Goal: Task Accomplishment & Management: Manage account settings

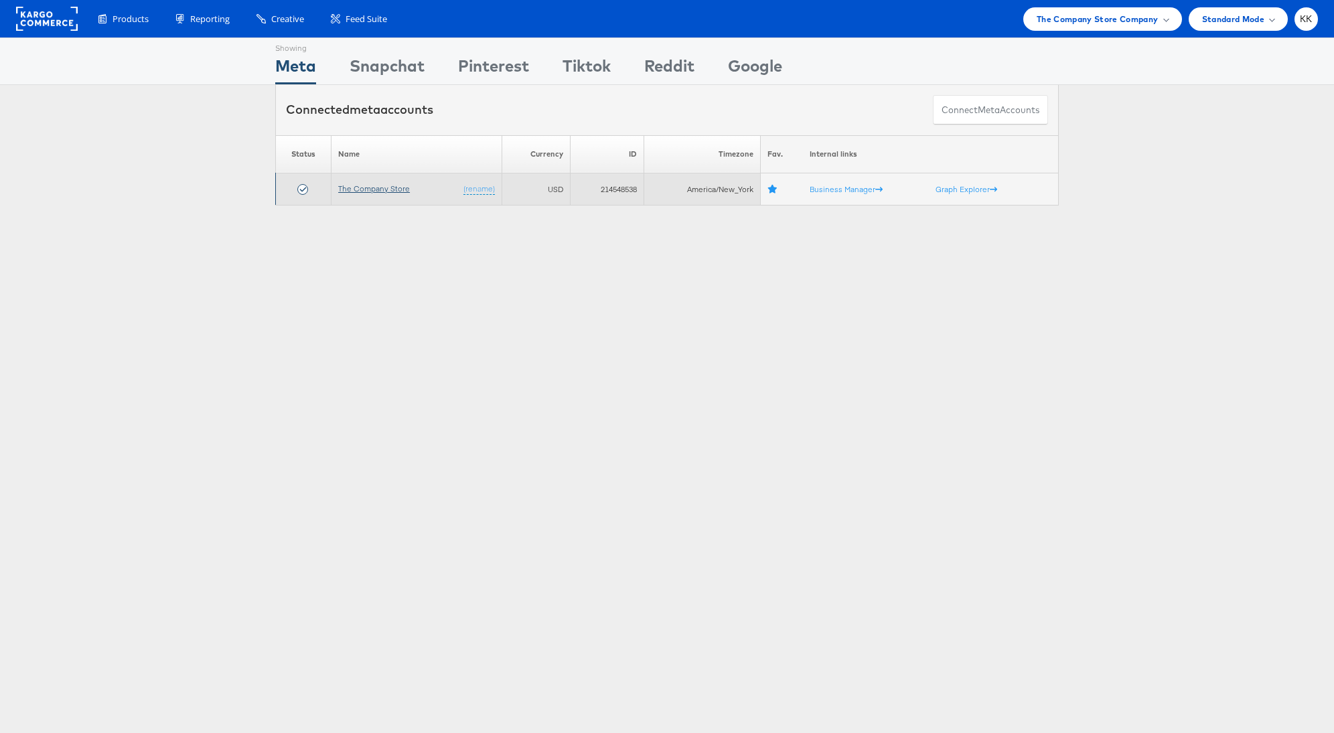
click at [363, 188] on link "The Company Store" at bounding box center [374, 188] width 72 height 10
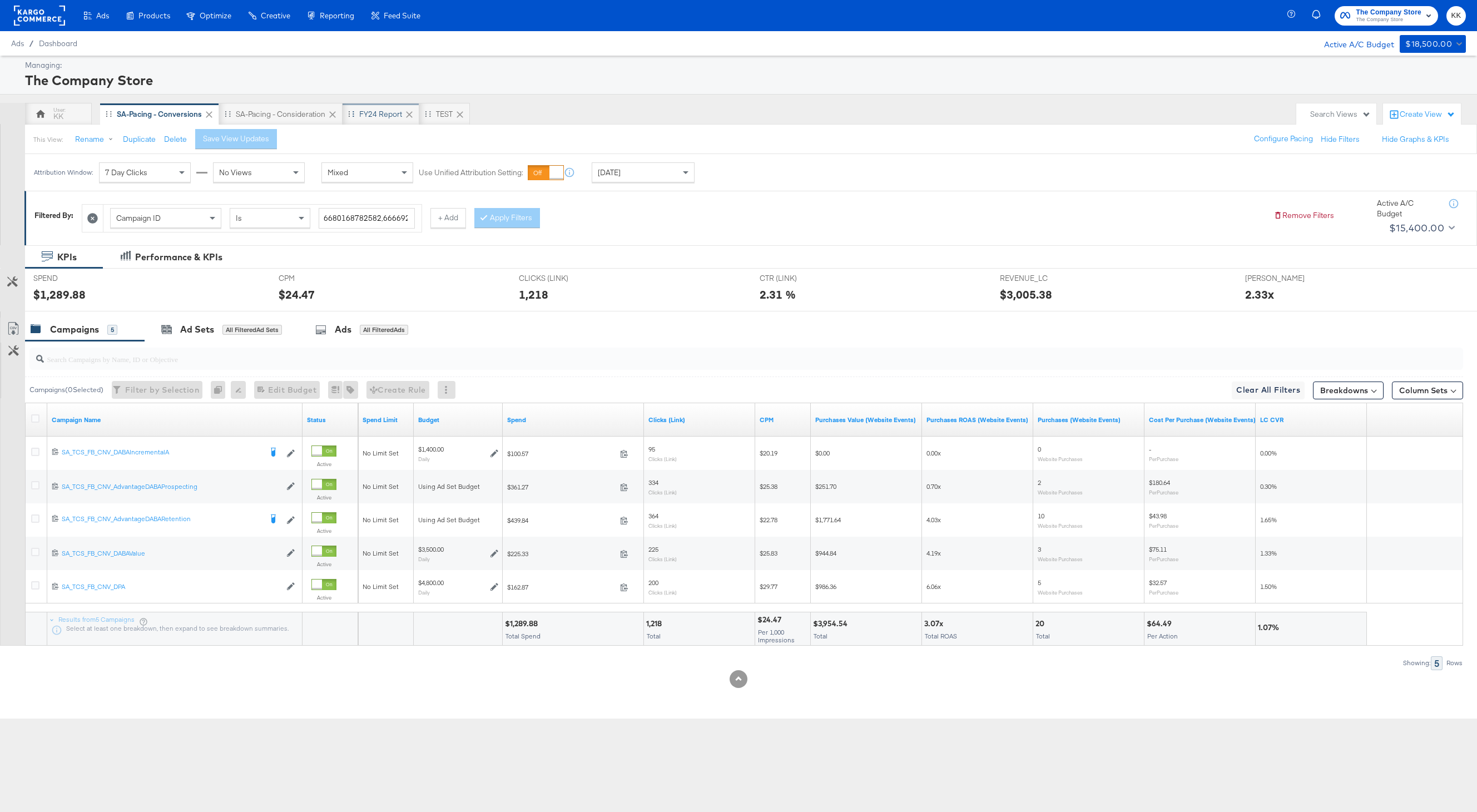
click at [375, 115] on div "FY24 Report" at bounding box center [381, 114] width 43 height 11
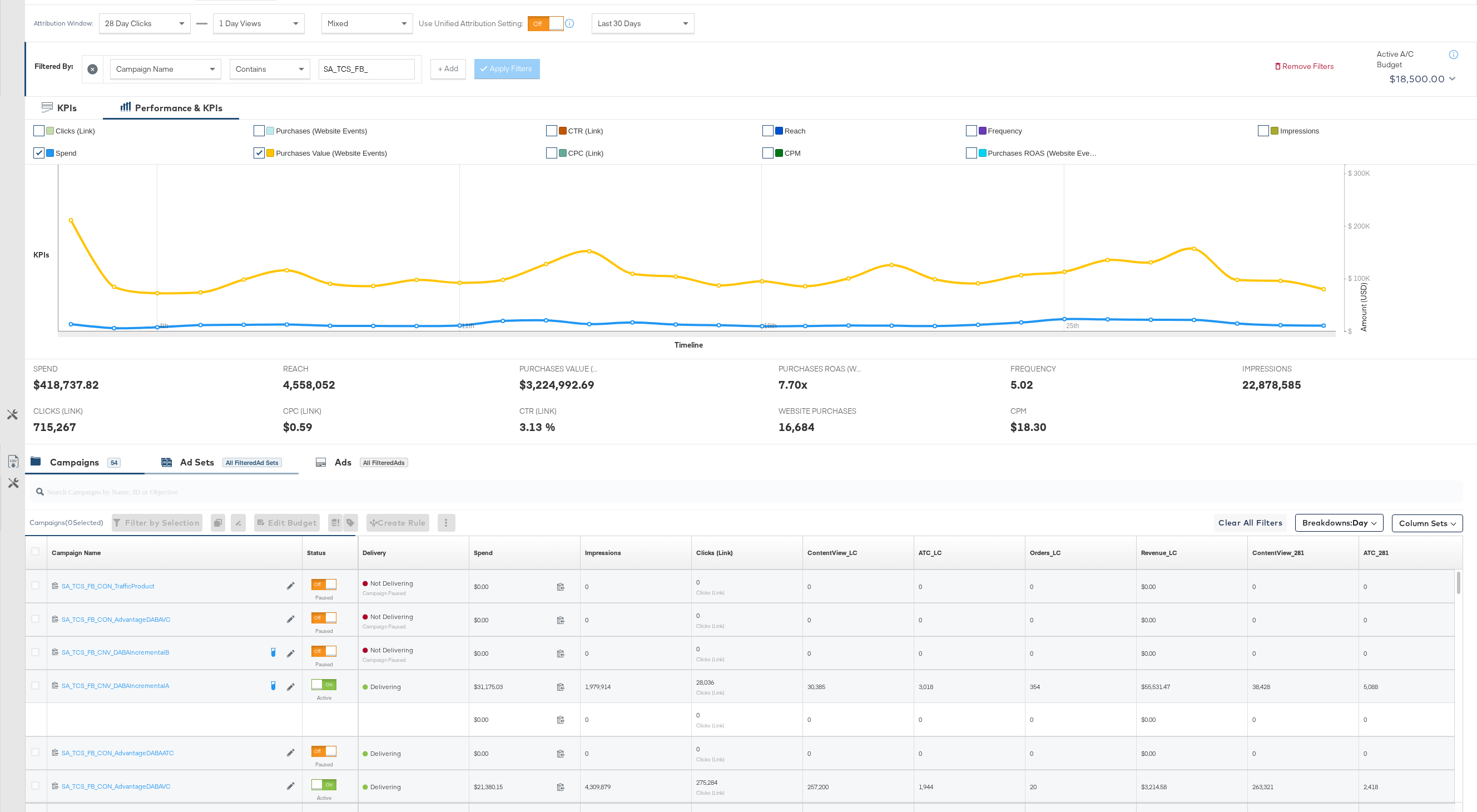
click at [188, 460] on div "Ad Sets" at bounding box center [197, 462] width 34 height 12
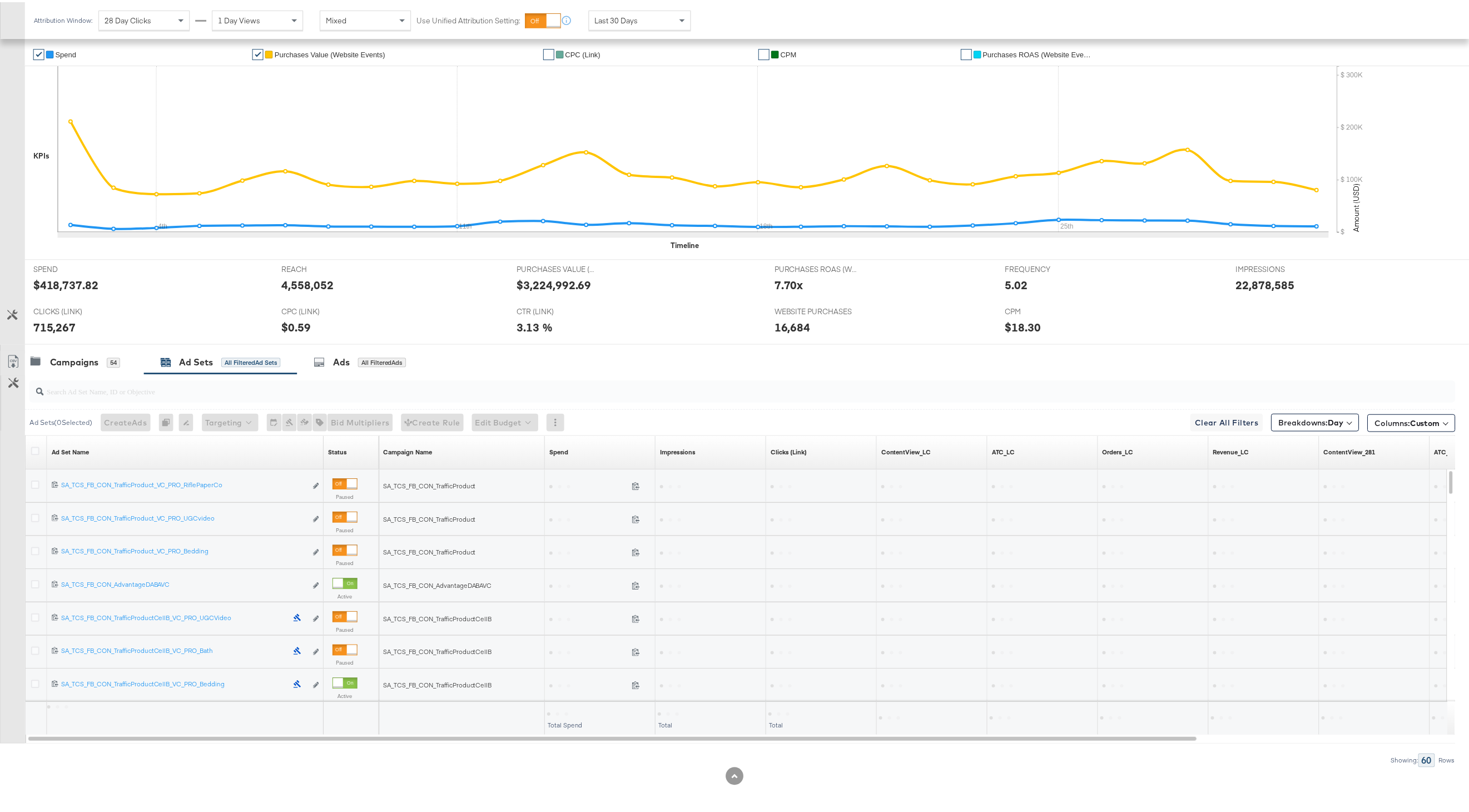
scroll to position [255, 0]
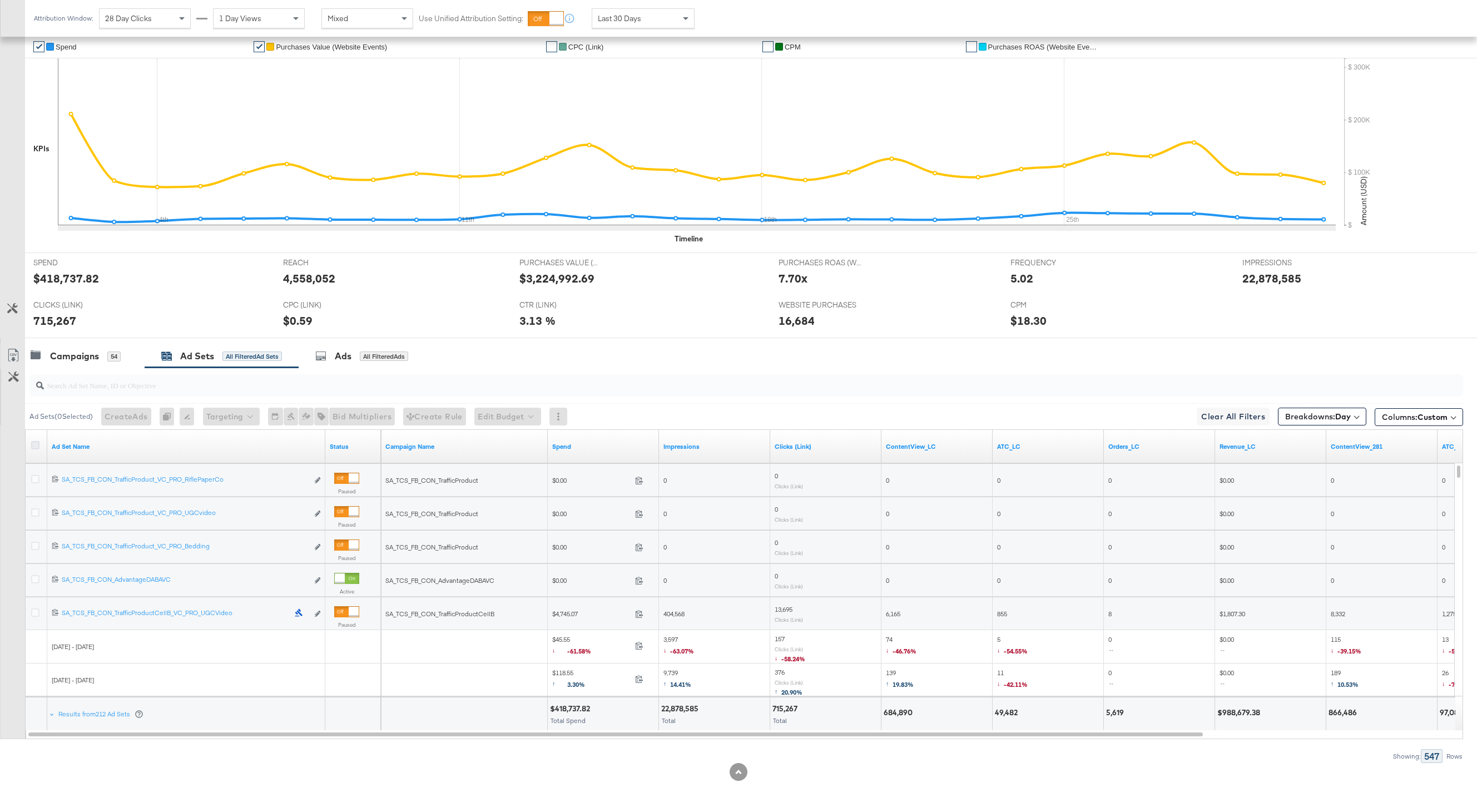
click at [33, 443] on icon at bounding box center [35, 445] width 8 height 8
click at [0, 0] on input "checkbox" at bounding box center [0, 0] width 0 height 0
click at [16, 357] on icon at bounding box center [13, 355] width 13 height 13
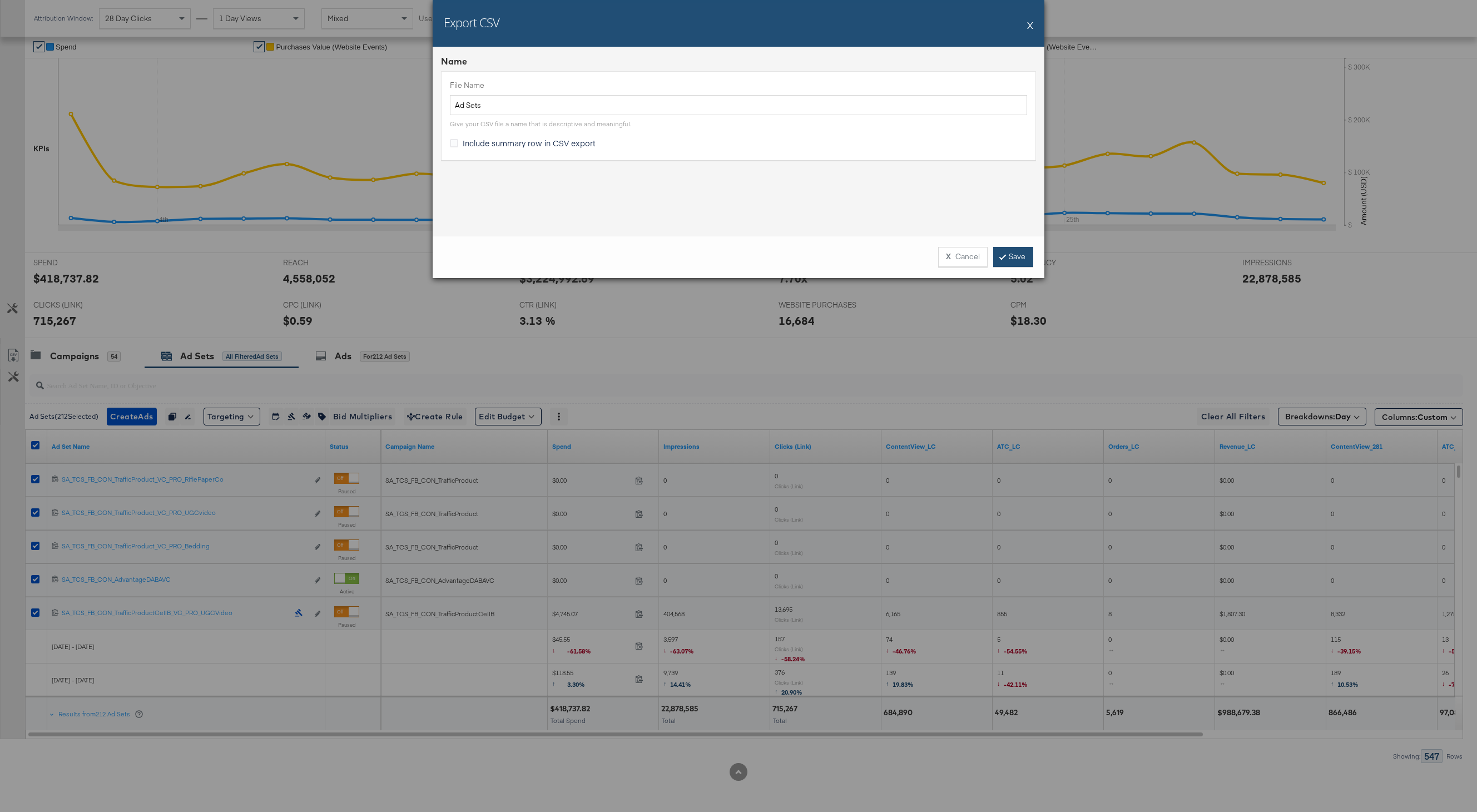
click at [1003, 250] on link "Save" at bounding box center [1013, 257] width 40 height 20
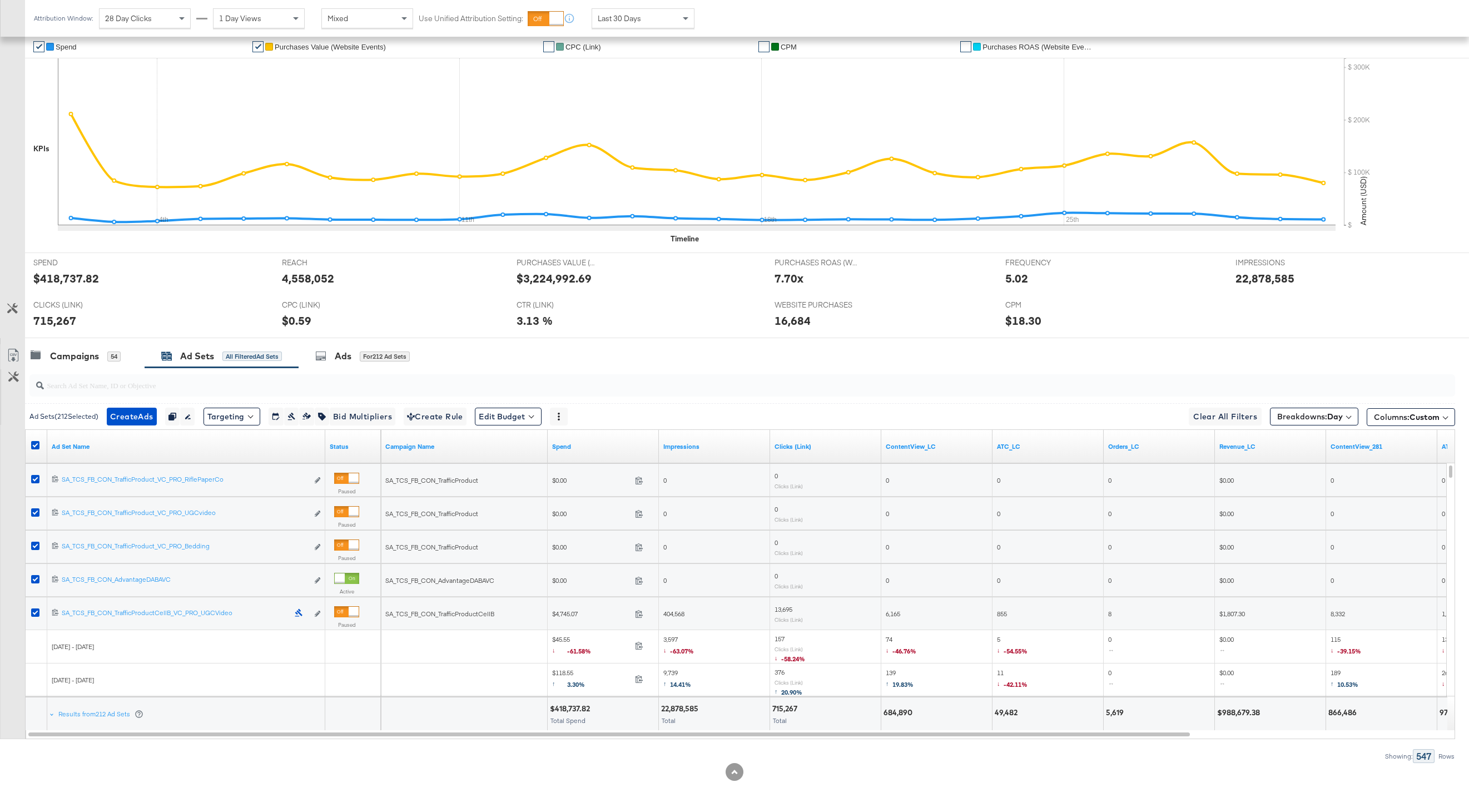
scroll to position [0, 0]
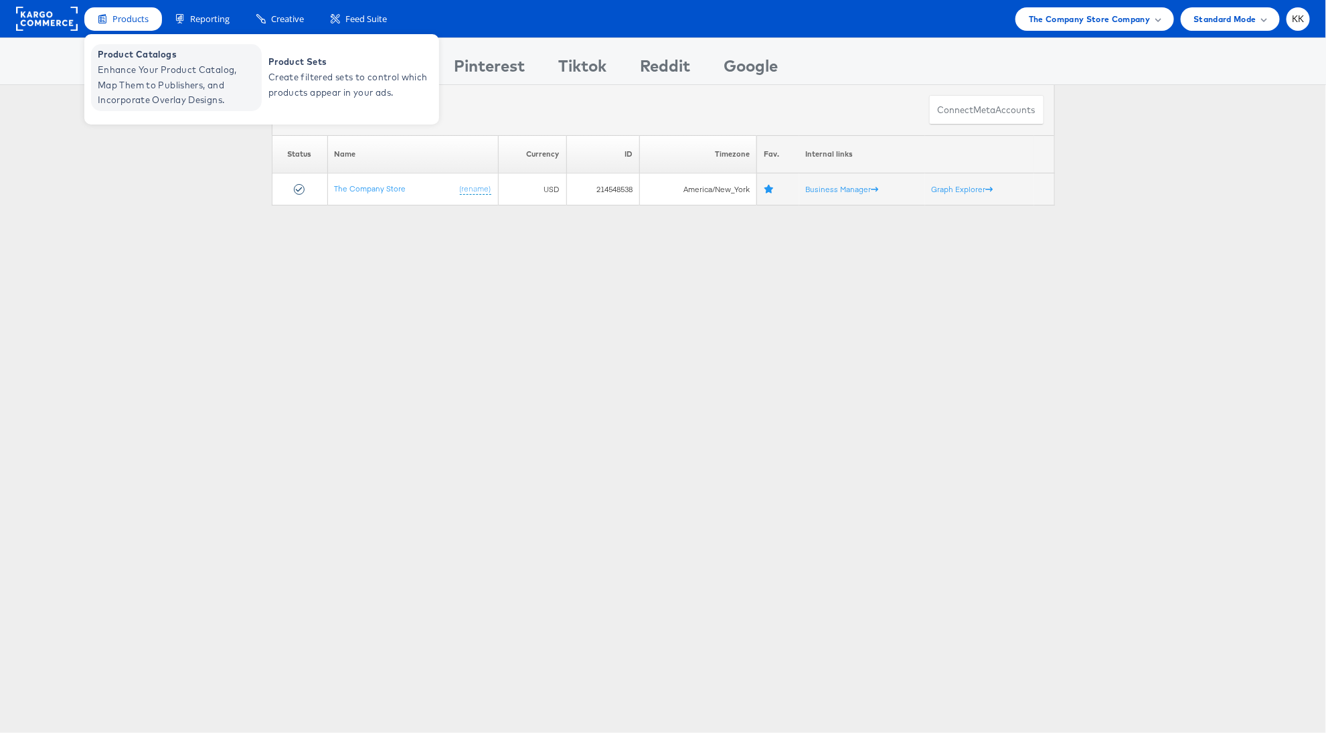
click at [126, 68] on span "Enhance Your Product Catalog, Map Them to Publishers, and Incorporate Overlay D…" at bounding box center [178, 85] width 161 height 46
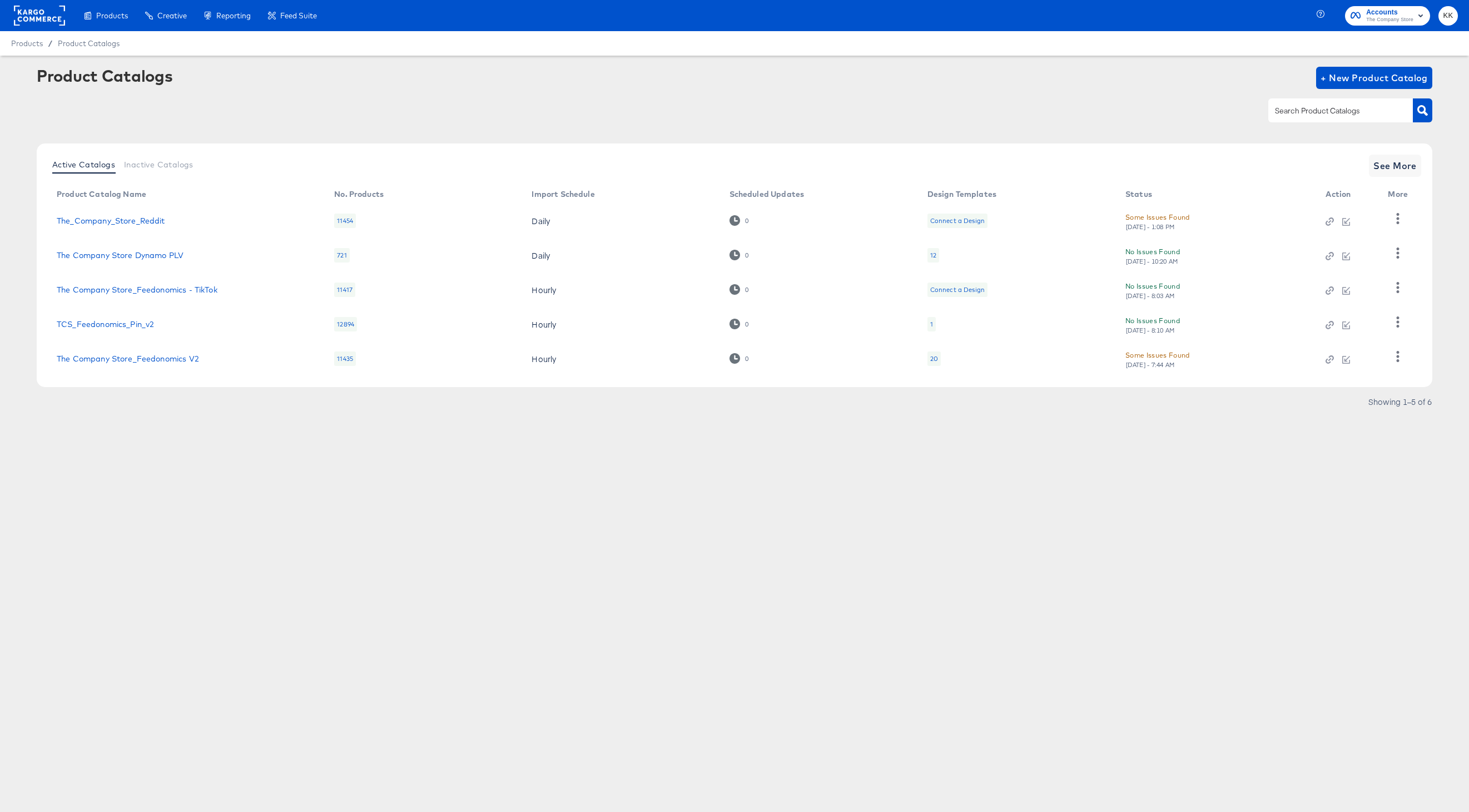
click at [69, 14] on div "Products Products Product Catalogs Enhance Your Product Catalog, Map Them to Pu…" at bounding box center [163, 15] width 326 height 31
click at [48, 17] on rect at bounding box center [40, 16] width 51 height 20
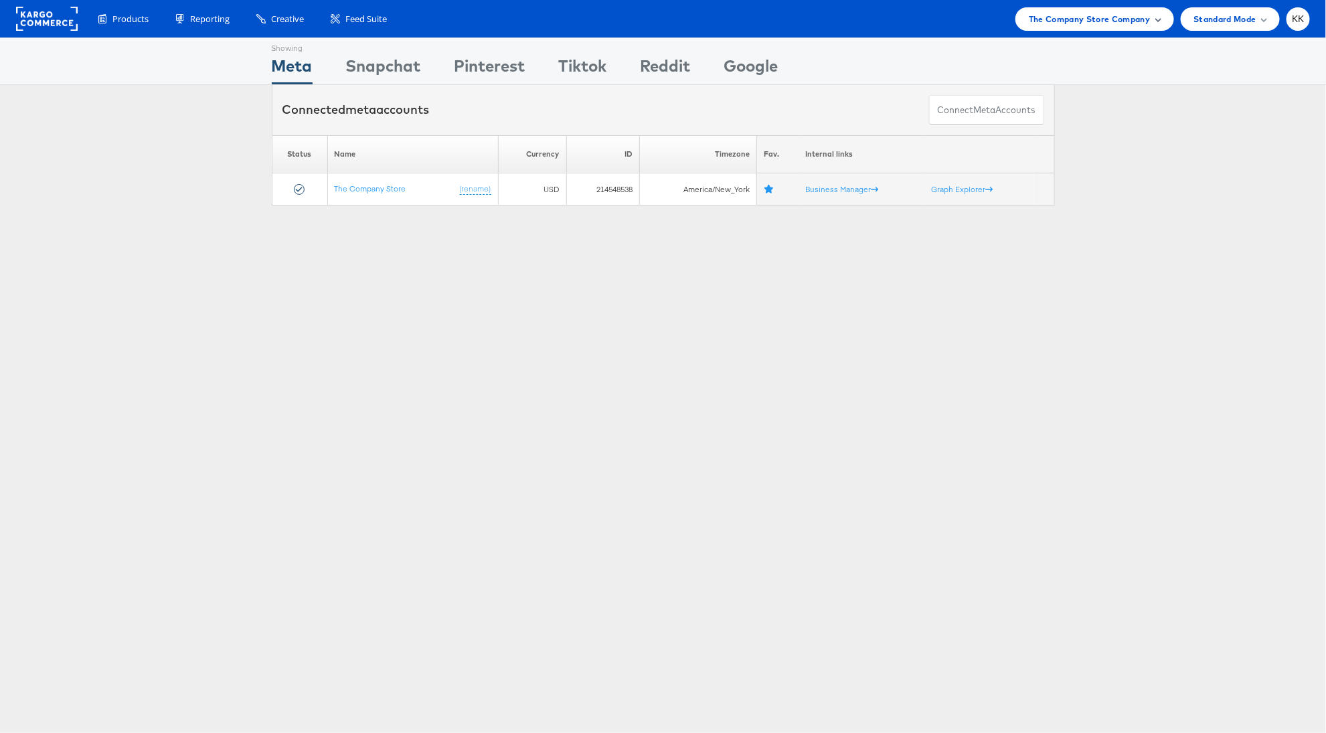
click at [1141, 25] on span "The Company Store Company" at bounding box center [1090, 19] width 122 height 14
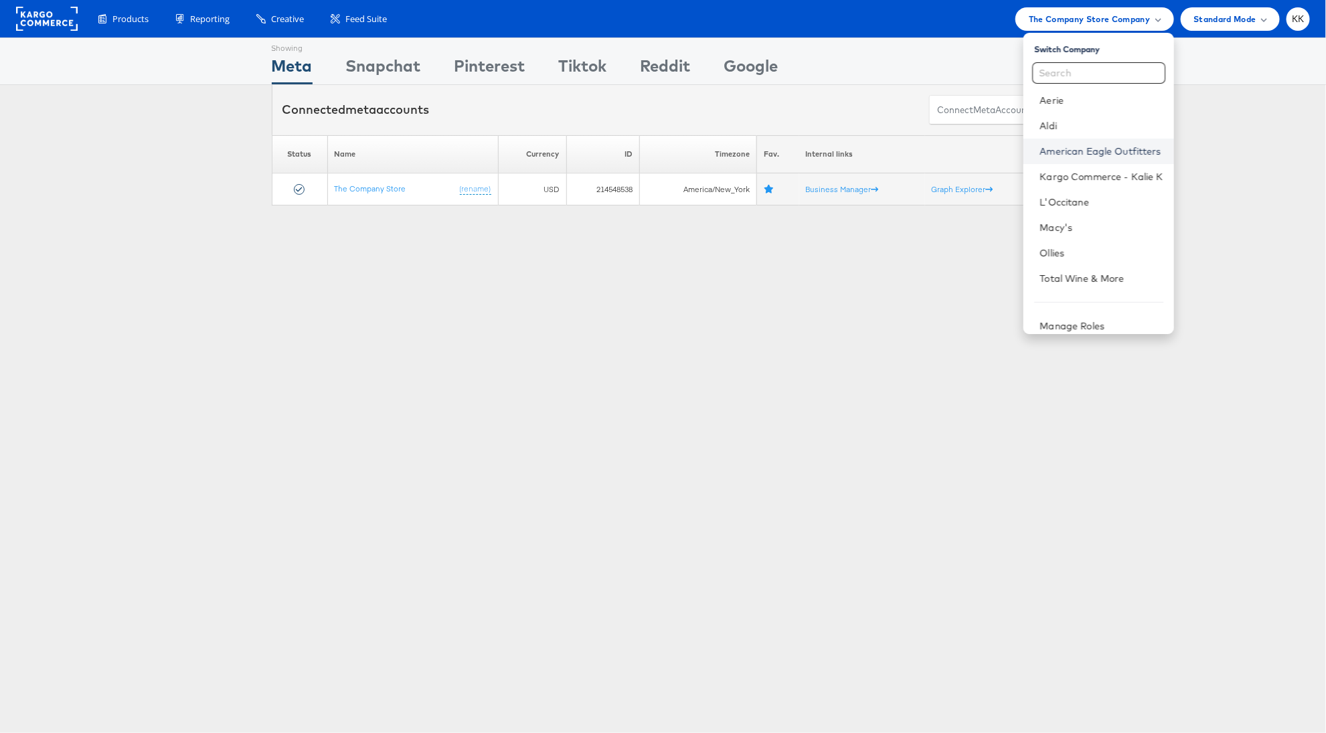
click at [1115, 151] on link "American Eagle Outfitters" at bounding box center [1101, 151] width 123 height 13
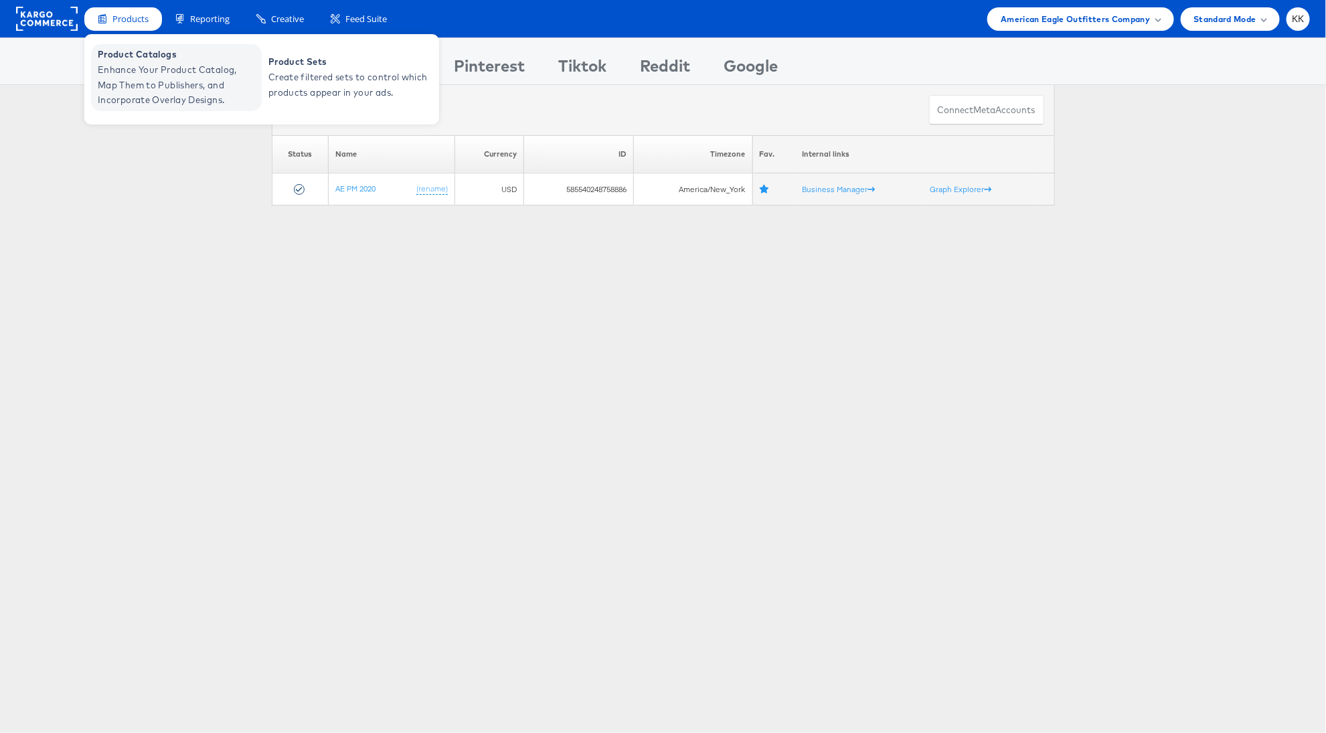
click at [117, 69] on span "Enhance Your Product Catalog, Map Them to Publishers, and Incorporate Overlay D…" at bounding box center [178, 85] width 161 height 46
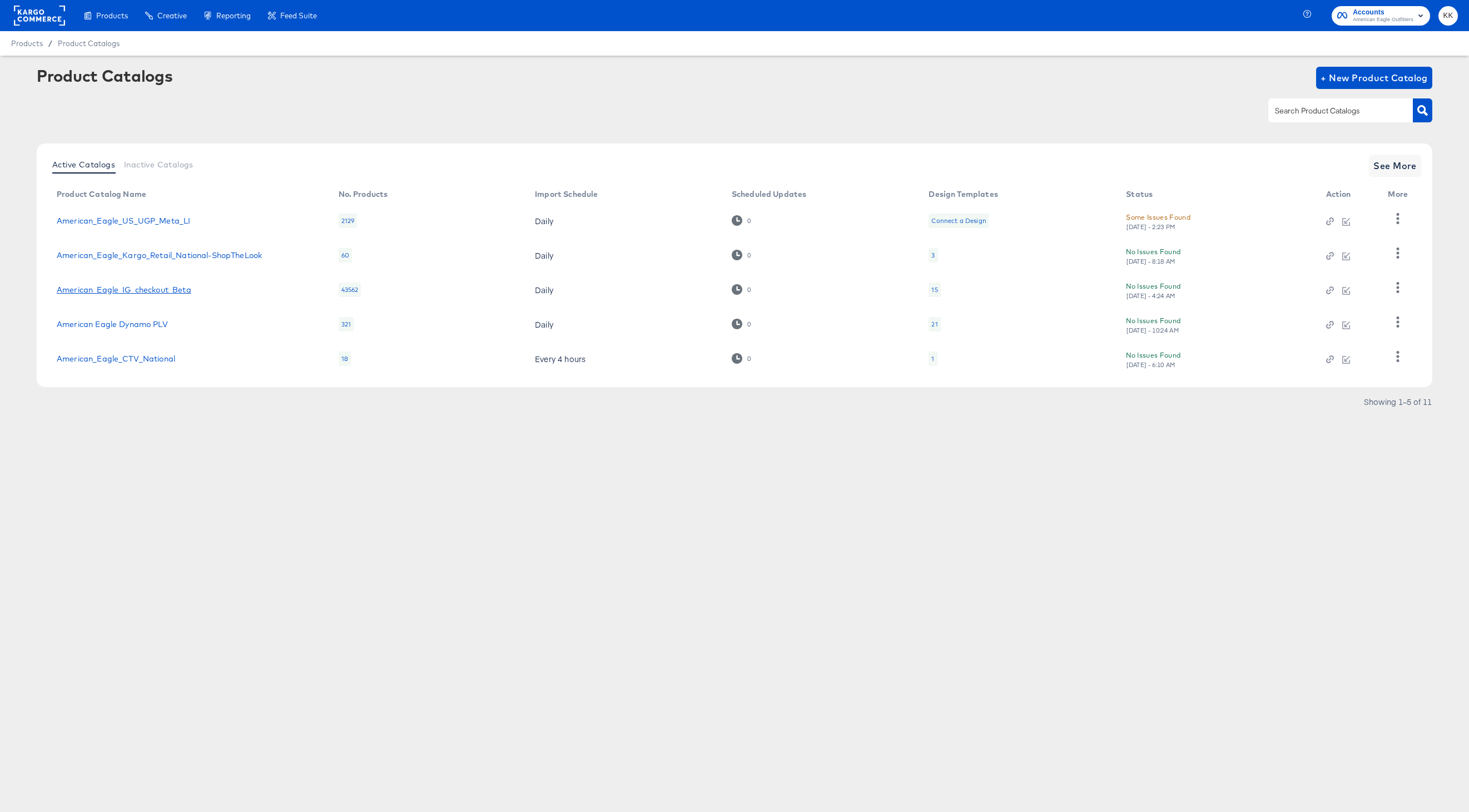
click at [153, 288] on link "American_Eagle_IG_checkout_Beta" at bounding box center [124, 289] width 135 height 9
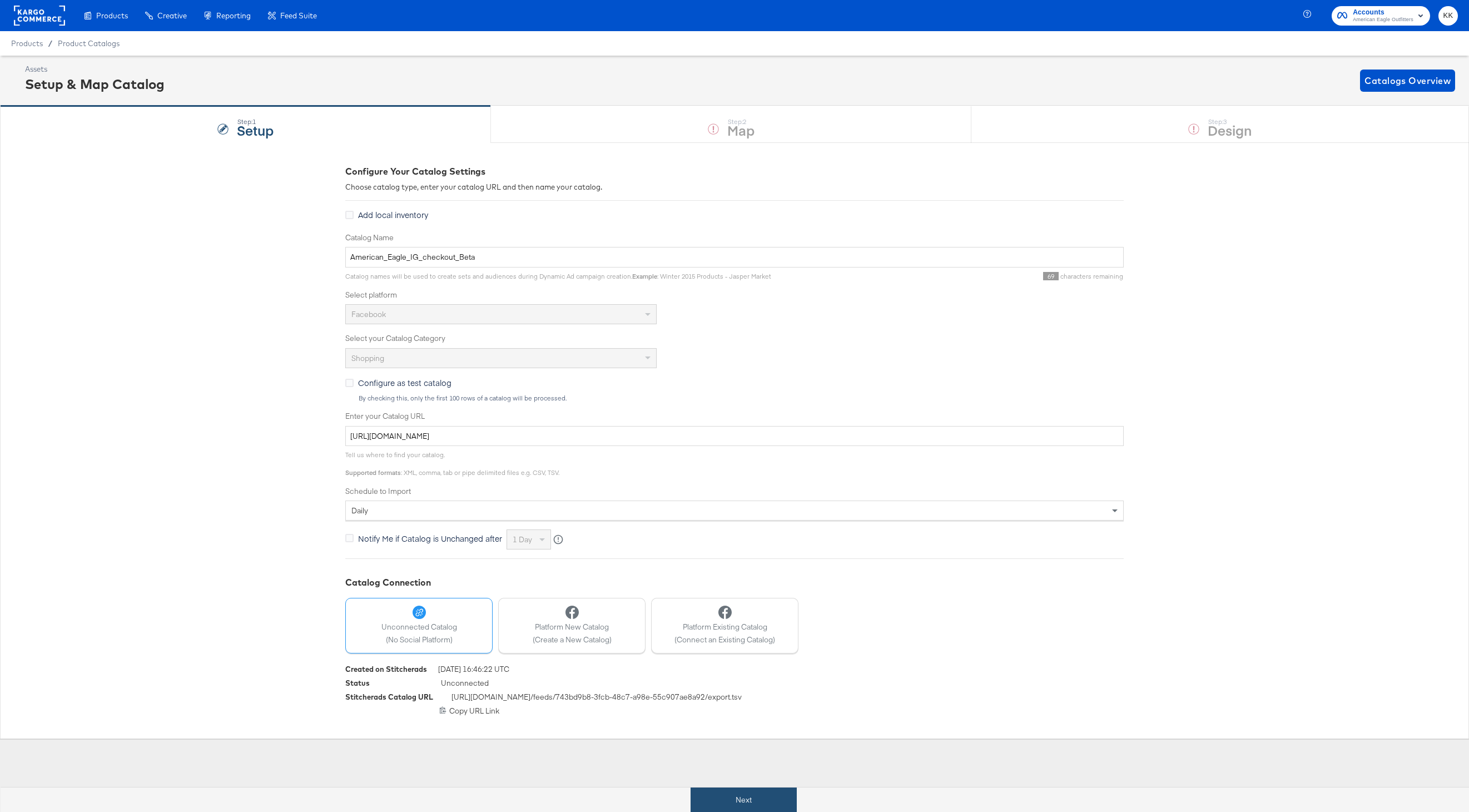
click at [751, 789] on button "Next" at bounding box center [744, 800] width 106 height 25
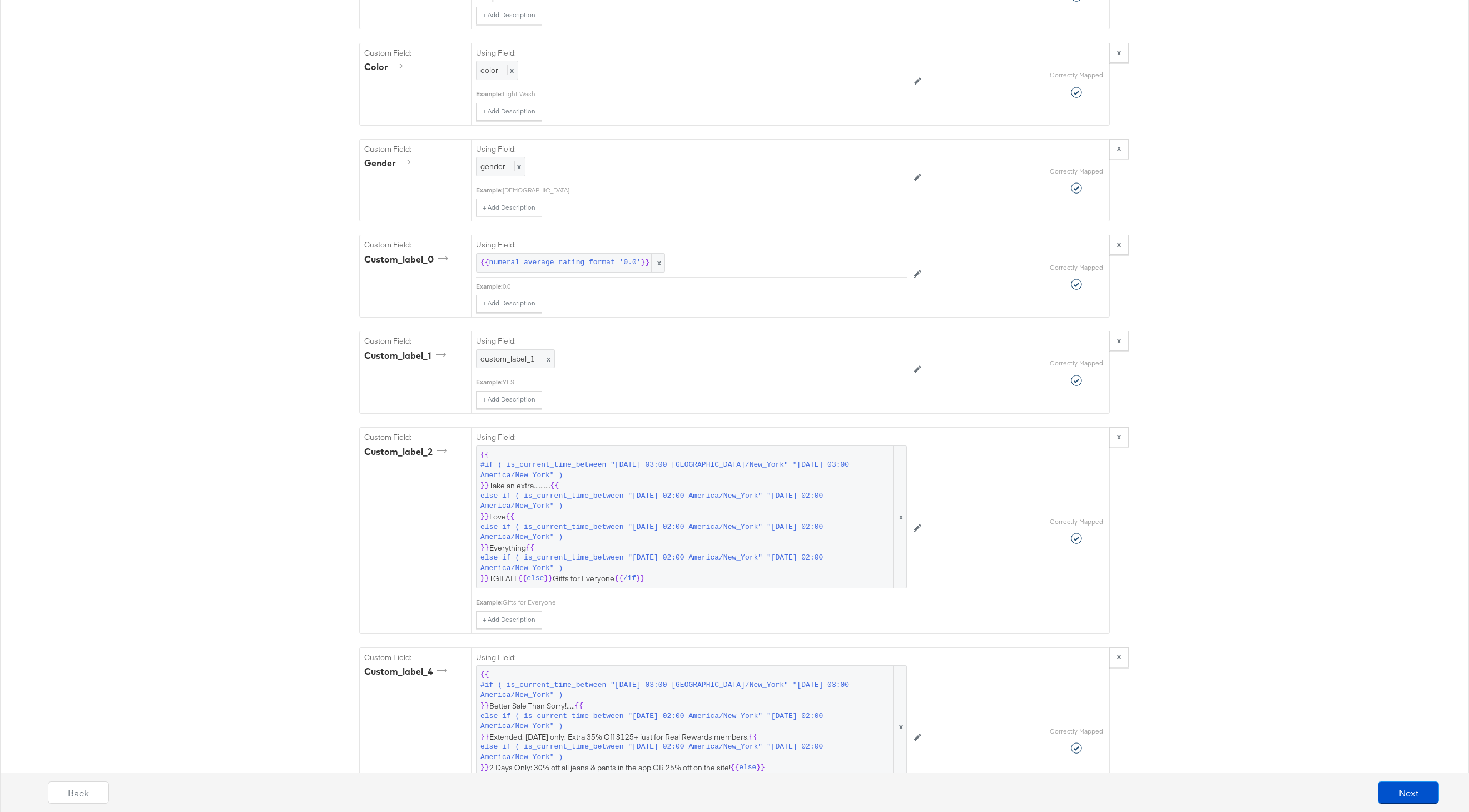
scroll to position [1577, 0]
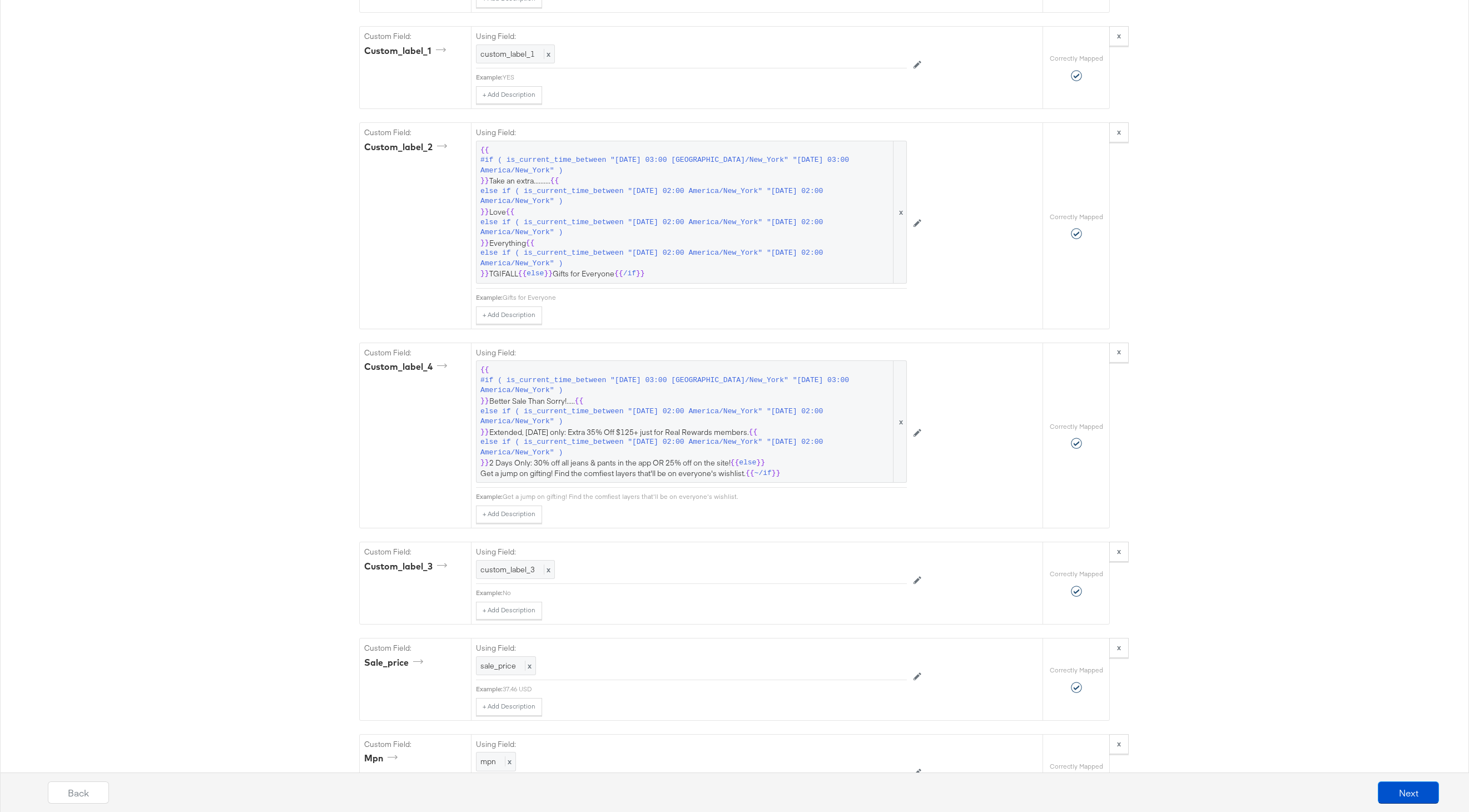
click at [660, 426] on span "else if ( is_current_time_between "2025-09-29 02:00 America/New_York" "2025-09-…" at bounding box center [685, 416] width 411 height 21
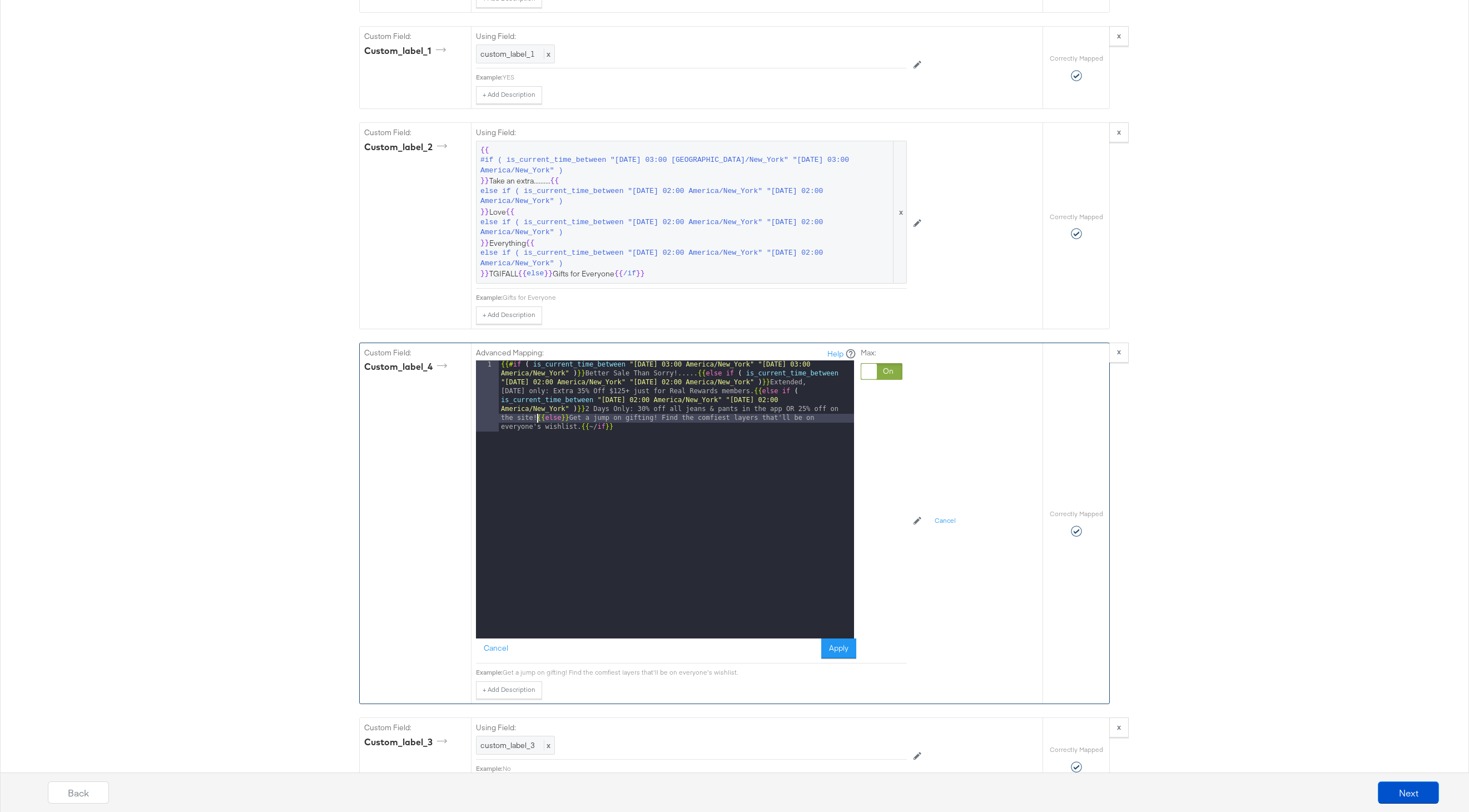
click at [538, 414] on div "{{# if ( is_current_time_between "2024-06-11 03:00 America/New_York" "2024-06-1…" at bounding box center [677, 570] width 355 height 420
click at [785, 399] on div "{{# if ( is_current_time_between "2024-06-11 03:00 America/New_York" "2024-06-1…" at bounding box center [677, 539] width 355 height 358
drag, startPoint x: 561, startPoint y: 419, endPoint x: 593, endPoint y: 412, distance: 32.8
click at [593, 412] on div "{{# if ( is_current_time_between "2024-06-11 03:00 America/New_York" "2024-06-1…" at bounding box center [677, 539] width 355 height 358
drag, startPoint x: 500, startPoint y: 438, endPoint x: 508, endPoint y: 455, distance: 18.8
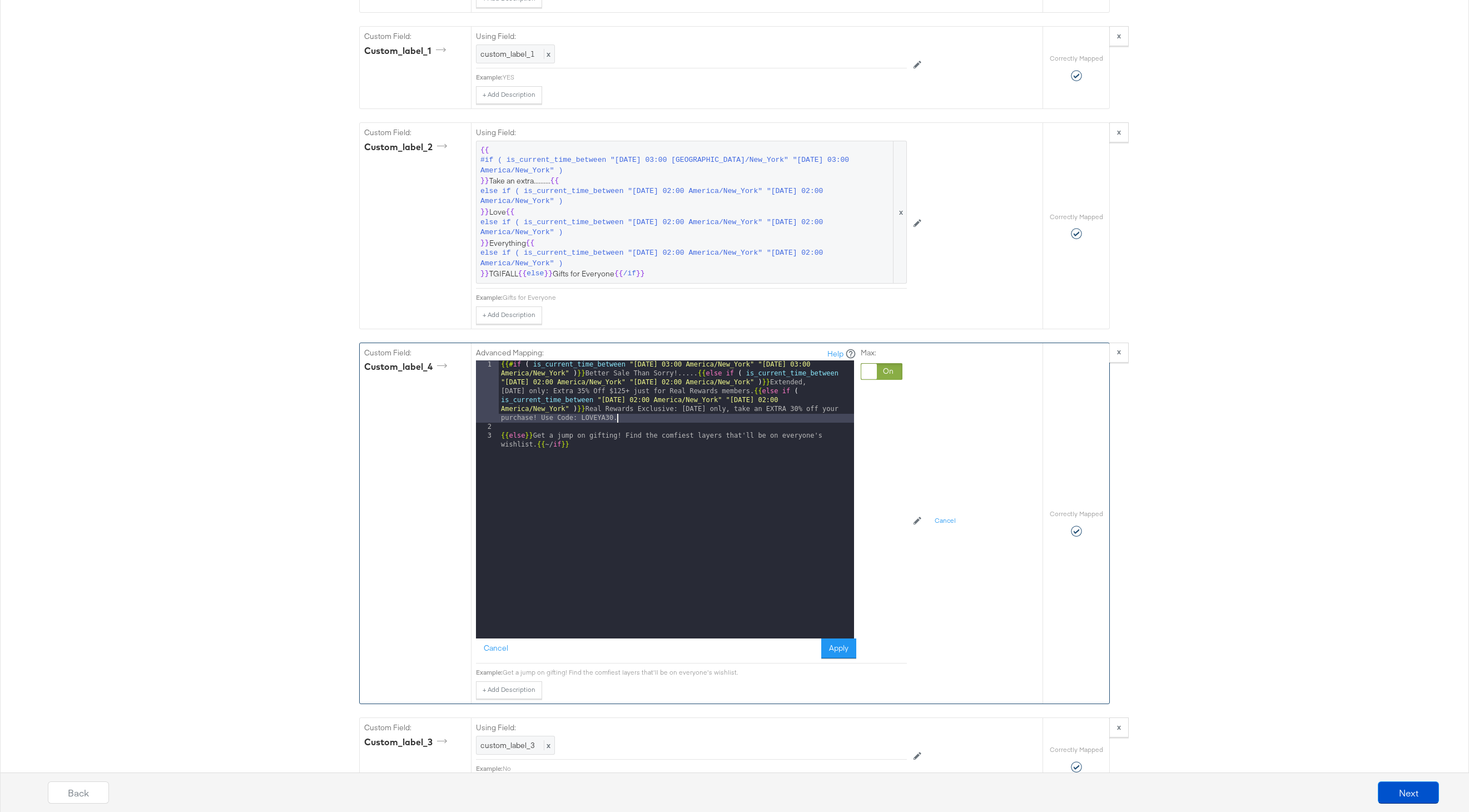
click at [499, 438] on div "{{# if ( is_current_time_between "2024-06-11 03:00 America/New_York" "2024-06-1…" at bounding box center [677, 539] width 355 height 358
click at [829, 645] on button "Apply" at bounding box center [839, 648] width 35 height 20
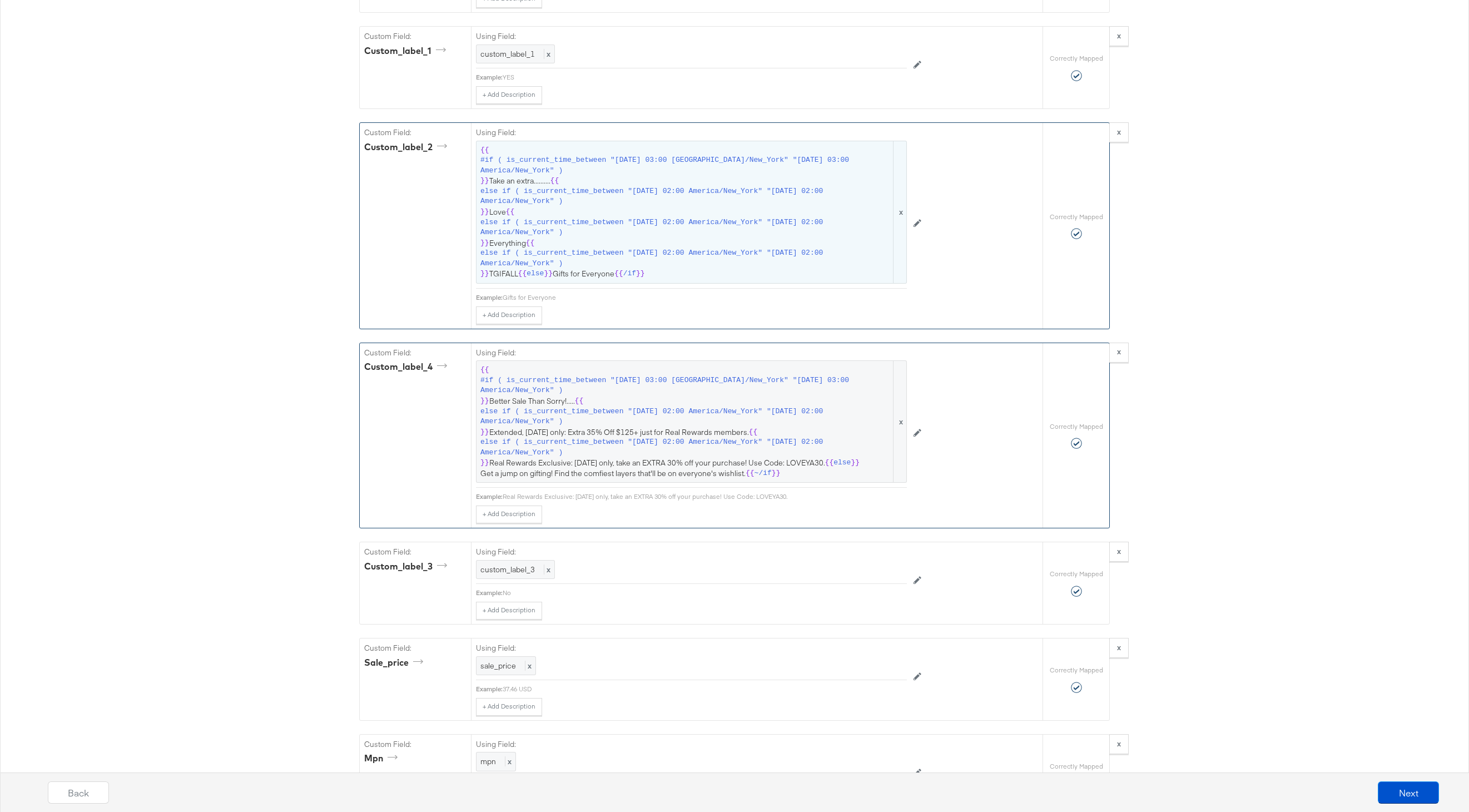
click at [704, 224] on span "else if ( is_current_time_between "[DATE] 02:00 America/New_York" "[DATE] 02:00…" at bounding box center [685, 227] width 411 height 21
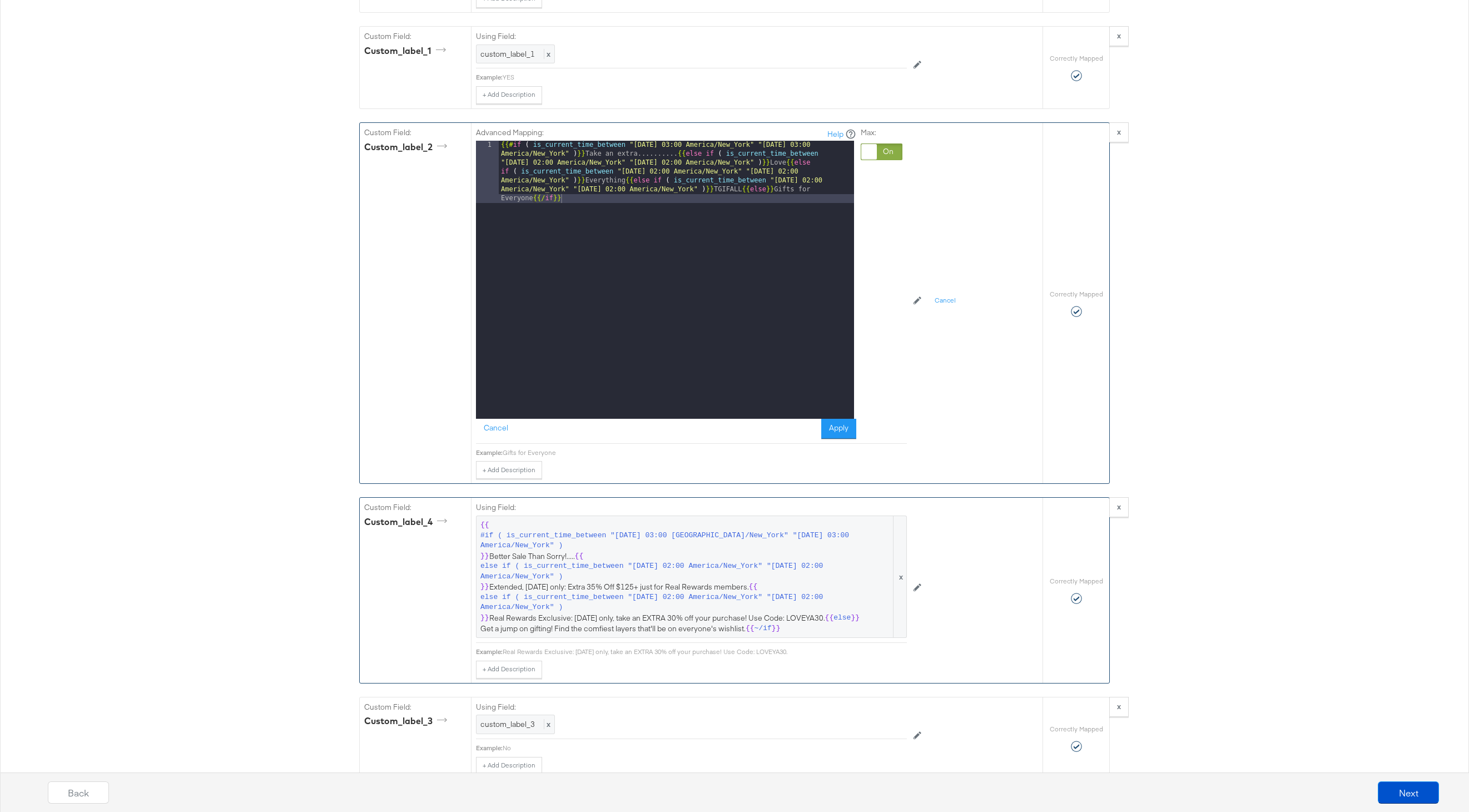
click at [650, 153] on div "{{# if ( is_current_time_between "2024-06-28 03:00 America/New_York" "2024-06-2…" at bounding box center [677, 341] width 355 height 403
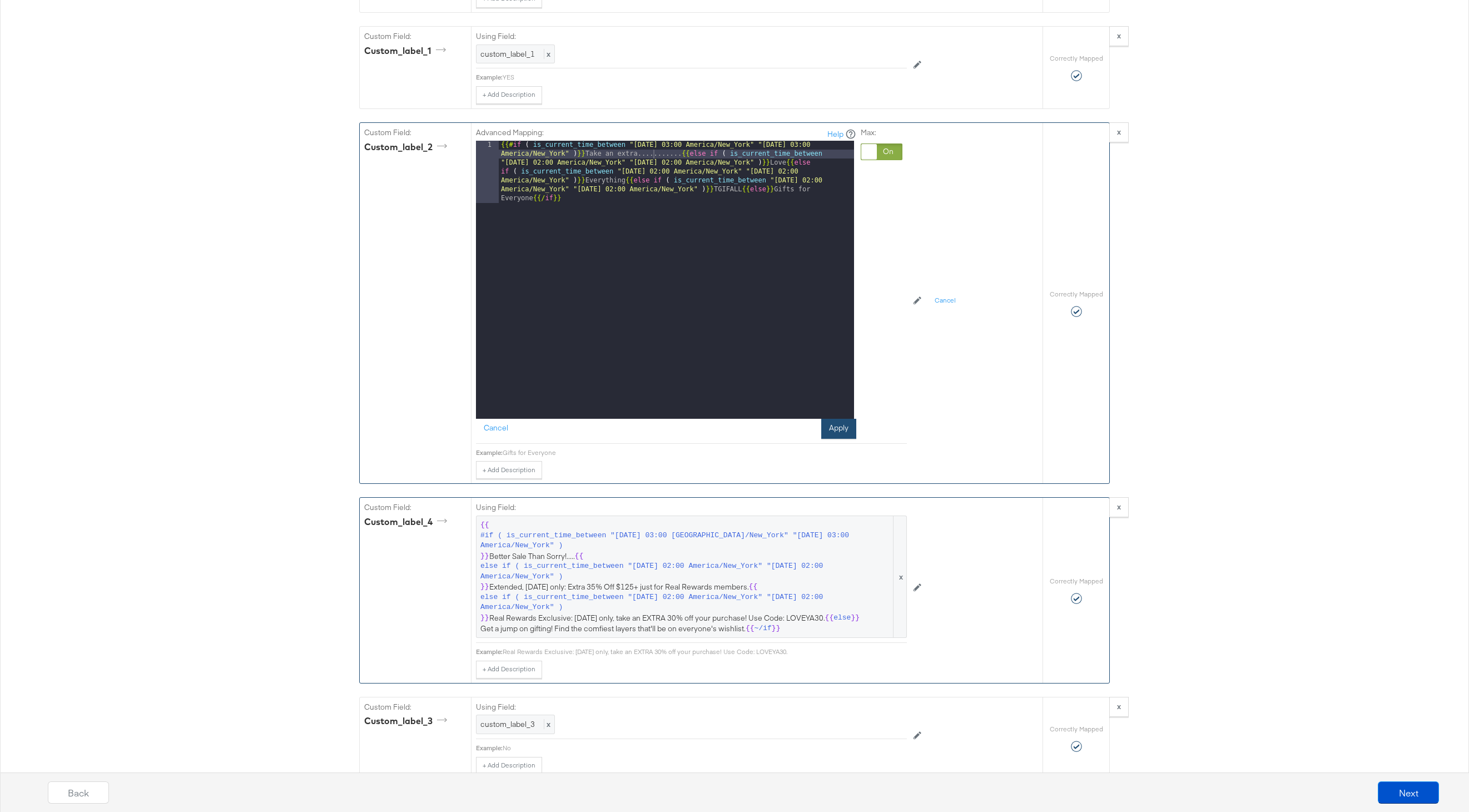
click at [844, 425] on button "Apply" at bounding box center [839, 428] width 35 height 20
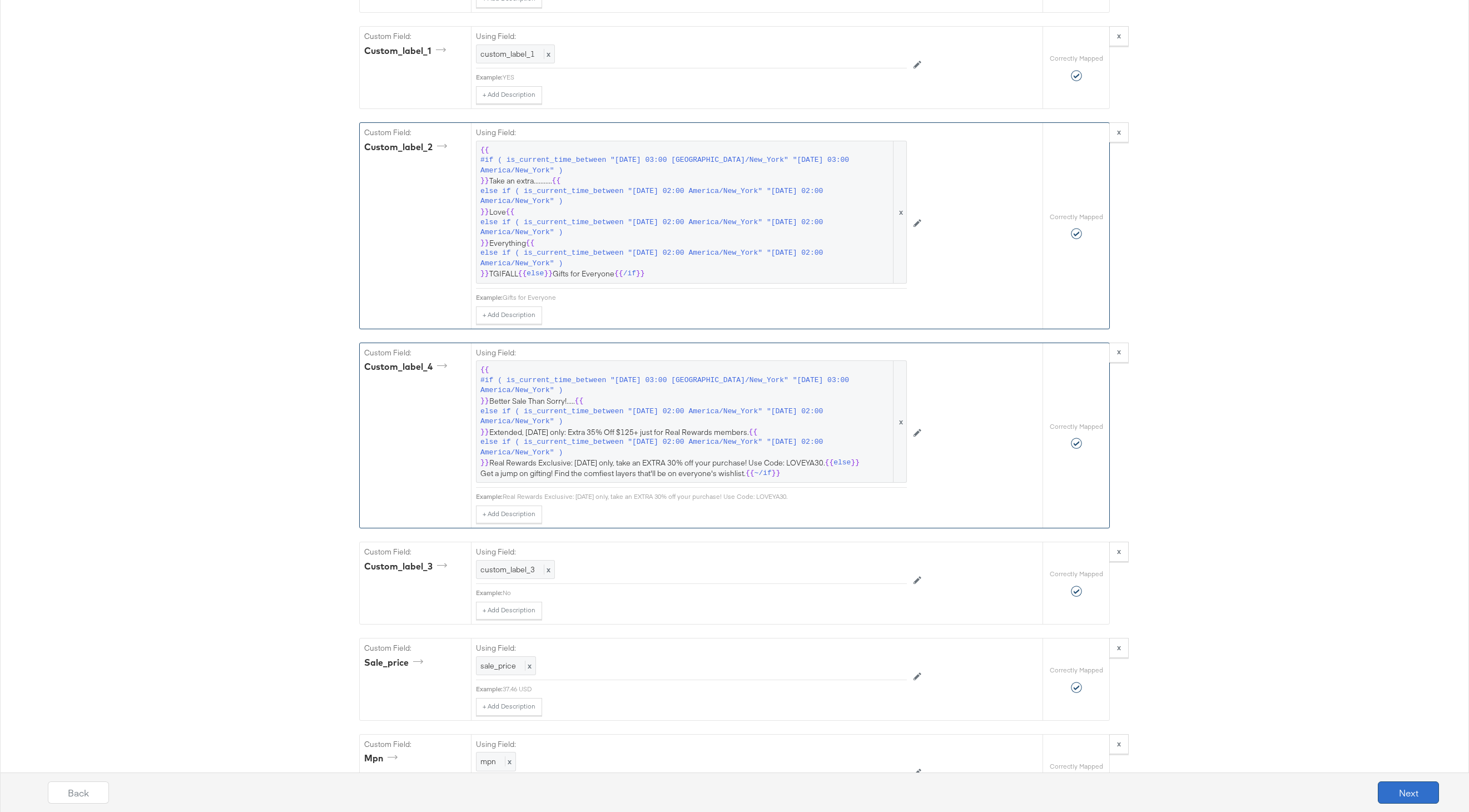
click at [1405, 788] on button "Next" at bounding box center [1408, 792] width 61 height 22
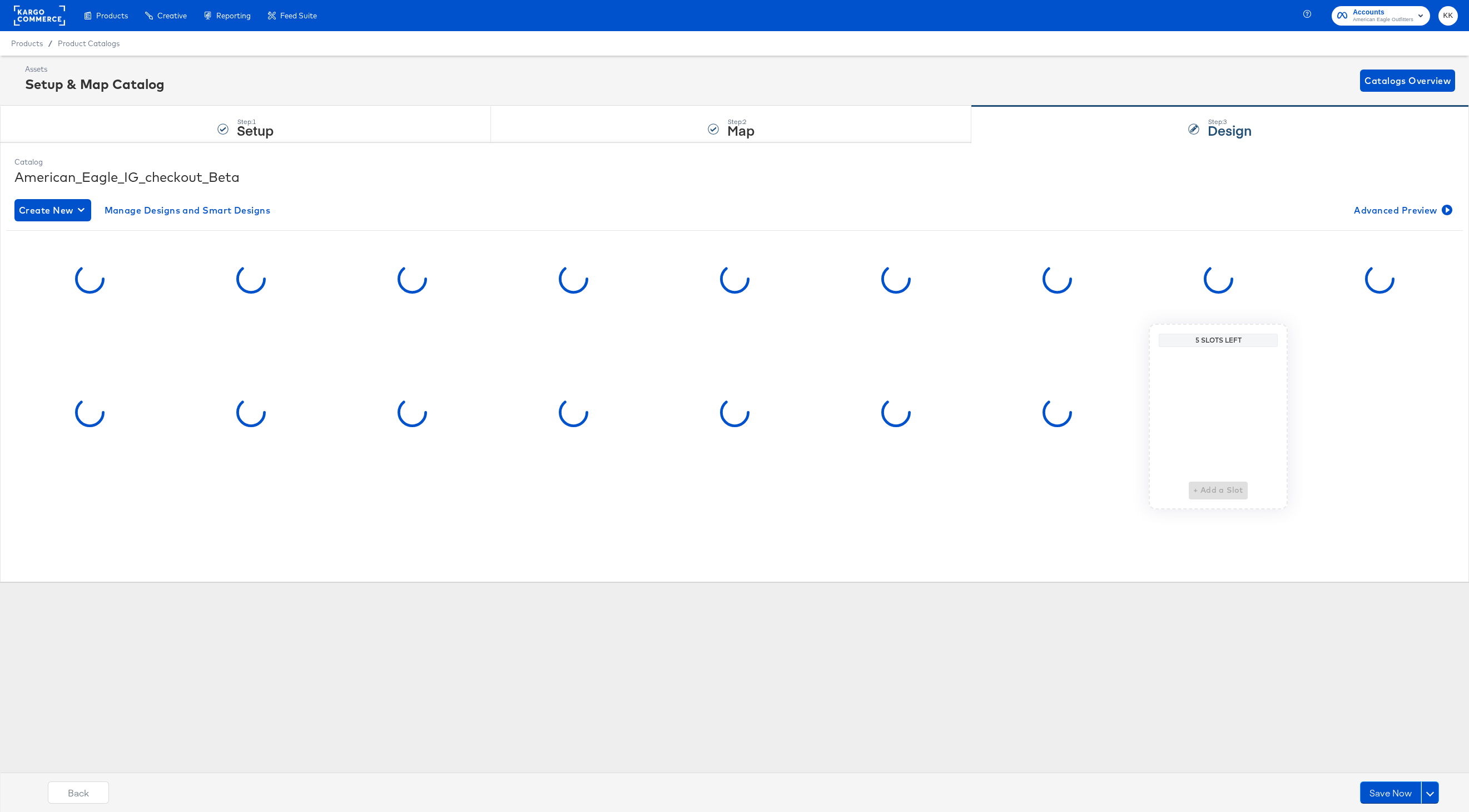
scroll to position [0, 0]
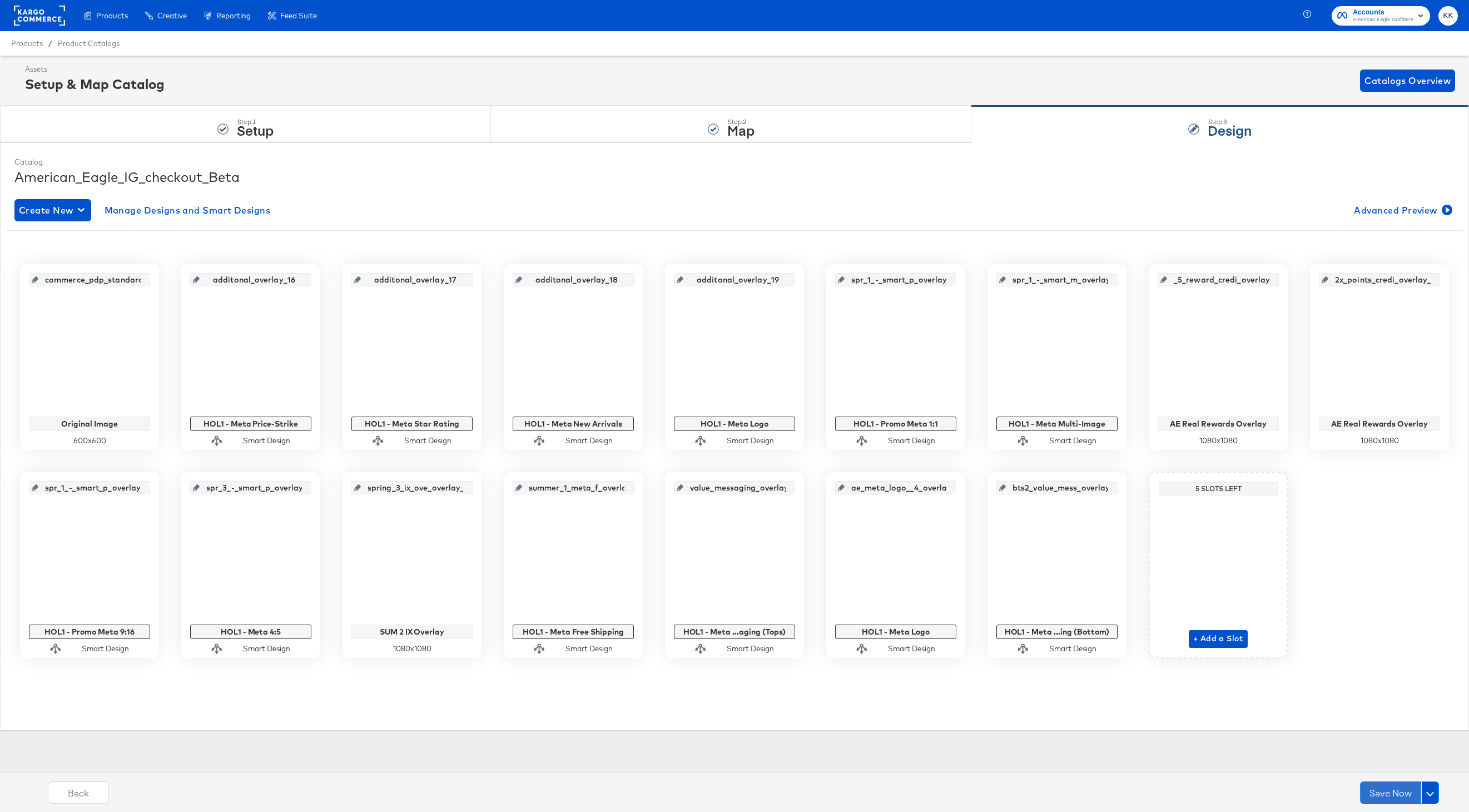
click at [1405, 788] on button "Save Now" at bounding box center [1391, 792] width 61 height 22
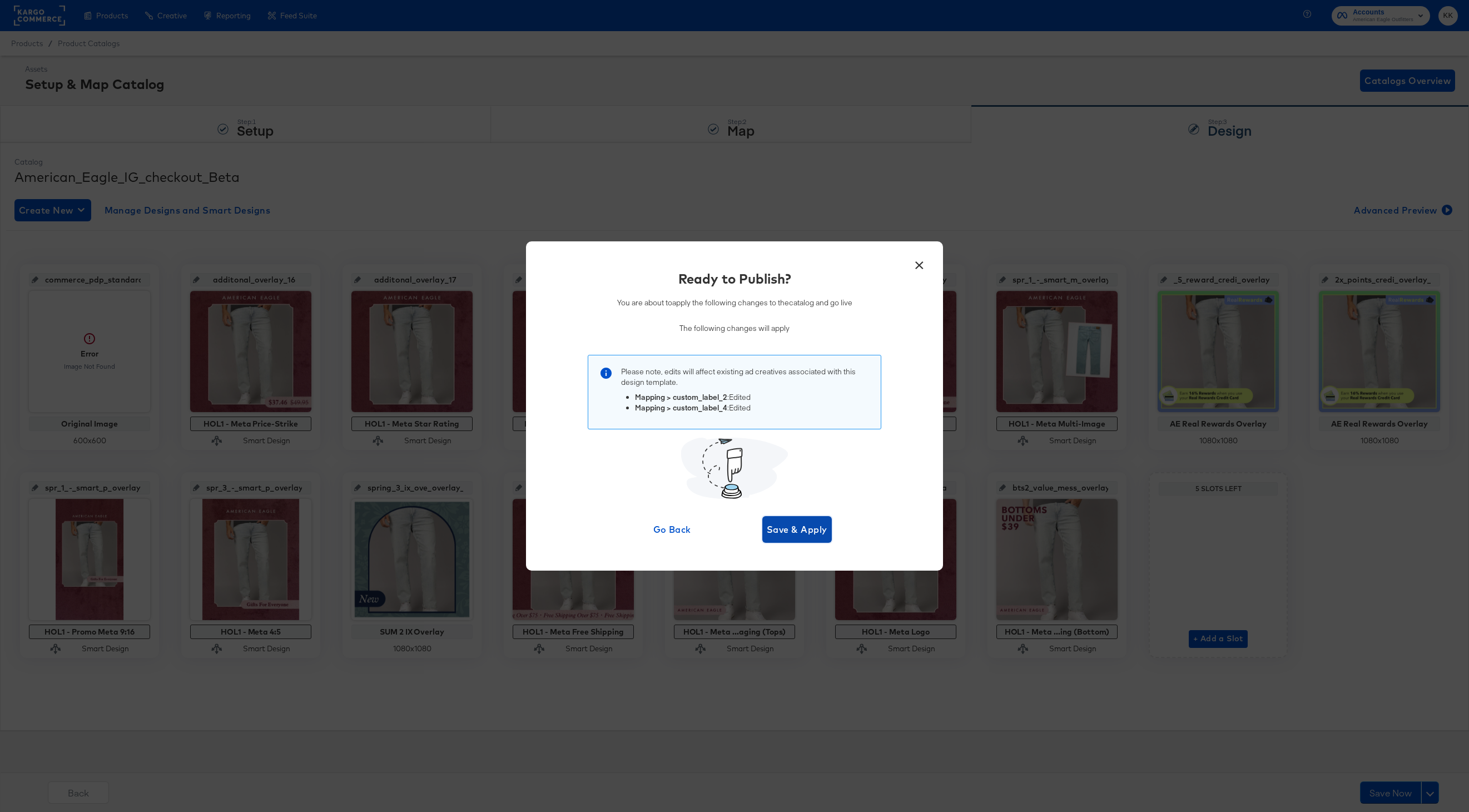
click at [796, 531] on span "Save & Apply" at bounding box center [796, 529] width 61 height 16
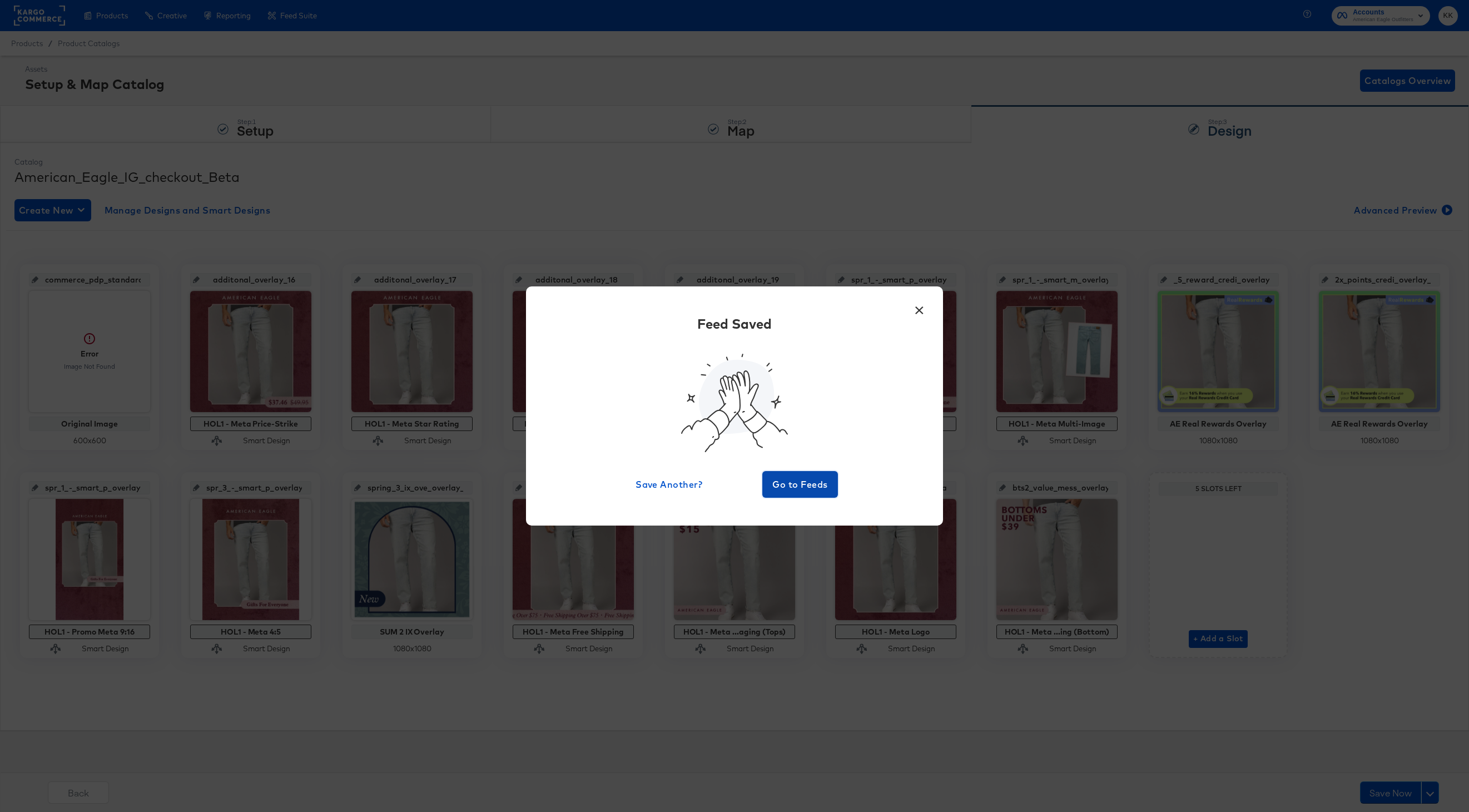
click at [803, 487] on span "Go to Feeds" at bounding box center [800, 484] width 66 height 16
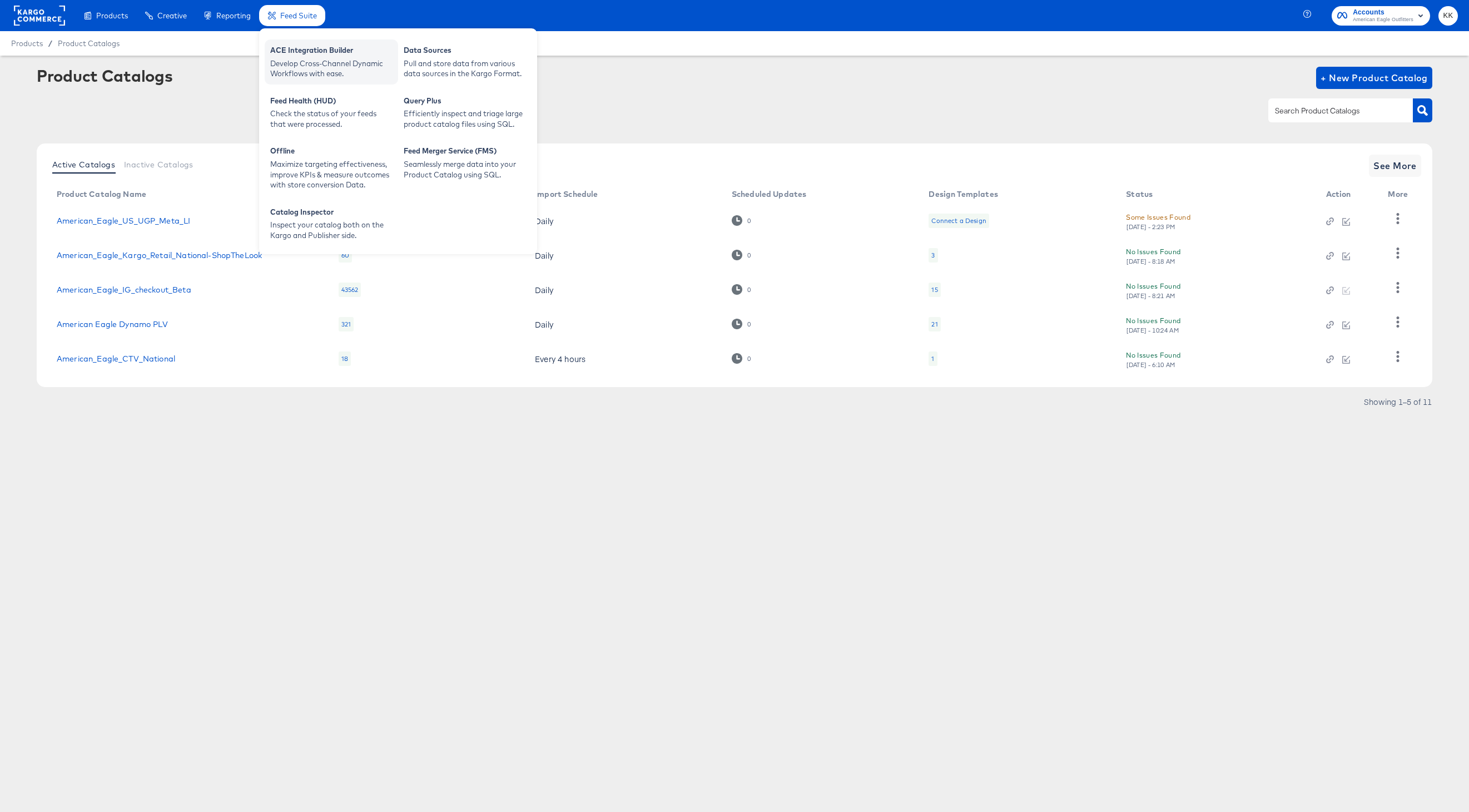
click at [296, 76] on div "Develop Cross-Channel Dynamic Workflows with ease." at bounding box center [331, 68] width 122 height 21
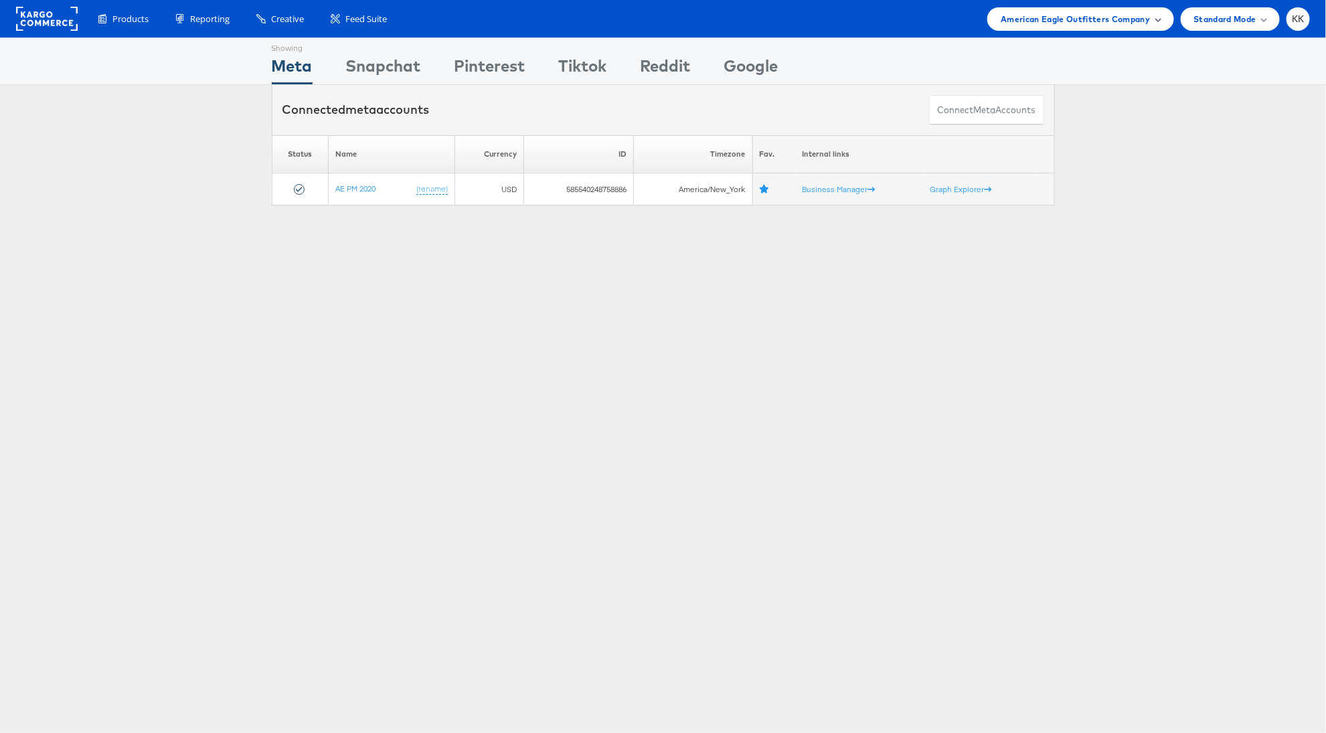
click at [1097, 15] on span "American Eagle Outfitters Company" at bounding box center [1075, 19] width 149 height 14
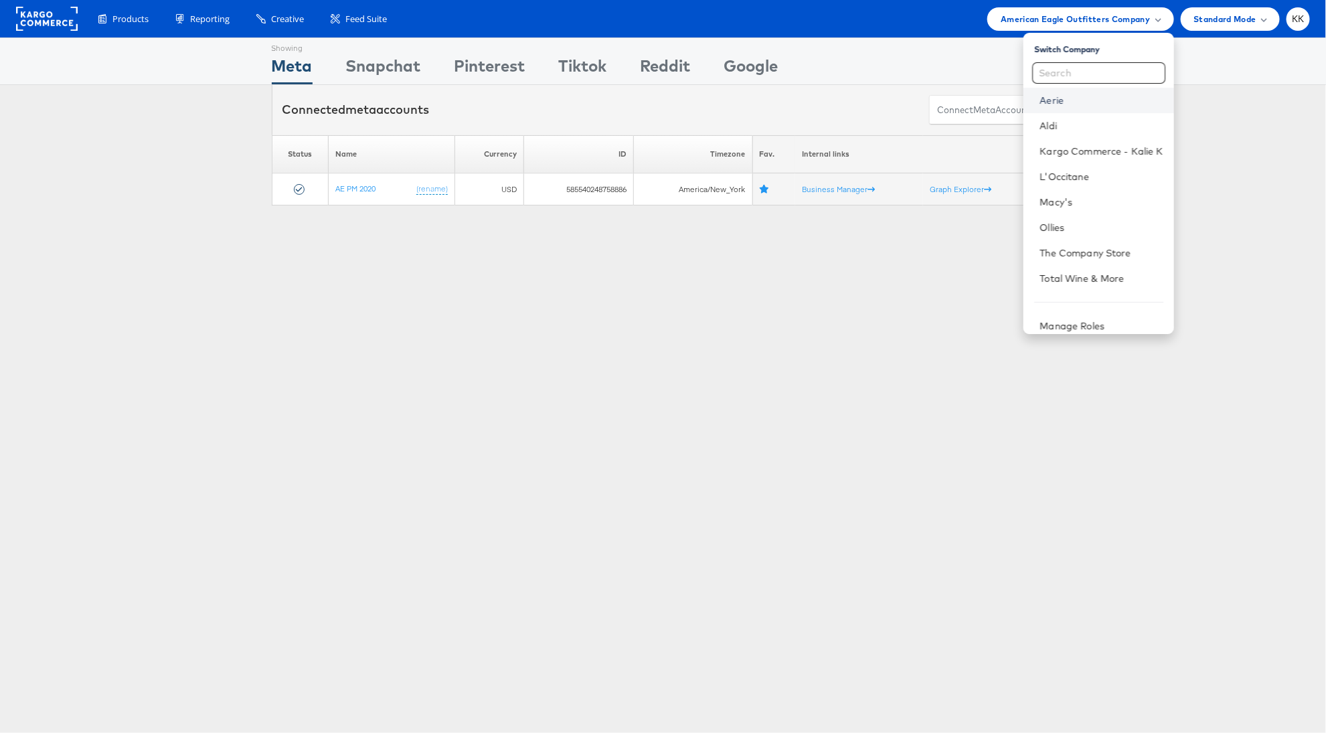
click at [1054, 98] on link "Aerie" at bounding box center [1101, 100] width 123 height 13
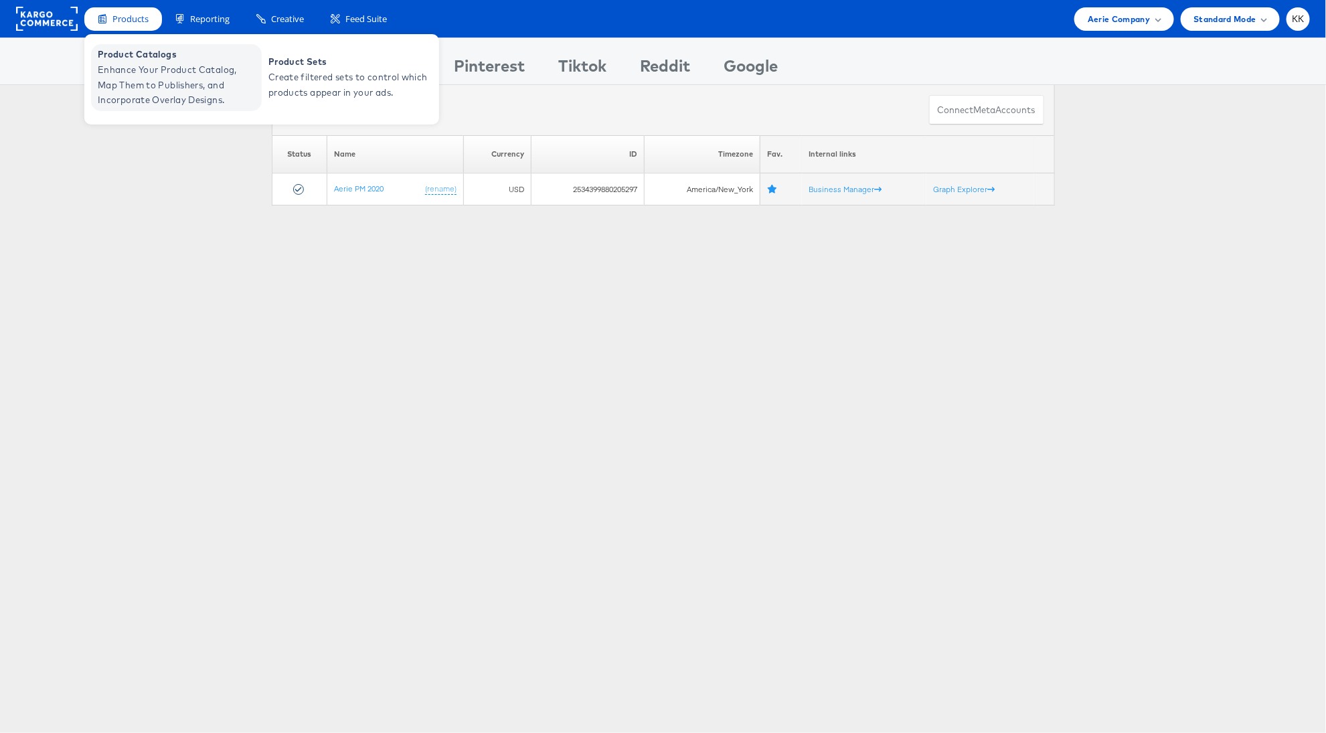
click at [121, 74] on span "Enhance Your Product Catalog, Map Them to Publishers, and Incorporate Overlay D…" at bounding box center [178, 85] width 161 height 46
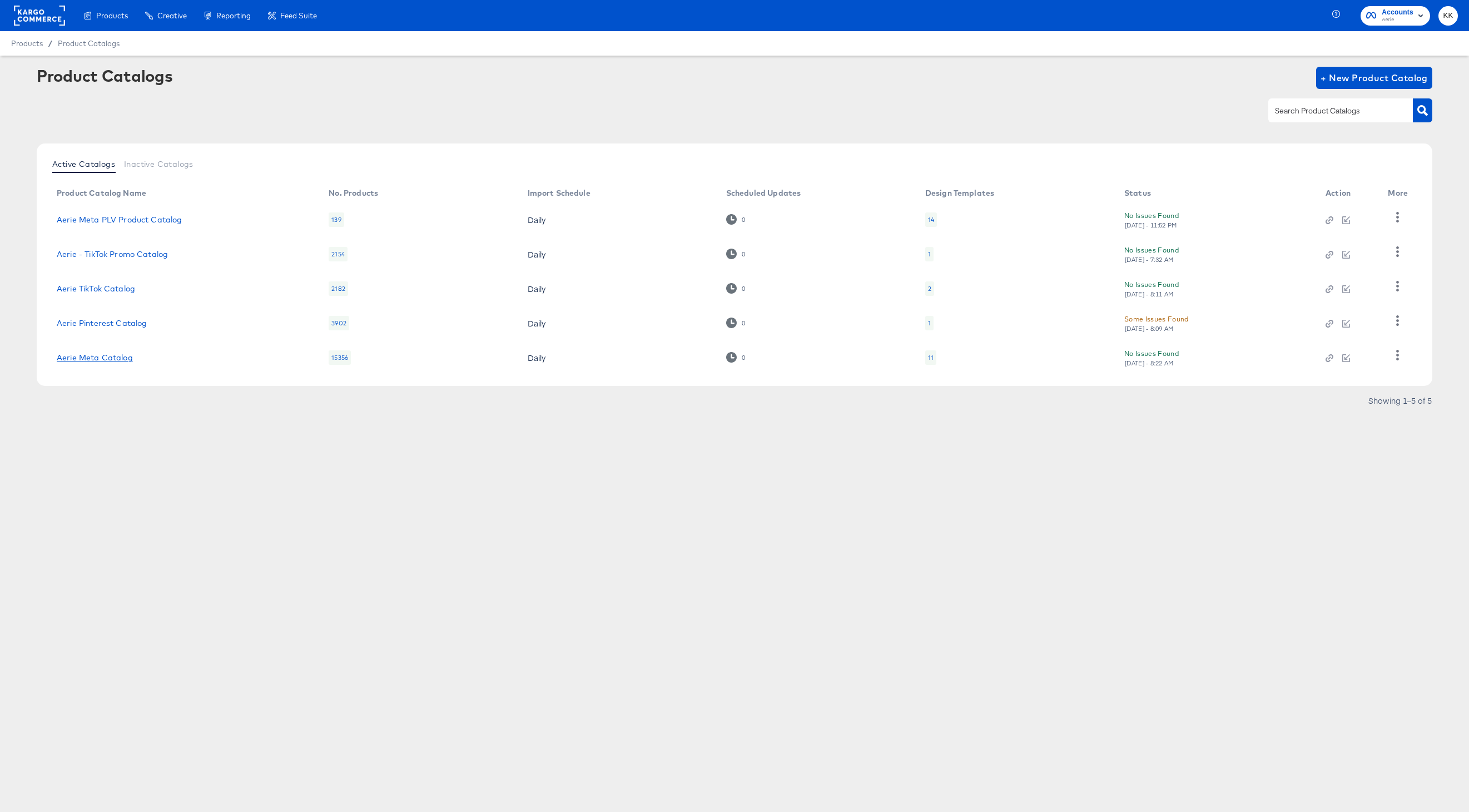
click at [102, 357] on link "Aerie Meta Catalog" at bounding box center [95, 357] width 76 height 9
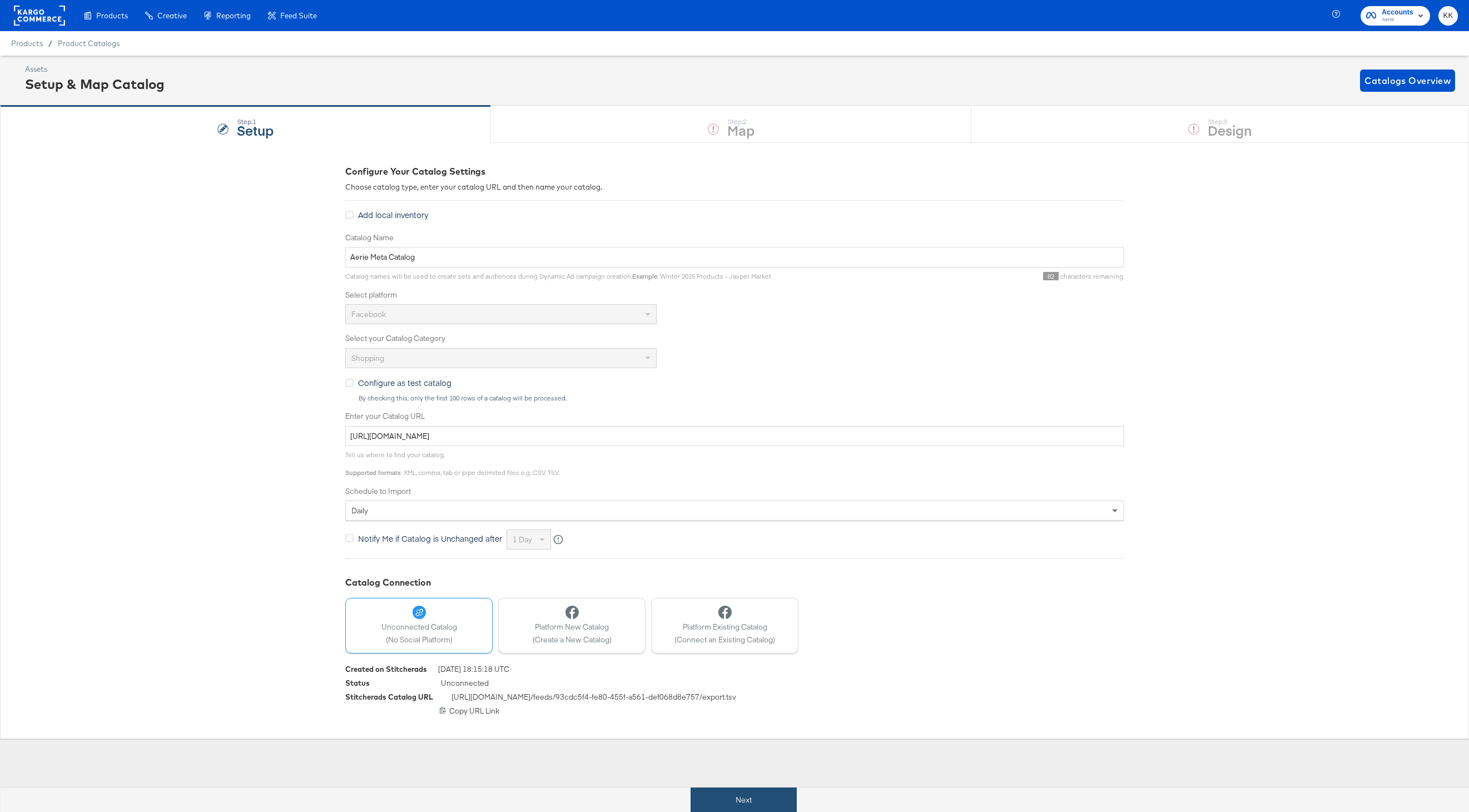
click at [764, 805] on button "Next" at bounding box center [744, 800] width 106 height 25
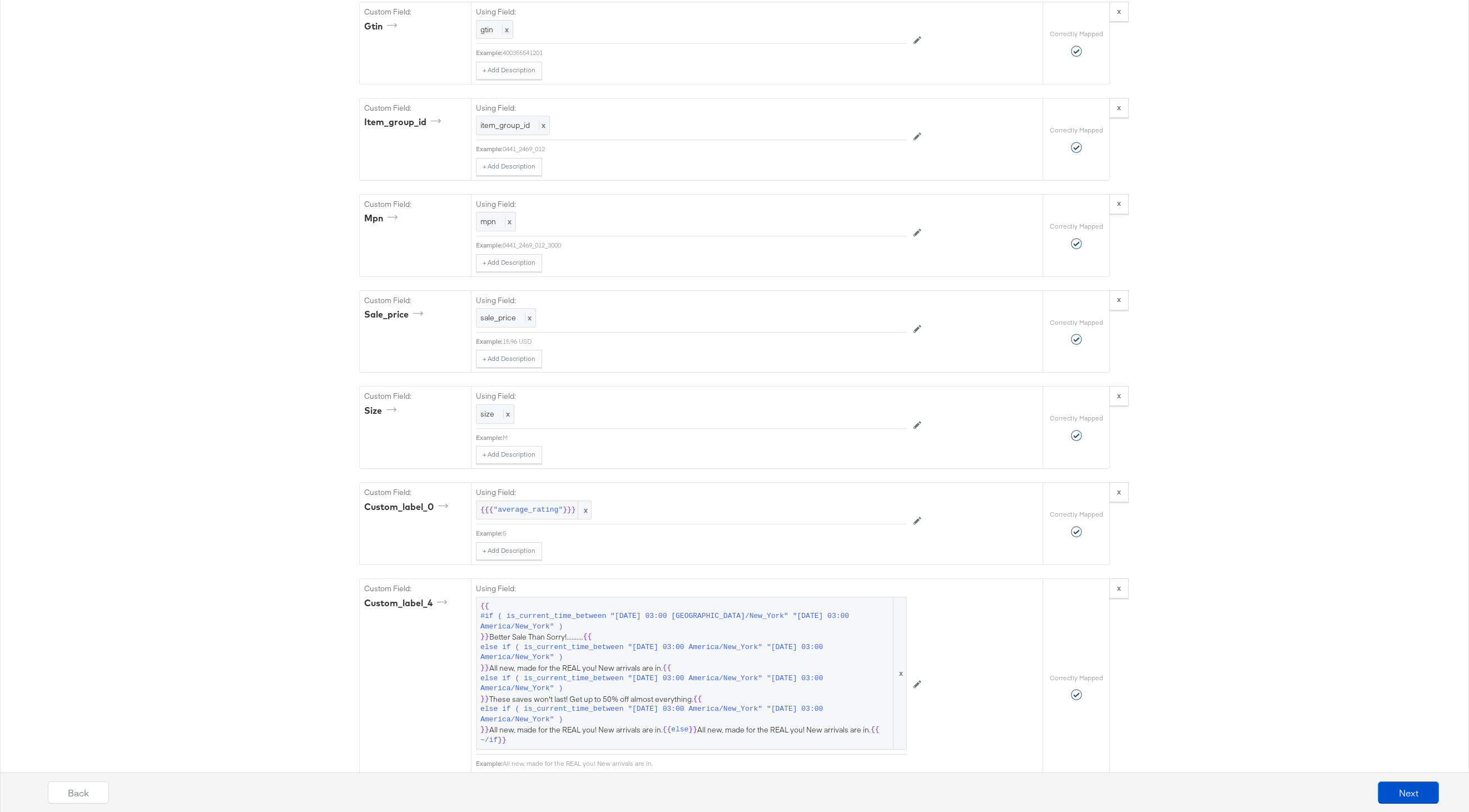
scroll to position [2499, 0]
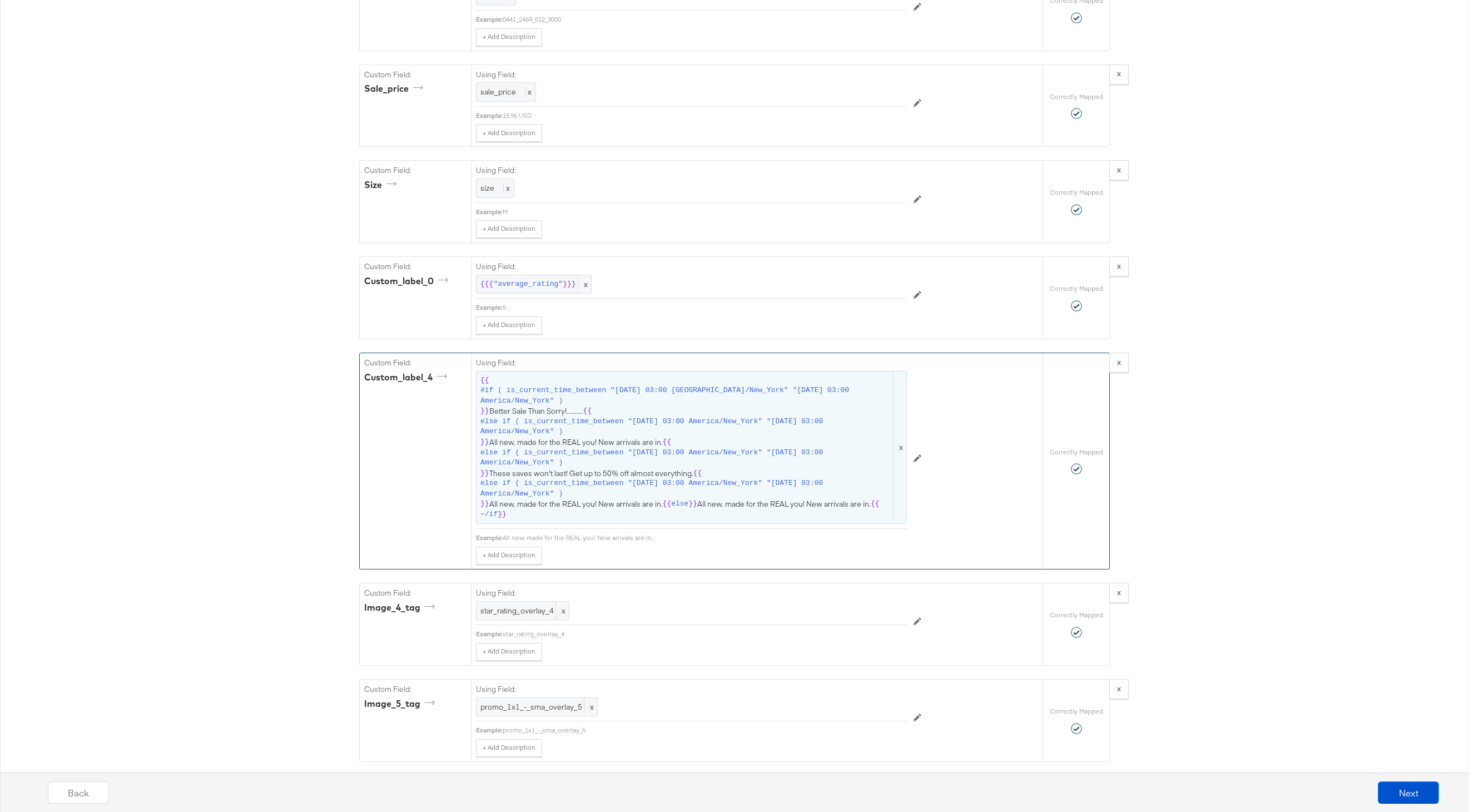
click at [656, 461] on span "else if ( is_current_time_between "[DATE] 03:00 America/New_York" "[DATE] 03:00…" at bounding box center [685, 457] width 411 height 21
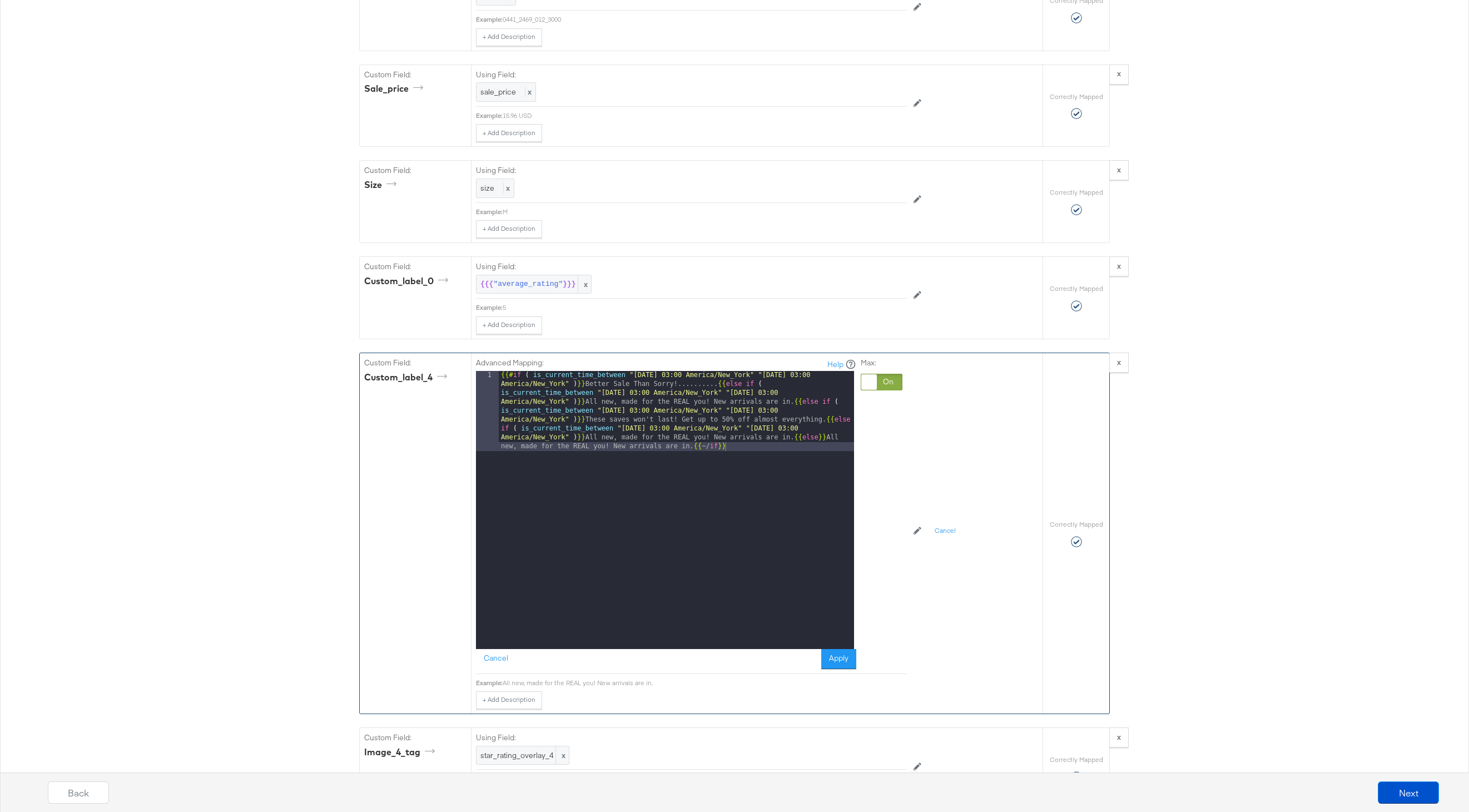
click at [699, 386] on div "{{# if ( is_current_time_between "[DATE] 03:00 America/New_York" "[DATE] 03:00 …" at bounding box center [677, 590] width 355 height 438
click at [838, 657] on button "Apply" at bounding box center [839, 658] width 35 height 20
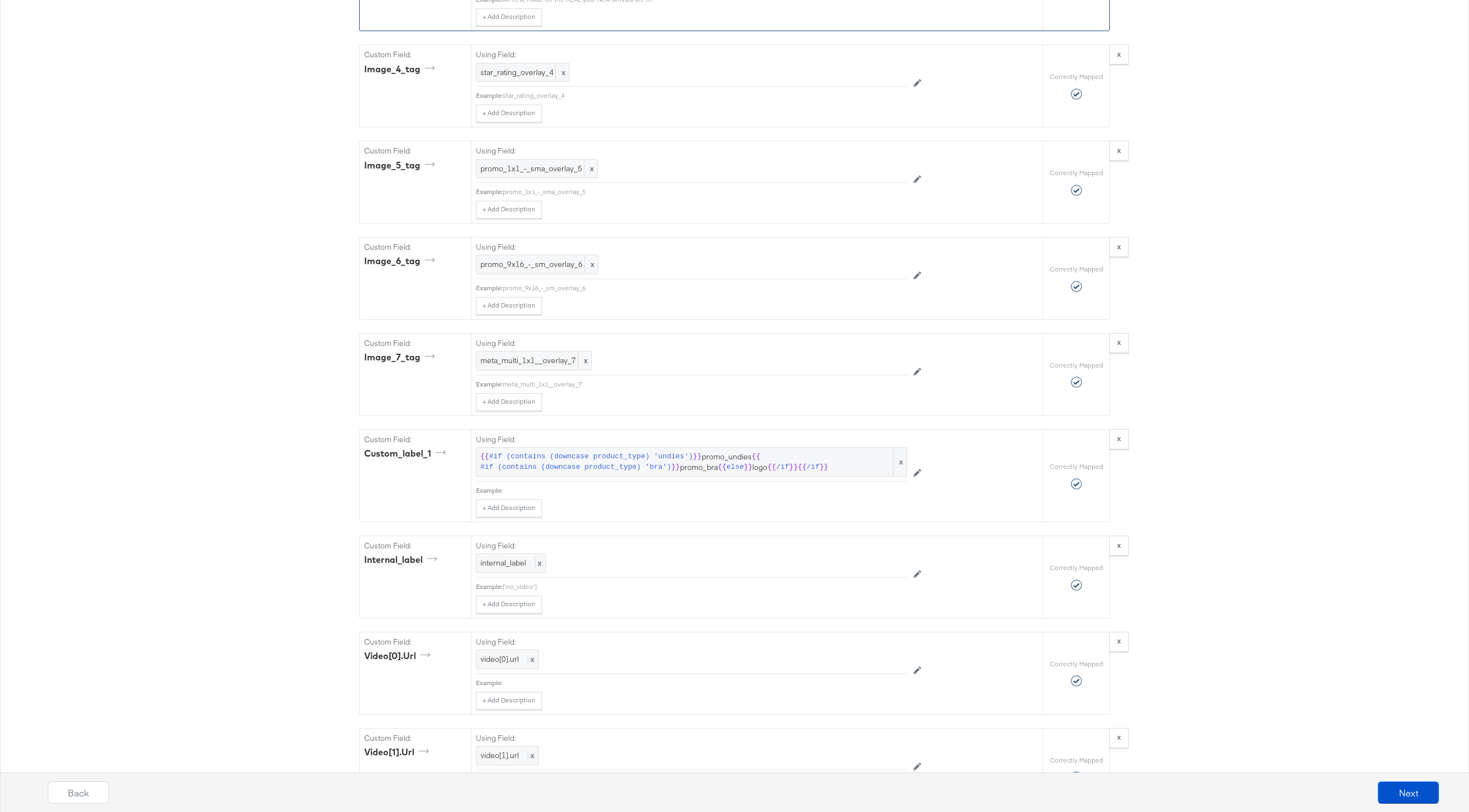
scroll to position [3103, 0]
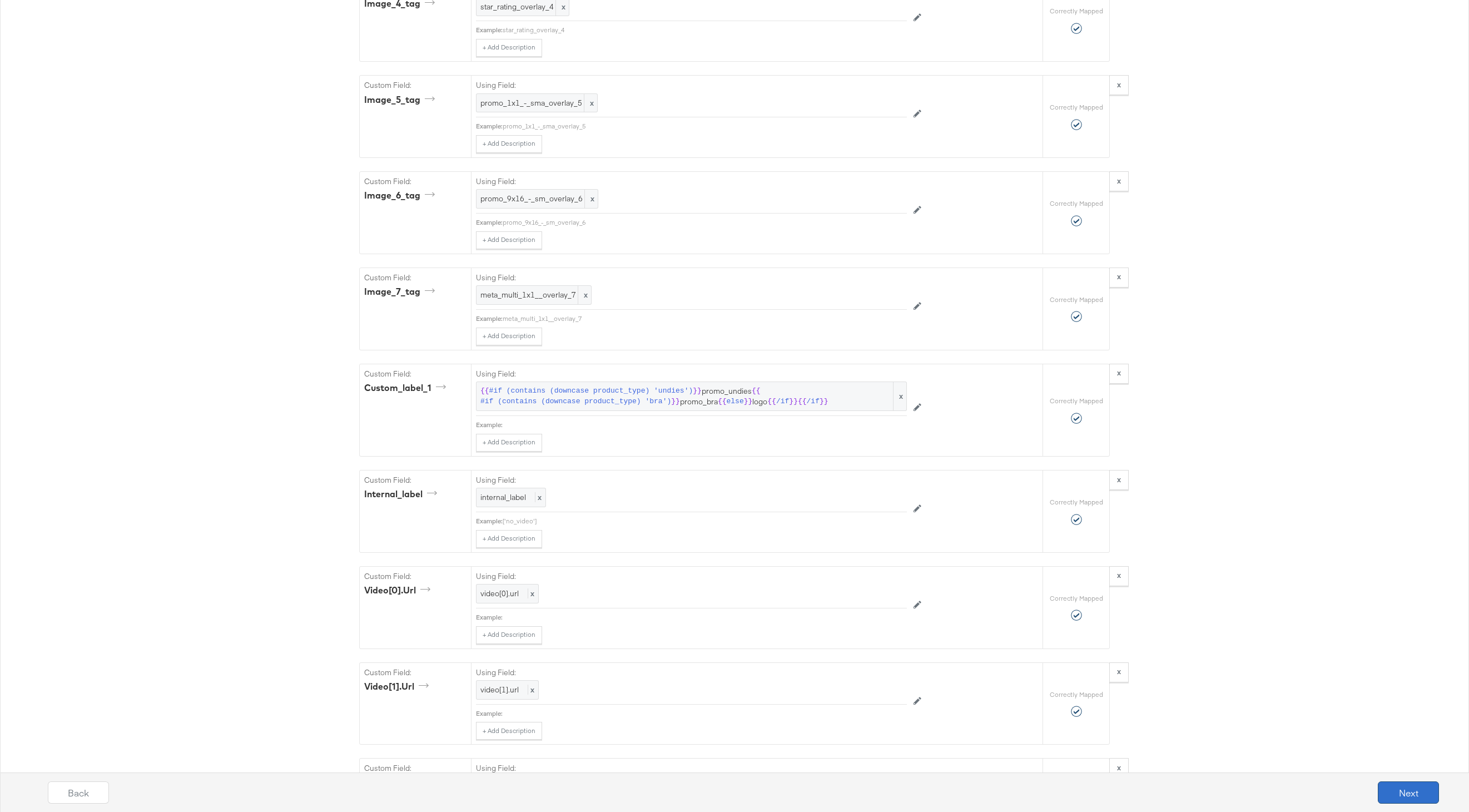
click at [1401, 790] on button "Next" at bounding box center [1408, 792] width 61 height 22
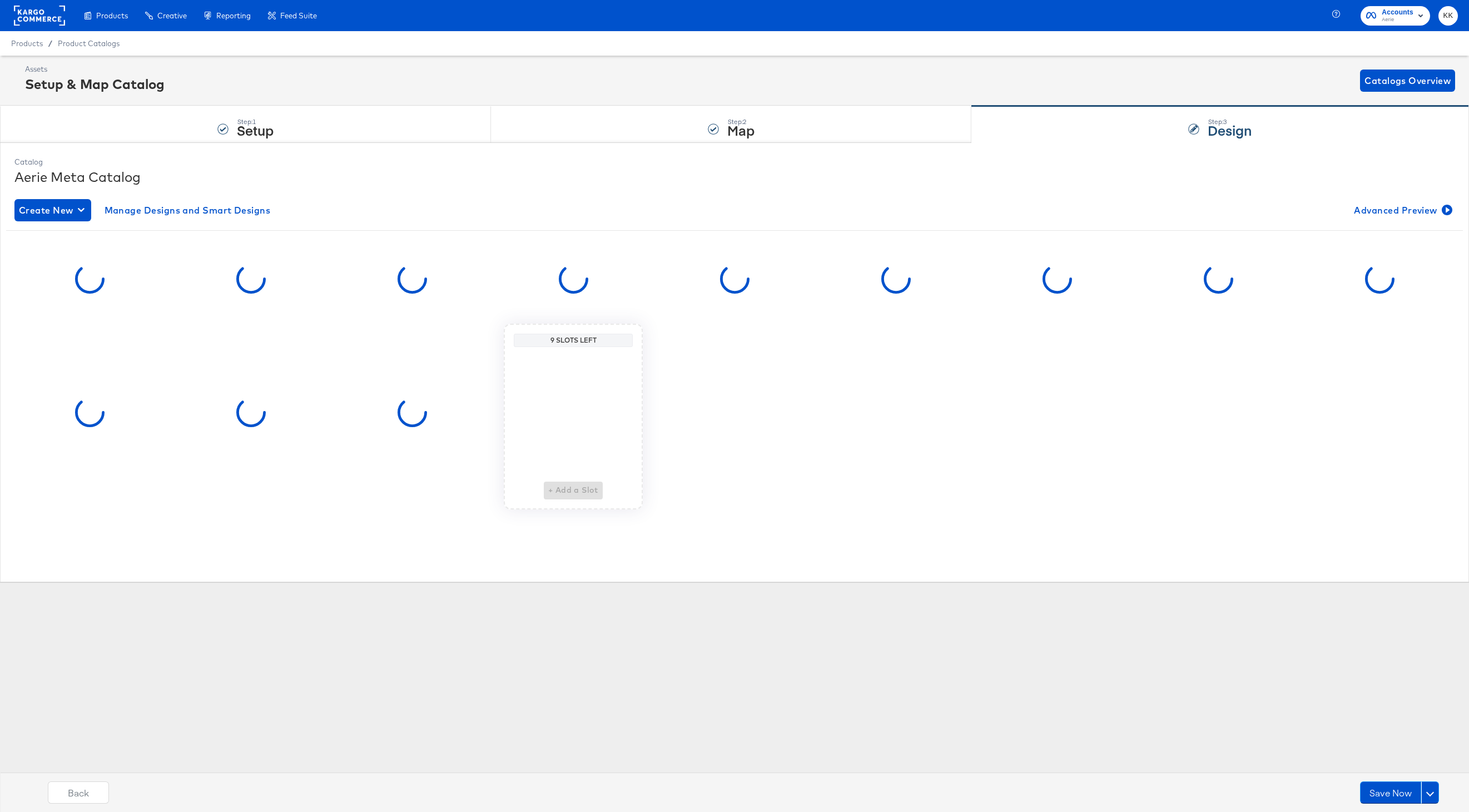
scroll to position [0, 0]
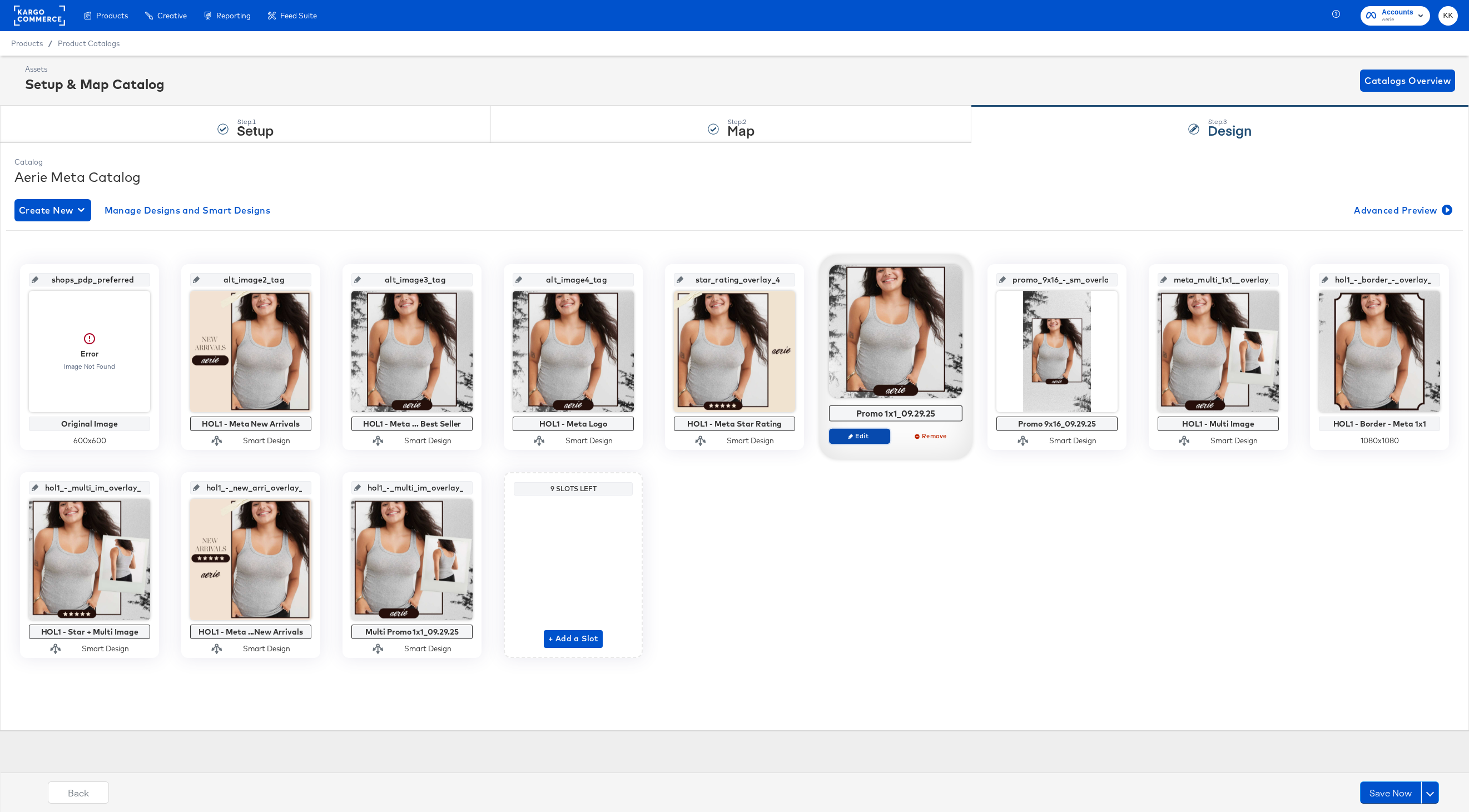
click at [861, 433] on span "Edit" at bounding box center [859, 436] width 51 height 8
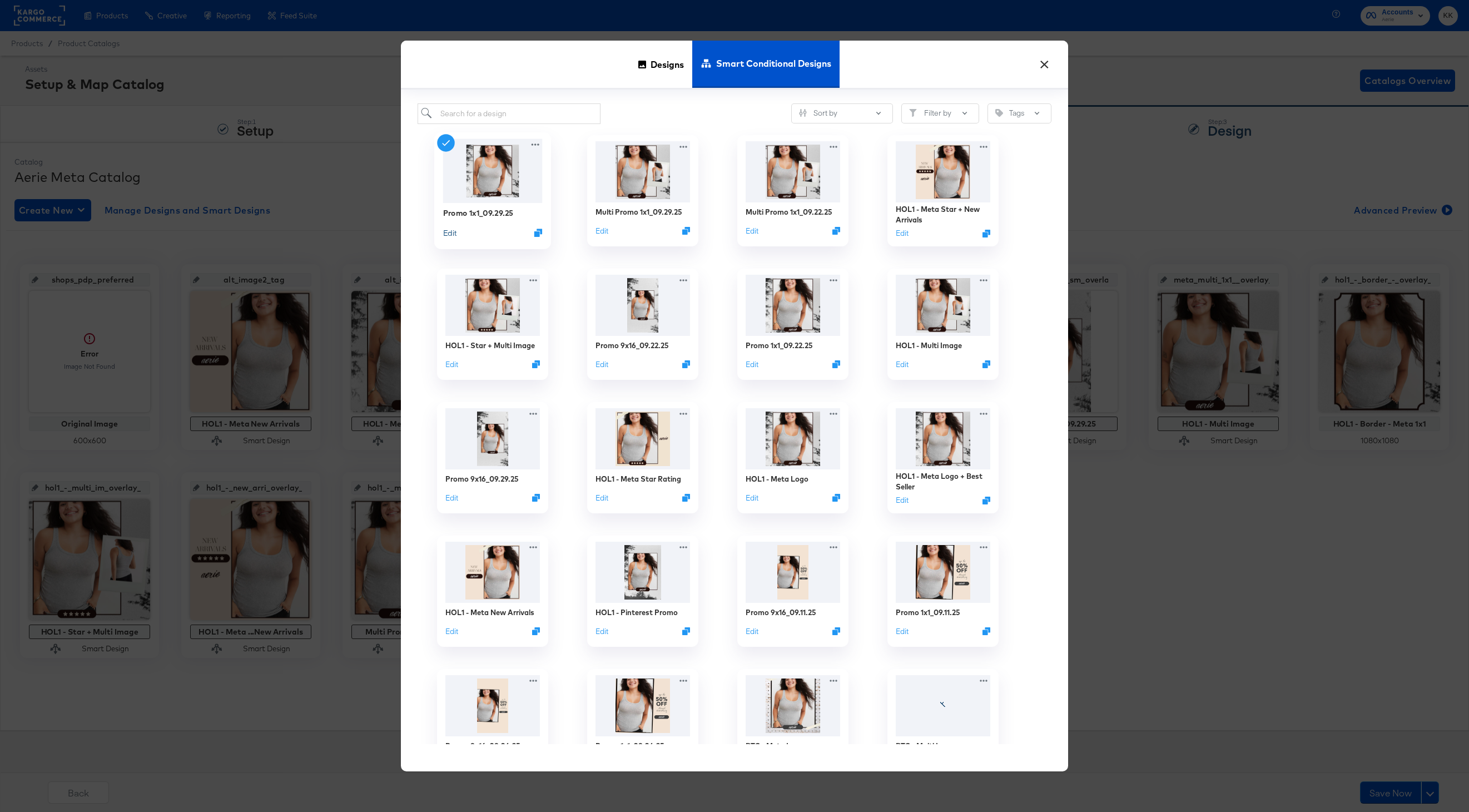
click at [447, 232] on button "Edit" at bounding box center [450, 232] width 13 height 11
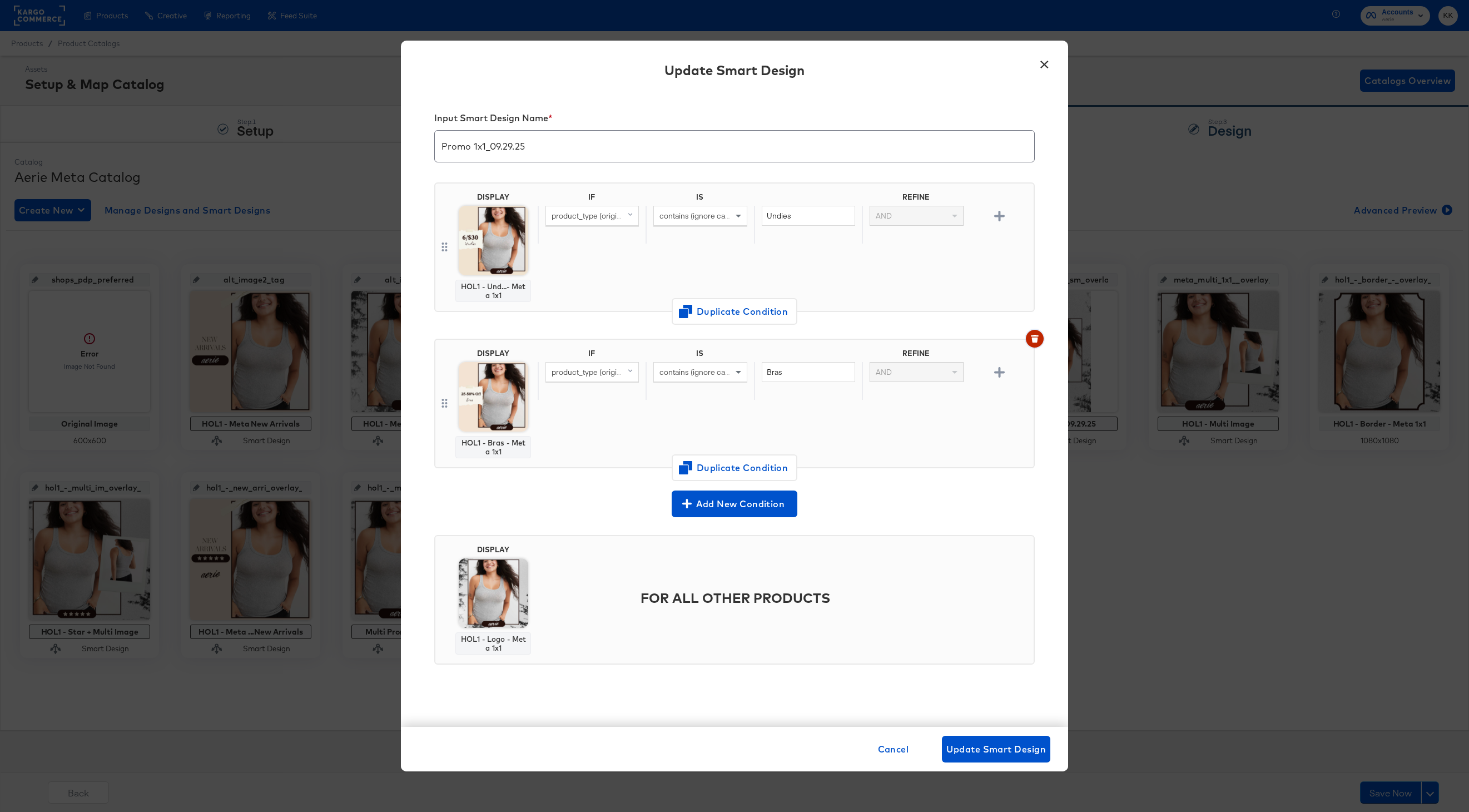
click at [1034, 333] on button "button" at bounding box center [1034, 338] width 17 height 17
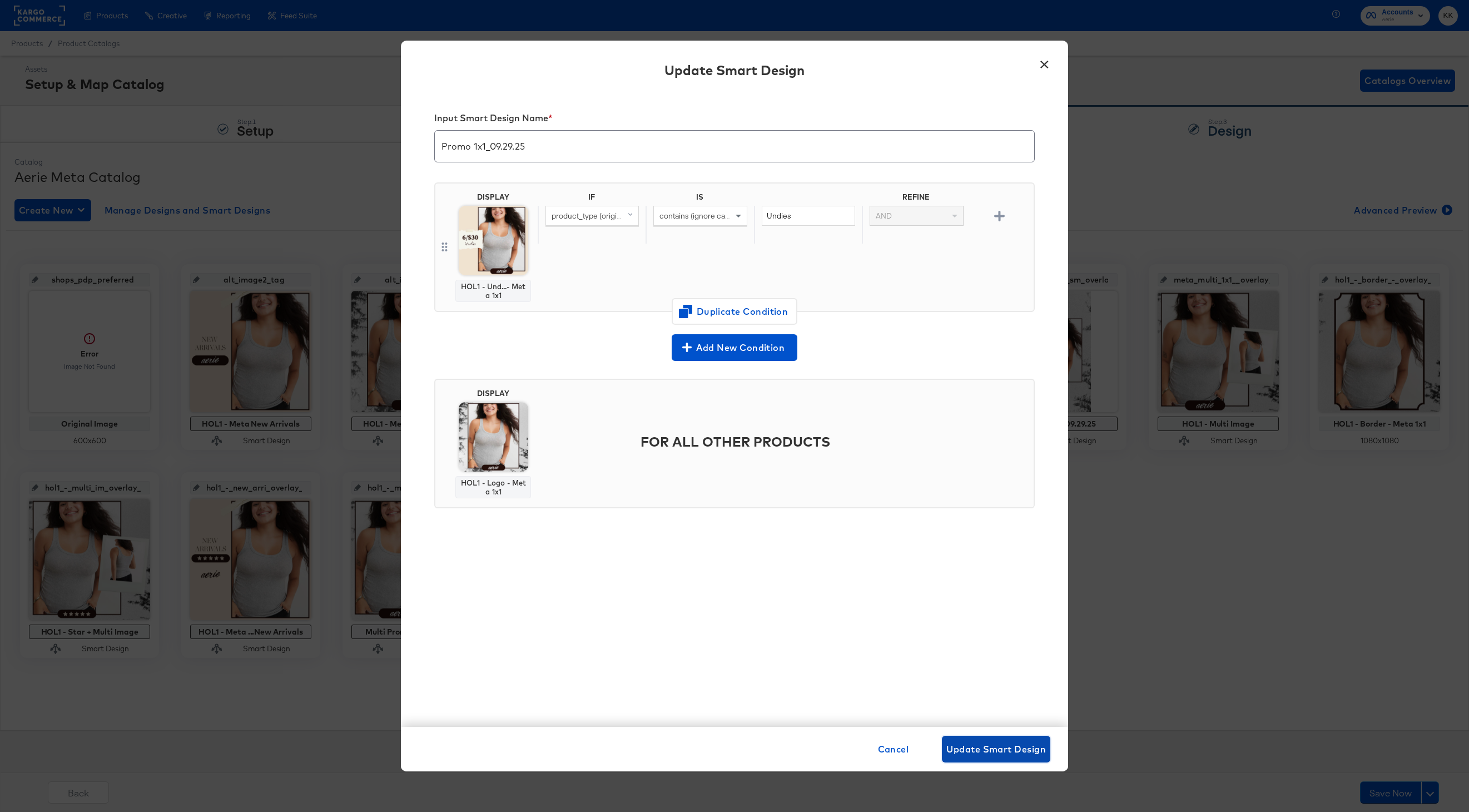
click at [1003, 746] on span "Update Smart Design" at bounding box center [996, 748] width 100 height 16
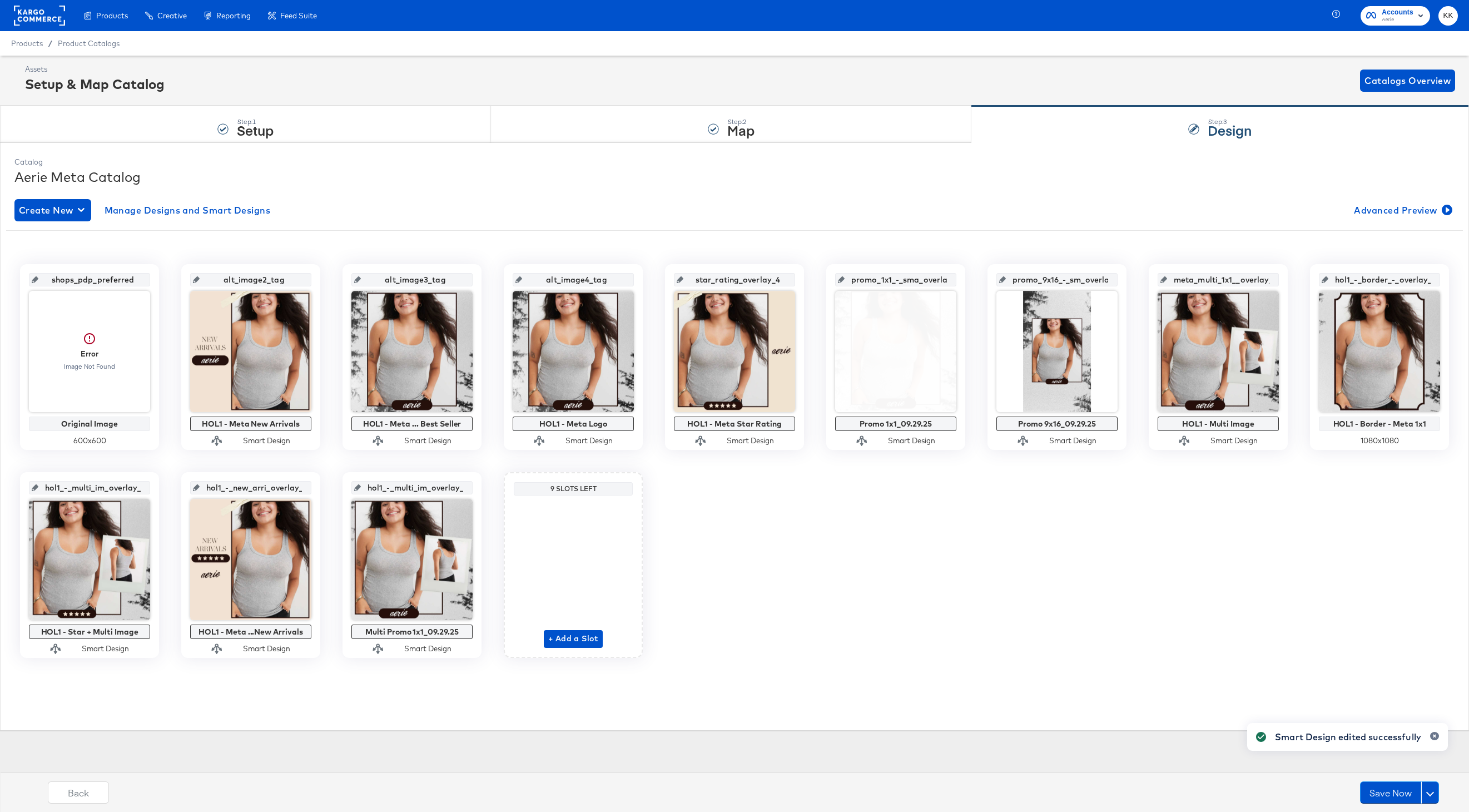
click at [1046, 342] on div at bounding box center [1057, 351] width 121 height 121
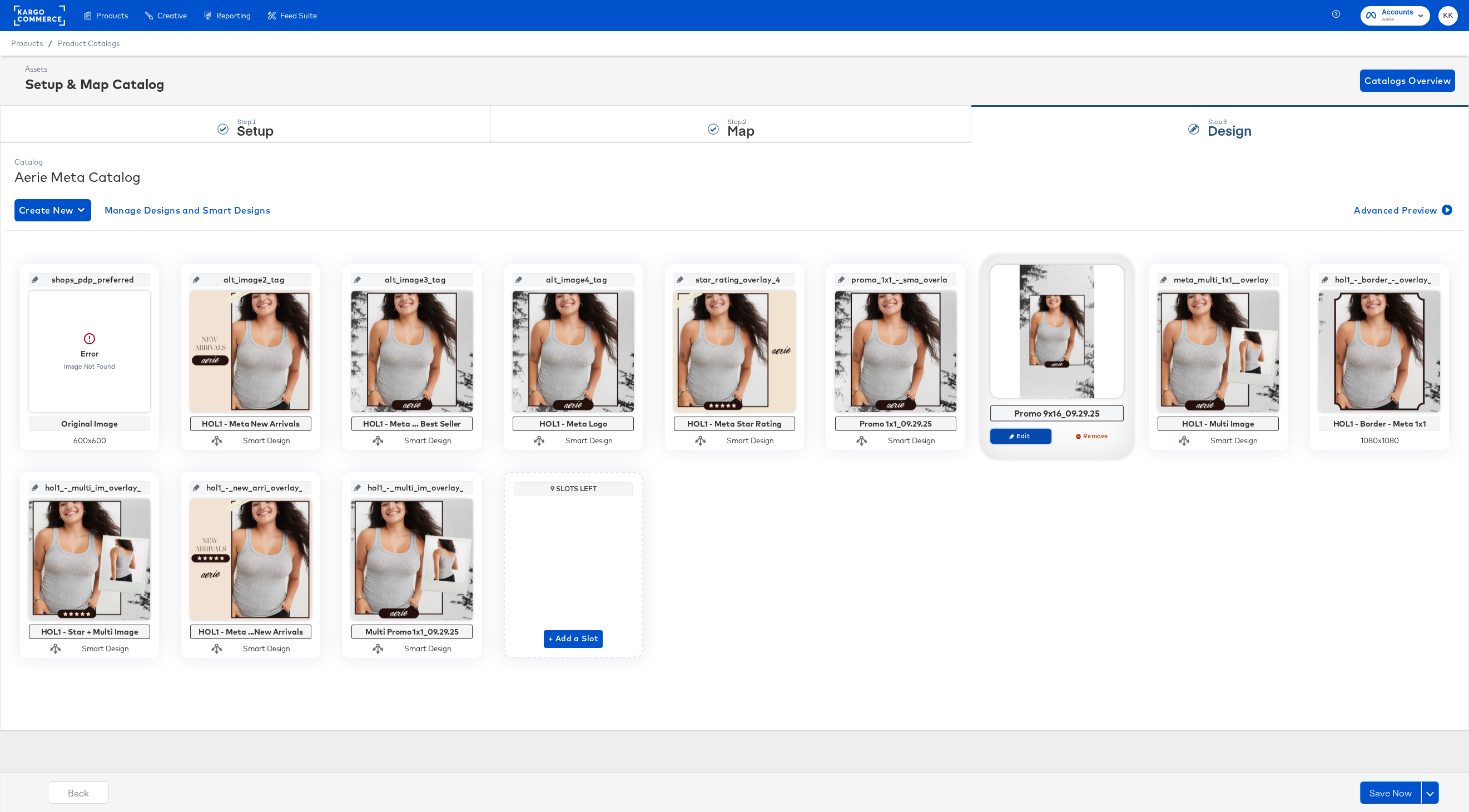
click at [1014, 434] on icon "button" at bounding box center [1011, 436] width 5 height 5
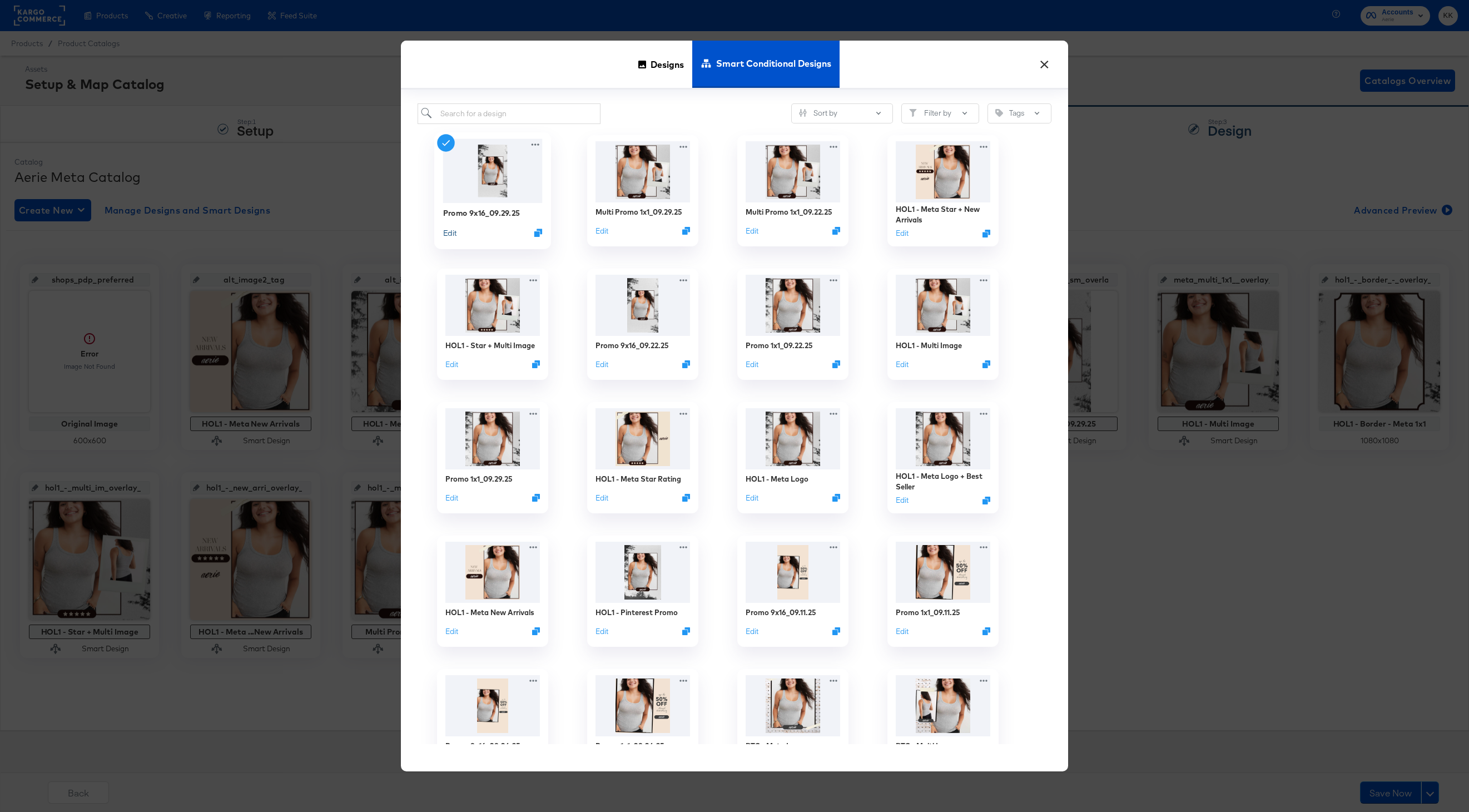
click at [453, 235] on button "Edit" at bounding box center [450, 232] width 13 height 11
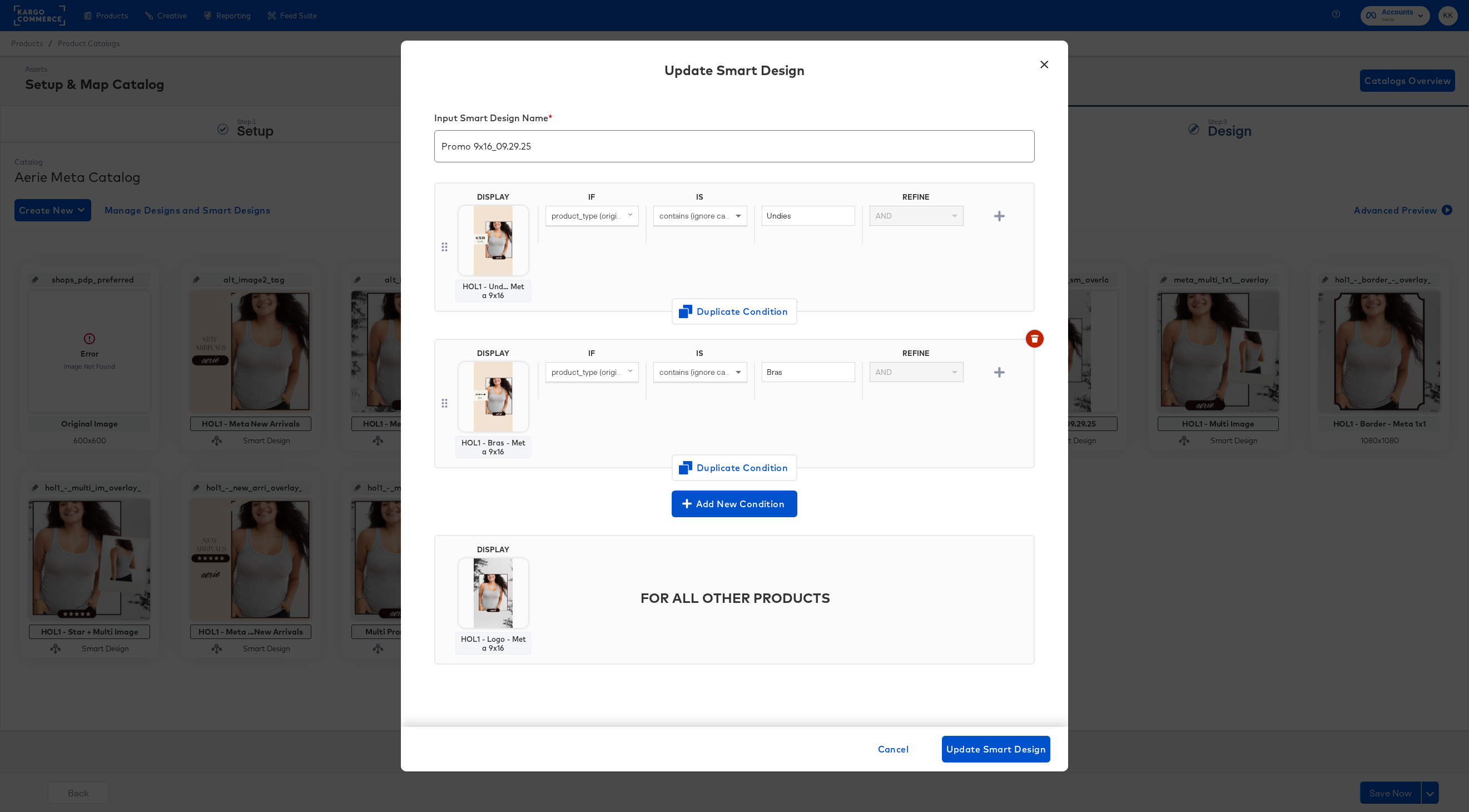
click at [1034, 336] on icon "button" at bounding box center [1034, 338] width 7 height 7
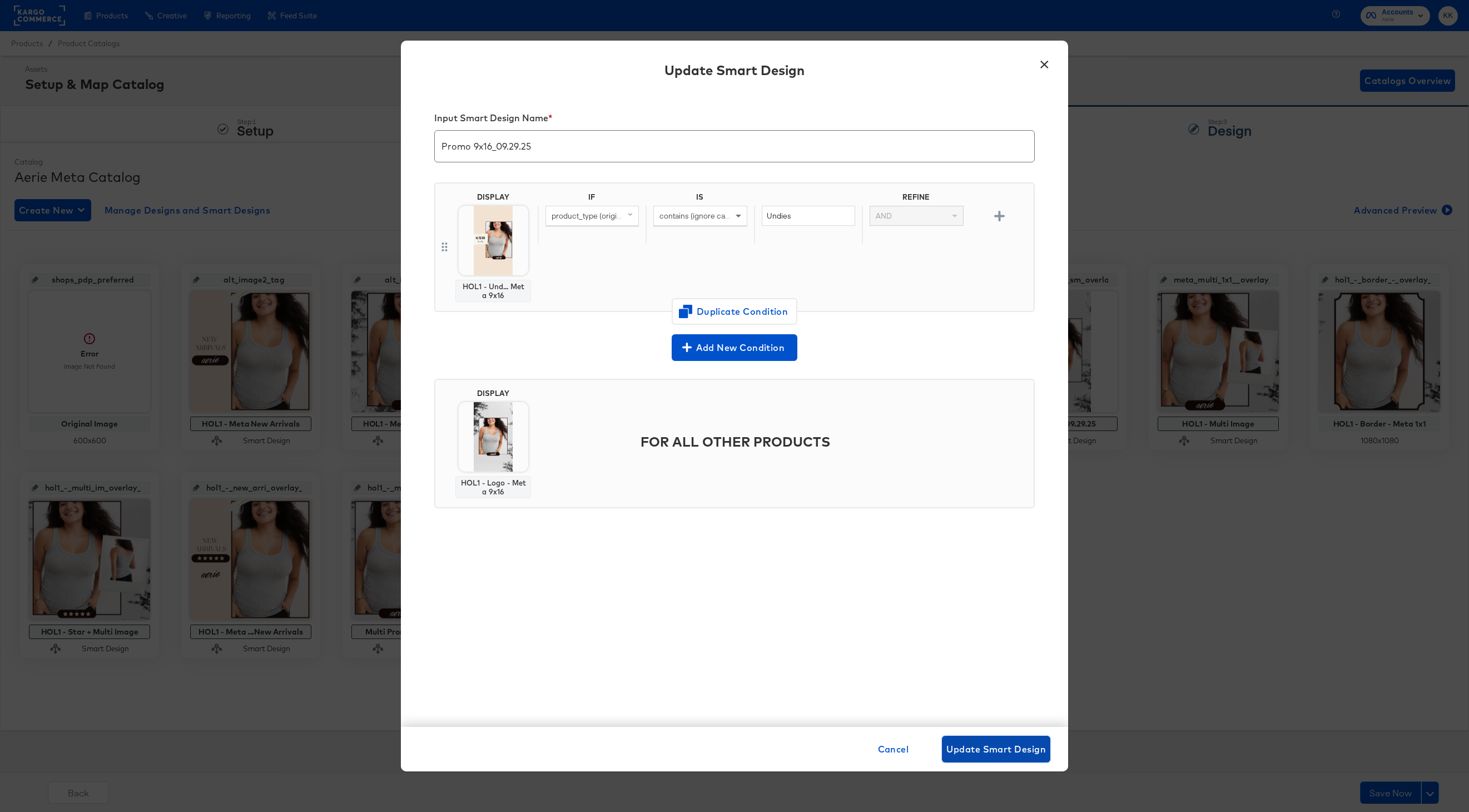
click at [990, 743] on span "Update Smart Design" at bounding box center [996, 748] width 100 height 16
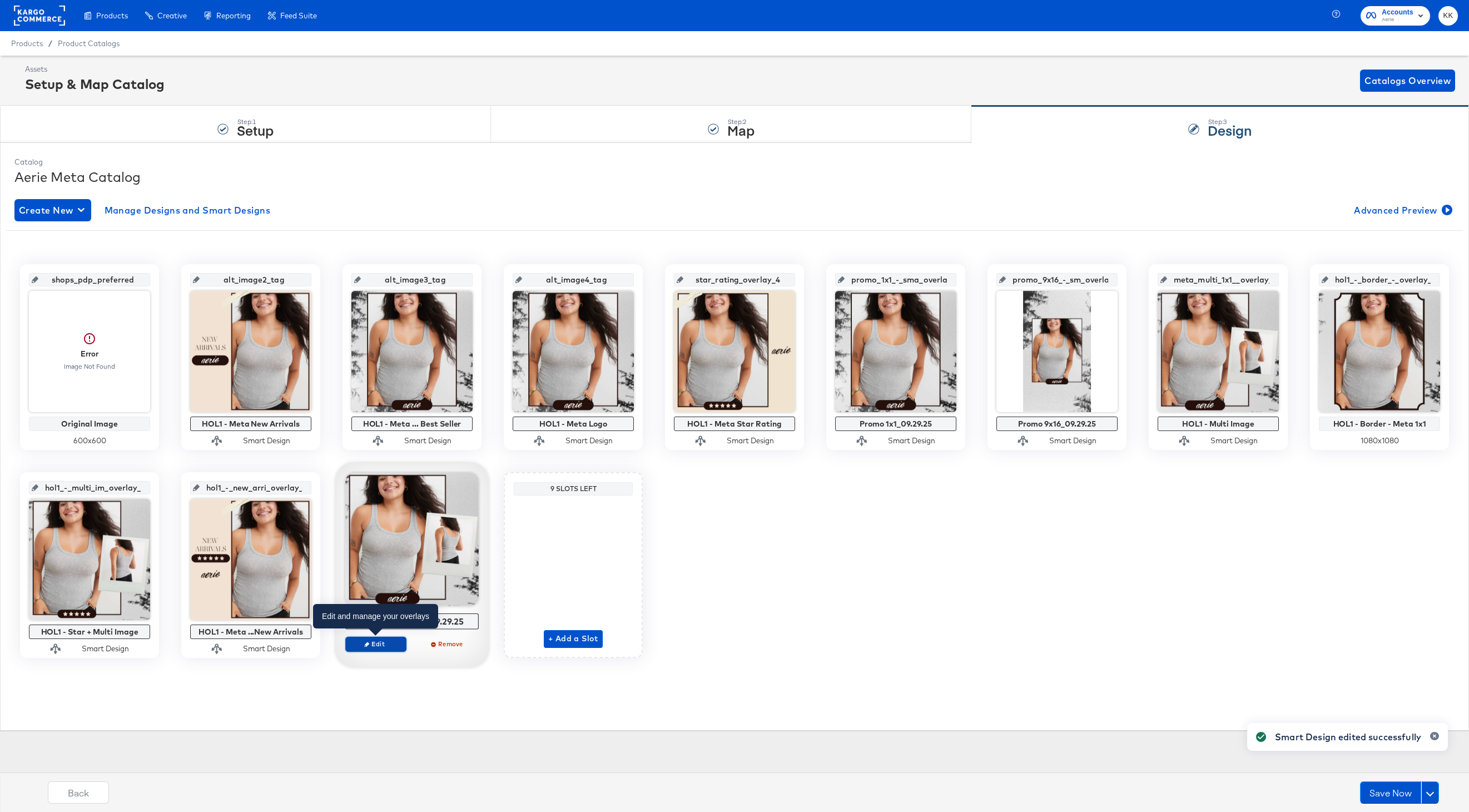
click at [371, 642] on span "Edit" at bounding box center [376, 643] width 51 height 8
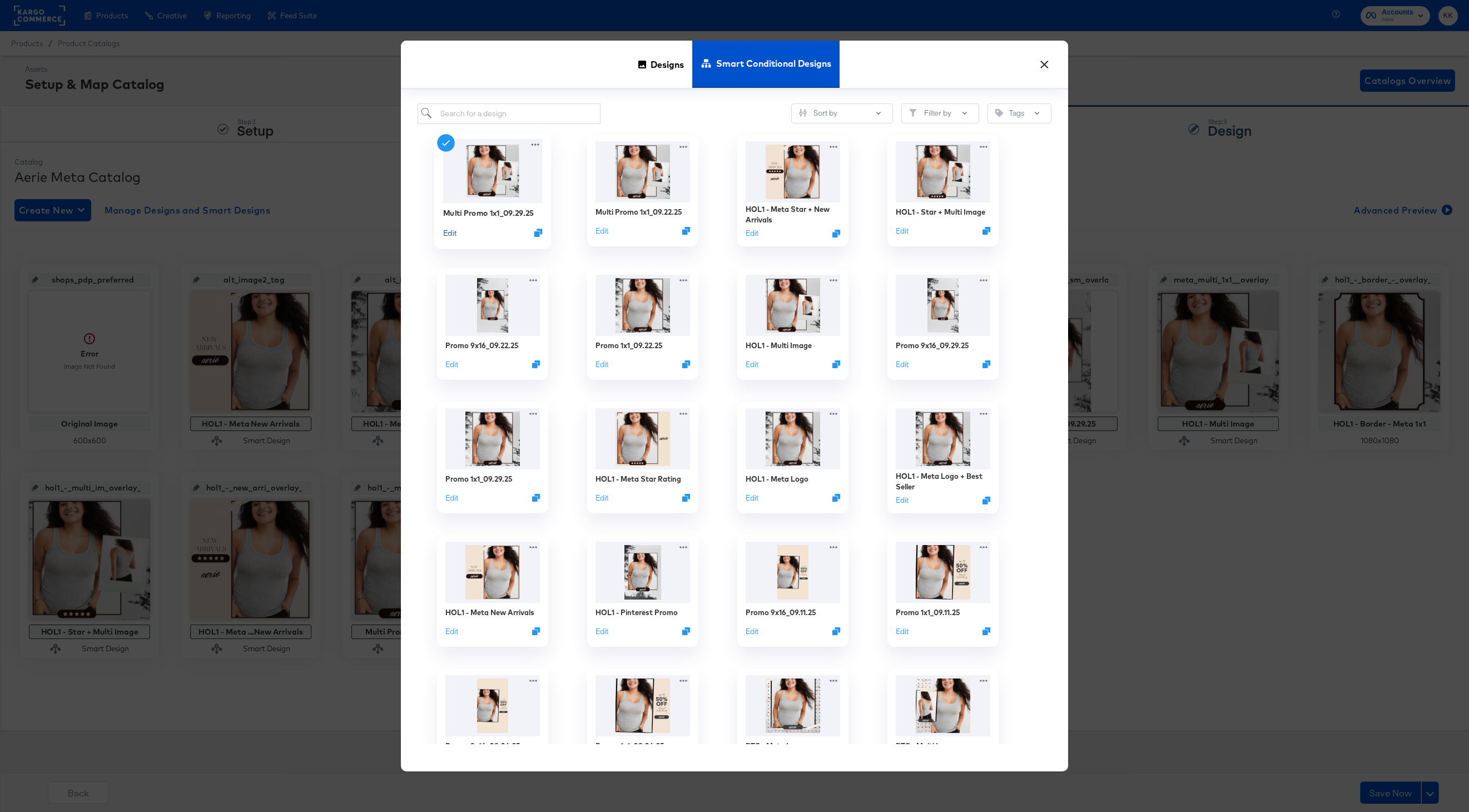
click at [451, 230] on button "Edit" at bounding box center [450, 232] width 13 height 11
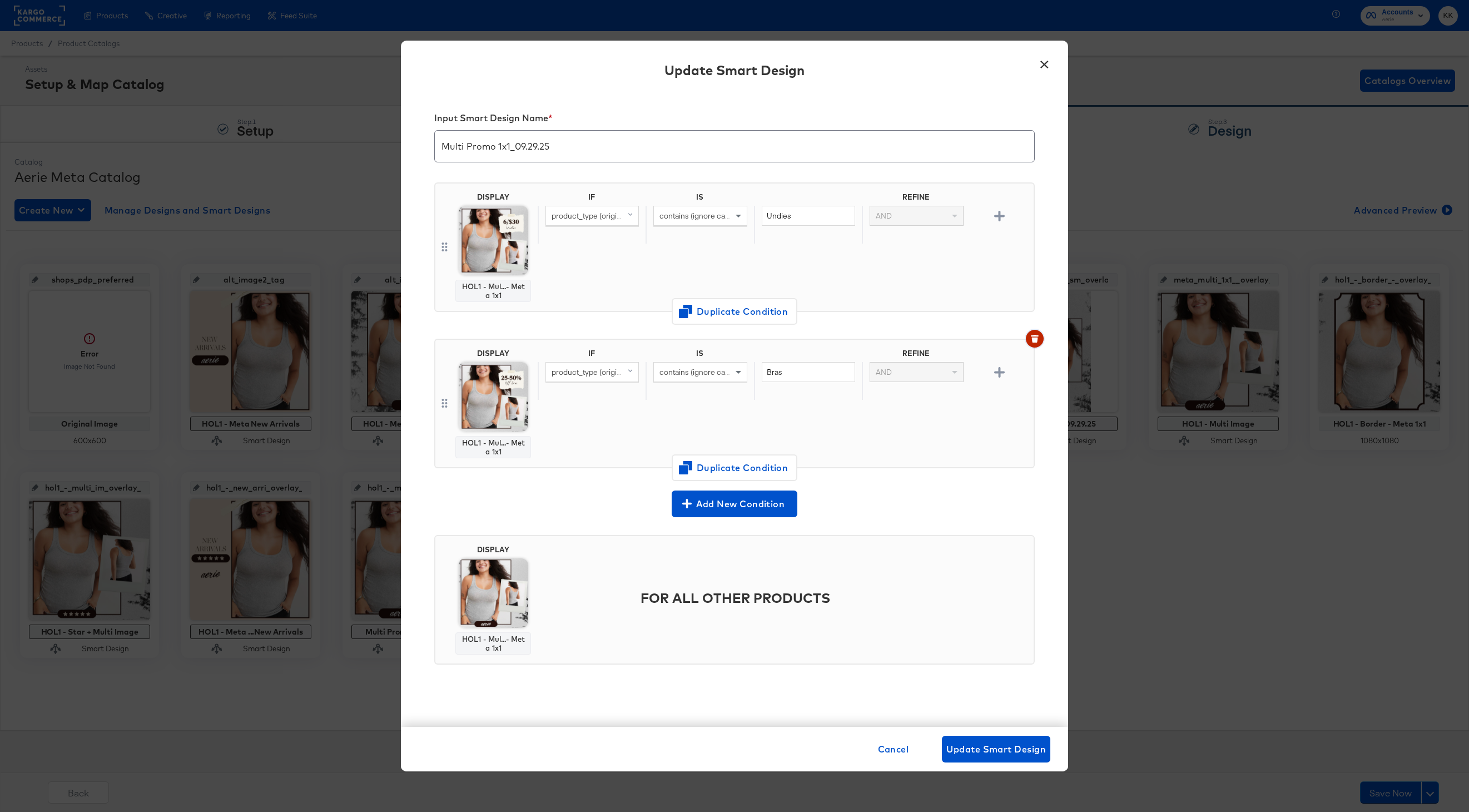
click at [1027, 335] on button "button" at bounding box center [1034, 338] width 17 height 17
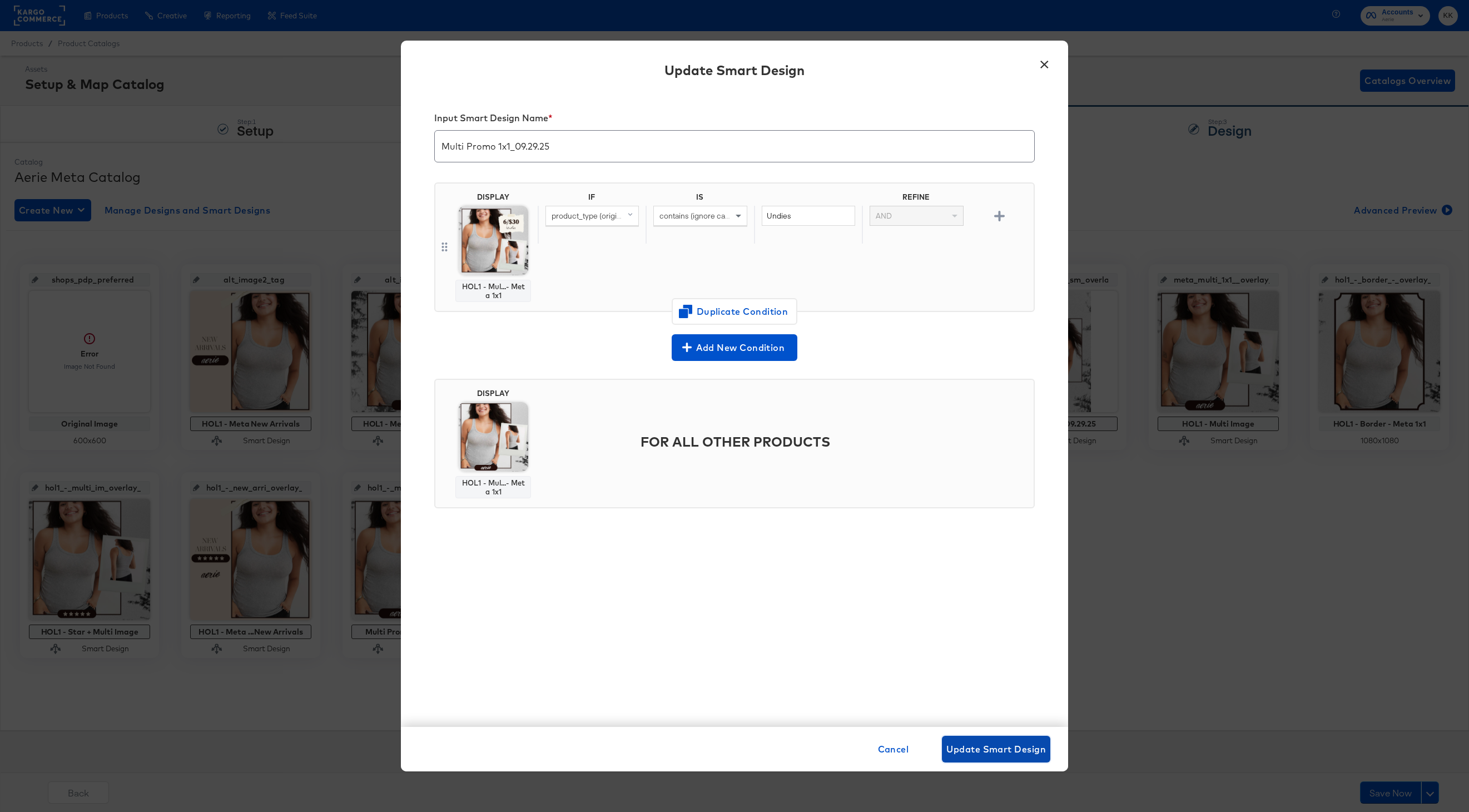
click at [991, 738] on button "Update Smart Design" at bounding box center [996, 749] width 109 height 27
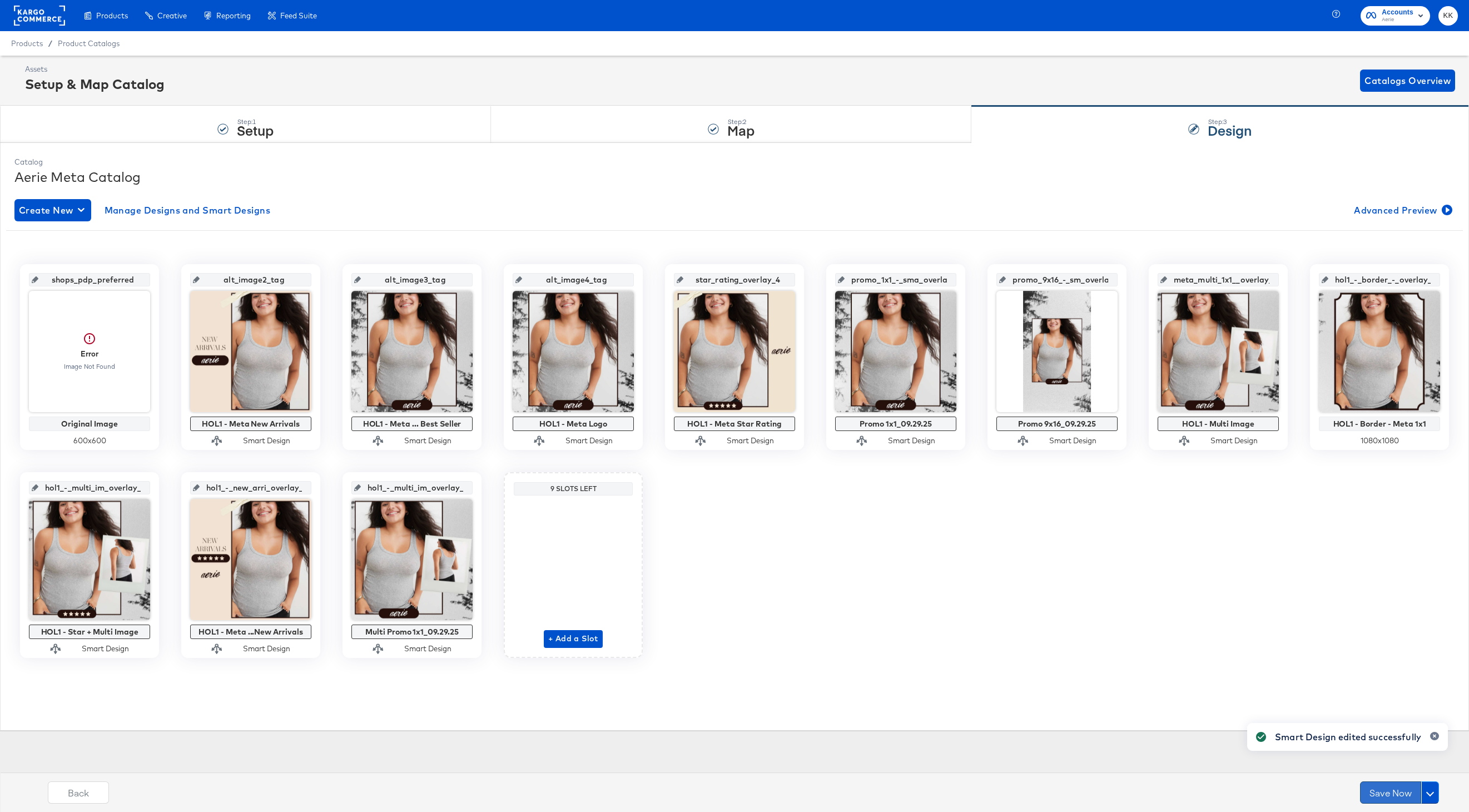
click at [1396, 800] on button "Save Now" at bounding box center [1391, 792] width 61 height 22
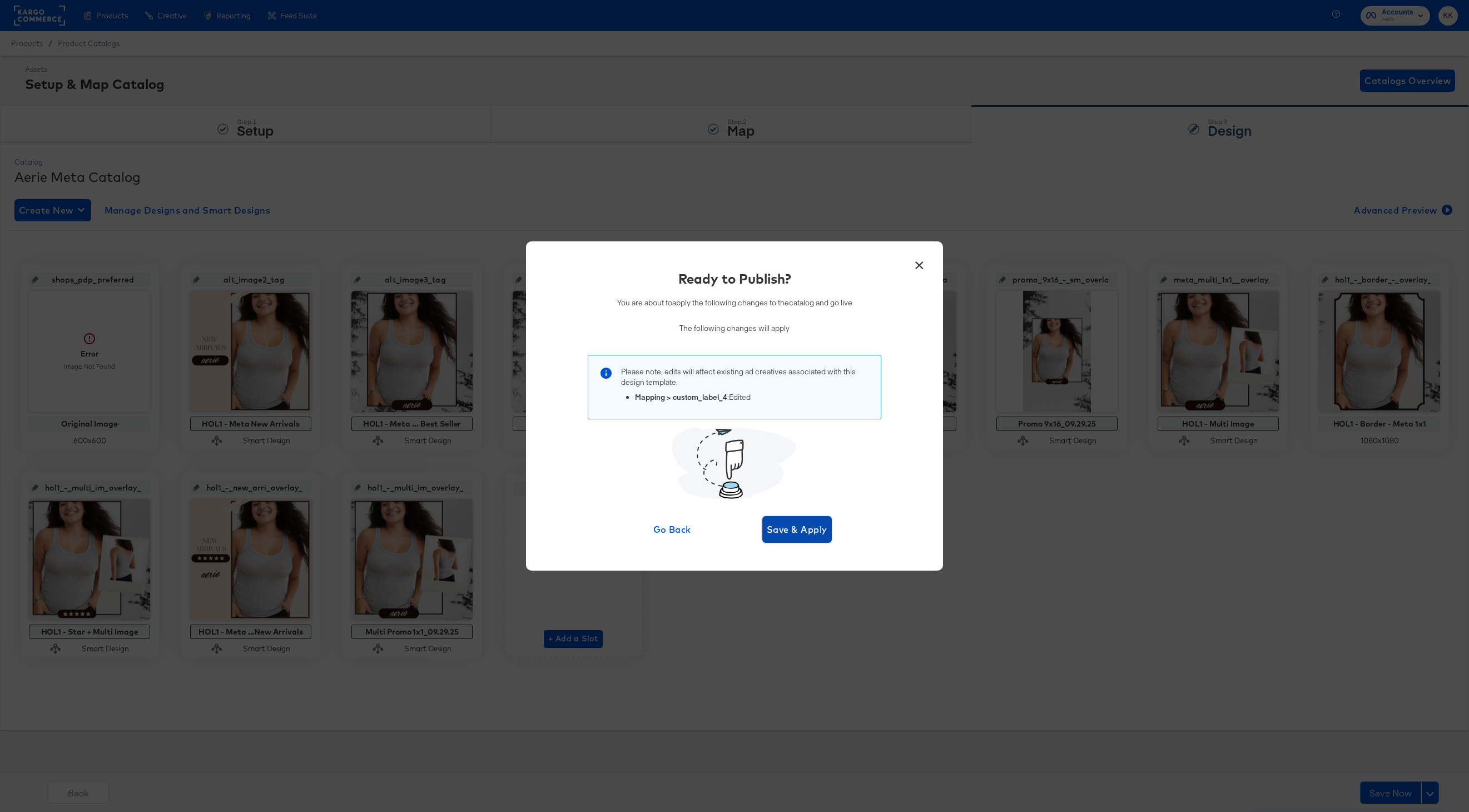
click at [778, 527] on span "Save & Apply" at bounding box center [796, 529] width 61 height 16
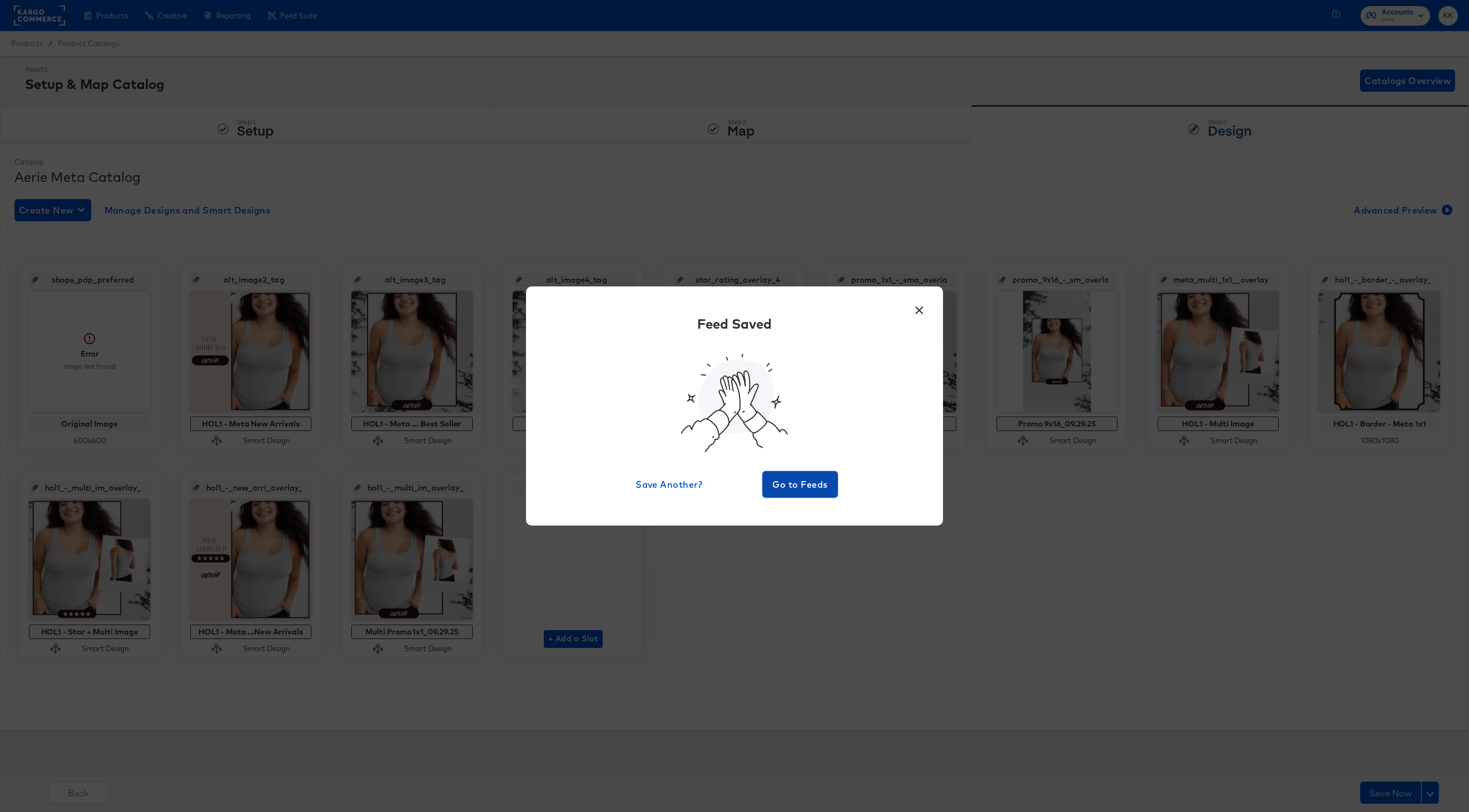
click at [810, 483] on span "Go to Feeds" at bounding box center [800, 484] width 66 height 16
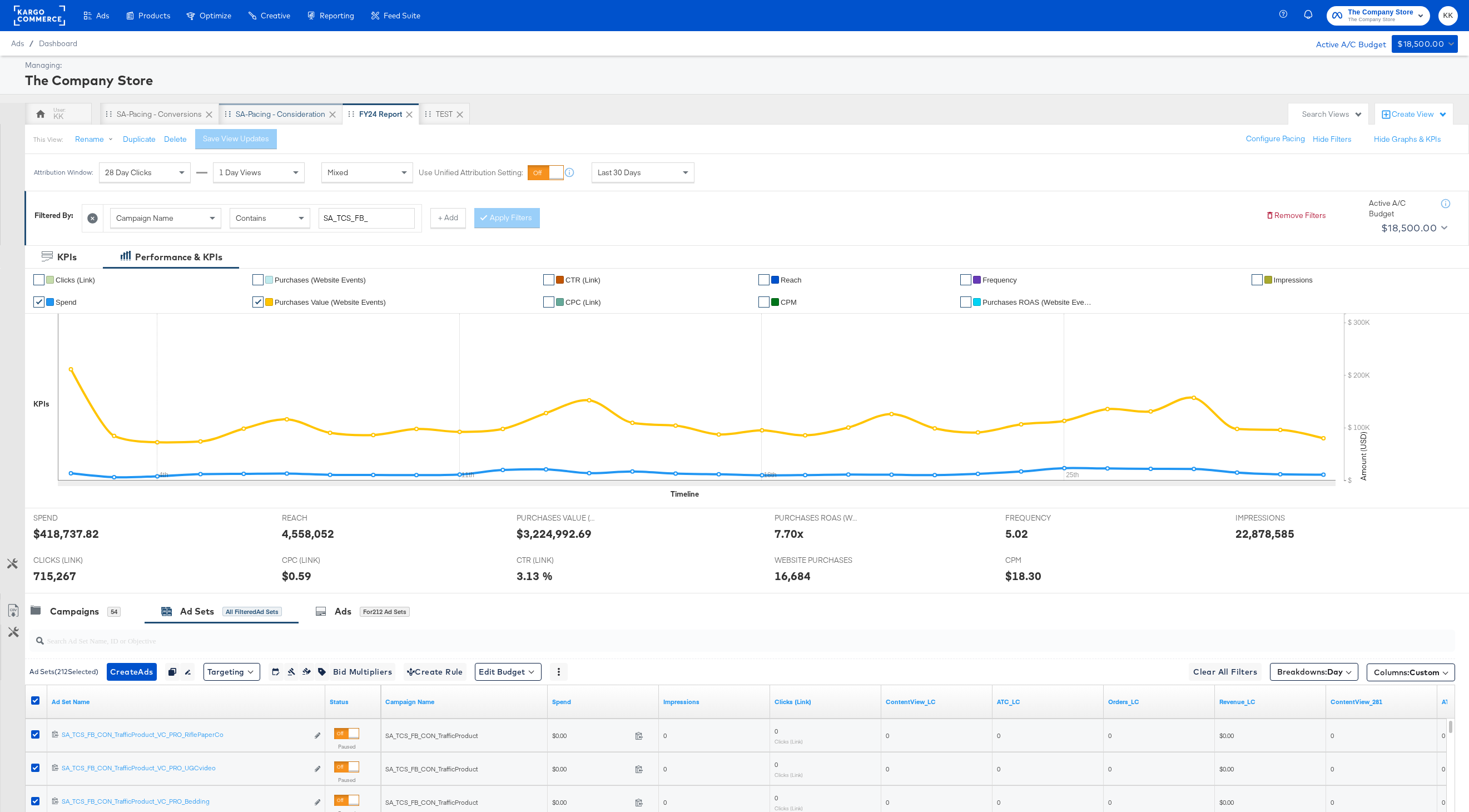
click at [274, 109] on div "SA-Pacing - Consideration" at bounding box center [281, 114] width 90 height 11
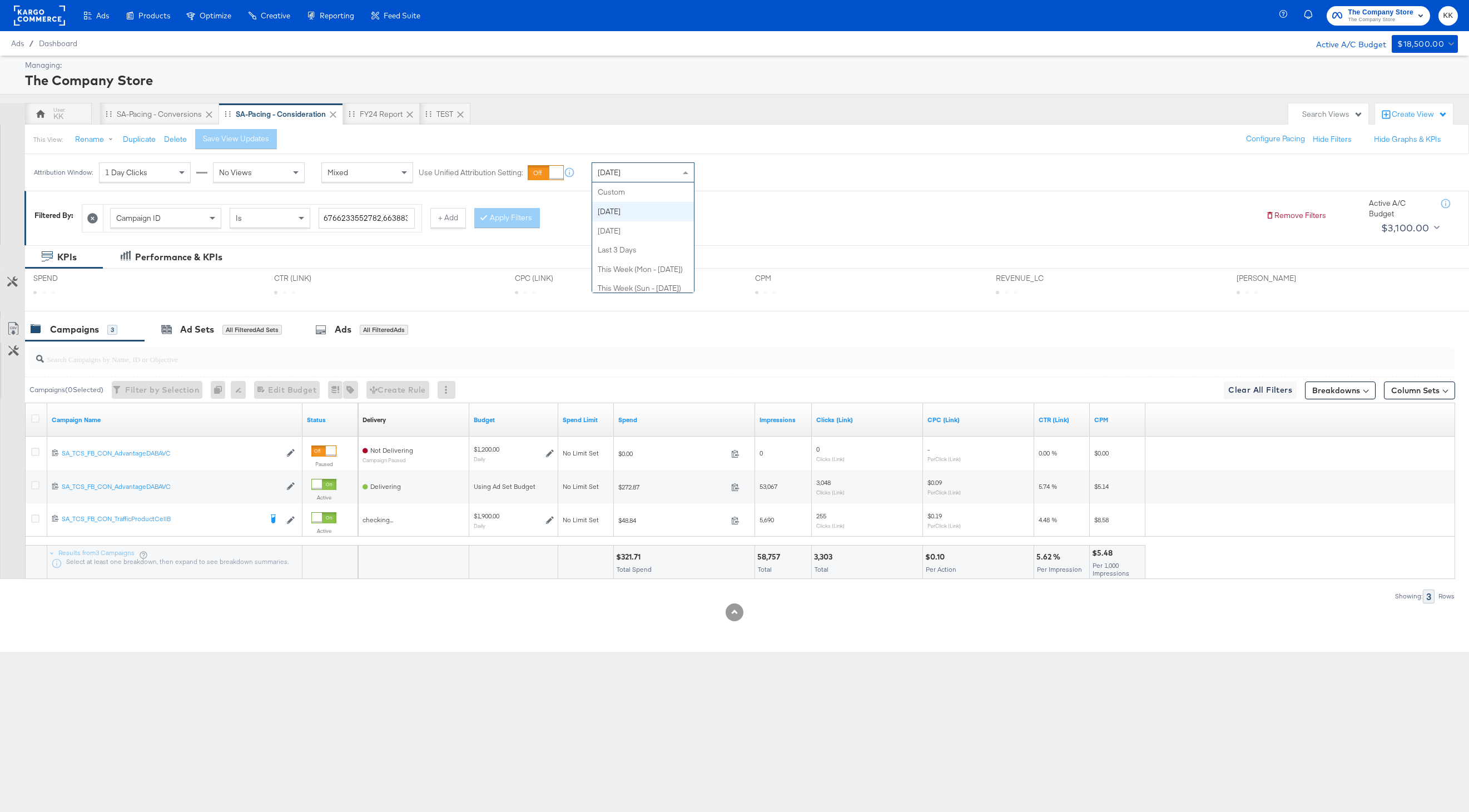
click at [666, 180] on div "Today" at bounding box center [643, 172] width 102 height 19
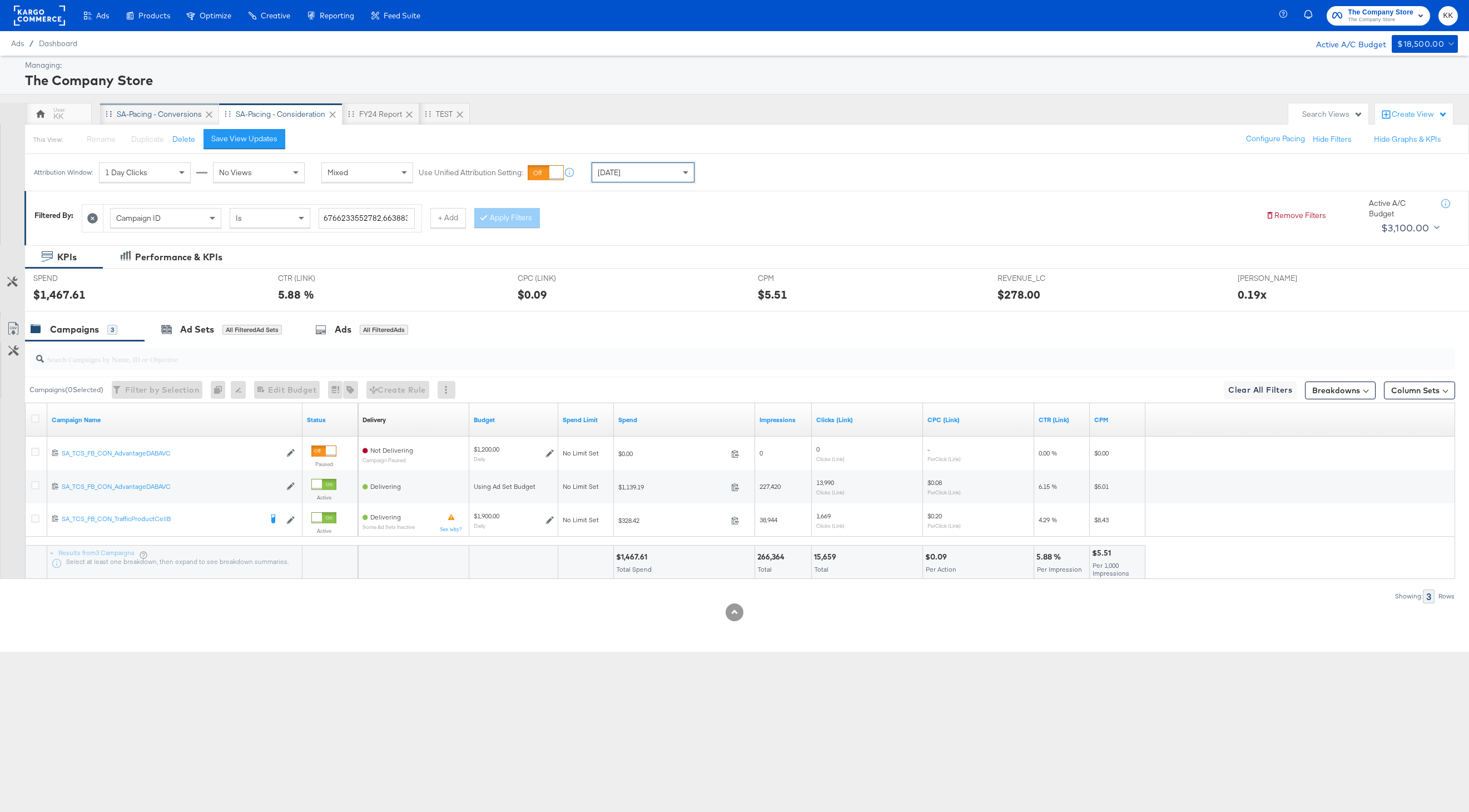
click at [157, 107] on div "SA-Pacing - Conversions" at bounding box center [159, 114] width 119 height 22
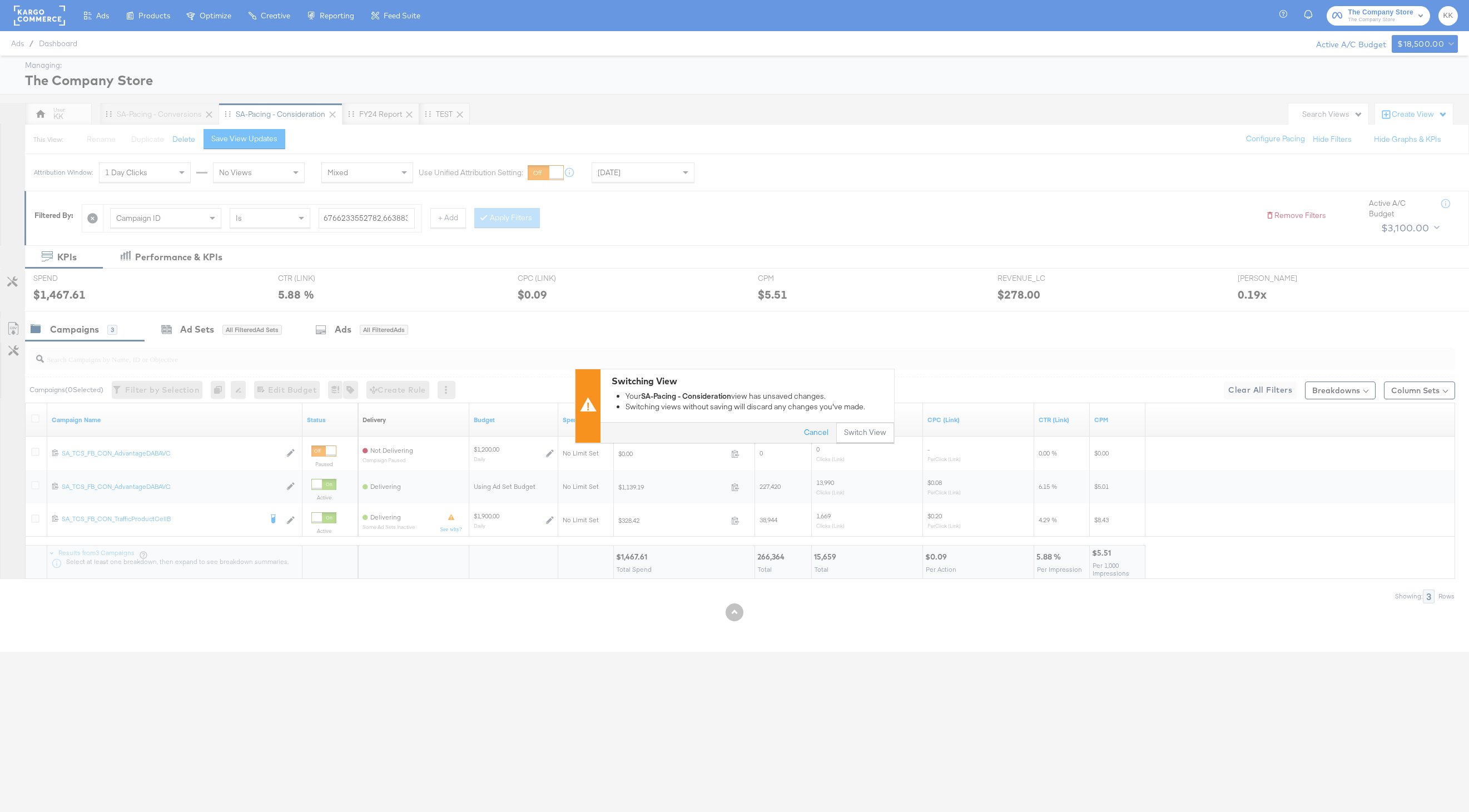
click at [870, 444] on div "Switching View Your SA-Pacing - Consideration view has unsaved changes. Switchi…" at bounding box center [734, 406] width 1469 height 812
click at [874, 438] on button "Switch View" at bounding box center [865, 433] width 58 height 20
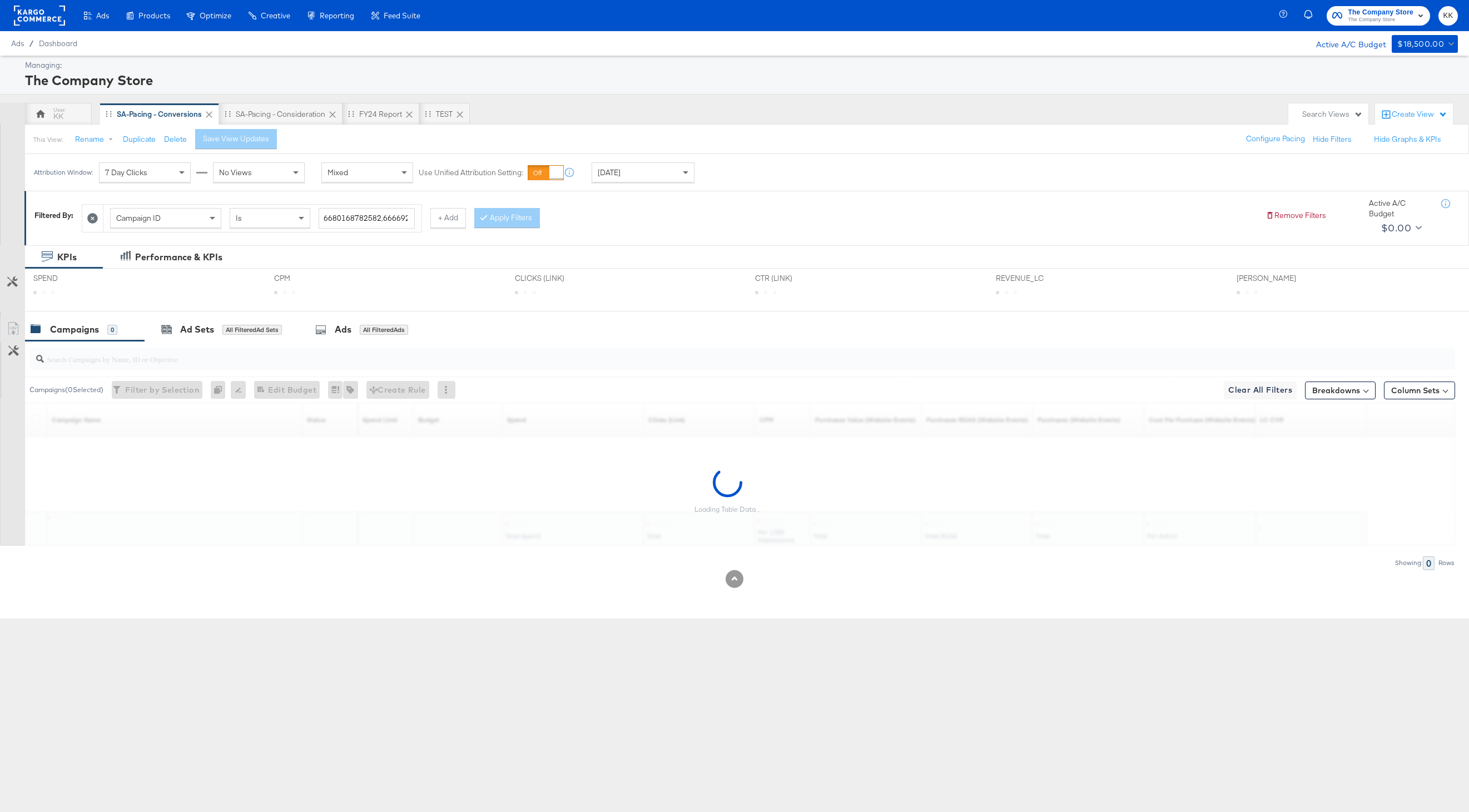
click at [620, 175] on div "Today" at bounding box center [643, 172] width 102 height 19
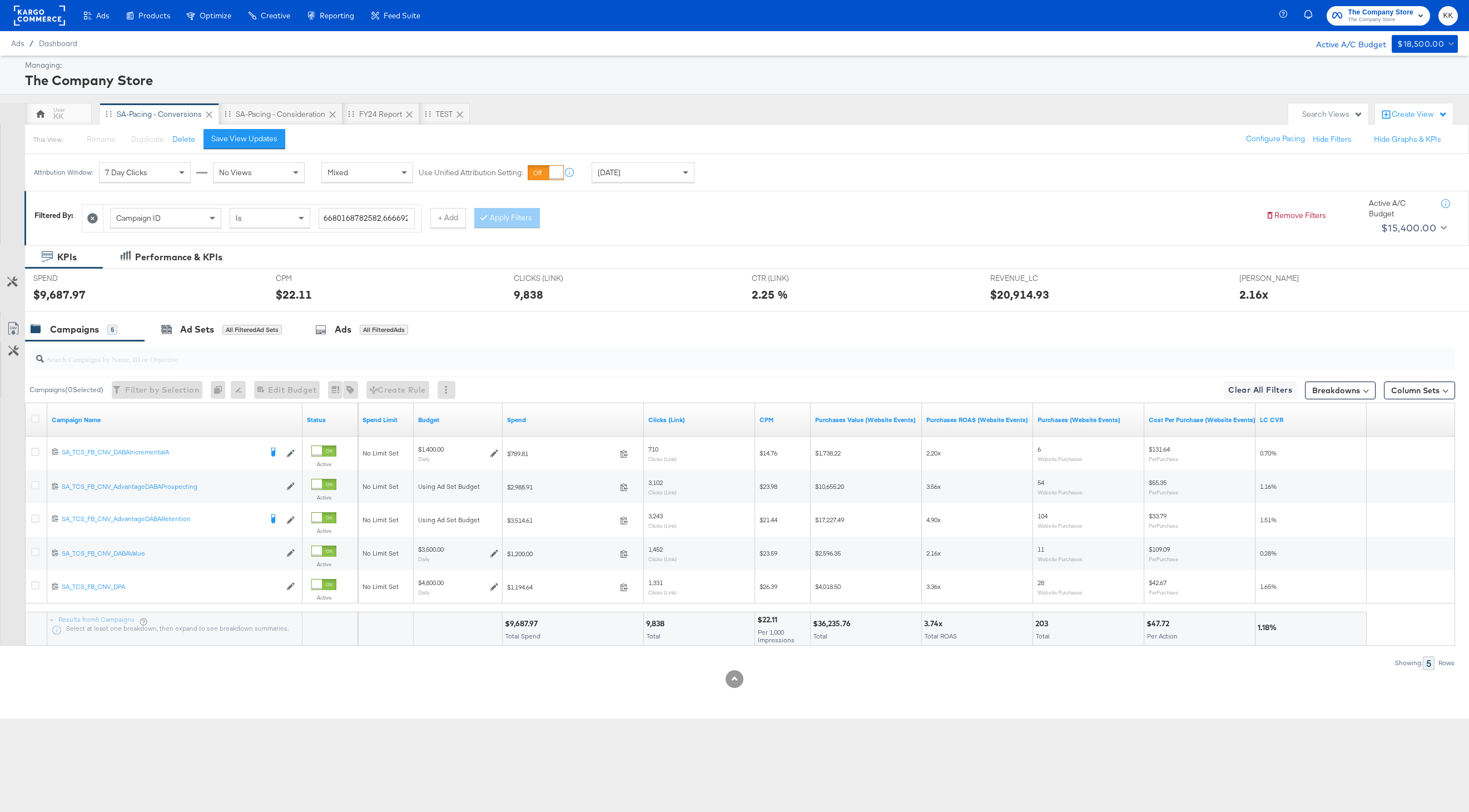
click at [19, 6] on rect at bounding box center [40, 16] width 51 height 20
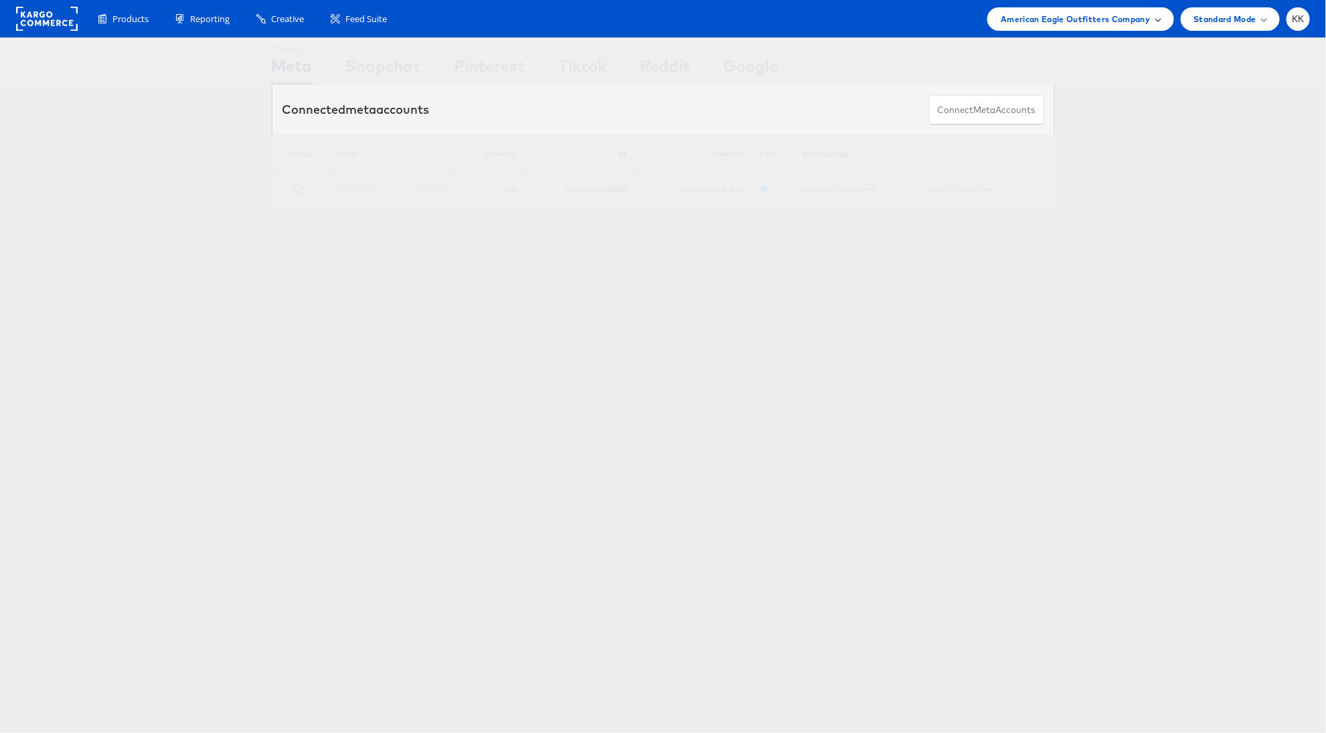
click at [1091, 28] on div "American Eagle Outfitters Company" at bounding box center [1081, 18] width 186 height 23
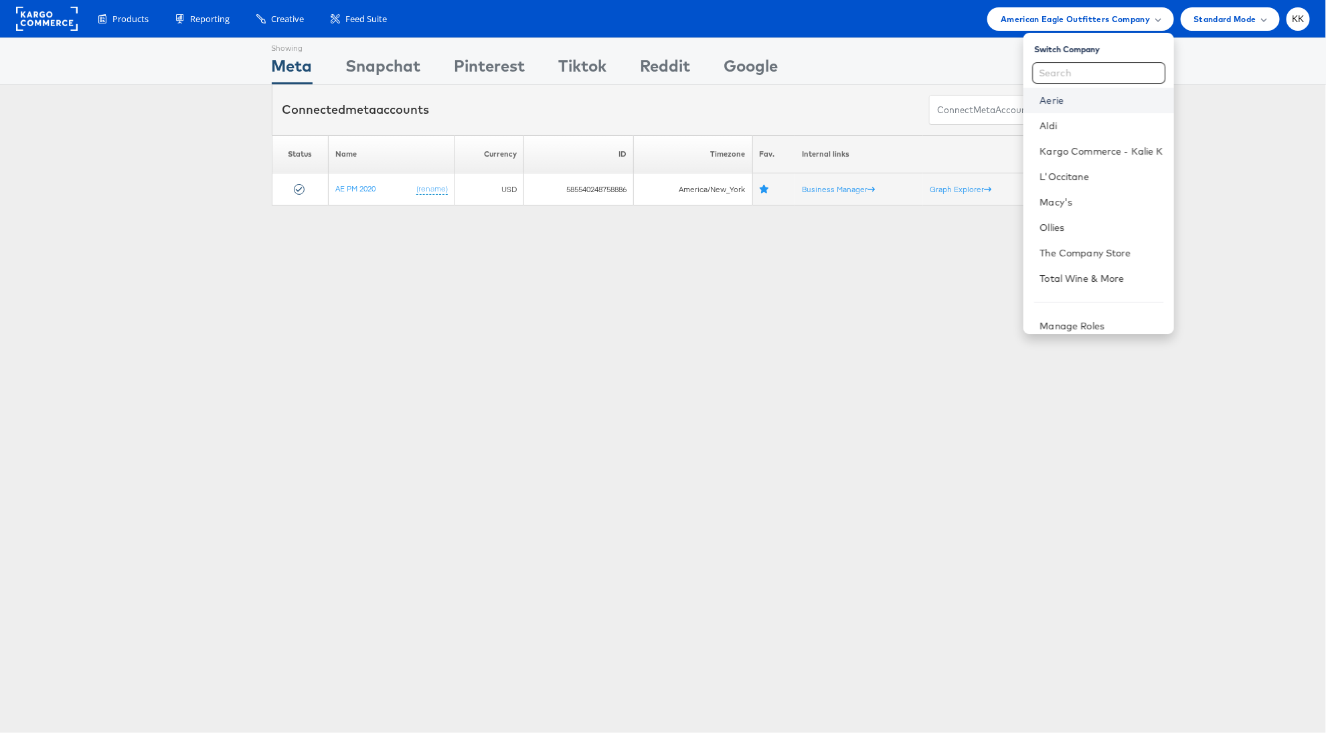
click at [1048, 100] on link "Aerie" at bounding box center [1101, 100] width 123 height 13
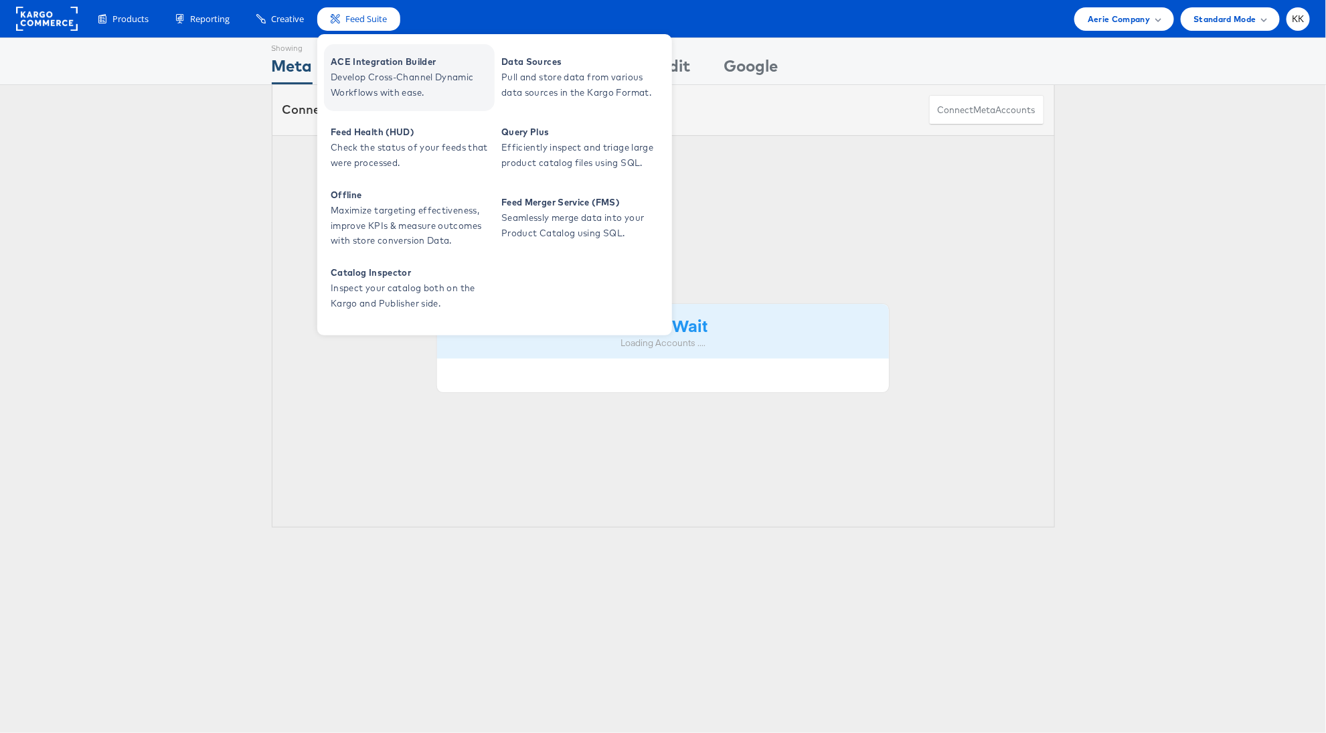
click at [390, 83] on span "Develop Cross-Channel Dynamic Workflows with ease." at bounding box center [411, 85] width 161 height 31
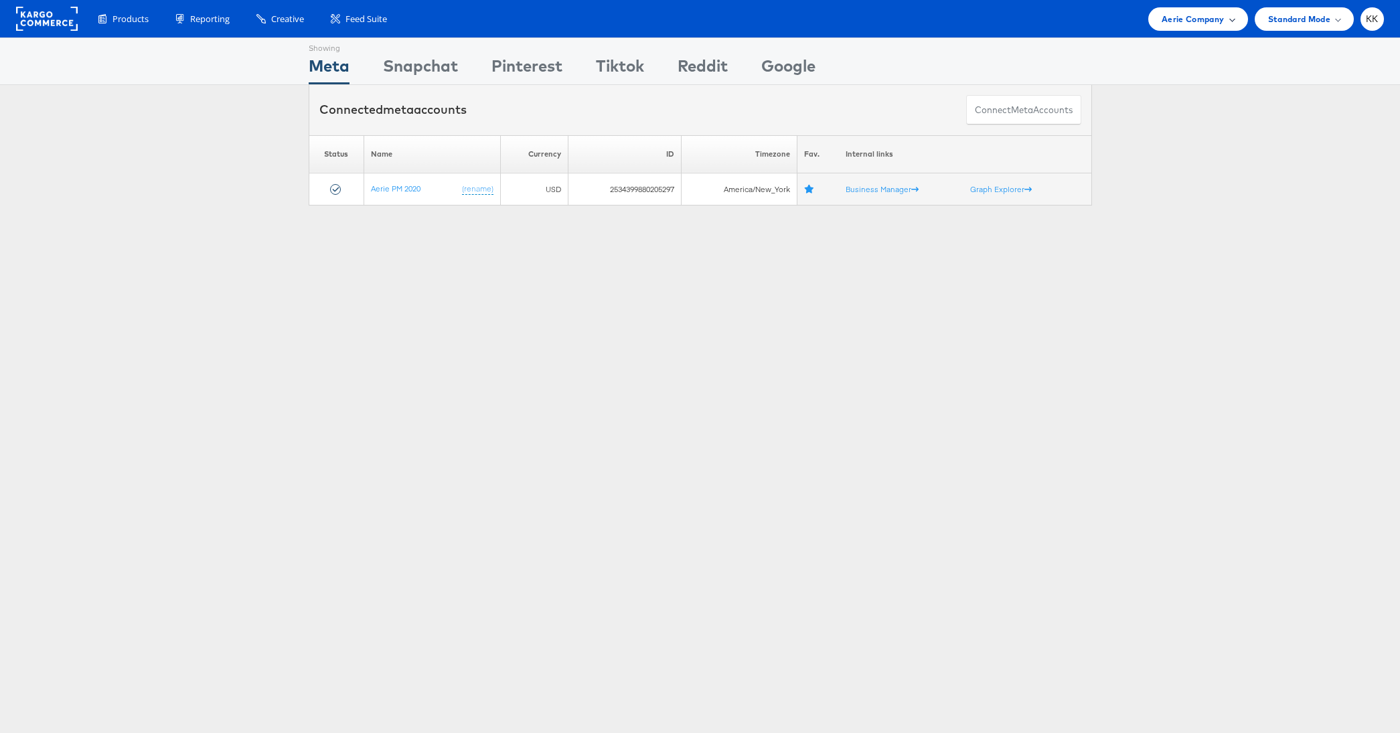
click at [1198, 17] on span "Aerie Company" at bounding box center [1193, 19] width 62 height 14
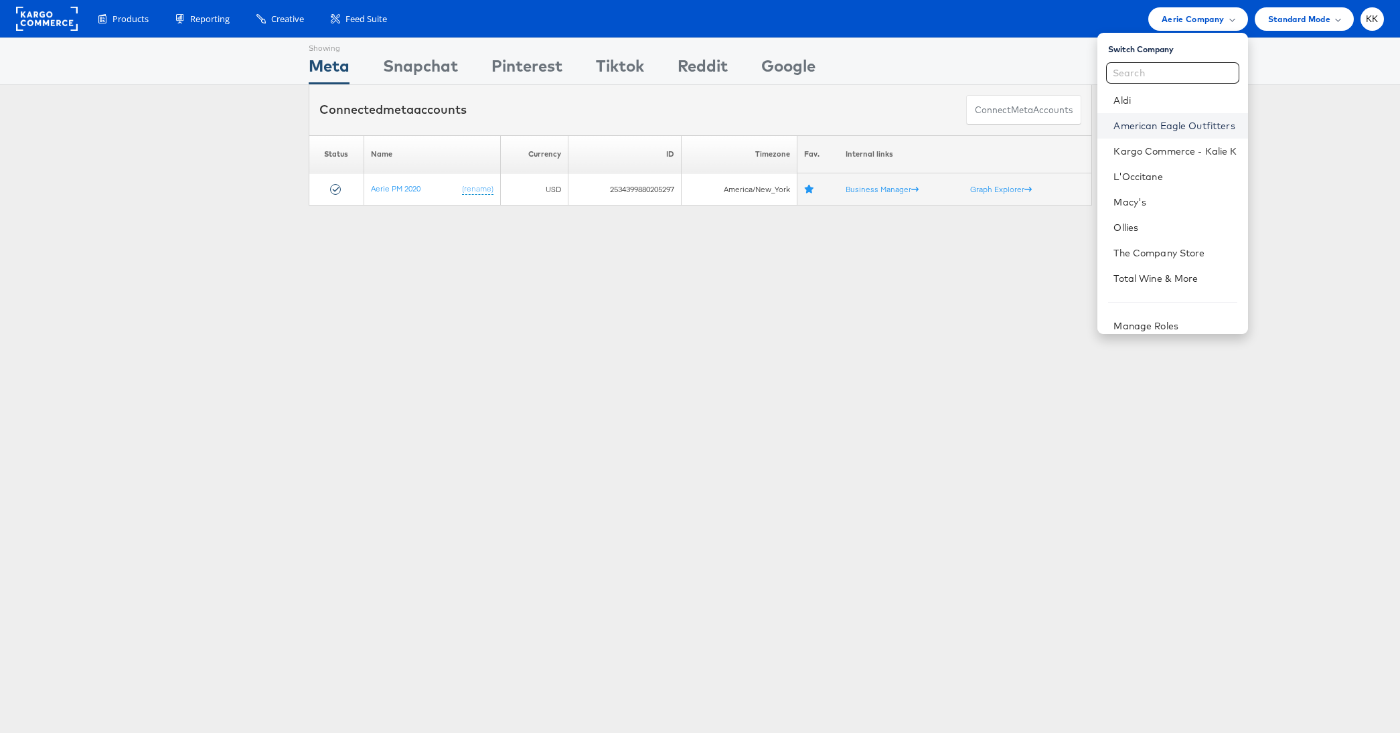
click at [1173, 125] on link "American Eagle Outfitters" at bounding box center [1174, 125] width 123 height 13
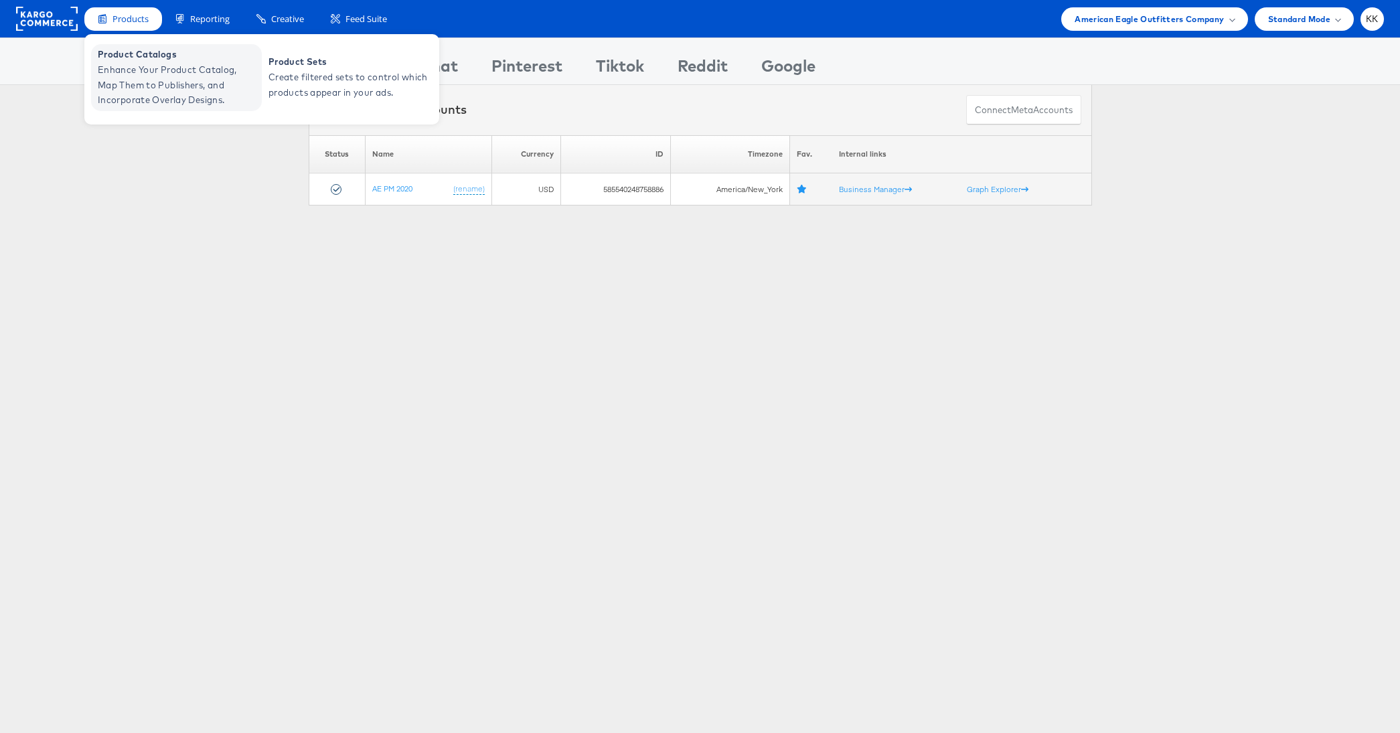
click at [103, 63] on span "Enhance Your Product Catalog, Map Them to Publishers, and Incorporate Overlay D…" at bounding box center [178, 85] width 161 height 46
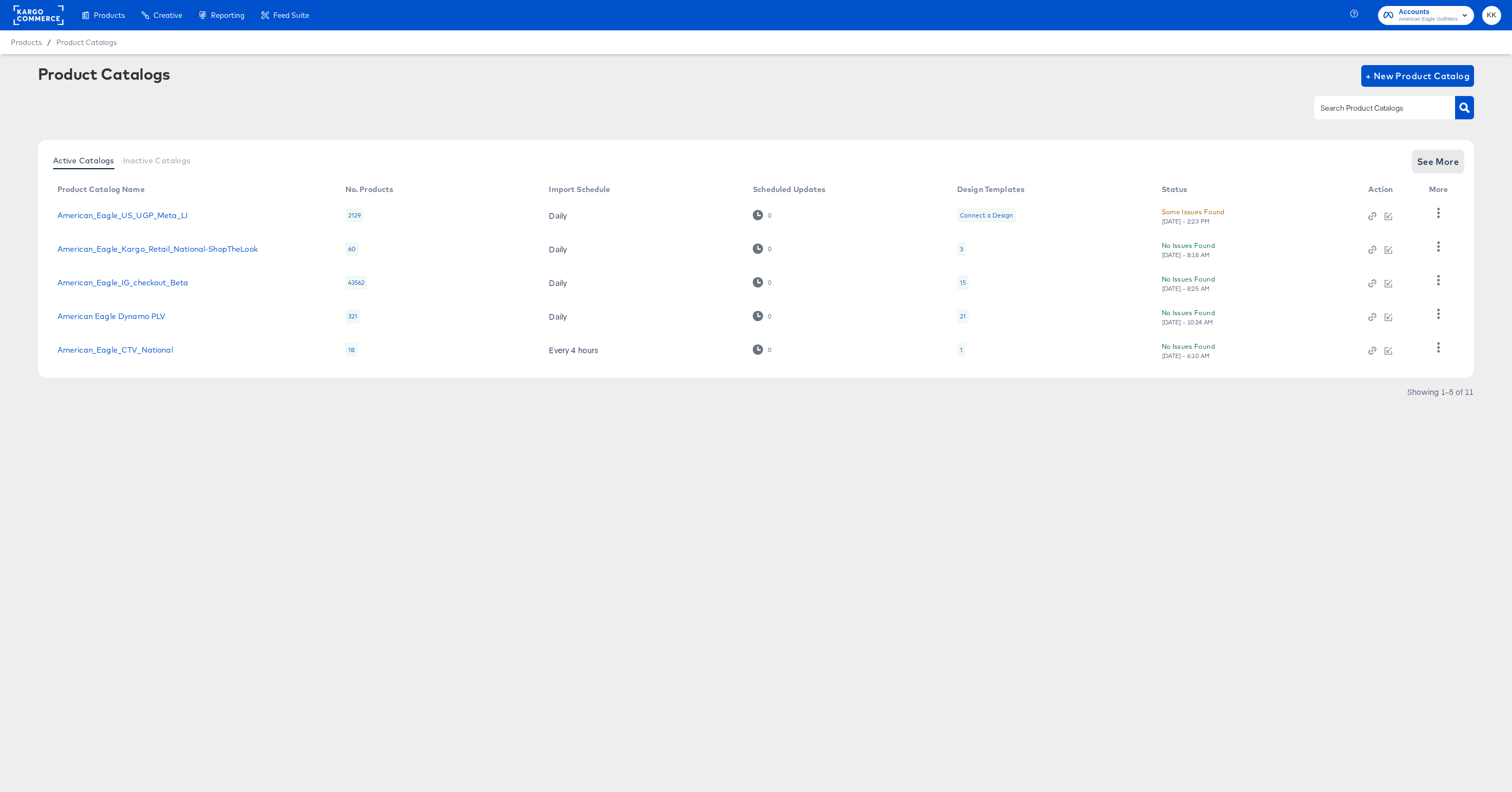
click at [1437, 155] on span "See More" at bounding box center [1437, 161] width 42 height 15
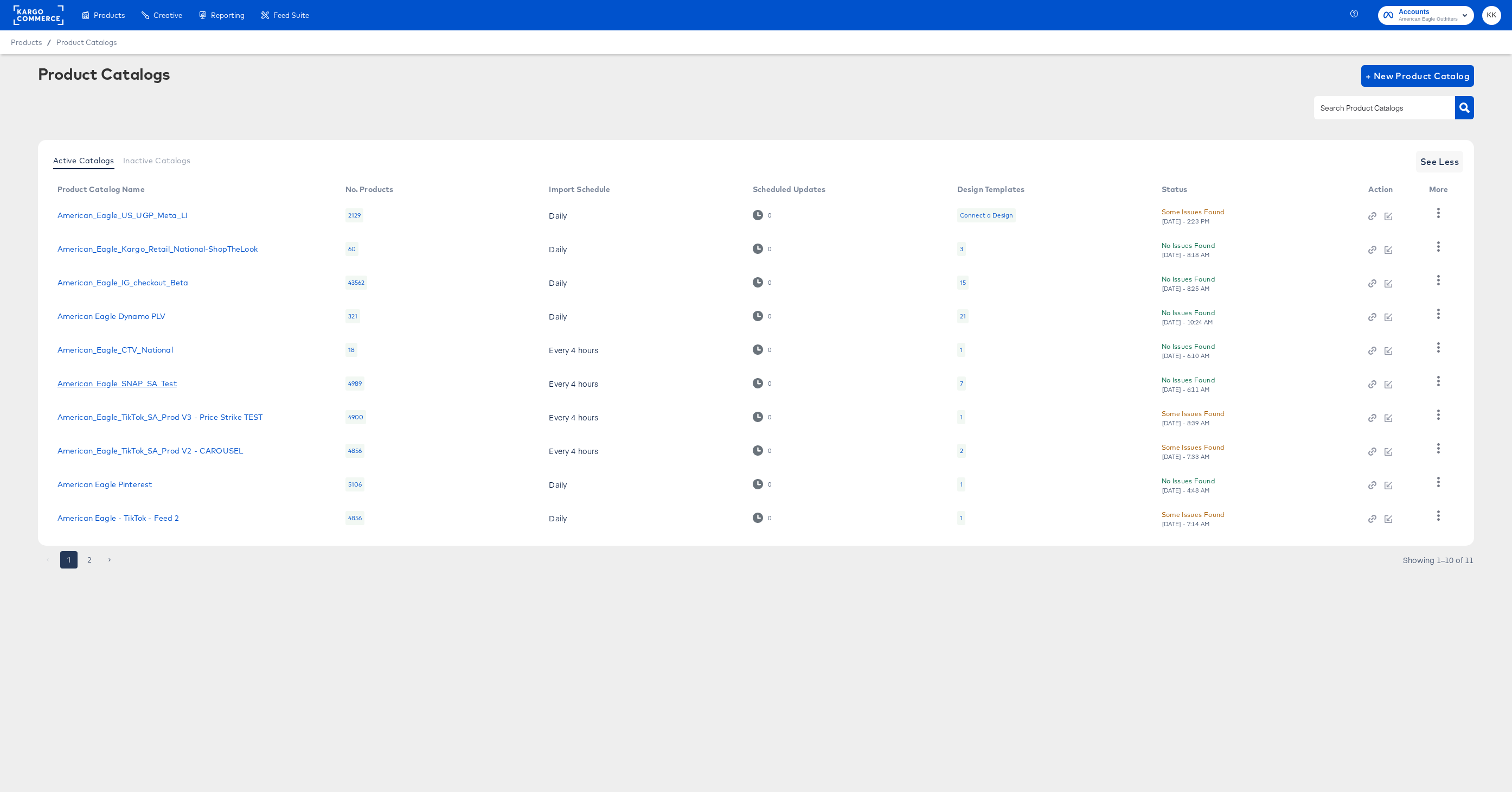
click at [124, 383] on link "American_Eagle_SNAP_SA_Test" at bounding box center [117, 383] width 119 height 9
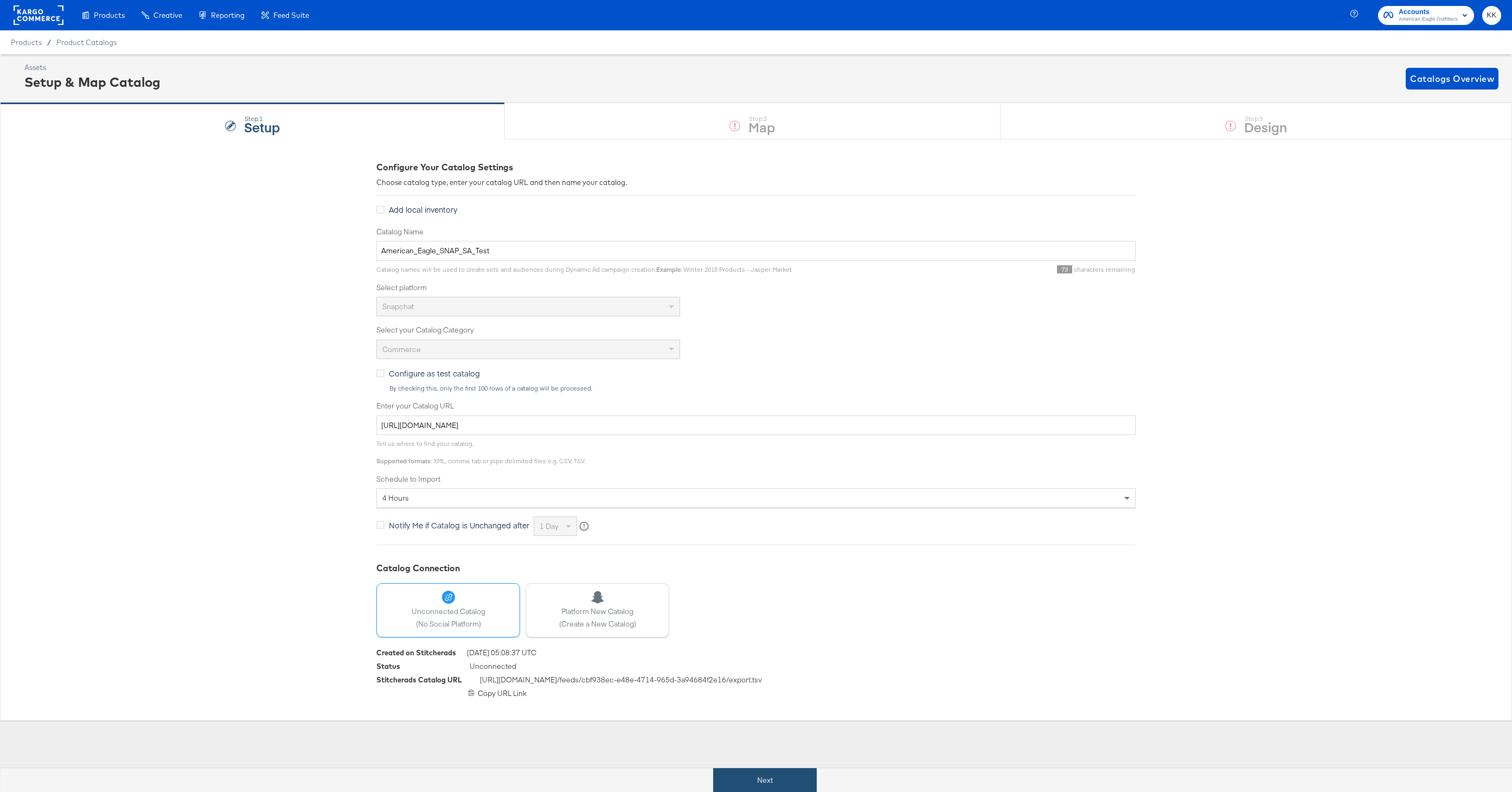
click at [778, 775] on button "Next" at bounding box center [765, 780] width 104 height 24
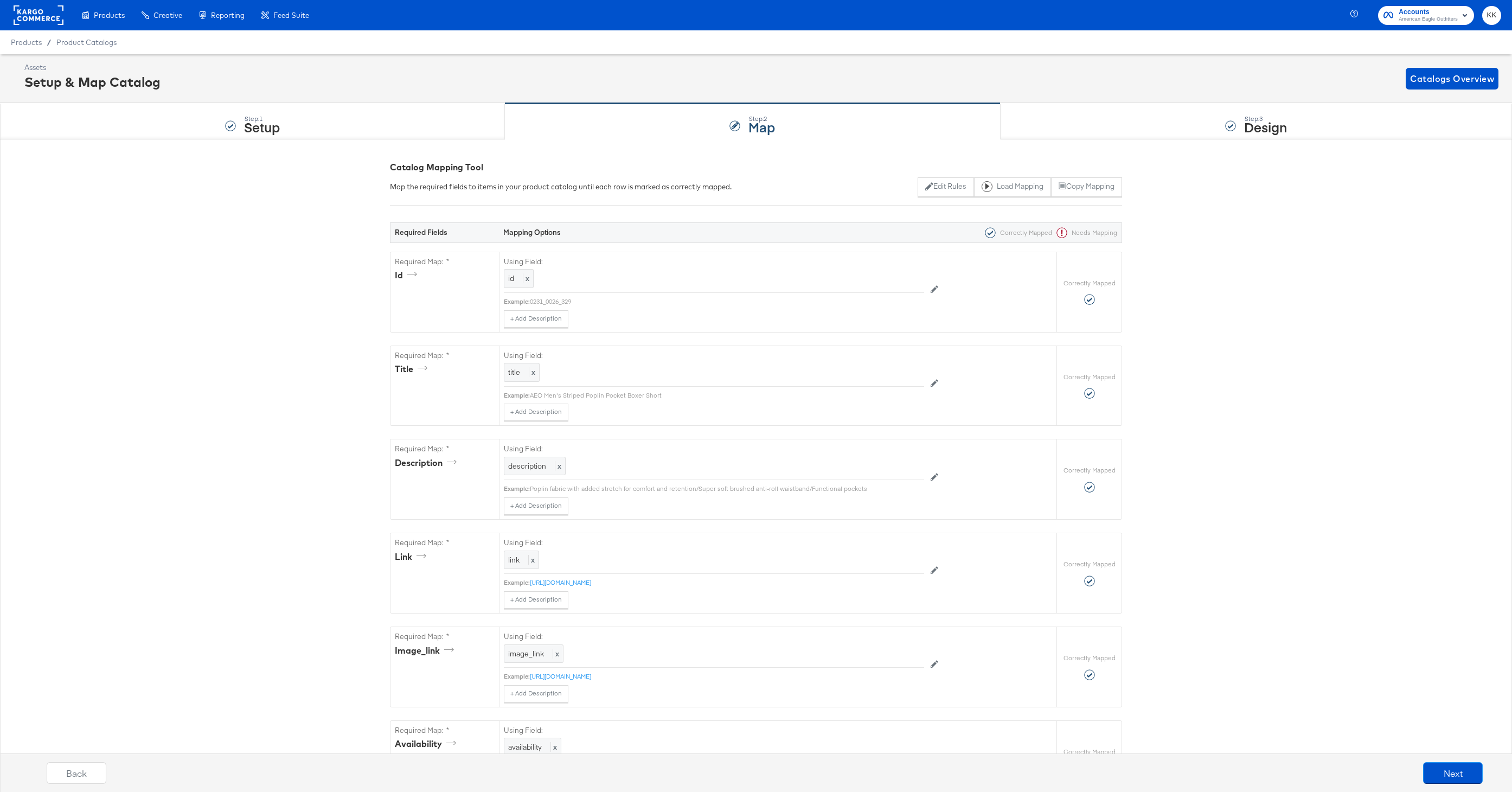
click at [45, 18] on rect at bounding box center [39, 15] width 50 height 19
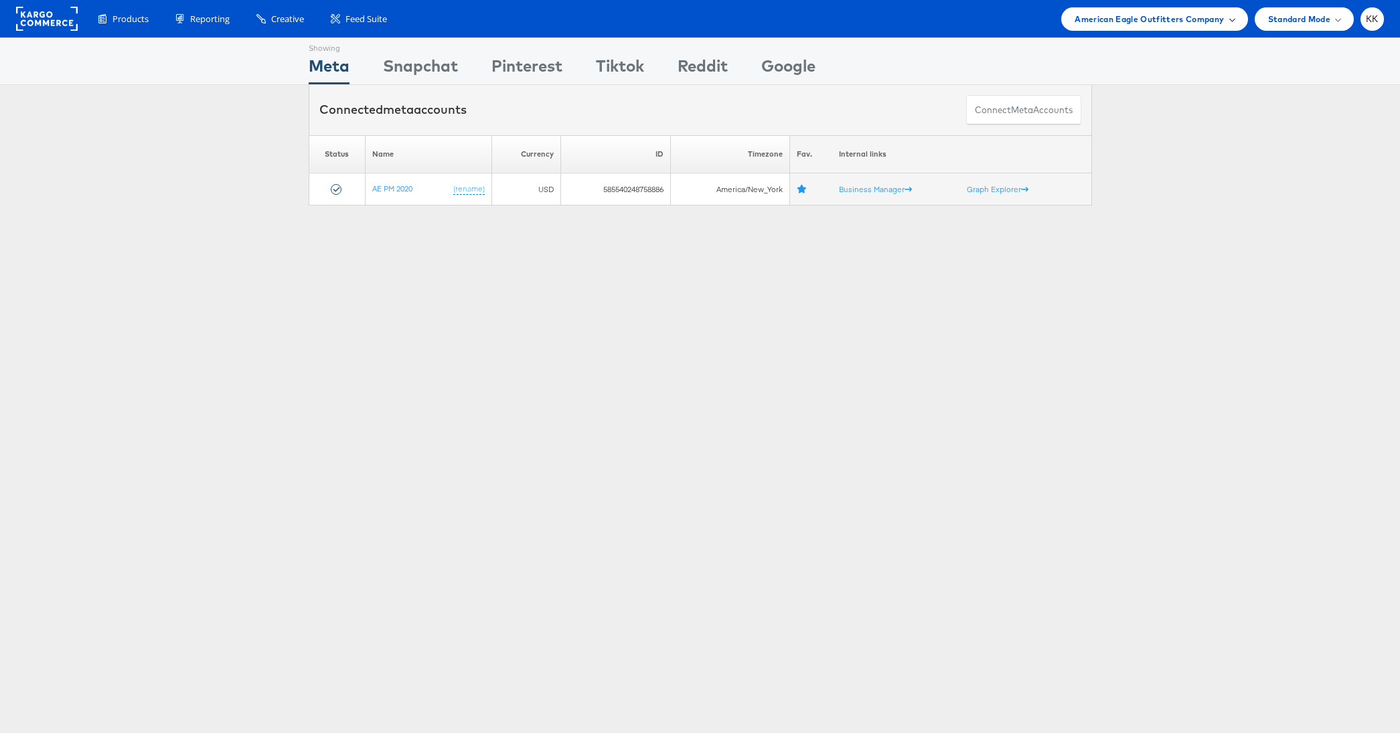
click at [1158, 13] on span "American Eagle Outfitters Company" at bounding box center [1149, 19] width 149 height 14
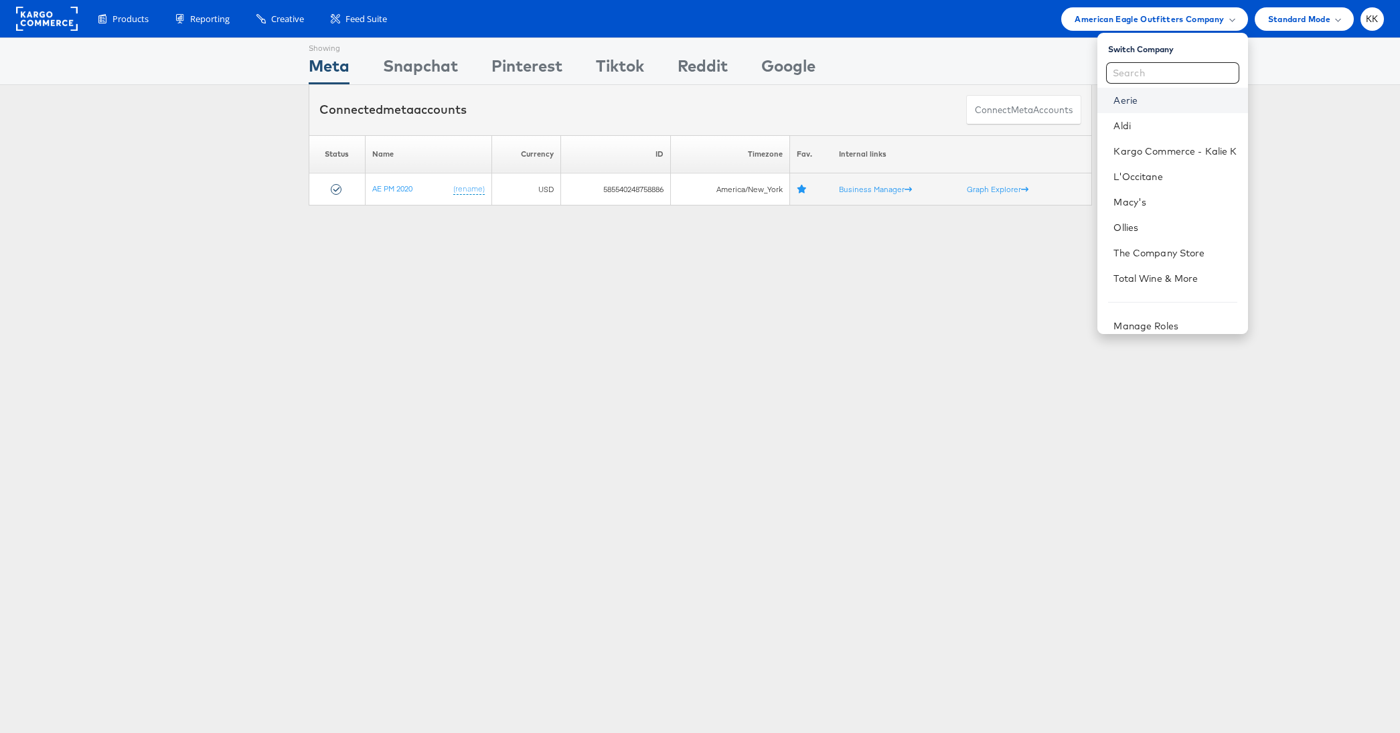
click at [1121, 102] on link "Aerie" at bounding box center [1174, 100] width 123 height 13
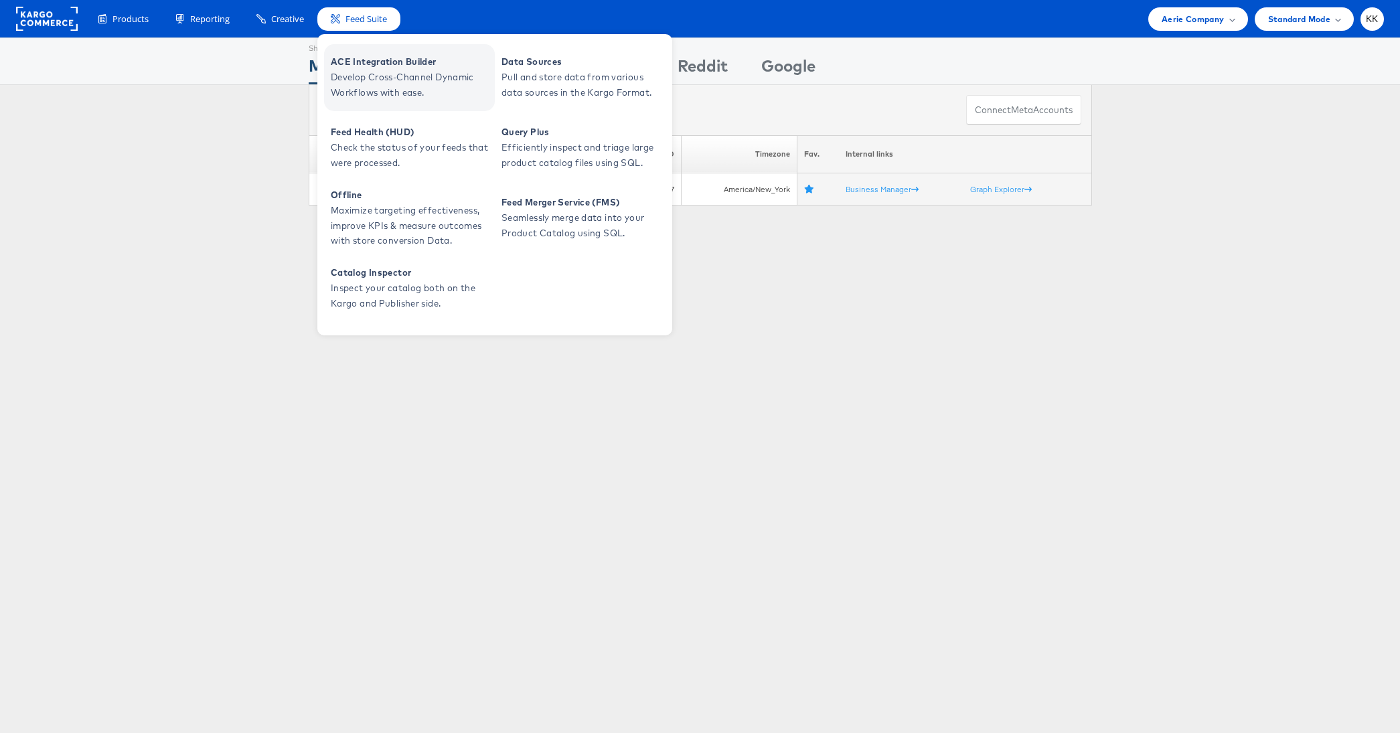
click at [384, 76] on span "Develop Cross-Channel Dynamic Workflows with ease." at bounding box center [411, 85] width 161 height 31
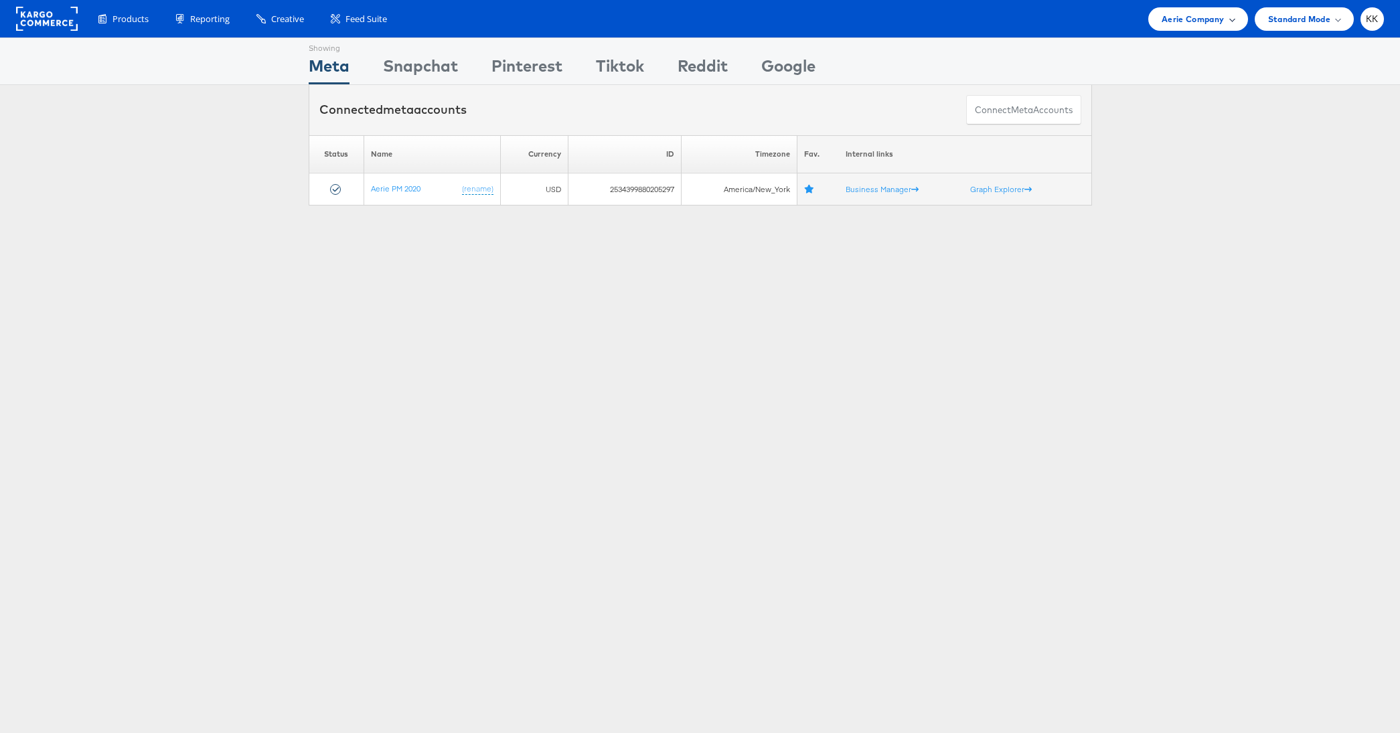
click at [1161, 29] on div "Aerie Company" at bounding box center [1197, 18] width 99 height 23
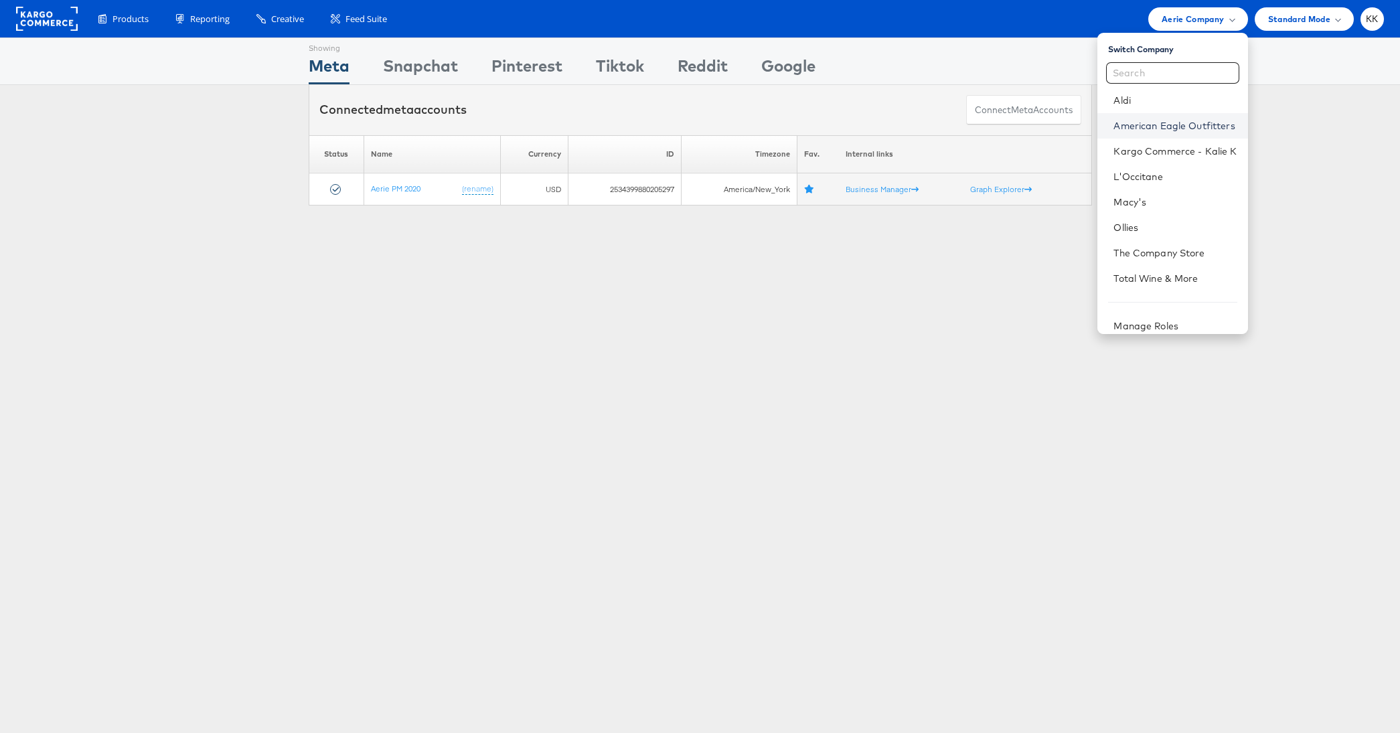
click at [1158, 128] on link "American Eagle Outfitters" at bounding box center [1174, 125] width 123 height 13
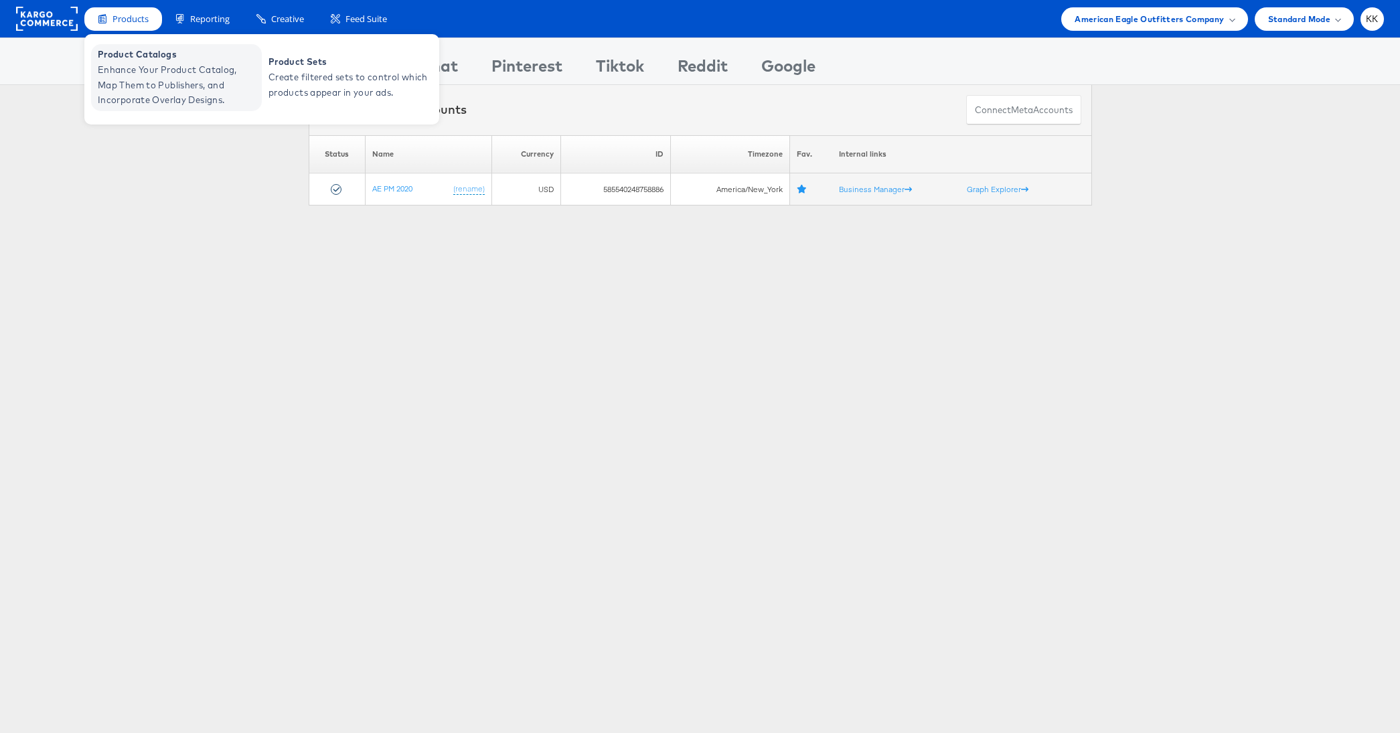
click at [121, 65] on span "Enhance Your Product Catalog, Map Them to Publishers, and Incorporate Overlay D…" at bounding box center [178, 85] width 161 height 46
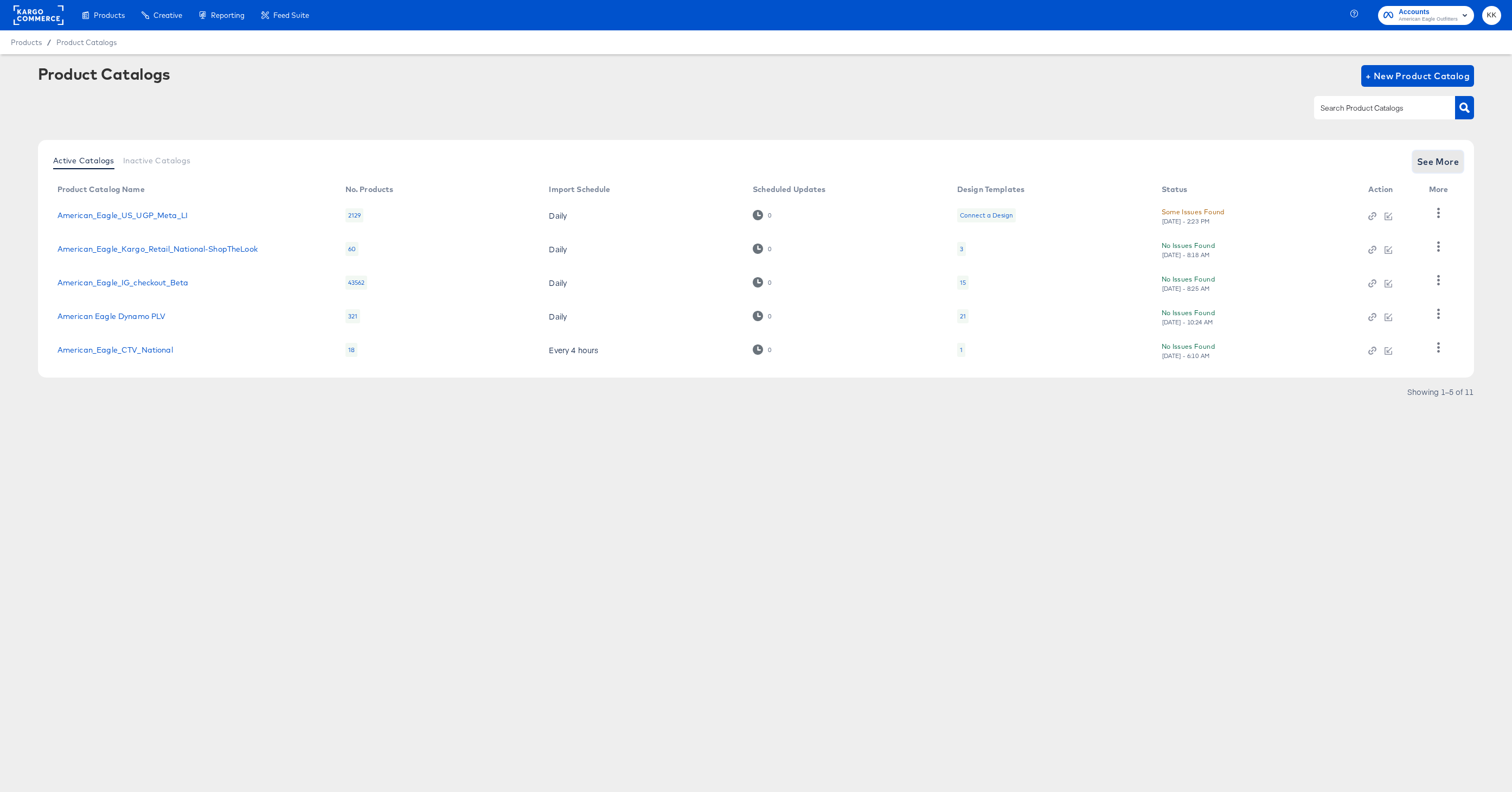
click at [1442, 160] on span "See More" at bounding box center [1437, 161] width 42 height 15
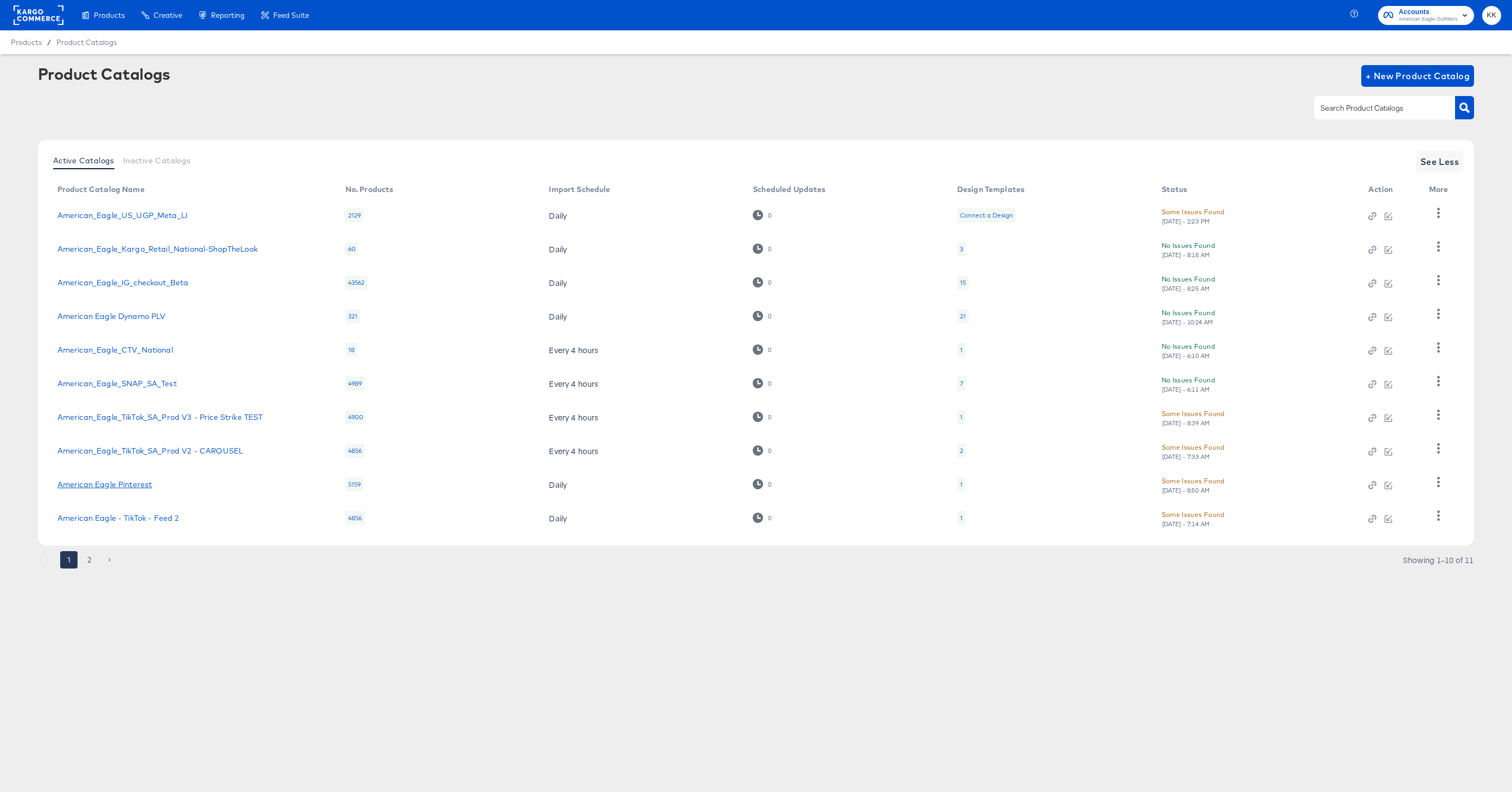
click at [134, 483] on link "American Eagle Pinterest" at bounding box center [104, 484] width 95 height 9
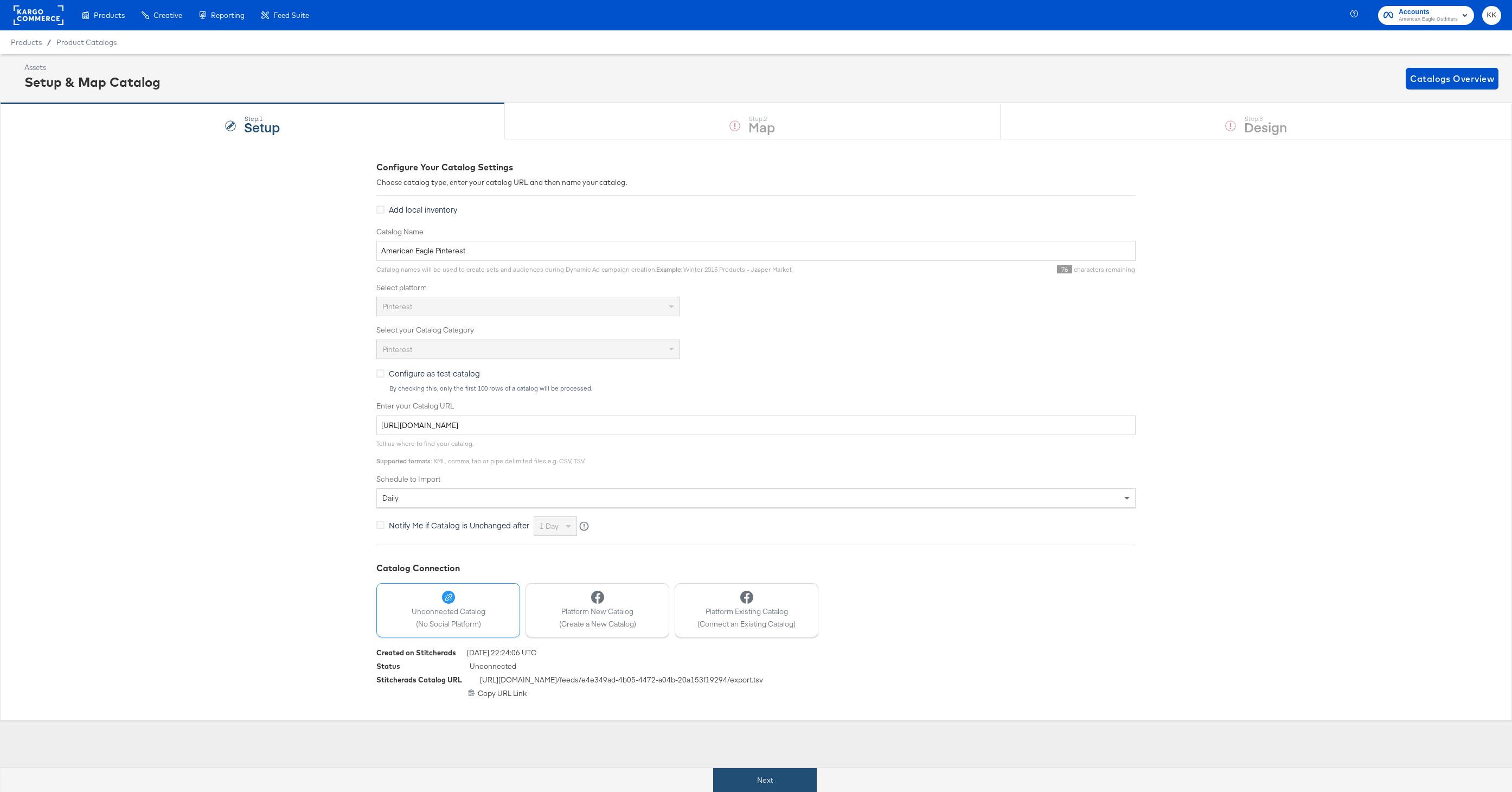
click at [746, 772] on button "Next" at bounding box center [765, 780] width 104 height 24
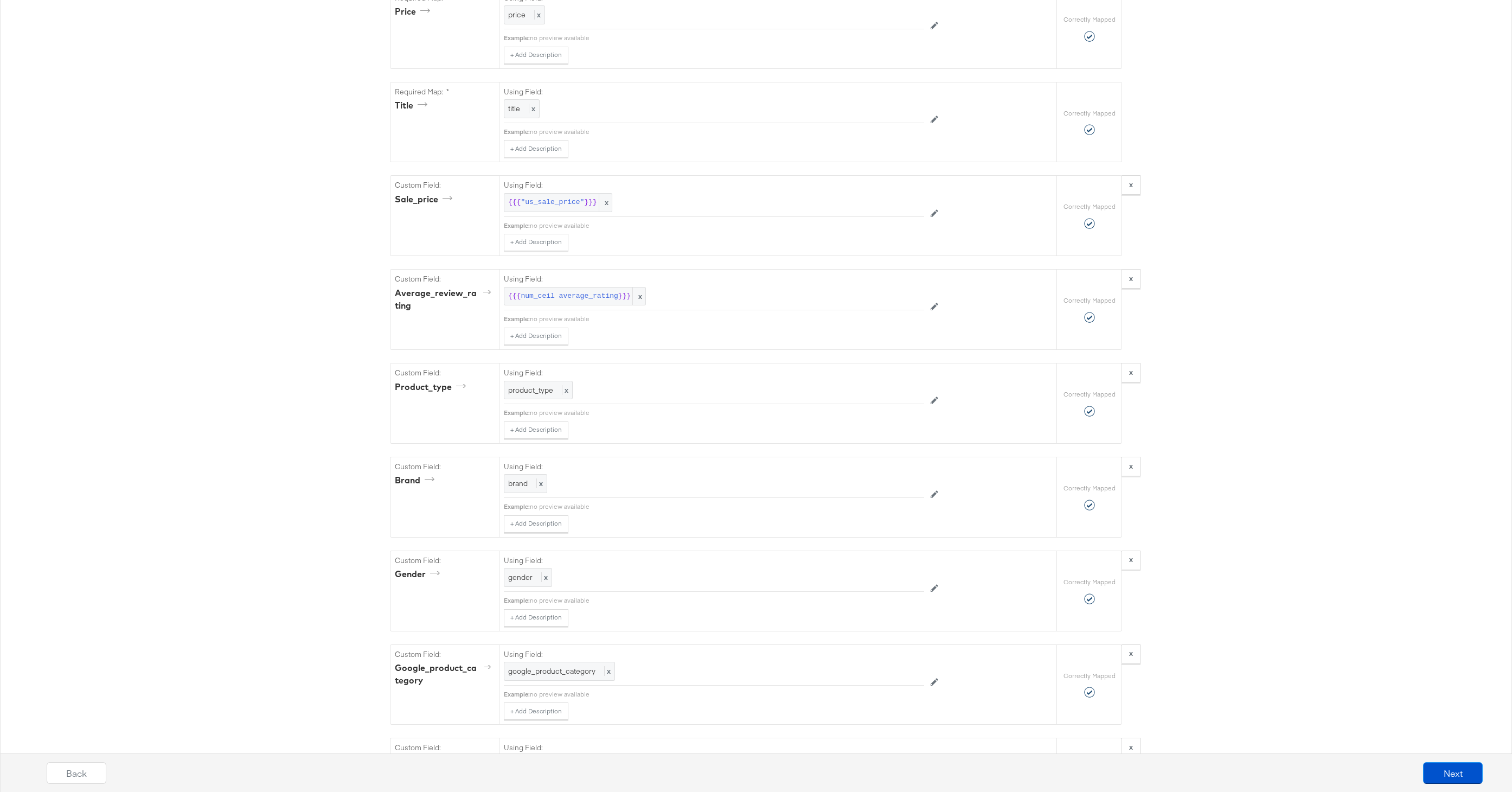
scroll to position [1331, 0]
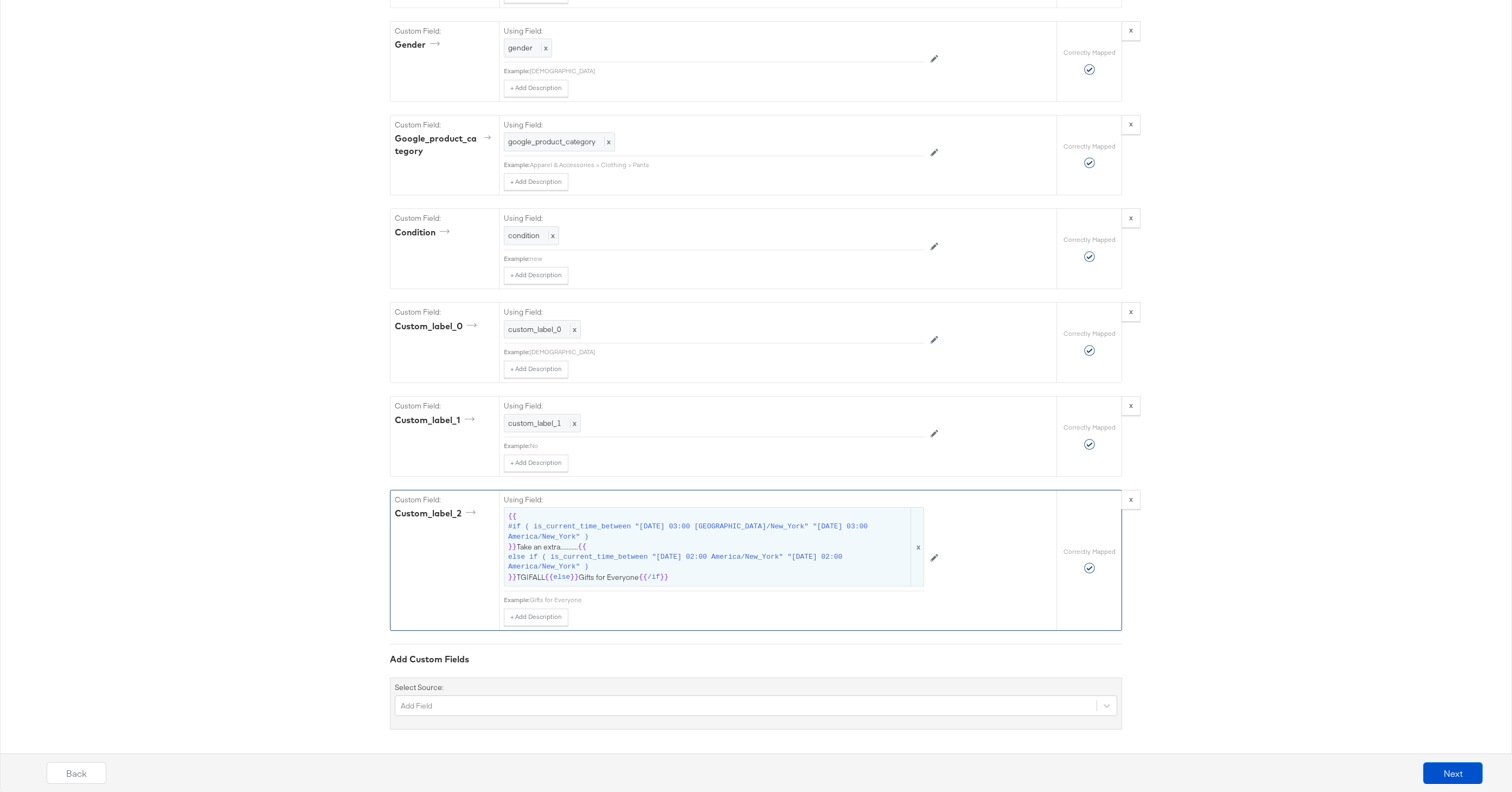
click at [623, 556] on span "else if ( is_current_time_between "2025-02-04 02:00 America/New_York" "2025-09-…" at bounding box center [708, 562] width 401 height 20
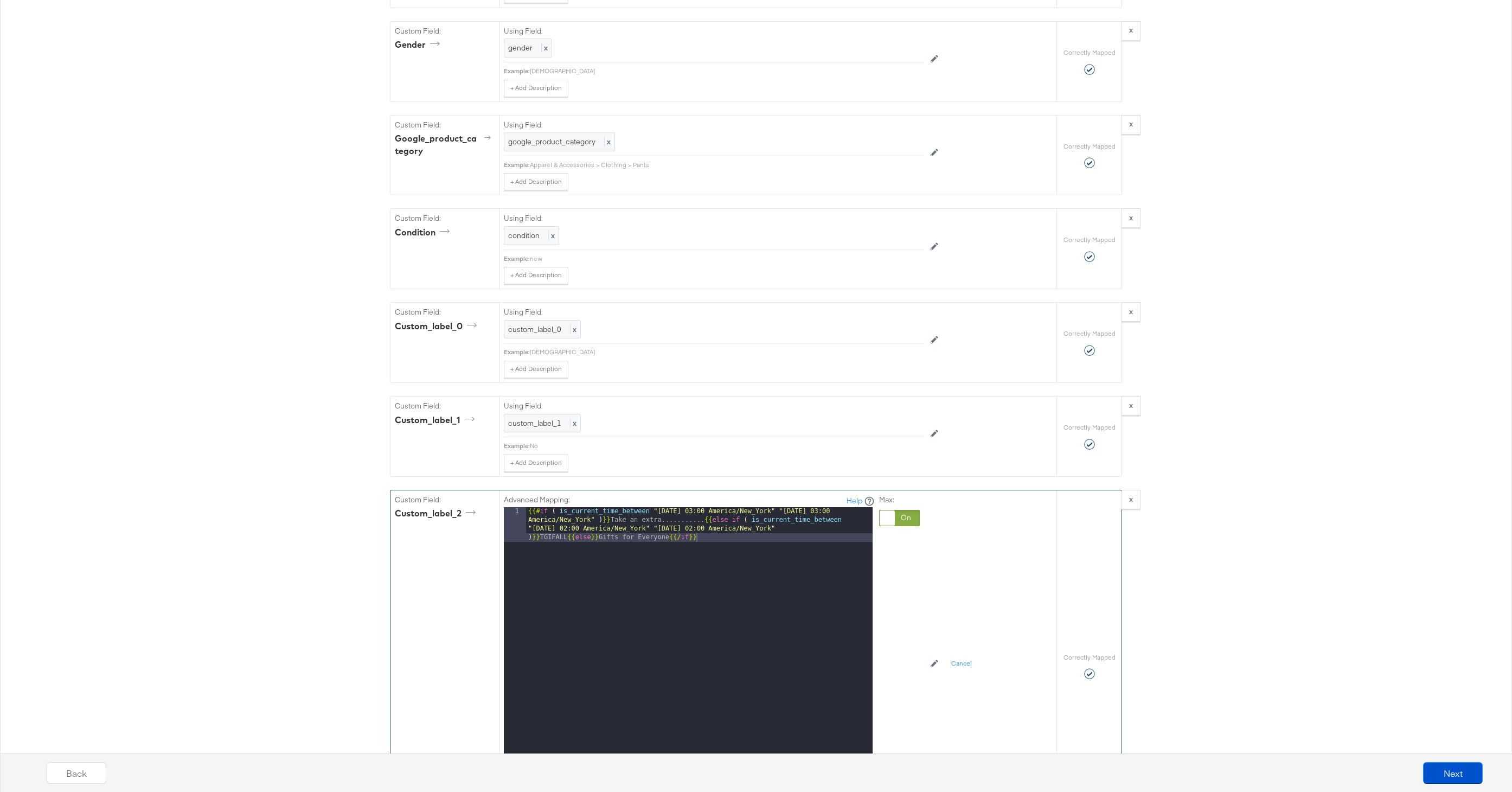
click at [675, 517] on div "{{# if ( is_current_time_between "2024-06-28 03:00 America/New_York" "2024-06-2…" at bounding box center [699, 677] width 347 height 340
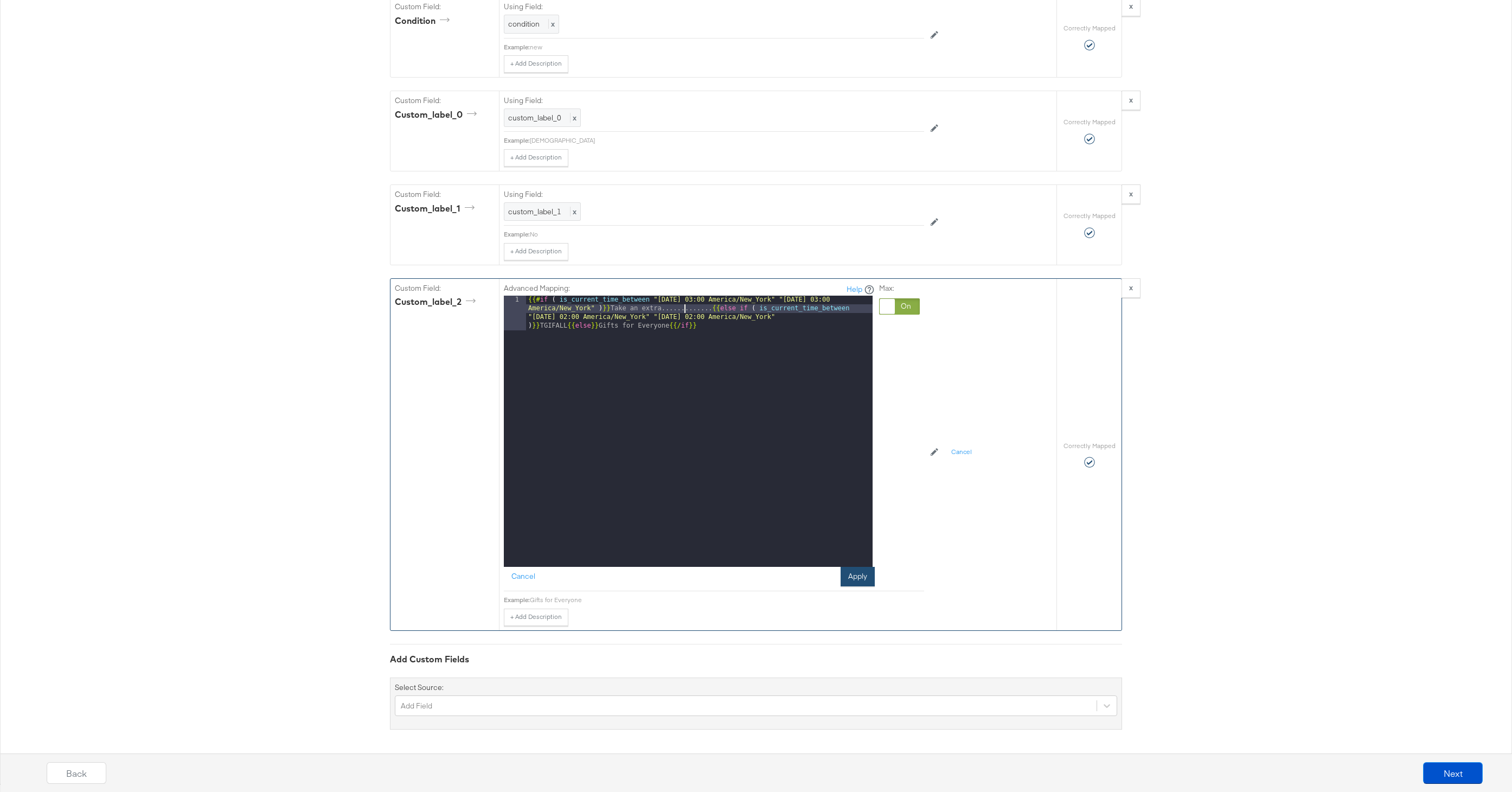
click at [858, 573] on button "Apply" at bounding box center [858, 577] width 34 height 19
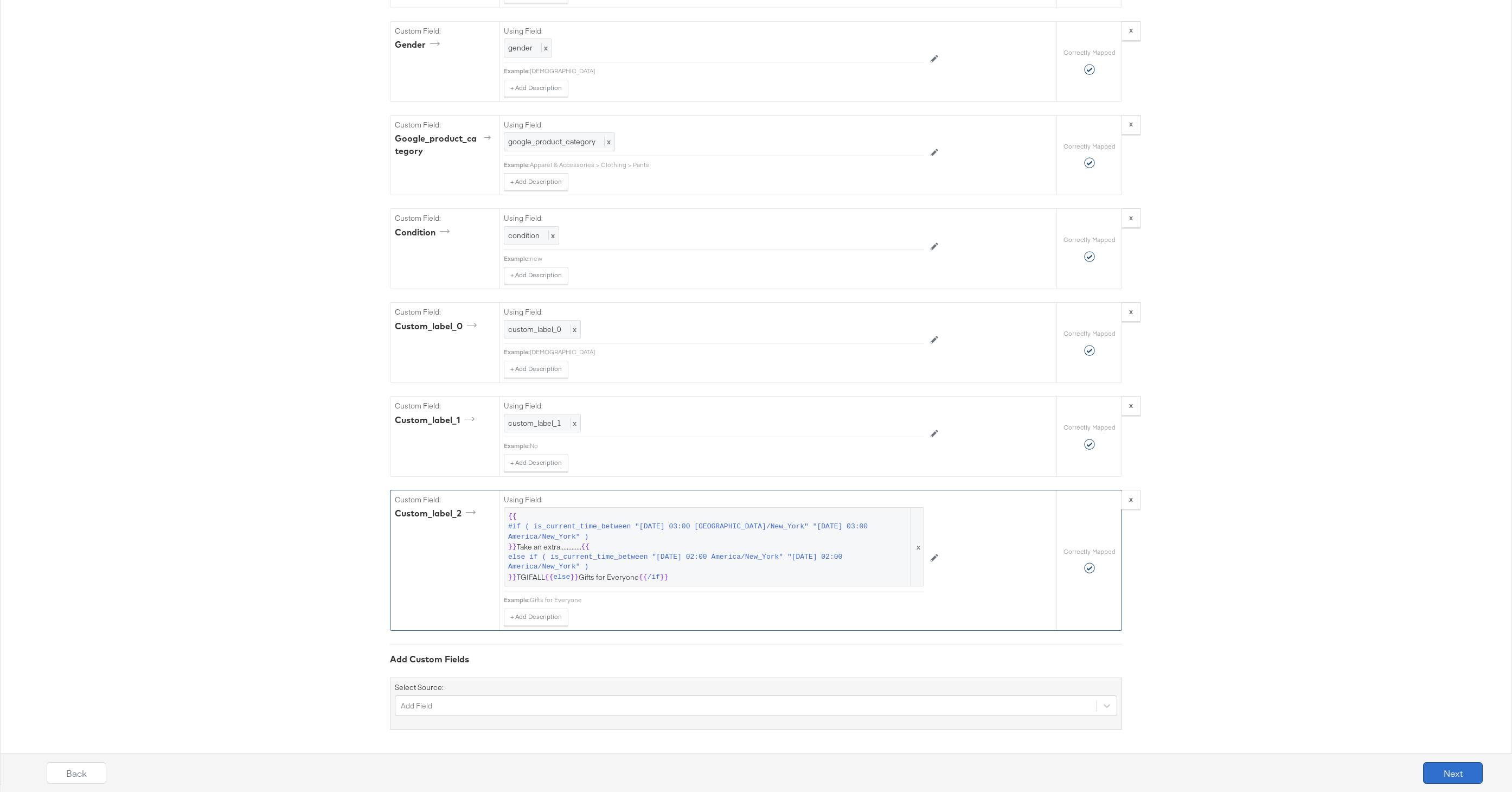
click at [1462, 773] on button "Next" at bounding box center [1453, 773] width 60 height 22
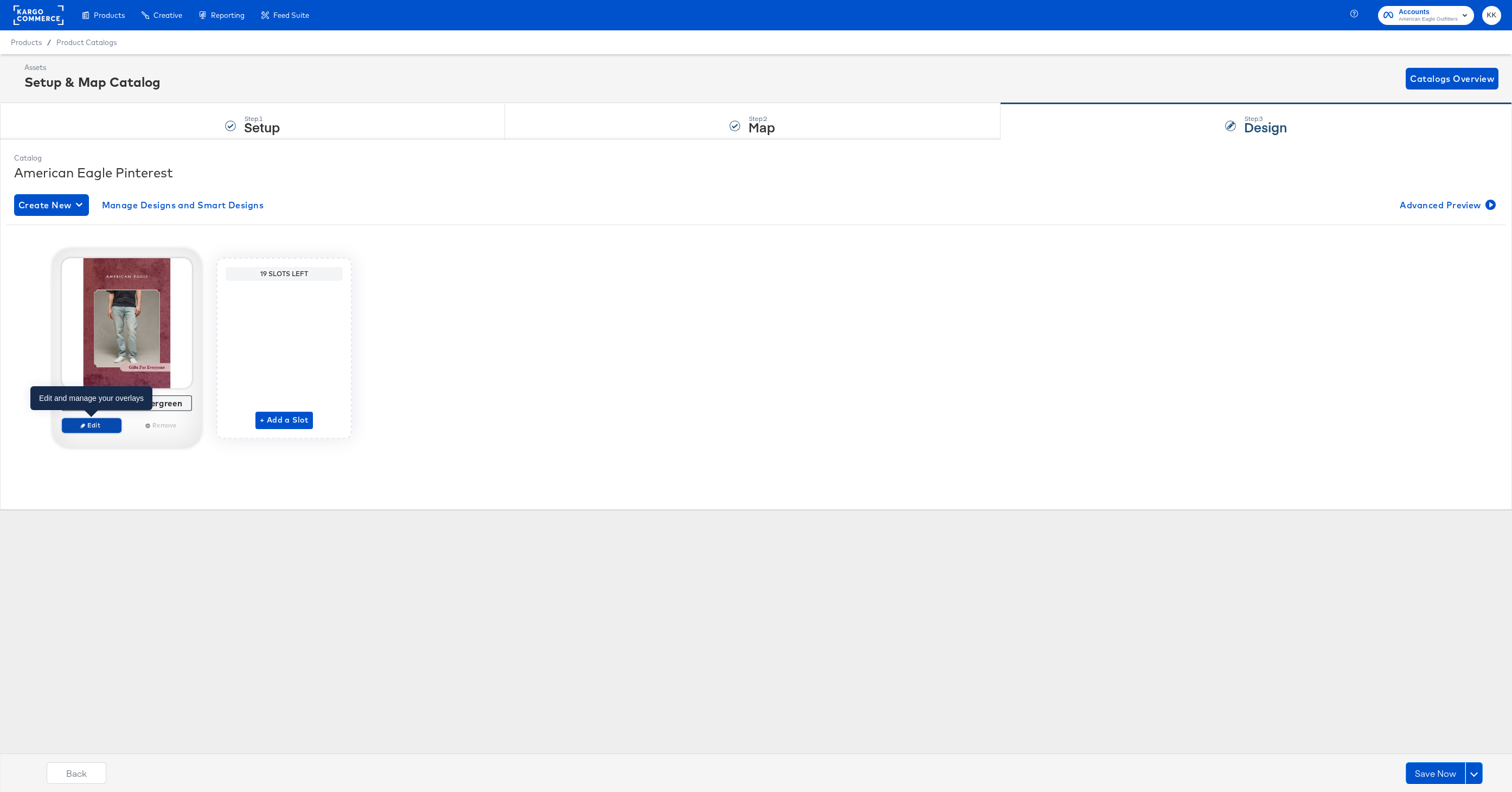
click at [87, 424] on span "Edit" at bounding box center [92, 425] width 50 height 8
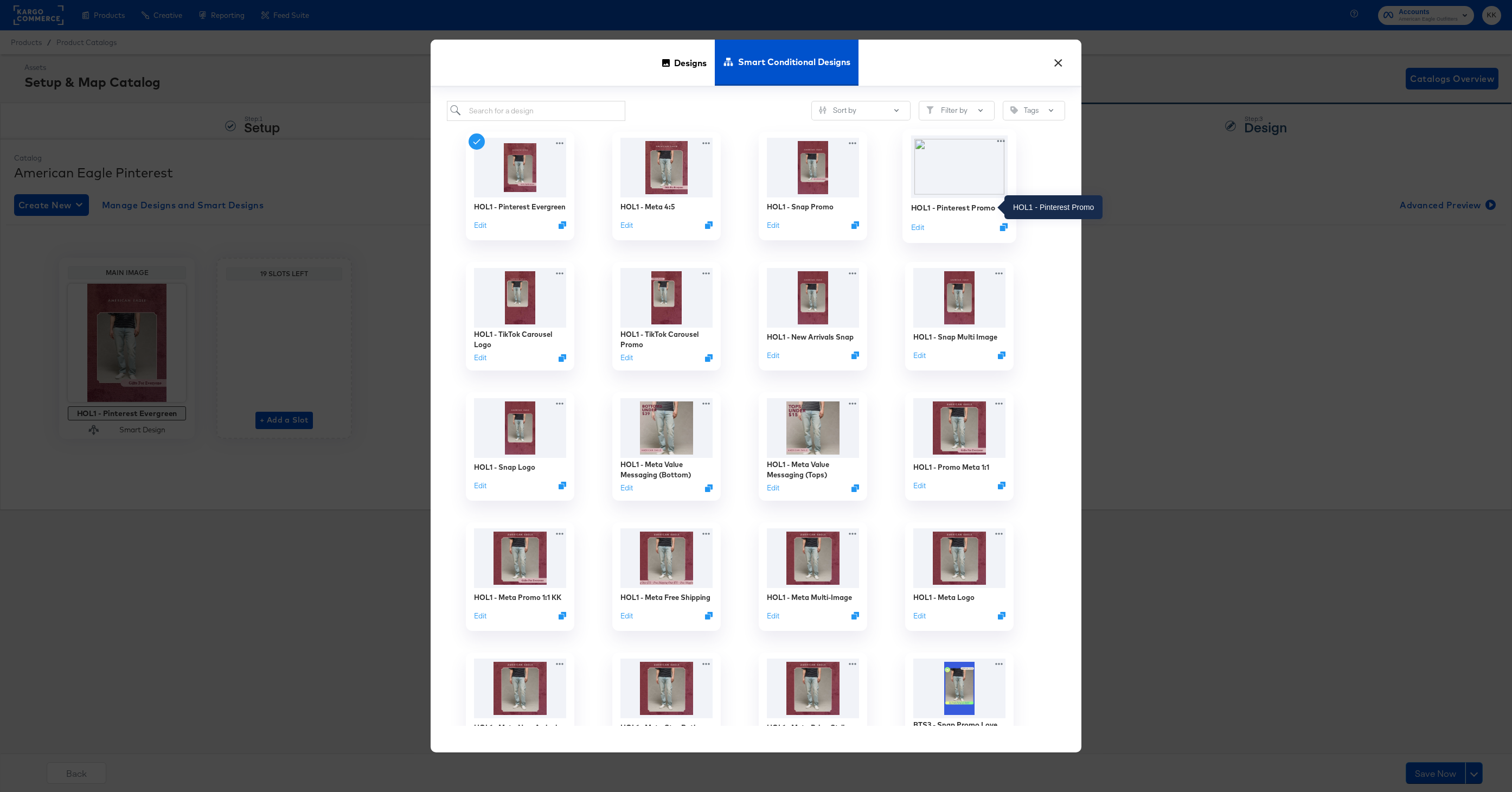
click at [956, 210] on div "HOL1 - Pinterest Promo" at bounding box center [953, 207] width 84 height 11
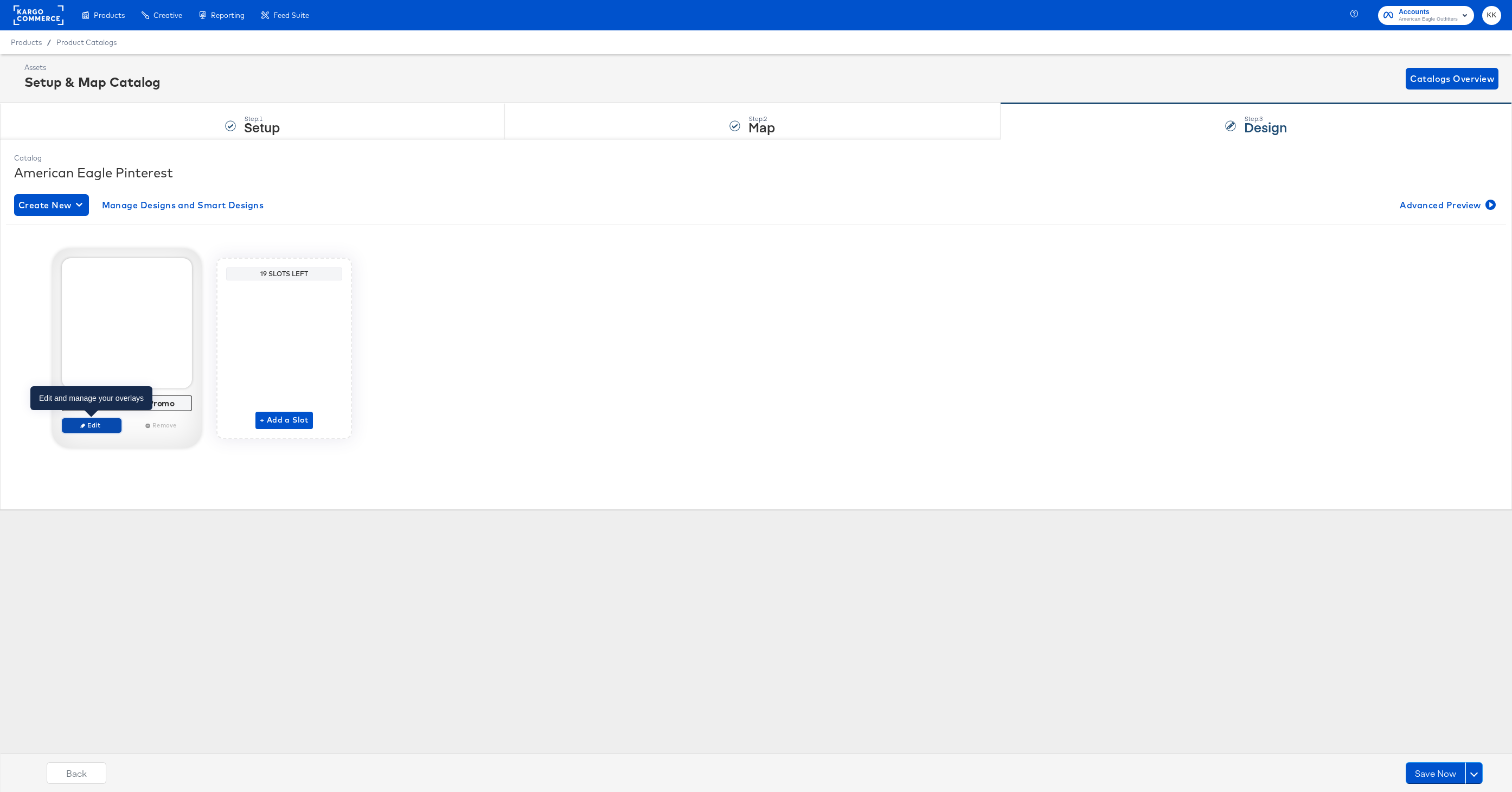
click at [91, 428] on span "Edit" at bounding box center [92, 425] width 50 height 8
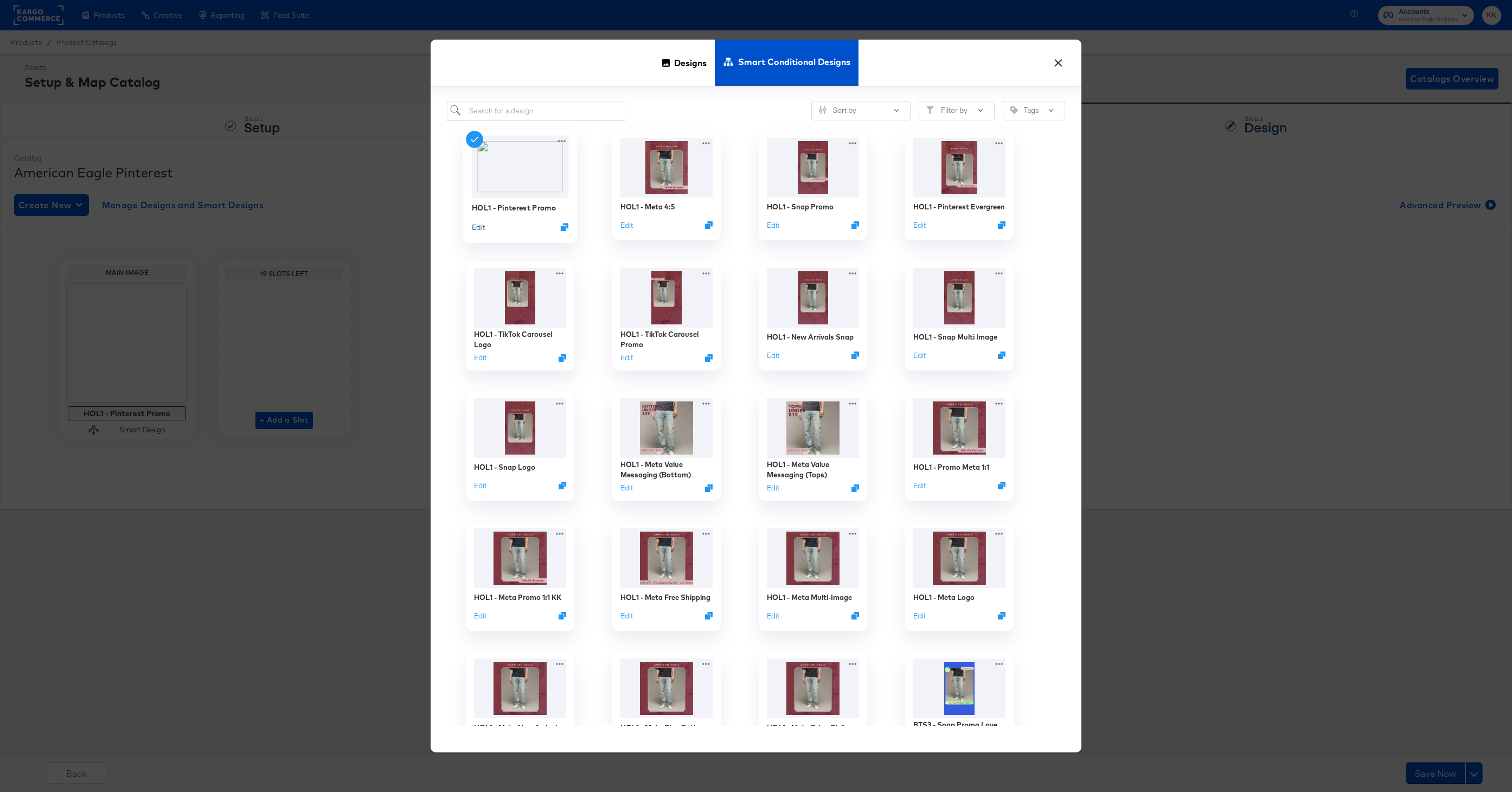
click at [479, 228] on button "Edit" at bounding box center [478, 226] width 13 height 11
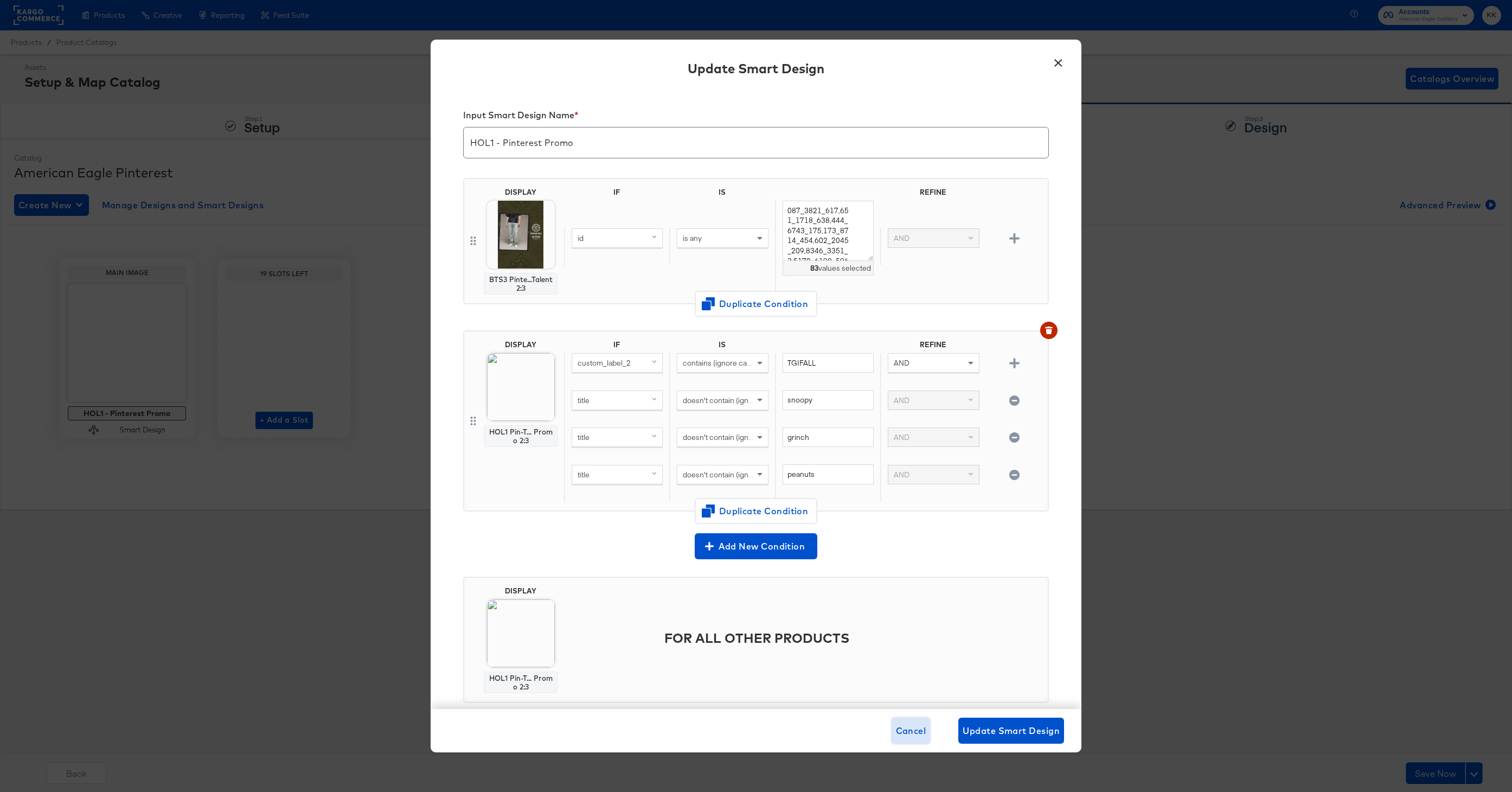
click at [906, 730] on span "Cancel" at bounding box center [910, 730] width 30 height 15
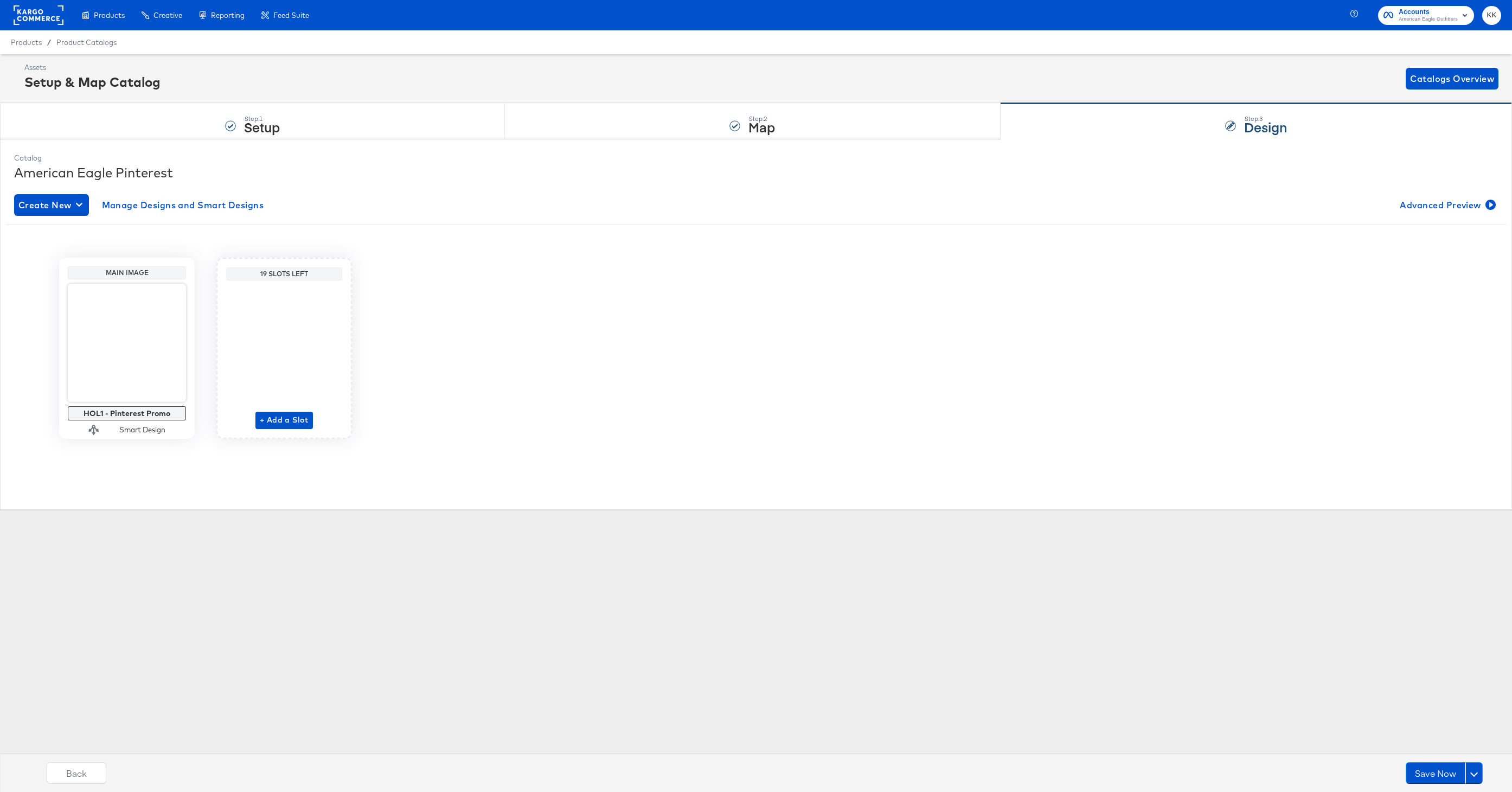
click at [721, 143] on div "Catalog American Eagle Pinterest Create New Manage Designs and Smart Designs Ad…" at bounding box center [756, 323] width 1512 height 370
click at [721, 127] on div "Step: 2 Map" at bounding box center [752, 121] width 495 height 36
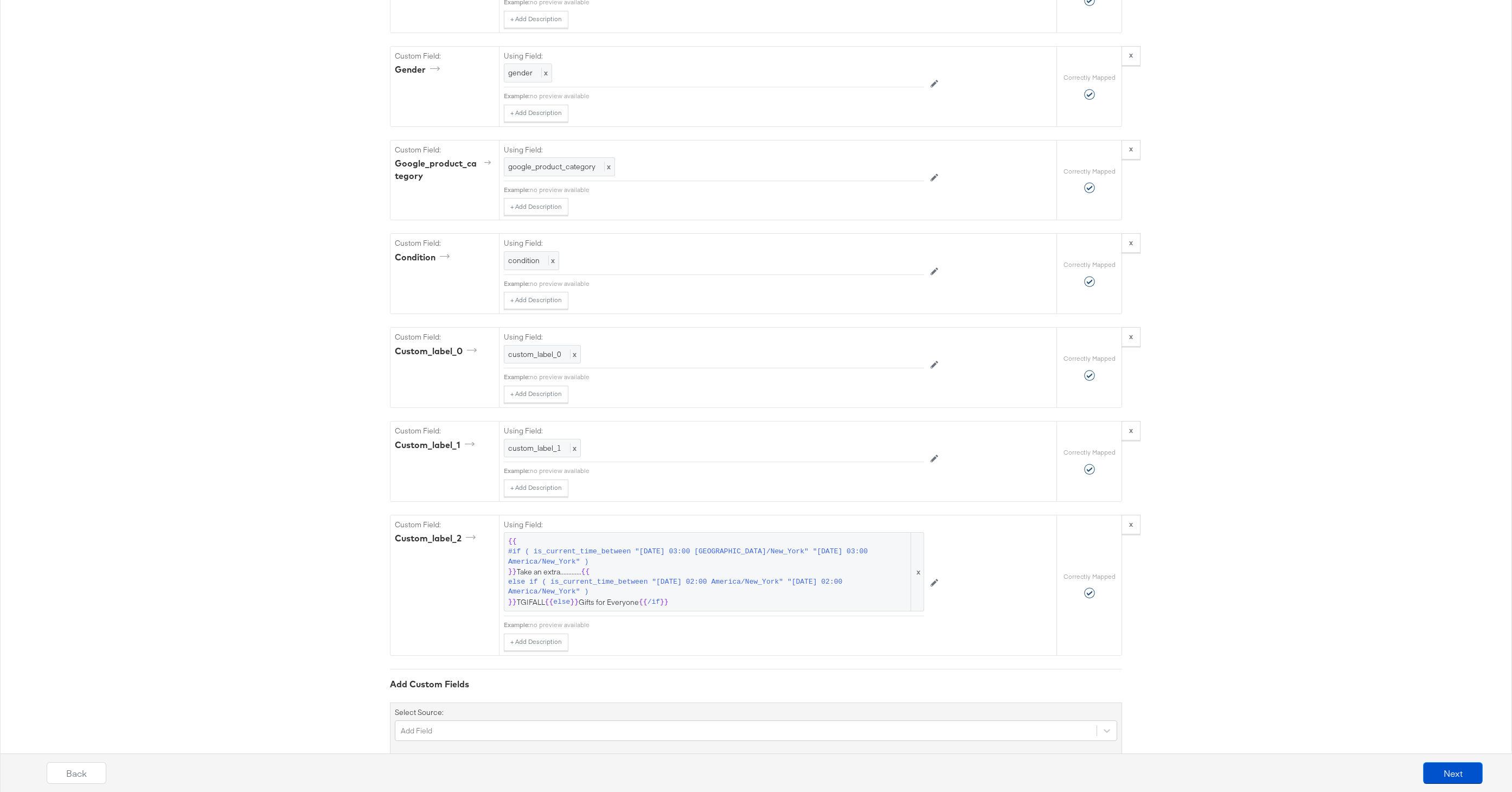
scroll to position [1331, 0]
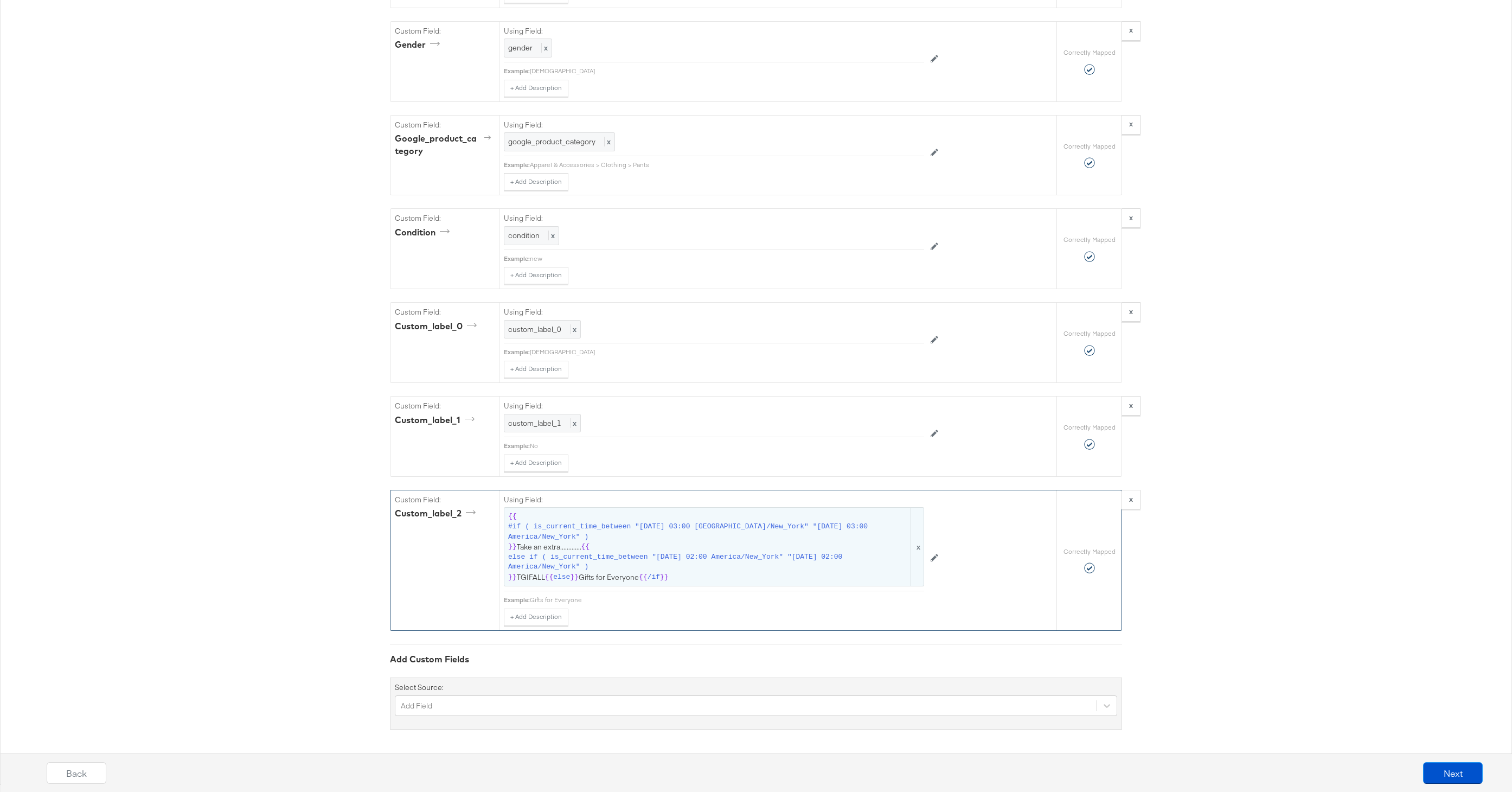
click at [639, 553] on span "else if ( is_current_time_between "2025-02-04 02:00 America/New_York" "2025-09-…" at bounding box center [708, 562] width 401 height 20
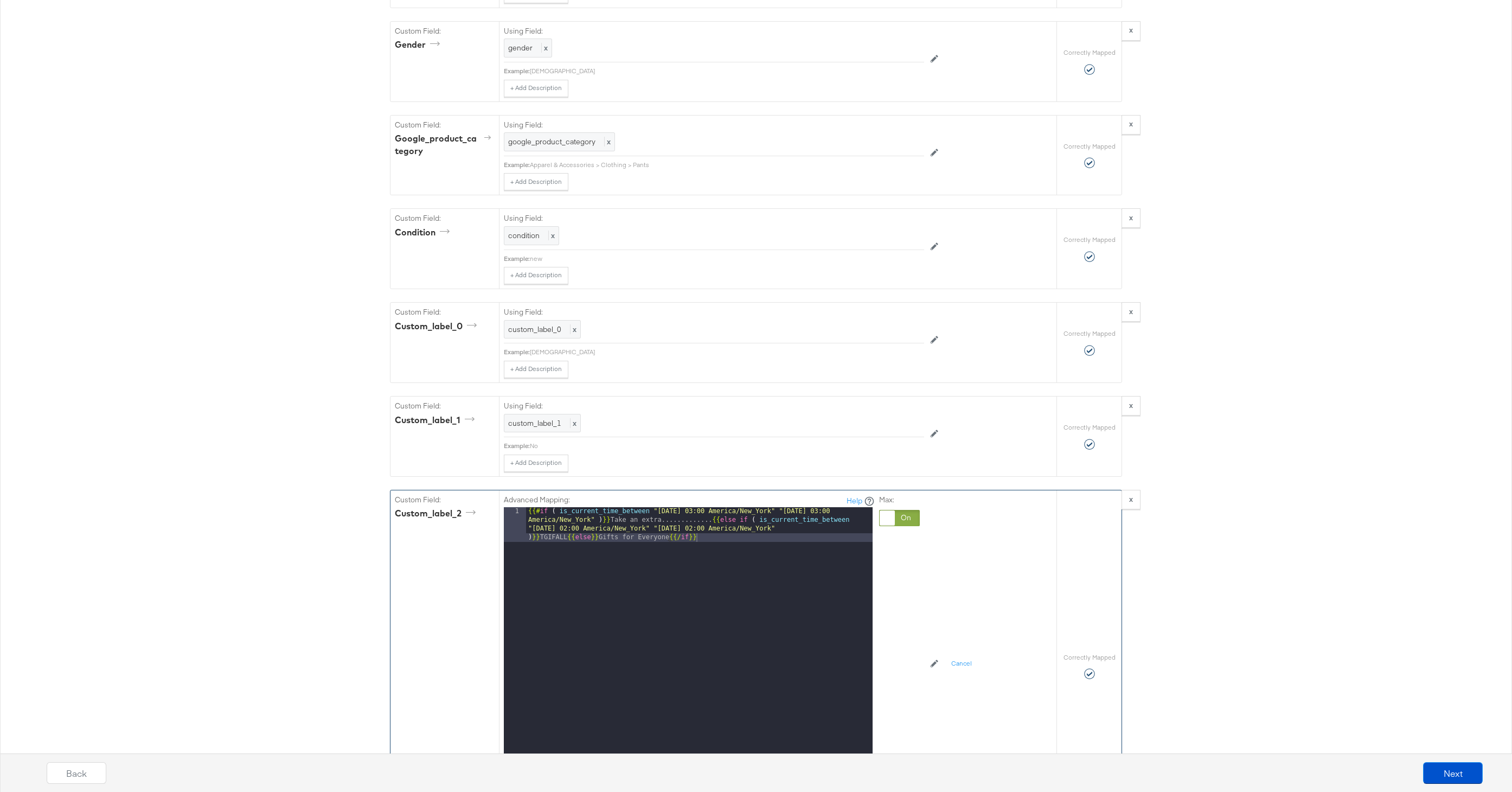
click at [569, 539] on div "{{# if ( is_current_time_between "2024-06-28 03:00 America/New_York" "2024-06-2…" at bounding box center [699, 677] width 347 height 340
click at [713, 520] on div "{{# if ( is_current_time_between "2024-06-28 03:00 America/New_York" "2024-06-2…" at bounding box center [699, 660] width 347 height 306
click at [700, 547] on div "{{# if ( is_current_time_between "2024-06-28 03:00 America/New_York" "2024-06-2…" at bounding box center [699, 655] width 347 height 297
click at [837, 546] on div "{{# if ( is_current_time_between "2024-06-28 03:00 America/New_York" "2024-06-2…" at bounding box center [699, 655] width 347 height 297
click at [696, 554] on div "{{# if ( is_current_time_between "2024-06-28 03:00 America/New_York" "2024-06-2…" at bounding box center [699, 655] width 347 height 297
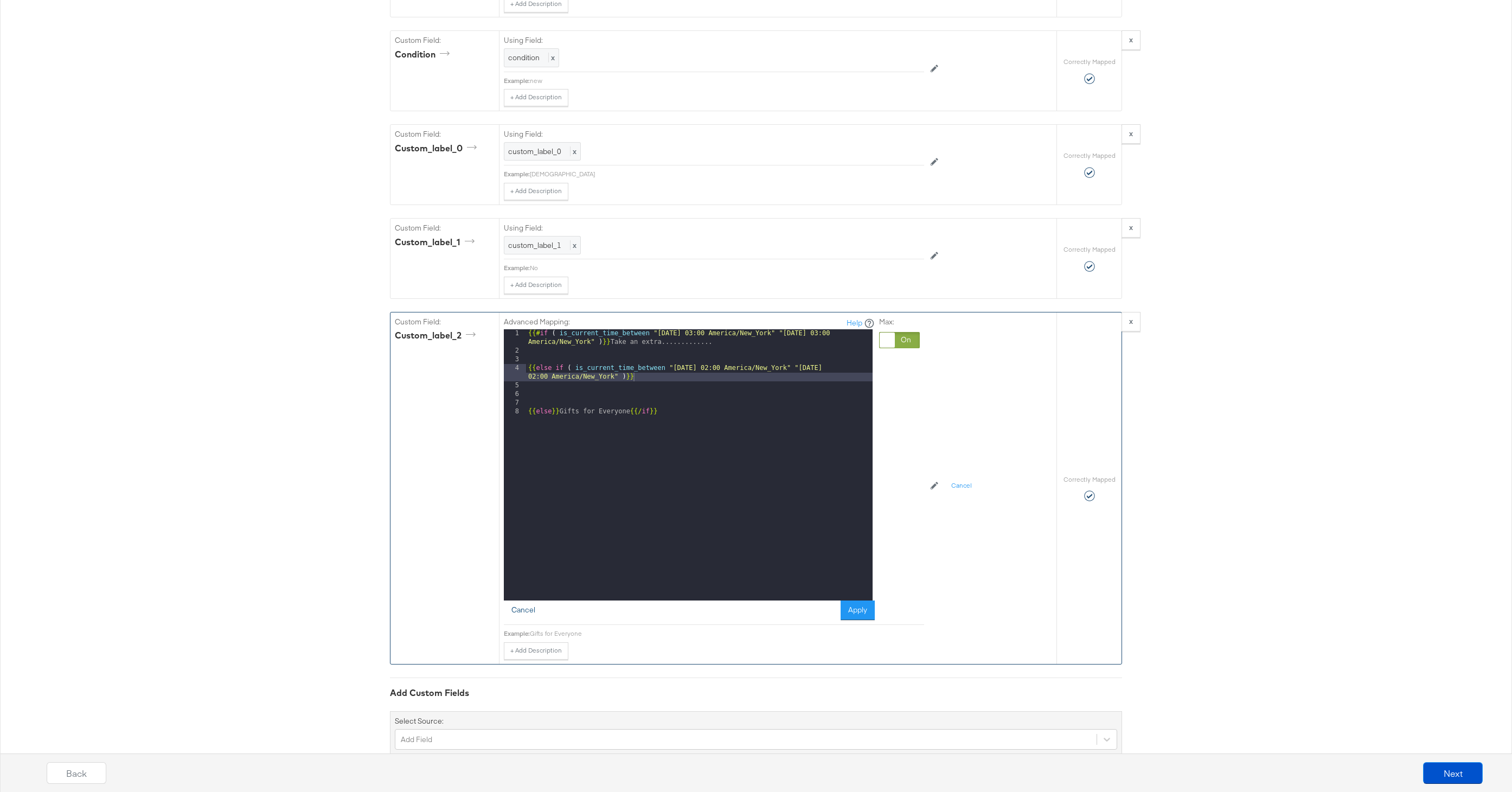
click at [530, 607] on button "Cancel" at bounding box center [523, 610] width 39 height 19
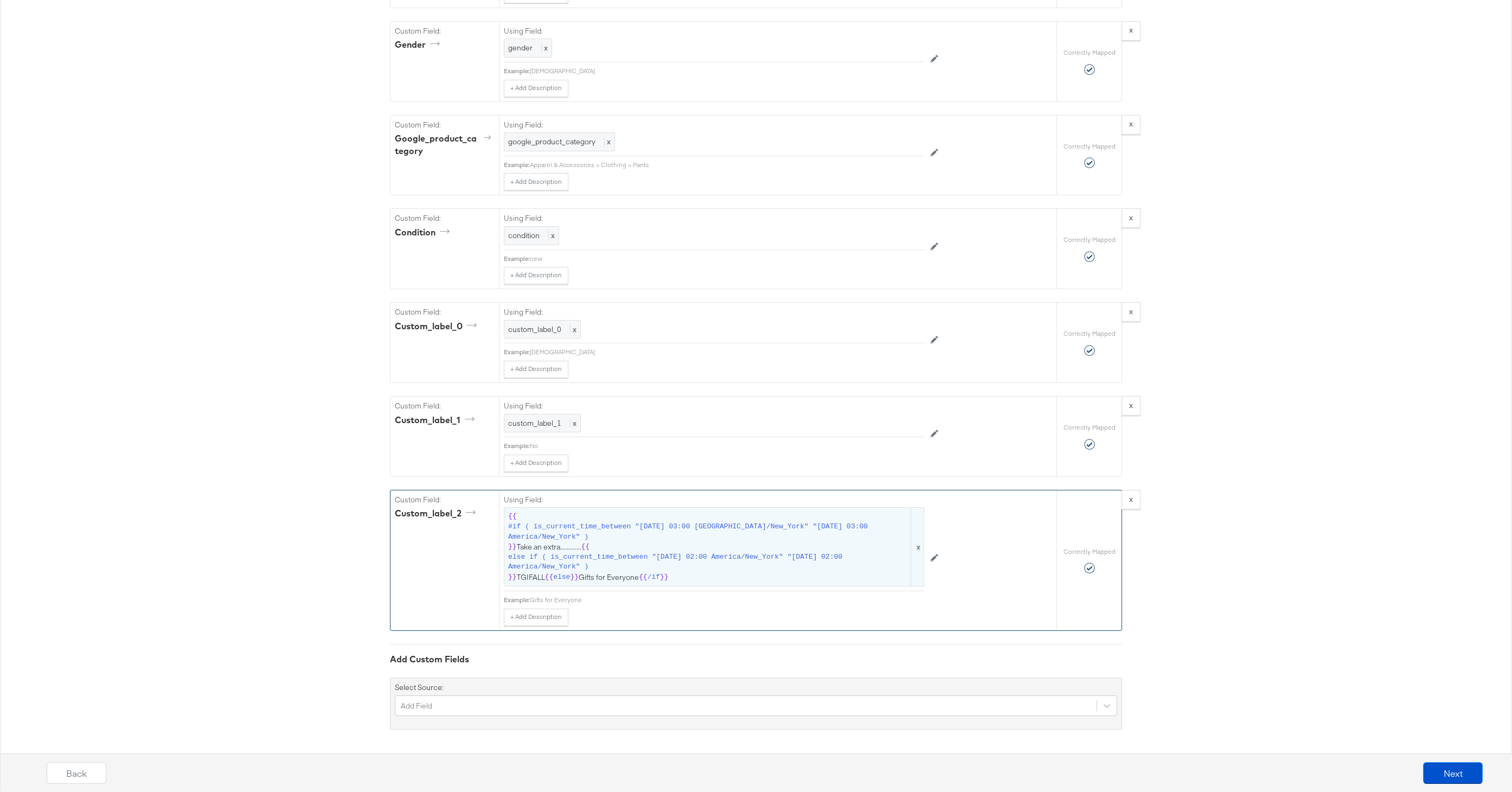
click at [649, 562] on span "else if ( is_current_time_between "2025-02-04 02:00 America/New_York" "2025-09-…" at bounding box center [708, 562] width 401 height 20
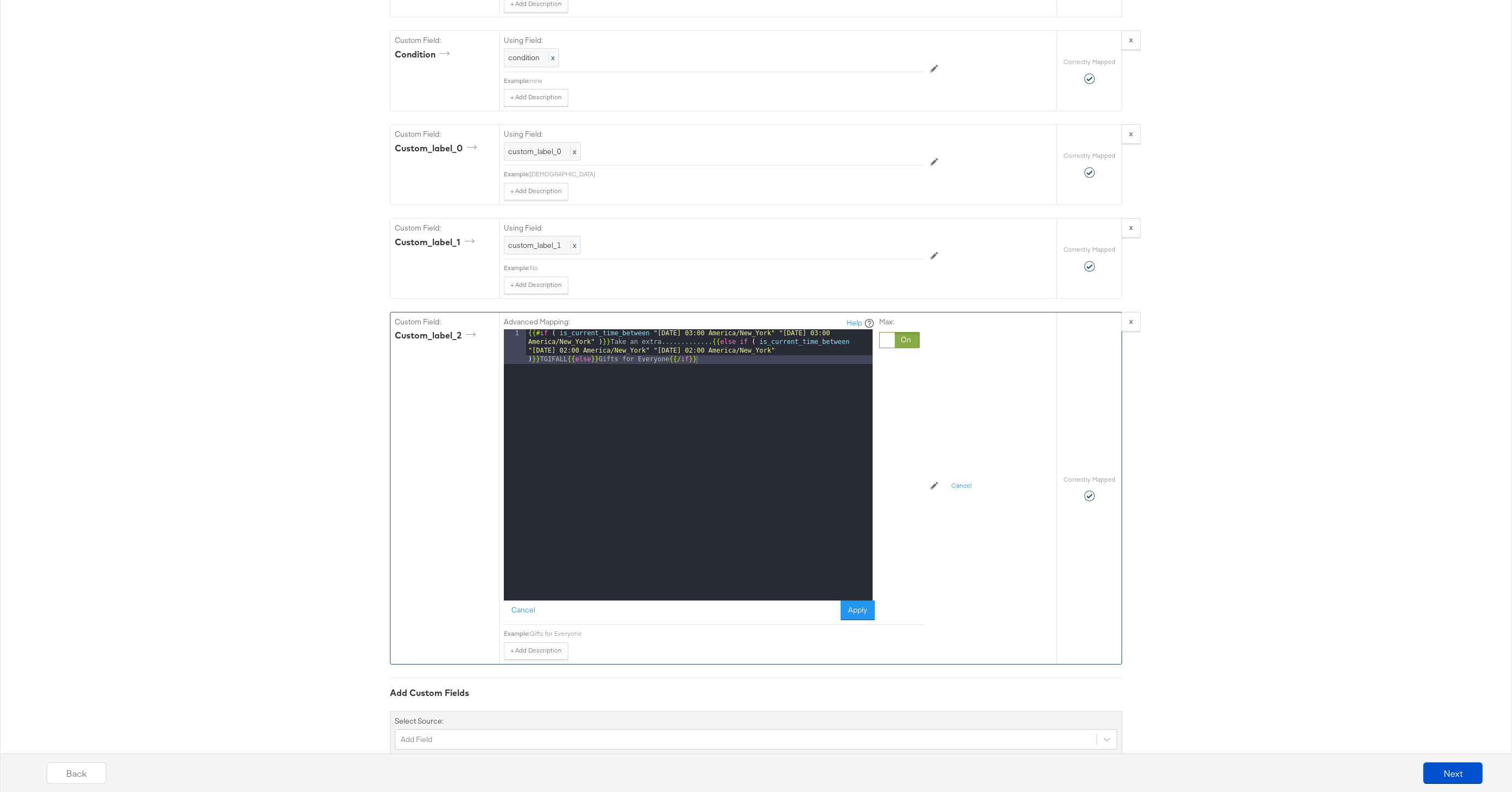
click at [709, 343] on div "{{# if ( is_current_time_between "2024-06-28 03:00 America/New_York" "2024-06-2…" at bounding box center [699, 499] width 347 height 340
drag, startPoint x: 659, startPoint y: 368, endPoint x: 681, endPoint y: 478, distance: 112.2
click at [659, 368] on div "{{# if ( is_current_time_between "2024-06-28 03:00 America/New_York" "2024-06-2…" at bounding box center [699, 482] width 347 height 306
click at [700, 360] on div "{{# if ( is_current_time_between "2024-06-28 03:00 America/New_York" "2024-06-2…" at bounding box center [699, 477] width 347 height 297
click at [840, 357] on div "{{# if ( is_current_time_between "2024-06-28 03:00 America/New_York" "2024-06-2…" at bounding box center [699, 477] width 347 height 297
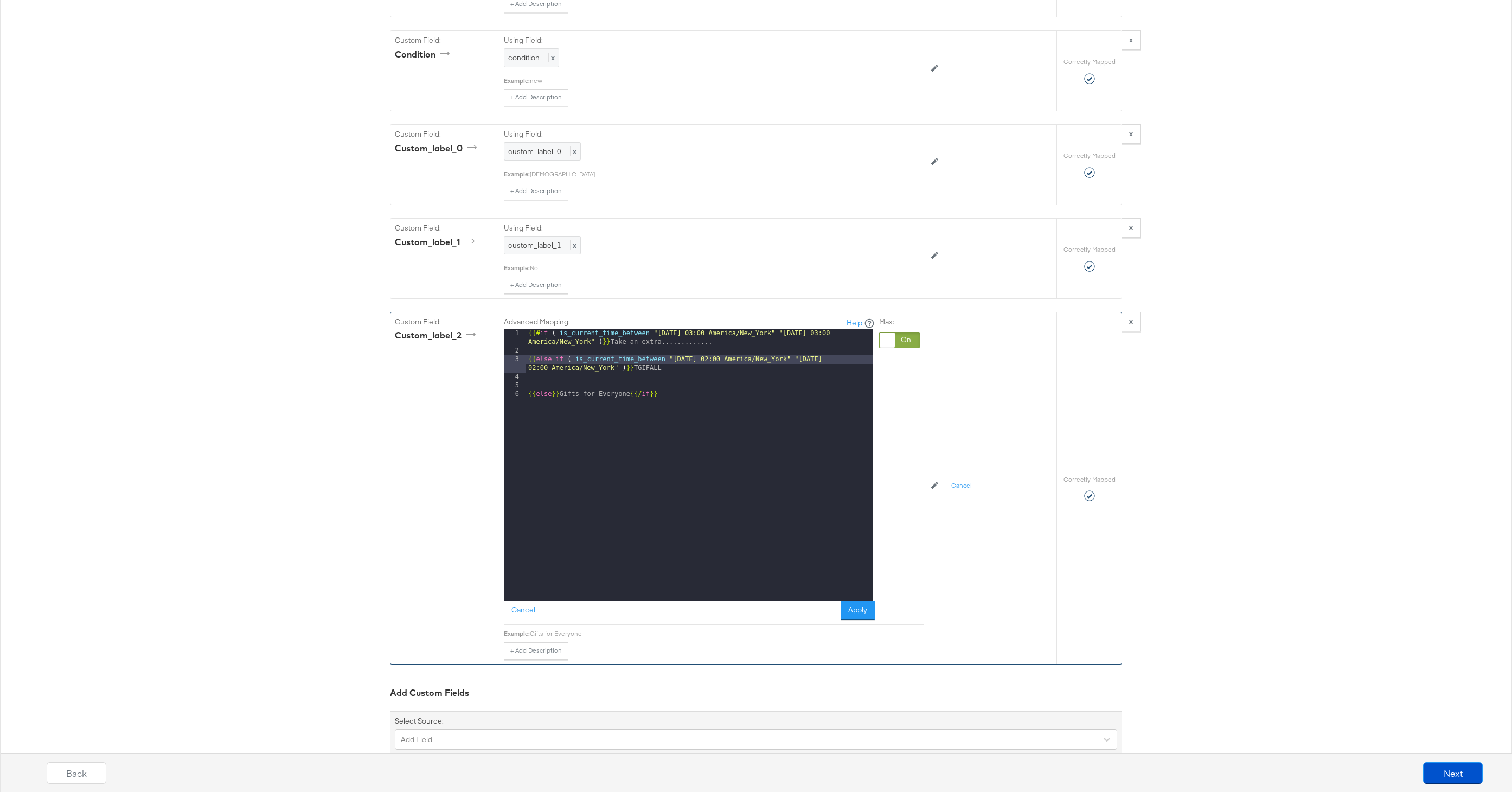
click at [682, 367] on div "{{# if ( is_current_time_between "2024-06-28 03:00 America/New_York" "2024-06-2…" at bounding box center [699, 477] width 347 height 297
drag, startPoint x: 716, startPoint y: 343, endPoint x: 645, endPoint y: 343, distance: 71.0
click at [645, 343] on div "{{# if ( is_current_time_between "2024-06-28 03:00 America/New_York" "2024-06-2…" at bounding box center [699, 477] width 347 height 297
click at [690, 374] on div "{{# if ( is_current_time_between "2024-06-28 03:00 America/New_York" "2024-06-2…" at bounding box center [699, 477] width 347 height 297
click at [647, 370] on div "{{# if ( is_current_time_between "2024-06-28 03:00 America/New_York" "2024-06-2…" at bounding box center [699, 477] width 347 height 297
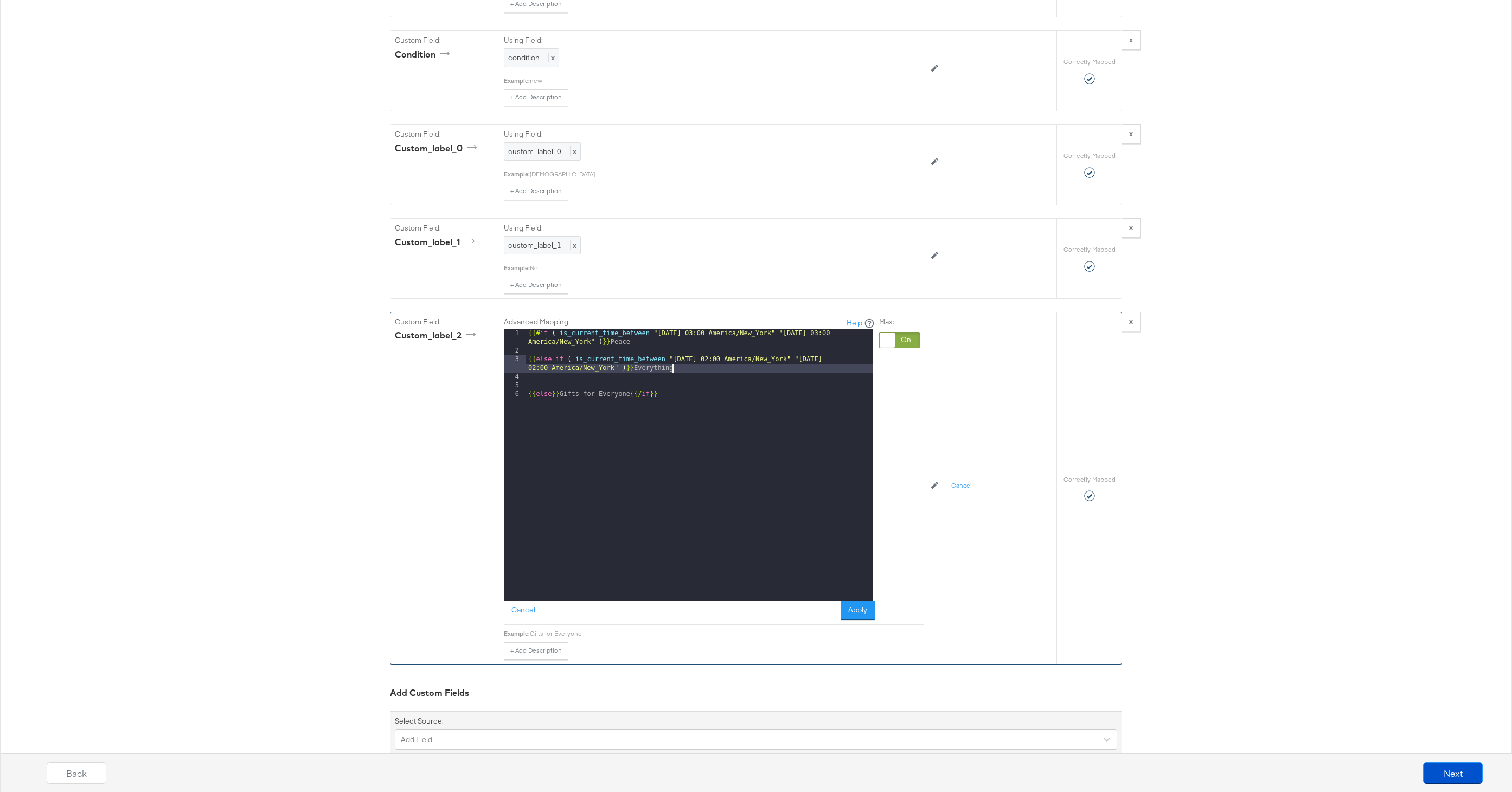
click at [529, 360] on div "{{# if ( is_current_time_between "2024-06-28 03:00 America/New_York" "2024-06-2…" at bounding box center [699, 477] width 347 height 297
click at [810, 341] on div "{{# if ( is_current_time_between "2024-06-28 03:00 America/New_York" "2024-06-2…" at bounding box center [699, 482] width 347 height 306
click at [794, 437] on div "{{# if ( is_current_time_between "2024-06-28 03:00 America/New_York" "2024-06-2…" at bounding box center [699, 482] width 347 height 306
drag, startPoint x: 527, startPoint y: 377, endPoint x: 552, endPoint y: 411, distance: 42.2
click at [528, 380] on div "{{# if ( is_current_time_between "2024-06-28 03:00 America/New_York" "2024-06-2…" at bounding box center [699, 482] width 347 height 306
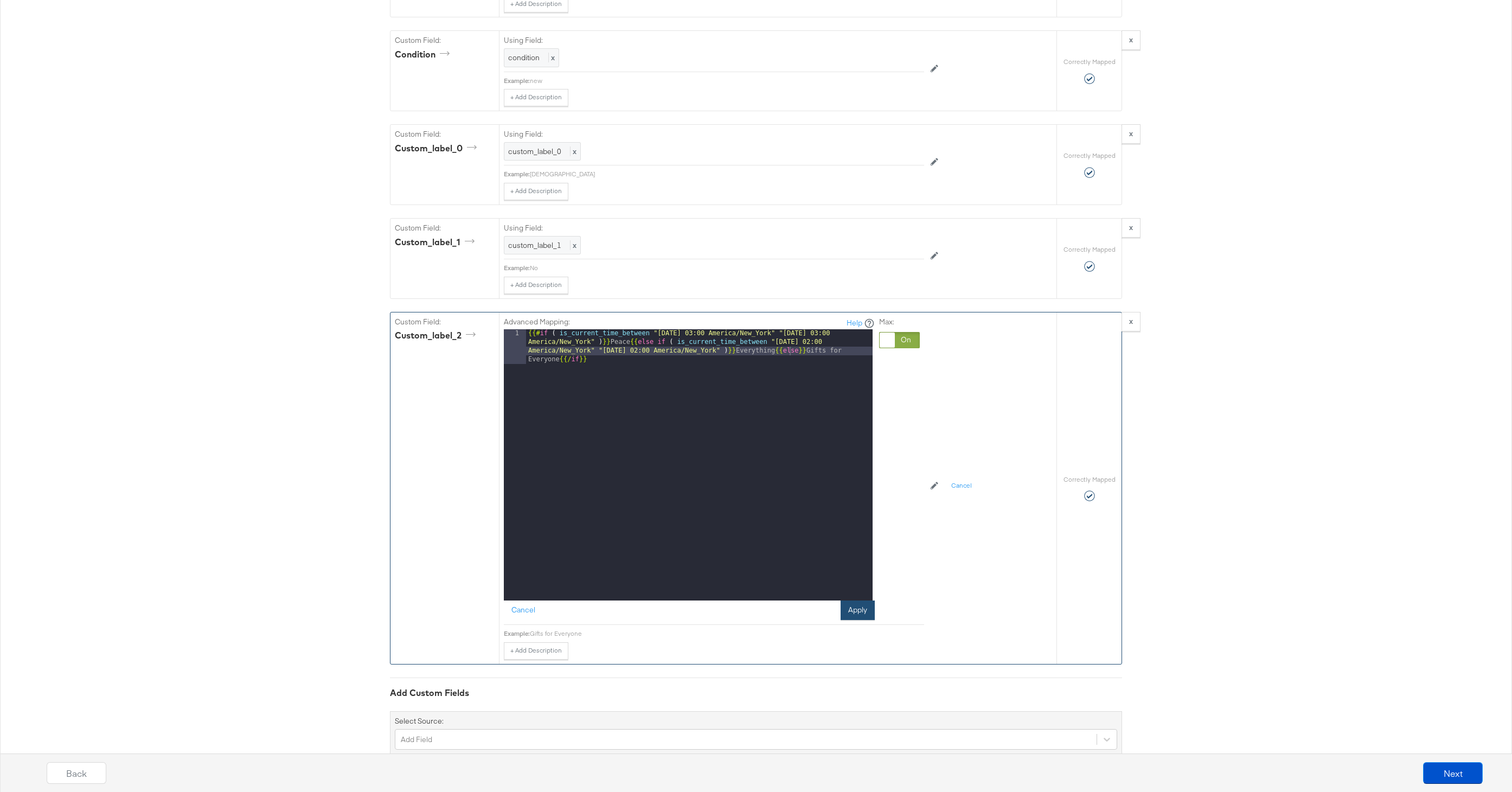
click at [852, 613] on button "Apply" at bounding box center [858, 610] width 34 height 19
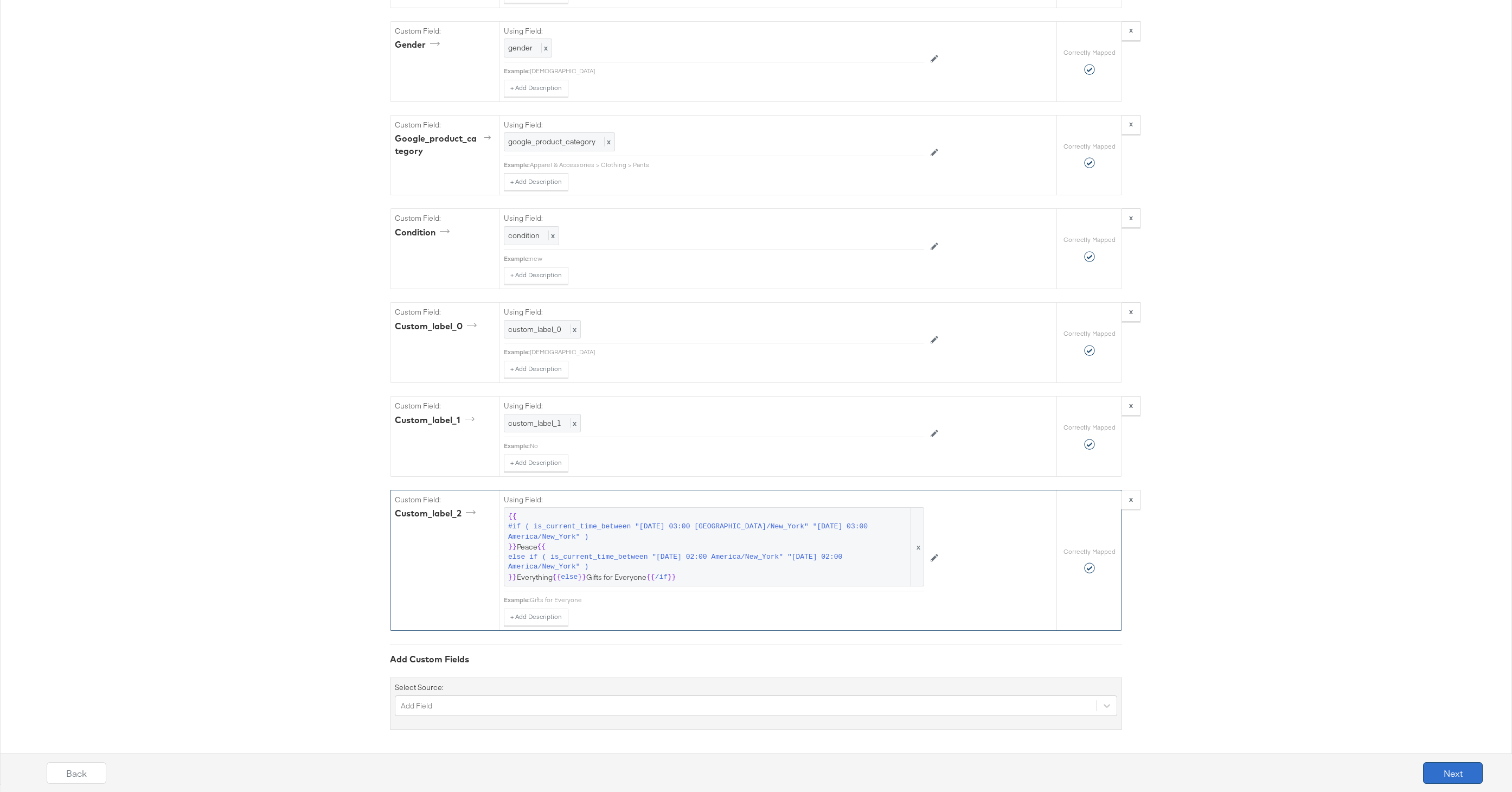
click at [1479, 773] on button "Next" at bounding box center [1453, 773] width 60 height 22
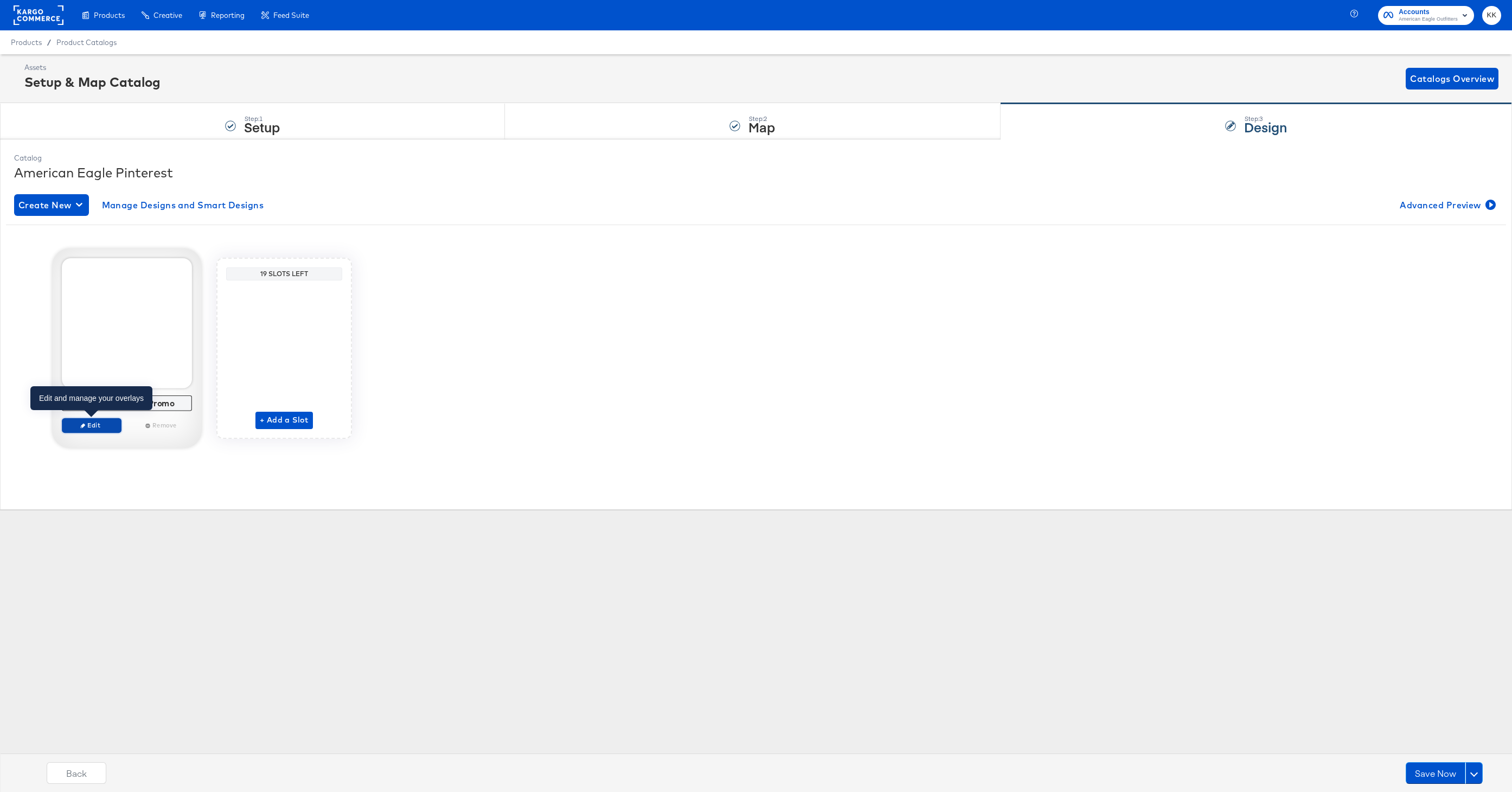
click at [95, 423] on span "Edit" at bounding box center [92, 425] width 50 height 8
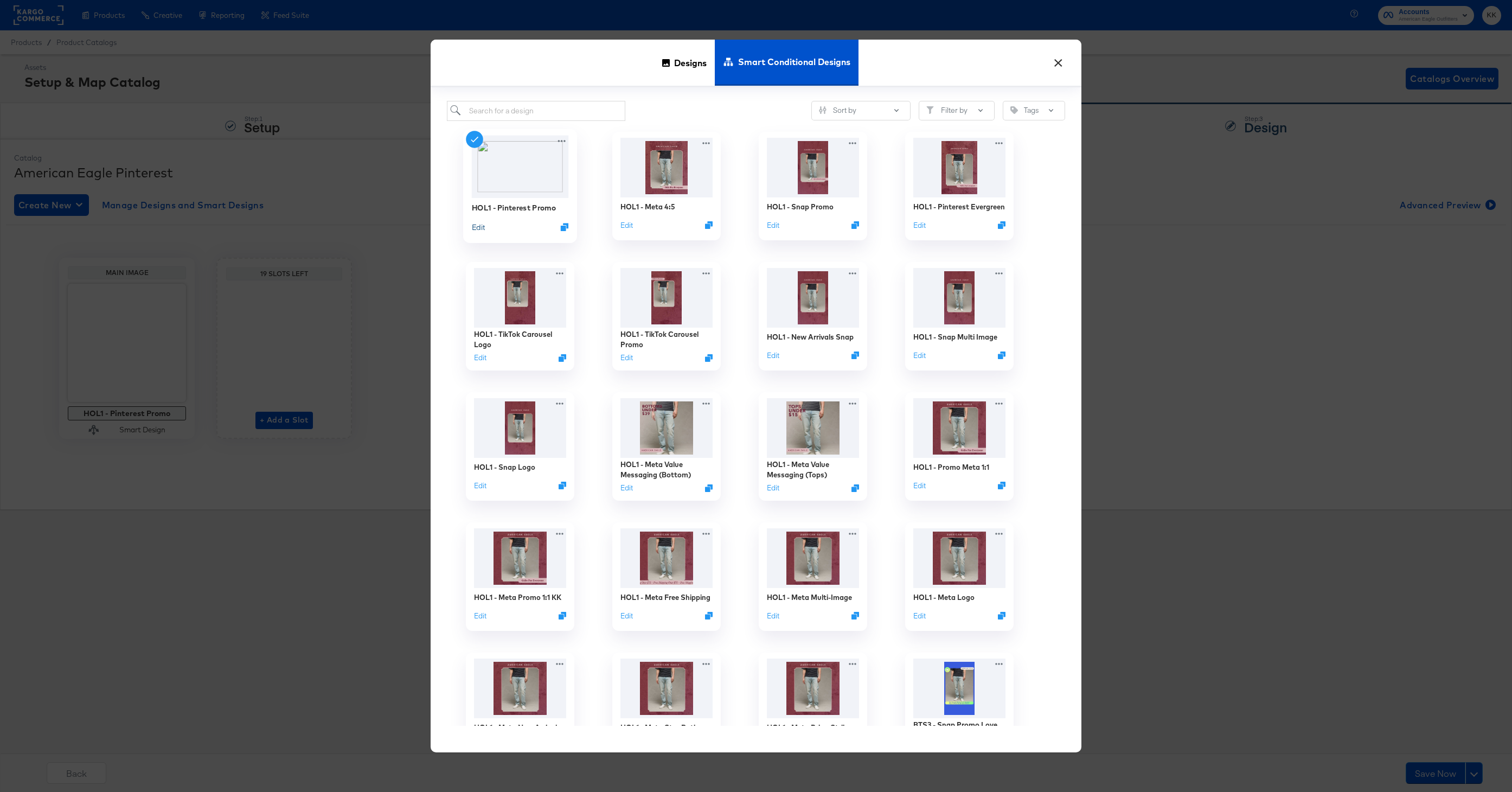
click at [478, 228] on button "Edit" at bounding box center [478, 226] width 13 height 11
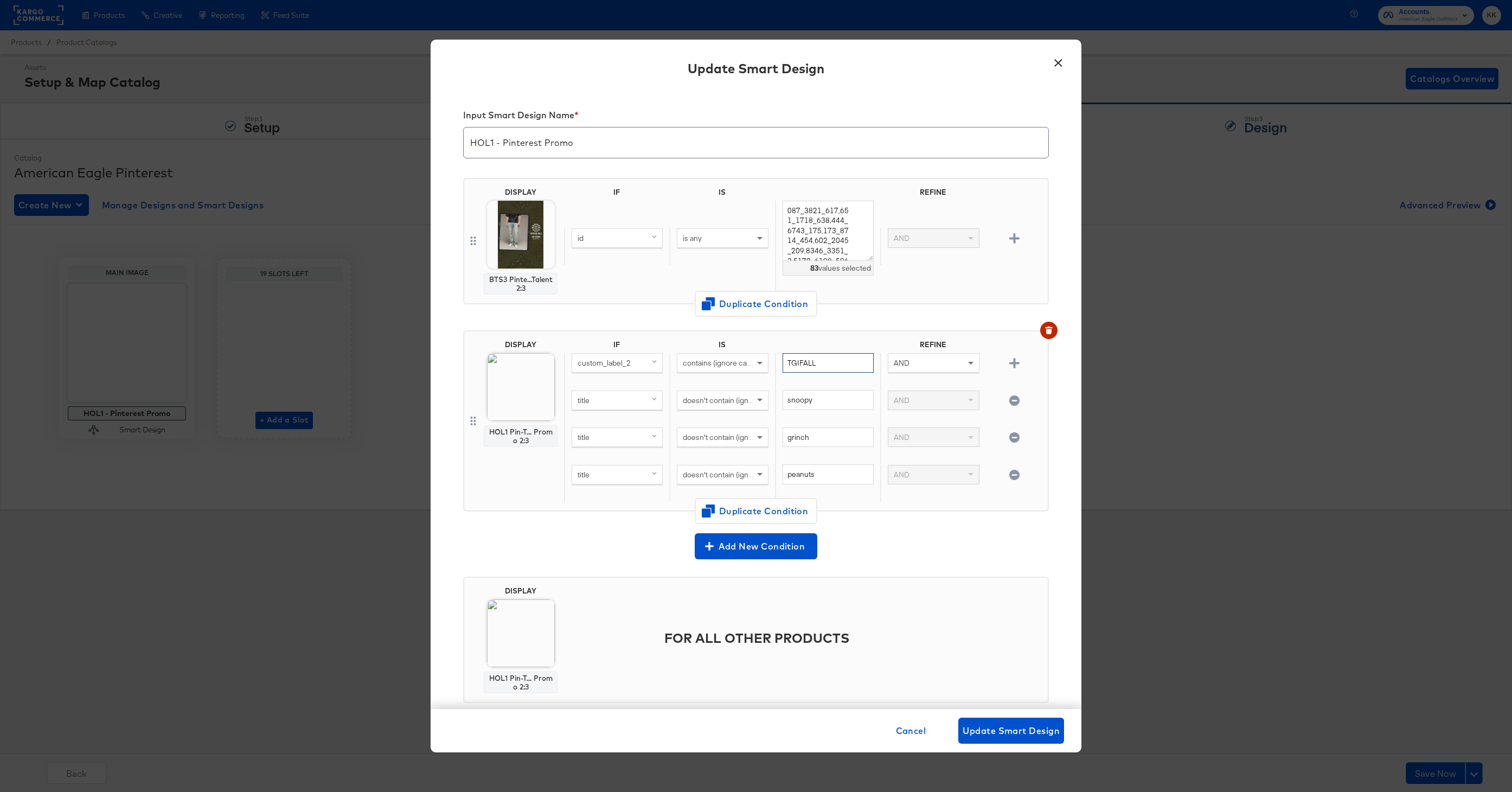
drag, startPoint x: 824, startPoint y: 362, endPoint x: 753, endPoint y: 362, distance: 71.0
click at [753, 362] on div "custom_label_2 contains (ignore case) TGIFALL AND" at bounding box center [803, 372] width 479 height 37
type input "Everything"
click at [515, 458] on span "Change Design" at bounding box center [521, 462] width 115 height 14
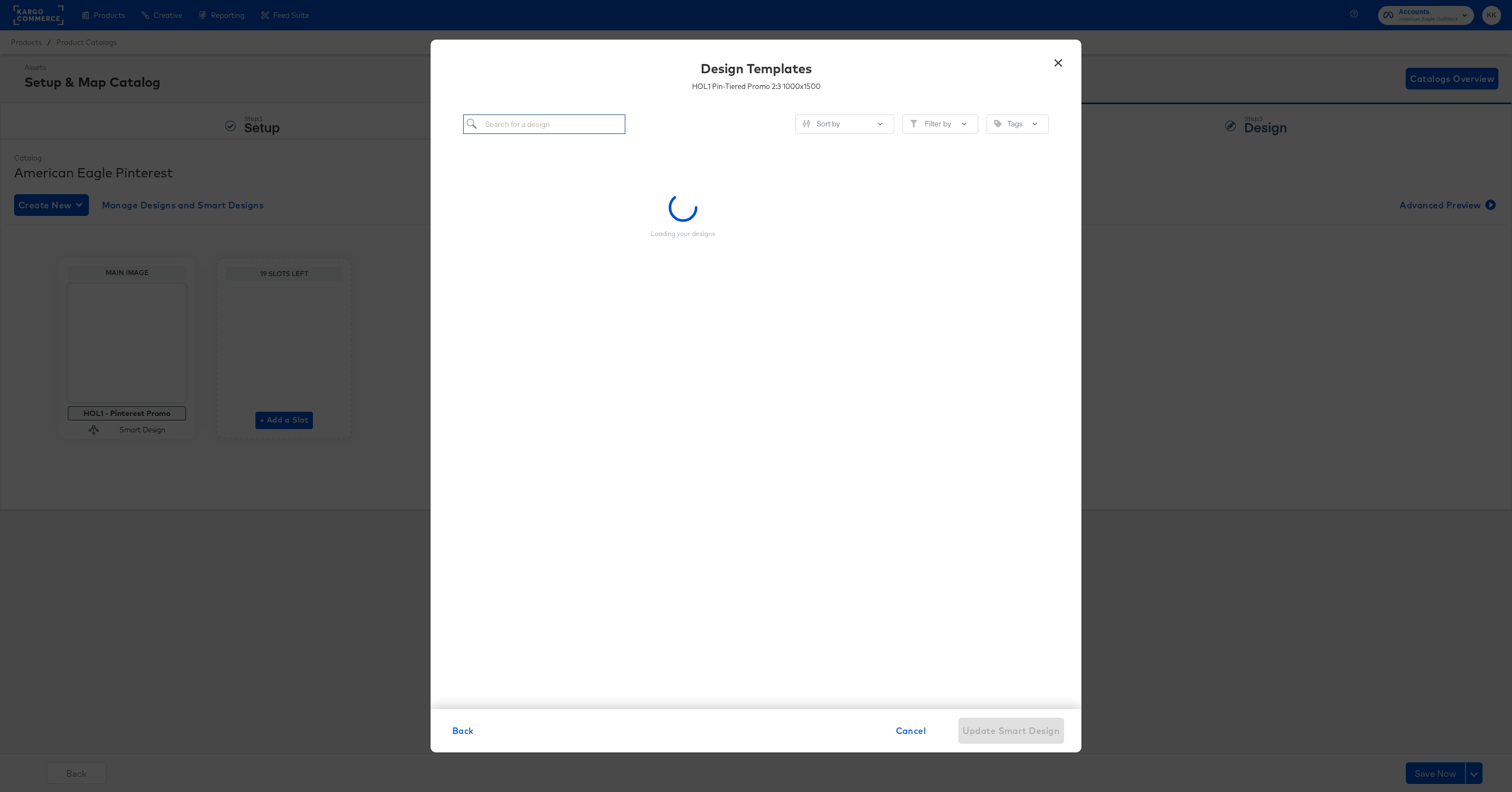
click at [514, 127] on input "search" at bounding box center [544, 124] width 162 height 20
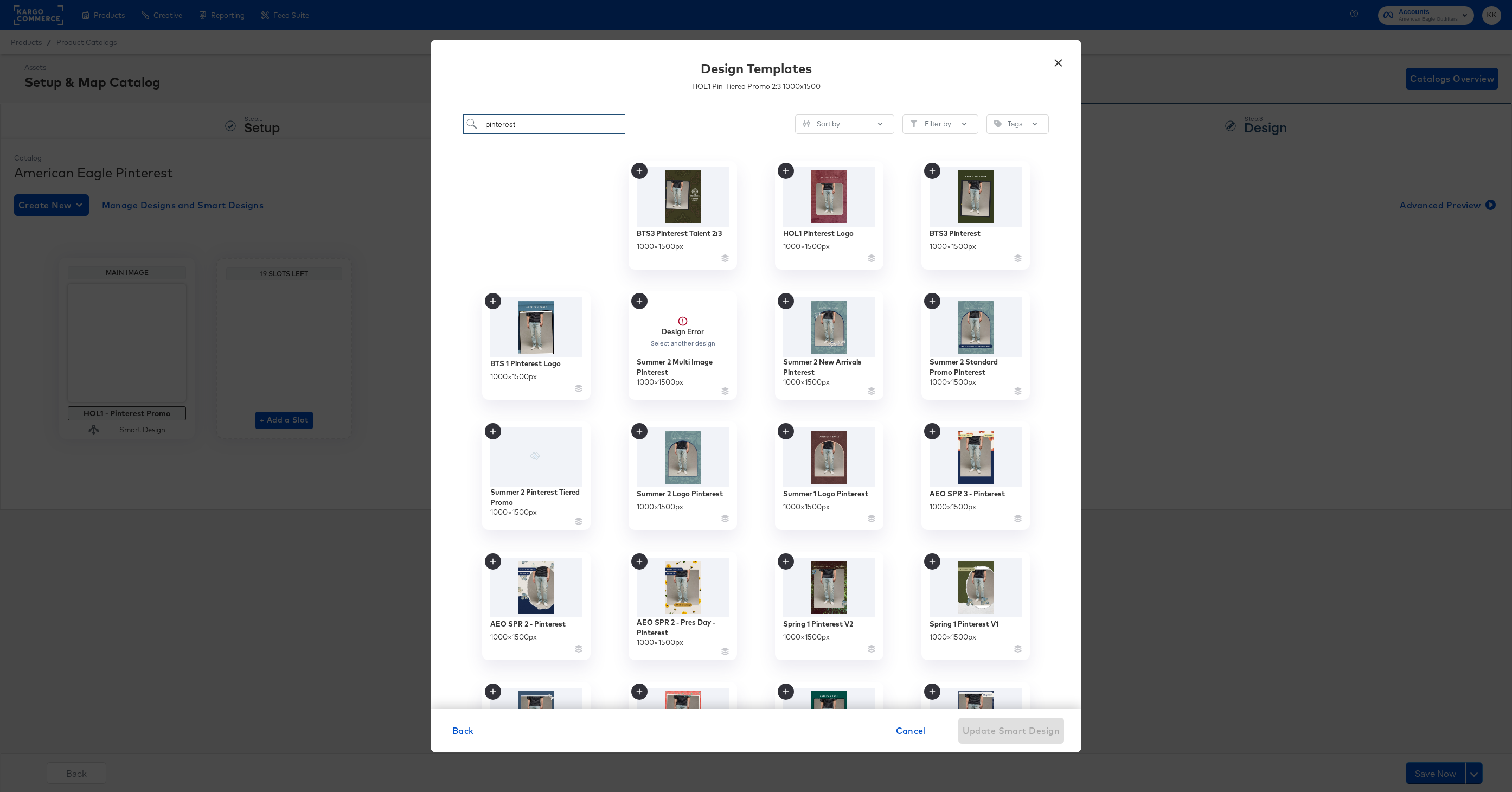
click at [533, 119] on input "pinterest" at bounding box center [544, 124] width 162 height 20
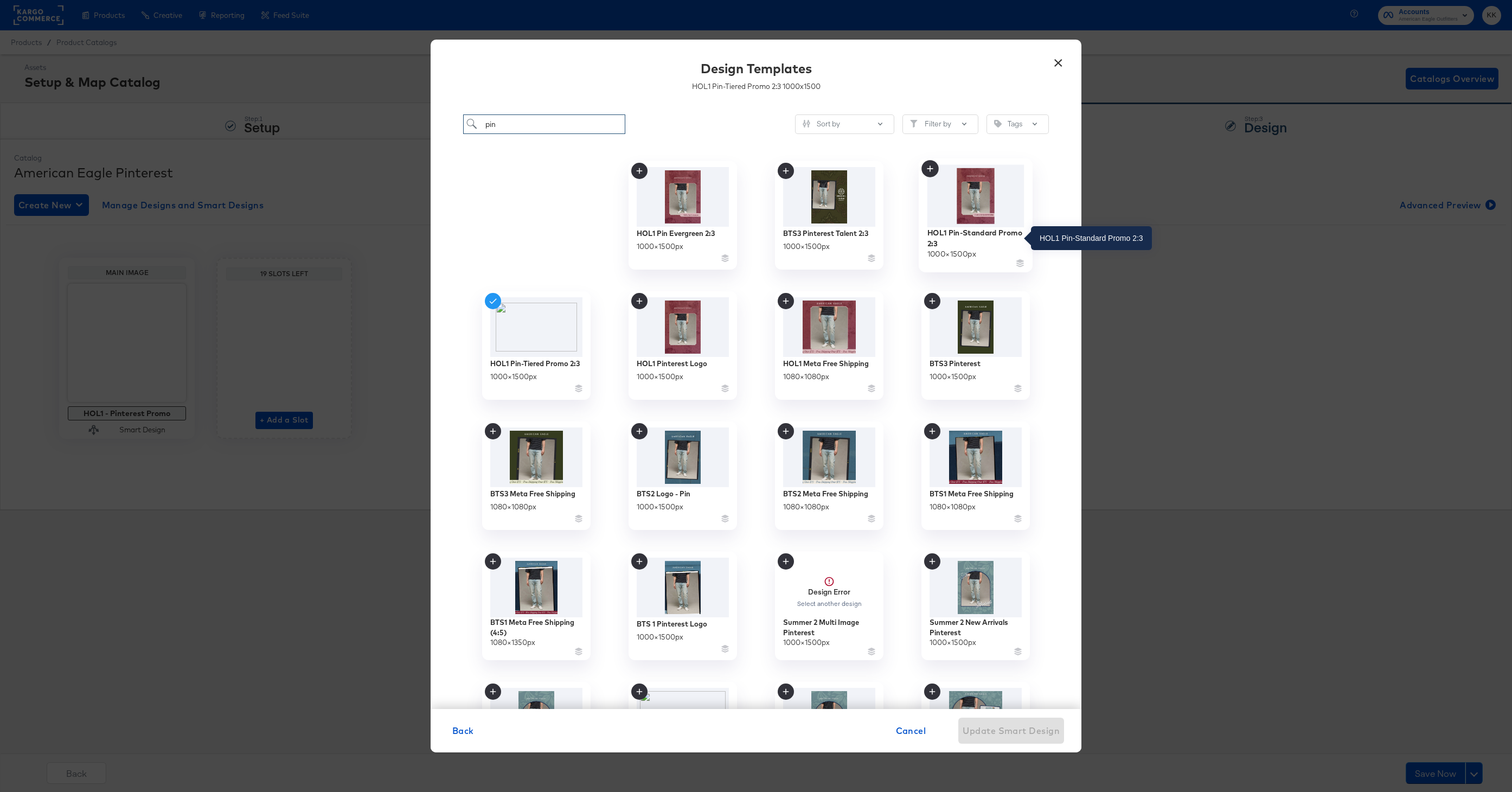
type input "pin"
click at [972, 232] on div "HOL1 Pin-Standard Promo 2:3" at bounding box center [976, 238] width 97 height 21
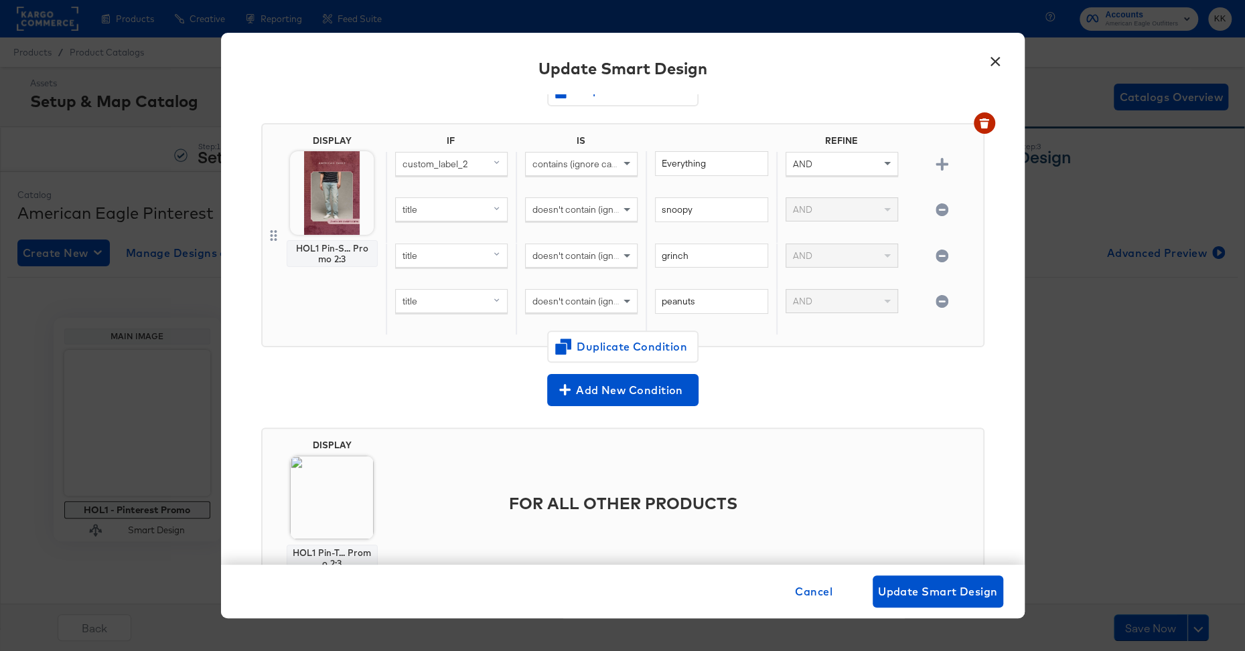
scroll to position [317, 0]
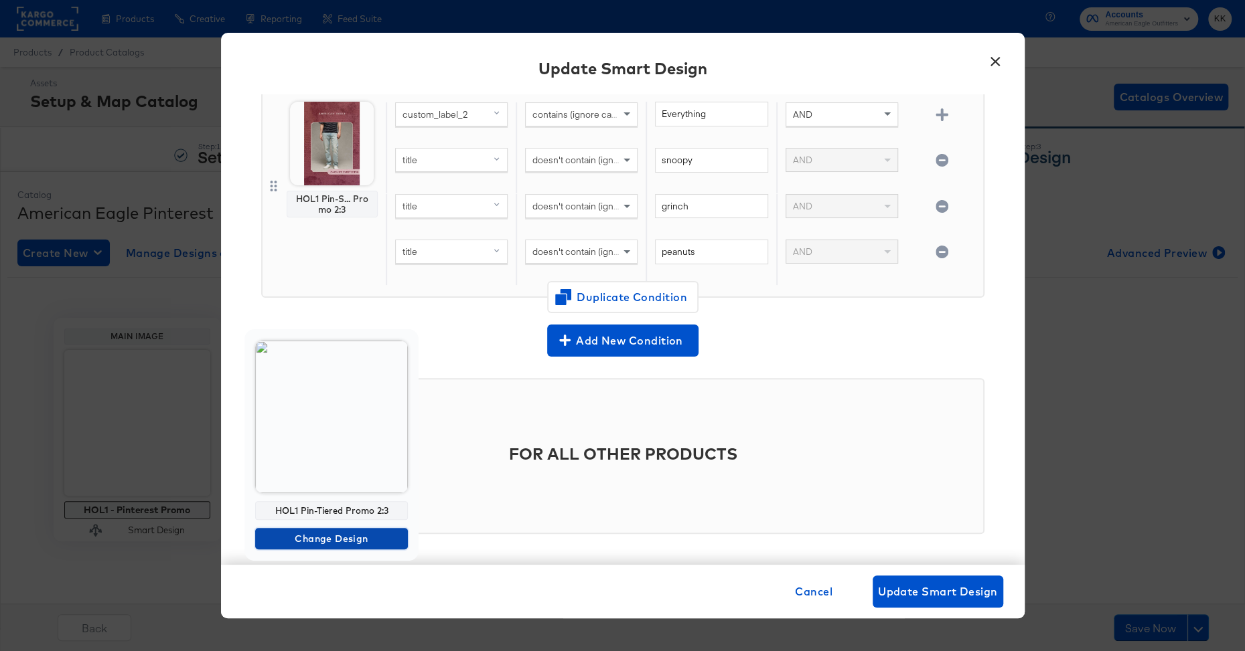
click at [328, 542] on span "Change Design" at bounding box center [331, 539] width 142 height 17
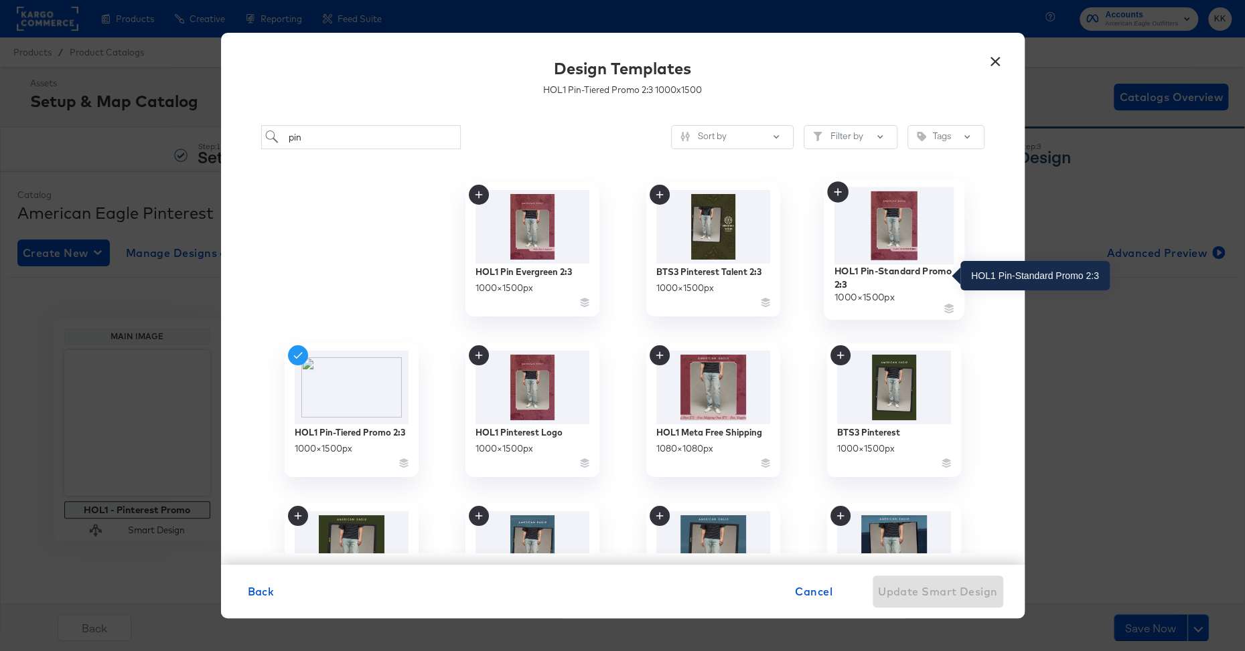
click at [851, 275] on div "HOL1 Pin-Standard Promo 2:3" at bounding box center [894, 277] width 120 height 26
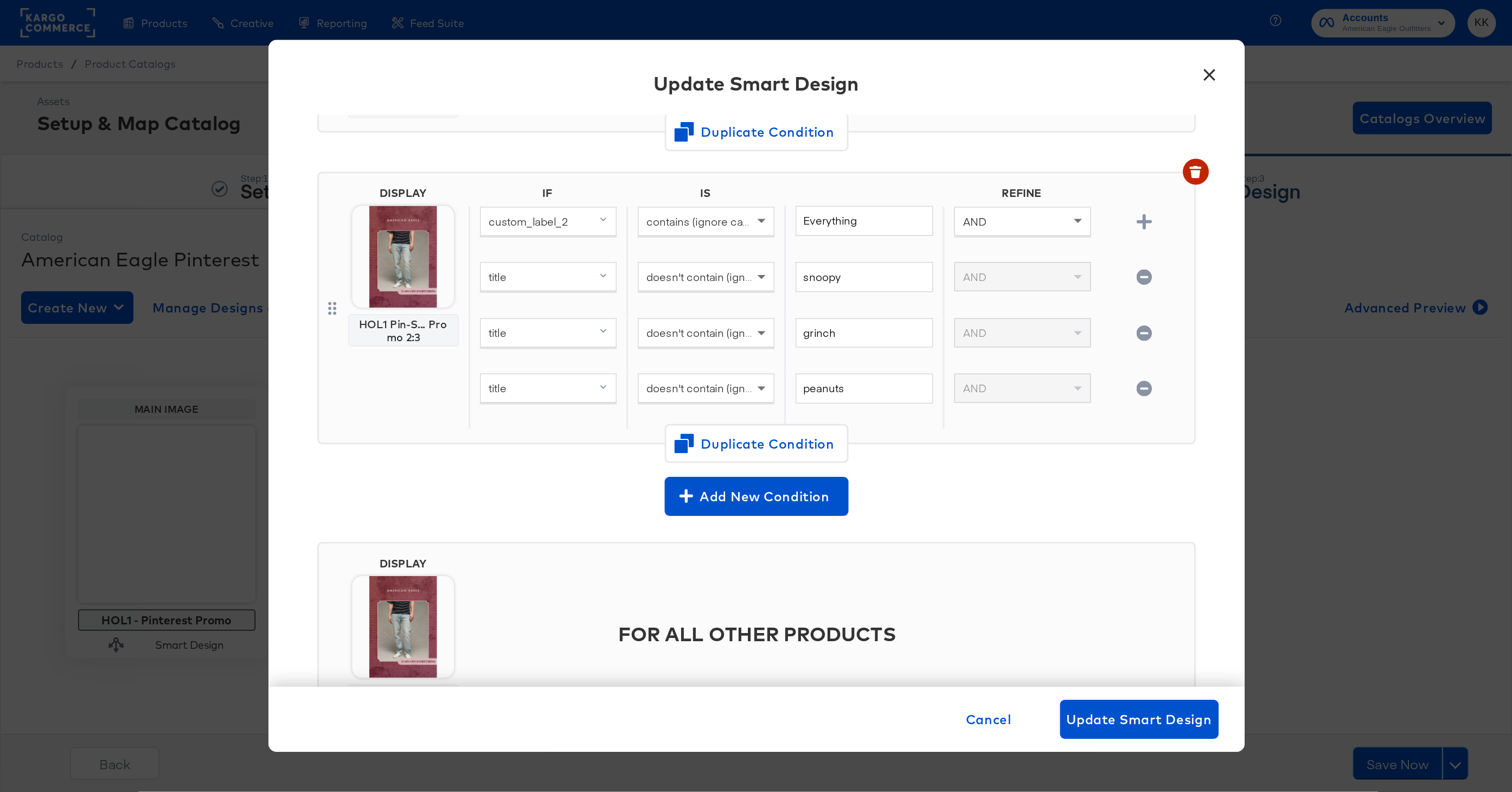
scroll to position [257, 0]
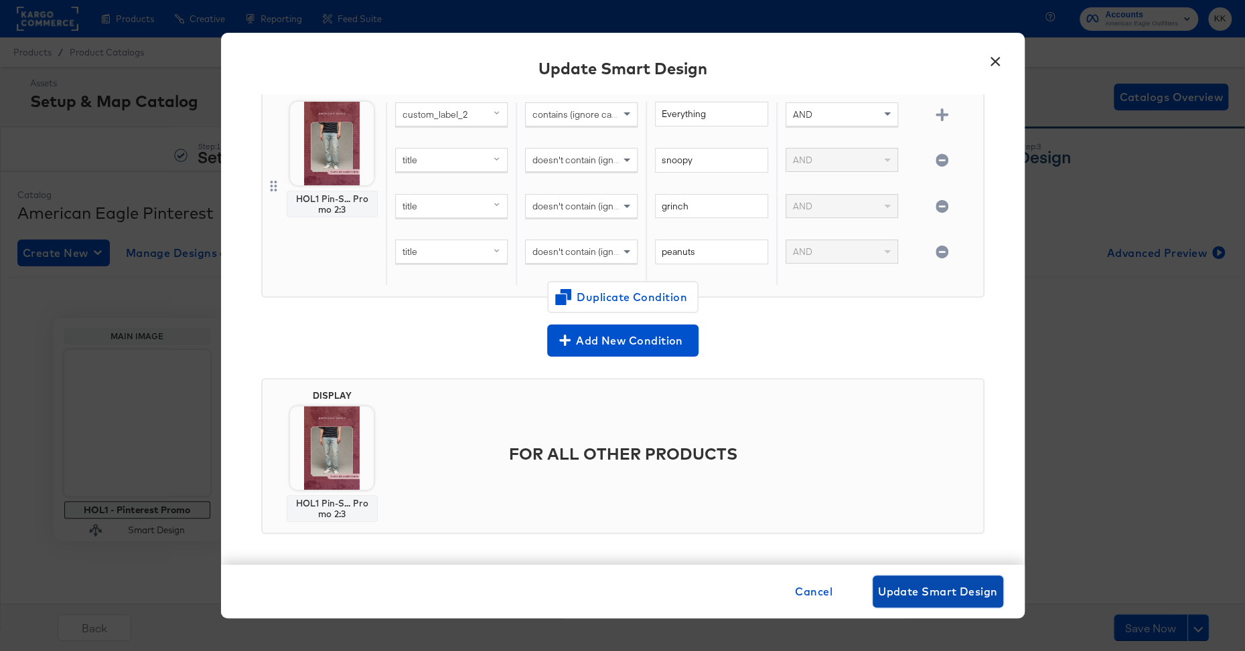
click at [925, 582] on button "Update Smart Design" at bounding box center [937, 592] width 131 height 32
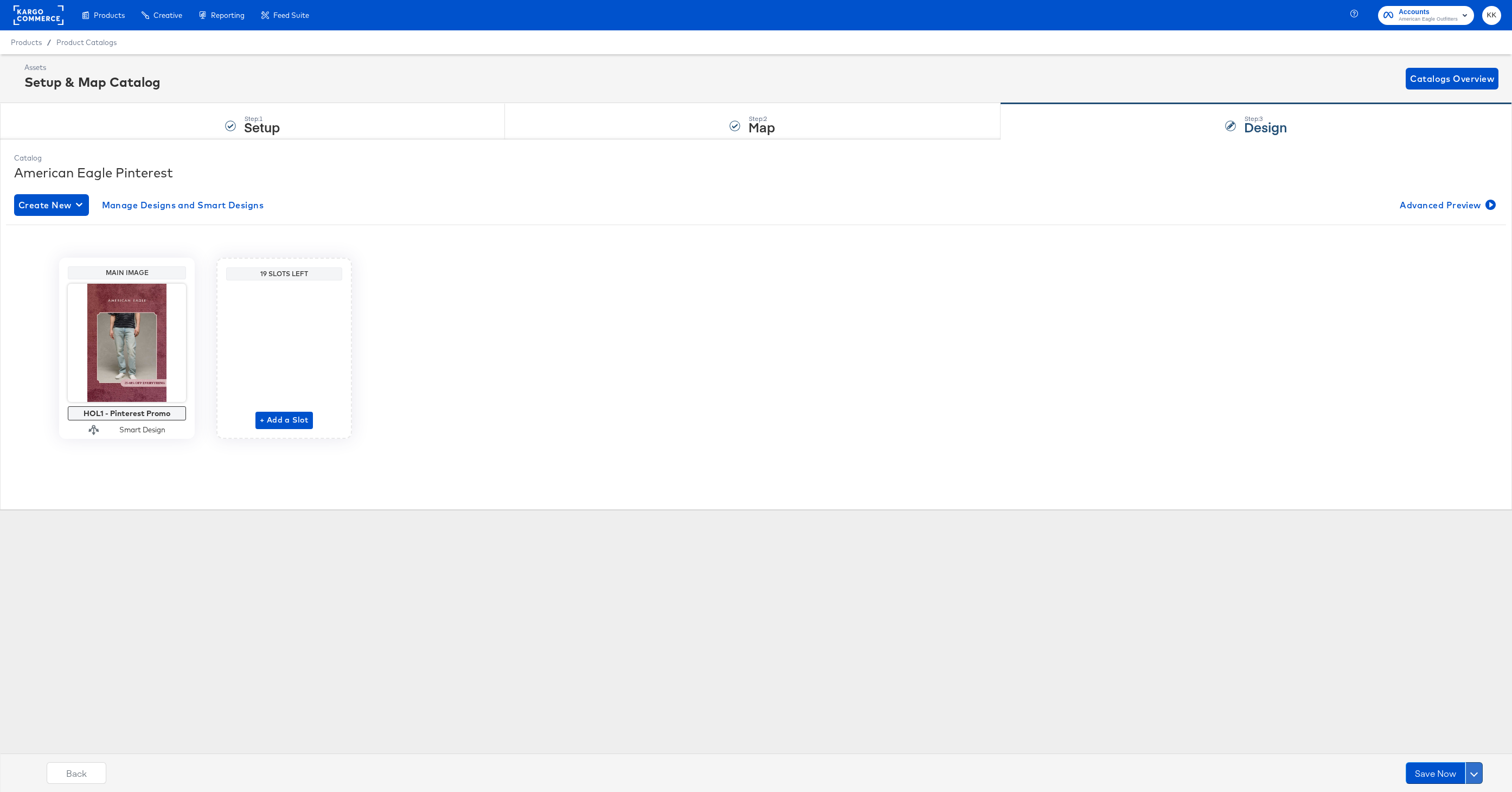
click at [1473, 764] on button at bounding box center [1473, 773] width 17 height 22
click at [1464, 751] on div "Schedule Save" at bounding box center [1447, 752] width 49 height 11
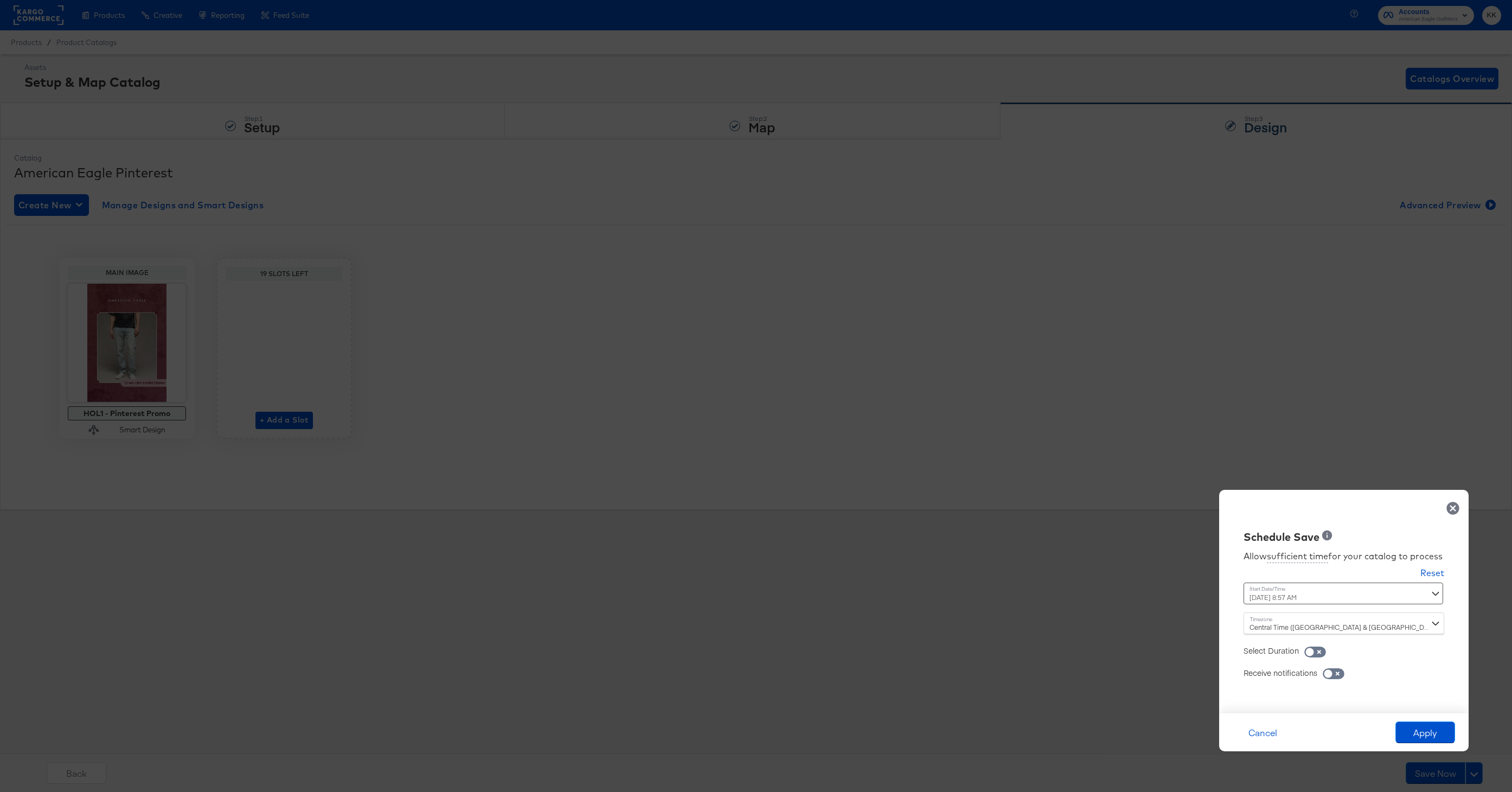
click at [1284, 598] on div "October 3rd 2025 8:57 AM ‹ October 2025 › Su Mo Tu We Th Fr Sa 28 29 30 1 2 3 4…" at bounding box center [1316, 593] width 147 height 22
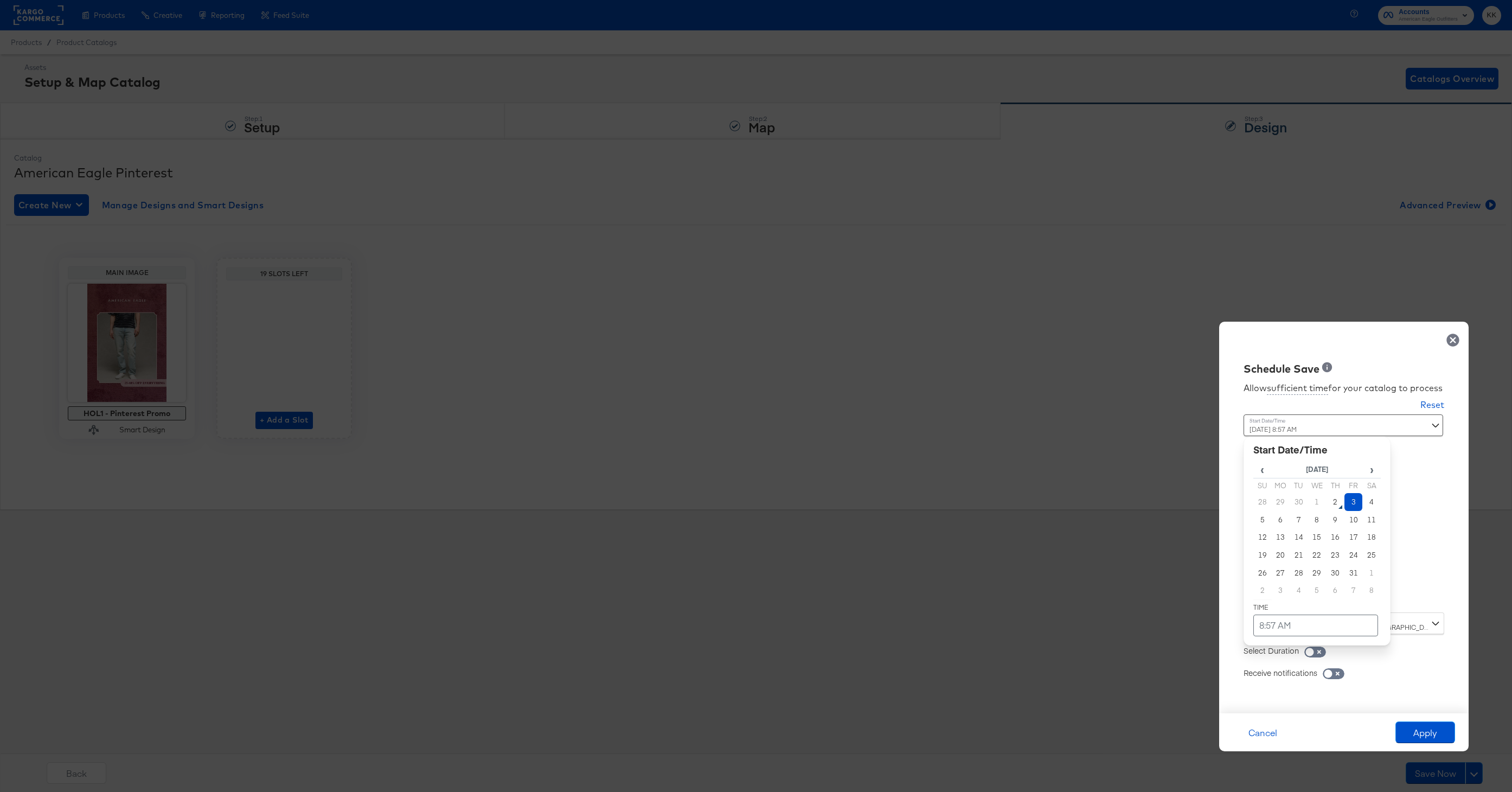
click at [1350, 506] on td "3" at bounding box center [1353, 502] width 19 height 18
click at [1290, 624] on td "8:57 AM" at bounding box center [1315, 625] width 125 height 22
click at [1295, 551] on span "▼" at bounding box center [1294, 543] width 22 height 22
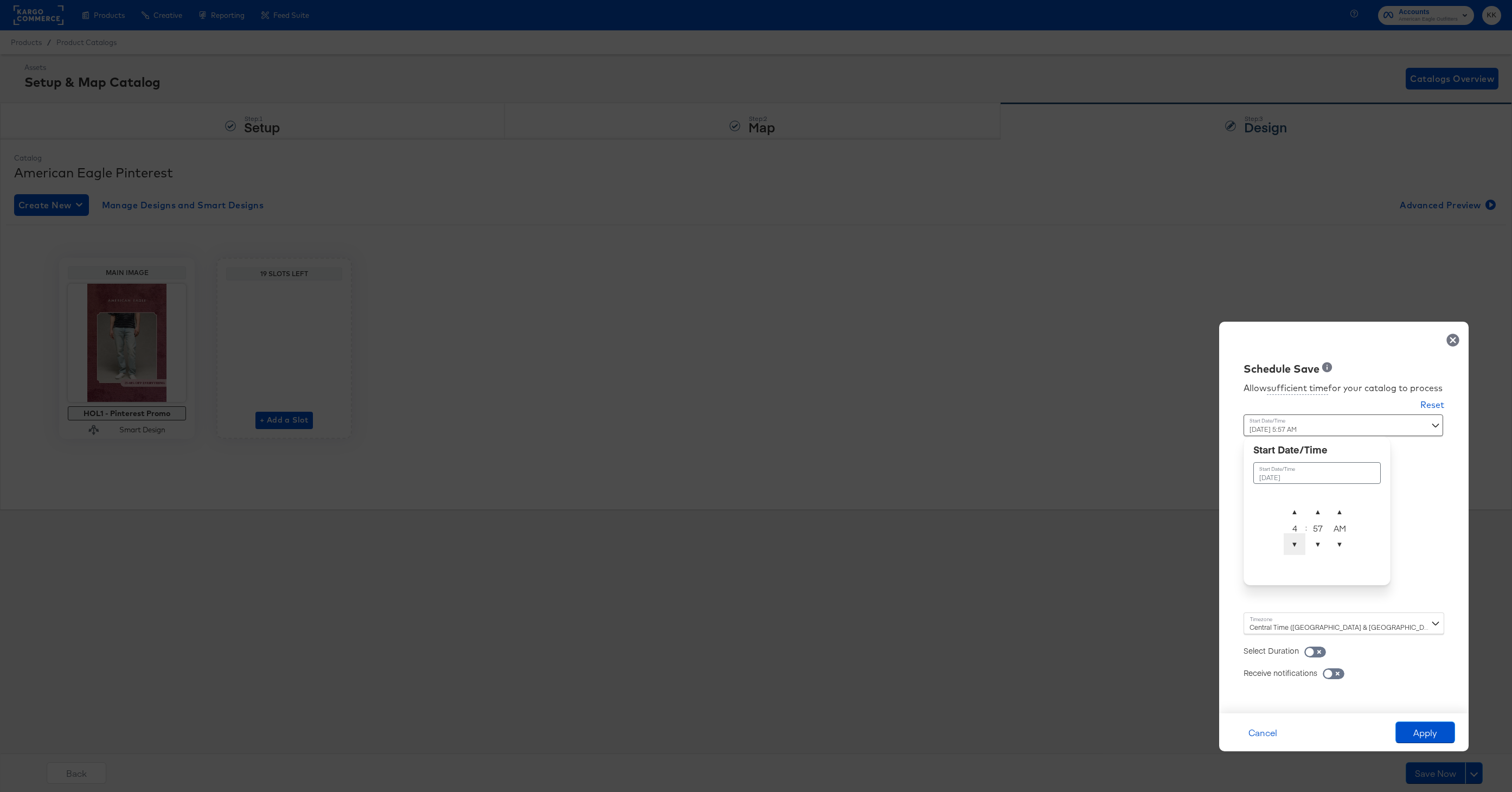
click at [1295, 551] on span "▼" at bounding box center [1294, 543] width 22 height 22
click at [1299, 551] on span "▼" at bounding box center [1294, 543] width 22 height 22
click at [1323, 504] on span "▲" at bounding box center [1318, 511] width 22 height 22
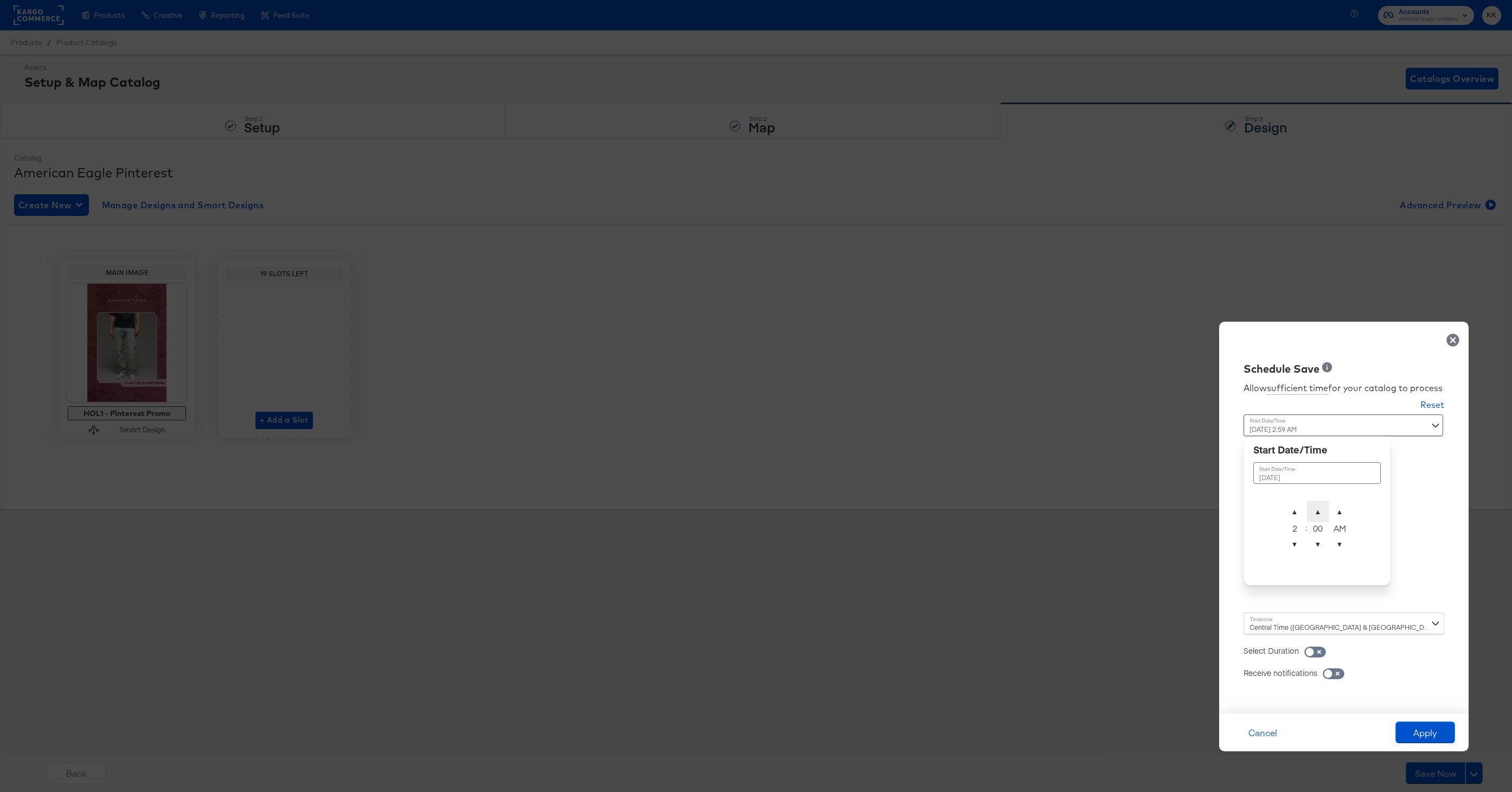
click at [1323, 504] on span "▲" at bounding box center [1318, 511] width 22 height 22
type input "[DATE] 2:00 AM"
click at [1280, 624] on div "Central Time ([GEOGRAPHIC_DATA] & [GEOGRAPHIC_DATA]) ([GEOGRAPHIC_DATA]/[GEOGRA…" at bounding box center [1344, 623] width 201 height 22
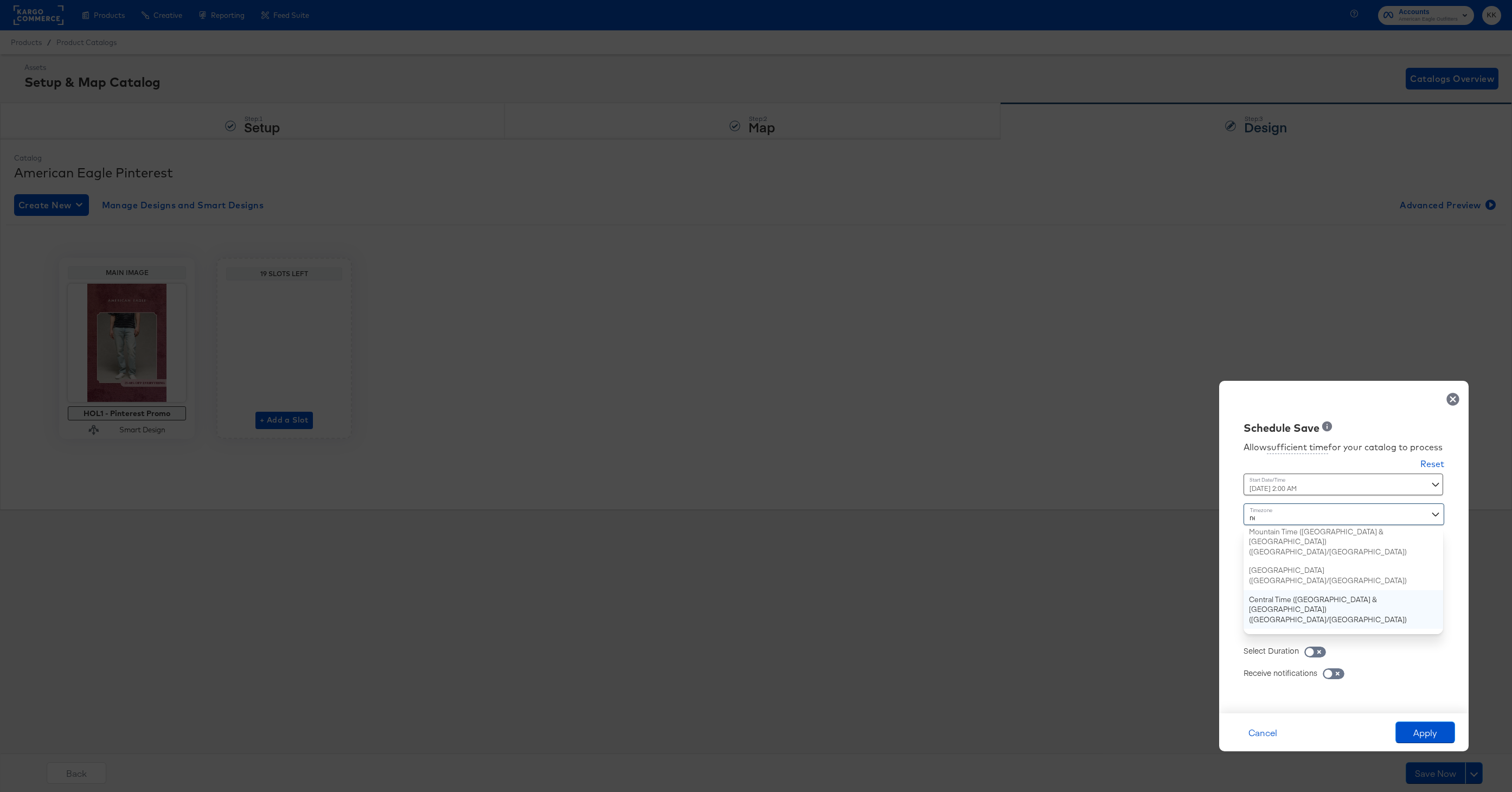
type input "new"
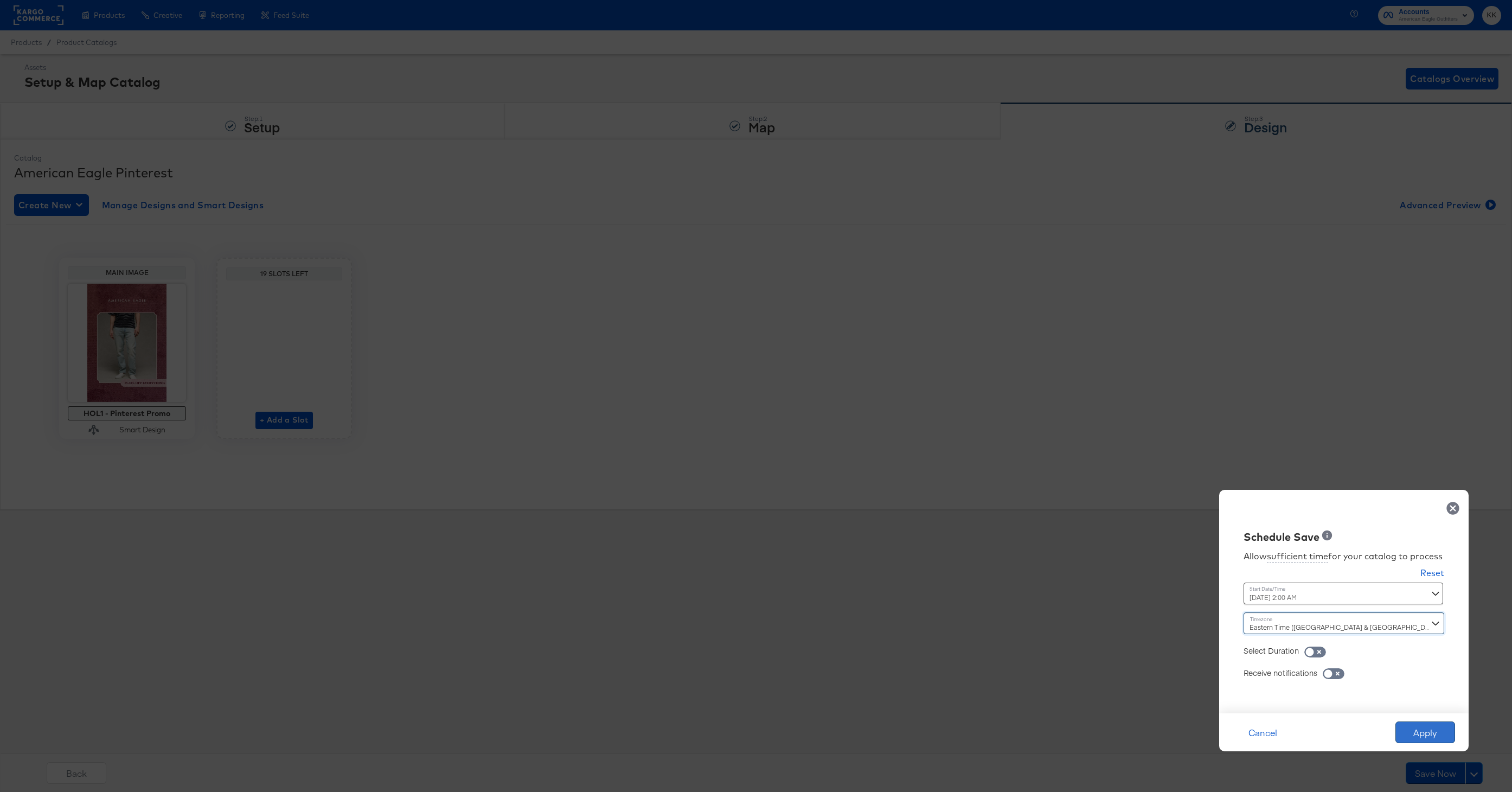
click at [1413, 736] on button "Apply" at bounding box center [1425, 731] width 60 height 22
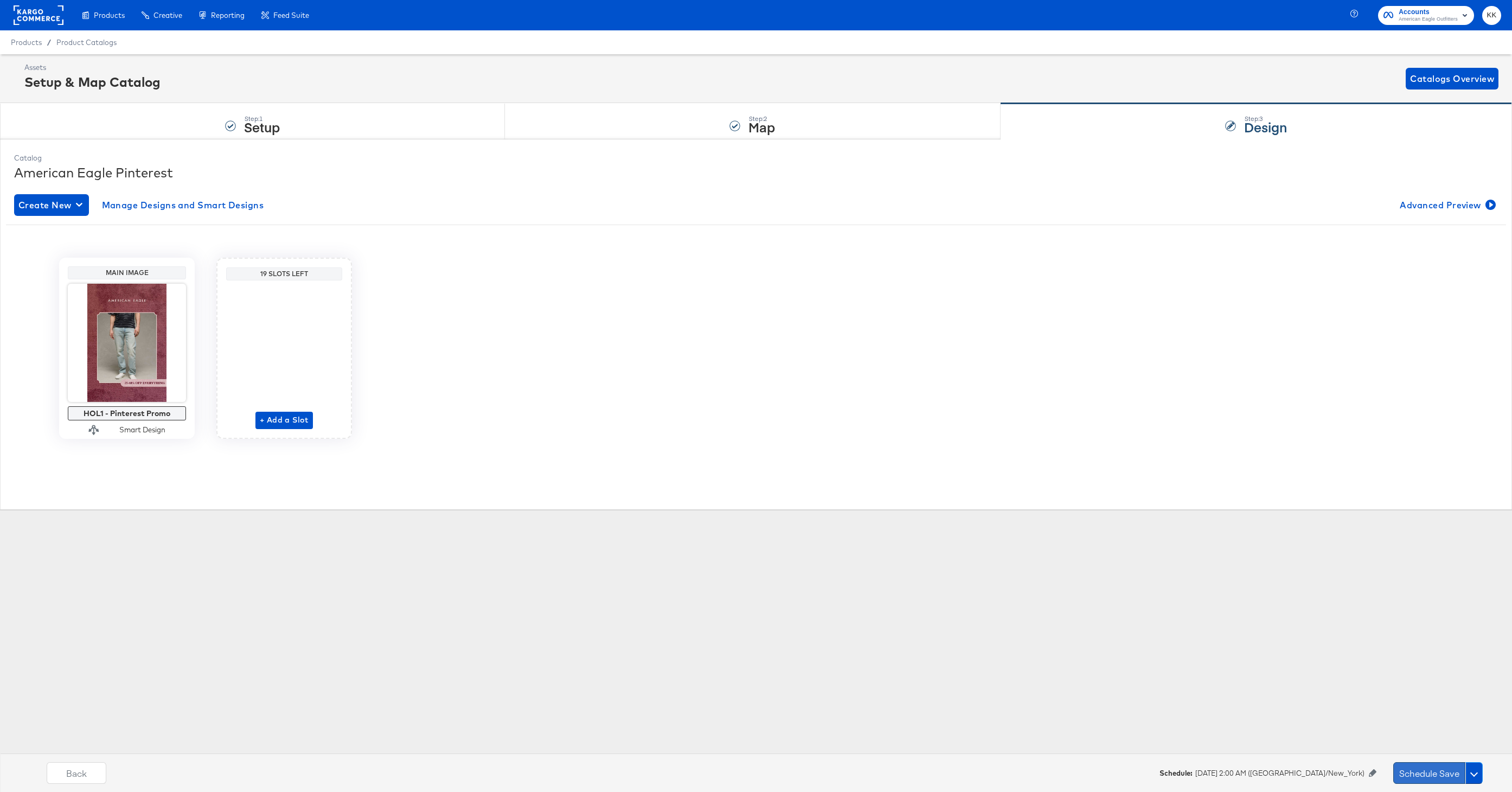
click at [1418, 768] on button "Schedule Save" at bounding box center [1429, 773] width 72 height 22
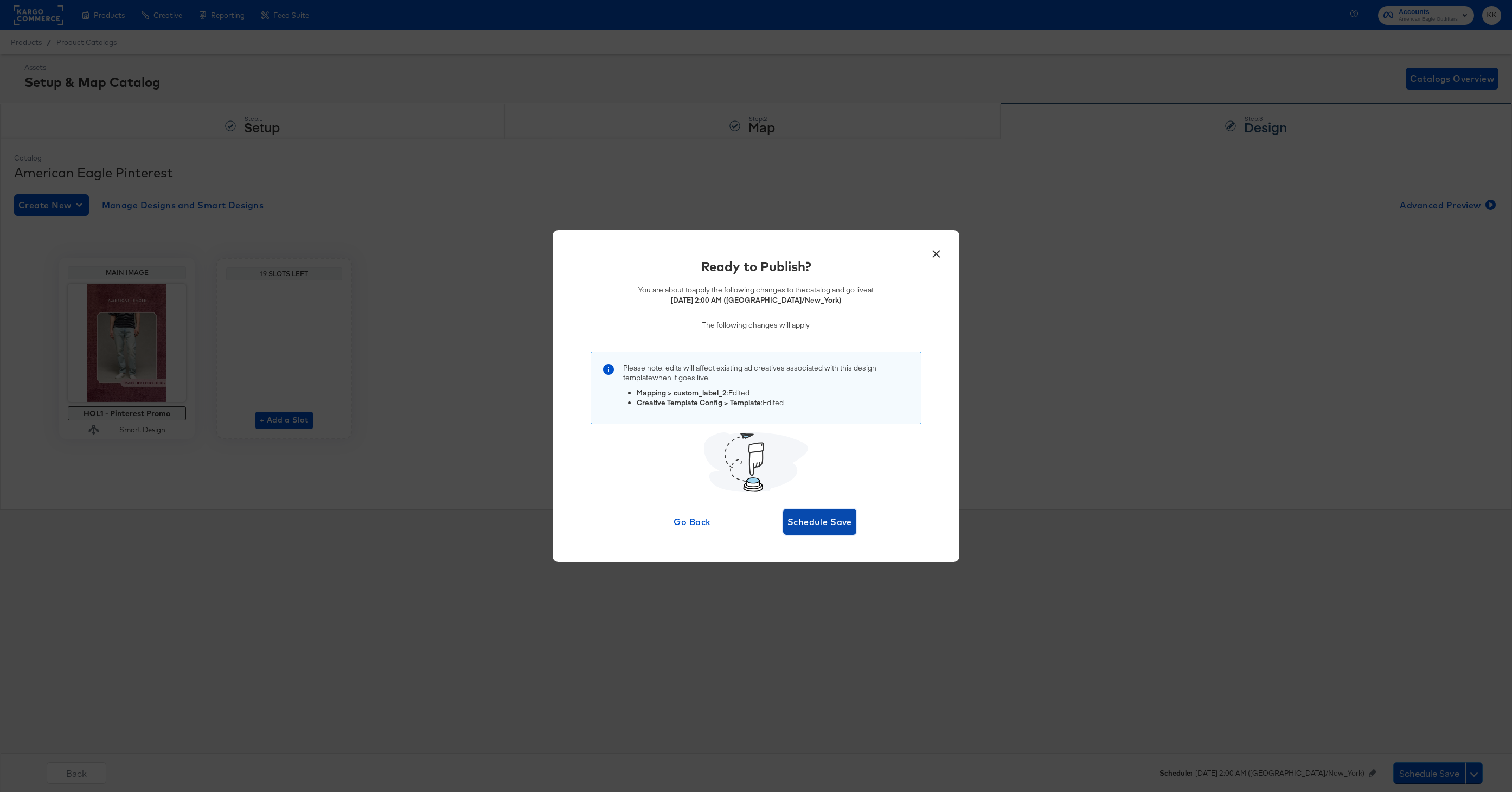
click at [821, 512] on button "Schedule Save" at bounding box center [820, 522] width 73 height 26
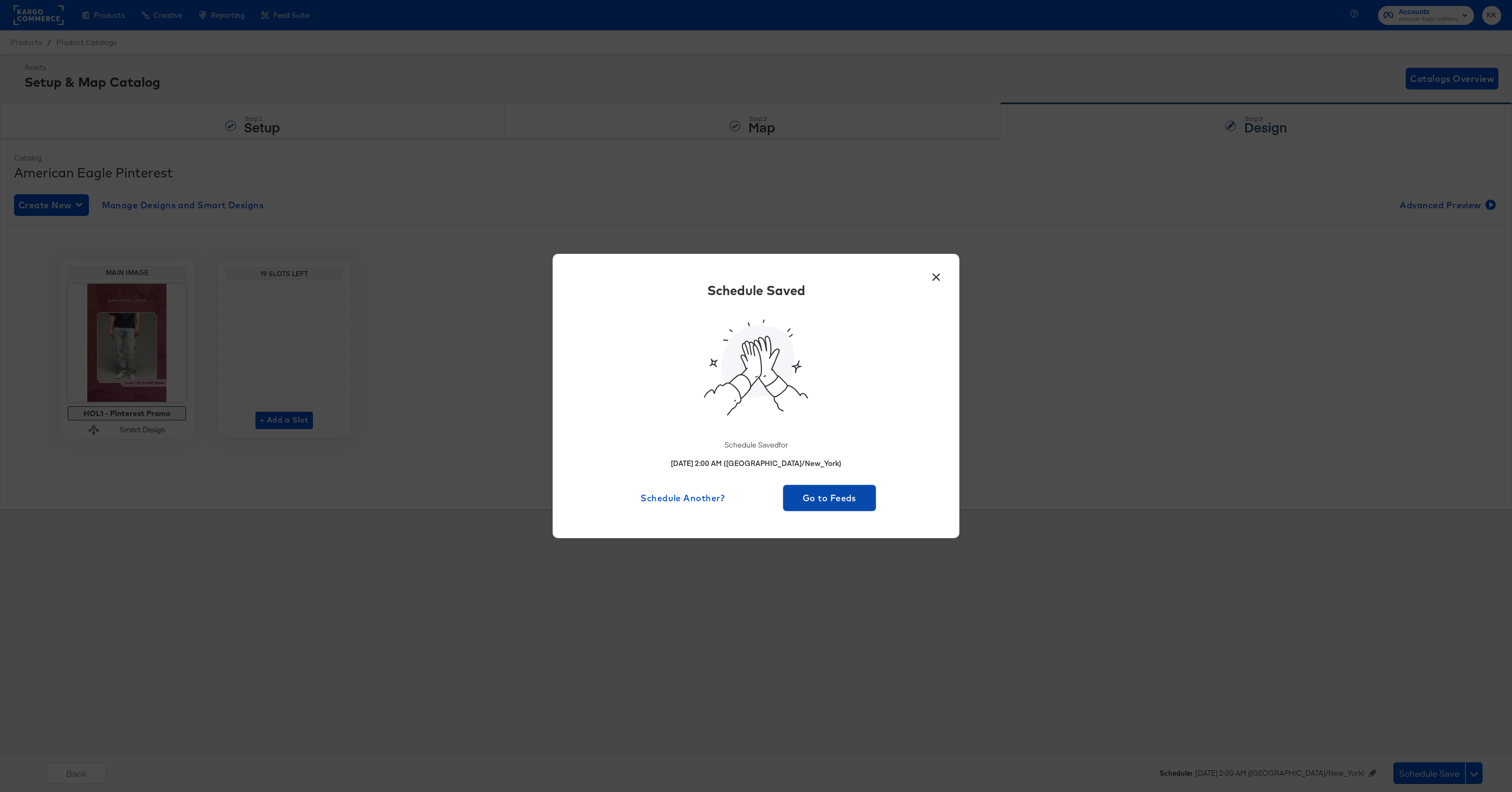
click at [818, 499] on span "Go to Feeds" at bounding box center [829, 497] width 84 height 15
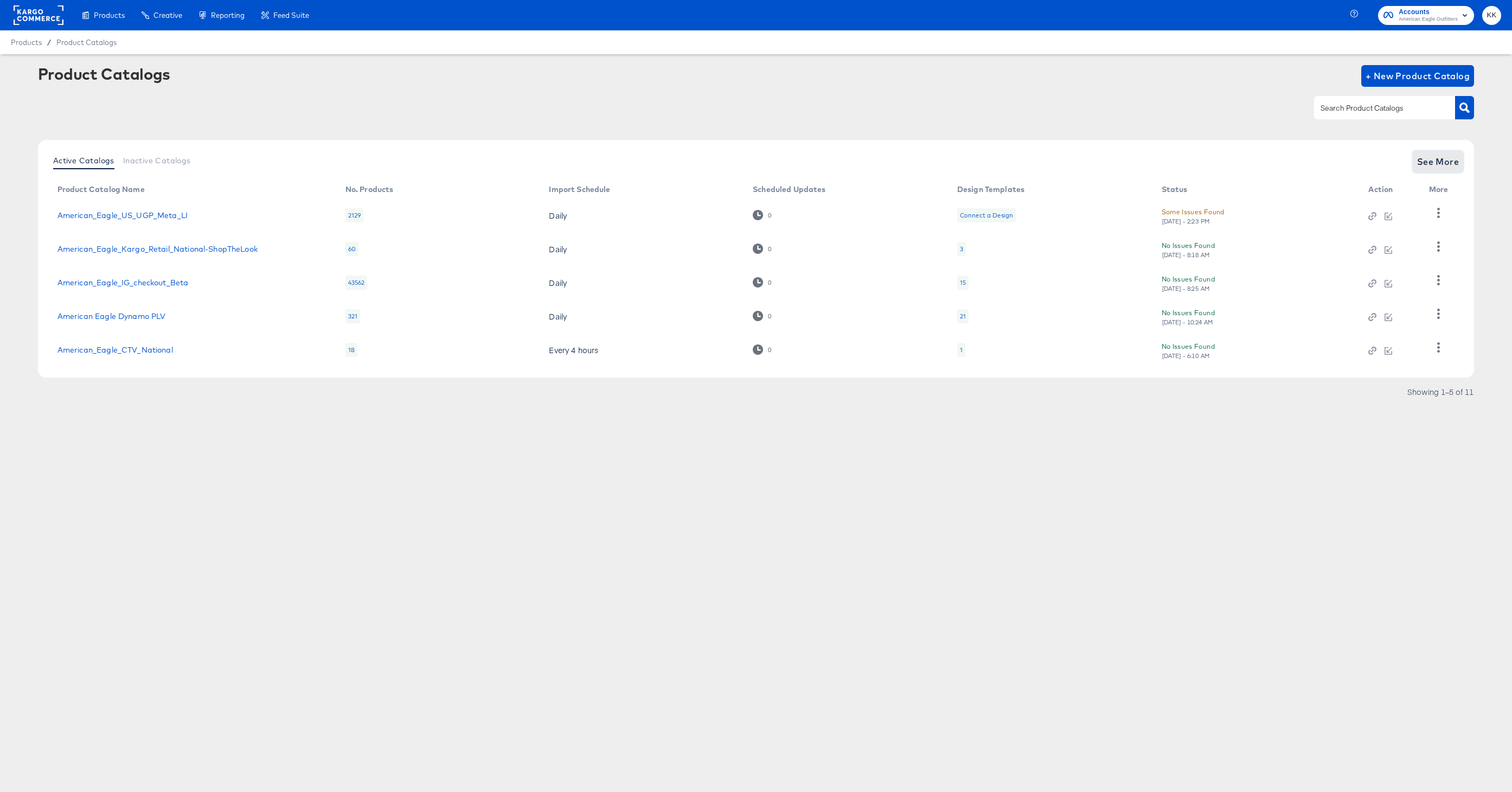
click at [1425, 162] on span "See More" at bounding box center [1437, 161] width 42 height 15
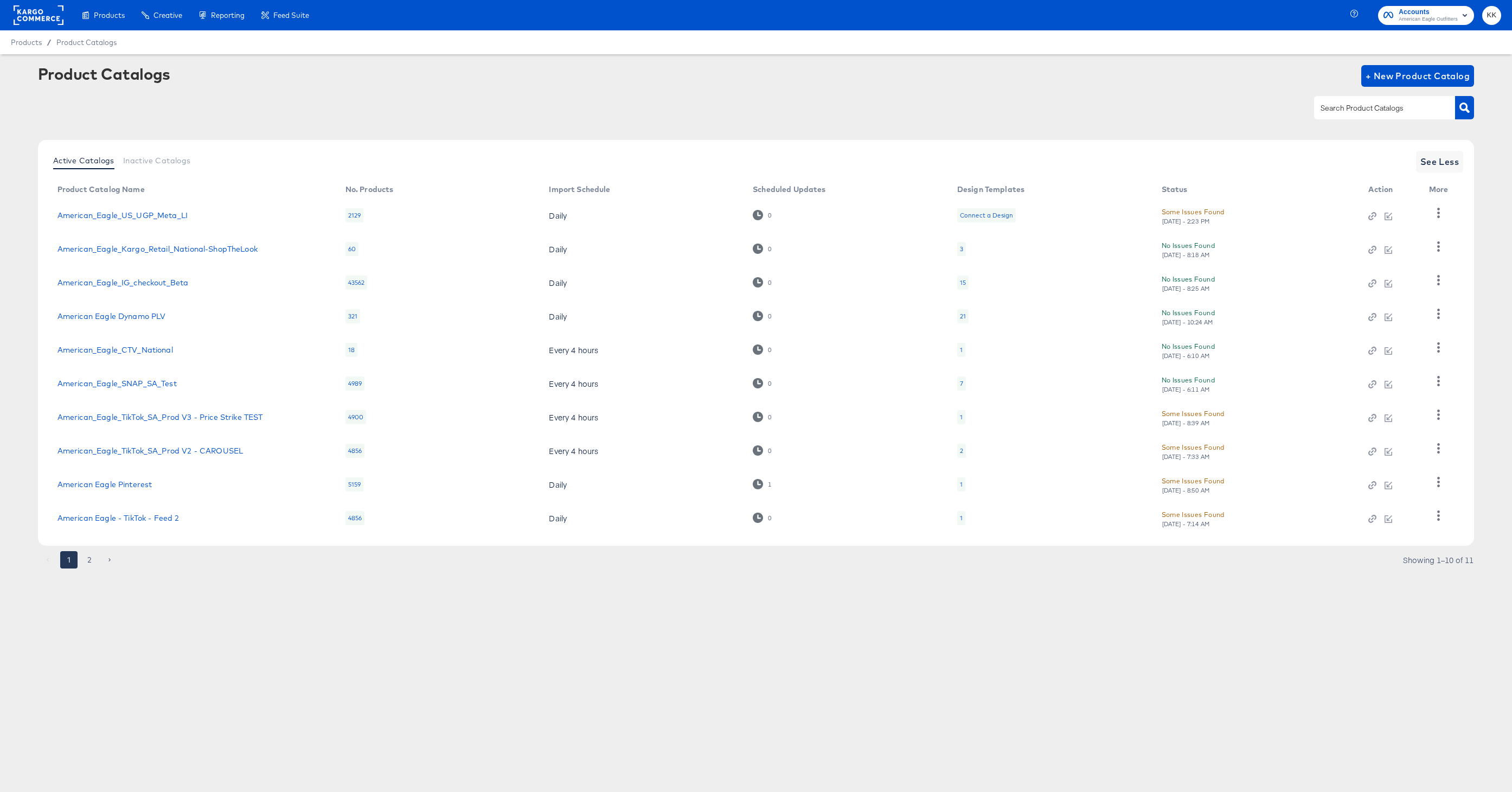
click at [138, 388] on td "American_Eagle_SNAP_SA_Test" at bounding box center [193, 384] width 288 height 34
click at [125, 381] on link "American_Eagle_SNAP_SA_Test" at bounding box center [117, 383] width 119 height 9
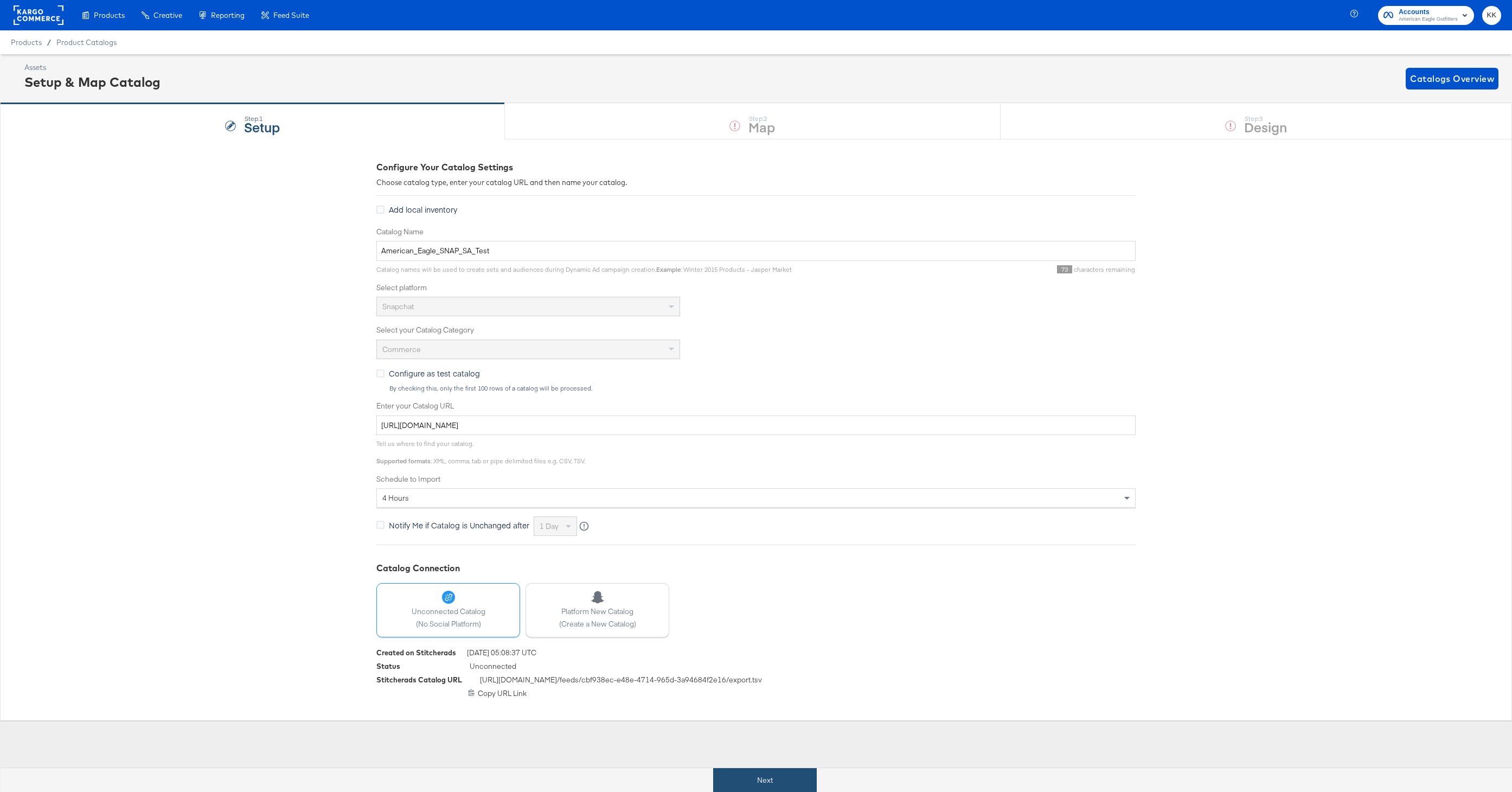
click at [772, 777] on button "Next" at bounding box center [765, 780] width 104 height 24
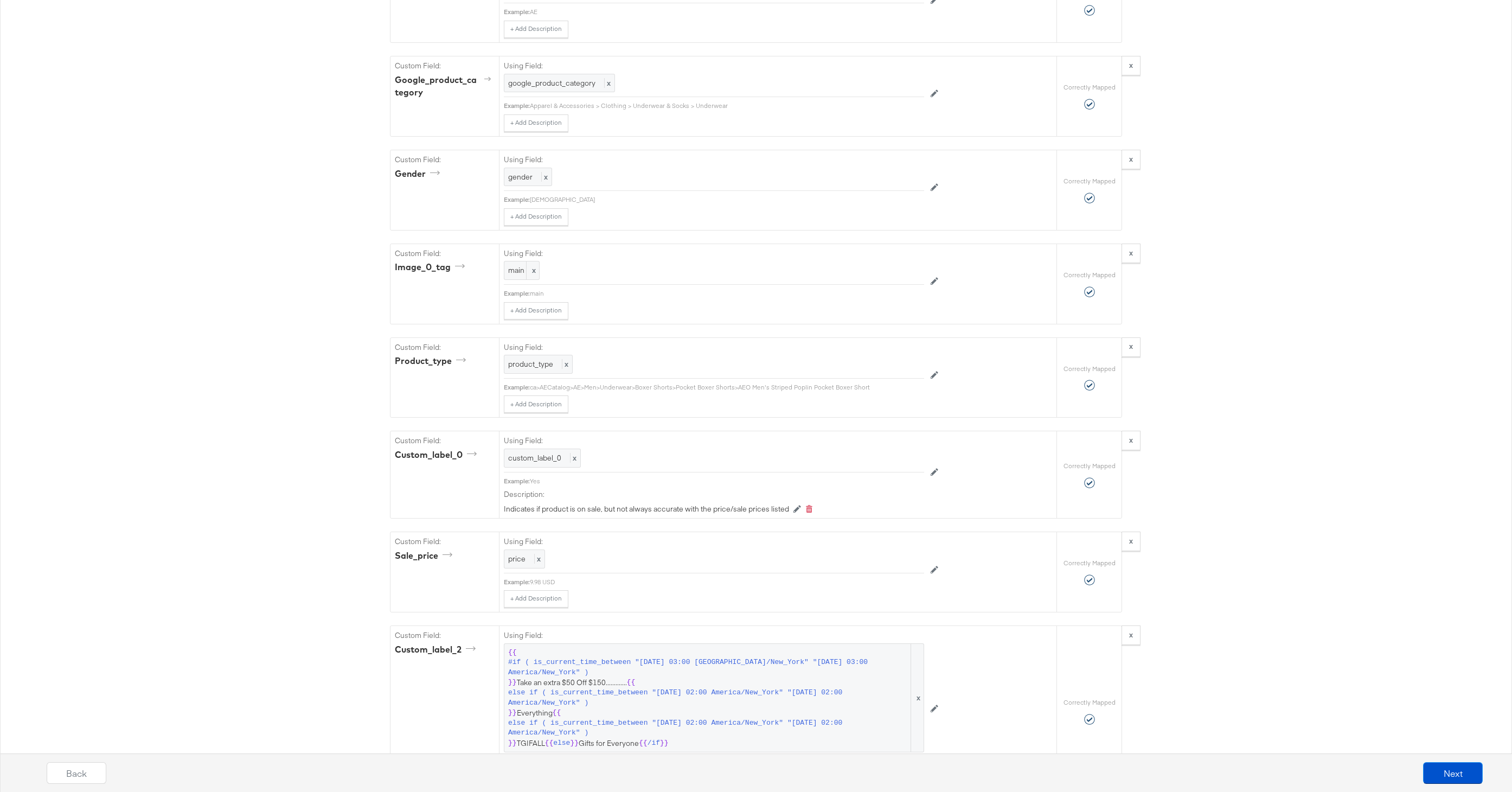
scroll to position [1420, 0]
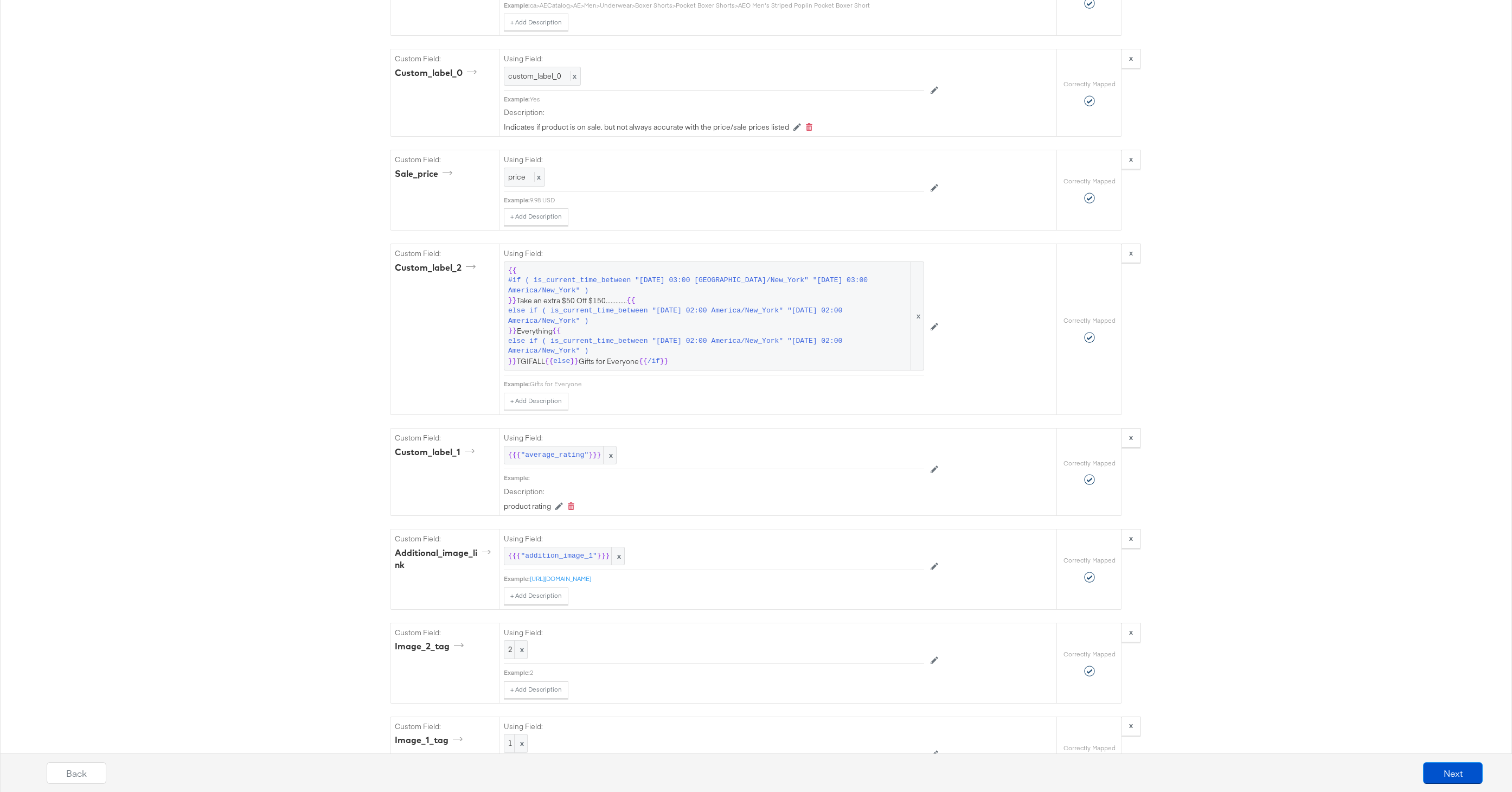
click at [632, 309] on span "else if ( is_current_time_between "2025-09-22 02:00 America/New_York" "2025-09-…" at bounding box center [708, 316] width 401 height 20
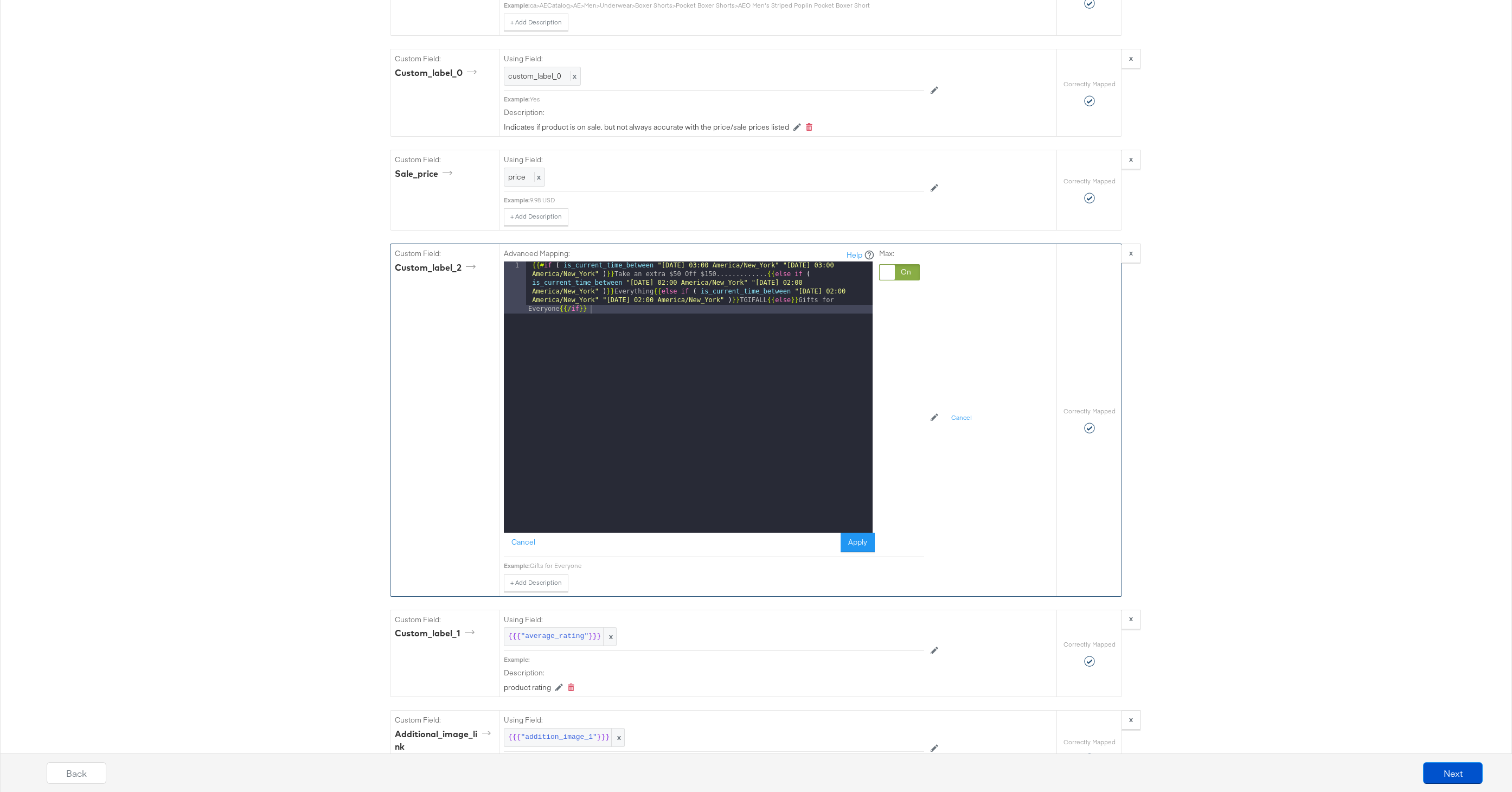
click at [654, 293] on div "{{# if ( is_current_time_between "2024-06-11 03:00 America/New_York" "2024-06-1…" at bounding box center [699, 449] width 347 height 375
click at [764, 273] on div "{{# if ( is_current_time_between "2024-06-11 03:00 America/New_York" "2024-06-1…" at bounding box center [699, 423] width 347 height 323
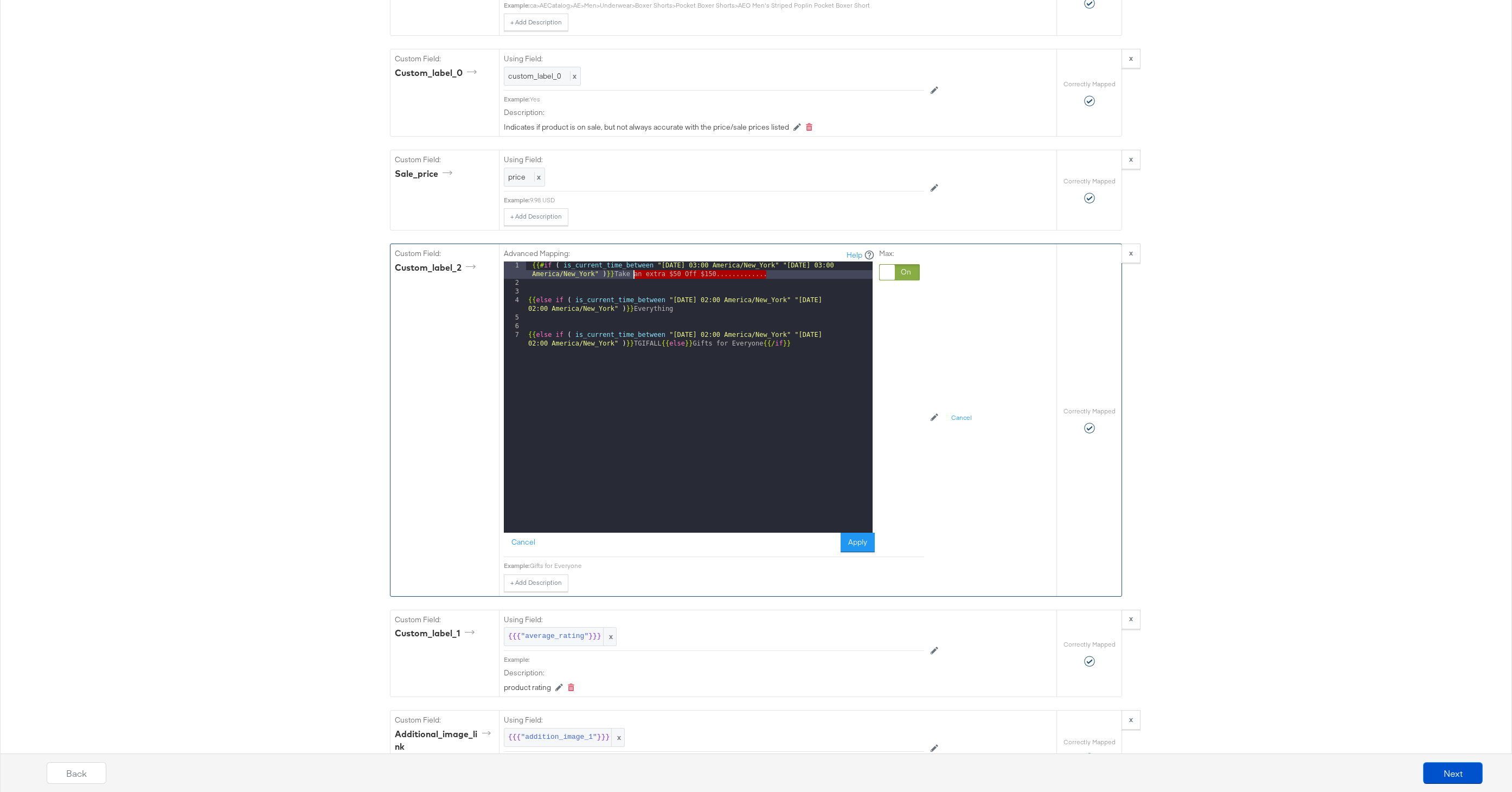
drag, startPoint x: 765, startPoint y: 276, endPoint x: 630, endPoint y: 276, distance: 135.0
click at [630, 276] on div "{{# if ( is_current_time_between "2024-06-11 03:00 America/New_York" "2024-06-1…" at bounding box center [699, 415] width 347 height 306
click at [679, 309] on div "{{# if ( is_current_time_between "2024-06-11 03:00 America/New_York" "2024-06-1…" at bounding box center [699, 415] width 347 height 306
click at [660, 347] on div "{{# if ( is_current_time_between "2024-06-11 03:00 America/New_York" "2024-06-1…" at bounding box center [699, 415] width 347 height 306
click at [703, 334] on div "{{# if ( is_current_time_between "2024-06-11 03:00 America/New_York" "2024-06-1…" at bounding box center [701, 410] width 343 height 297
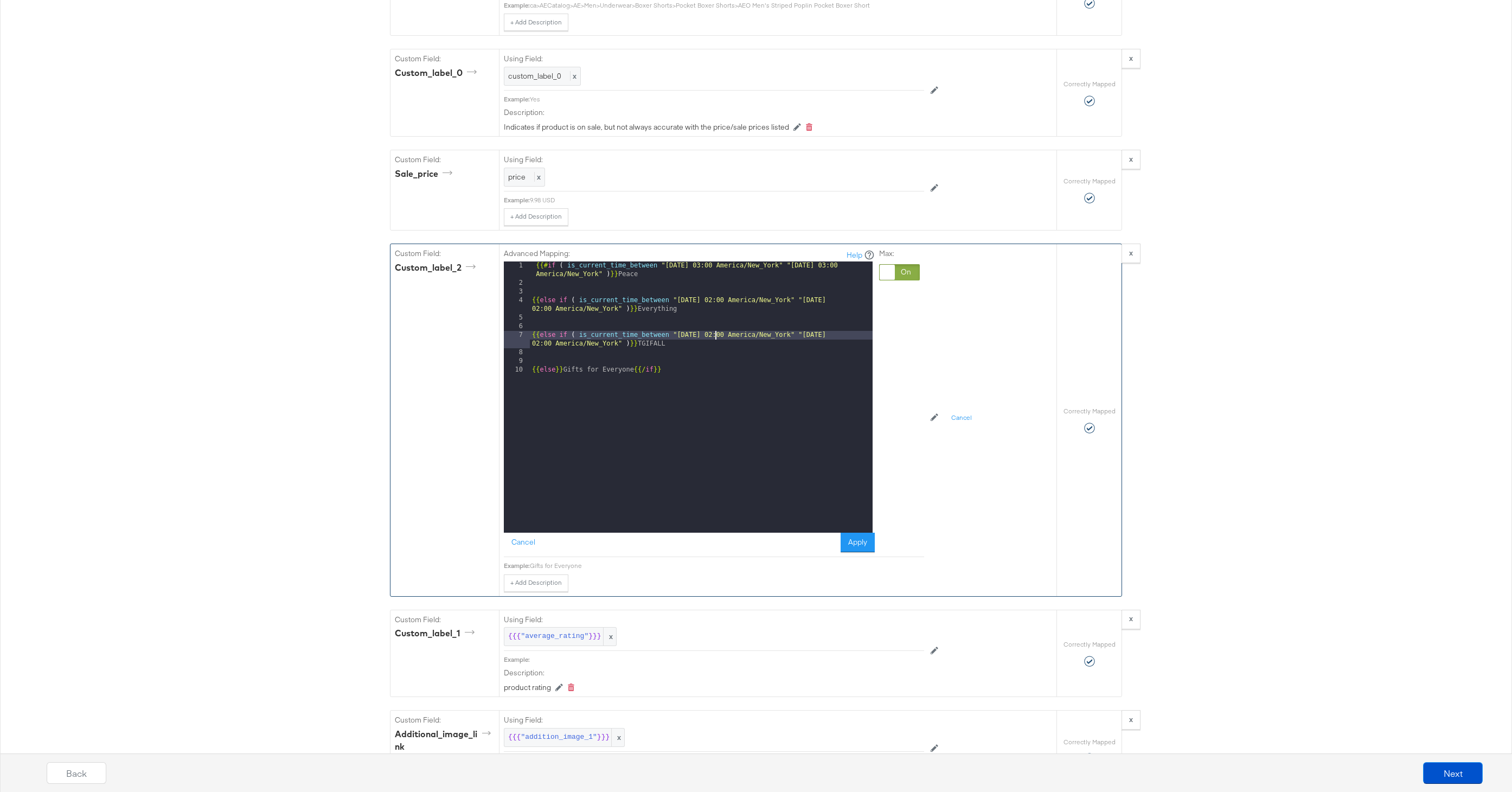
click at [844, 334] on div "{{# if ( is_current_time_between "2024-06-11 03:00 America/New_York" "2024-06-1…" at bounding box center [701, 410] width 343 height 297
click at [680, 346] on div "{{# if ( is_current_time_between "2024-06-11 03:00 America/New_York" "2024-06-1…" at bounding box center [701, 410] width 343 height 297
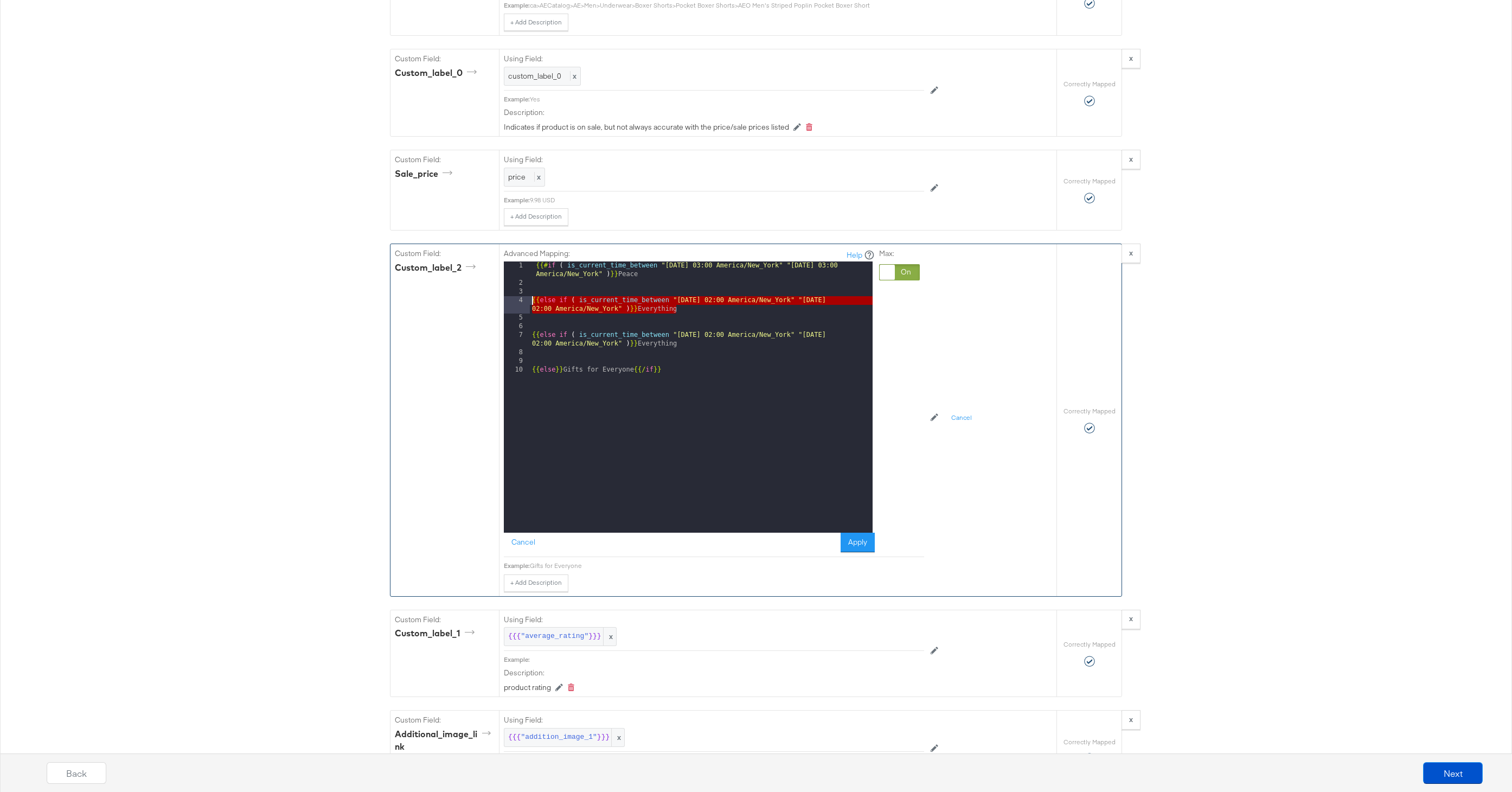
drag, startPoint x: 686, startPoint y: 305, endPoint x: 515, endPoint y: 301, distance: 171.0
click at [515, 301] on div "1 2 3 4 5 6 7 8 9 10 {{# if ( is_current_time_between "2024-06-11 03:00 America…" at bounding box center [688, 397] width 368 height 271
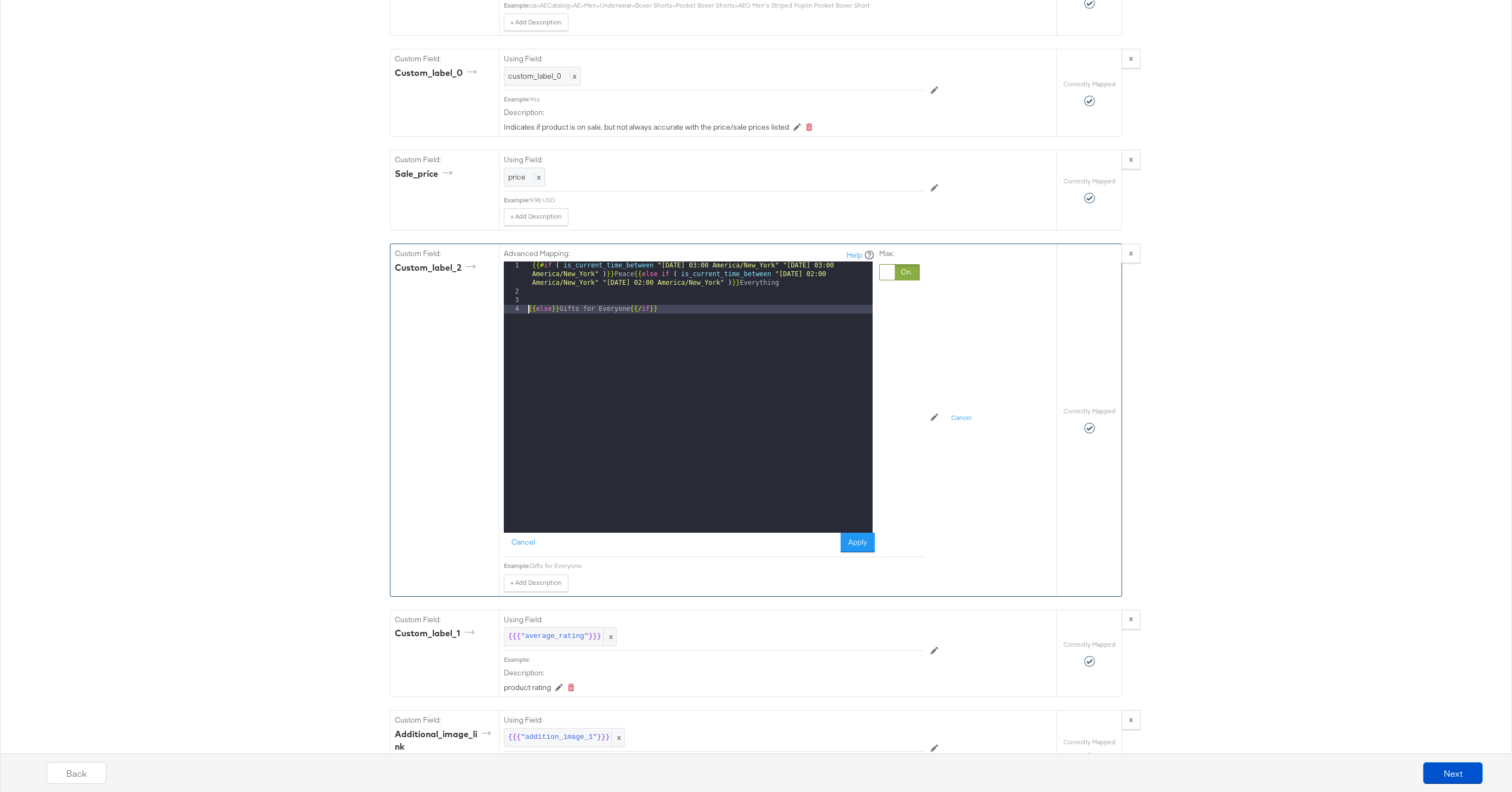
click at [527, 313] on div "{{# if ( is_current_time_between "2024-06-11 03:00 America/New_York" "2024-06-1…" at bounding box center [699, 415] width 347 height 306
click at [871, 543] on button "Apply" at bounding box center [858, 542] width 34 height 19
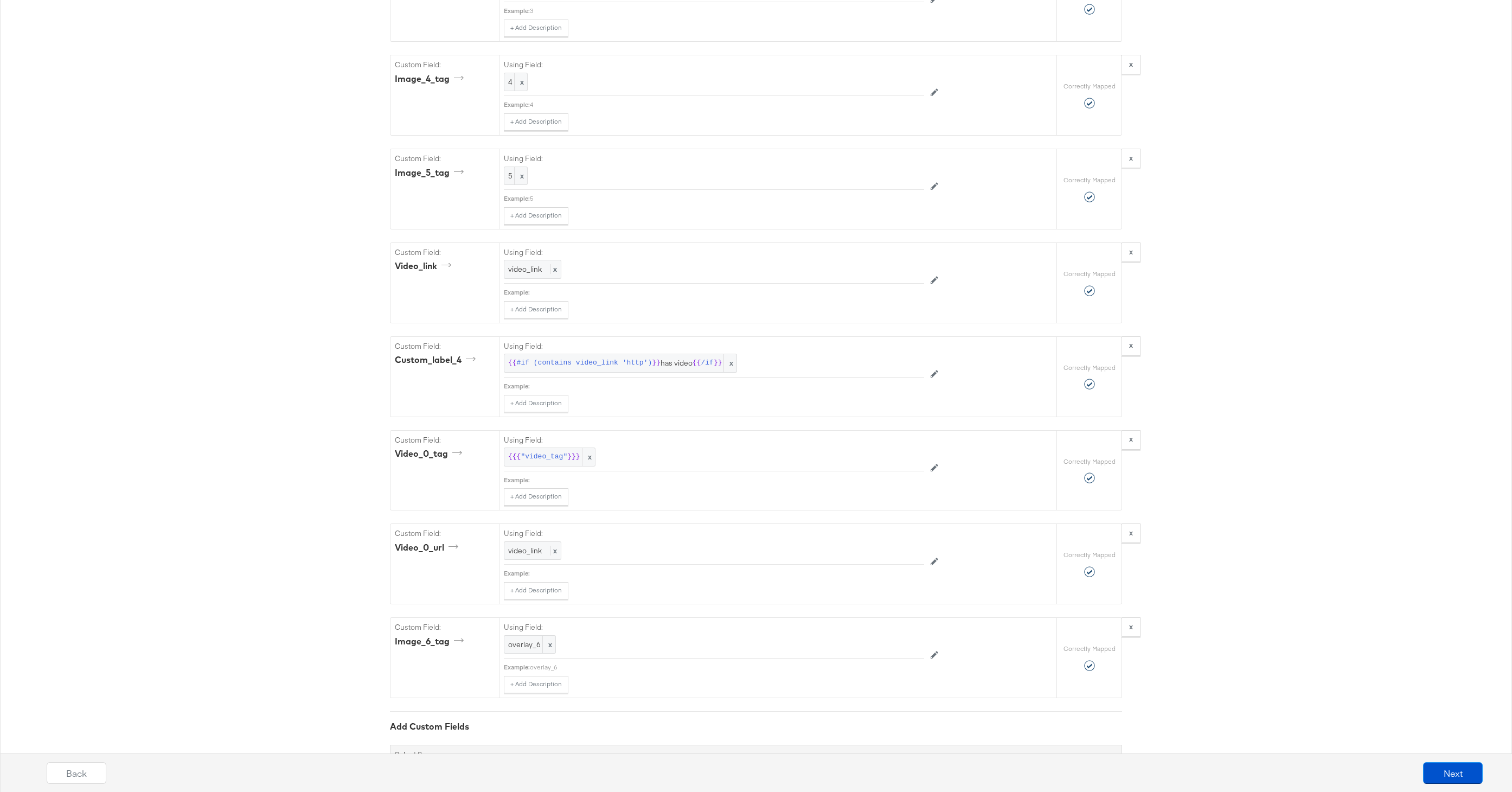
scroll to position [2587, 0]
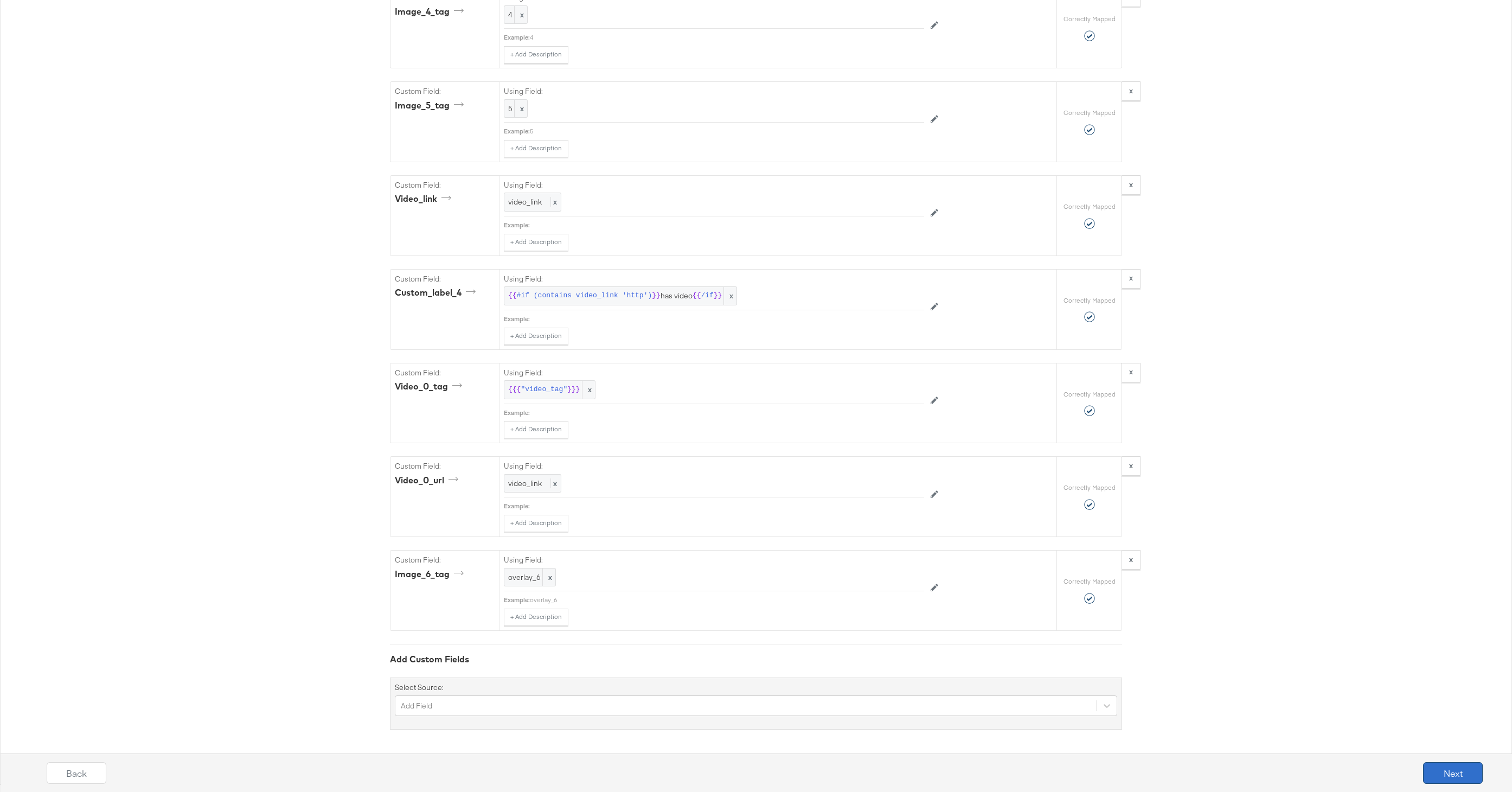
click at [1448, 767] on button "Next" at bounding box center [1453, 773] width 60 height 22
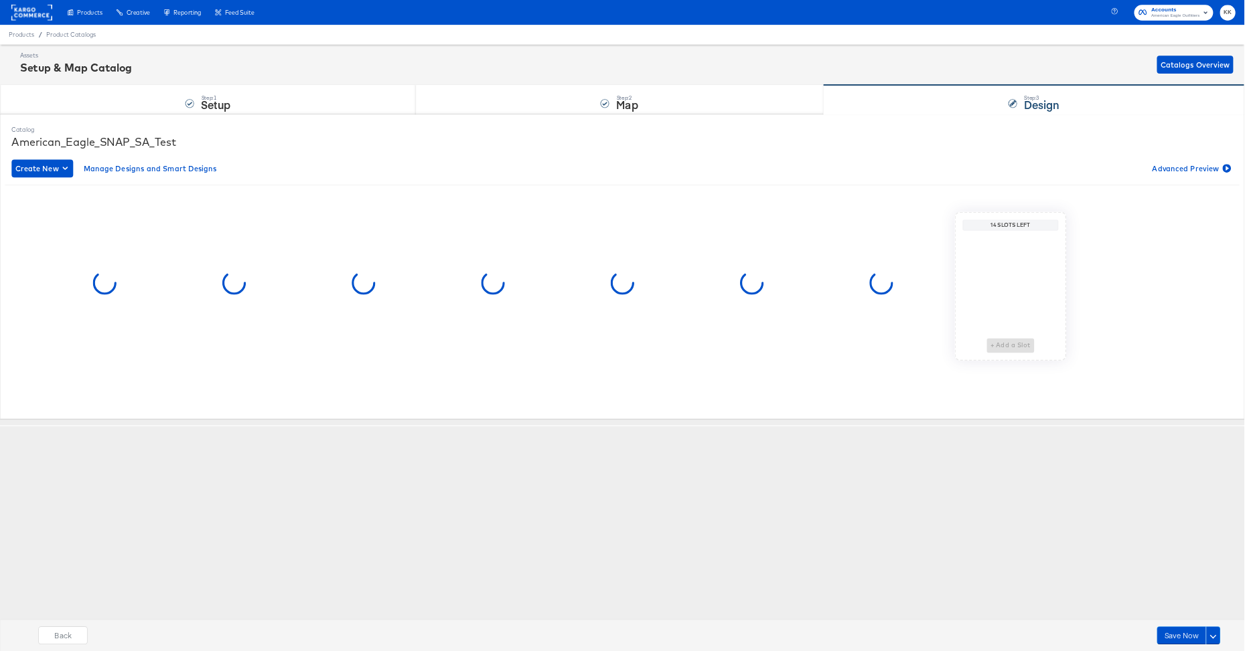
scroll to position [0, 0]
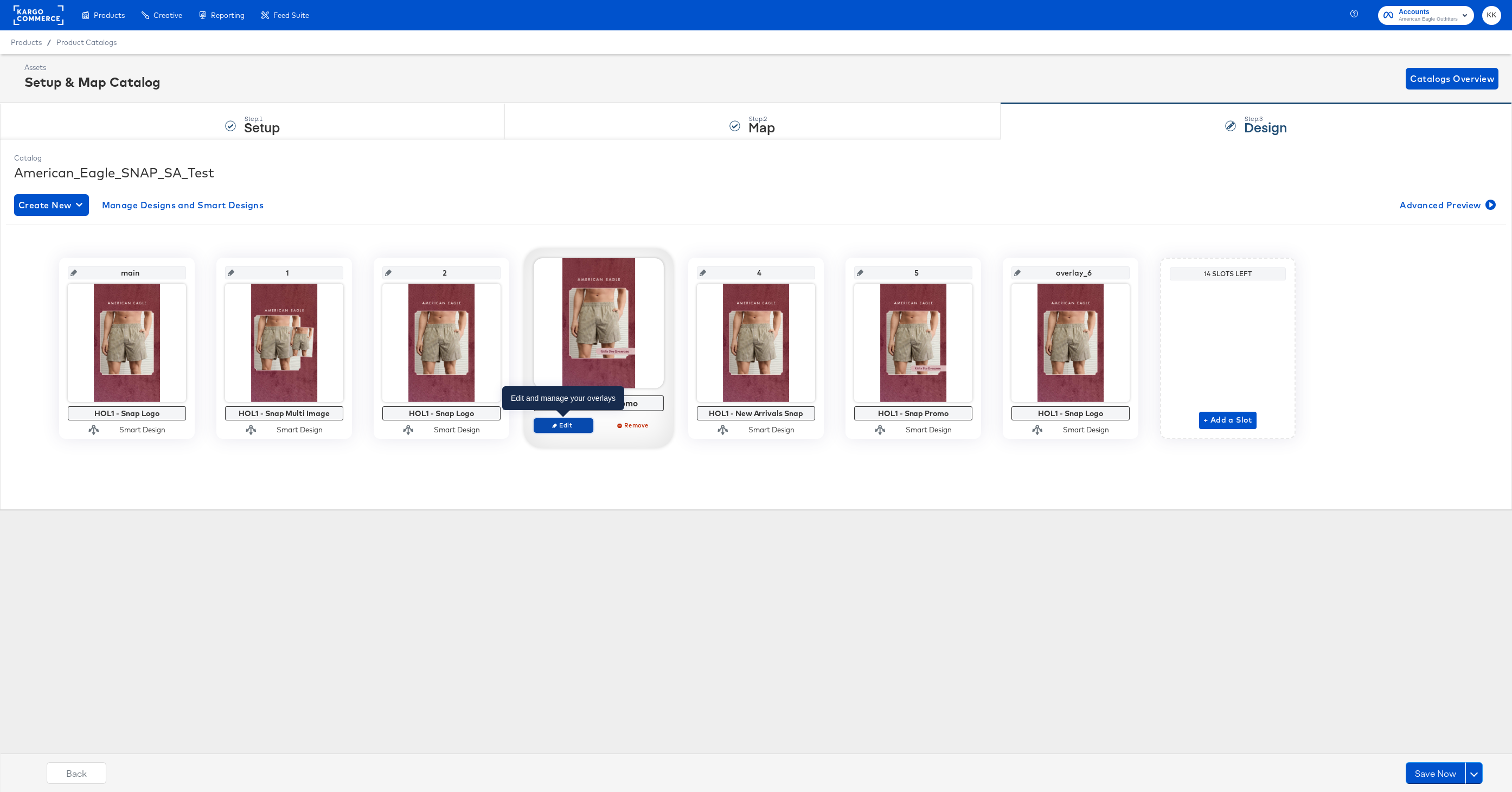
click at [564, 424] on span "Edit" at bounding box center [564, 425] width 50 height 8
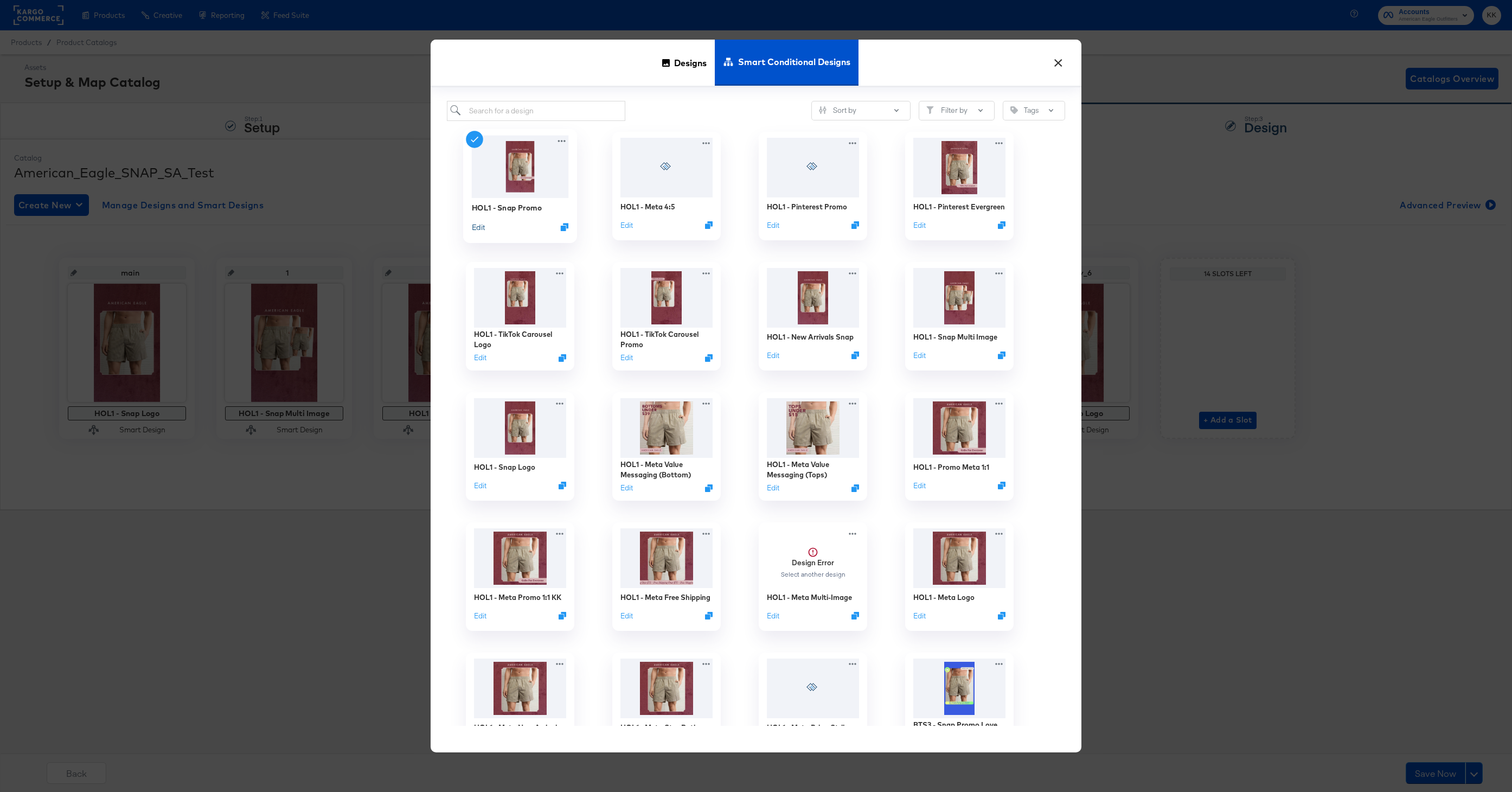
click at [482, 228] on button "Edit" at bounding box center [478, 226] width 13 height 11
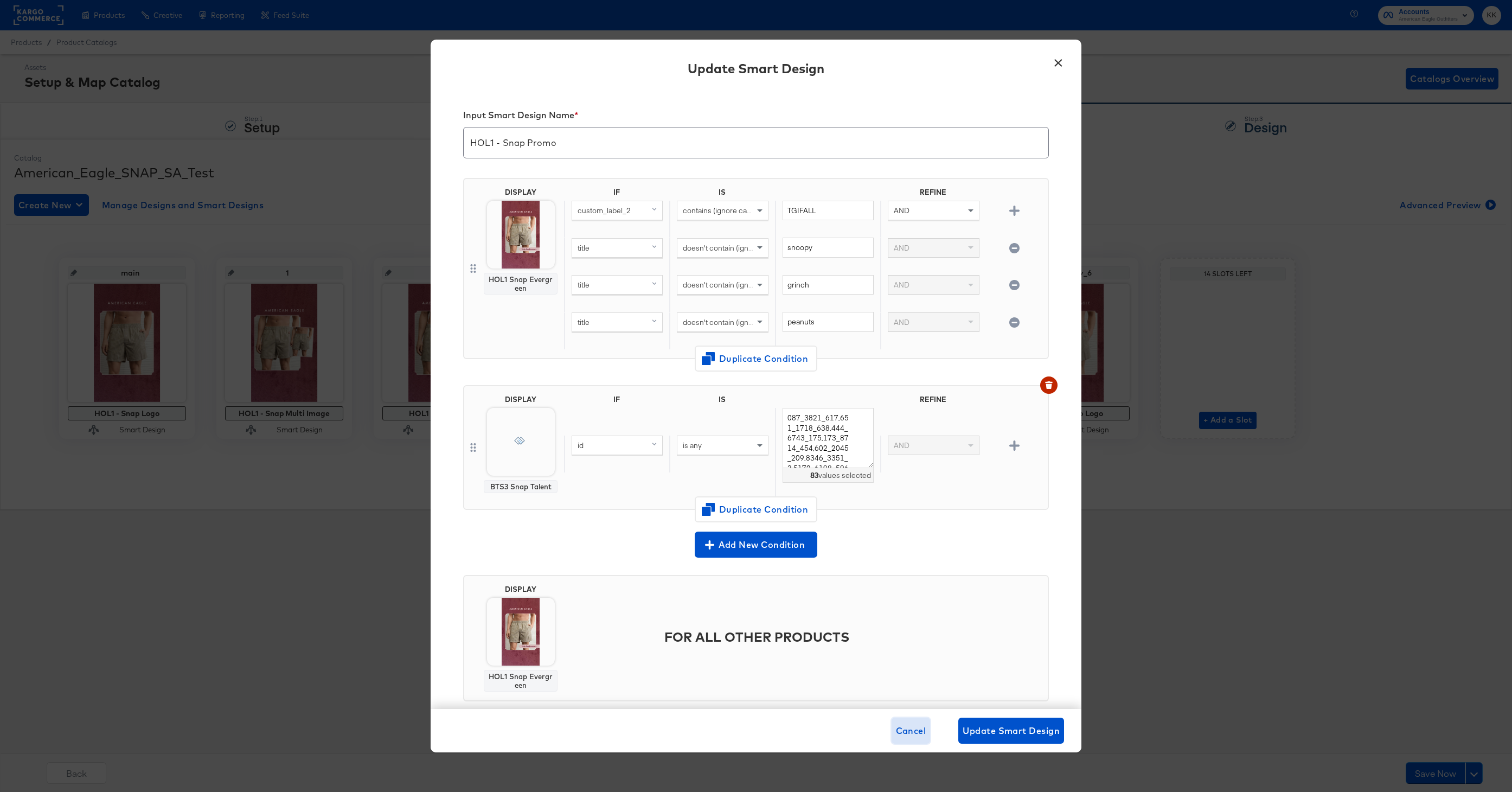
click at [903, 718] on button "Cancel" at bounding box center [911, 730] width 39 height 26
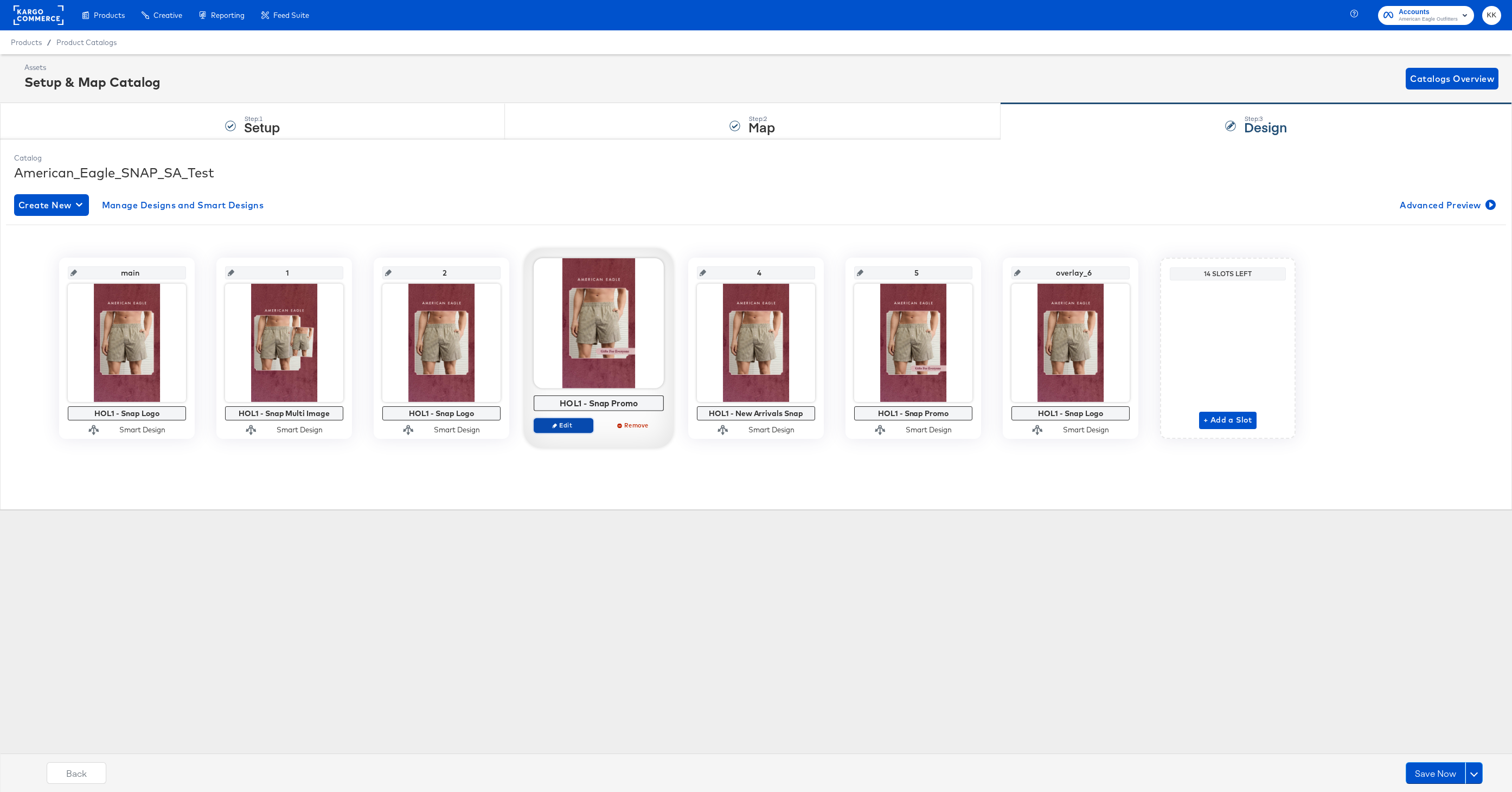
click at [573, 421] on span "Edit" at bounding box center [564, 425] width 50 height 8
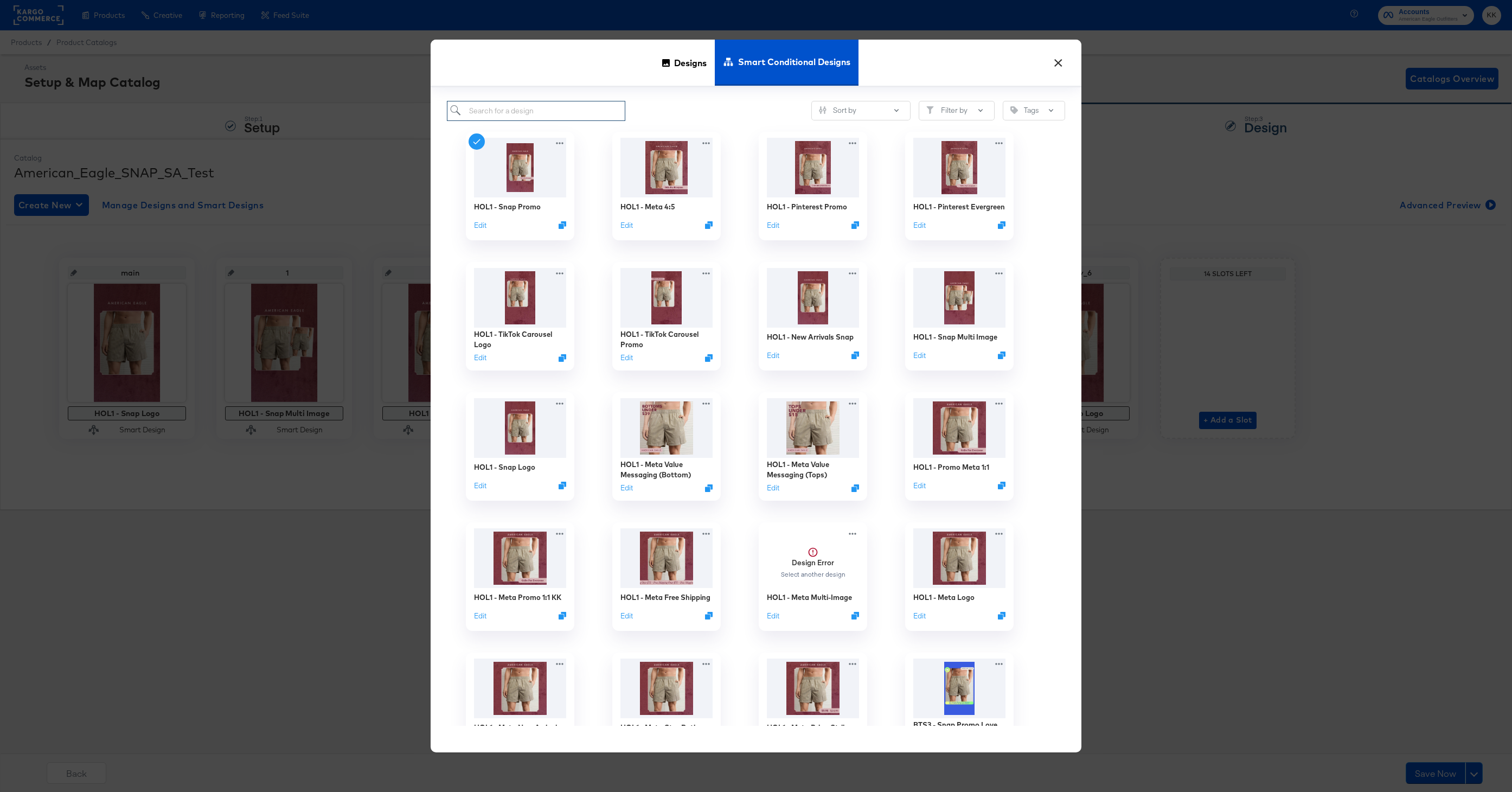
click at [538, 108] on input "search" at bounding box center [536, 111] width 178 height 20
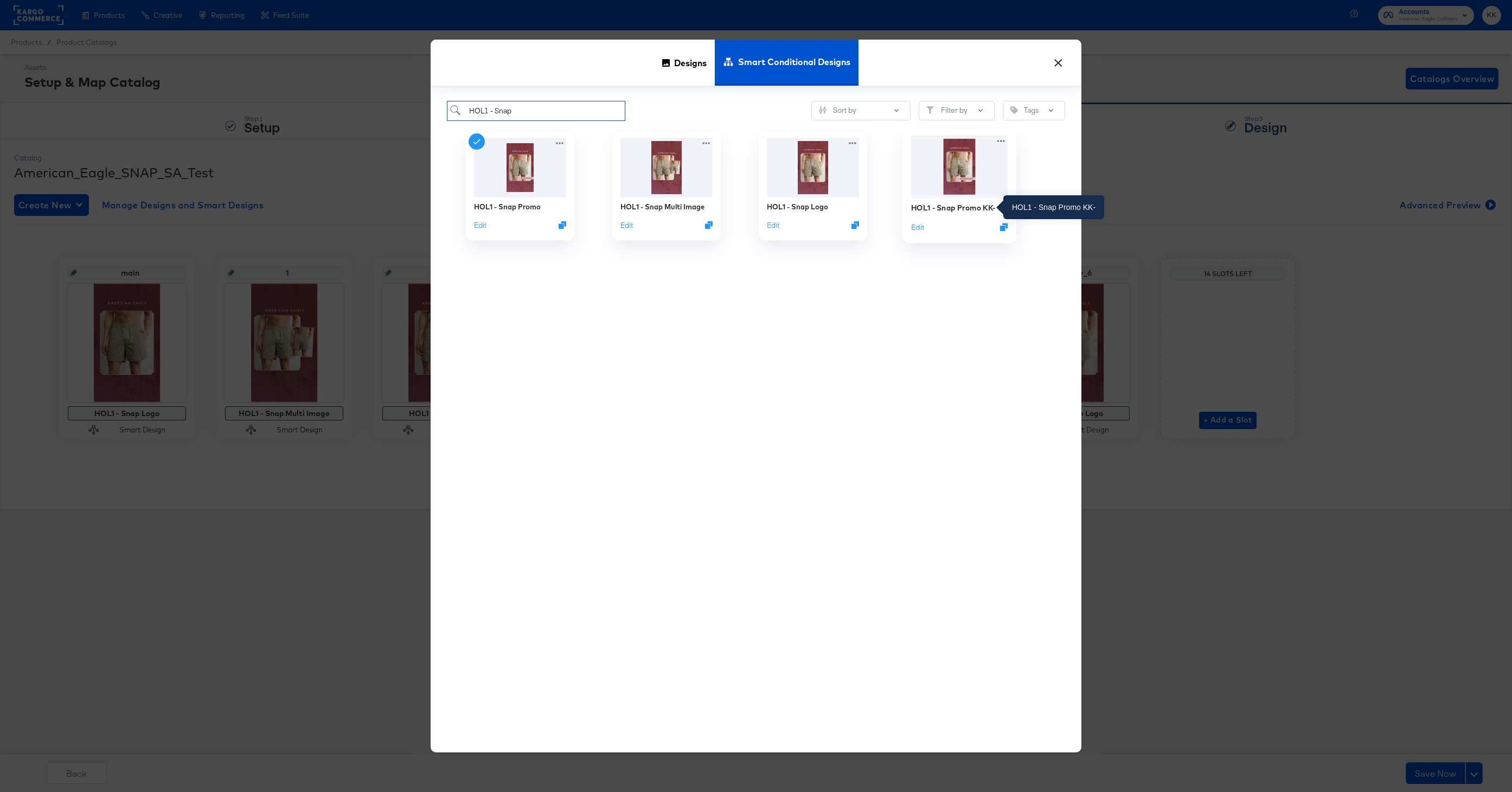
type input "HOL1 - Snap"
click at [962, 208] on div "HOL1 - Snap Promo KK-" at bounding box center [953, 207] width 84 height 11
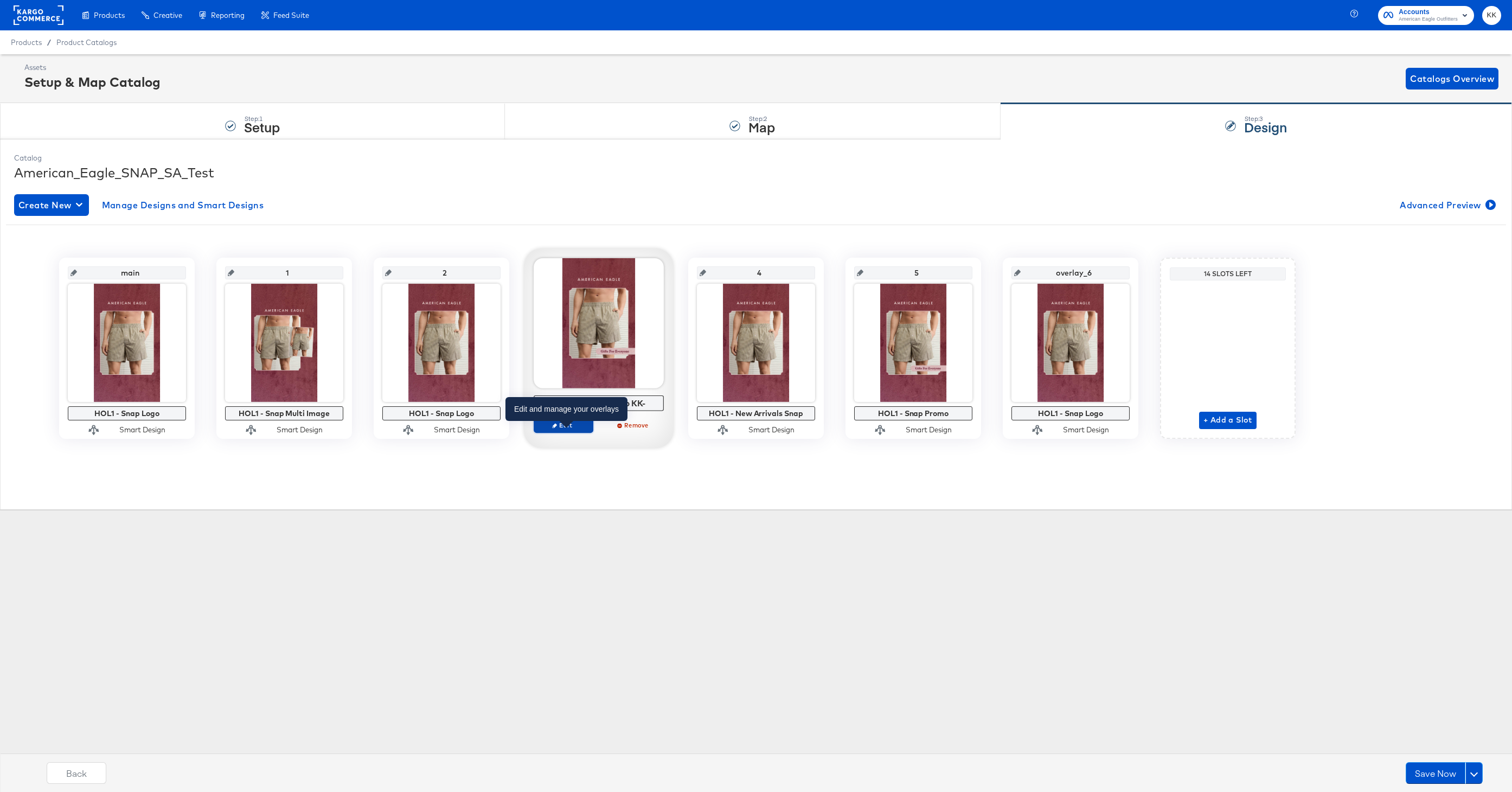
click at [570, 424] on span "Edit" at bounding box center [564, 425] width 50 height 8
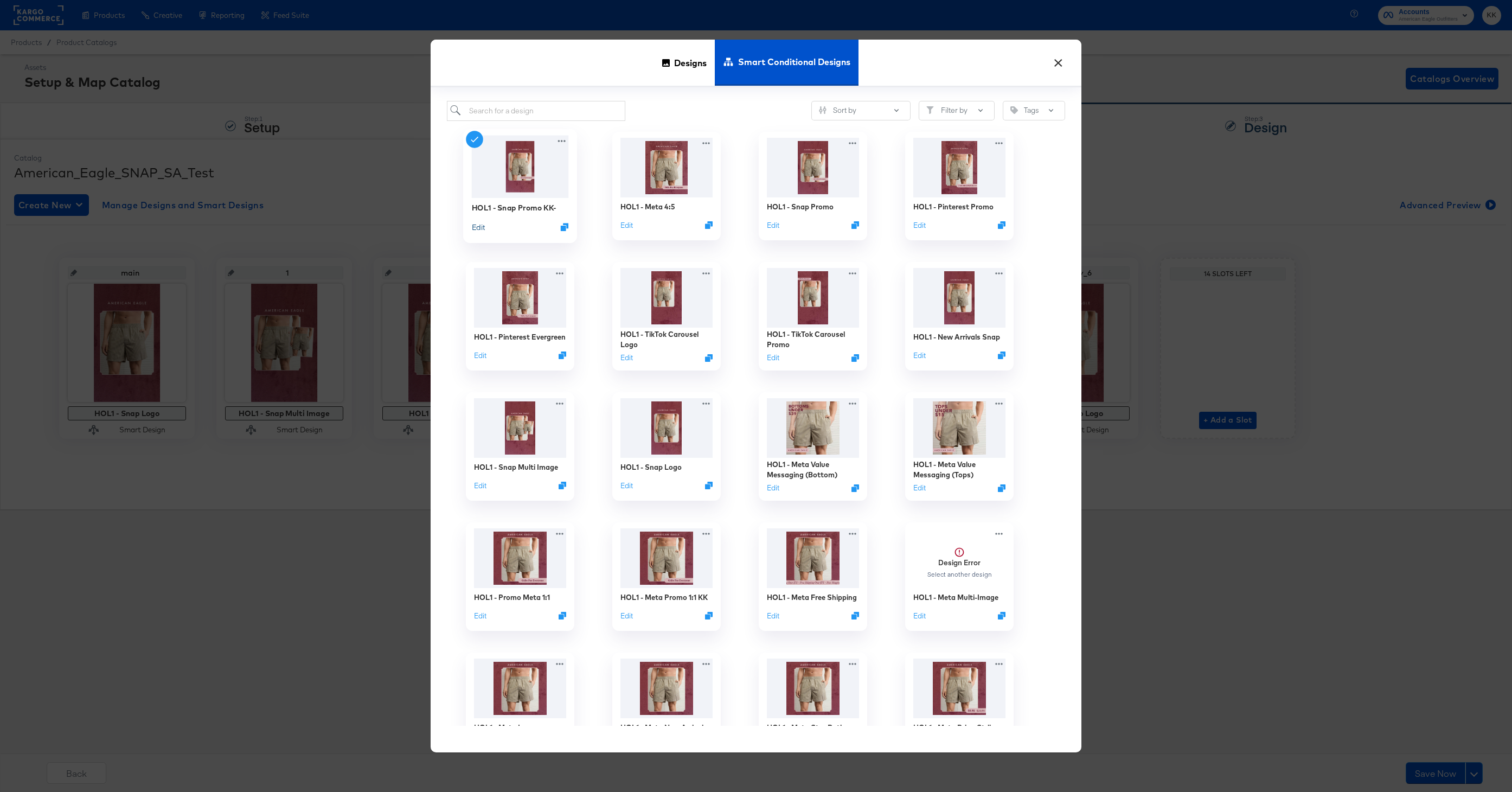
click at [475, 226] on button "Edit" at bounding box center [478, 226] width 13 height 11
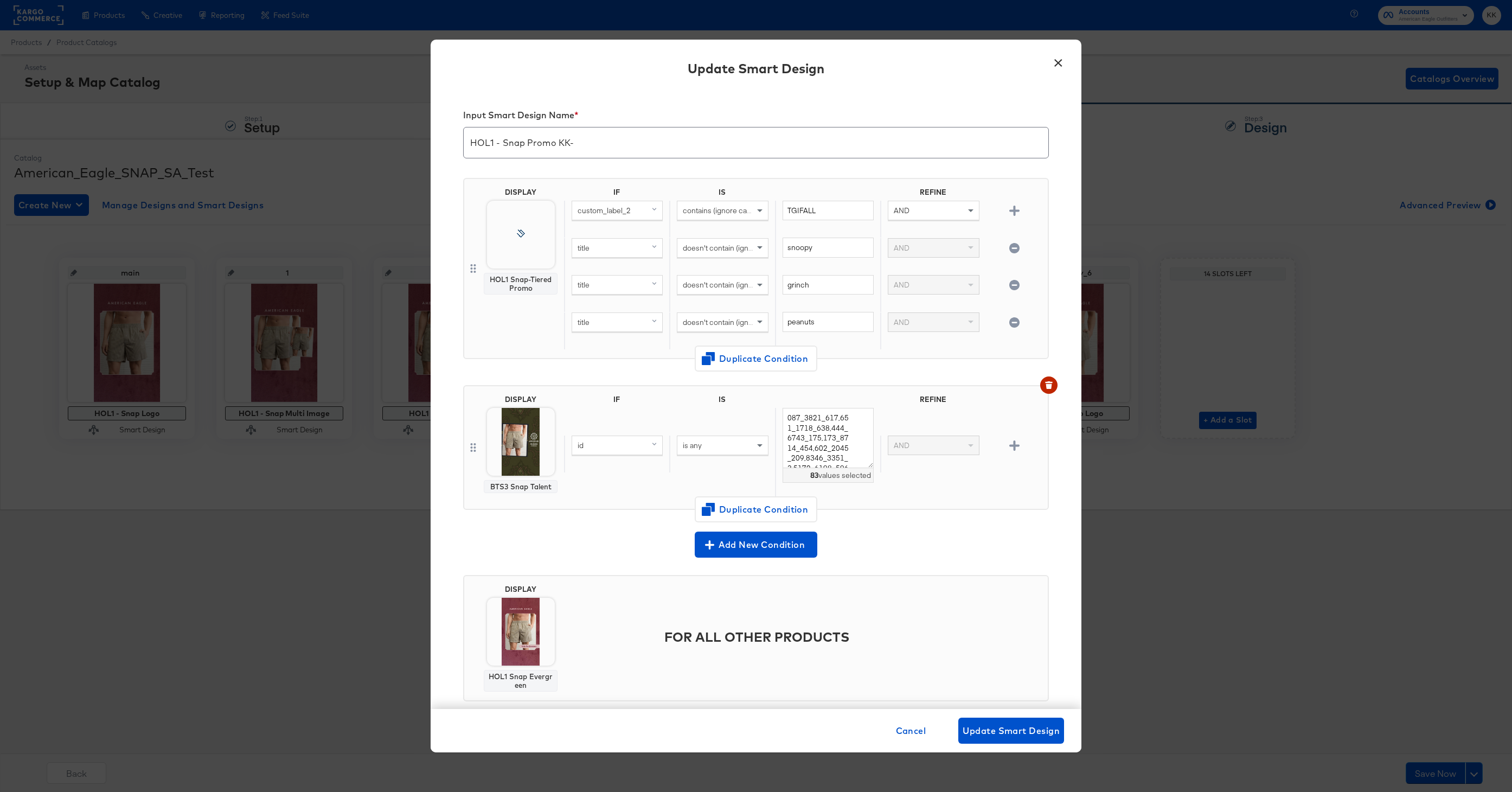
click at [647, 142] on input "HOL1 - Snap Promo KK-" at bounding box center [756, 138] width 585 height 30
type input "HOL1 - Snap Promo KK"
click at [821, 212] on input "TGIFALL" at bounding box center [828, 211] width 91 height 20
type input "T"
type input "Everything"
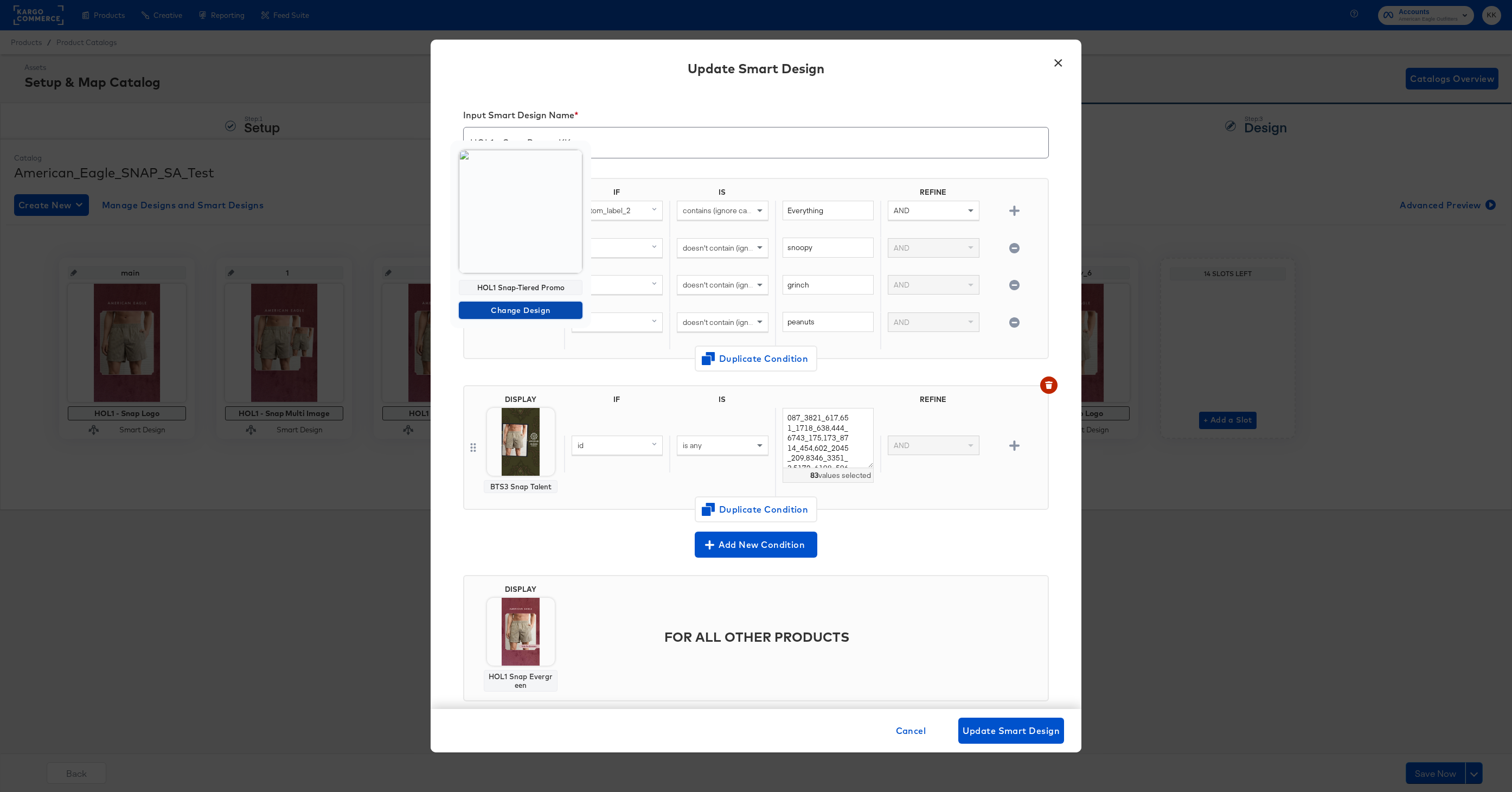
click at [507, 311] on span "Change Design" at bounding box center [521, 310] width 115 height 14
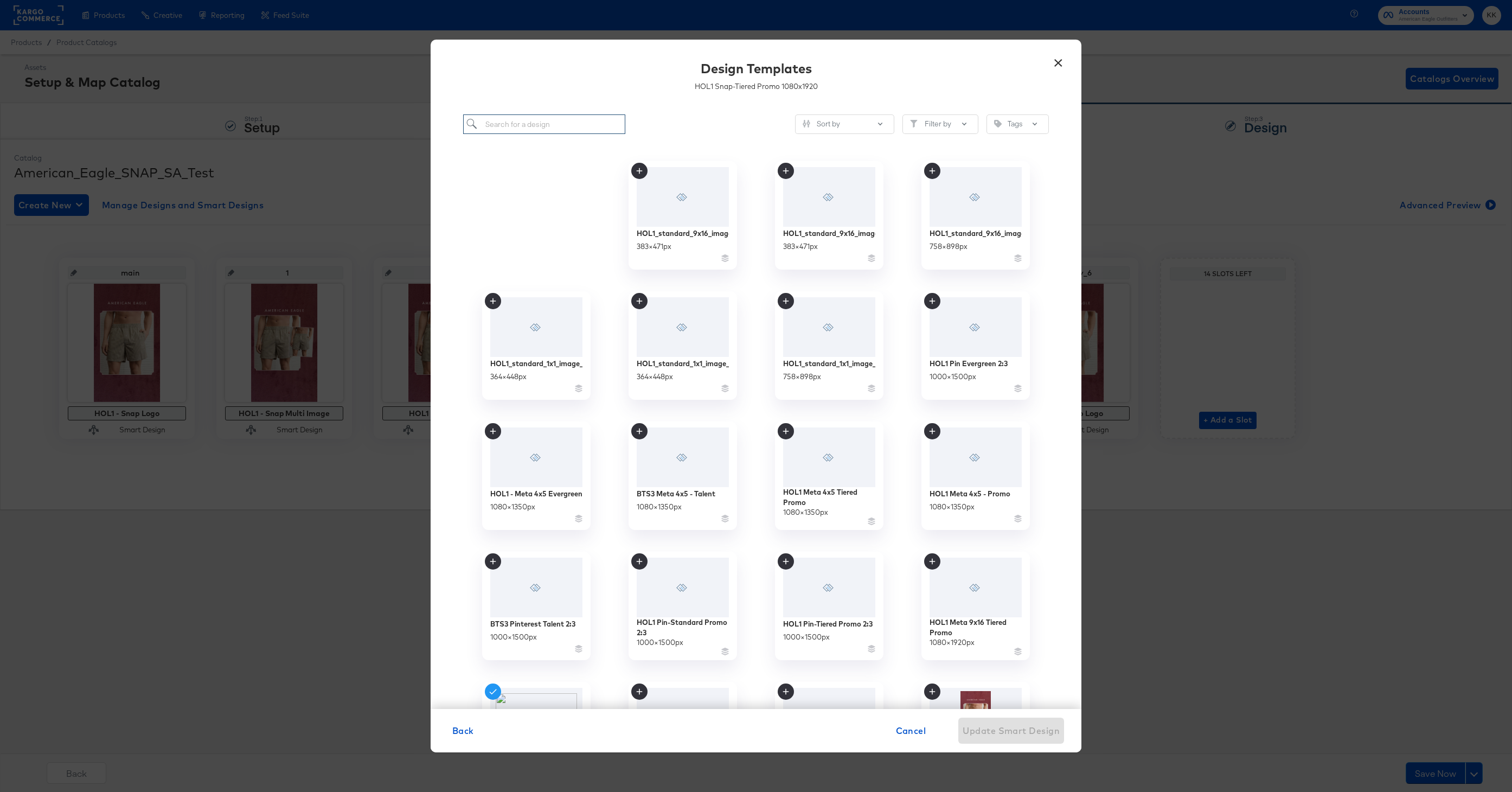
click at [519, 124] on input "search" at bounding box center [544, 124] width 162 height 20
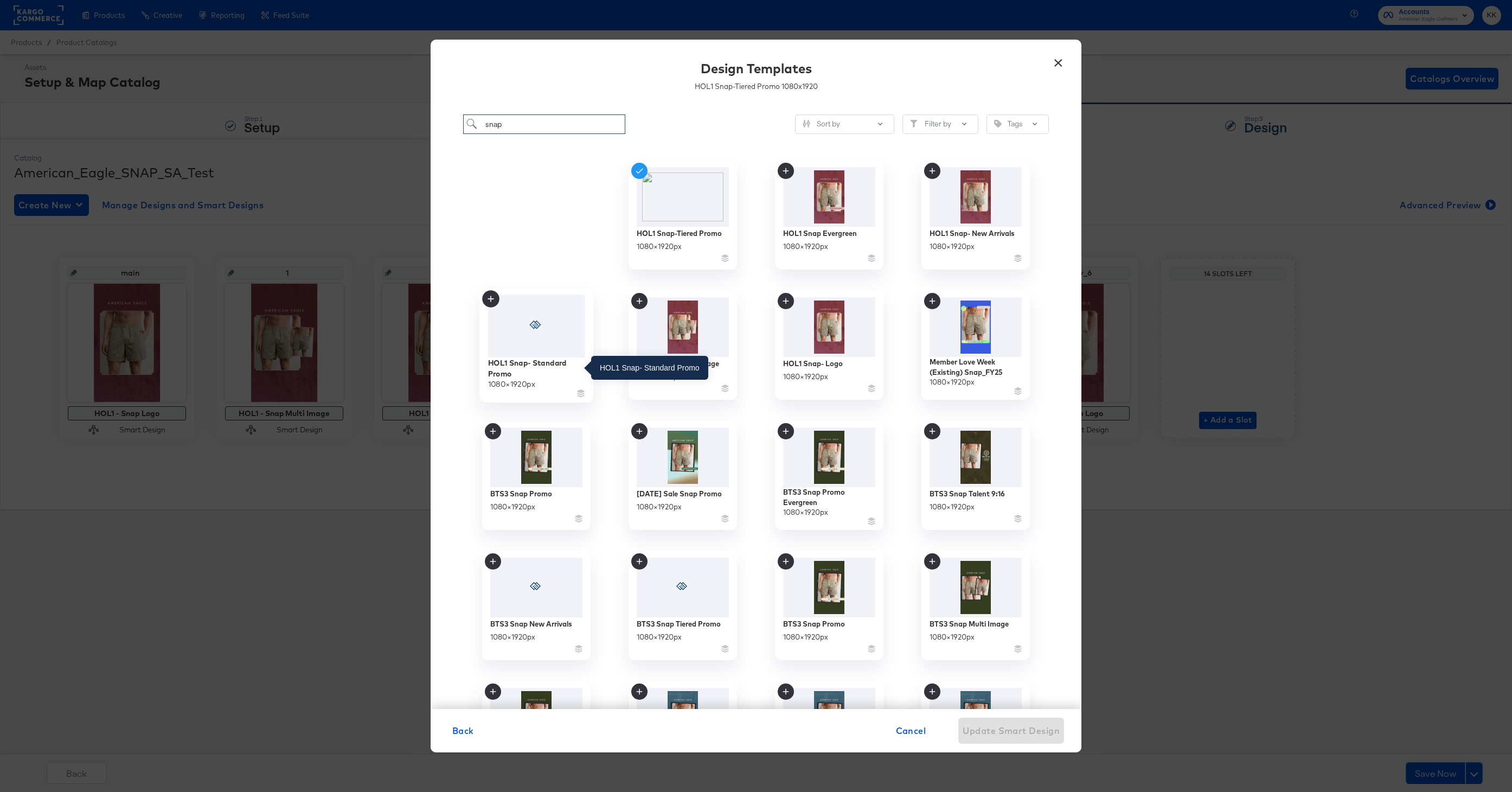
type input "snap"
click at [544, 364] on div "HOL1 Snap- Standard Promo" at bounding box center [537, 368] width 97 height 21
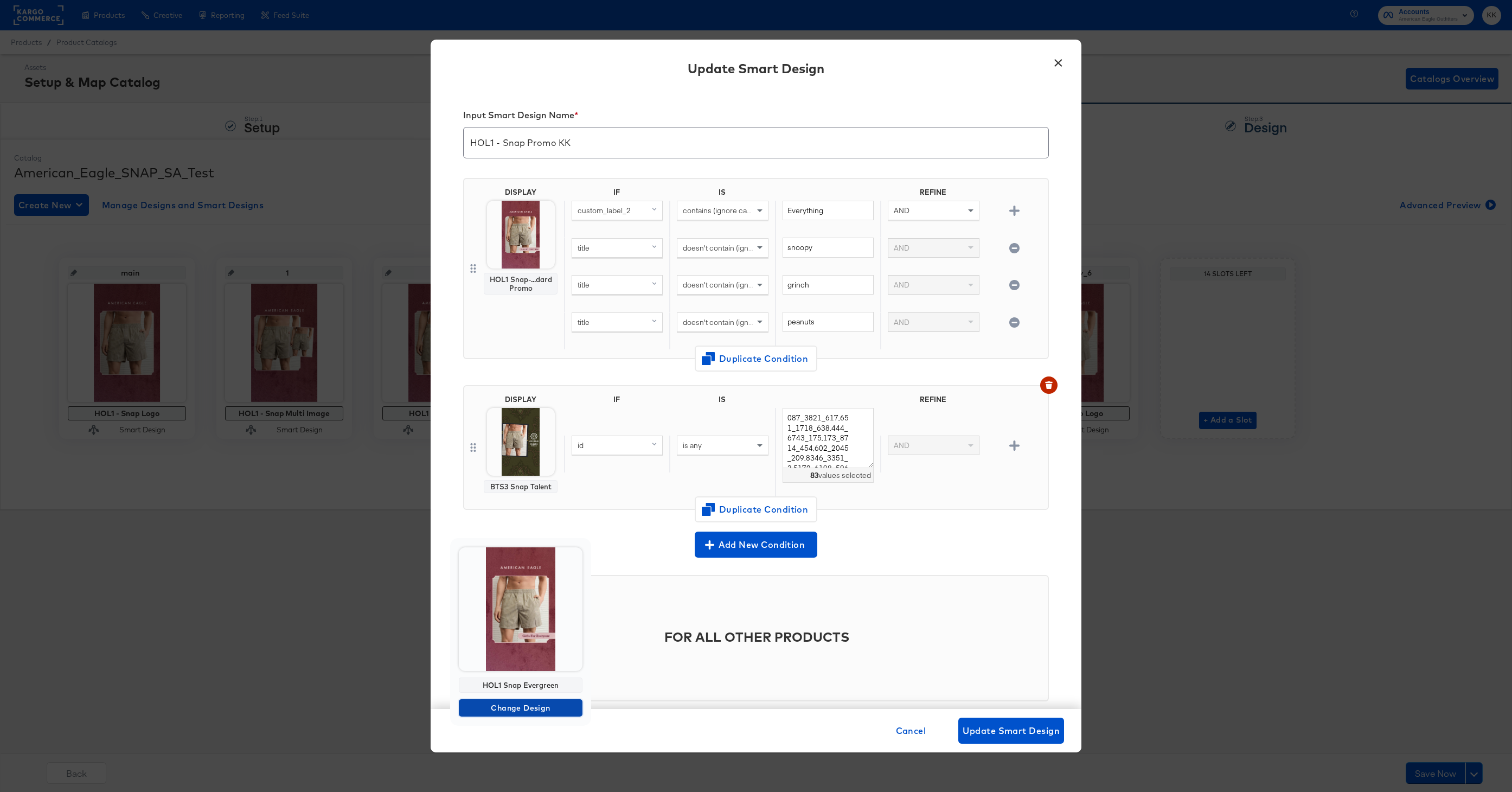
click at [522, 706] on span "Change Design" at bounding box center [521, 708] width 115 height 14
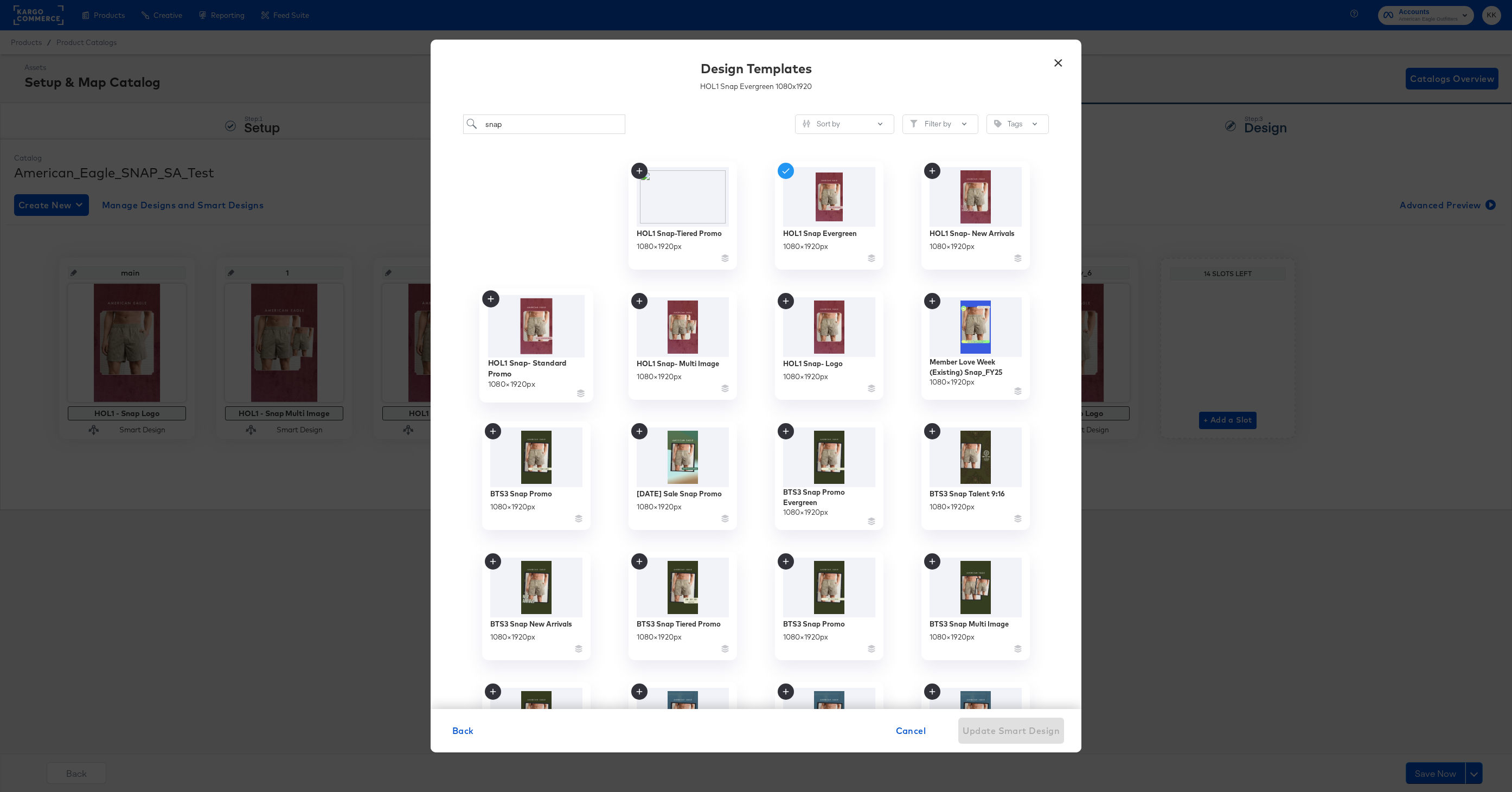
click at [550, 344] on img at bounding box center [537, 326] width 97 height 63
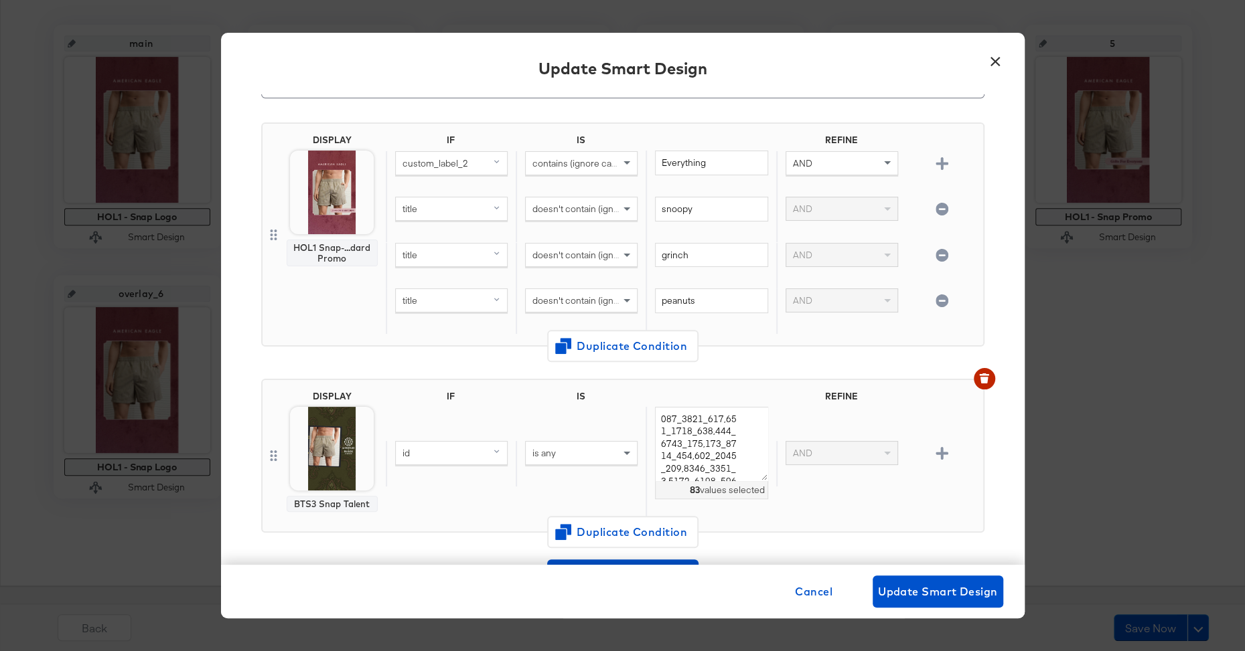
scroll to position [316, 0]
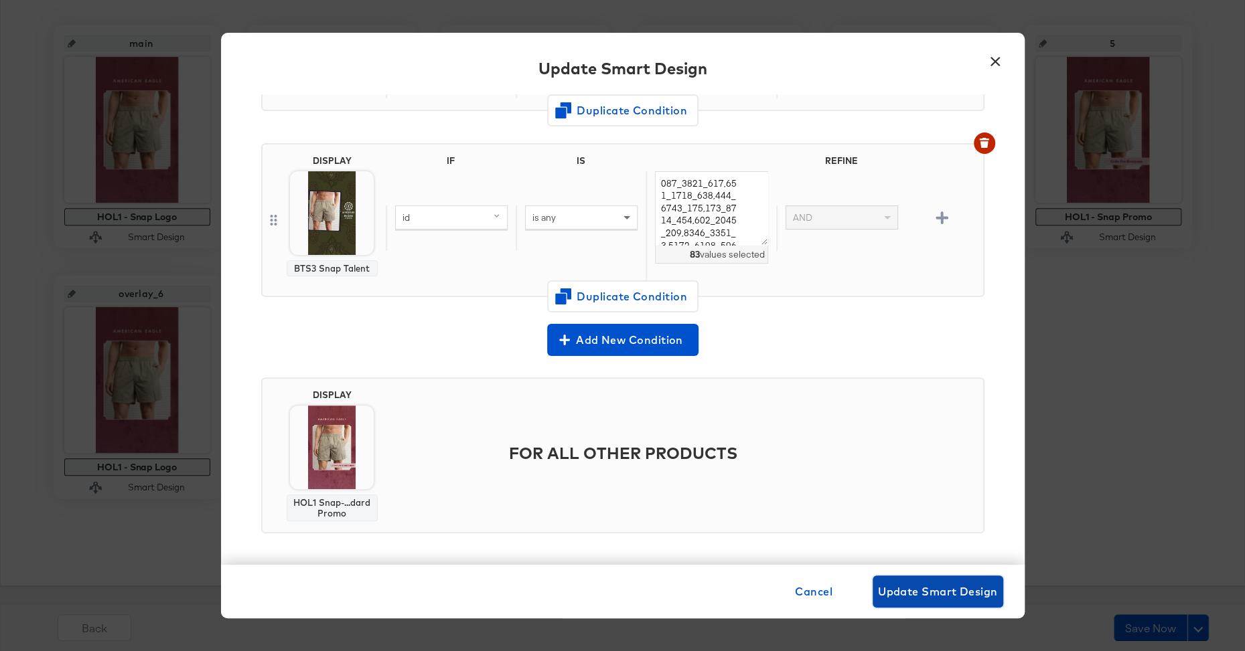
click at [939, 591] on span "Update Smart Design" at bounding box center [938, 591] width 120 height 19
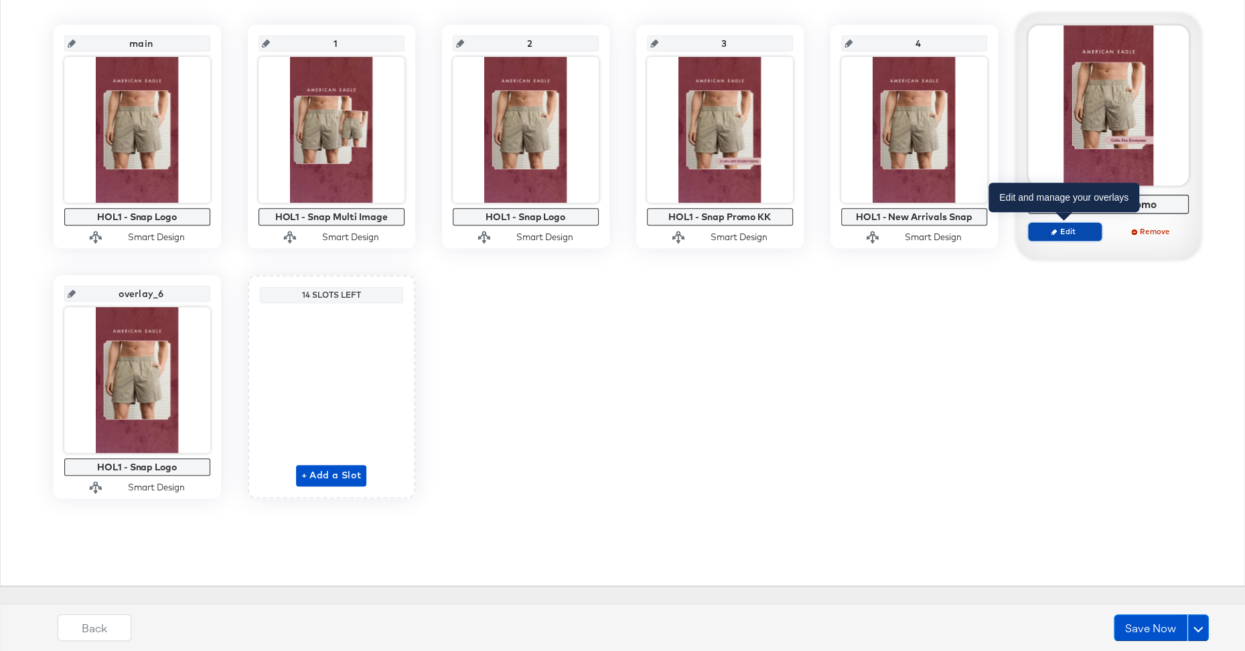
click at [1059, 235] on span "Edit" at bounding box center [1064, 231] width 62 height 10
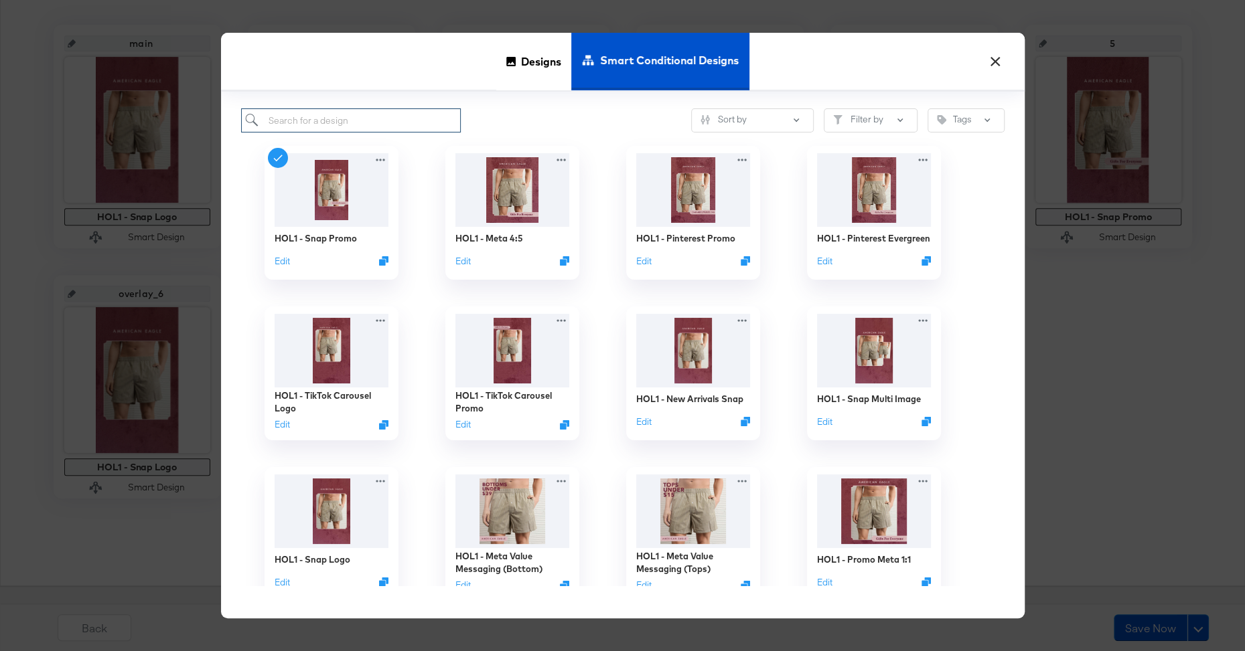
click at [375, 112] on input "search" at bounding box center [351, 120] width 220 height 25
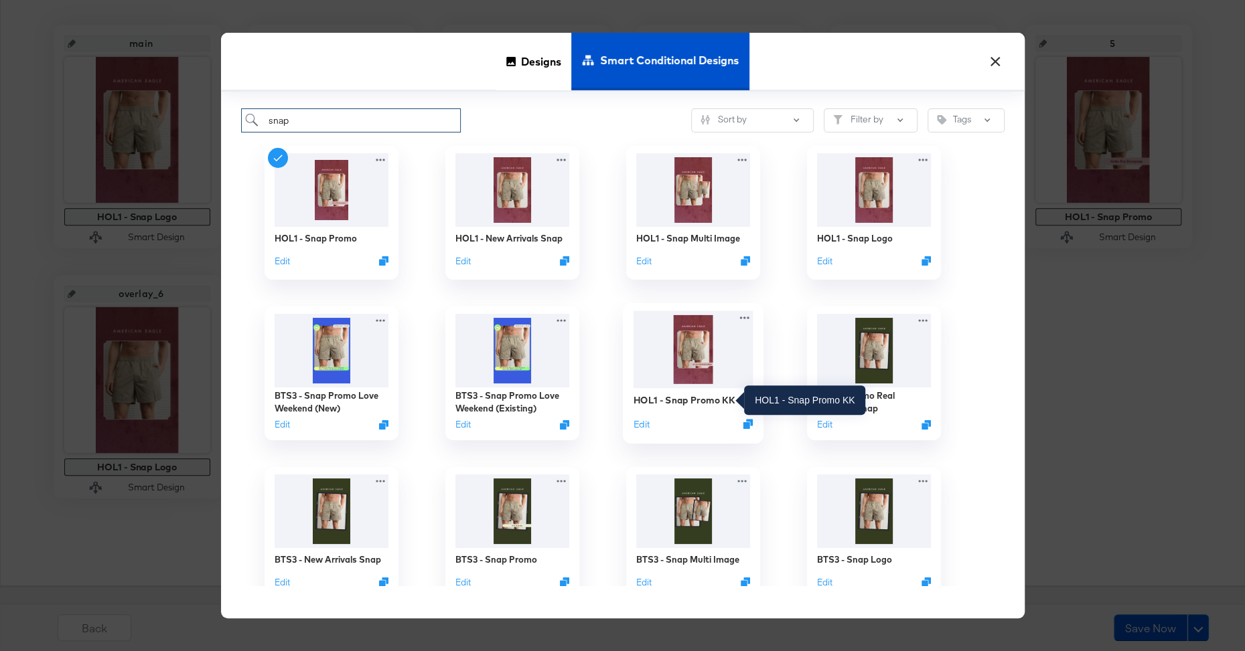
type input "snap"
click at [704, 402] on div "HOL1 - Snap Promo KK" at bounding box center [683, 400] width 101 height 13
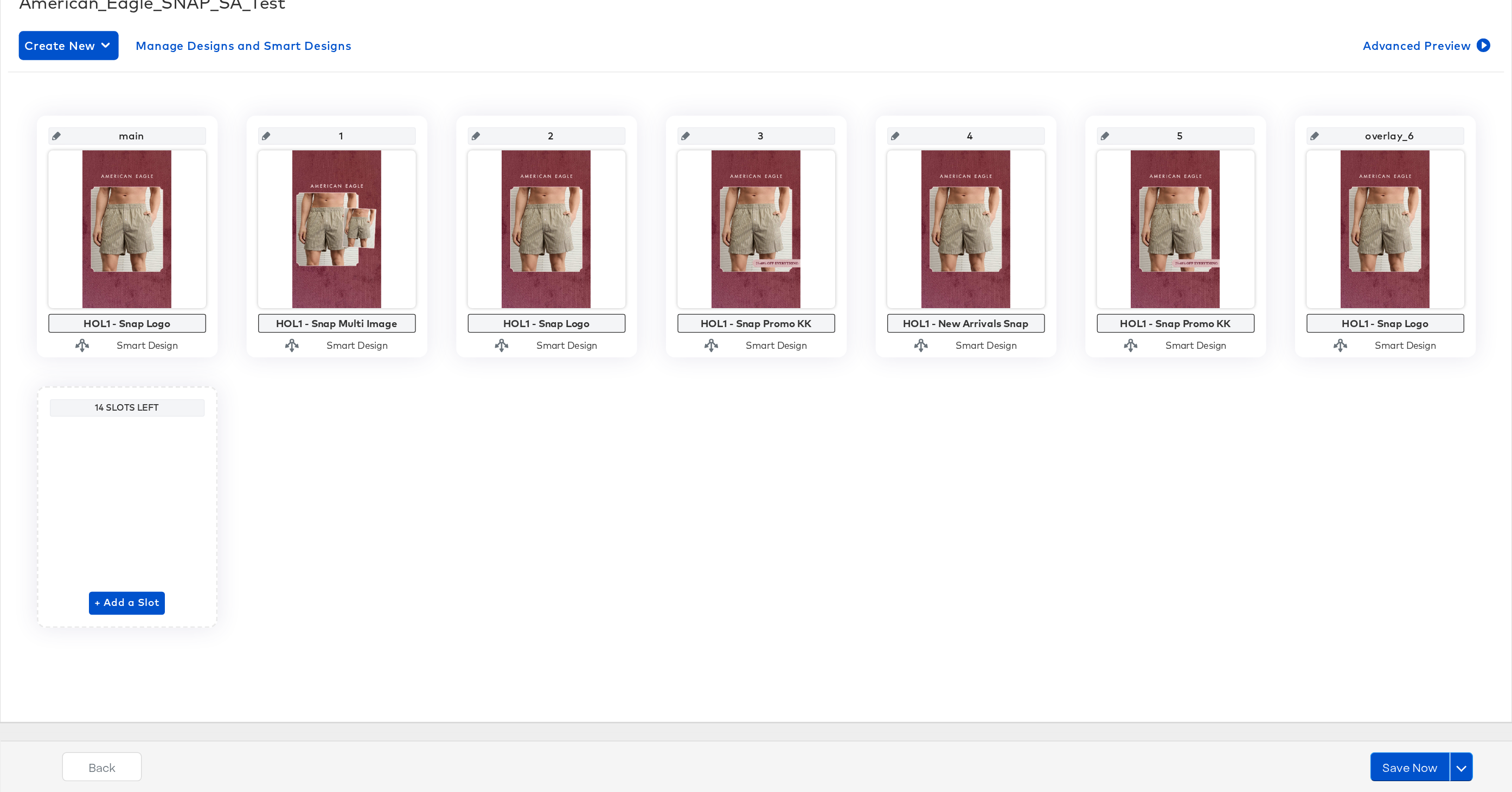
scroll to position [0, 0]
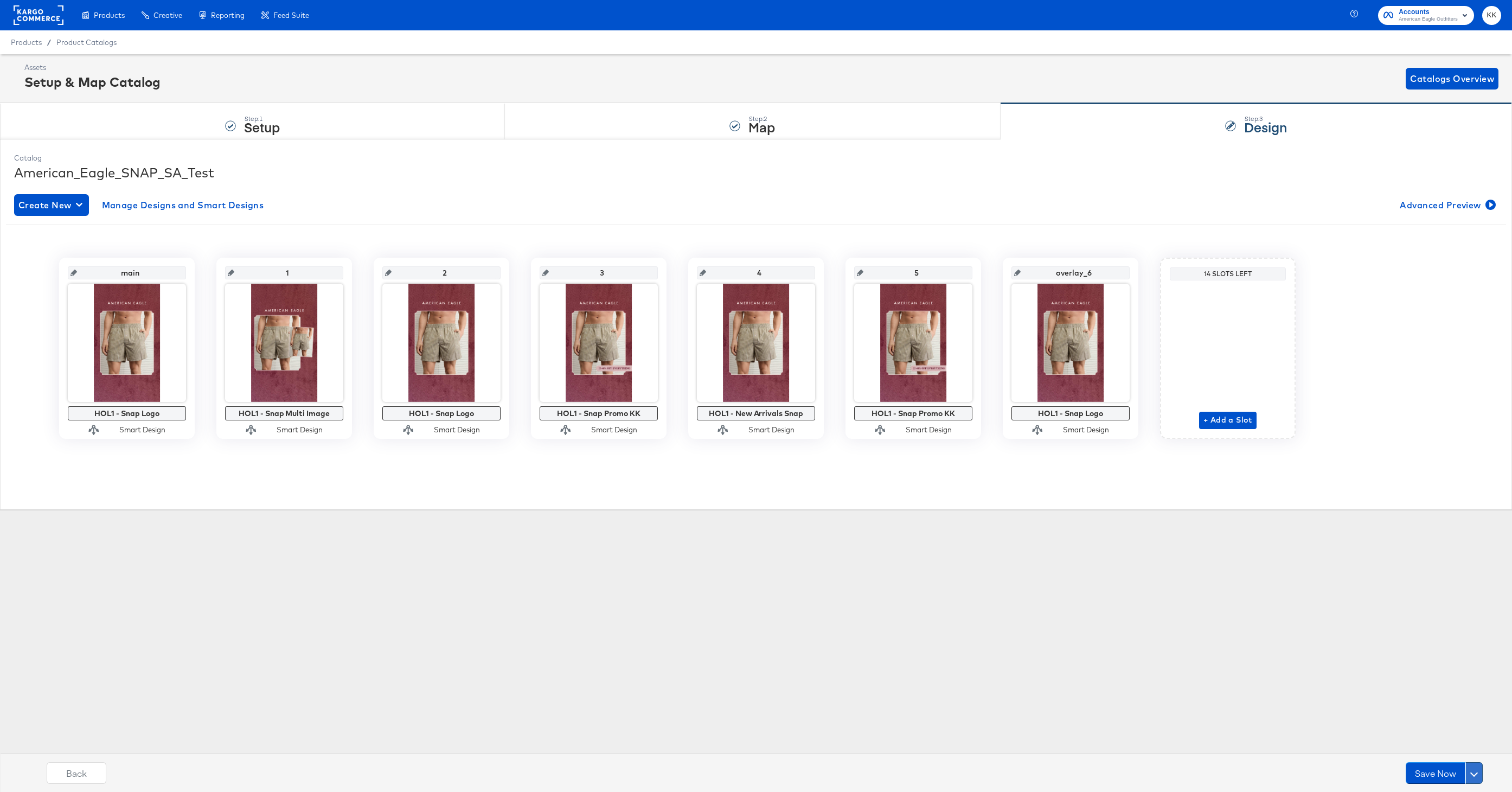
click at [1478, 767] on button at bounding box center [1473, 773] width 17 height 22
click at [1467, 751] on div "Schedule Save" at bounding box center [1447, 752] width 49 height 11
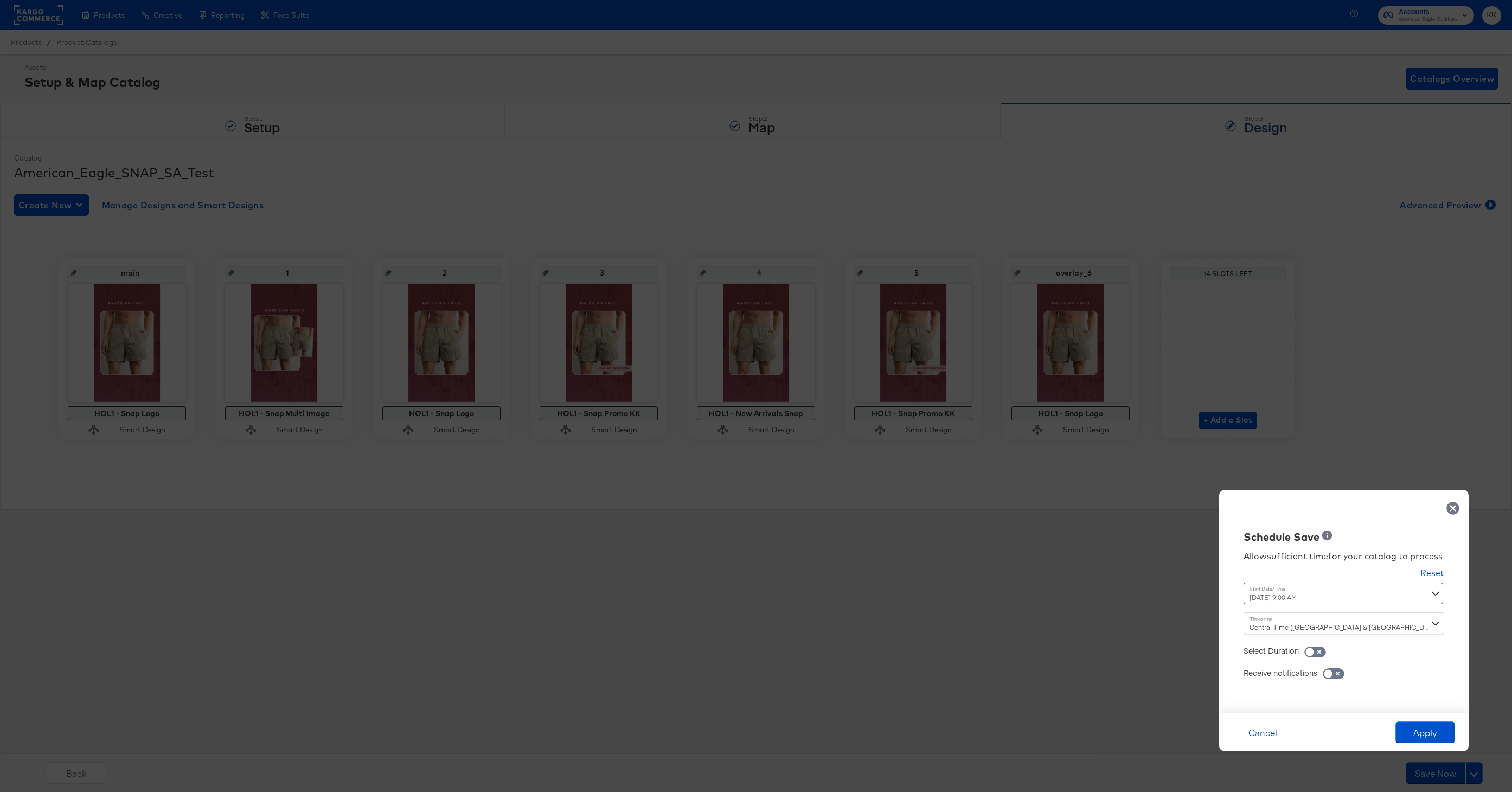
click at [1283, 599] on div "October 3rd 2025 9:00 AM ‹ October 2025 › Su Mo Tu We Th Fr Sa 28 29 30 1 2 3 4…" at bounding box center [1316, 593] width 147 height 22
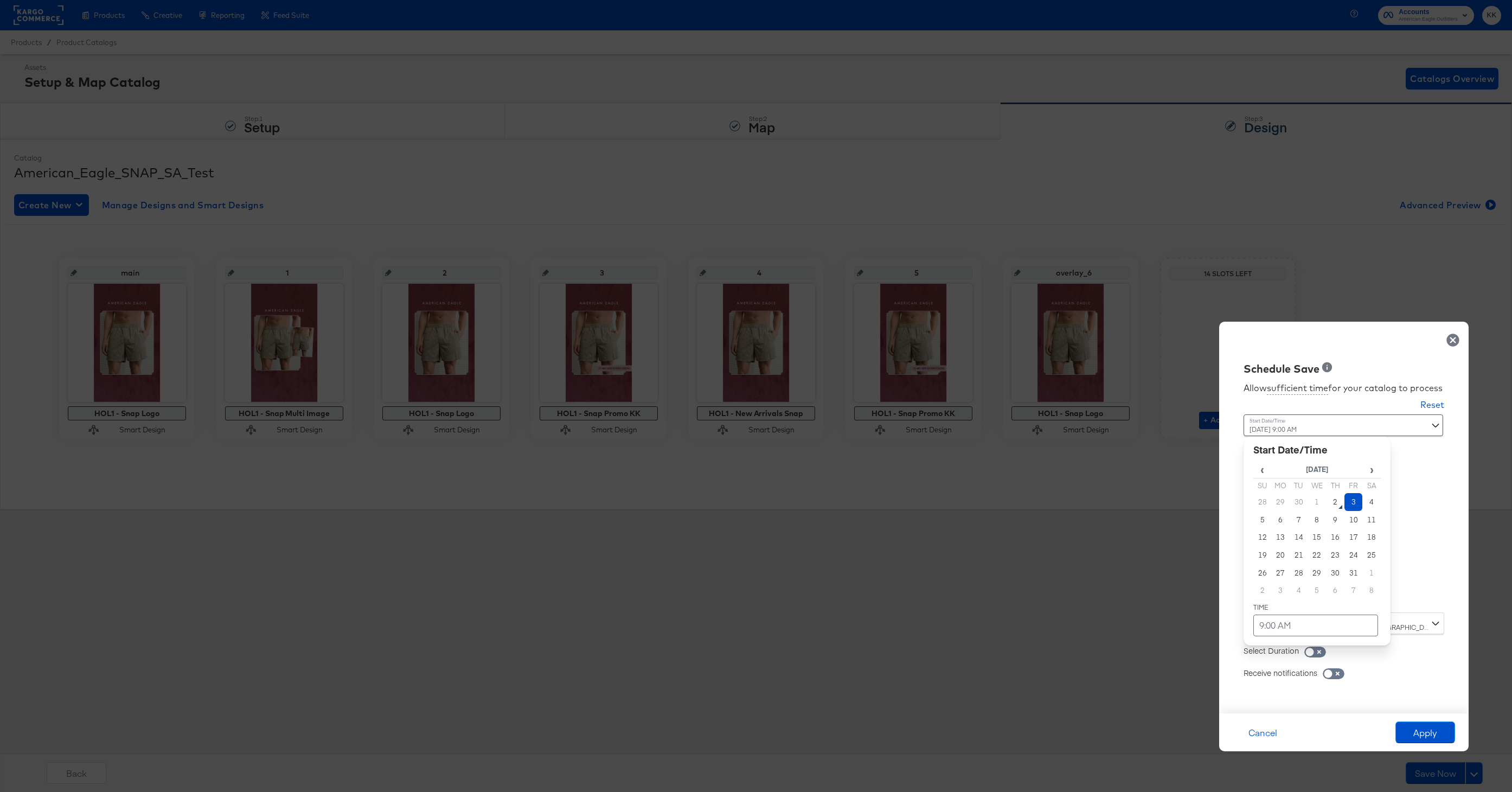
click at [1349, 503] on td "3" at bounding box center [1353, 502] width 19 height 18
click at [1288, 628] on td "9:00 AM" at bounding box center [1315, 625] width 125 height 22
click at [1293, 544] on span "▼" at bounding box center [1294, 543] width 22 height 22
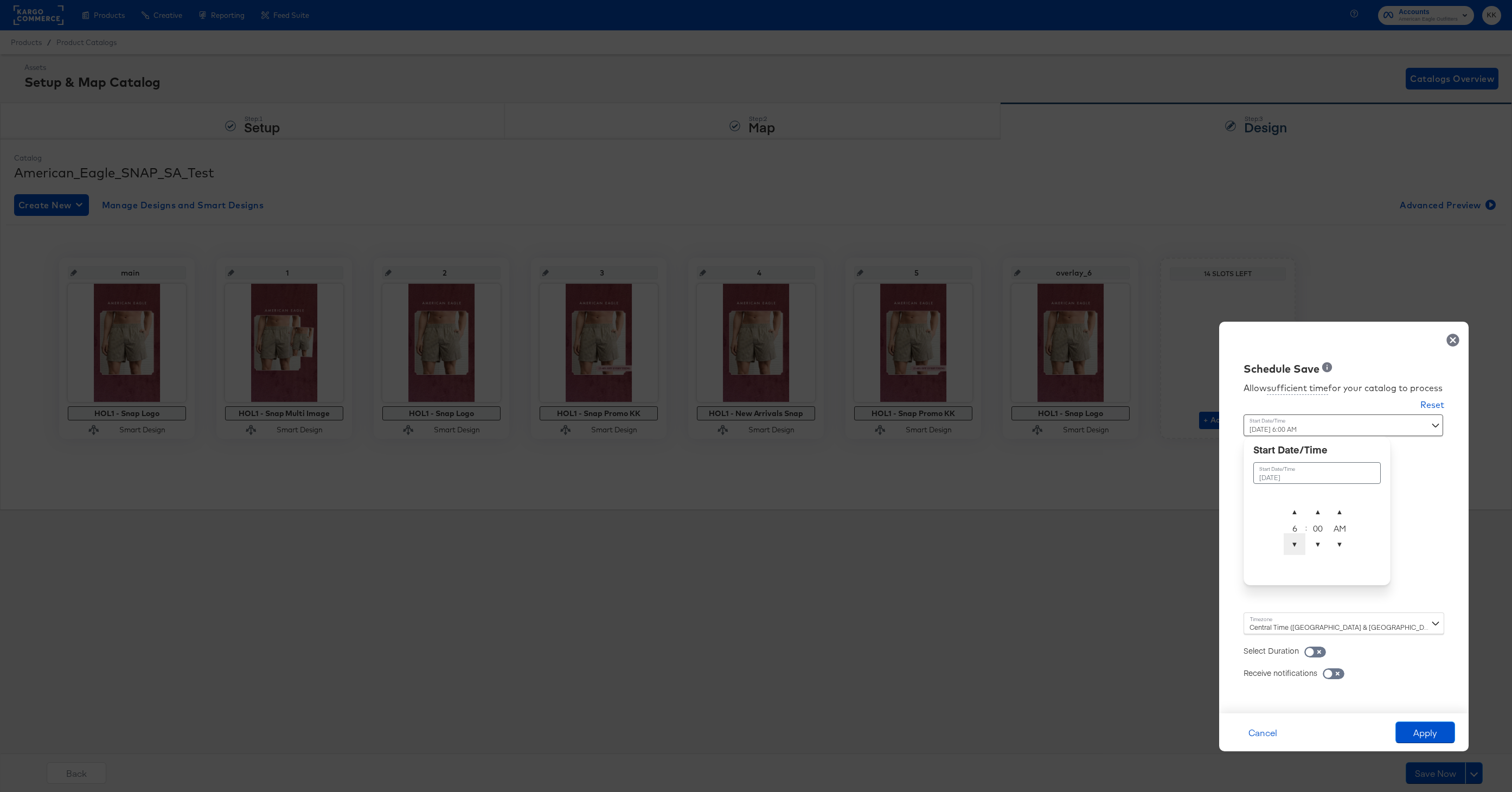
click at [1293, 544] on span "▼" at bounding box center [1294, 543] width 22 height 22
type input "October 3rd 2025 2:00 AM"
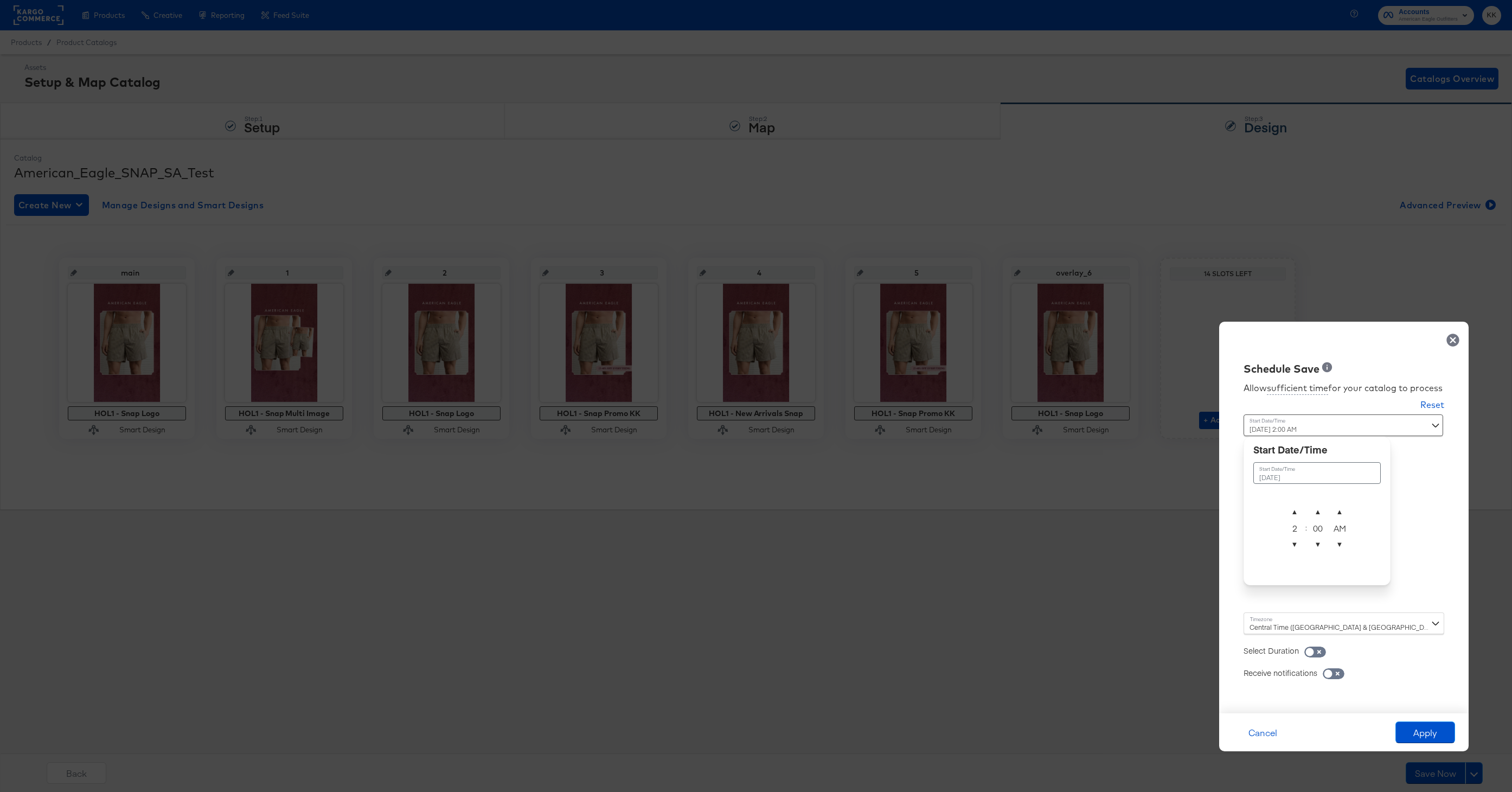
click at [1284, 626] on div "Central Time (US & Canada) (America/Chicago)" at bounding box center [1344, 623] width 201 height 22
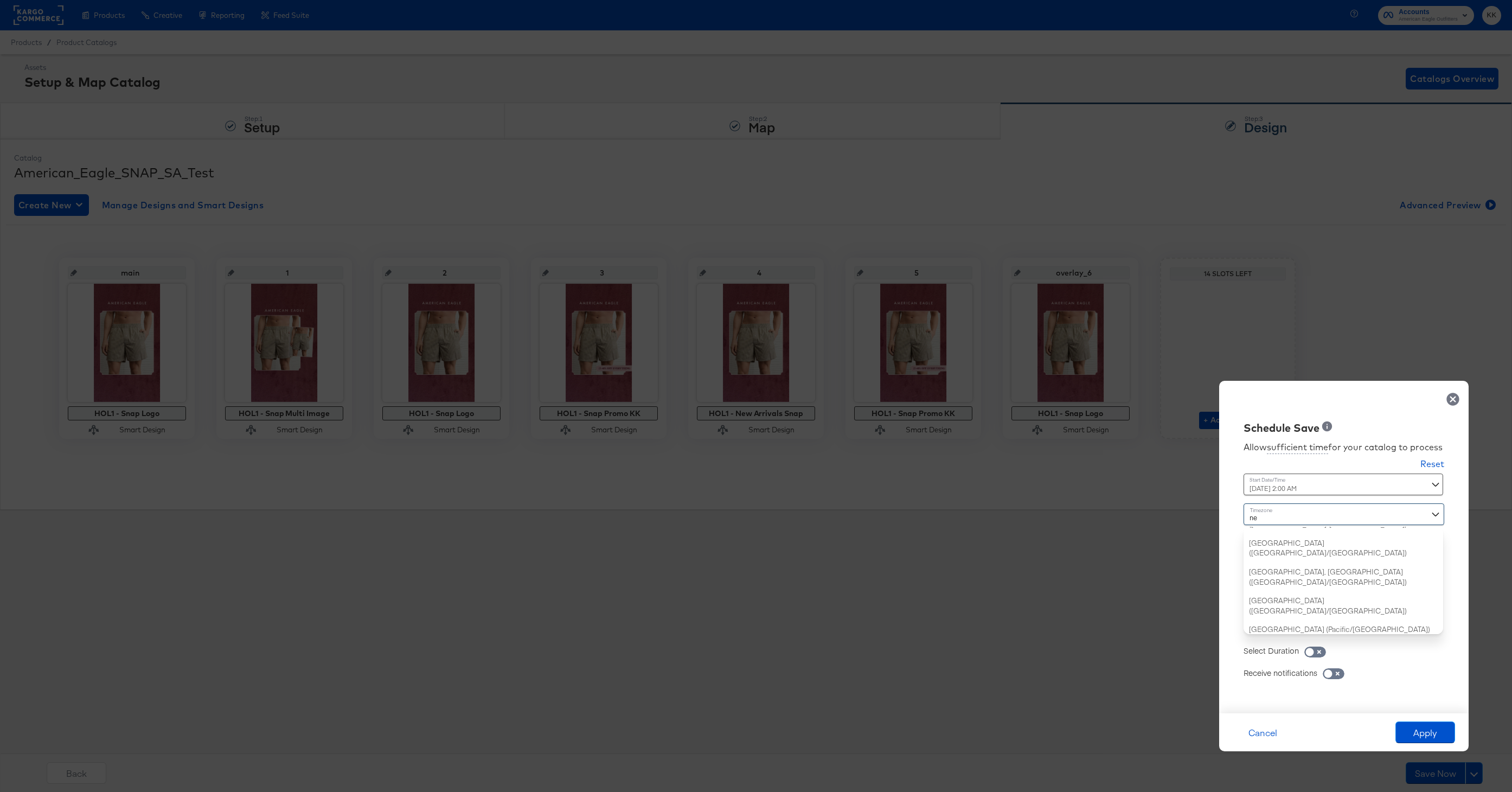
type input "new"
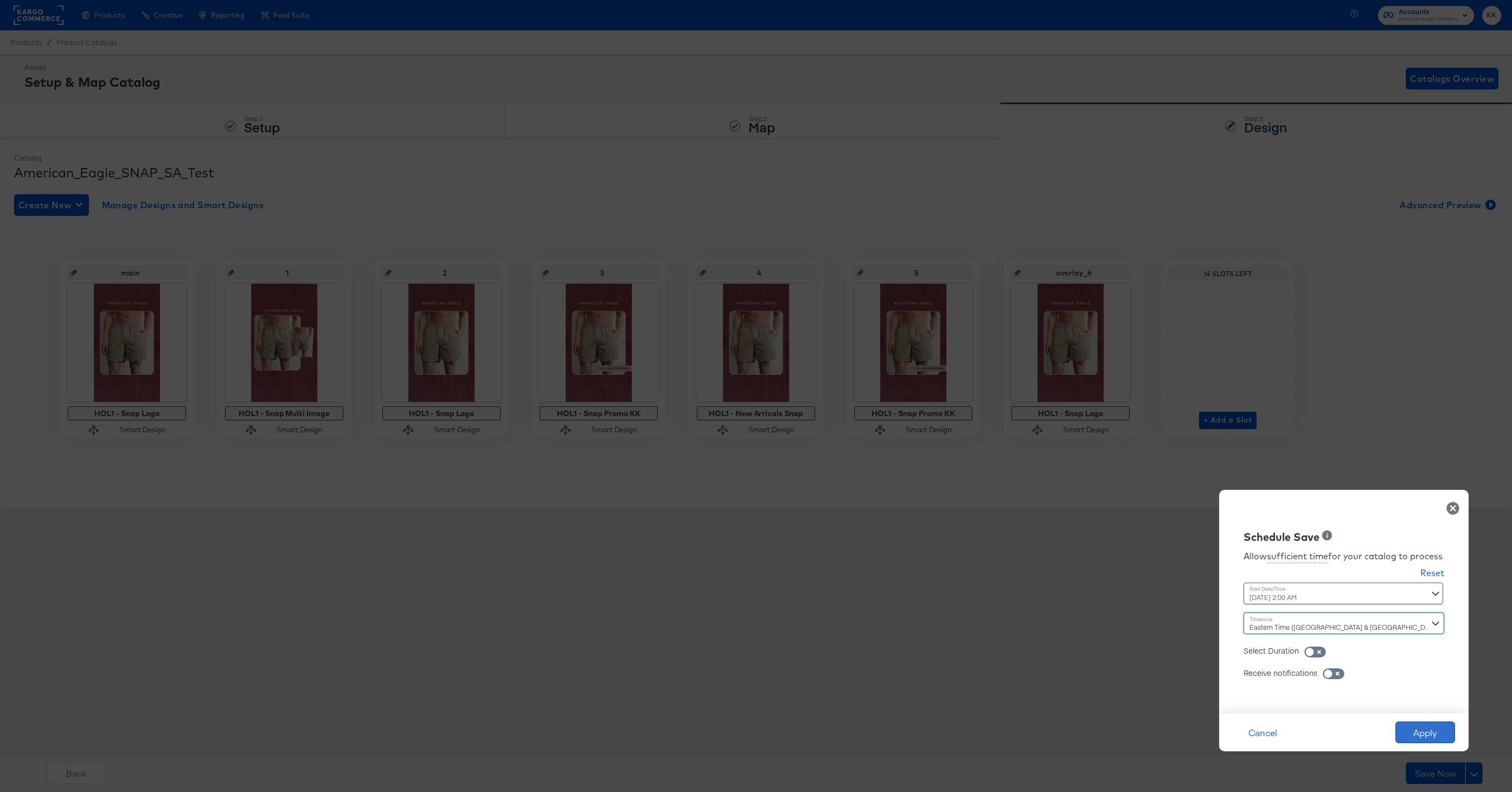
click at [1430, 728] on button "Apply" at bounding box center [1425, 731] width 60 height 22
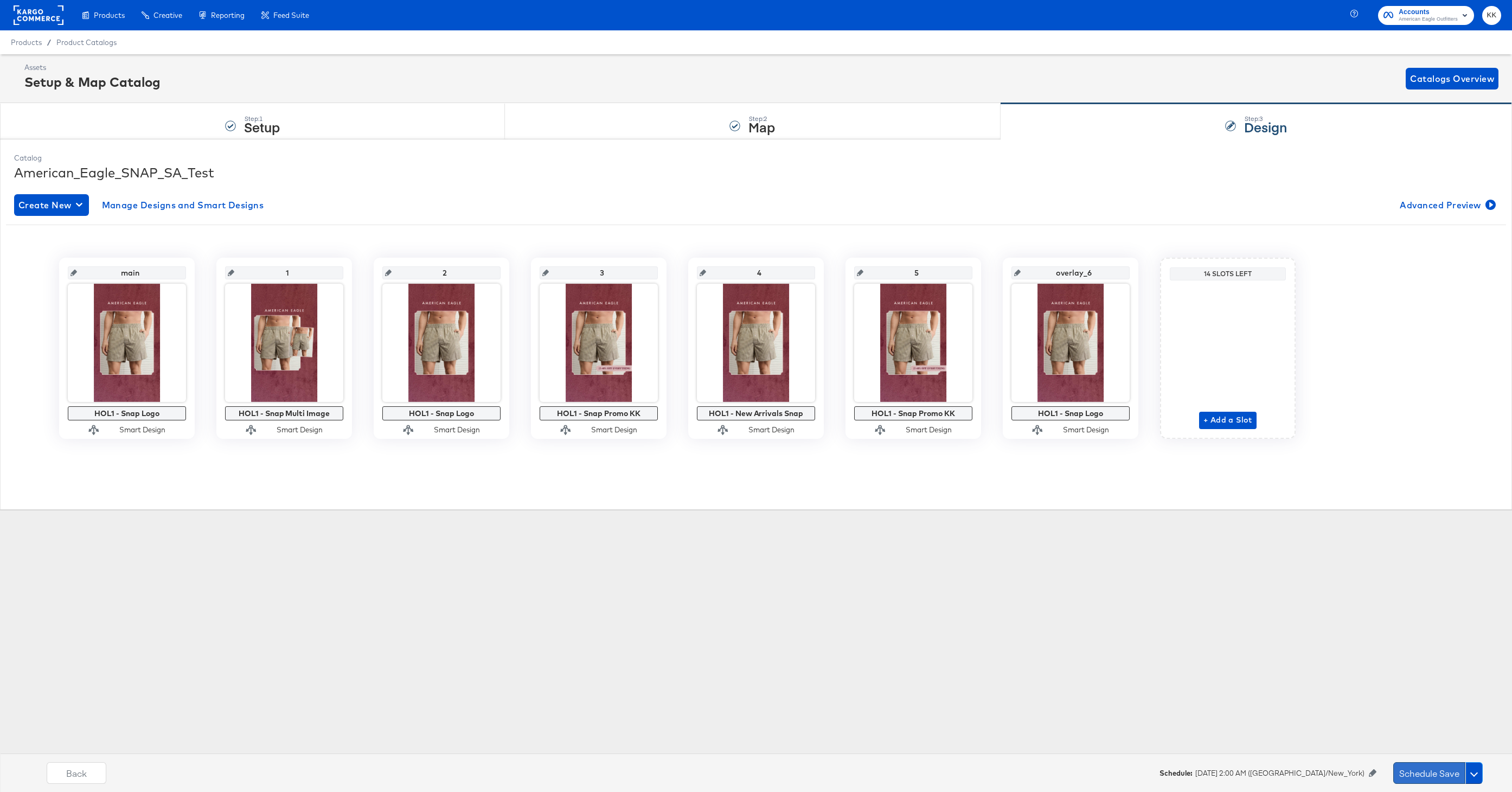
click at [1430, 765] on button "Schedule Save" at bounding box center [1429, 773] width 72 height 22
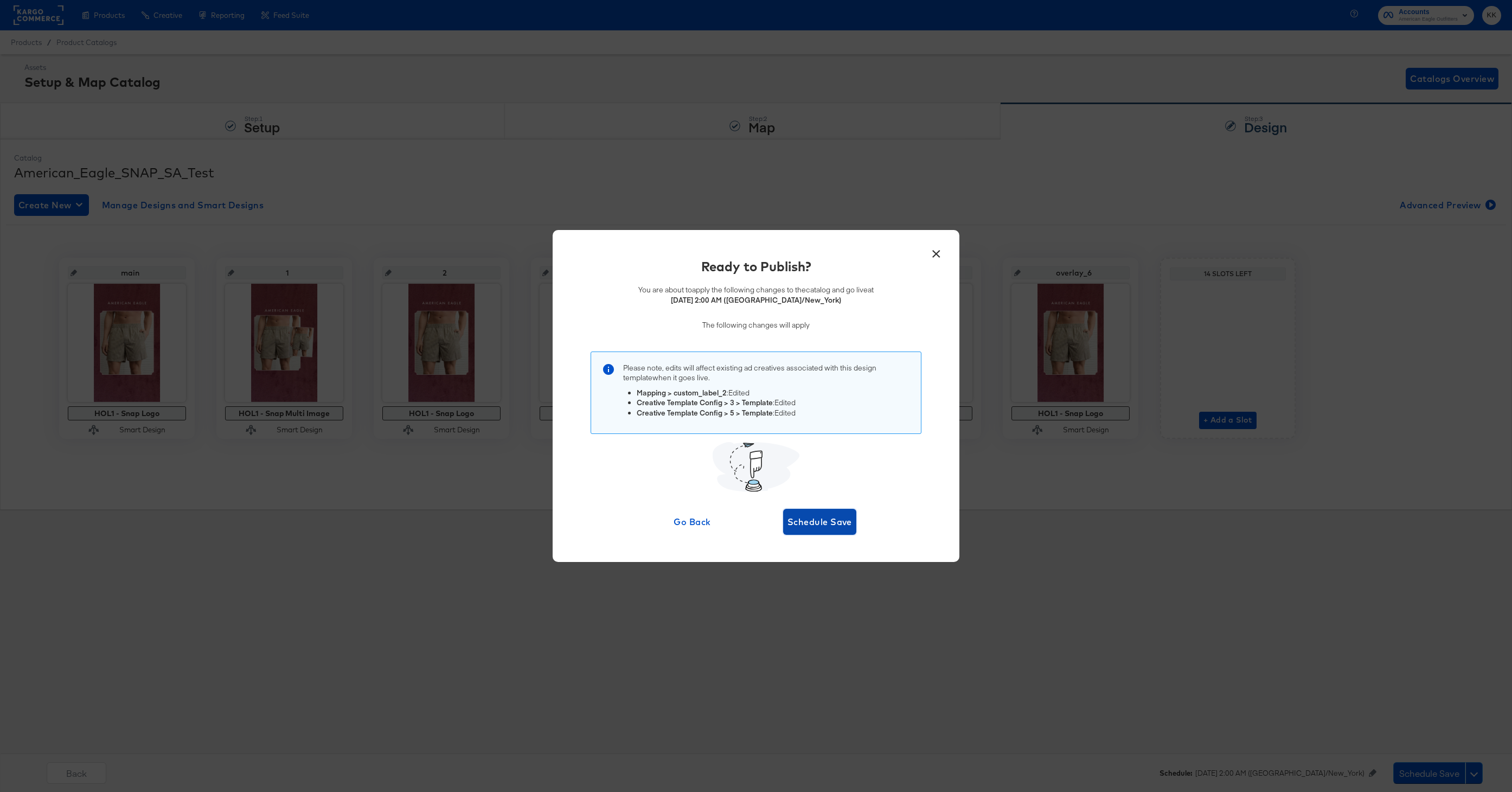
click at [825, 526] on span "Schedule Save" at bounding box center [820, 522] width 65 height 15
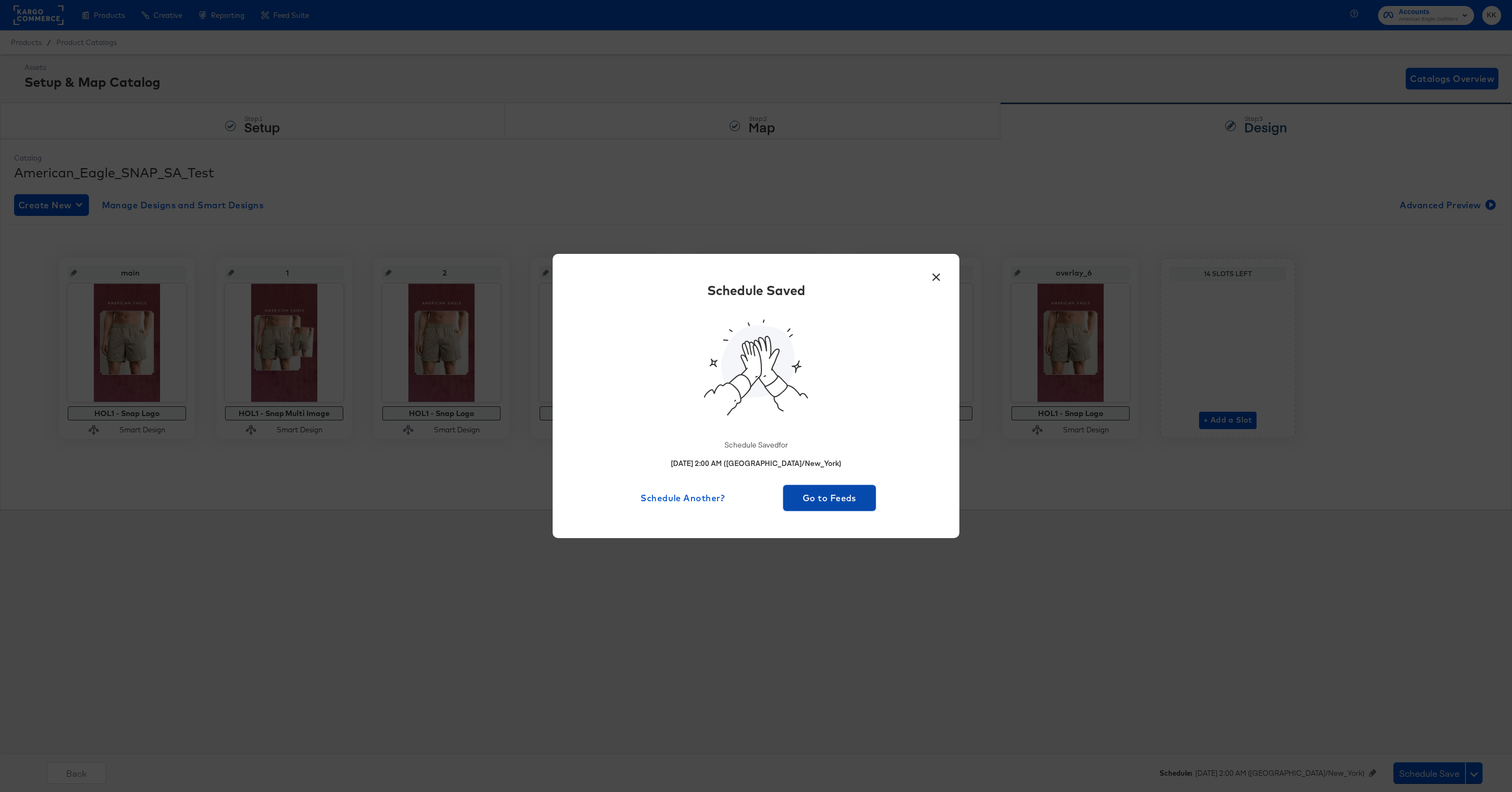
click at [821, 500] on span "Go to Feeds" at bounding box center [829, 497] width 84 height 15
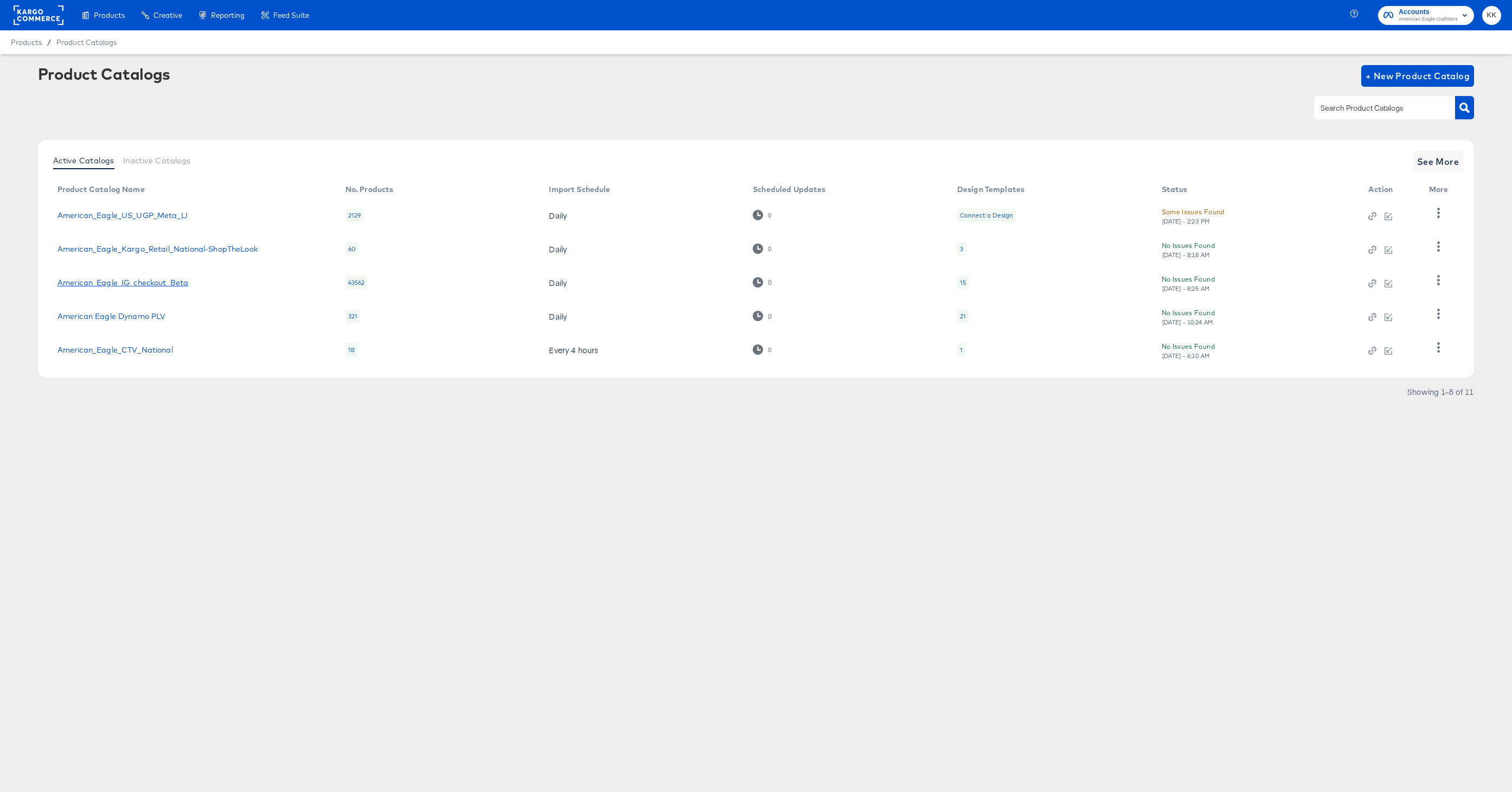
click at [171, 280] on link "American_Eagle_IG_checkout_Beta" at bounding box center [123, 282] width 131 height 9
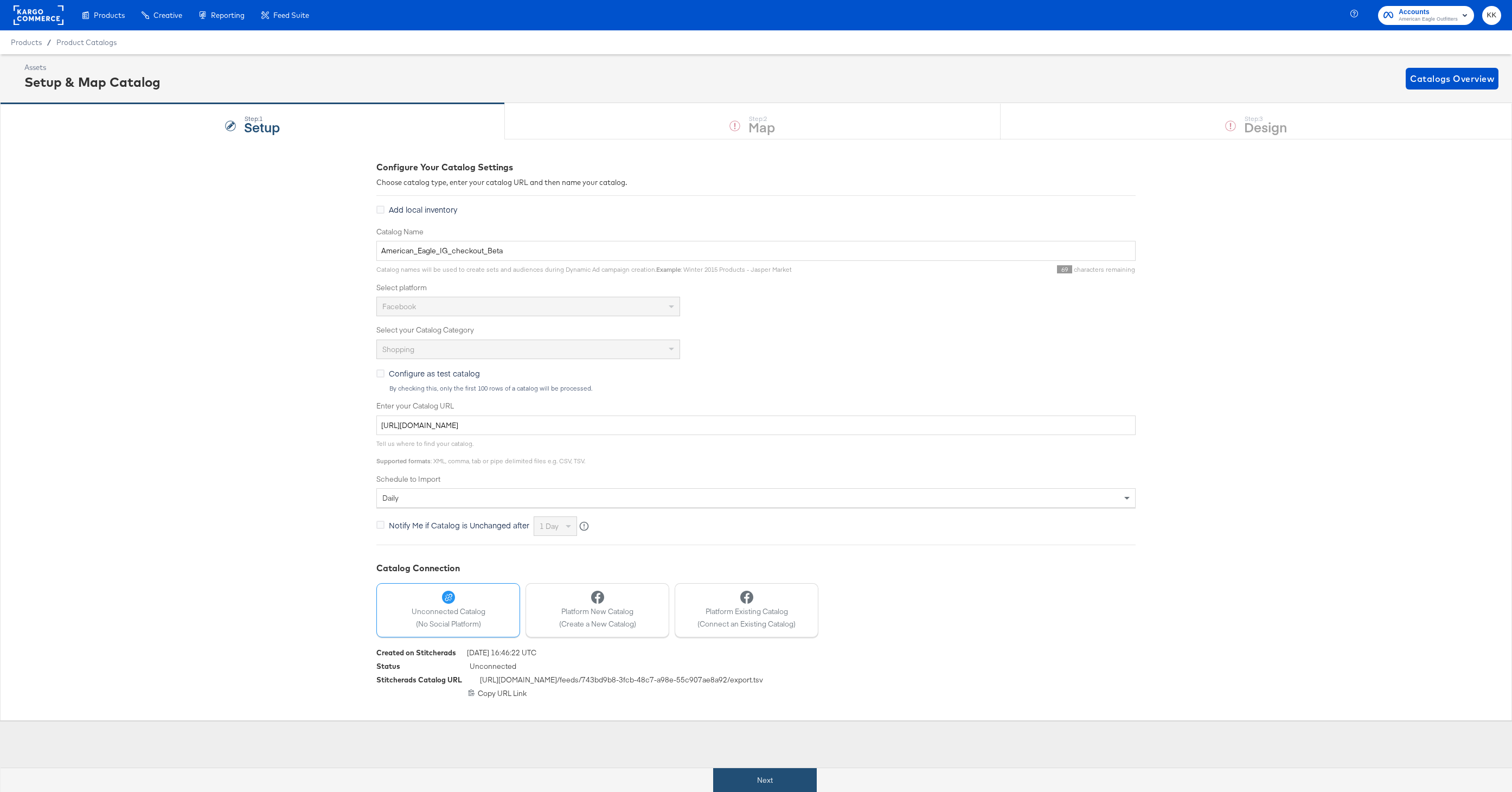
click at [790, 771] on button "Next" at bounding box center [765, 780] width 104 height 24
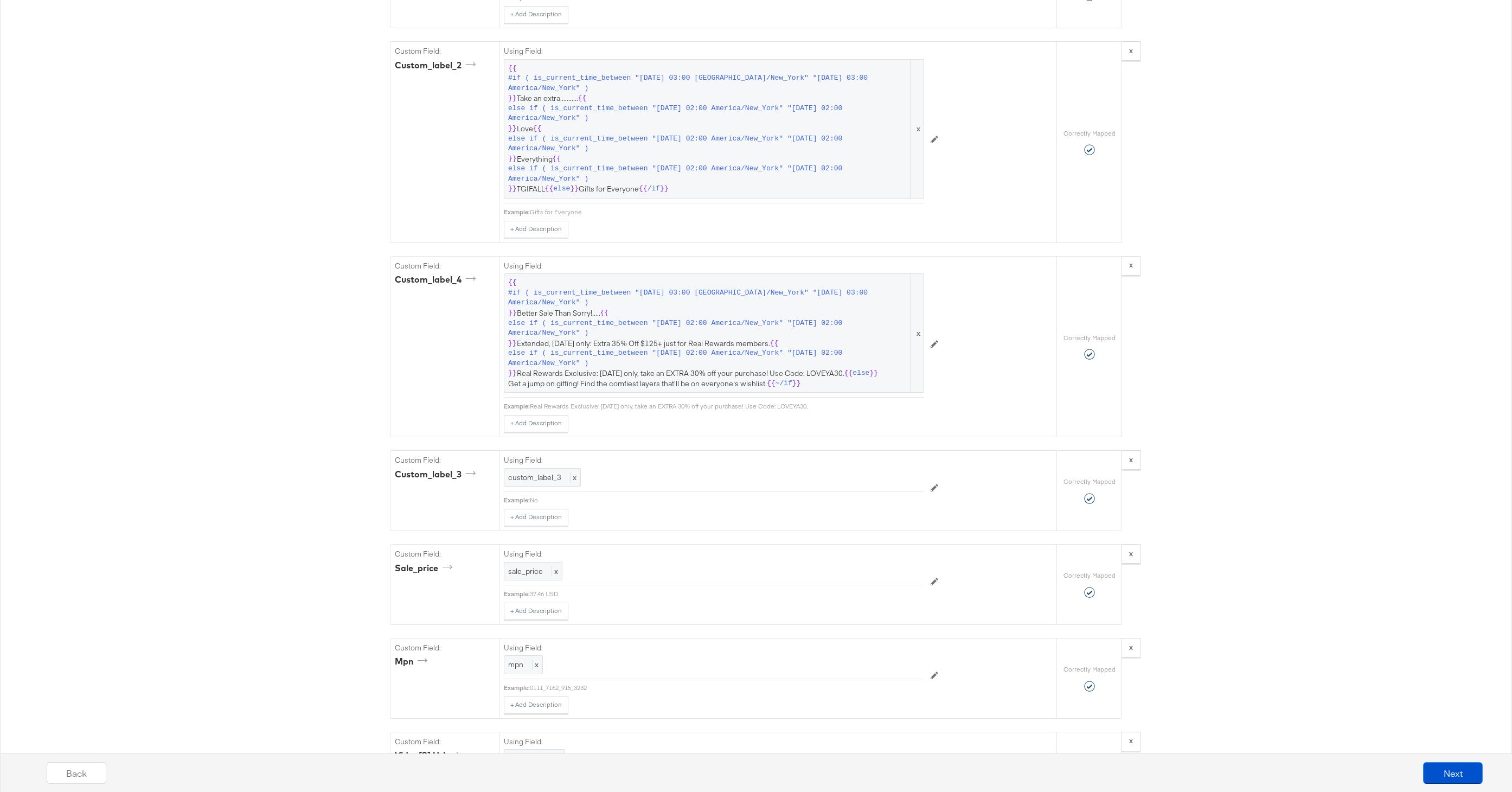
scroll to position [1589, 0]
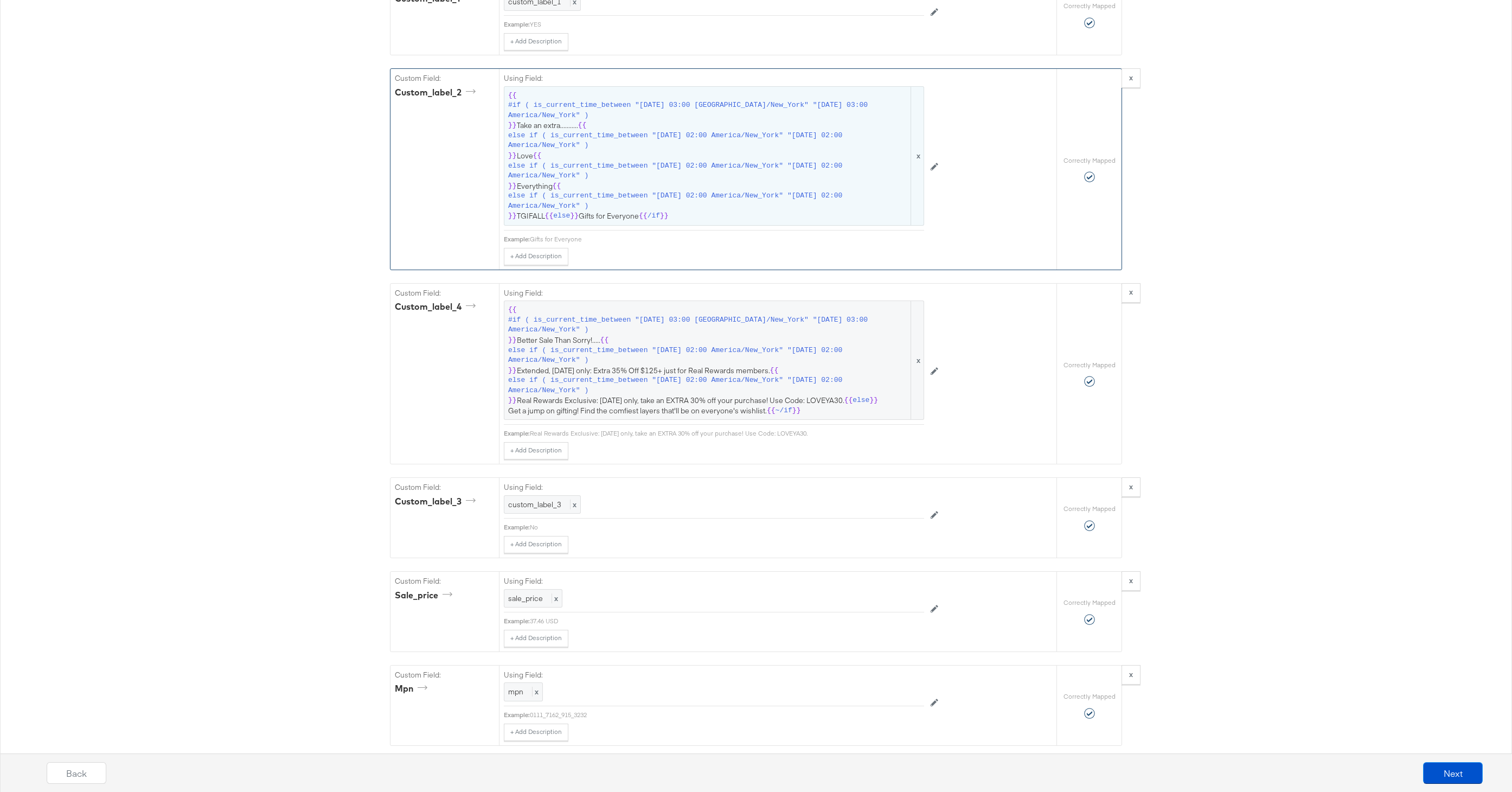
click at [654, 198] on span "else if ( is_current_time_between "2025-09-26 02:00 America/New_York" "2025-09-…" at bounding box center [708, 201] width 401 height 20
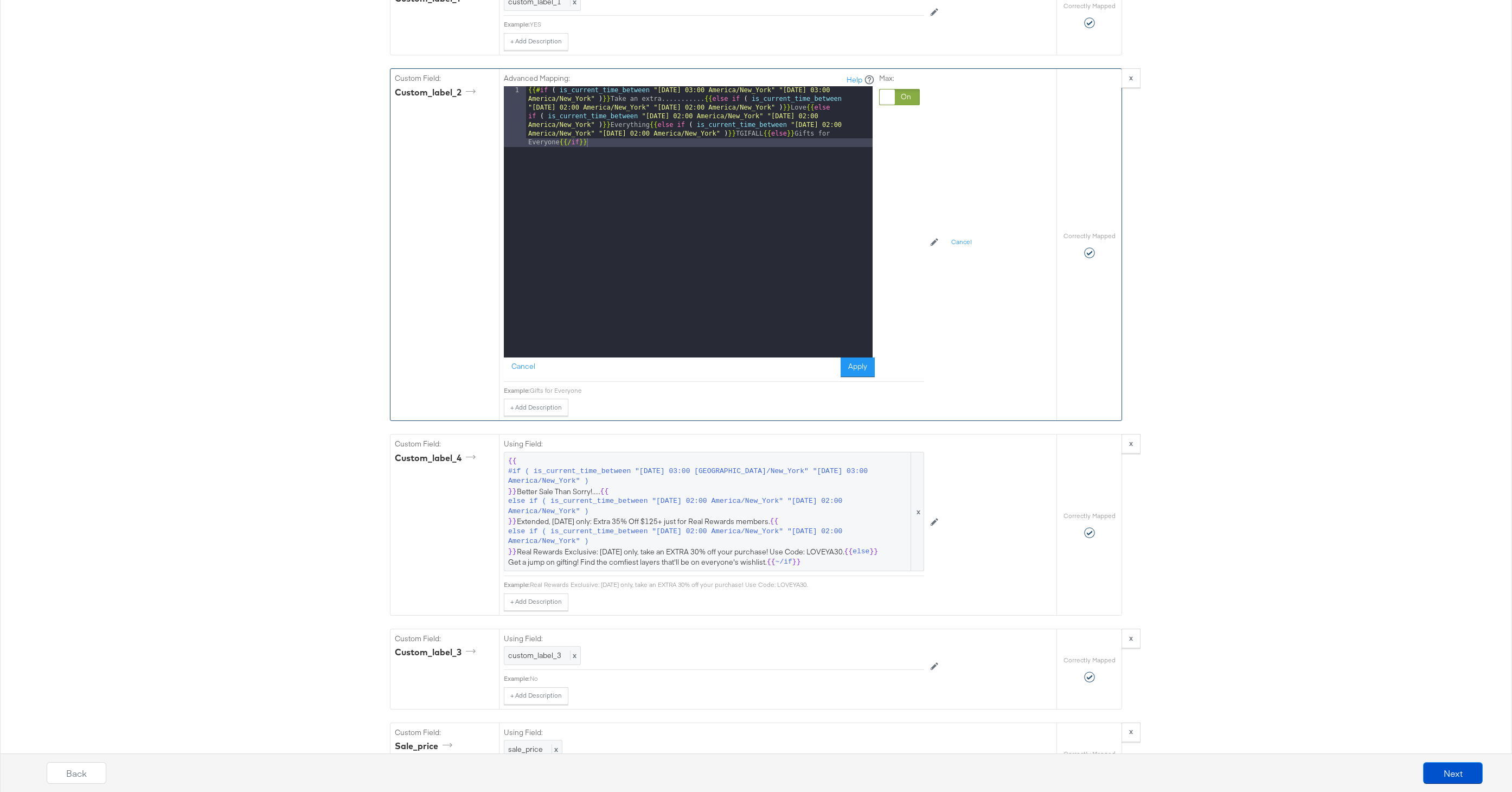
click at [778, 134] on div "{{# if ( is_current_time_between "2024-06-28 03:00 America/New_York" "2024-06-2…" at bounding box center [699, 282] width 347 height 393
click at [705, 100] on div "{{# if ( is_current_time_between "2024-06-28 03:00 America/New_York" "2024-06-2…" at bounding box center [699, 252] width 347 height 332
drag, startPoint x: 704, startPoint y: 99, endPoint x: 632, endPoint y: 100, distance: 72.0
click at [632, 100] on div "{{# if ( is_current_time_between "2024-06-28 03:00 America/New_York" "2024-06-2…" at bounding box center [699, 234] width 347 height 297
click at [790, 143] on div "{{# if ( is_current_time_between "2024-06-28 03:00 America/New_York" "2024-06-2…" at bounding box center [699, 234] width 347 height 297
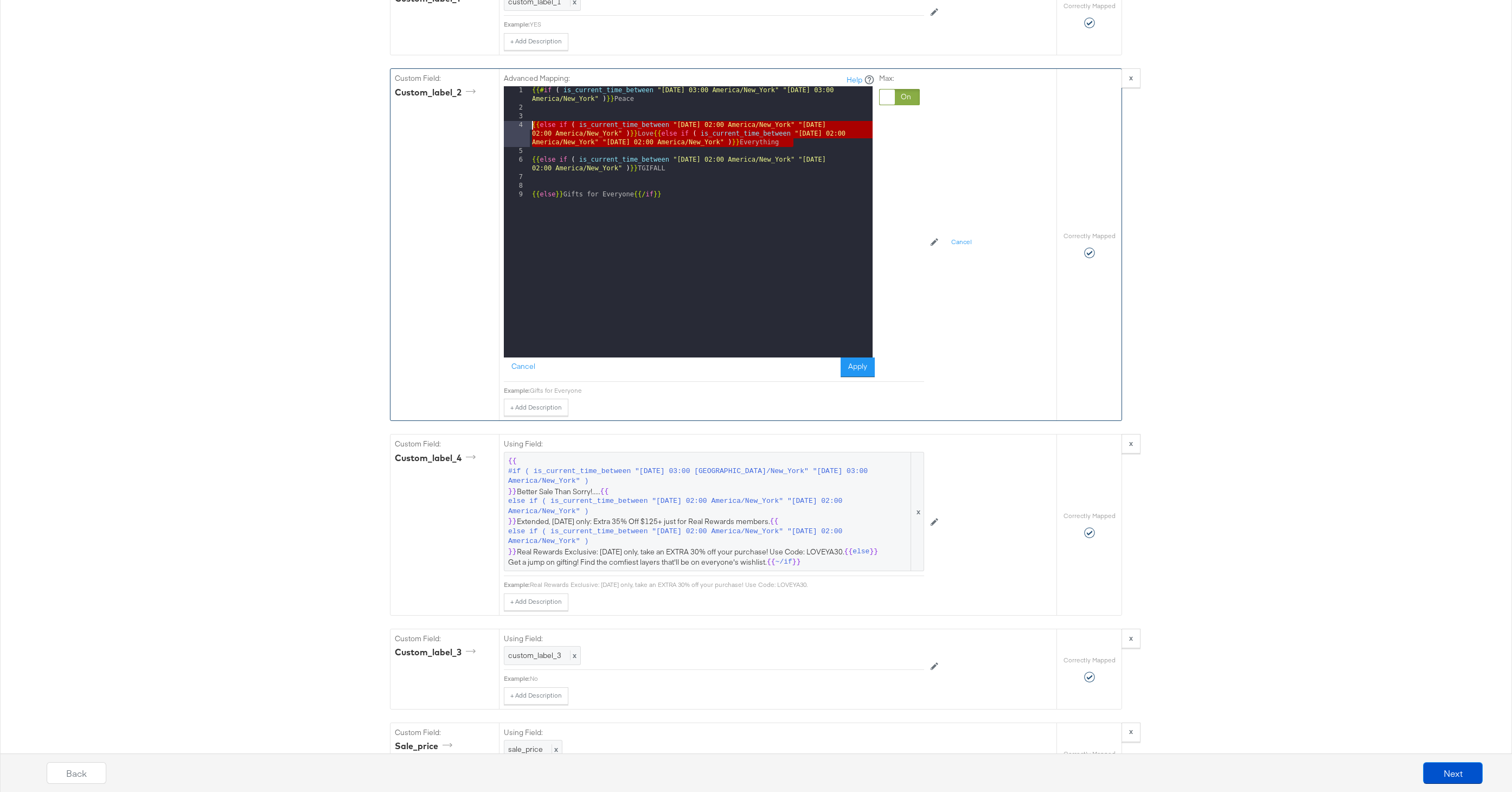
drag, startPoint x: 799, startPoint y: 145, endPoint x: 509, endPoint y: 126, distance: 290.6
click at [509, 126] on div "1 2 3 4 5 6 7 8 9 {{# if ( is_current_time_between "2024-06-28 03:00 America/Ne…" at bounding box center [688, 221] width 368 height 271
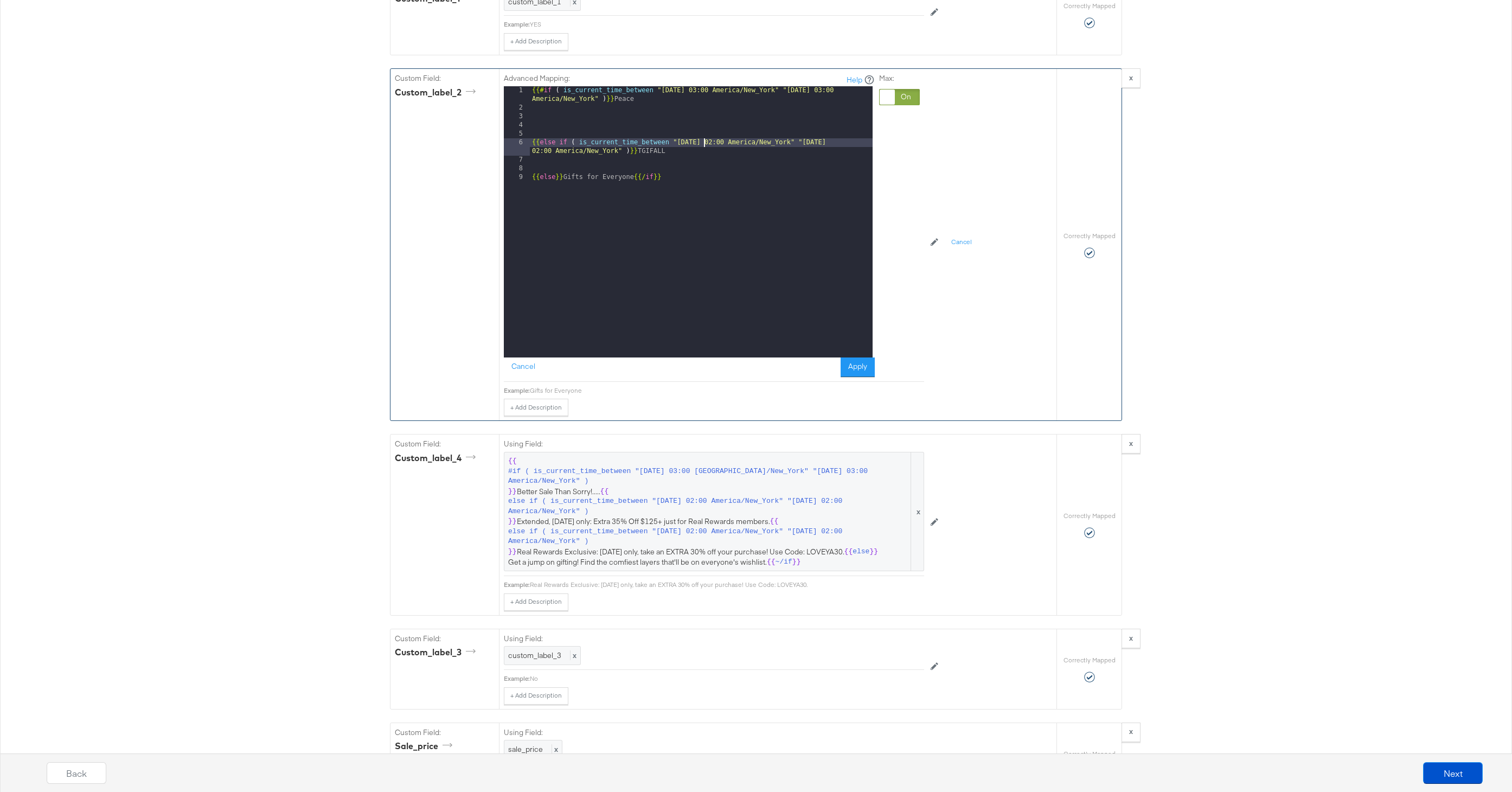
click at [702, 143] on div "{{# if ( is_current_time_between "2024-06-28 03:00 America/New_York" "2024-06-2…" at bounding box center [701, 234] width 343 height 297
drag, startPoint x: 844, startPoint y: 143, endPoint x: 844, endPoint y: 149, distance: 6.0
click at [844, 143] on div "{{# if ( is_current_time_between "2024-06-28 03:00 America/New_York" "2024-06-2…" at bounding box center [701, 234] width 343 height 297
click at [705, 150] on div "{{# if ( is_current_time_between "2024-06-28 03:00 America/New_York" "2024-06-2…" at bounding box center [701, 234] width 343 height 297
click at [530, 143] on div "{{# if ( is_current_time_between "2024-06-28 03:00 America/New_York" "2024-06-2…" at bounding box center [701, 234] width 343 height 297
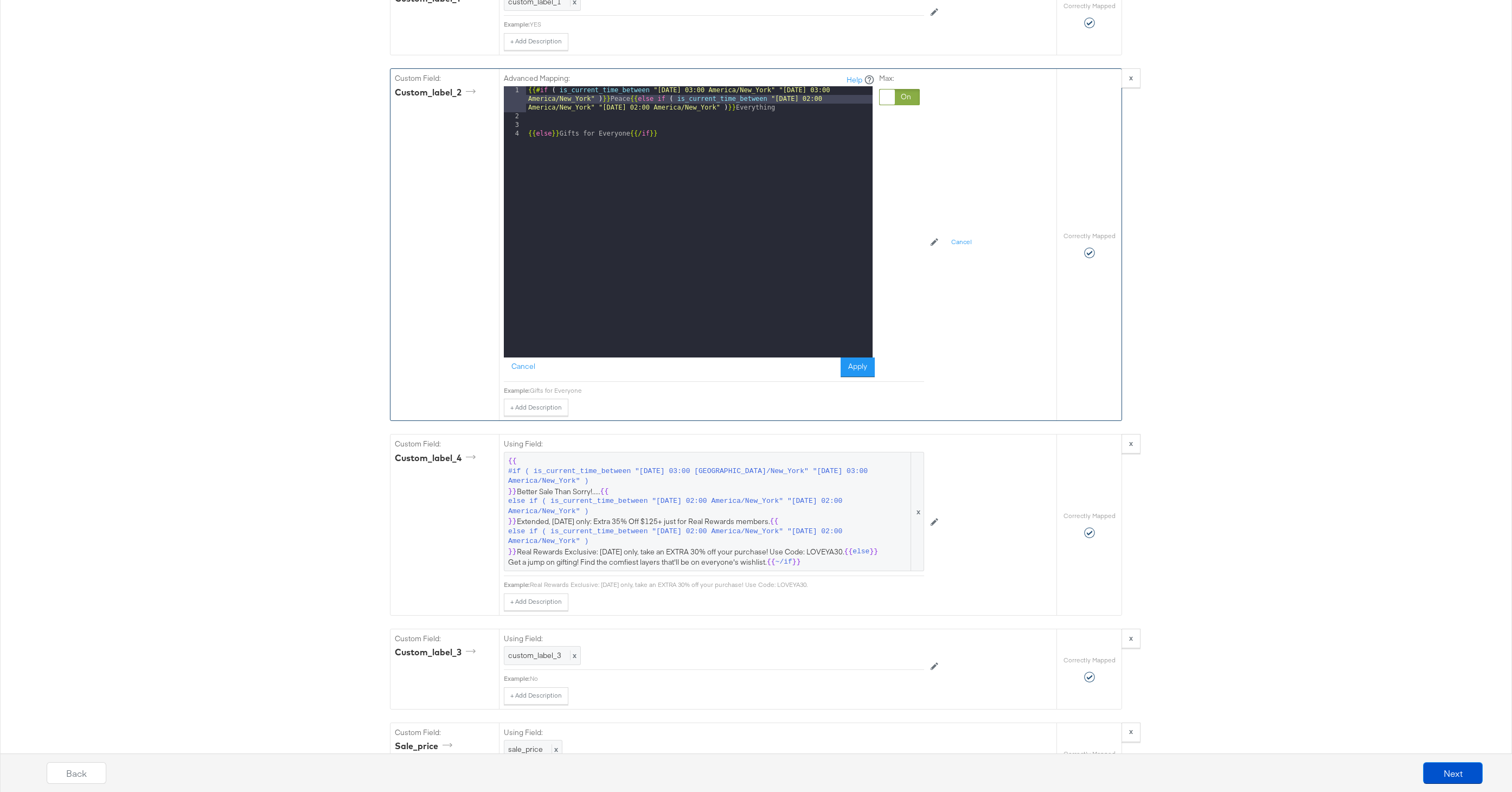
click at [529, 137] on div "{{# if ( is_current_time_between "2024-06-28 03:00 America/New_York" "2024-06-2…" at bounding box center [699, 239] width 347 height 306
click at [865, 368] on button "Apply" at bounding box center [858, 367] width 34 height 19
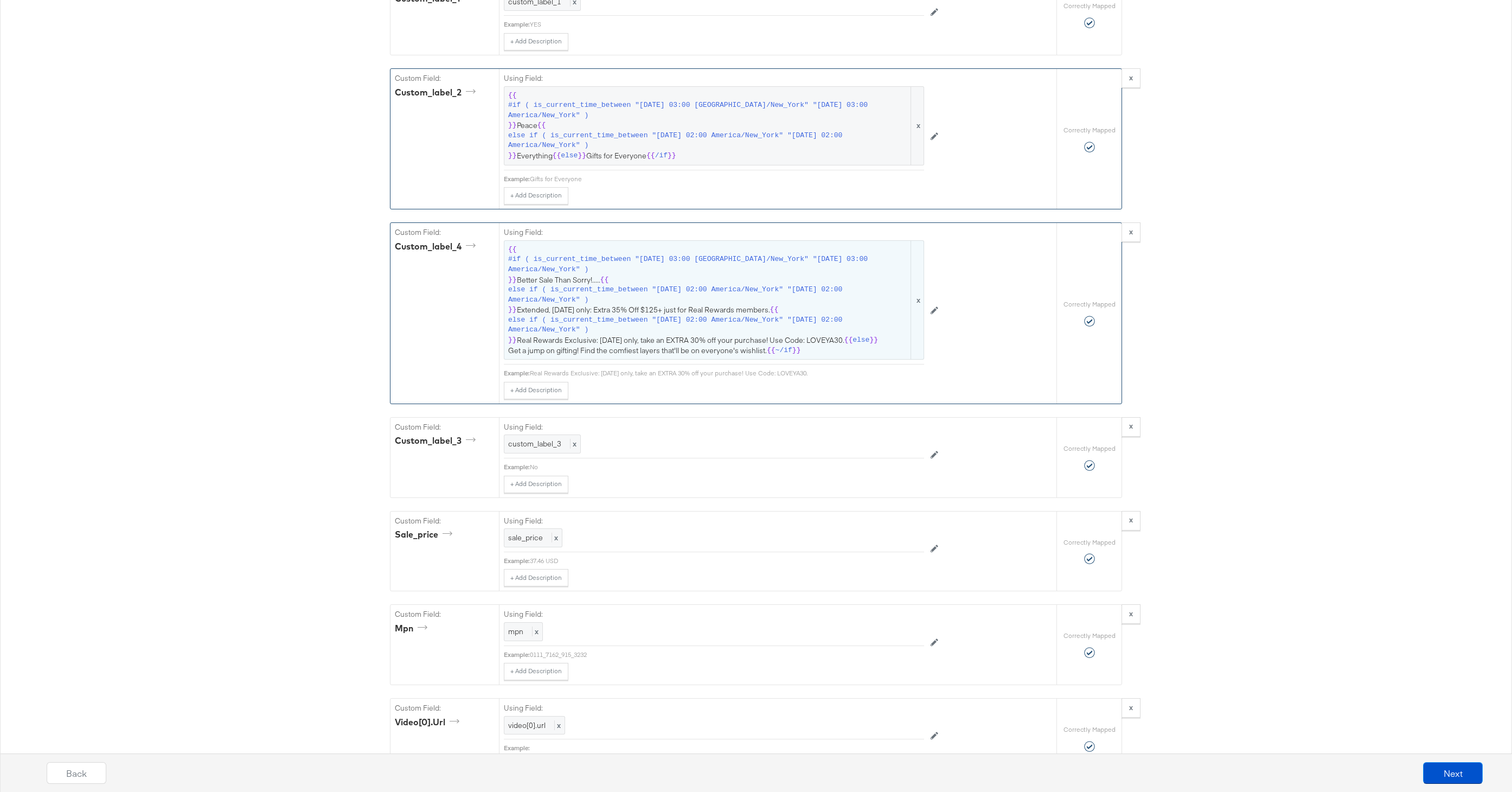
click at [599, 345] on span "{{ #if ( is_current_time_between "2024-06-11 03:00 America/New_York" "2024-06-1…" at bounding box center [713, 300] width 411 height 111
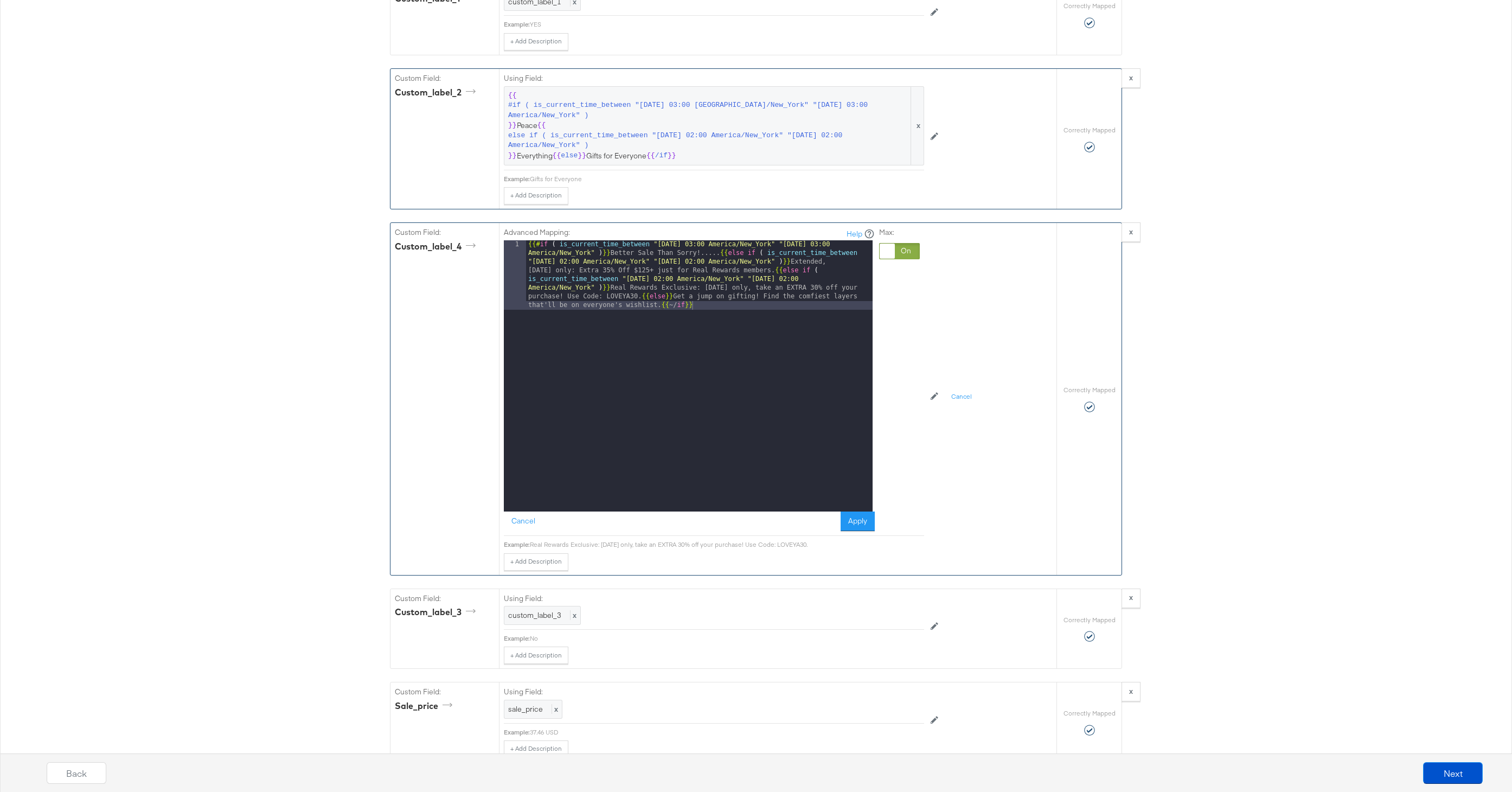
click at [645, 297] on div "{{# if ( is_current_time_between "2024-06-11 03:00 America/New_York" "2024-06-1…" at bounding box center [699, 445] width 347 height 410
drag, startPoint x: 771, startPoint y: 270, endPoint x: 785, endPoint y: 318, distance: 50.0
click at [771, 270] on div "{{# if ( is_current_time_between "2024-06-11 03:00 America/New_York" "2024-06-1…" at bounding box center [699, 415] width 347 height 349
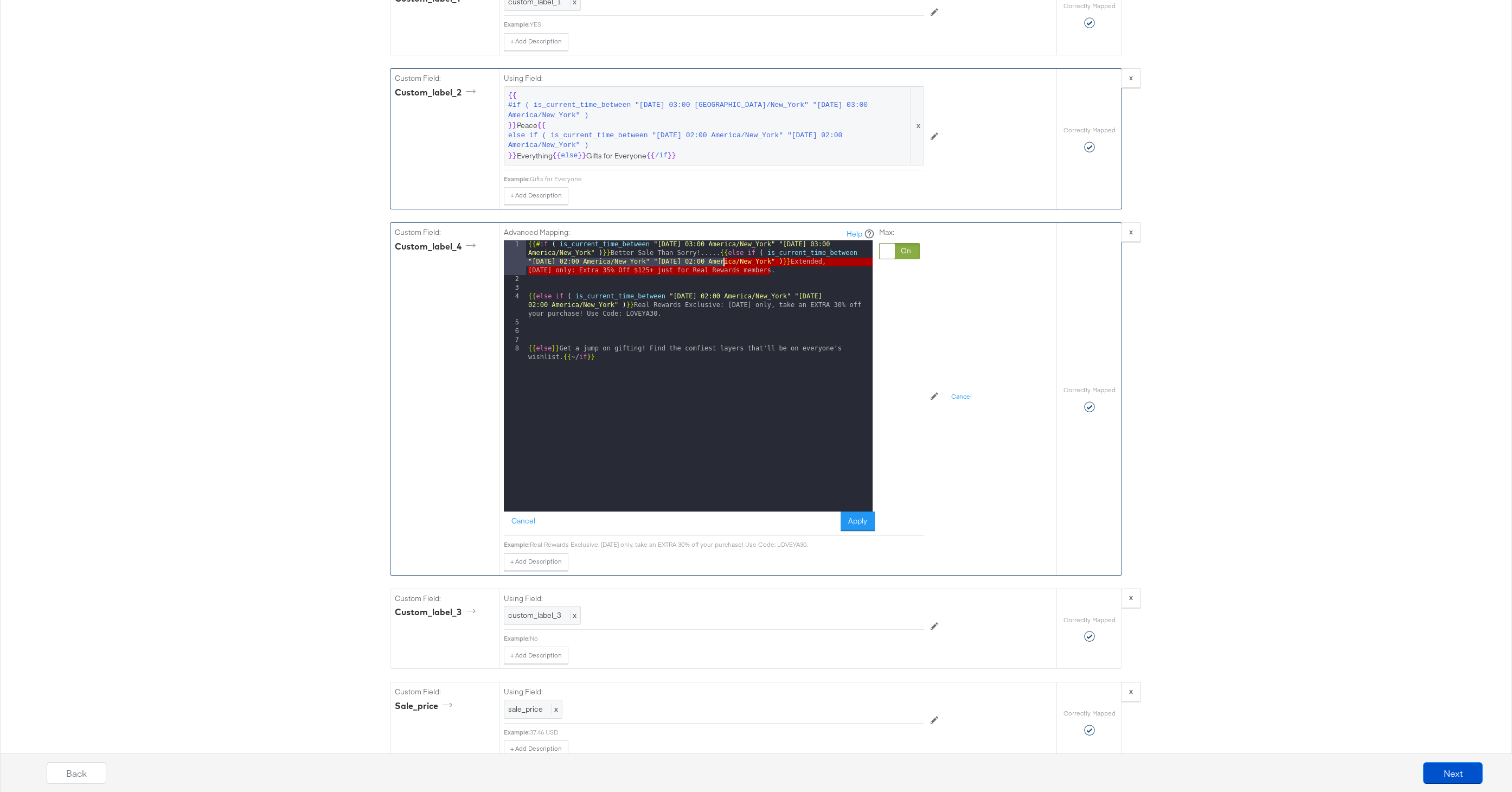
drag, startPoint x: 782, startPoint y: 273, endPoint x: 724, endPoint y: 260, distance: 59.4
click at [724, 260] on div "{{# if ( is_current_time_between "2024-06-11 03:00 America/New_York" "2024-06-1…" at bounding box center [699, 402] width 347 height 323
click at [754, 270] on div "{{# if ( is_current_time_between "2024-06-11 03:00 America/New_York" "2024-06-1…" at bounding box center [699, 402] width 347 height 323
drag, startPoint x: 777, startPoint y: 270, endPoint x: 613, endPoint y: 250, distance: 165.2
click at [613, 250] on div "{{# if ( is_current_time_between "2024-06-11 03:00 America/New_York" "2024-06-1…" at bounding box center [699, 402] width 347 height 323
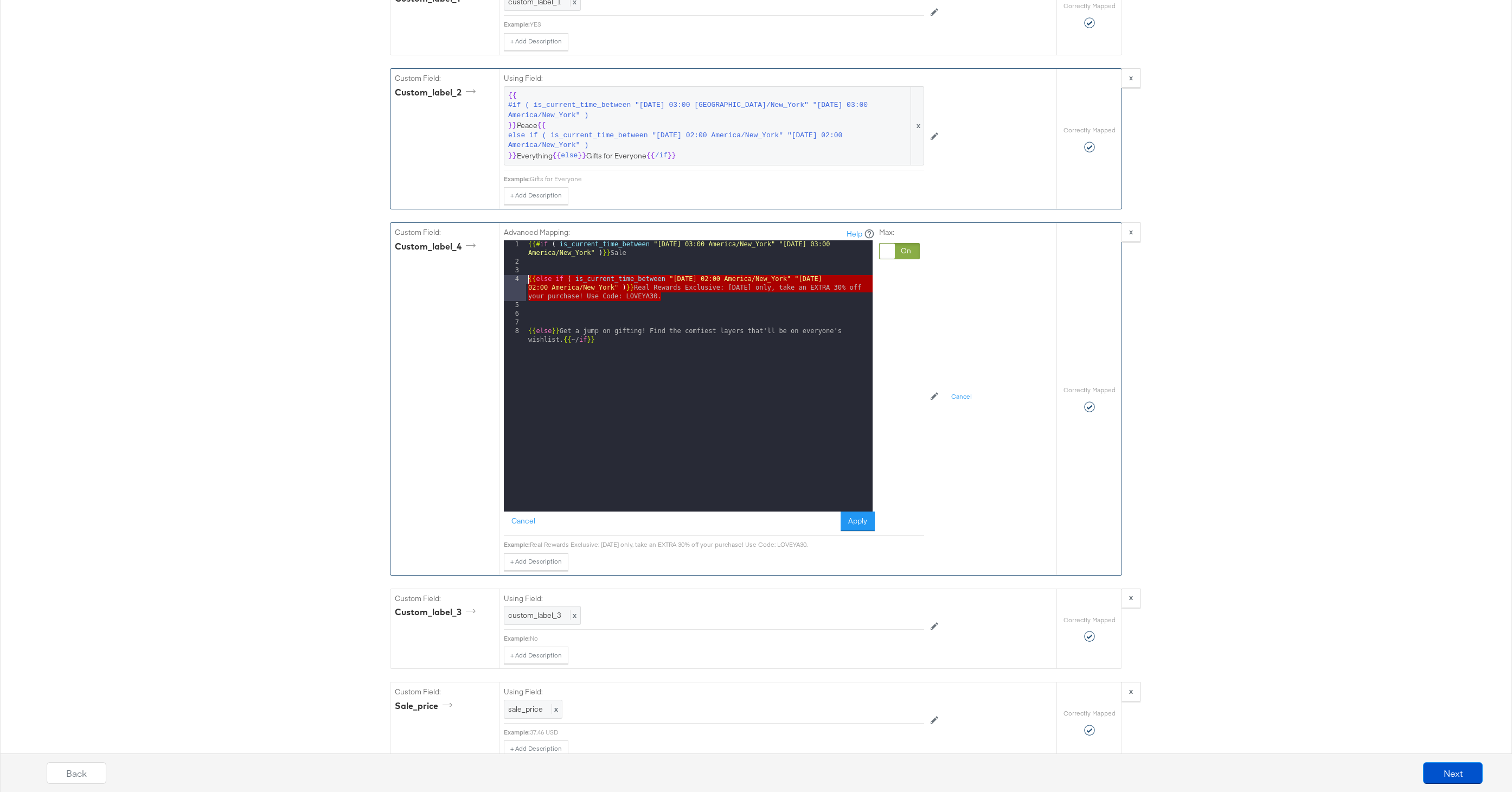
drag, startPoint x: 669, startPoint y: 295, endPoint x: 494, endPoint y: 278, distance: 175.8
click at [494, 278] on div "Custom Field: custom_label_4 Advanced Mapping: Help 1 2 3 4 5 6 7 8 {{# if ( is…" at bounding box center [723, 398] width 666 height 351
click at [674, 299] on div "{{# if ( is_current_time_between "2024-06-11 03:00 America/New_York" "2024-06-1…" at bounding box center [699, 394] width 347 height 306
paste textarea
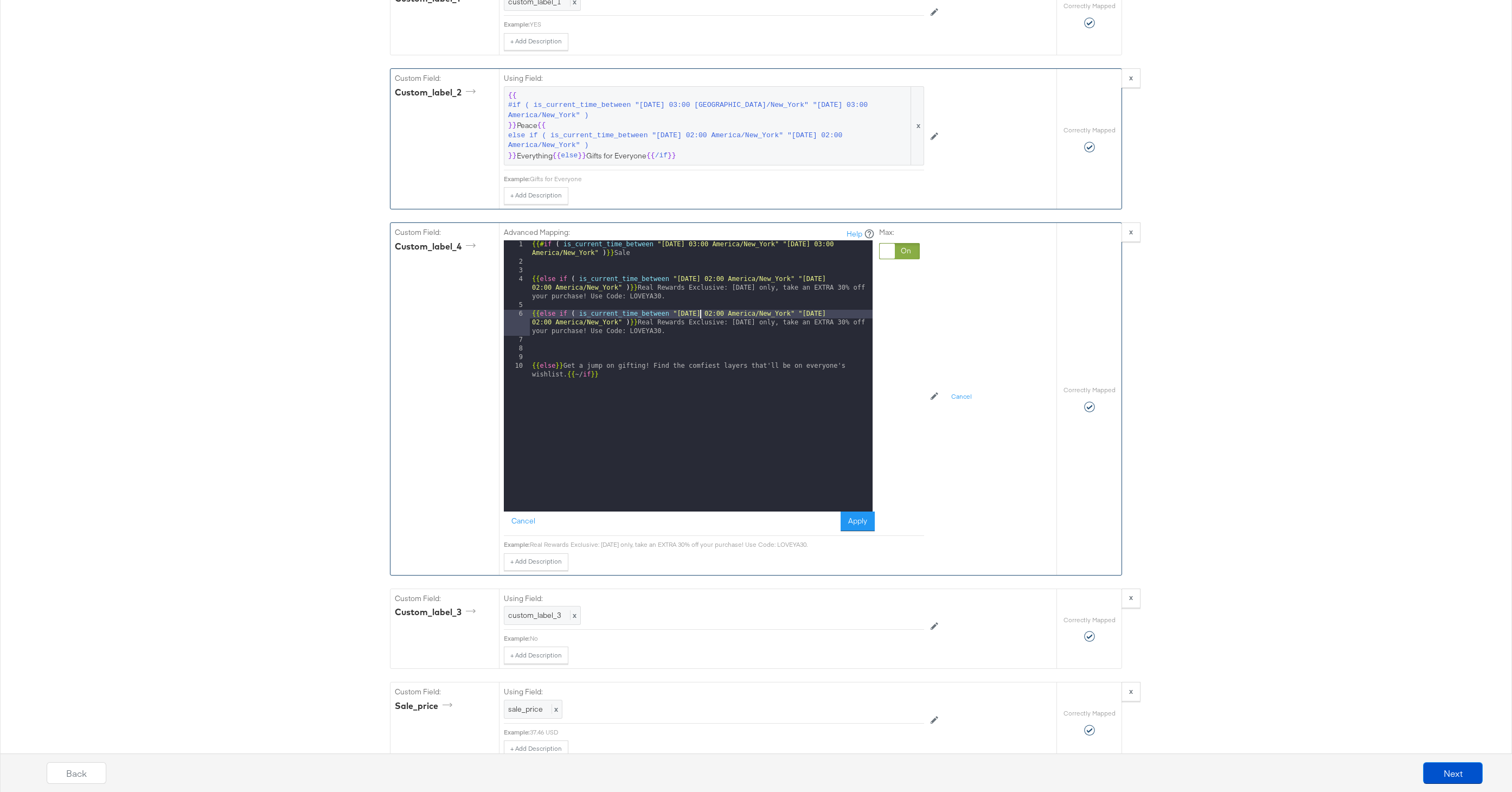
click at [701, 314] on div "{{# if ( is_current_time_between "2024-06-11 03:00 America/New_York" "2024-06-1…" at bounding box center [701, 394] width 343 height 306
drag, startPoint x: 856, startPoint y: 315, endPoint x: 856, endPoint y: 333, distance: 18.0
click at [856, 316] on div "{{# if ( is_current_time_between "2024-06-11 03:00 America/New_York" "2024-06-1…" at bounding box center [701, 394] width 343 height 306
drag, startPoint x: 675, startPoint y: 329, endPoint x: 660, endPoint y: 324, distance: 15.8
click at [660, 324] on div "{{# if ( is_current_time_between "2024-06-11 03:00 America/New_York" "2024-06-1…" at bounding box center [701, 394] width 343 height 306
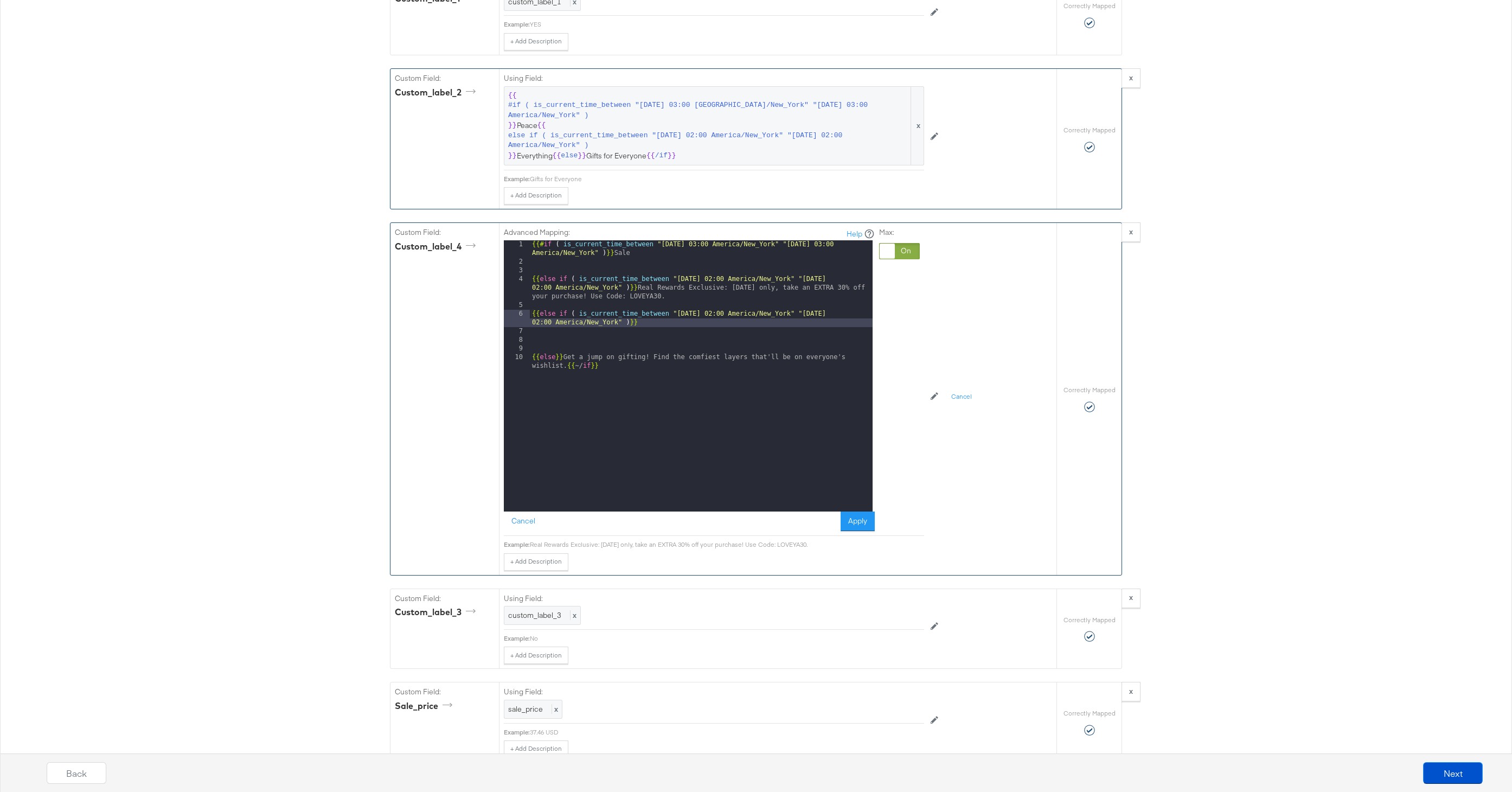
click at [652, 325] on div "{{# if ( is_current_time_between "2024-06-11 03:00 America/New_York" "2024-06-1…" at bounding box center [701, 394] width 343 height 306
click at [530, 283] on div "{{# if ( is_current_time_between "2024-06-11 03:00 America/New_York" "2024-06-1…" at bounding box center [701, 394] width 343 height 306
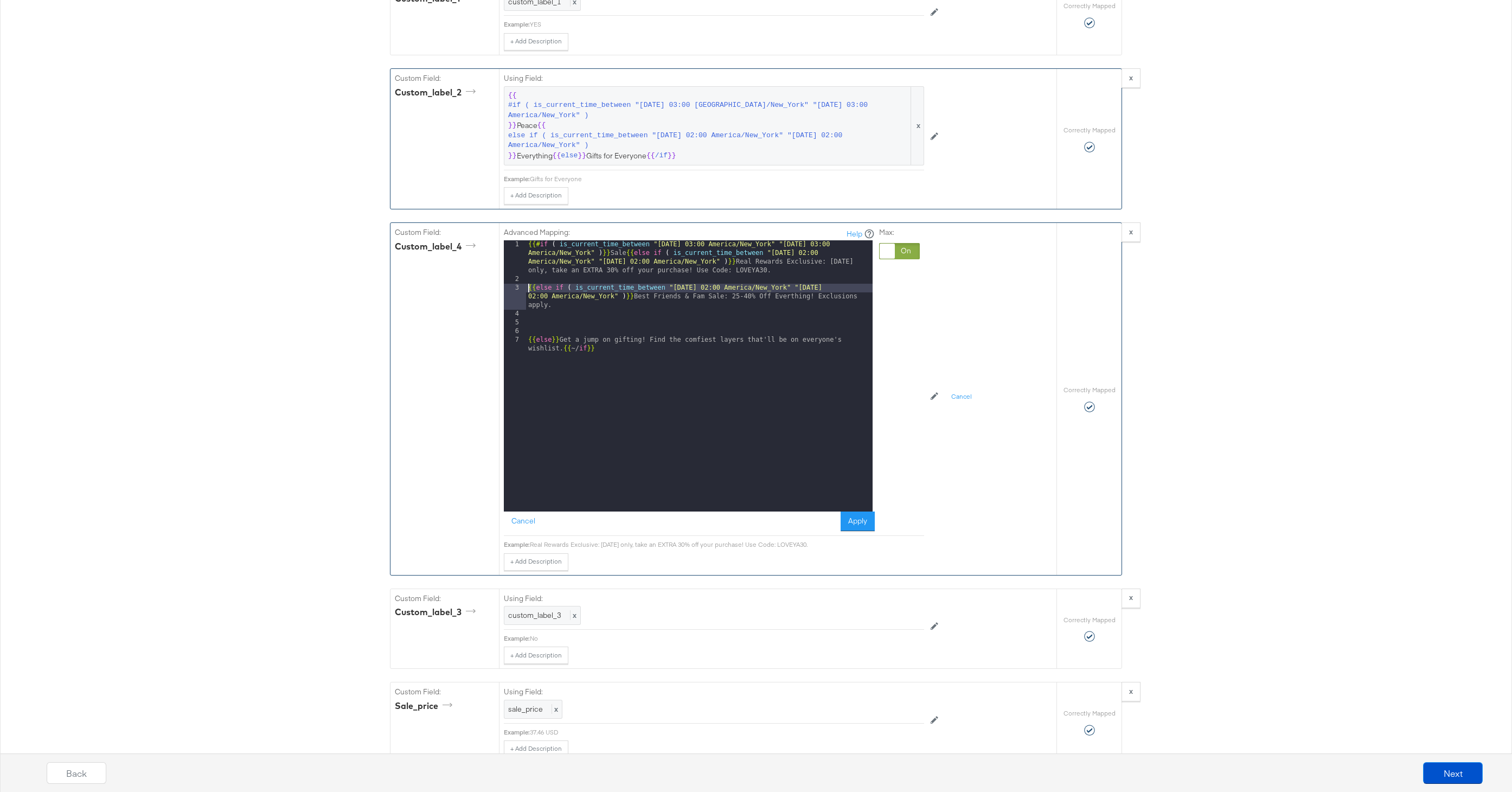
click at [529, 289] on div "{{# if ( is_current_time_between "2024-06-11 03:00 America/New_York" "2024-06-1…" at bounding box center [699, 402] width 347 height 323
click at [526, 326] on div "{{# if ( is_current_time_between "2024-06-11 03:00 America/New_York" "2024-06-1…" at bounding box center [699, 411] width 347 height 340
click at [858, 517] on button "Apply" at bounding box center [858, 521] width 34 height 19
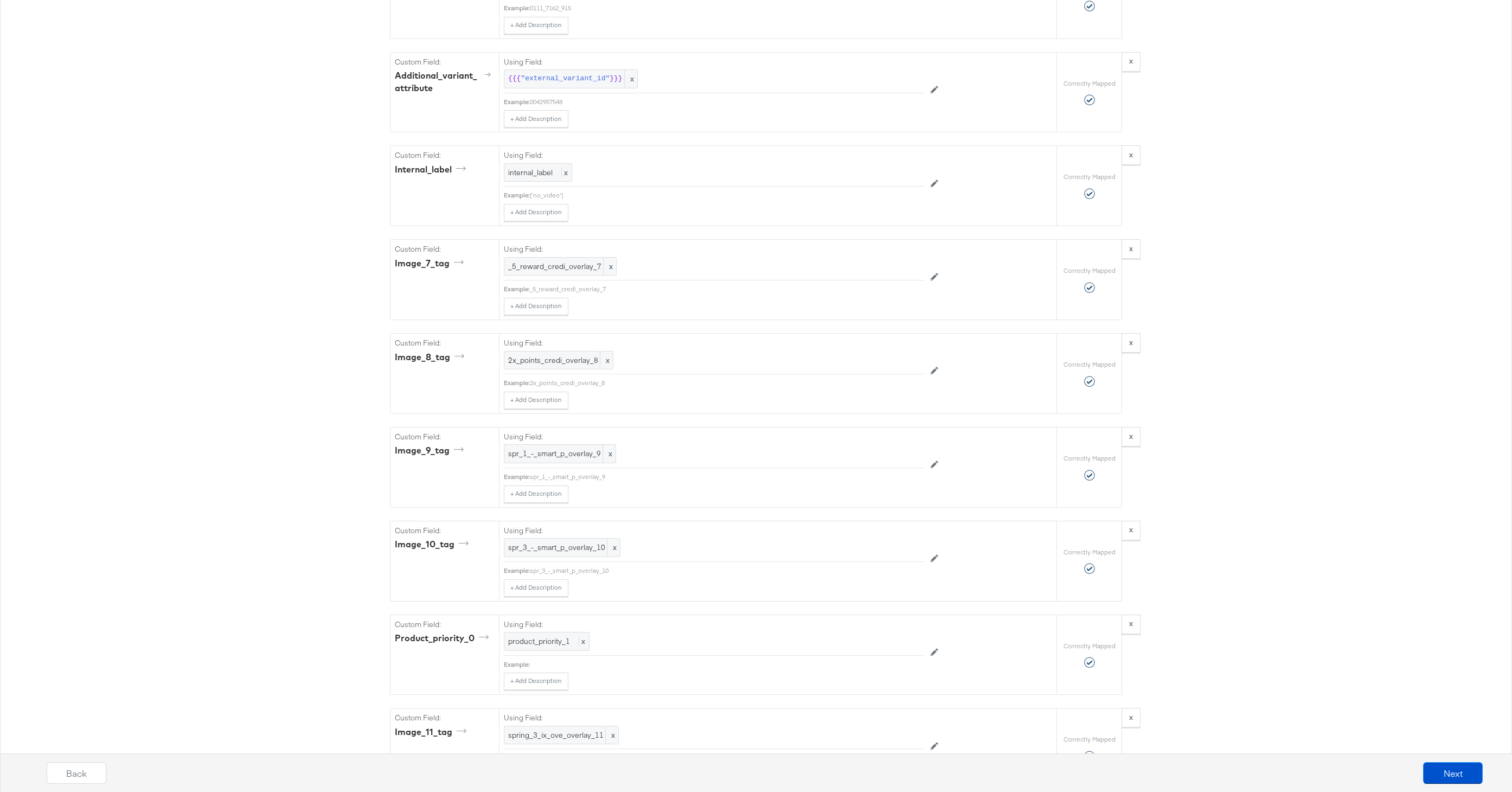
scroll to position [3986, 0]
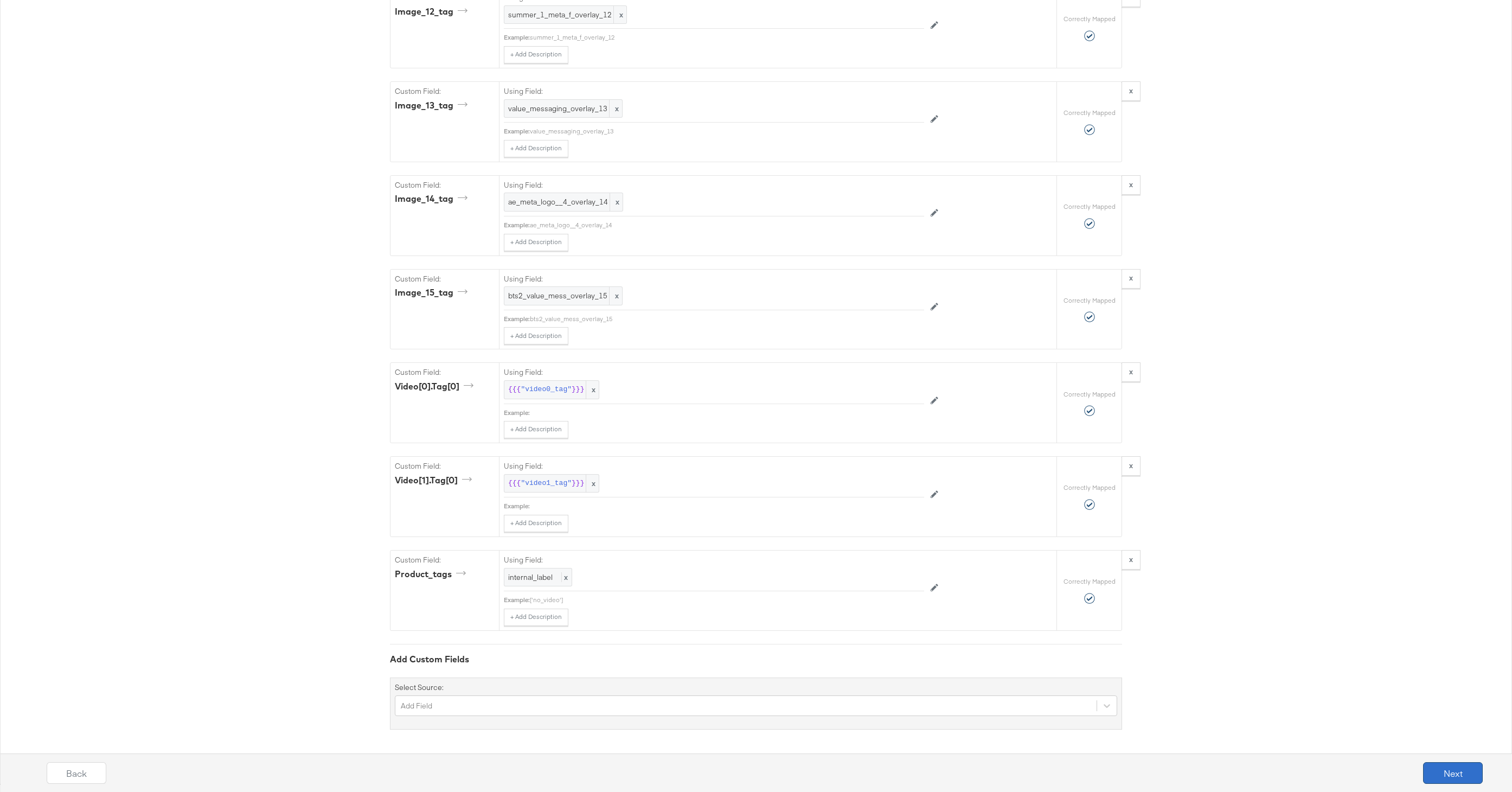
click at [1463, 778] on button "Next" at bounding box center [1453, 773] width 60 height 22
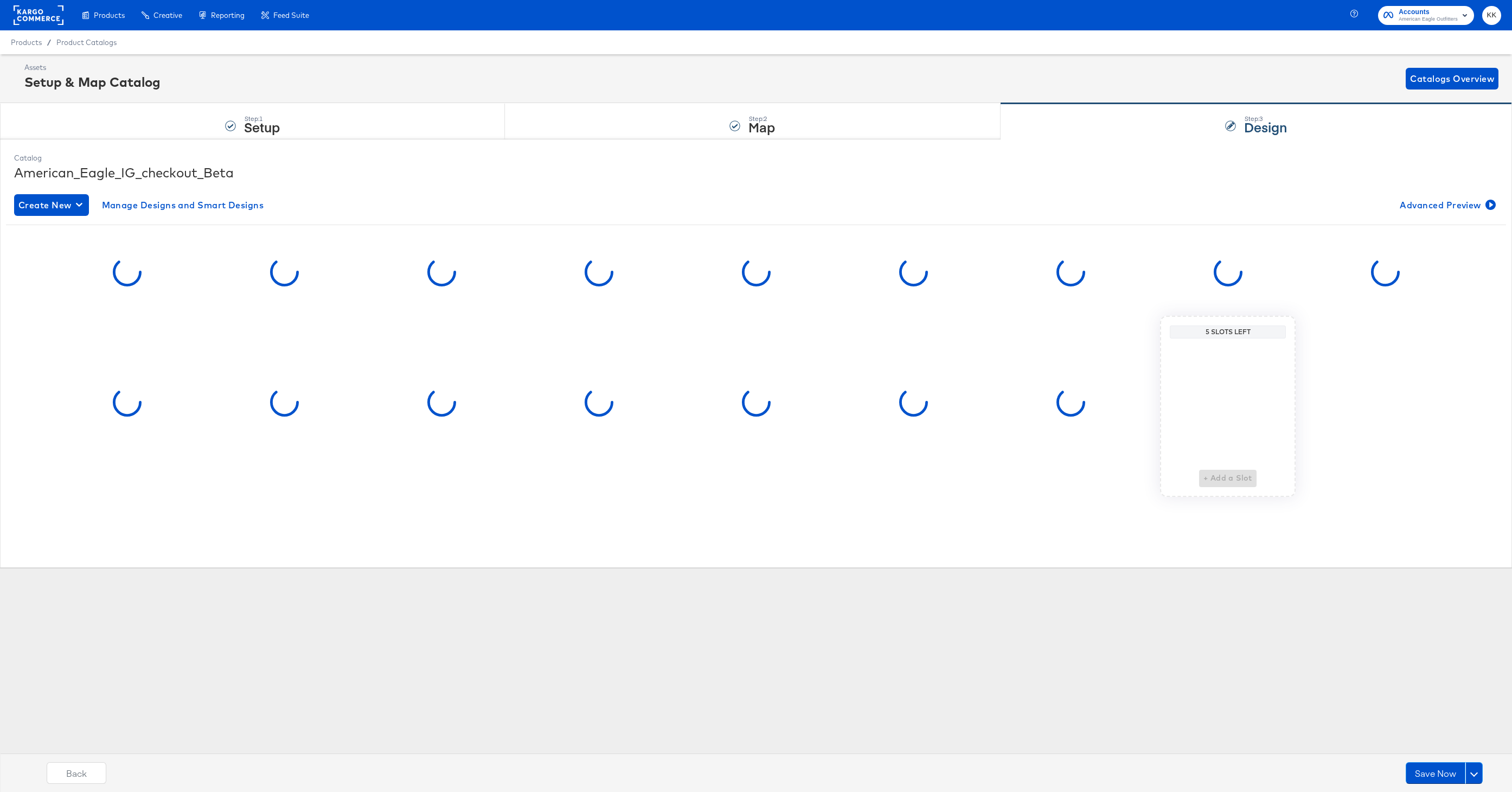
scroll to position [0, 0]
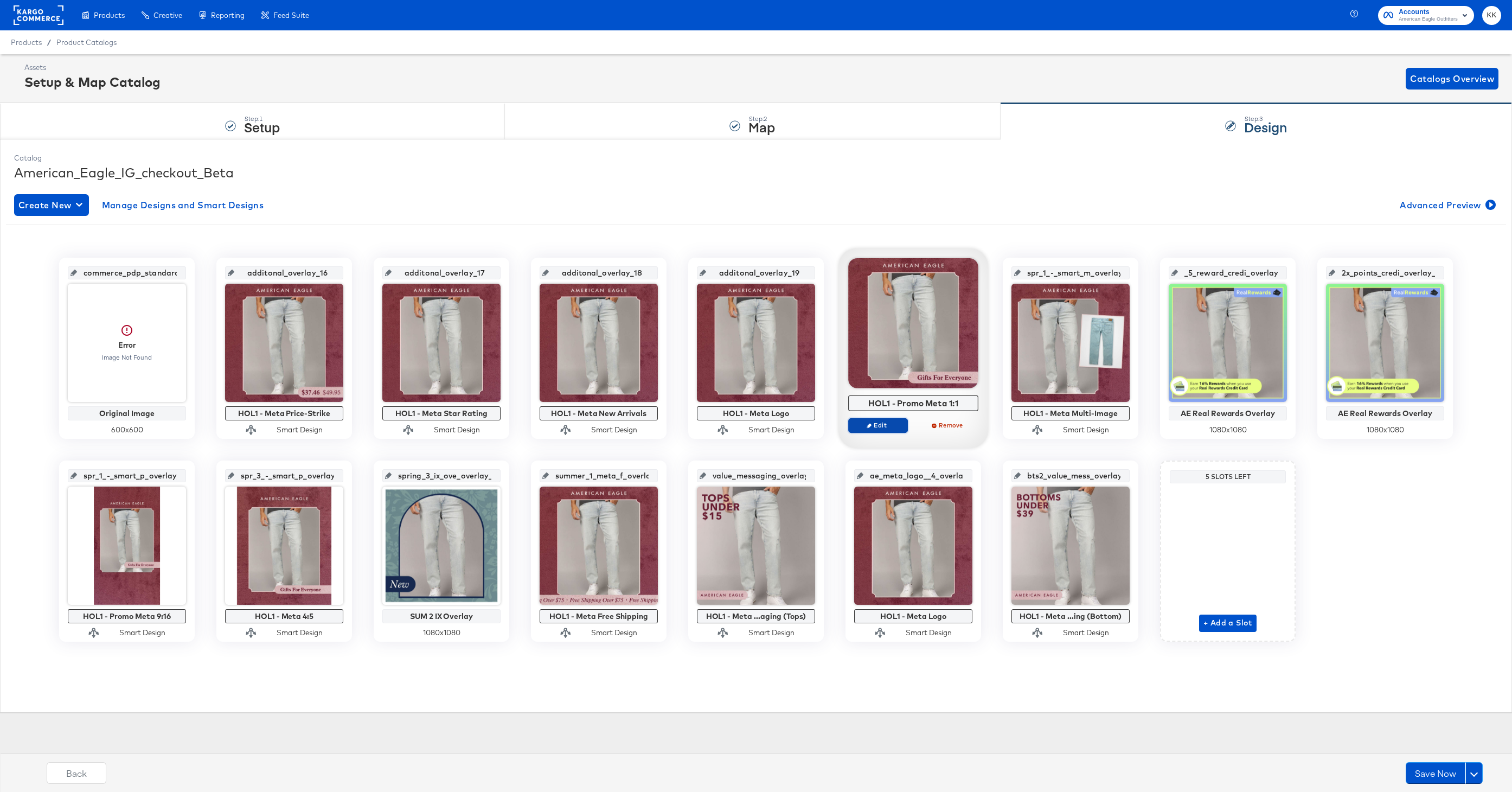
click at [884, 424] on span "Edit" at bounding box center [878, 425] width 50 height 8
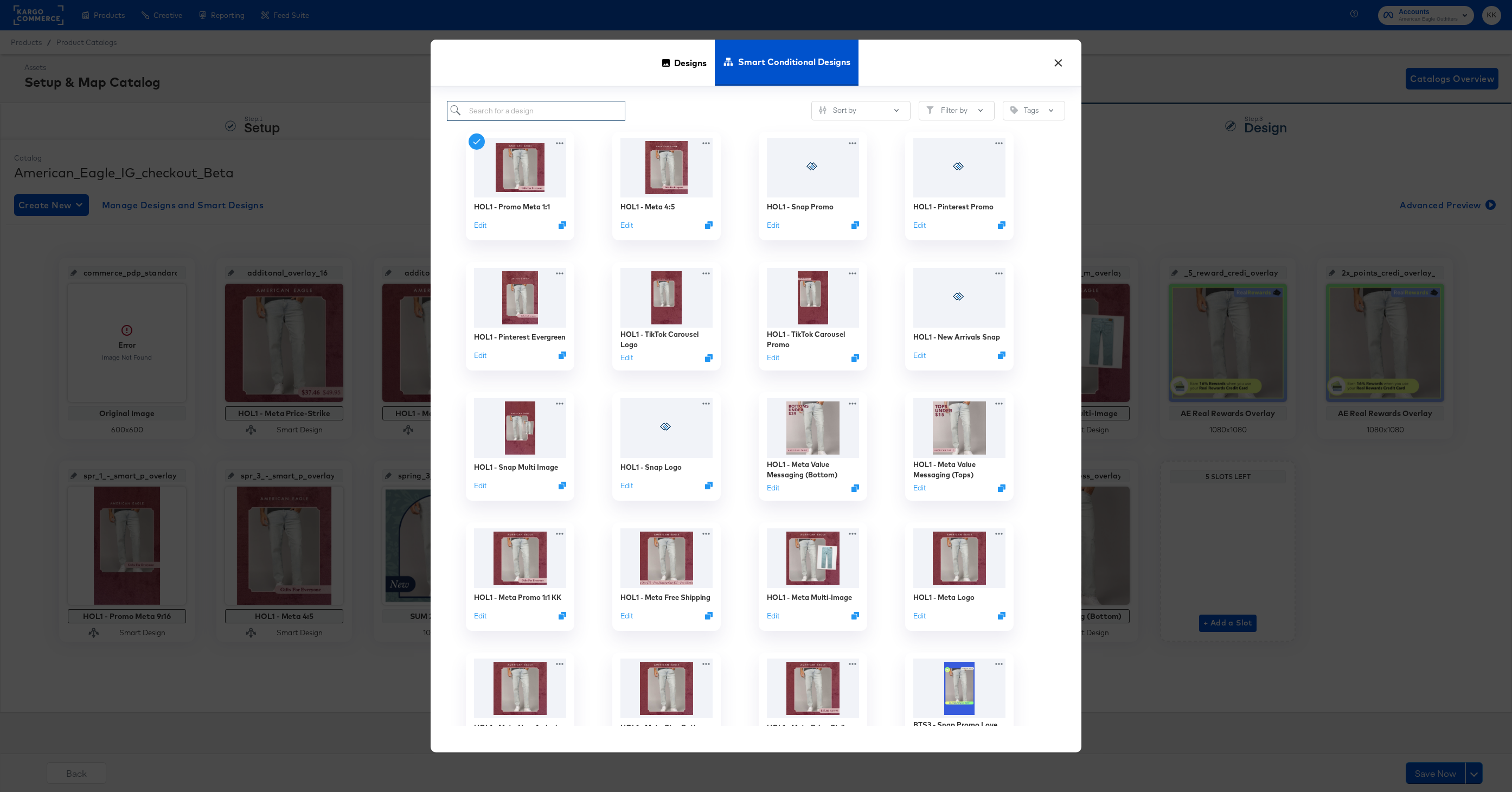
click at [516, 115] on input "search" at bounding box center [536, 111] width 178 height 20
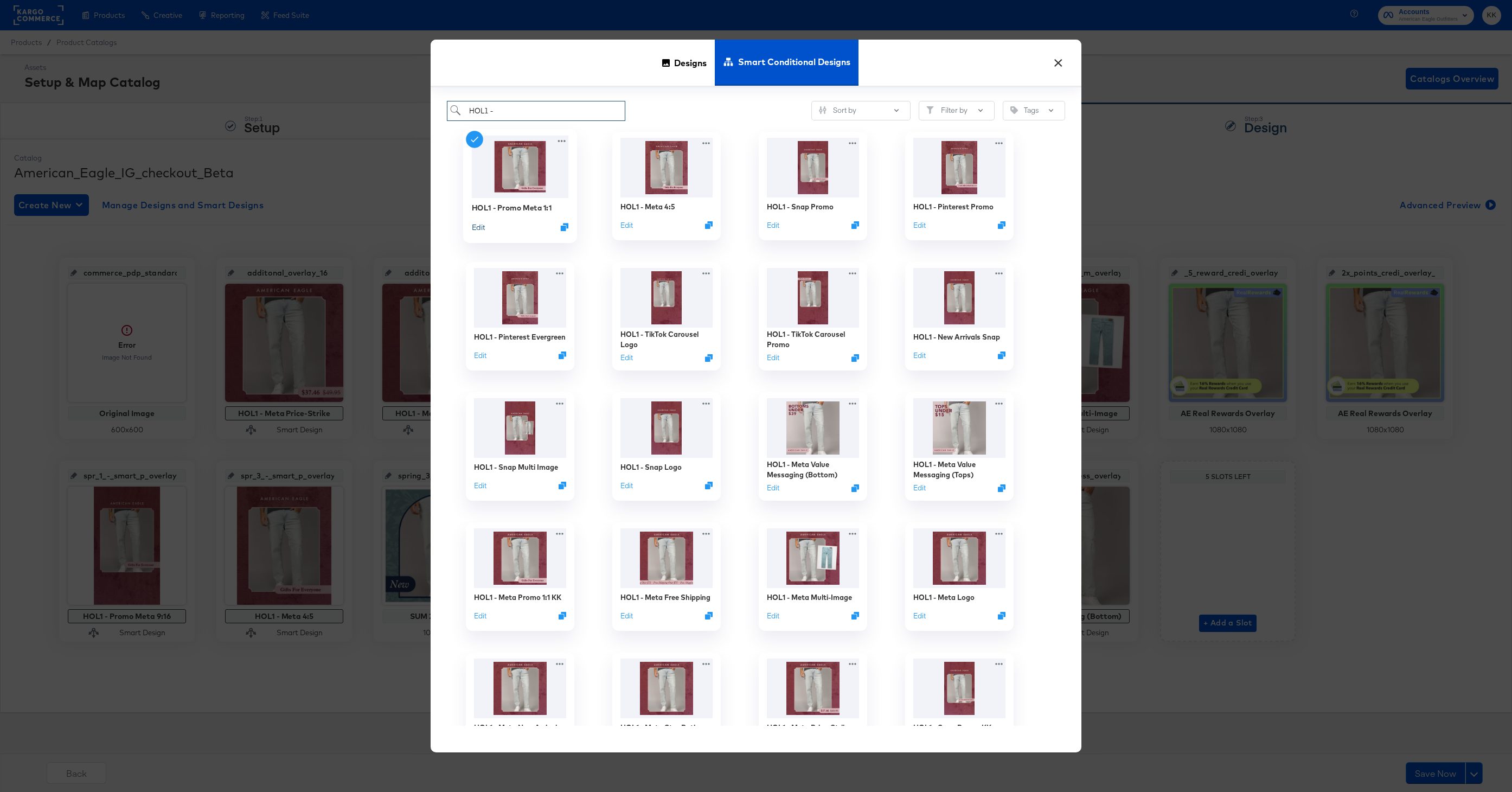
type input "HOL1 -"
click at [480, 228] on button "Edit" at bounding box center [478, 226] width 13 height 11
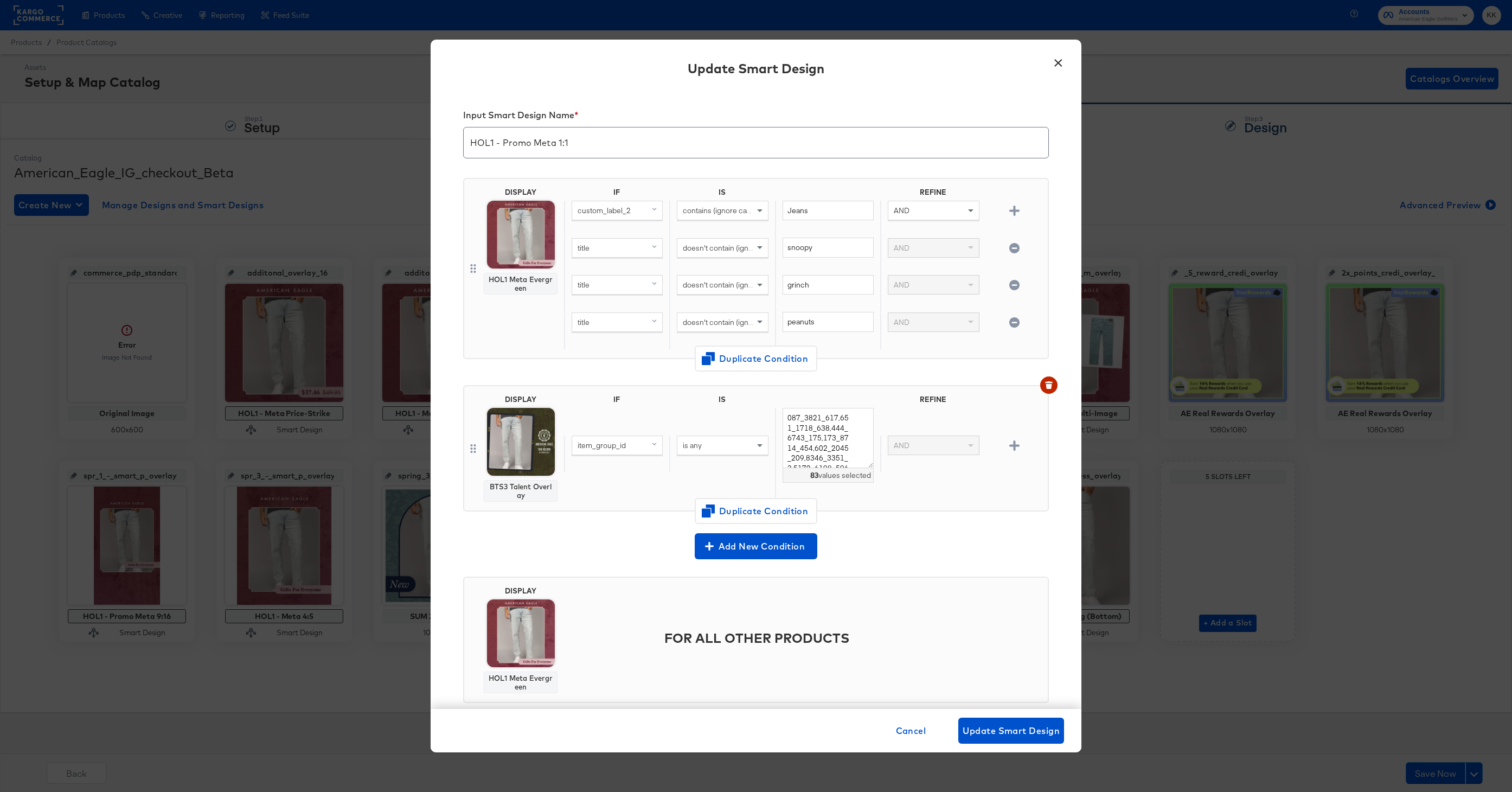
click at [530, 147] on input "HOL1 - Promo Meta 1:1" at bounding box center [756, 138] width 585 height 30
type input "HOL1 - Meta Promo 1:1"
click at [1020, 731] on span "Update Smart Design" at bounding box center [1011, 730] width 97 height 15
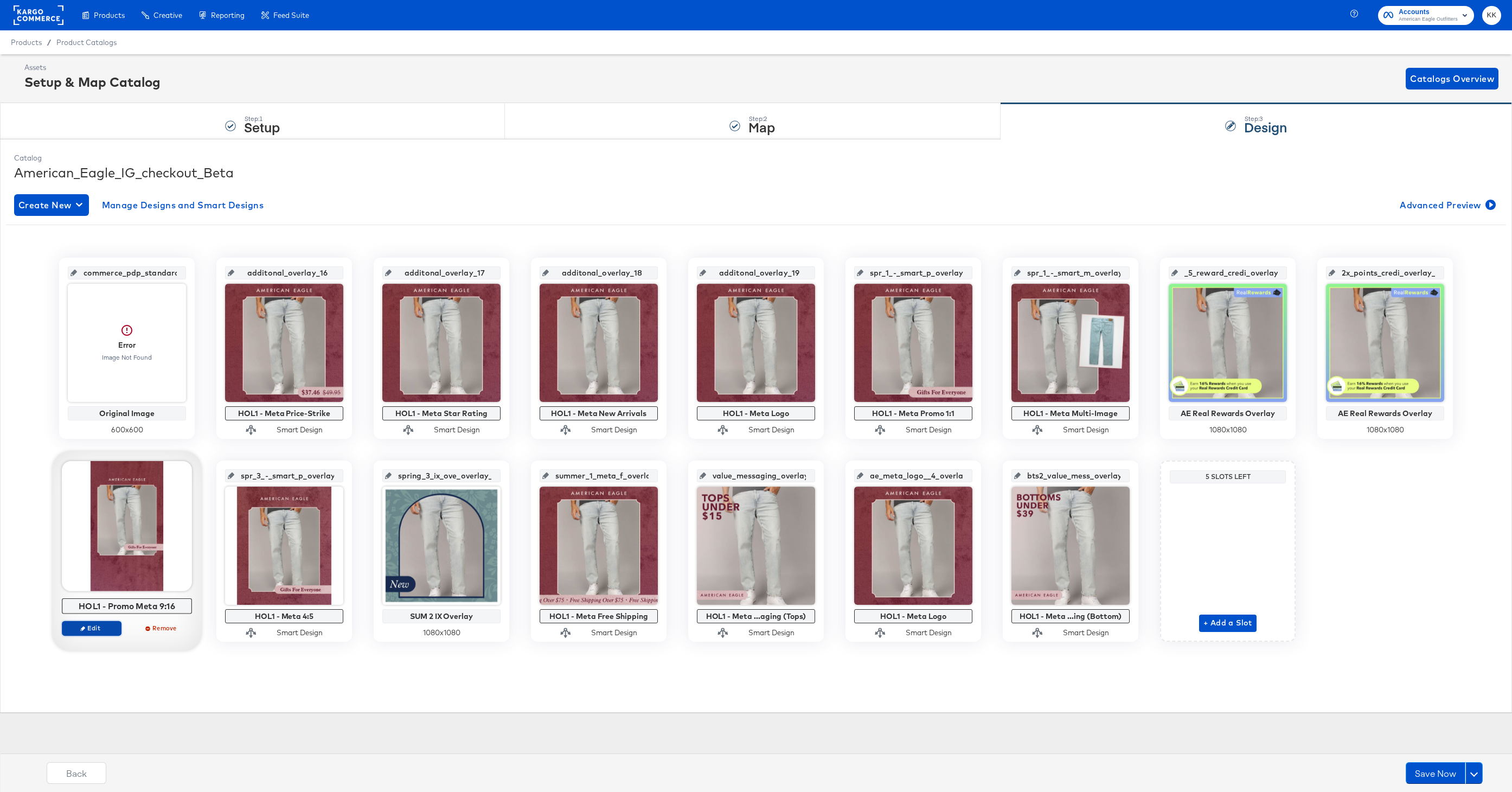
click at [95, 632] on button "Edit" at bounding box center [92, 628] width 60 height 15
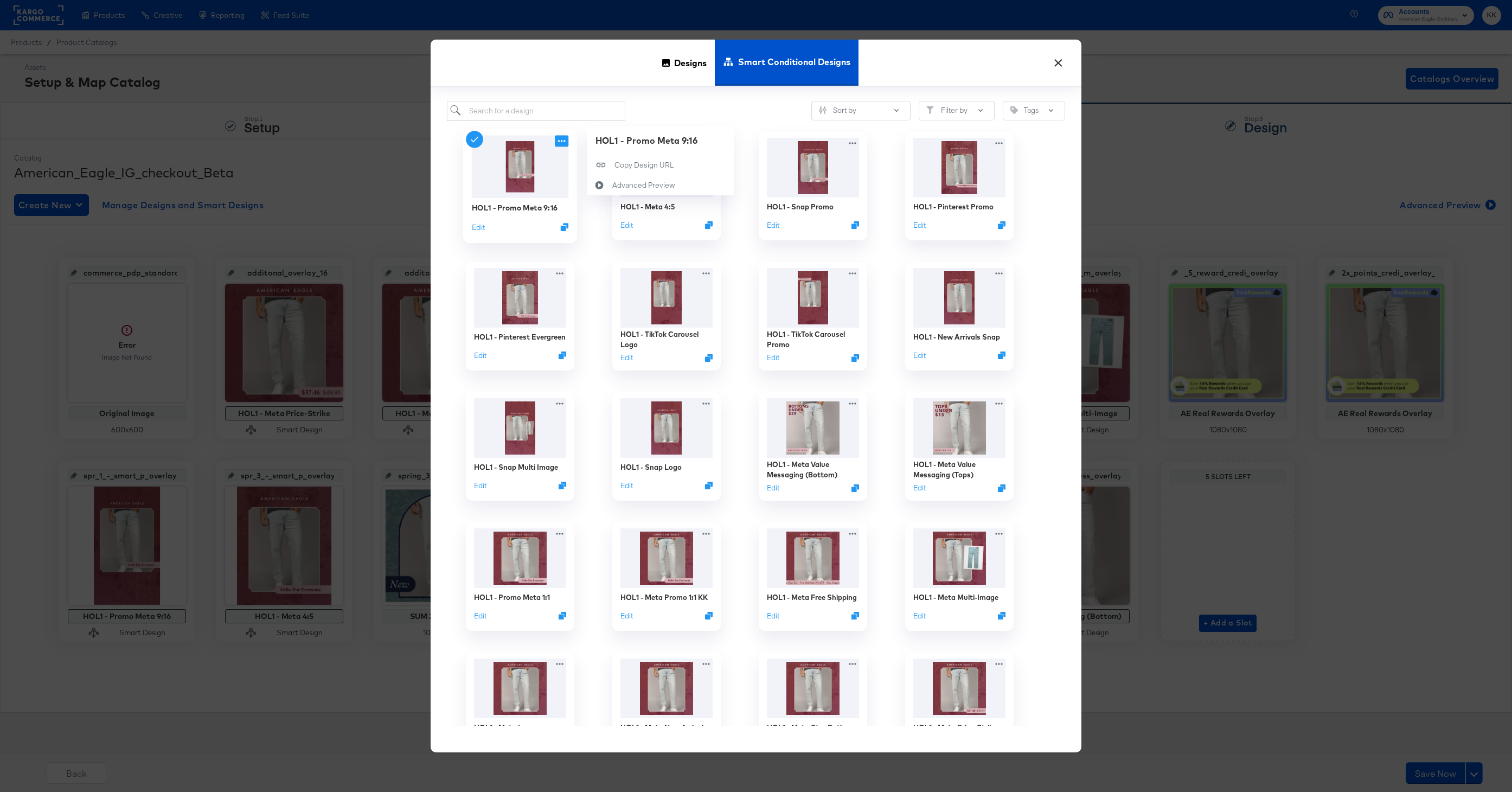
click at [560, 137] on icon at bounding box center [561, 141] width 14 height 11
click at [480, 224] on button "Edit" at bounding box center [478, 226] width 13 height 11
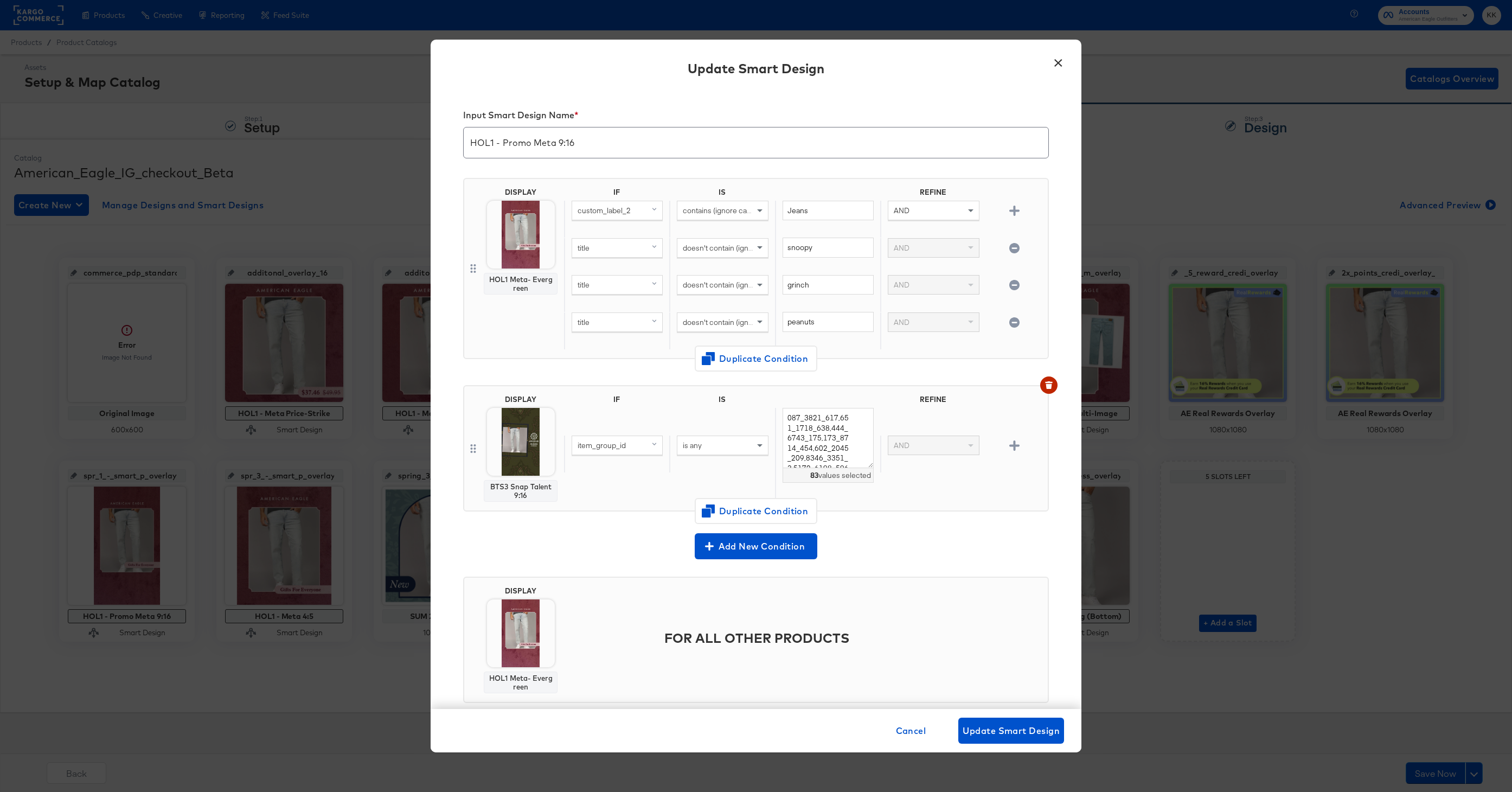
click at [535, 143] on input "HOL1 - Promo Meta 9:16" at bounding box center [756, 138] width 585 height 30
type input "HOL1 - Meta Promo 9:16"
click at [1016, 727] on span "Update Smart Design" at bounding box center [1011, 730] width 97 height 15
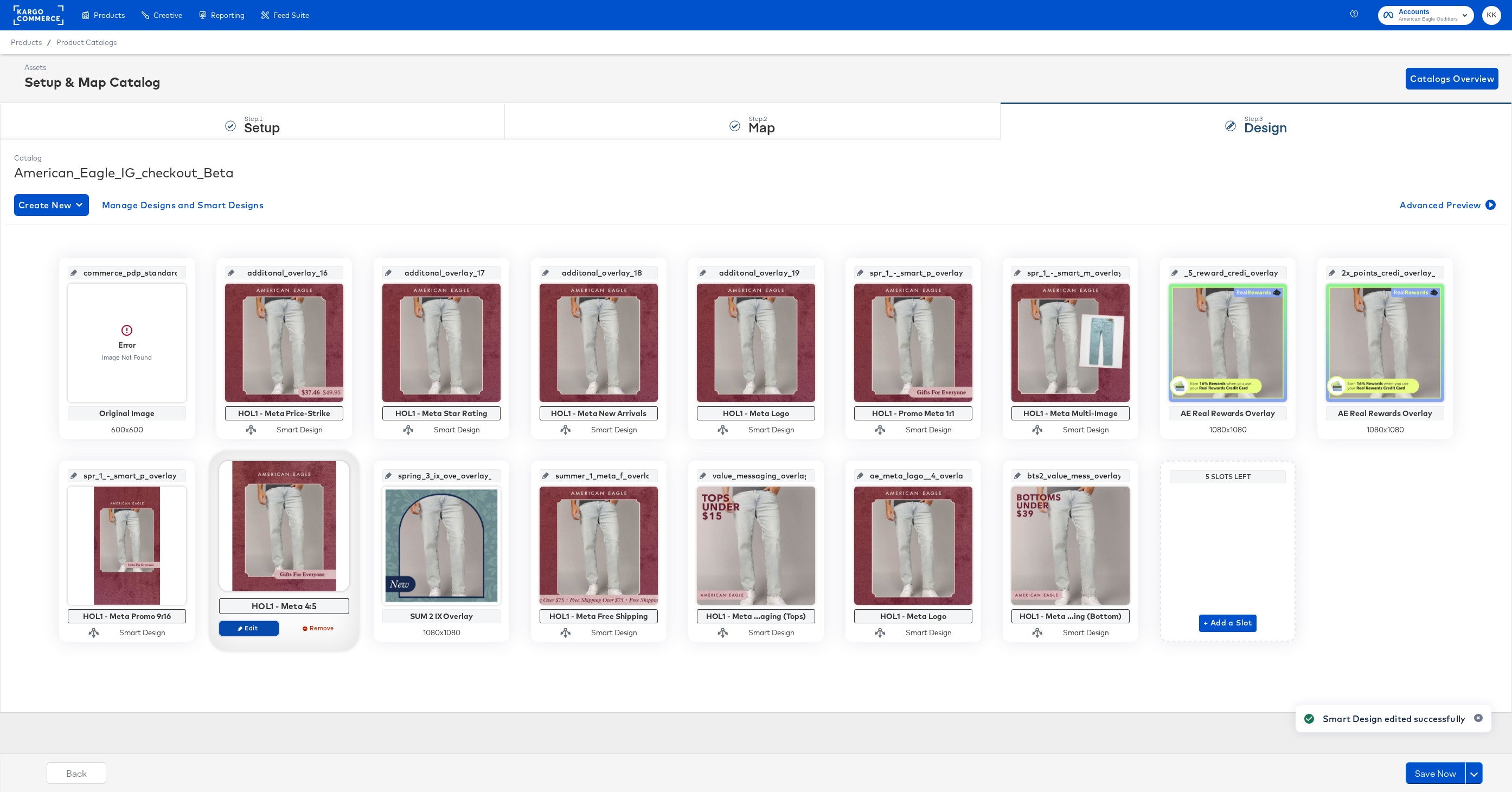
click at [249, 624] on span "Edit" at bounding box center [249, 628] width 50 height 8
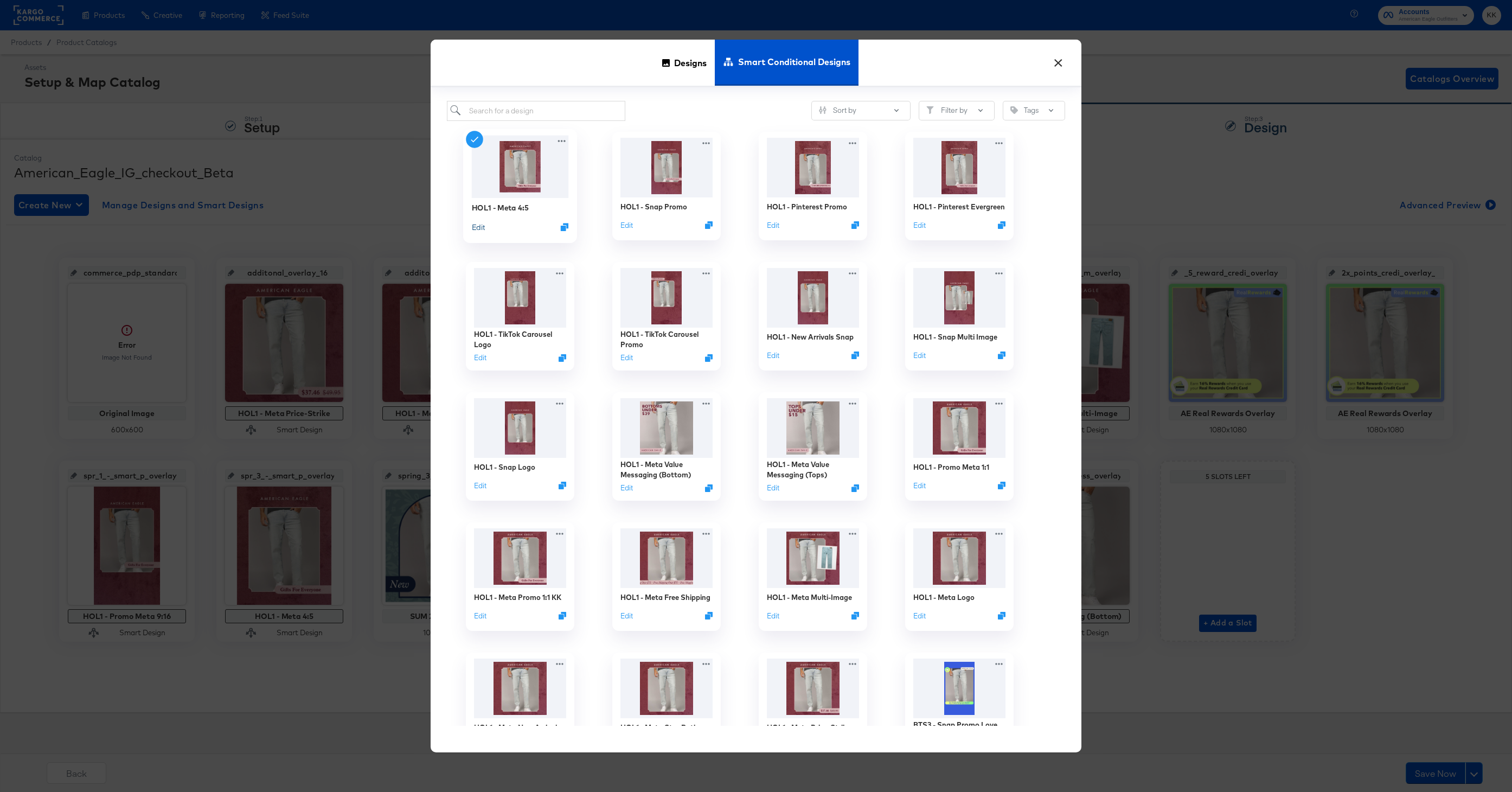
click at [483, 227] on button "Edit" at bounding box center [478, 226] width 13 height 11
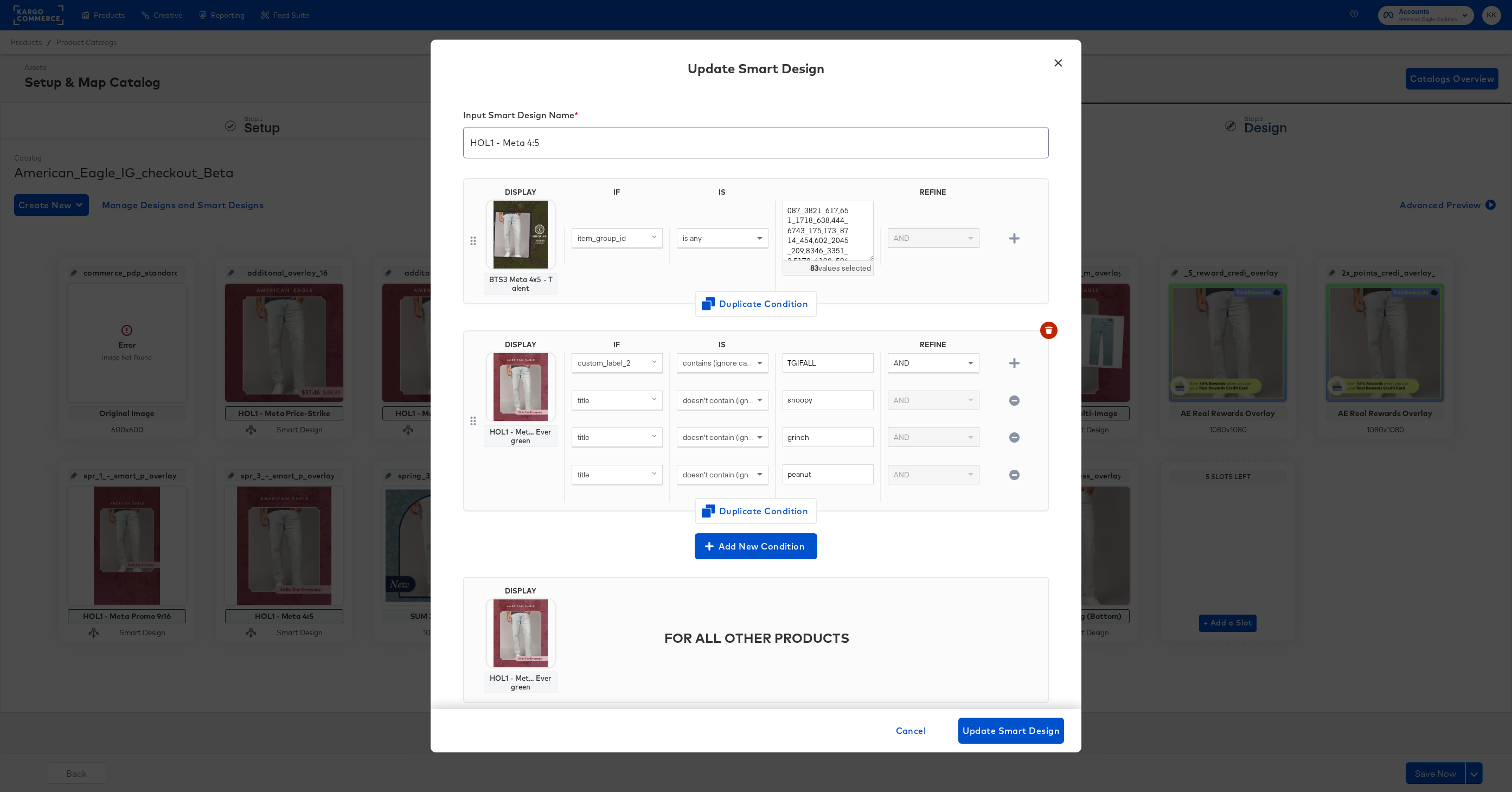
click at [529, 142] on input "HOL1 - Meta 4:5" at bounding box center [756, 138] width 585 height 30
type input "HOL1 - Meta Promo 4:5"
click at [1016, 722] on span "Update Smart Design" at bounding box center [1011, 730] width 97 height 15
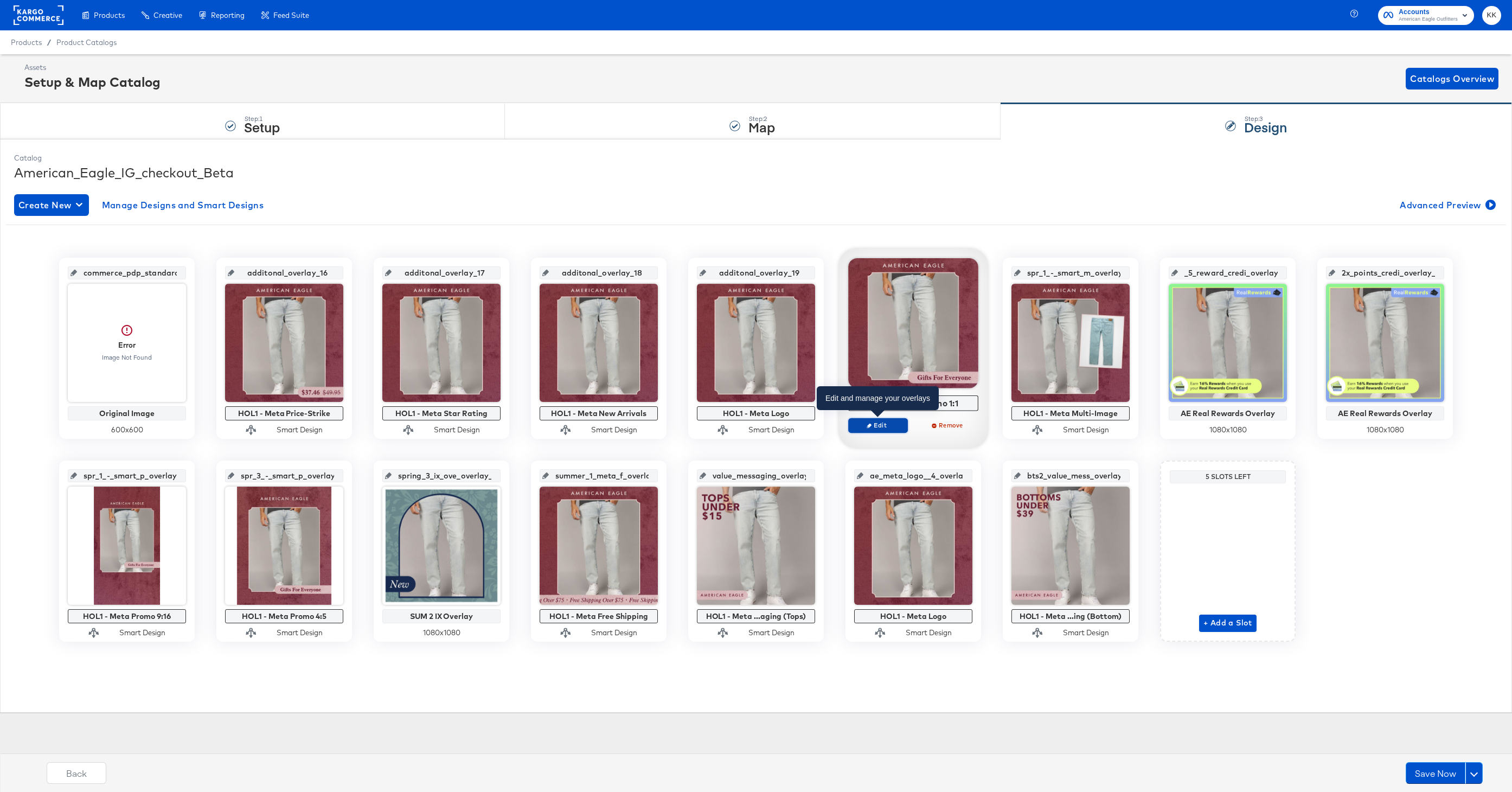
click at [879, 422] on span "Edit" at bounding box center [878, 425] width 50 height 8
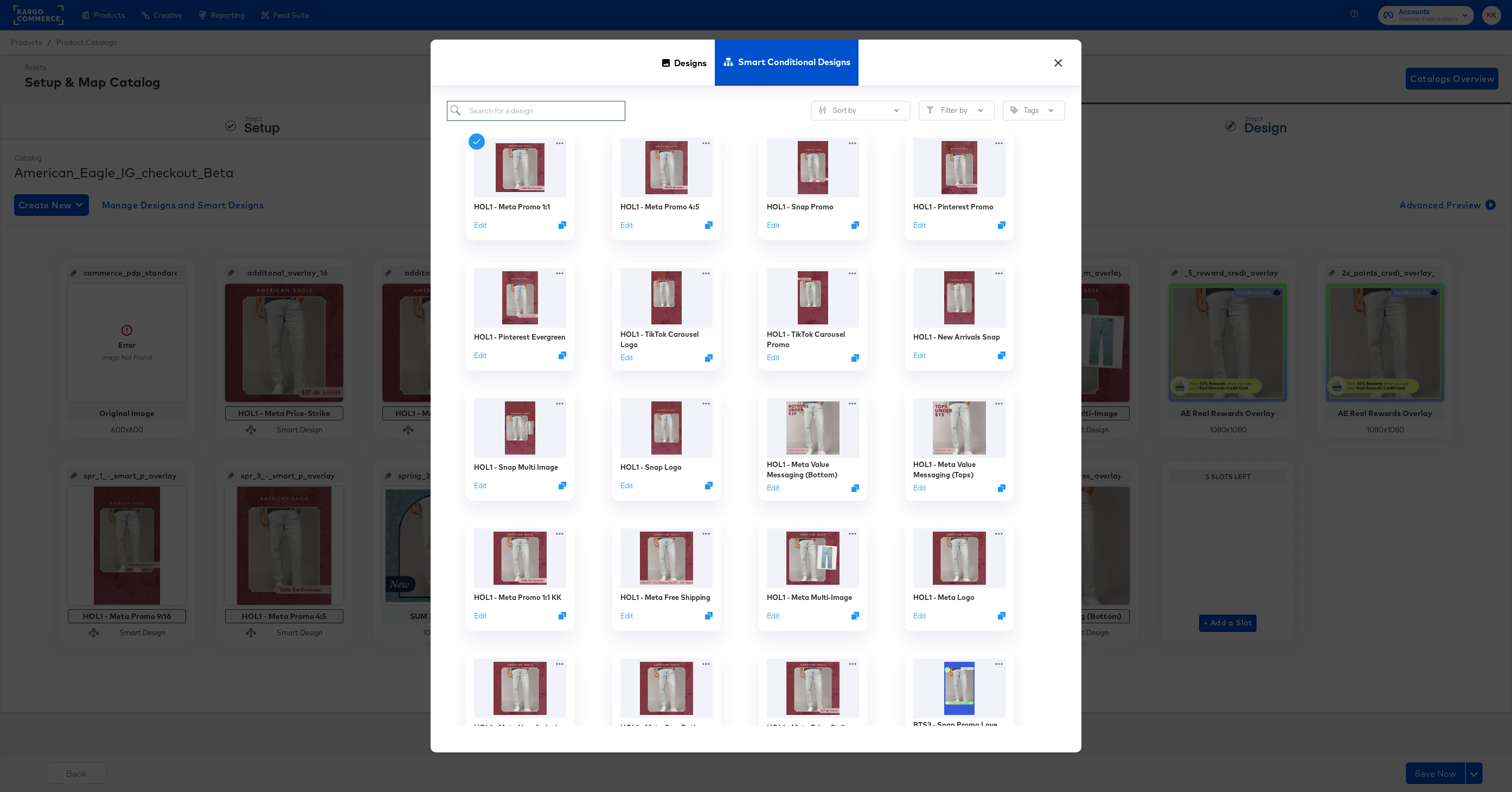
click at [504, 111] on input "search" at bounding box center [536, 111] width 178 height 20
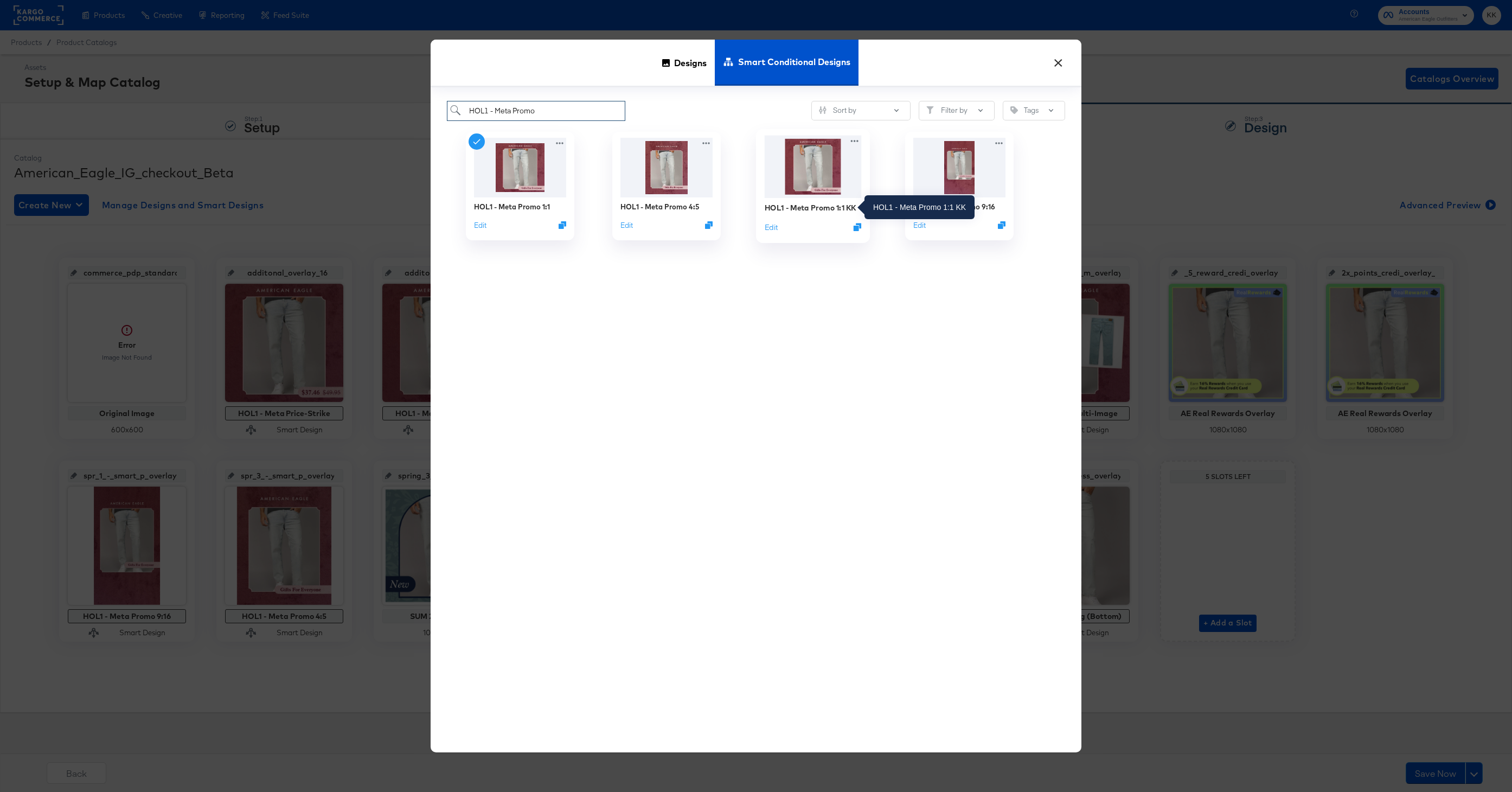
type input "HOL1 - Meta Promo"
click at [818, 209] on div "HOL1 - Meta Promo 1:1 KK" at bounding box center [810, 207] width 92 height 11
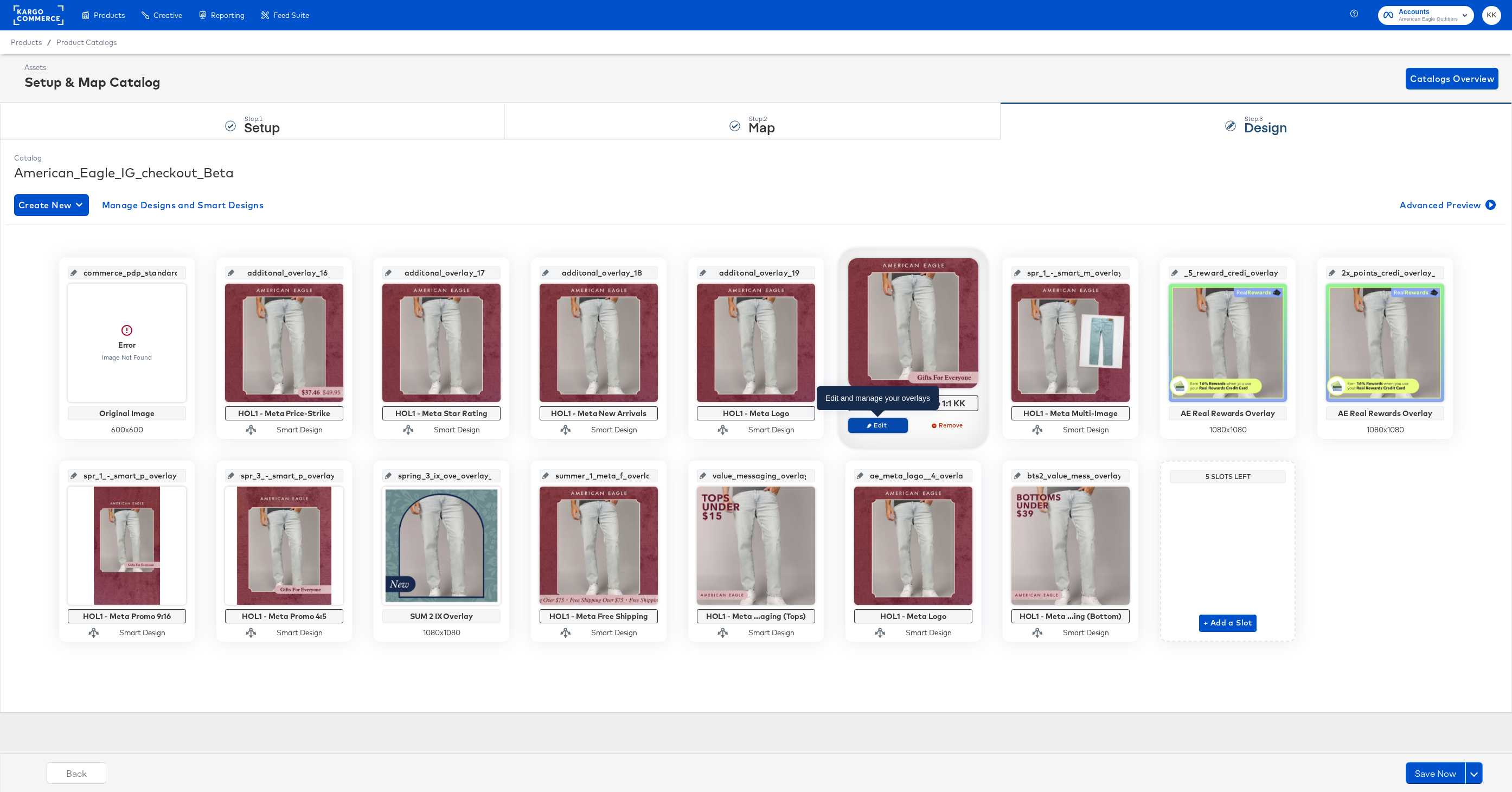
click at [873, 424] on span "Edit" at bounding box center [878, 425] width 50 height 8
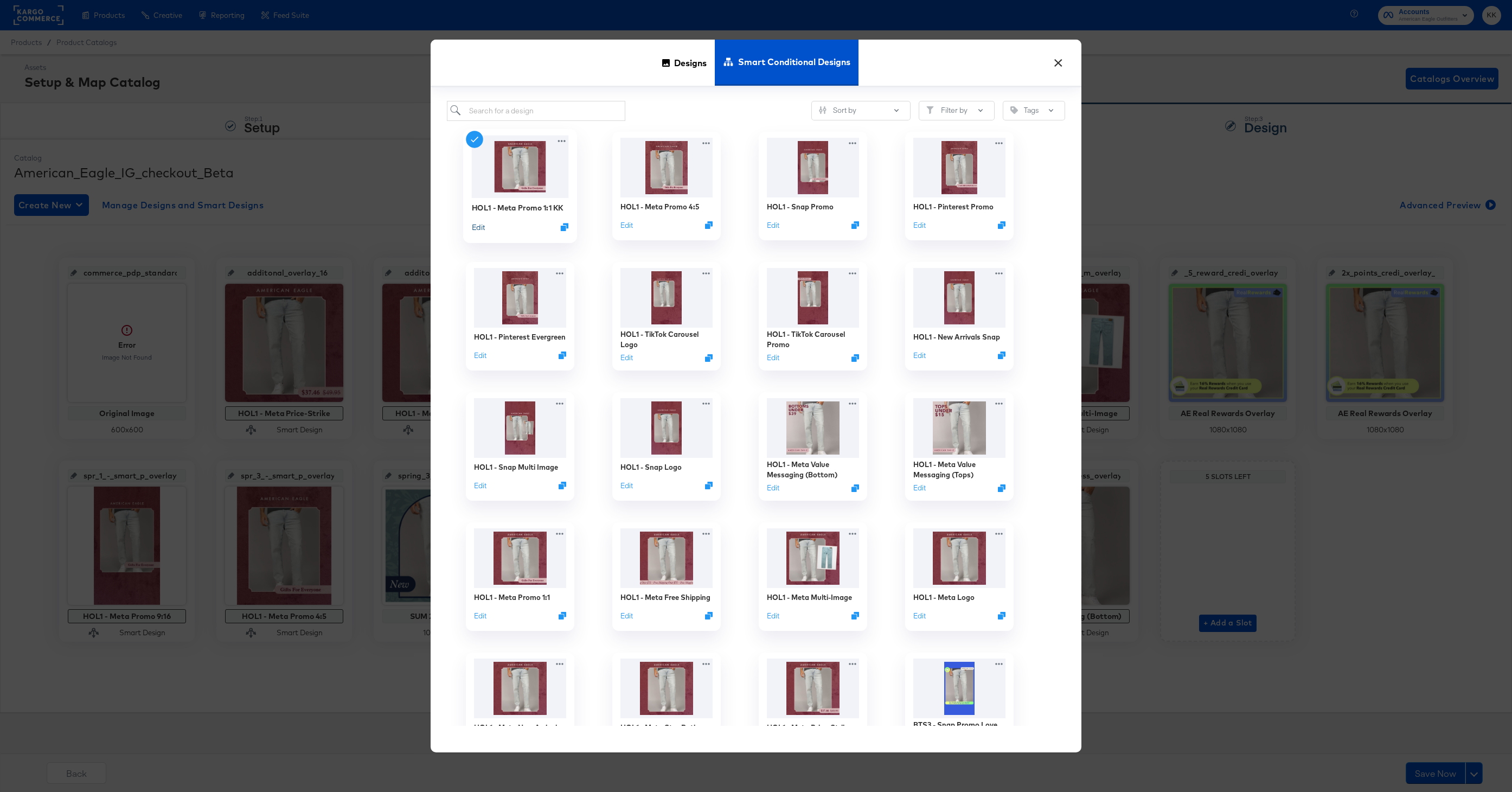
click at [479, 225] on button "Edit" at bounding box center [478, 226] width 13 height 11
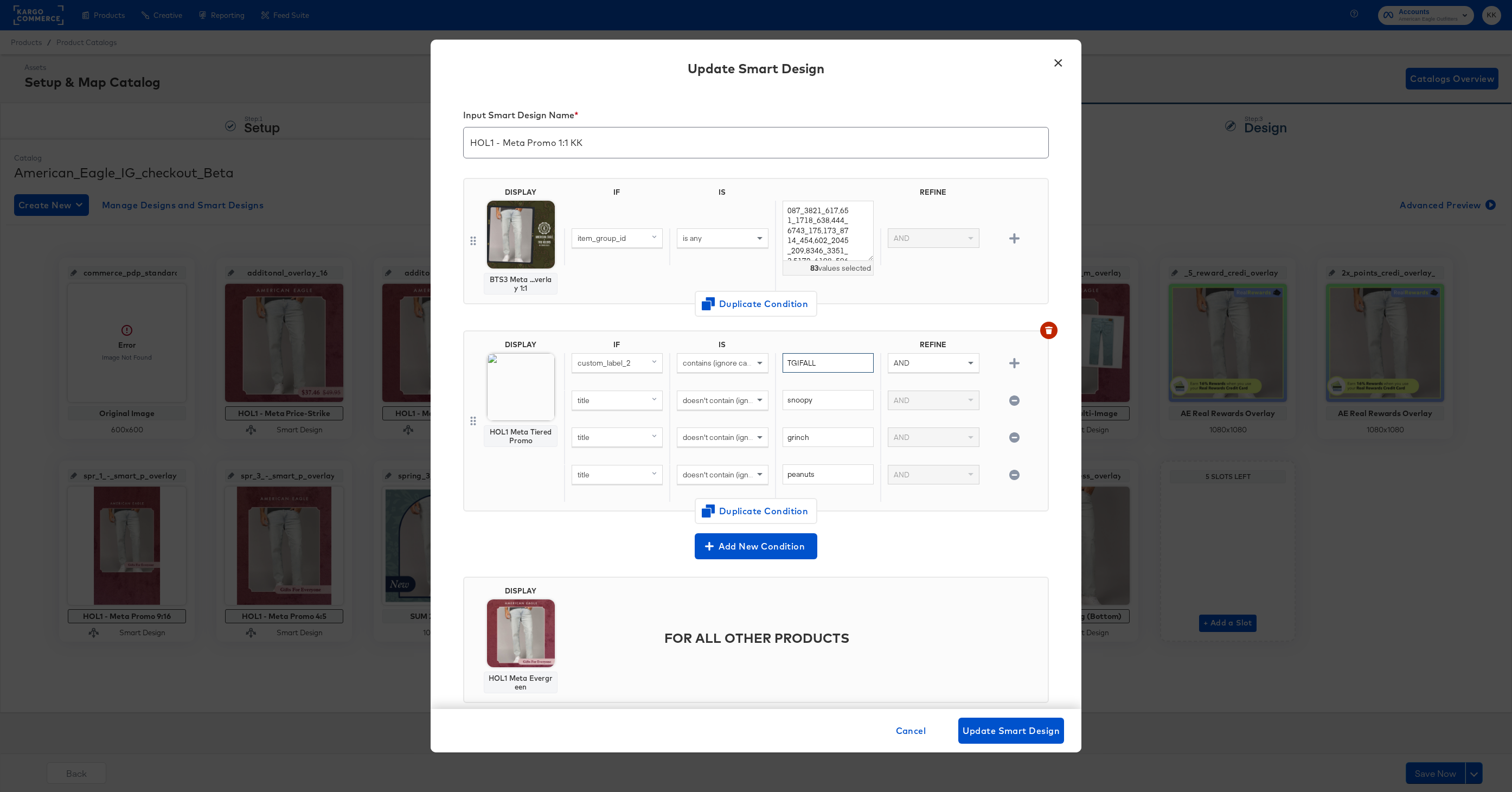
click at [834, 360] on input "TGIFALL" at bounding box center [828, 363] width 91 height 20
type input "T"
type input "W"
type input "Everything"
click at [524, 459] on span "Change Design" at bounding box center [521, 462] width 115 height 14
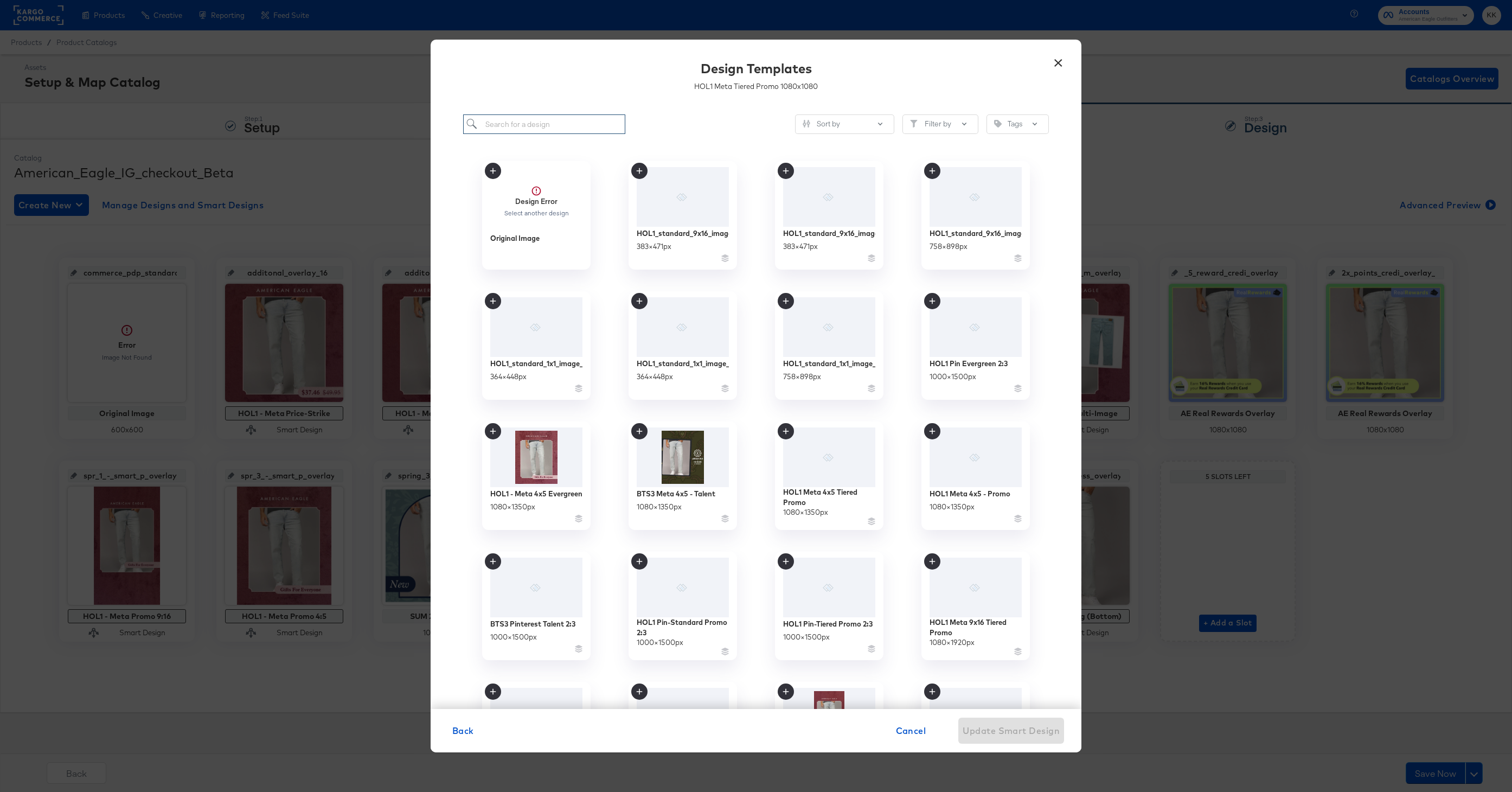
click at [522, 127] on input "search" at bounding box center [544, 124] width 162 height 20
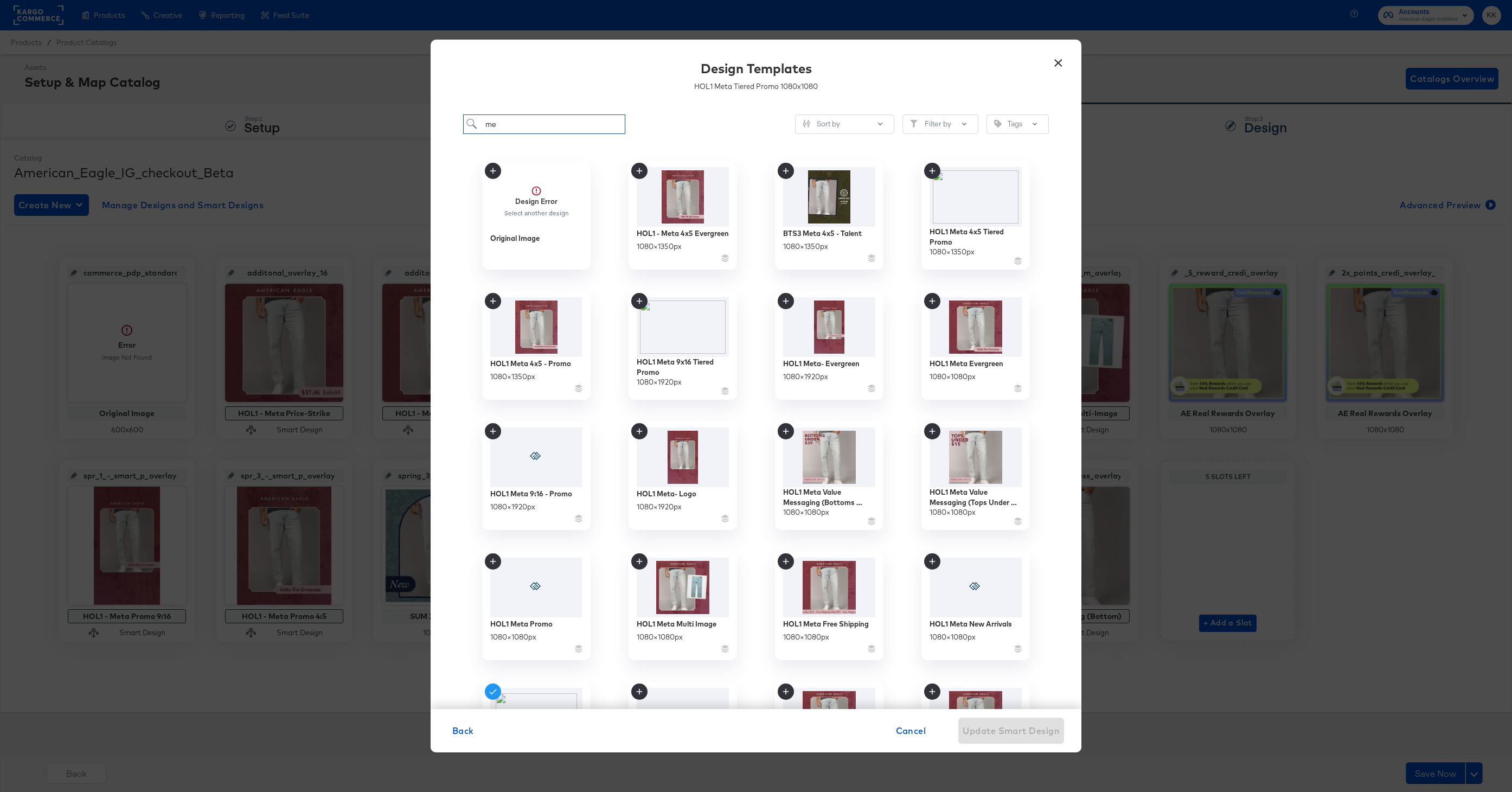
type input "m"
type input "o"
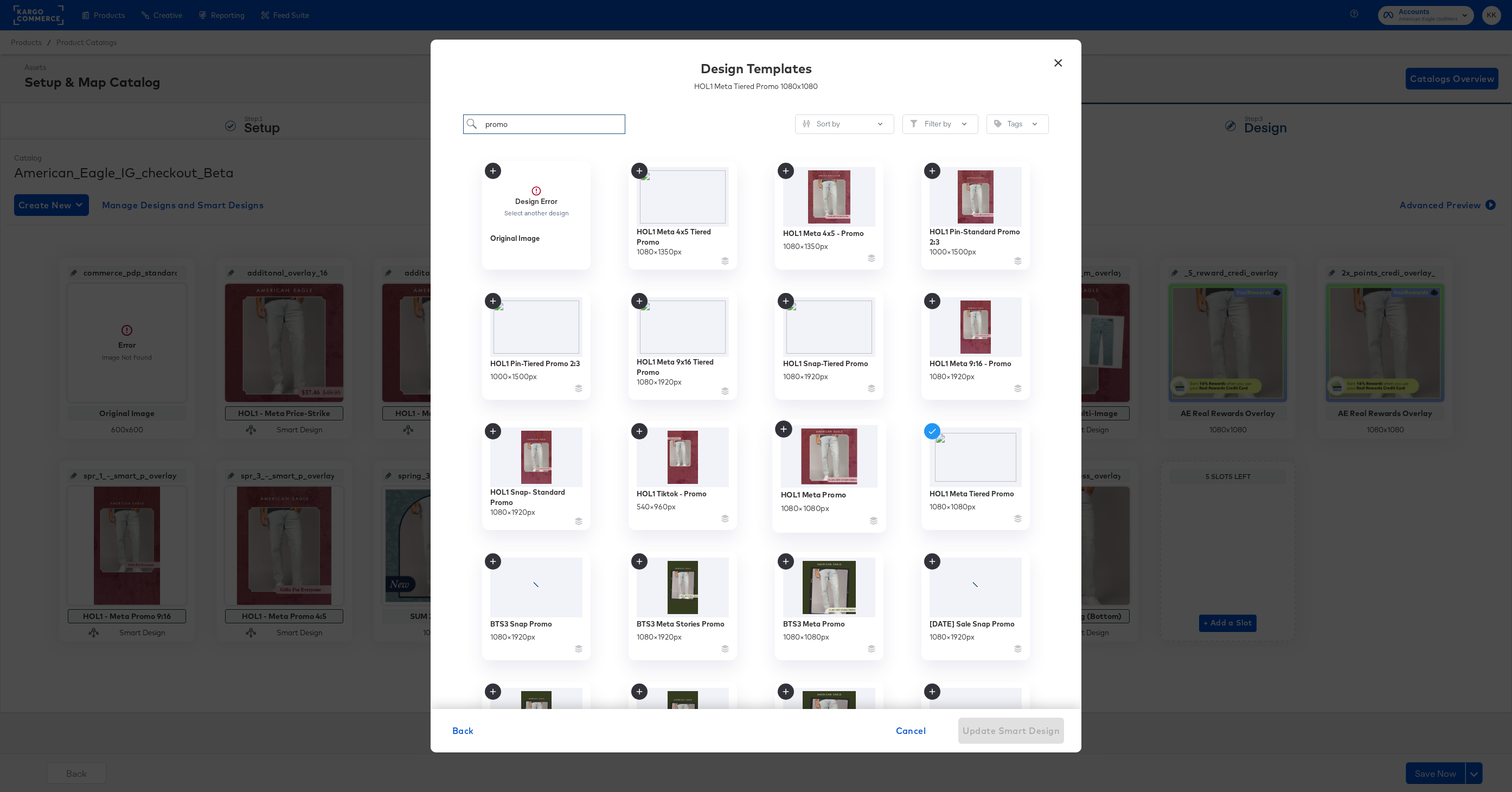
type input "promo"
click at [831, 496] on div "HOL1 Meta Promo" at bounding box center [813, 494] width 66 height 11
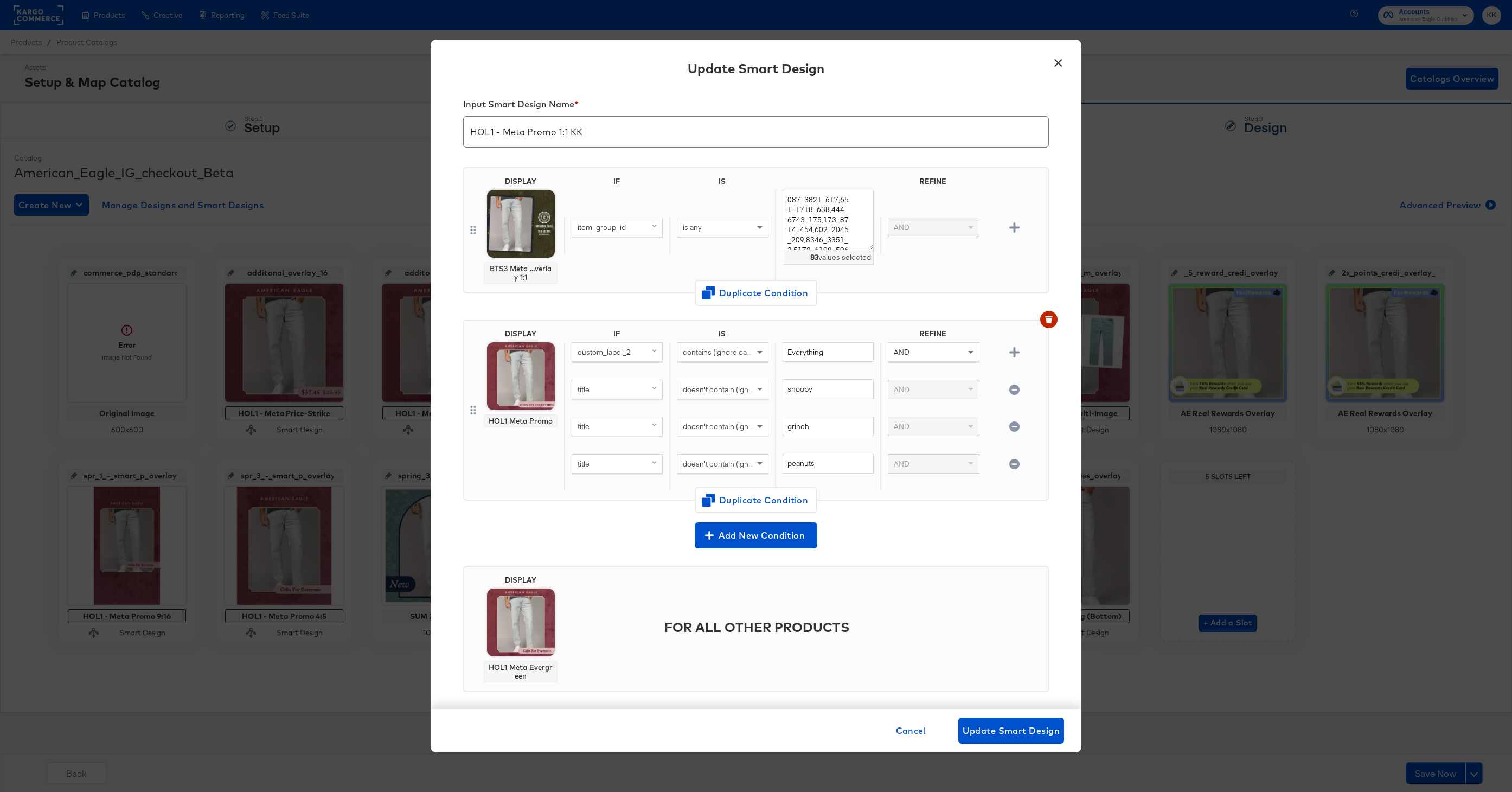
scroll to position [22, 0]
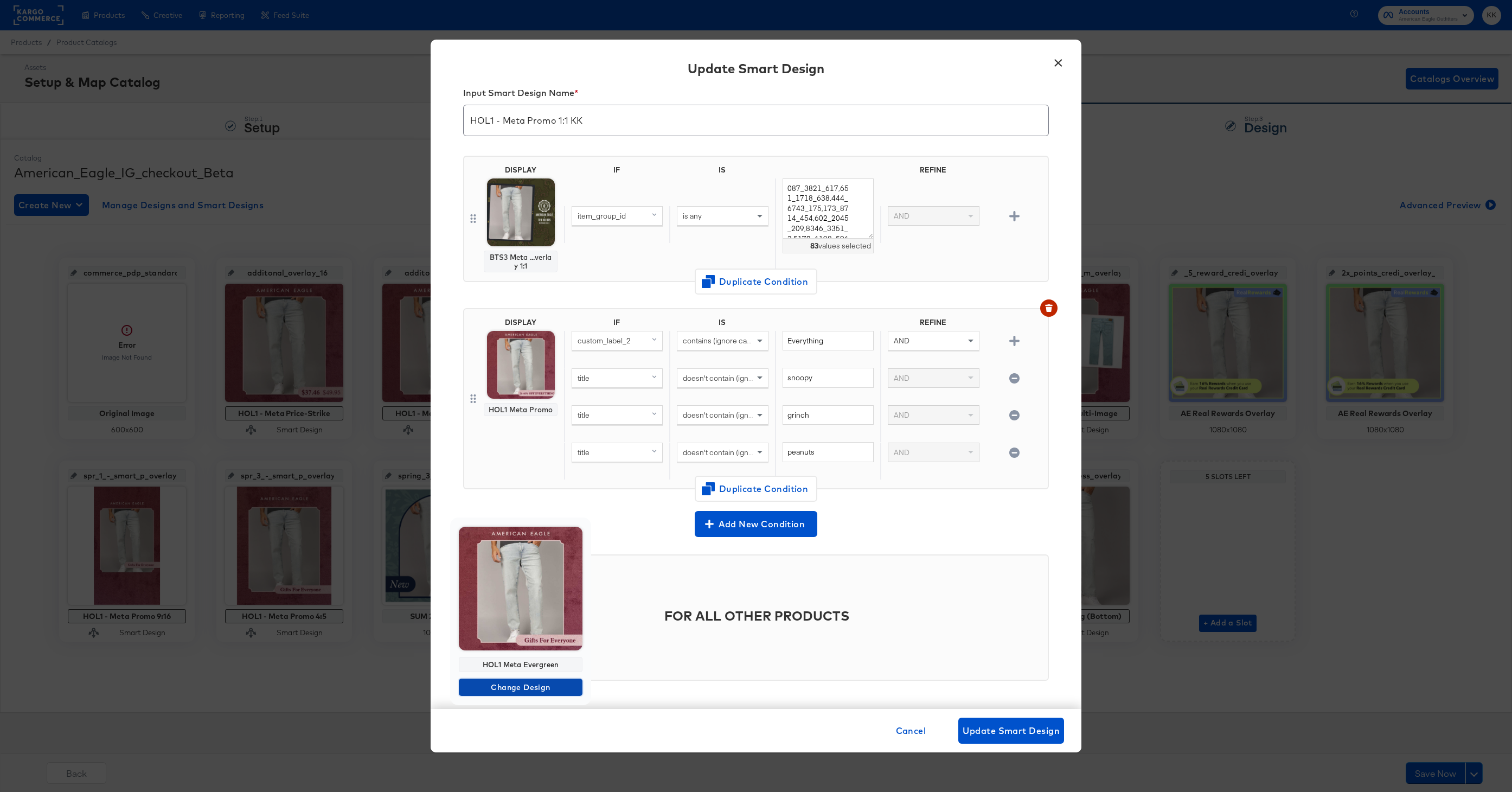
click at [522, 685] on span "Change Design" at bounding box center [521, 687] width 115 height 14
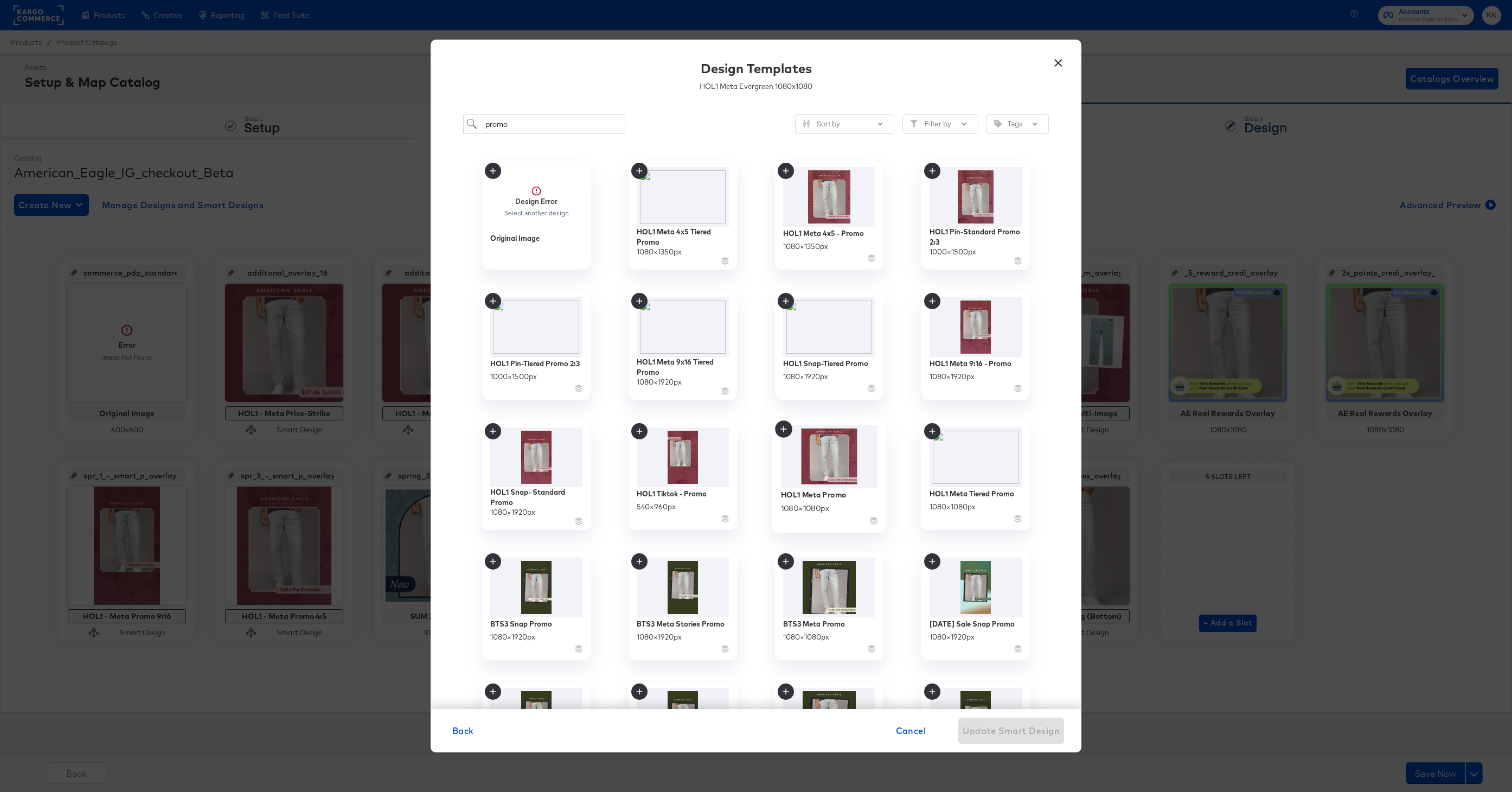
click at [828, 483] on img at bounding box center [829, 457] width 97 height 63
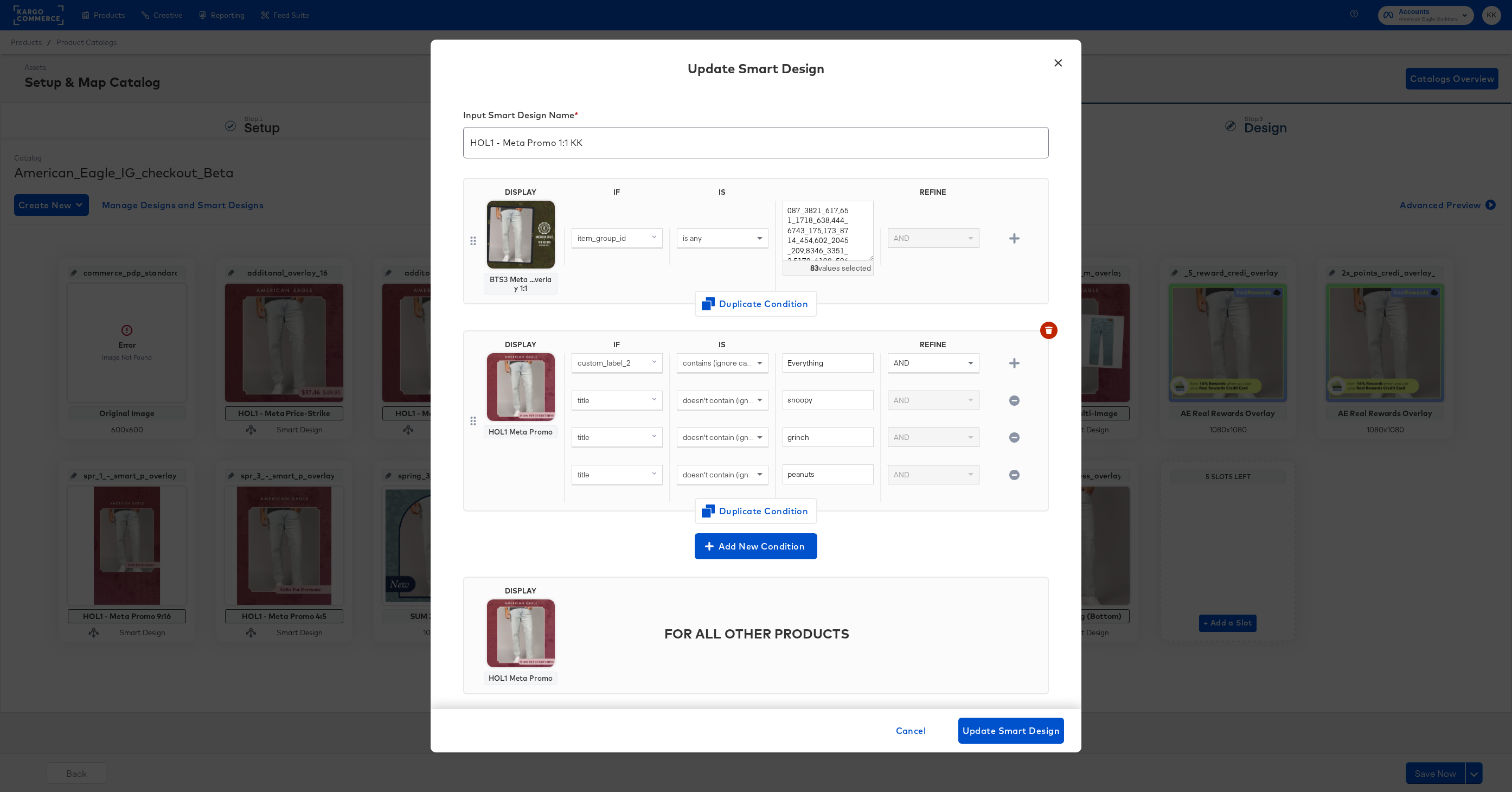
scroll to position [14, 0]
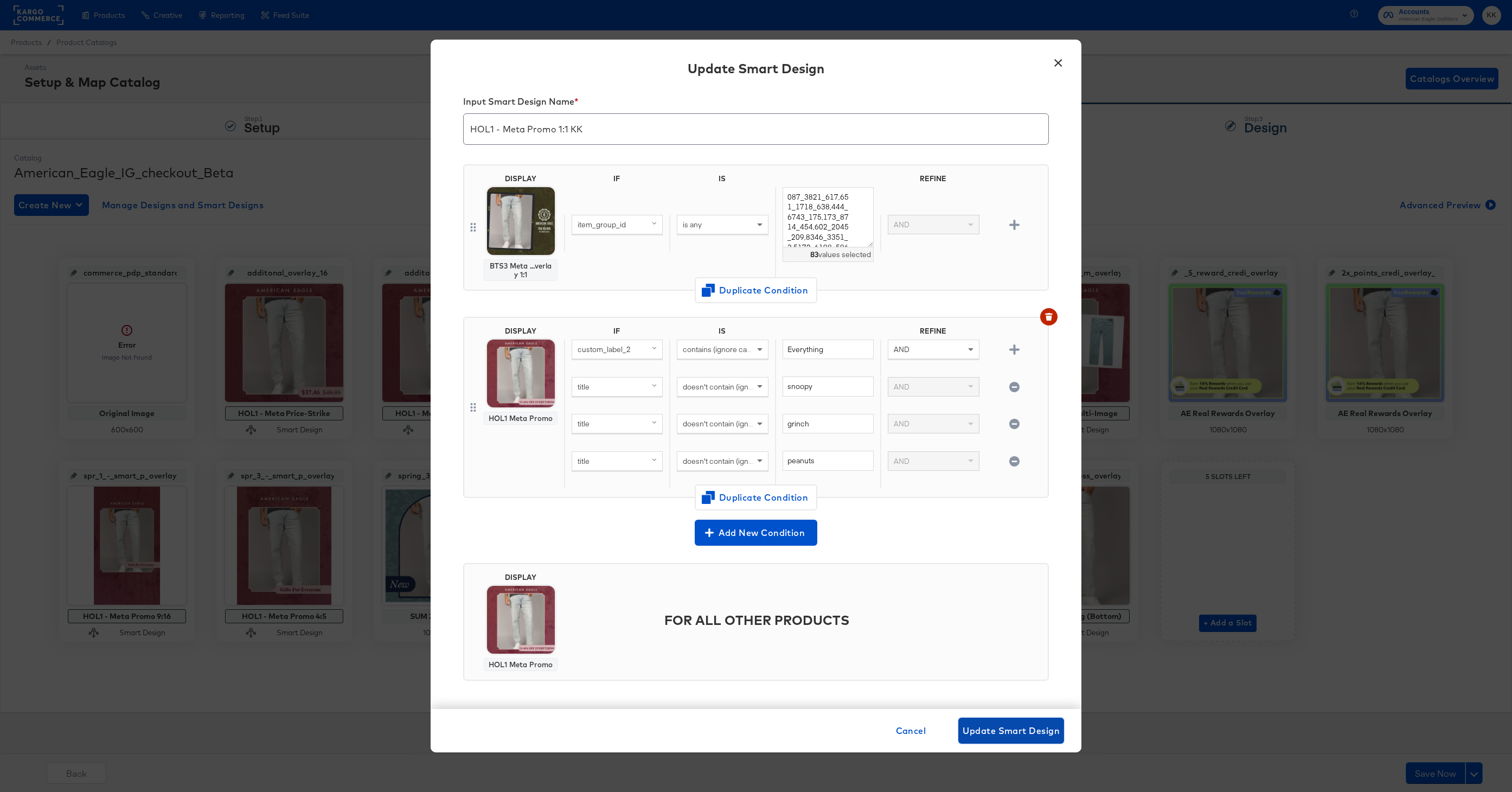
click at [994, 731] on span "Update Smart Design" at bounding box center [1011, 730] width 97 height 15
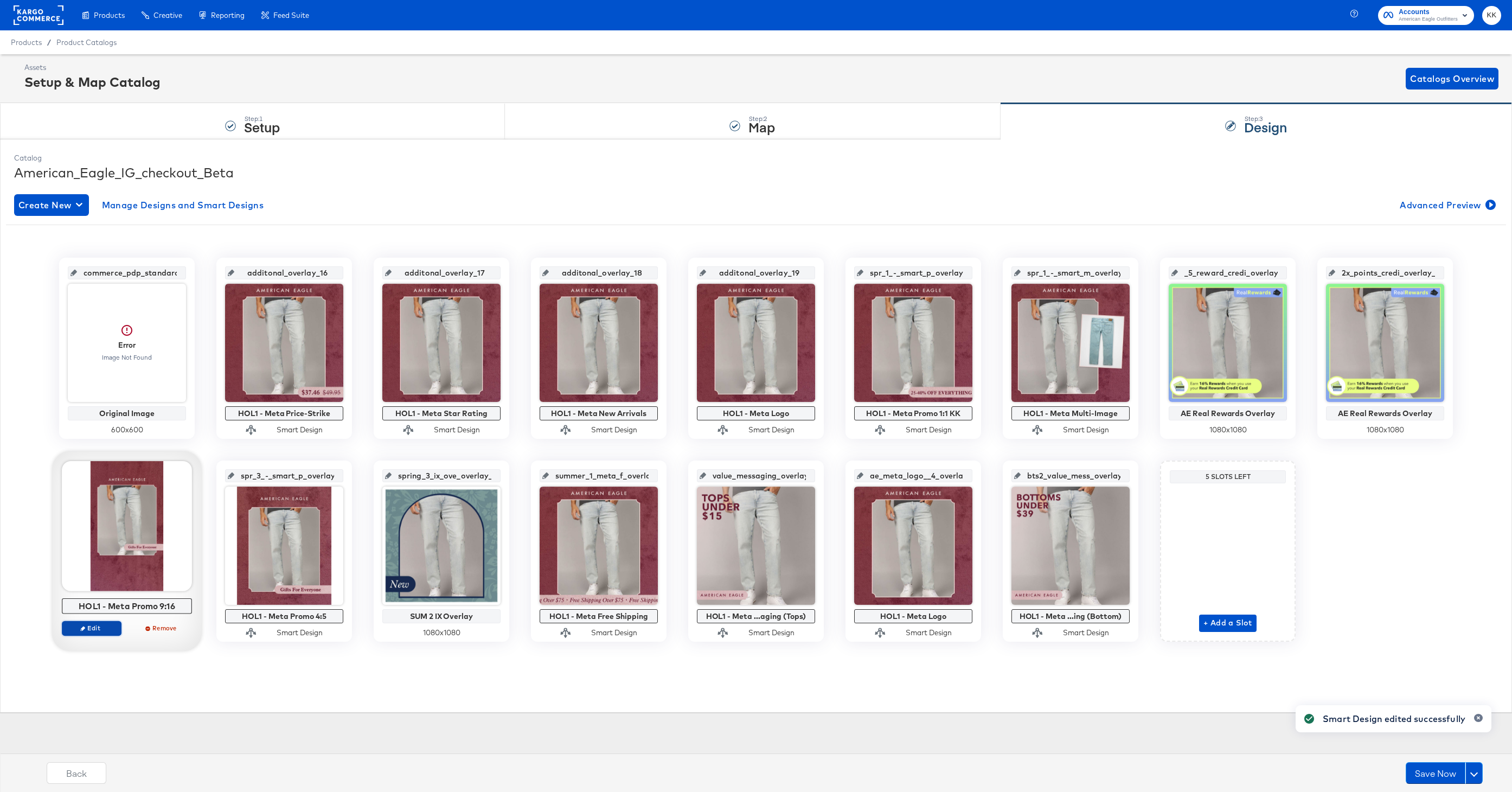
click at [94, 627] on span "Edit" at bounding box center [92, 628] width 50 height 8
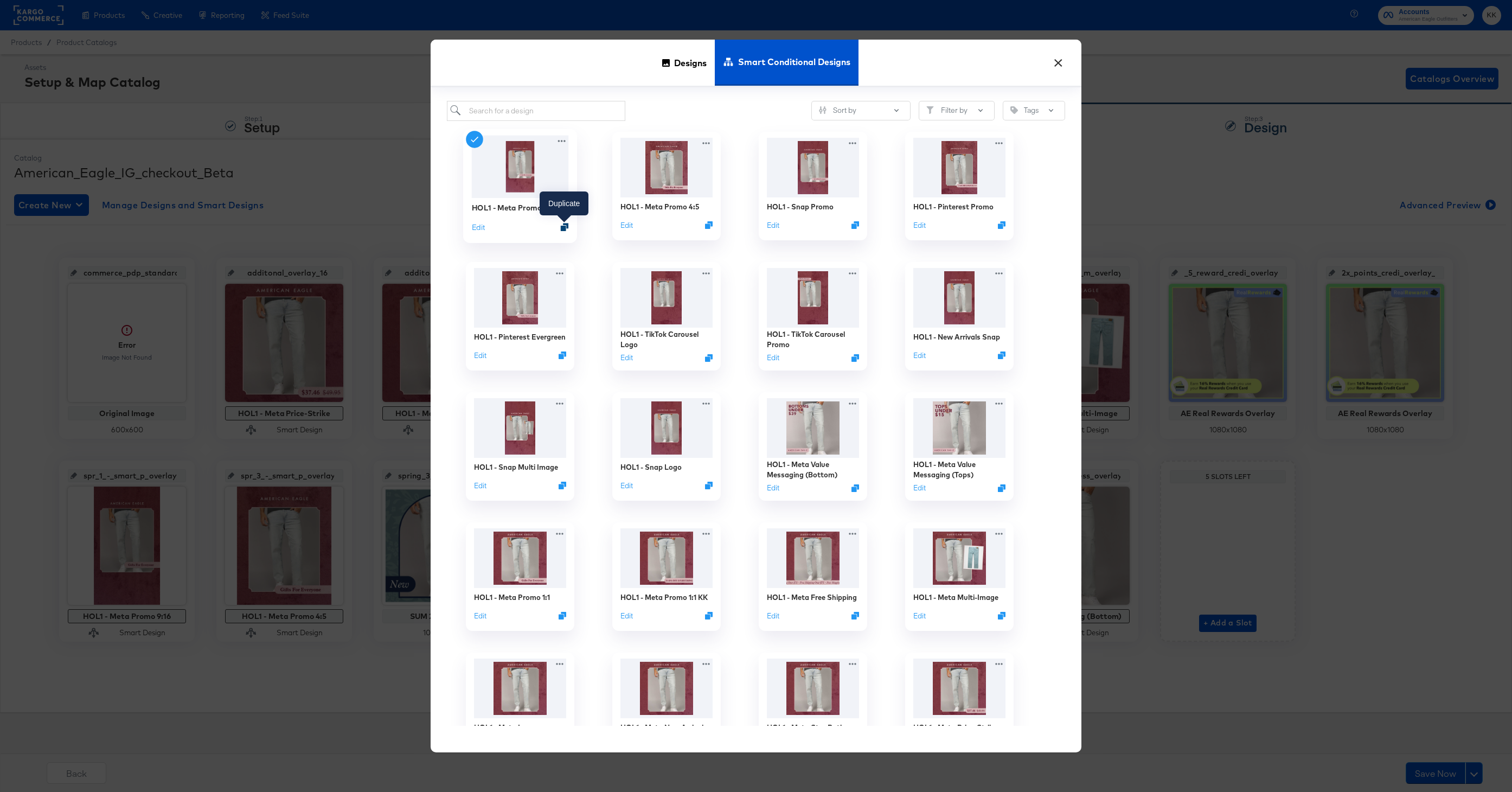
click at [565, 228] on icon "Duplicate" at bounding box center [564, 227] width 8 height 8
click at [878, 104] on button "Sort by" at bounding box center [861, 111] width 100 height 19
click at [862, 168] on div "Newest Edit" at bounding box center [862, 170] width 88 height 11
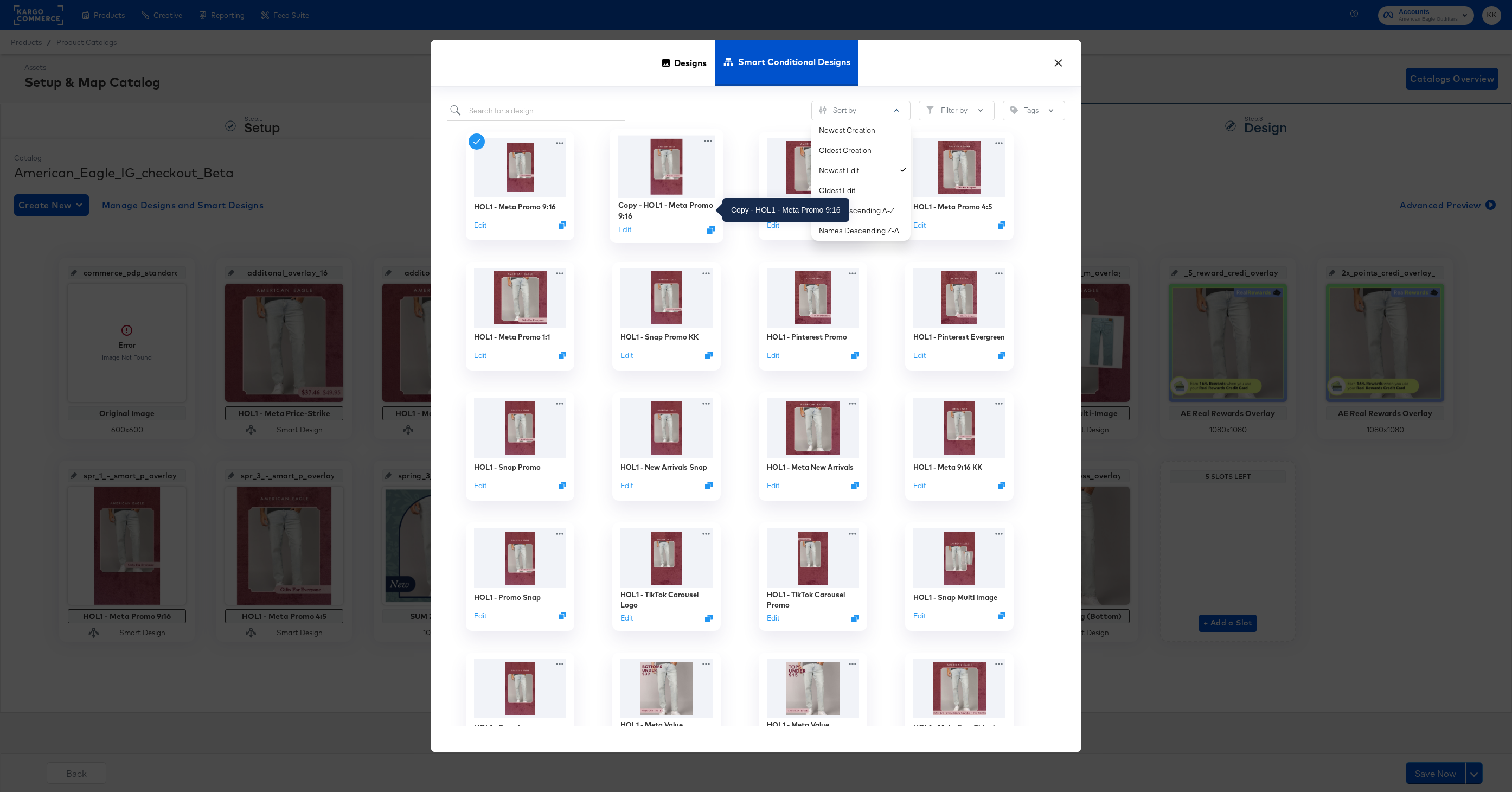
click at [677, 204] on div "Copy - HOL1 - Meta Promo 9:16" at bounding box center [667, 210] width 97 height 21
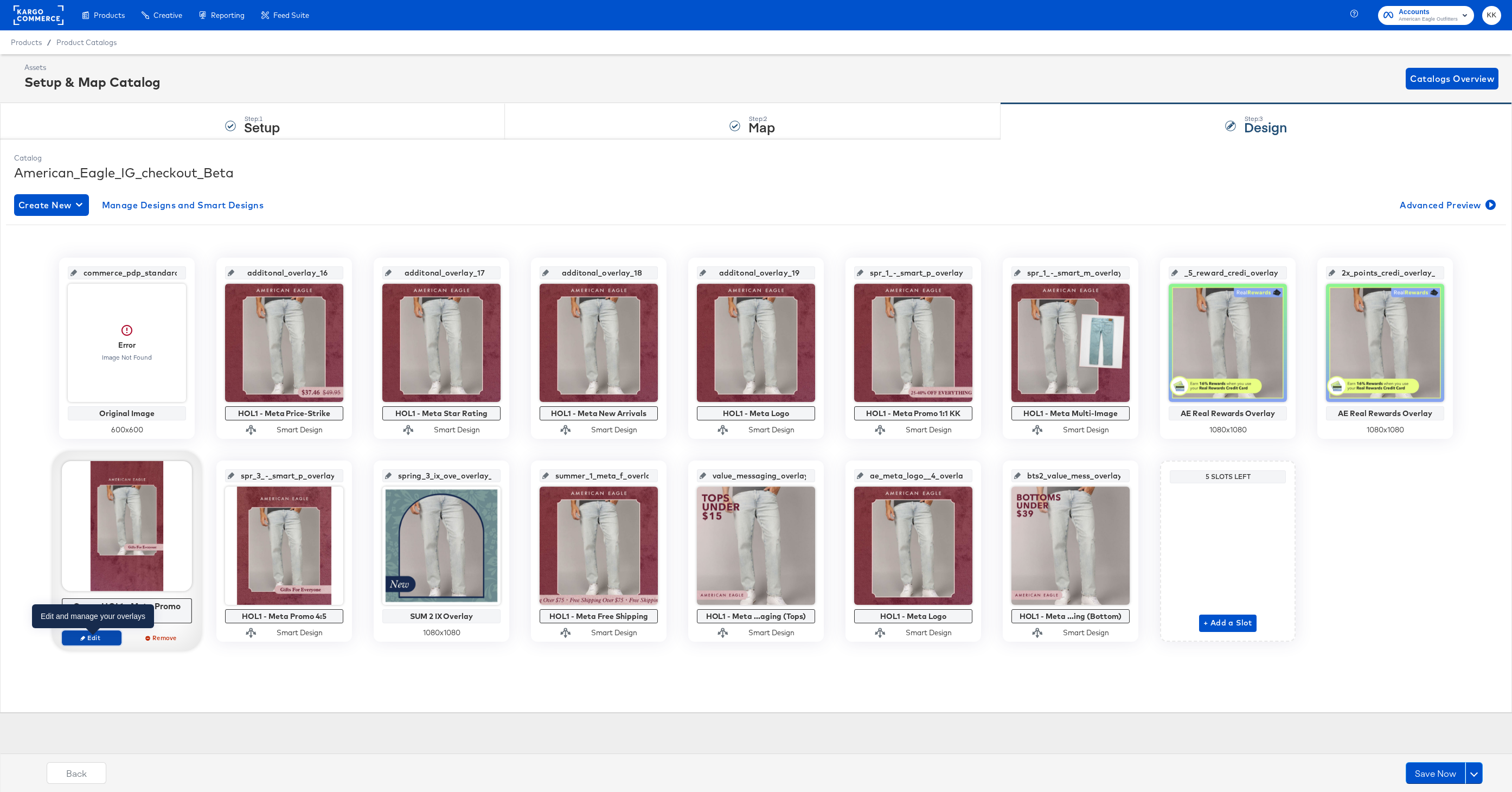
click at [89, 636] on span "Edit" at bounding box center [92, 637] width 50 height 8
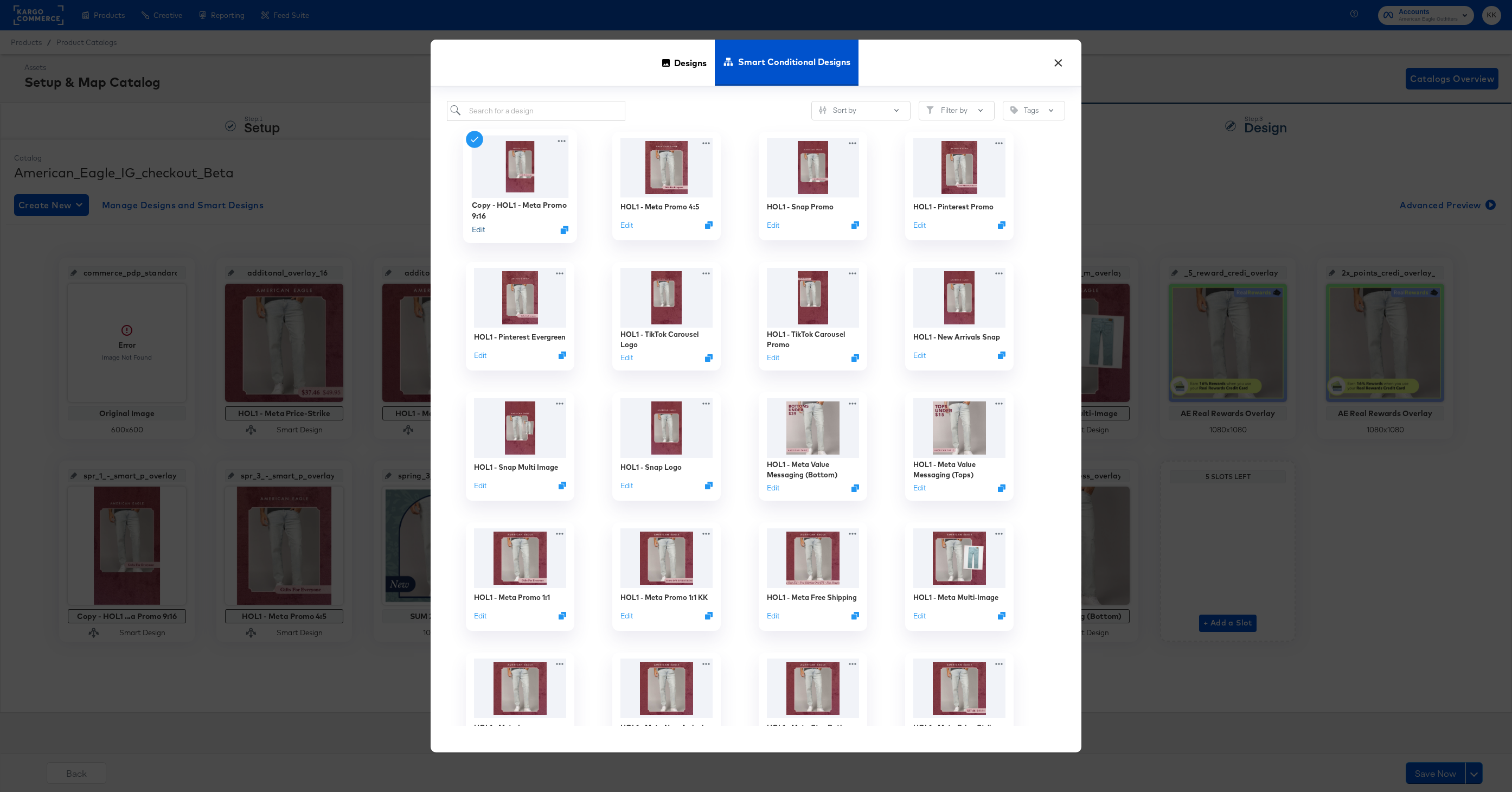
click at [477, 232] on button "Edit" at bounding box center [478, 229] width 13 height 11
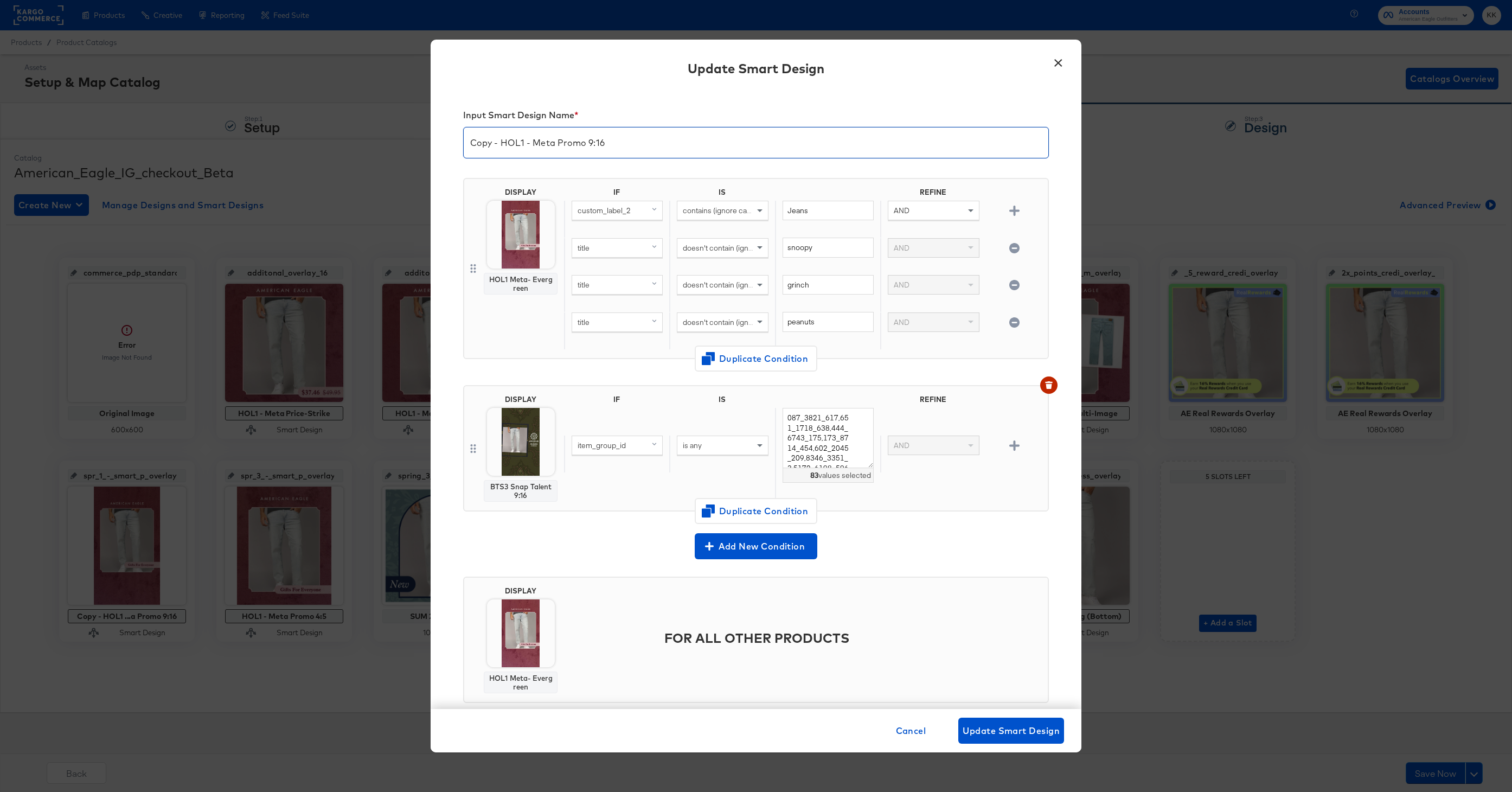
drag, startPoint x: 501, startPoint y: 143, endPoint x: 458, endPoint y: 143, distance: 43.0
click at [458, 143] on div "Input Smart Design Name * Copy - HOL1 - Meta Promo 9:16 DISPLAY HOL1 Meta- Ever…" at bounding box center [756, 399] width 650 height 619
click at [630, 142] on input "HOL1 - Meta Promo 9:16" at bounding box center [756, 138] width 585 height 30
type input "HOL1 - Meta Promo 9:16 KK"
drag, startPoint x: 810, startPoint y: 215, endPoint x: 753, endPoint y: 211, distance: 57.1
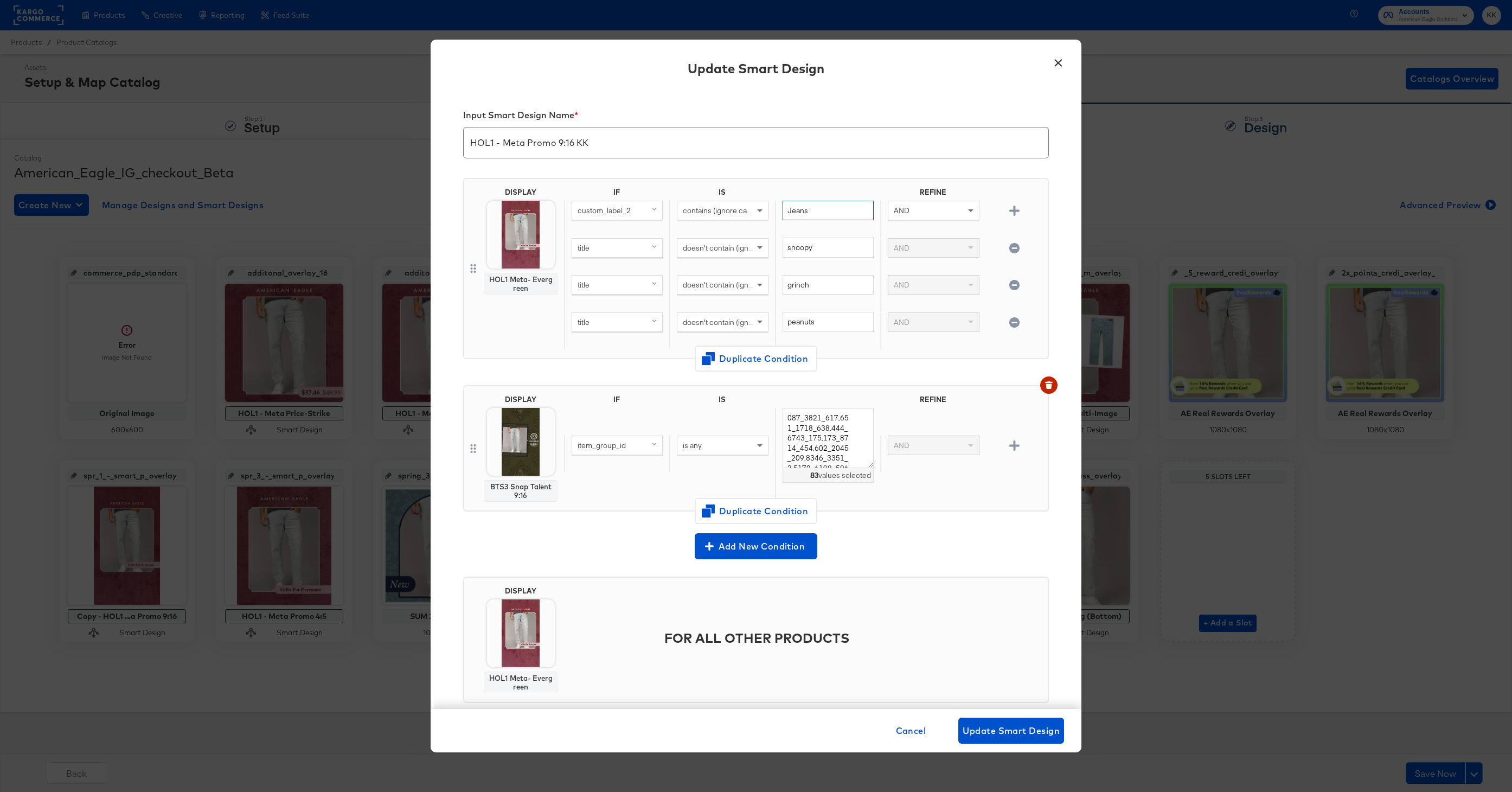
click at [753, 211] on div "custom_label_2 contains (ignore case) Jeans AND" at bounding box center [803, 219] width 479 height 37
type input "Everything"
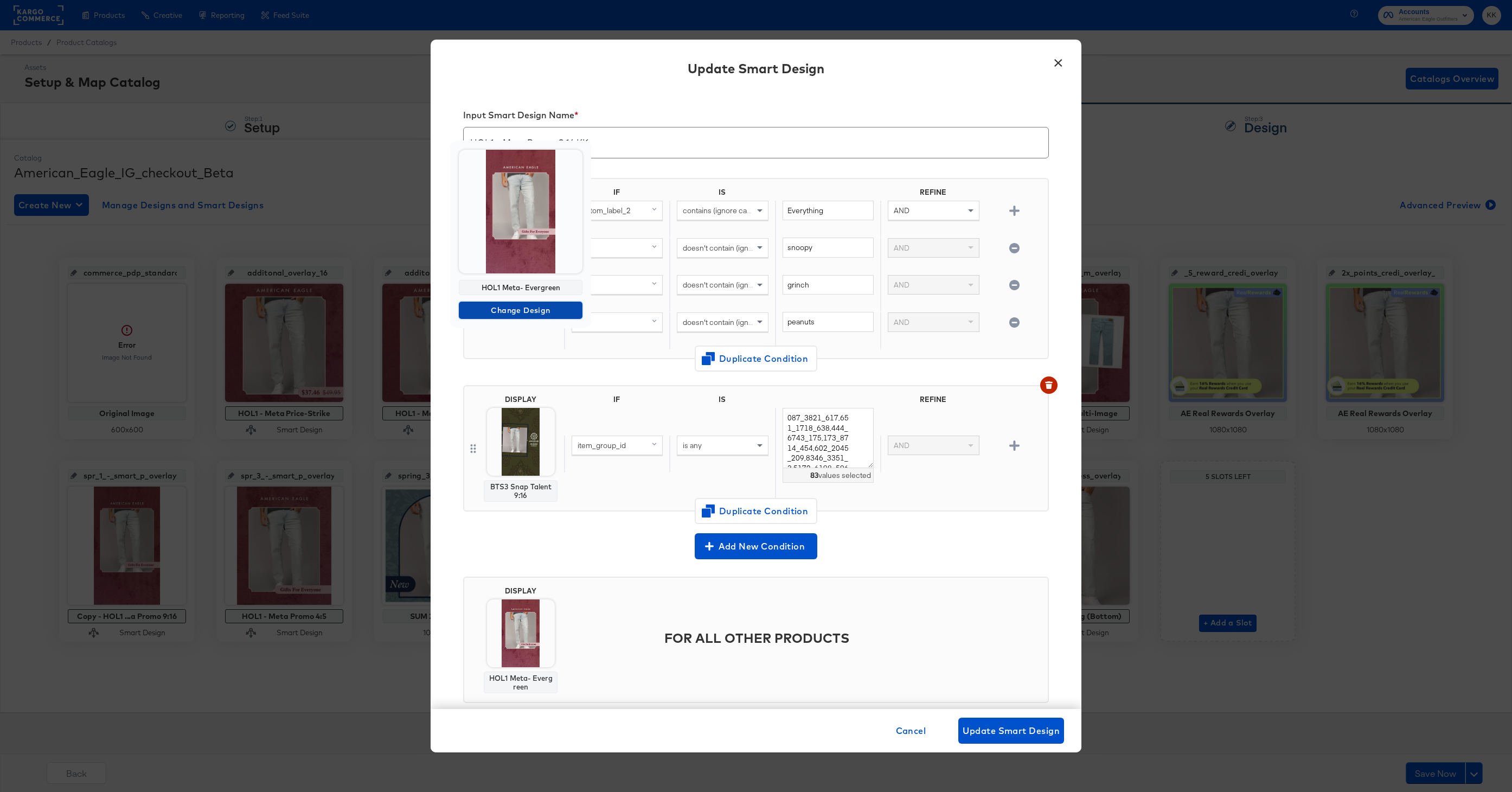
click at [519, 309] on span "Change Design" at bounding box center [521, 310] width 115 height 14
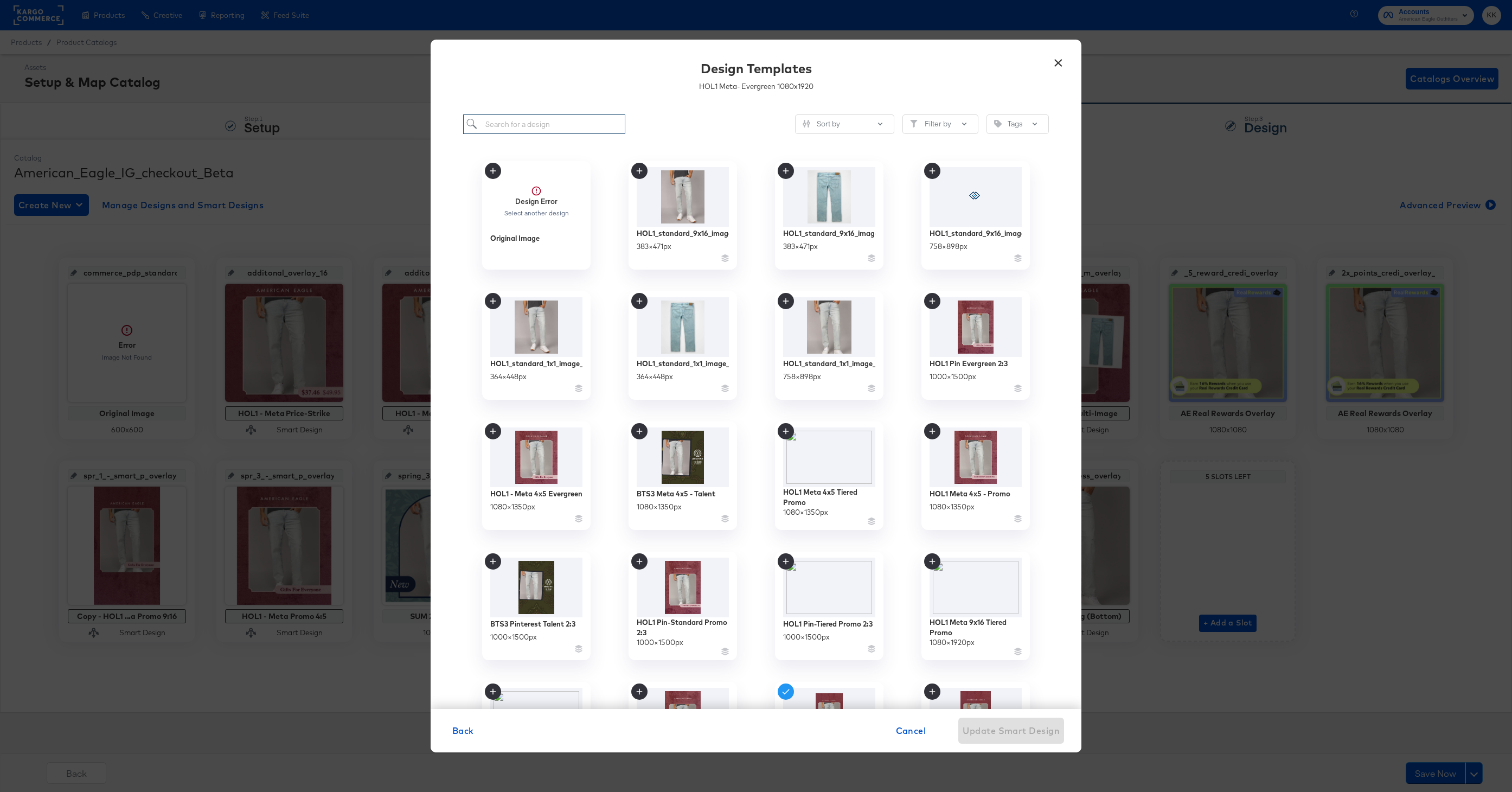
click at [521, 123] on input "search" at bounding box center [544, 124] width 162 height 20
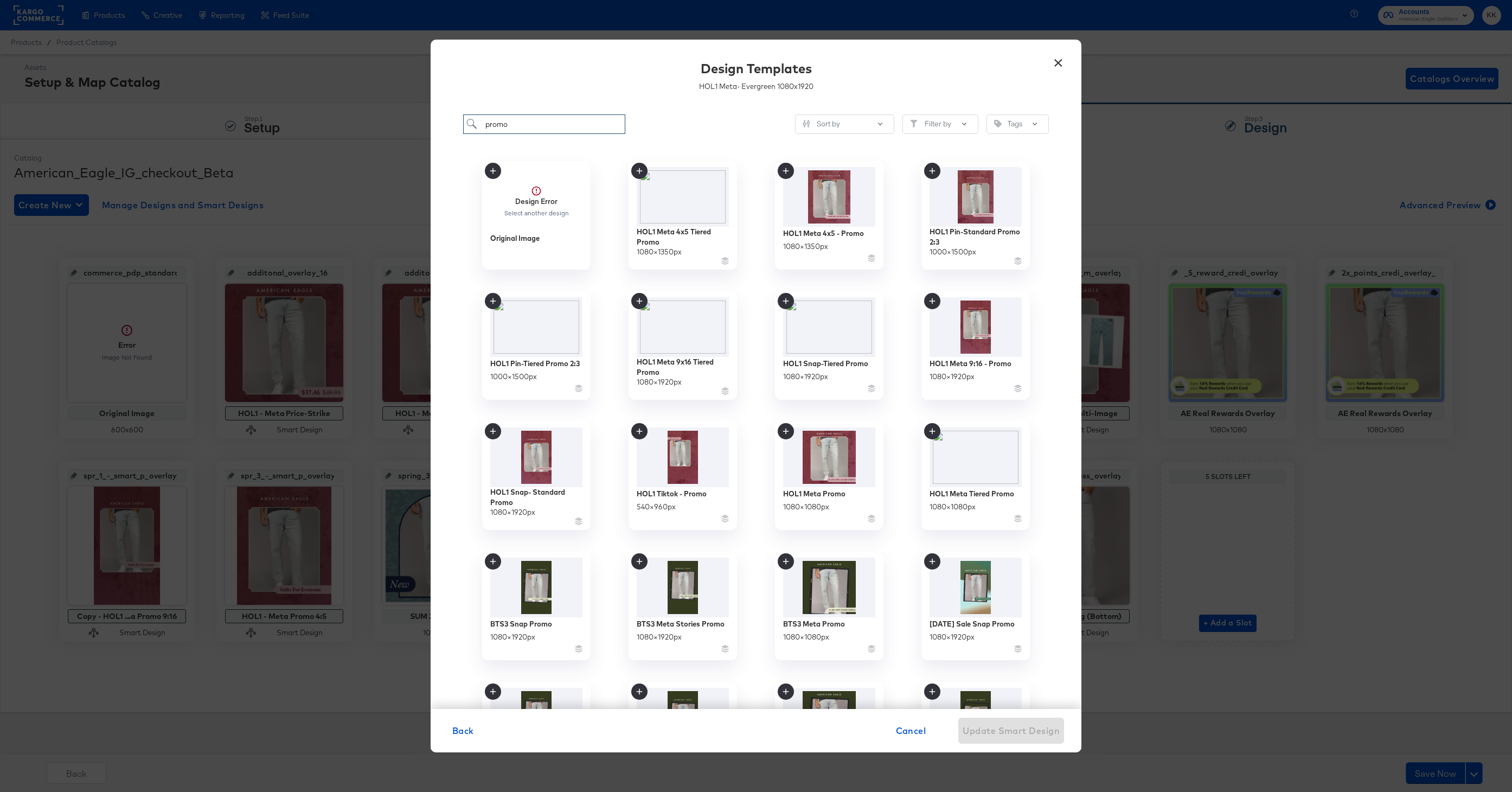
type input "promo"
click at [457, 526] on div "promo Sort by Filter by Tags Design Error Select another design Original Image …" at bounding box center [756, 406] width 650 height 605
click at [995, 364] on div "HOL1 Meta 9:16 - Promo" at bounding box center [970, 364] width 86 height 11
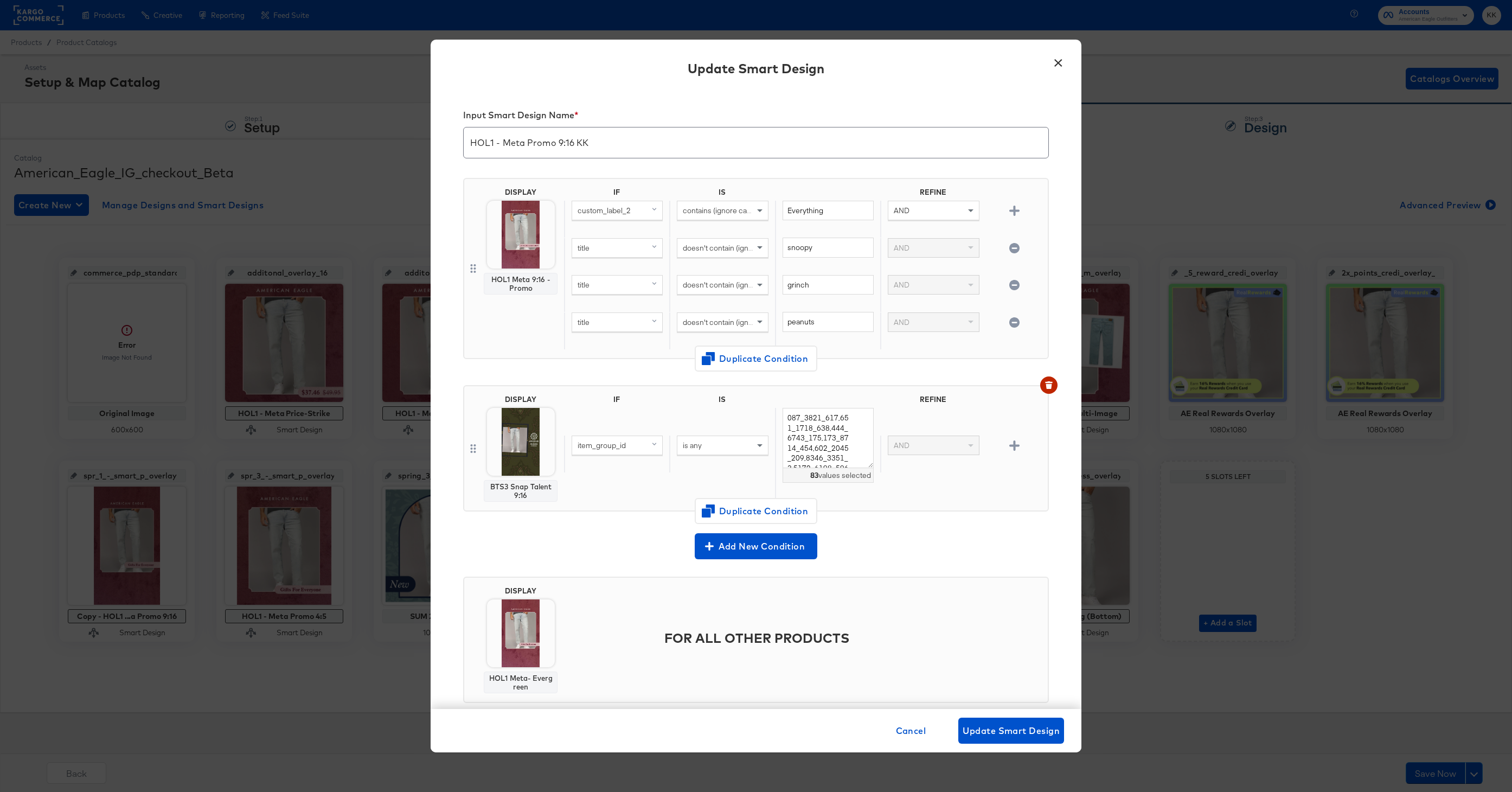
scroll to position [22, 0]
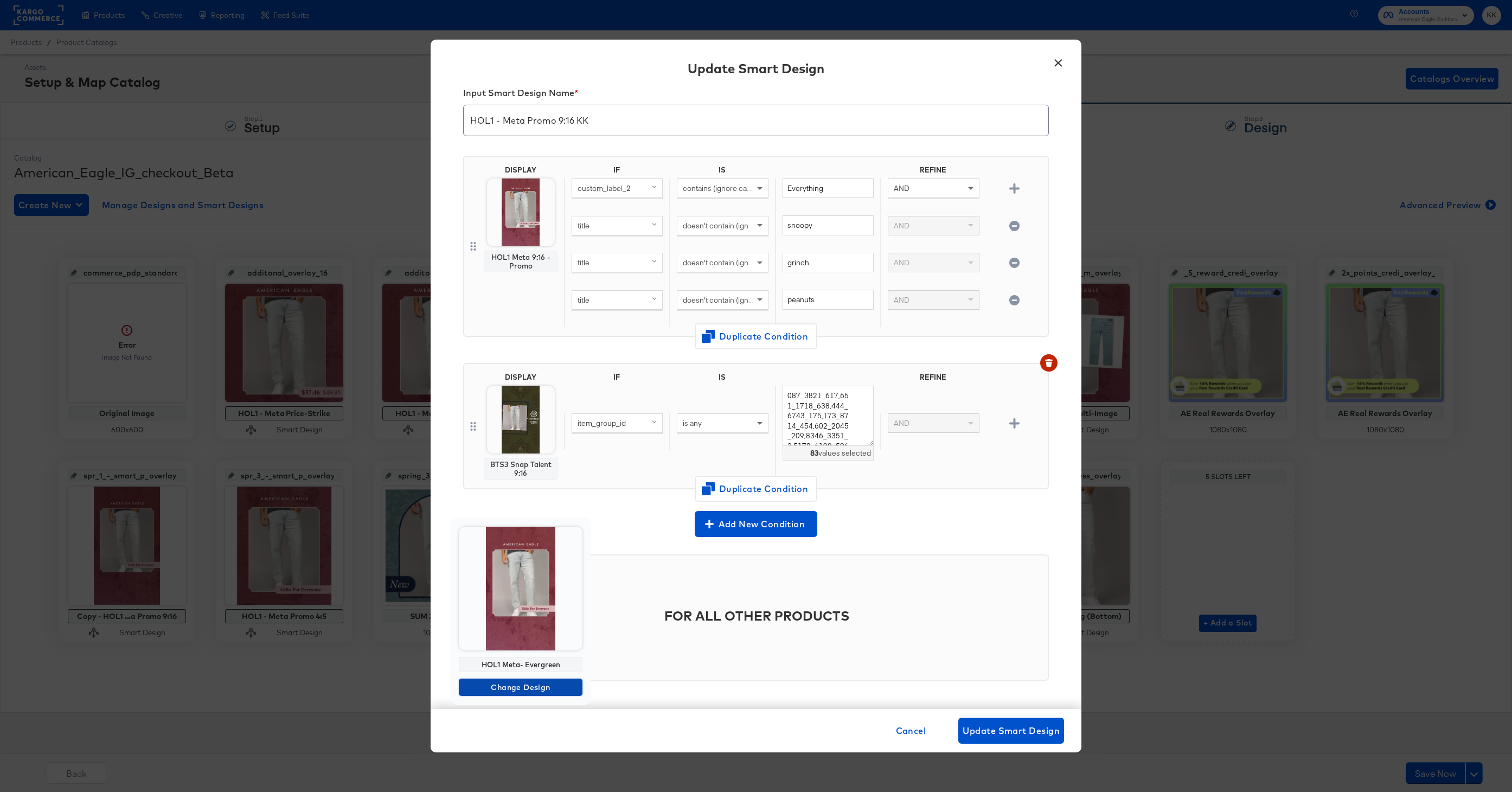
click at [519, 683] on span "Change Design" at bounding box center [521, 687] width 115 height 14
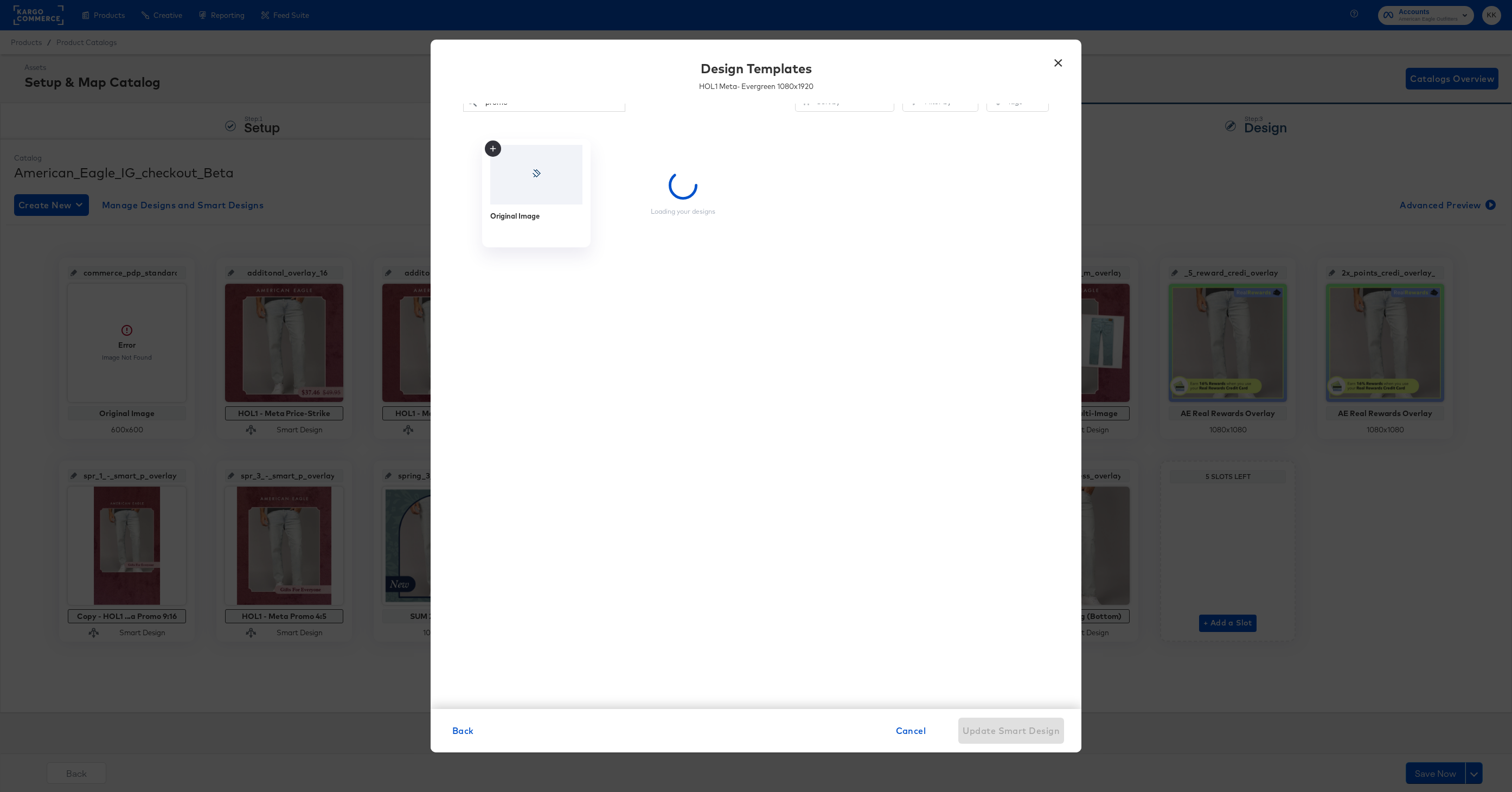
scroll to position [0, 0]
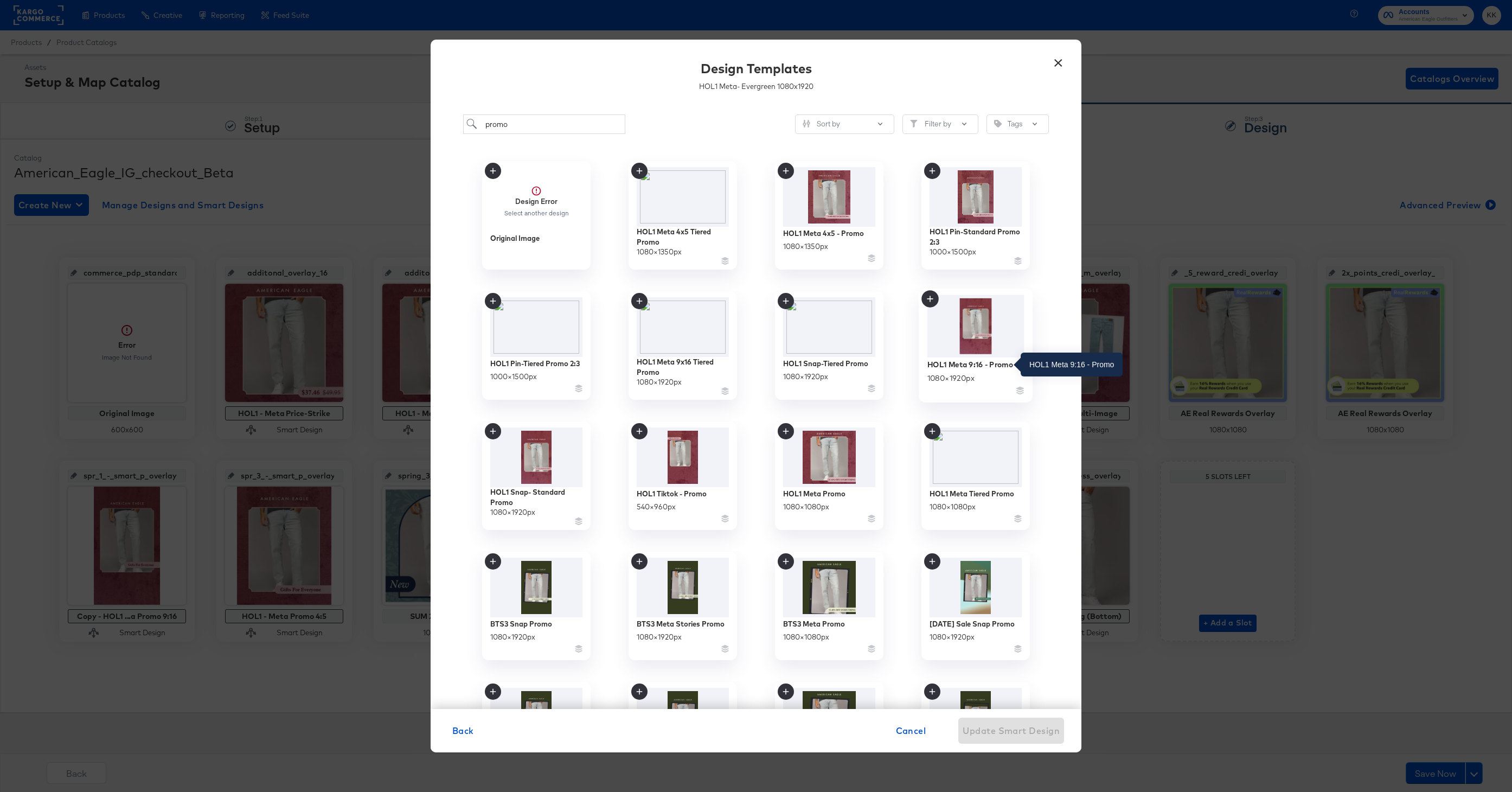
click at [1005, 366] on div "HOL1 Meta 9:16 - Promo" at bounding box center [970, 364] width 86 height 11
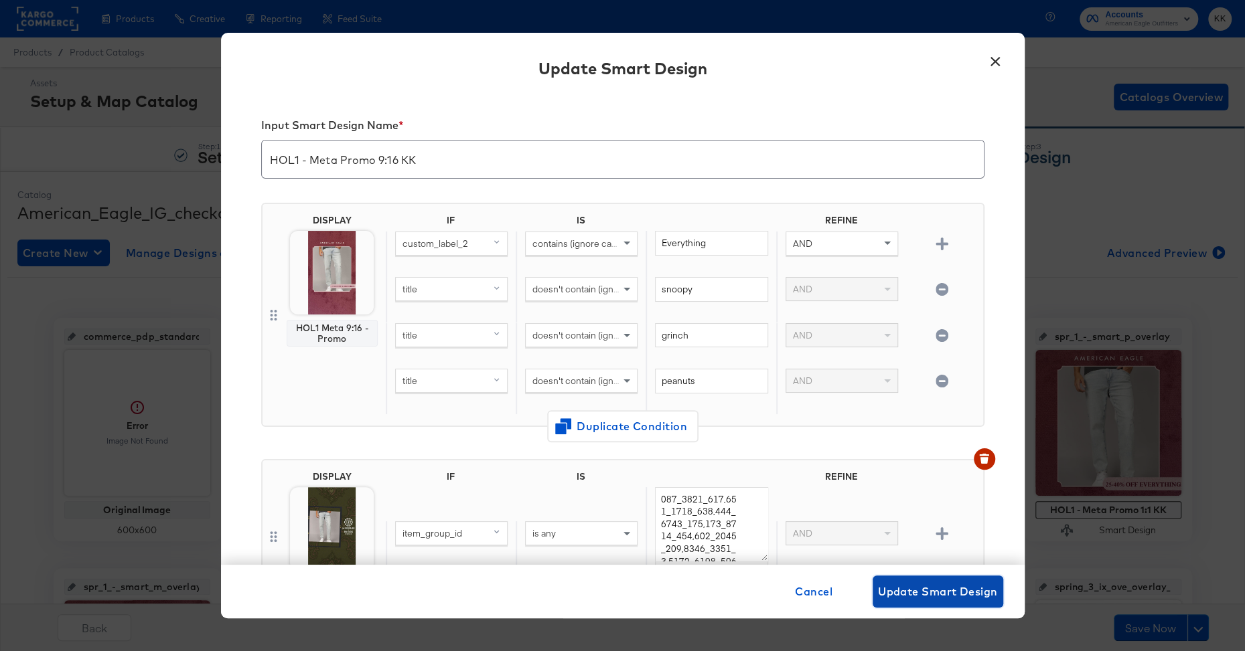
click at [915, 586] on span "Update Smart Design" at bounding box center [938, 591] width 120 height 19
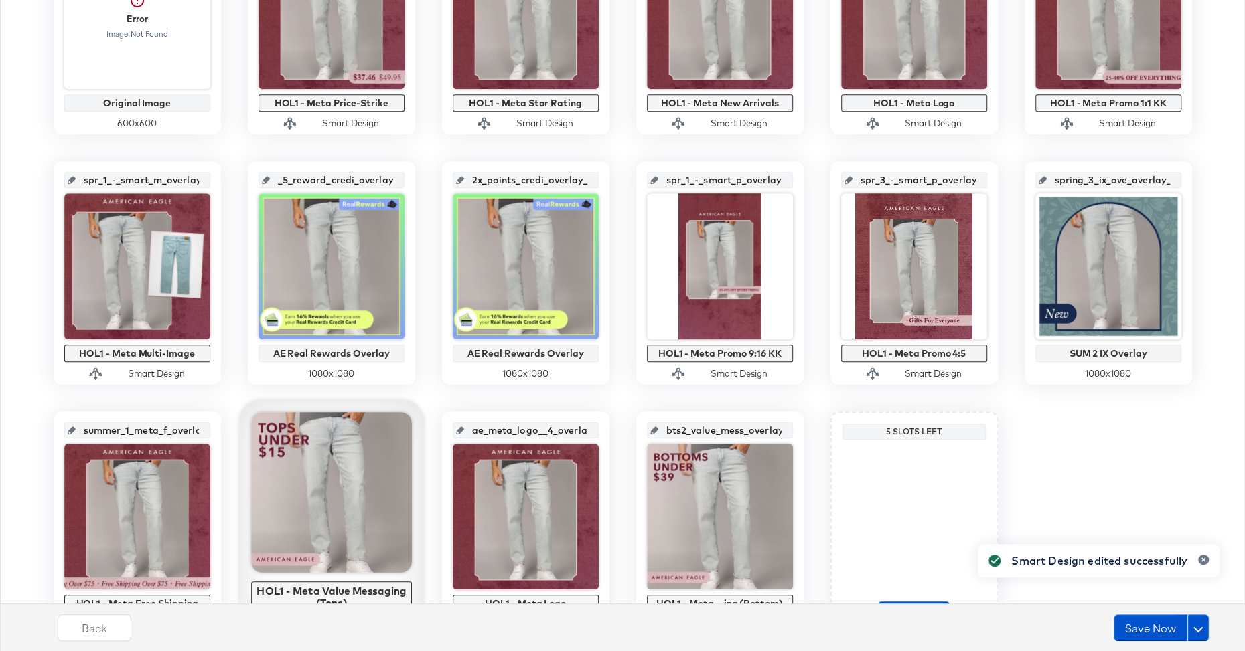
scroll to position [487, 0]
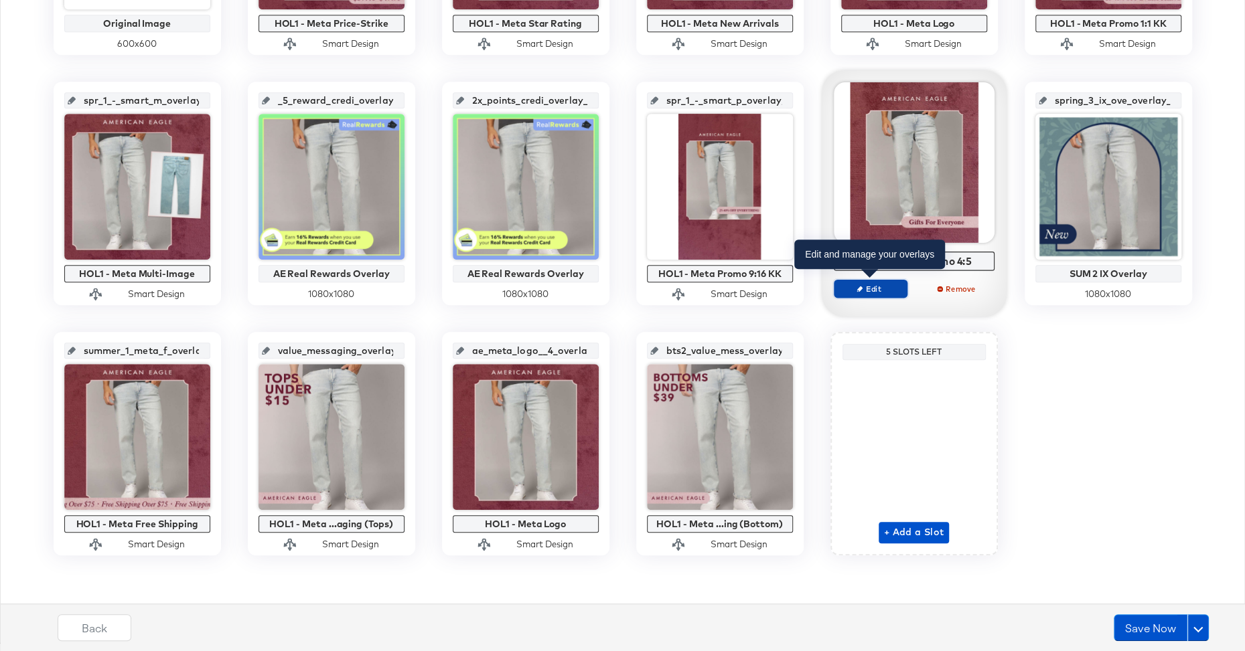
click at [872, 289] on span "Edit" at bounding box center [870, 288] width 62 height 10
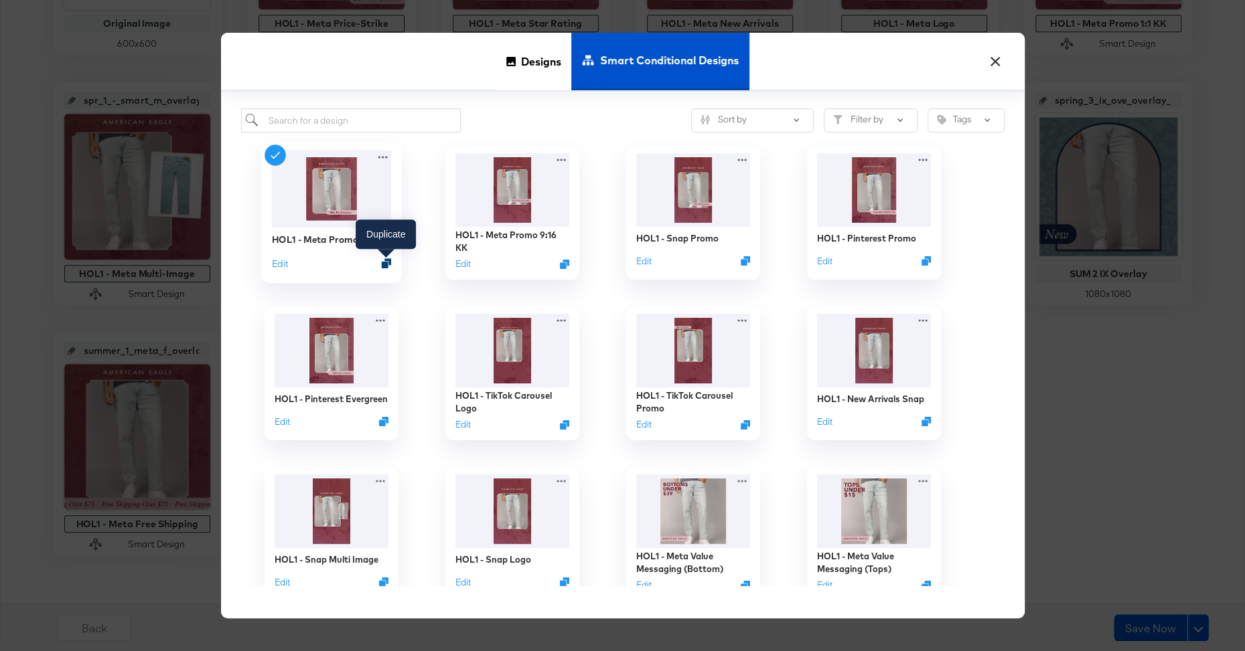
click at [388, 266] on icon "Duplicate" at bounding box center [386, 263] width 10 height 10
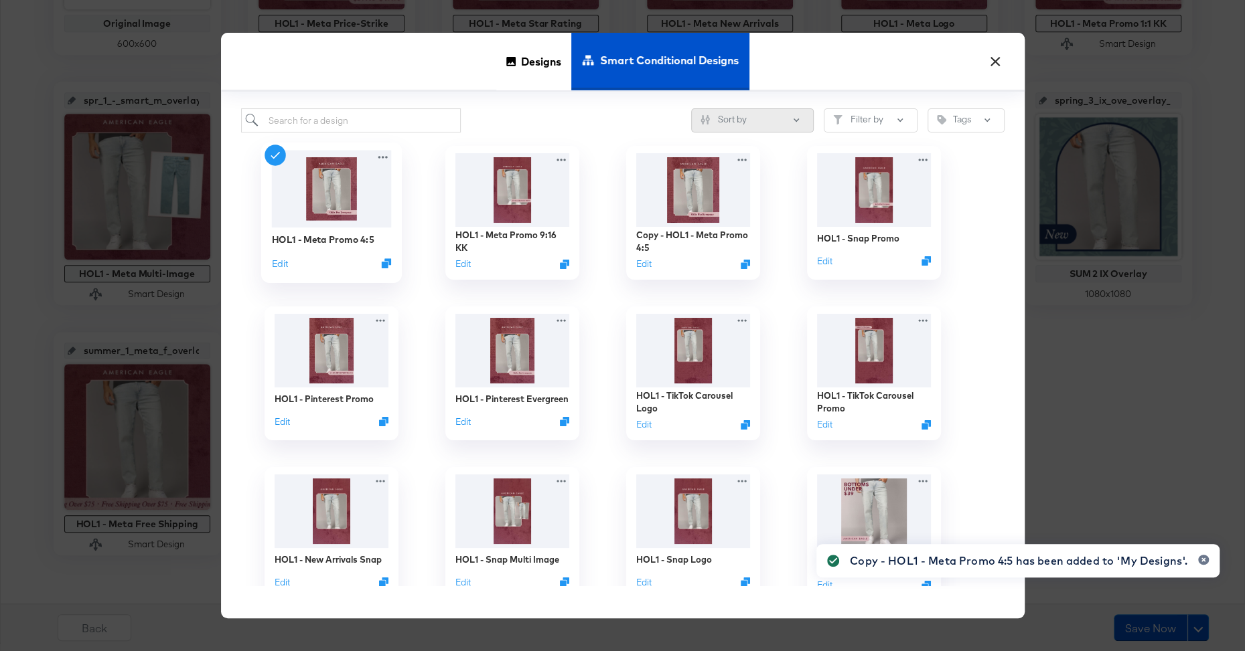
click at [788, 121] on button "Sort by" at bounding box center [752, 120] width 123 height 24
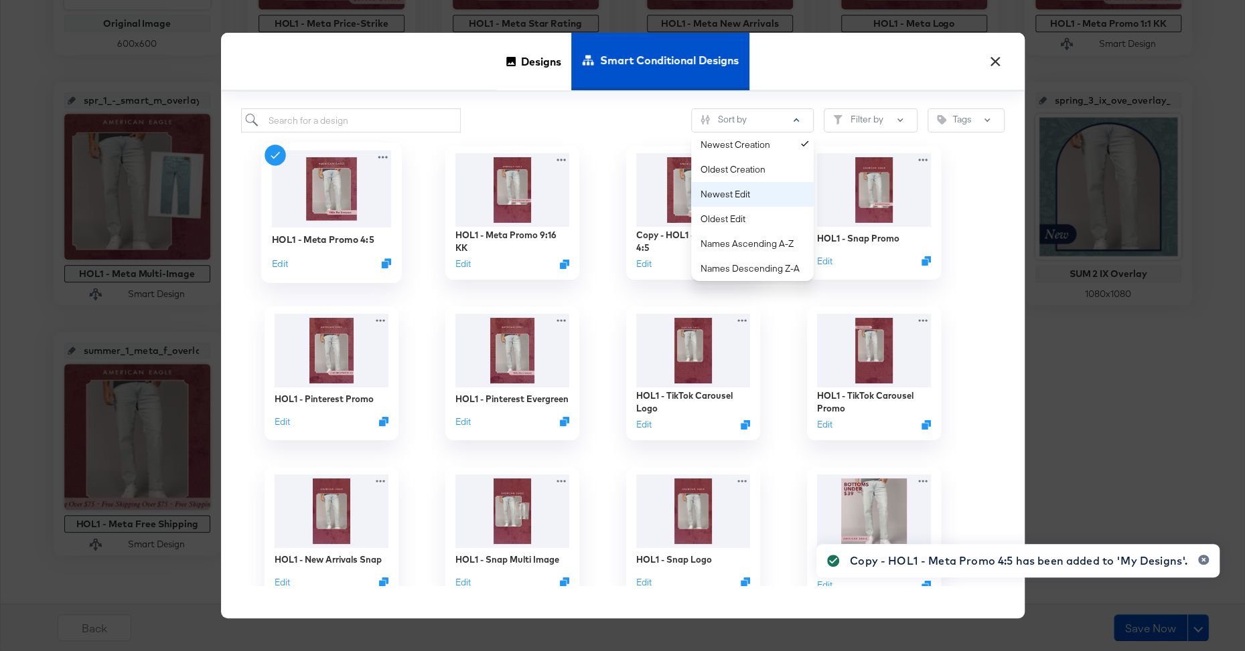
click at [737, 189] on div "Newest Edit" at bounding box center [754, 194] width 109 height 13
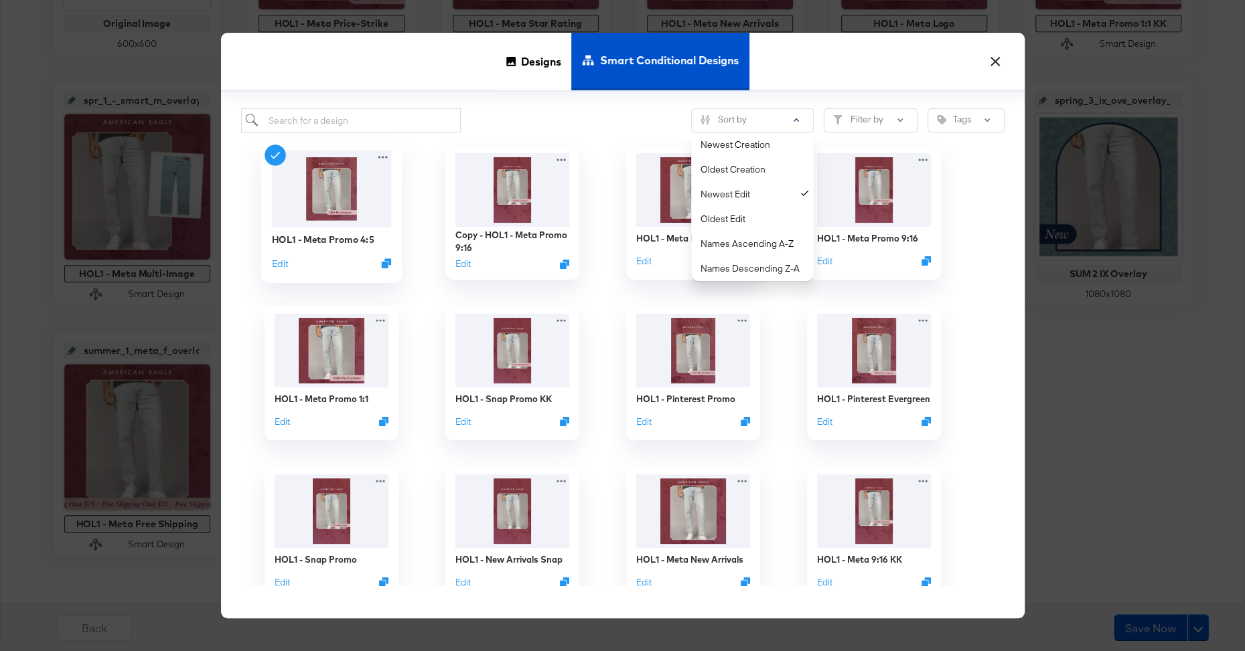
click at [497, 100] on div "Sort by Newest Creation Oldest Creation Newest Edit Oldest Edit Names Ascending…" at bounding box center [622, 356] width 803 height 528
click at [375, 106] on div "Sort by Filter by Tags HOL1 - Meta Promo 4:5 Edit Copy - HOL1 - Meta Promo 9:16…" at bounding box center [622, 356] width 803 height 528
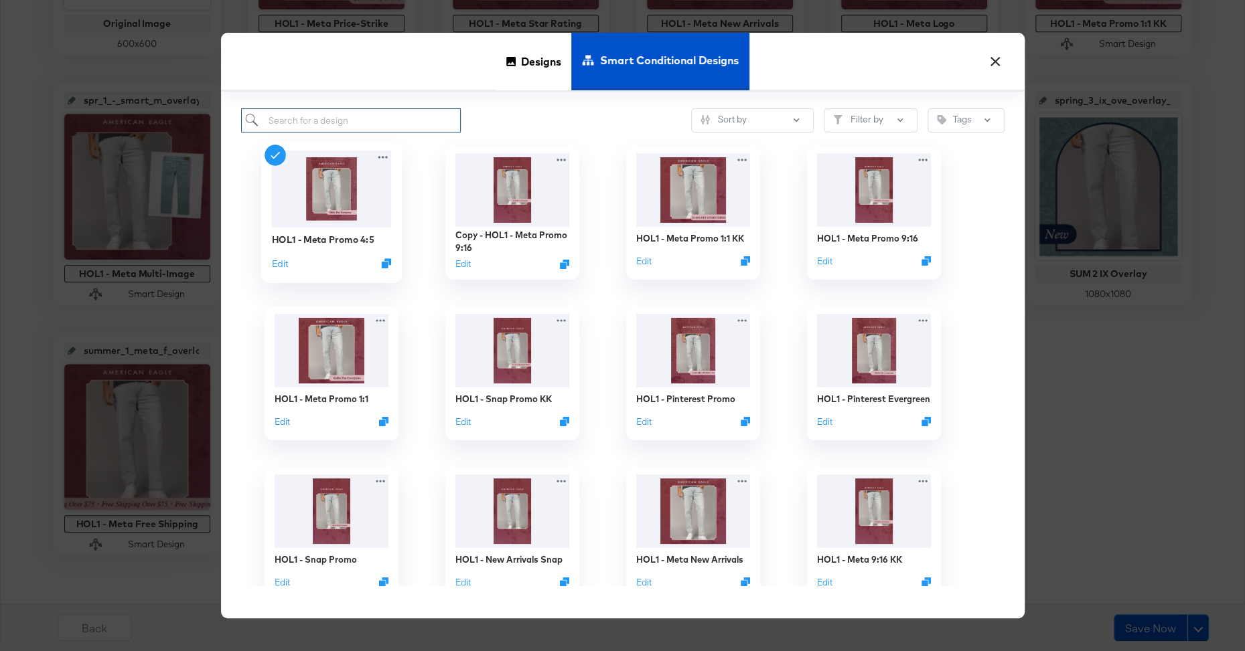
click at [375, 112] on input "search" at bounding box center [351, 120] width 220 height 25
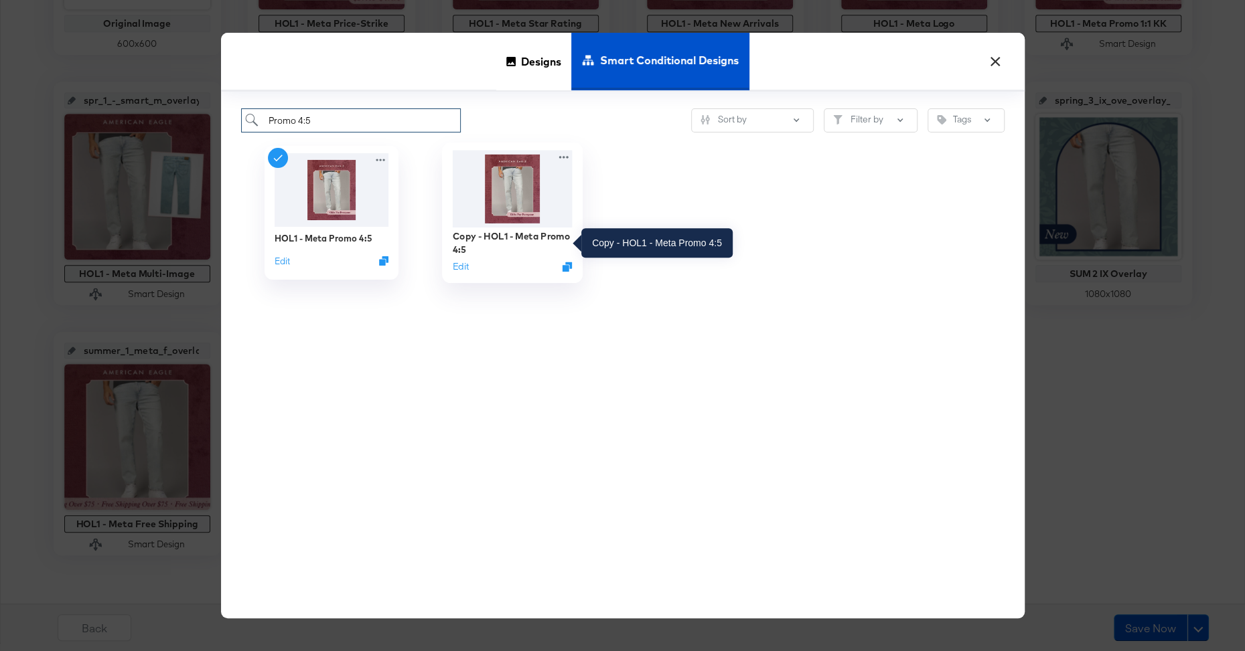
type input "Promo 4:5"
click at [515, 237] on div "Copy - HOL1 - Meta Promo 4:5" at bounding box center [512, 243] width 120 height 26
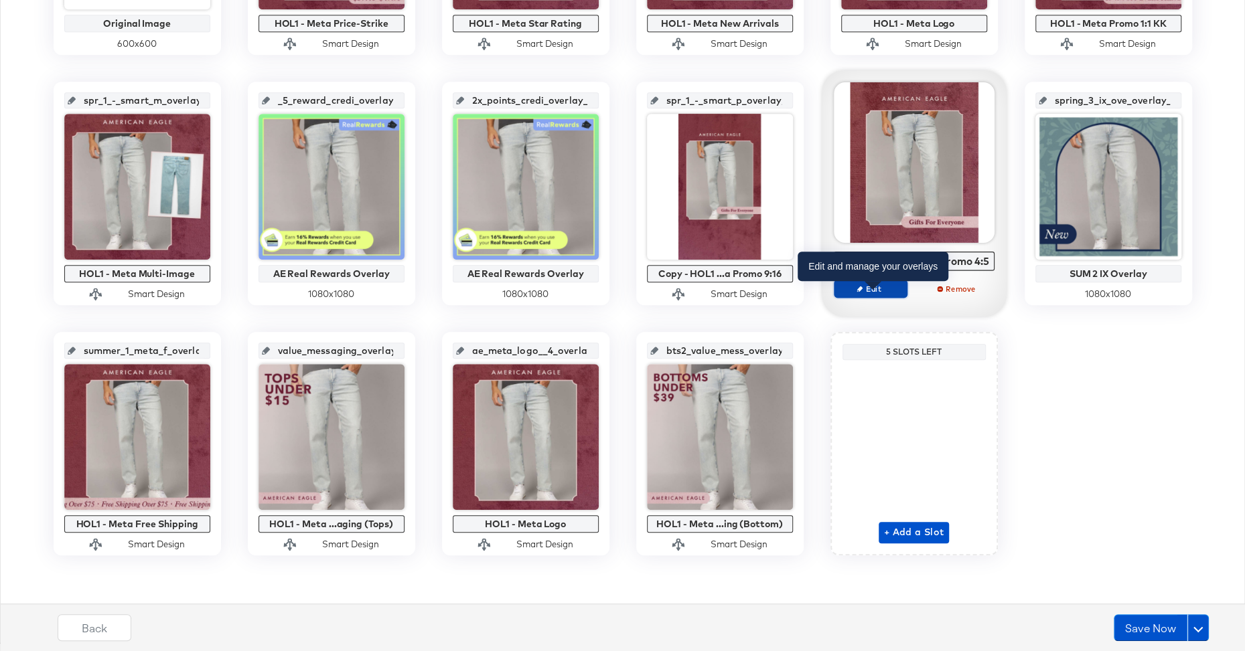
click at [870, 288] on span "Edit" at bounding box center [870, 288] width 62 height 10
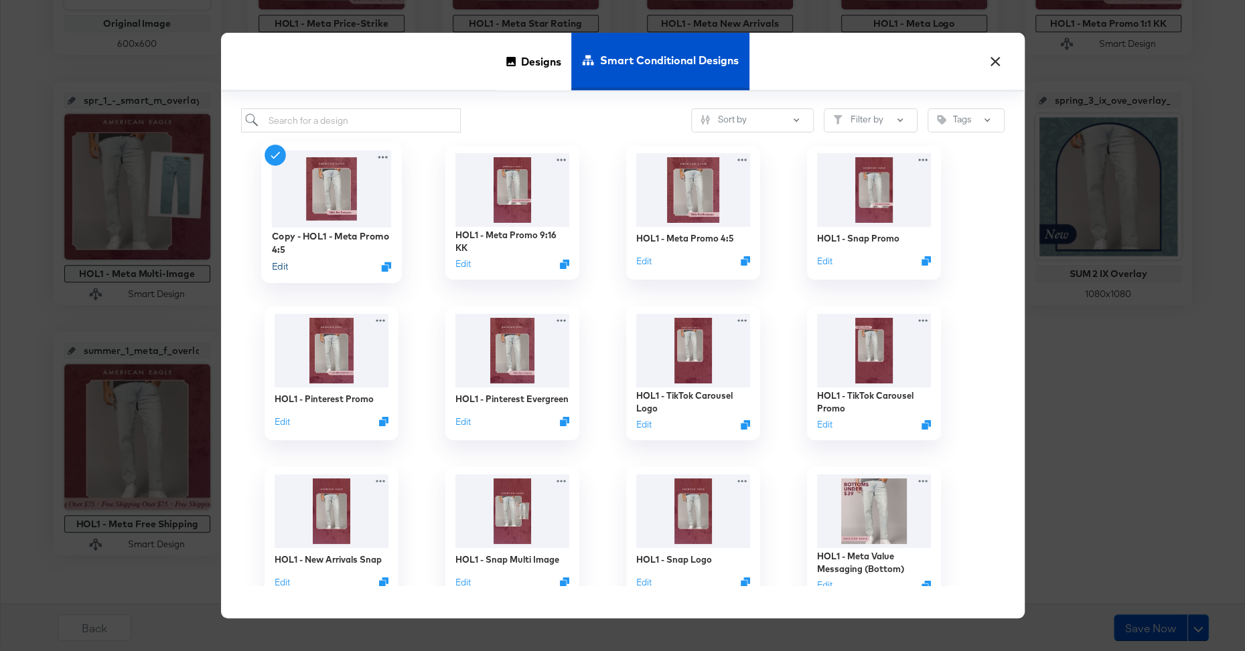
click at [281, 267] on button "Edit" at bounding box center [279, 266] width 16 height 13
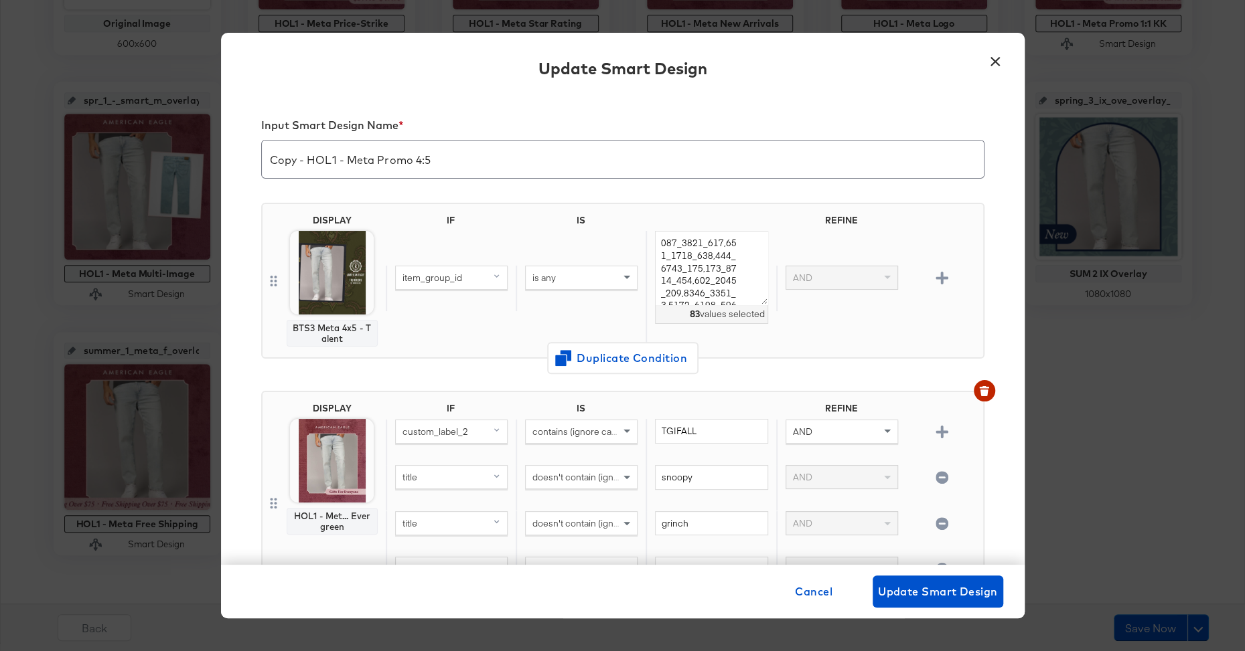
click at [311, 160] on input "Copy - HOL1 - Meta Promo 4:5" at bounding box center [623, 153] width 722 height 37
click at [406, 158] on input "HOL1 - Meta Promo 4:5" at bounding box center [623, 153] width 722 height 37
type input "HOL1 - Meta Promo 4:5 KK"
click at [453, 201] on div "DISPLAY BTS3 Meta 4x5 - Talent IF IS REFINE item_group_id is any 83 values sele…" at bounding box center [622, 286] width 723 height 188
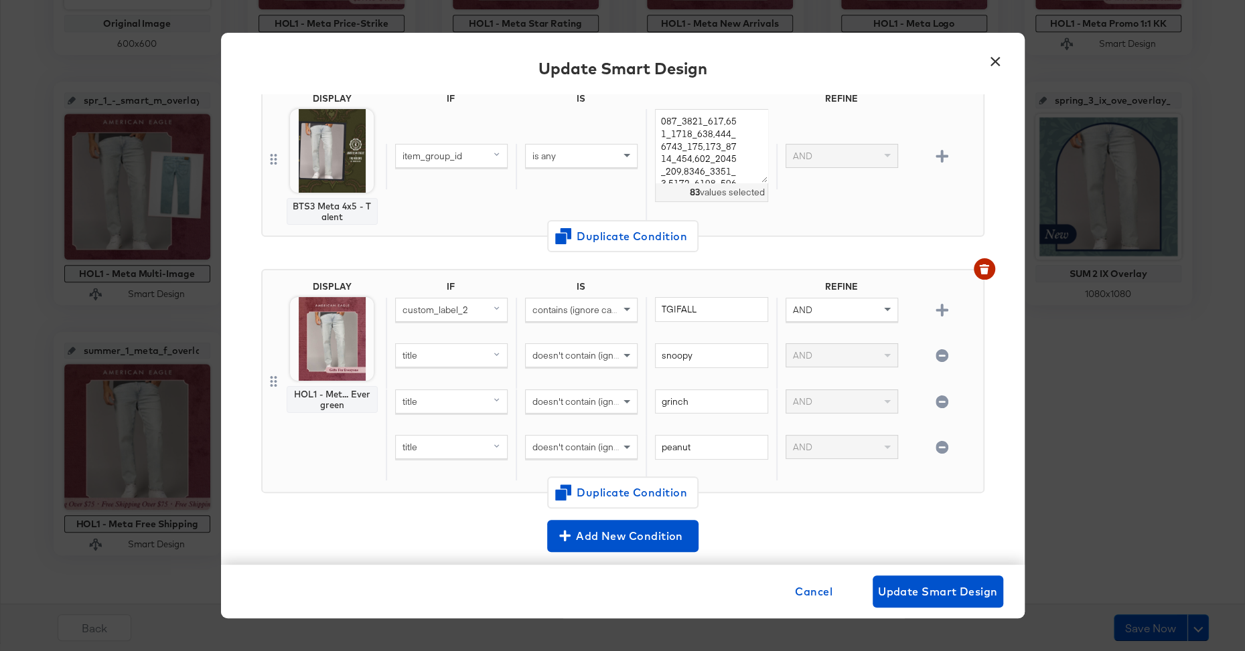
scroll to position [145, 0]
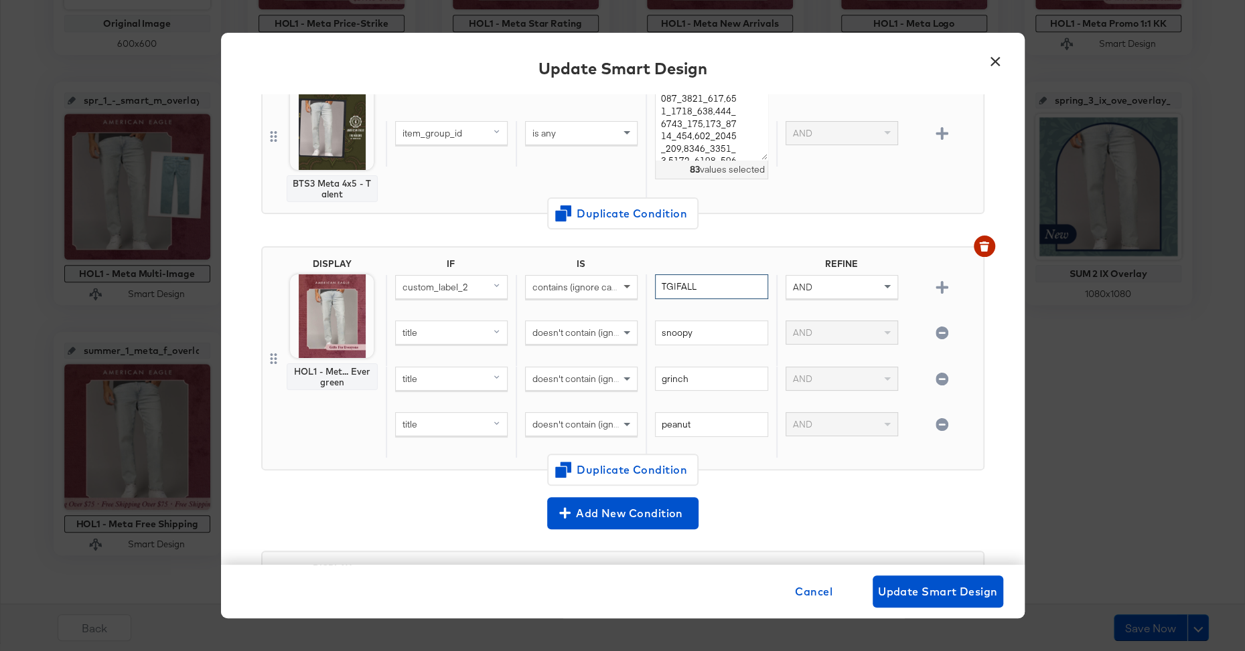
drag, startPoint x: 709, startPoint y: 285, endPoint x: 627, endPoint y: 285, distance: 82.4
click at [627, 285] on div "custom_label_2 contains (ignore case) TGIFALL AND" at bounding box center [682, 298] width 592 height 46
type input "Everything"
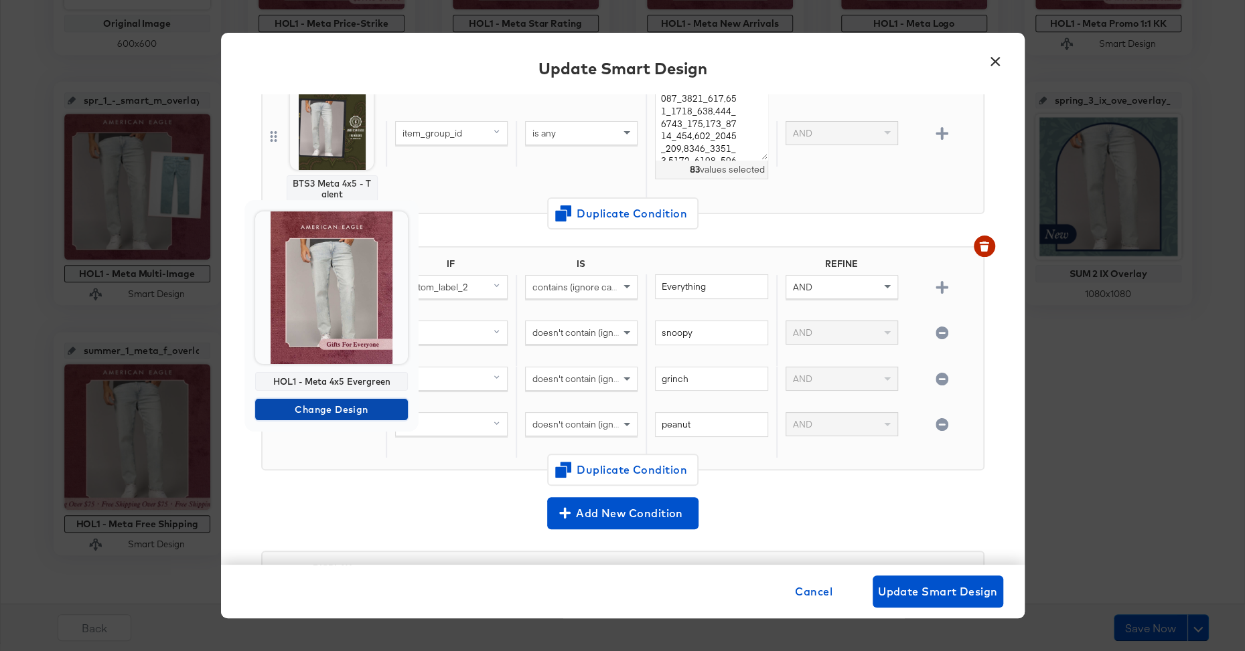
click at [327, 411] on span "Change Design" at bounding box center [331, 410] width 142 height 17
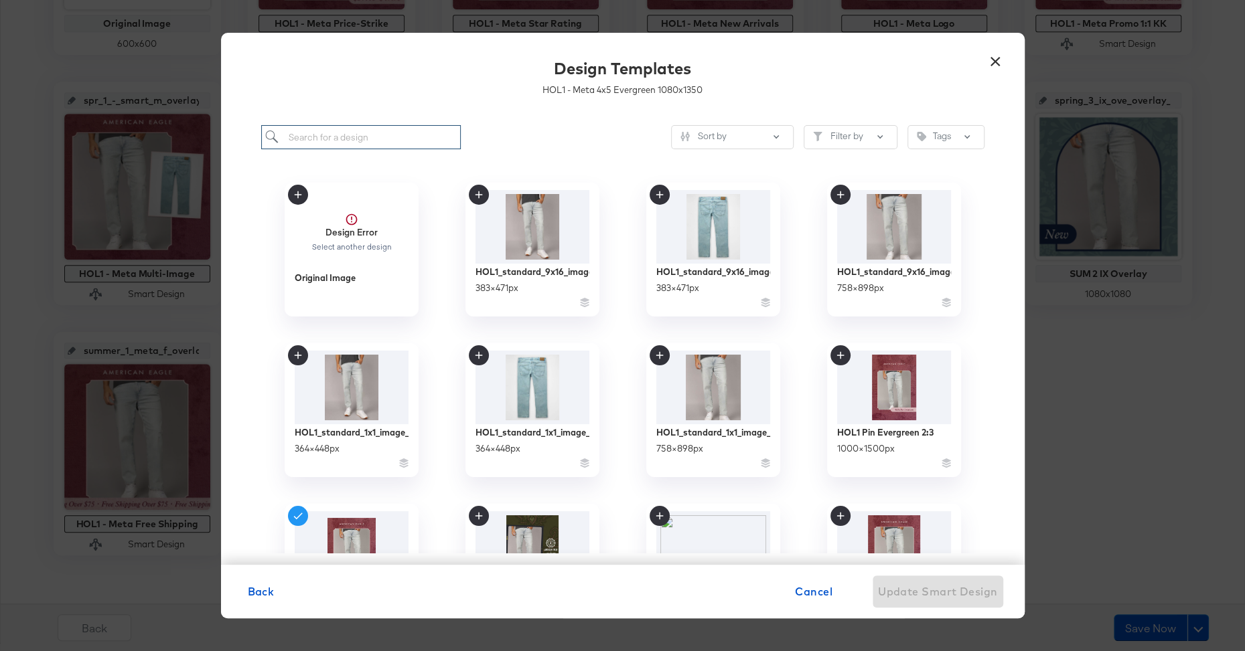
click at [356, 135] on input "search" at bounding box center [361, 137] width 200 height 25
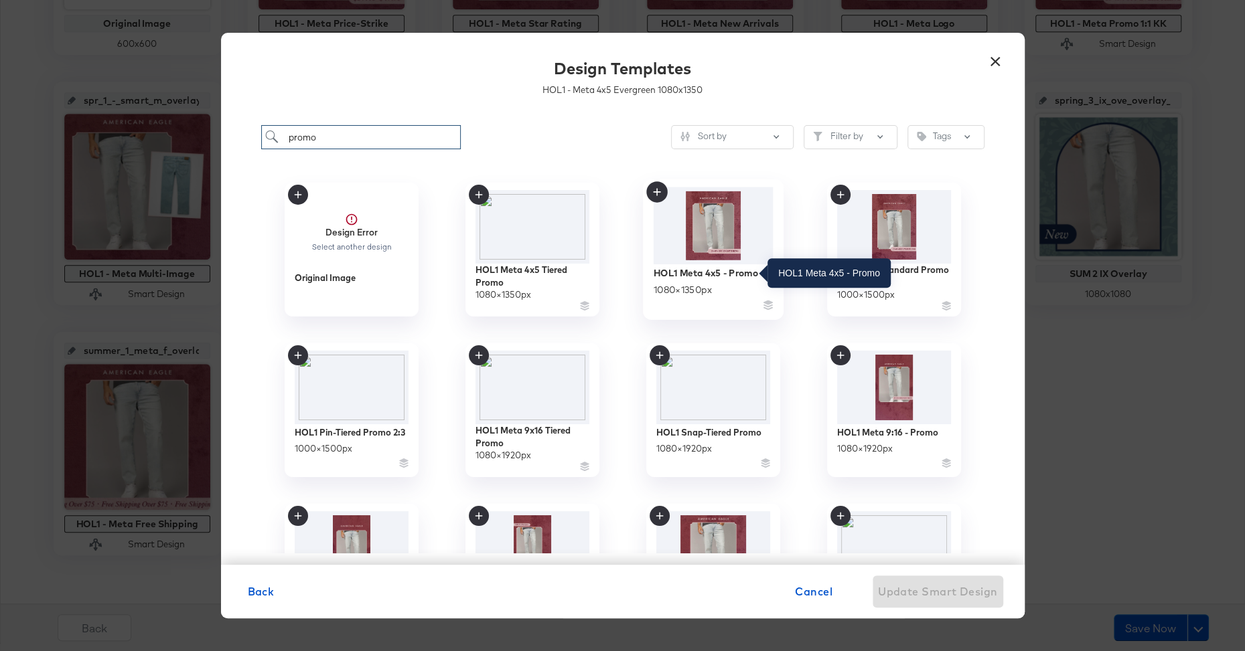
type input "promo"
click at [719, 278] on div "HOL1 Meta 4x5 - Promo" at bounding box center [705, 272] width 104 height 13
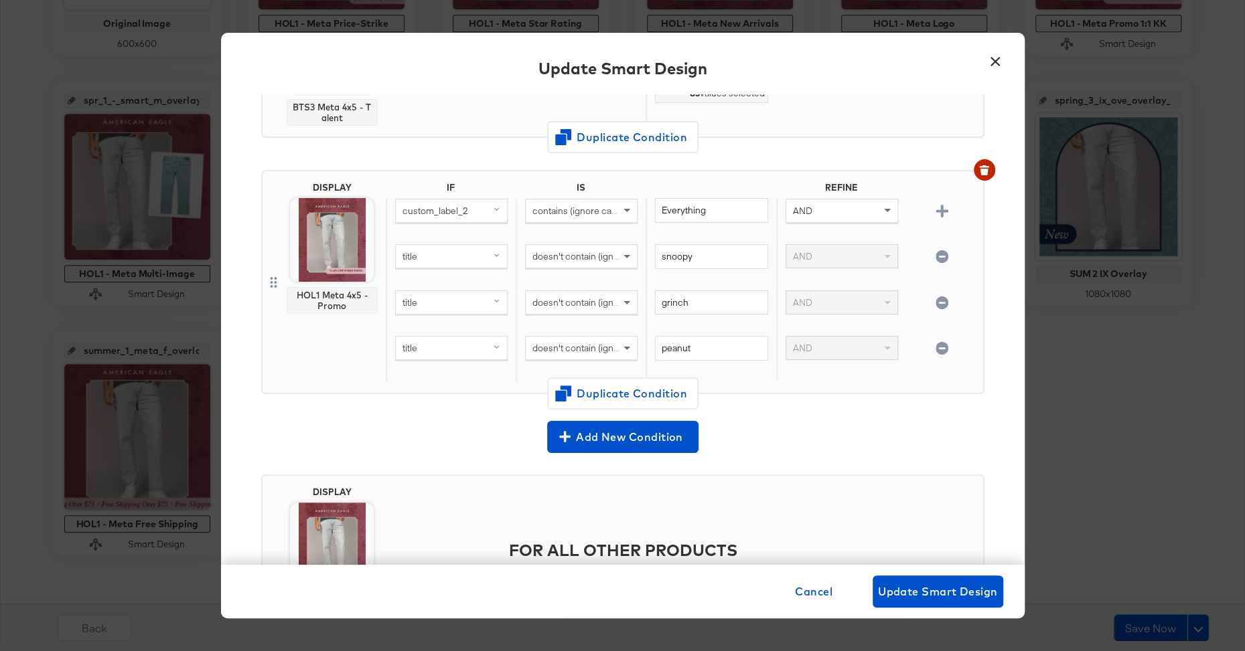
scroll to position [317, 0]
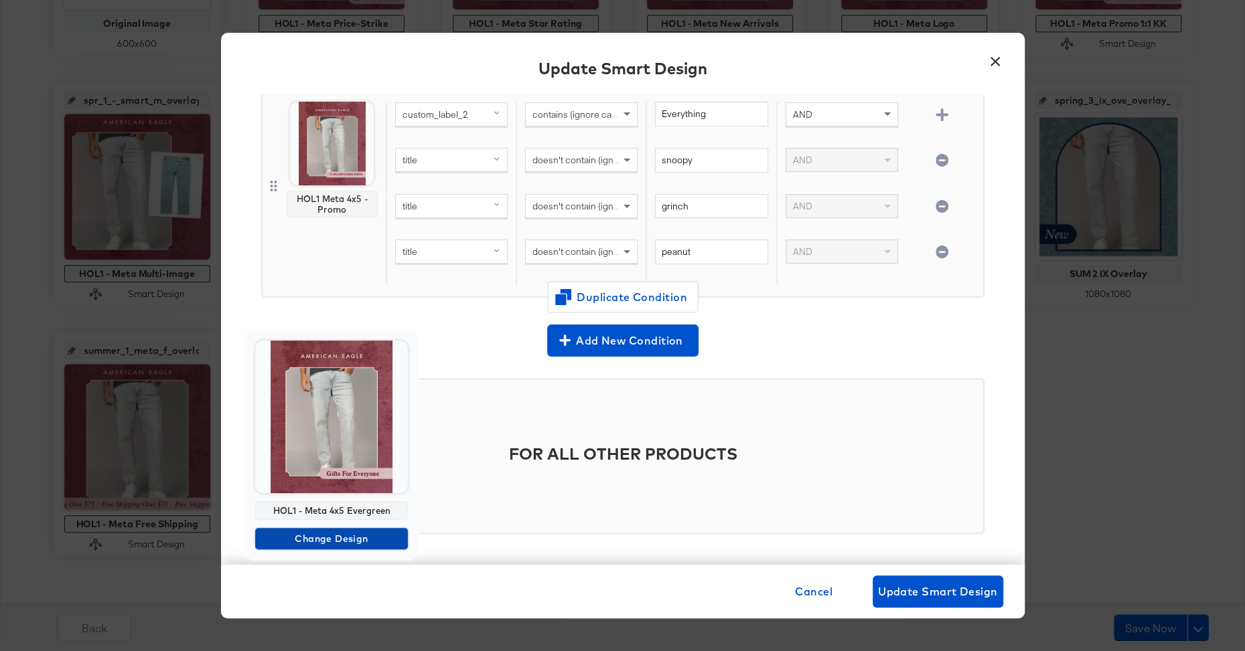
click at [328, 536] on span "Change Design" at bounding box center [331, 539] width 142 height 17
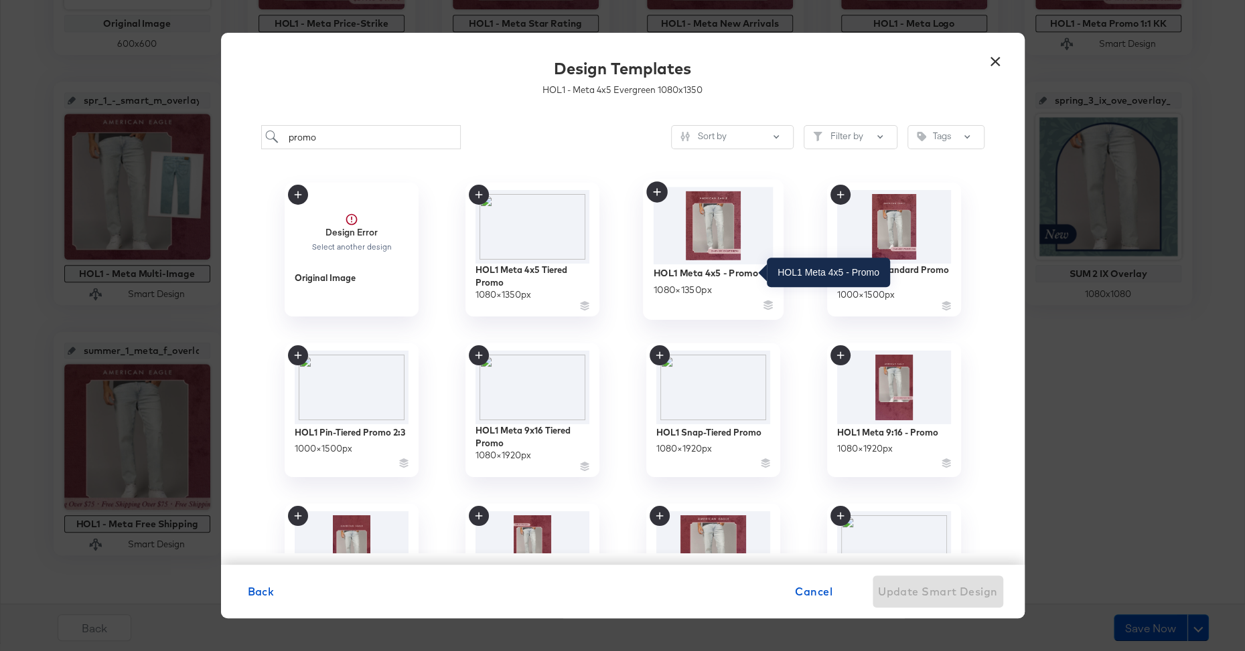
click at [708, 270] on div "HOL1 Meta 4x5 - Promo" at bounding box center [705, 272] width 104 height 13
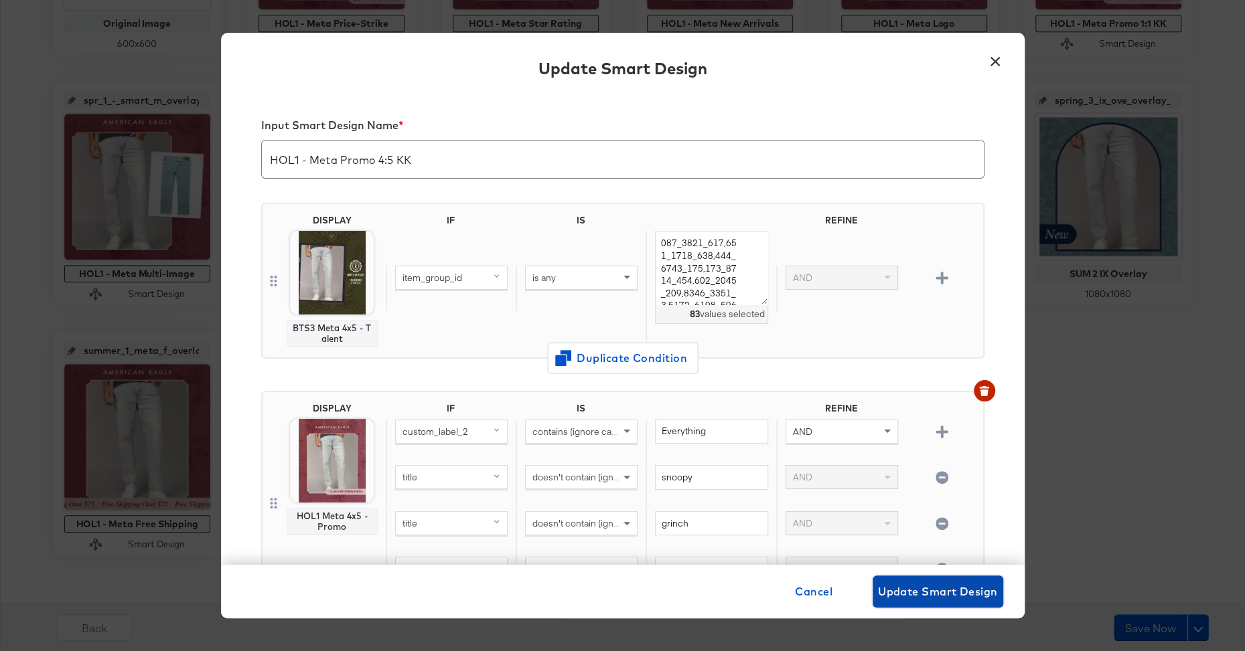
click at [931, 582] on span "Update Smart Design" at bounding box center [938, 591] width 120 height 19
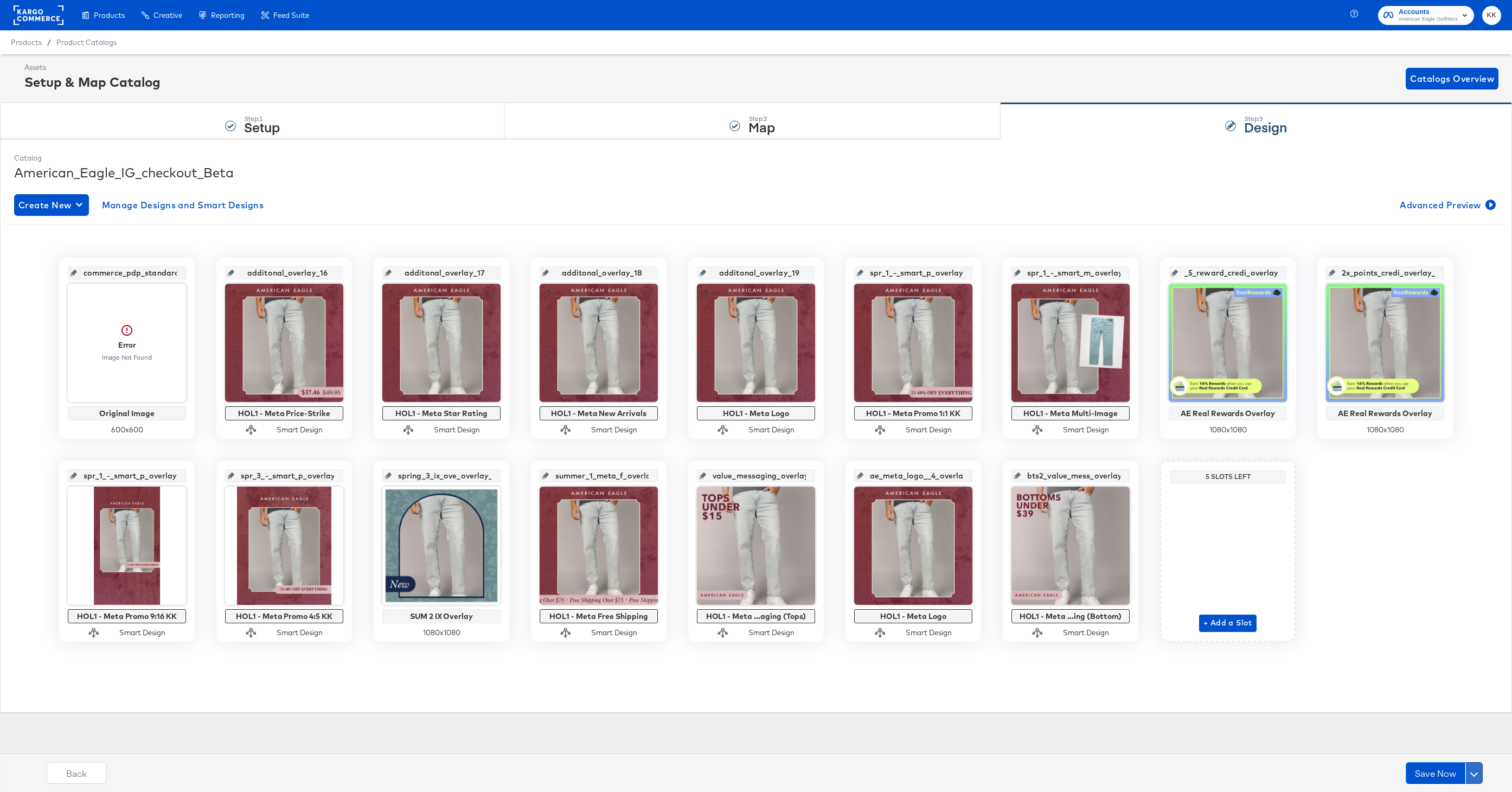
click at [1473, 775] on span at bounding box center [1473, 772] width 7 height 7
click at [1447, 749] on div "Schedule Save" at bounding box center [1447, 752] width 49 height 11
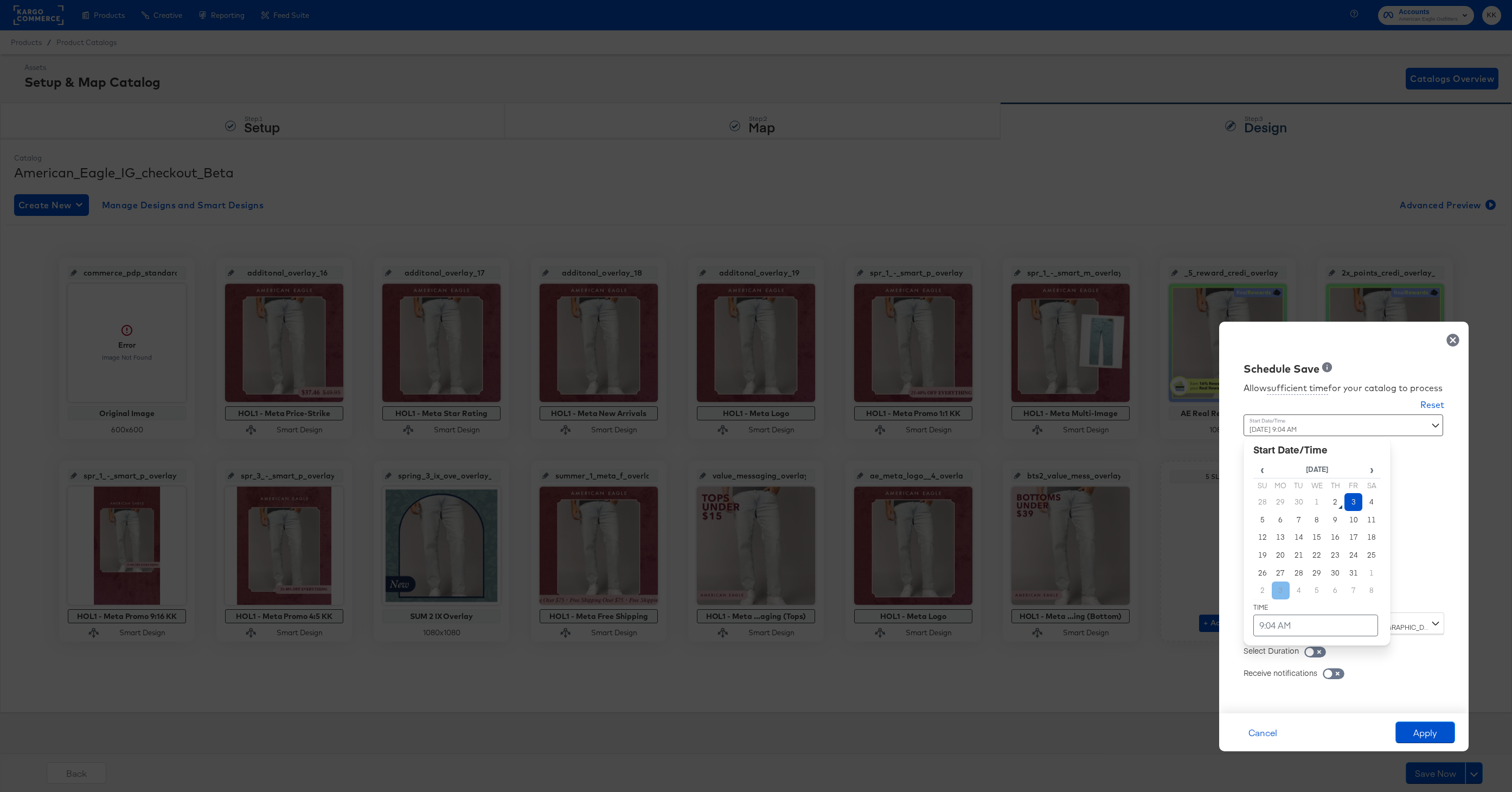
click at [1285, 593] on div "October 3rd 2025 9:04 AM ‹ October 2025 › Su Mo Tu We Th Fr Sa 28 29 30 1 2 3 4…" at bounding box center [1316, 509] width 147 height 189
click at [1355, 504] on td "3" at bounding box center [1353, 502] width 19 height 18
click at [1301, 615] on td "9:04 AM" at bounding box center [1315, 625] width 125 height 22
click at [1303, 547] on span "▼" at bounding box center [1294, 543] width 22 height 22
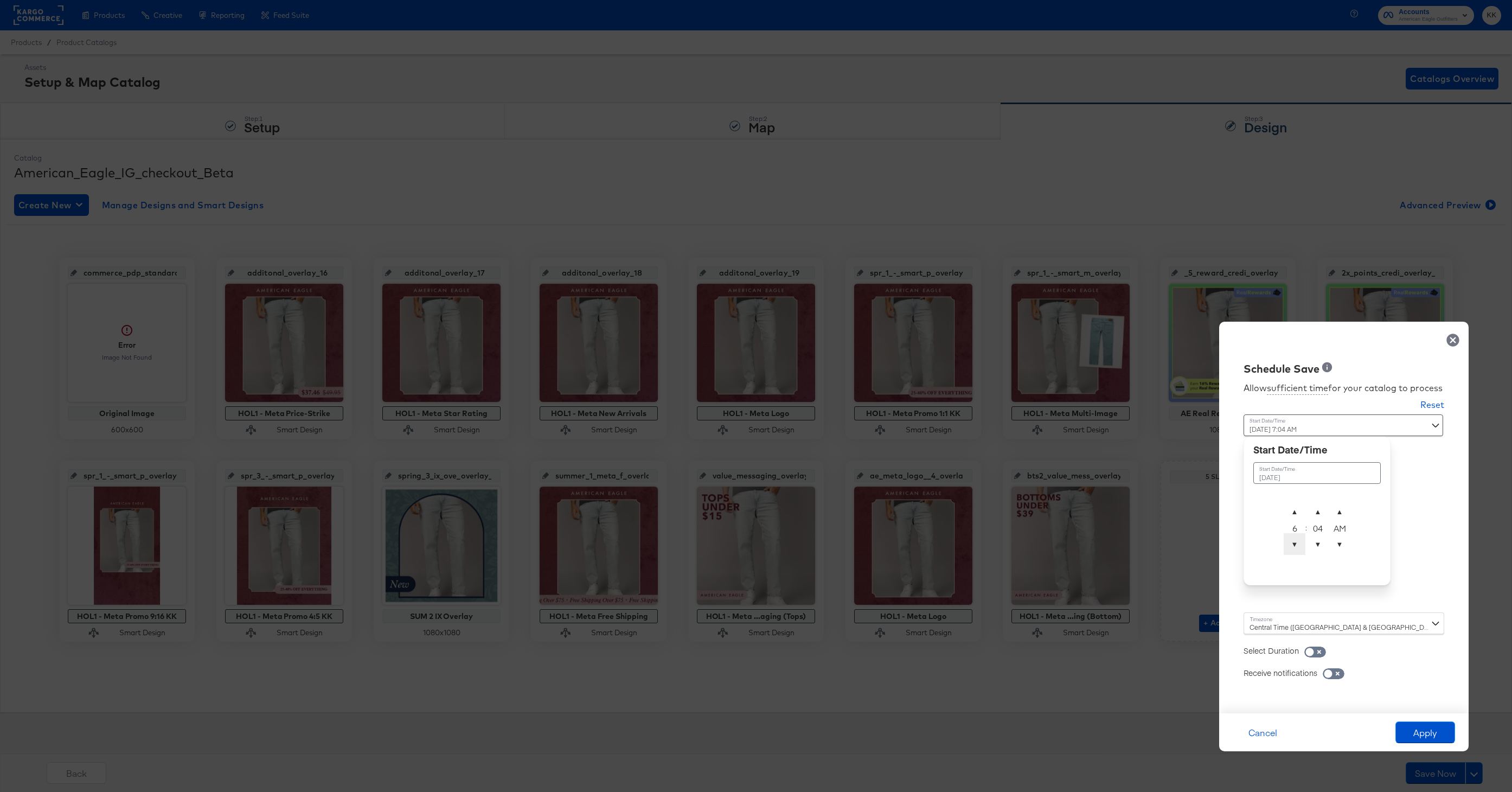
click at [1303, 547] on span "▼" at bounding box center [1294, 543] width 22 height 22
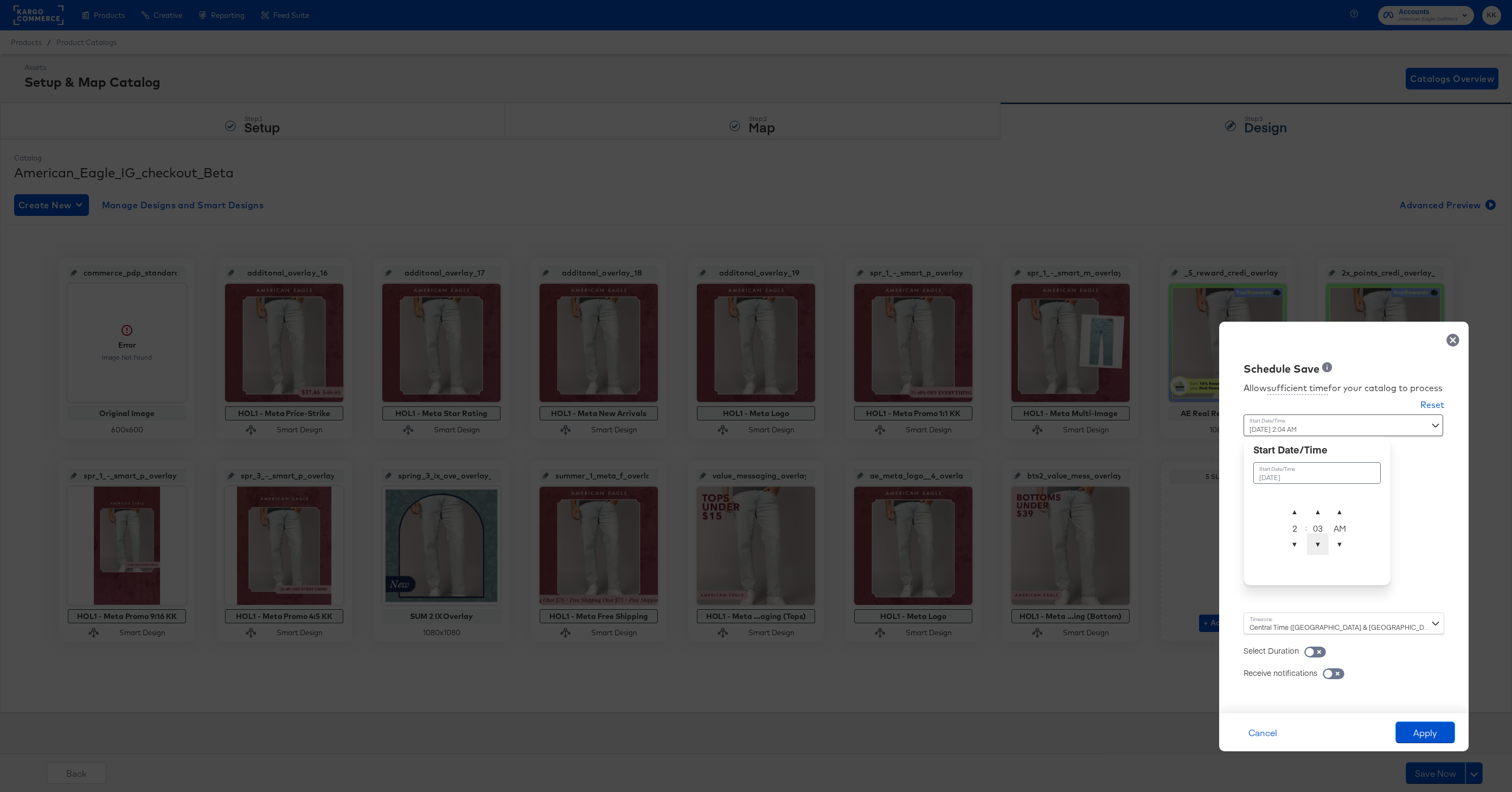
click at [1310, 547] on span "▼" at bounding box center [1318, 543] width 22 height 22
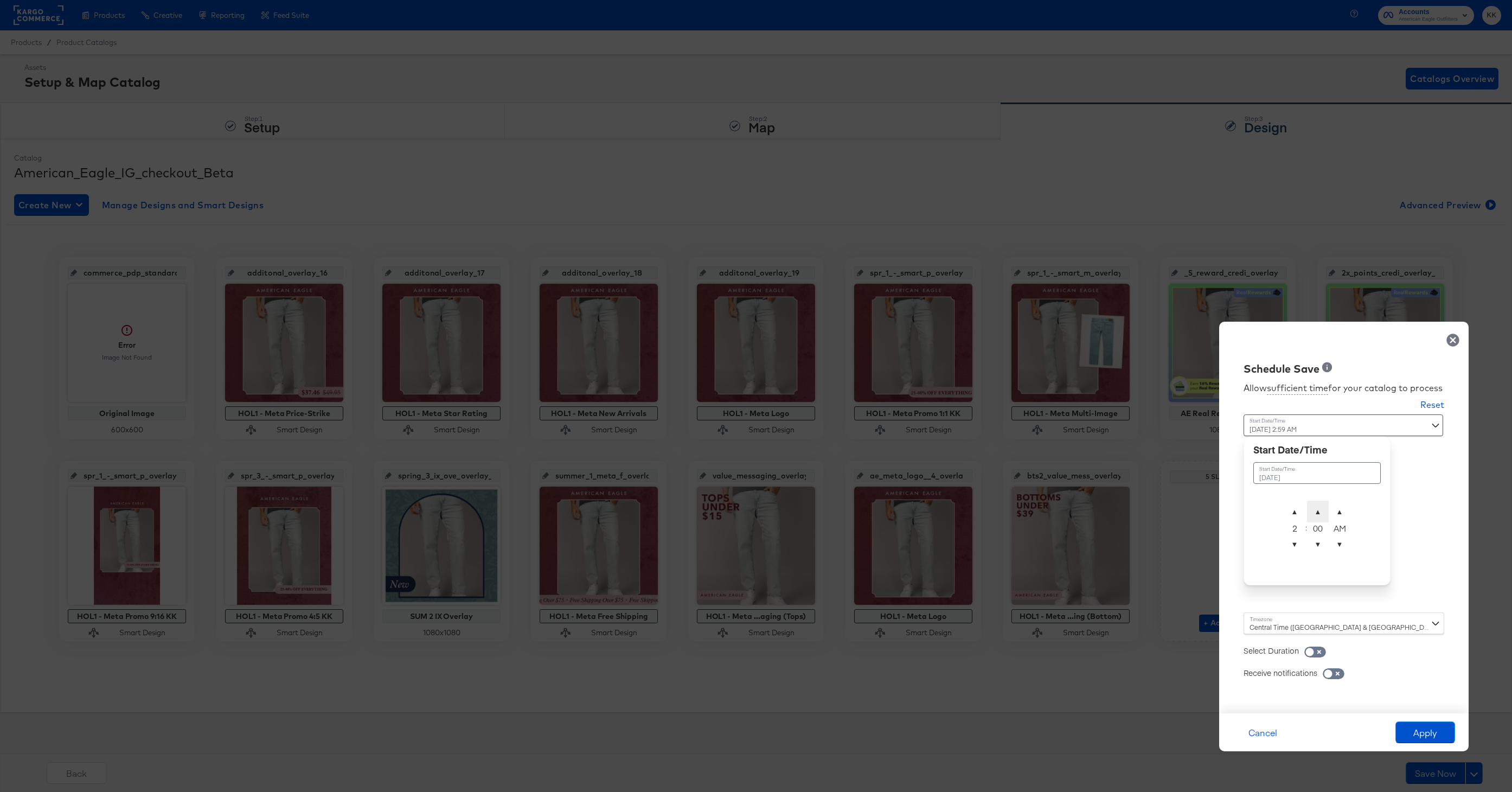
click at [1322, 505] on span "▲" at bounding box center [1318, 511] width 22 height 22
type input "October 3rd 2025 2:00 AM"
click at [1267, 623] on div "Central Time (US & Canada) (America/Chicago)" at bounding box center [1344, 623] width 201 height 22
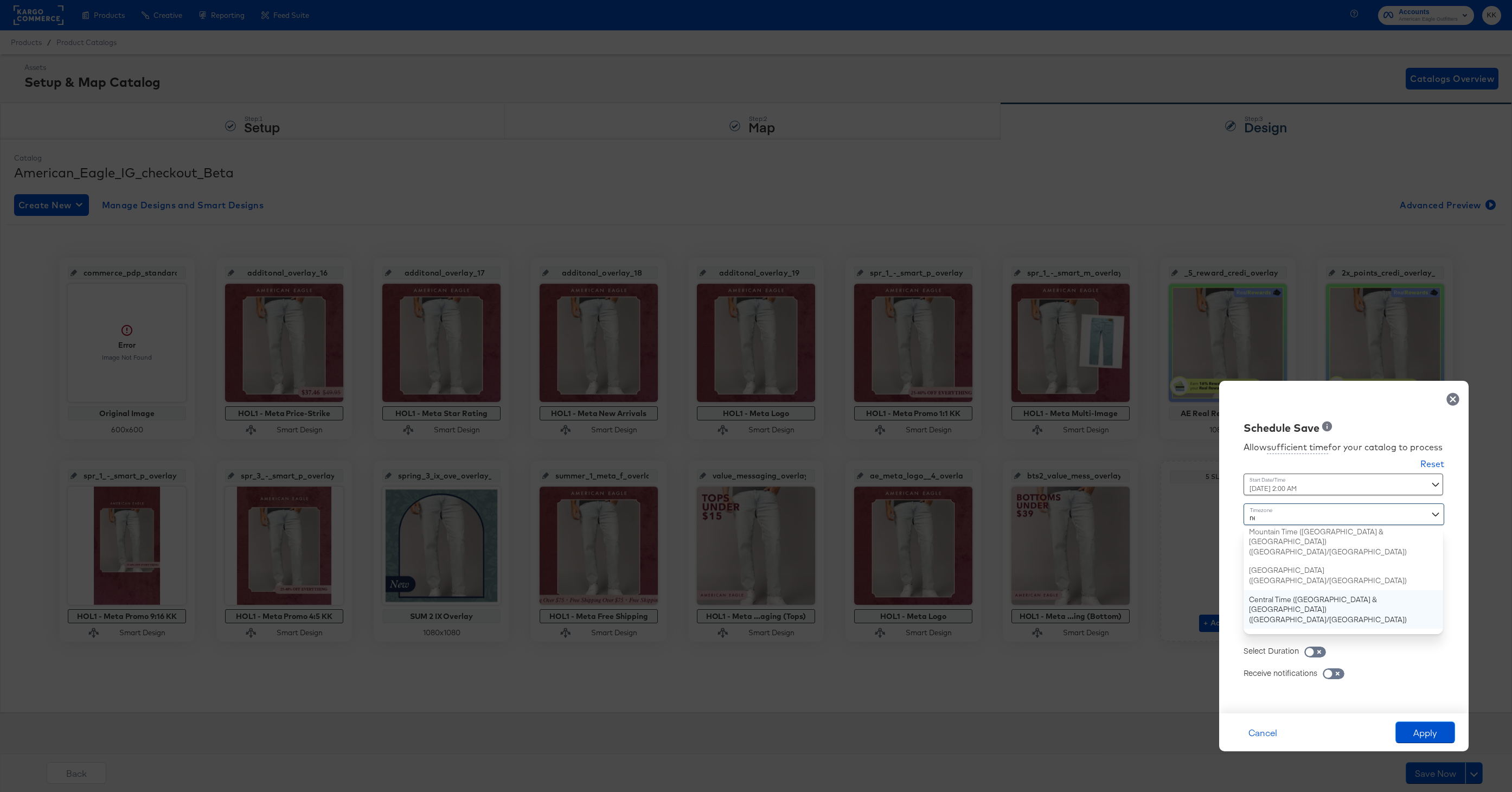
type input "new"
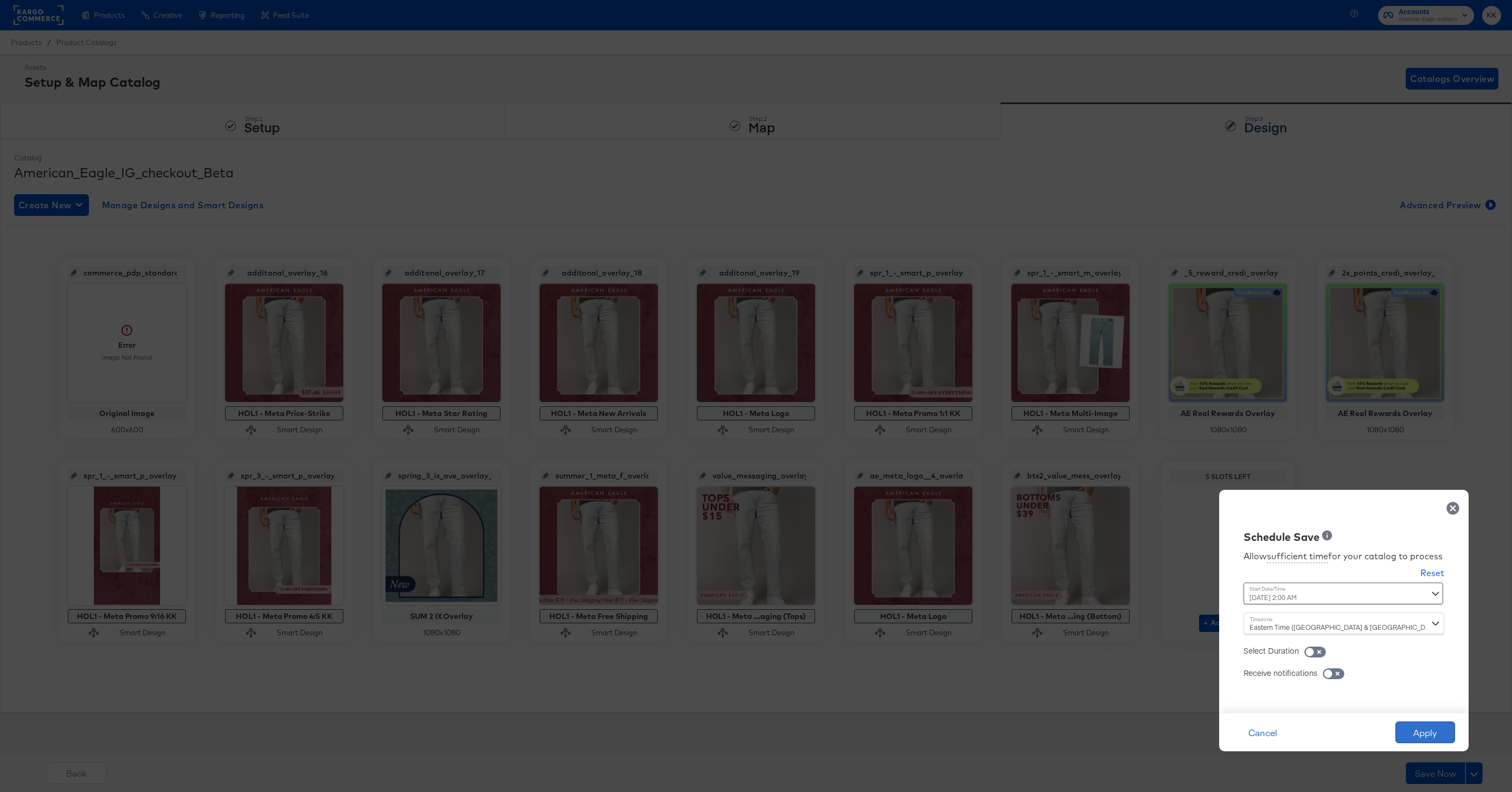
click at [1411, 727] on button "Apply" at bounding box center [1425, 731] width 60 height 22
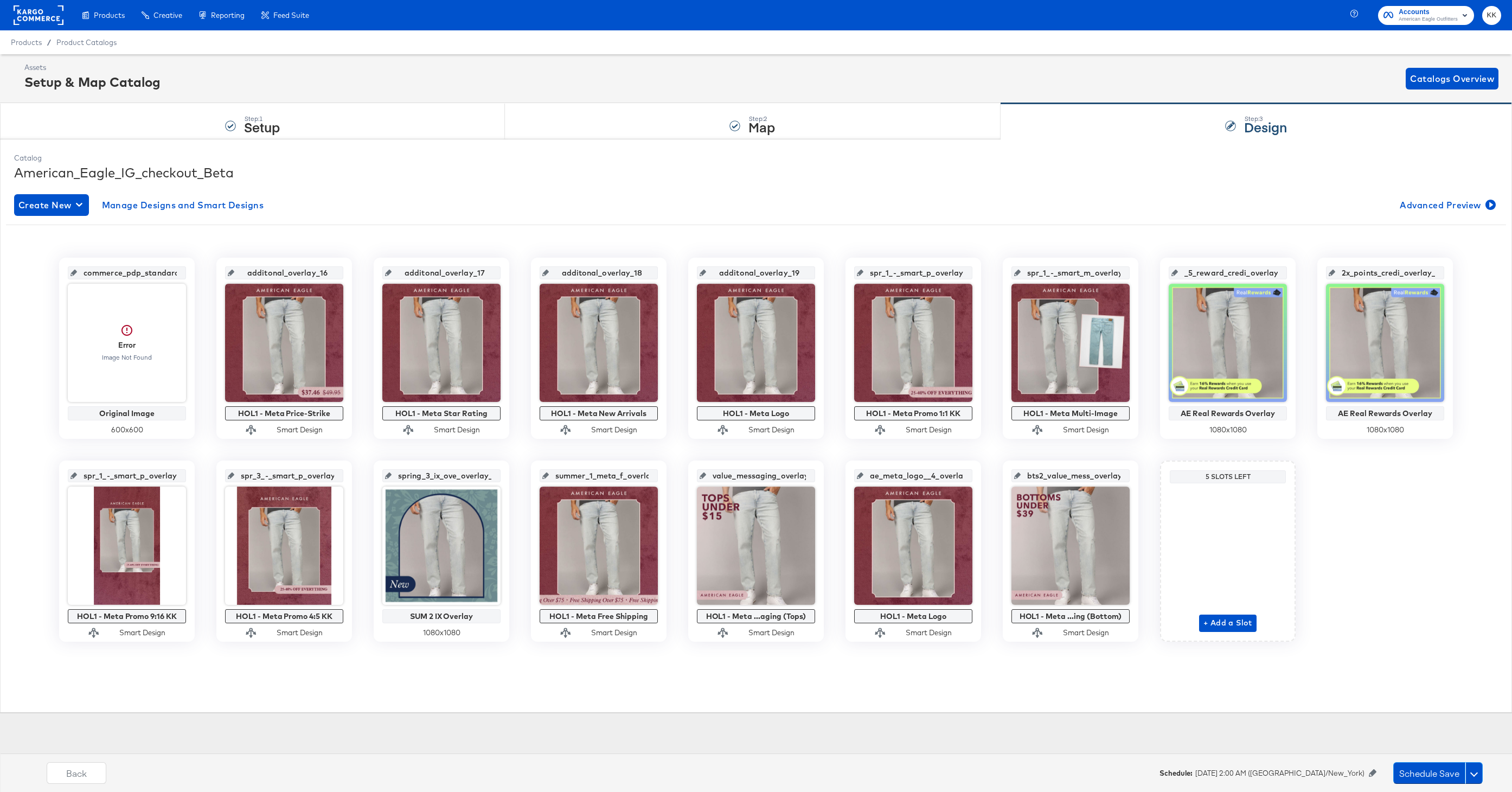
click at [1433, 756] on div "Back Schedule: October 3rd 2025 2:00 AM (America/New_York) Schedule Save" at bounding box center [765, 777] width 1523 height 40
click at [1433, 764] on button "Schedule Save" at bounding box center [1429, 773] width 72 height 22
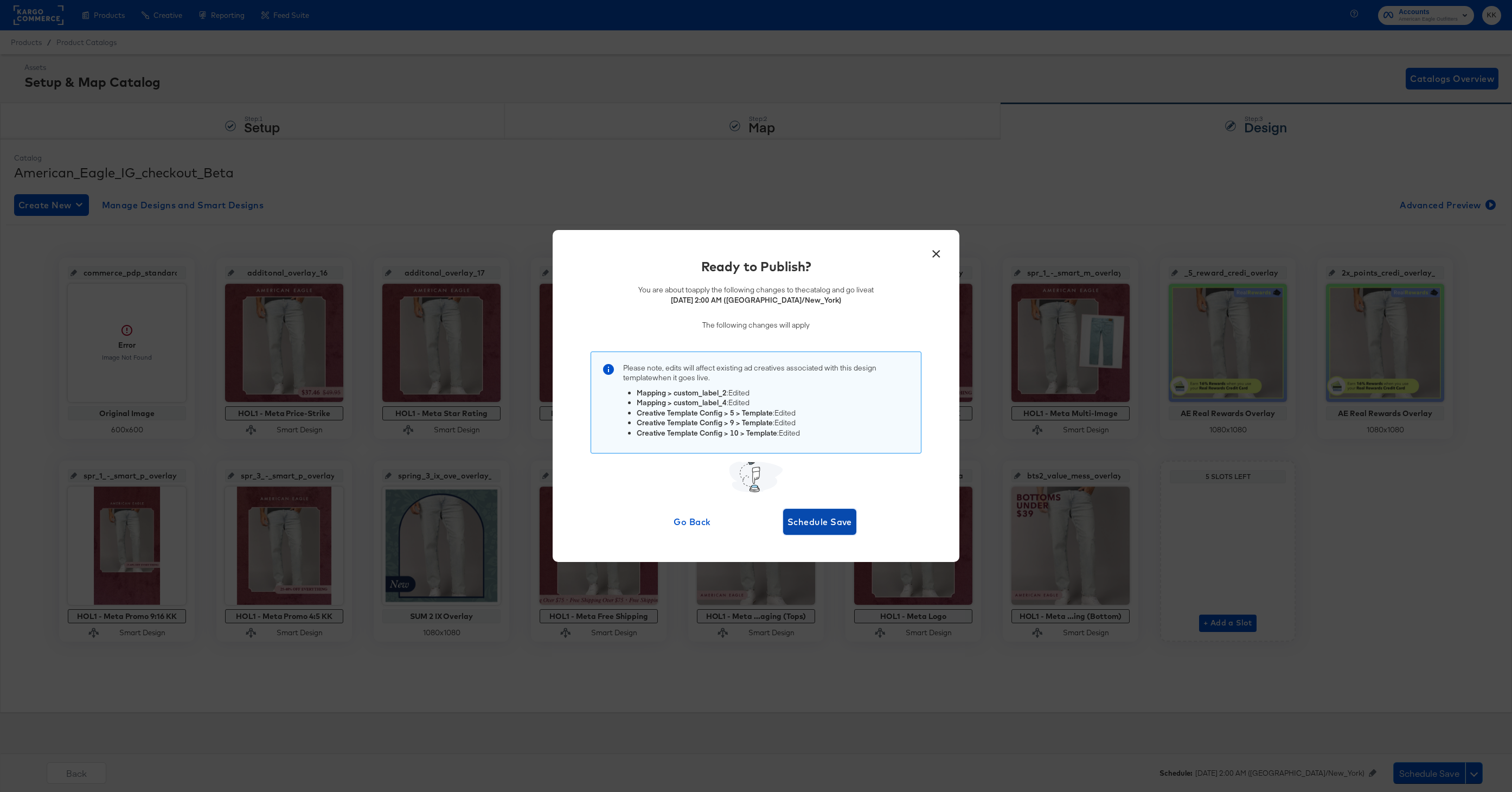
click at [821, 517] on span "Schedule Save" at bounding box center [820, 522] width 65 height 15
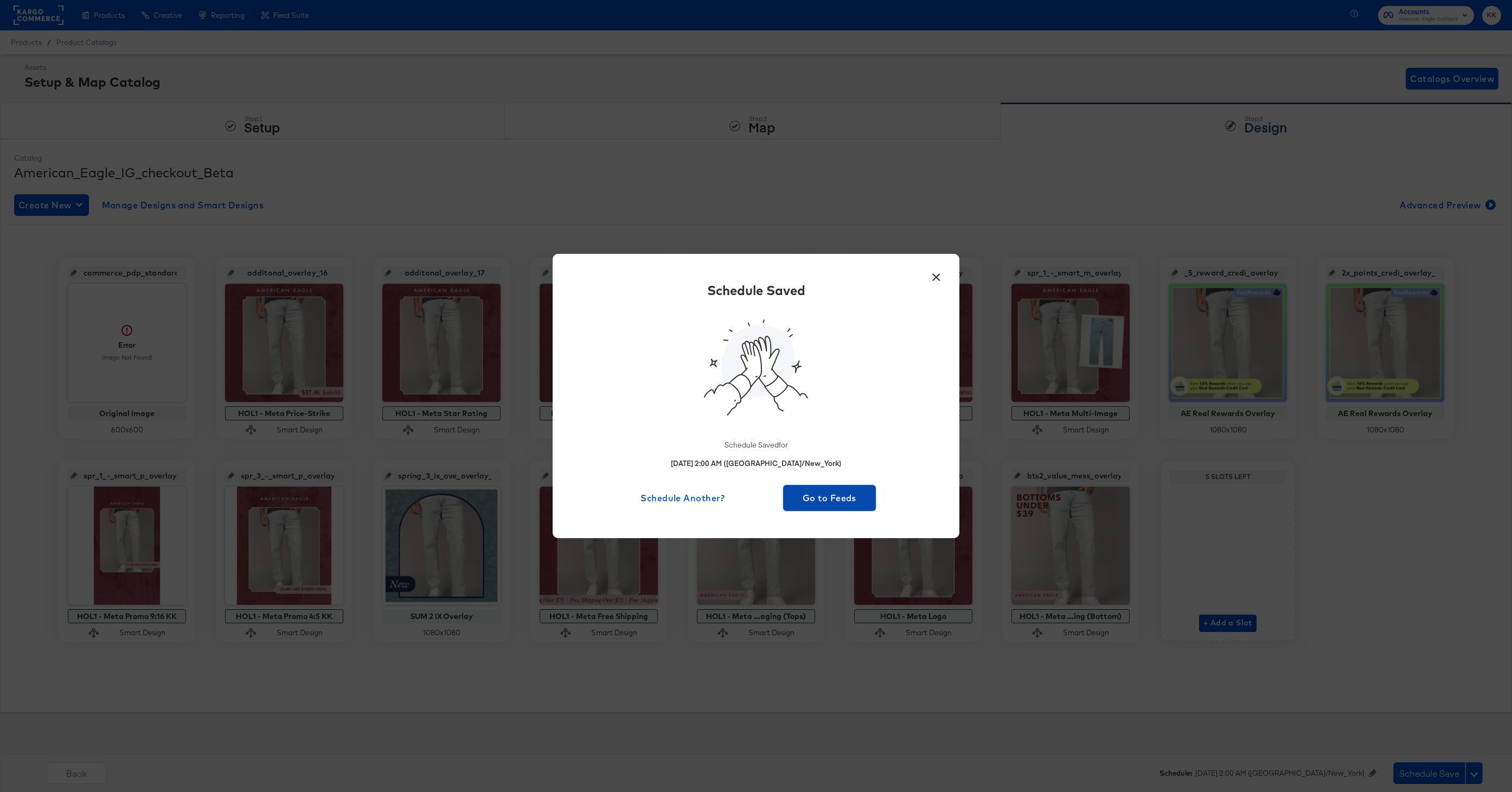
click at [821, 500] on span "Go to Feeds" at bounding box center [829, 497] width 84 height 15
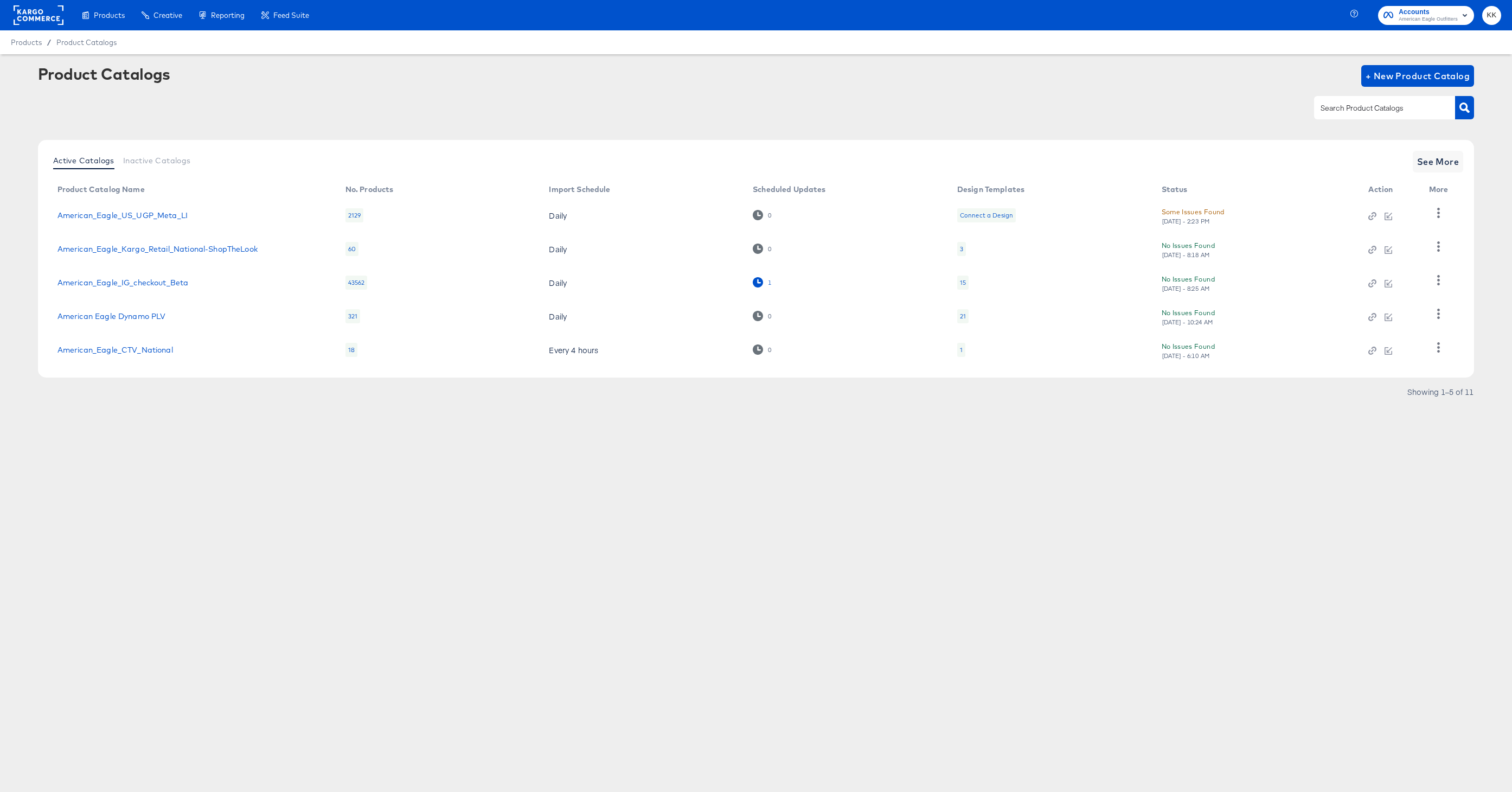
click at [756, 286] on icon at bounding box center [757, 282] width 11 height 11
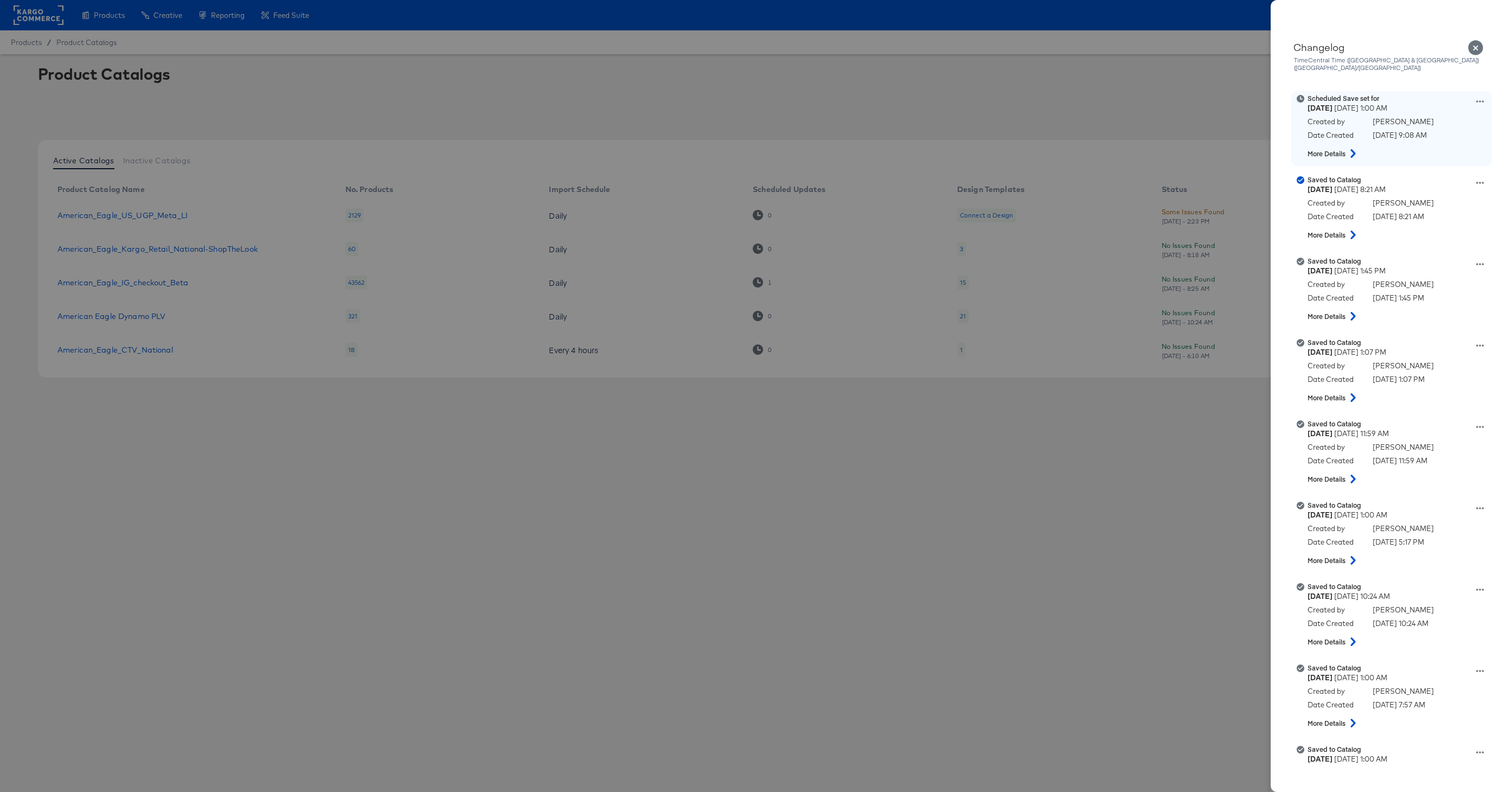
click at [1482, 98] on icon at bounding box center [1479, 101] width 7 height 7
click at [1453, 108] on button "View scheduled version" at bounding box center [1429, 113] width 109 height 15
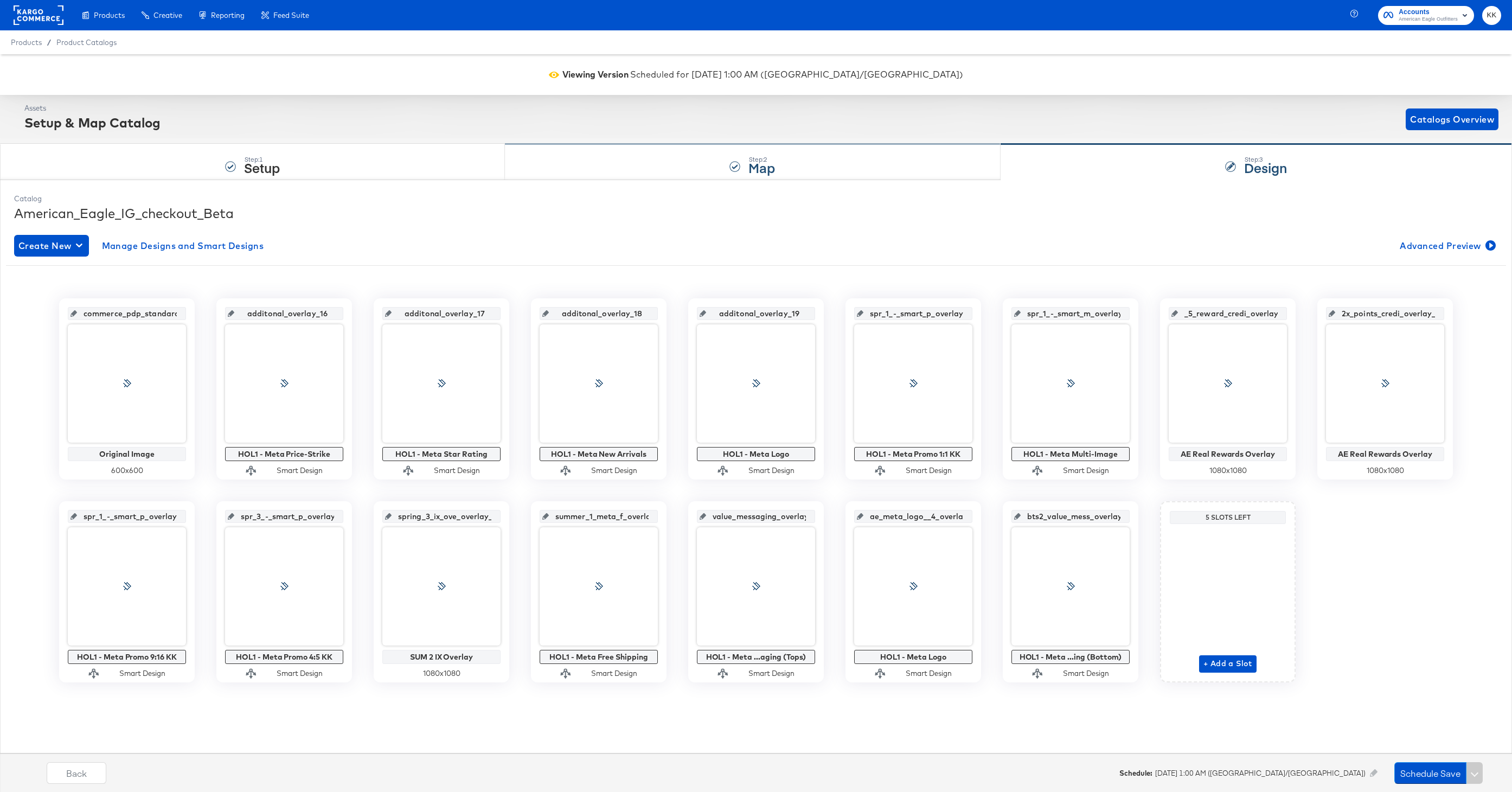
click at [741, 147] on div "Step: 2 Map" at bounding box center [752, 162] width 495 height 36
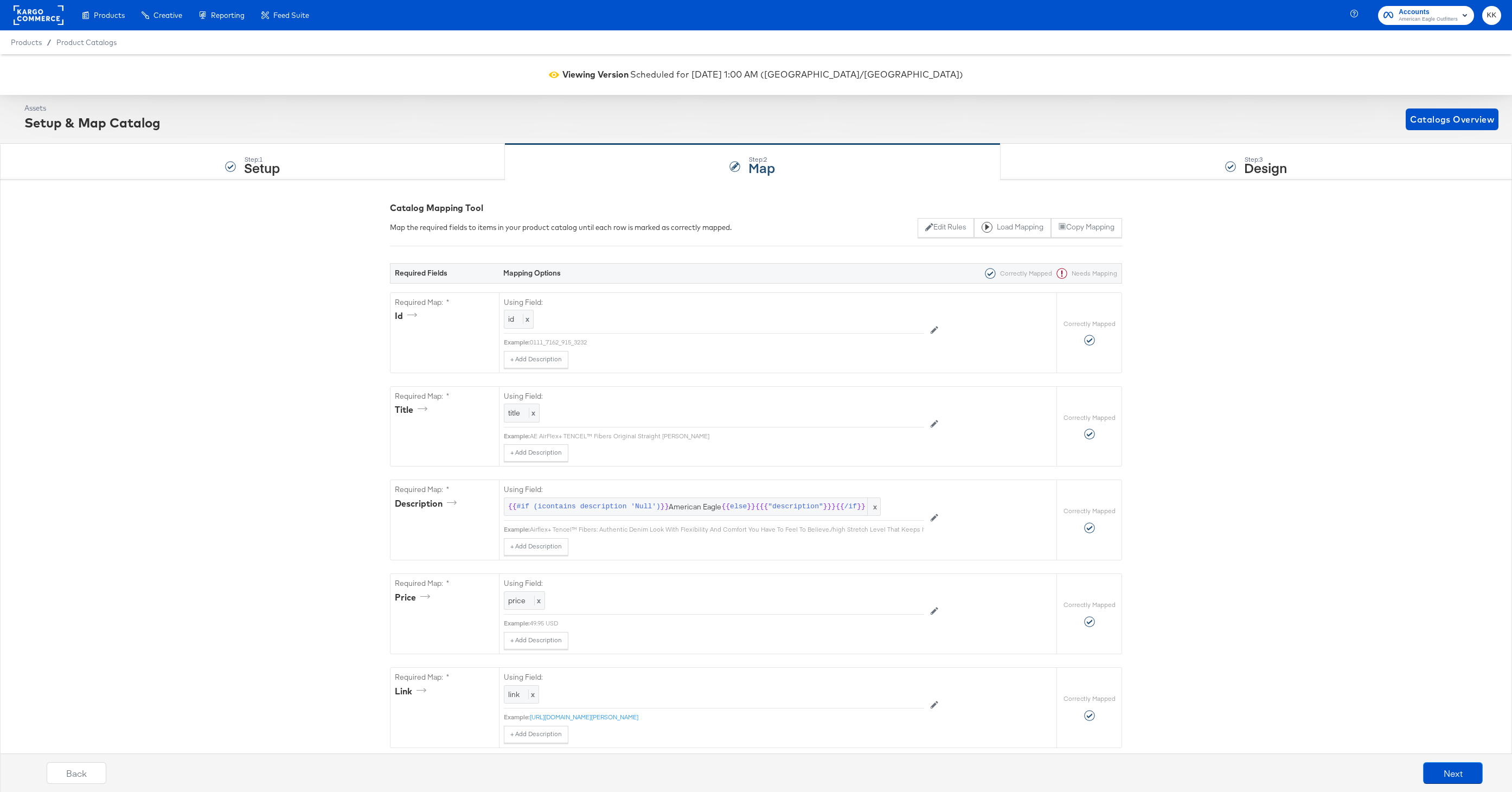
click at [75, 783] on div "Back Next" at bounding box center [765, 777] width 1523 height 40
click at [75, 774] on button "Back" at bounding box center [77, 773] width 60 height 22
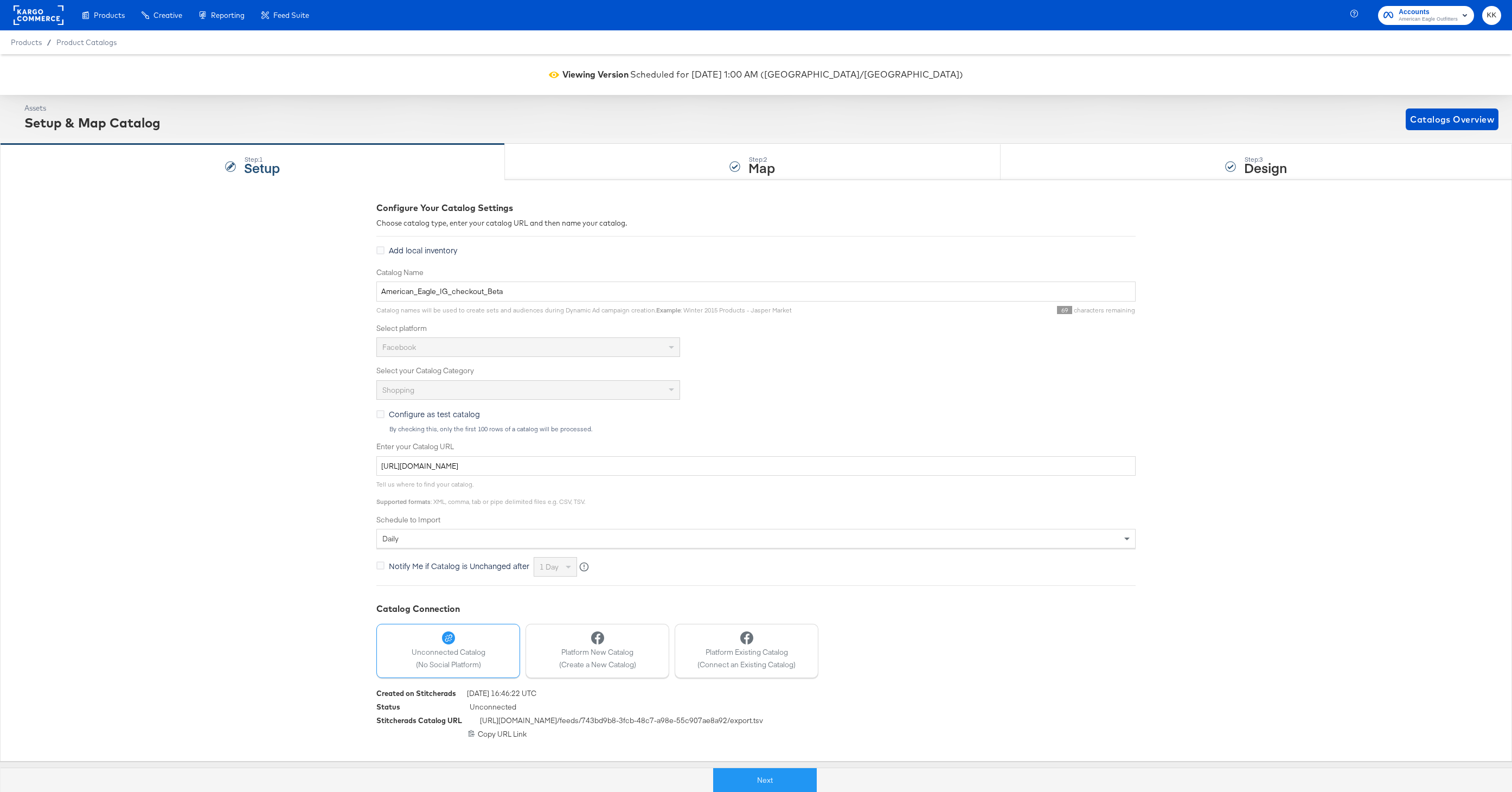
click at [27, 23] on rect at bounding box center [39, 15] width 50 height 19
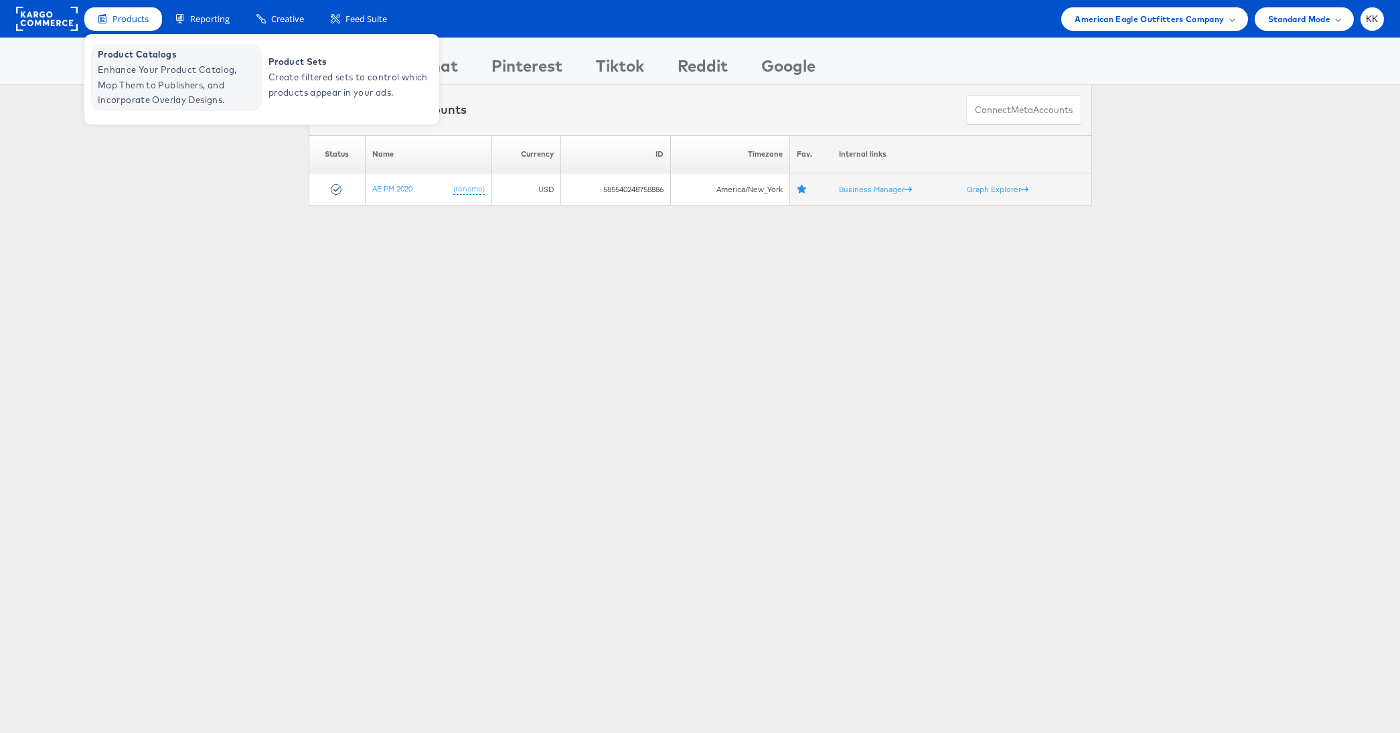
click at [119, 65] on span "Enhance Your Product Catalog, Map Them to Publishers, and Incorporate Overlay D…" at bounding box center [178, 85] width 161 height 46
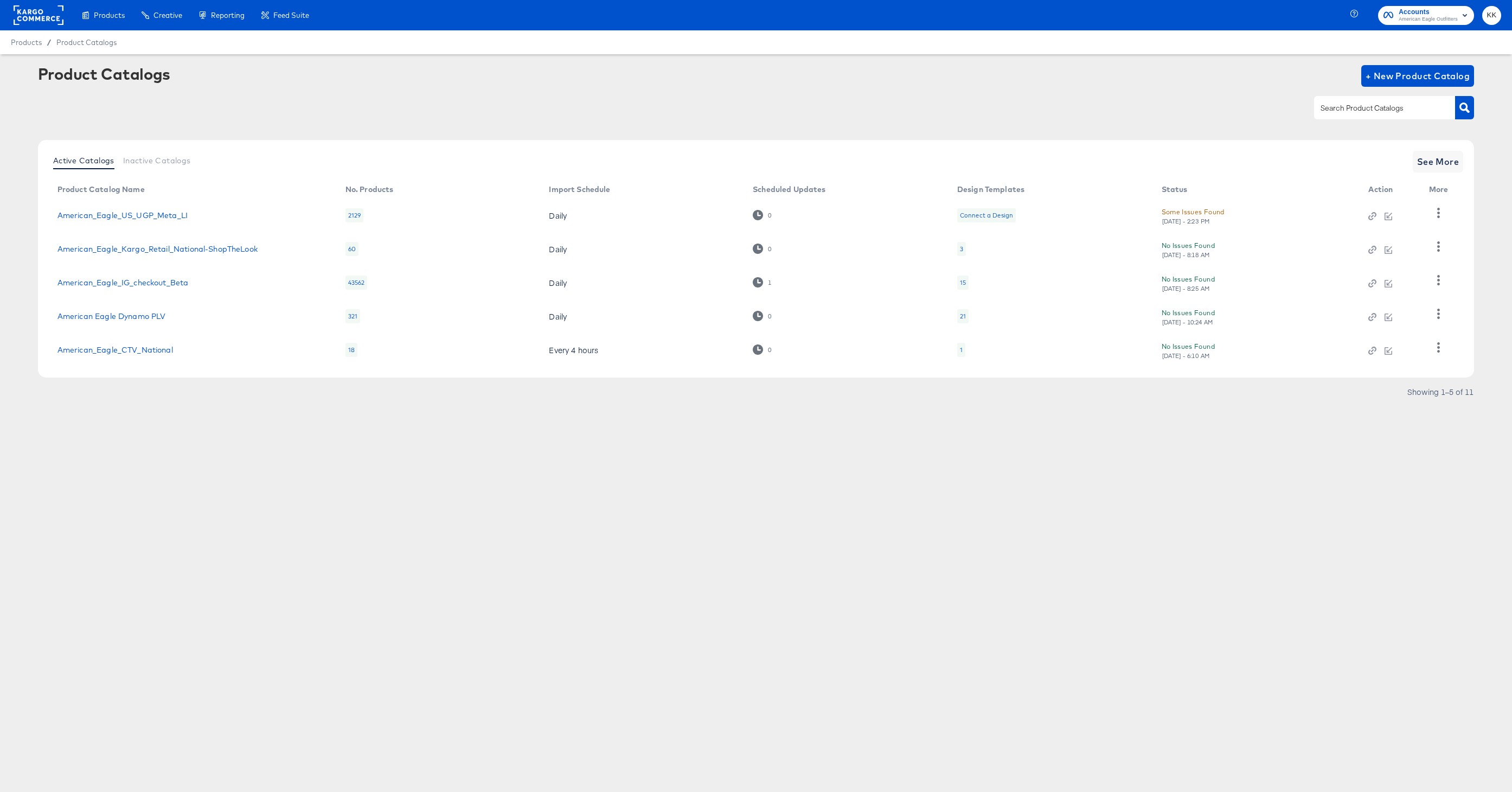
click at [57, 15] on rect at bounding box center [39, 15] width 50 height 19
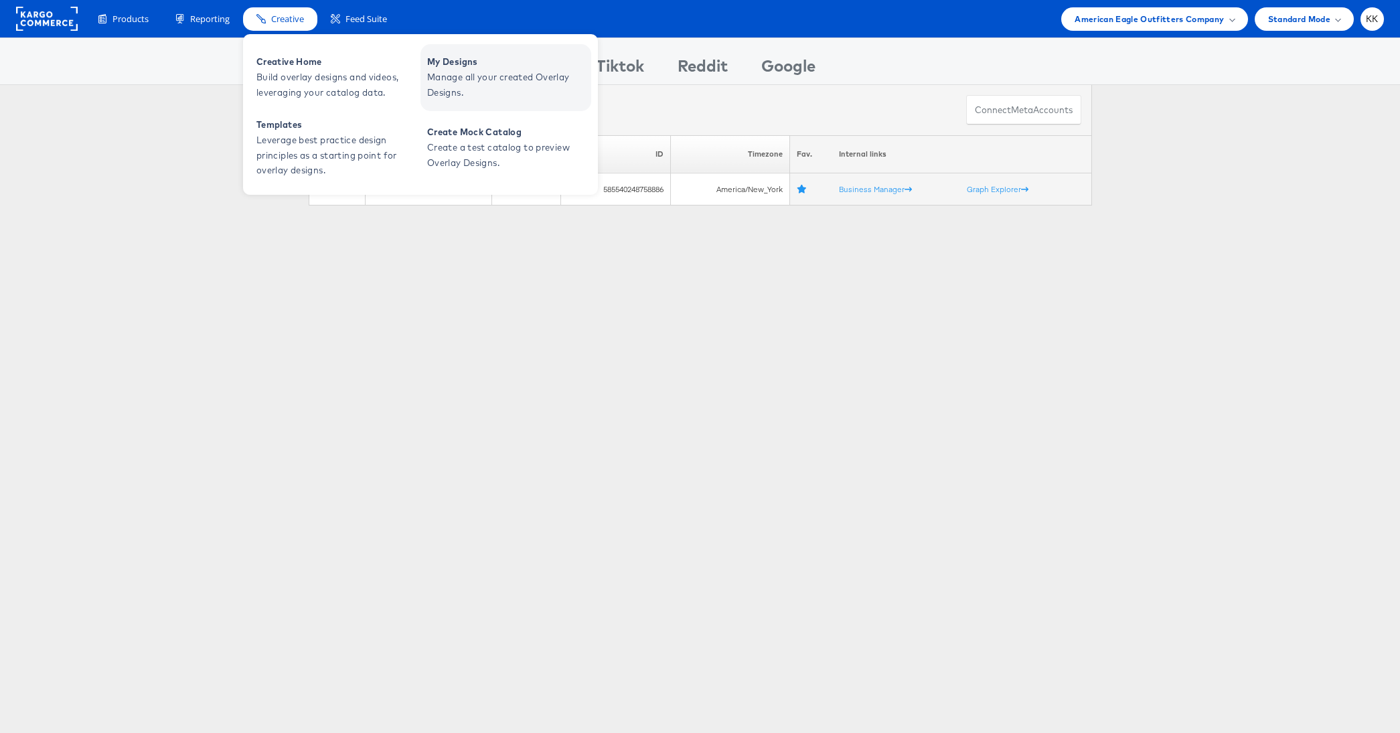
click at [477, 69] on span "My Designs" at bounding box center [507, 61] width 161 height 15
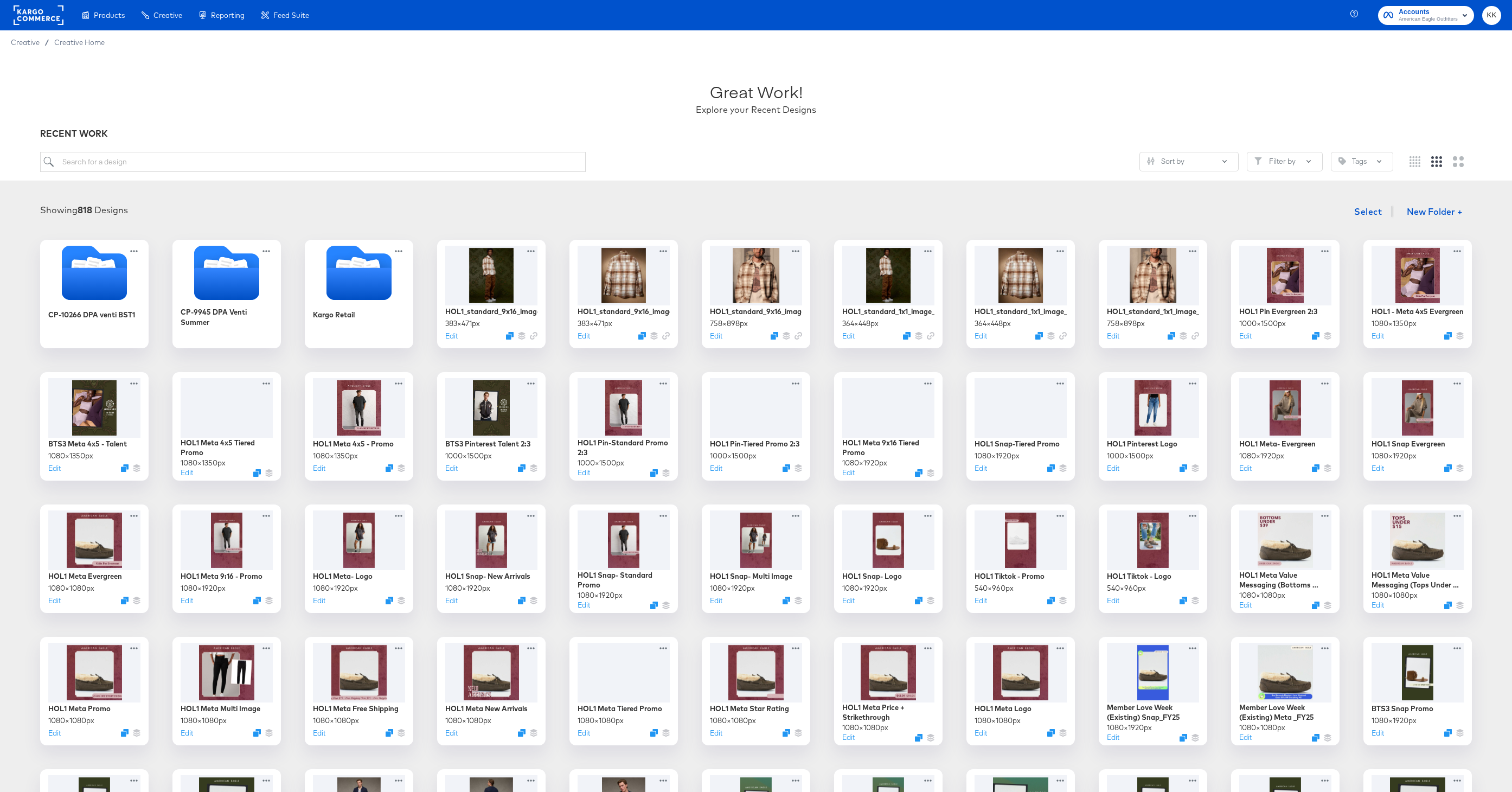
click at [24, 20] on rect at bounding box center [39, 15] width 50 height 19
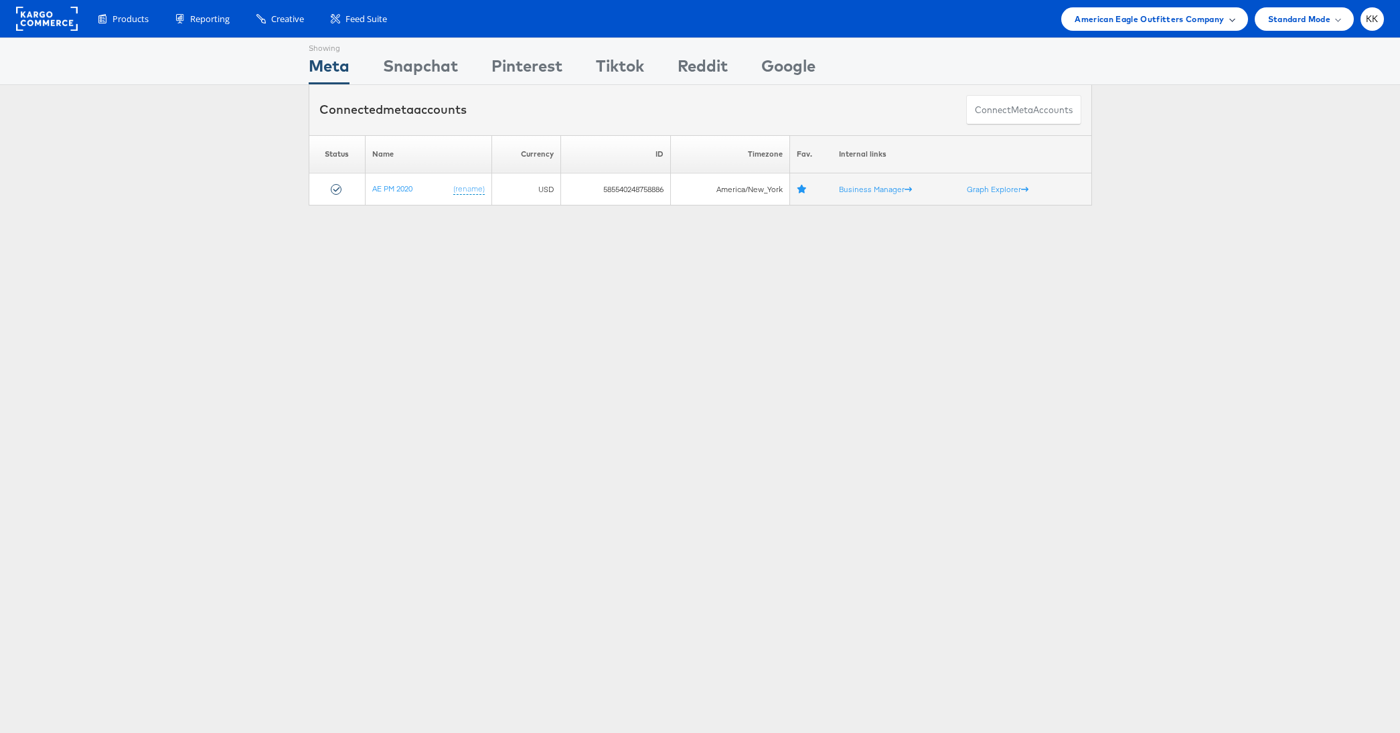
click at [1154, 12] on span "American Eagle Outfitters Company" at bounding box center [1149, 19] width 149 height 14
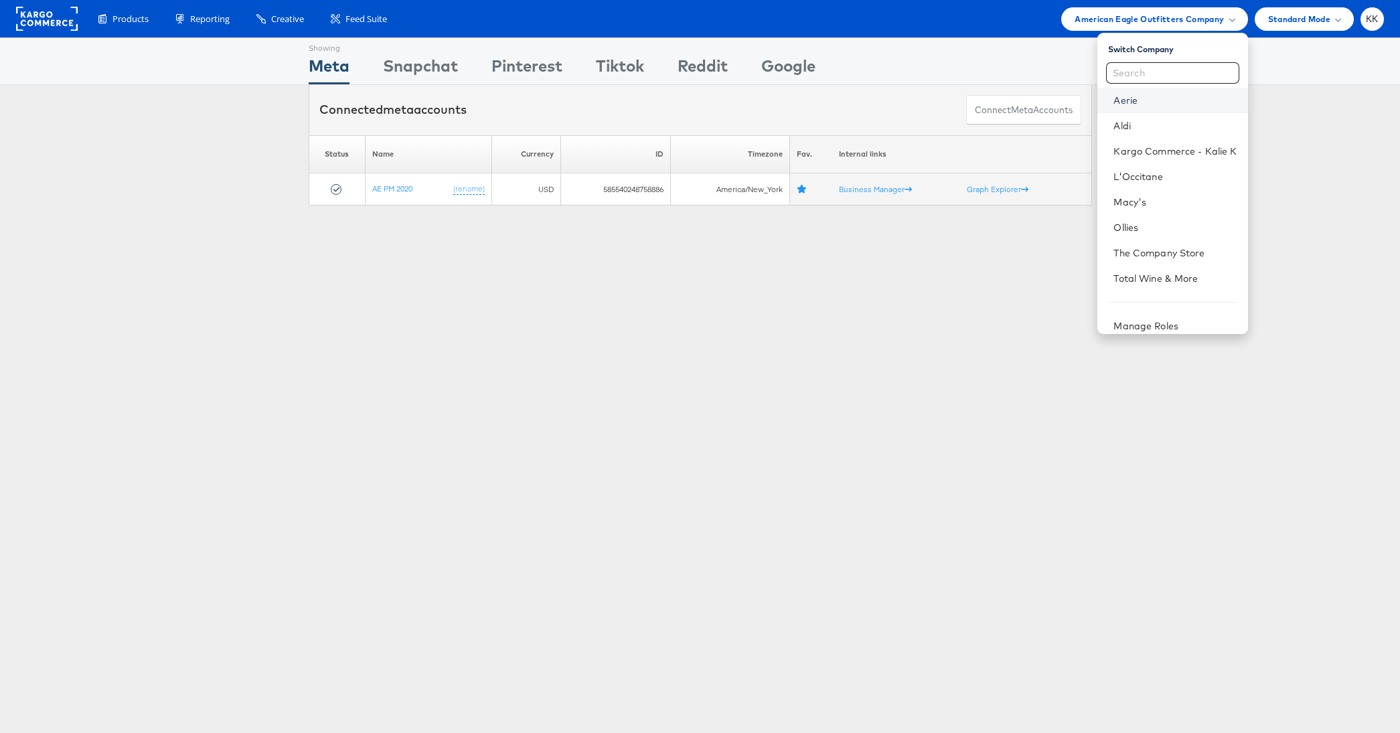
click at [1114, 105] on link "Aerie" at bounding box center [1174, 100] width 123 height 13
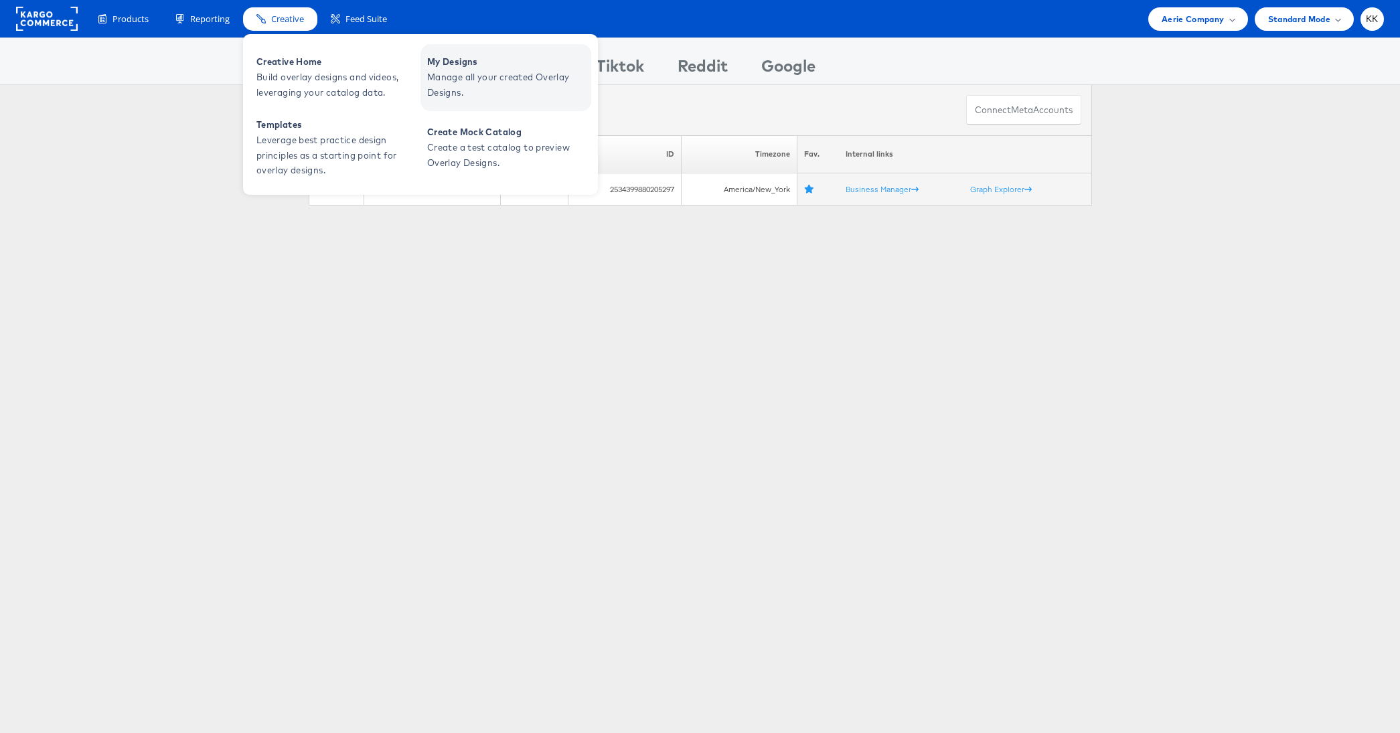
click at [506, 62] on span "My Designs" at bounding box center [507, 61] width 161 height 15
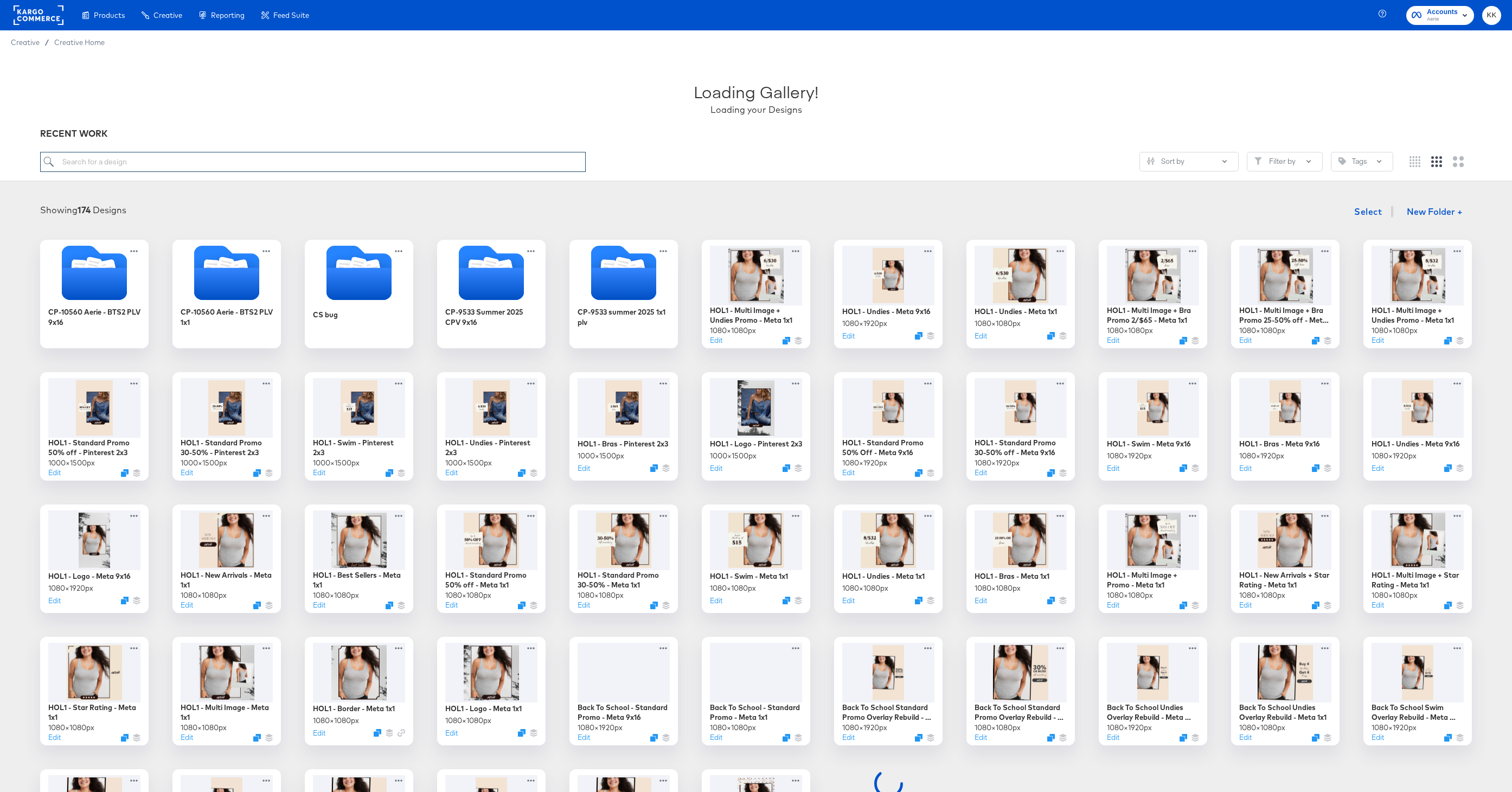
click at [199, 168] on input "search" at bounding box center [313, 161] width 546 height 20
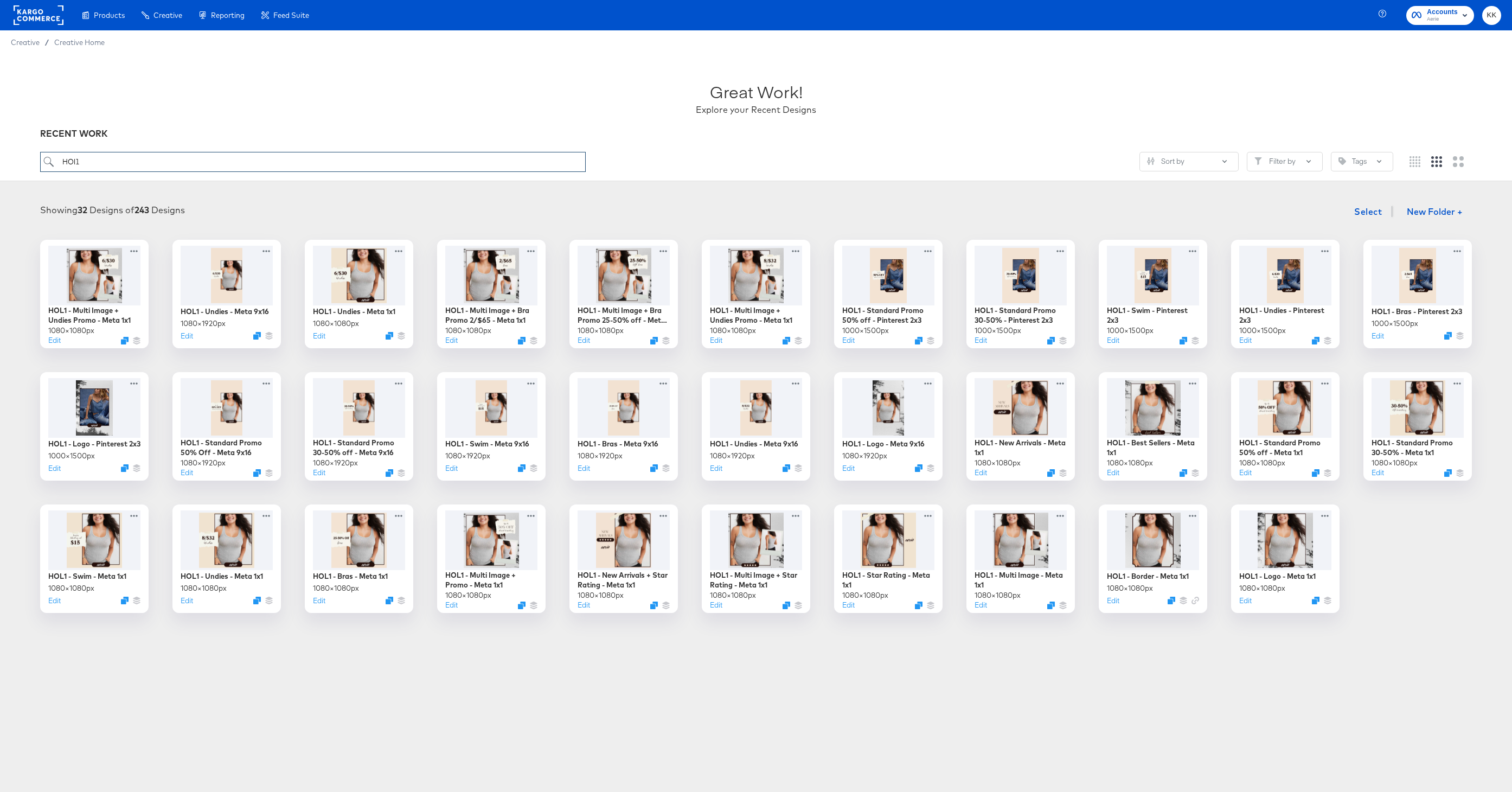
type input "HOl1"
click at [452, 609] on button "Edit" at bounding box center [449, 607] width 13 height 11
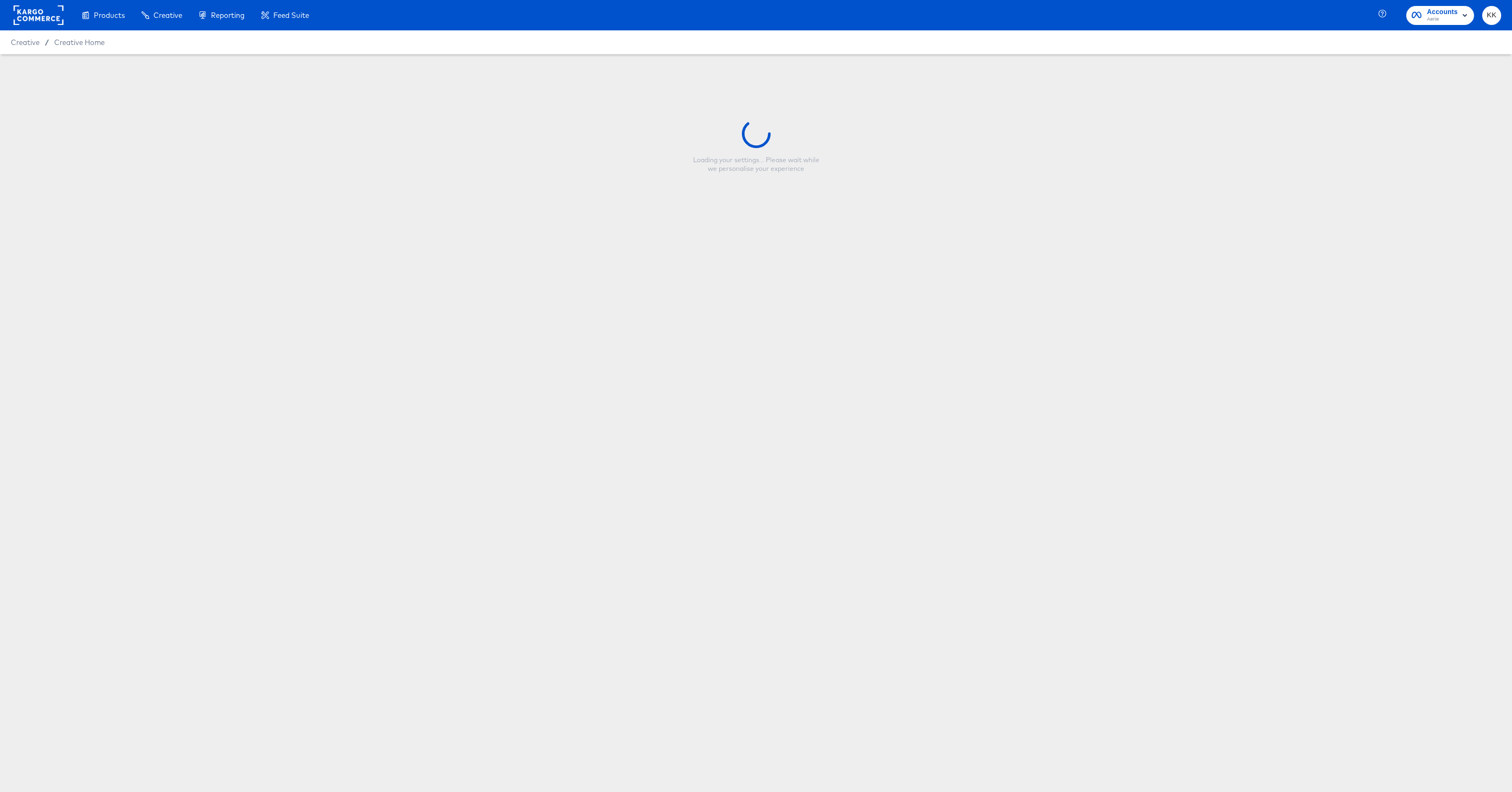
type input "HOL1 - Multi Image + Promo - Meta 1x1"
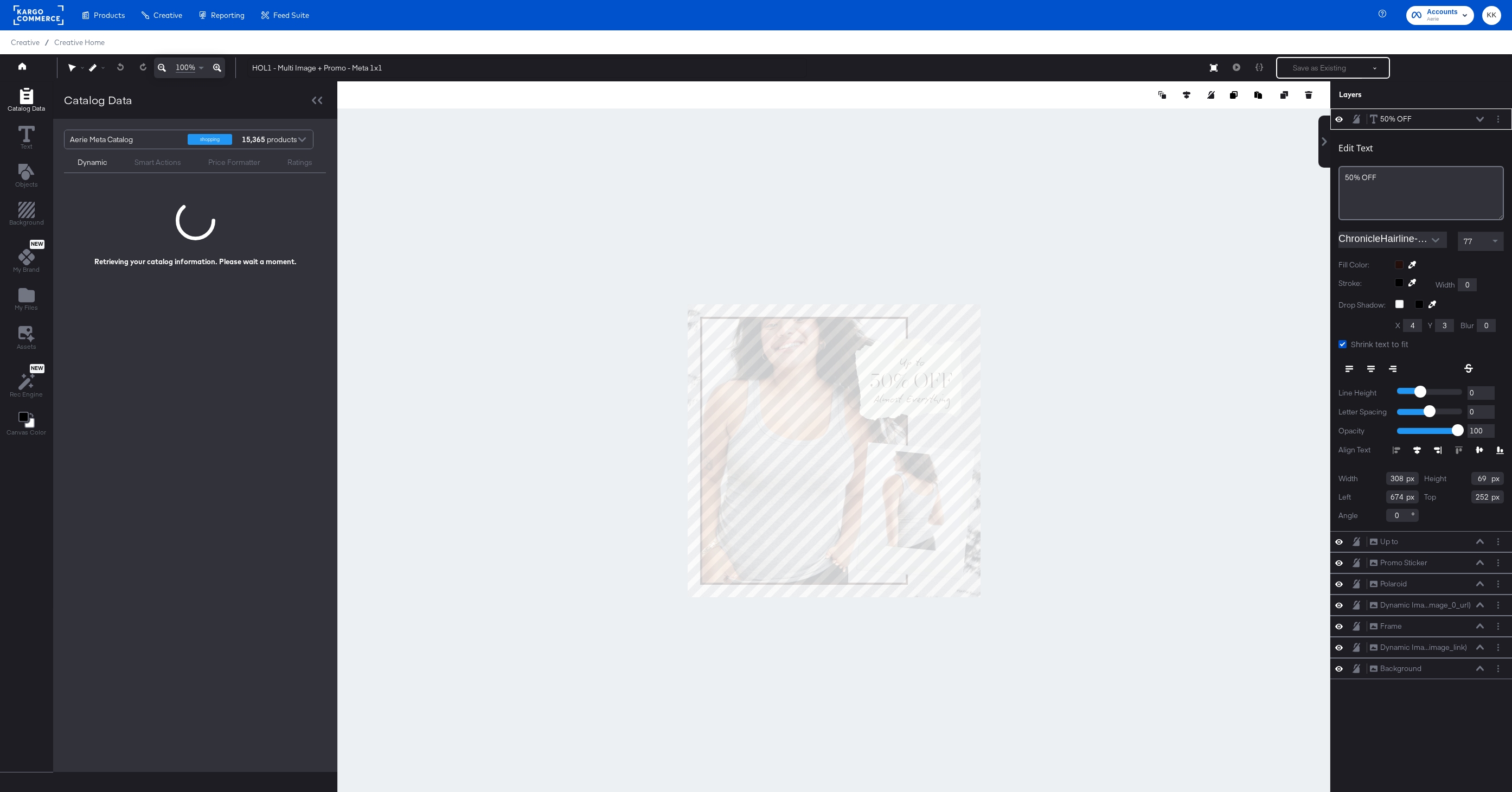
click at [1041, 351] on div at bounding box center [833, 449] width 993 height 738
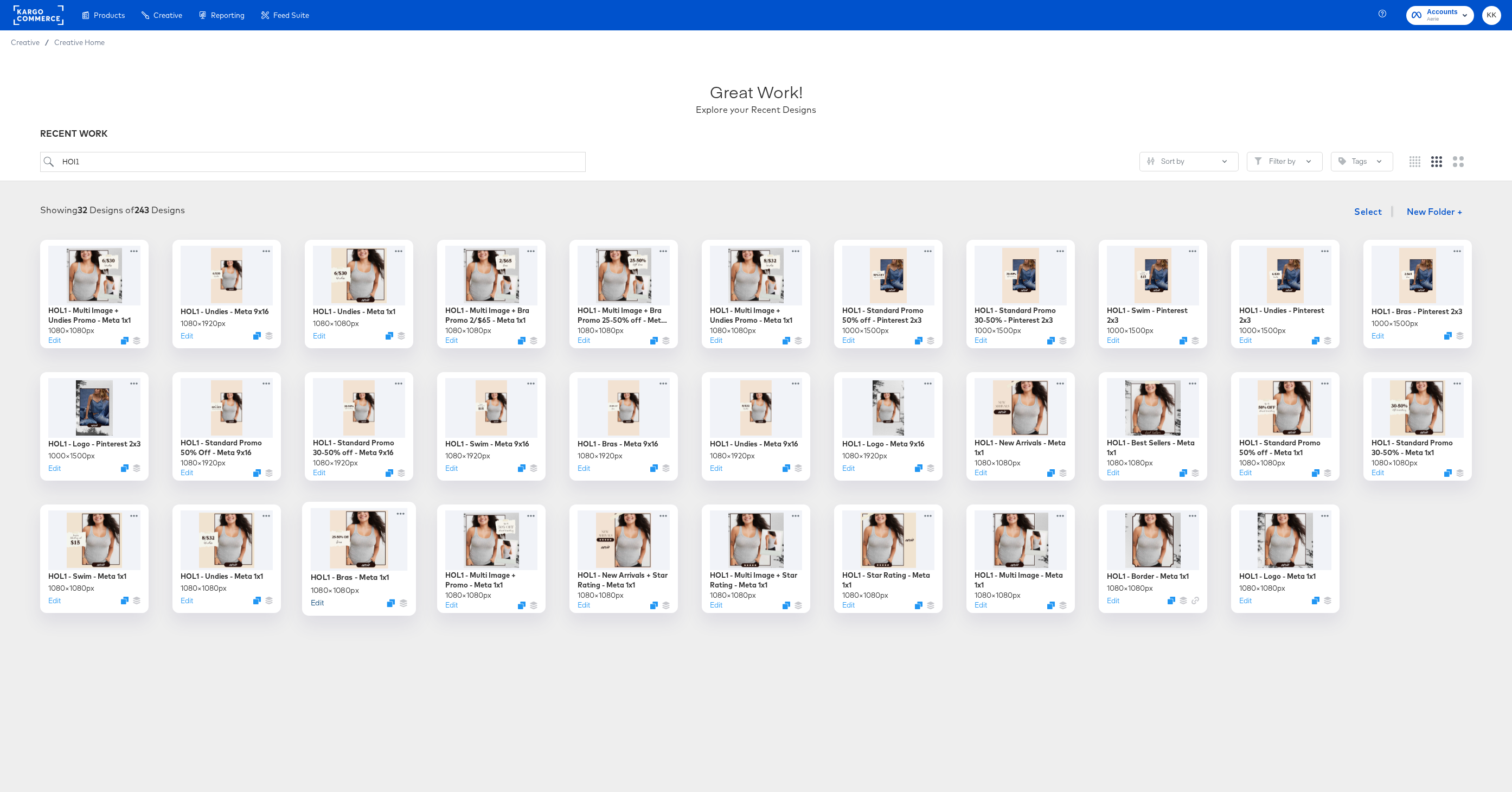
click at [317, 605] on button "Edit" at bounding box center [317, 602] width 13 height 11
click at [585, 470] on button "Edit" at bounding box center [581, 470] width 13 height 11
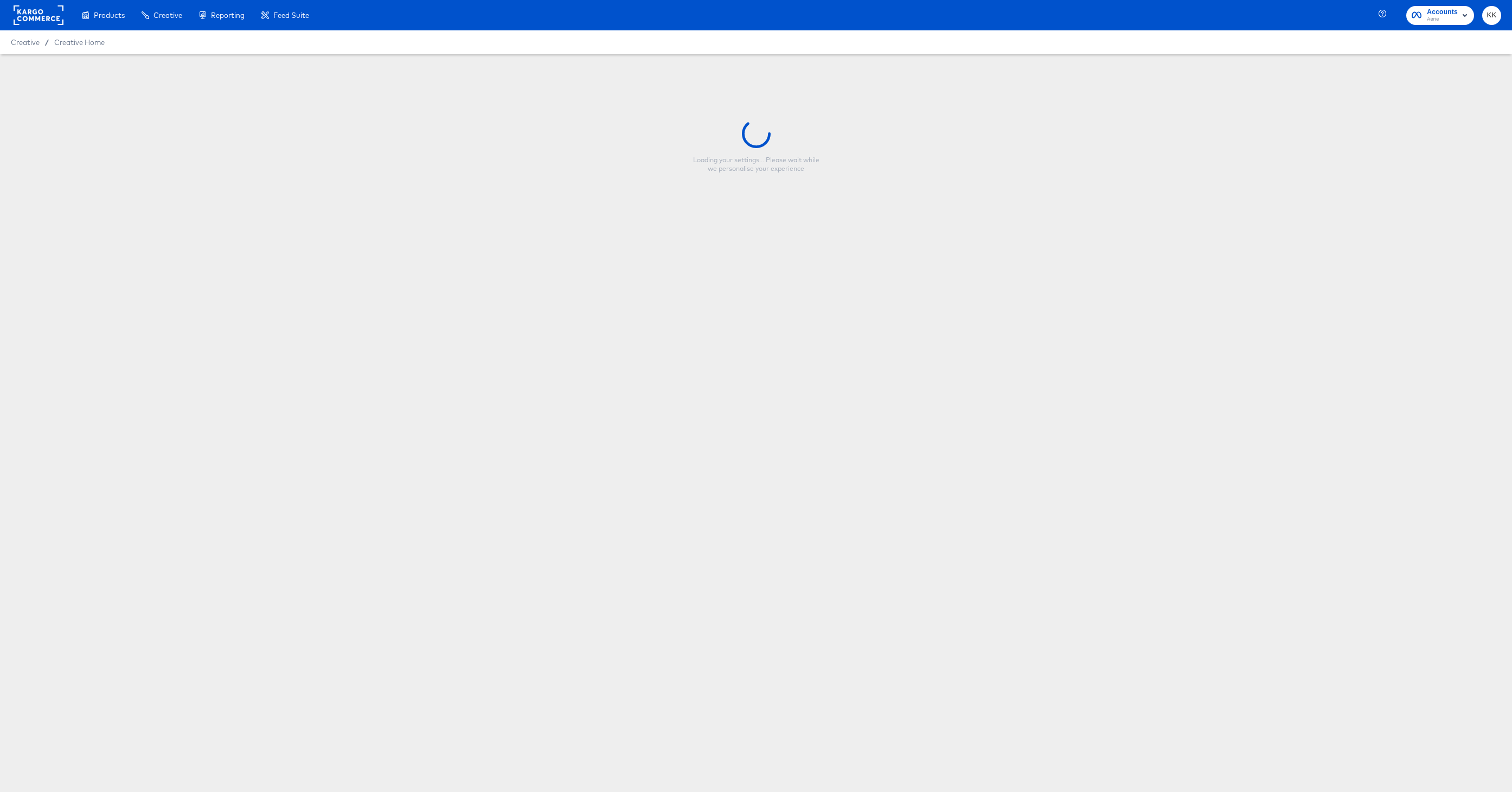
type input "HOL1 - Bras - Meta 9x16"
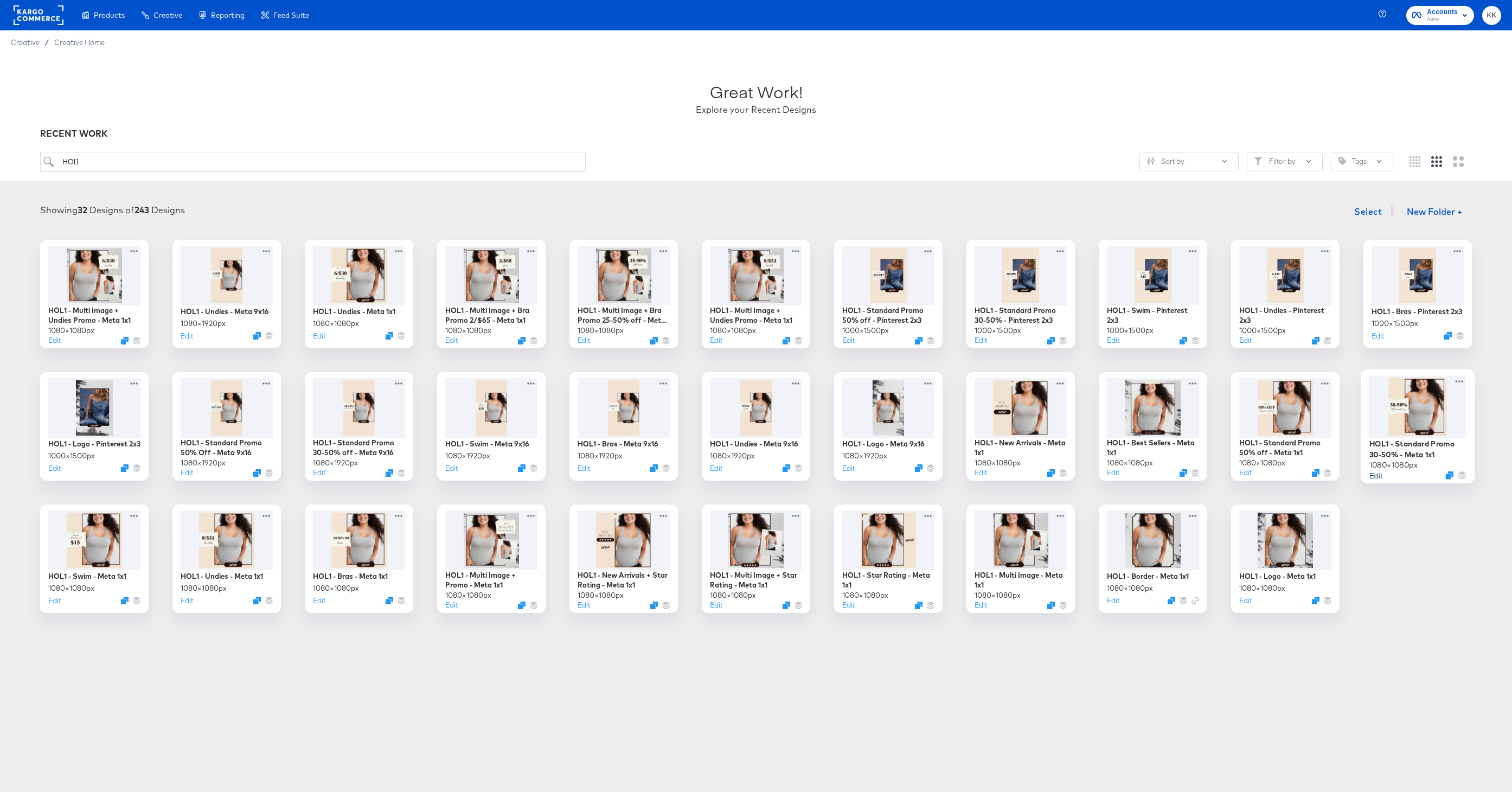
click at [1377, 474] on button "Edit" at bounding box center [1376, 475] width 13 height 11
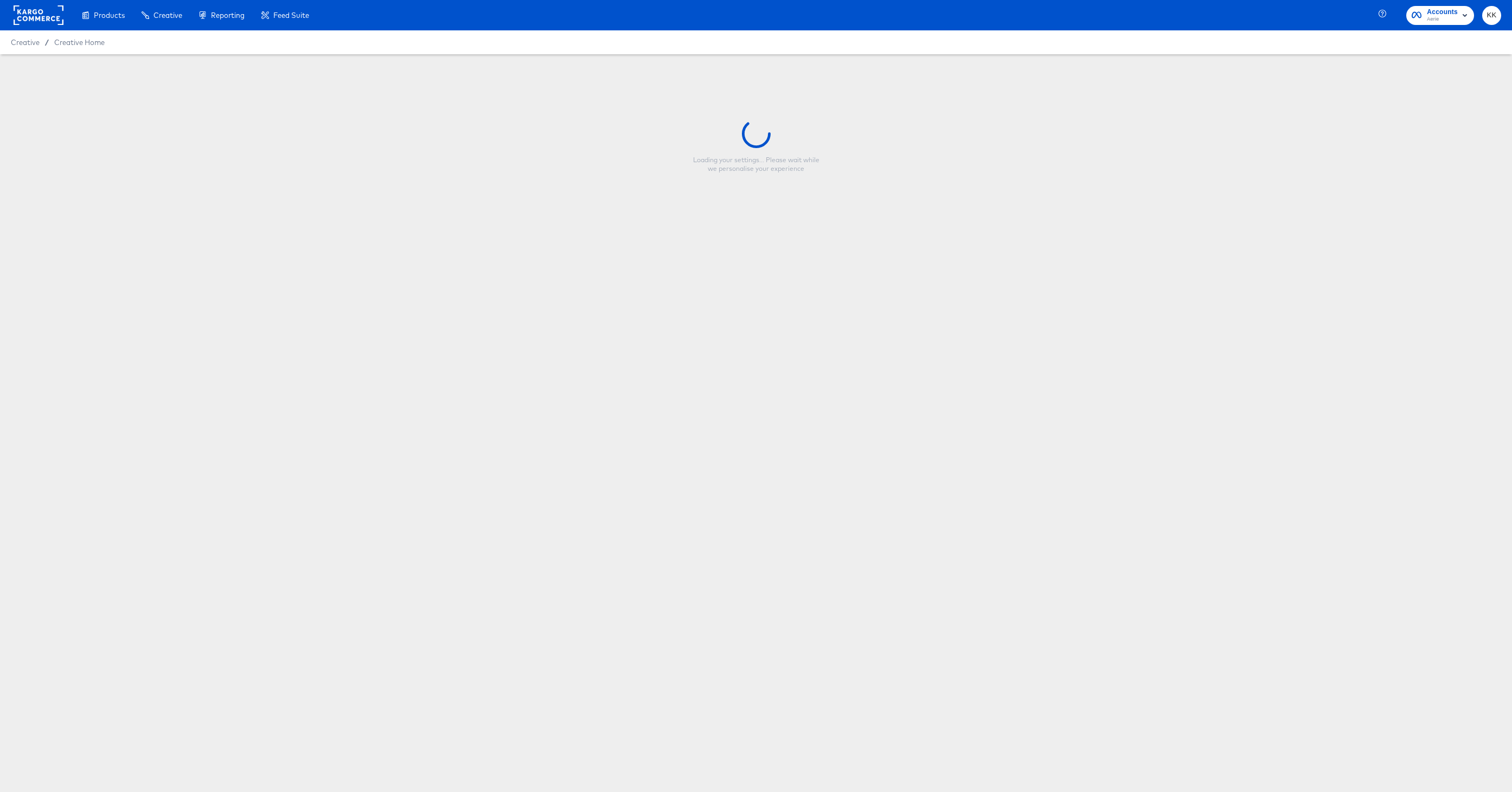
type input "HOL1 - Standard Promo 30-50% - Meta 1x1"
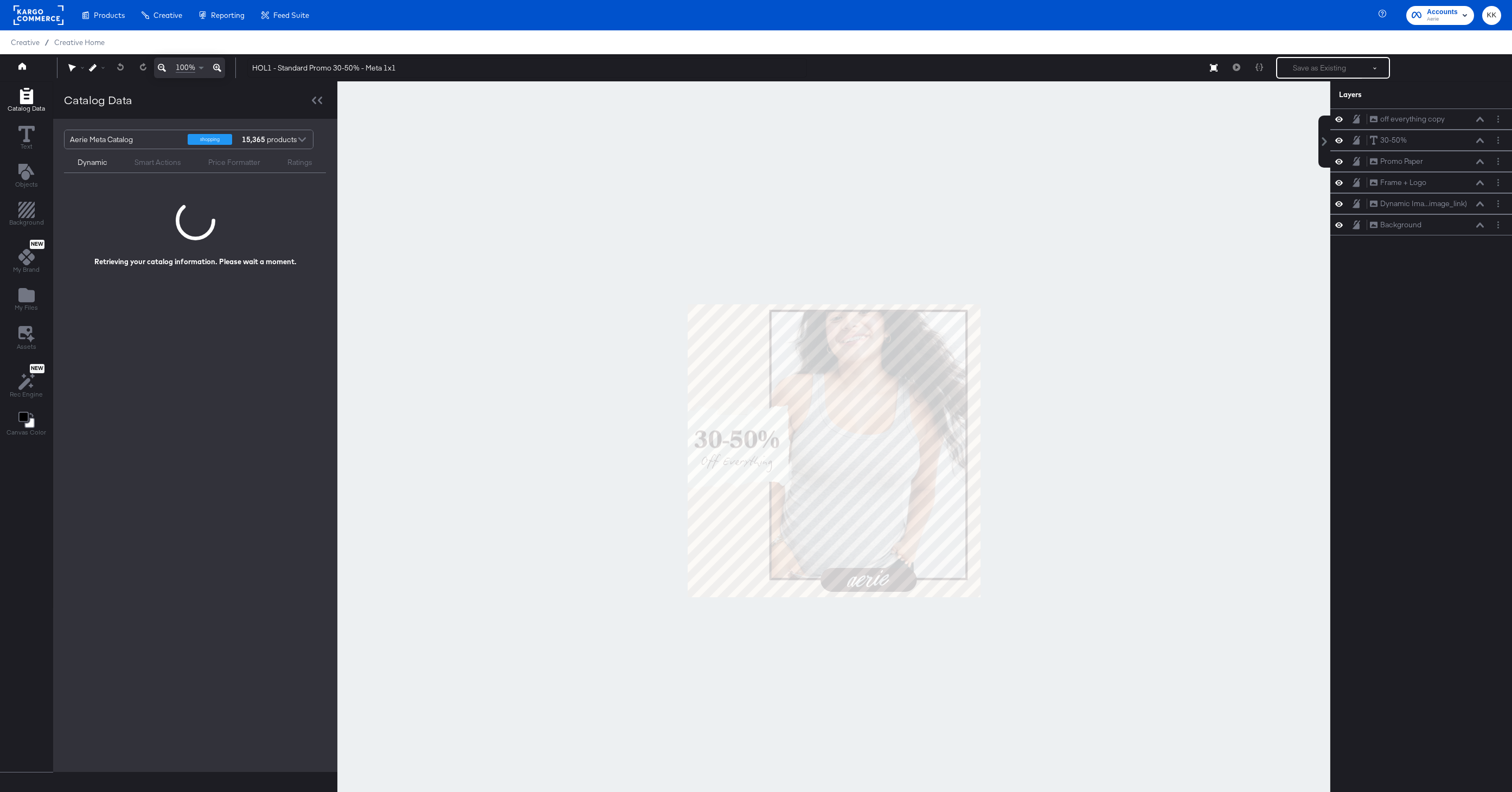
click at [607, 450] on div at bounding box center [833, 449] width 993 height 738
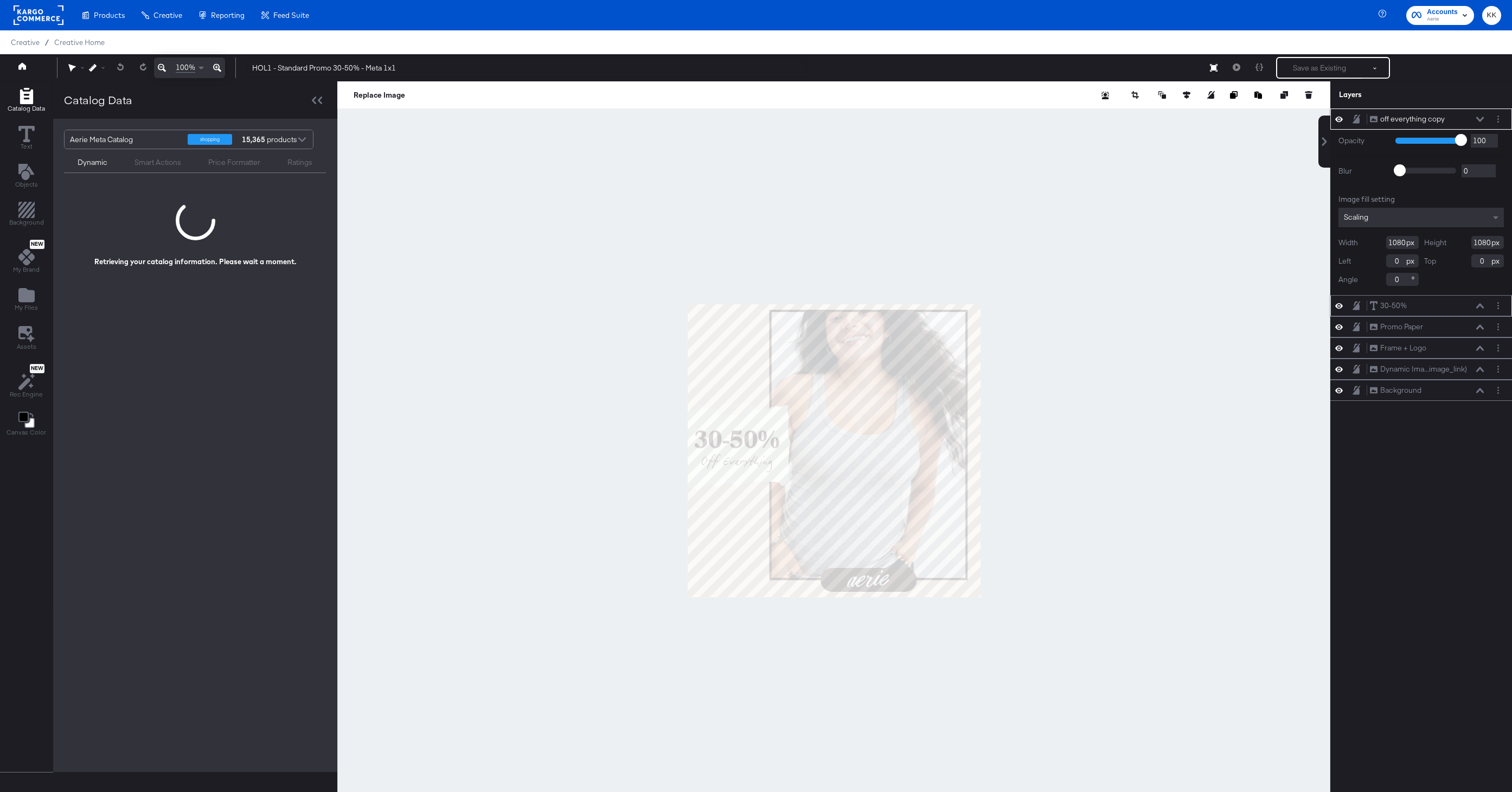
click at [1480, 303] on icon at bounding box center [1479, 305] width 7 height 6
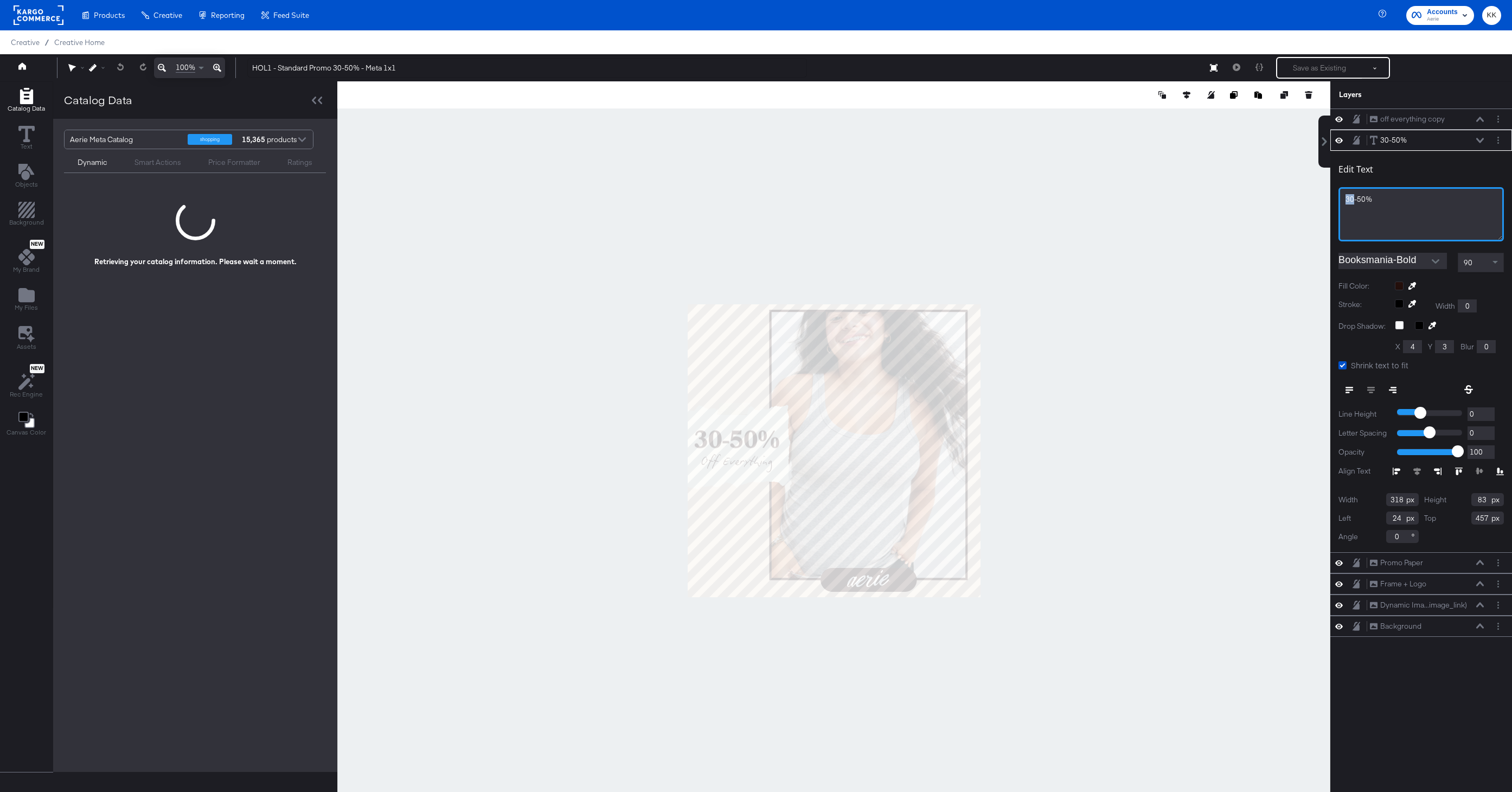
drag, startPoint x: 1352, startPoint y: 201, endPoint x: 1315, endPoint y: 201, distance: 37.0
click at [1315, 109] on div "Catalog Data Text Objects Background New My Brand My Files Assets New Rec Engin…" at bounding box center [756, 94] width 1512 height 27
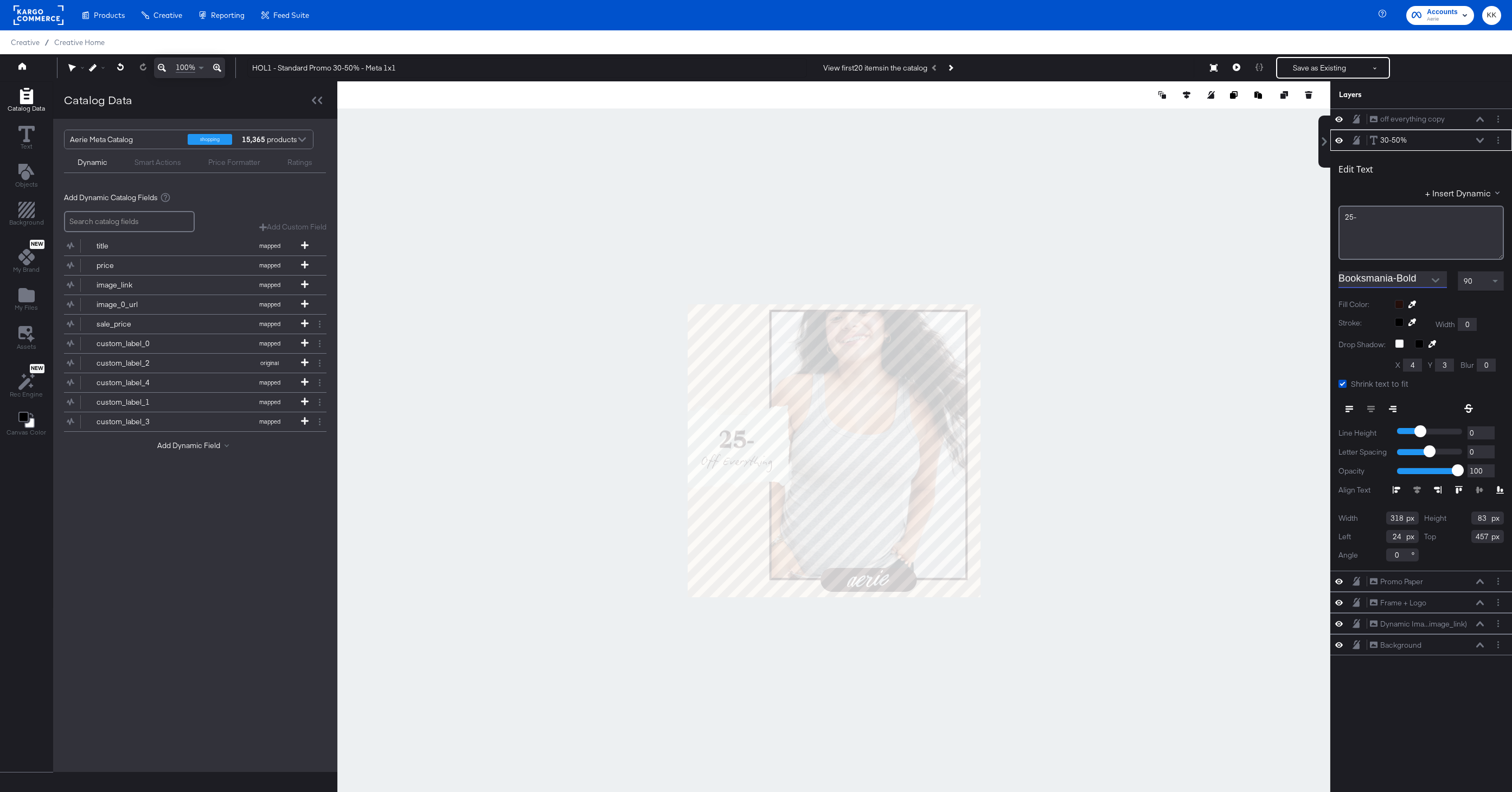
click at [1381, 200] on div "+ Insert Dynamic" at bounding box center [1420, 194] width 165 height 15
click at [1373, 225] on div "25-" at bounding box center [1420, 232] width 165 height 54
click at [1063, 188] on div at bounding box center [833, 449] width 993 height 738
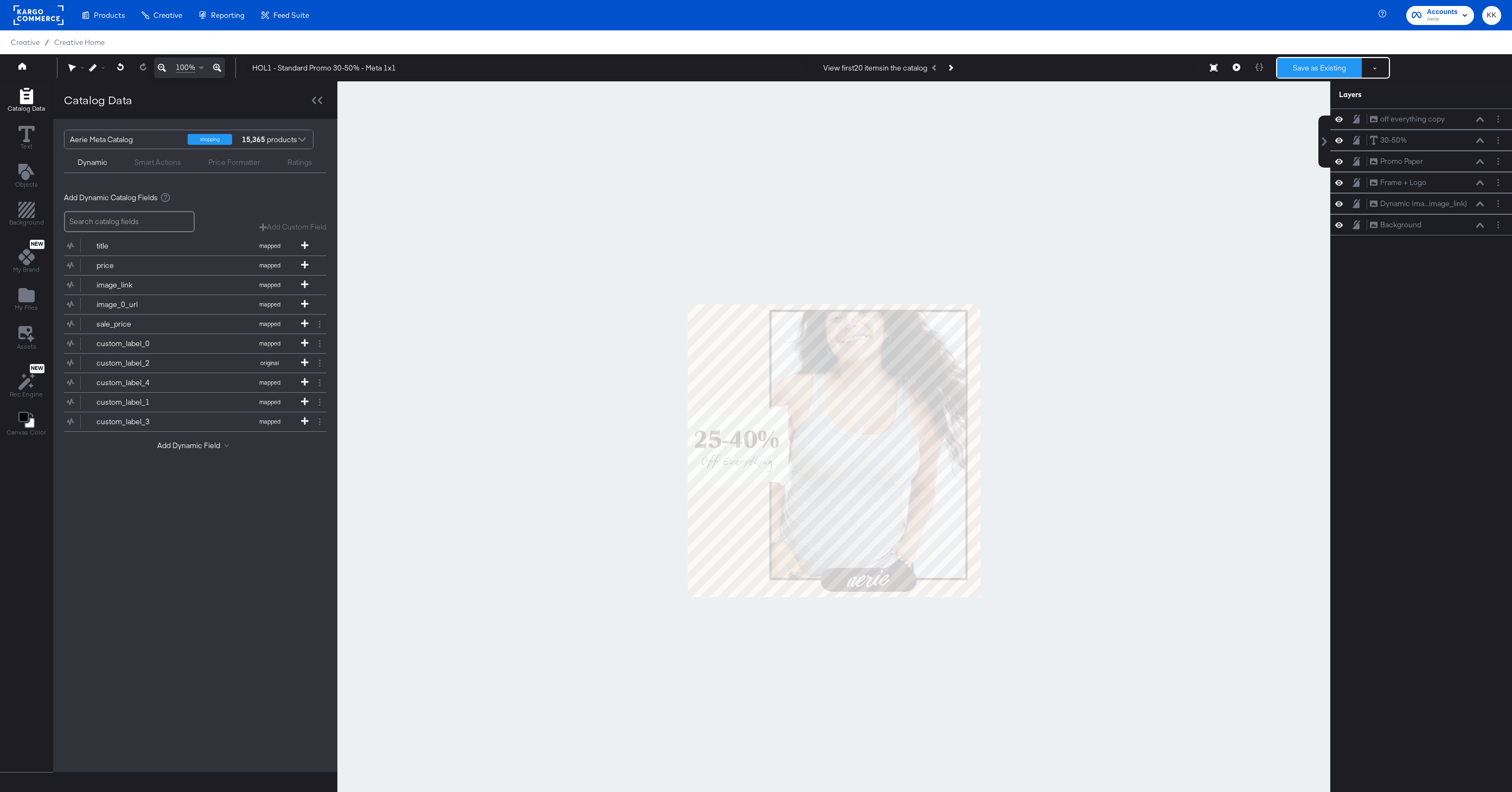
click at [1306, 66] on button "Save as Existing" at bounding box center [1319, 68] width 84 height 19
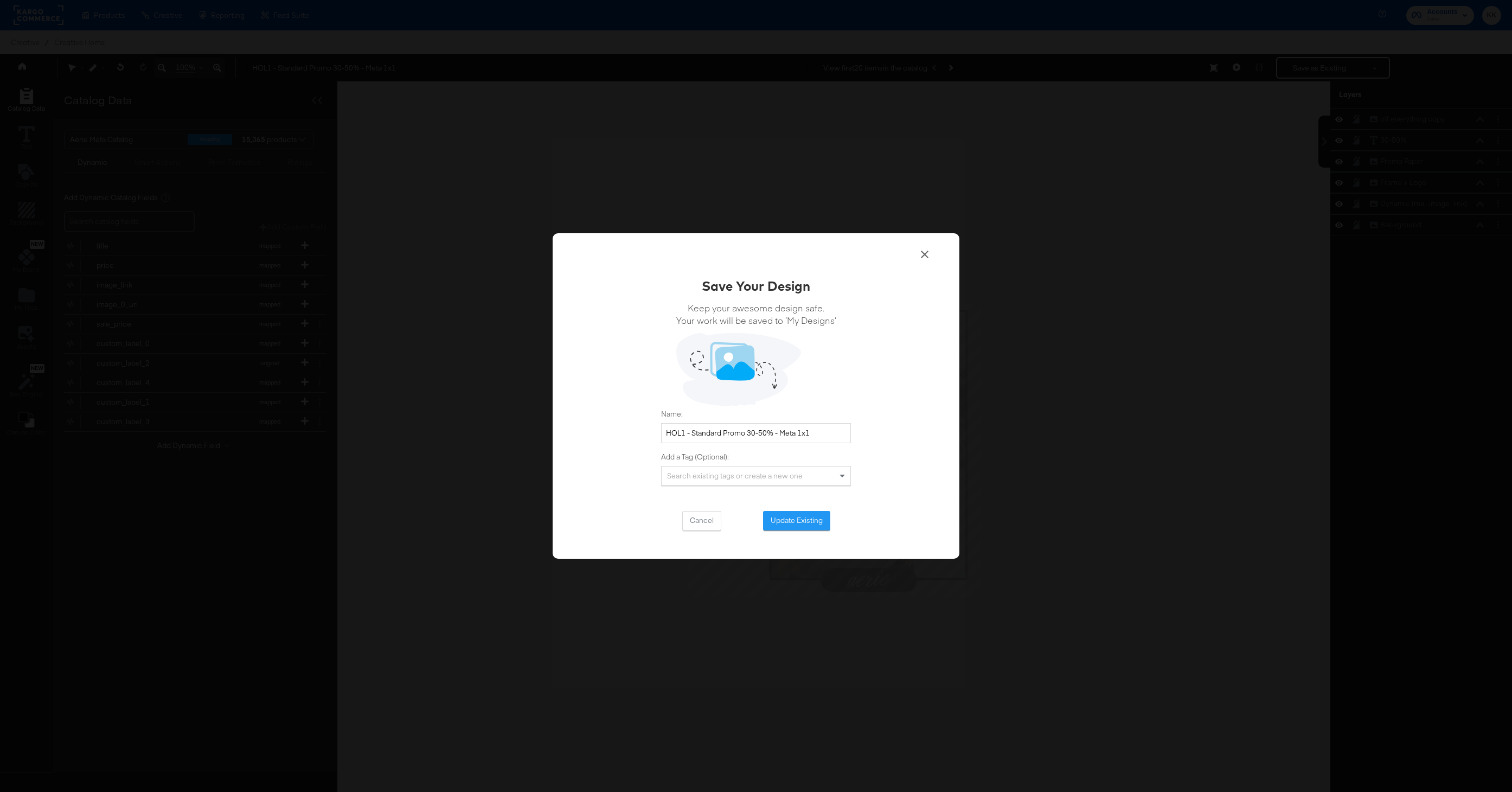
click at [803, 509] on div "Save Your Design Keep your awesome design safe. Your work will be saved to ‘My …" at bounding box center [756, 402] width 190 height 253
click at [791, 514] on button "Update Existing" at bounding box center [796, 521] width 67 height 19
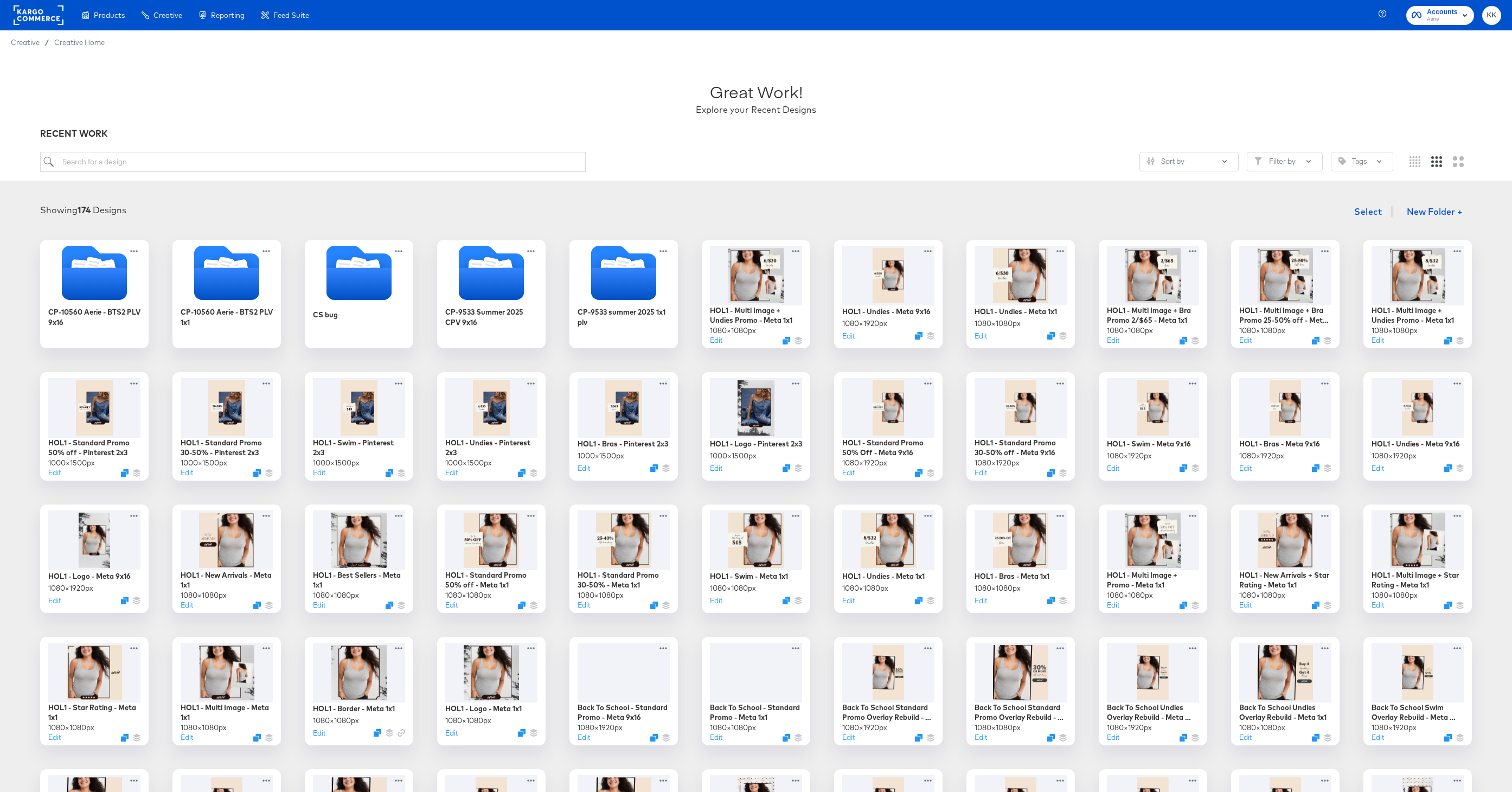
click at [238, 150] on div "Great Work! Explore your Recent Designs RECENT WORK Sort by Filter by Tags" at bounding box center [756, 117] width 1512 height 127
click at [184, 172] on div at bounding box center [756, 172] width 1432 height 1
click at [155, 167] on input "search" at bounding box center [313, 161] width 546 height 20
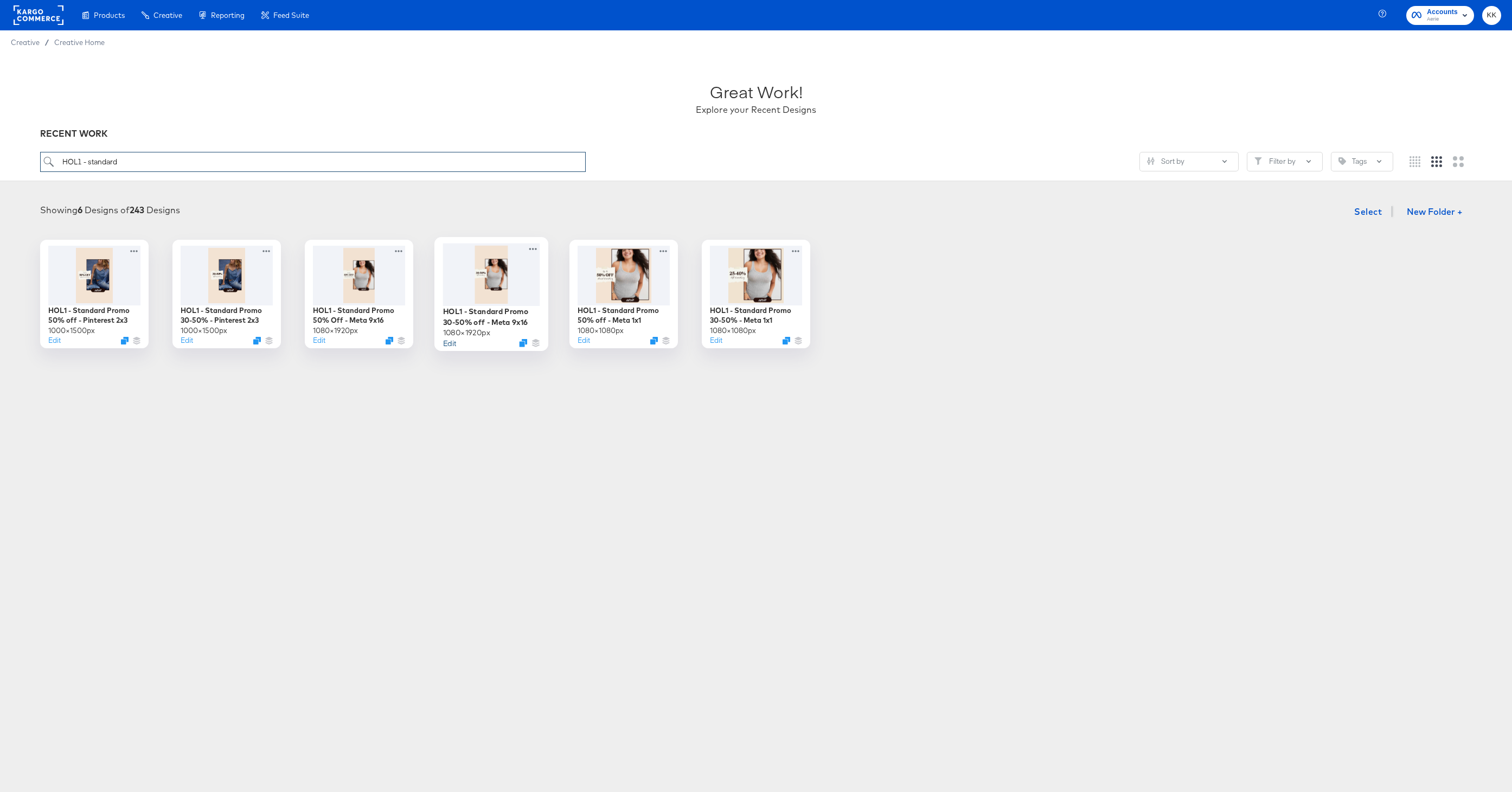
type input "HOL1 - standard"
click at [453, 340] on button "Edit" at bounding box center [449, 342] width 13 height 11
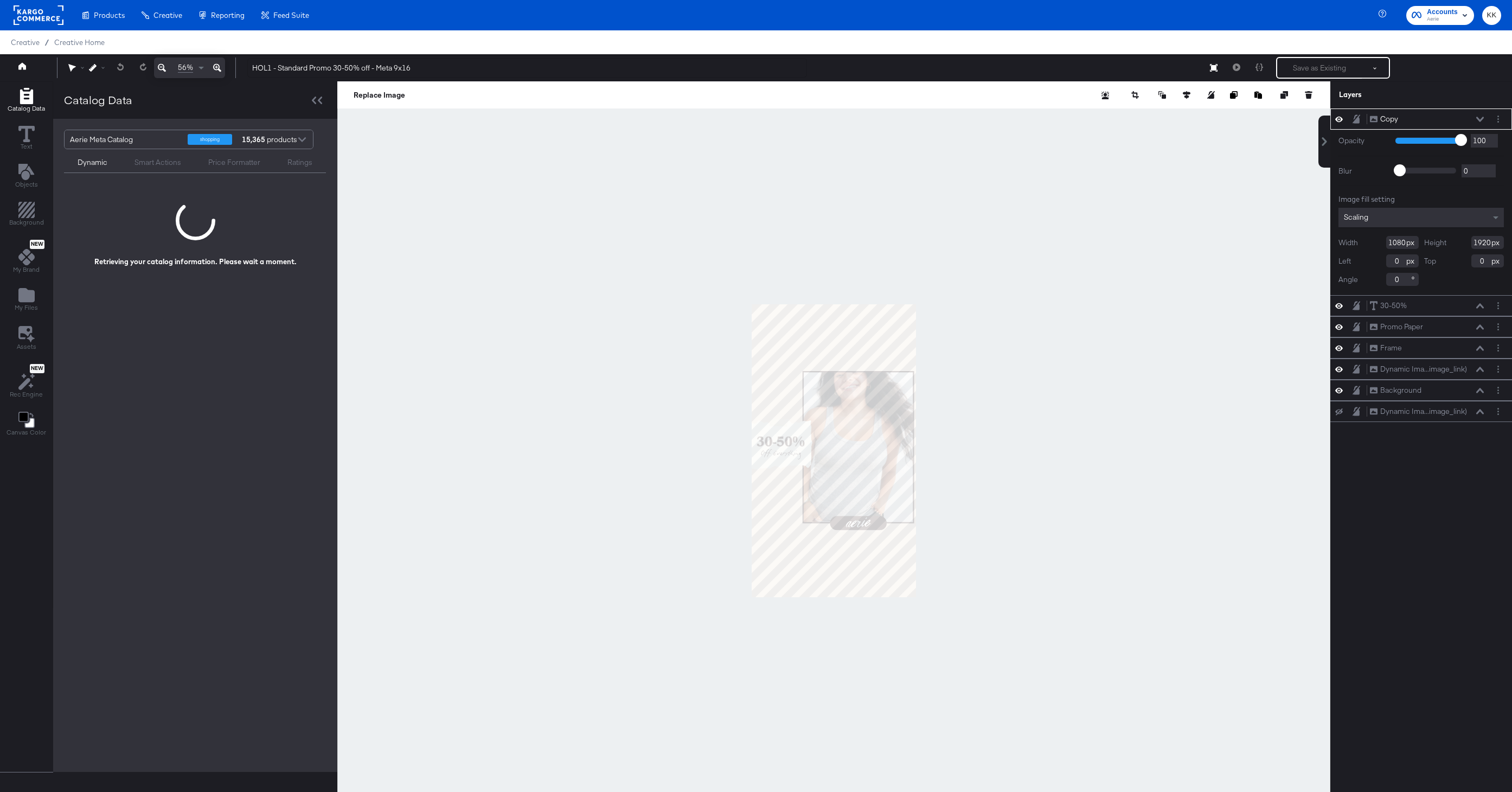
click at [215, 69] on icon at bounding box center [217, 68] width 8 height 13
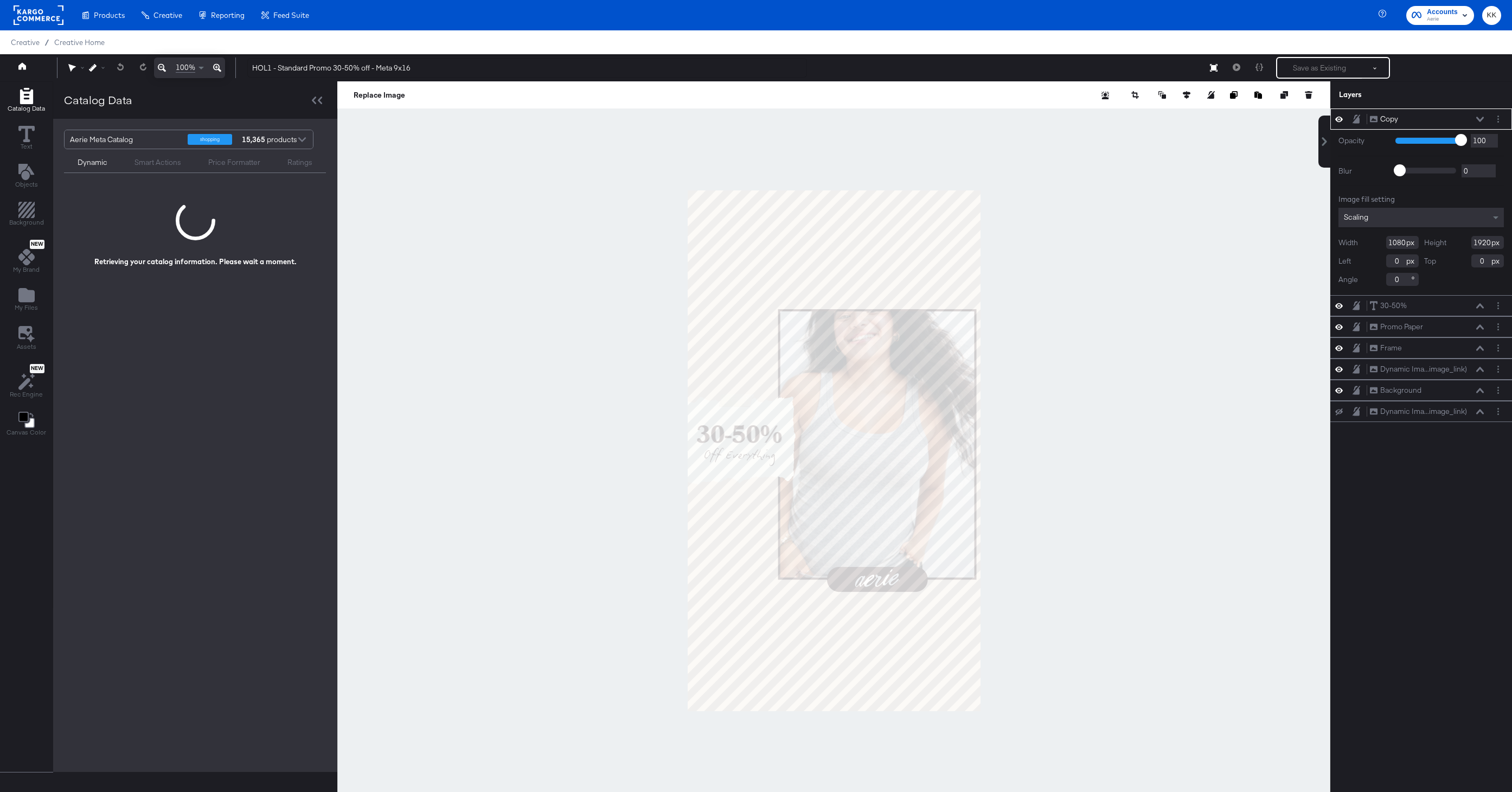
click at [1145, 442] on div at bounding box center [833, 449] width 993 height 738
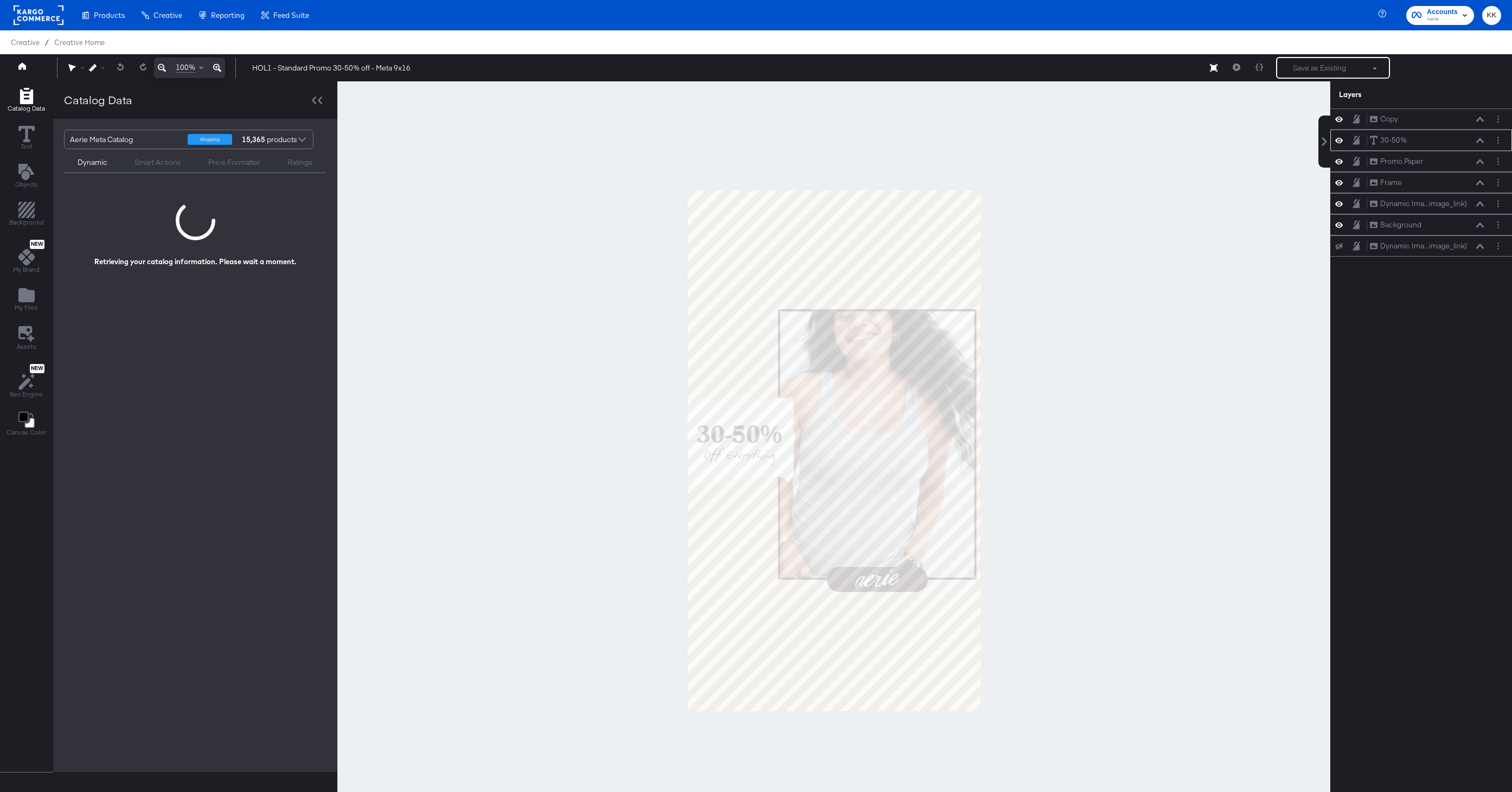
click at [1480, 142] on icon at bounding box center [1479, 140] width 7 height 6
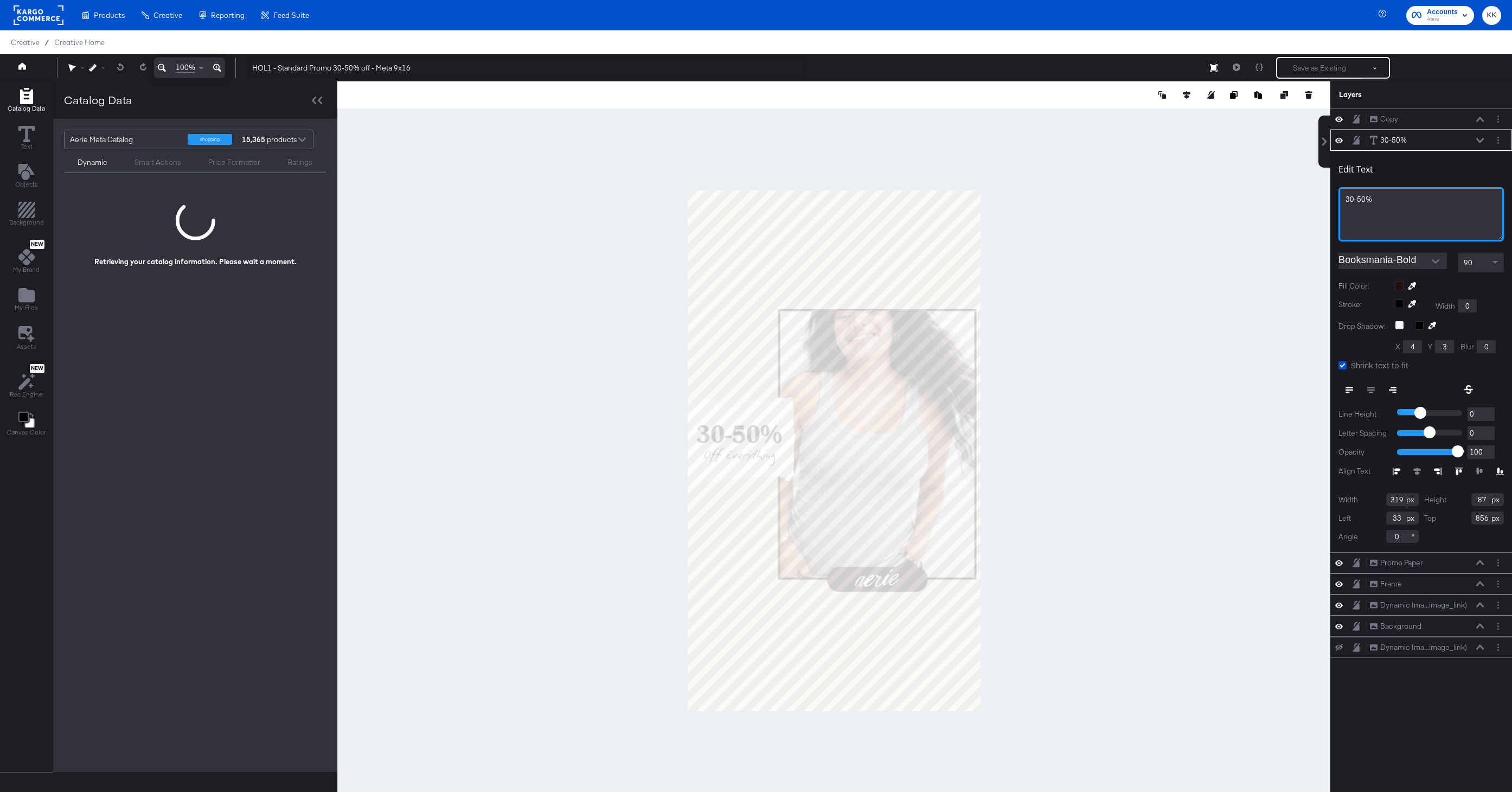
click at [1349, 198] on span "30-50%" at bounding box center [1358, 199] width 27 height 10
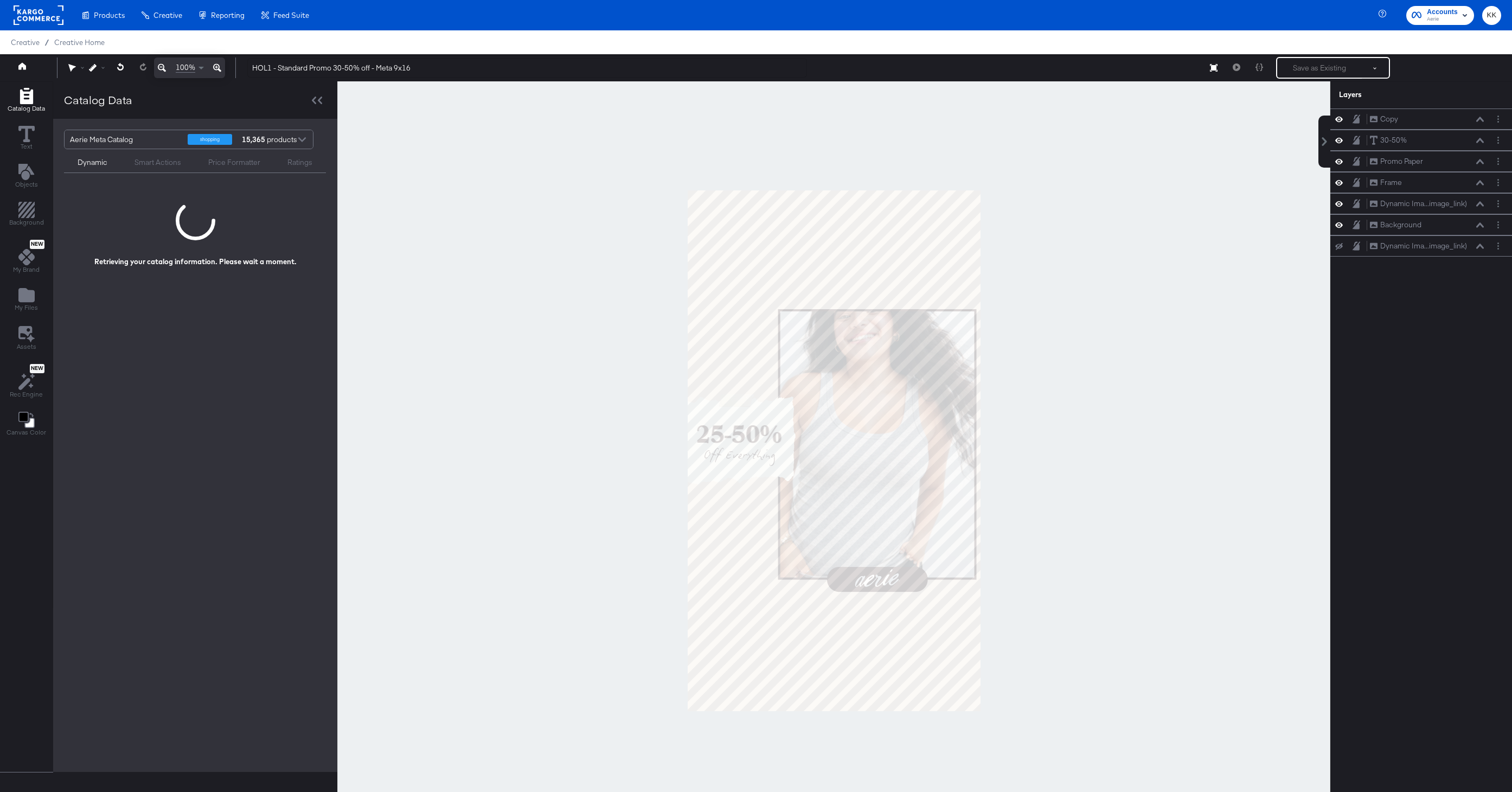
click at [1250, 260] on div at bounding box center [833, 449] width 993 height 738
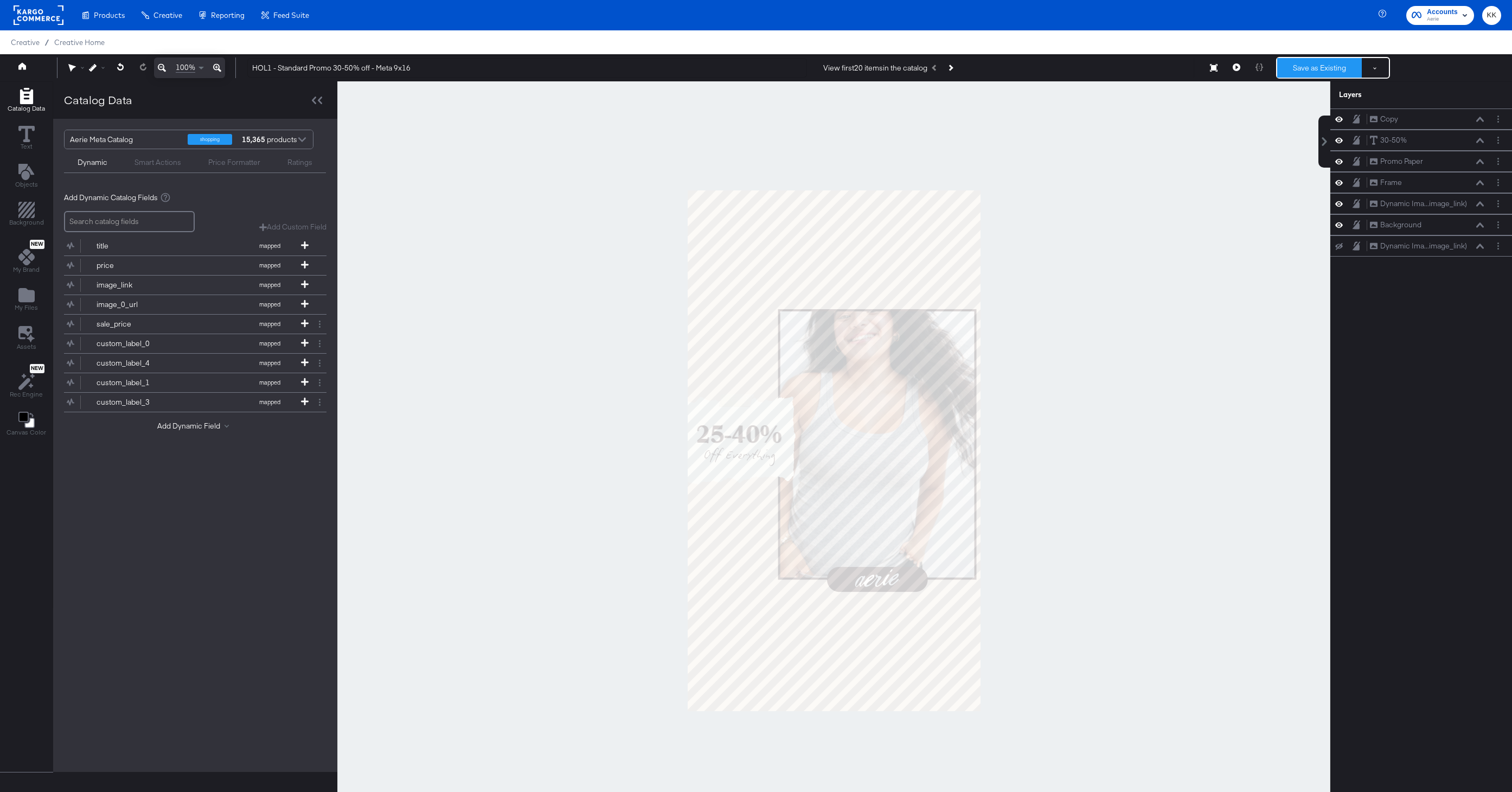
click at [1326, 62] on button "Save as Existing" at bounding box center [1319, 68] width 84 height 19
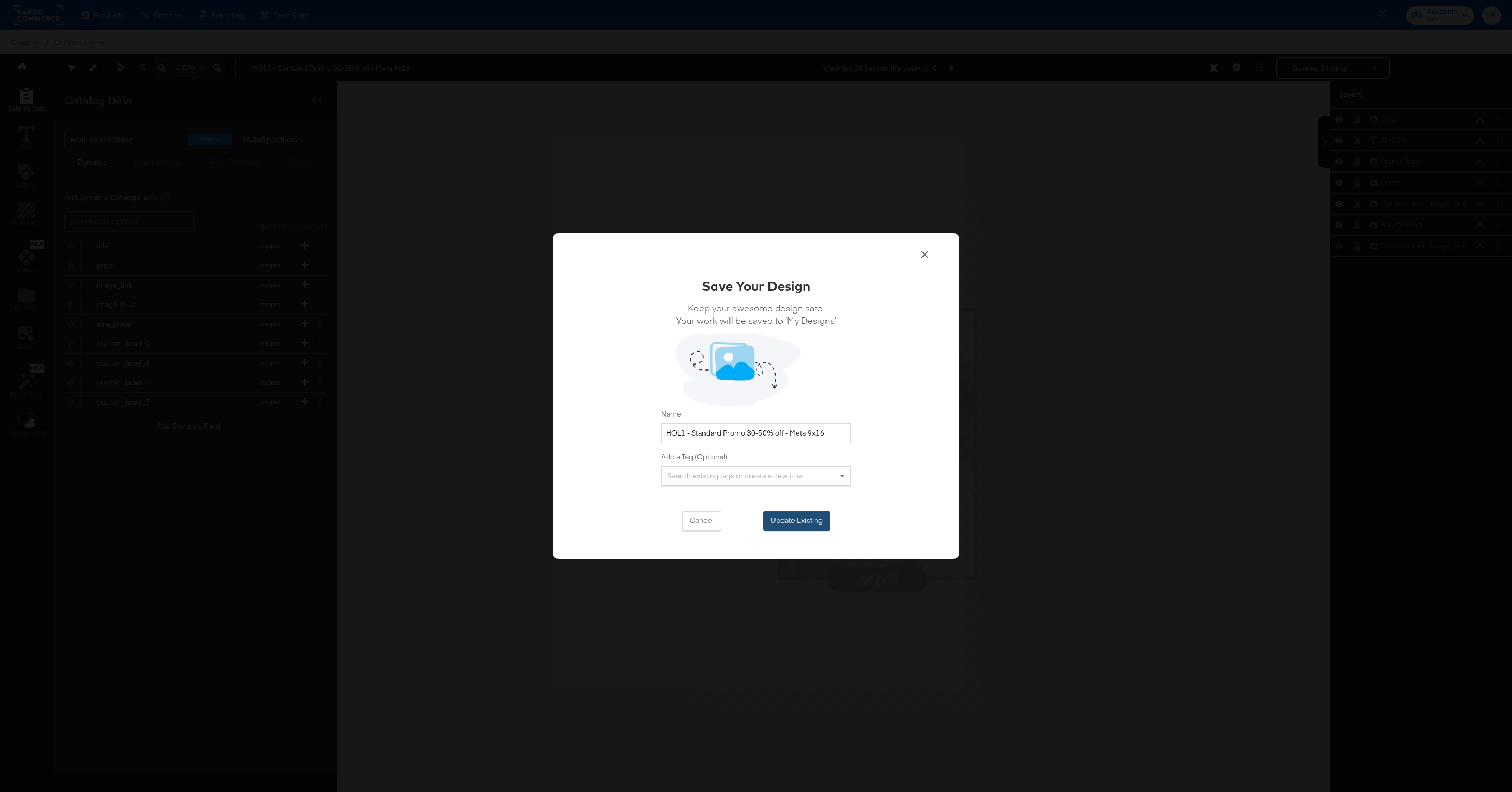
click at [776, 521] on button "Update Existing" at bounding box center [796, 521] width 67 height 19
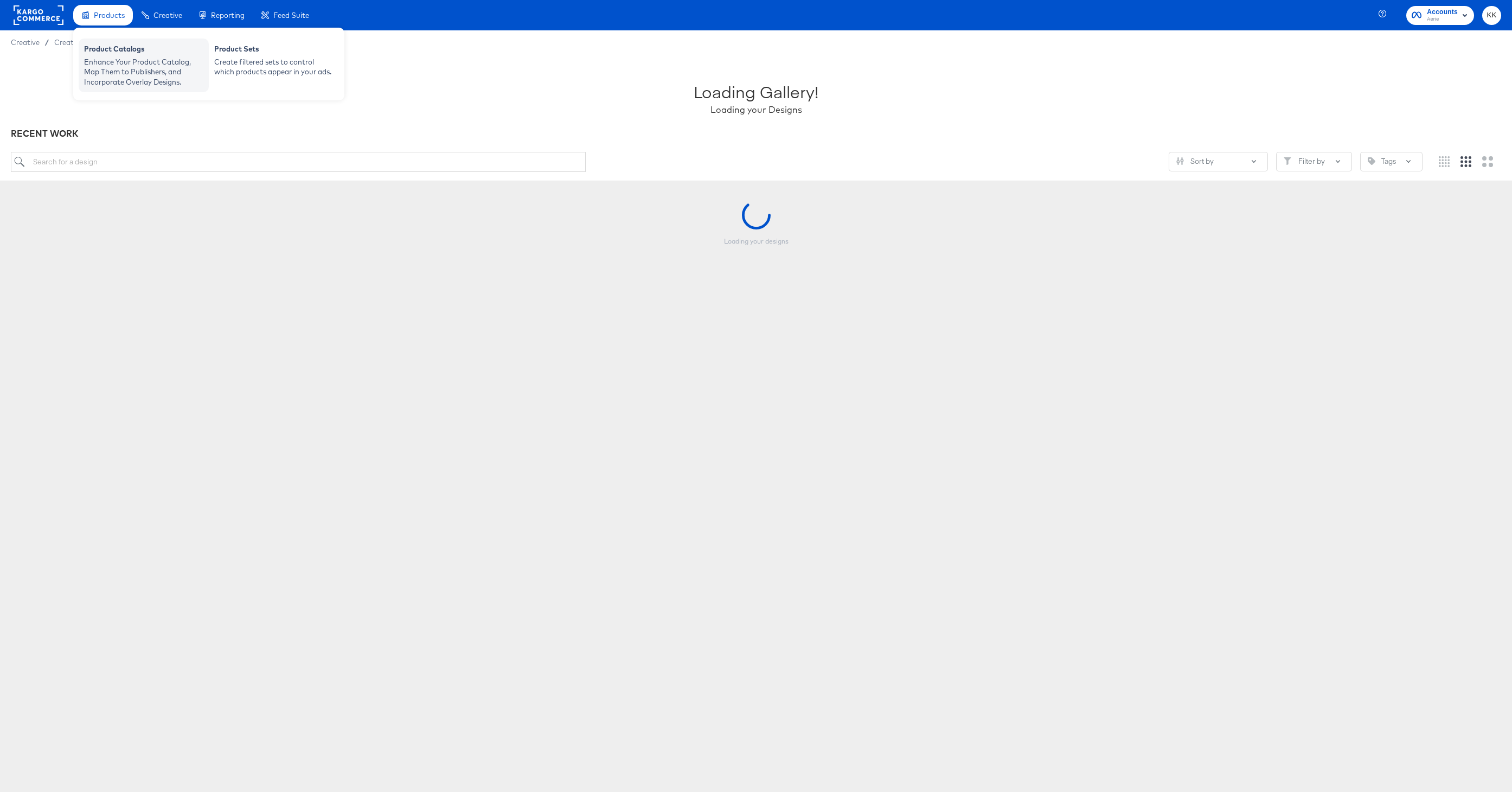
click at [103, 64] on div "Enhance Your Product Catalog, Map Them to Publishers, and Incorporate Overlay D…" at bounding box center [143, 71] width 119 height 30
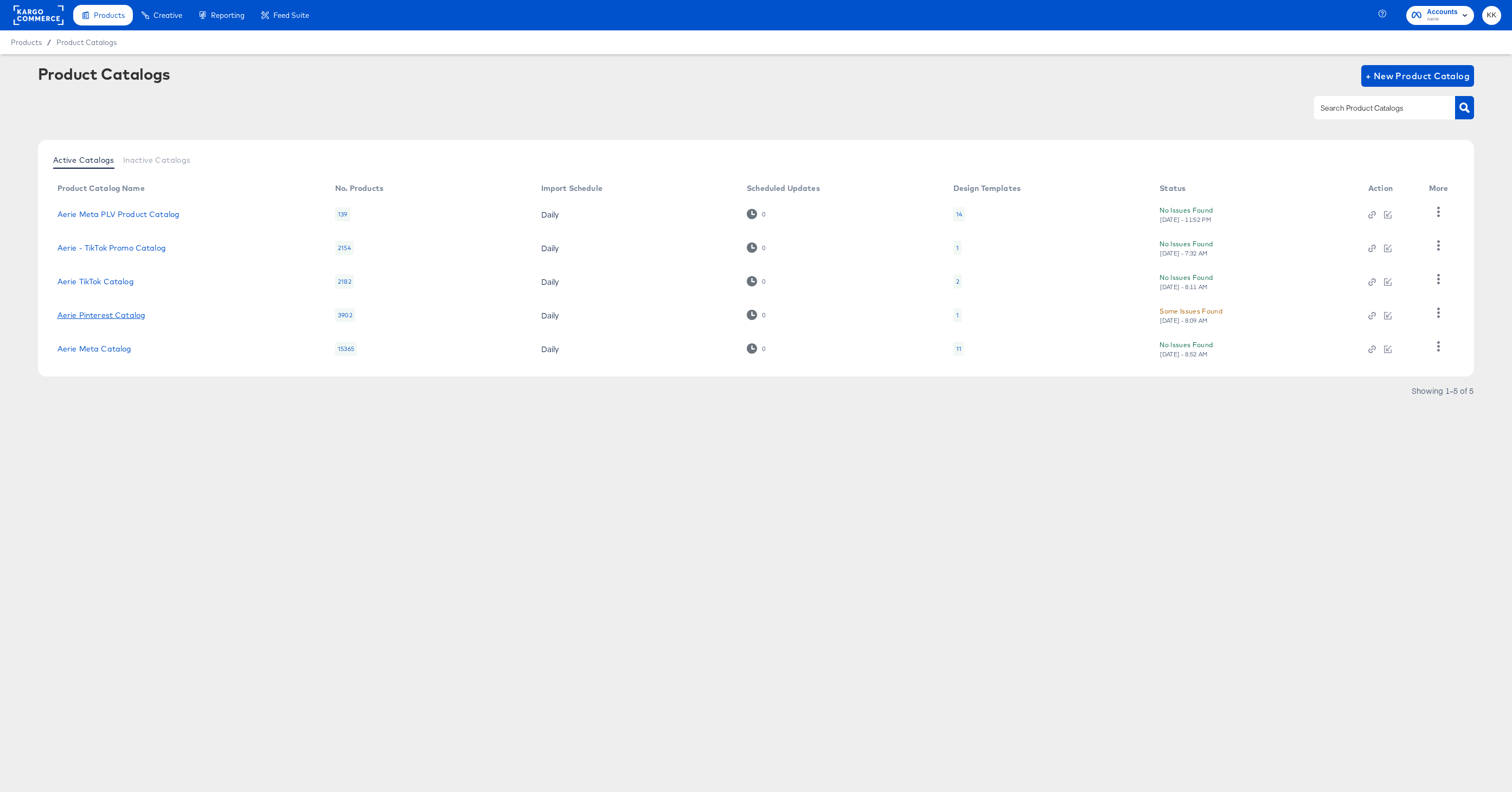
click at [100, 314] on link "Aerie Pinterest Catalog" at bounding box center [101, 315] width 87 height 9
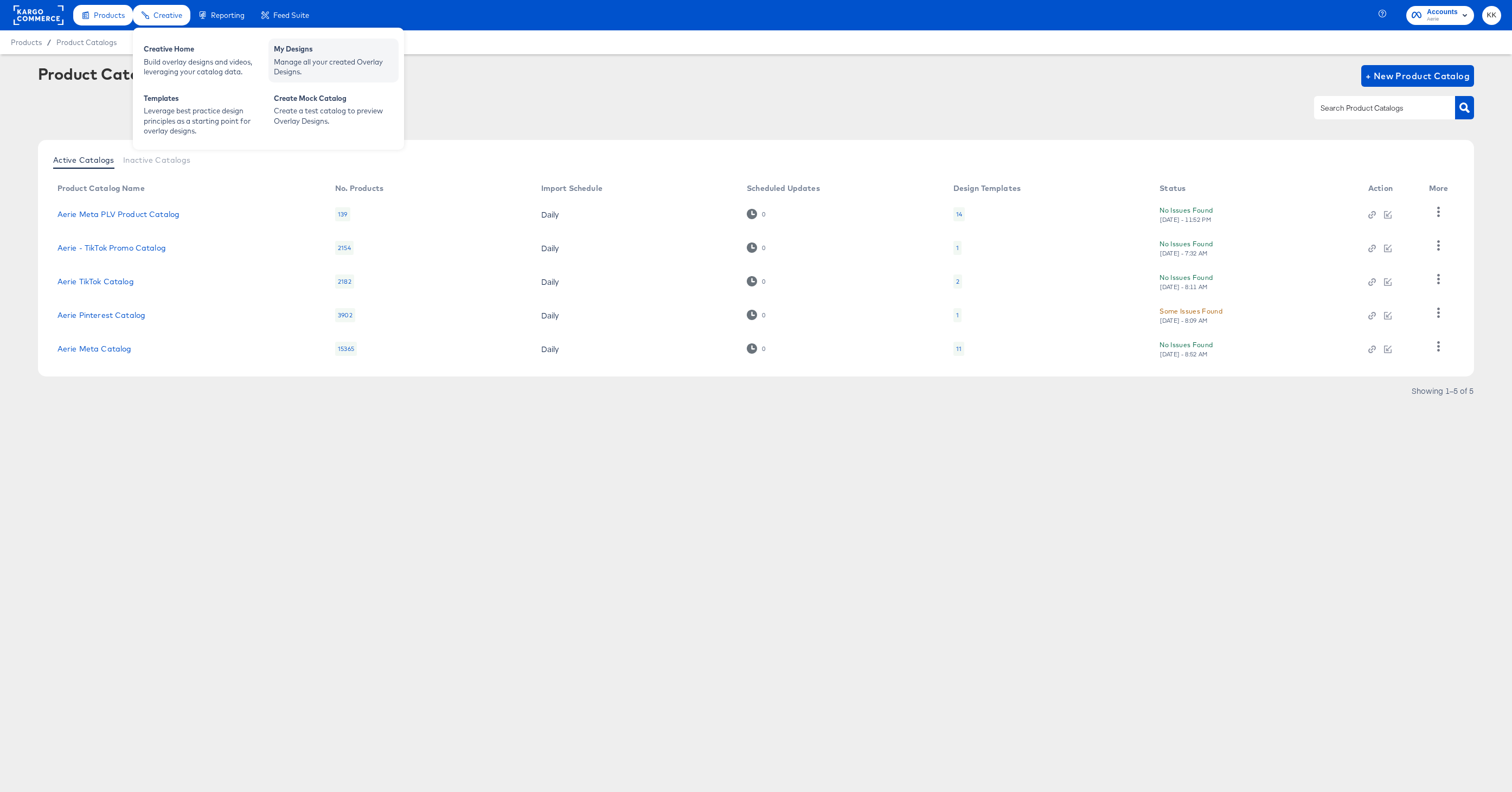
click at [319, 66] on div "Manage all your created Overlay Designs." at bounding box center [333, 66] width 119 height 20
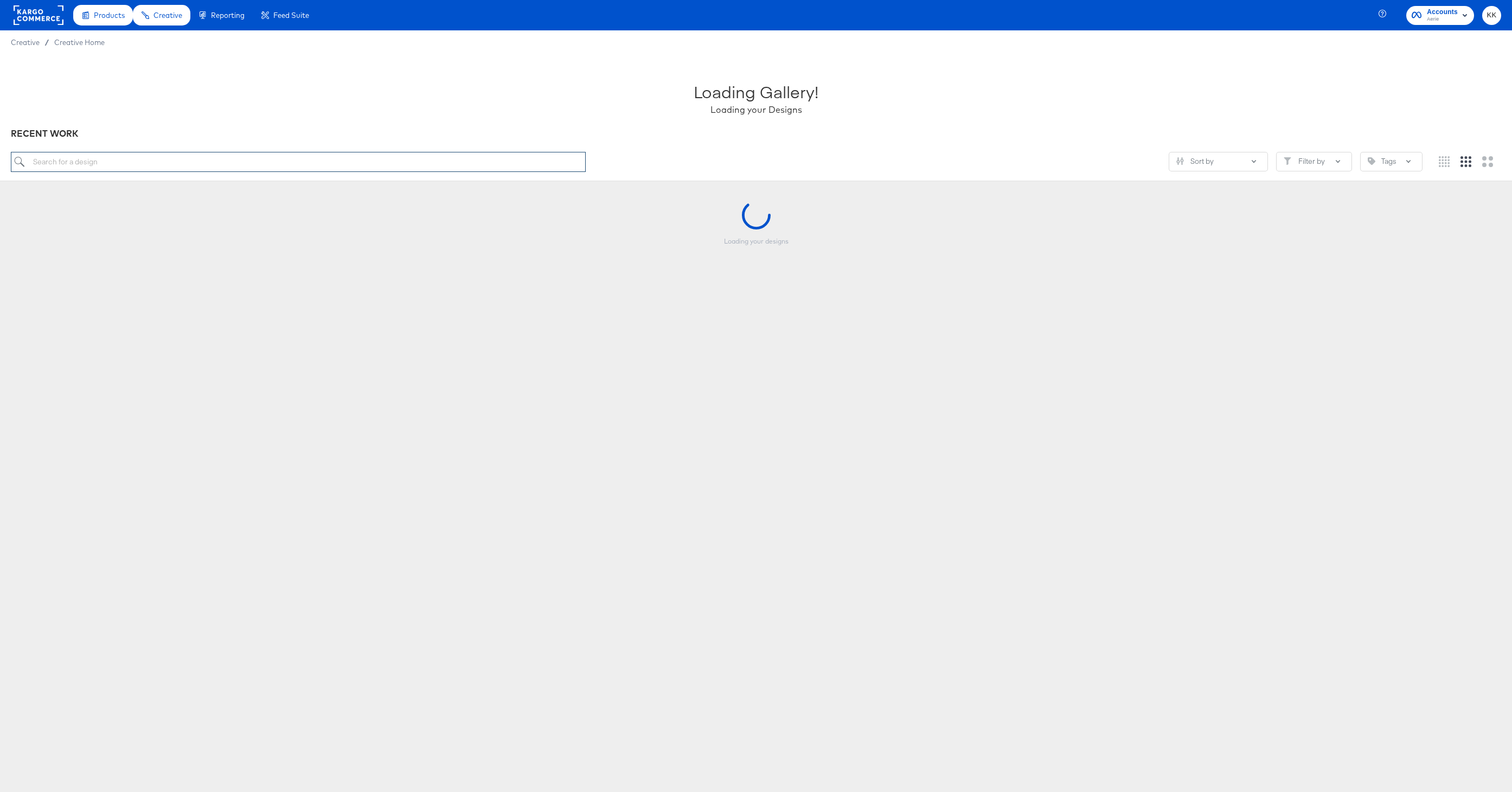
click at [70, 160] on input "search" at bounding box center [298, 161] width 575 height 20
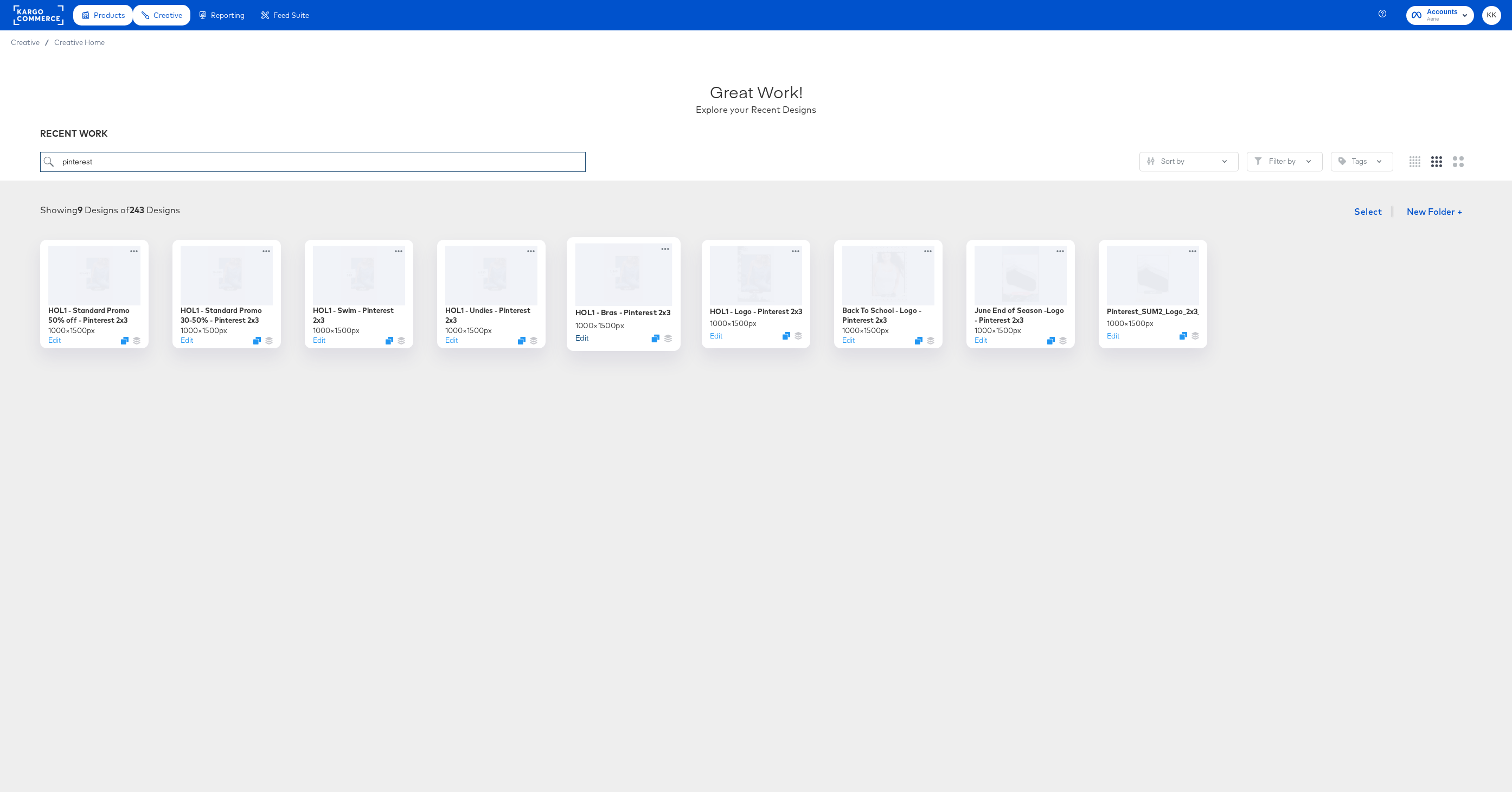
type input "pinterest"
click at [583, 338] on button "Edit" at bounding box center [581, 337] width 13 height 11
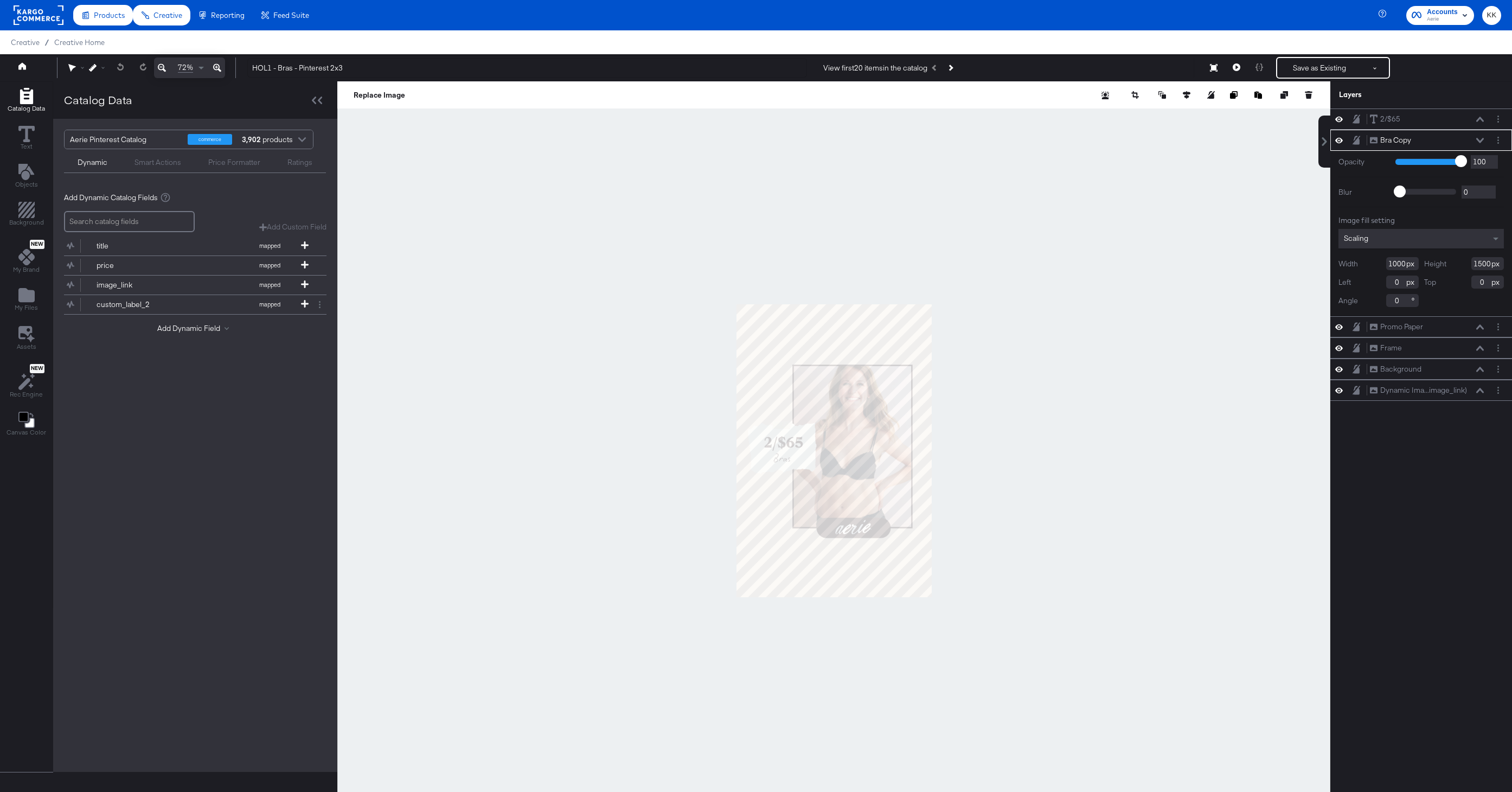
click at [214, 63] on icon at bounding box center [217, 68] width 8 height 13
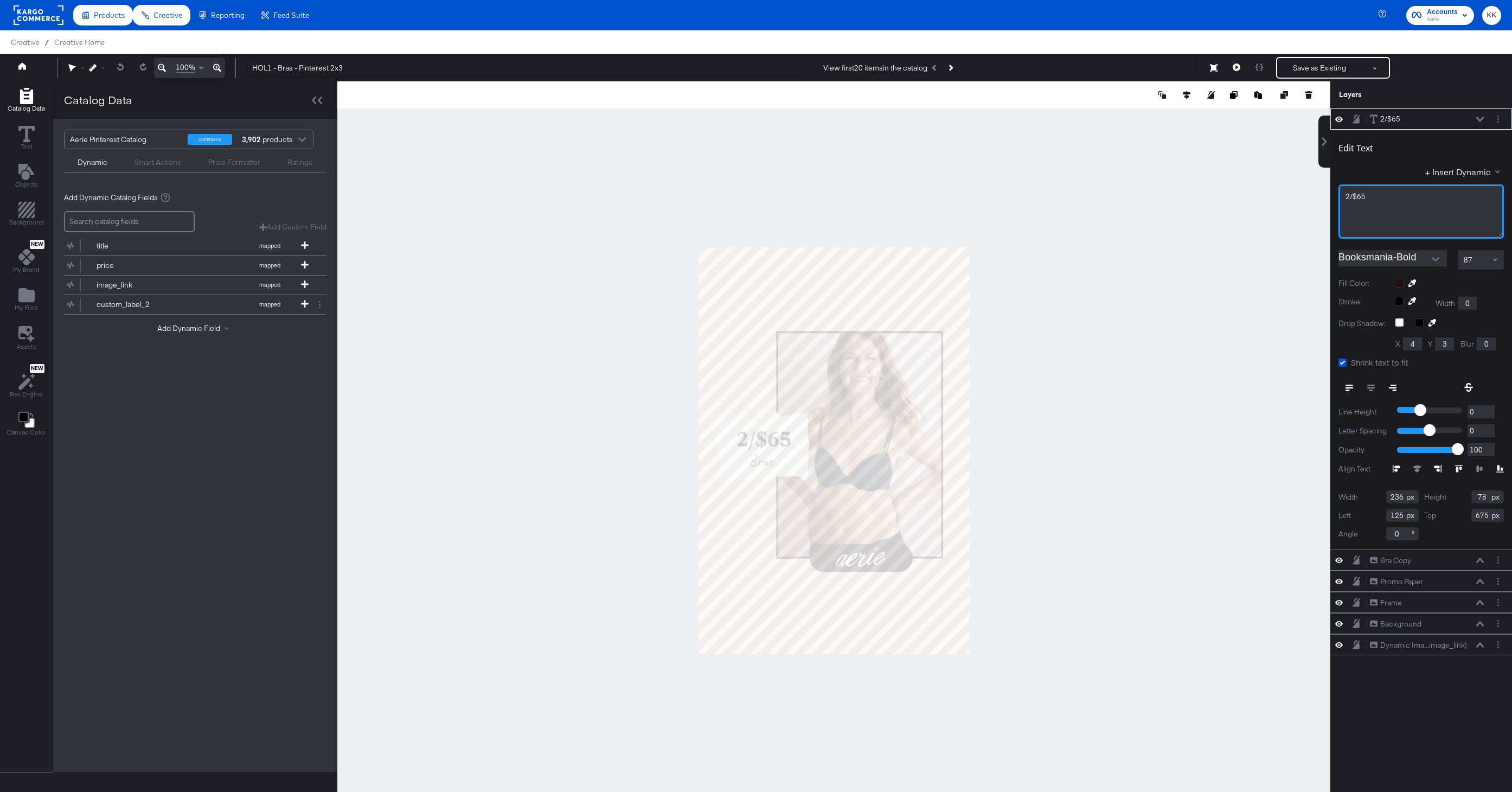
drag, startPoint x: 1370, startPoint y: 194, endPoint x: 1322, endPoint y: 194, distance: 48.0
click at [1322, 194] on div "2/$65 2/$65 Edit Text + Insert Dynamic 2/$65﻿ Booksmania-Bold 87 Fill Color: St…" at bounding box center [1414, 455] width 195 height 694
click at [624, 345] on div at bounding box center [833, 449] width 993 height 738
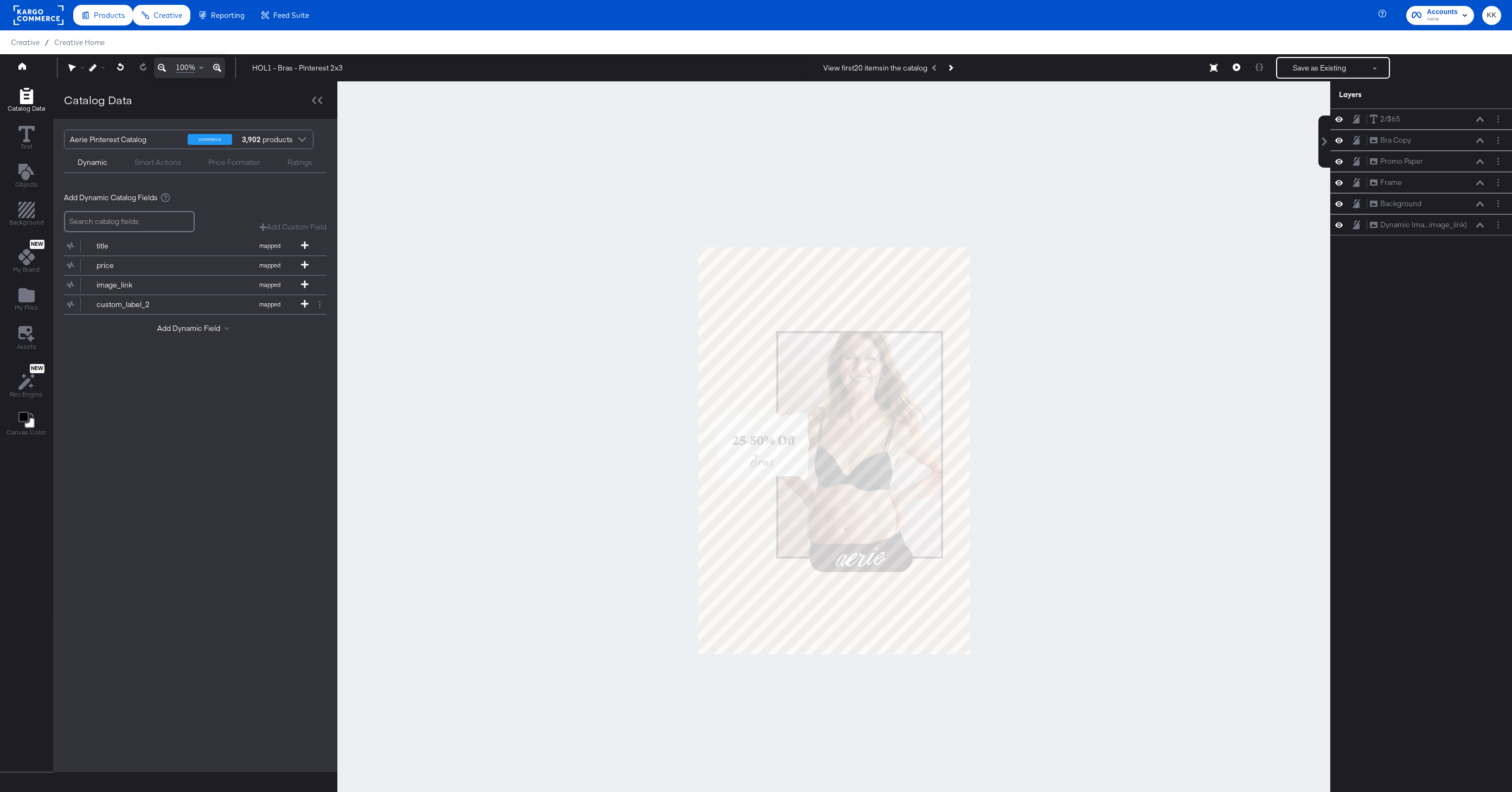
click at [628, 500] on div at bounding box center [833, 449] width 993 height 738
click at [1302, 71] on button "Save as Existing" at bounding box center [1319, 68] width 84 height 19
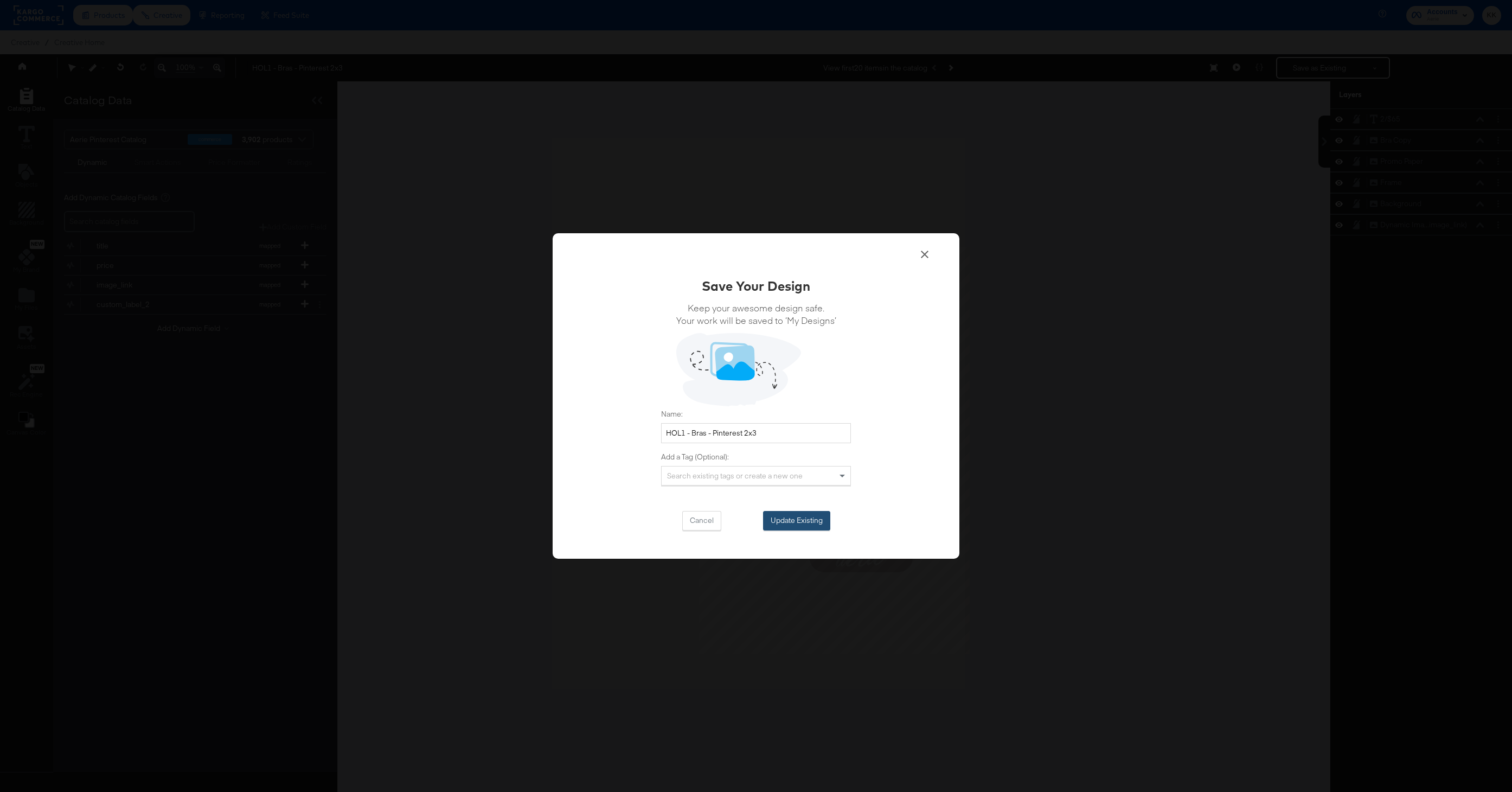
click at [785, 522] on button "Update Existing" at bounding box center [796, 521] width 67 height 19
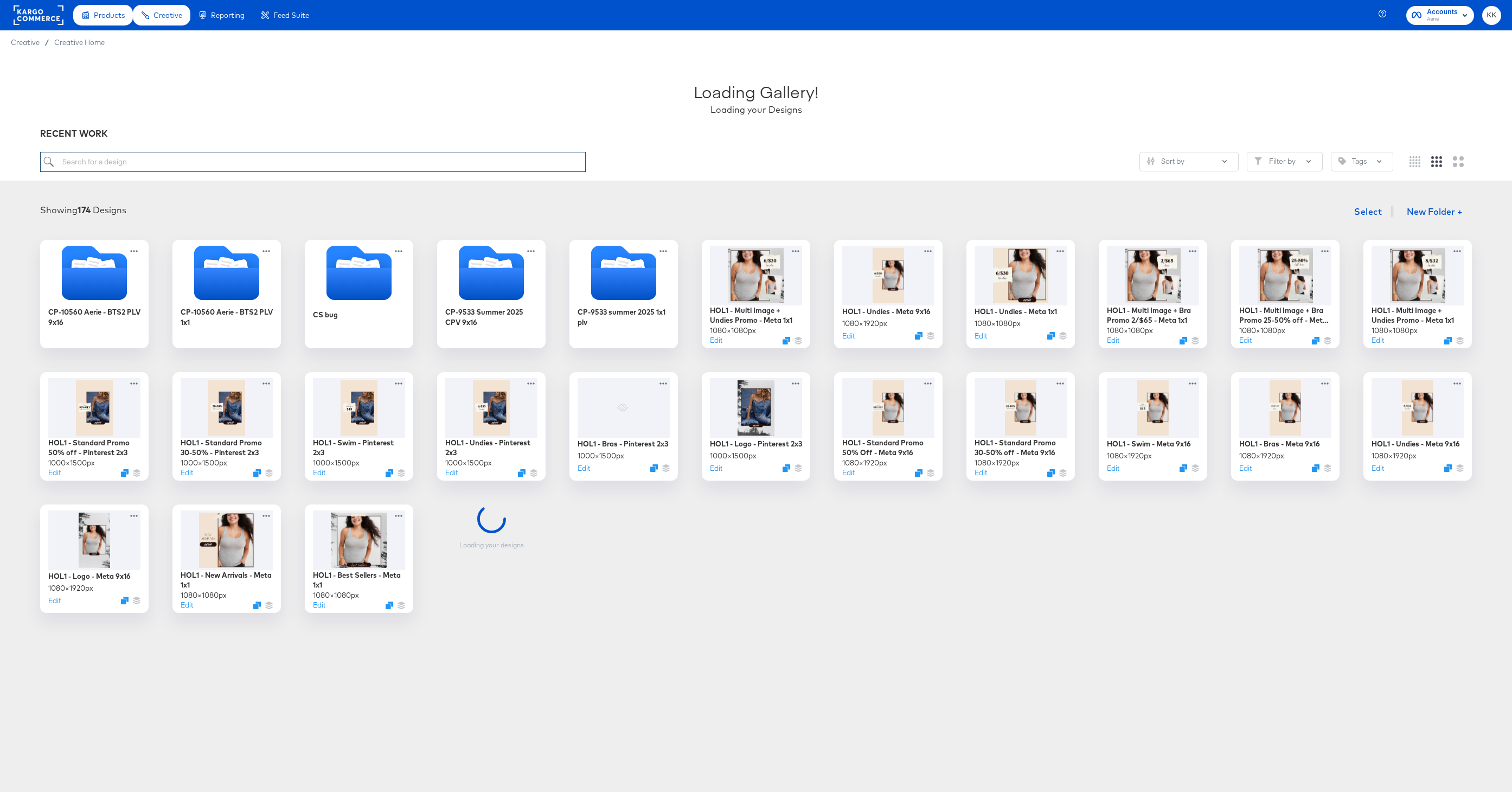
click at [79, 168] on input "search" at bounding box center [313, 161] width 546 height 20
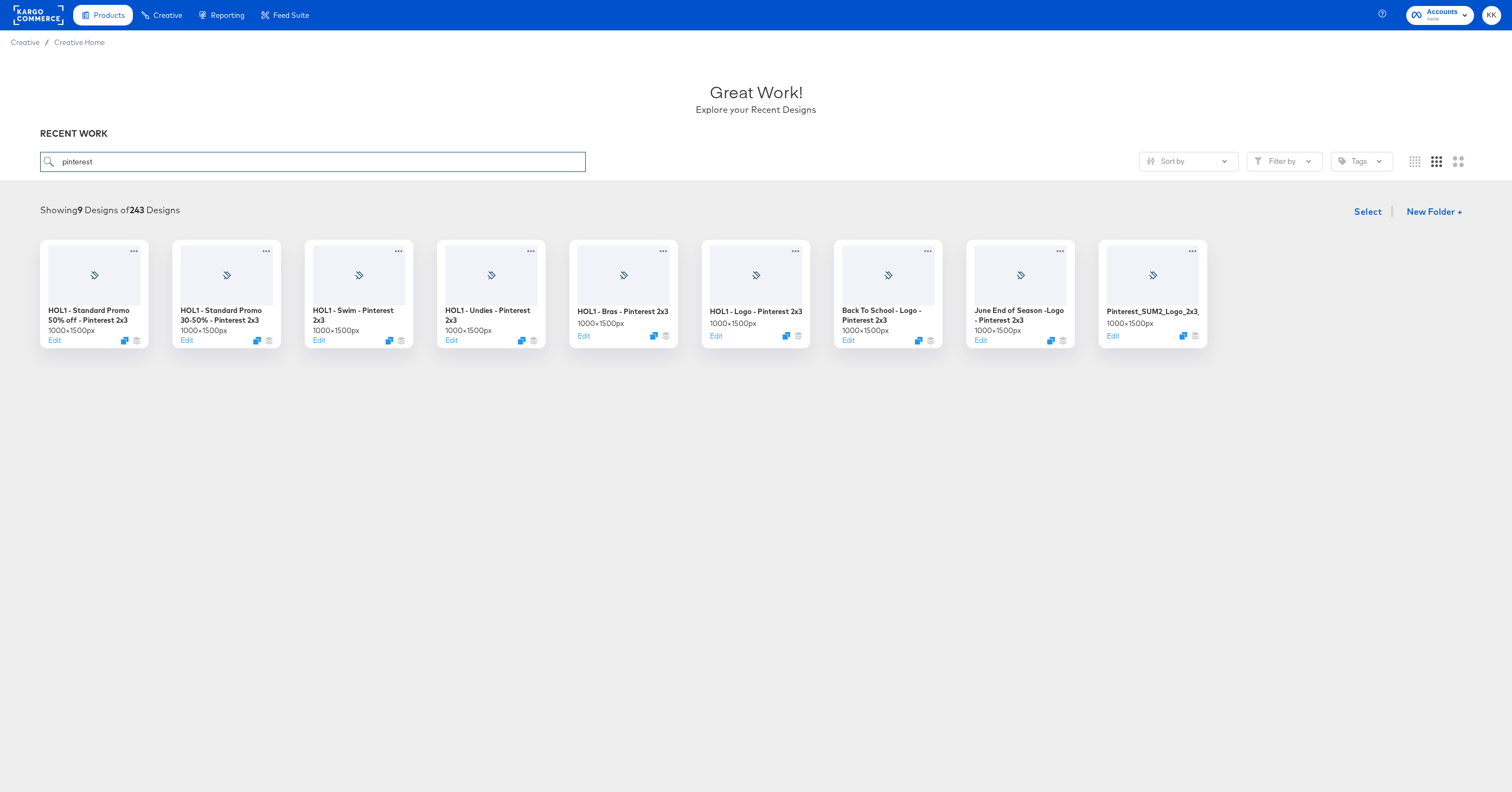
type input "pinterest"
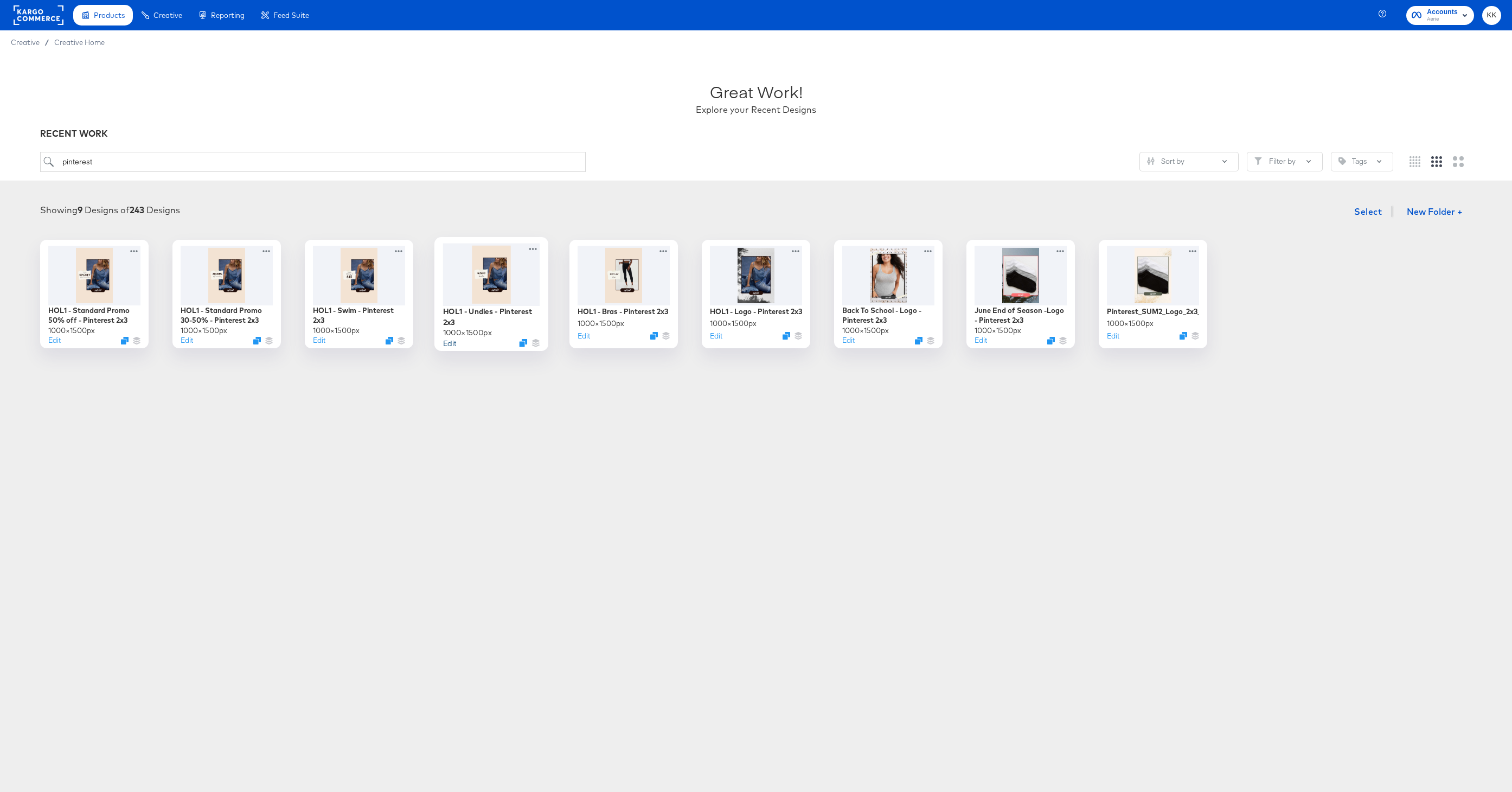
click at [453, 345] on button "Edit" at bounding box center [449, 342] width 13 height 11
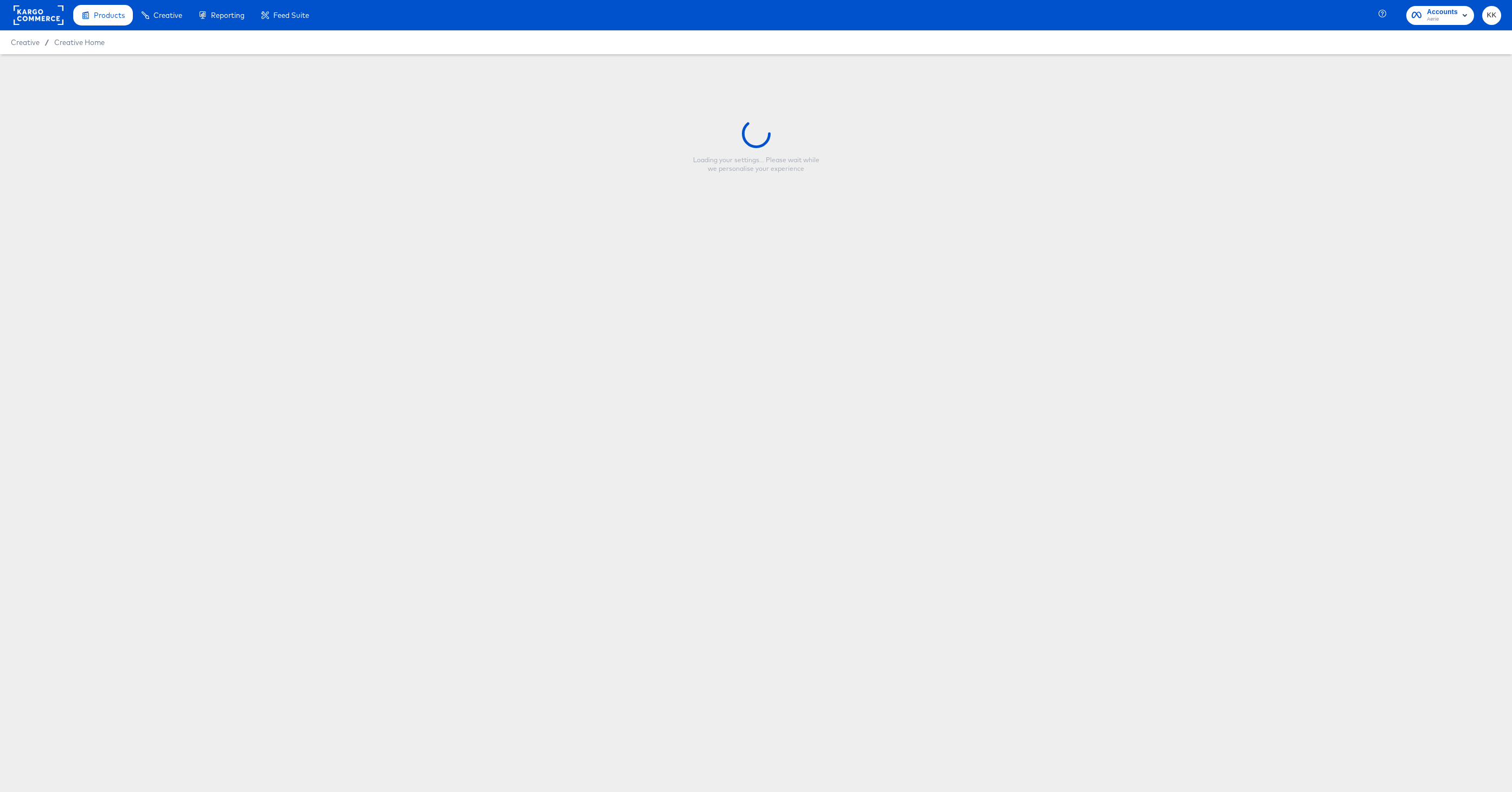
type input "HOL1 - Undies - Pinterest 2x3"
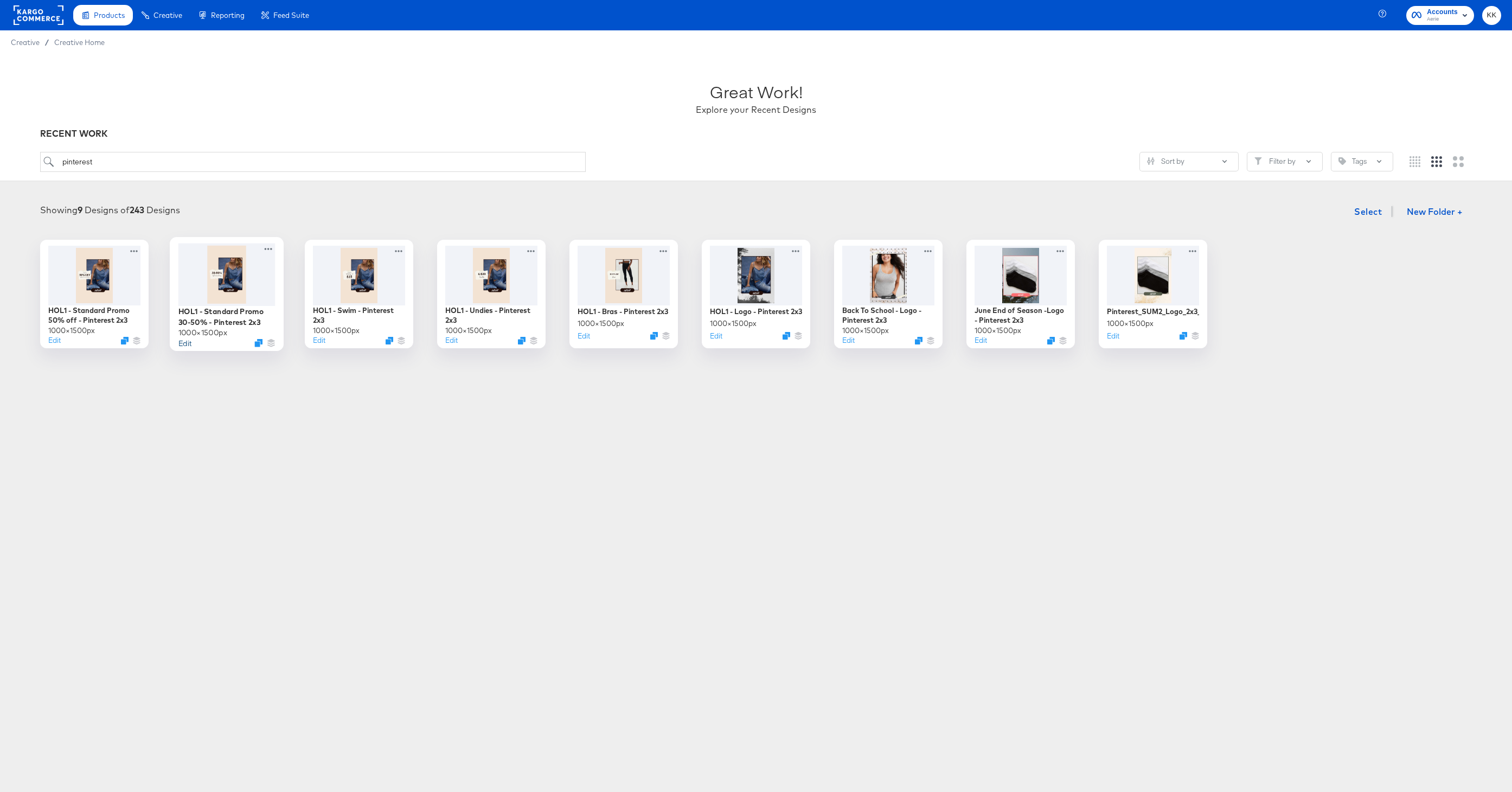
click at [185, 345] on button "Edit" at bounding box center [185, 342] width 13 height 11
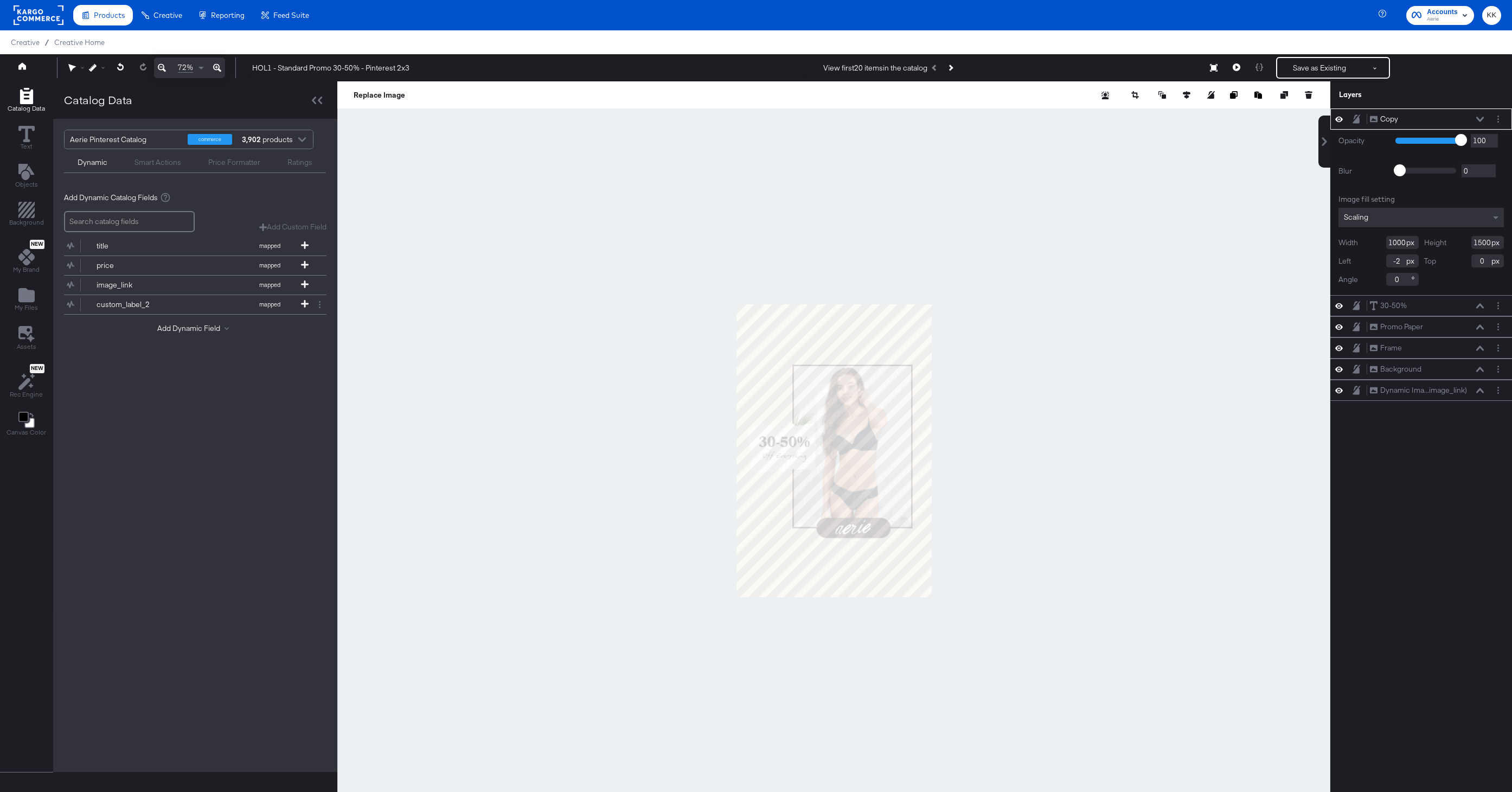
click at [221, 63] on button at bounding box center [216, 67] width 15 height 20
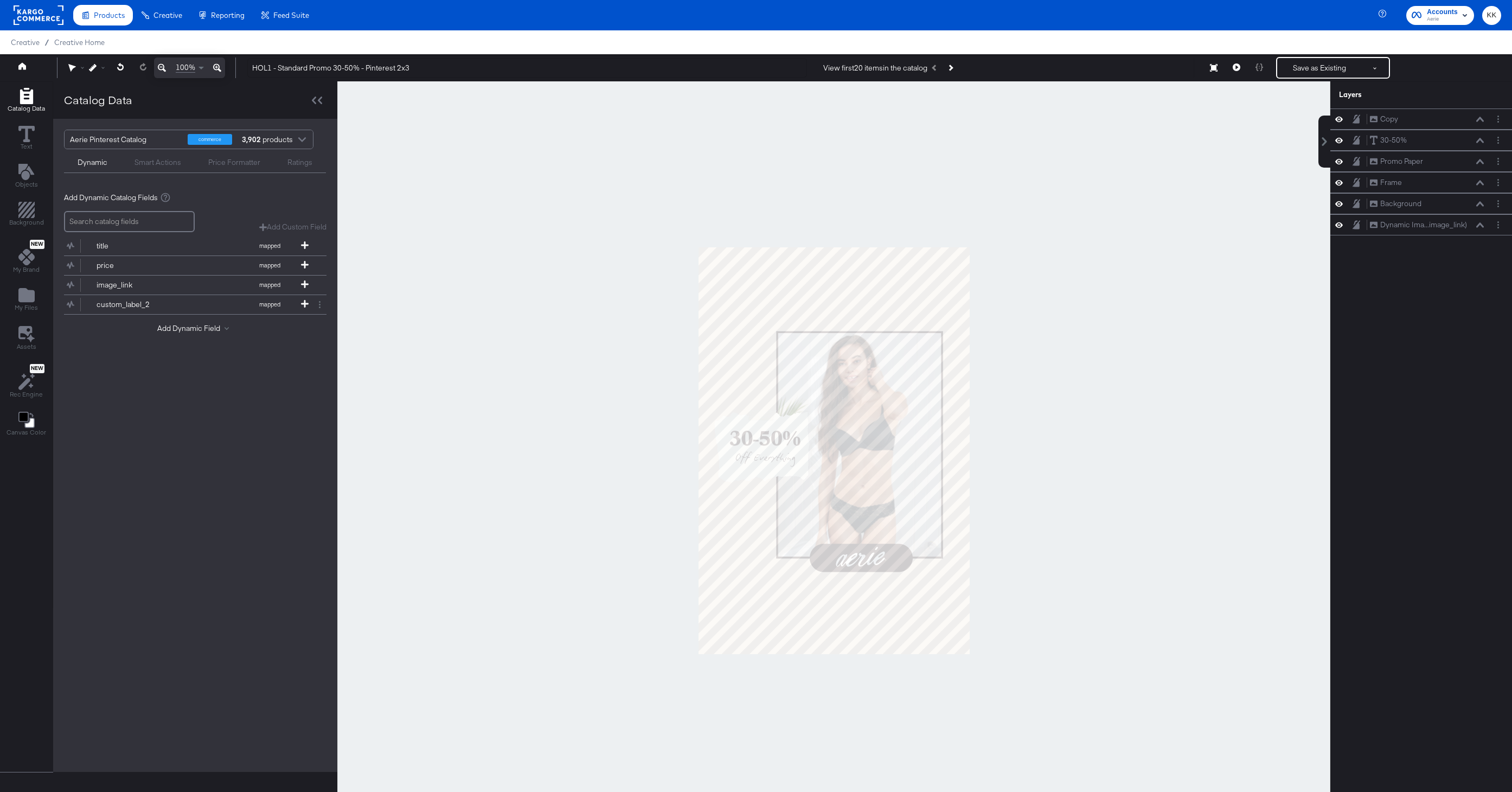
click at [562, 428] on div at bounding box center [833, 449] width 993 height 738
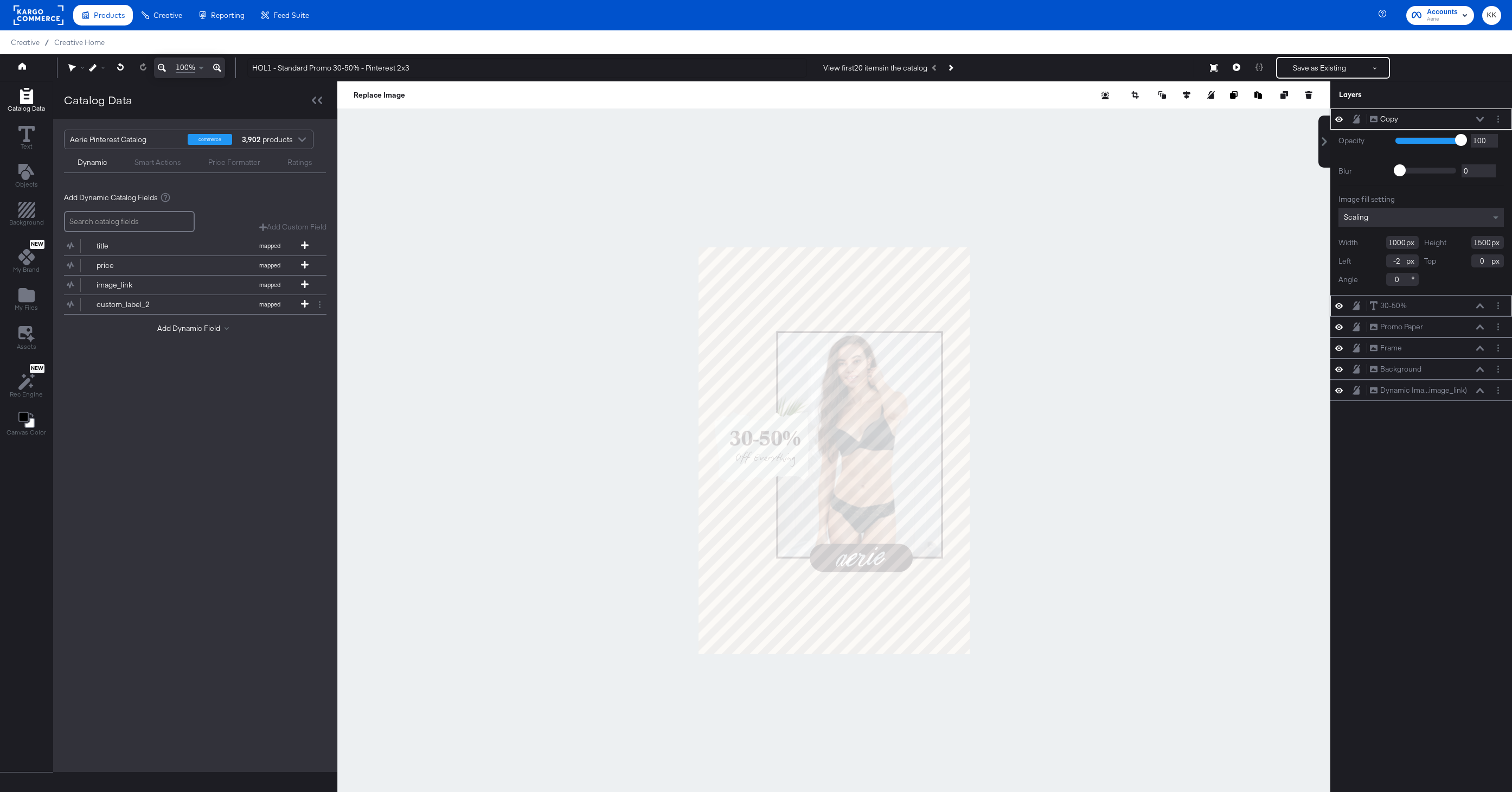
click at [1477, 306] on icon at bounding box center [1479, 305] width 7 height 5
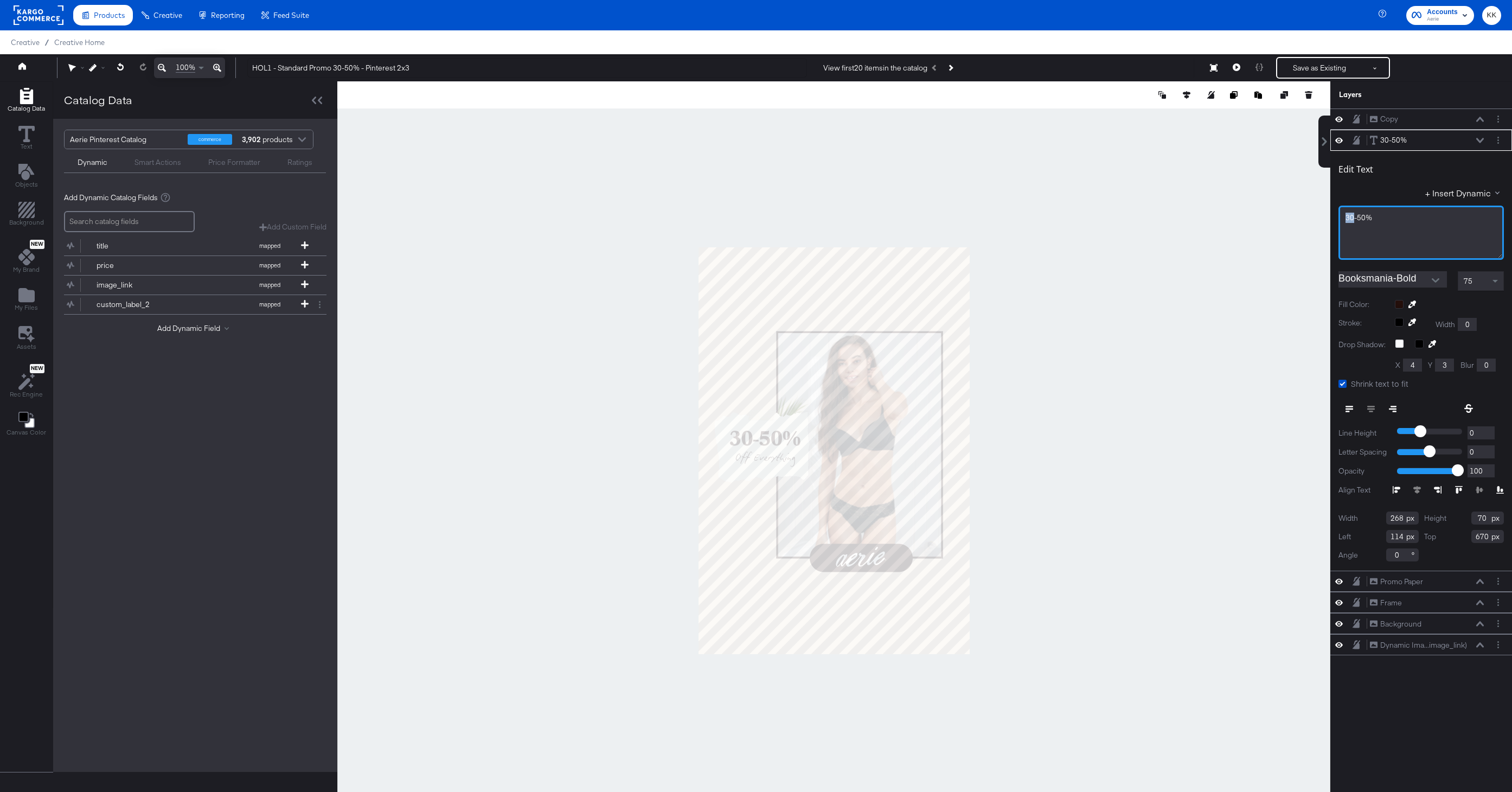
drag, startPoint x: 1352, startPoint y: 215, endPoint x: 1311, endPoint y: 215, distance: 41.0
click at [1311, 109] on div "Catalog Data Text Objects Background New My Brand My Files Assets New Rec Engin…" at bounding box center [756, 94] width 1512 height 27
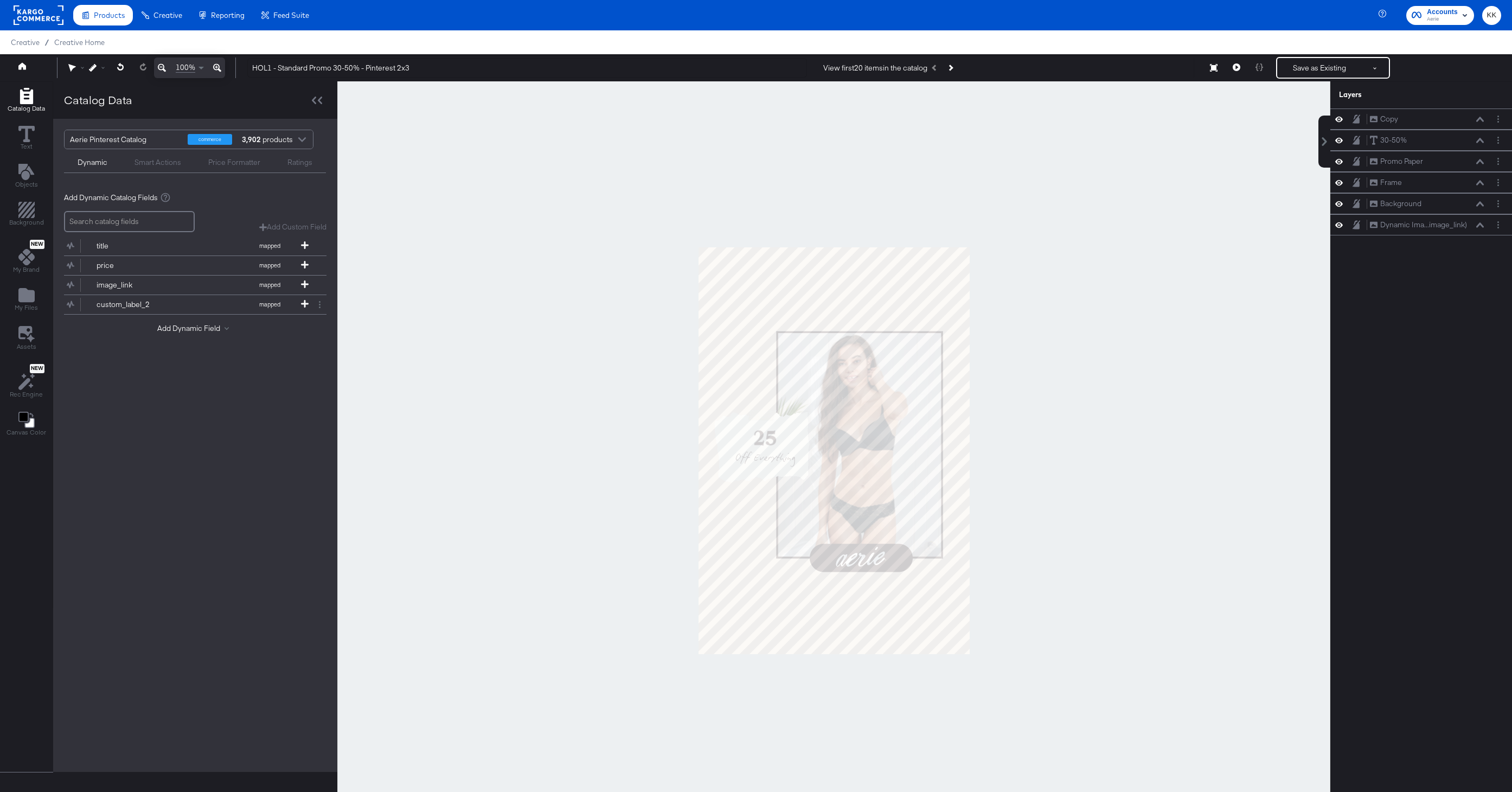
click at [1183, 215] on div at bounding box center [833, 449] width 993 height 738
click at [628, 287] on div at bounding box center [833, 449] width 993 height 738
click at [1311, 65] on button "Save as Existing" at bounding box center [1319, 68] width 84 height 19
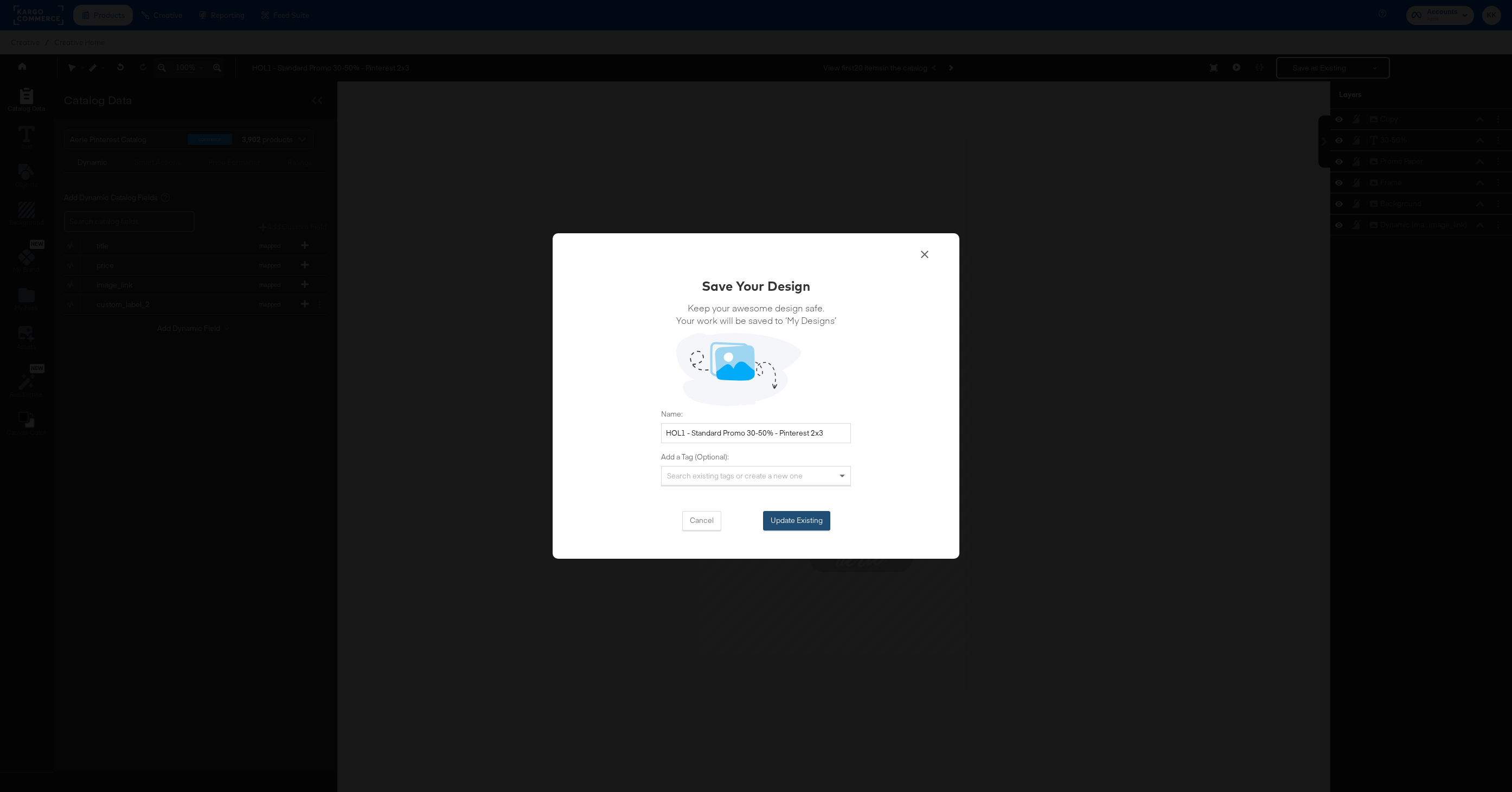
click at [795, 516] on button "Update Existing" at bounding box center [796, 521] width 67 height 19
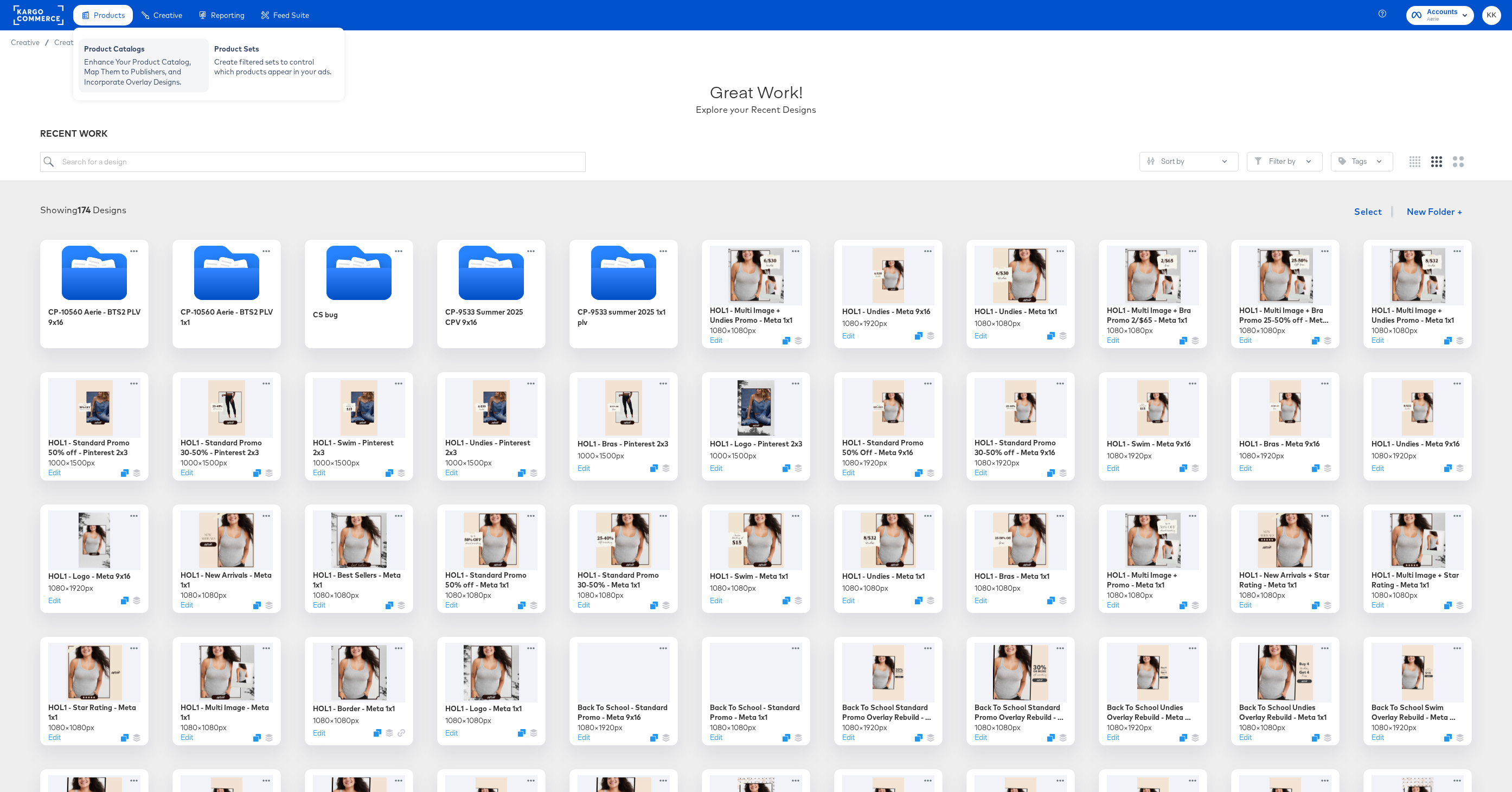
click at [119, 52] on div "Product Catalogs" at bounding box center [143, 50] width 119 height 13
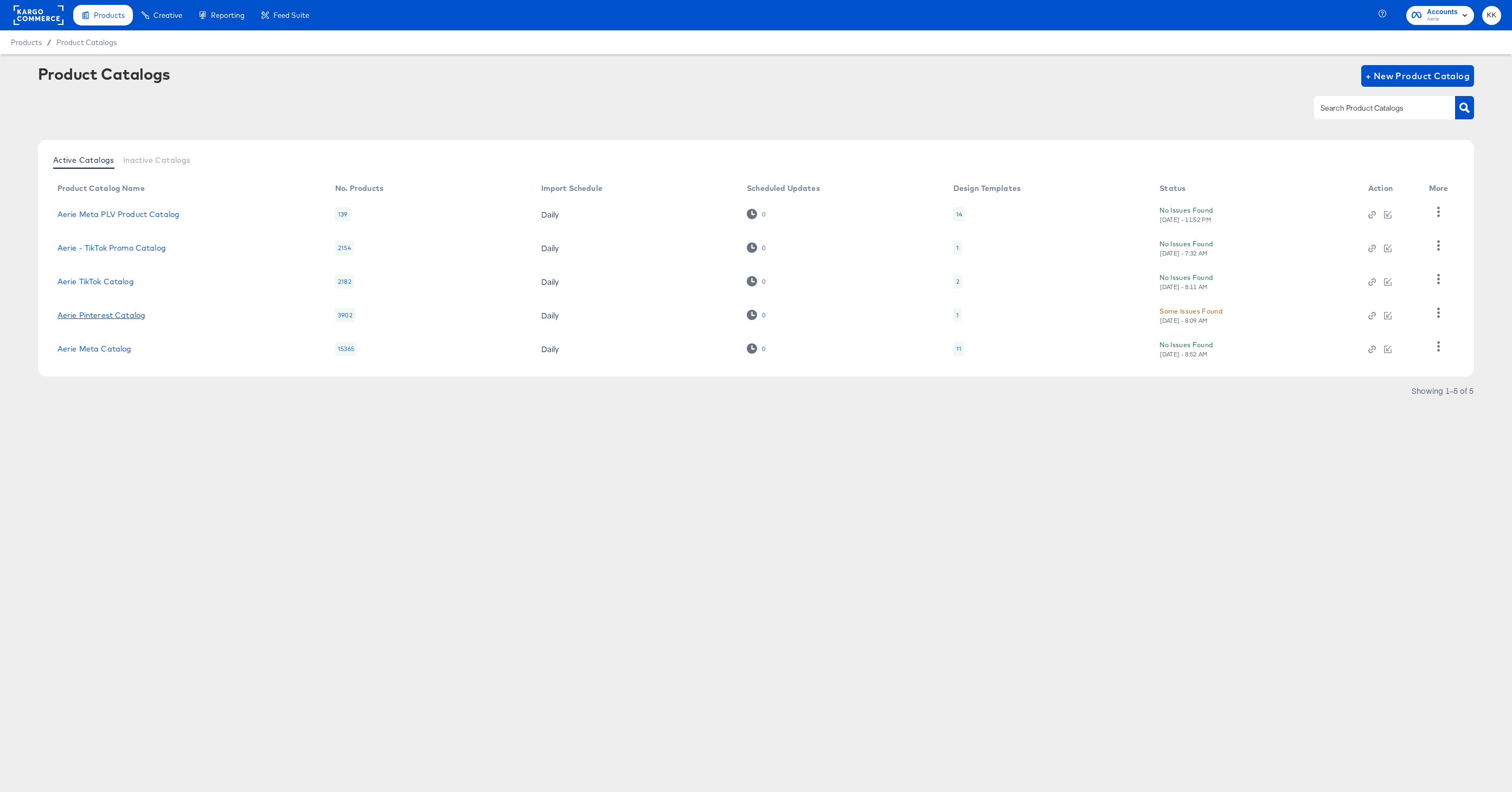
click at [110, 311] on link "Aerie Pinterest Catalog" at bounding box center [101, 315] width 87 height 9
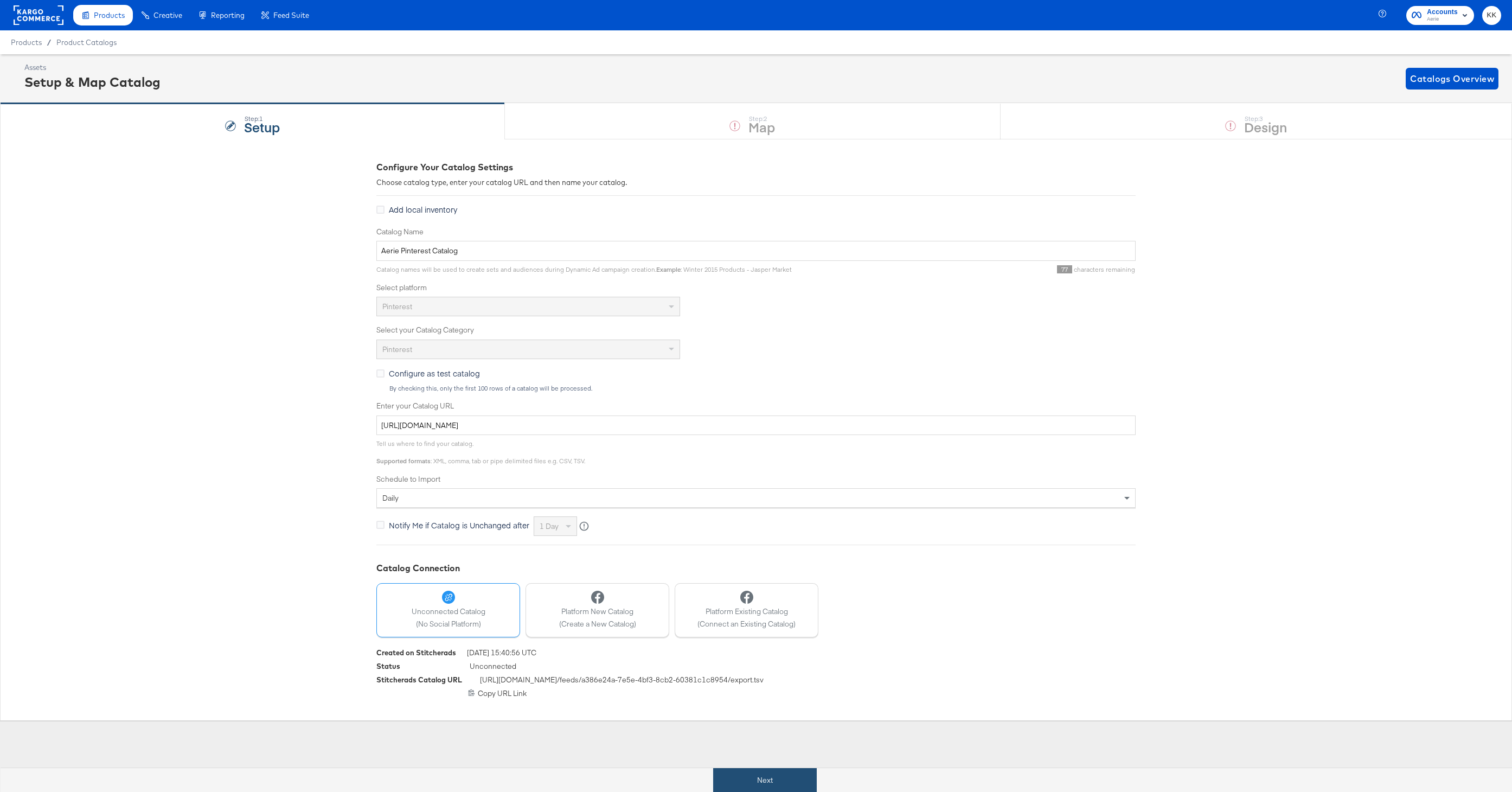
click at [760, 775] on button "Next" at bounding box center [765, 780] width 104 height 24
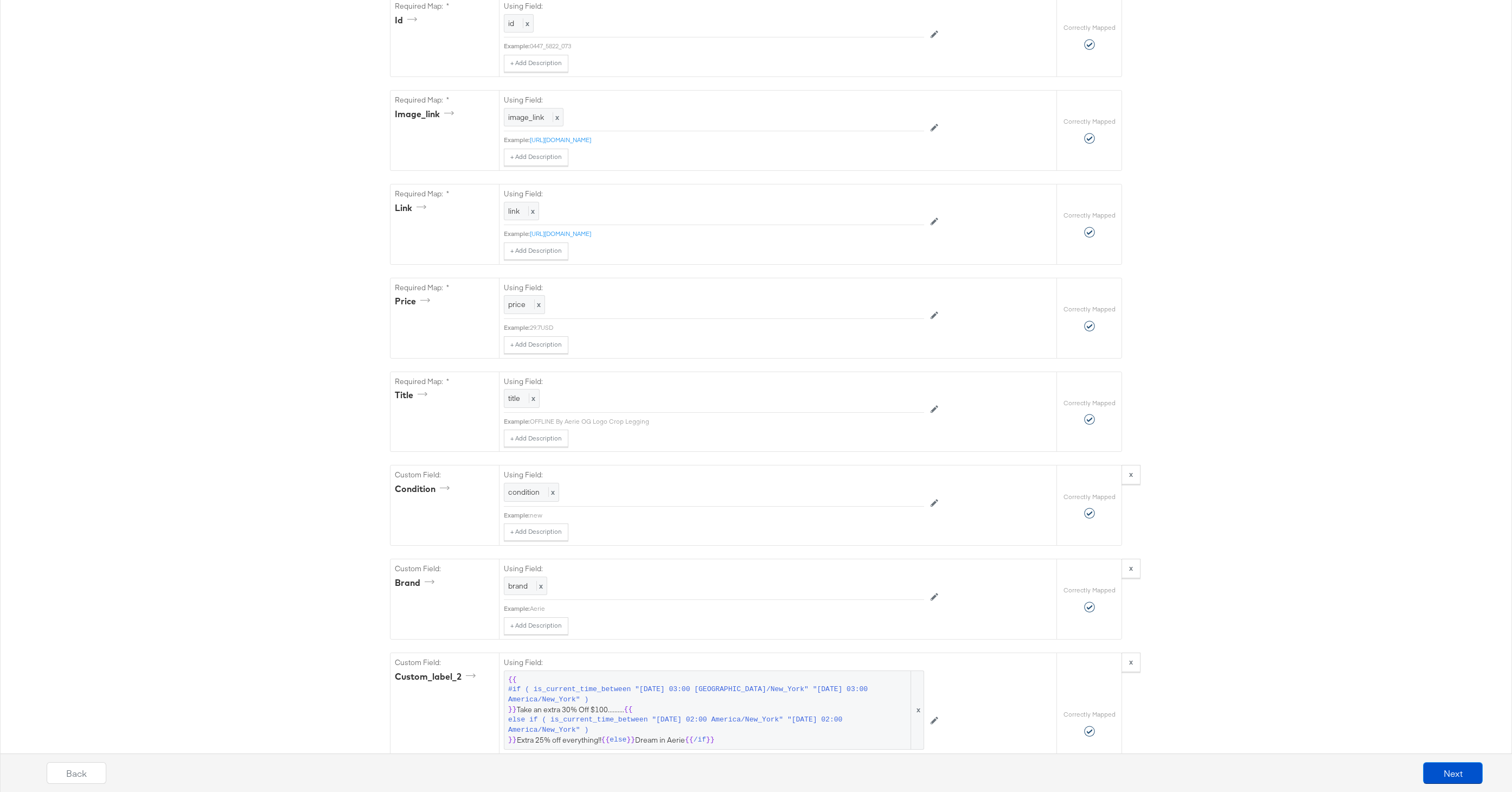
scroll to position [605, 0]
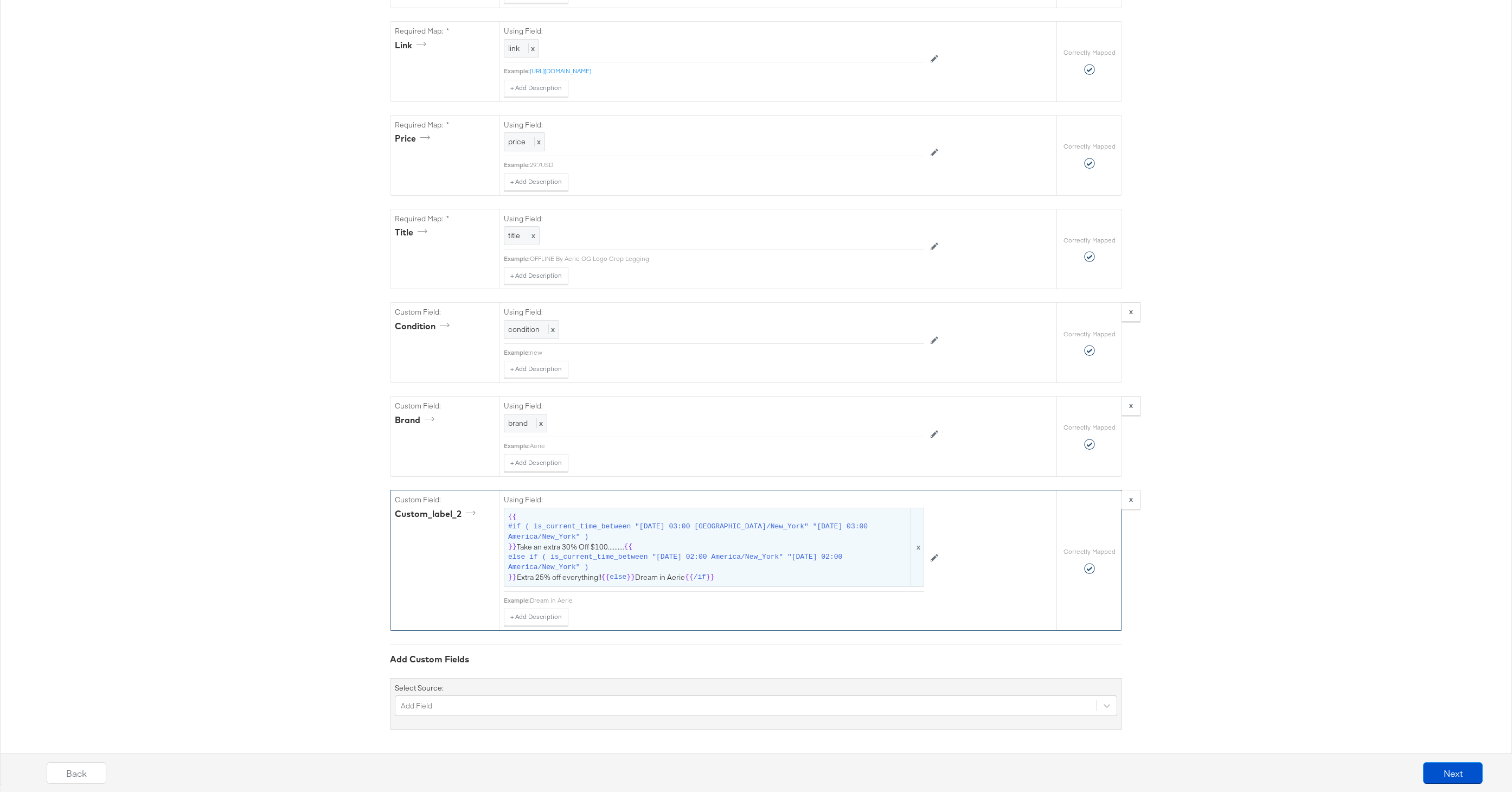
click at [700, 552] on span "else if ( is_current_time_between "2025-02-04 02:00 America/New_York" "2025-02-…" at bounding box center [708, 562] width 401 height 20
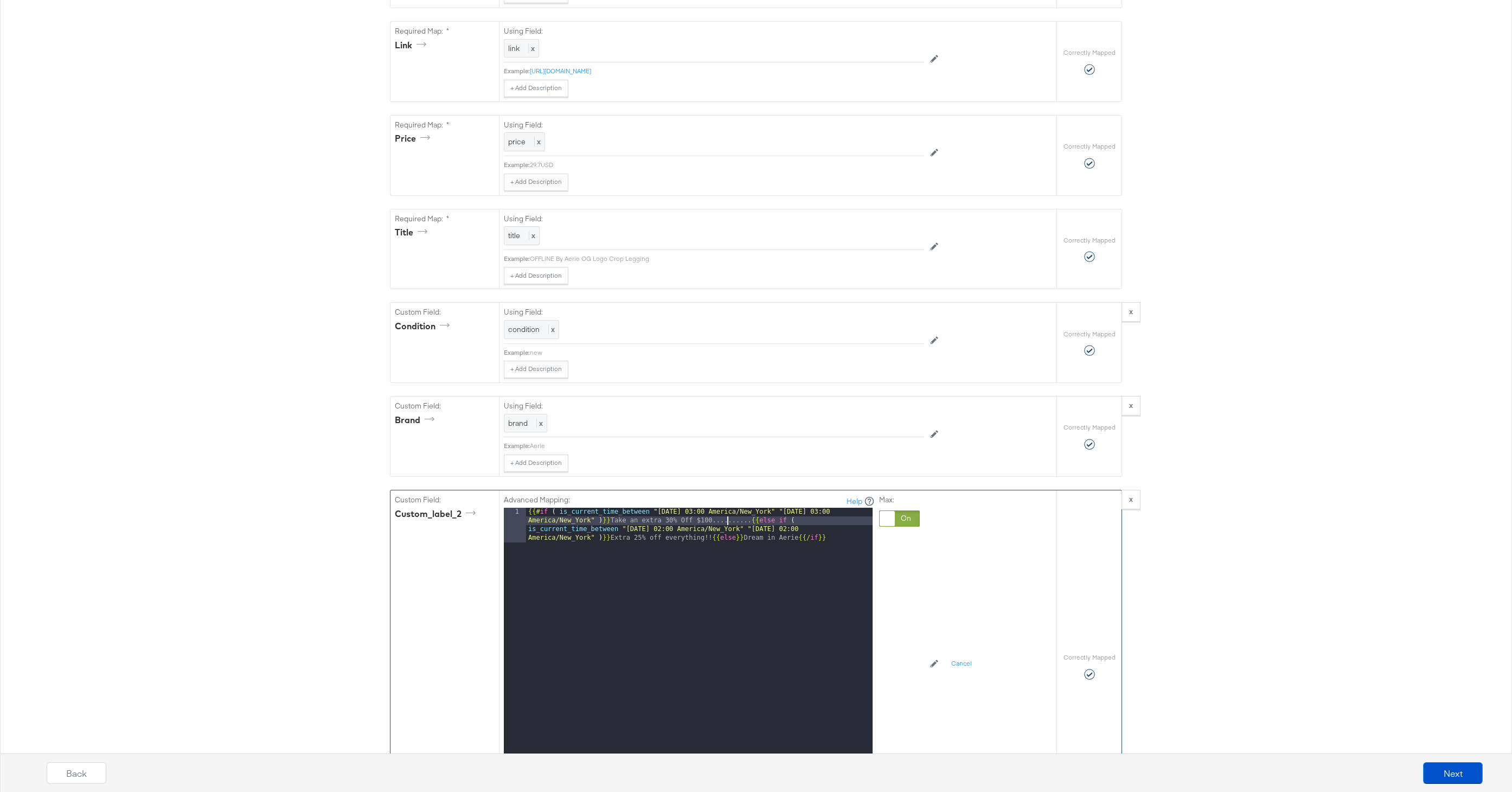
click at [727, 523] on div "{{# if ( is_current_time_between "2024-06-28 03:00 America/New_York" "2024-06-2…" at bounding box center [699, 678] width 347 height 340
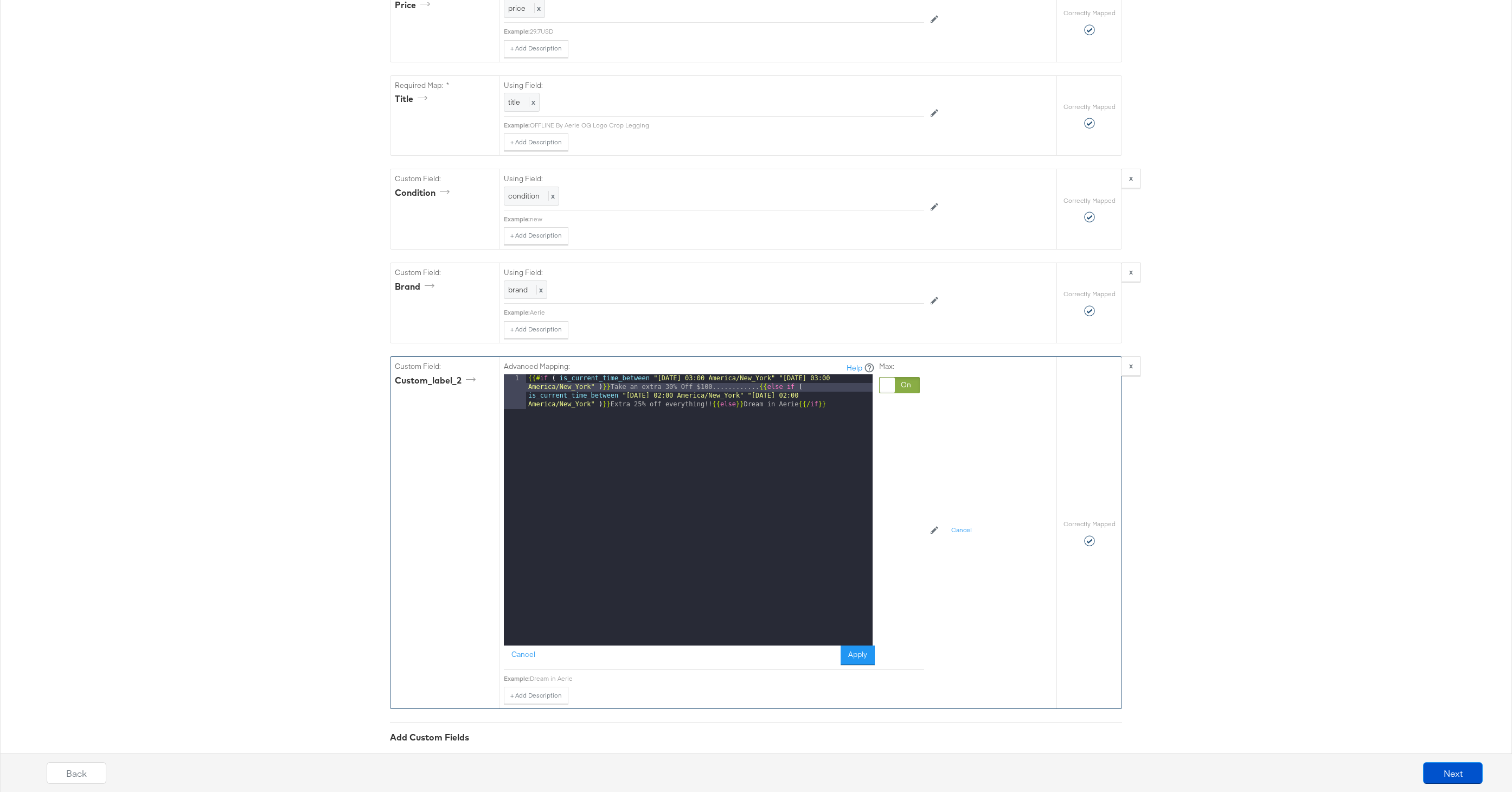
scroll to position [816, 0]
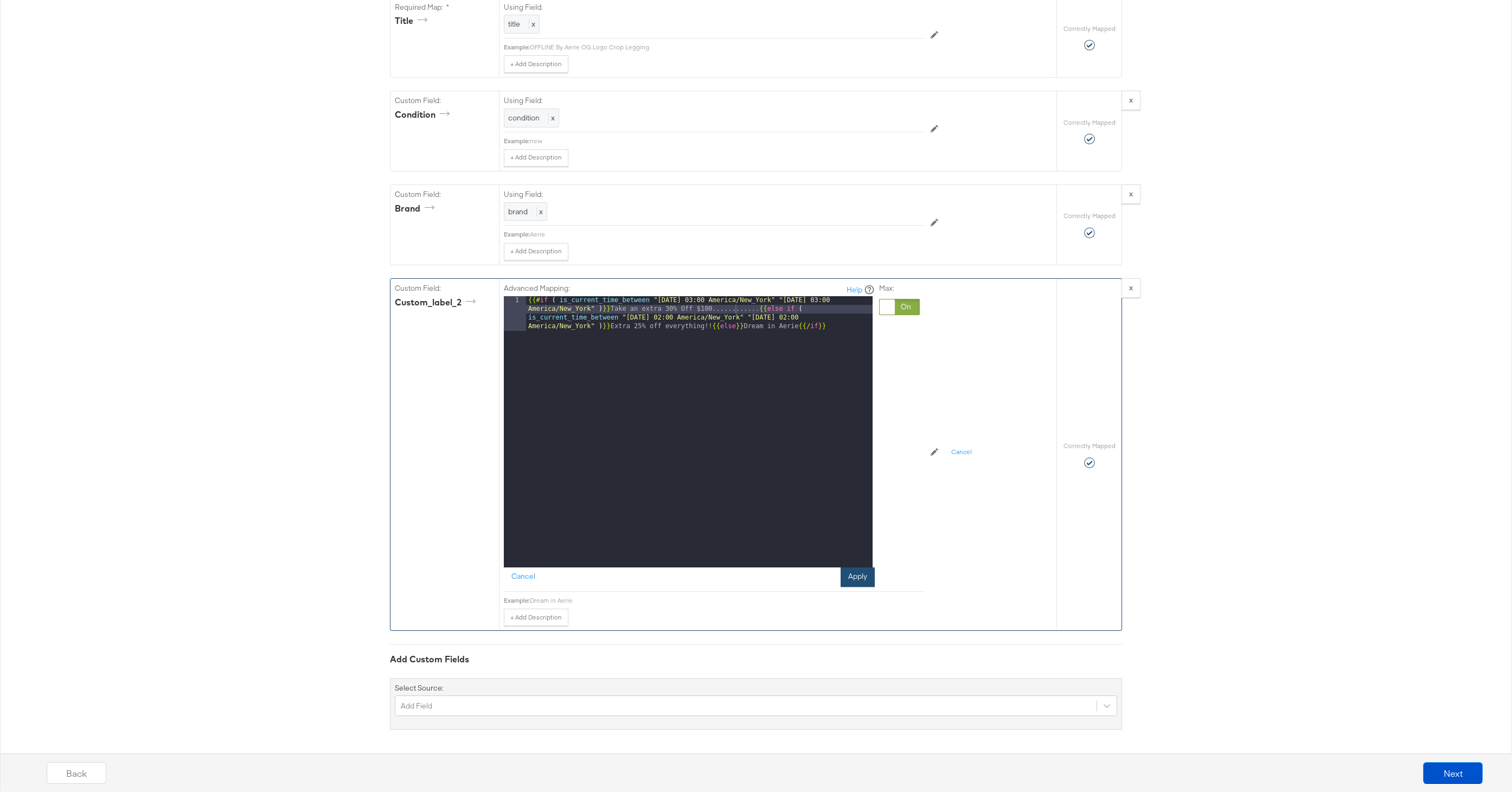
click at [867, 577] on button "Apply" at bounding box center [858, 577] width 34 height 19
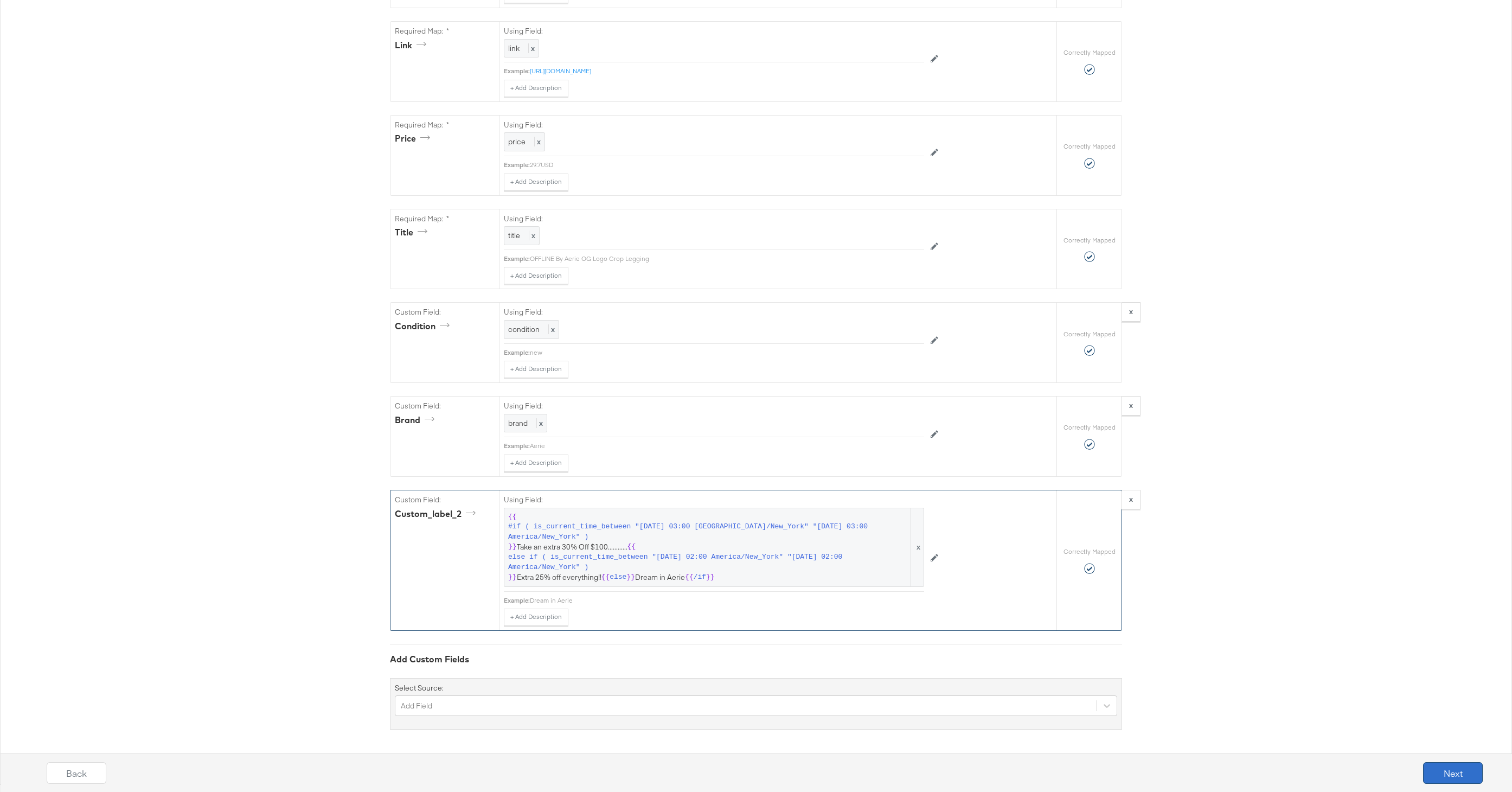
click at [1453, 764] on button "Next" at bounding box center [1453, 773] width 60 height 22
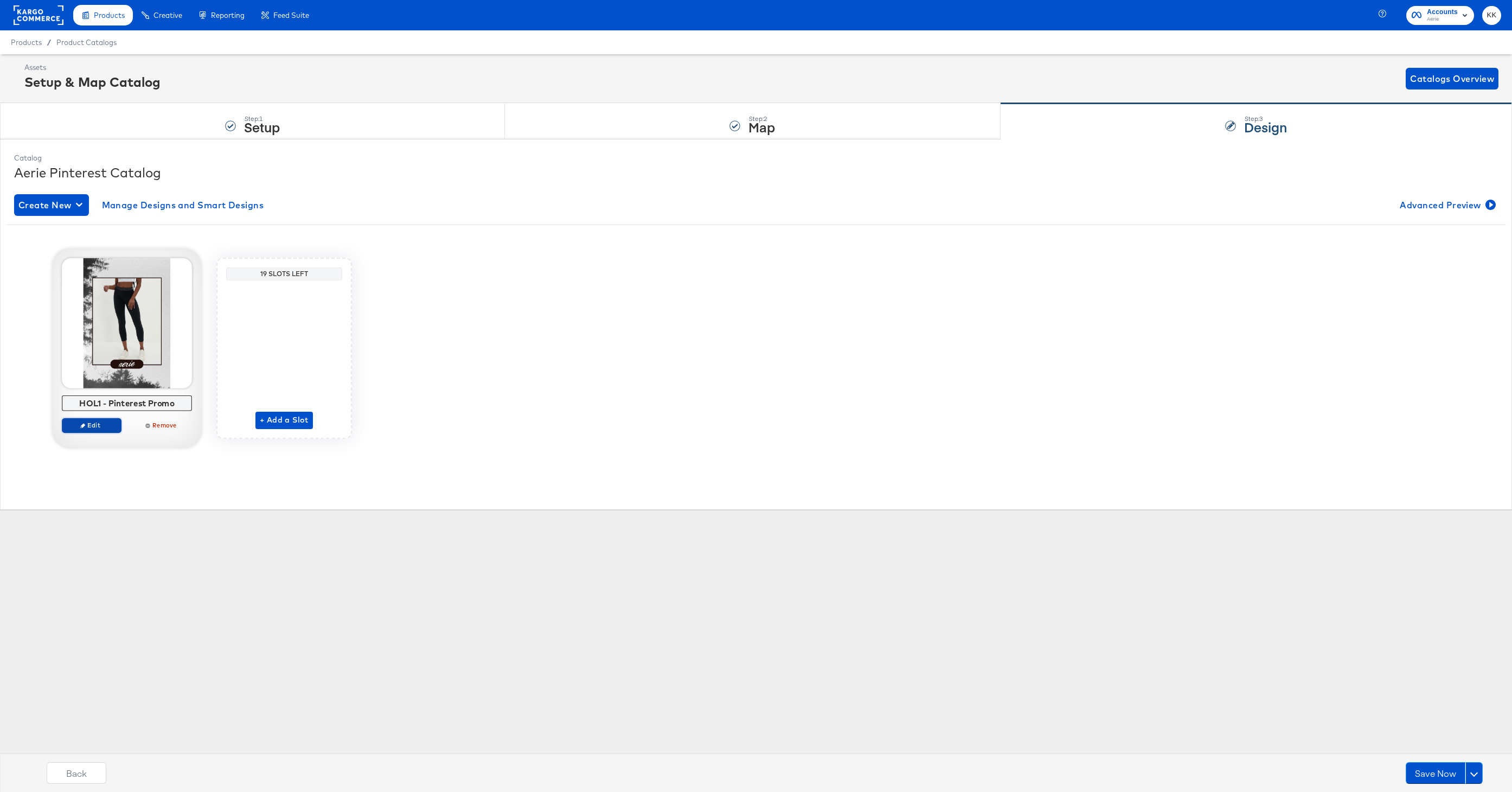
click at [107, 423] on span "Edit" at bounding box center [92, 425] width 50 height 8
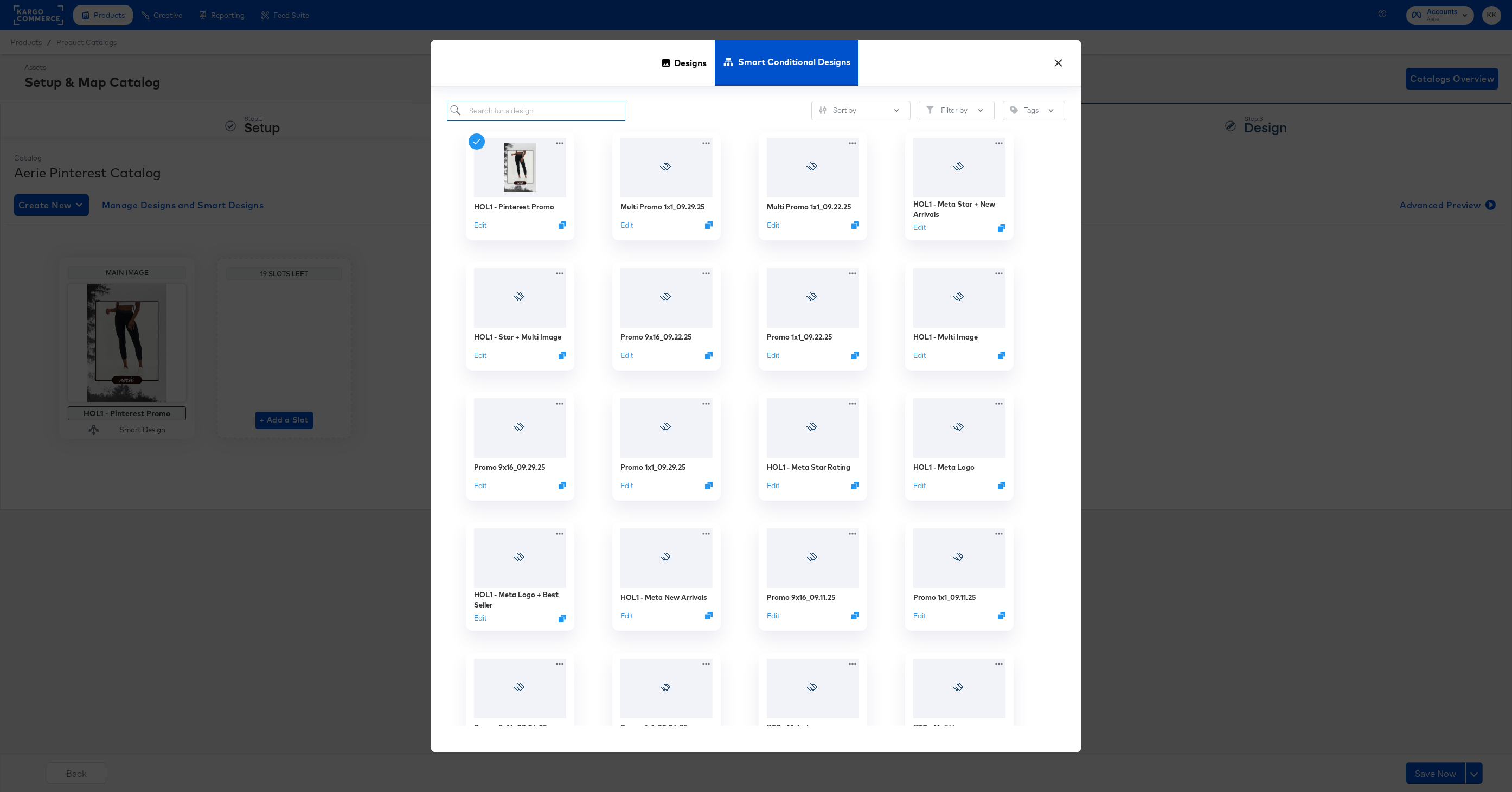
click at [501, 109] on input "search" at bounding box center [536, 111] width 178 height 20
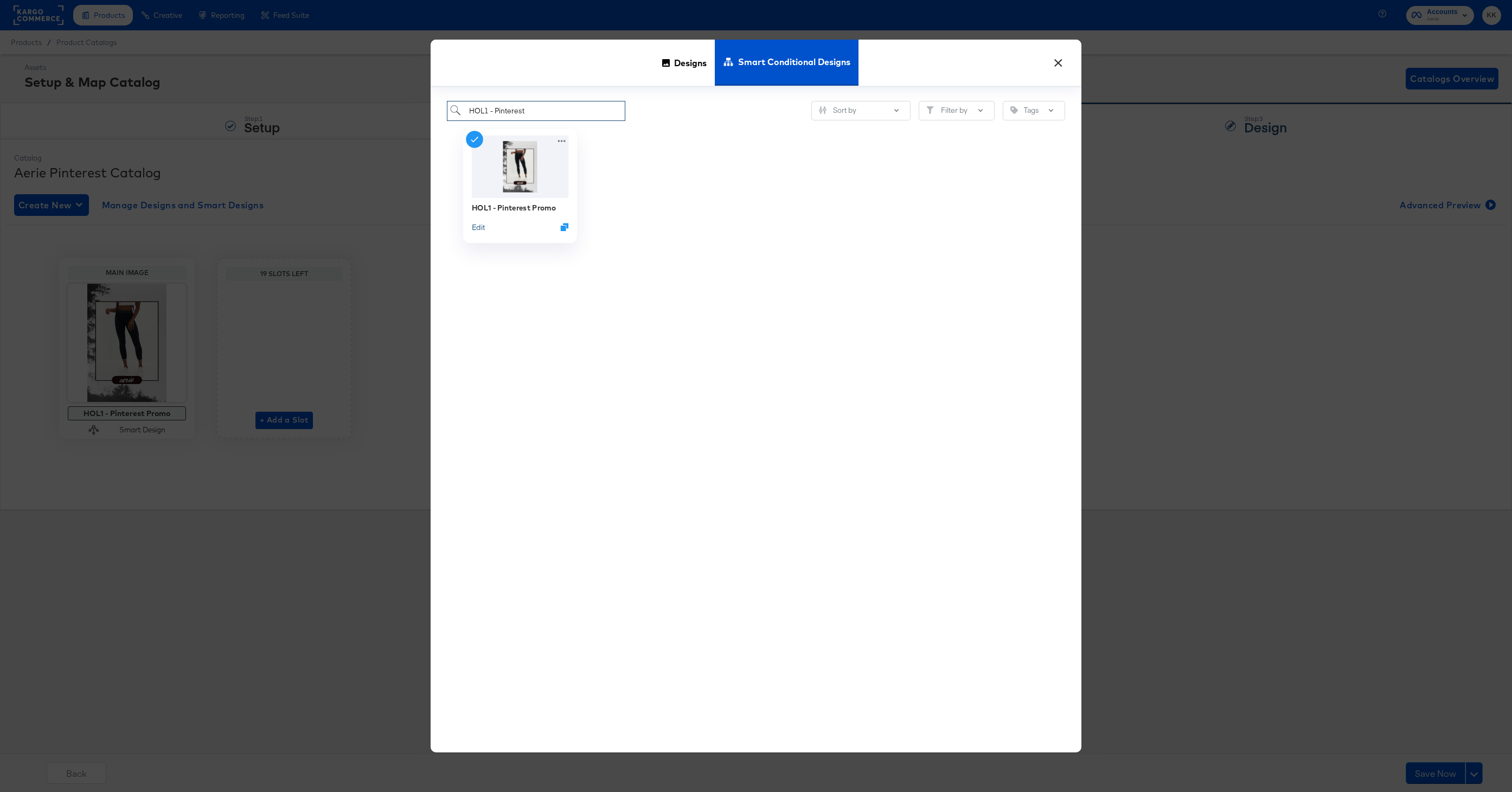
type input "HOL1 - Pinterest"
click at [483, 231] on button "Edit" at bounding box center [478, 226] width 13 height 11
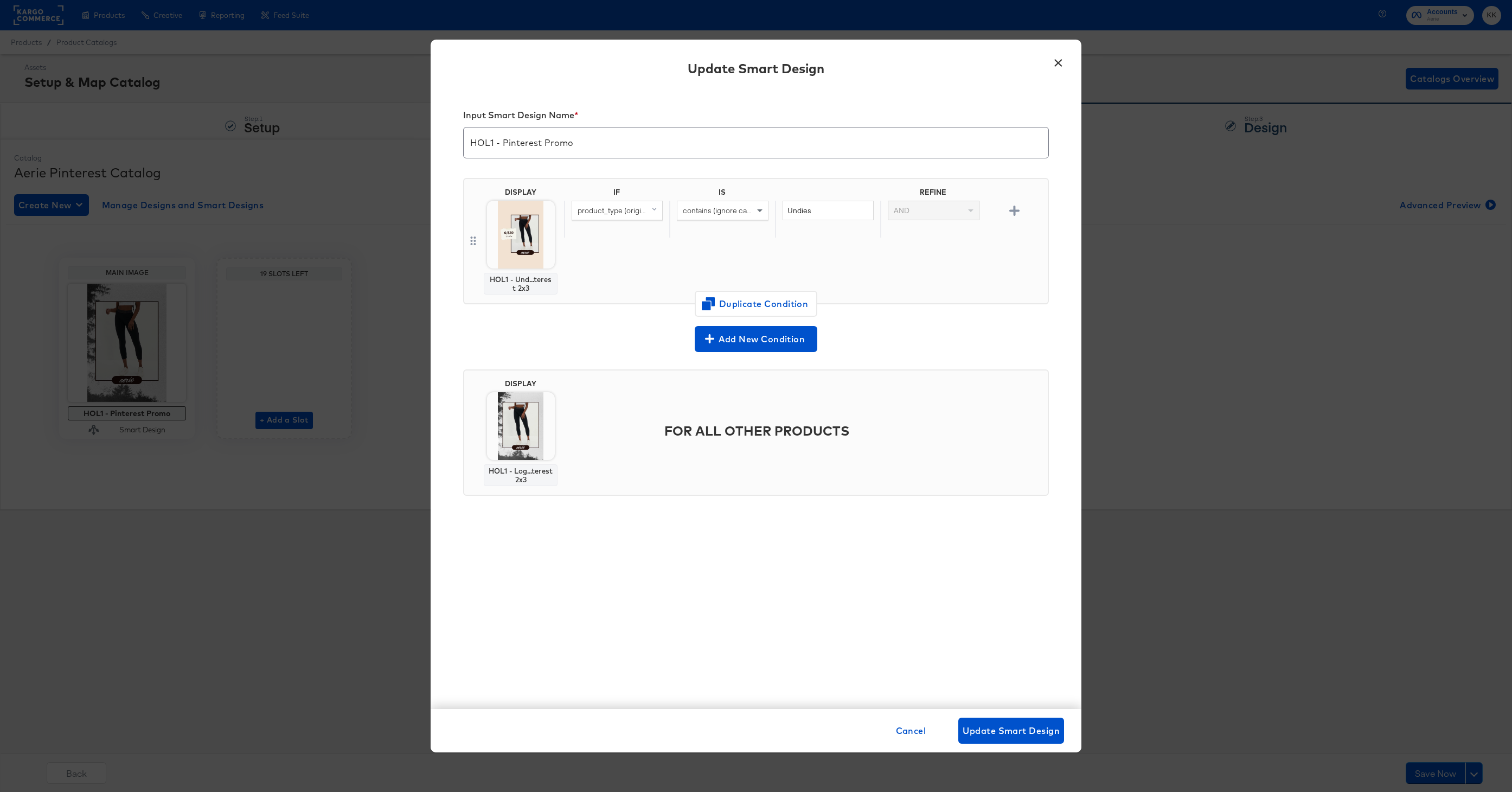
click at [1055, 66] on button "×" at bounding box center [1058, 60] width 19 height 19
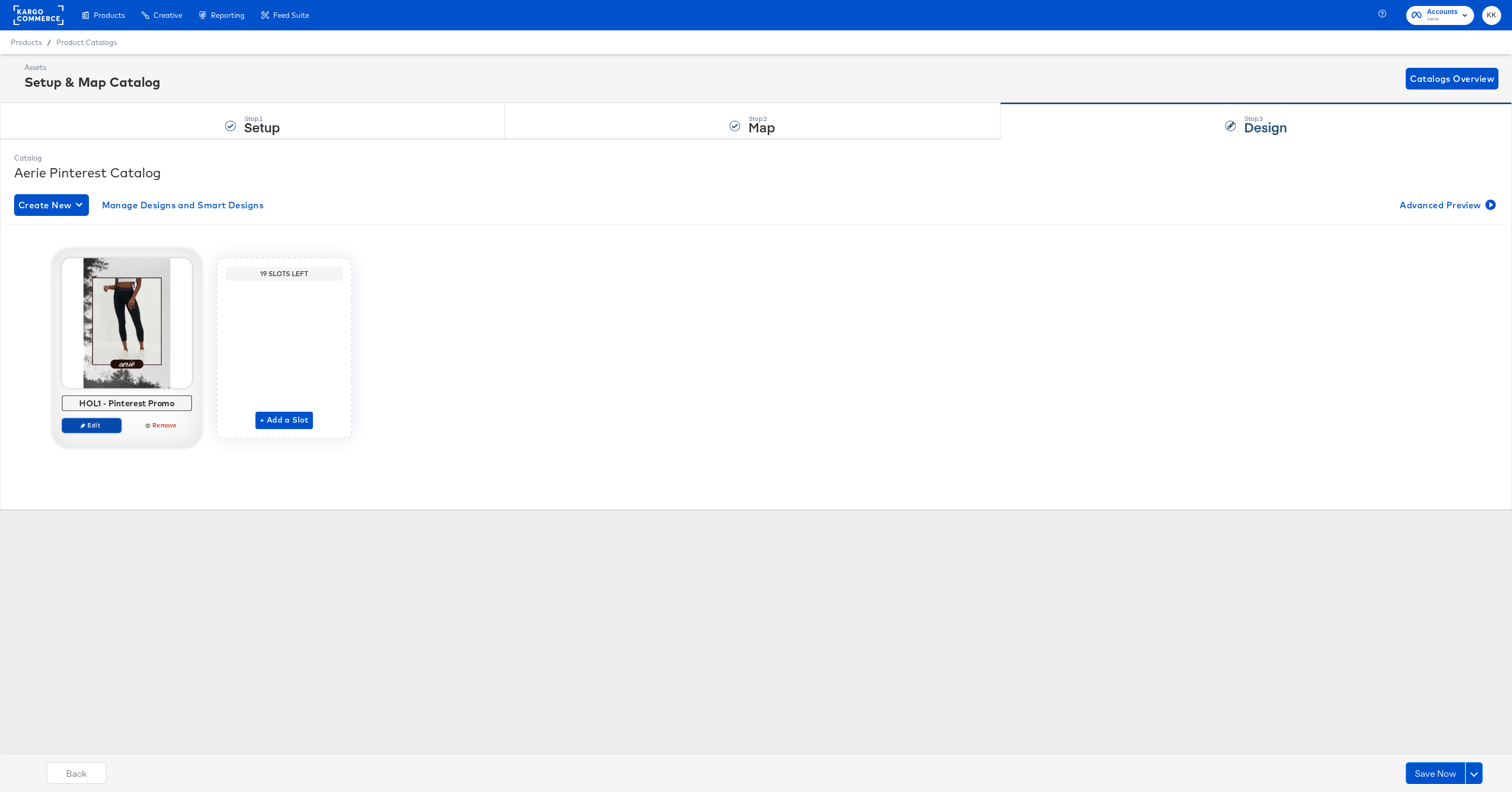
click at [92, 424] on span "Edit" at bounding box center [92, 425] width 50 height 8
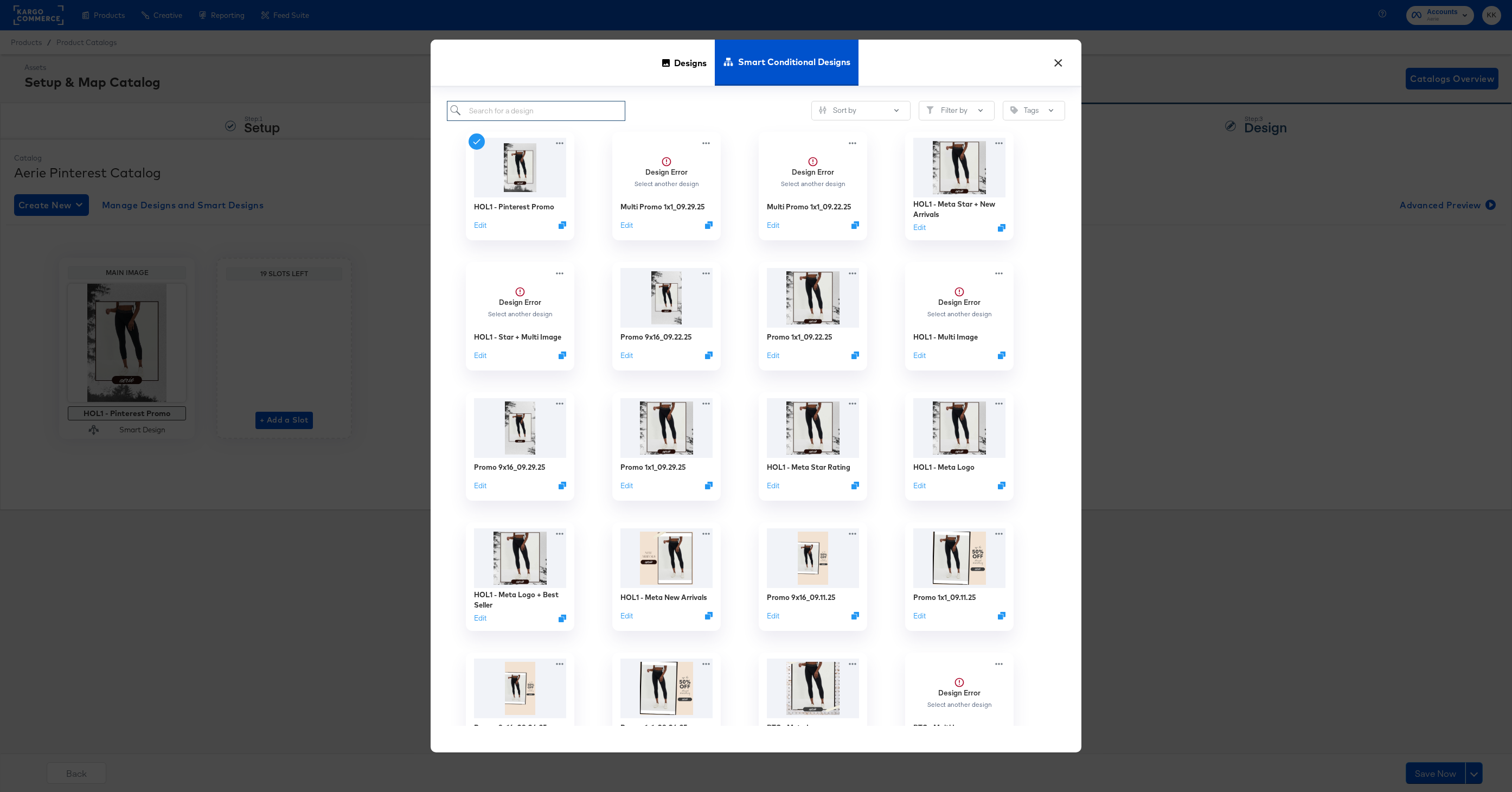
click at [496, 113] on input "search" at bounding box center [536, 111] width 178 height 20
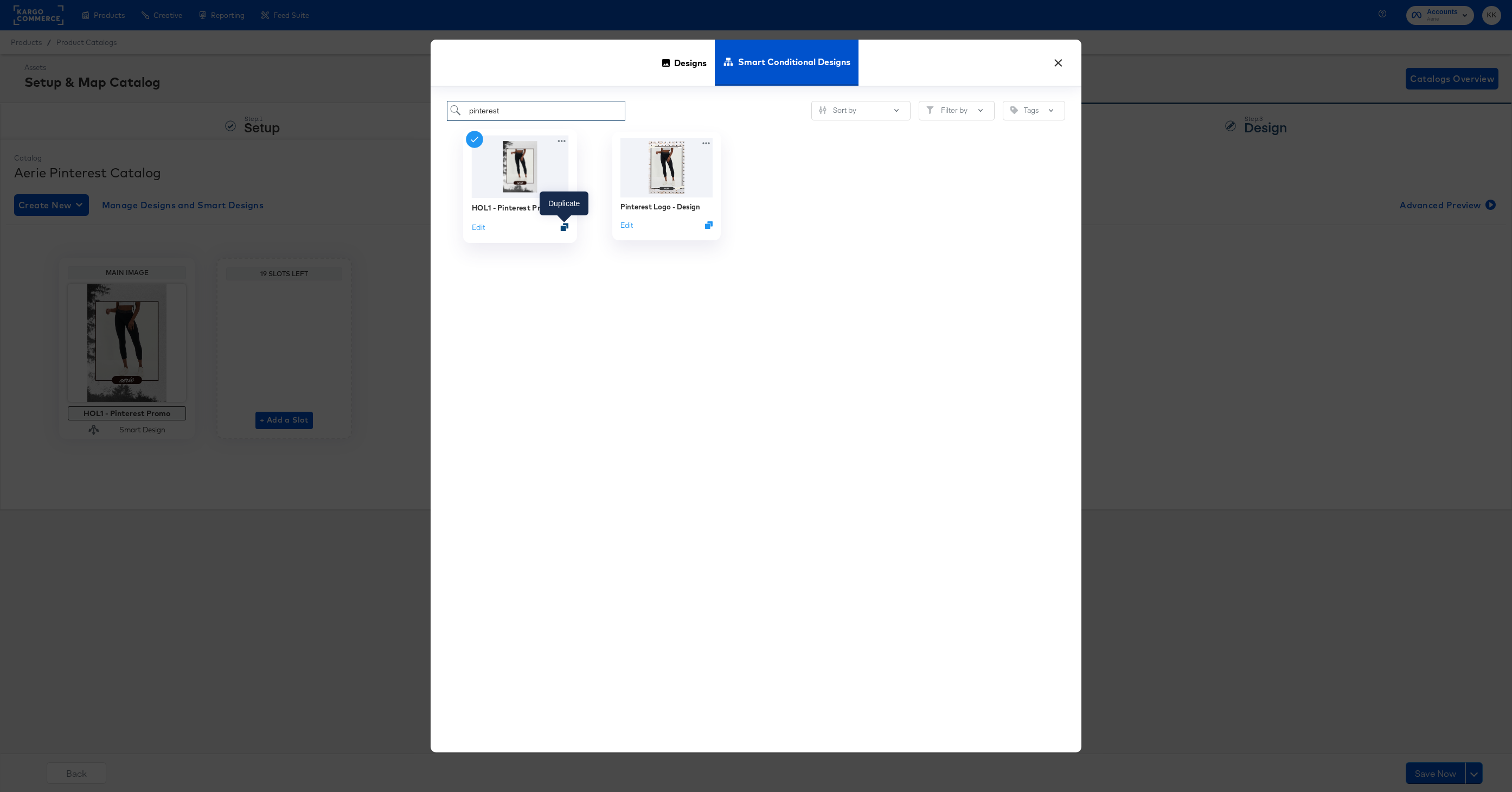
type input "pinterest"
click at [567, 228] on icon "Duplicate" at bounding box center [564, 227] width 8 height 8
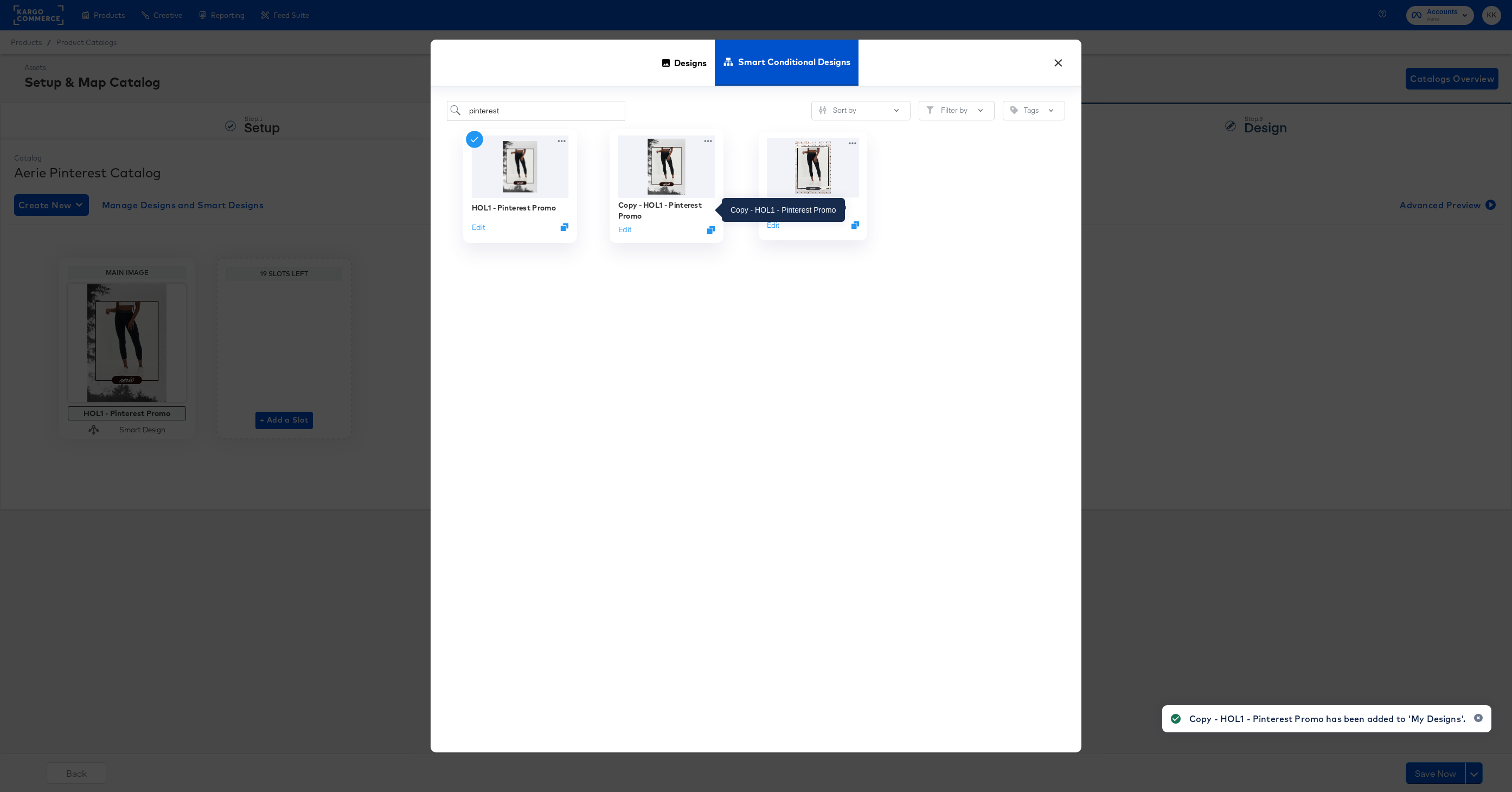
click at [669, 206] on div "Copy - HOL1 - Pinterest Promo" at bounding box center [667, 210] width 97 height 21
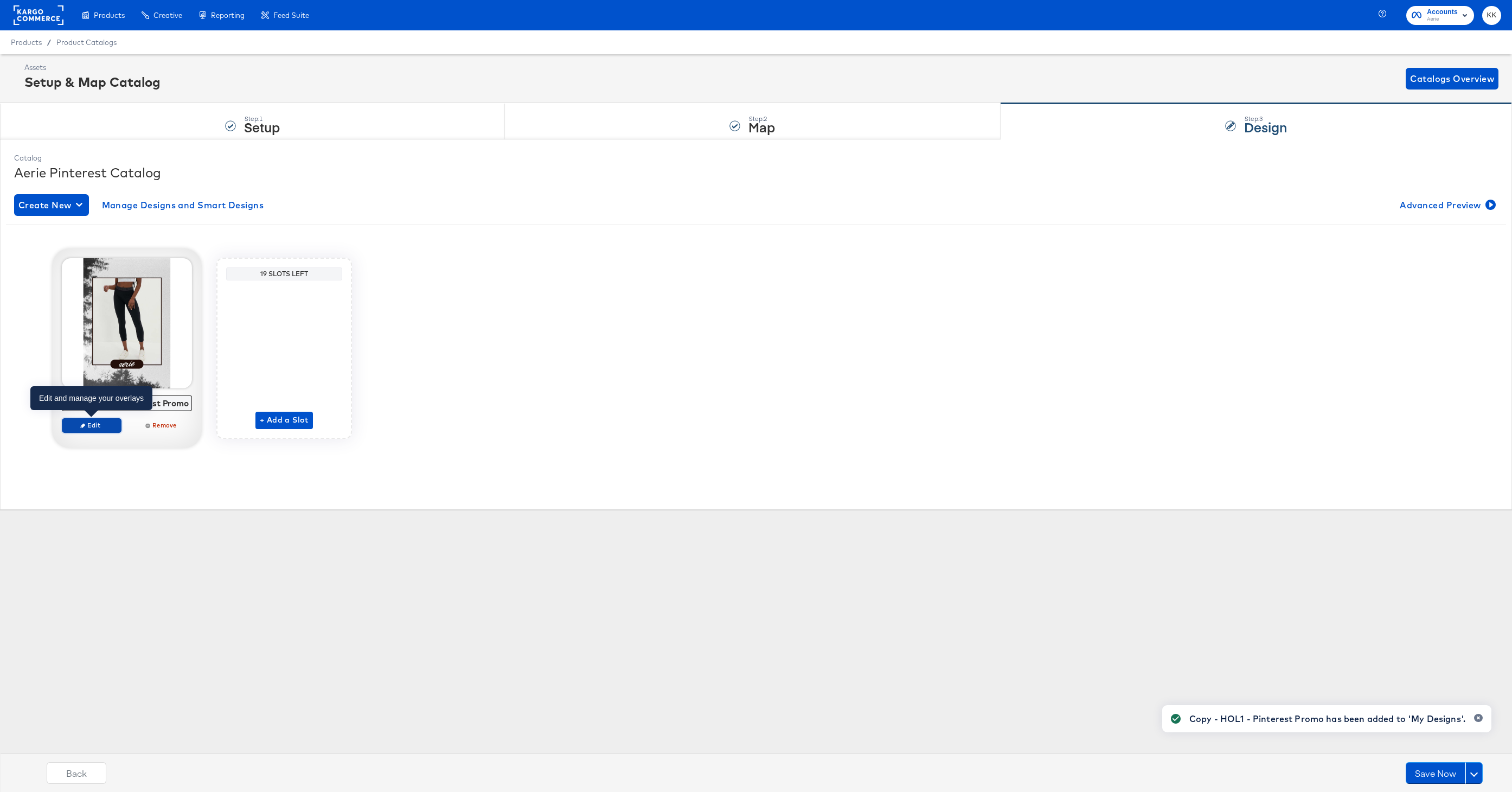
click at [86, 429] on button "Edit" at bounding box center [92, 425] width 60 height 15
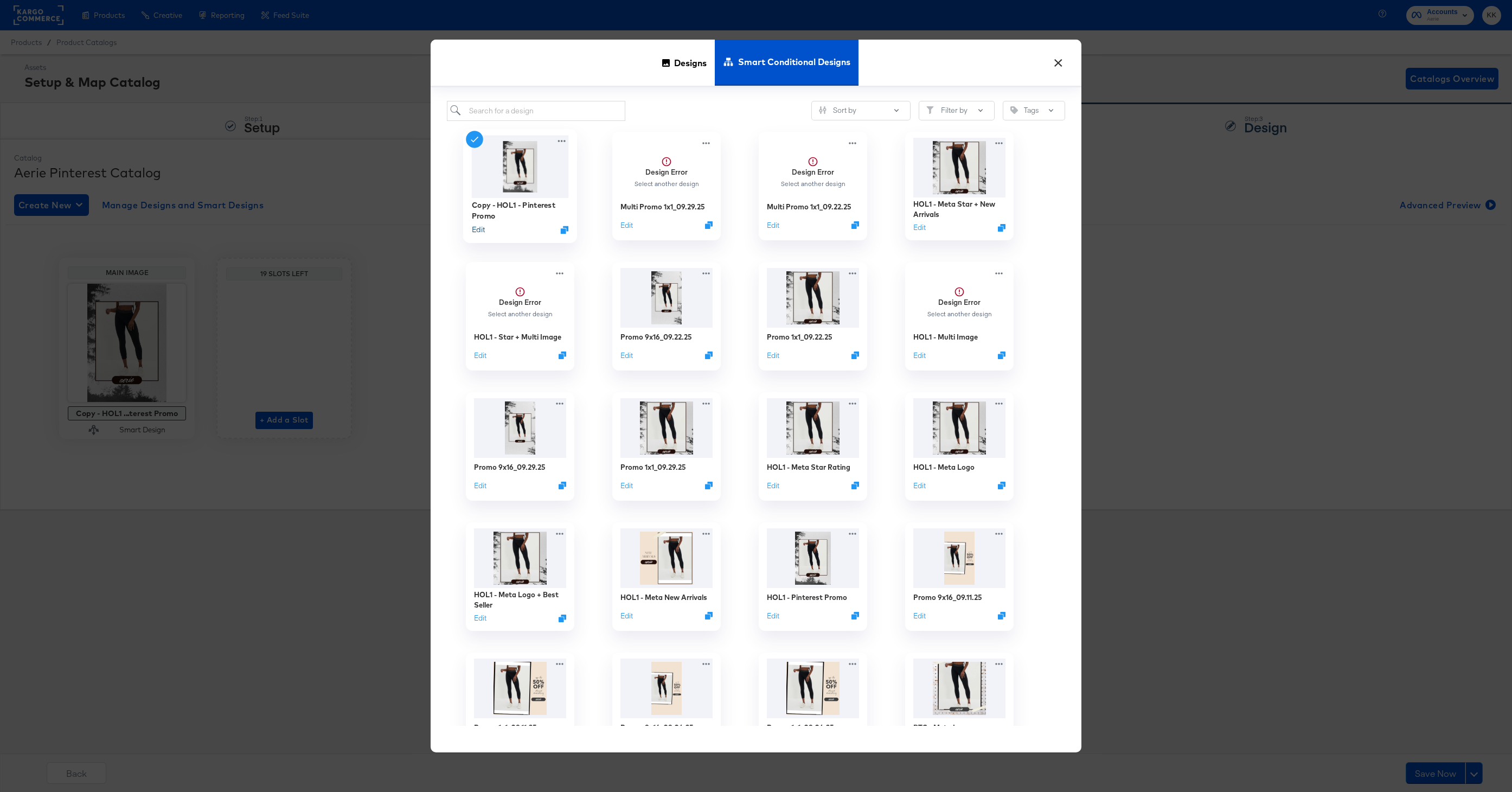
click at [475, 232] on button "Edit" at bounding box center [478, 229] width 13 height 11
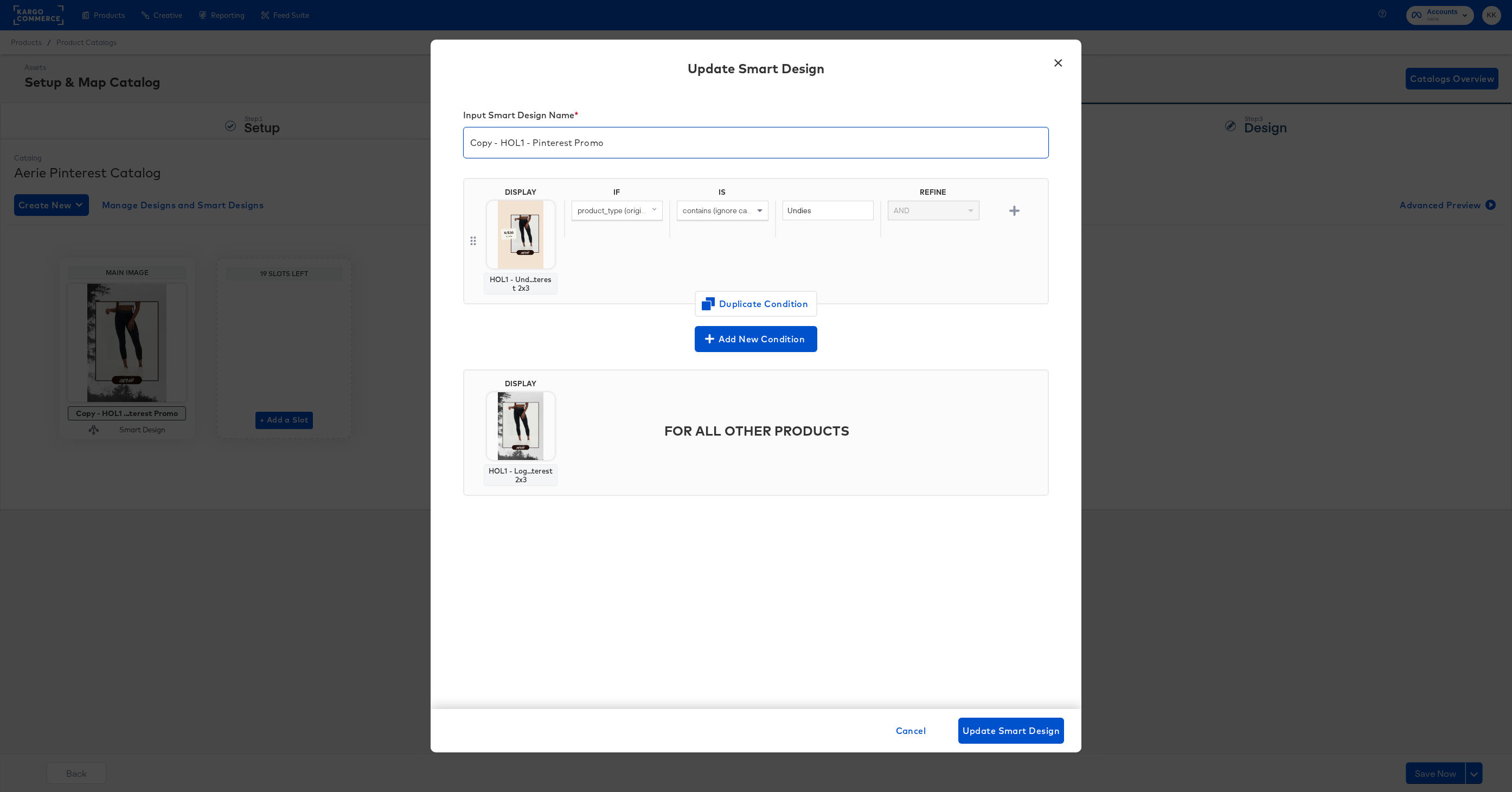
drag, startPoint x: 502, startPoint y: 145, endPoint x: 452, endPoint y: 145, distance: 50.0
click at [454, 145] on div "Input Smart Design Name * Copy - HOL1 - Pinterest Promo DISPLAY HOL1 - Und...te…" at bounding box center [756, 399] width 650 height 619
click at [605, 148] on input "HOL1 - Pinterest Promo" at bounding box center [756, 138] width 585 height 30
type input "HOL1 - Pinterest Promo KK"
click at [772, 300] on span "Duplicate Condition" at bounding box center [756, 304] width 105 height 15
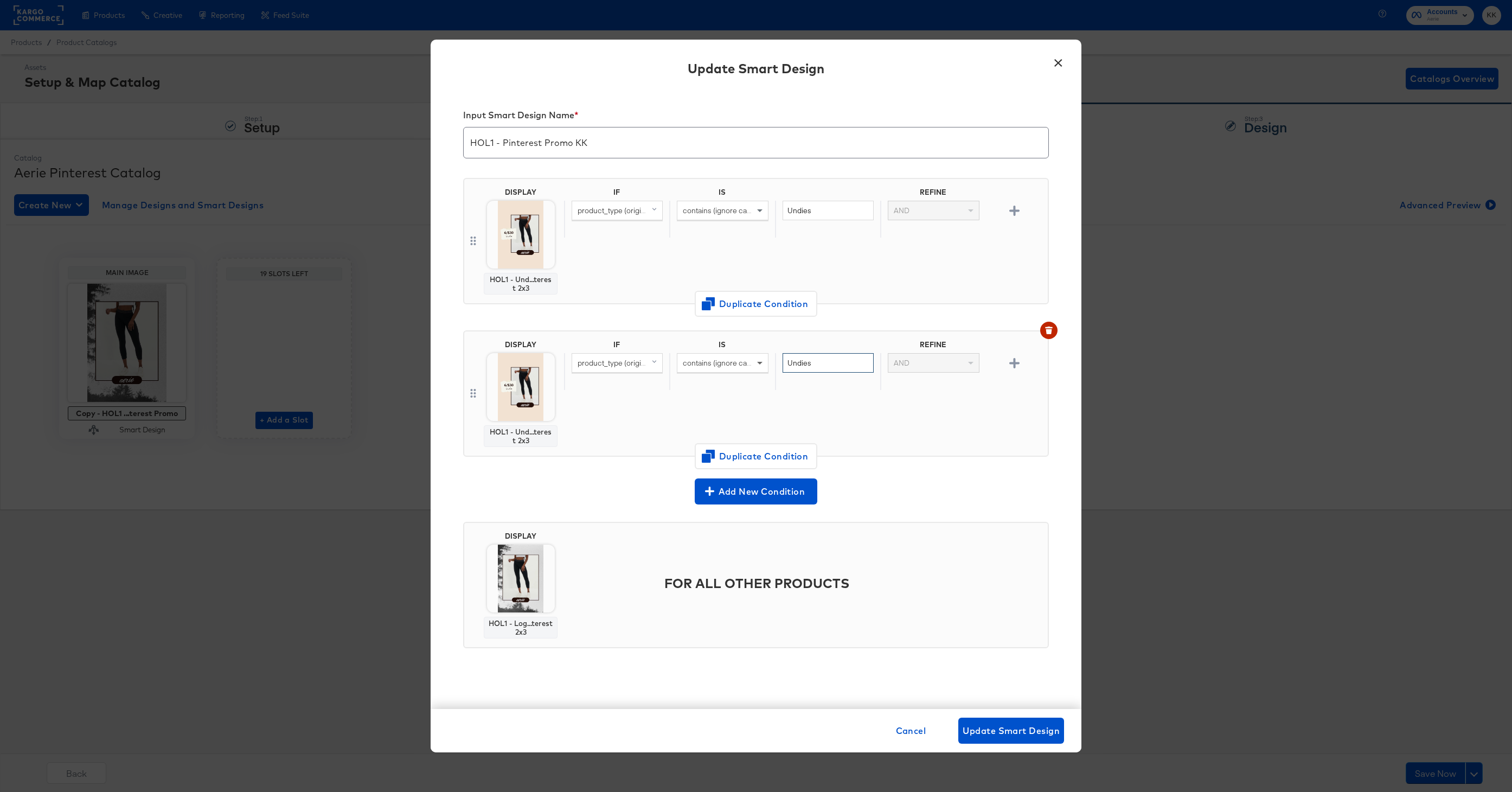
drag, startPoint x: 819, startPoint y: 365, endPoint x: 760, endPoint y: 365, distance: 59.0
click at [760, 365] on div "product_type (original) contains (ignore case) Undies AND" at bounding box center [803, 372] width 479 height 37
type input "Bras"
click at [628, 411] on div "IF IS REFINE product_type (original) contains (ignore case) Bras AND" at bounding box center [803, 394] width 479 height 107
click at [523, 460] on span "Change Design" at bounding box center [521, 462] width 115 height 14
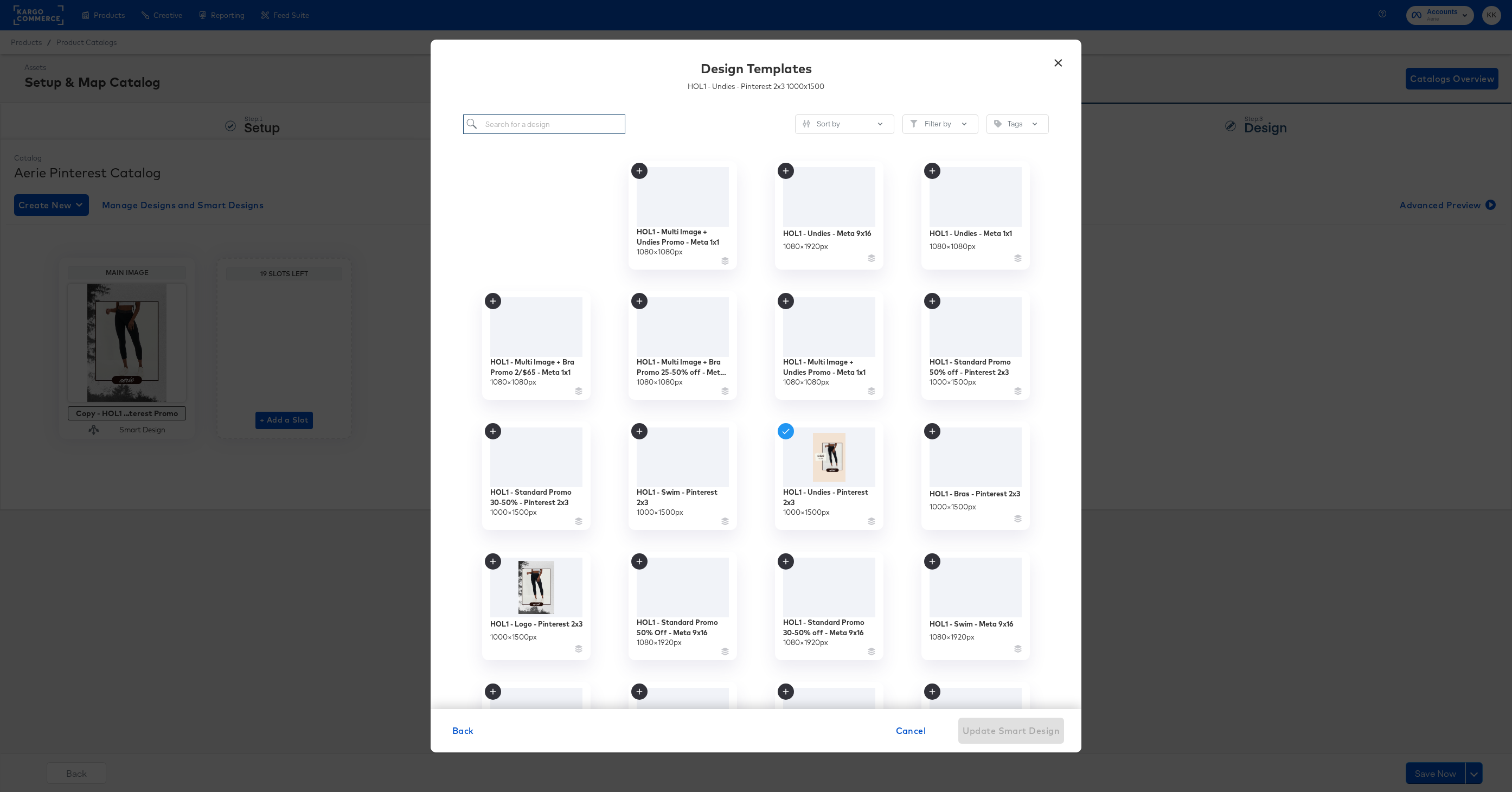
click at [513, 127] on input "search" at bounding box center [544, 124] width 162 height 20
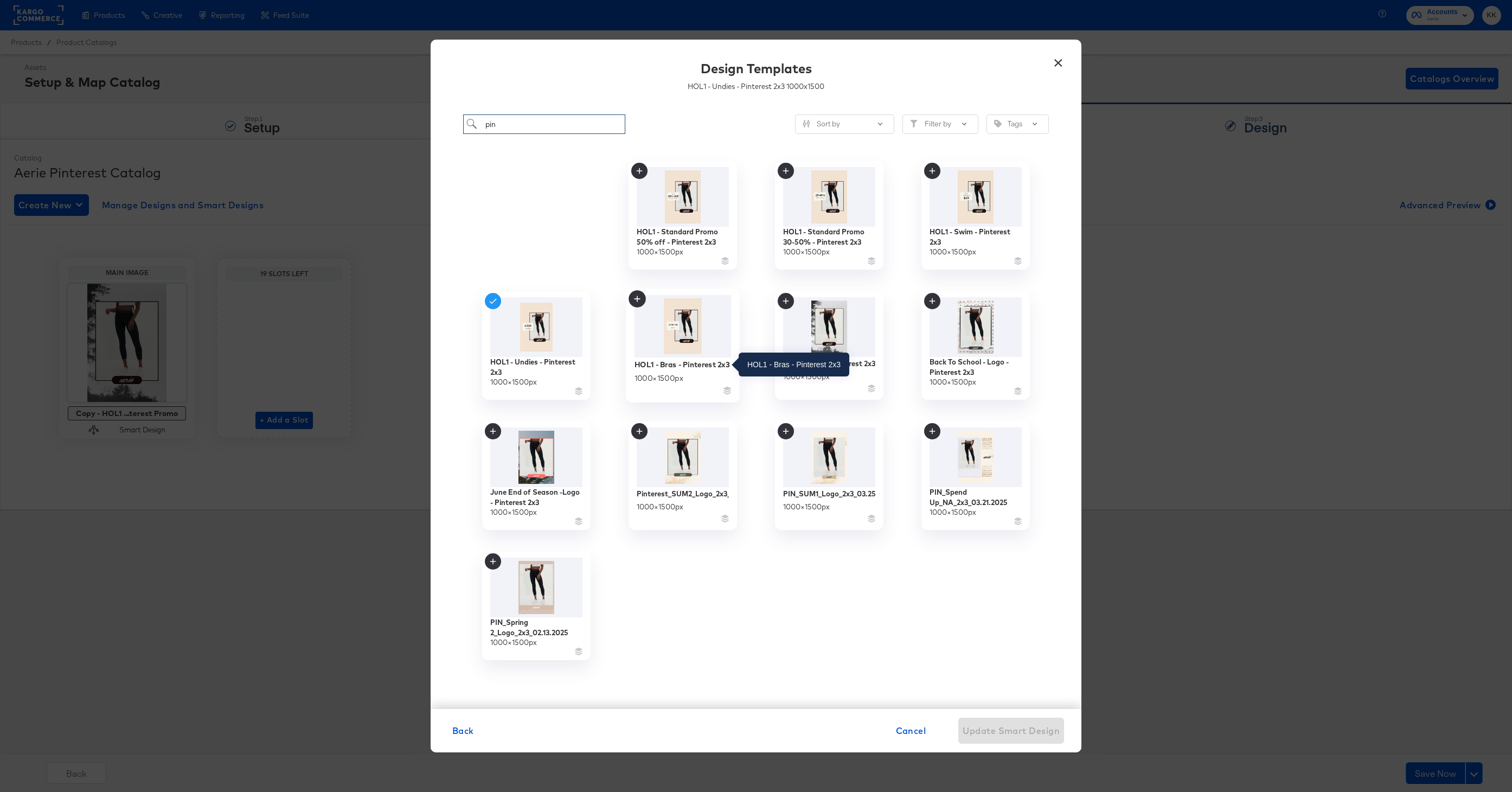
type input "pin"
click at [696, 364] on div "HOL1 - Bras - Pinterest 2x3" at bounding box center [681, 364] width 95 height 11
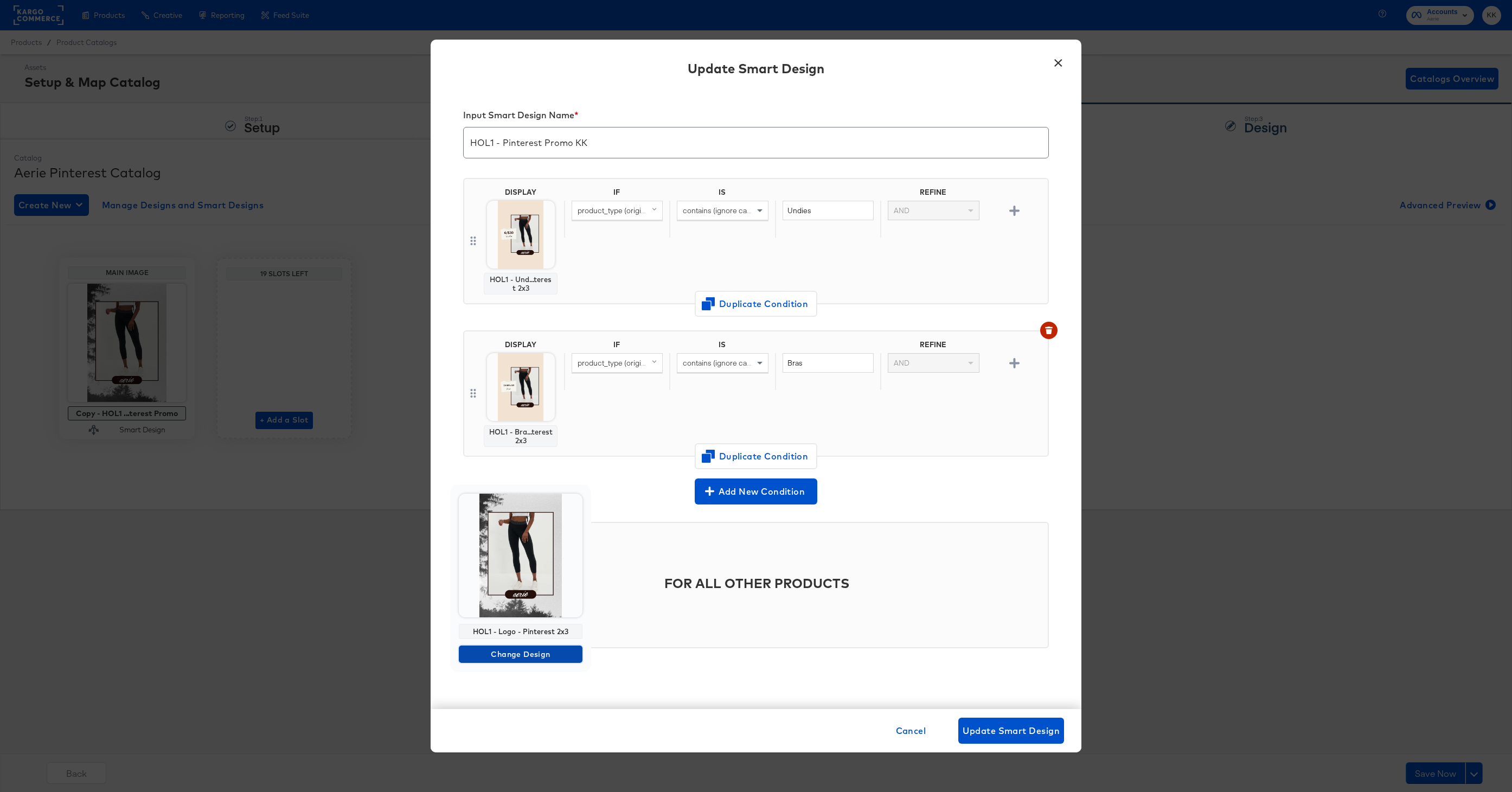
click at [526, 645] on button "Change Design" at bounding box center [520, 654] width 124 height 17
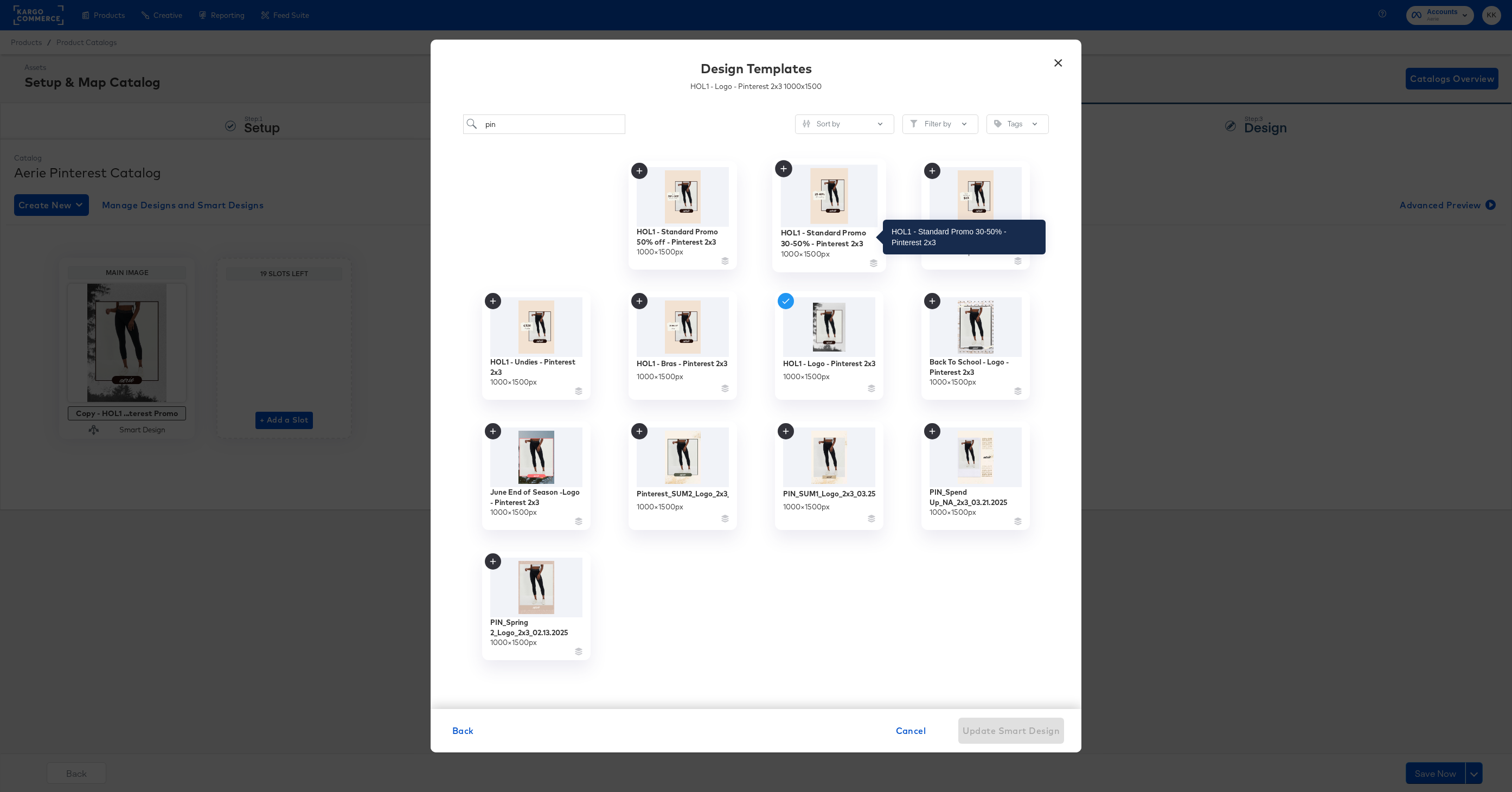
click at [823, 232] on div "HOL1 - Standard Promo 30-50% - Pinterest 2x3" at bounding box center [829, 238] width 97 height 21
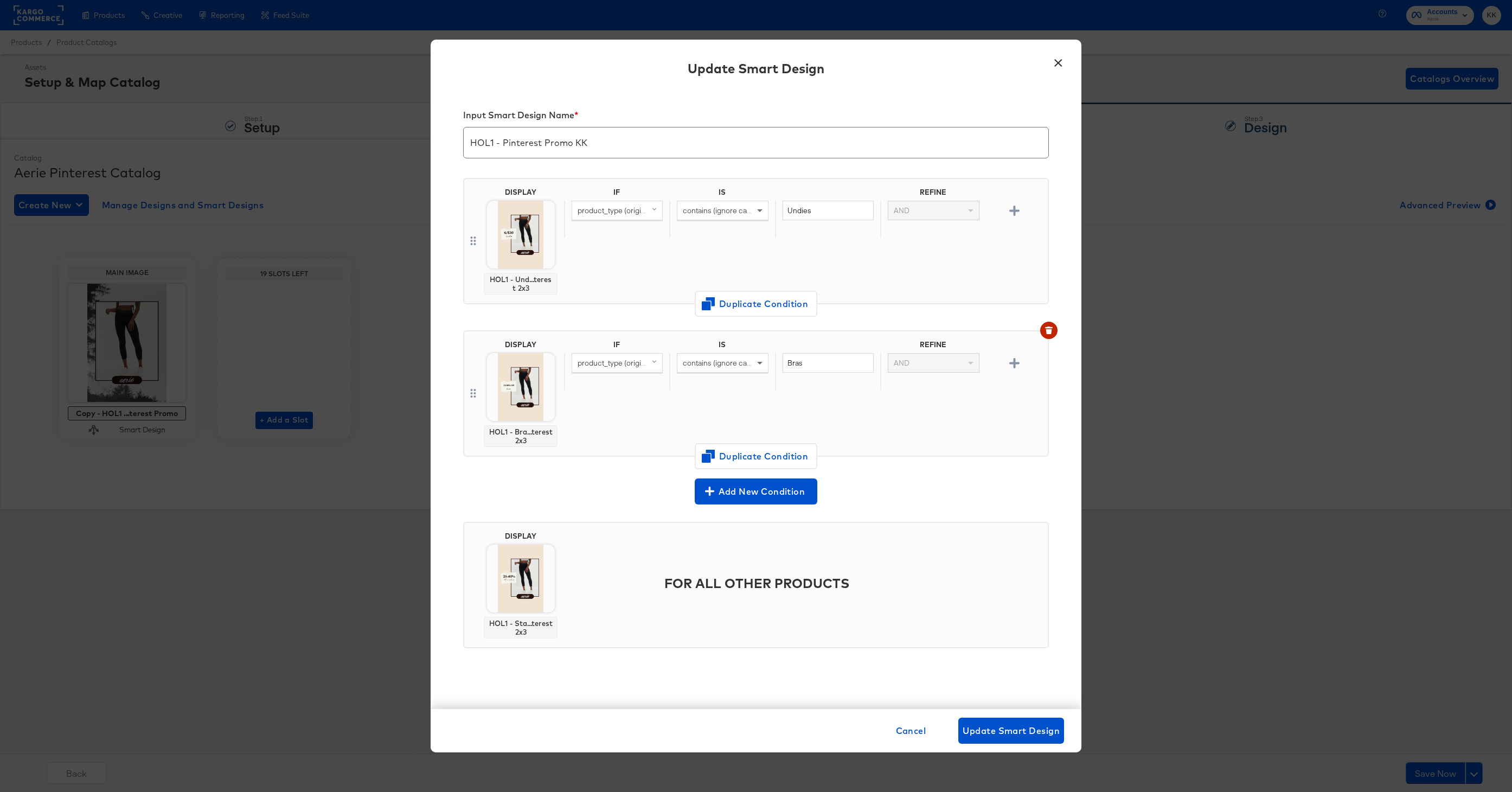
click at [1058, 744] on div "Cancel Update Smart Design" at bounding box center [756, 730] width 650 height 44
click at [1054, 743] on button "Update Smart Design" at bounding box center [1011, 730] width 106 height 26
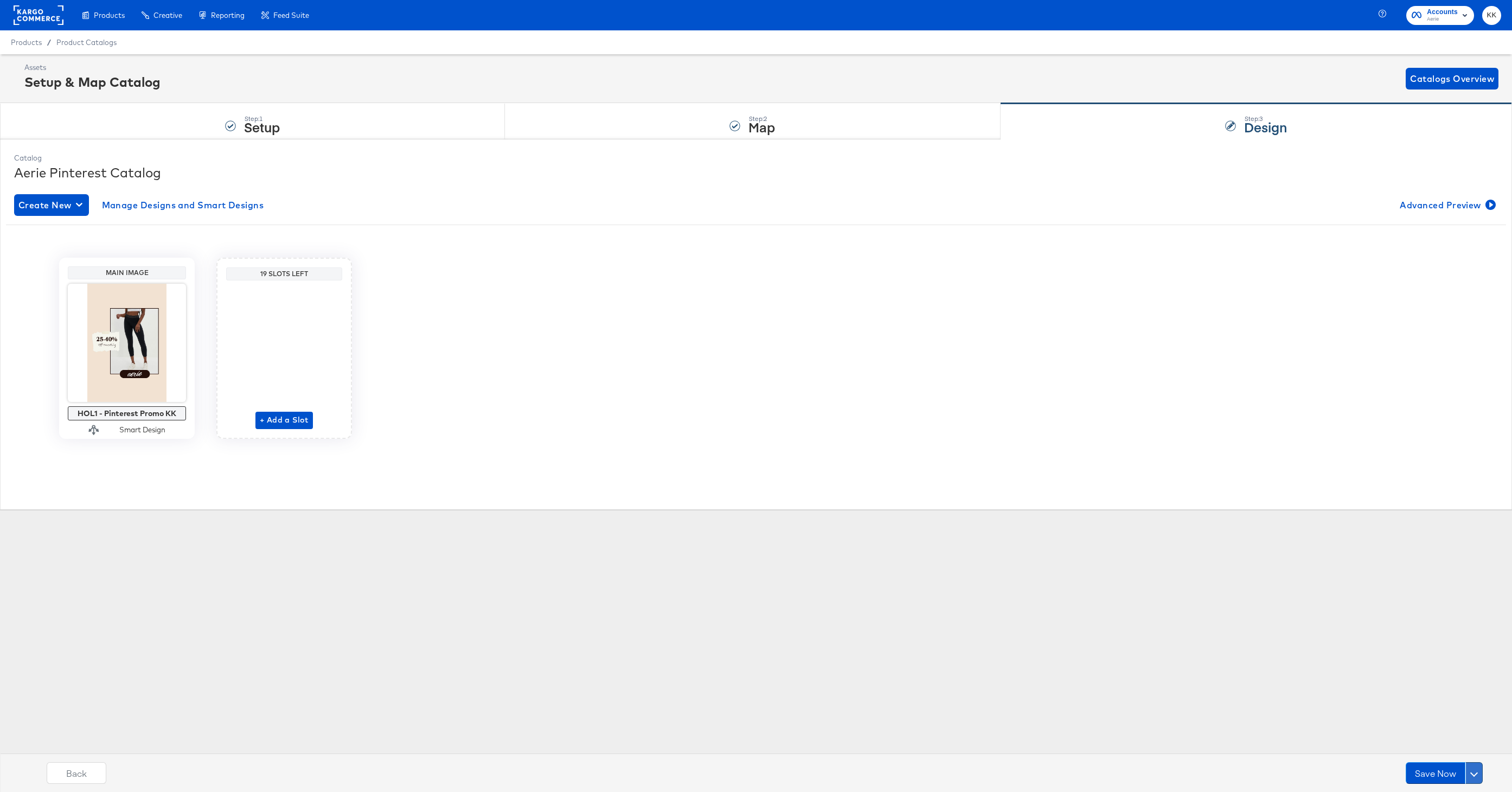
click at [1476, 770] on button at bounding box center [1473, 773] width 17 height 22
click at [1457, 753] on div "Schedule Save" at bounding box center [1447, 752] width 49 height 11
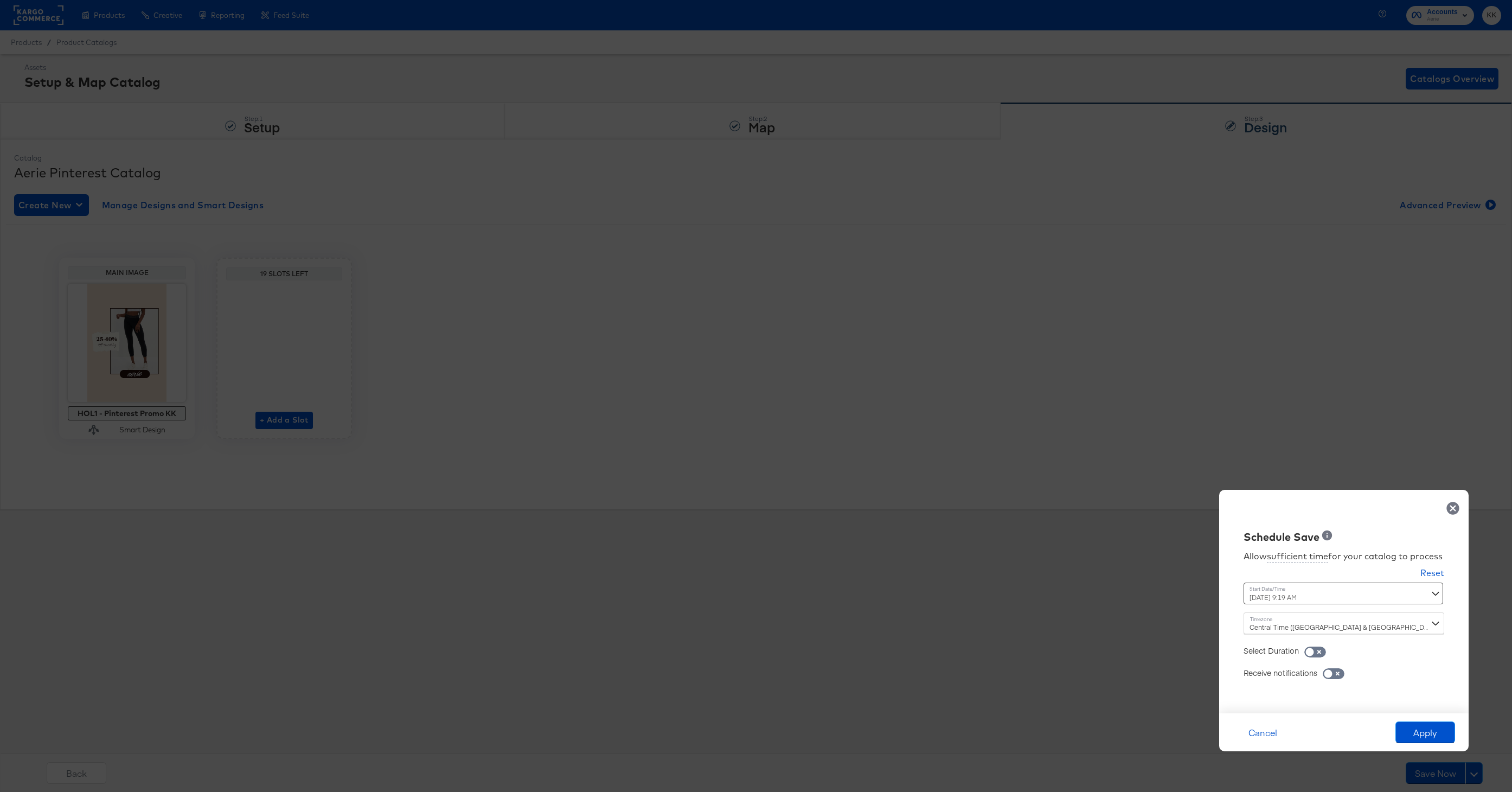
click at [1303, 593] on div "October 3rd 2025 9:19 AM ‹ October 2025 › Su Mo Tu We Th Fr Sa 28 29 30 1 2 3 4…" at bounding box center [1316, 593] width 147 height 22
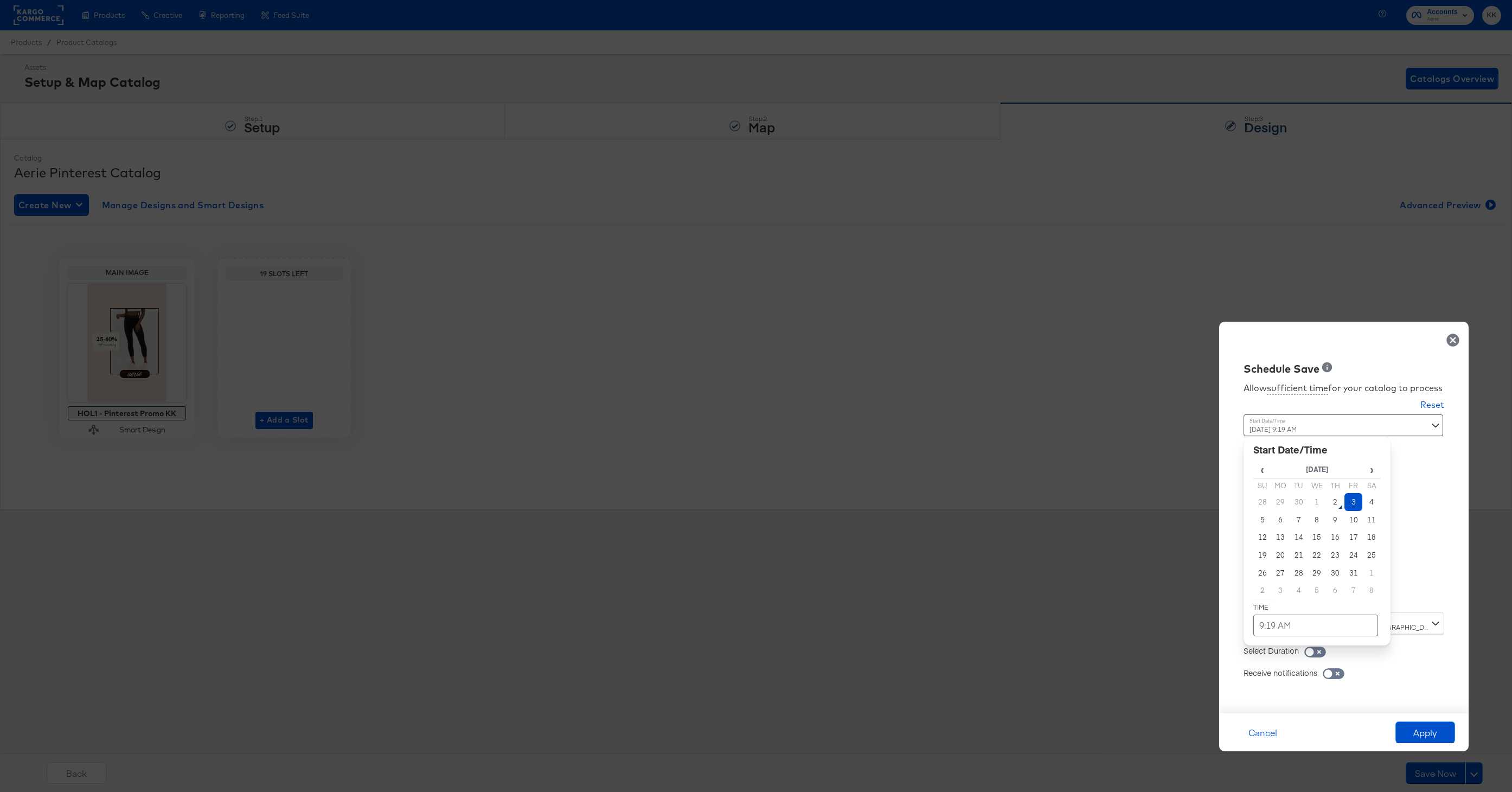
click at [1354, 500] on td "3" at bounding box center [1353, 502] width 19 height 18
click at [1293, 624] on td "9:19 AM" at bounding box center [1315, 625] width 125 height 22
click at [1296, 551] on span "▼" at bounding box center [1294, 543] width 22 height 22
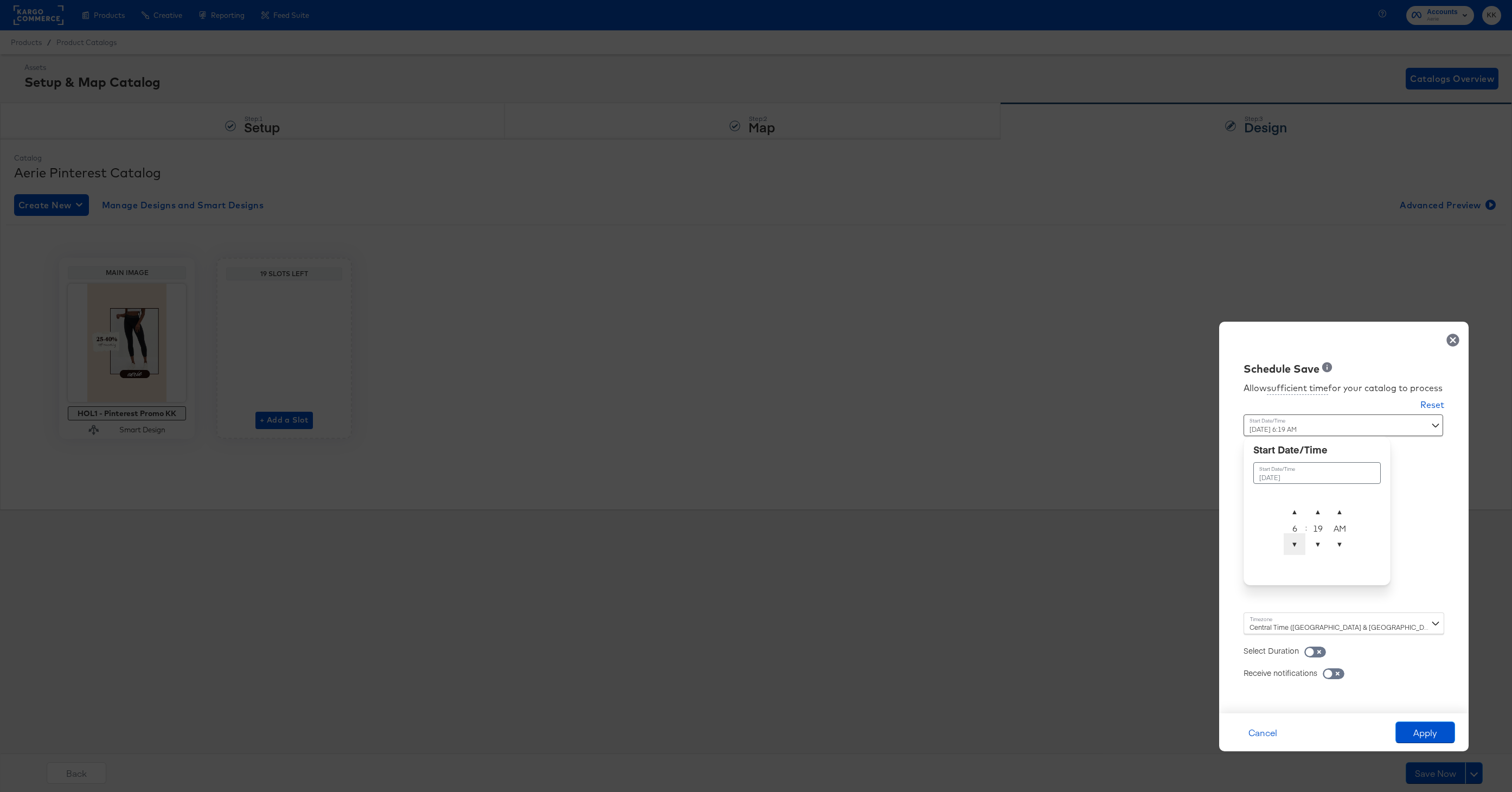
click at [1296, 551] on span "▼" at bounding box center [1294, 543] width 22 height 22
click at [1315, 543] on span "▼" at bounding box center [1318, 543] width 22 height 22
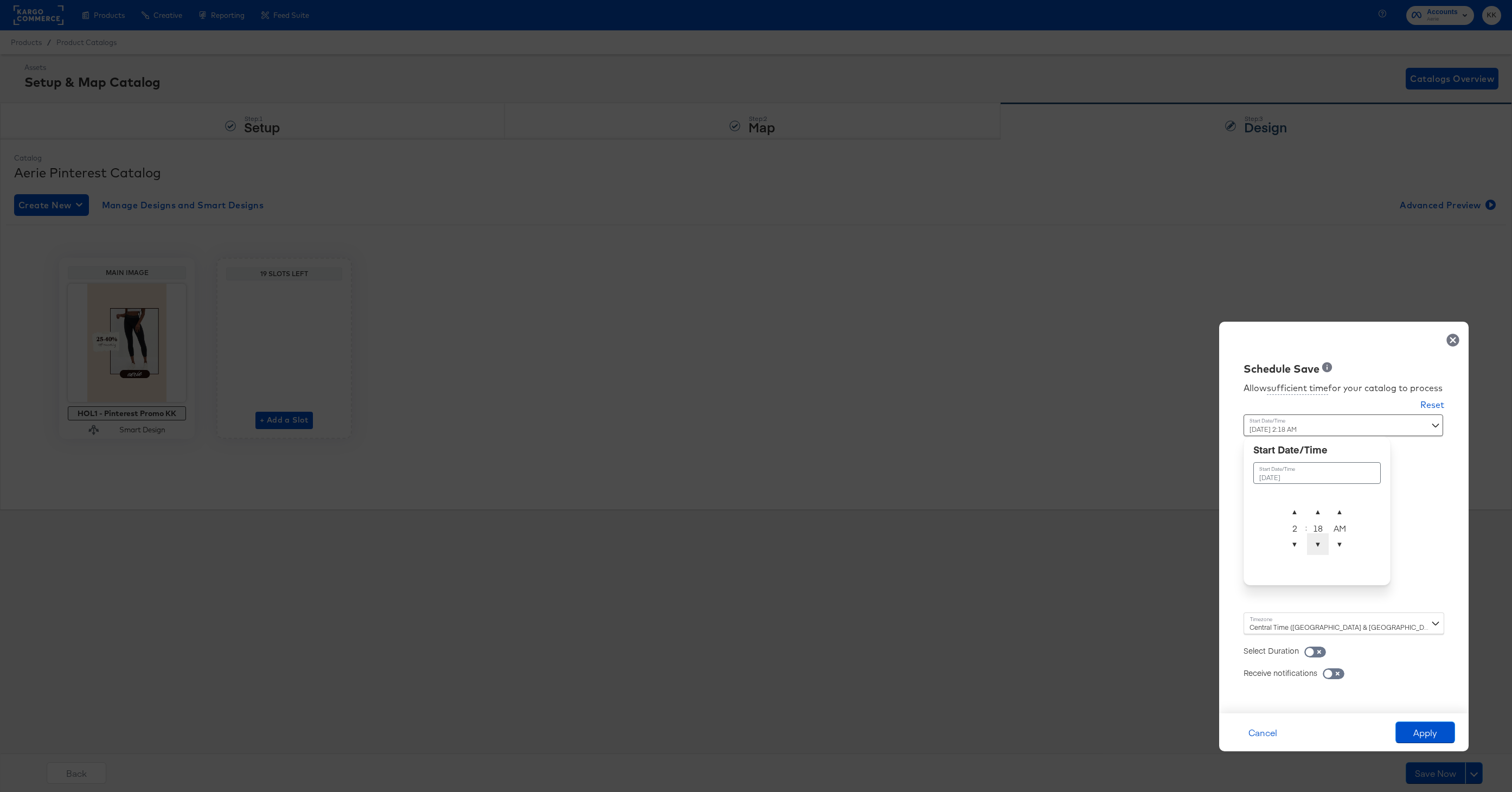
click at [1315, 543] on span "▼" at bounding box center [1318, 543] width 22 height 22
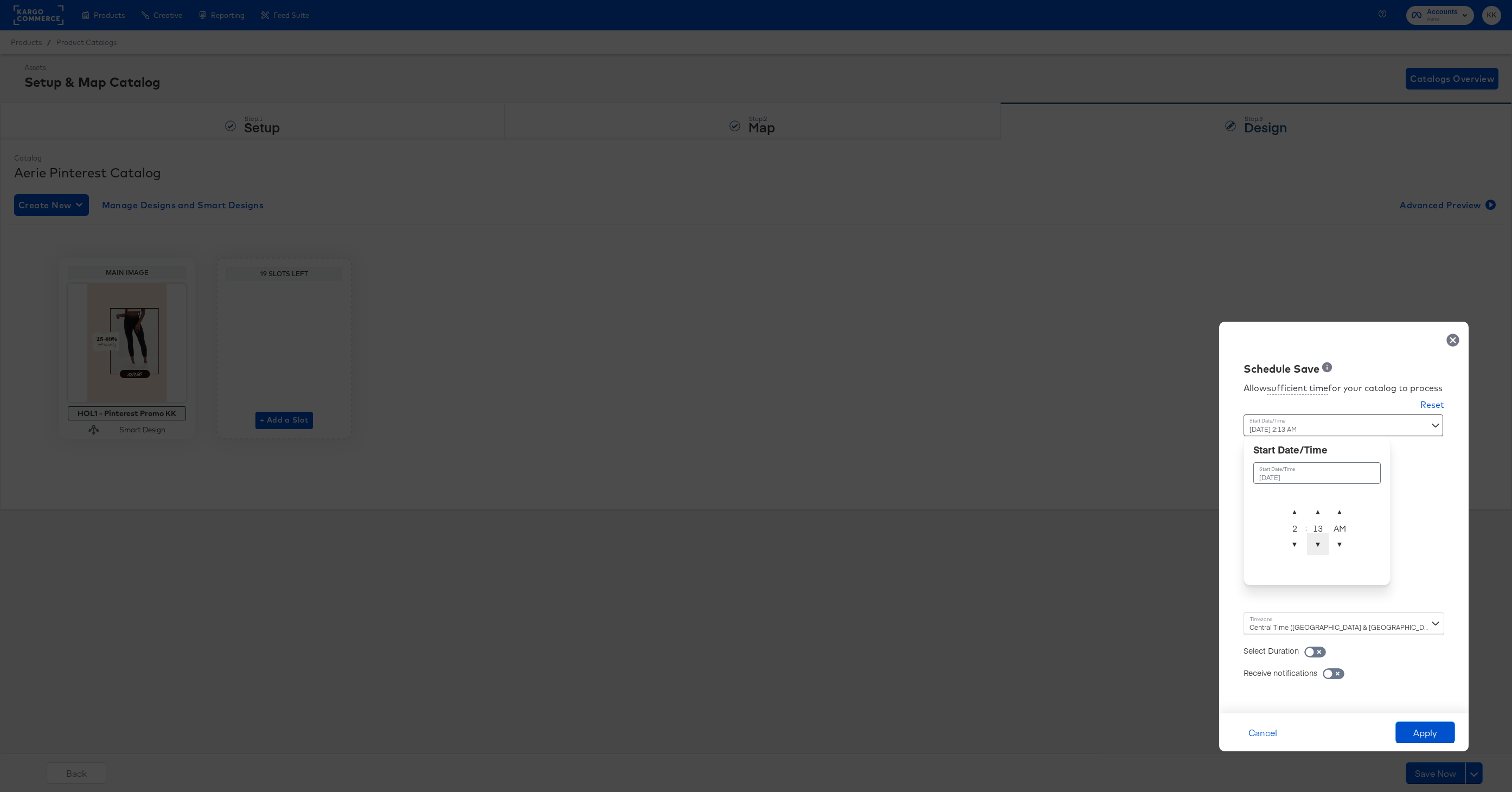
click at [1315, 543] on span "▼" at bounding box center [1318, 543] width 22 height 22
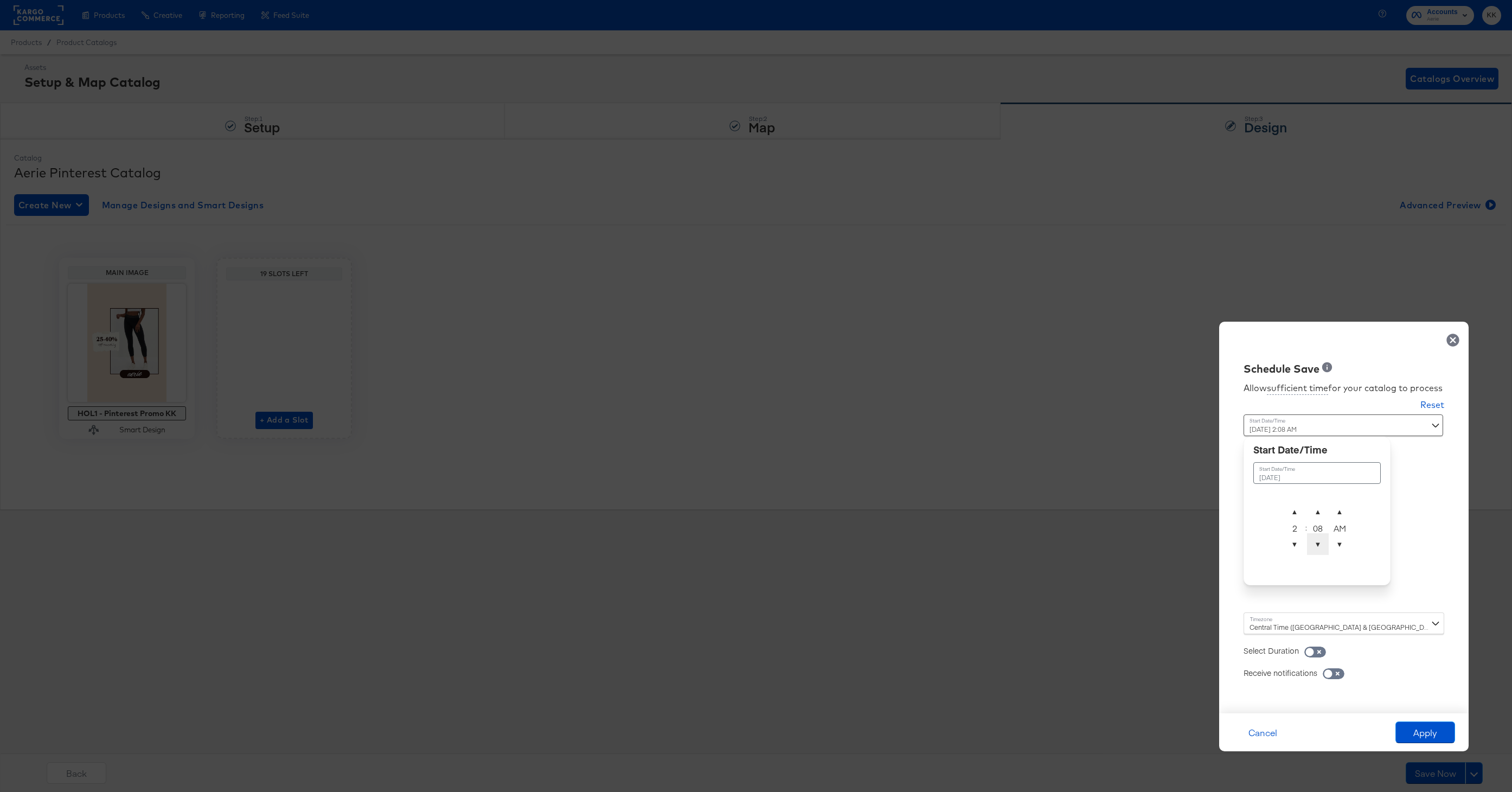
click at [1315, 543] on span "▼" at bounding box center [1318, 543] width 22 height 22
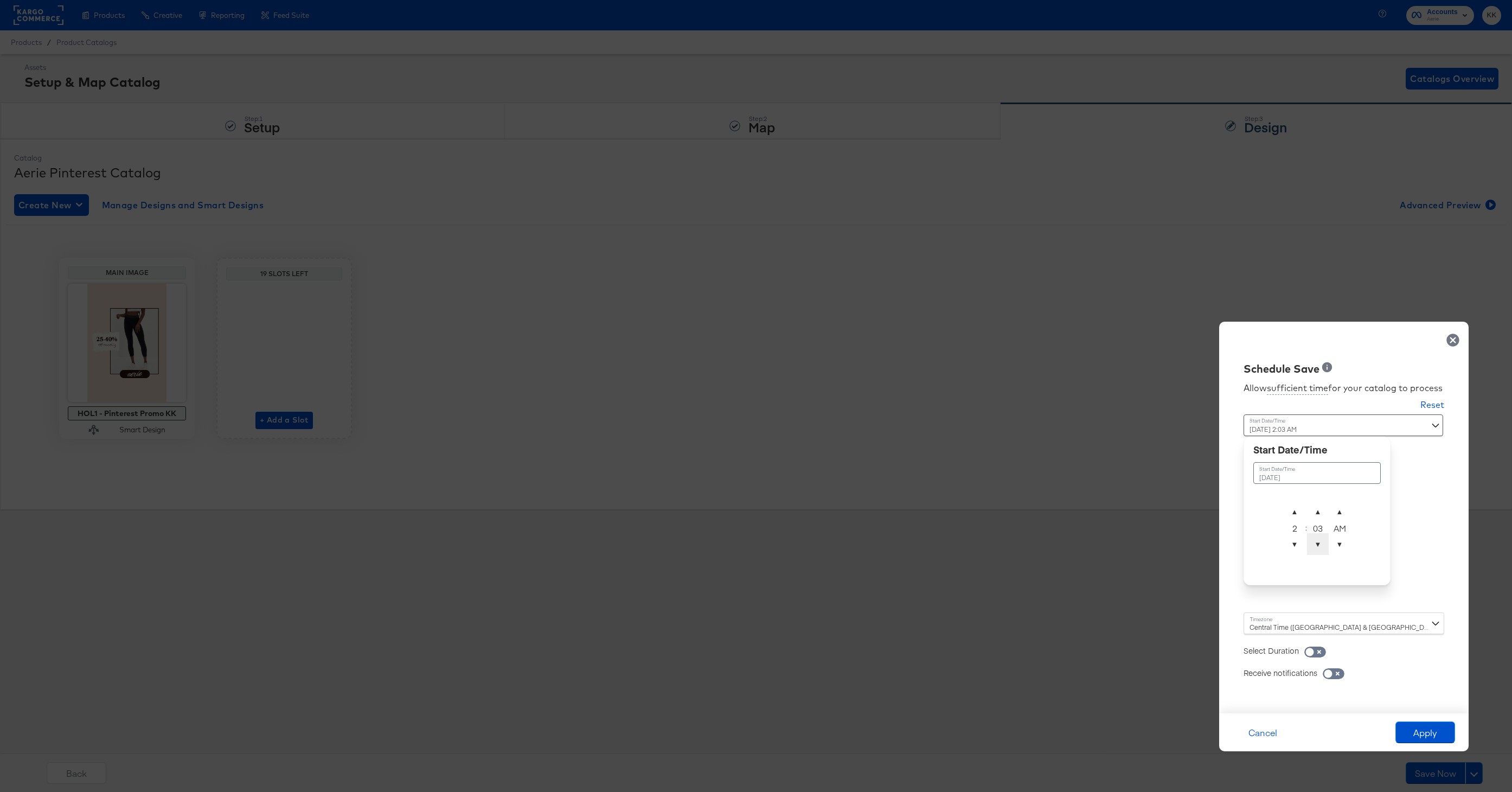
click at [1315, 543] on span "▼" at bounding box center [1318, 543] width 22 height 22
click at [1325, 536] on span "▼" at bounding box center [1318, 543] width 22 height 22
type input "October 3rd 2025 2:00 AM"
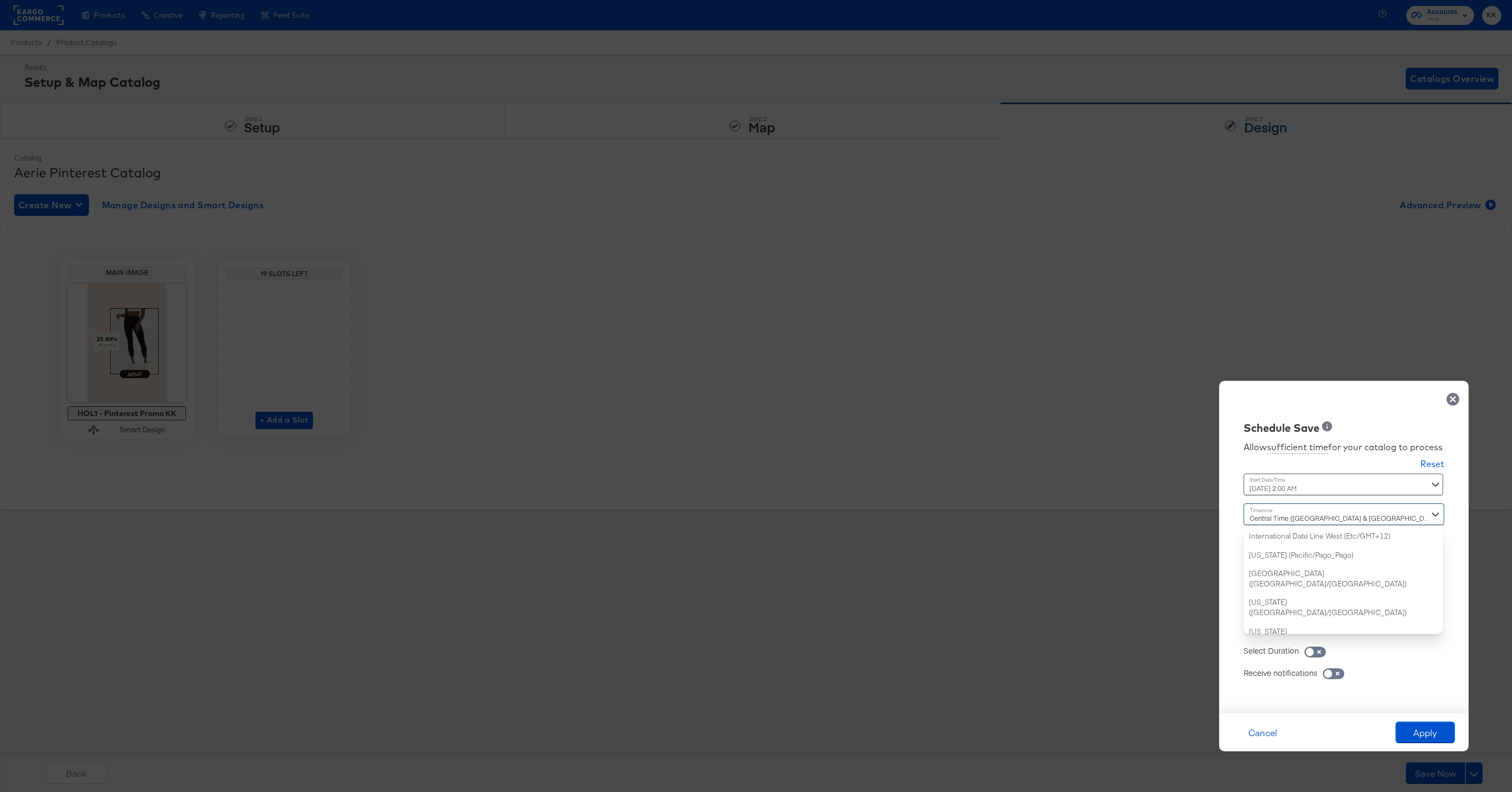
click at [1267, 628] on div "Central Time (US & Canada) (America/Chicago) International Date Line West (Etc/…" at bounding box center [1344, 568] width 201 height 130
type input "new"
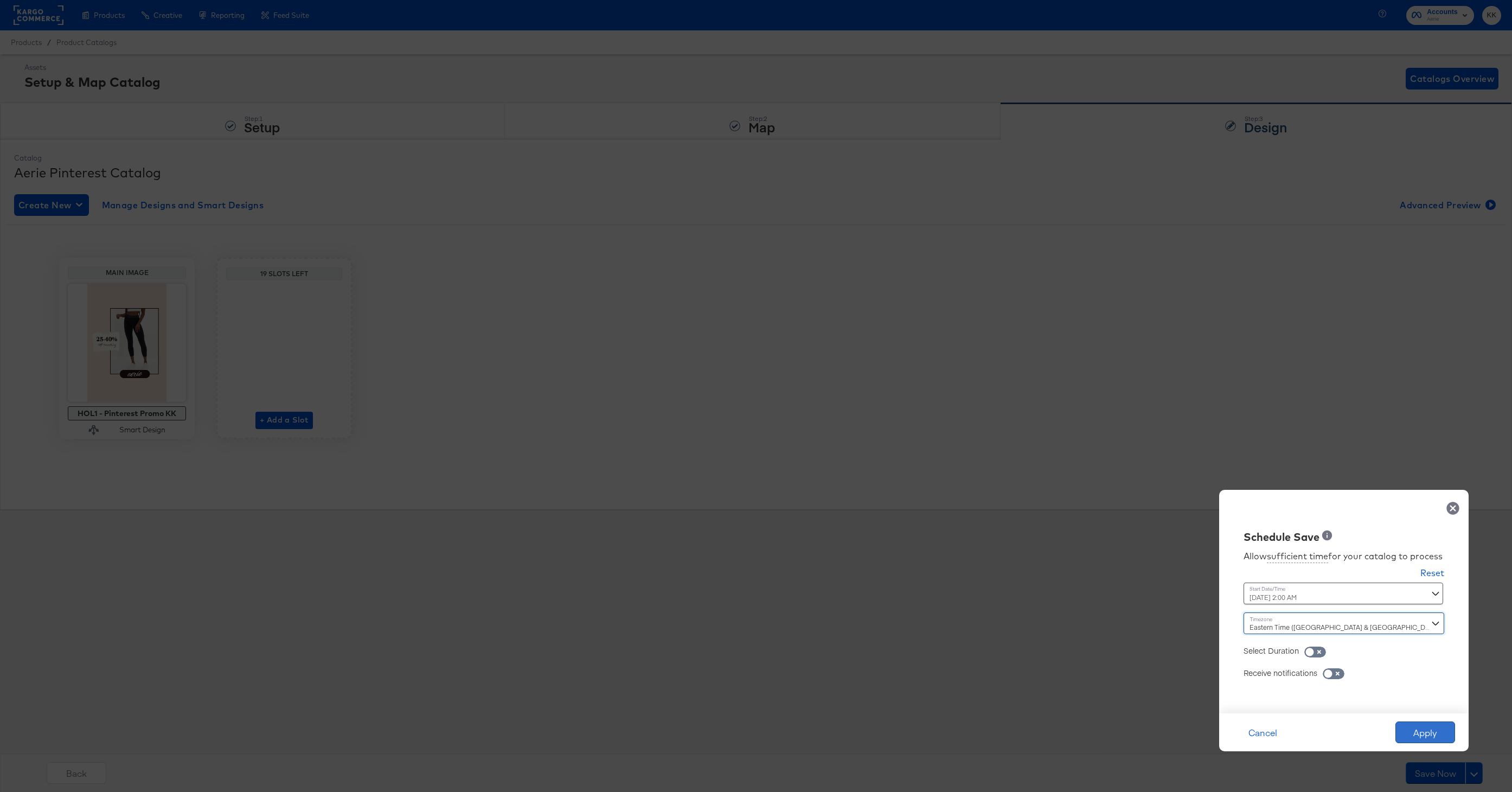
click at [1417, 730] on button "Apply" at bounding box center [1425, 731] width 60 height 22
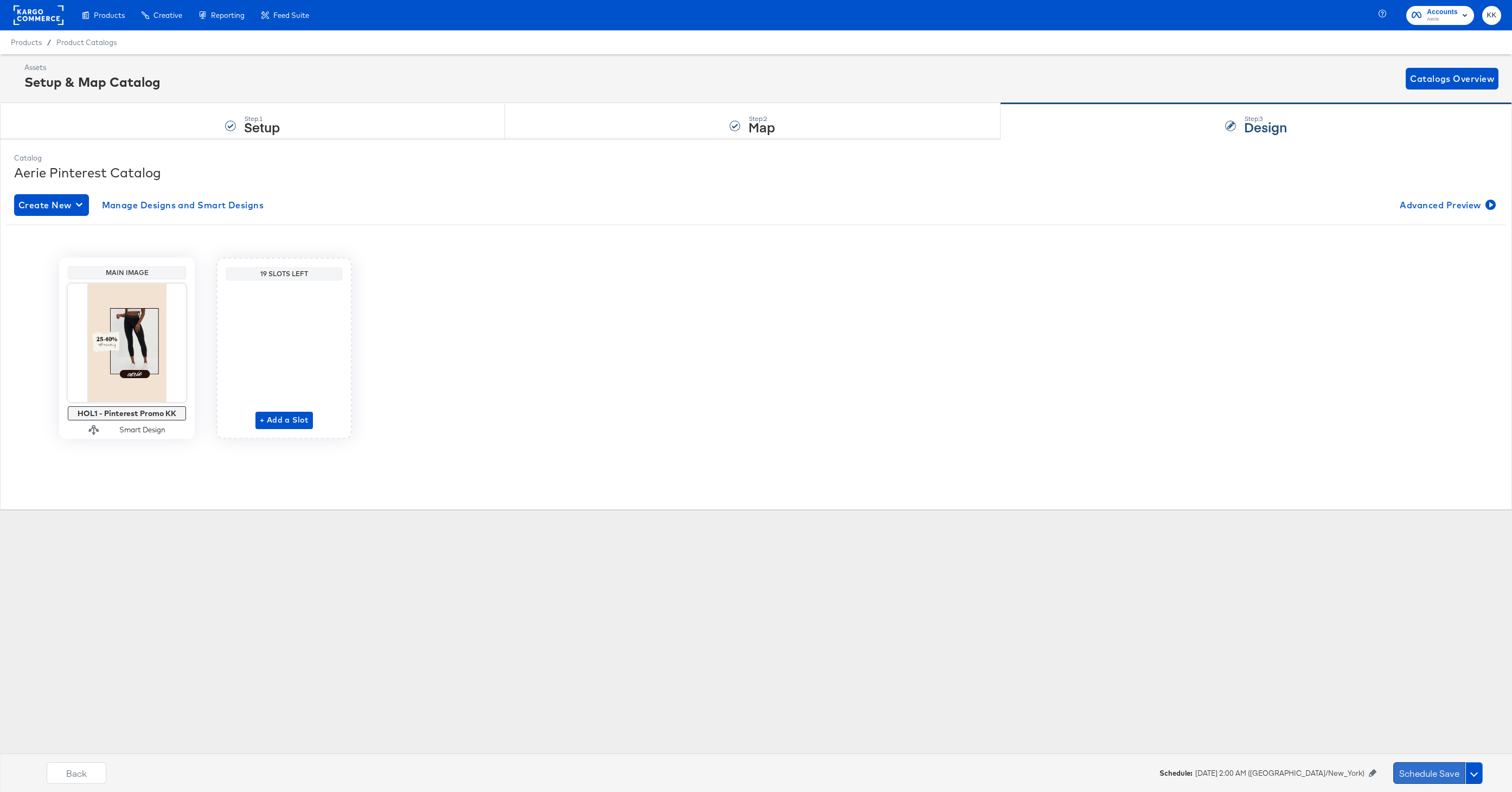
click at [1416, 774] on button "Schedule Save" at bounding box center [1429, 773] width 72 height 22
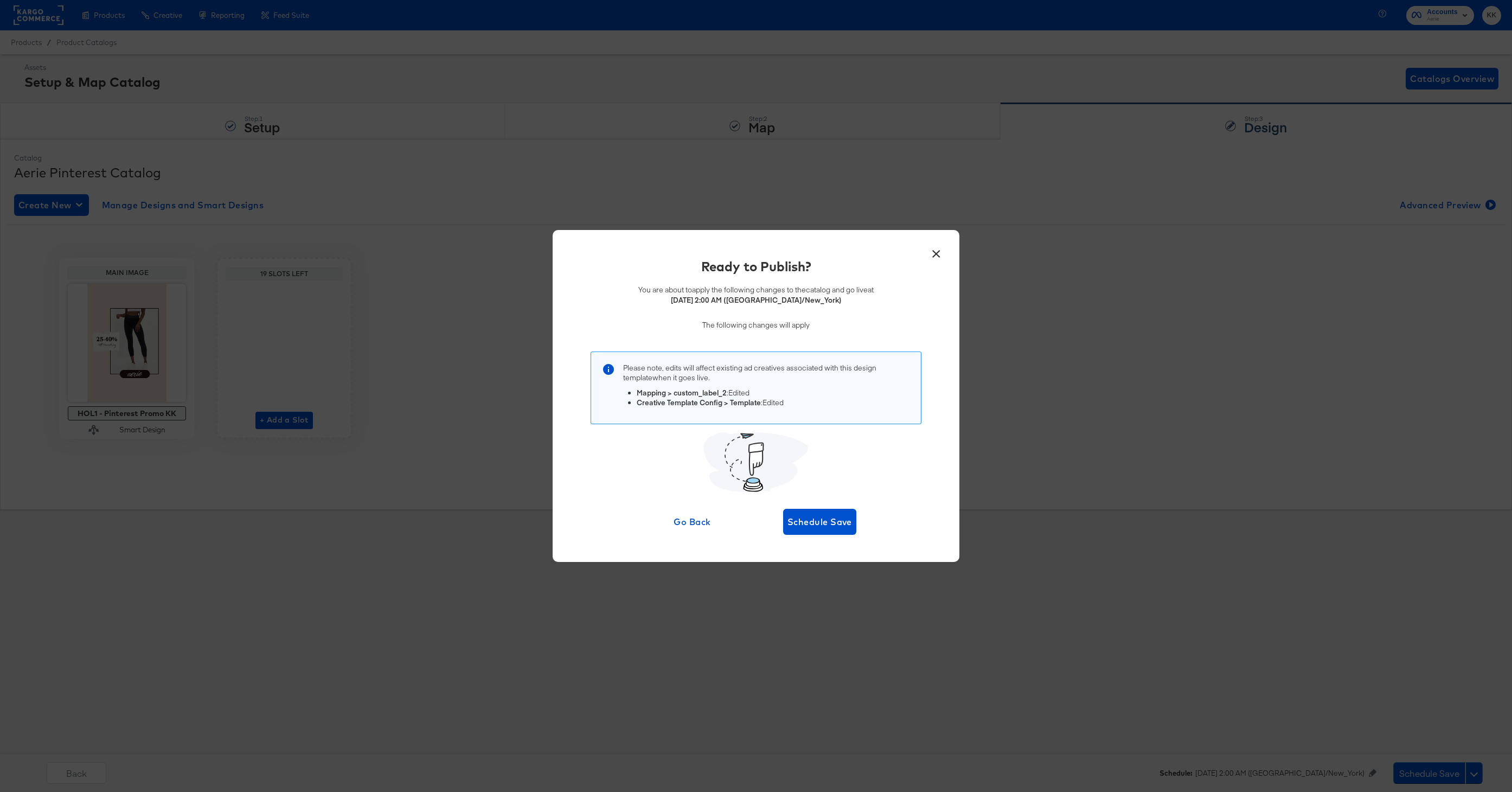
click at [825, 535] on div "× Ready to Publish? You are about to apply the following changes to the catalog…" at bounding box center [756, 395] width 407 height 331
click at [823, 529] on button "Schedule Save" at bounding box center [820, 522] width 73 height 26
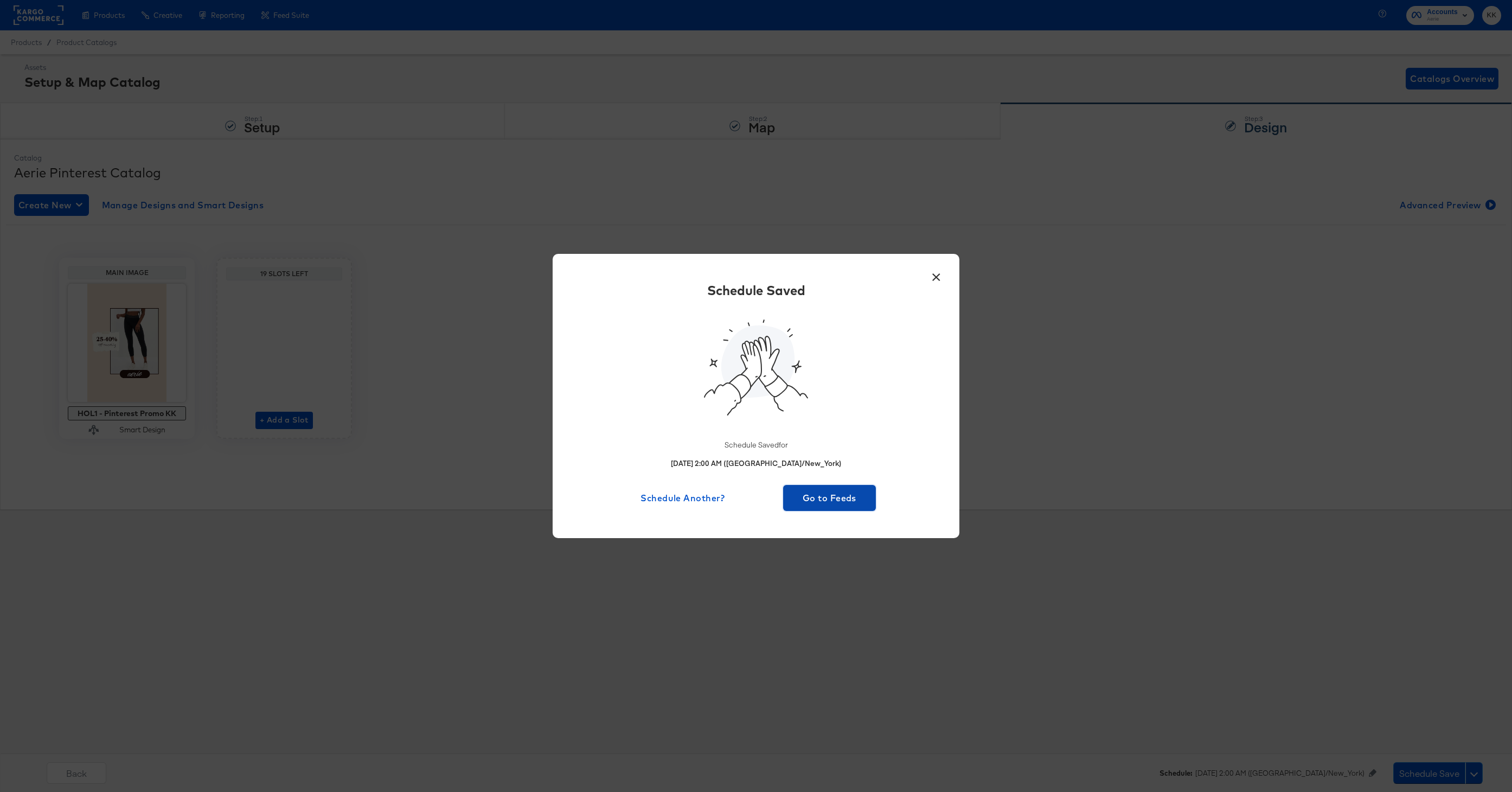
click at [823, 505] on span "Go to Feeds" at bounding box center [829, 497] width 84 height 15
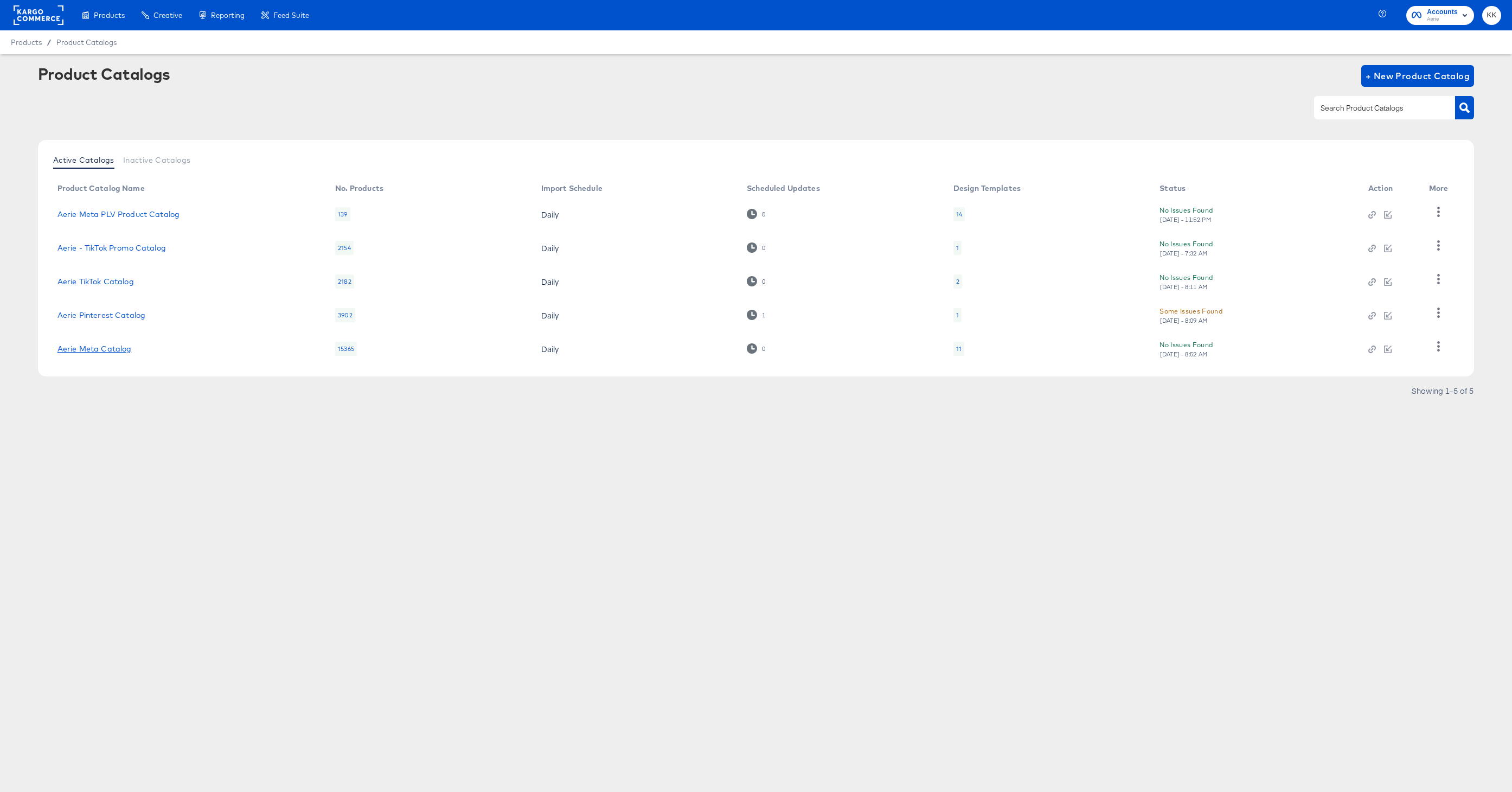
click at [109, 351] on link "Aerie Meta Catalog" at bounding box center [95, 348] width 75 height 9
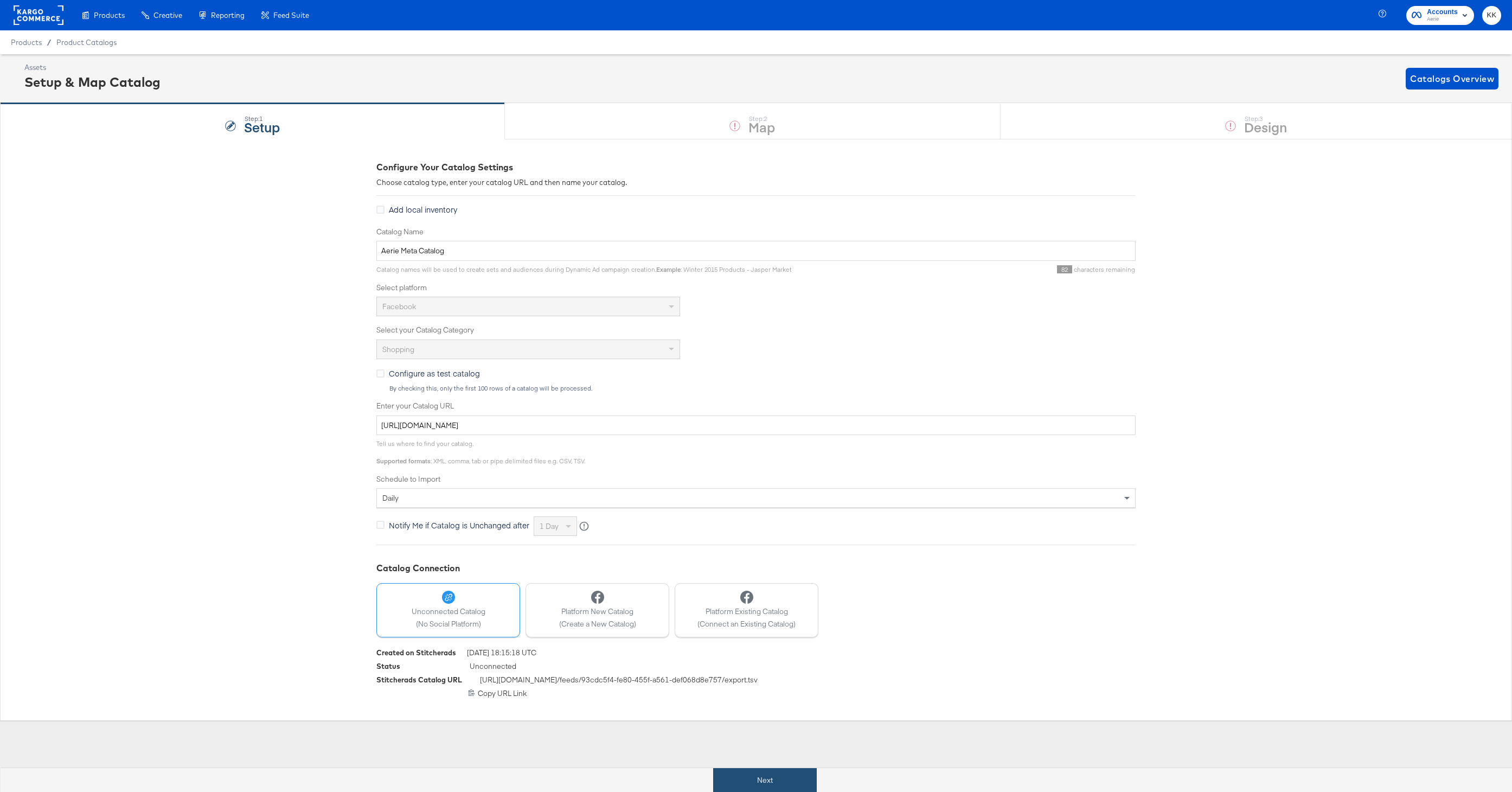
click at [756, 770] on button "Next" at bounding box center [765, 780] width 104 height 24
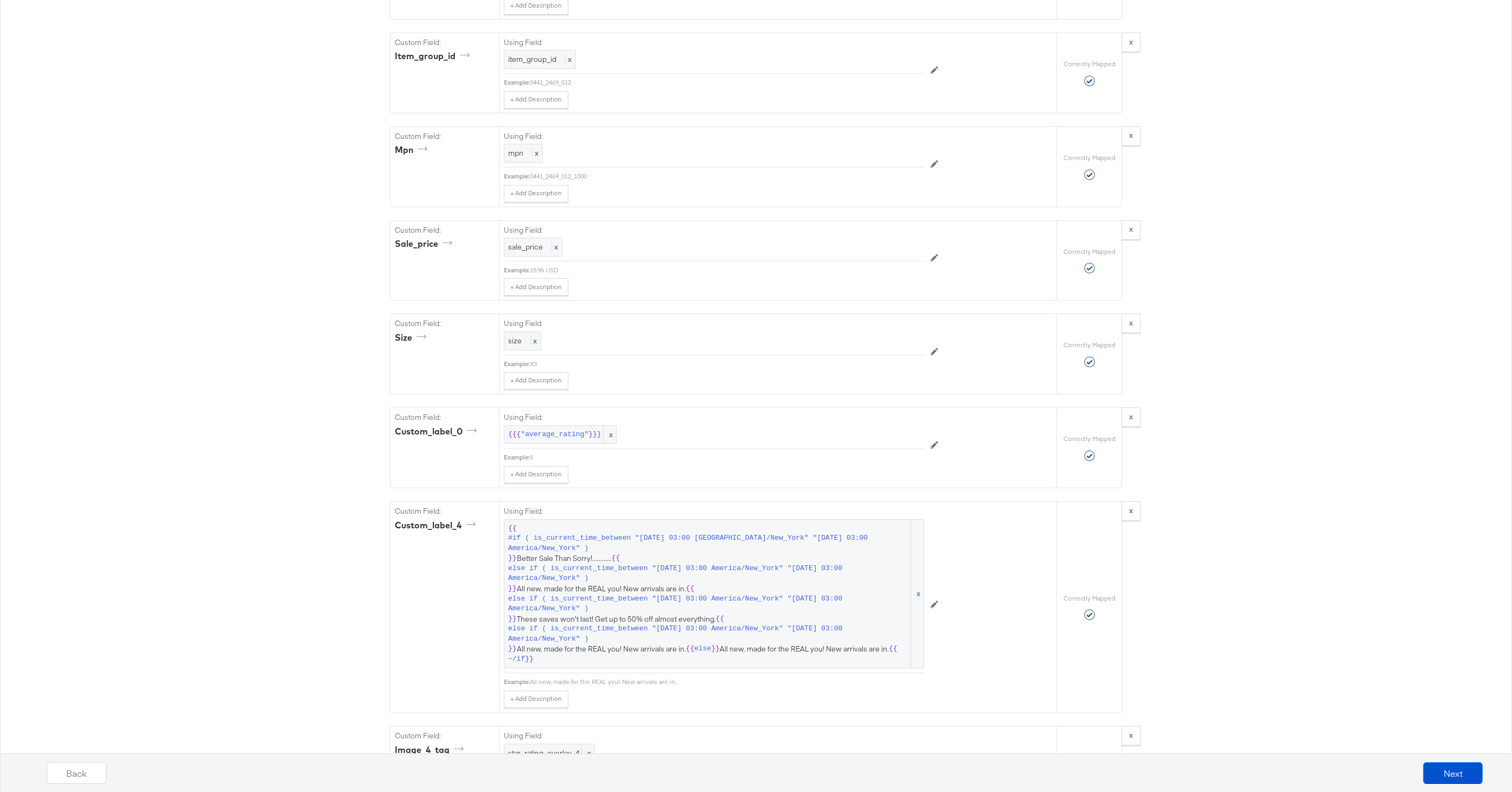
scroll to position [2391, 0]
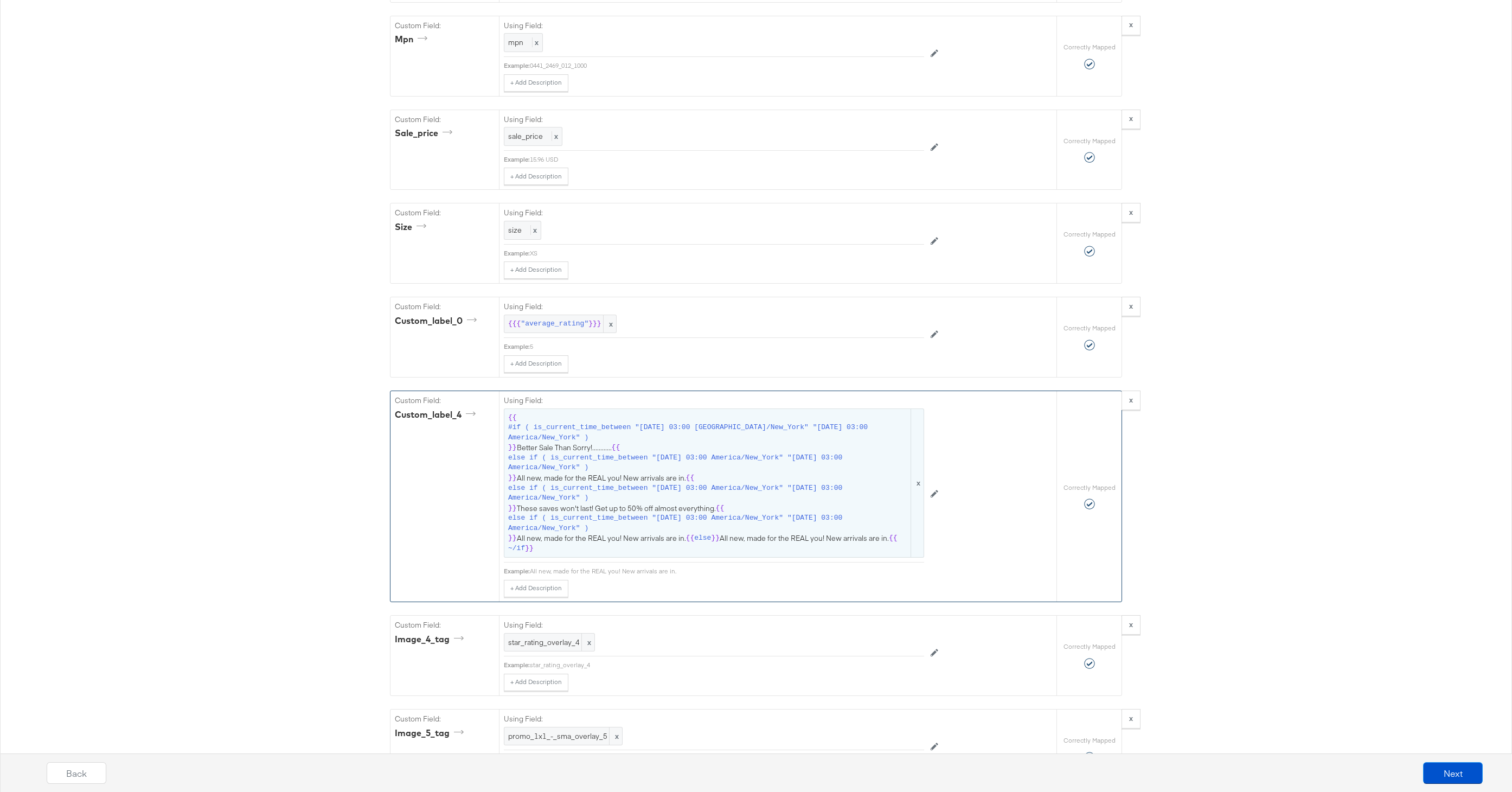
click at [675, 473] on span "{{ #if ( is_current_time_between "2024-06-11 03:00 America/New_York" "2024-06-1…" at bounding box center [713, 483] width 411 height 141
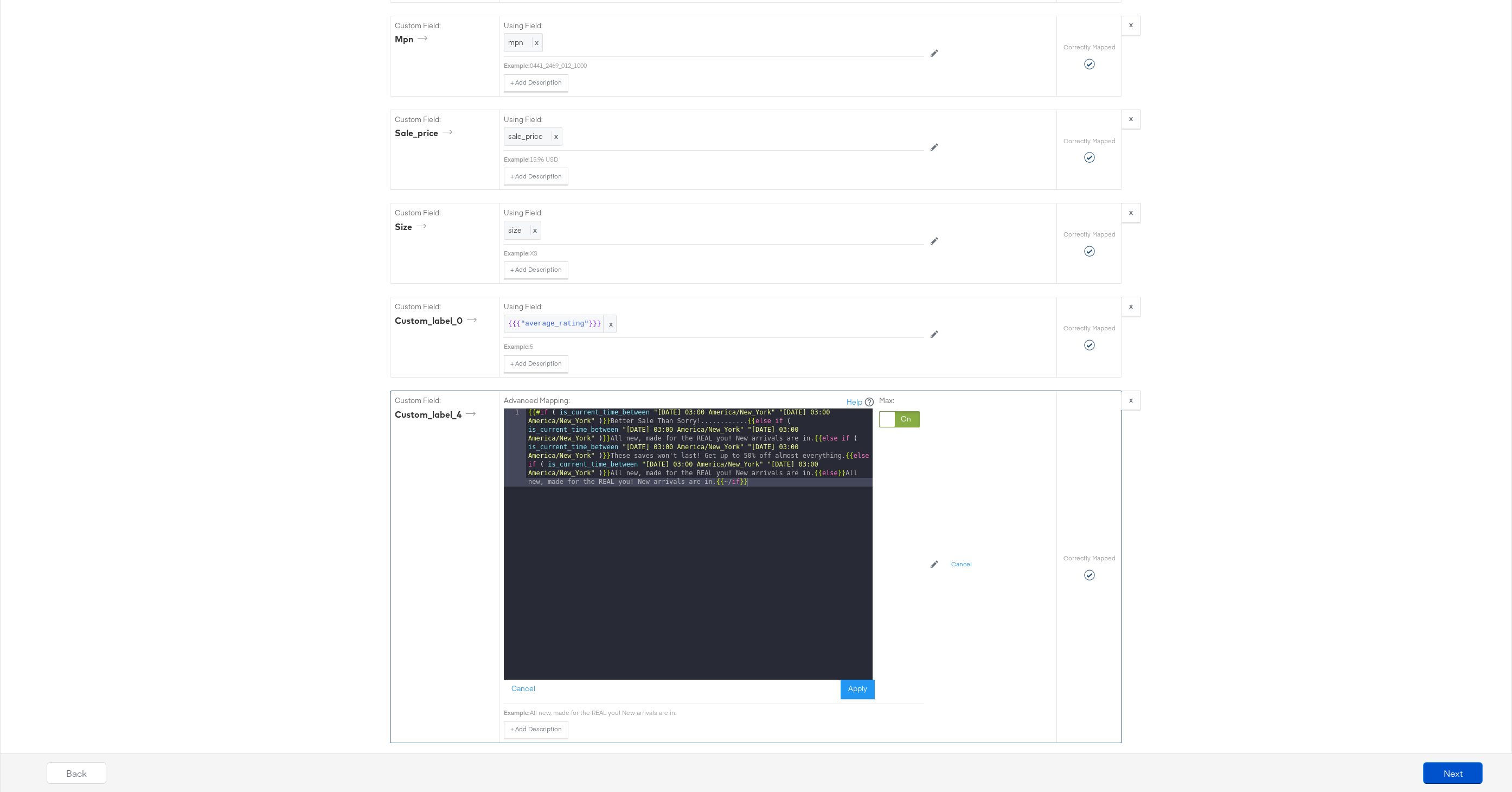
click at [815, 473] on div "{{# if ( is_current_time_between "2024-06-11 03:00 America/New_York" "2024-06-1…" at bounding box center [699, 622] width 347 height 428
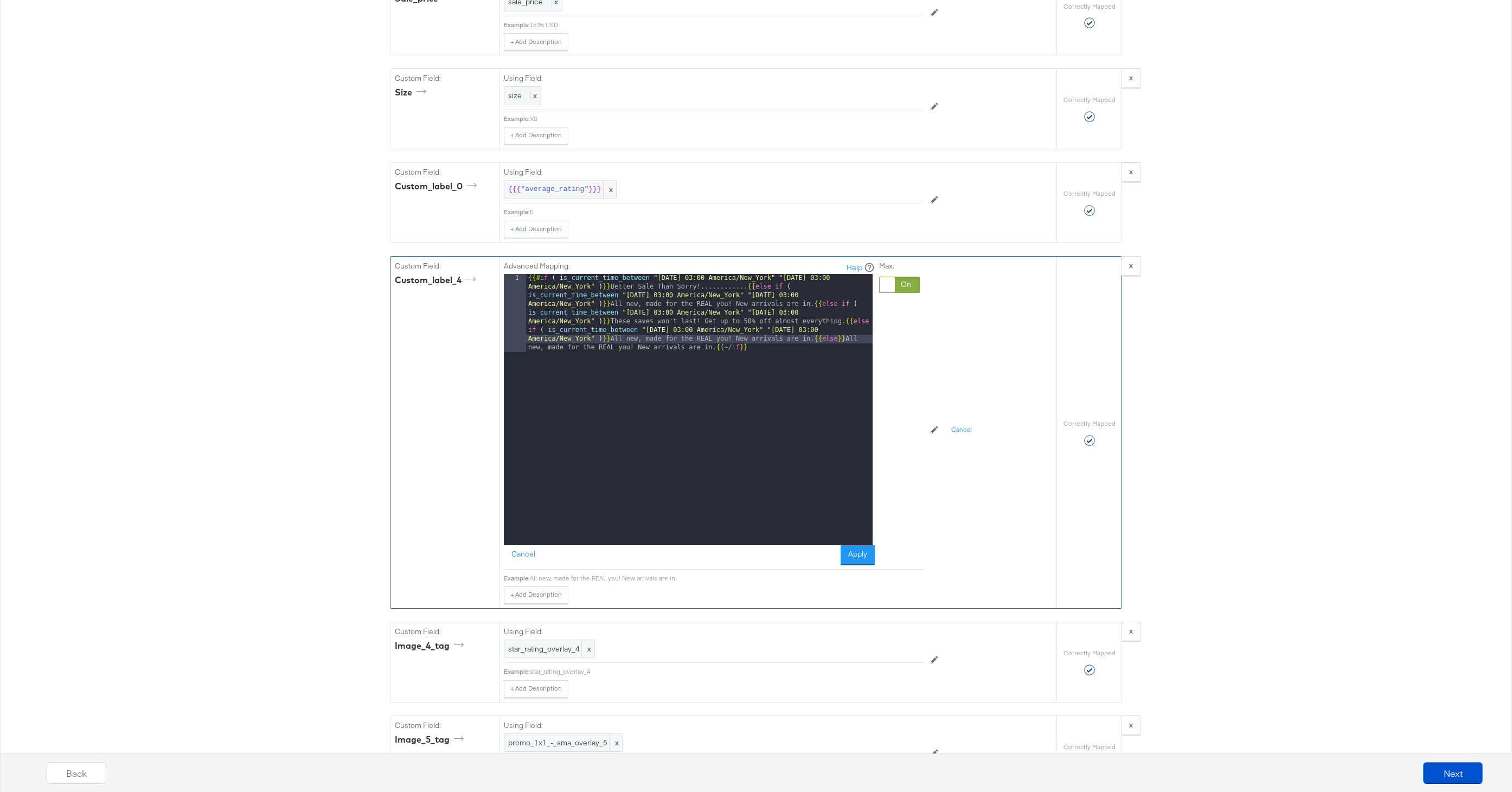
scroll to position [2505, 0]
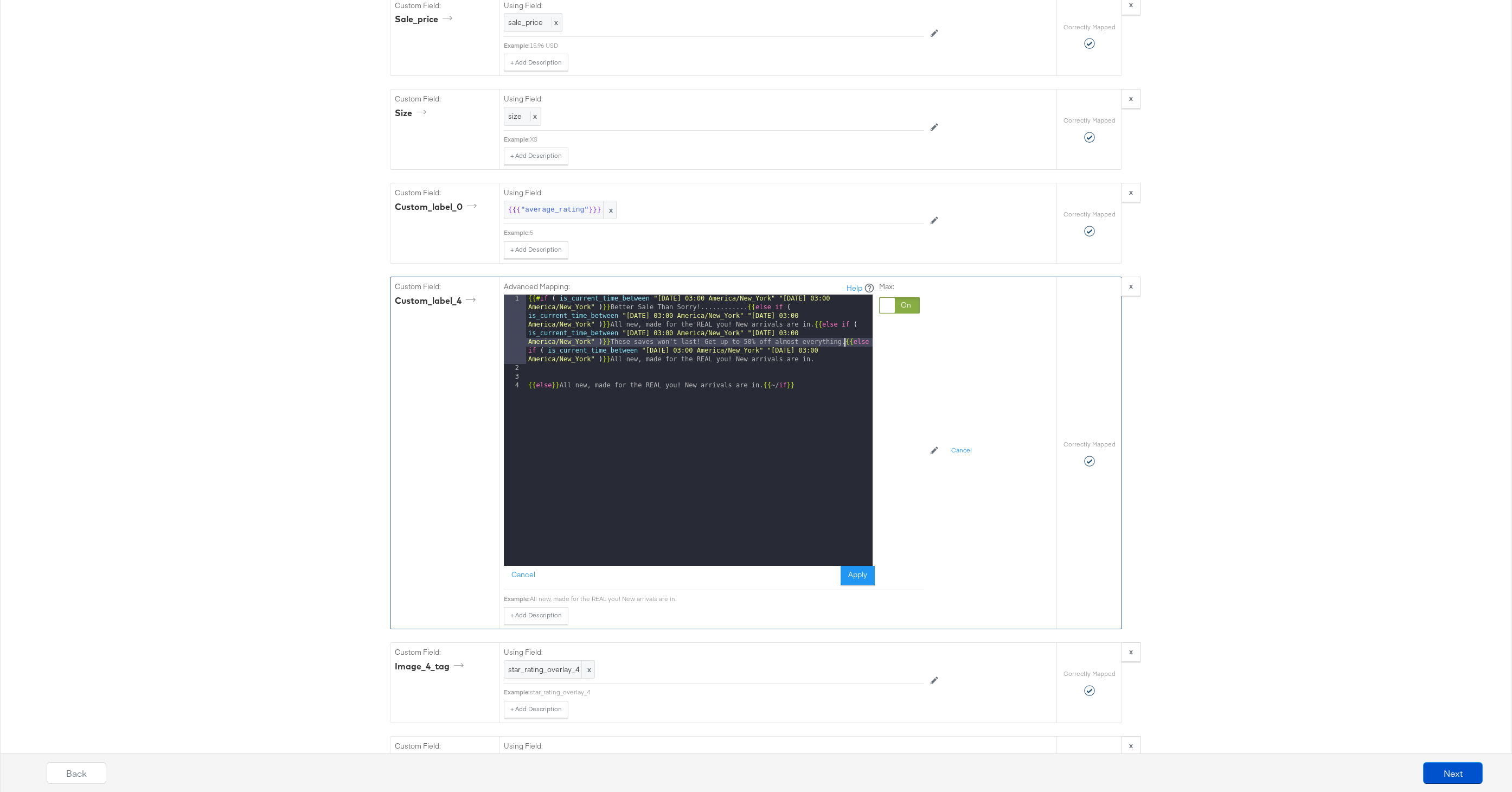
drag, startPoint x: 845, startPoint y: 343, endPoint x: 850, endPoint y: 378, distance: 35.4
click at [845, 343] on div "{{# if ( is_current_time_between "2024-06-11 03:00 America/New_York" "2024-06-1…" at bounding box center [699, 469] width 347 height 349
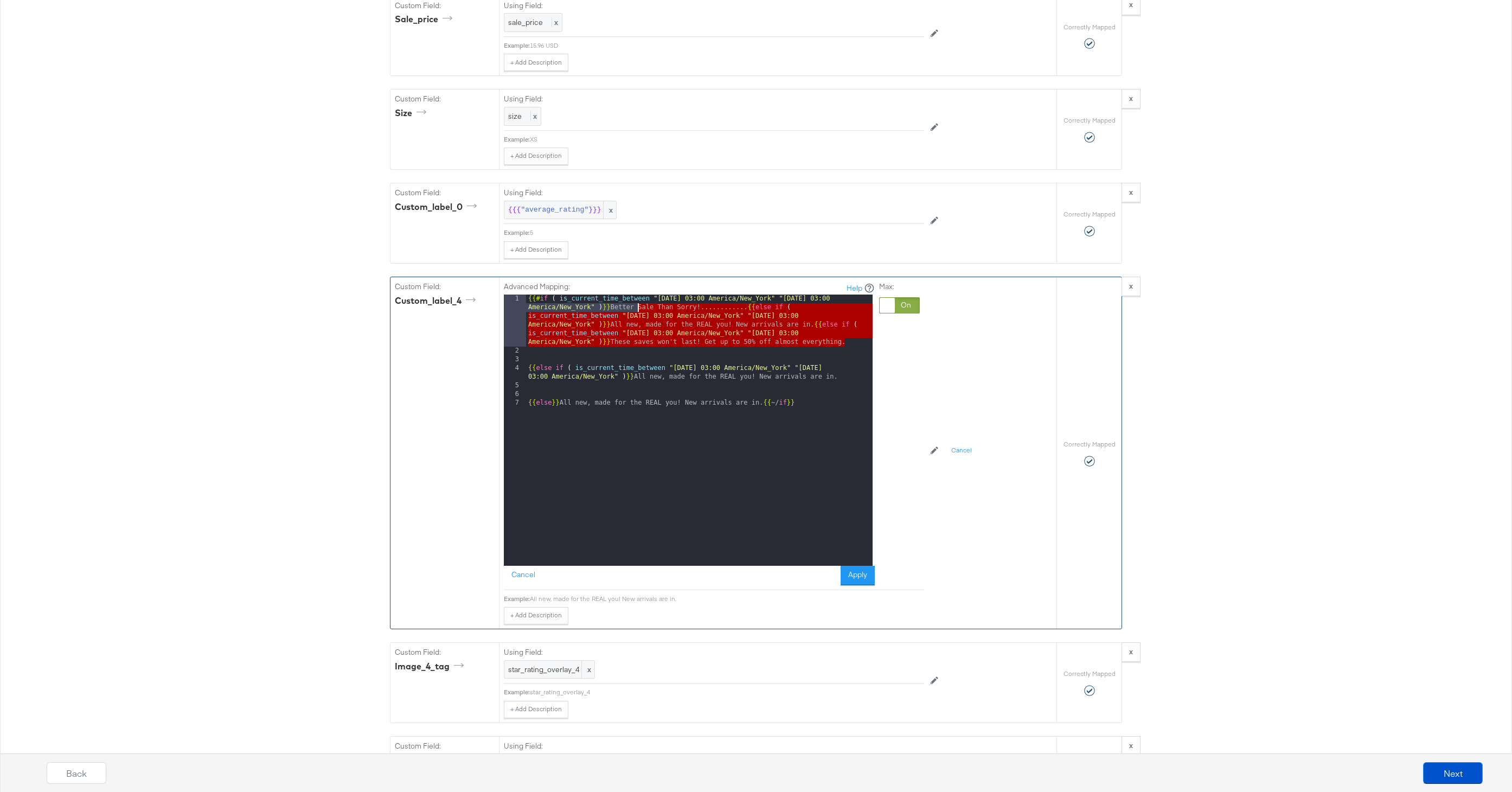
drag, startPoint x: 850, startPoint y: 343, endPoint x: 637, endPoint y: 307, distance: 216.0
click at [637, 307] on div "{{# if ( is_current_time_between "2024-06-11 03:00 America/New_York" "2024-06-1…" at bounding box center [699, 461] width 347 height 332
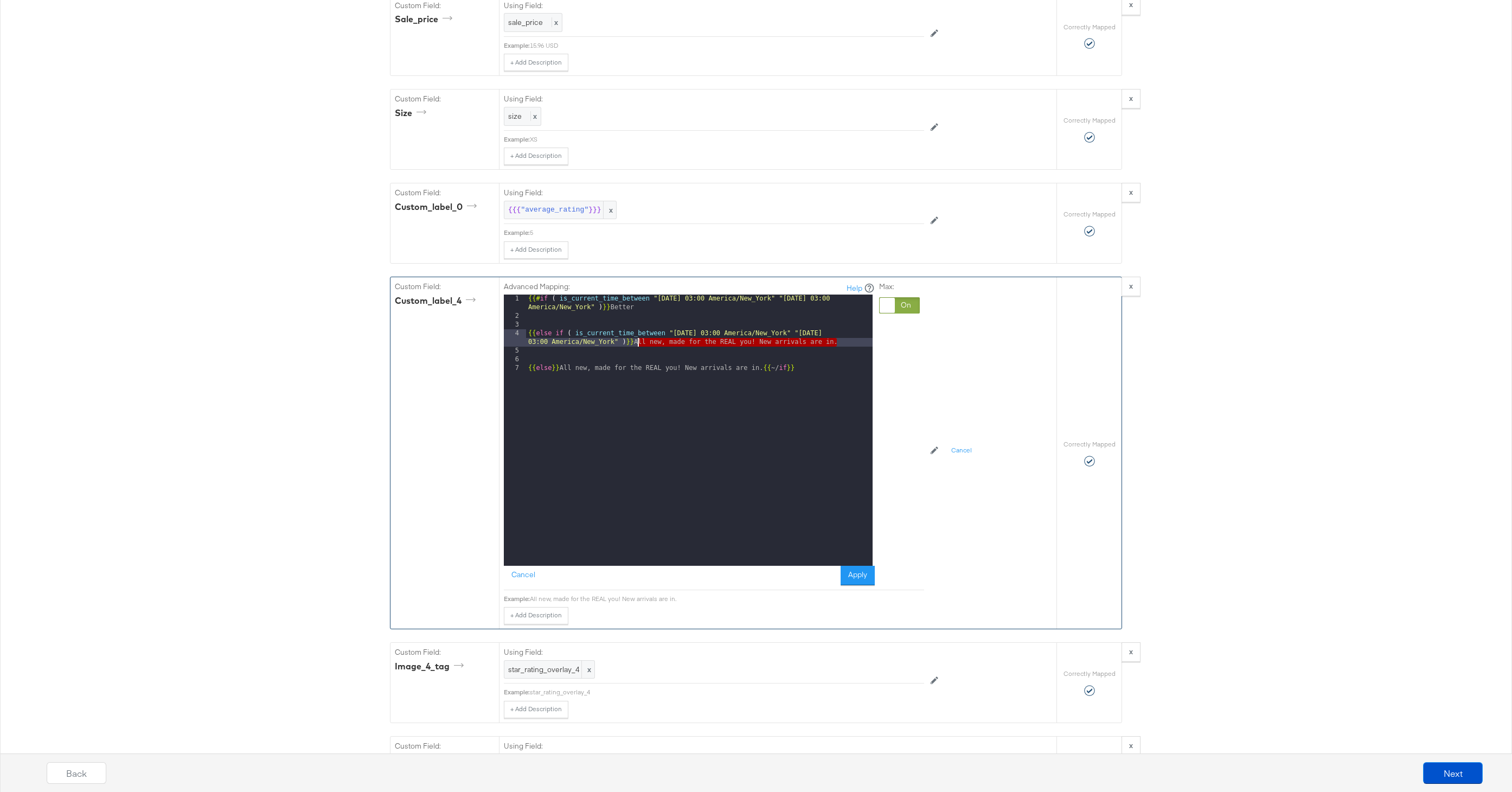
drag, startPoint x: 842, startPoint y: 342, endPoint x: 636, endPoint y: 344, distance: 206.0
click at [636, 344] on div "{{# if ( is_current_time_between "2024-06-11 03:00 America/New_York" "2024-06-1…" at bounding box center [699, 443] width 347 height 297
click at [650, 343] on div "{{# if ( is_current_time_between "2024-06-11 03:00 America/New_York" "2024-06-1…" at bounding box center [699, 443] width 347 height 297
paste textarea
click at [699, 334] on div "{{# if ( is_current_time_between "2024-06-11 03:00 America/New_York" "2024-06-1…" at bounding box center [699, 443] width 347 height 297
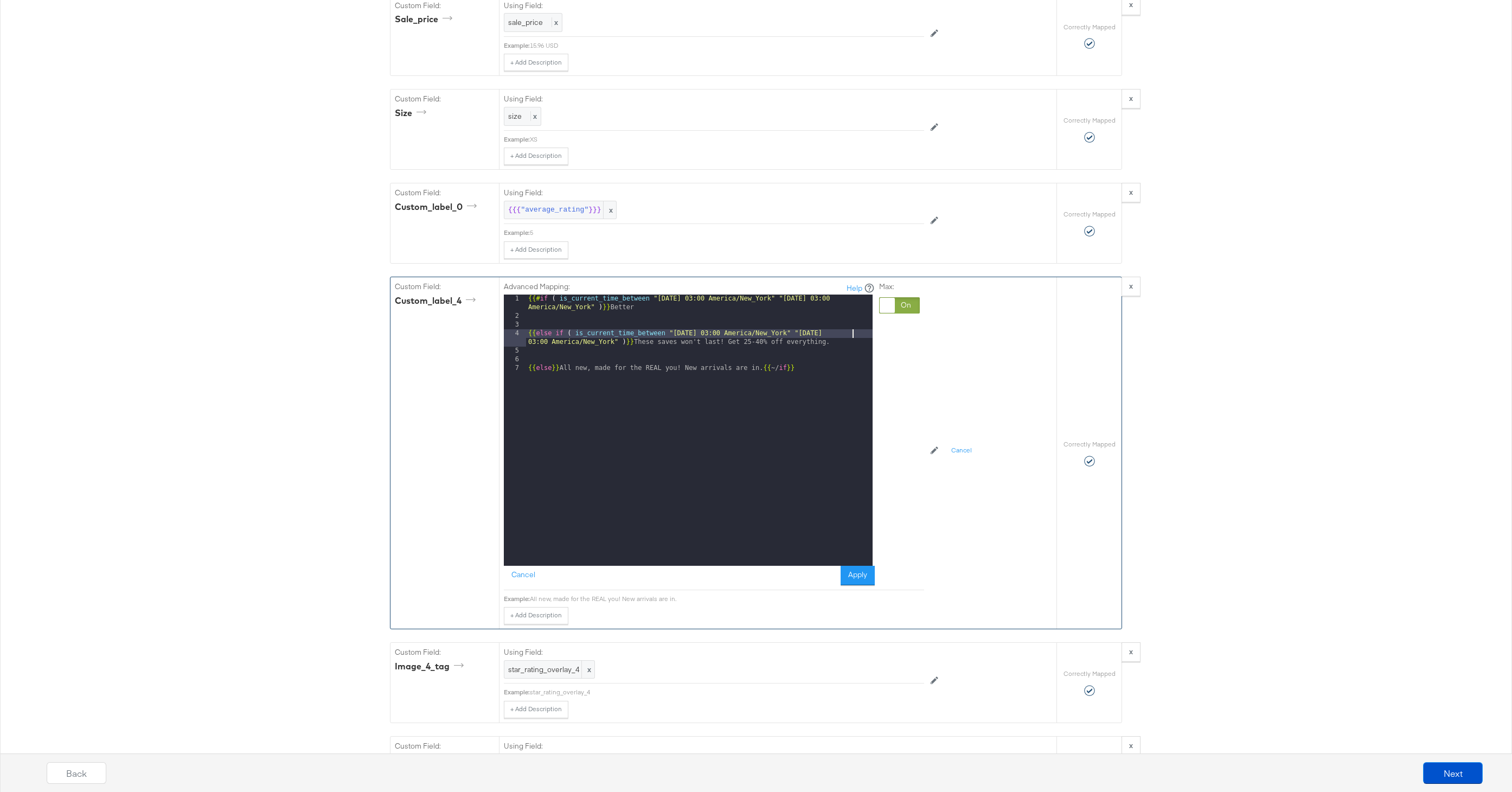
click at [852, 332] on div "{{# if ( is_current_time_between "2024-06-11 03:00 America/New_York" "2024-06-1…" at bounding box center [699, 443] width 347 height 297
click at [528, 331] on div "{{# if ( is_current_time_between "2024-06-11 03:00 America/New_York" "2024-06-1…" at bounding box center [699, 443] width 347 height 297
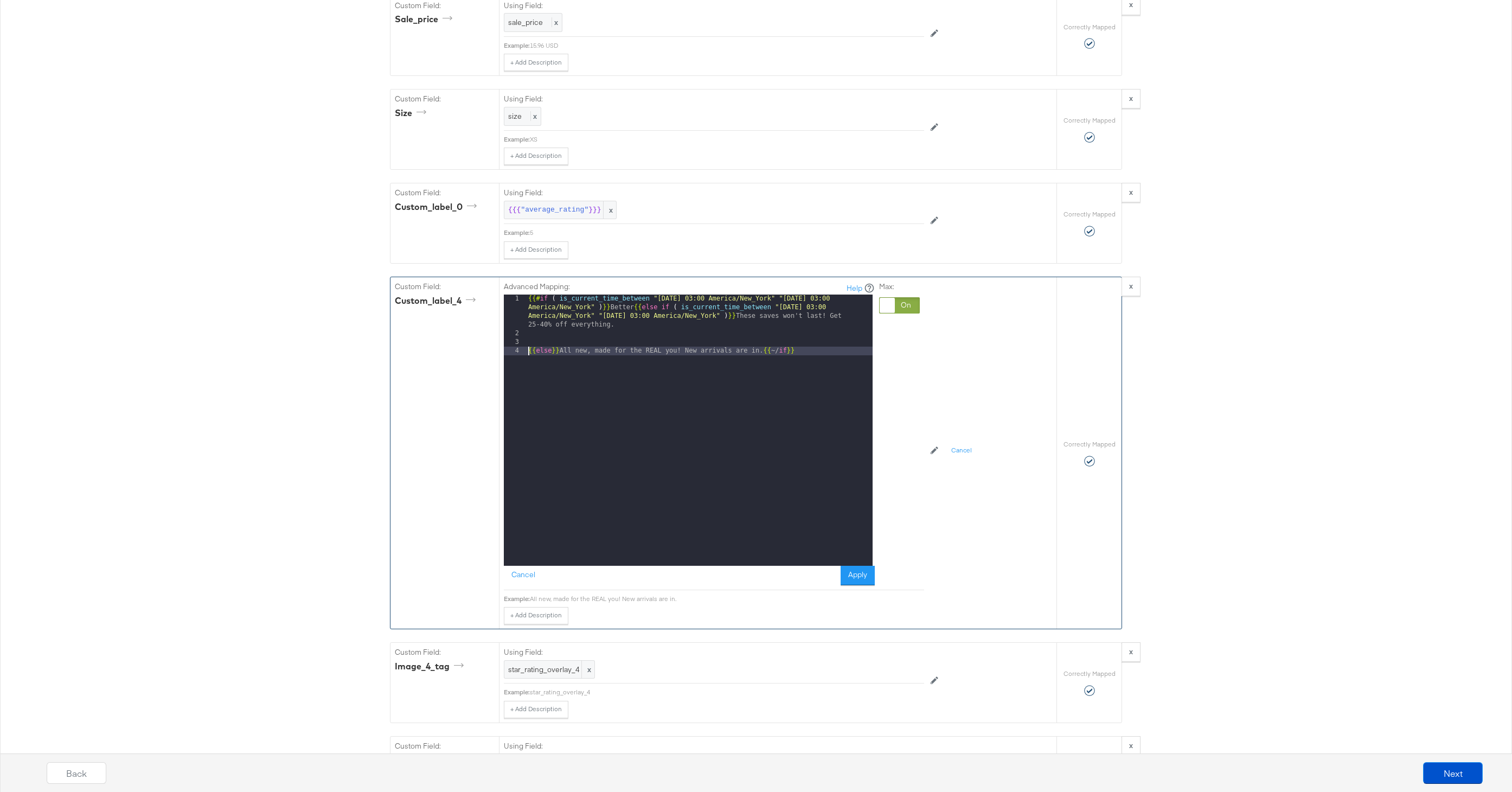
click at [528, 352] on div "{{# if ( is_current_time_between "2024-06-11 03:00 America/New_York" "2024-06-1…" at bounding box center [699, 452] width 347 height 314
click at [859, 576] on button "Apply" at bounding box center [858, 575] width 34 height 19
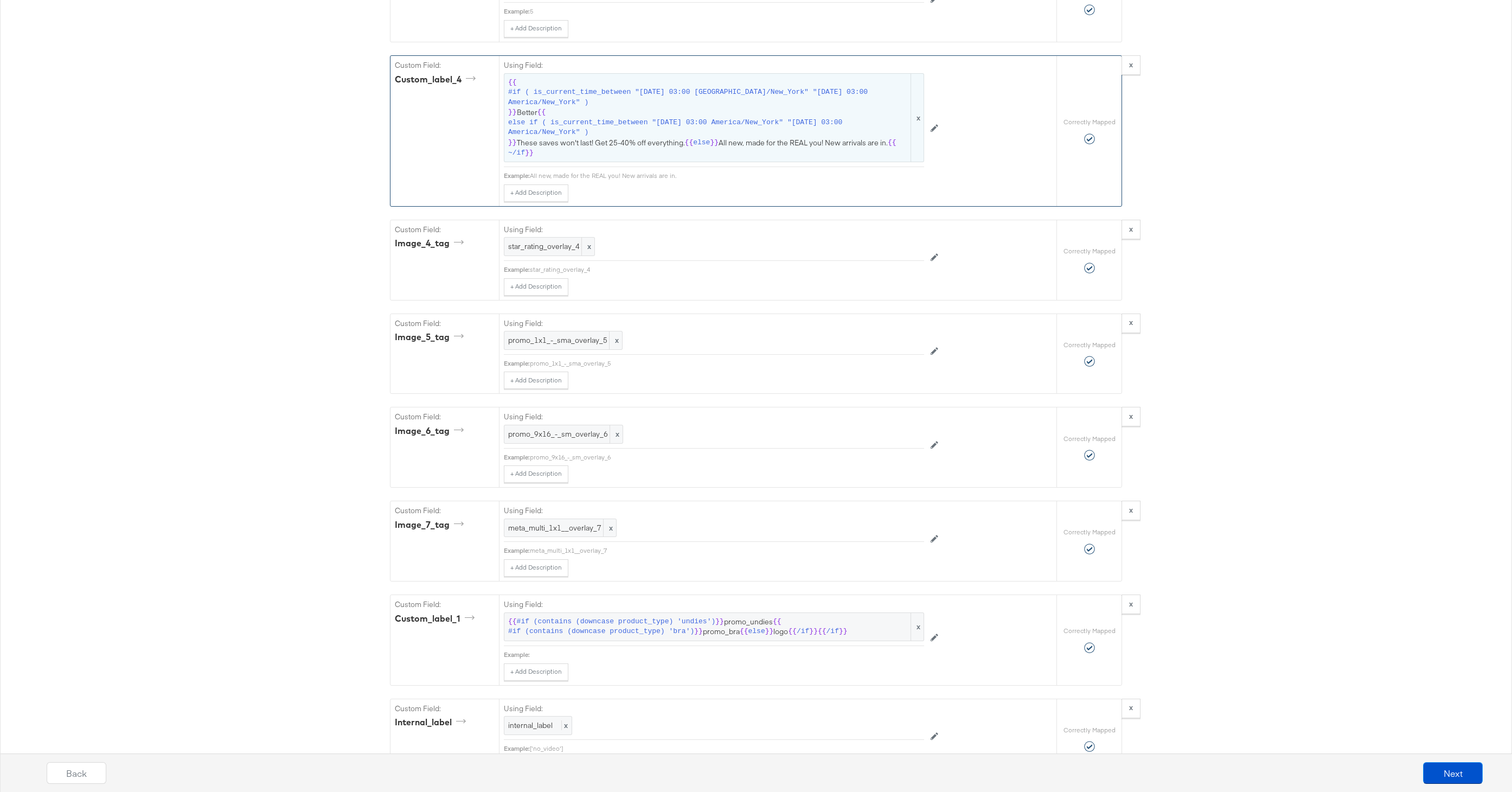
scroll to position [2796, 0]
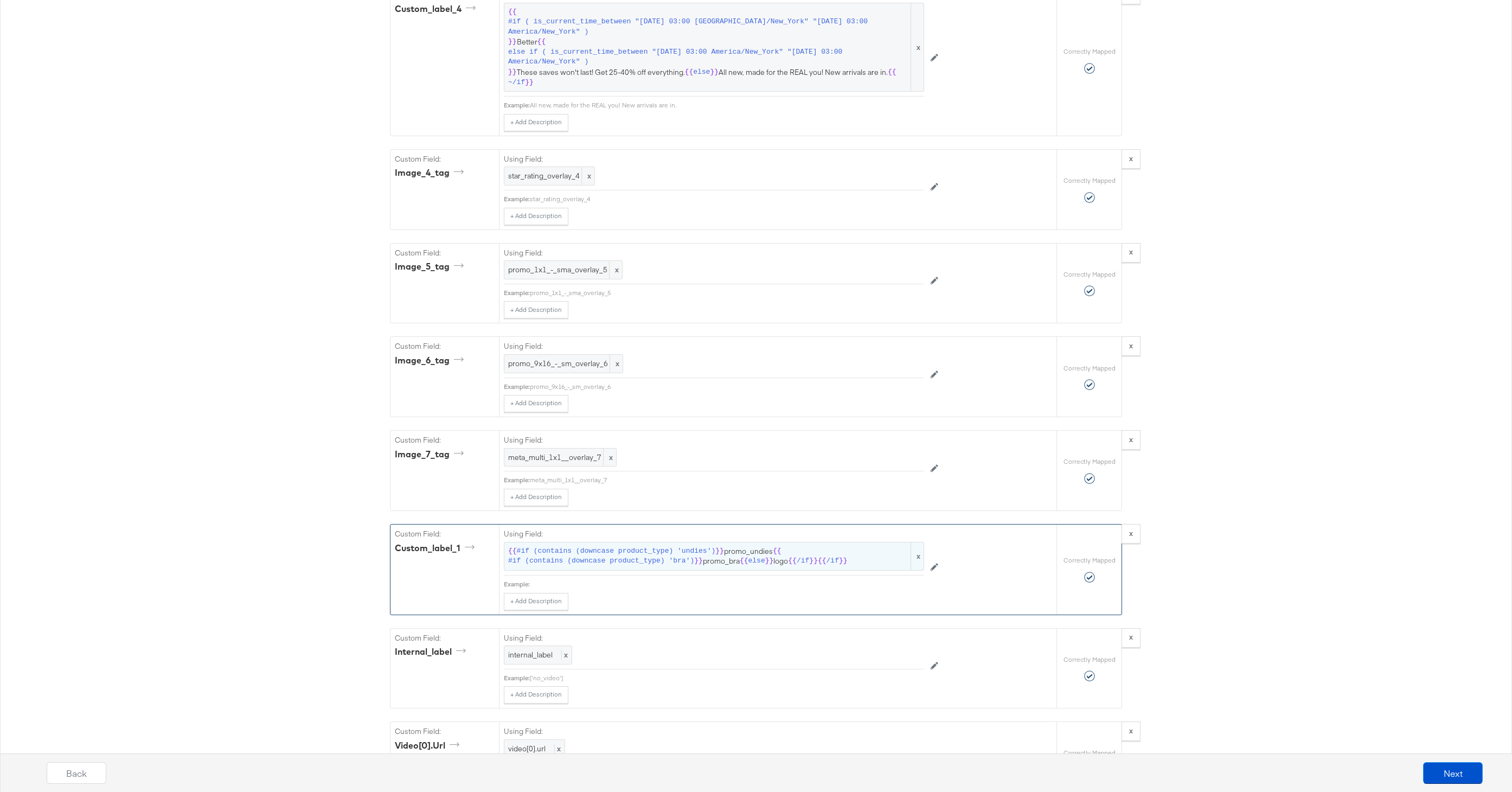
click at [675, 565] on span "#if (contains (downcase product_type) 'bra')" at bounding box center [601, 560] width 186 height 11
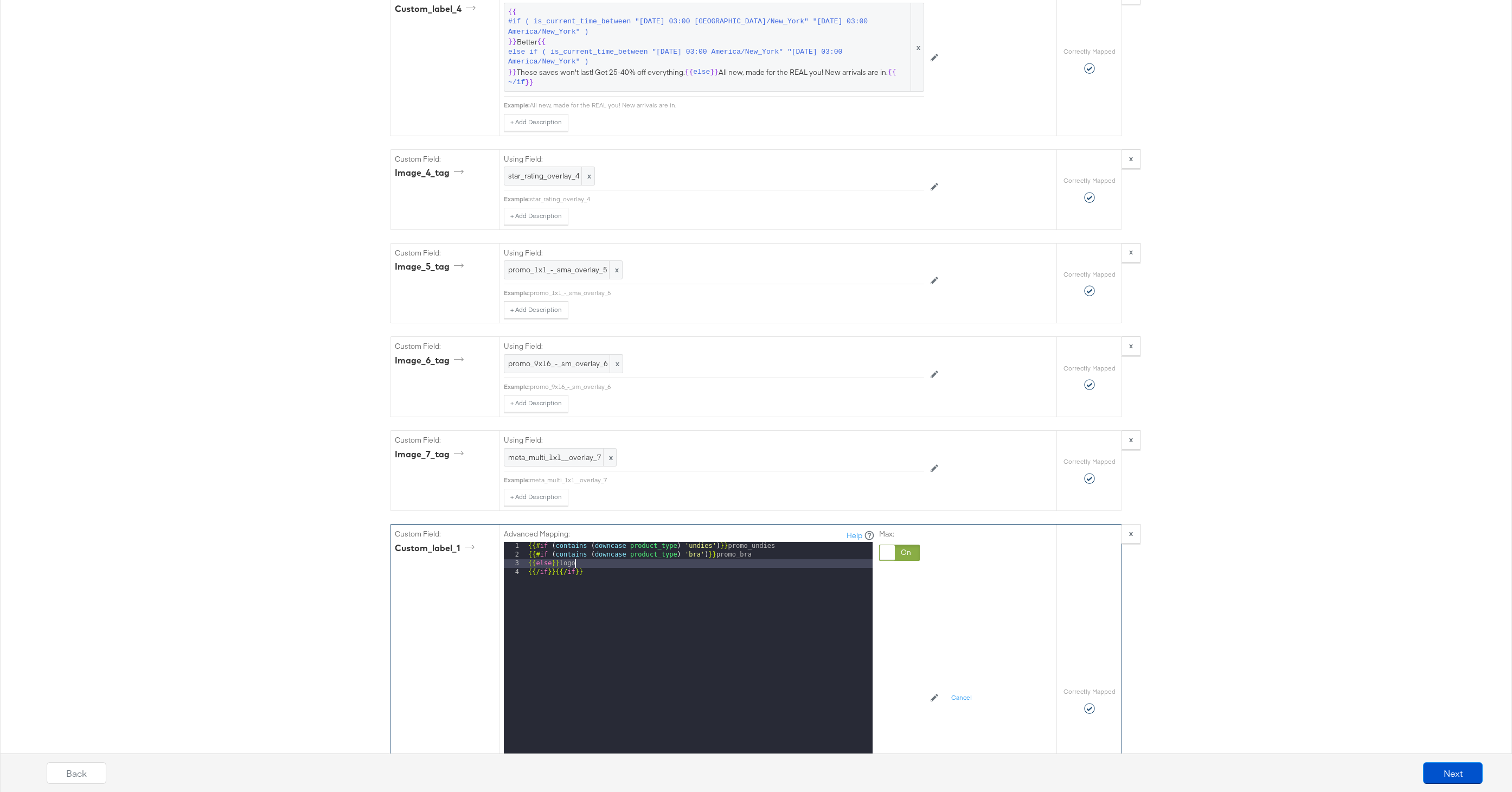
click at [586, 564] on div "{{# if ( contains ( downcase product_type ) 'undies' ) }} promo_undies {{# if (…" at bounding box center [699, 686] width 347 height 288
click at [701, 609] on div "{{# if ( contains ( downcase product_type ) 'undies' ) }} promo_undies {{# if (…" at bounding box center [699, 686] width 347 height 288
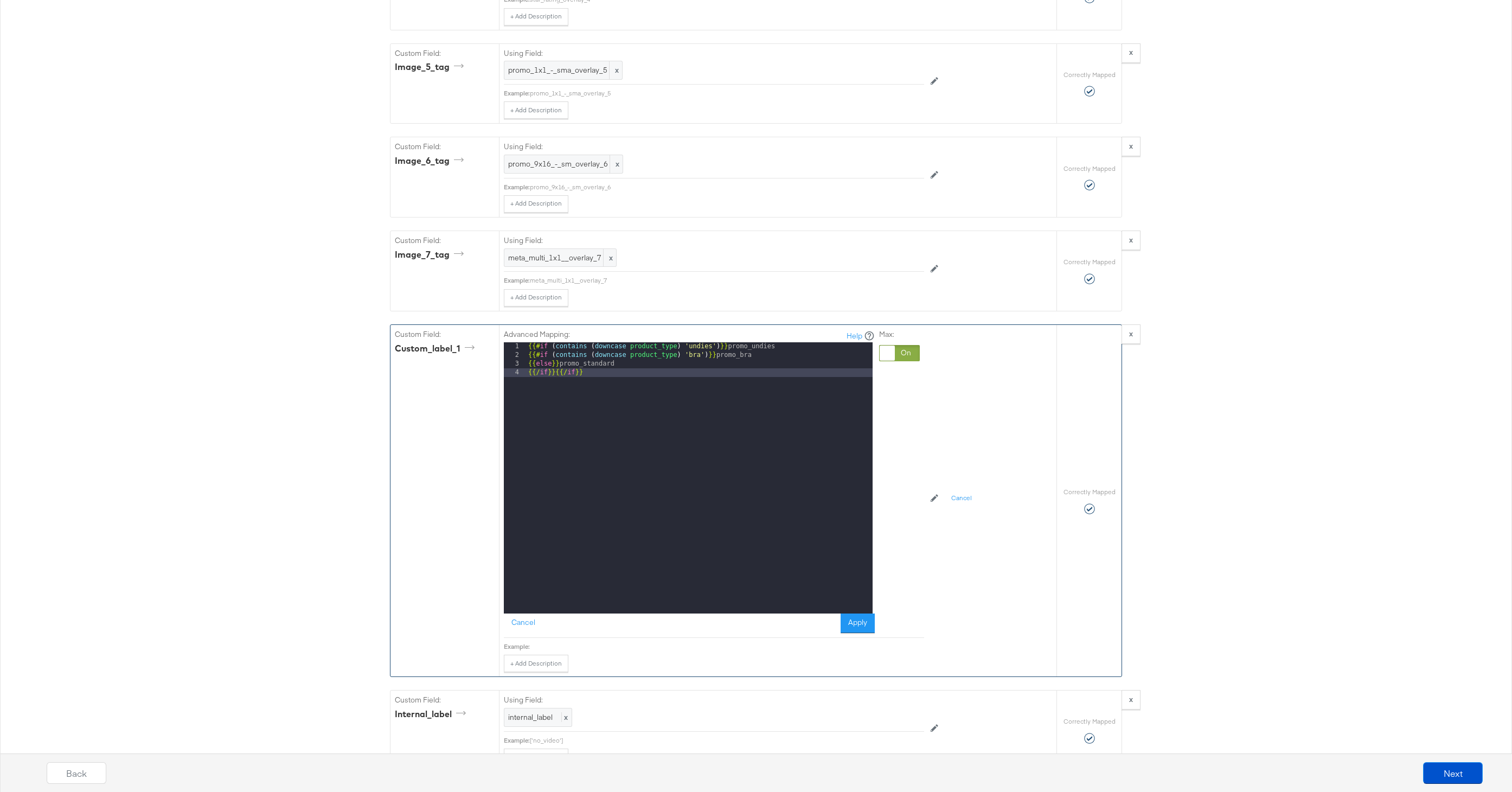
scroll to position [3028, 0]
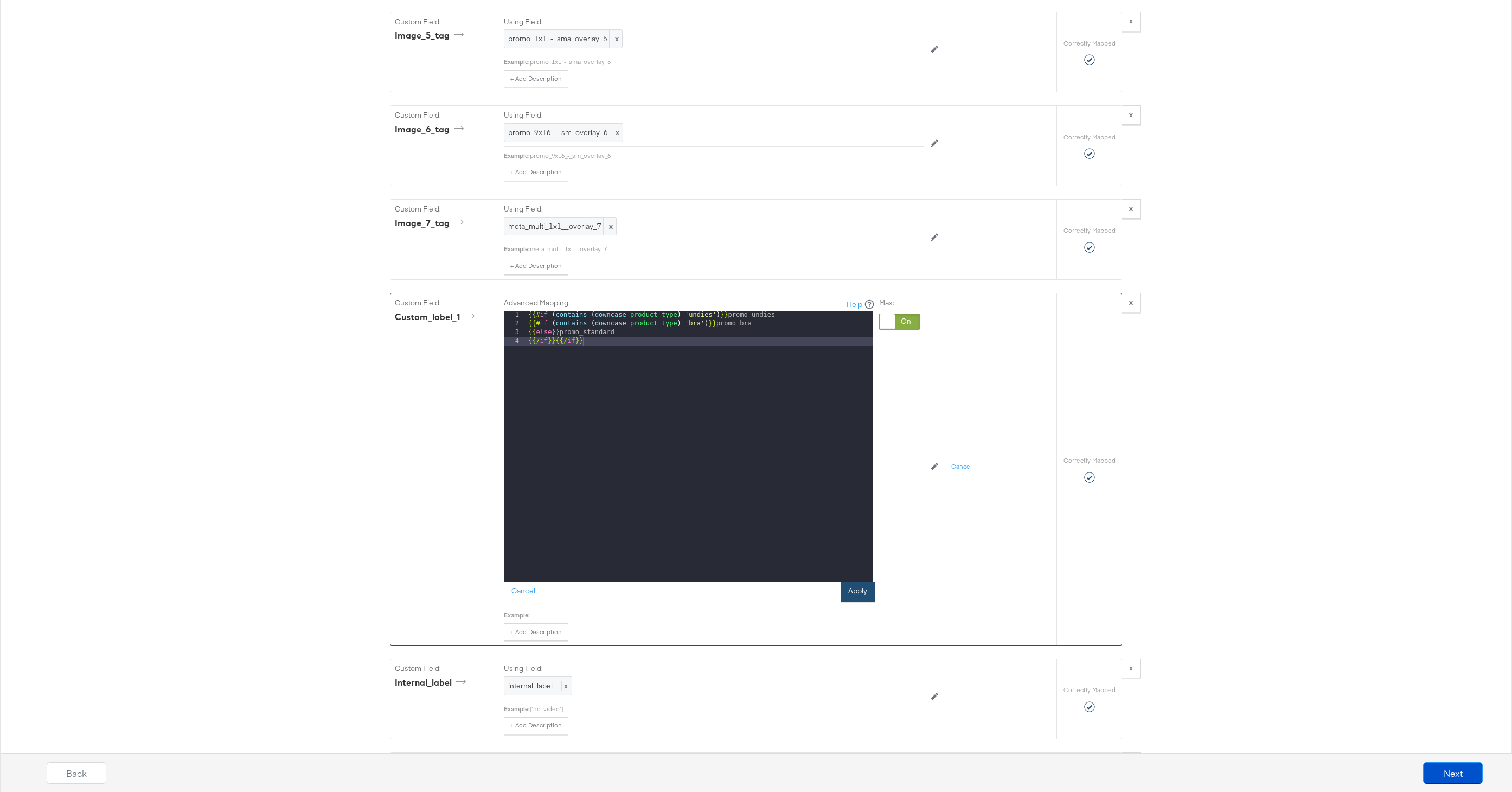
click at [844, 591] on button "Apply" at bounding box center [858, 591] width 34 height 19
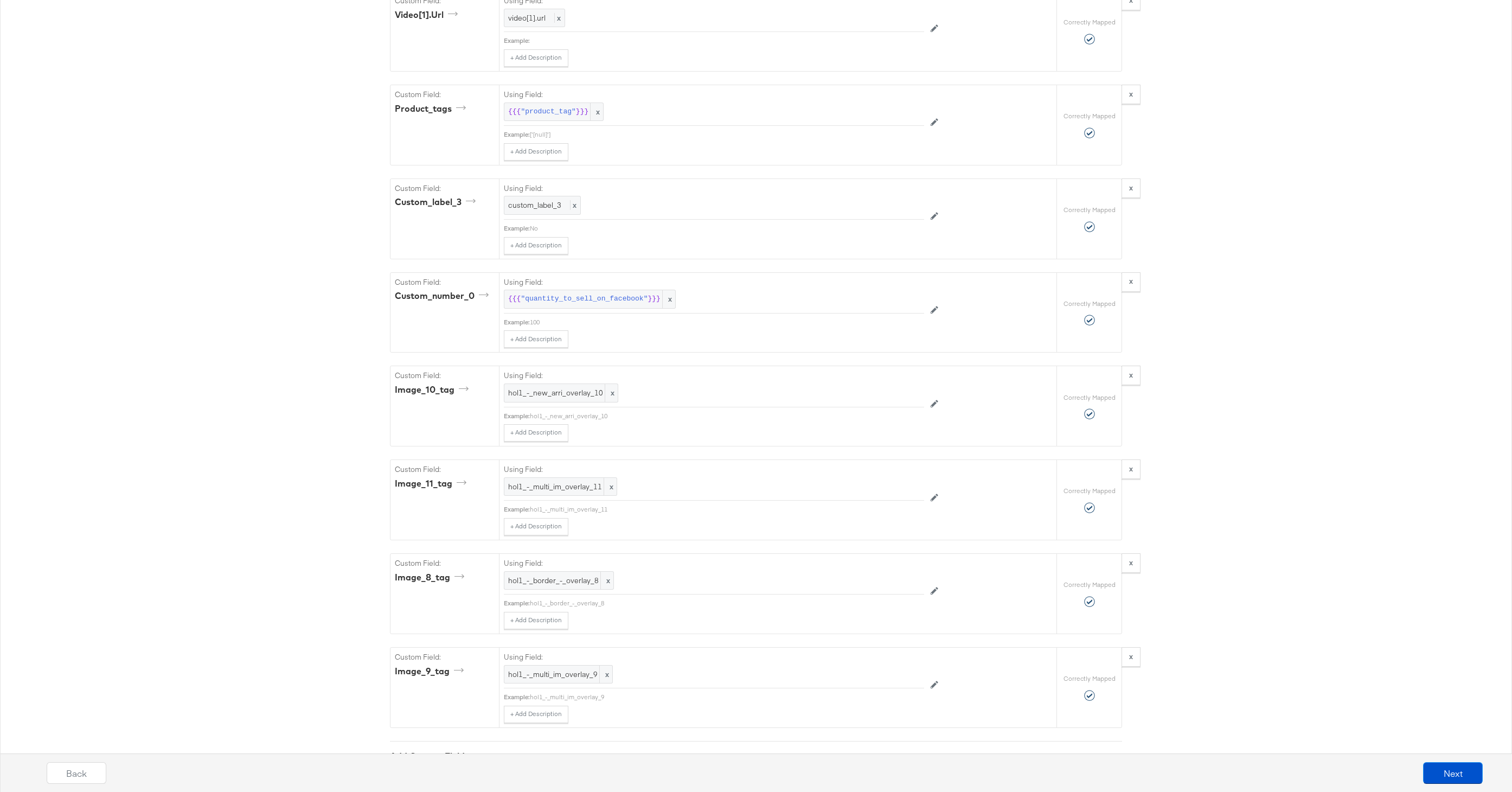
scroll to position [3718, 0]
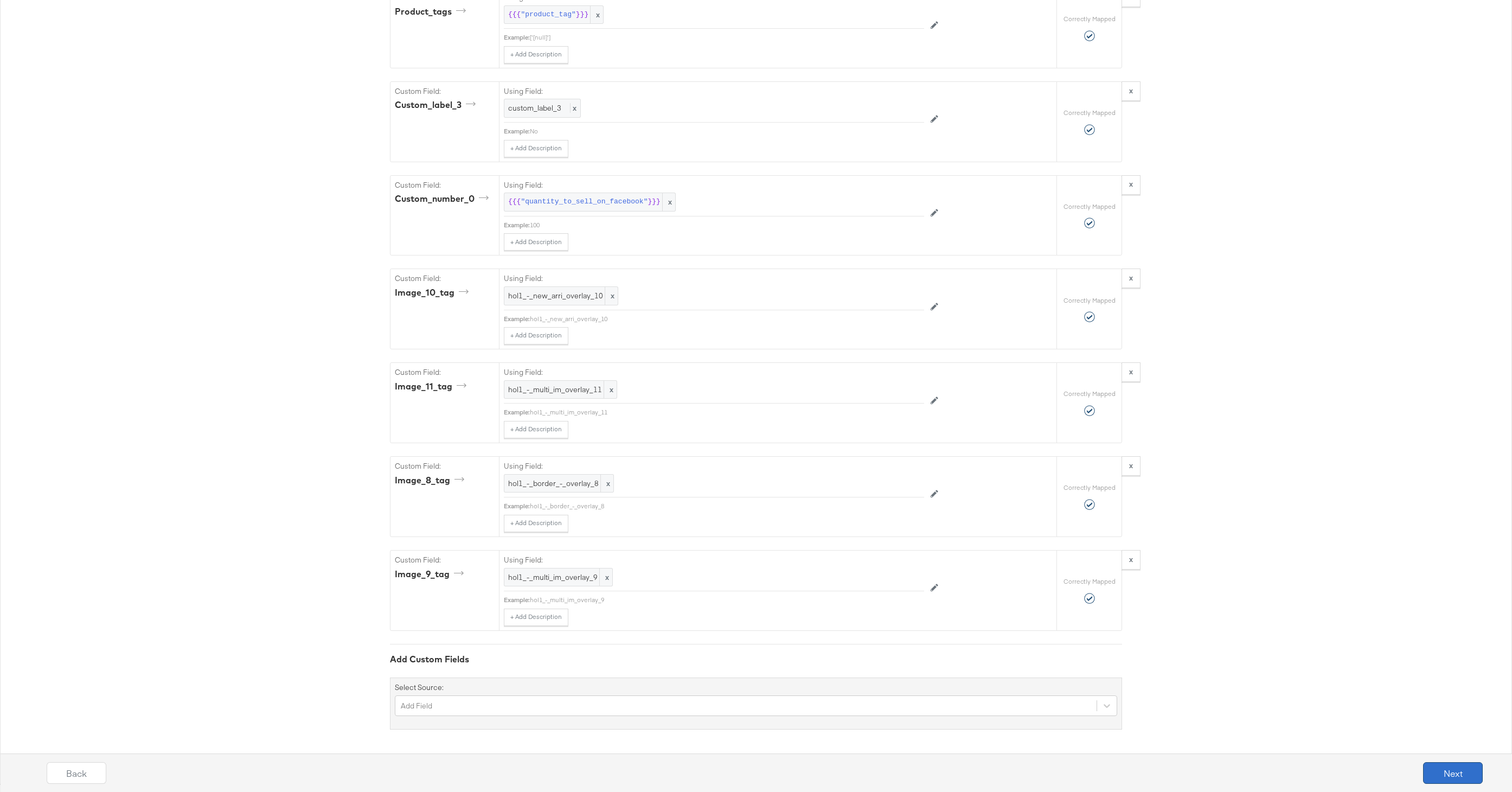
click at [1440, 772] on button "Next" at bounding box center [1453, 773] width 60 height 22
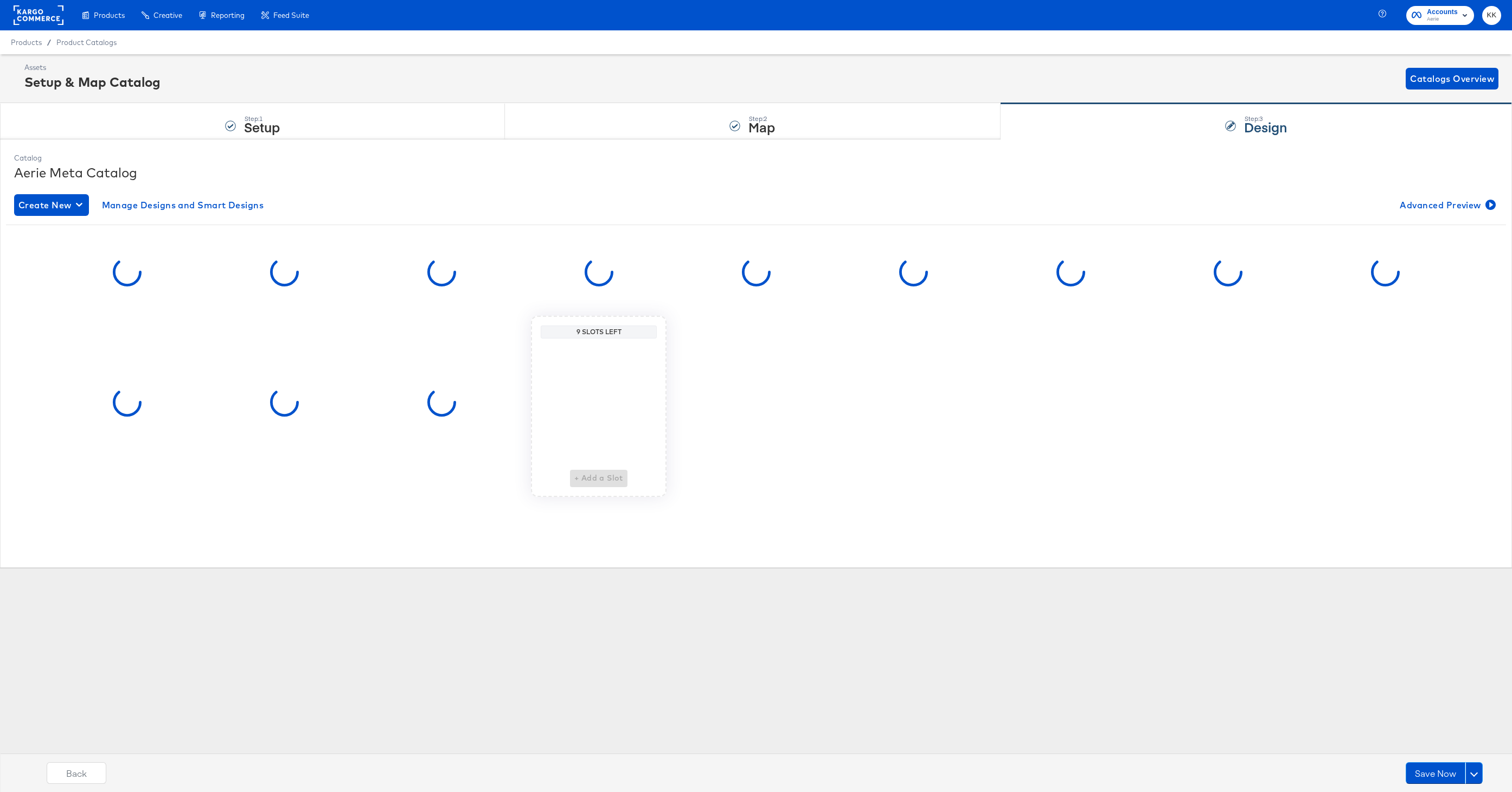
scroll to position [0, 0]
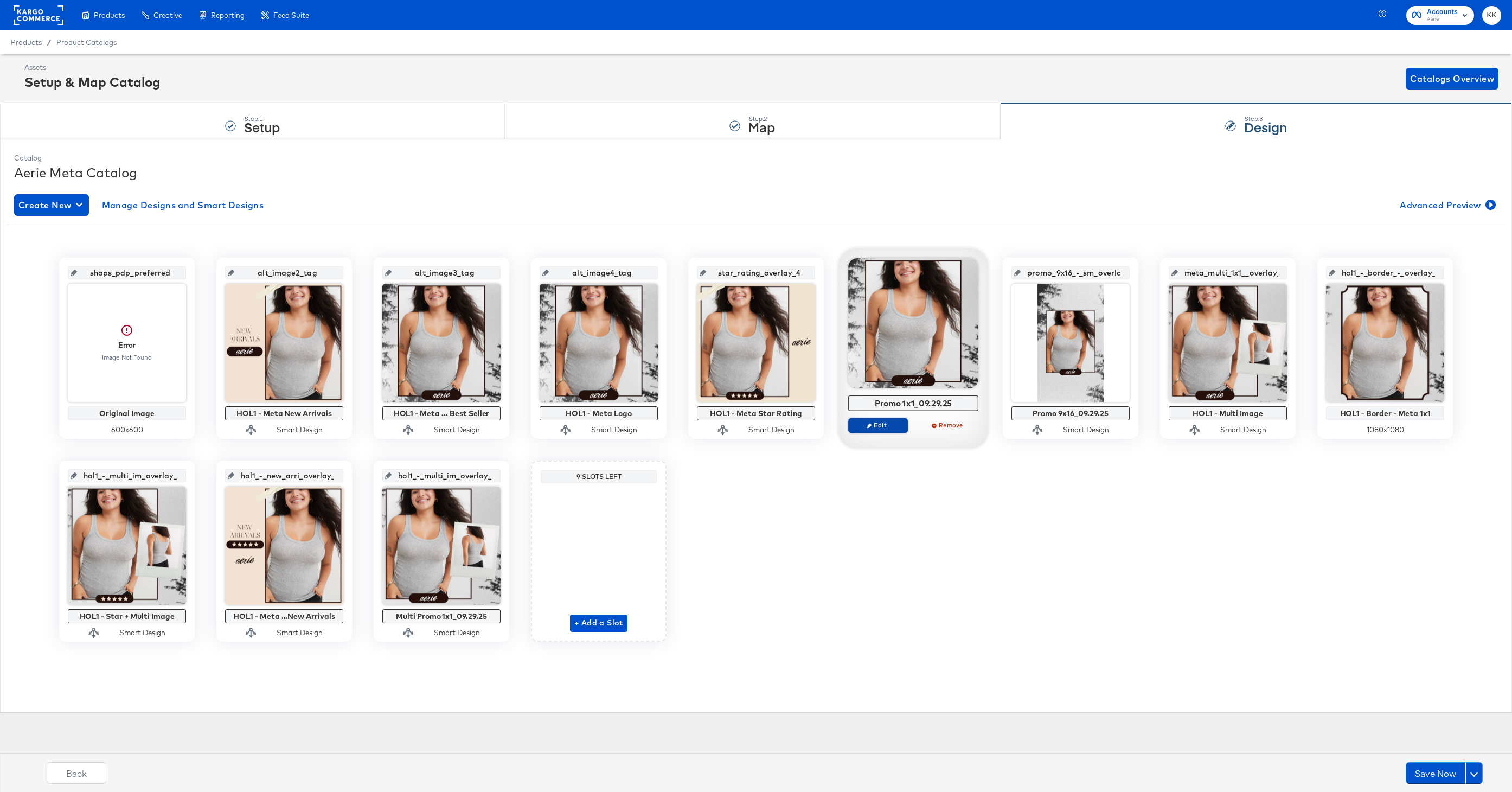
click at [877, 429] on button "Edit" at bounding box center [878, 425] width 60 height 15
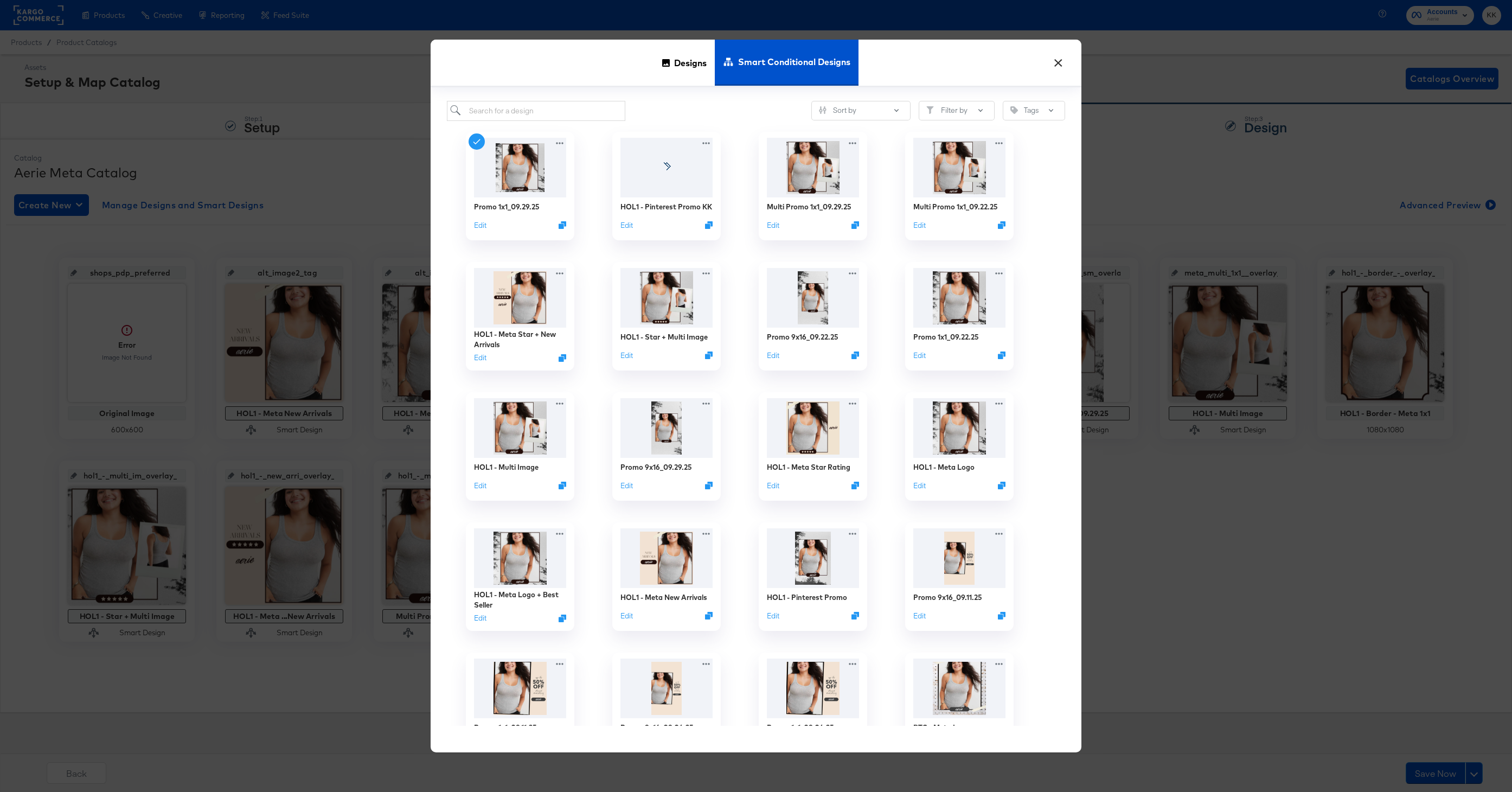
click at [1054, 62] on button "×" at bounding box center [1058, 60] width 19 height 19
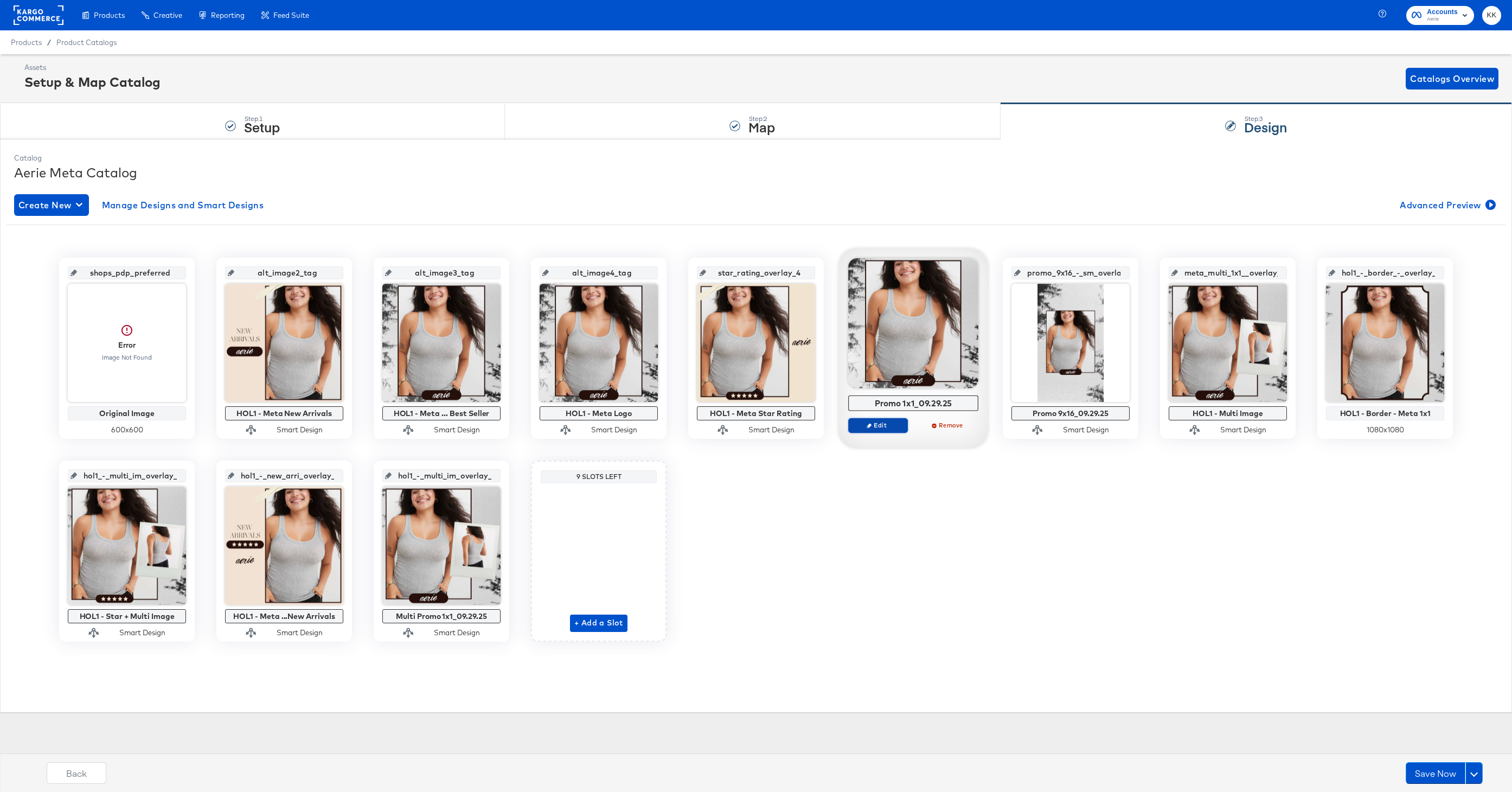
click at [883, 428] on span "Edit" at bounding box center [878, 425] width 50 height 8
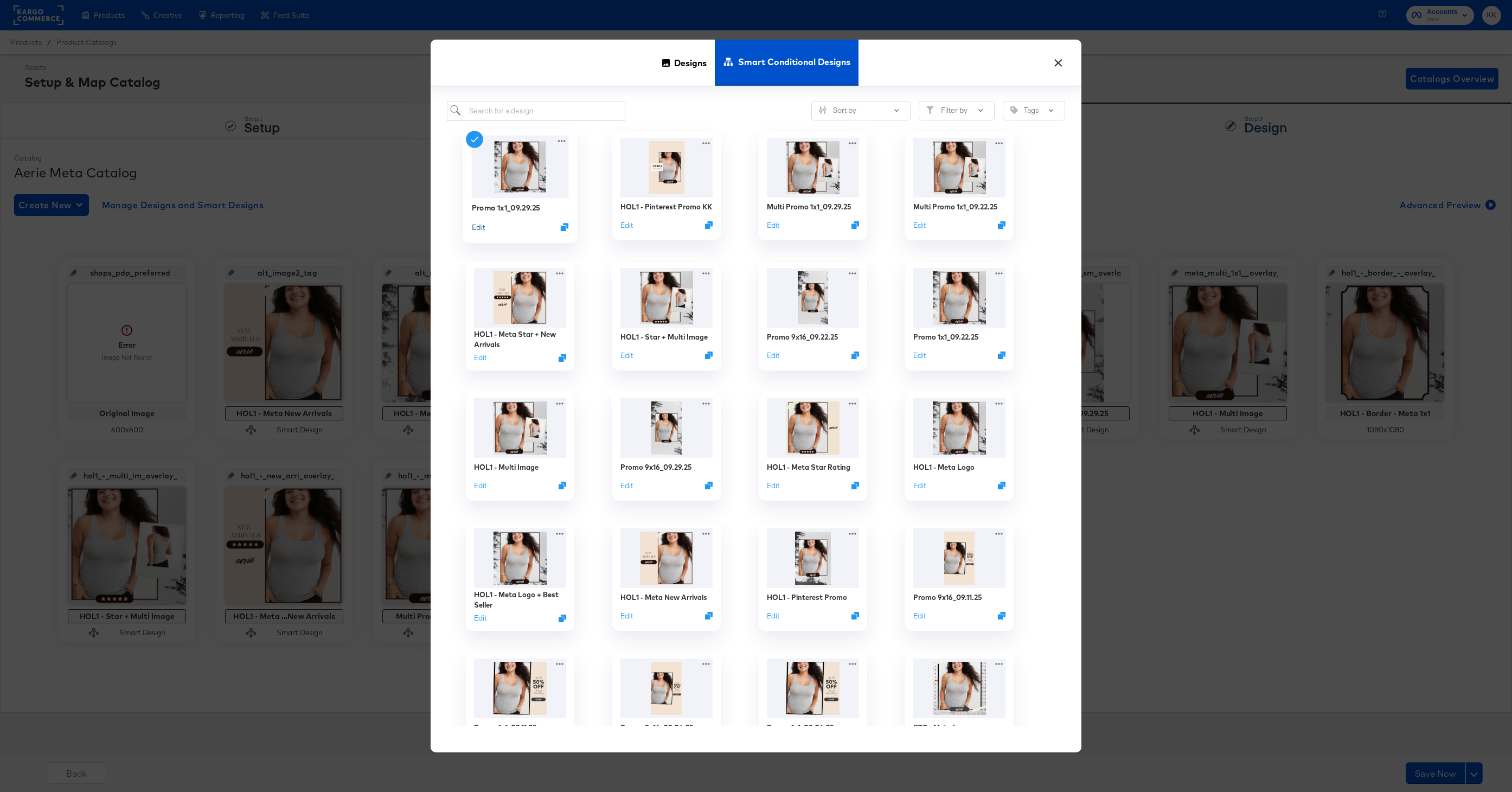
click at [479, 227] on button "Edit" at bounding box center [478, 226] width 13 height 11
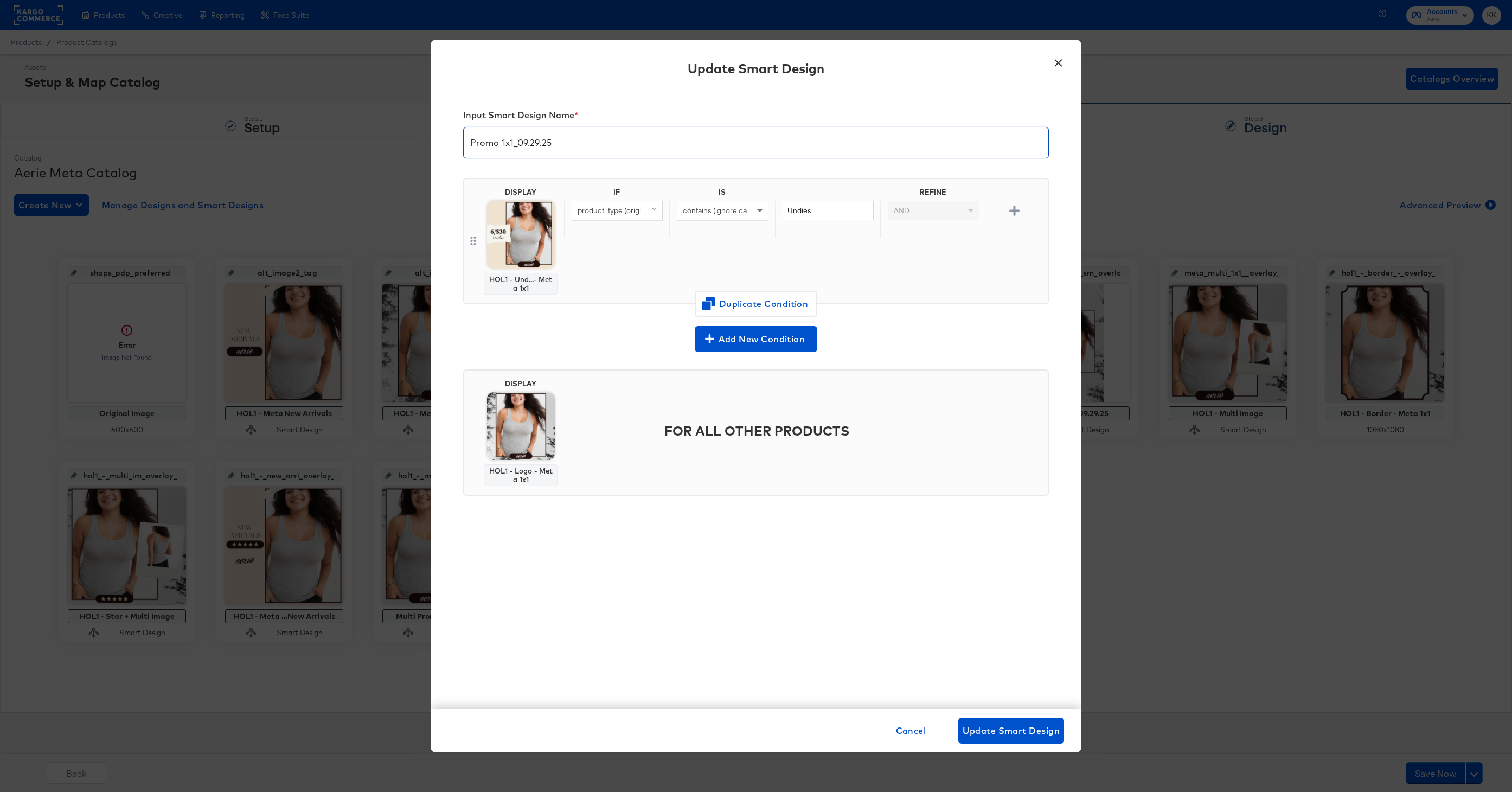
click at [471, 144] on input "Promo 1x1_09.29.25" at bounding box center [756, 138] width 585 height 30
type input "HOL1 - Meta Promo 1x1_09.29.25"
click at [989, 721] on button "Update Smart Design" at bounding box center [1011, 730] width 106 height 26
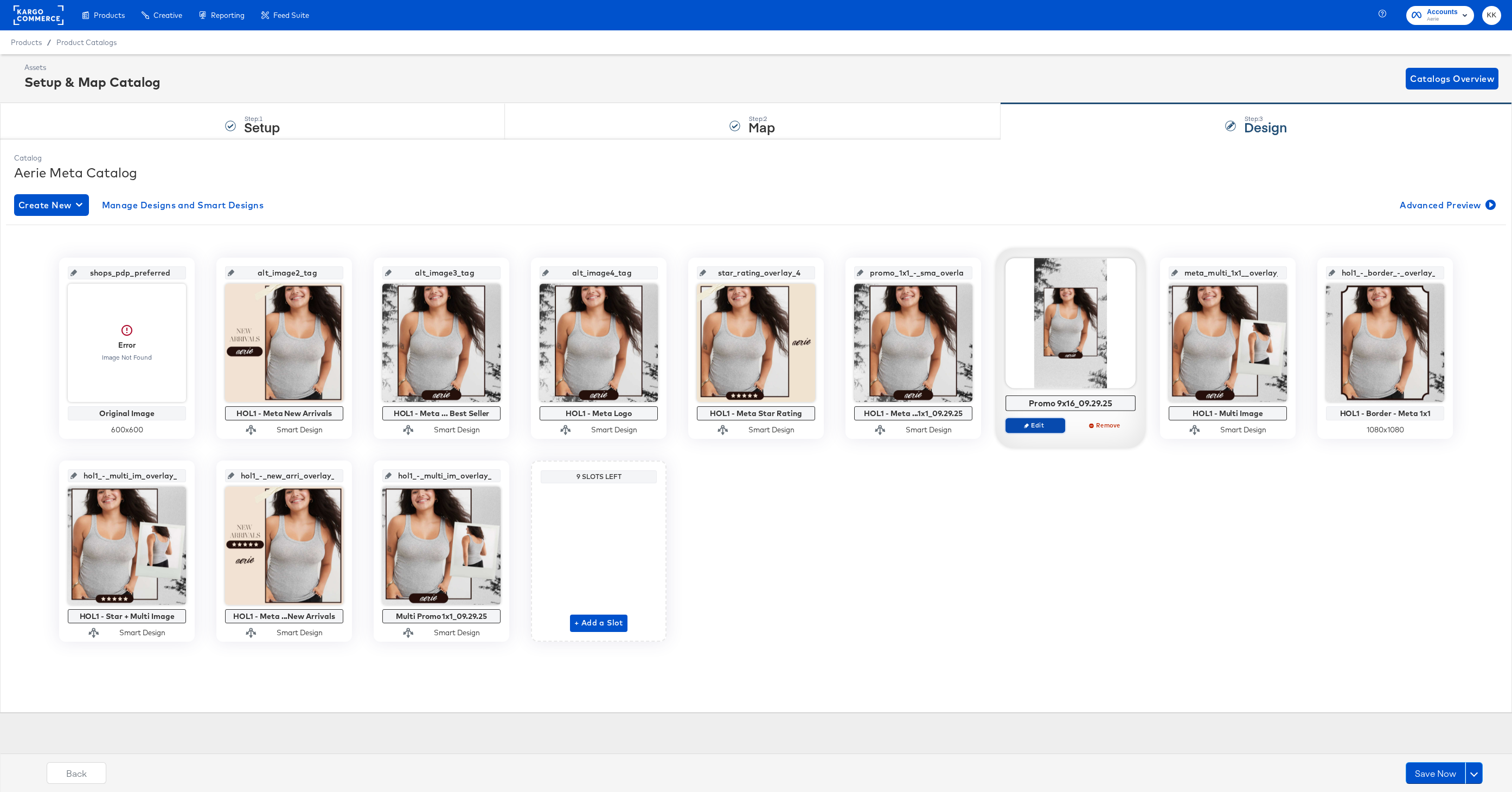
click at [1040, 424] on span "Edit" at bounding box center [1035, 425] width 50 height 8
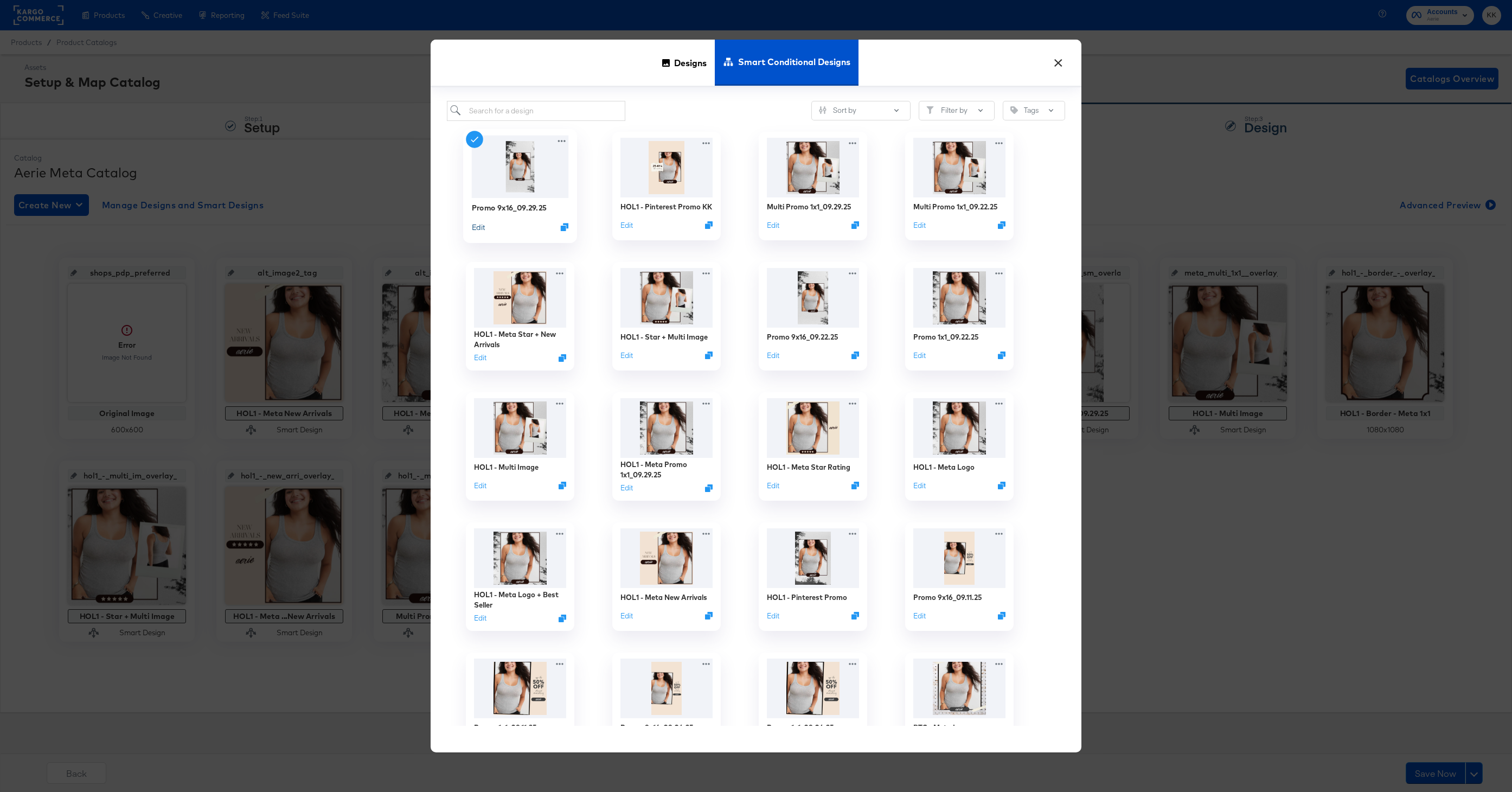
click at [481, 230] on button "Edit" at bounding box center [478, 226] width 13 height 11
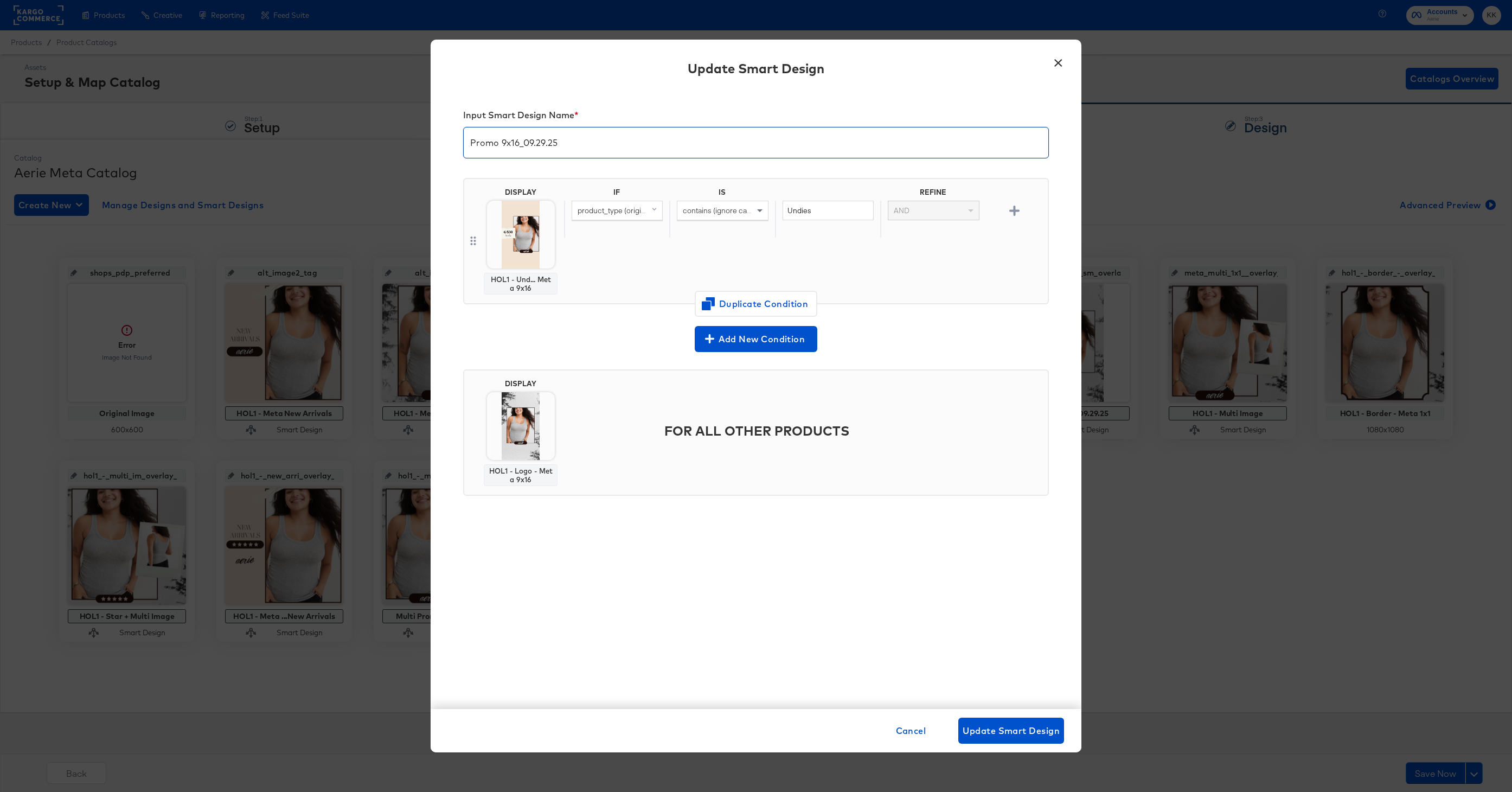
click at [469, 140] on input "Promo 9x16_09.29.25" at bounding box center [756, 138] width 585 height 30
type input "HOL1 - Meta Promo 9x16_09.29.25"
click at [973, 731] on span "Update Smart Design" at bounding box center [1011, 730] width 97 height 15
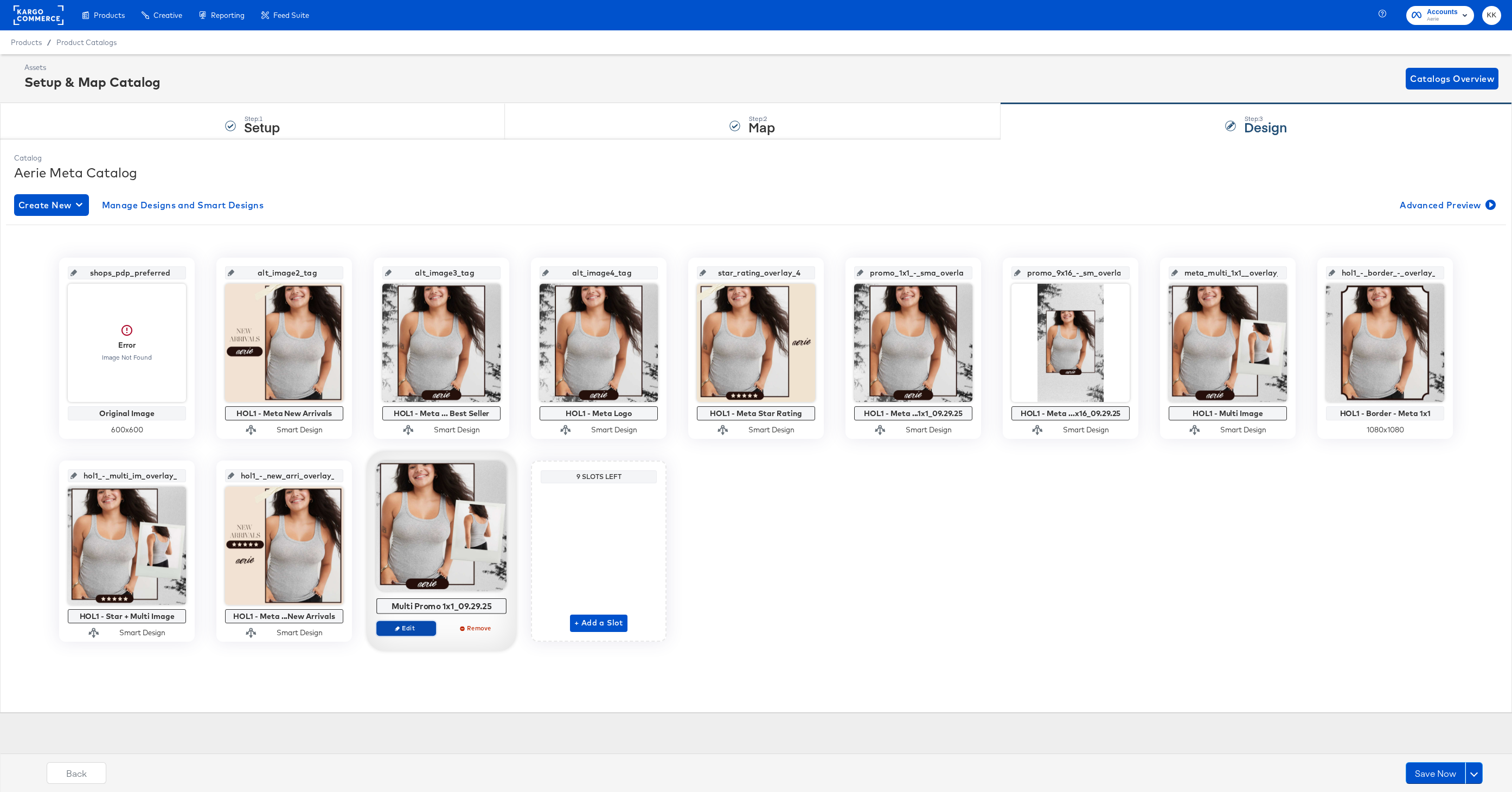
click at [411, 629] on span "Edit" at bounding box center [407, 628] width 50 height 8
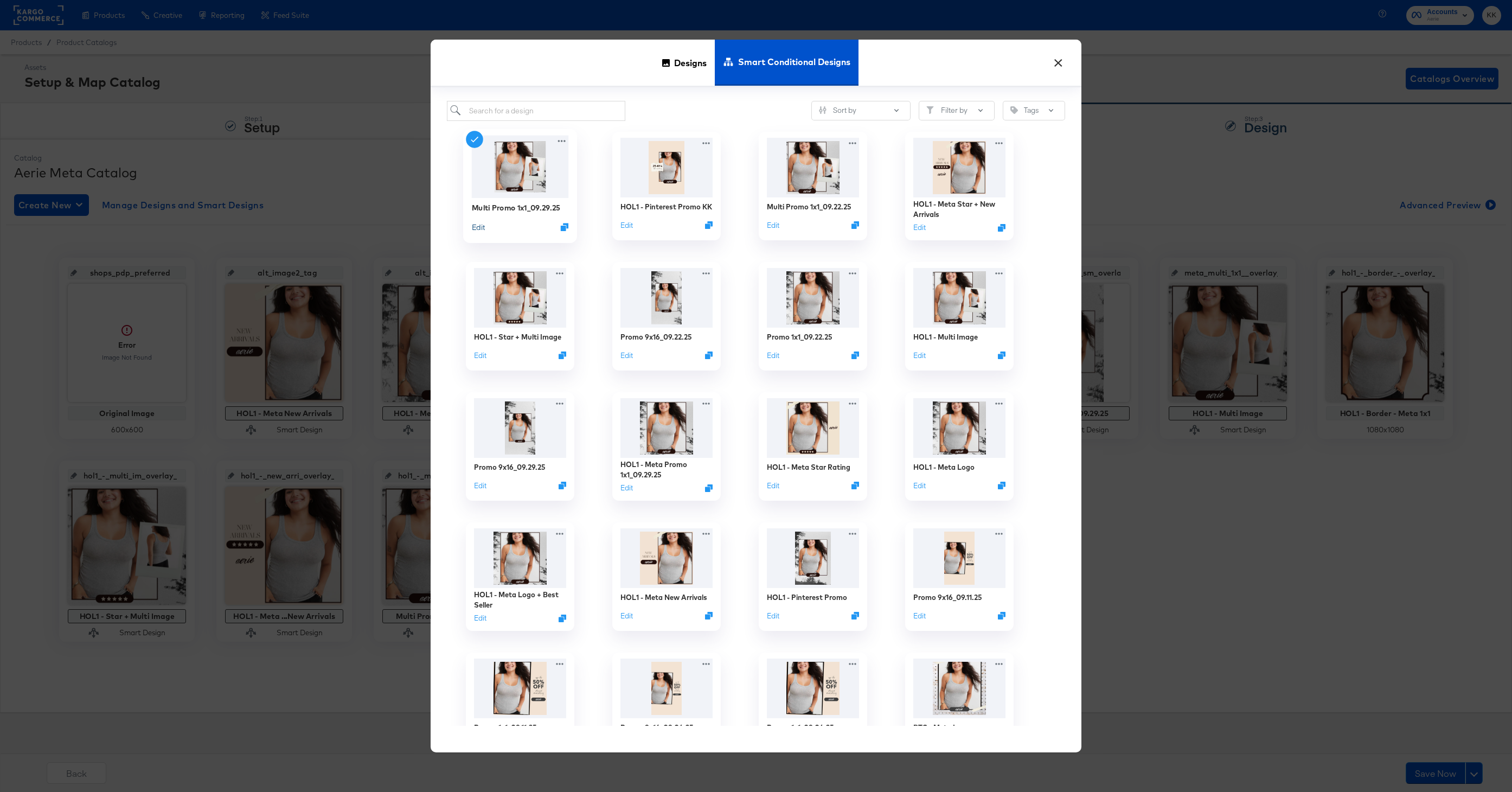
click at [480, 228] on button "Edit" at bounding box center [478, 226] width 13 height 11
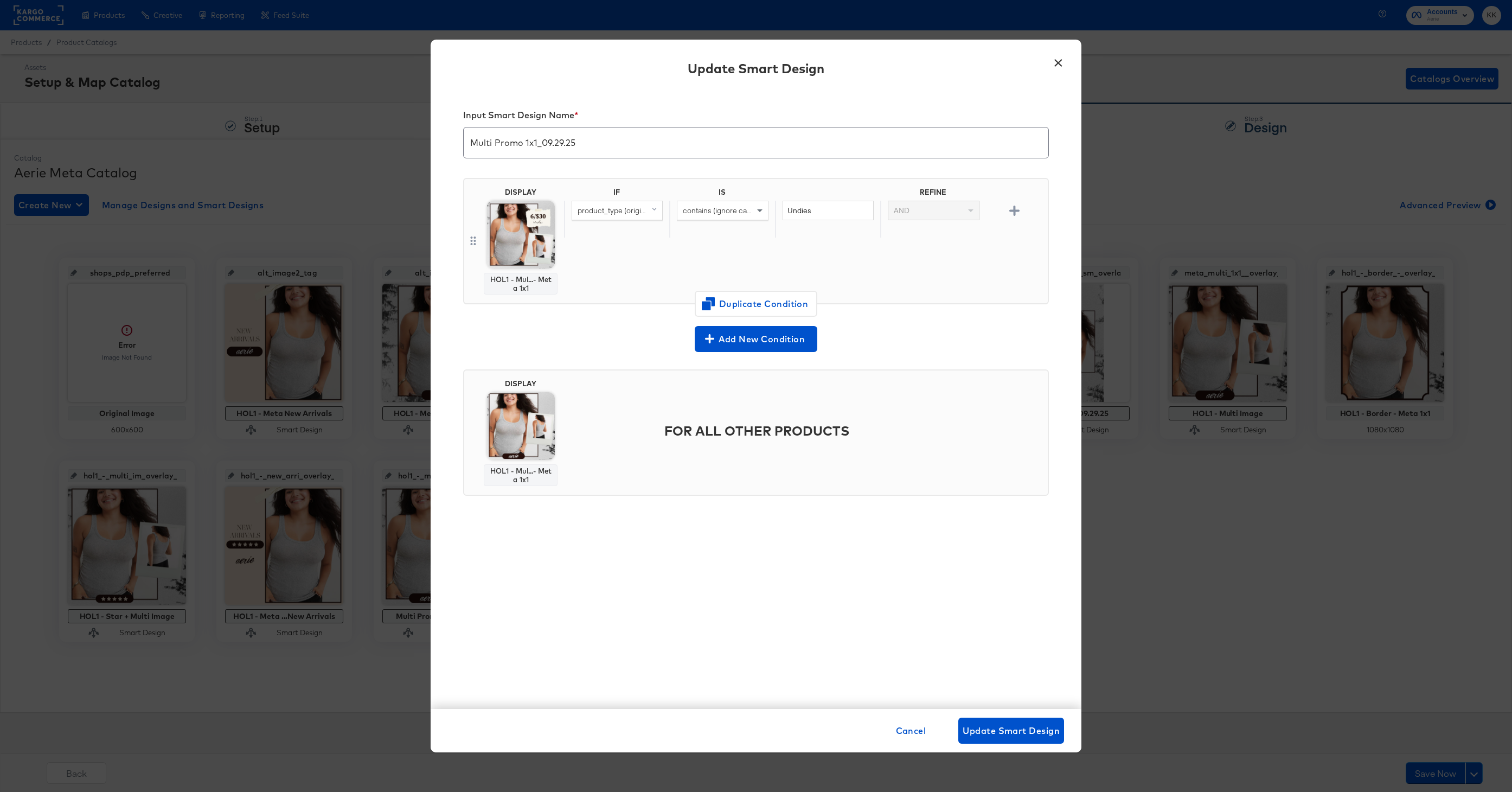
click at [472, 143] on input "Multi Promo 1x1_09.29.25" at bounding box center [756, 138] width 585 height 30
type input "HOL1 - Meta Multi Promo 1x1_09.29.25"
click at [991, 728] on span "Update Smart Design" at bounding box center [1011, 730] width 97 height 15
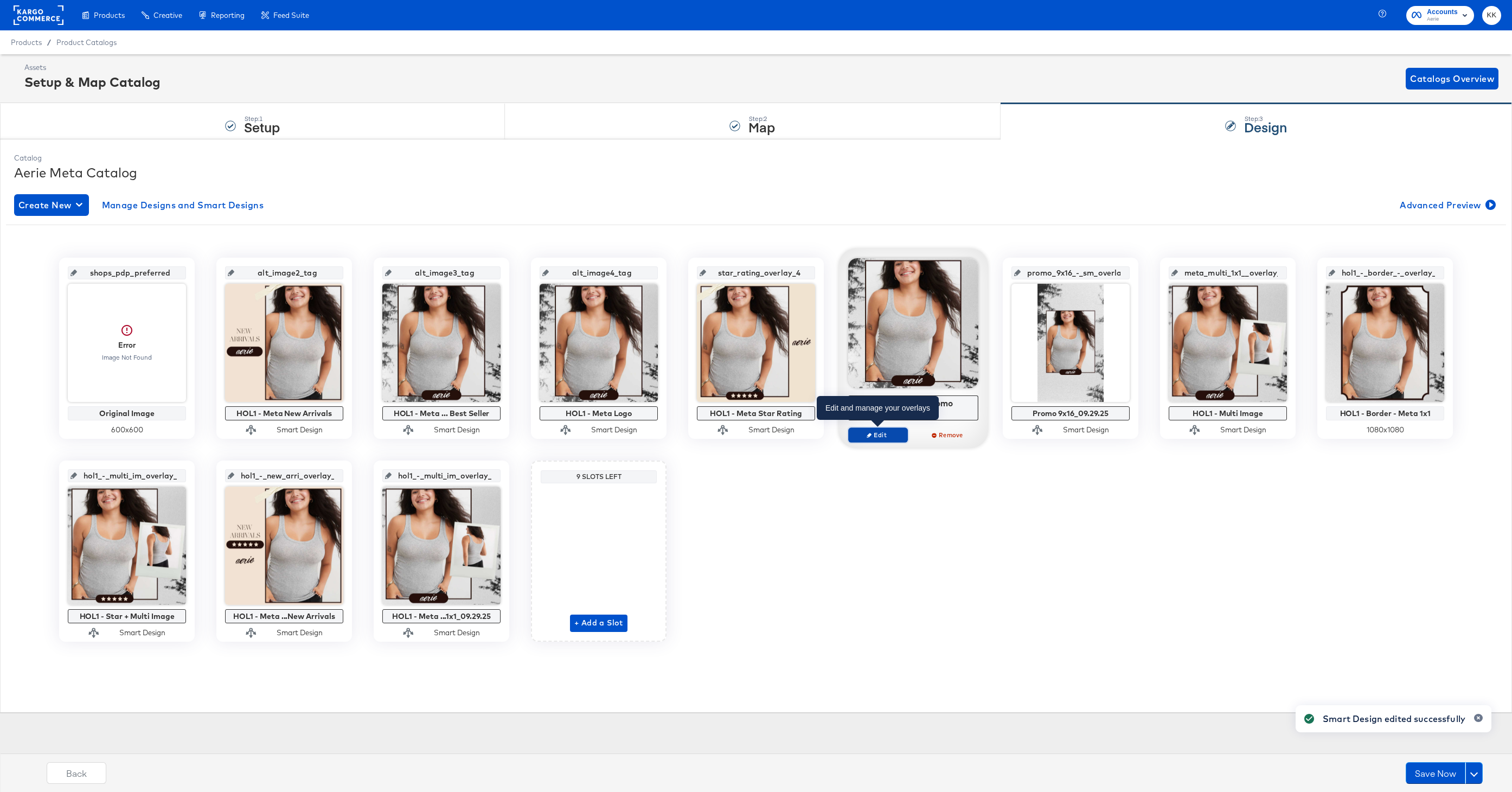
click at [890, 432] on span "Edit" at bounding box center [878, 435] width 50 height 8
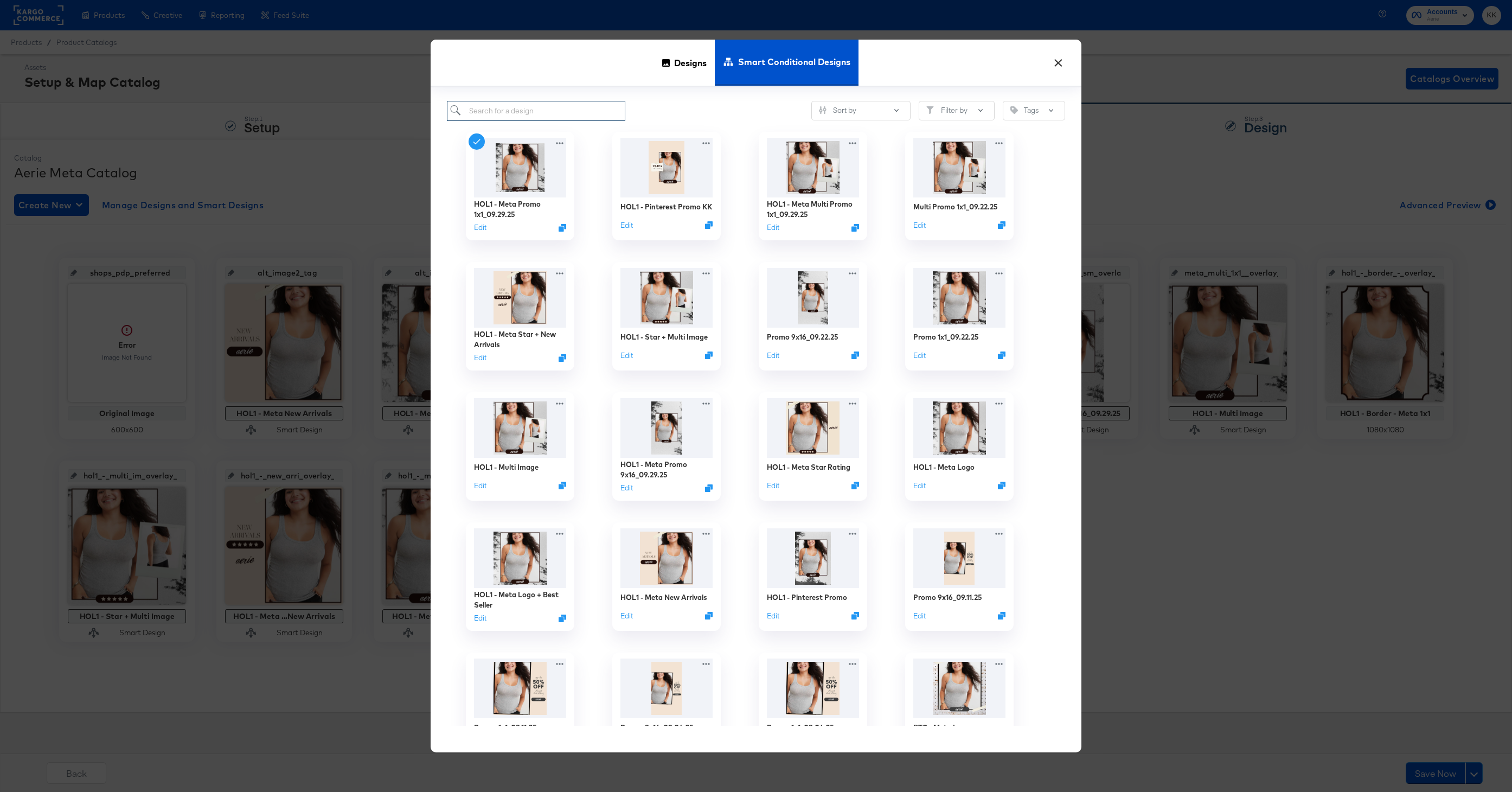
click at [530, 116] on input "search" at bounding box center [536, 111] width 178 height 20
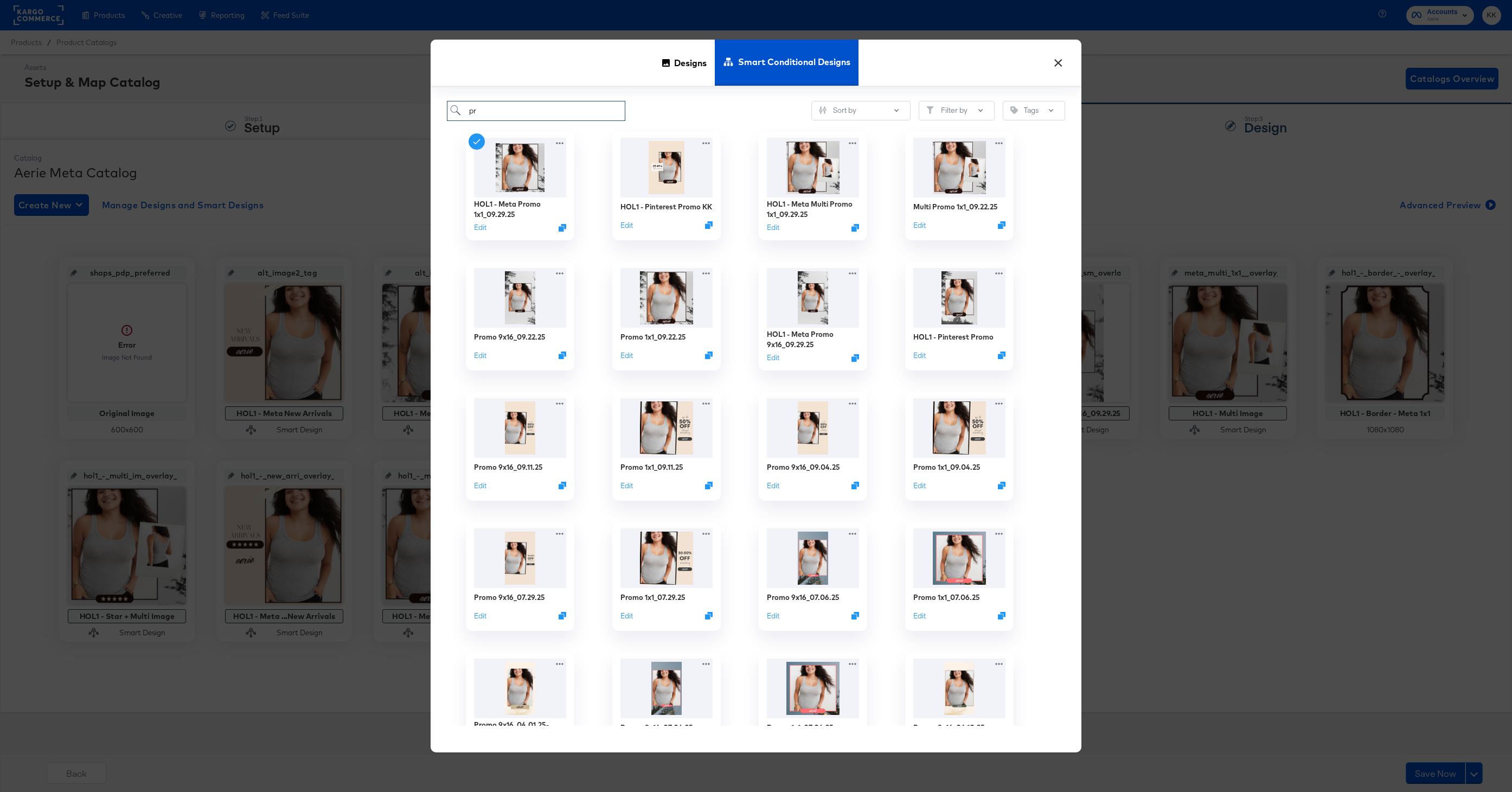
type input "p"
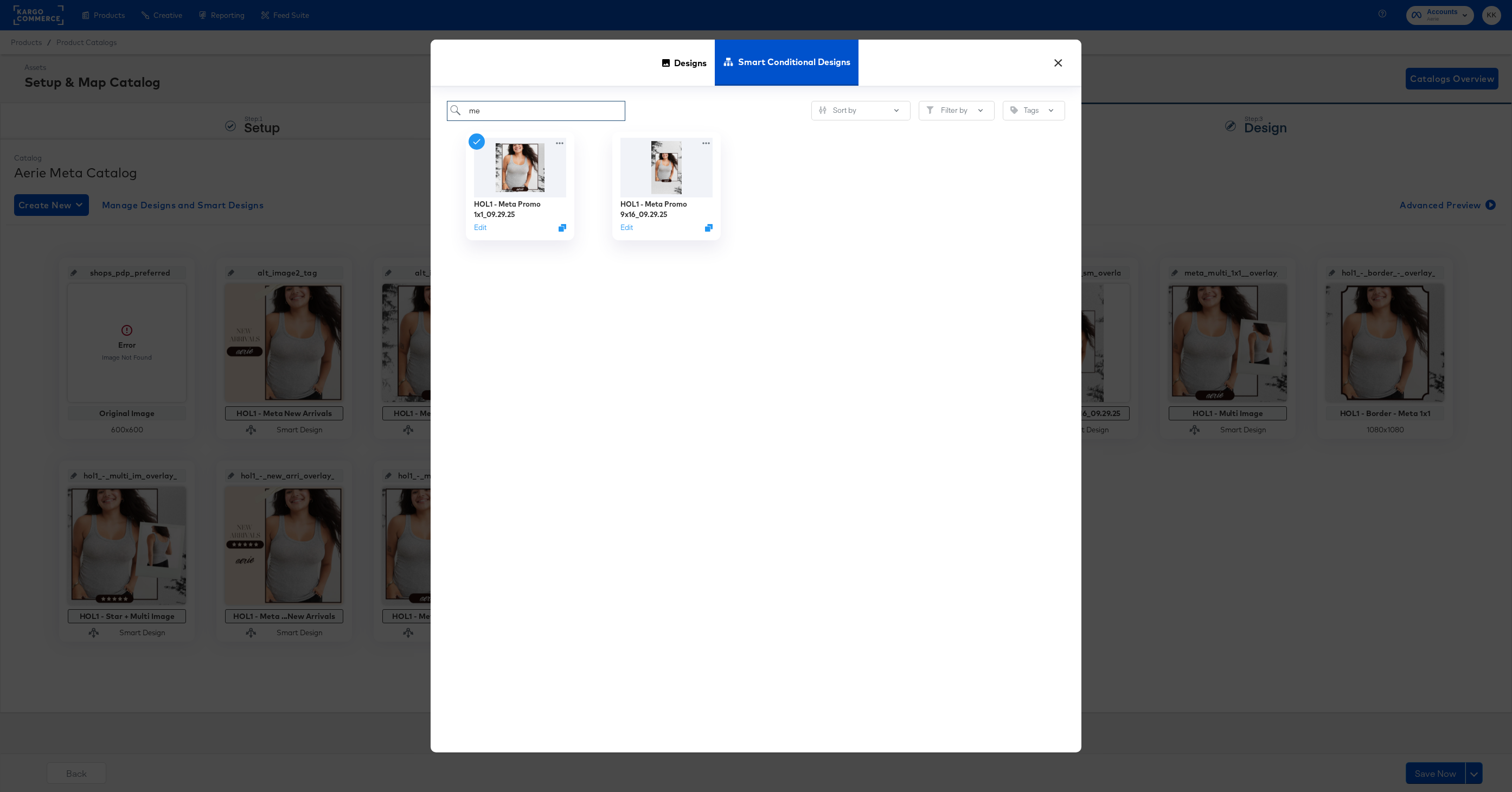
type input "m"
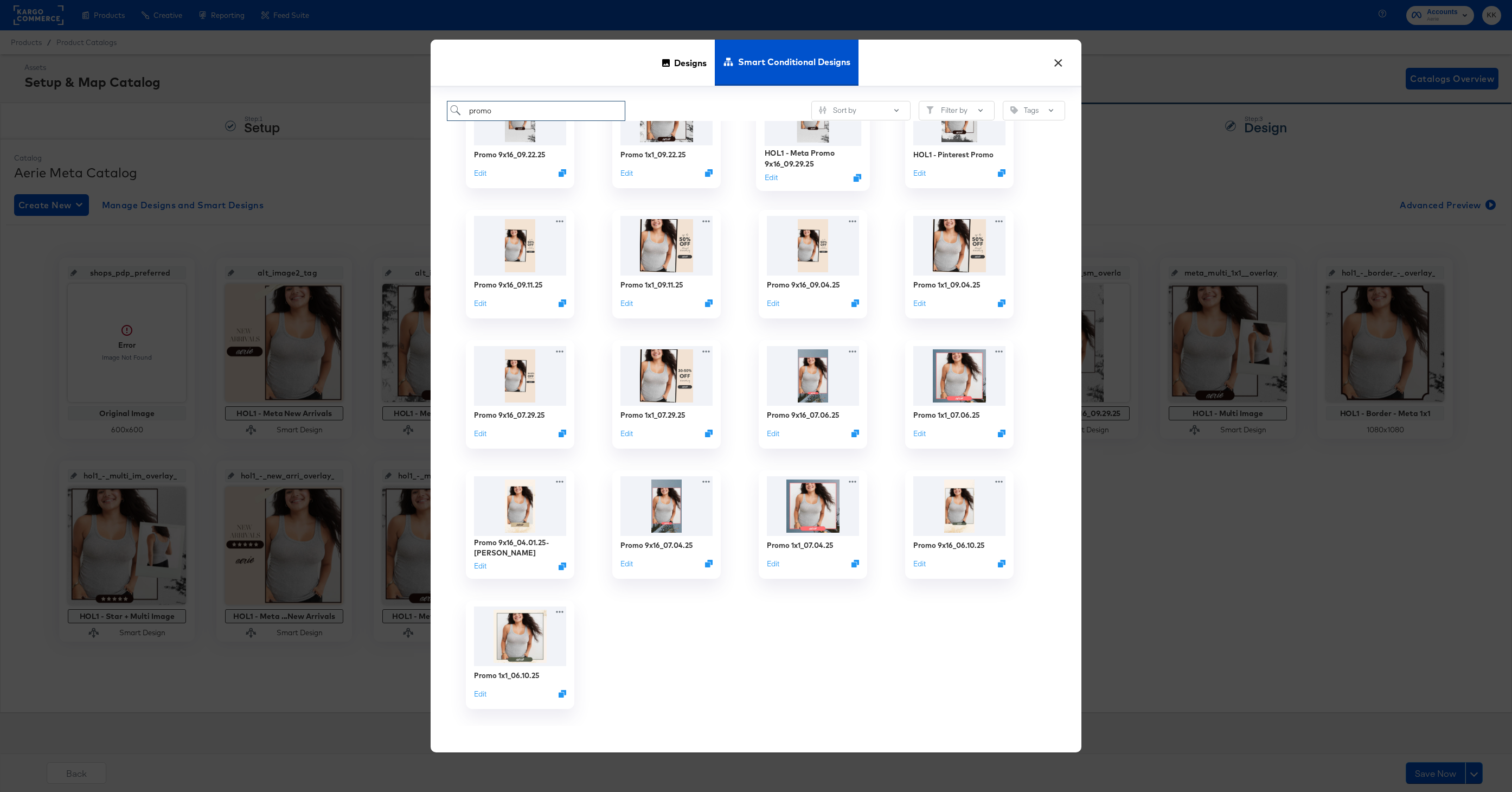
scroll to position [203, 0]
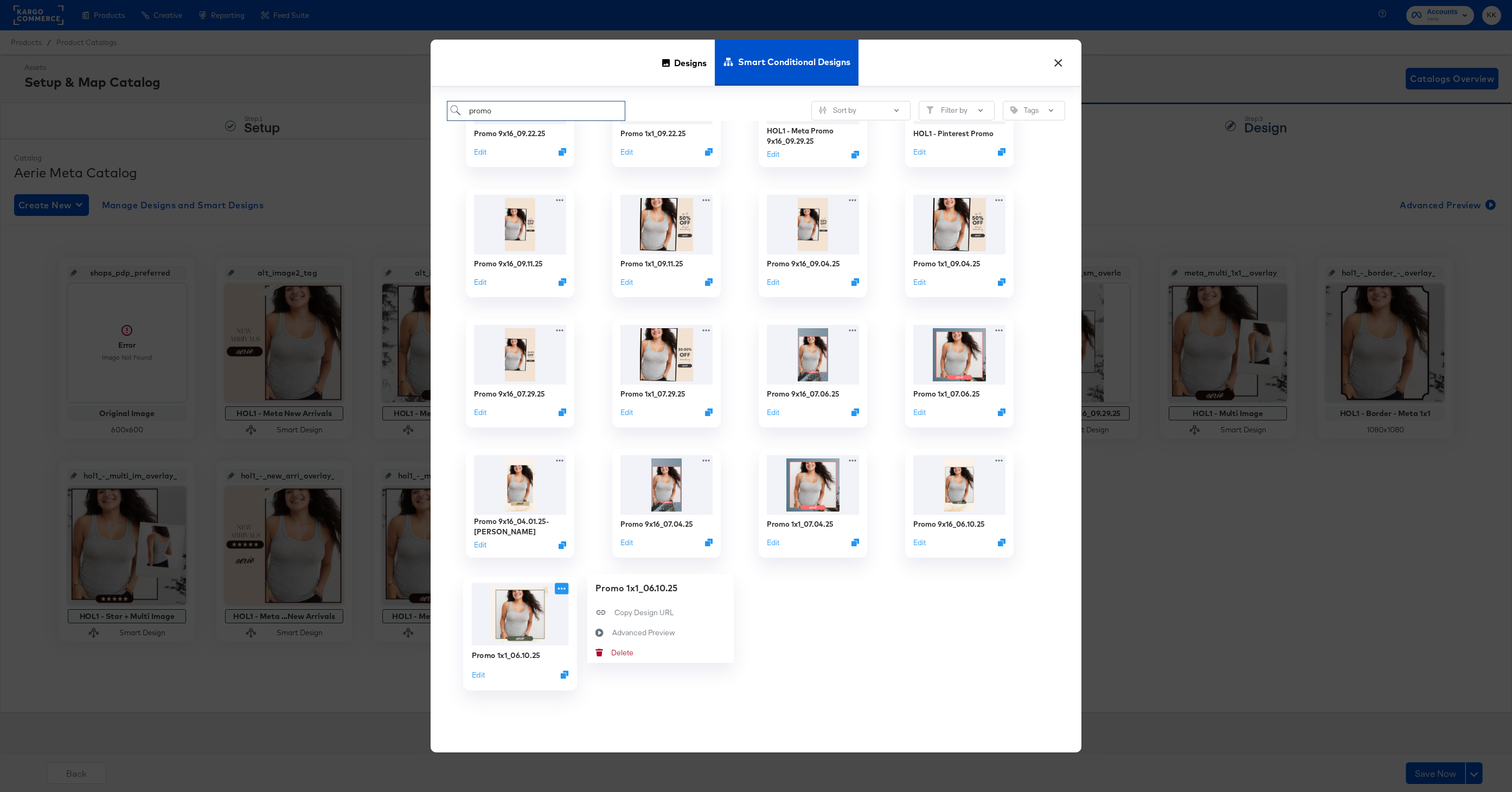
click at [560, 588] on icon at bounding box center [561, 588] width 14 height 11
click at [607, 655] on icon "Delete" at bounding box center [598, 652] width 23 height 7
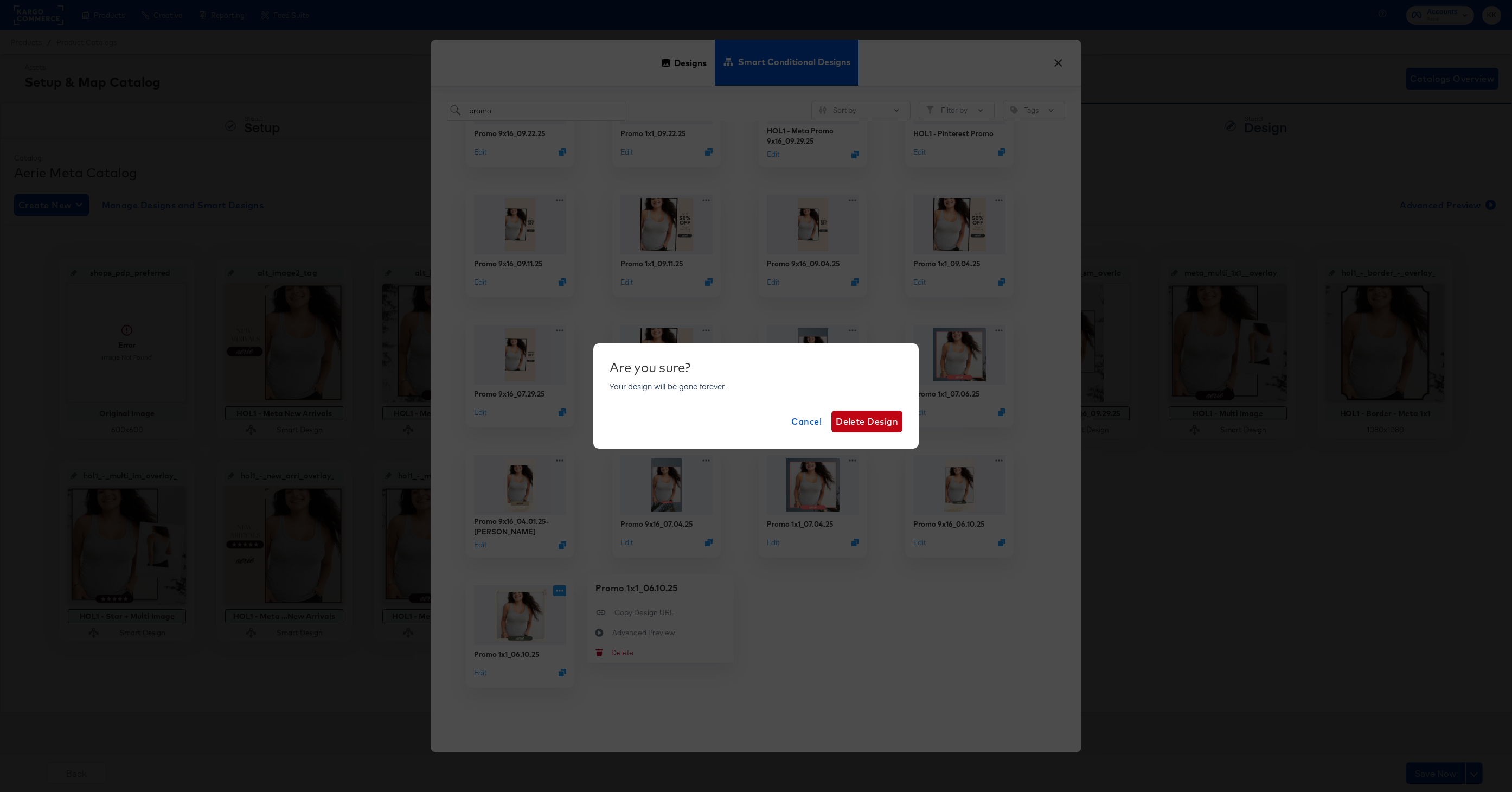
click at [870, 406] on div "Are you sure? Your design will be gone forever. Cancel Delete Design" at bounding box center [756, 396] width 293 height 73
click at [871, 414] on span "Delete Design" at bounding box center [867, 421] width 62 height 15
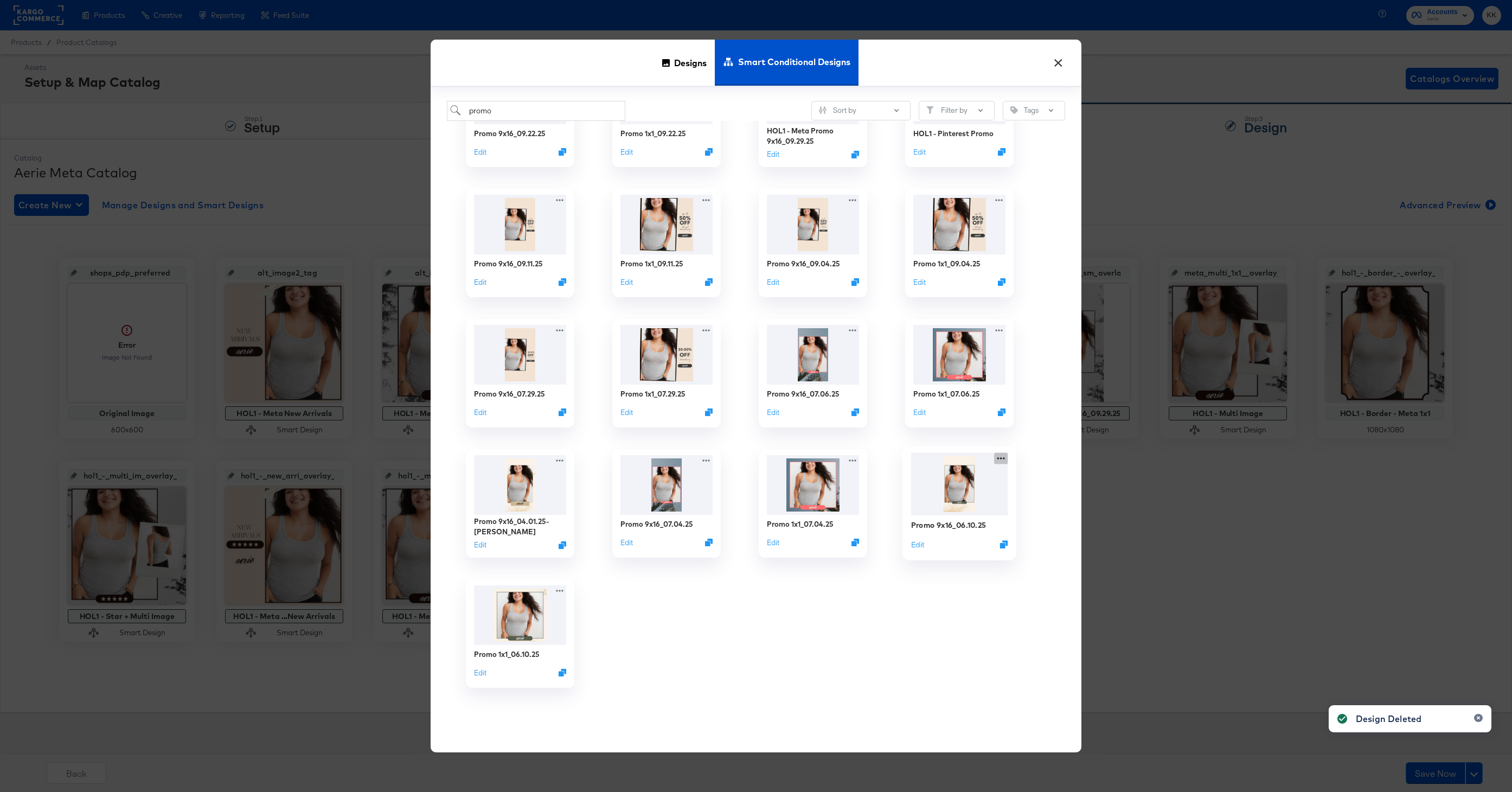
click at [1002, 461] on div "Promo 9x16_06.10.25 Edit" at bounding box center [959, 503] width 147 height 130
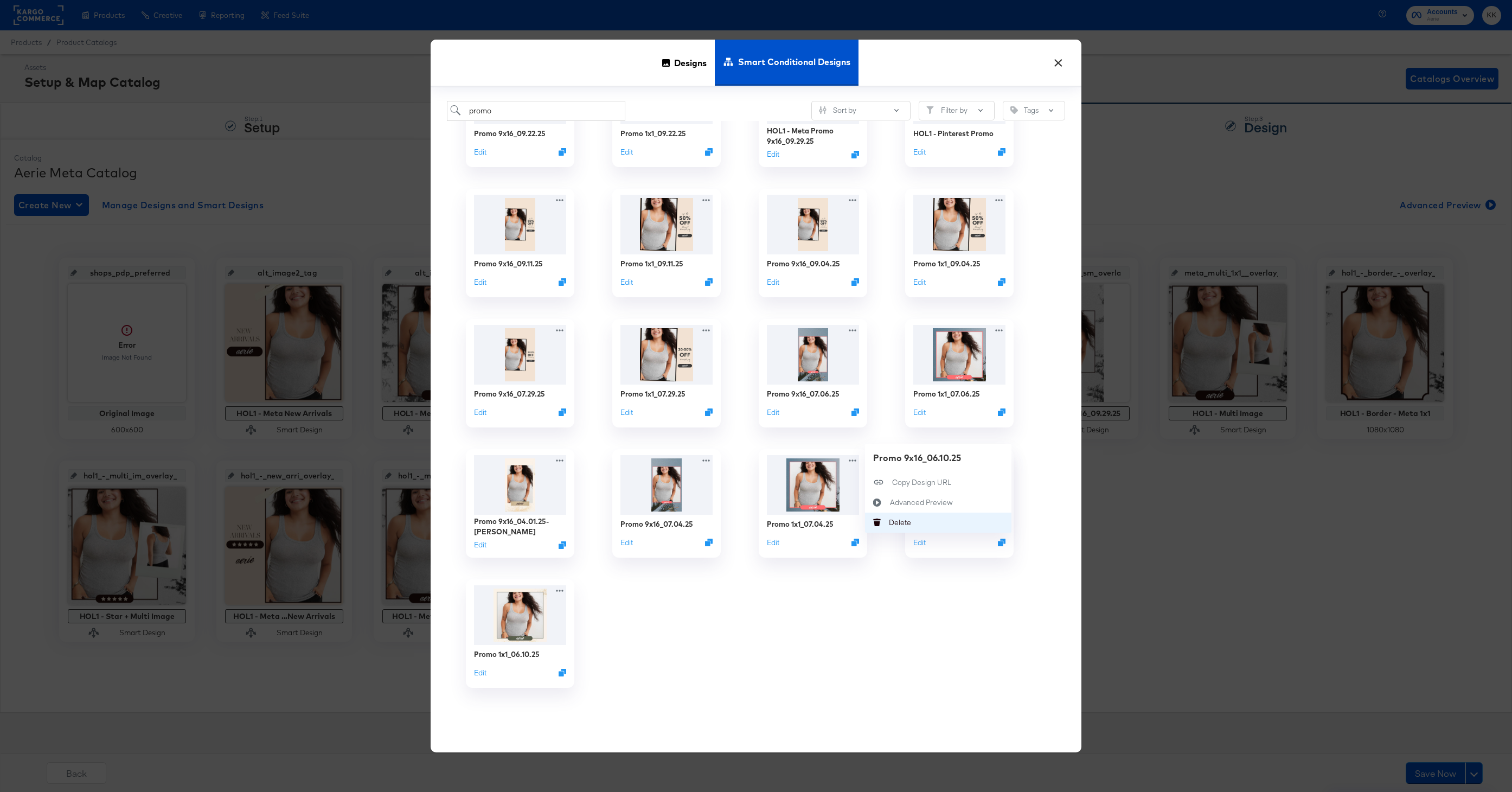
click at [926, 518] on button "Delete Delete" at bounding box center [938, 522] width 147 height 20
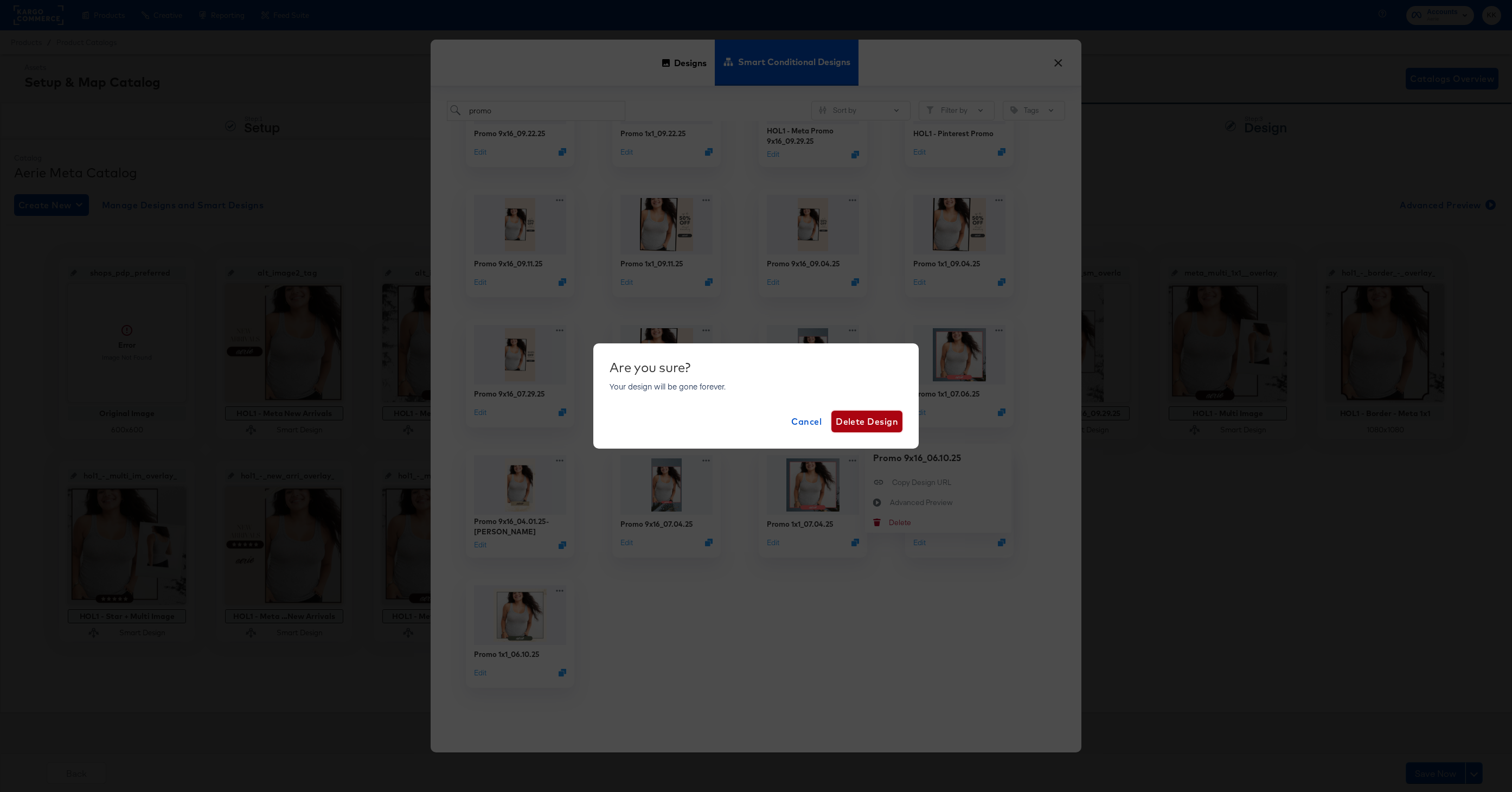
click at [862, 424] on span "Delete Design" at bounding box center [867, 421] width 62 height 15
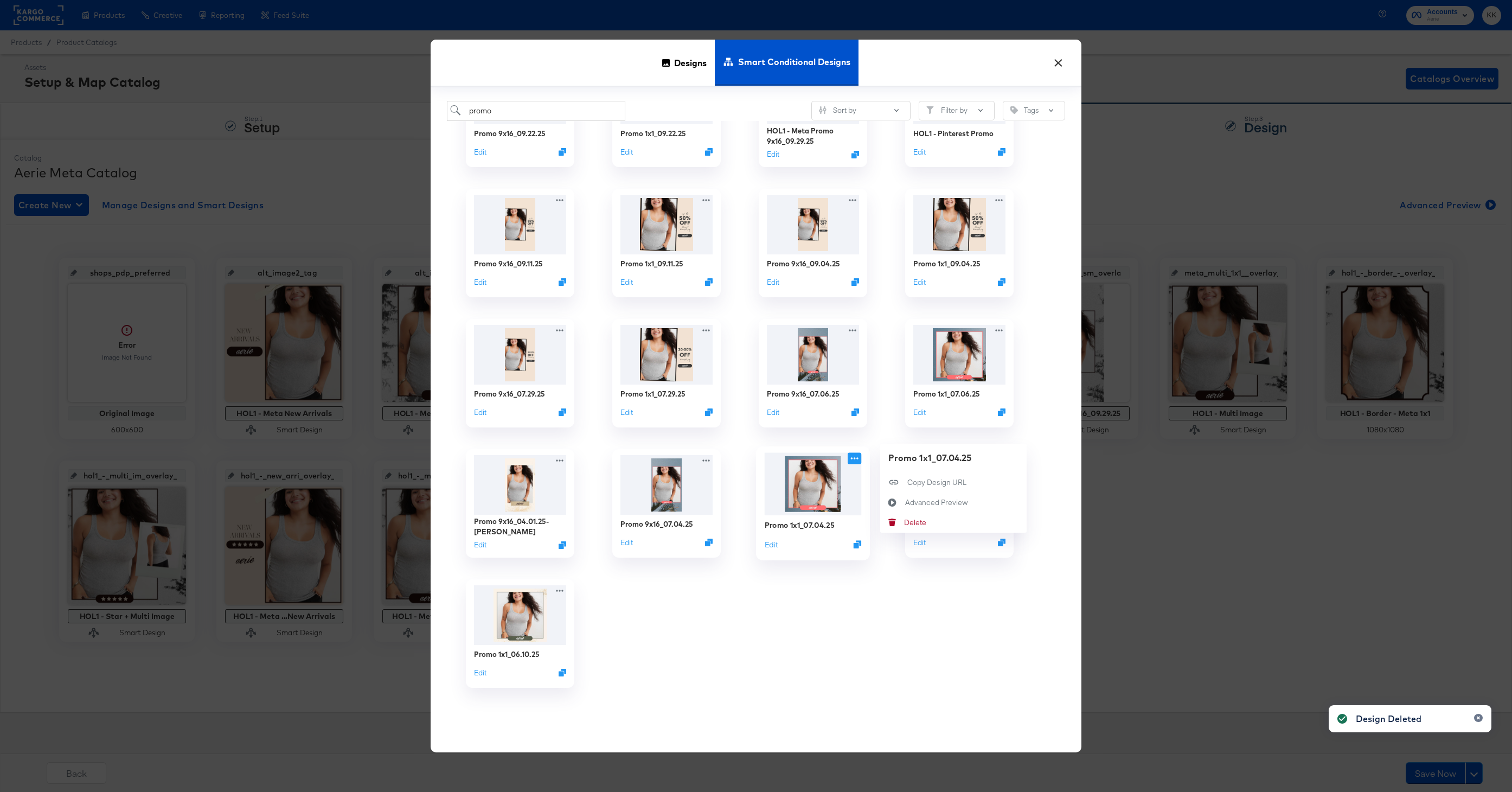
click at [852, 462] on icon at bounding box center [854, 458] width 14 height 11
click at [900, 521] on icon "Delete" at bounding box center [892, 522] width 23 height 7
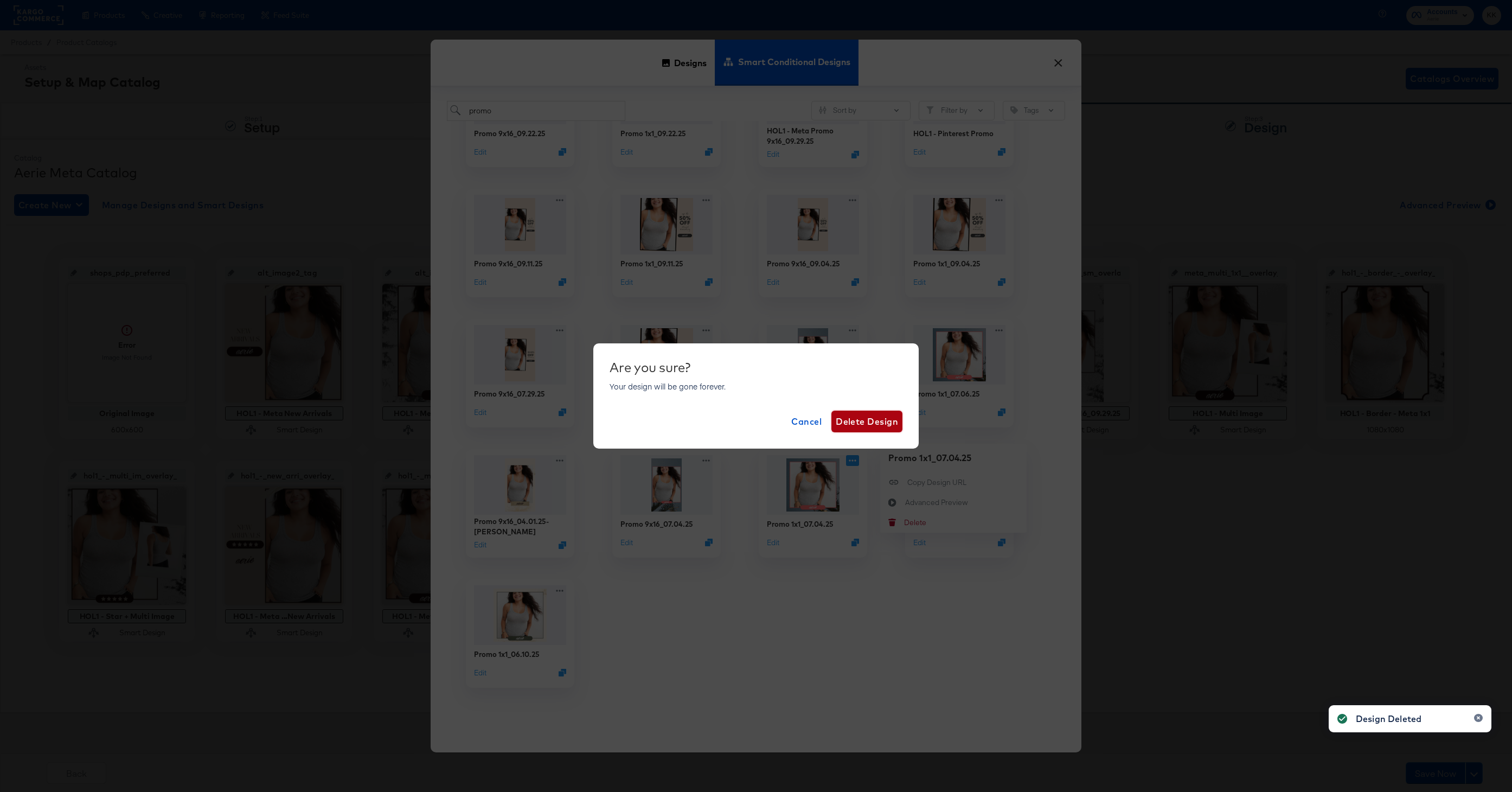
click at [850, 427] on span "Delete Design" at bounding box center [867, 421] width 62 height 15
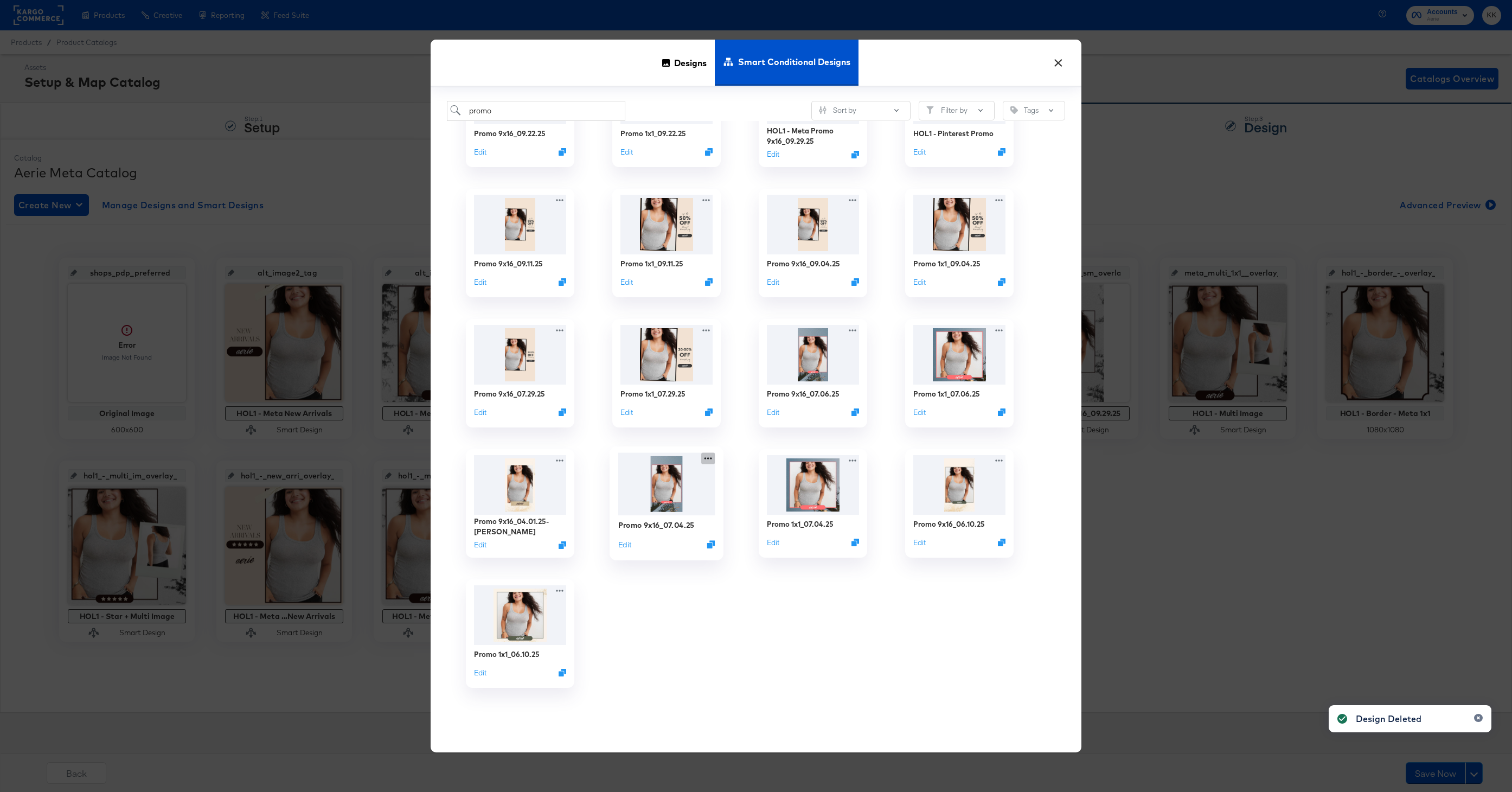
click at [711, 458] on icon at bounding box center [708, 458] width 7 height 2
click at [757, 522] on div "Delete Delete" at bounding box center [757, 522] width 0 height 0
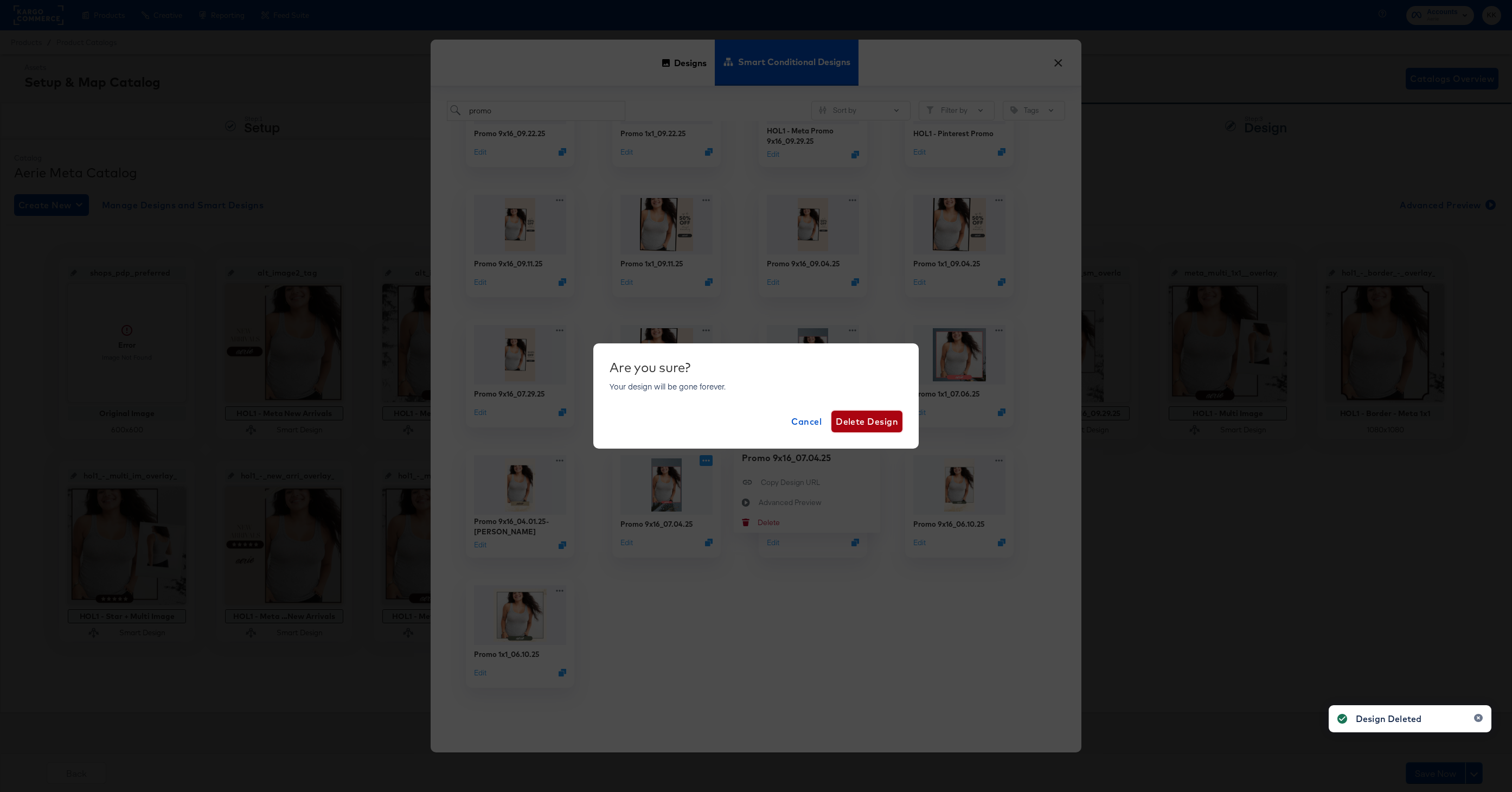
click at [852, 421] on span "Delete Design" at bounding box center [867, 421] width 62 height 15
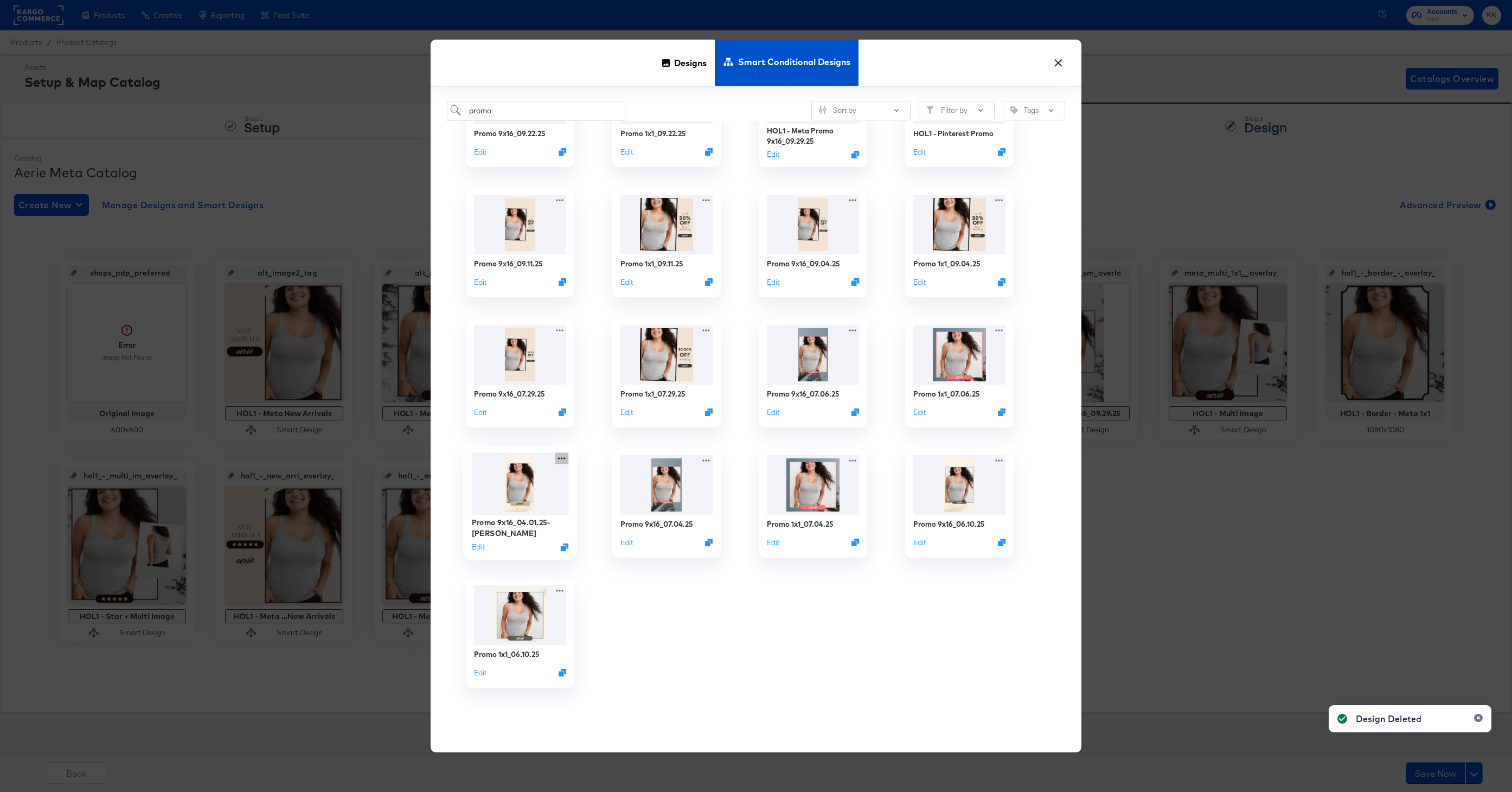
click at [562, 462] on icon at bounding box center [561, 458] width 14 height 11
click at [611, 522] on div "Delete Delete" at bounding box center [611, 522] width 0 height 0
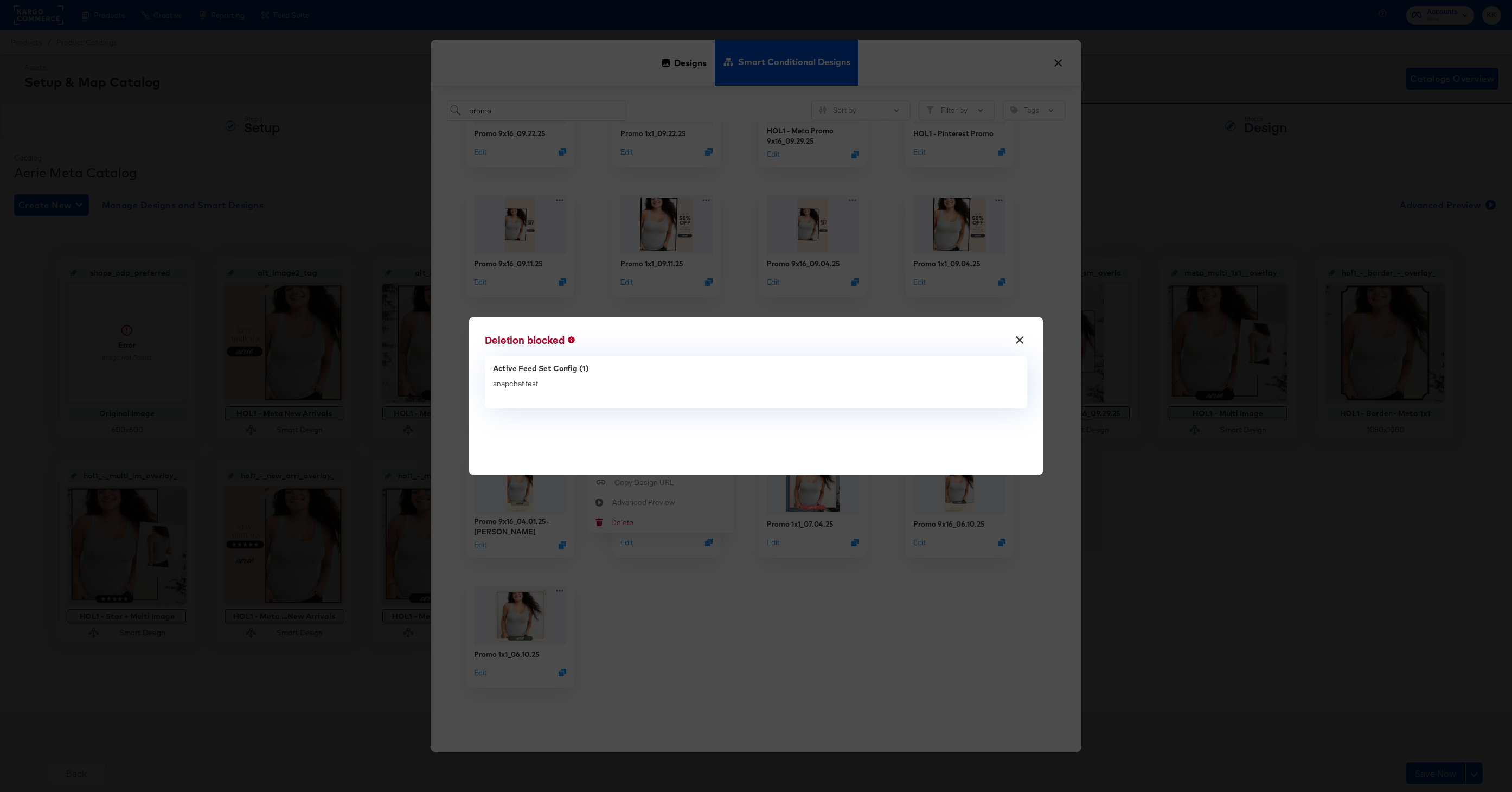
click at [1025, 339] on button "×" at bounding box center [1020, 337] width 19 height 19
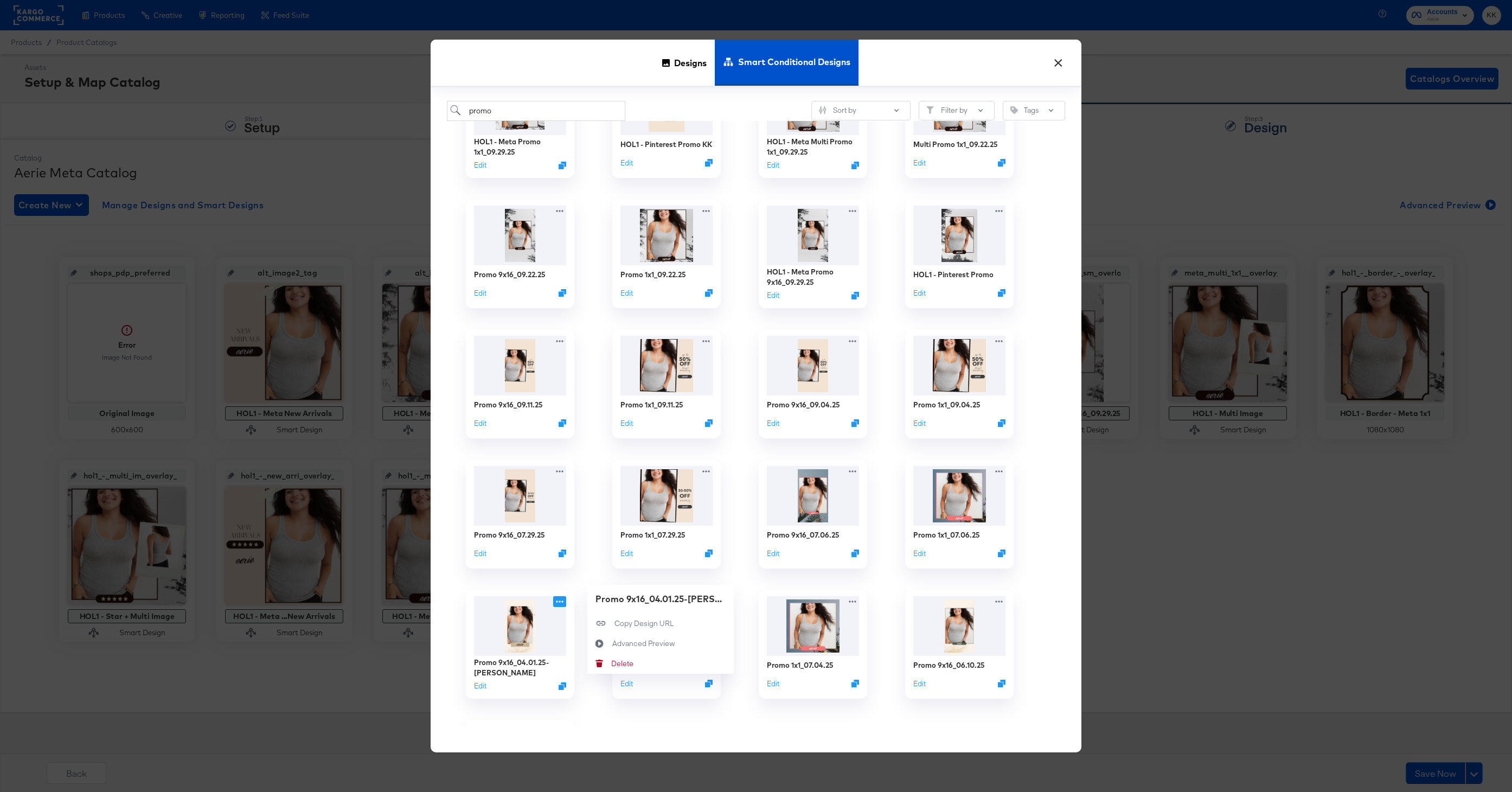
scroll to position [0, 0]
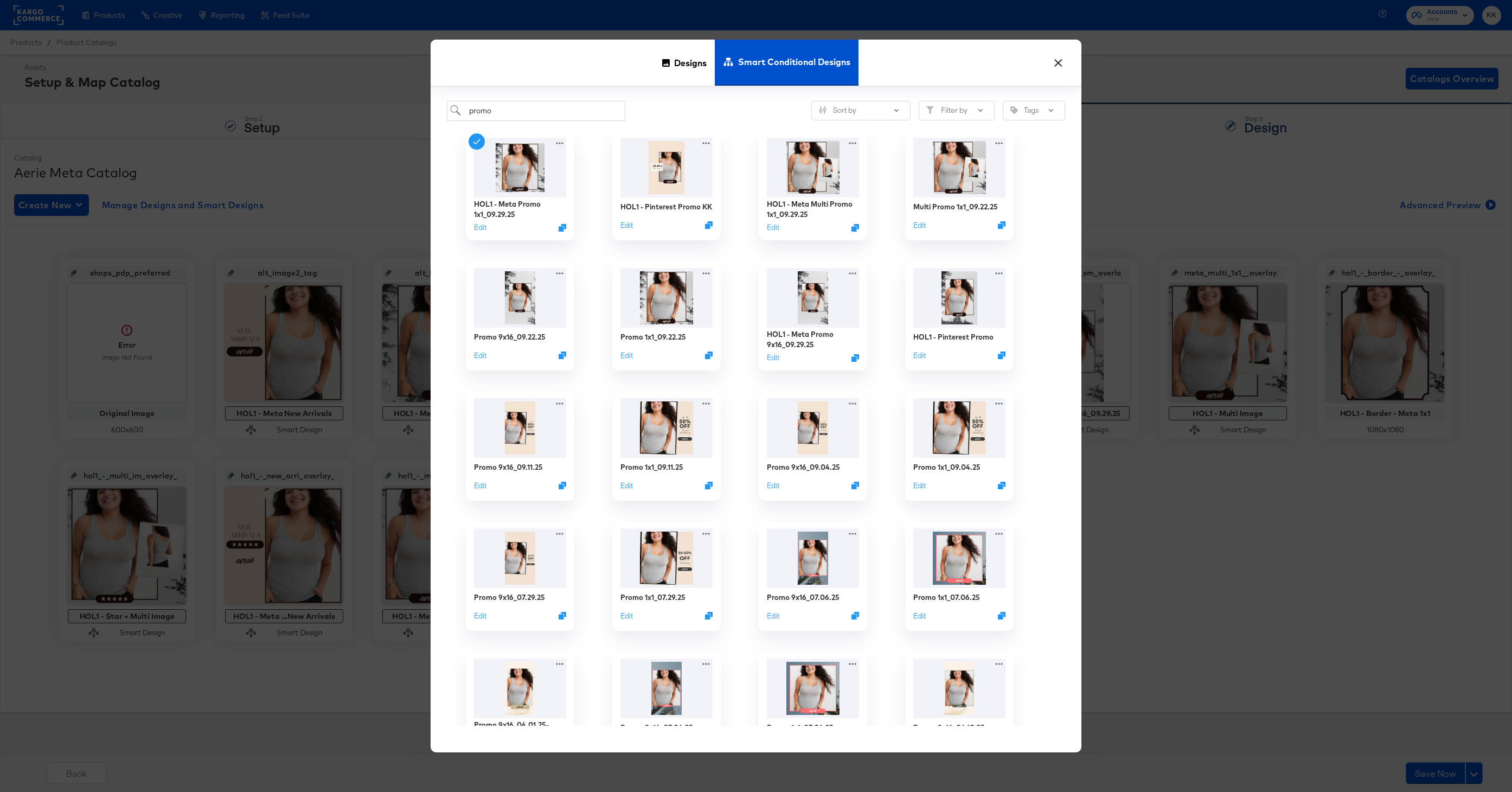
drag, startPoint x: 495, startPoint y: 110, endPoint x: 445, endPoint y: 110, distance: 50.0
click at [445, 110] on div "promo Sort by Filter by Tags HOL1 - Meta Promo 1x1_09.29.25 Edit HOL1 - Pintere…" at bounding box center [756, 420] width 650 height 666
click at [509, 110] on input "promo" at bounding box center [536, 111] width 178 height 20
type input "p"
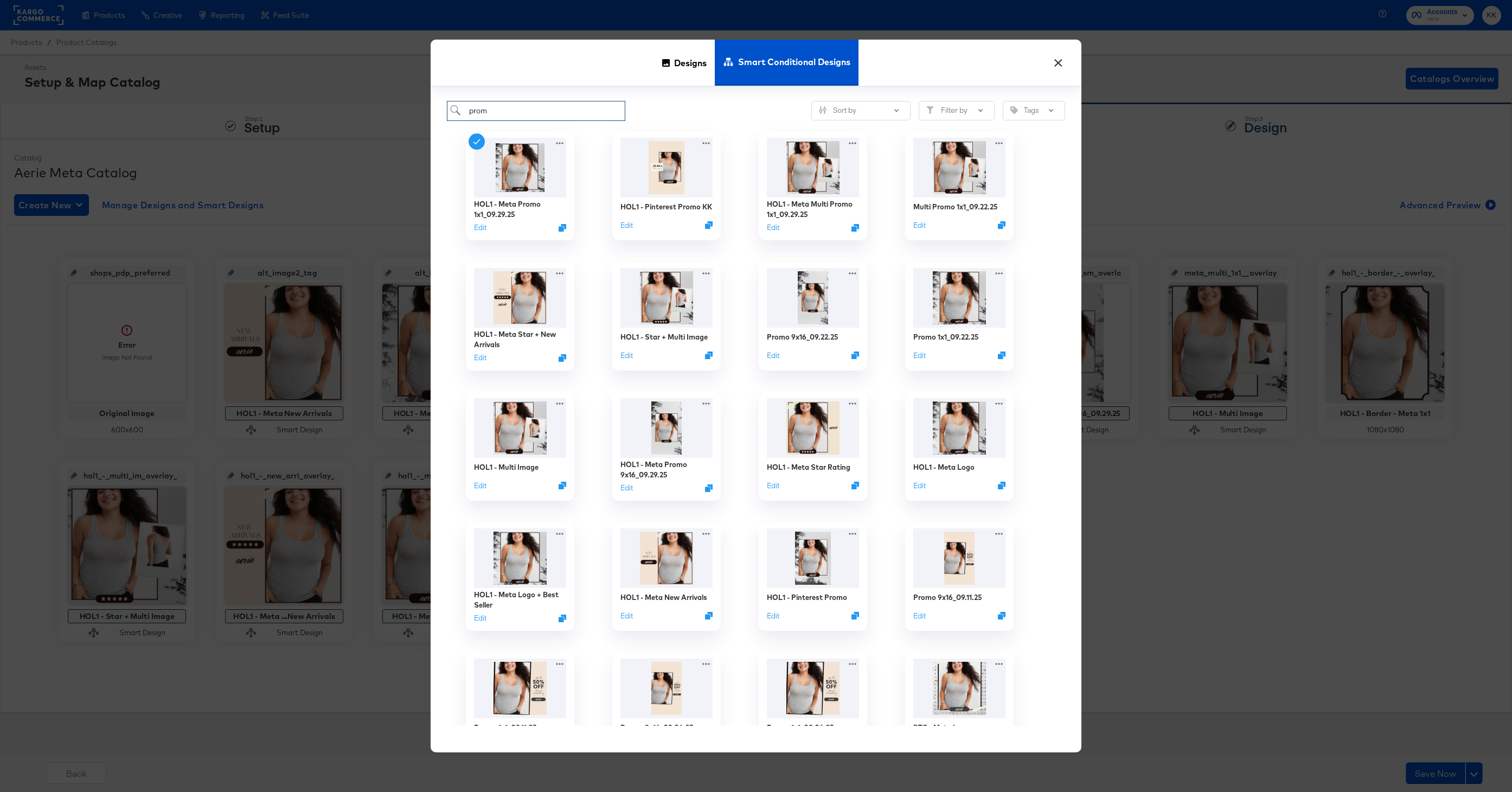
type input "promo"
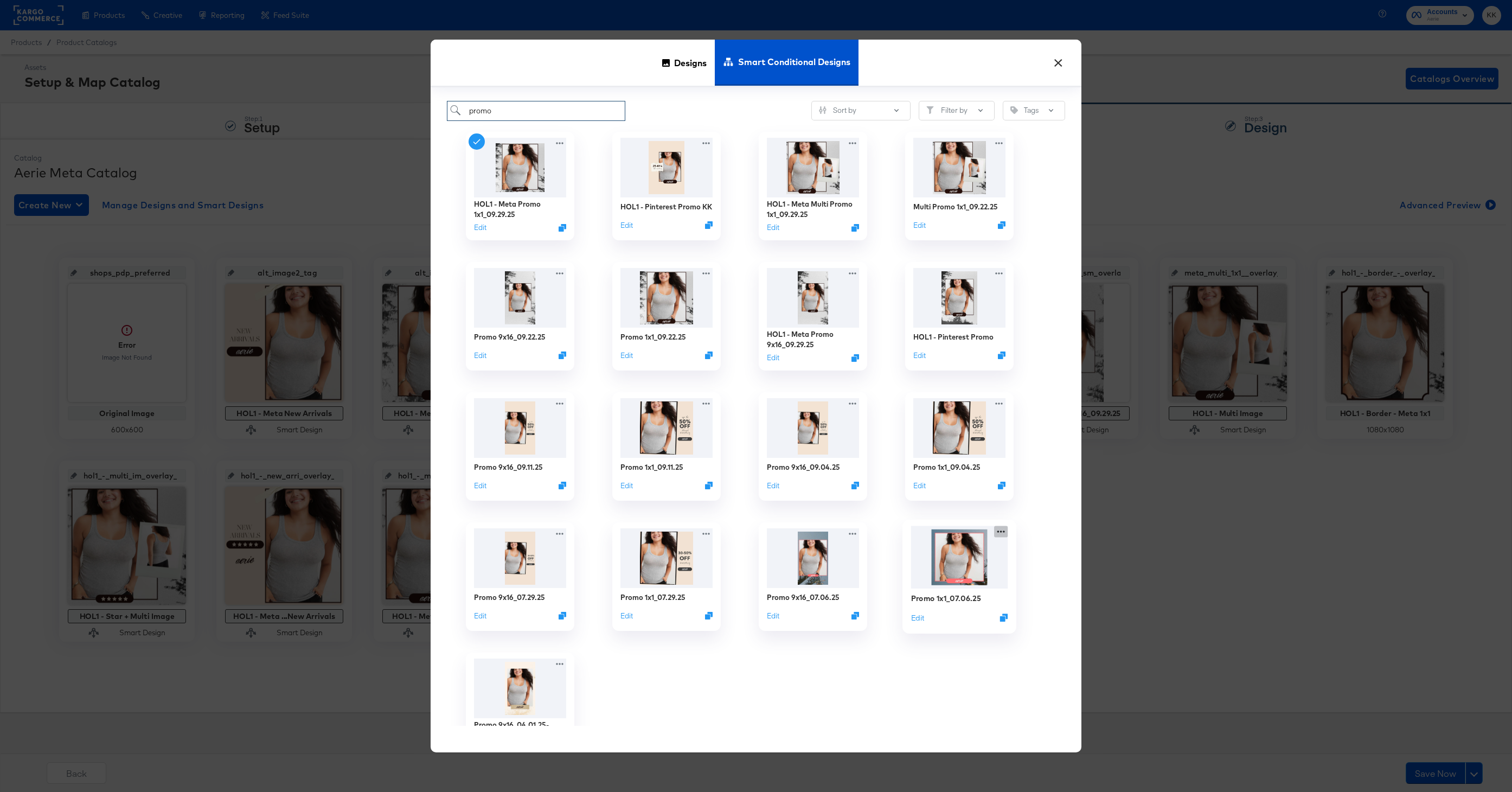
click at [1000, 532] on div "Promo 1x1_07.06.25 Edit" at bounding box center [959, 576] width 147 height 130
click at [911, 594] on button "Delete Delete" at bounding box center [938, 594] width 147 height 20
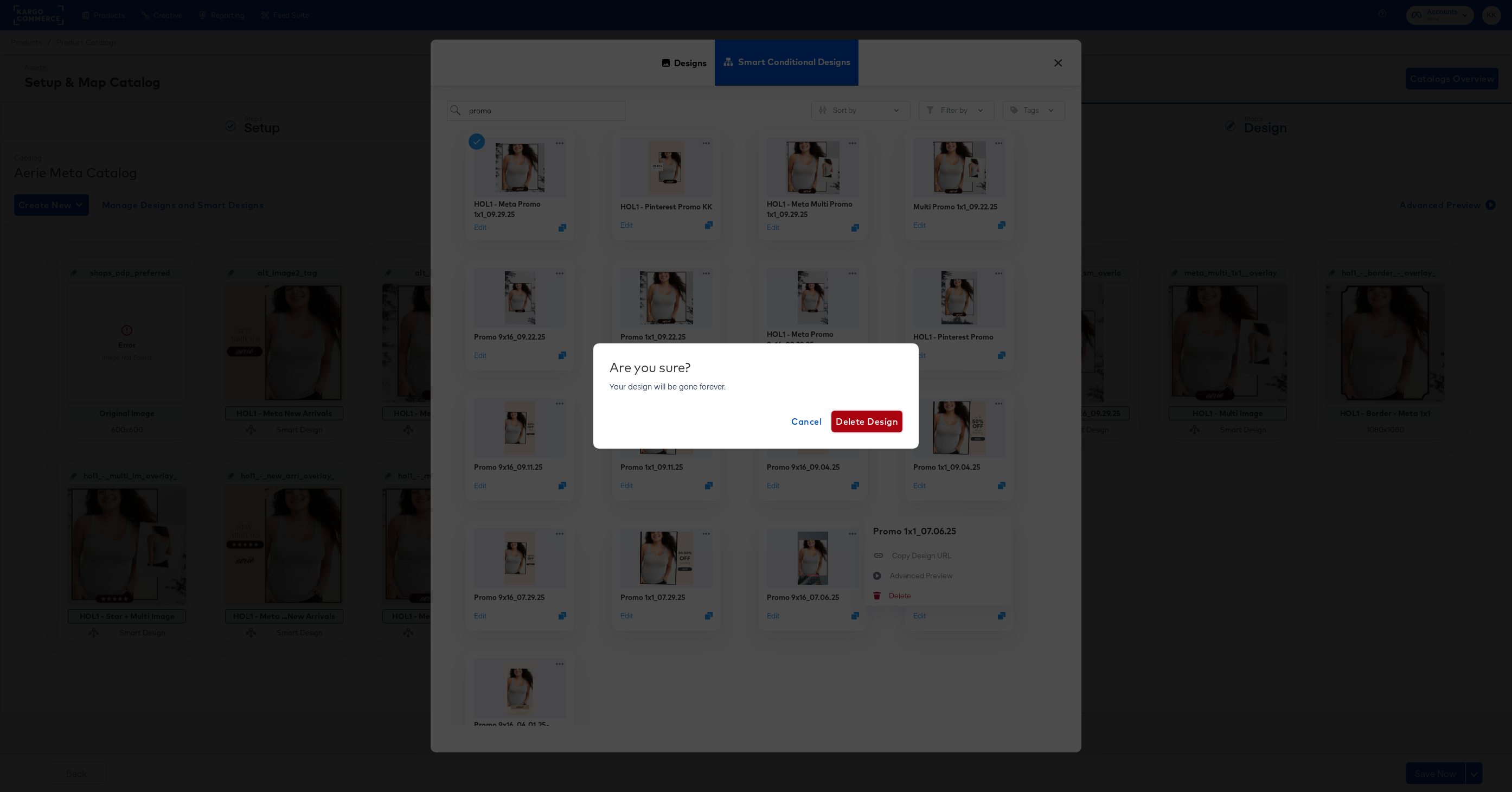
click at [856, 427] on span "Delete Design" at bounding box center [867, 421] width 62 height 15
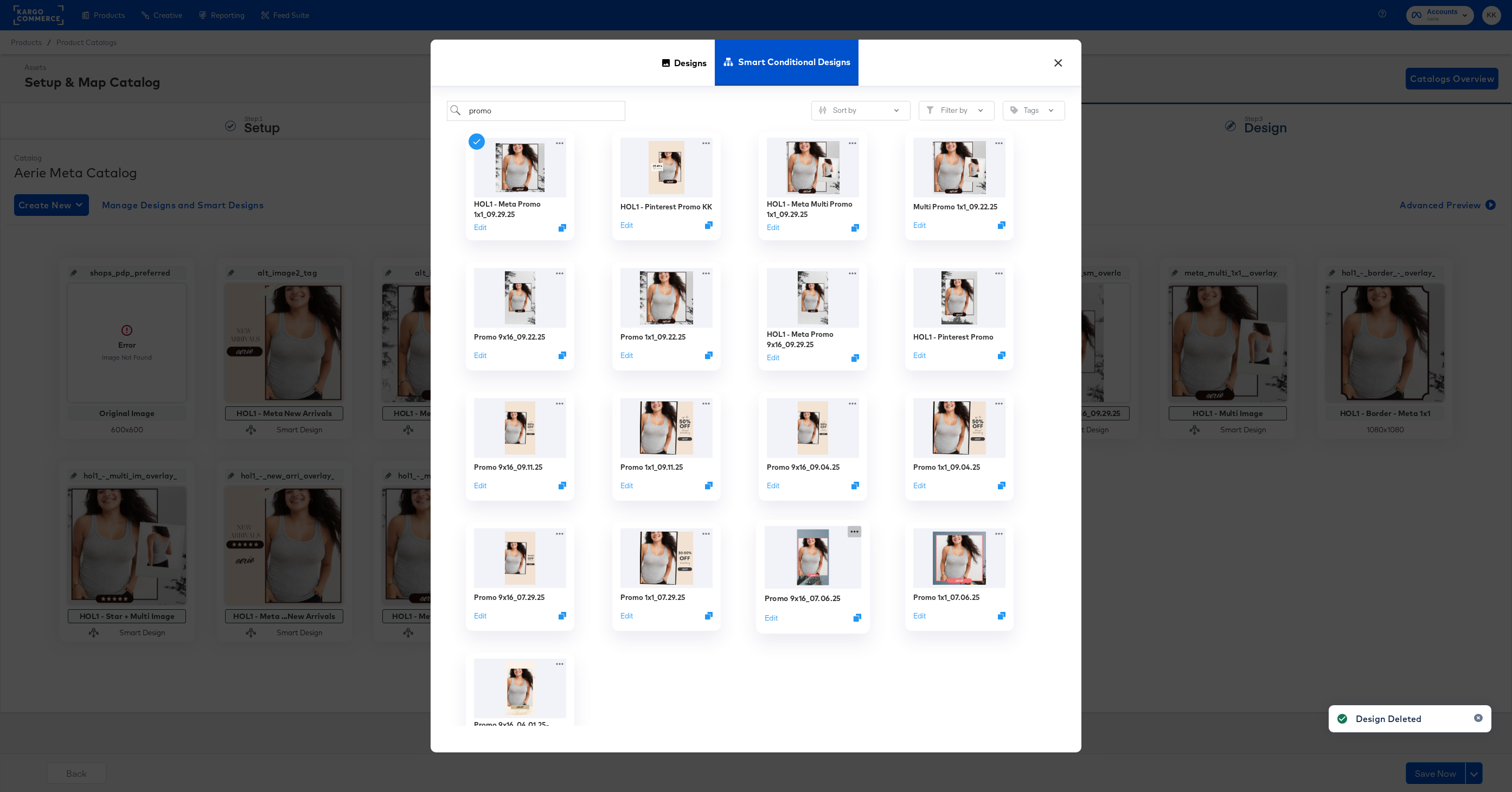
click at [858, 533] on icon at bounding box center [854, 531] width 14 height 11
click at [904, 595] on div "Delete Delete" at bounding box center [904, 595] width 0 height 0
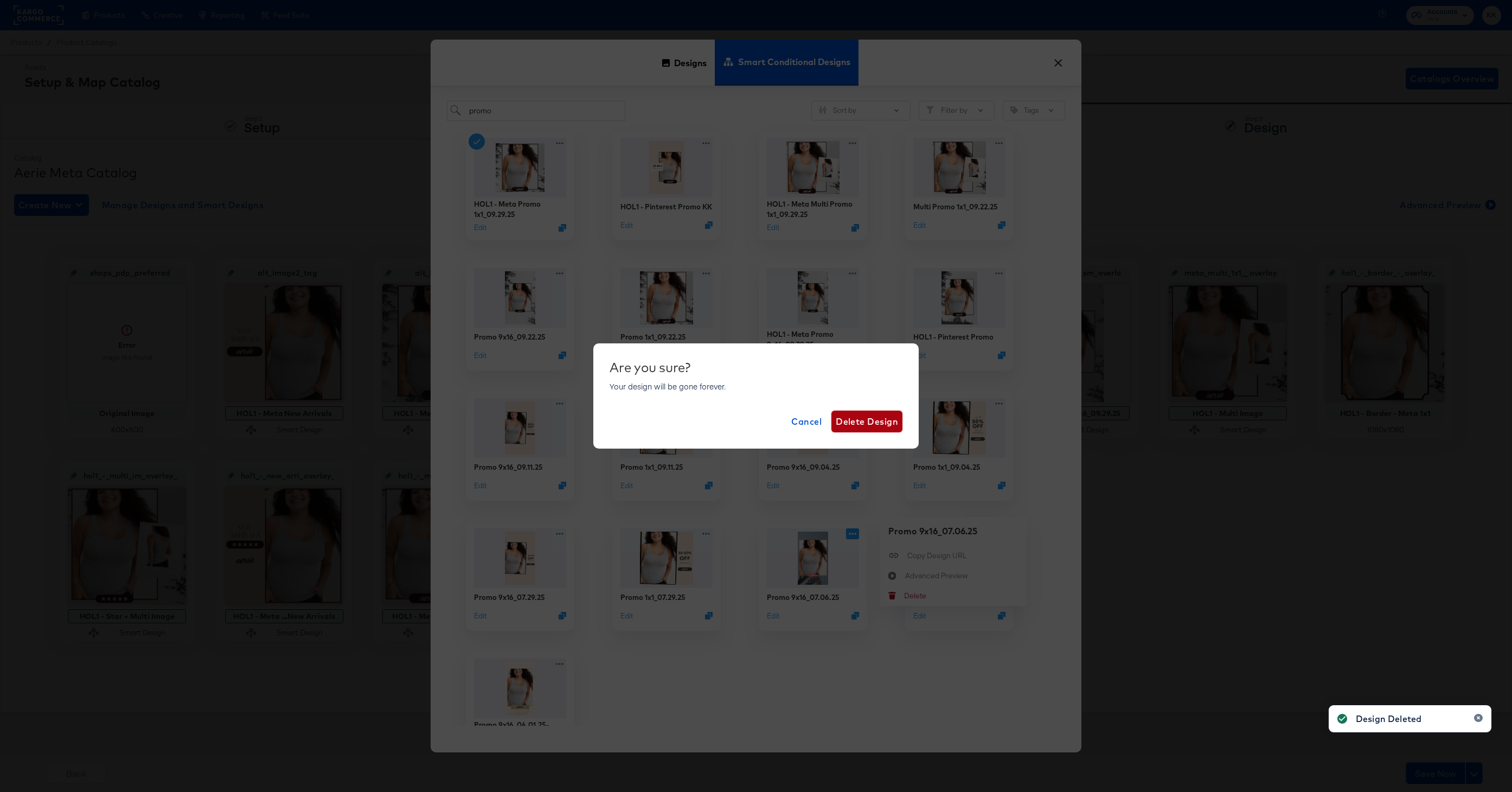
click at [861, 416] on span "Delete Design" at bounding box center [867, 421] width 62 height 15
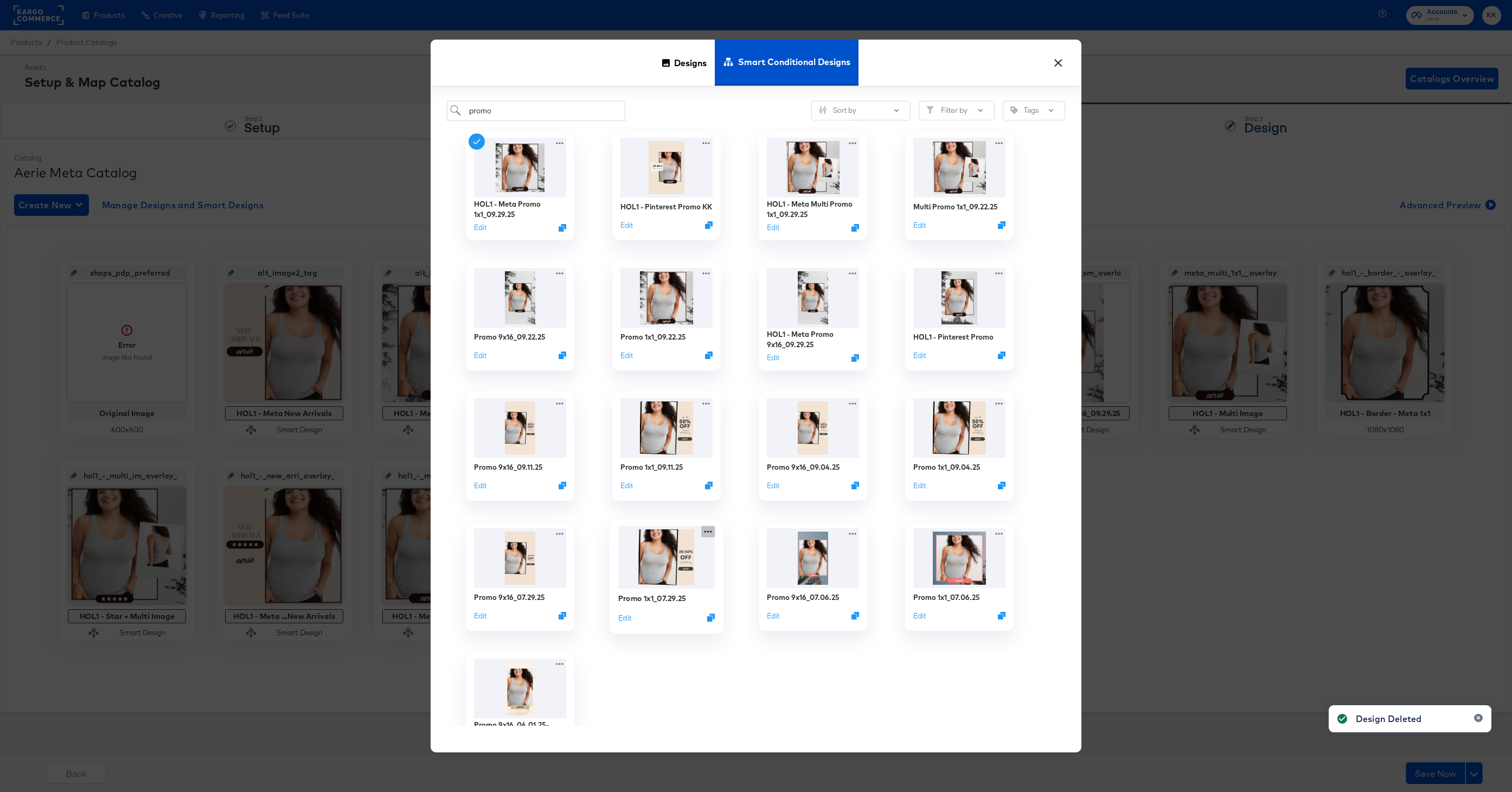
click at [708, 533] on icon at bounding box center [708, 531] width 14 height 11
click at [750, 594] on icon "Delete" at bounding box center [745, 594] width 23 height 7
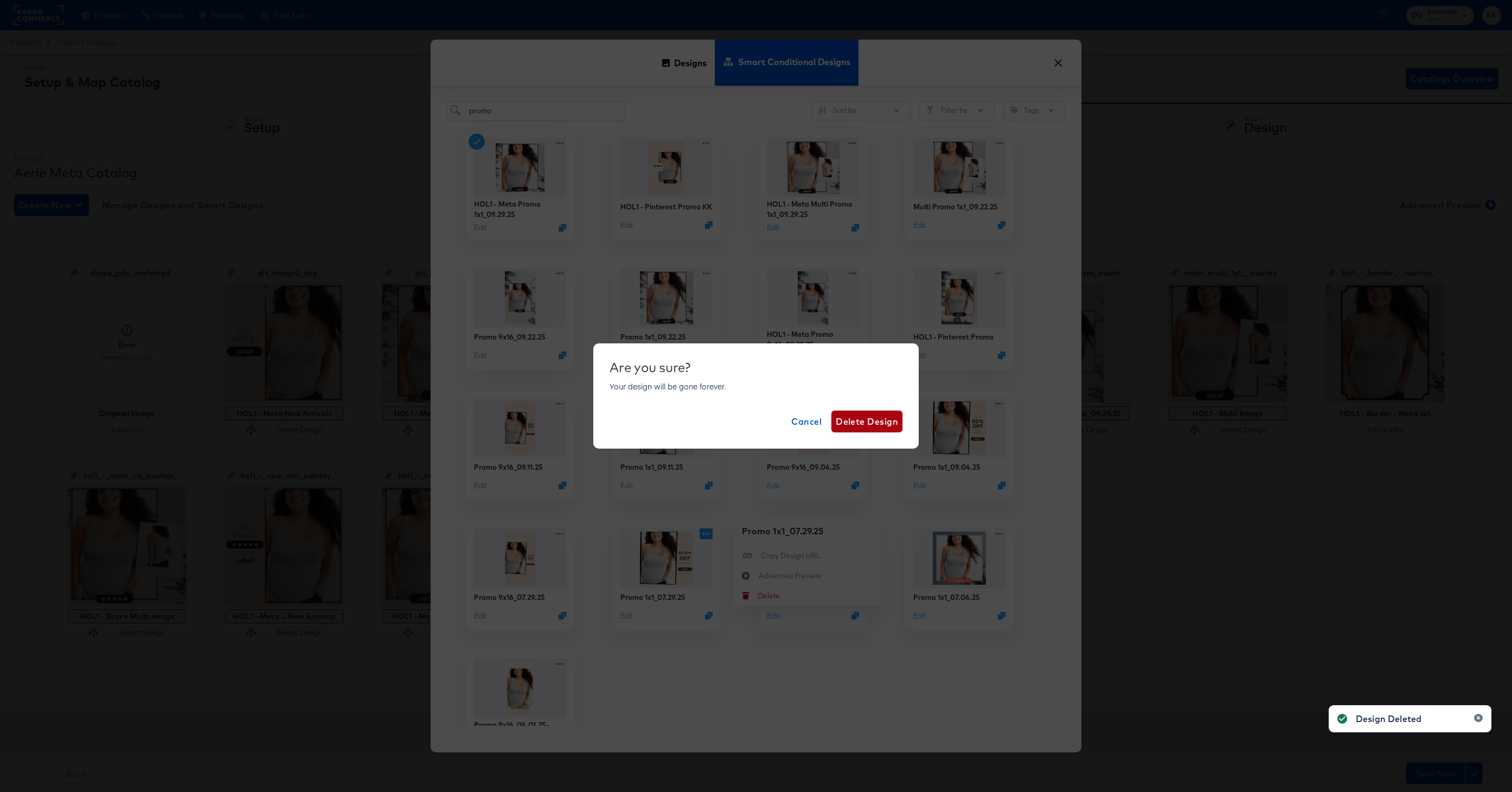
click at [846, 419] on span "Delete Design" at bounding box center [867, 421] width 62 height 15
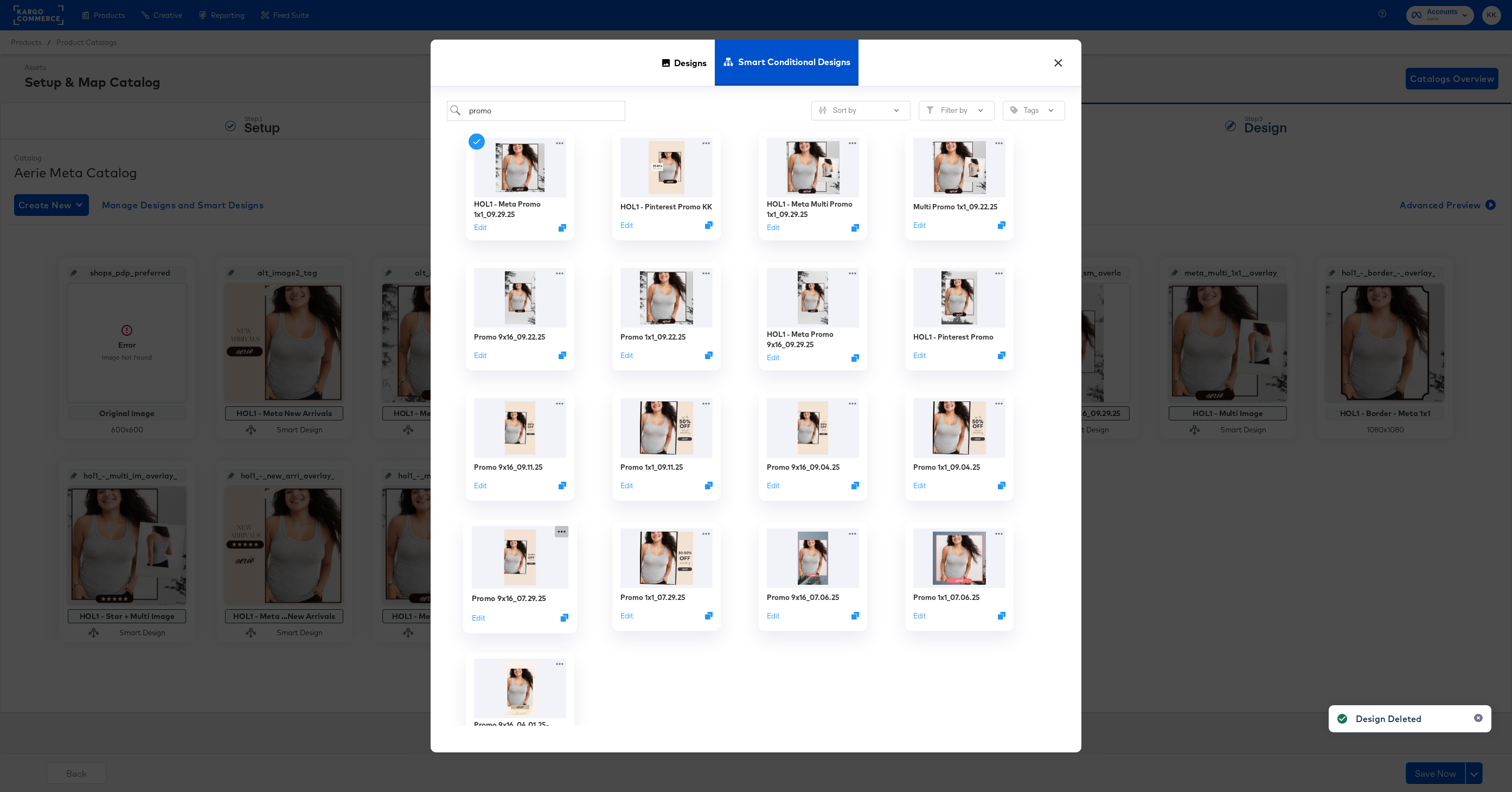
click at [564, 532] on icon at bounding box center [561, 531] width 14 height 11
click at [660, 598] on button "Delete Delete" at bounding box center [660, 594] width 147 height 20
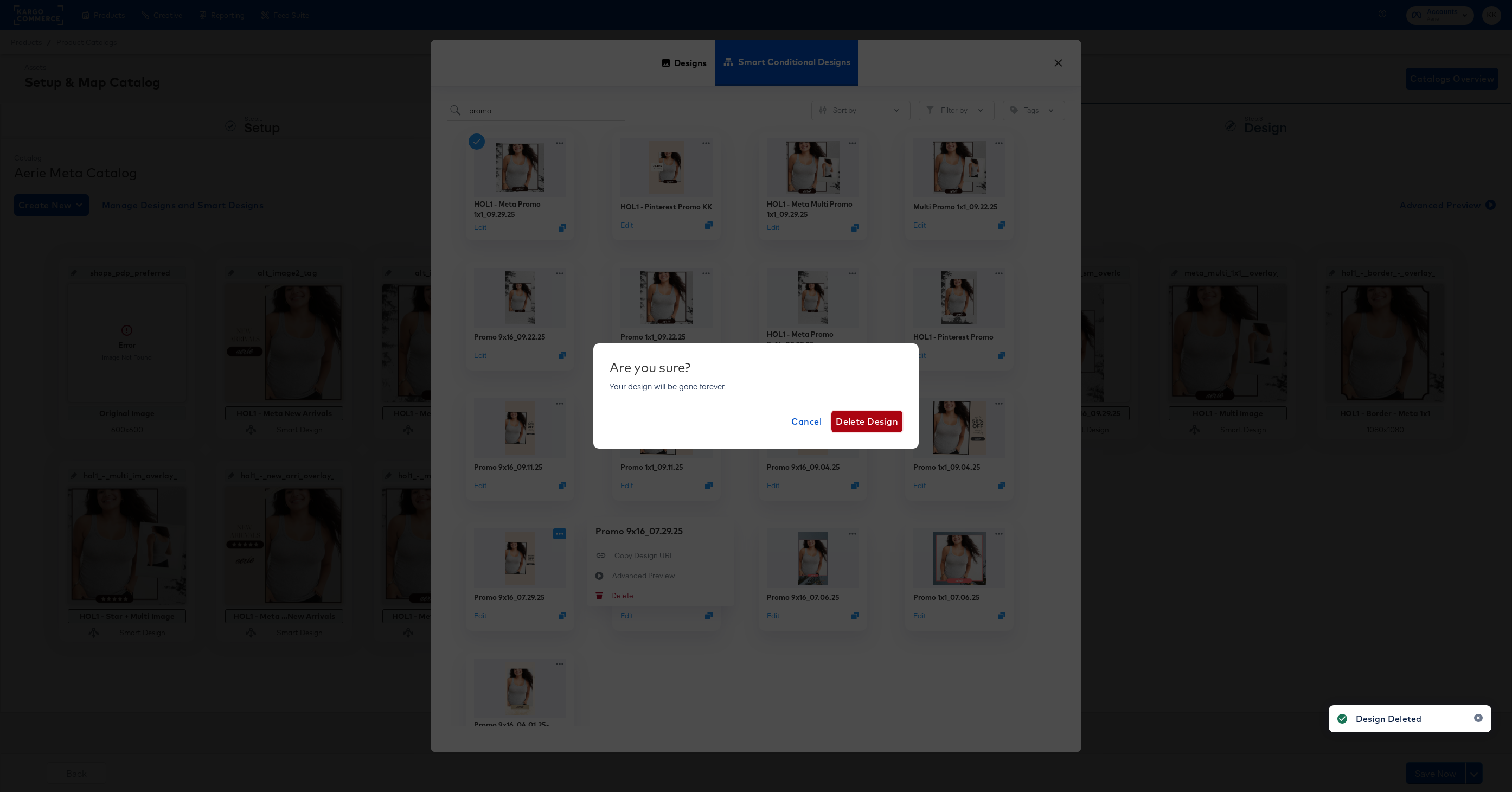
click at [862, 422] on span "Delete Design" at bounding box center [867, 421] width 62 height 15
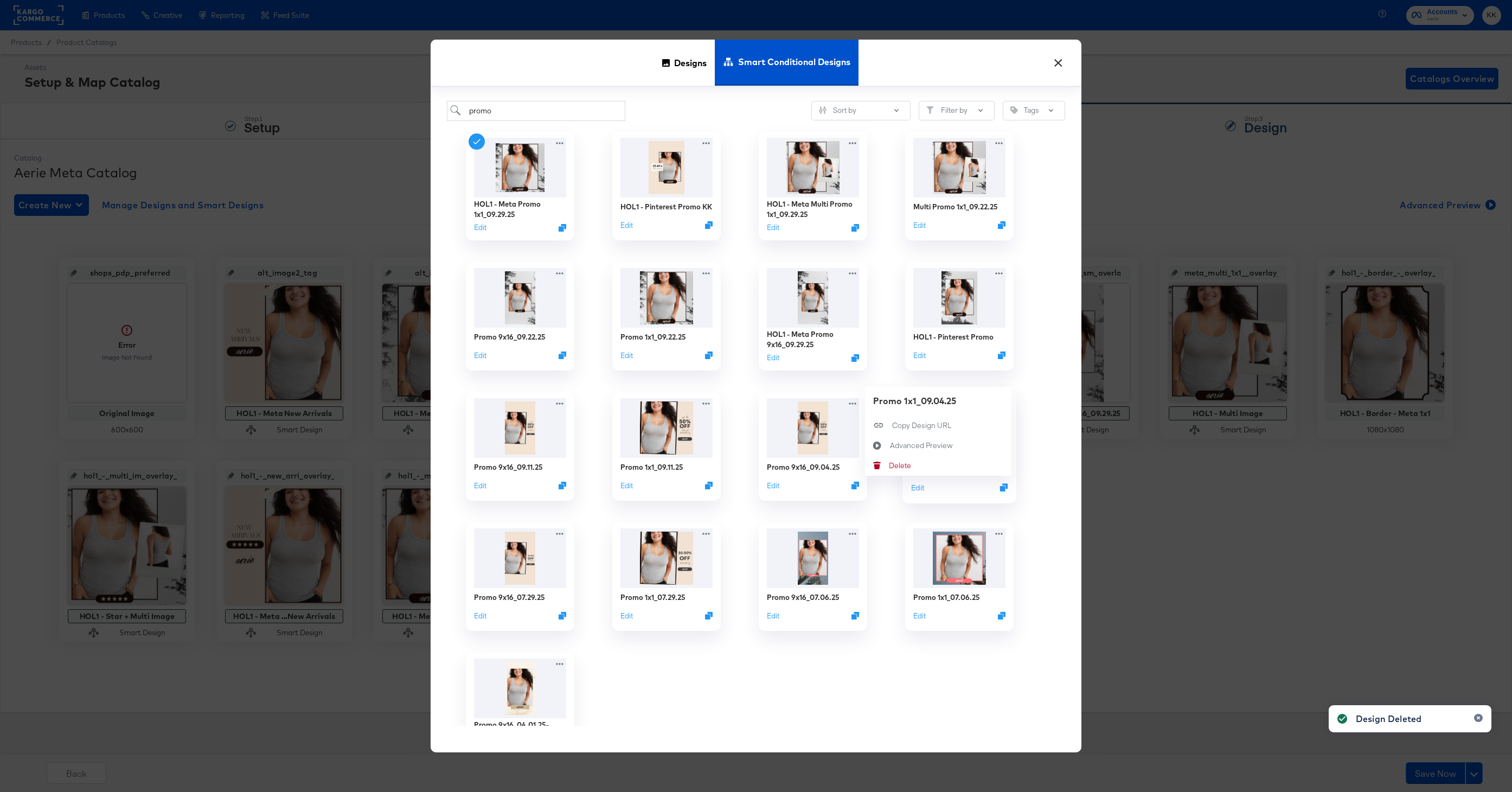
click at [1002, 402] on div "Promo 1x1_09.04.25 Edit Promo 1x1_09.04.25 Copy Design URL Copy Design URL Adva…" at bounding box center [959, 446] width 147 height 130
click at [922, 465] on button "Delete Delete" at bounding box center [938, 465] width 147 height 20
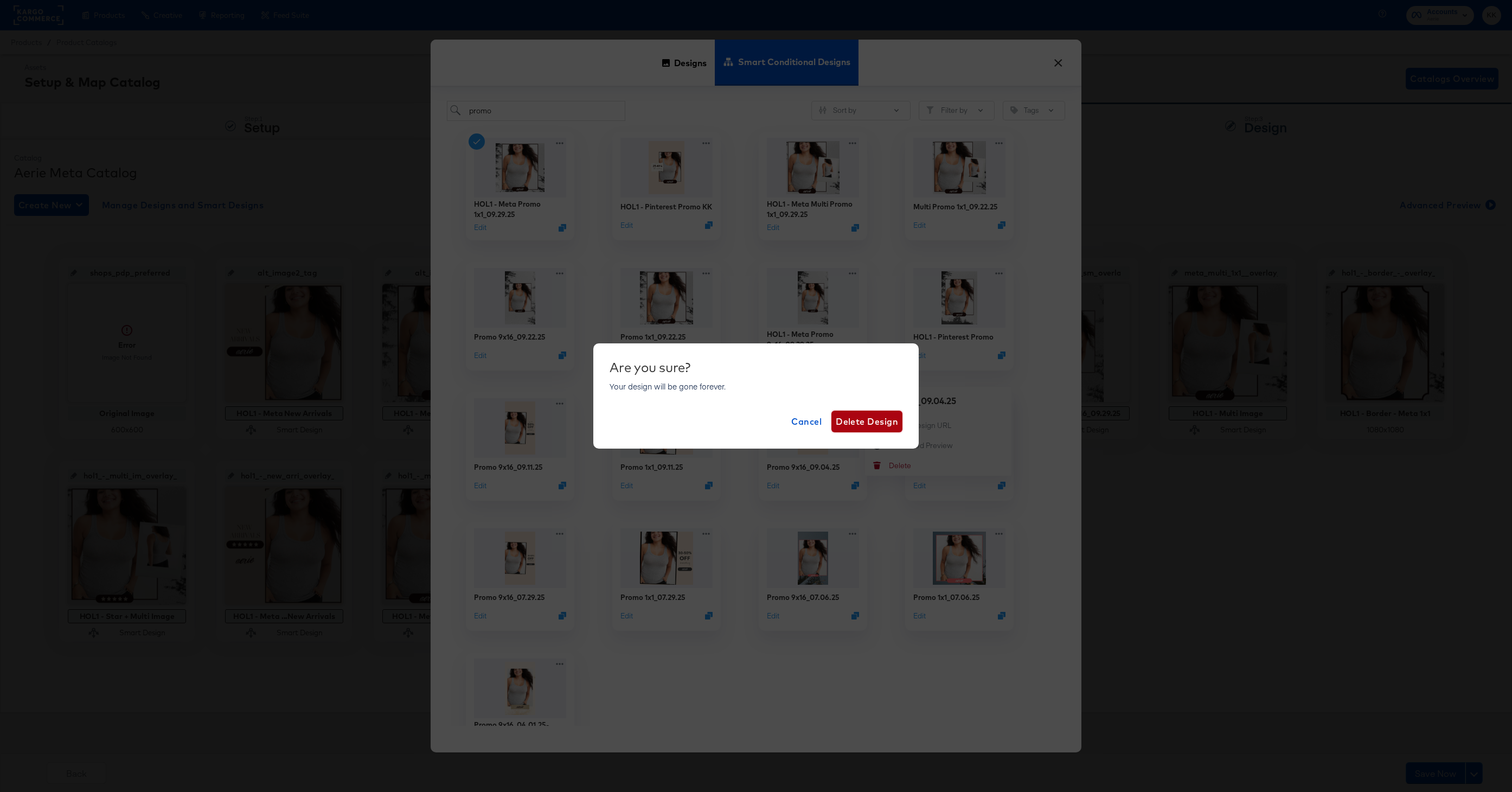
click at [864, 419] on span "Delete Design" at bounding box center [867, 421] width 62 height 15
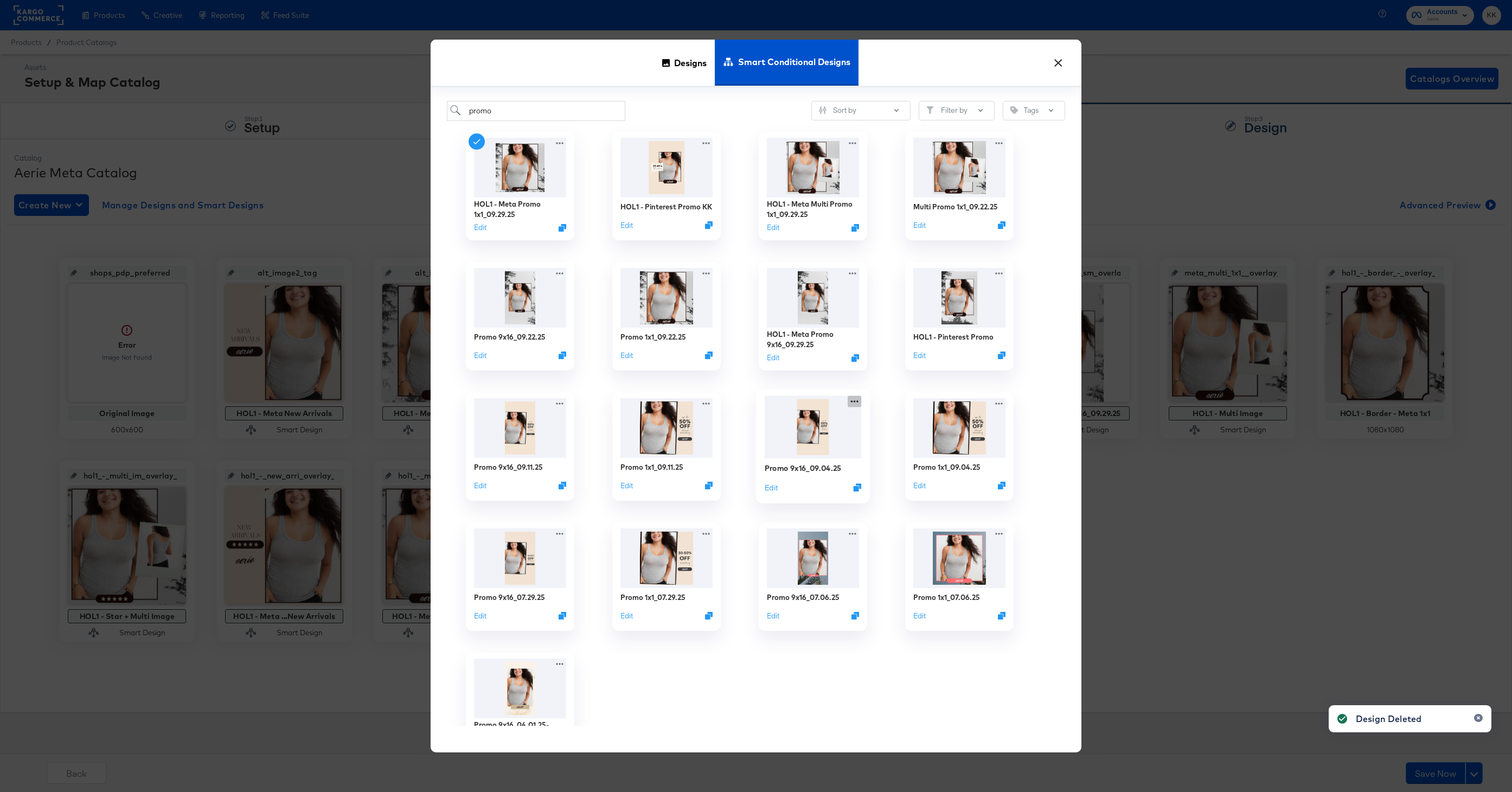
click at [854, 398] on icon at bounding box center [854, 401] width 14 height 11
click at [890, 465] on icon "Delete" at bounding box center [892, 465] width 23 height 7
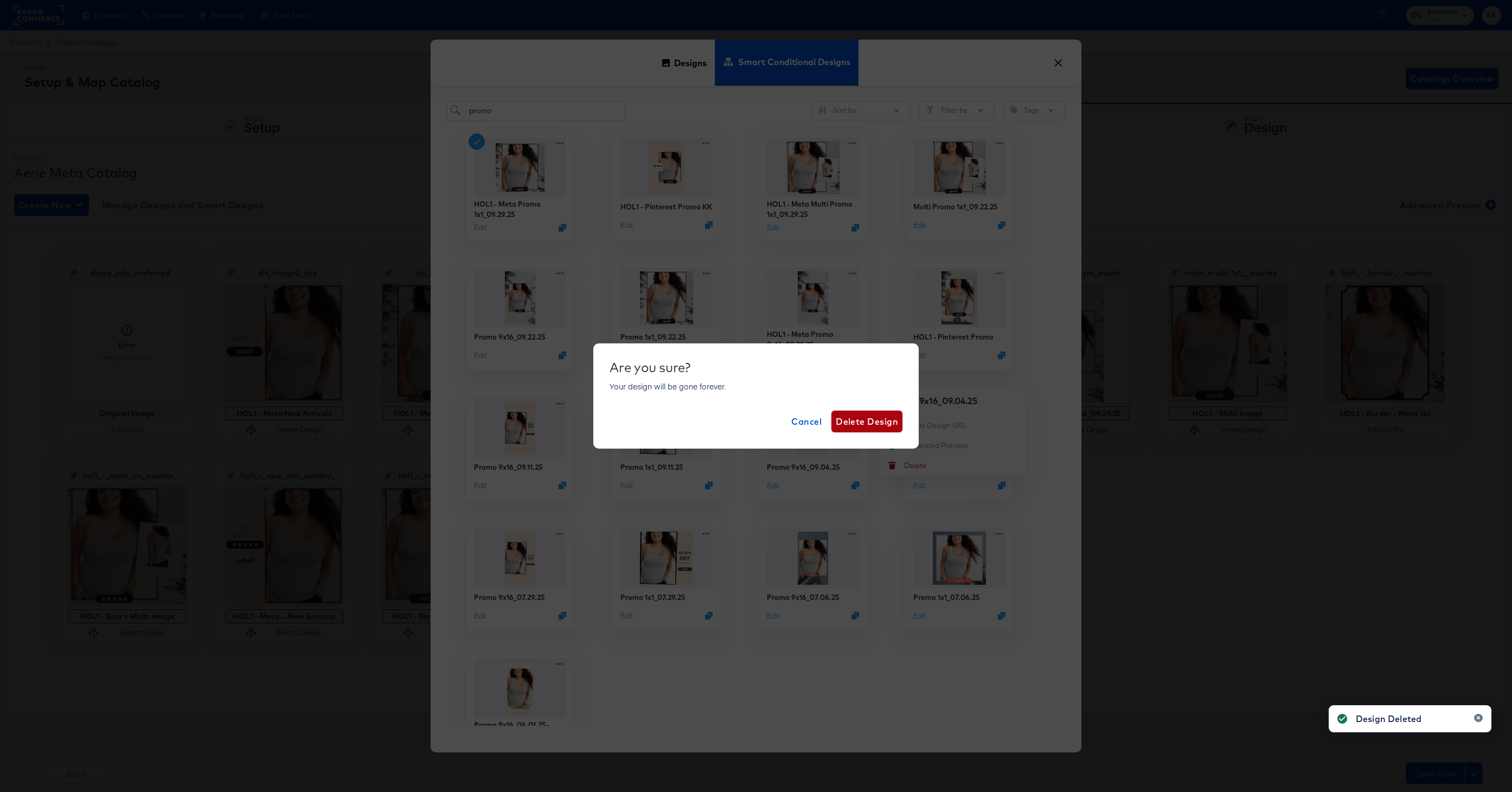
click at [846, 416] on span "Delete Design" at bounding box center [867, 421] width 62 height 15
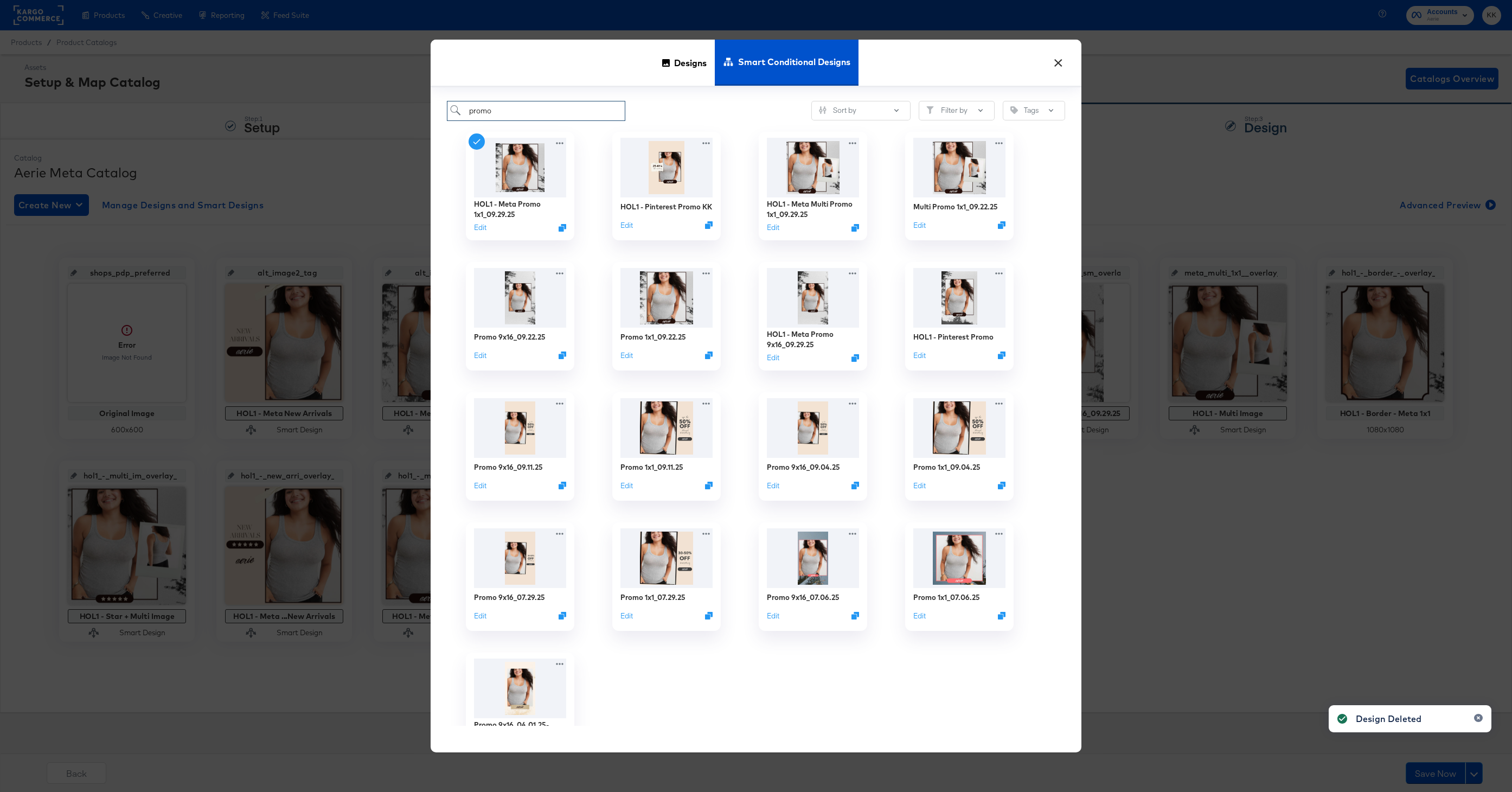
drag, startPoint x: 500, startPoint y: 109, endPoint x: 459, endPoint y: 109, distance: 41.0
click at [459, 109] on input "promo" at bounding box center [536, 111] width 178 height 20
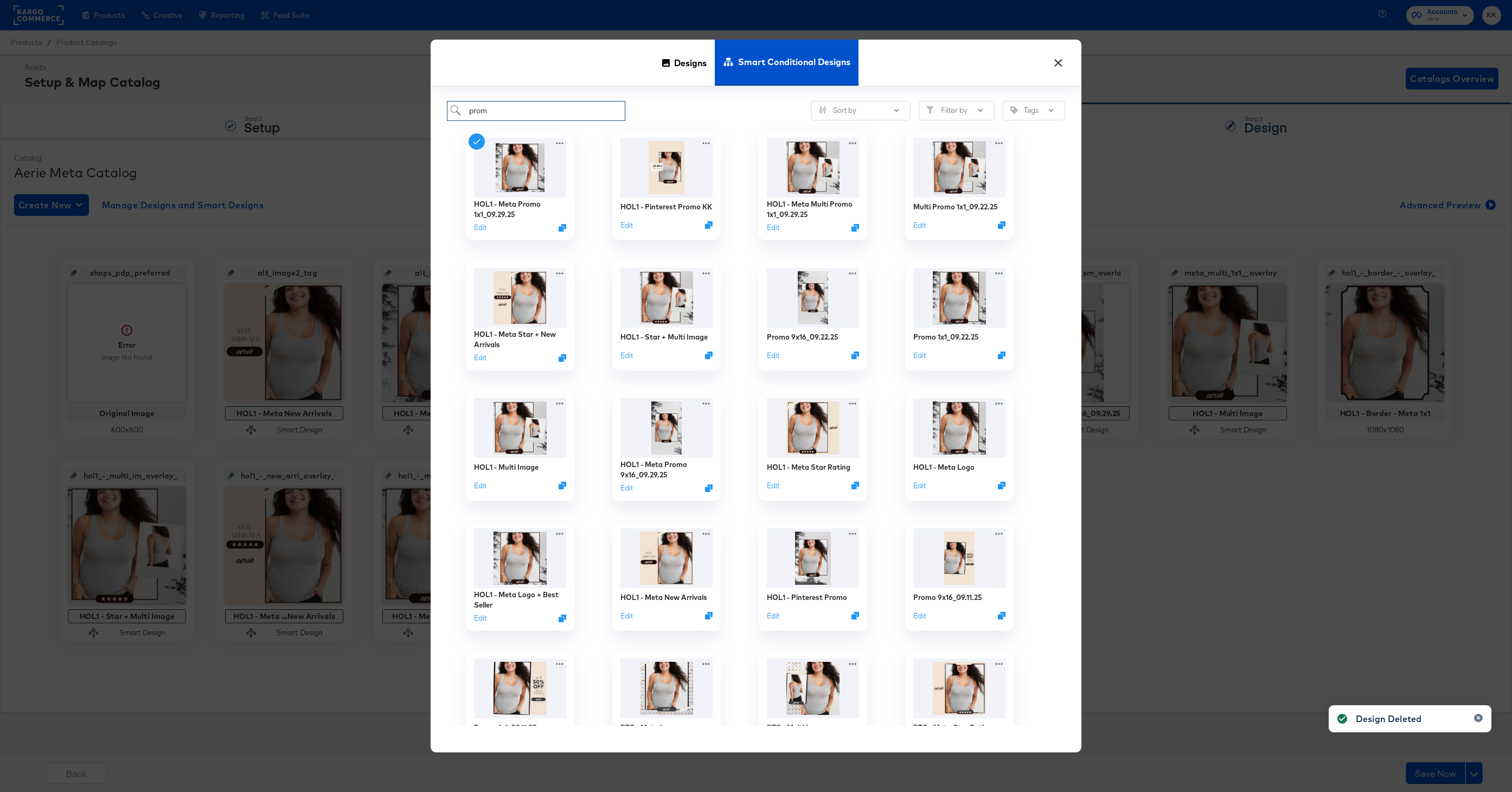
type input "promo"
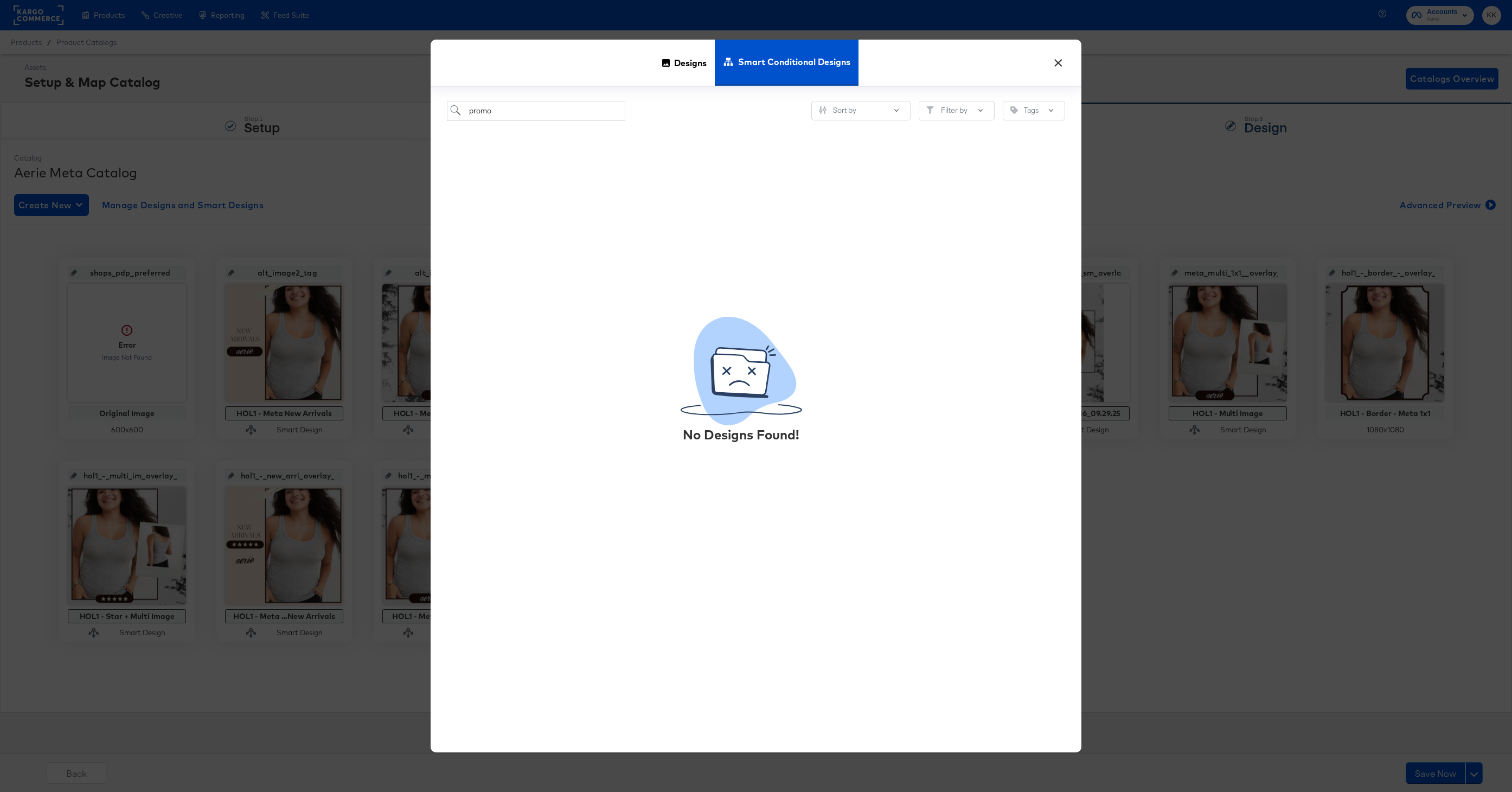
click at [1057, 65] on button "×" at bounding box center [1058, 60] width 19 height 19
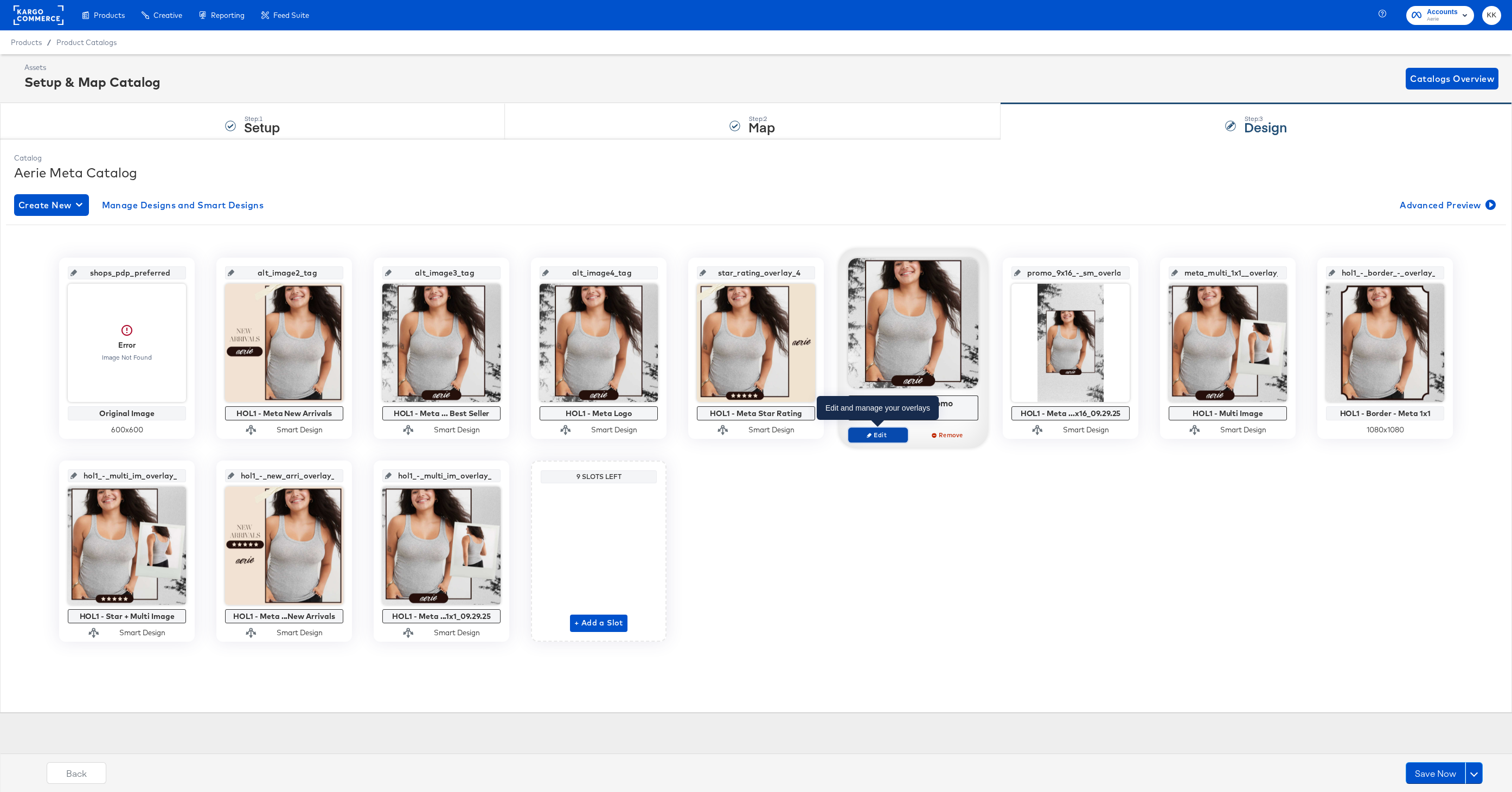
click at [888, 429] on button "Edit" at bounding box center [878, 435] width 60 height 15
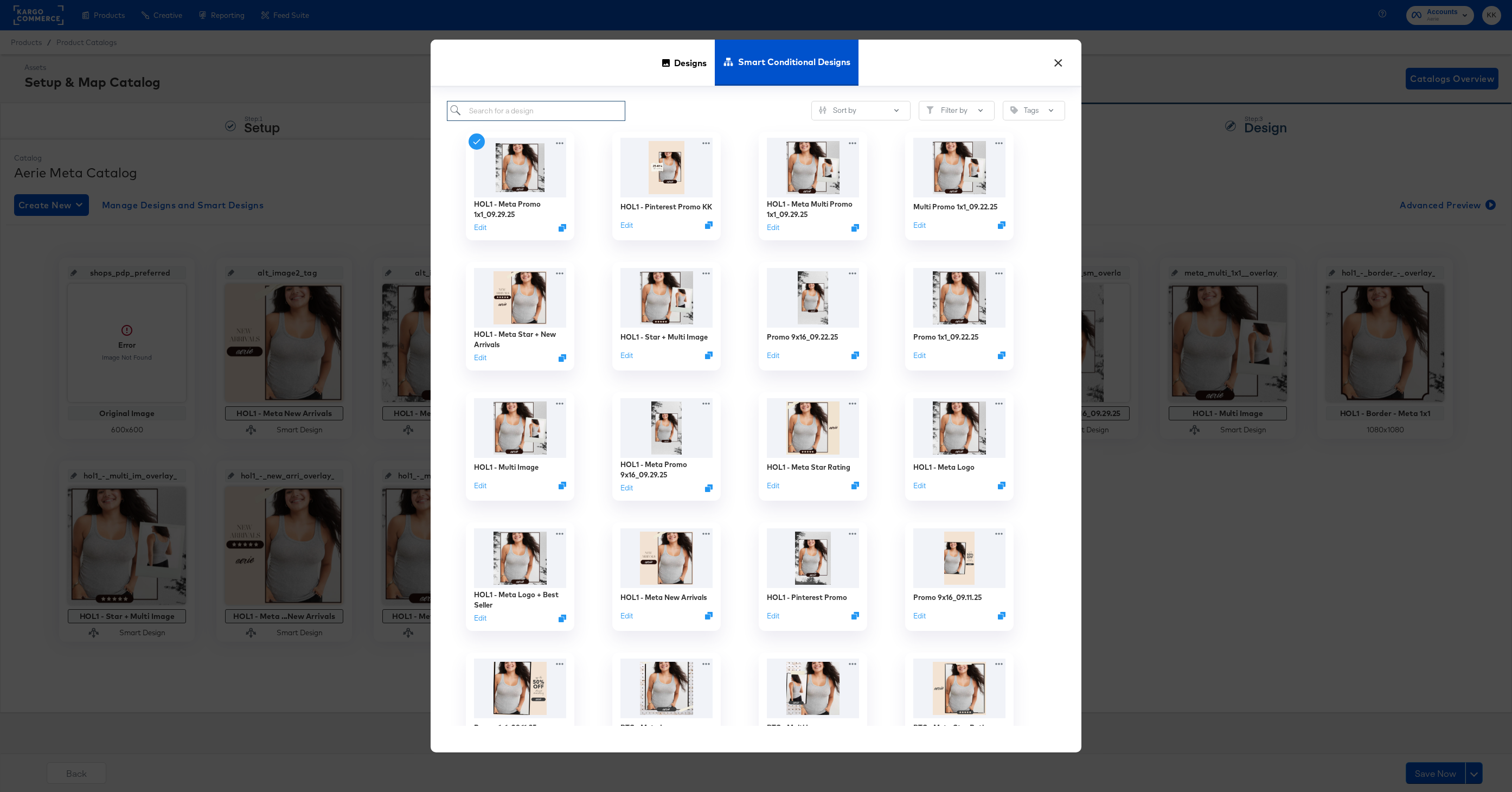
click at [498, 111] on input "search" at bounding box center [536, 111] width 178 height 20
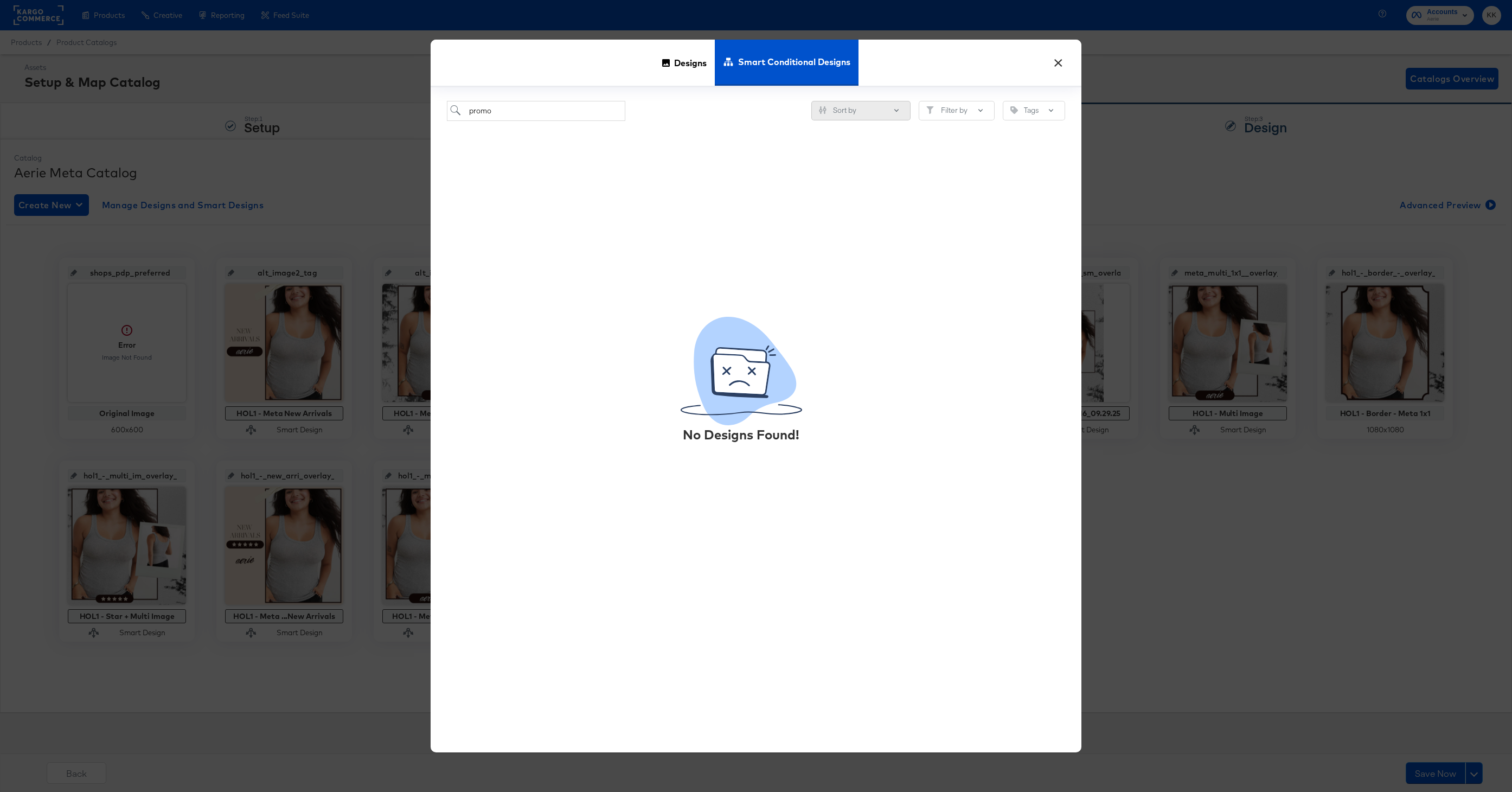
click at [821, 108] on icon "Sliders" at bounding box center [822, 109] width 7 height 7
click at [850, 167] on div "Newest Edit" at bounding box center [862, 170] width 88 height 11
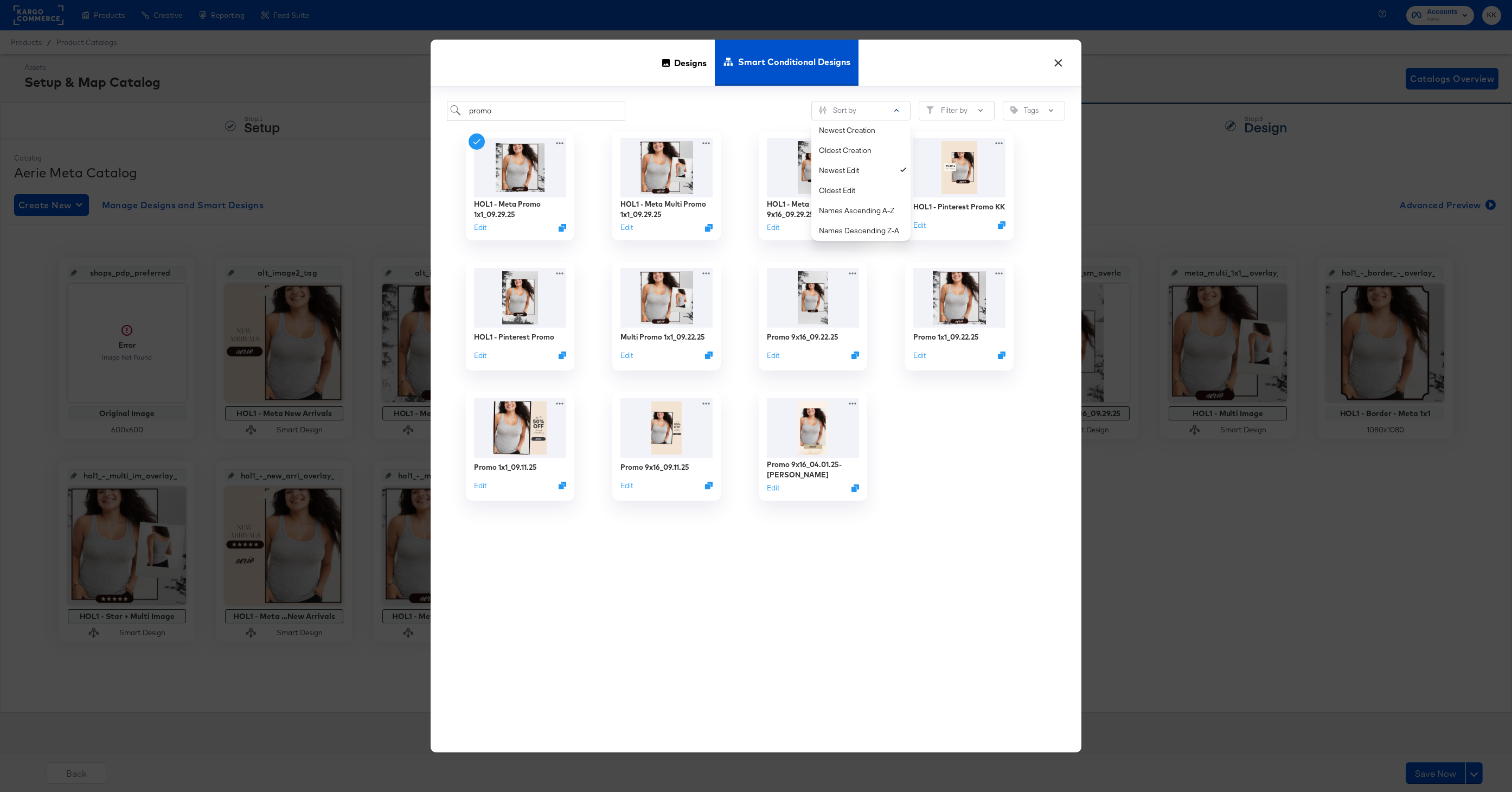
click at [650, 539] on div "HOL1 - Meta Promo 1x1_09.29.25 Edit HOL1 - Meta Multi Promo 1x1_09.29.25 Edit H…" at bounding box center [756, 423] width 618 height 605
click at [707, 400] on icon at bounding box center [708, 401] width 14 height 11
click at [757, 465] on div "Delete Delete" at bounding box center [757, 465] width 0 height 0
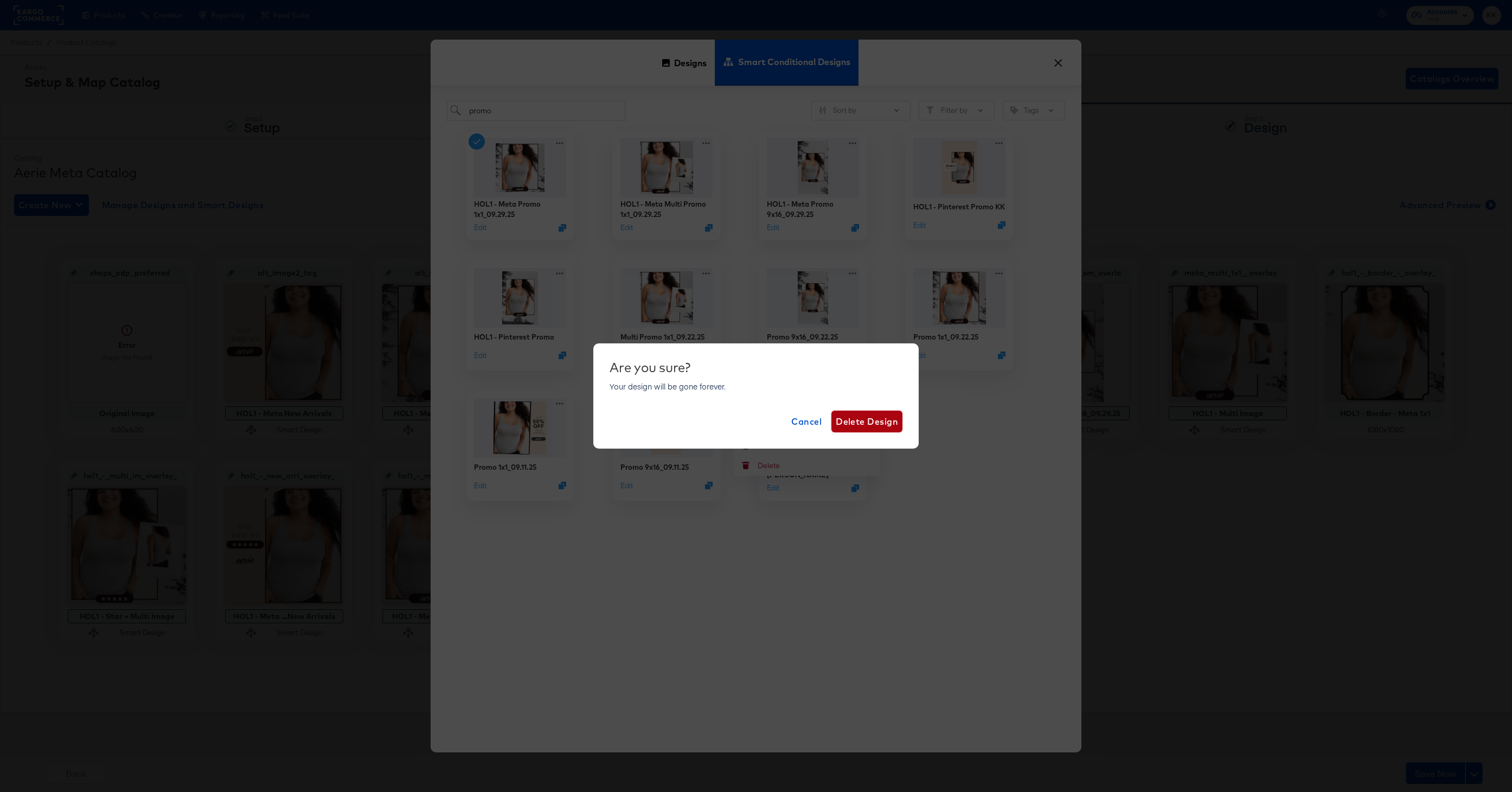
click at [850, 416] on span "Delete Design" at bounding box center [867, 421] width 62 height 15
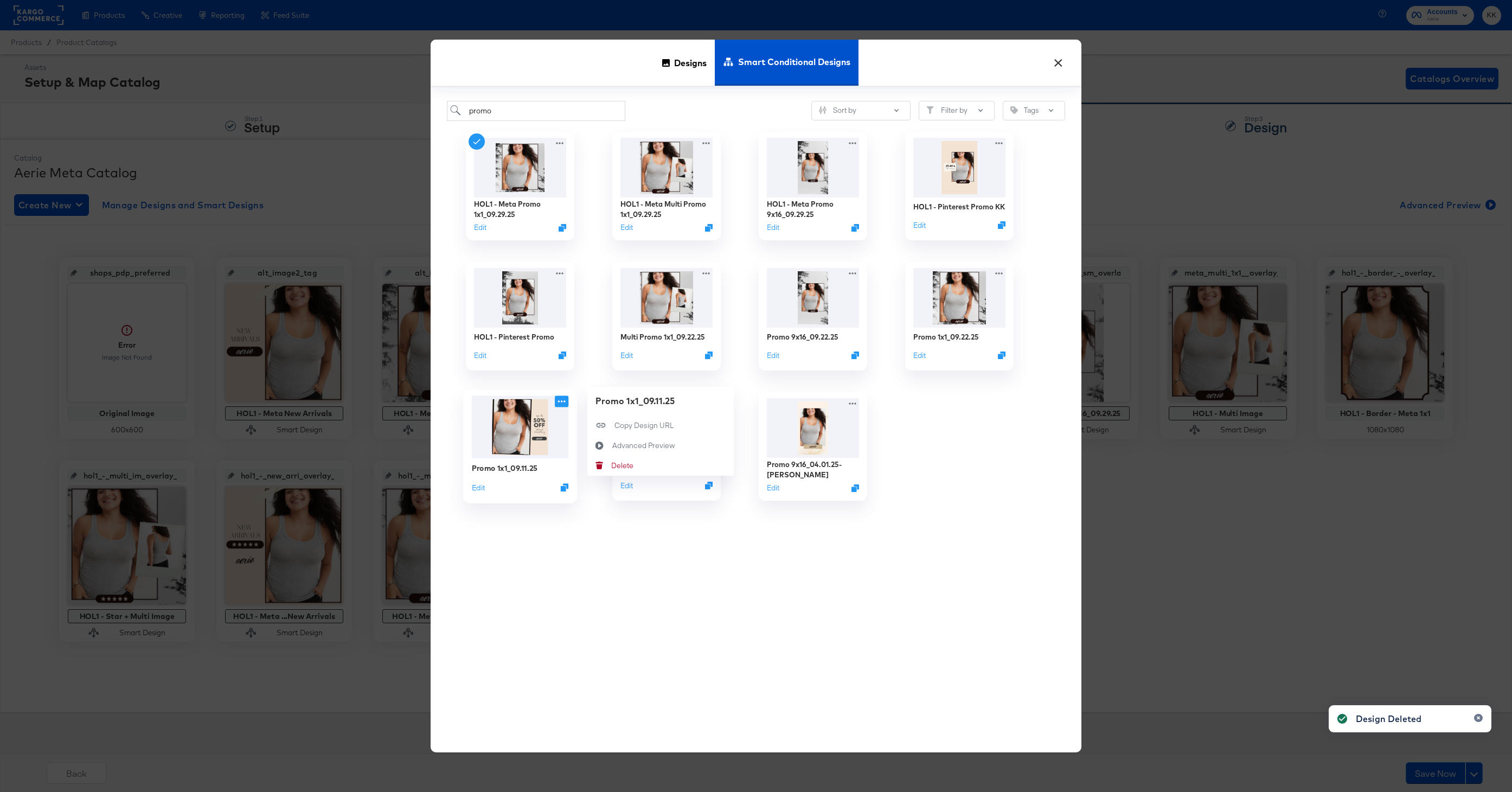
click at [564, 402] on icon at bounding box center [561, 401] width 14 height 11
click at [615, 458] on button "Delete Delete" at bounding box center [660, 465] width 147 height 20
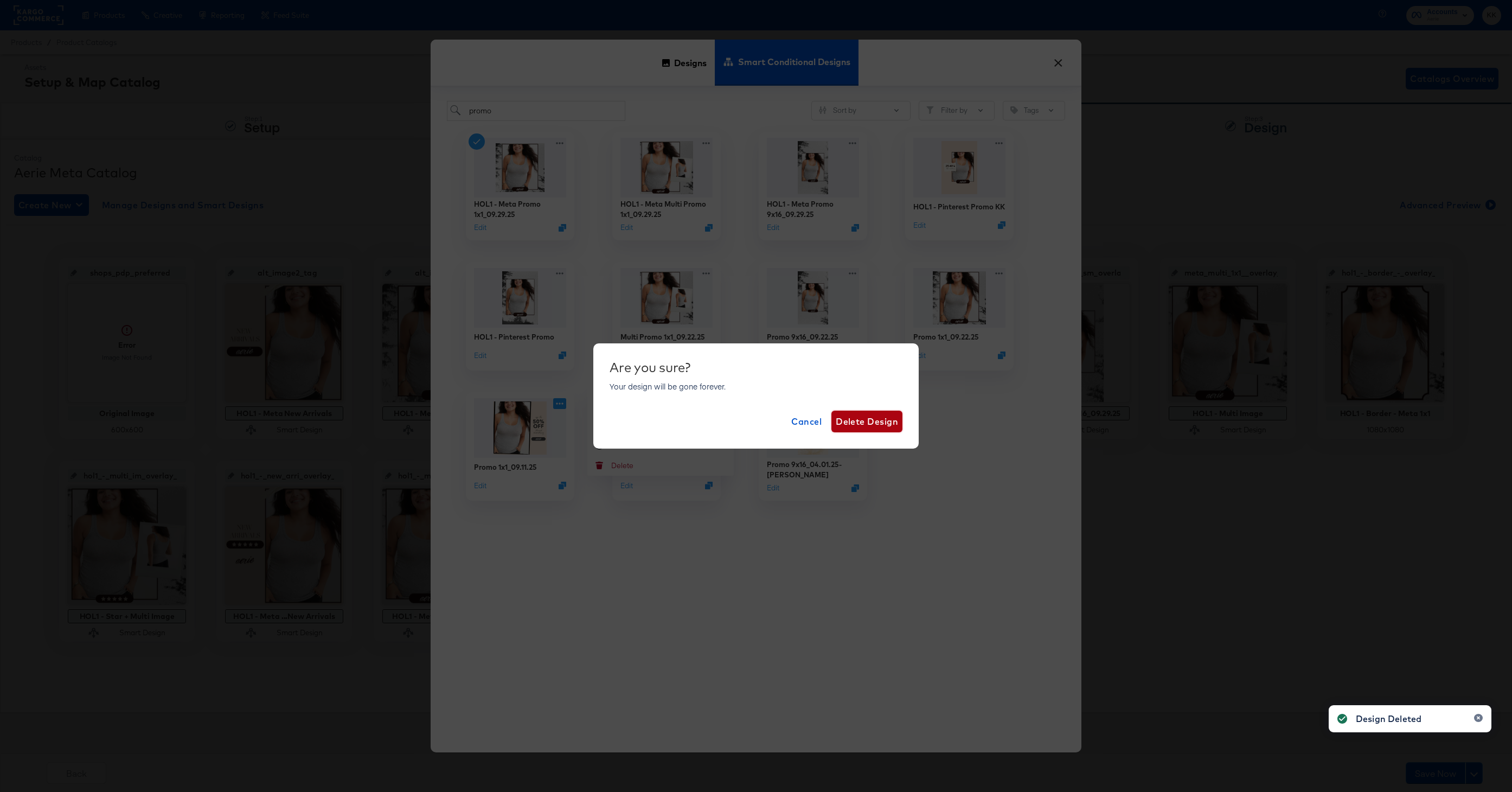
click at [864, 419] on span "Delete Design" at bounding box center [867, 421] width 62 height 15
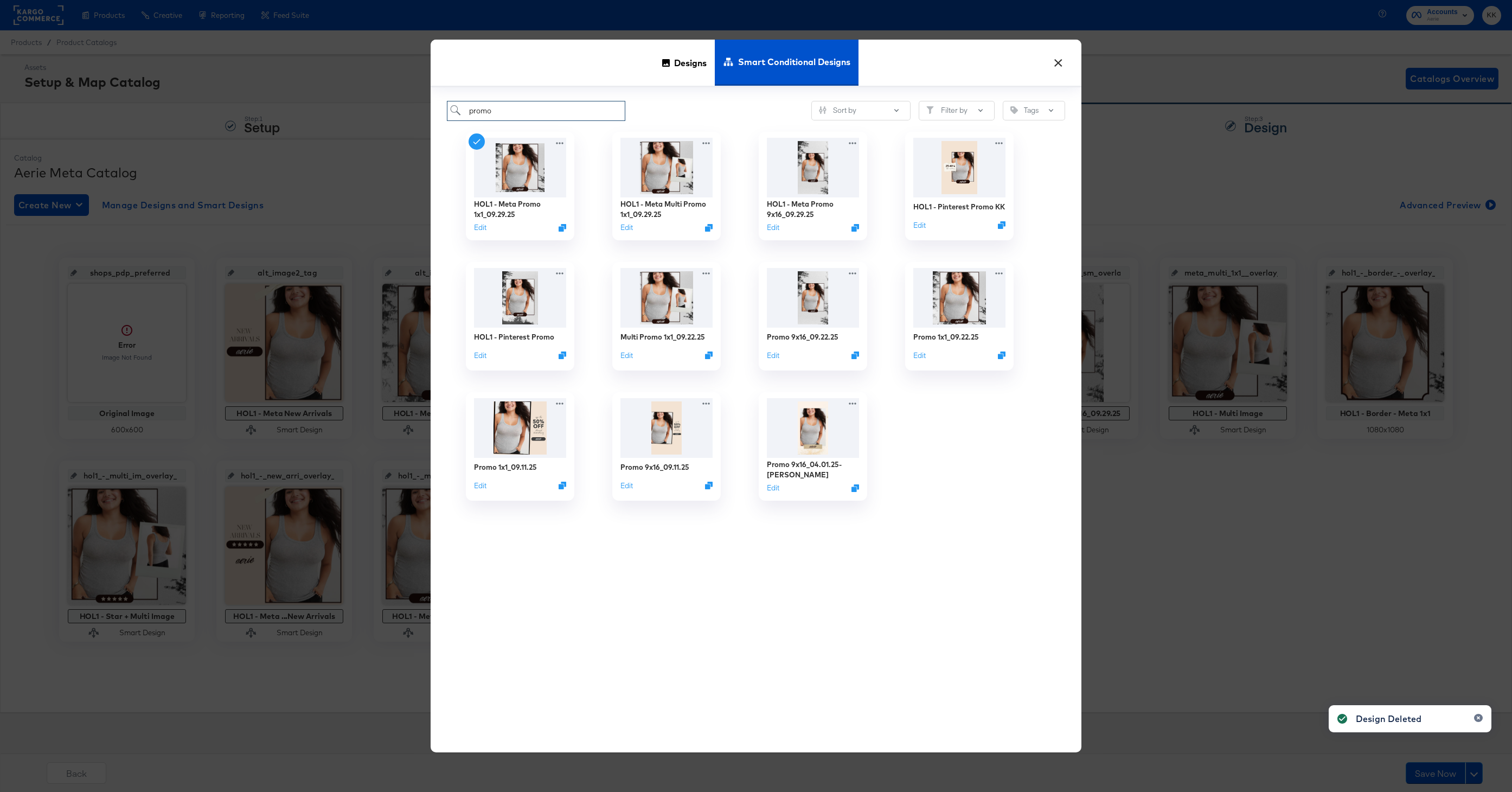
click at [546, 114] on input "promo" at bounding box center [536, 111] width 178 height 20
type input "p"
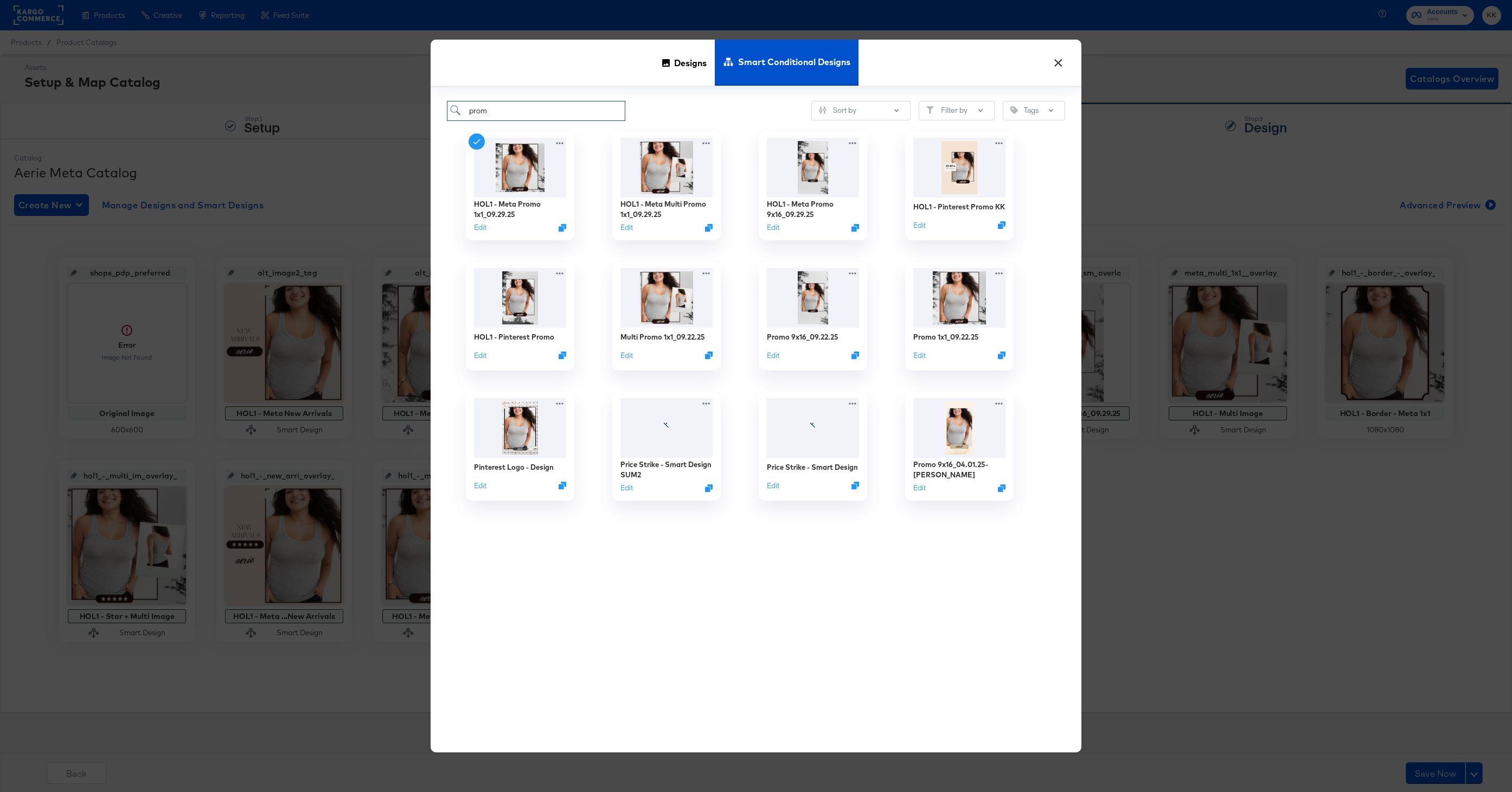
type input "promo"
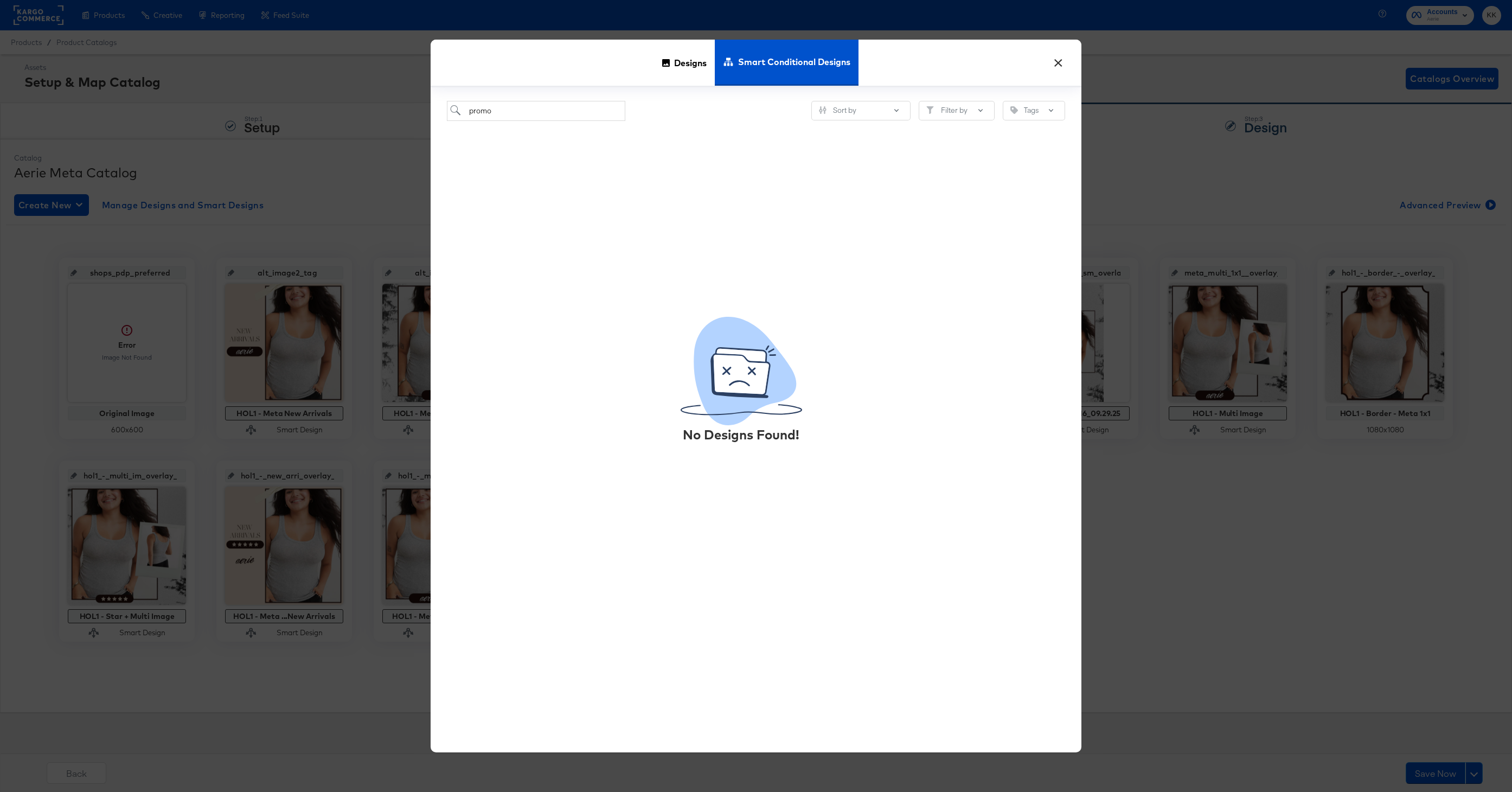
click at [861, 123] on div "No Designs Found!" at bounding box center [756, 423] width 618 height 605
click at [866, 116] on button "Sort by" at bounding box center [861, 111] width 100 height 19
click at [866, 147] on div "Oldest Creation" at bounding box center [862, 150] width 88 height 11
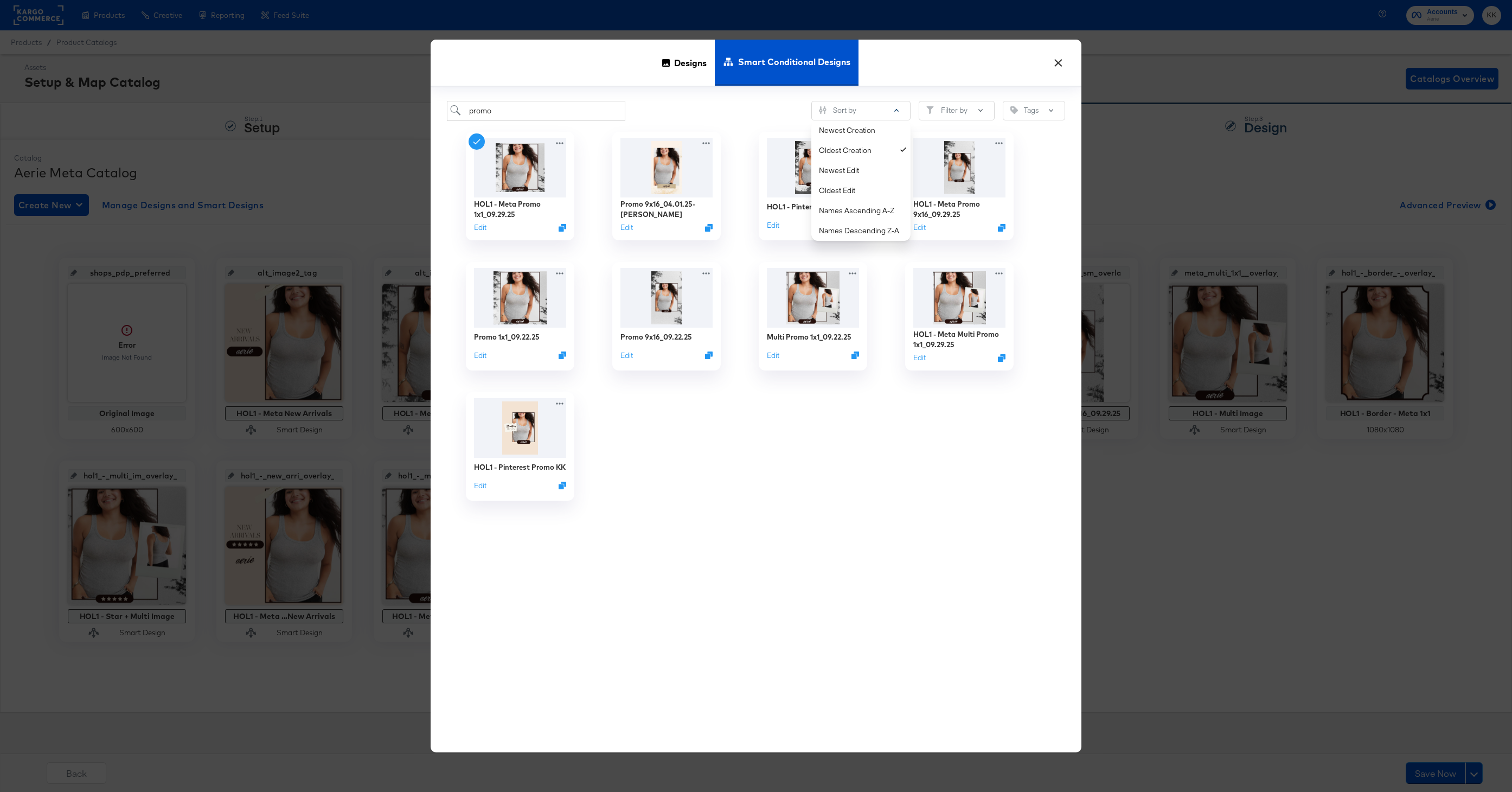
click at [655, 102] on div "promo Sort by Newest Creation Oldest Creation Newest Edit Oldest Edit Names Asc…" at bounding box center [756, 111] width 618 height 20
click at [518, 297] on img at bounding box center [520, 296] width 97 height 62
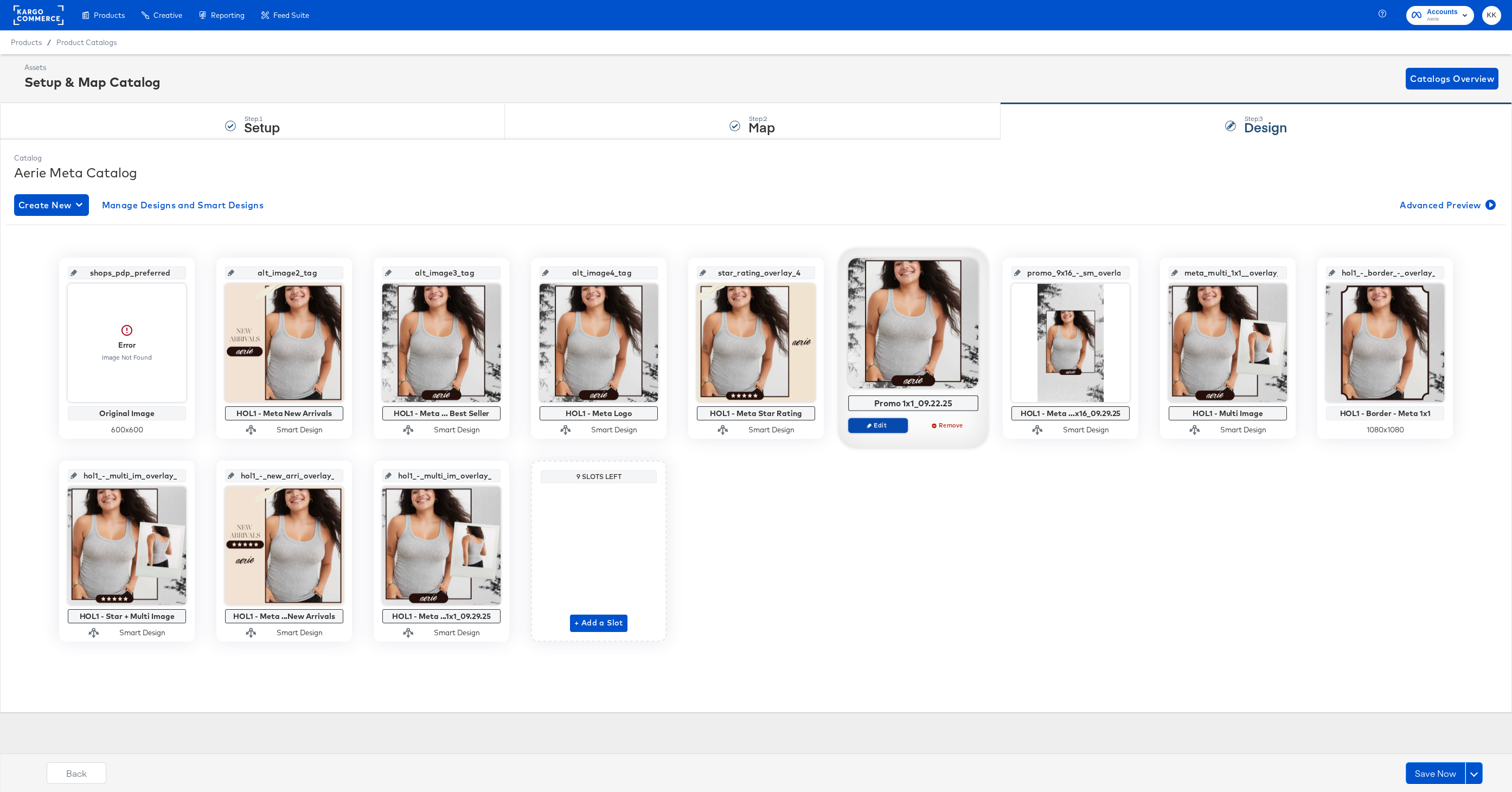
click at [875, 424] on span "Edit" at bounding box center [878, 425] width 50 height 8
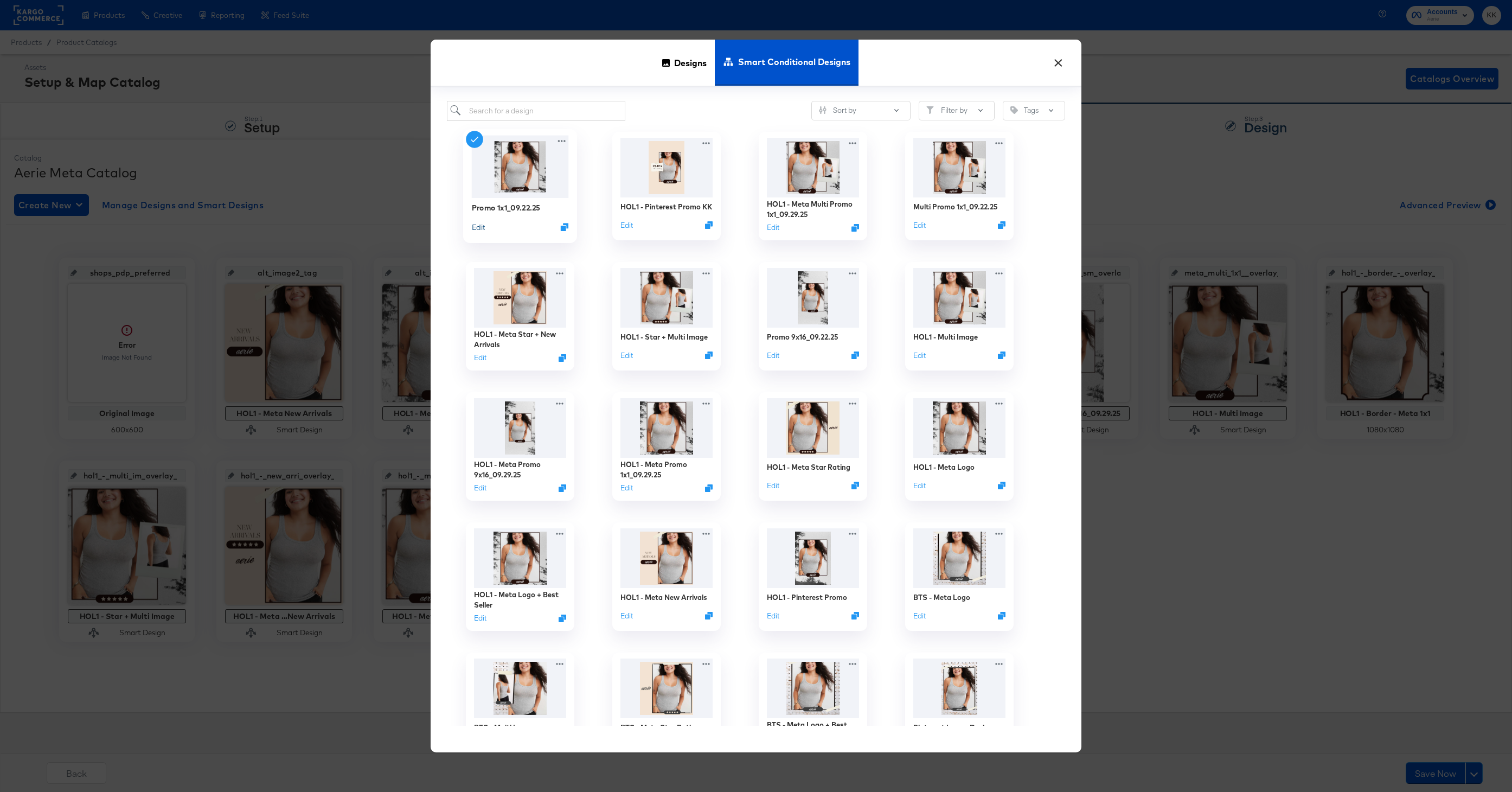
click at [477, 229] on button "Edit" at bounding box center [478, 226] width 13 height 11
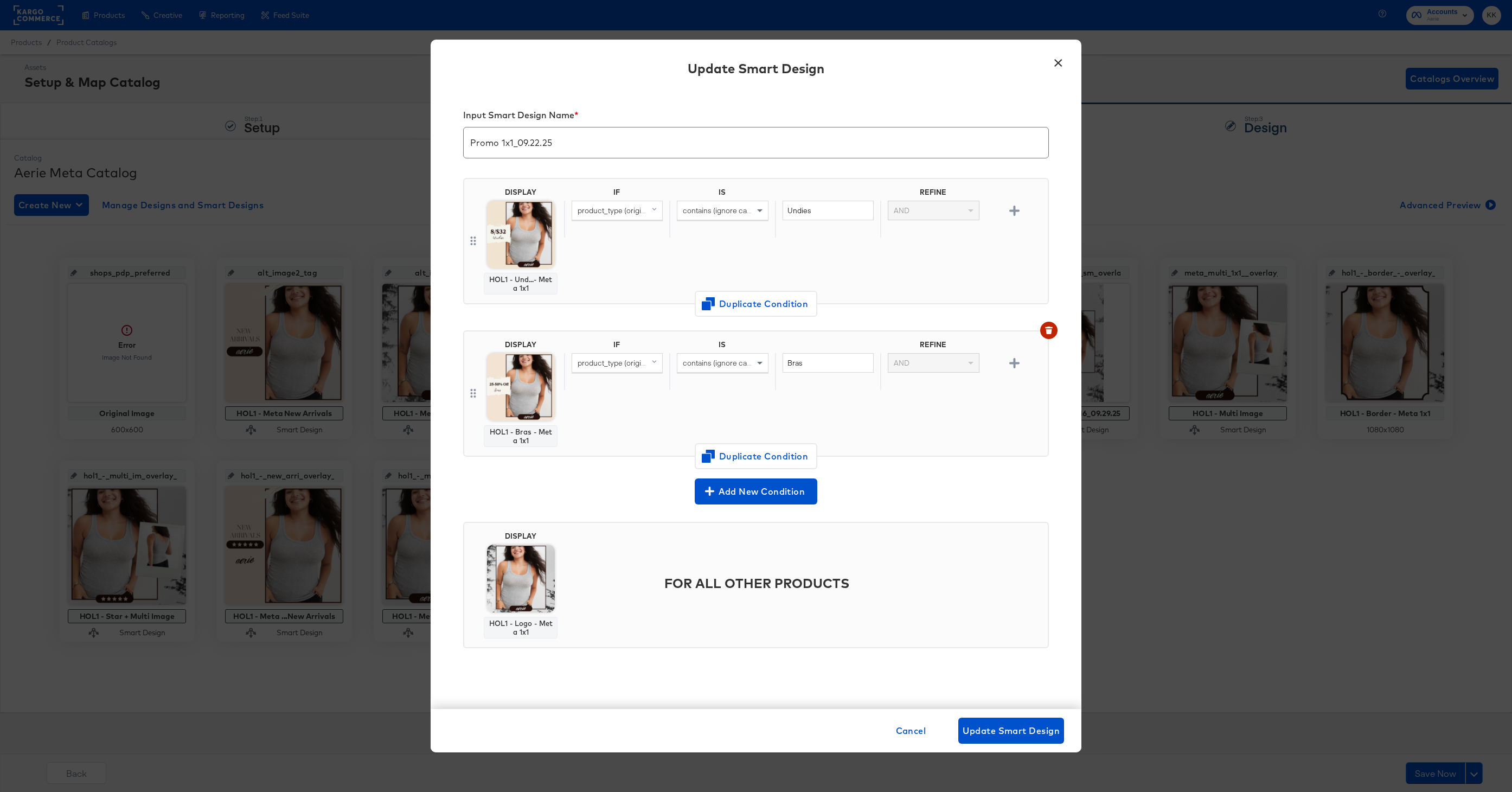
click at [468, 147] on input "Promo 1x1_09.22.25" at bounding box center [756, 138] width 585 height 30
drag, startPoint x: 615, startPoint y: 146, endPoint x: 578, endPoint y: 145, distance: 37.0
click at [579, 145] on input "HOL1 - Meta Promo 1x1_09.22.25" at bounding box center [756, 138] width 585 height 30
type input "HOL1 - Meta Promo 1:1"
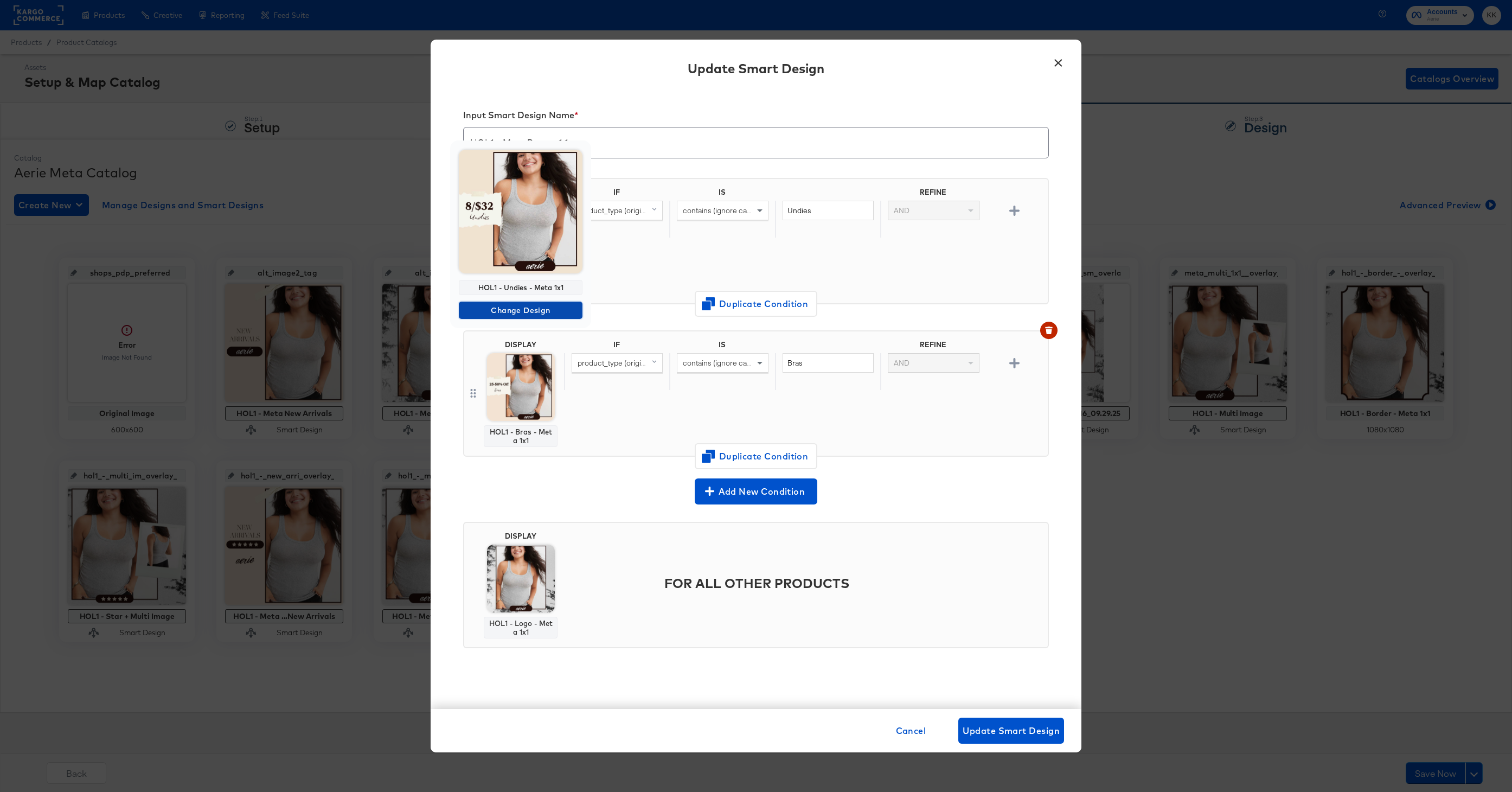
click at [516, 308] on span "Change Design" at bounding box center [521, 310] width 115 height 14
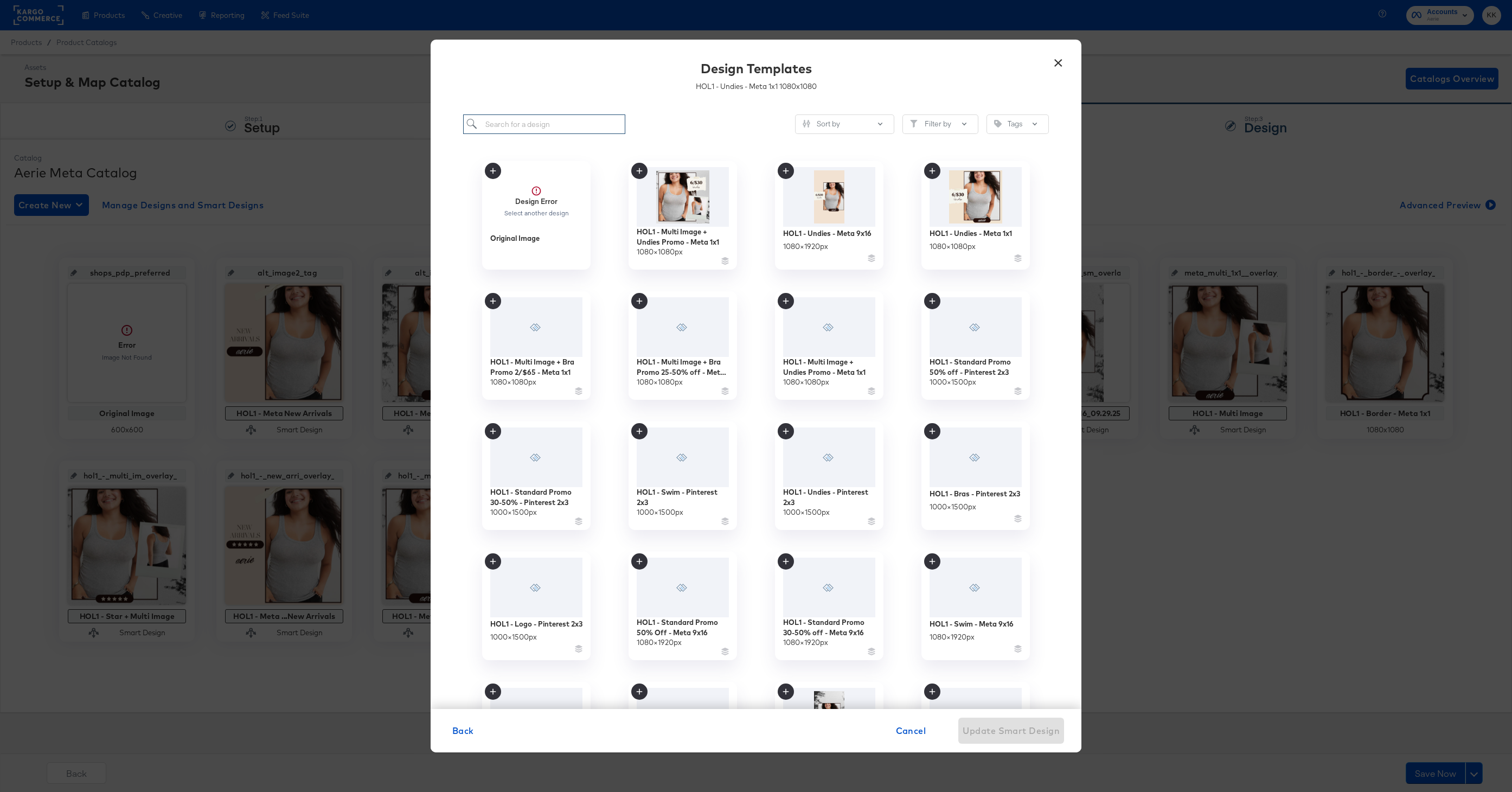
click at [513, 125] on input "search" at bounding box center [544, 124] width 162 height 20
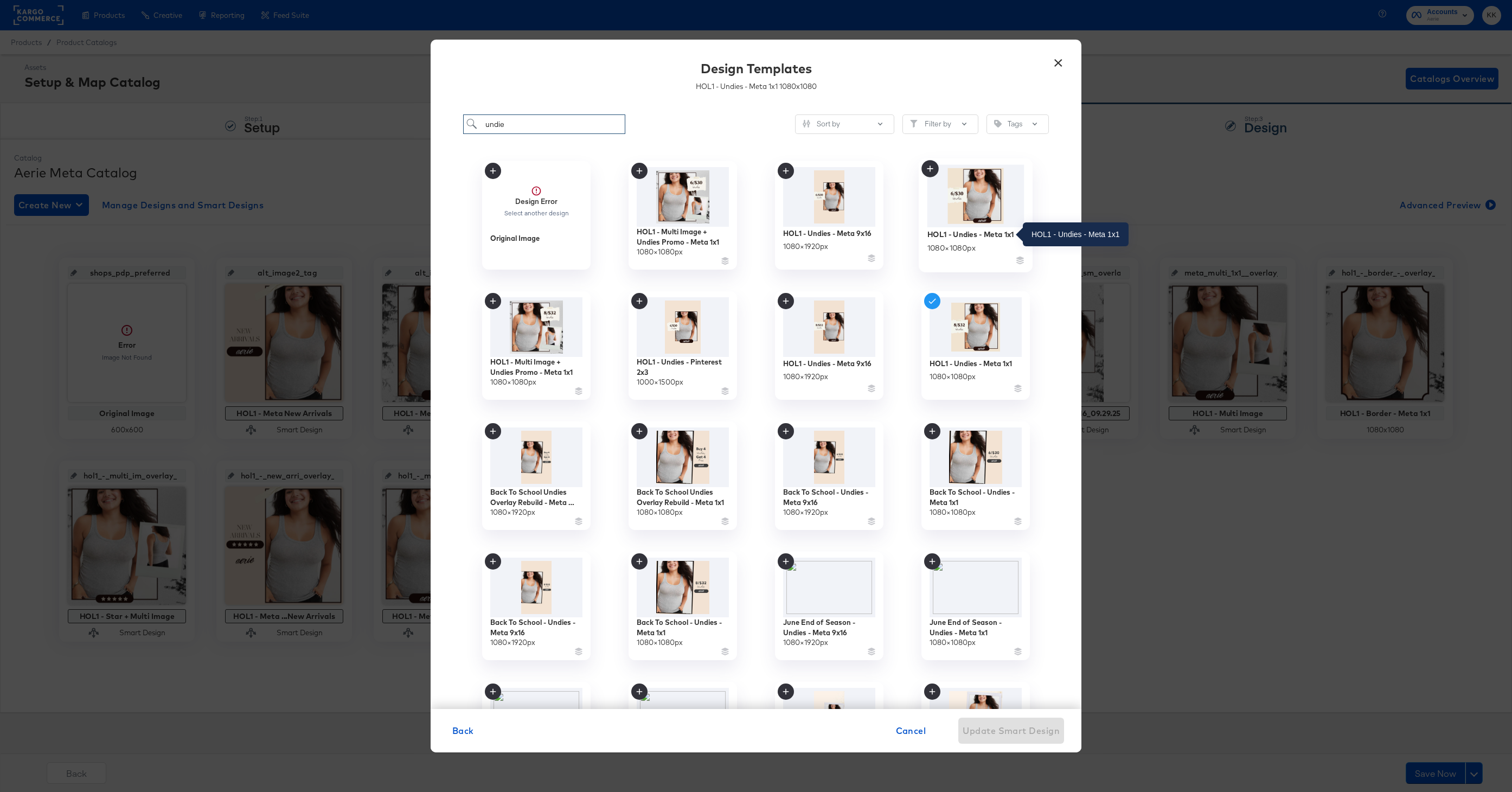
type input "undie"
click at [980, 236] on div "HOL1 - Undies - Meta 1x1" at bounding box center [970, 234] width 87 height 11
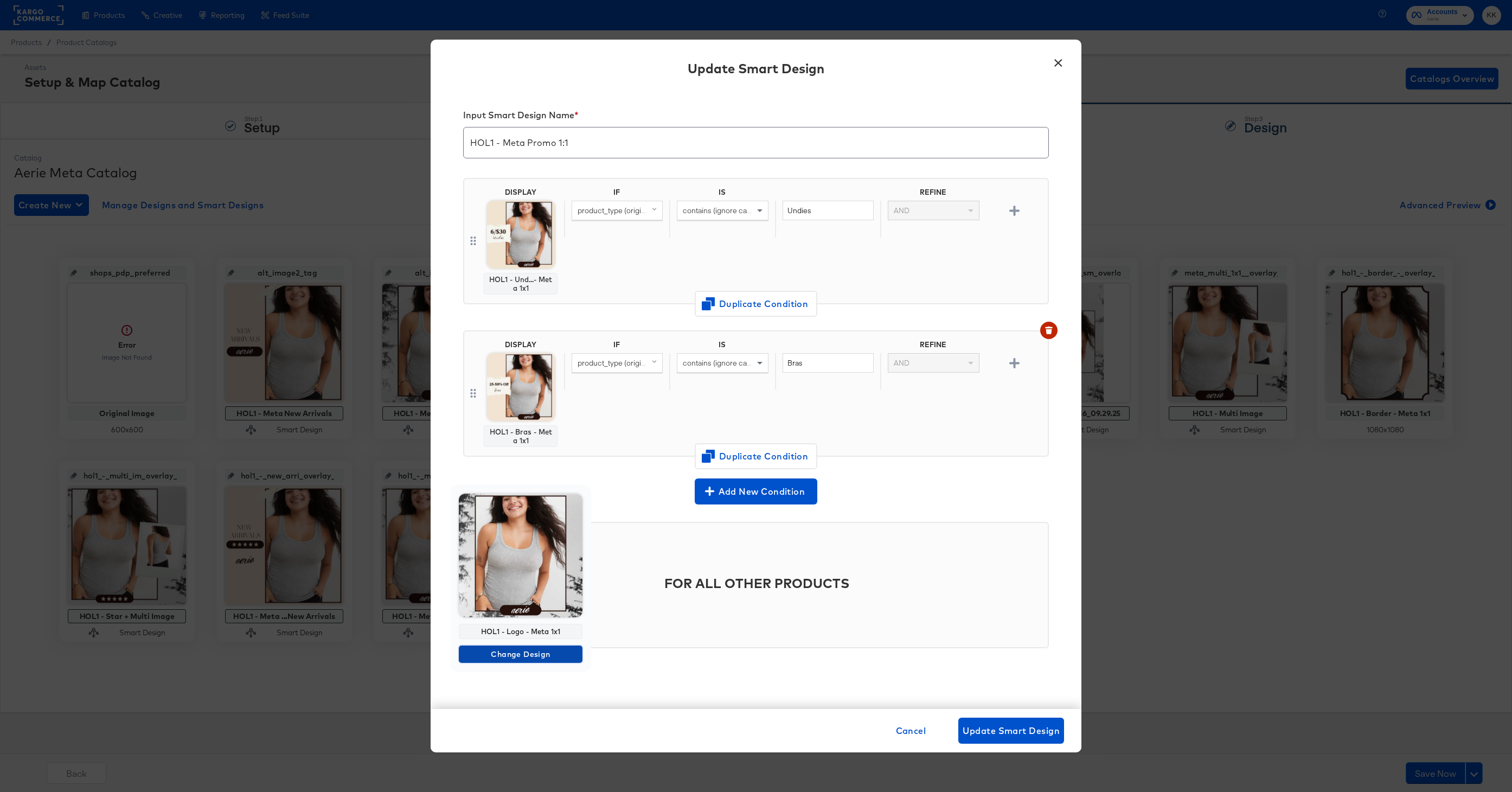
click at [522, 647] on span "Change Design" at bounding box center [521, 654] width 115 height 14
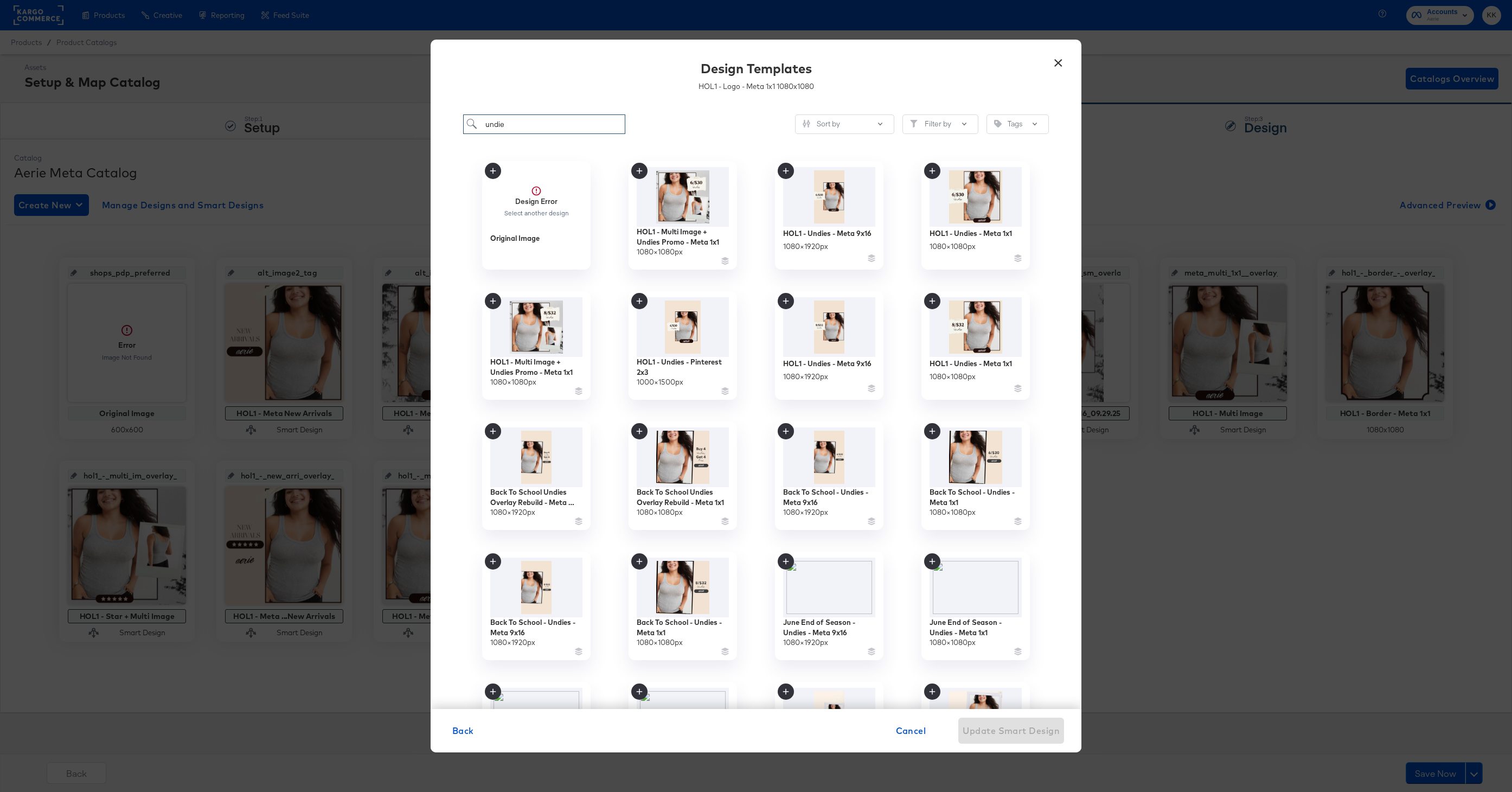
drag, startPoint x: 541, startPoint y: 127, endPoint x: 415, endPoint y: 126, distance: 126.0
click at [415, 126] on div "× Design Templates HOL1 - Logo - Meta 1x1 1080 x 1080 undie Sort by Filter by T…" at bounding box center [756, 396] width 1512 height 792
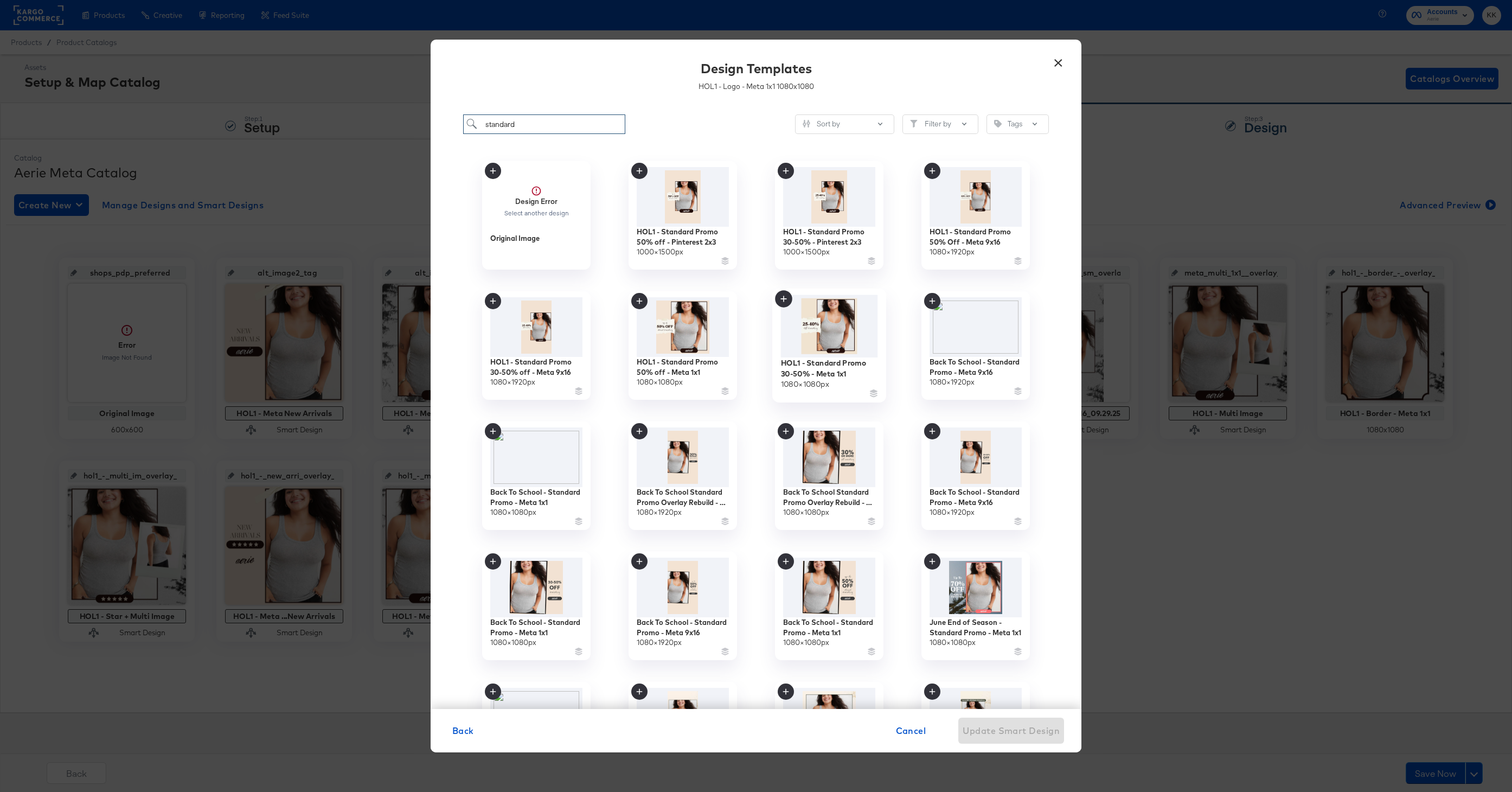
type input "standard"
click at [816, 362] on div "HOL1 - Standard Promo 30-50% - Meta 1x1" at bounding box center [829, 368] width 97 height 21
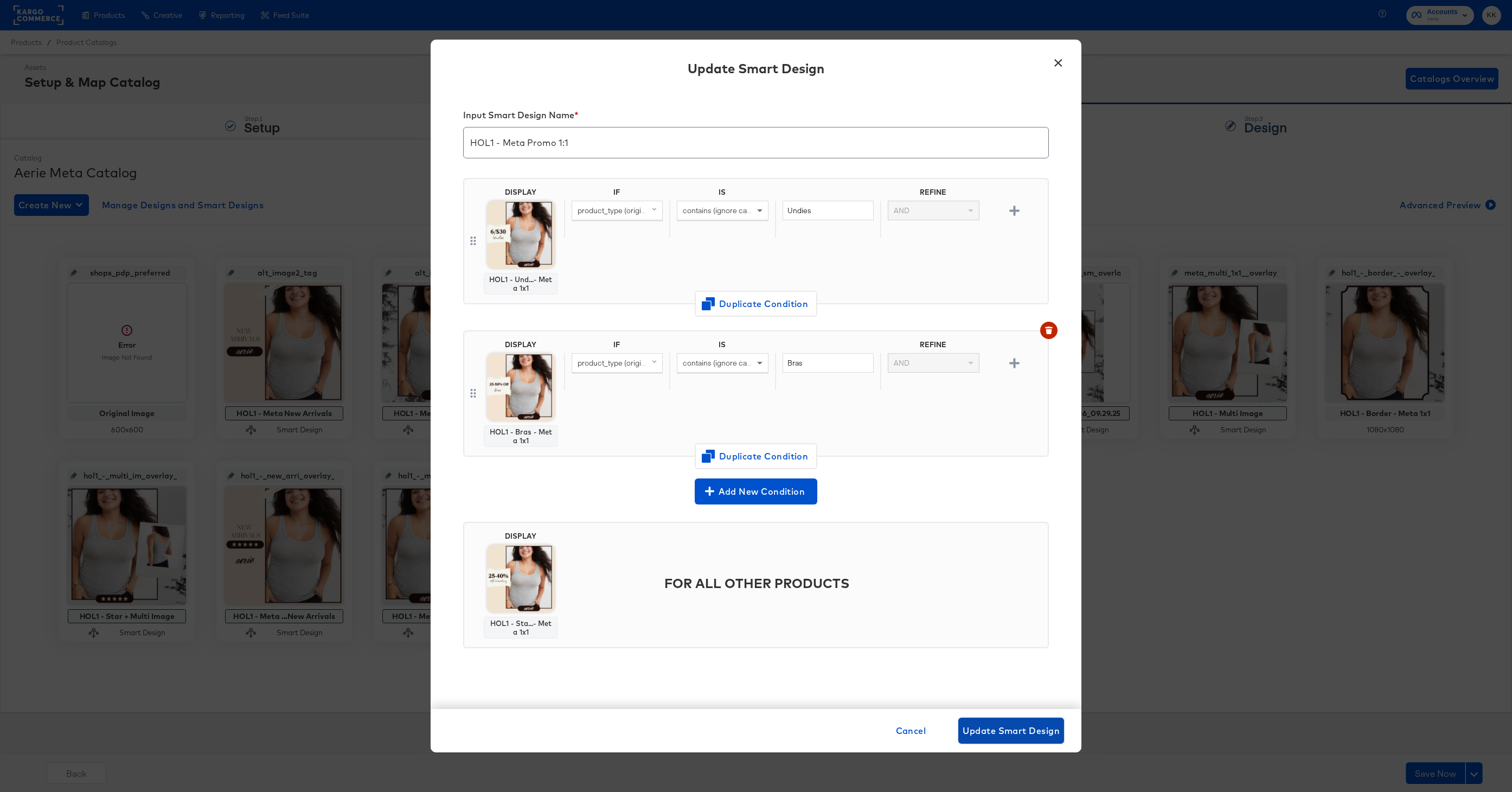
click at [986, 717] on button "Update Smart Design" at bounding box center [1011, 730] width 106 height 26
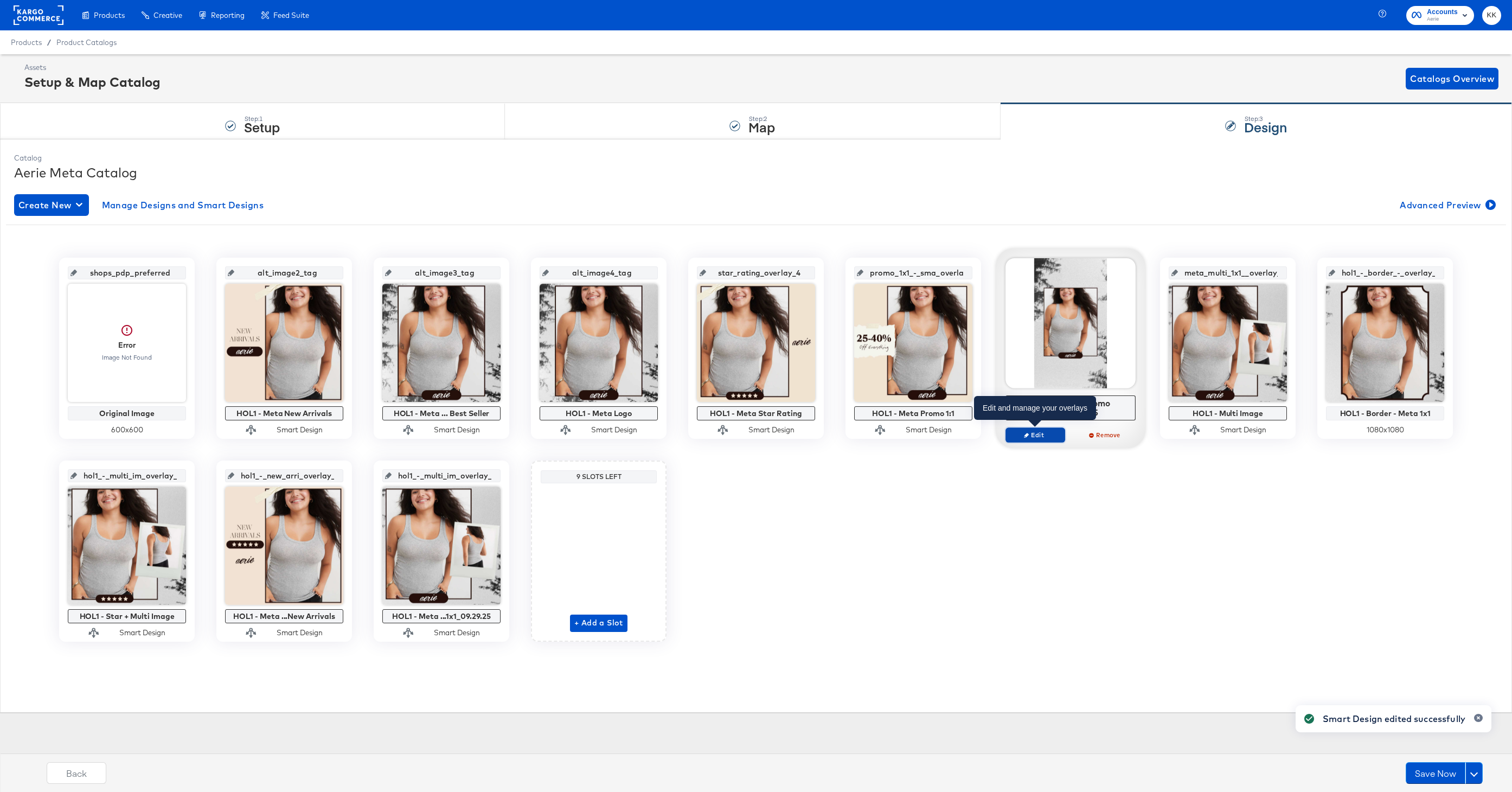
click at [1037, 436] on span "Edit" at bounding box center [1035, 435] width 50 height 8
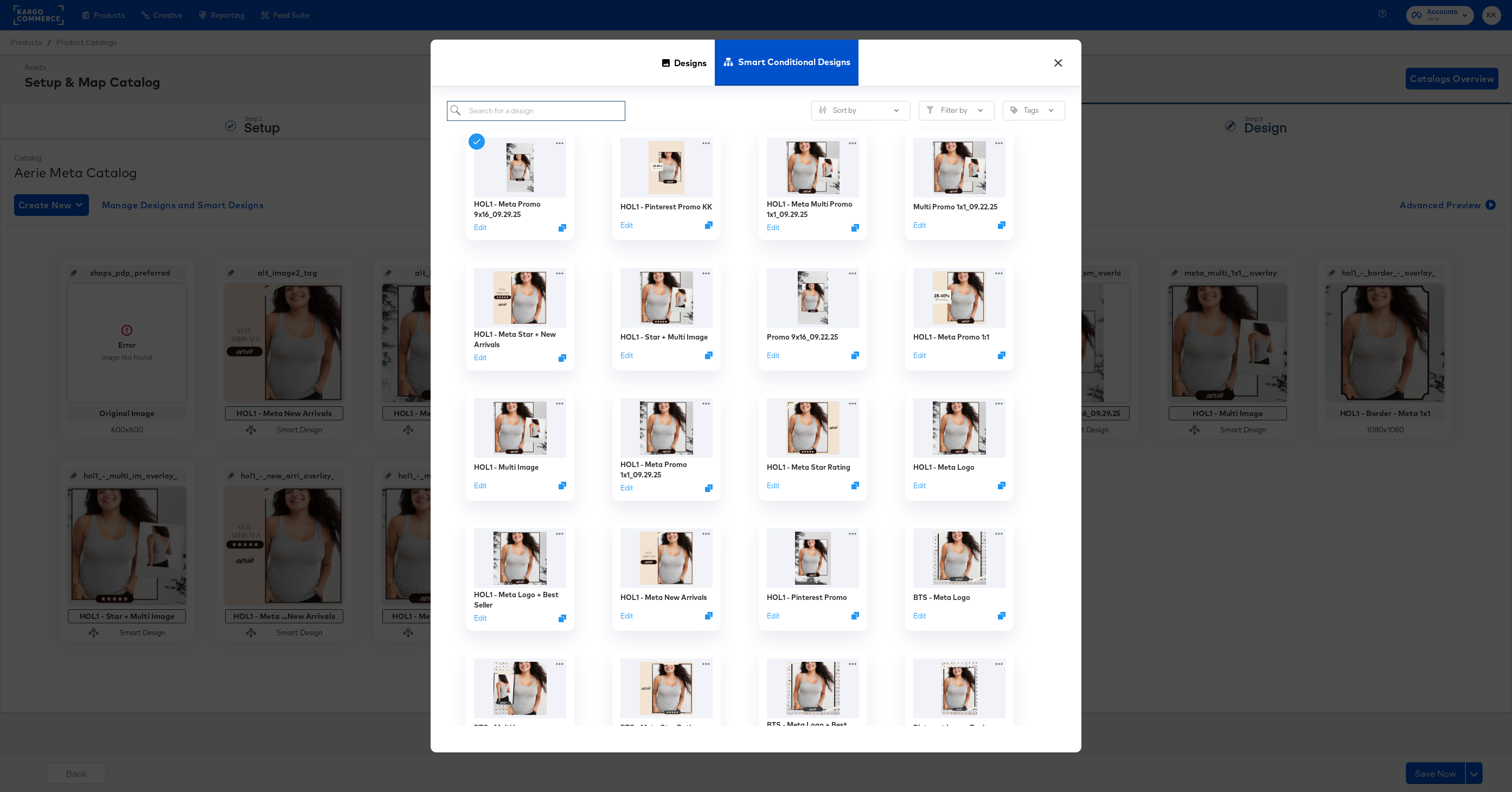
click at [513, 114] on input "search" at bounding box center [536, 111] width 178 height 20
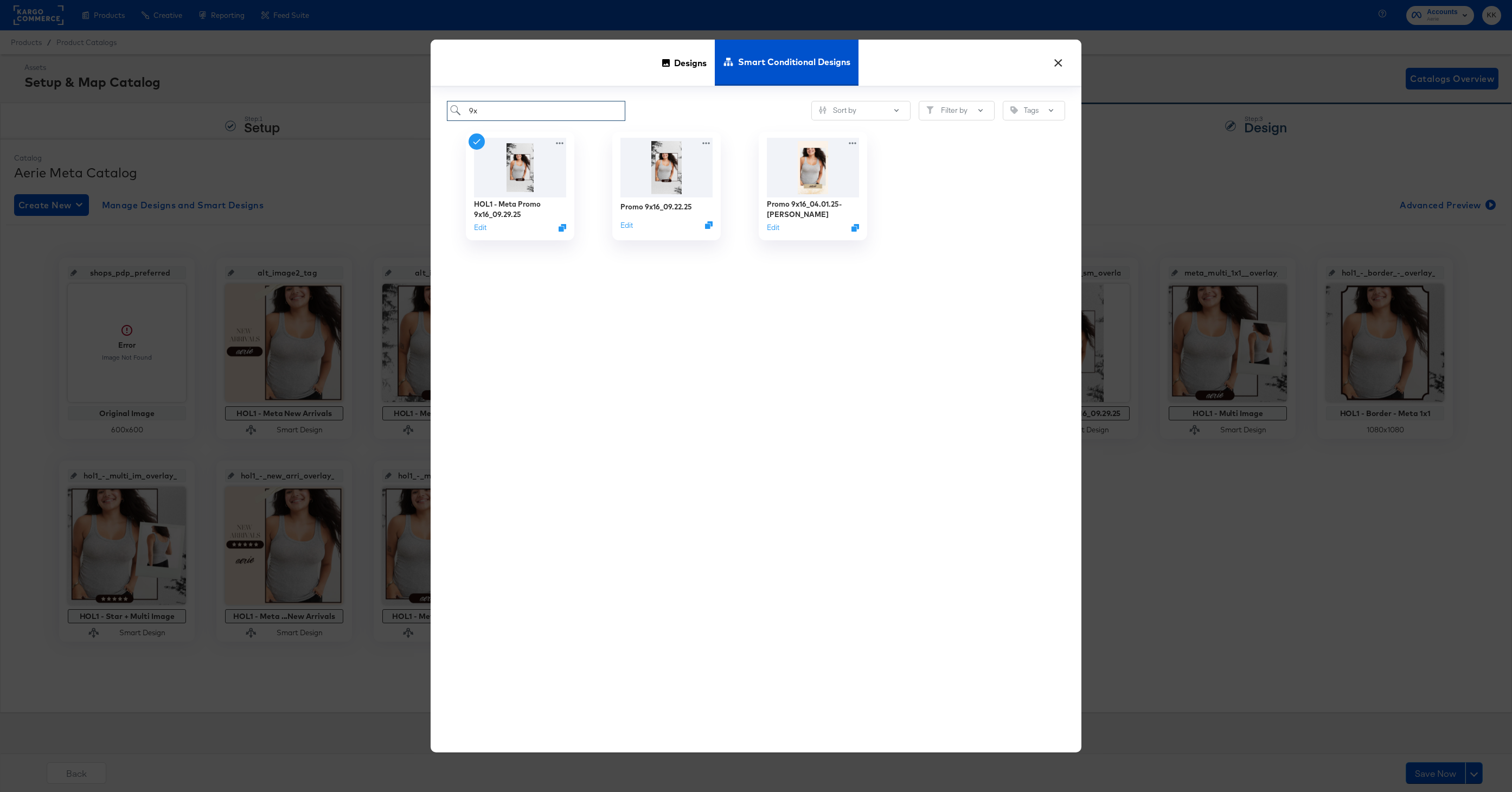
type input "9"
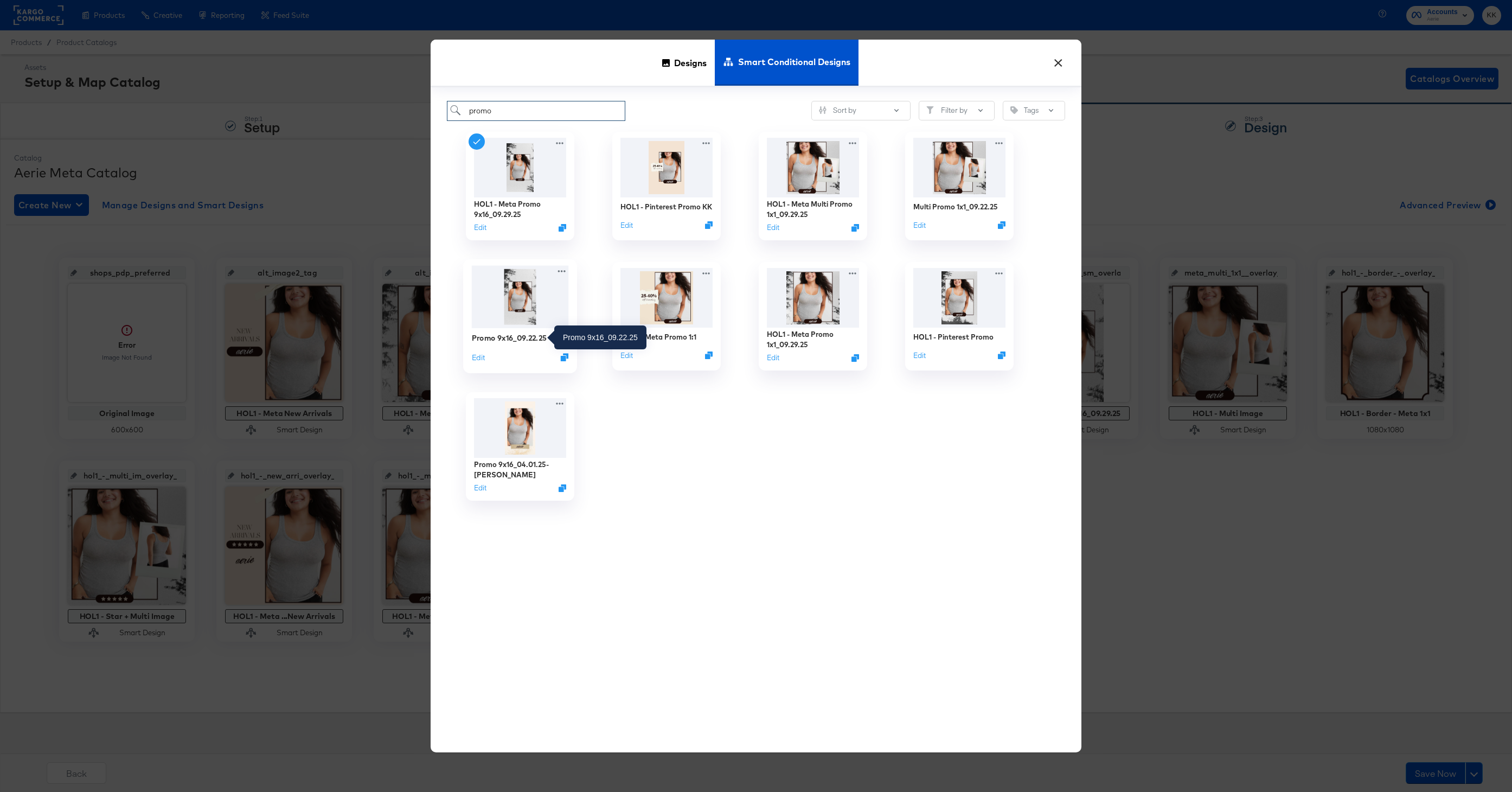
type input "promo"
click at [526, 335] on div "Promo 9x16_09.22.25" at bounding box center [509, 337] width 75 height 11
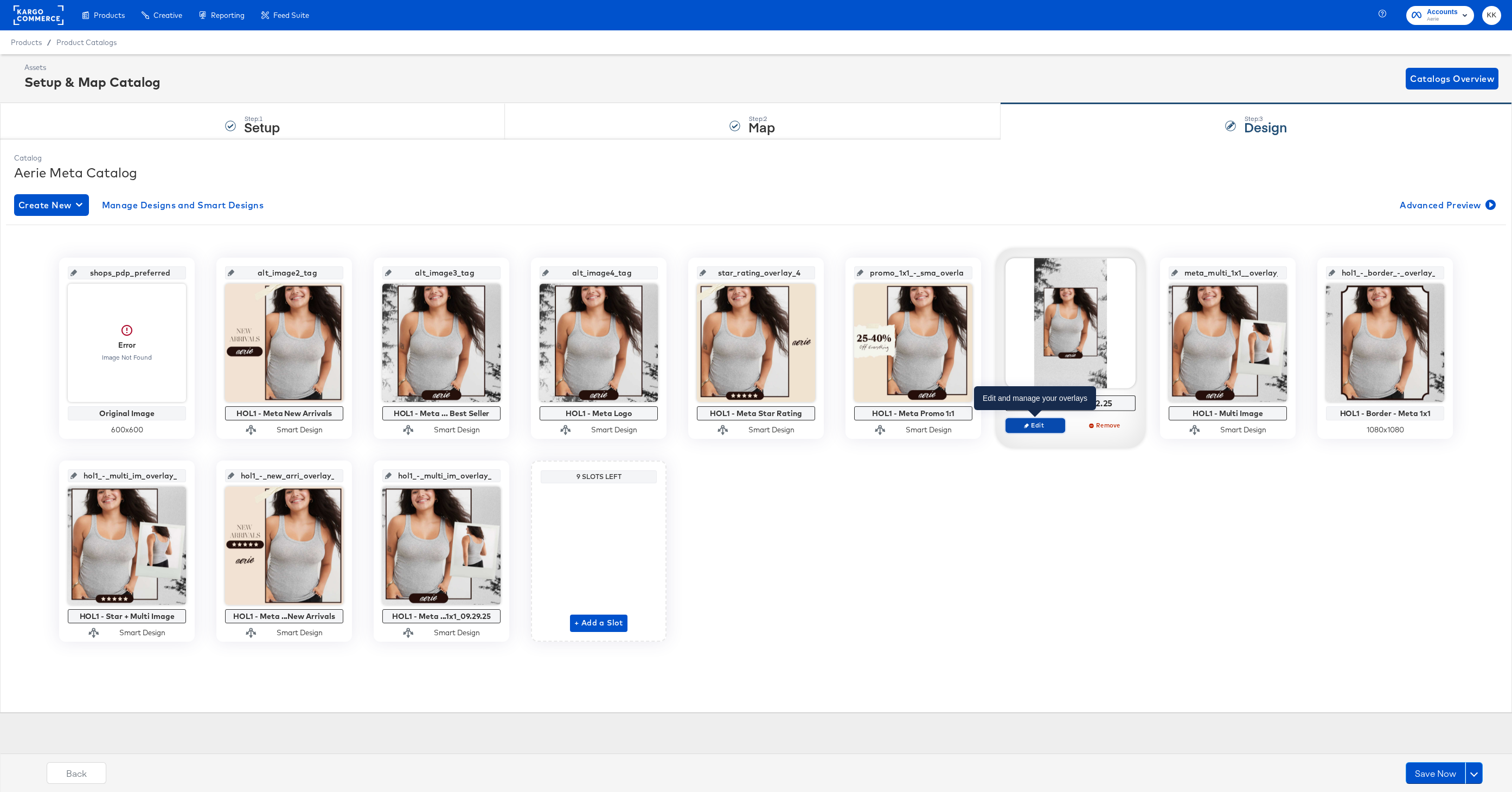
click at [1029, 427] on span "Edit" at bounding box center [1035, 425] width 50 height 8
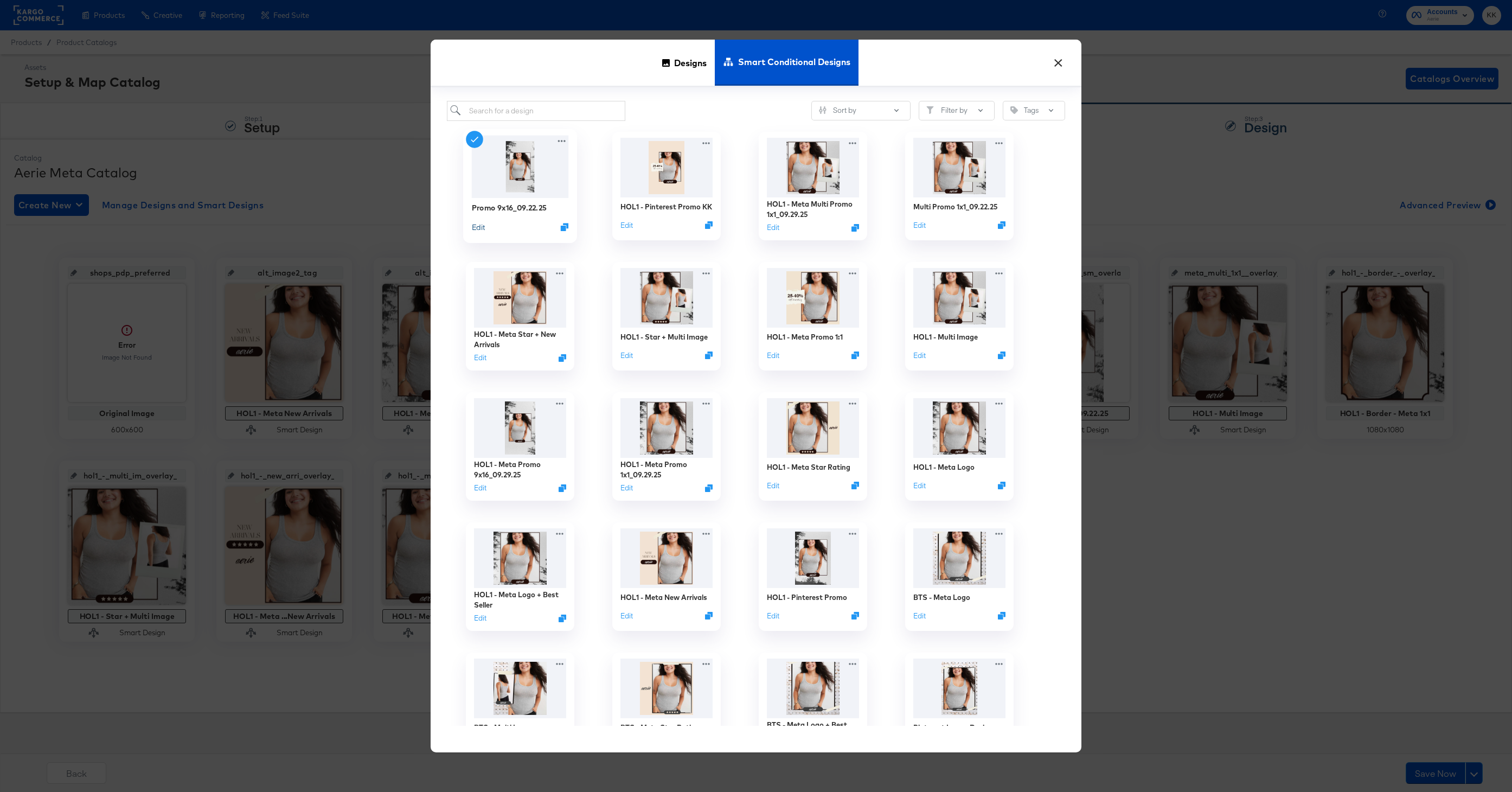
click at [483, 226] on button "Edit" at bounding box center [478, 226] width 13 height 11
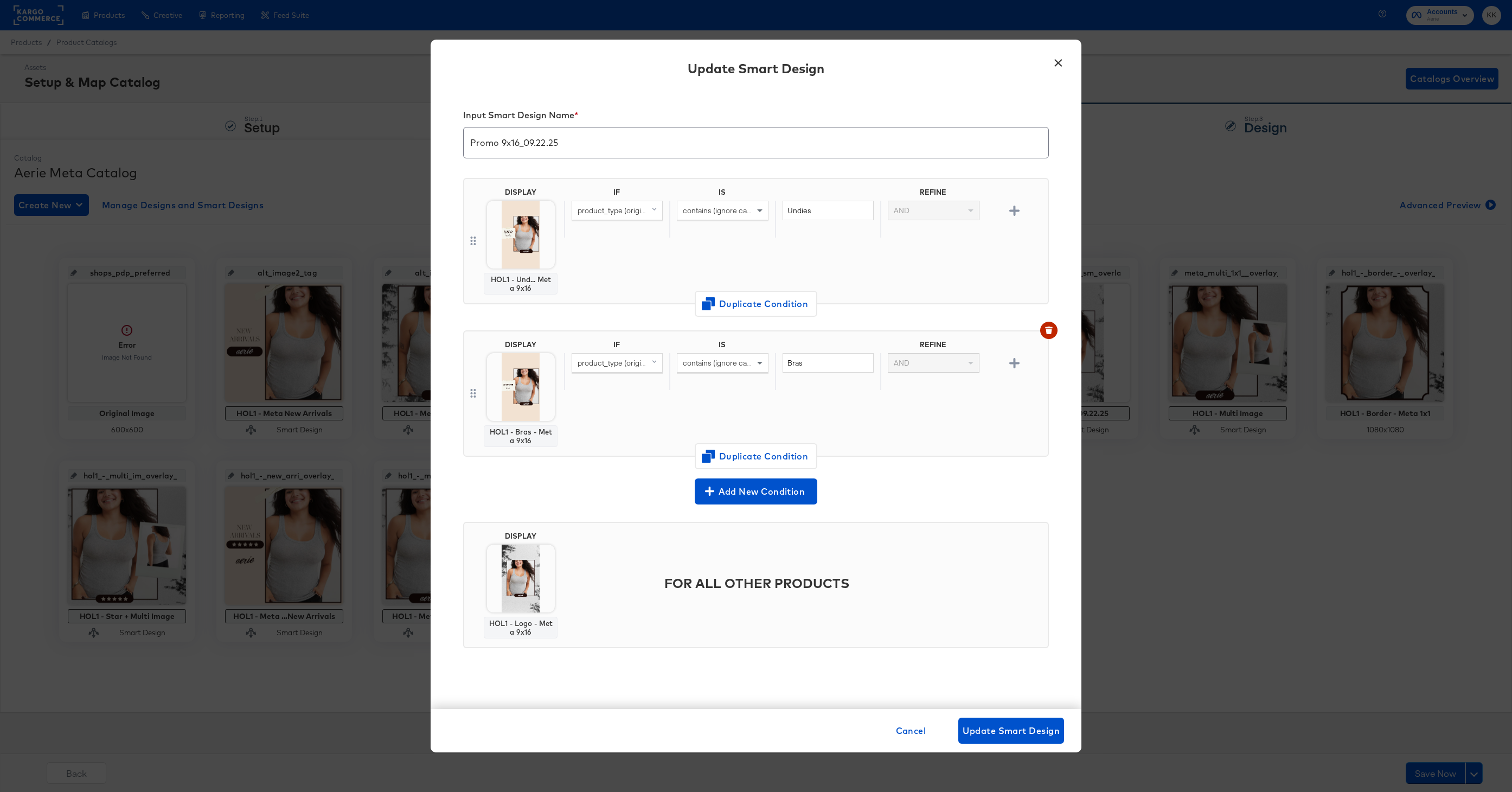
click at [470, 142] on input "Promo 9x16_09.22.25" at bounding box center [756, 138] width 585 height 30
drag, startPoint x: 628, startPoint y: 147, endPoint x: 559, endPoint y: 145, distance: 69.0
click at [559, 145] on input "HOL1 - Meta Promo 9x16_09.22.25" at bounding box center [756, 138] width 585 height 30
type input "HOL1 - Meta Promo 9:16"
click at [526, 310] on span "Change Design" at bounding box center [521, 310] width 115 height 14
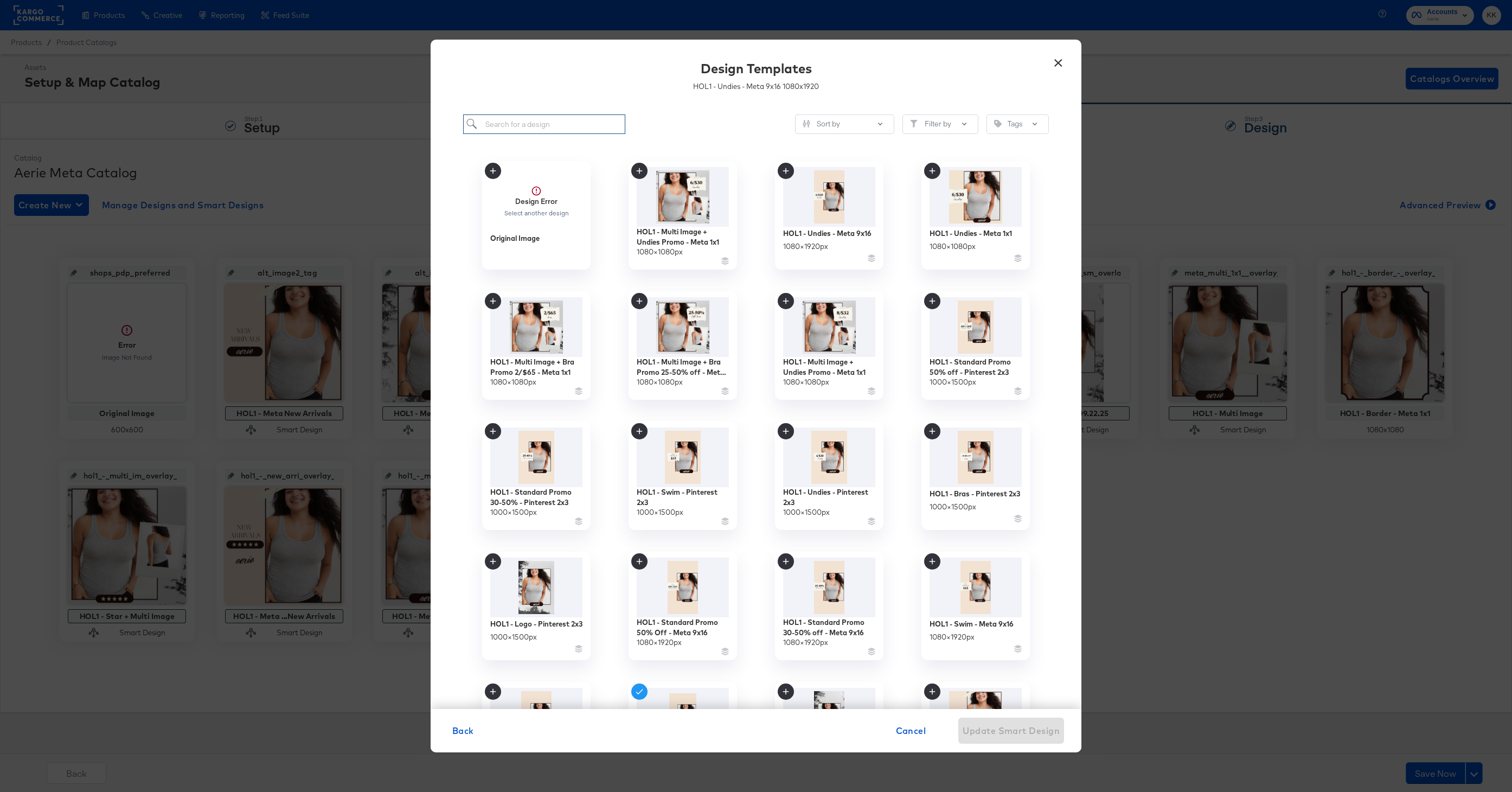
click at [526, 128] on input "search" at bounding box center [544, 124] width 162 height 20
type input "undie"
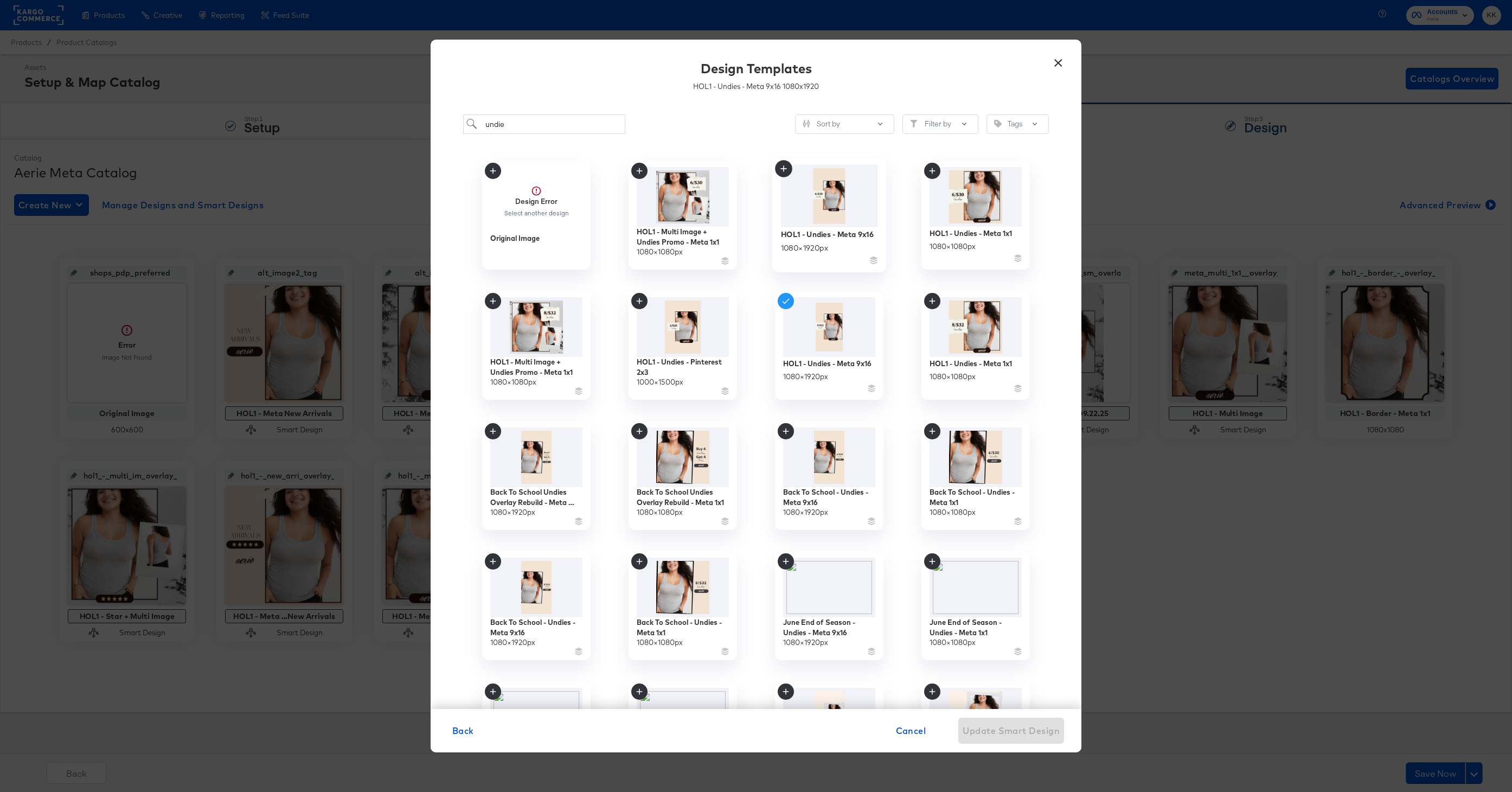
click at [847, 211] on img at bounding box center [829, 196] width 97 height 62
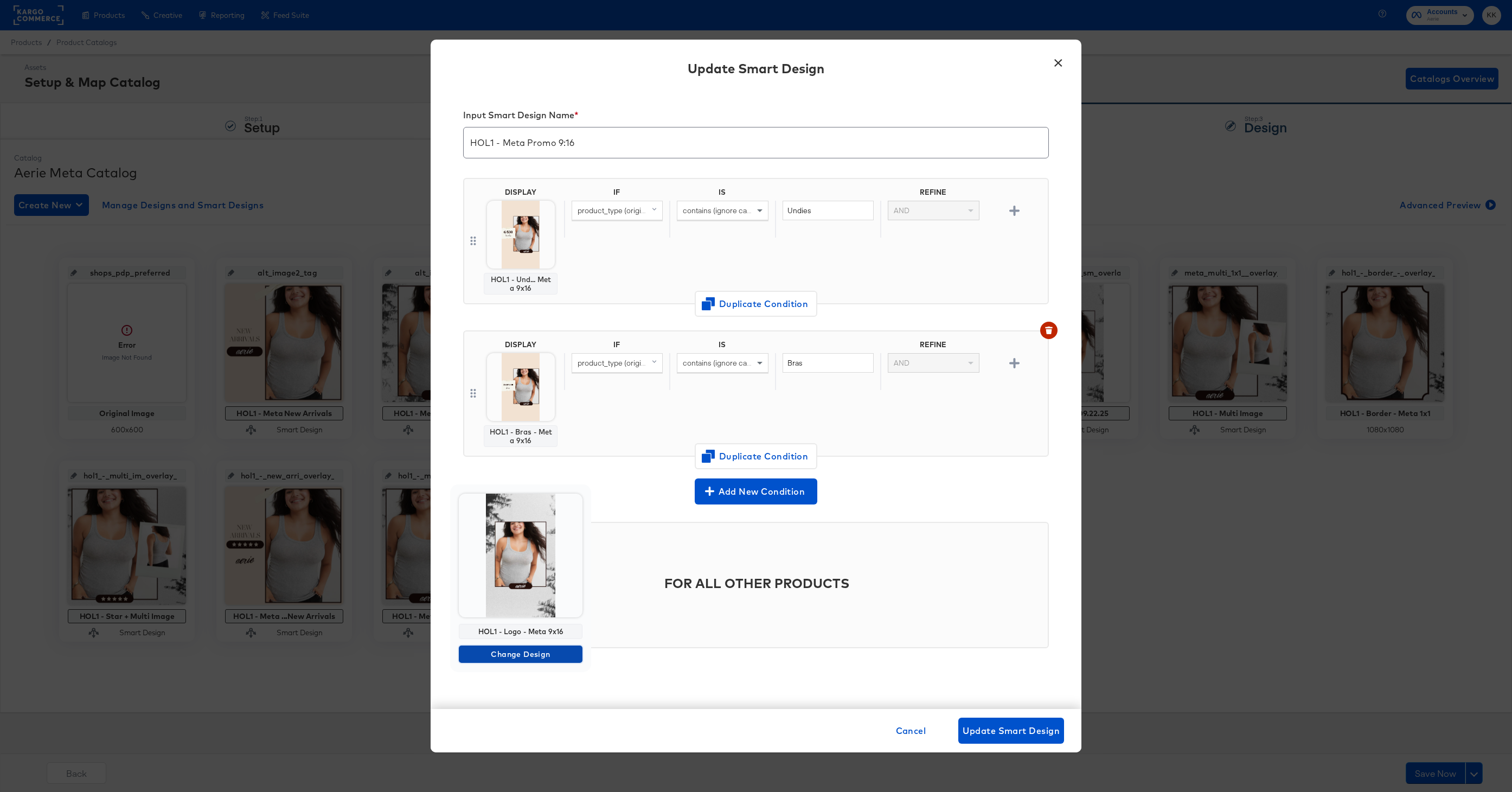
click at [519, 655] on span "Change Design" at bounding box center [521, 654] width 115 height 14
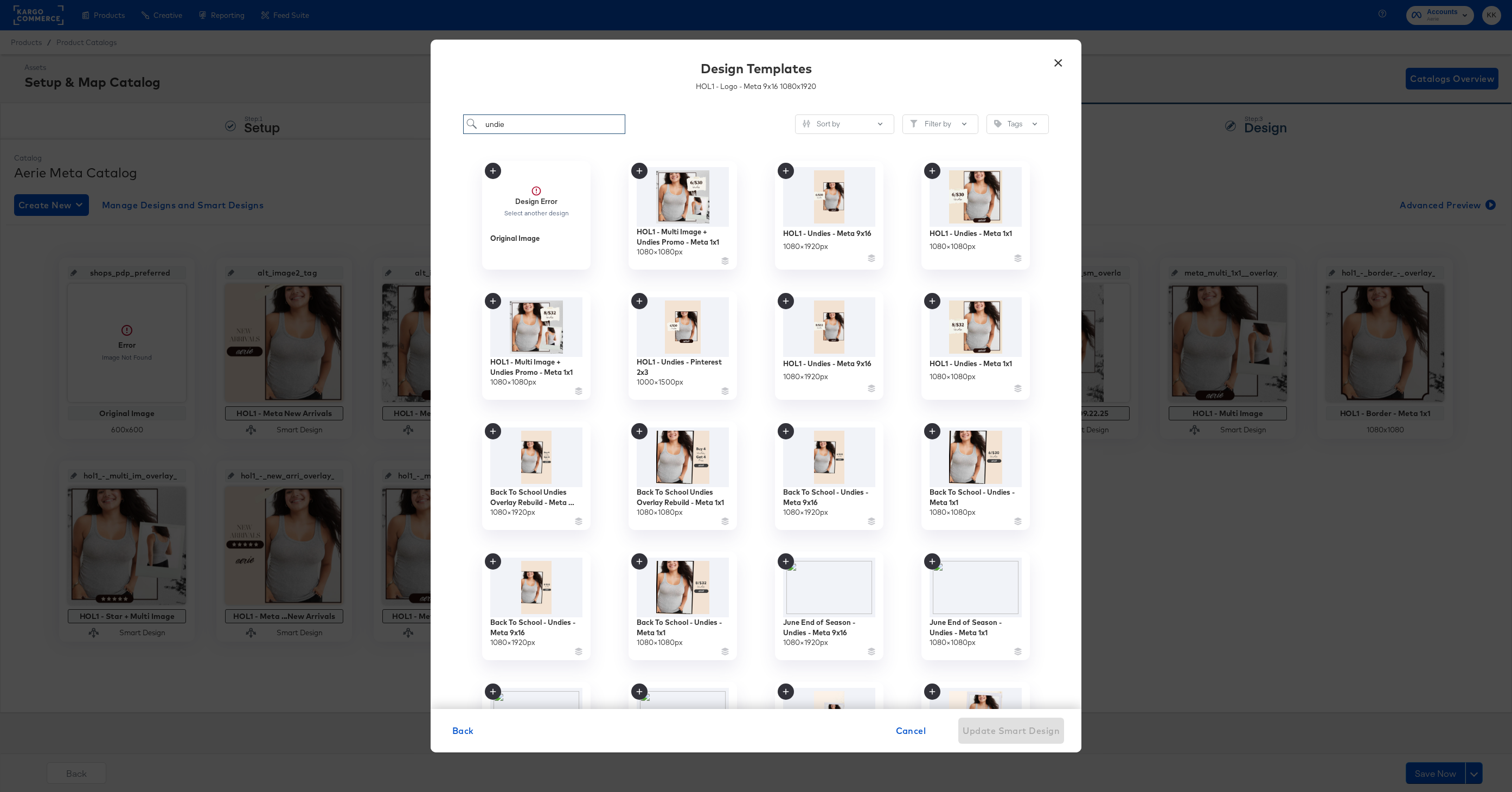
drag, startPoint x: 528, startPoint y: 126, endPoint x: 446, endPoint y: 126, distance: 82.0
click at [446, 126] on div "undie Sort by Filter by Tags Design Error Select another design Original Image …" at bounding box center [756, 406] width 650 height 605
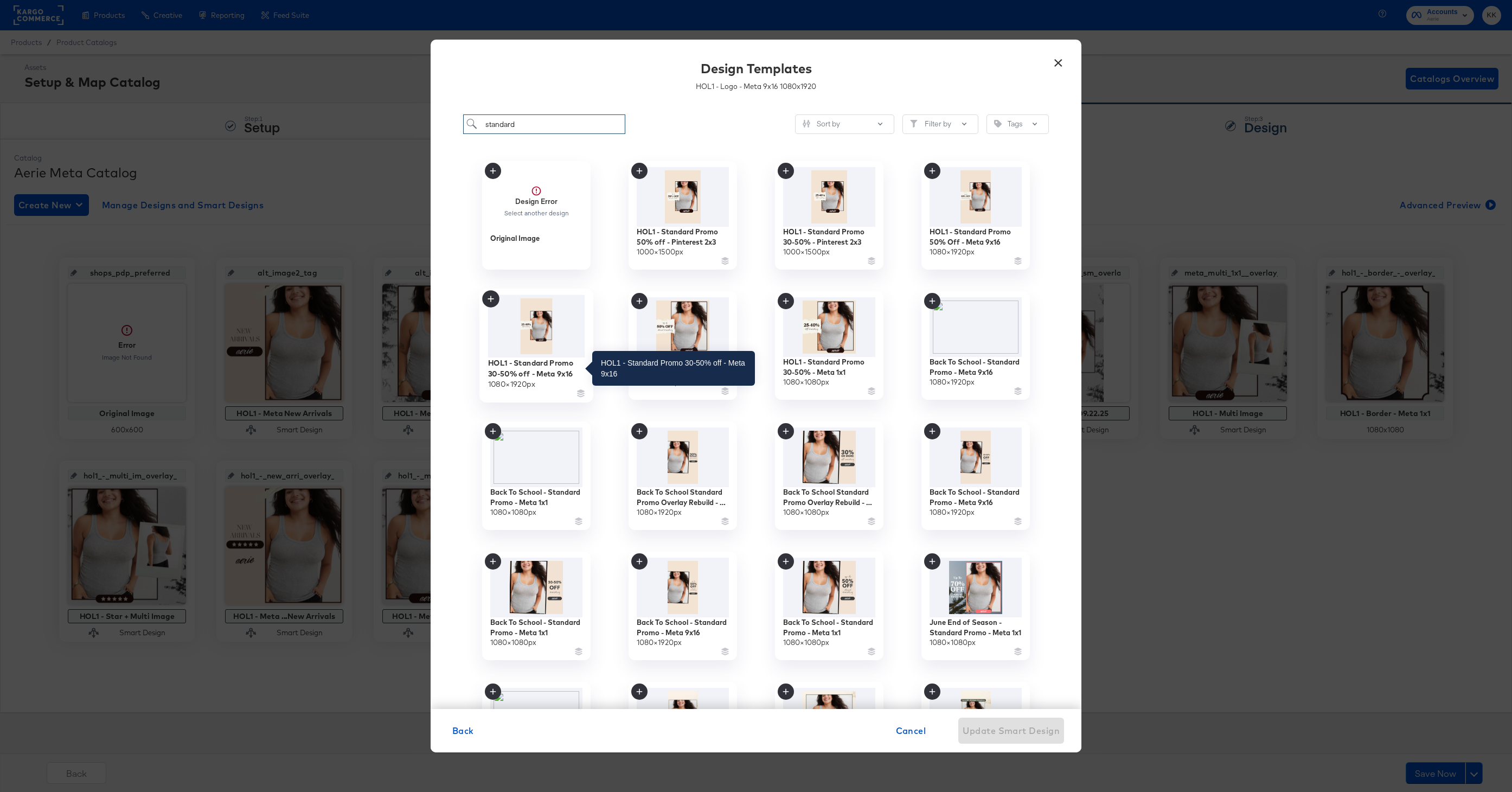
type input "standard"
click at [525, 364] on div "HOL1 - Standard Promo 30-50% off - Meta 9x16" at bounding box center [537, 368] width 97 height 21
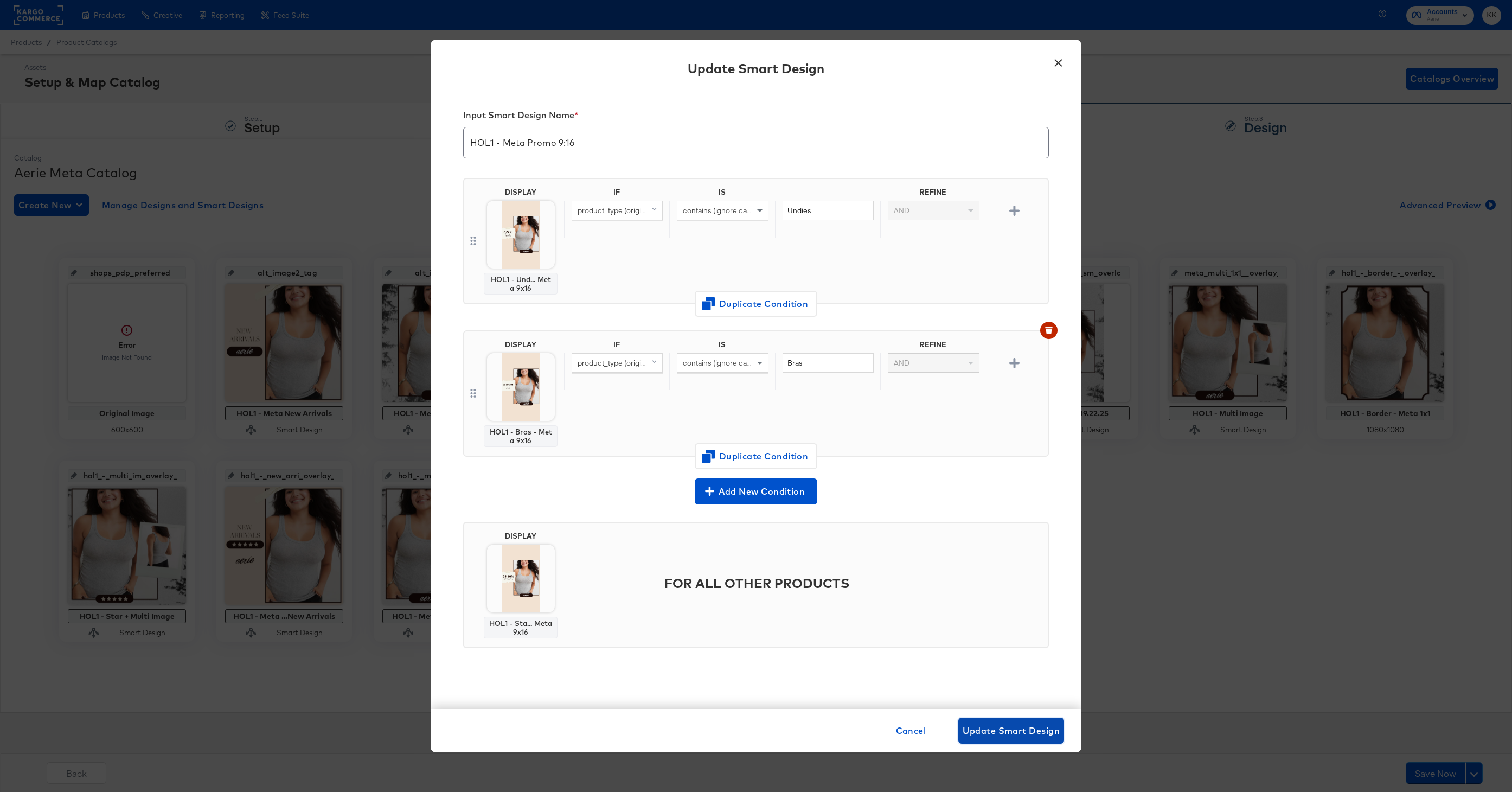
click at [1003, 726] on span "Update Smart Design" at bounding box center [1011, 730] width 97 height 15
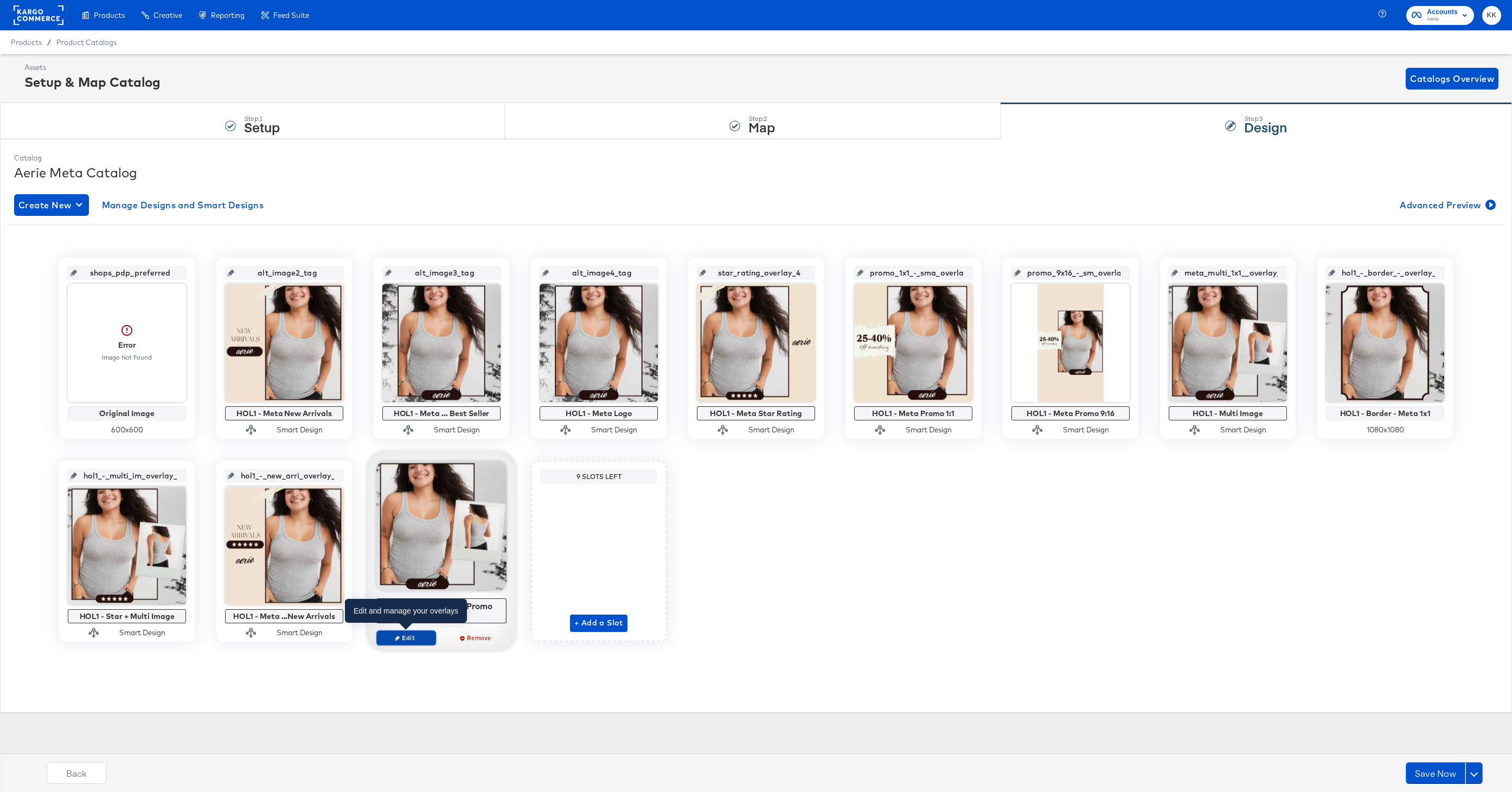
click at [422, 633] on span "Edit" at bounding box center [407, 637] width 50 height 8
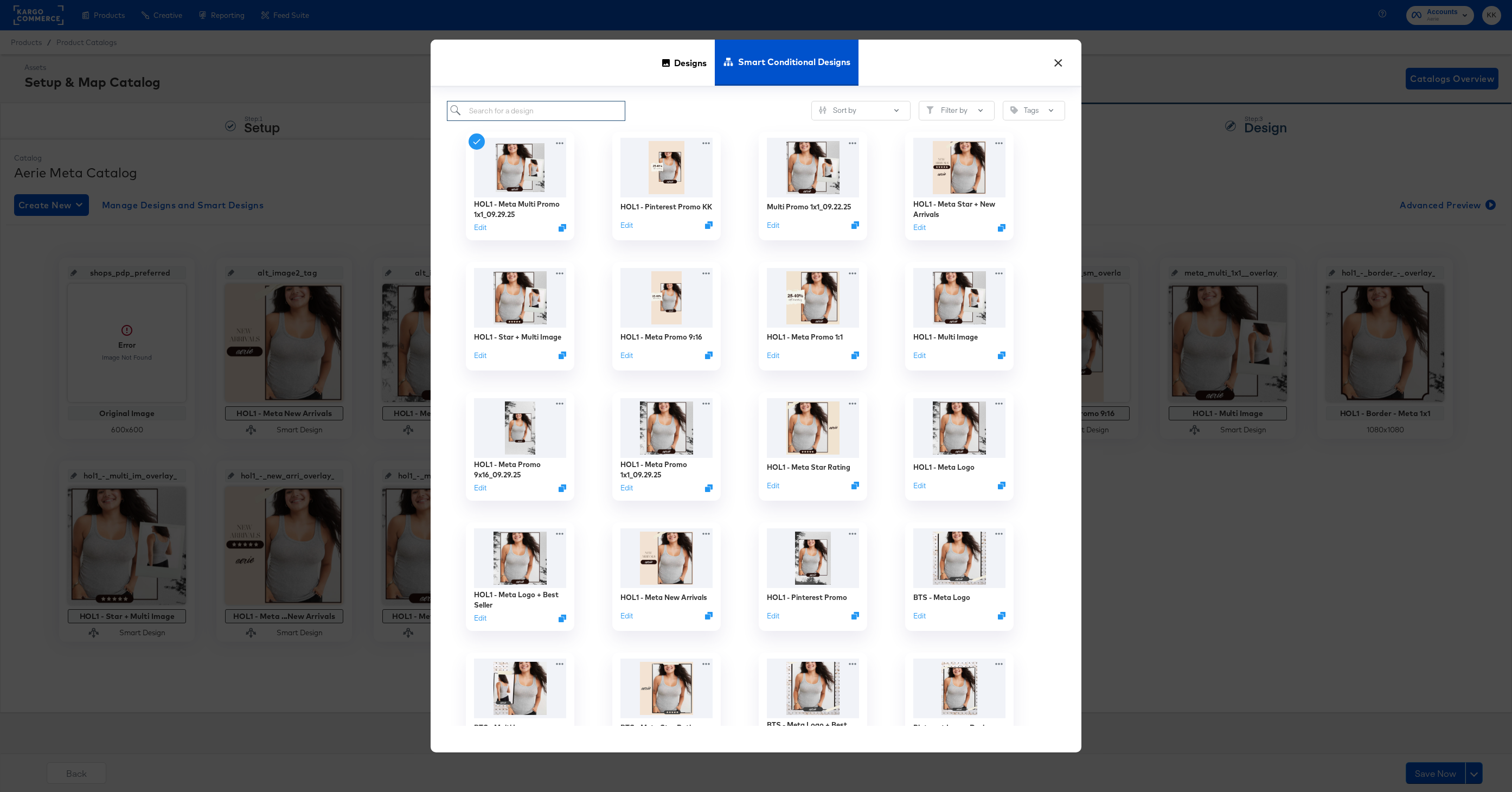
click at [500, 107] on input "search" at bounding box center [536, 111] width 178 height 20
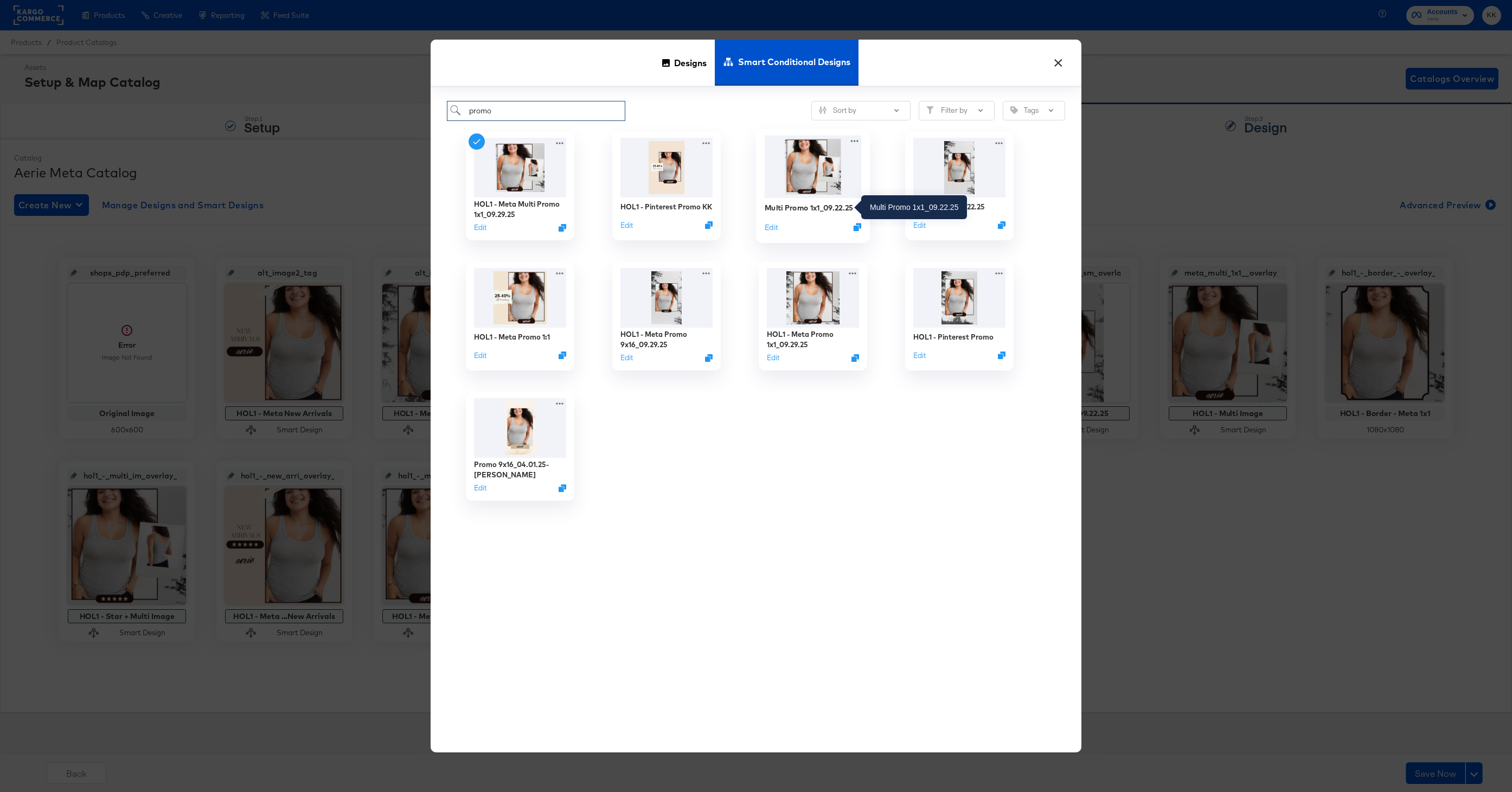
type input "promo"
click at [808, 208] on div "Multi Promo 1x1_09.22.25" at bounding box center [809, 207] width 89 height 11
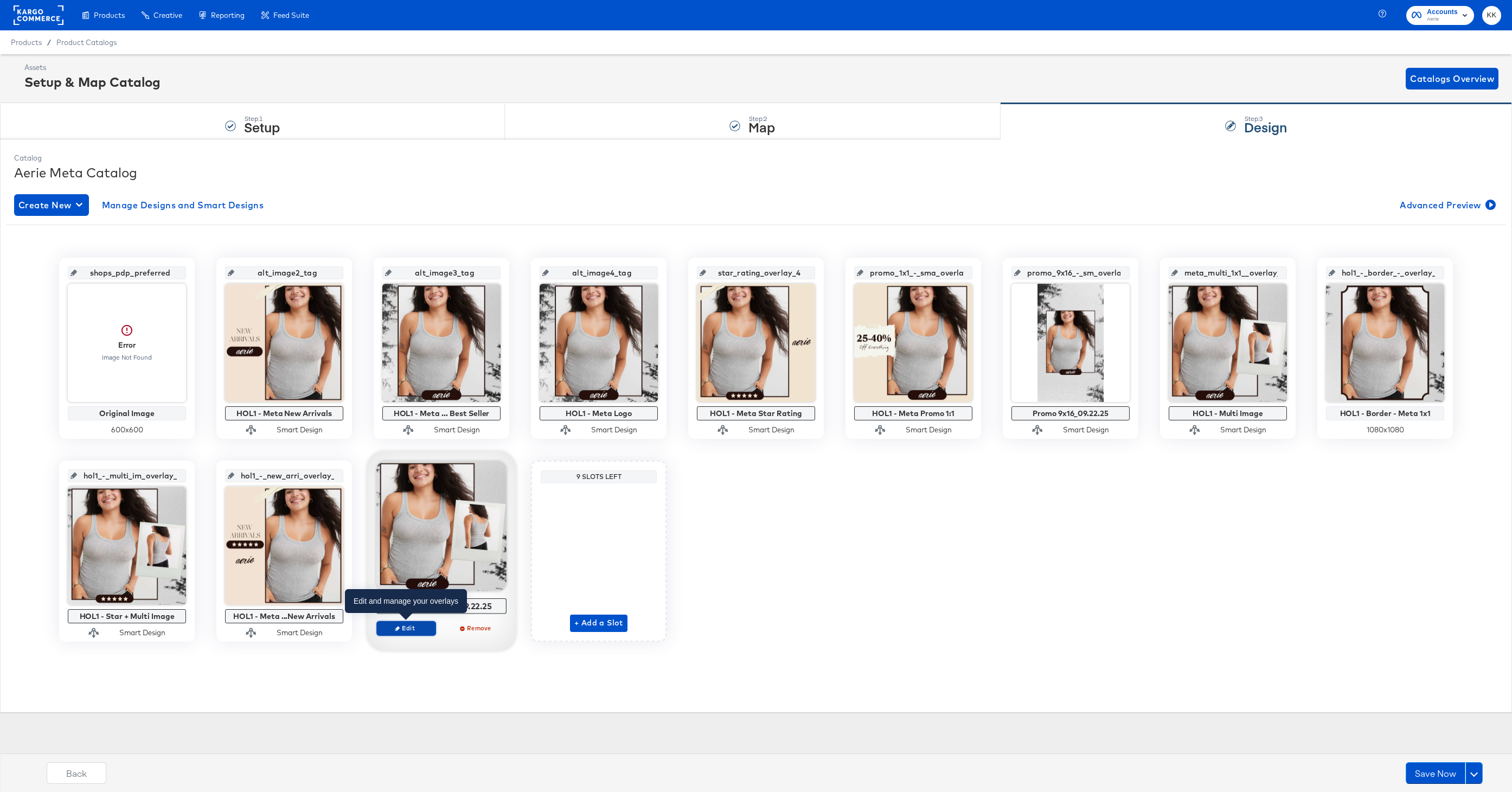
click at [407, 628] on span "Edit" at bounding box center [407, 628] width 50 height 8
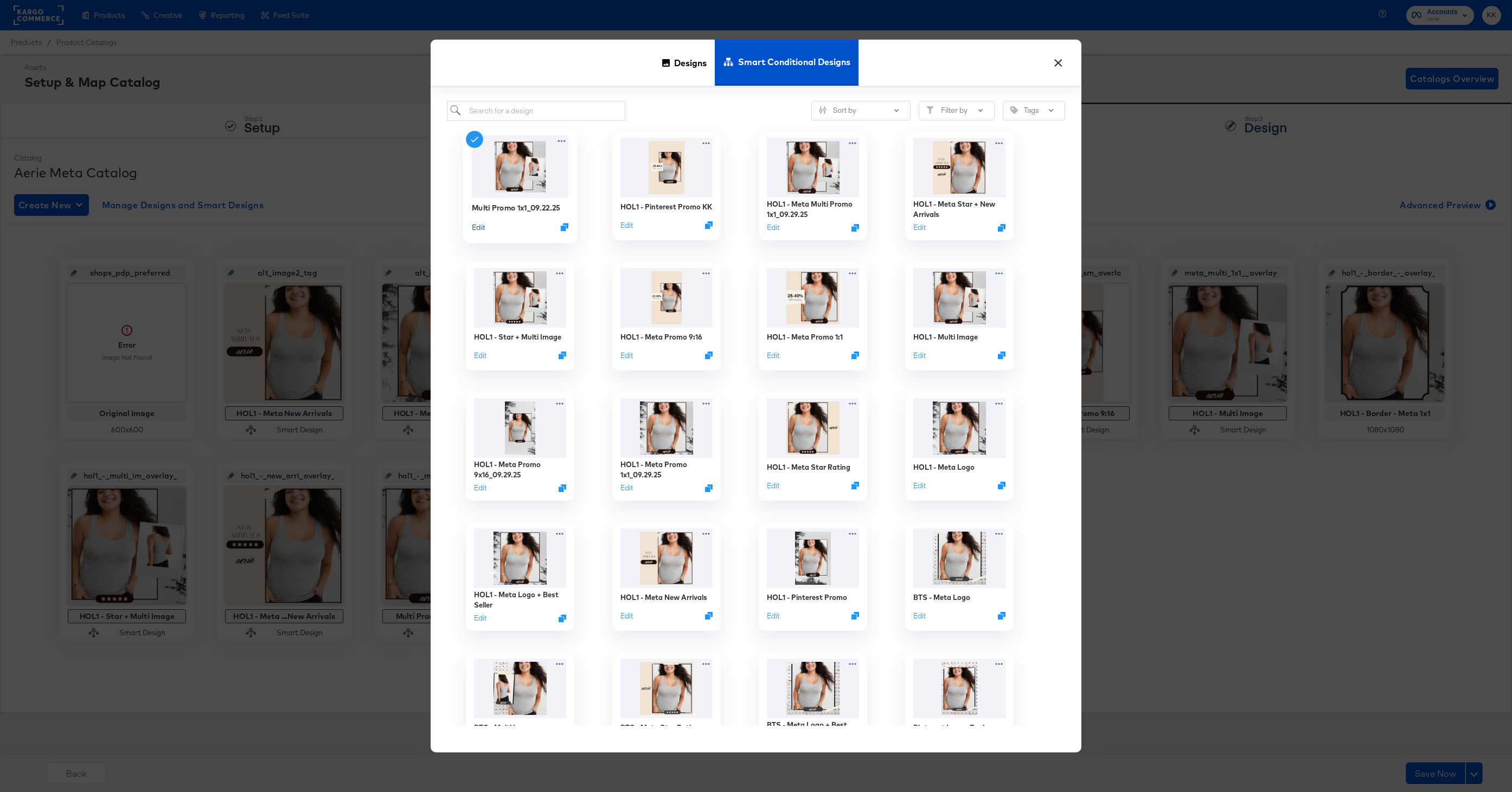
click at [480, 228] on button "Edit" at bounding box center [478, 226] width 13 height 11
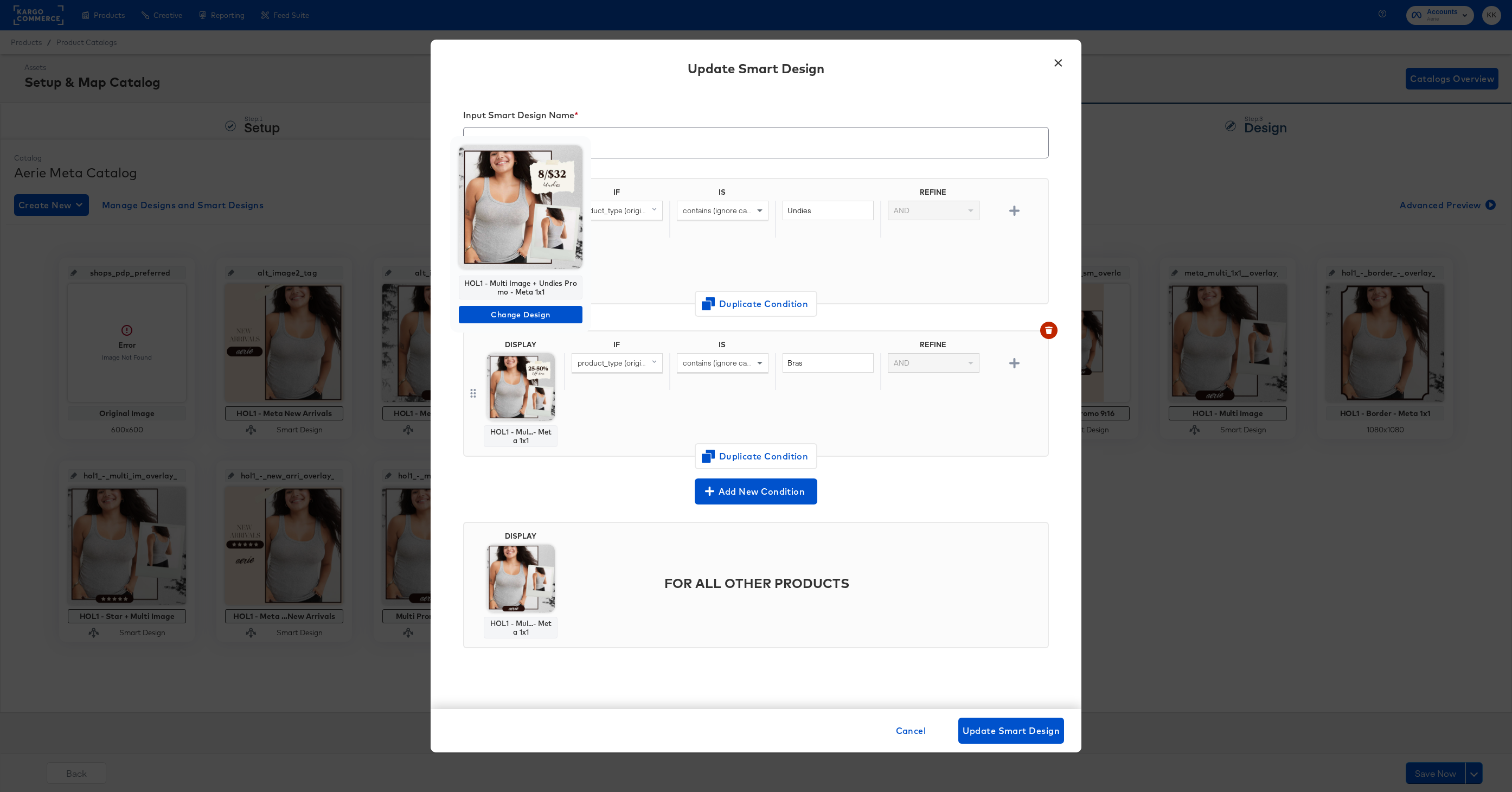
click at [661, 241] on div "HOL1 - Multi Image + Undies Promo - Meta 1x1 Change Design" at bounding box center [756, 396] width 1512 height 792
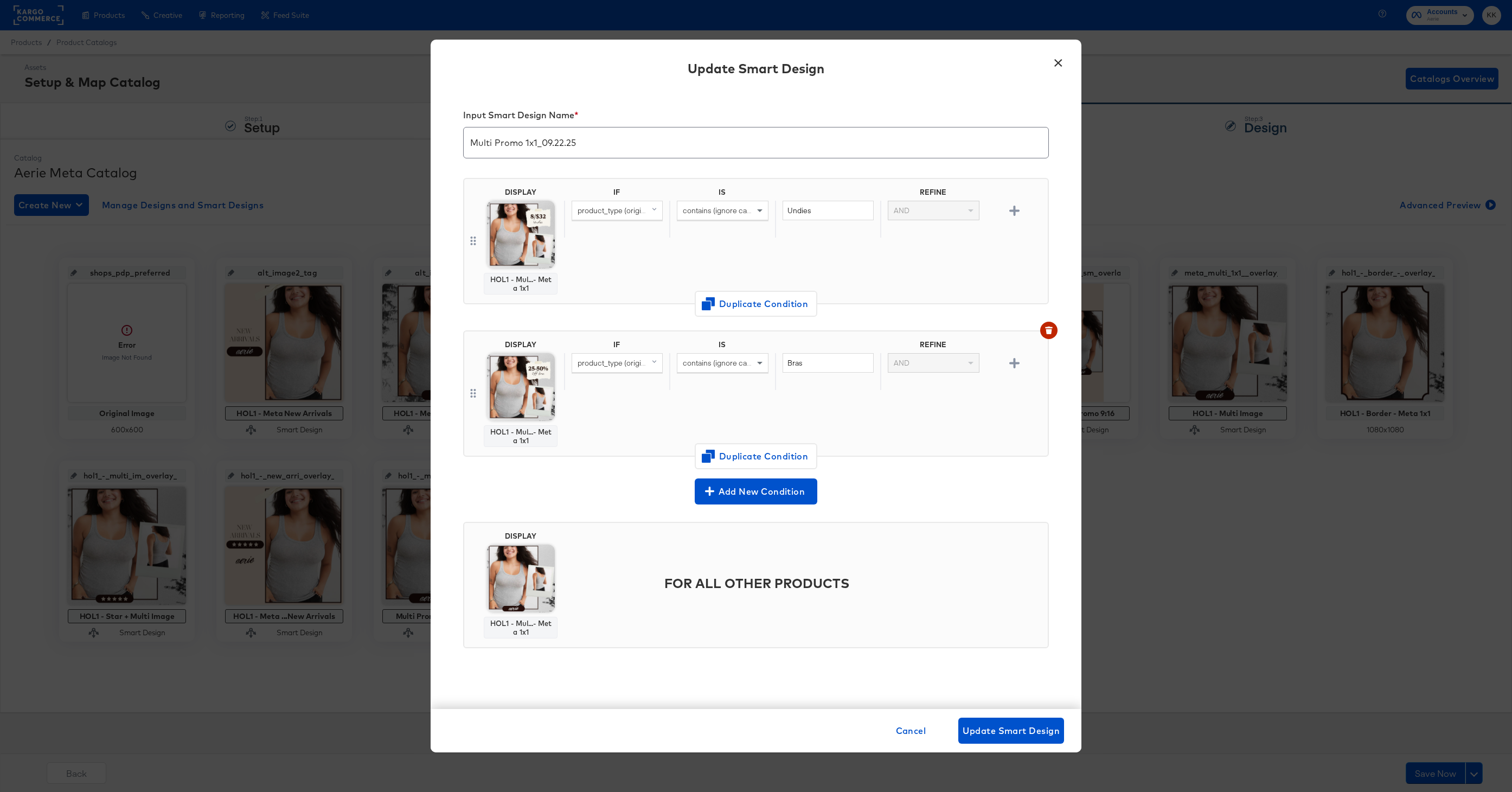
click at [468, 142] on input "Multi Promo 1x1_09.22.25" at bounding box center [756, 138] width 585 height 30
drag, startPoint x: 638, startPoint y: 147, endPoint x: 577, endPoint y: 146, distance: 61.0
click at [577, 146] on input "HOL1 - Meta Multi Promo 1x1_09.22.25" at bounding box center [756, 138] width 585 height 30
click at [552, 143] on input "HOL1 - Meta Multi Promo" at bounding box center [756, 138] width 585 height 30
click at [633, 138] on input "HOL1 - Meta Multi-Image Promo" at bounding box center [756, 138] width 585 height 30
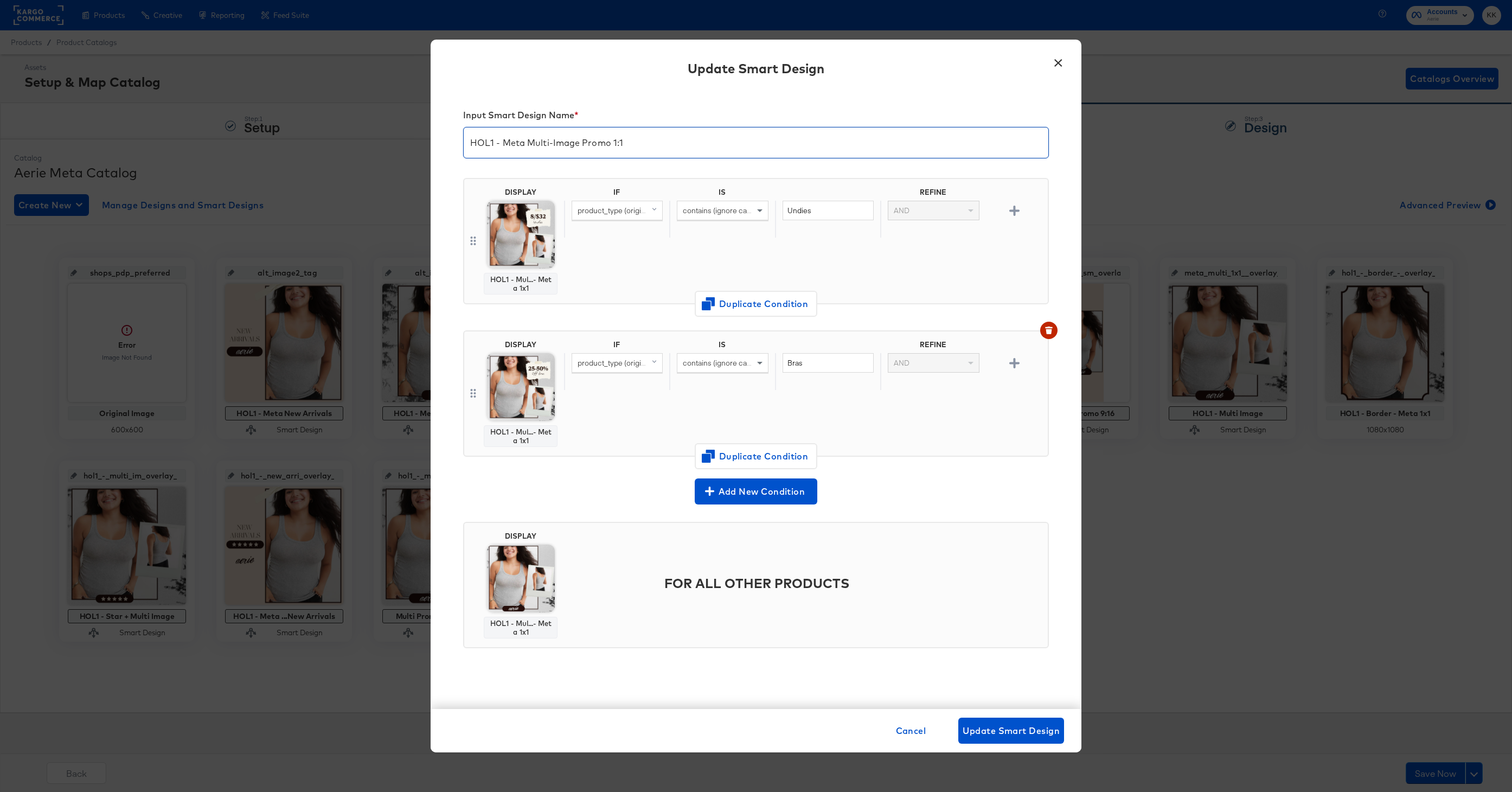
type input "HOL1 - Meta Multi-Image Promo 1:1"
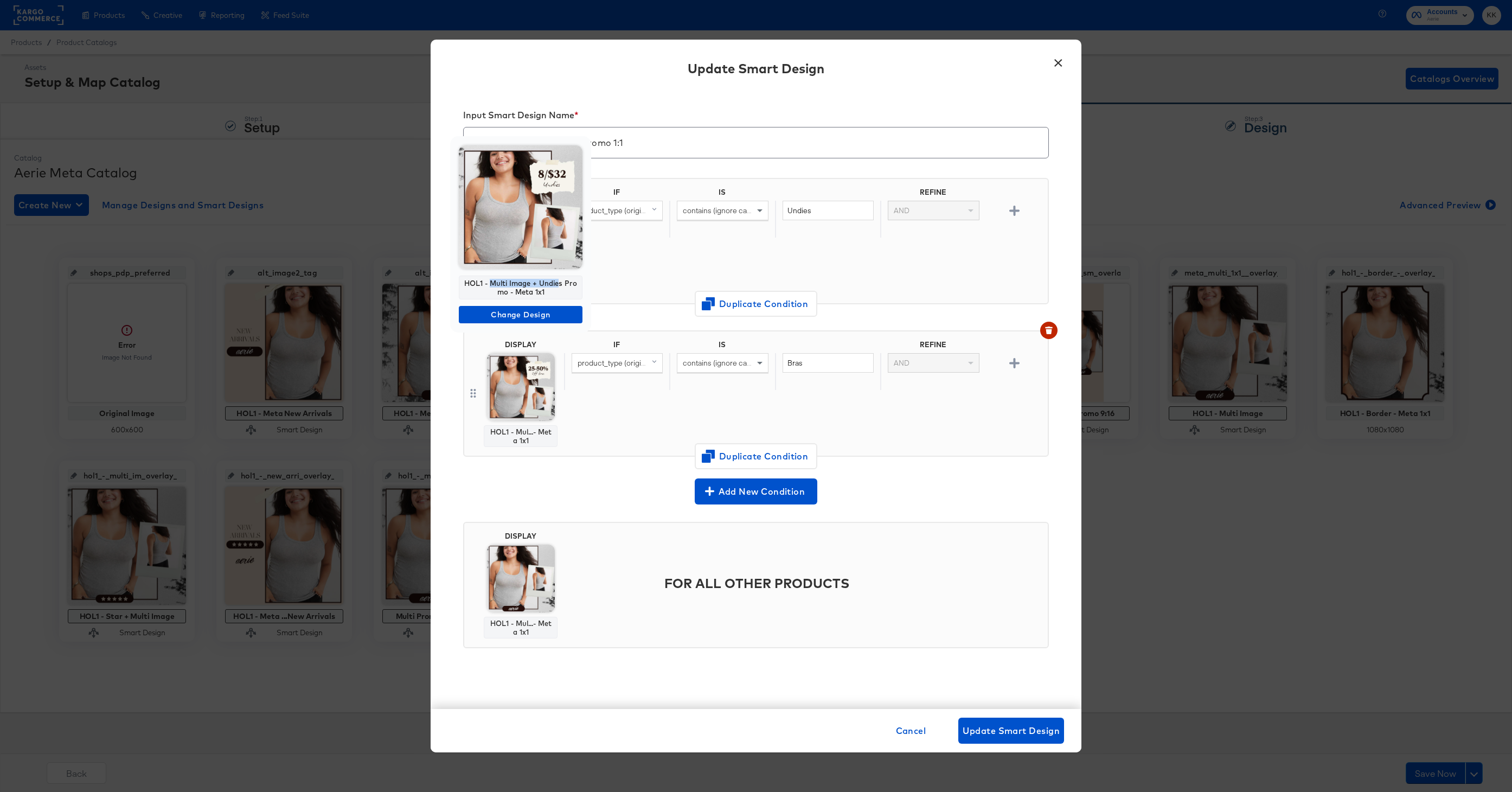
drag, startPoint x: 492, startPoint y: 284, endPoint x: 560, endPoint y: 281, distance: 68.1
click at [560, 281] on div "HOL1 - Multi Image + Undies Promo - Meta 1x1" at bounding box center [520, 287] width 124 height 23
click at [521, 310] on span "Change Design" at bounding box center [521, 314] width 115 height 14
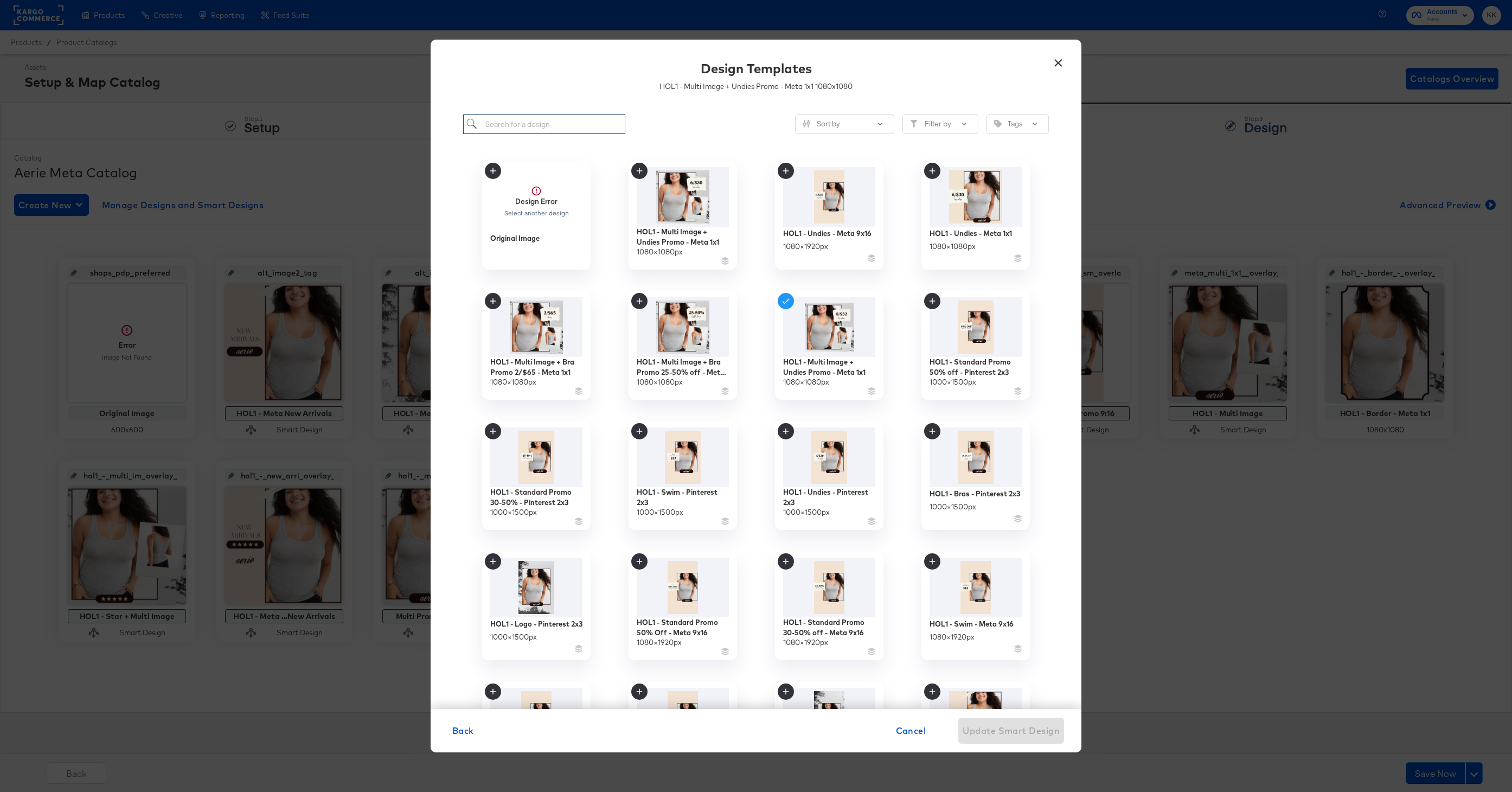
click at [510, 124] on input "search" at bounding box center [544, 124] width 162 height 20
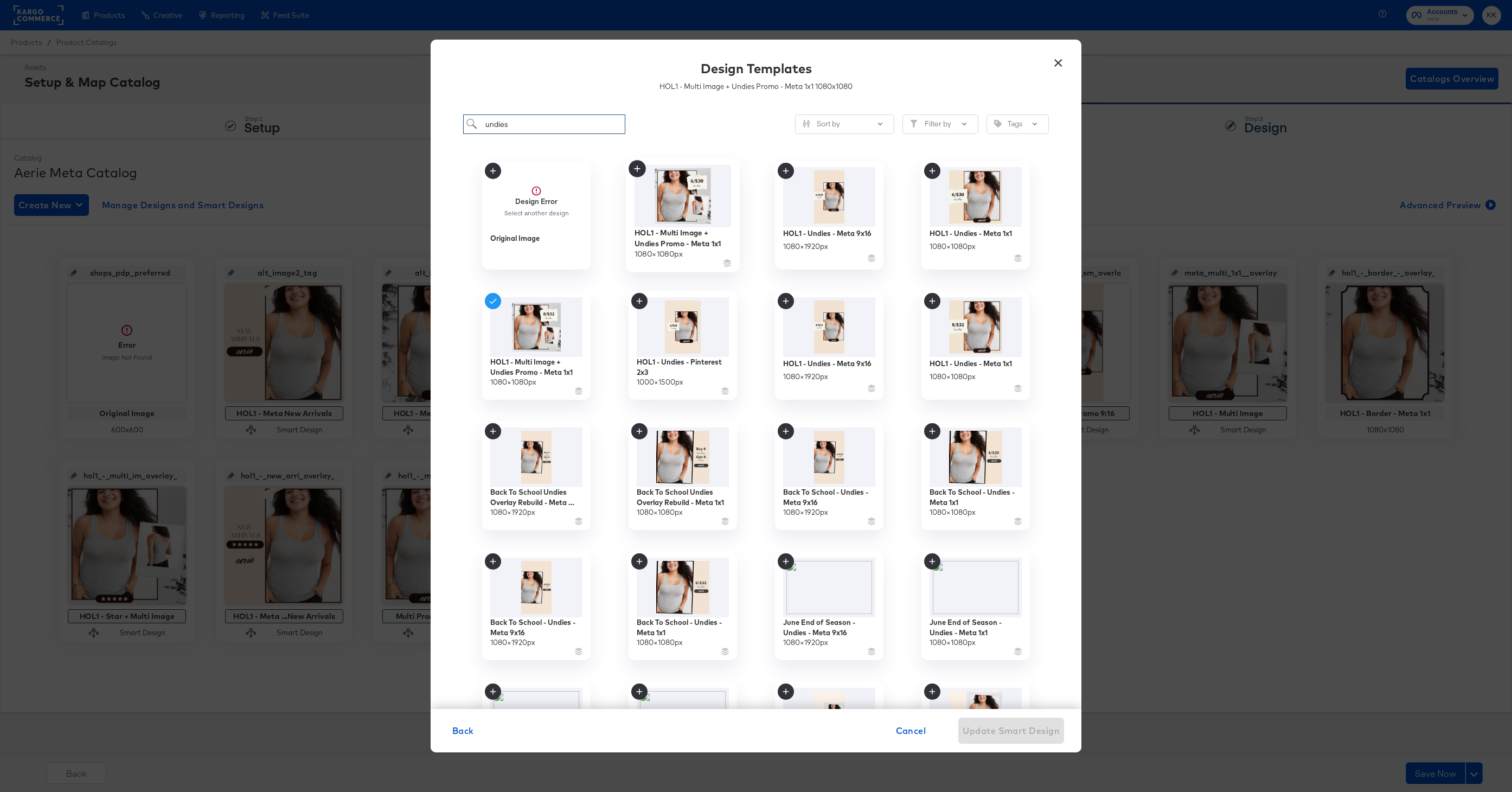
type input "undies"
click at [696, 192] on img at bounding box center [683, 196] width 97 height 62
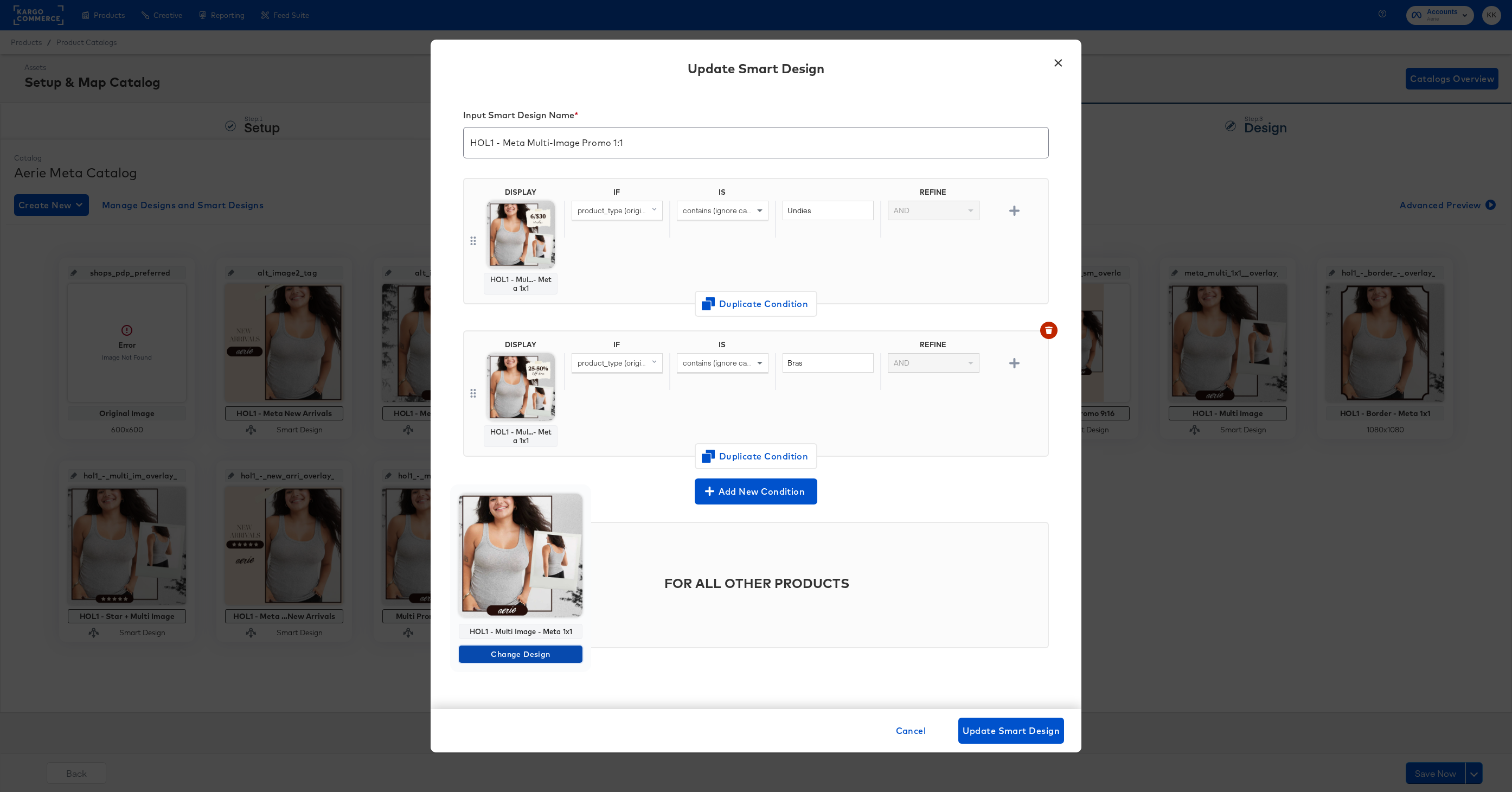
click at [514, 650] on span "Change Design" at bounding box center [521, 654] width 115 height 14
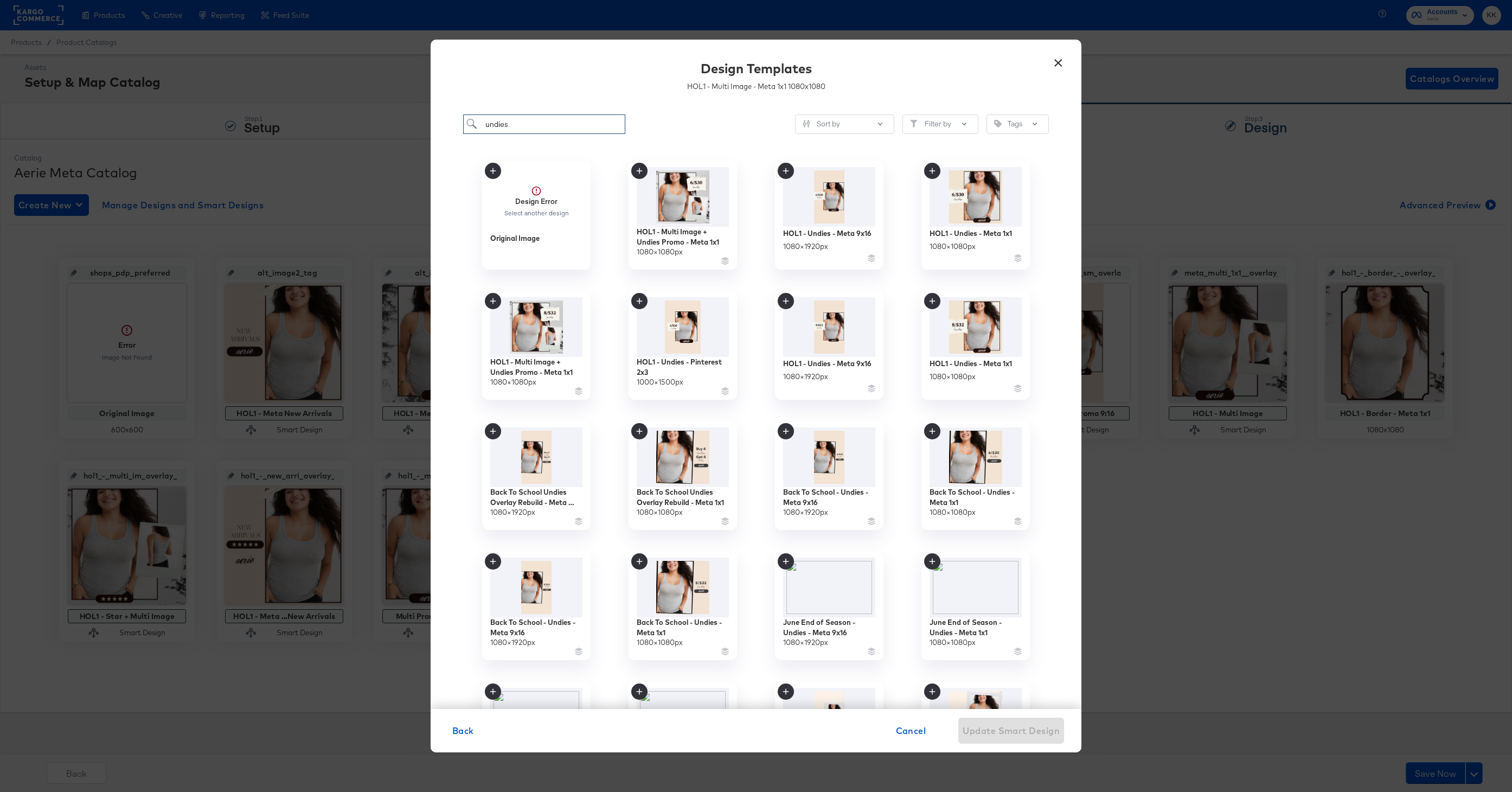
drag, startPoint x: 516, startPoint y: 130, endPoint x: 450, endPoint y: 122, distance: 66.5
click at [450, 122] on div "undies Sort by Filter by Tags Design Error Select another design Original Image…" at bounding box center [756, 406] width 650 height 605
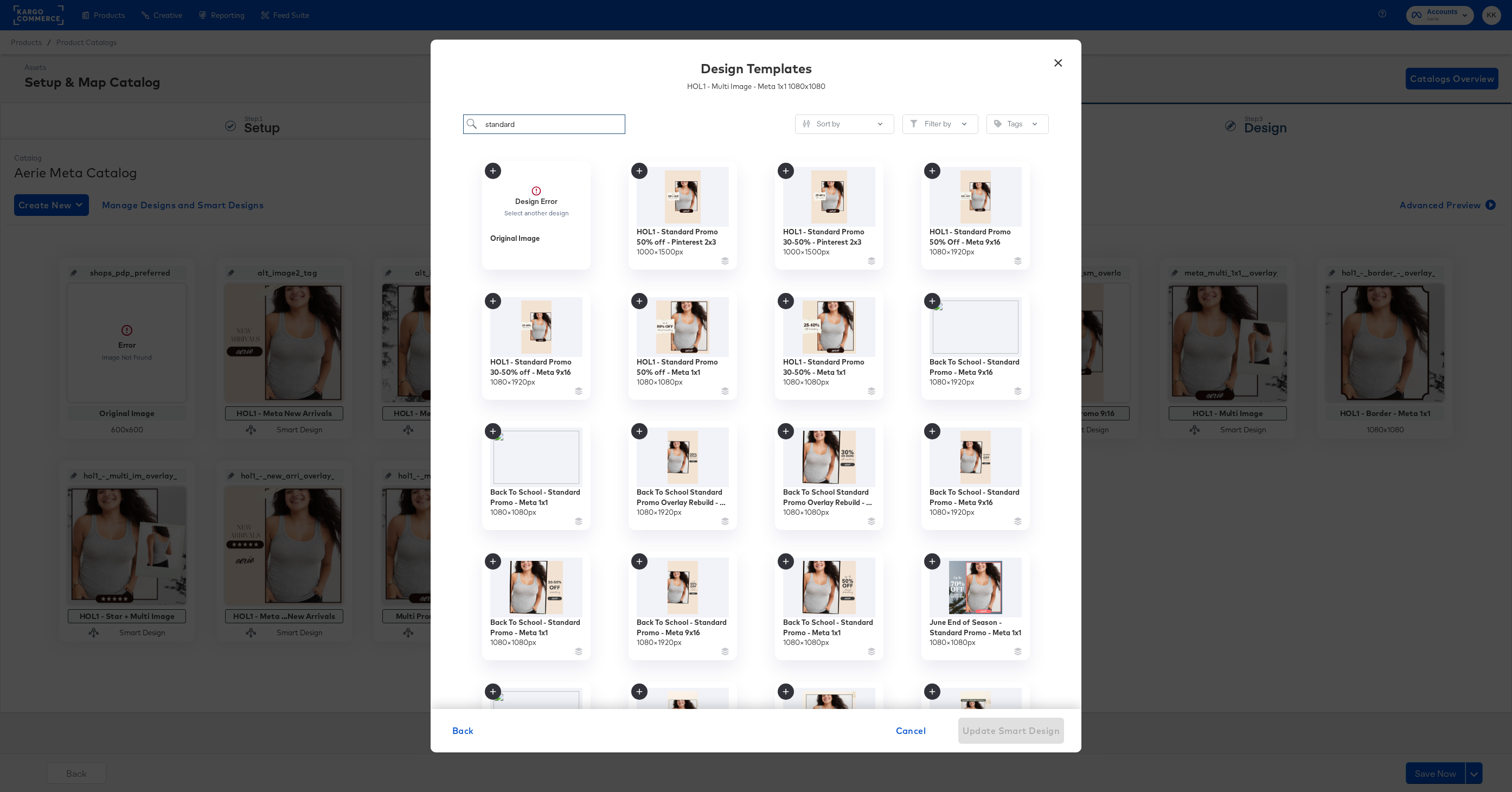
drag, startPoint x: 526, startPoint y: 121, endPoint x: 468, endPoint y: 121, distance: 58.0
click at [468, 121] on input "standard" at bounding box center [544, 124] width 162 height 20
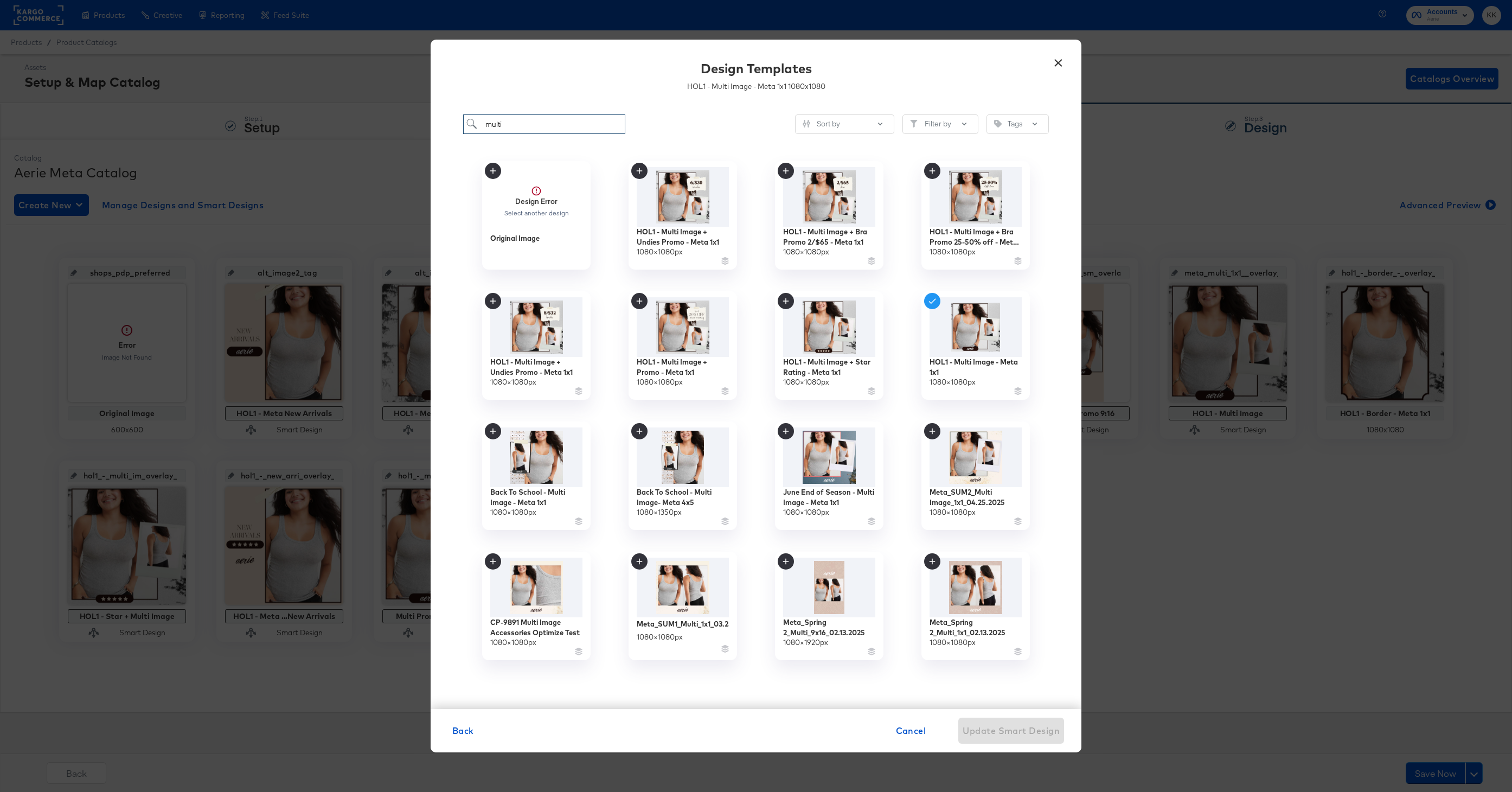
click at [516, 127] on input "multi" at bounding box center [544, 124] width 162 height 20
type input "m"
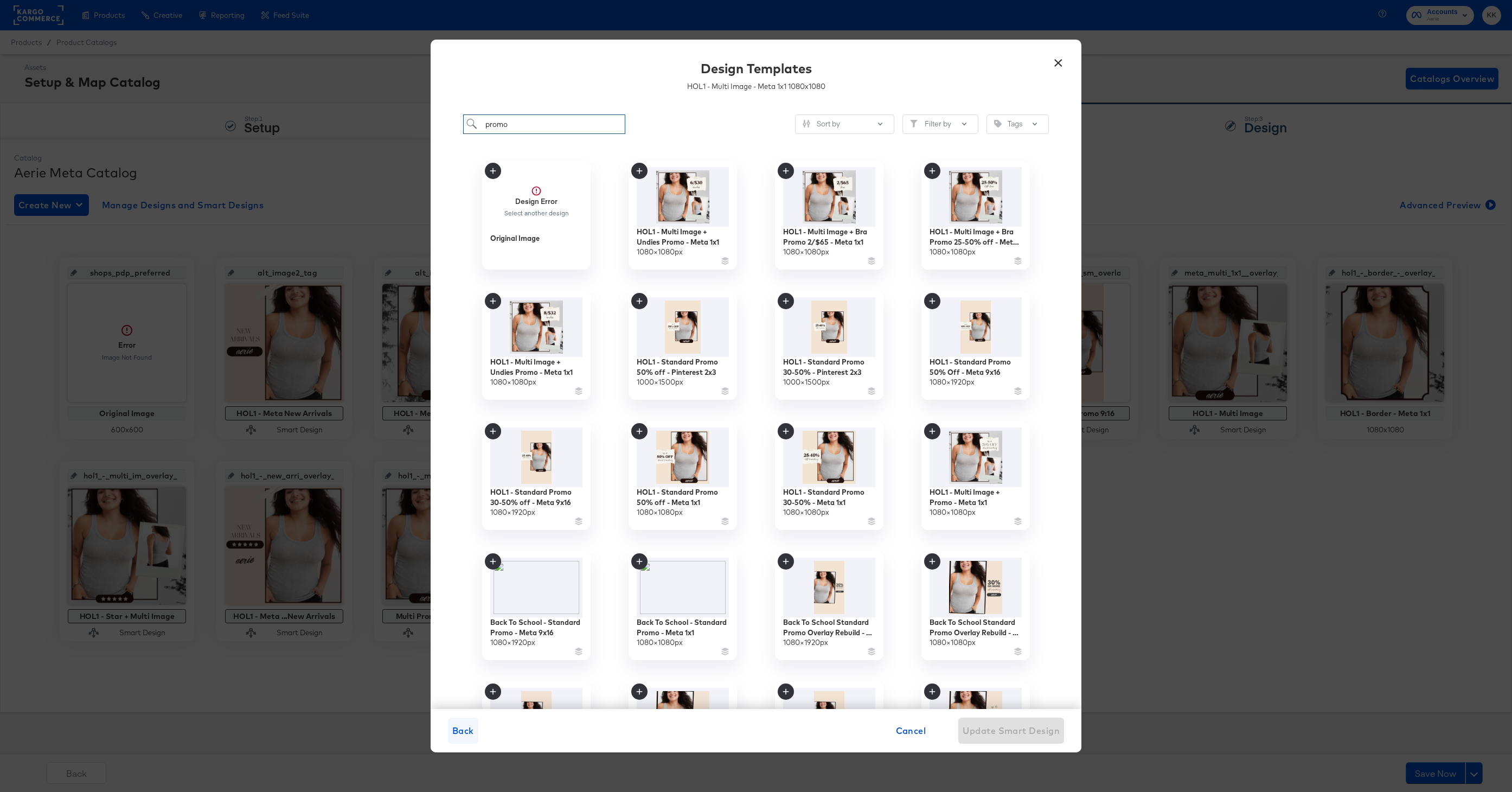
type input "promo"
click at [459, 723] on span "Back" at bounding box center [462, 730] width 22 height 15
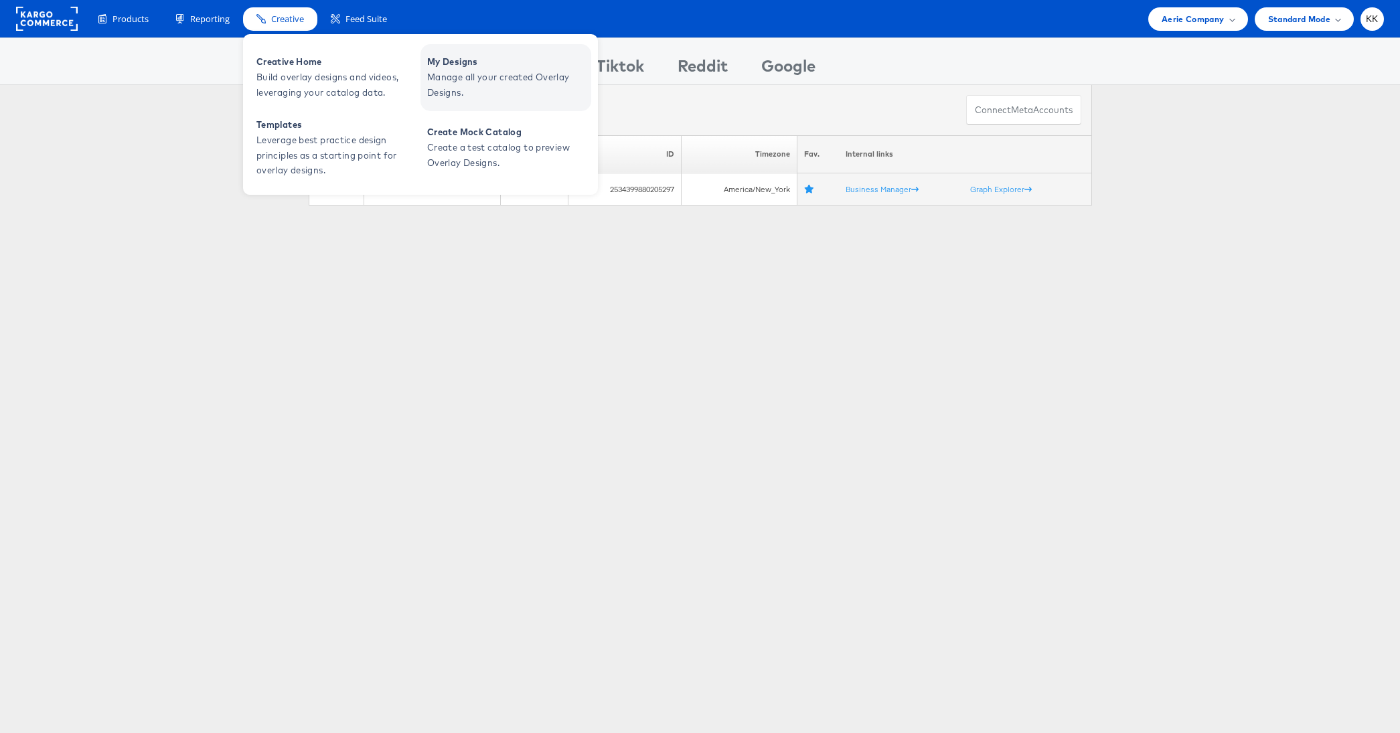
click at [438, 78] on span "Manage all your created Overlay Designs." at bounding box center [507, 85] width 161 height 31
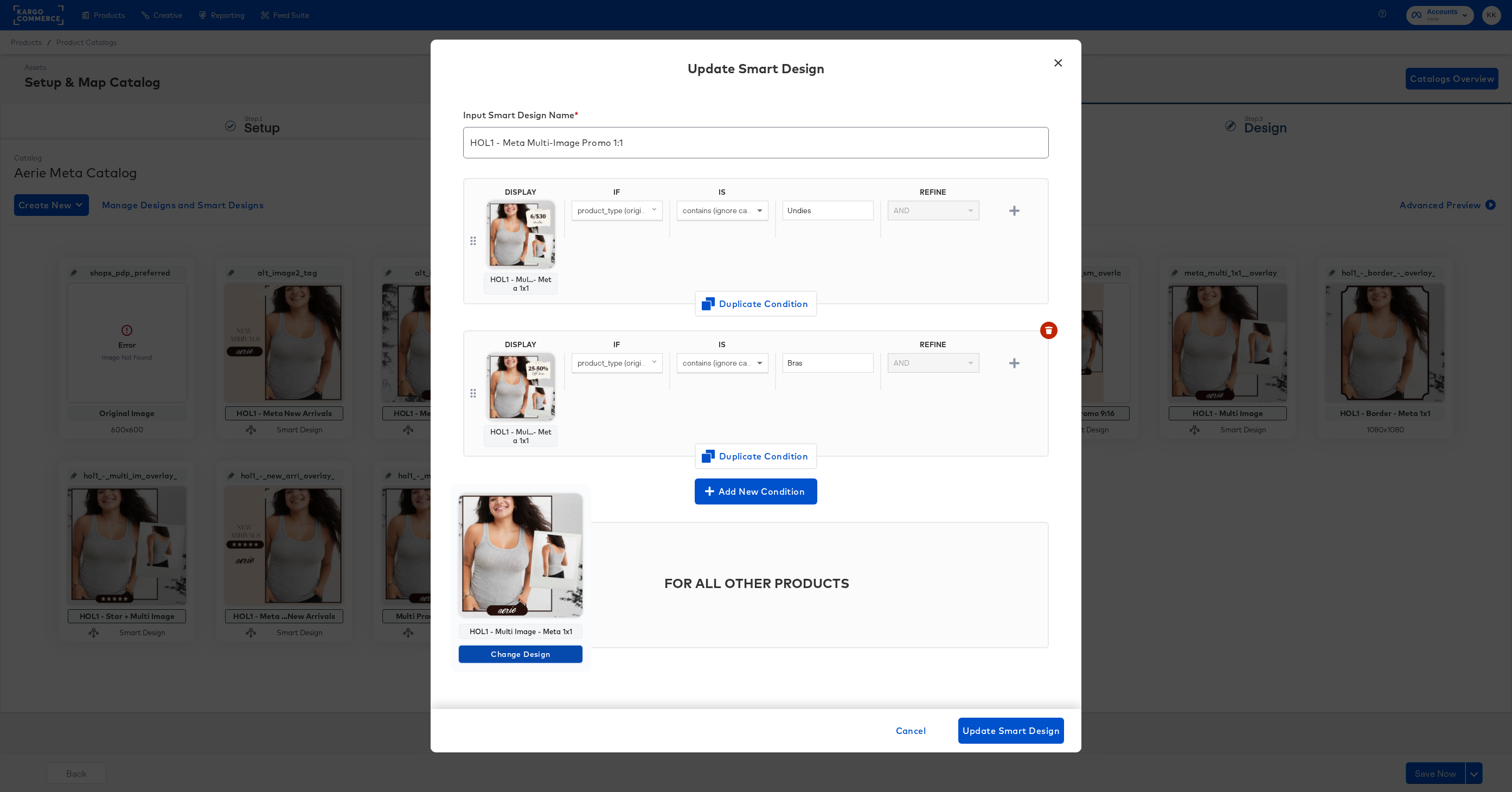
click at [522, 654] on span "Change Design" at bounding box center [521, 654] width 115 height 14
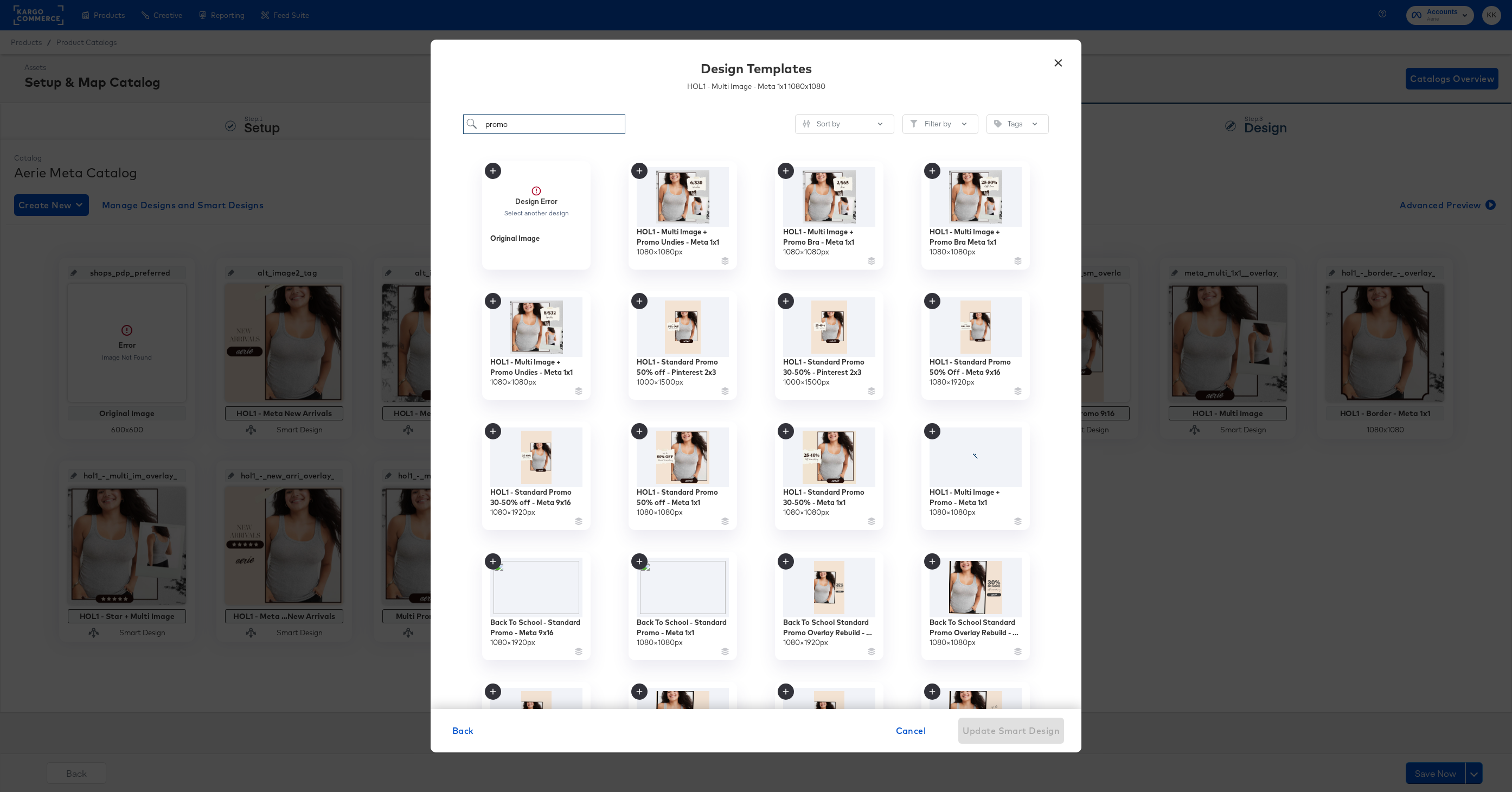
drag, startPoint x: 512, startPoint y: 122, endPoint x: 463, endPoint y: 122, distance: 49.0
click at [463, 122] on input "promo" at bounding box center [544, 124] width 162 height 20
paste input "HOL1 - Multi Image + Promo - Meta 1x1"
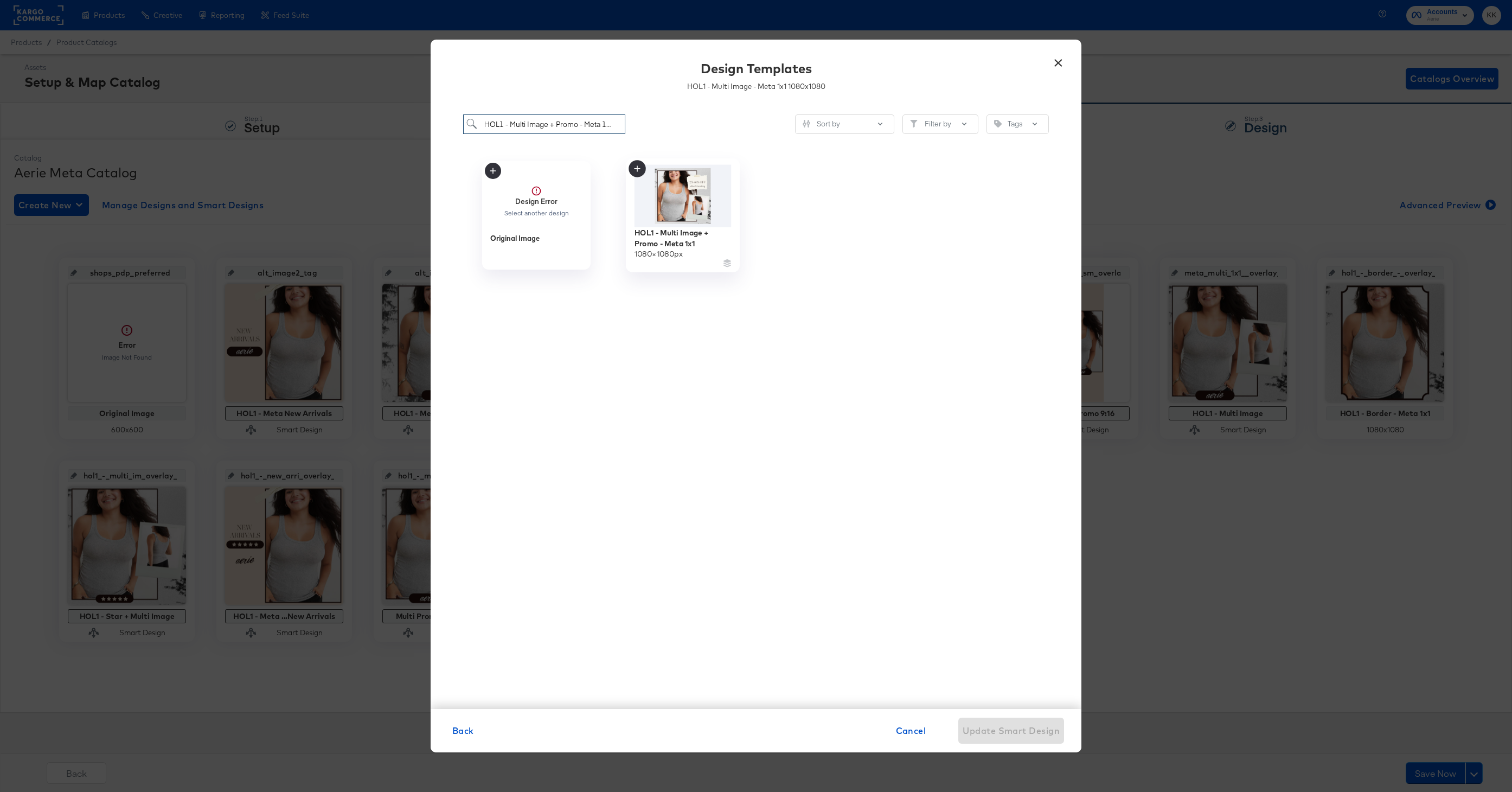
type input "HOL1 - Multi Image + Promo - Meta 1x1"
click at [679, 241] on div "HOL1 - Multi Image + Promo - Meta 1x1" at bounding box center [683, 238] width 97 height 21
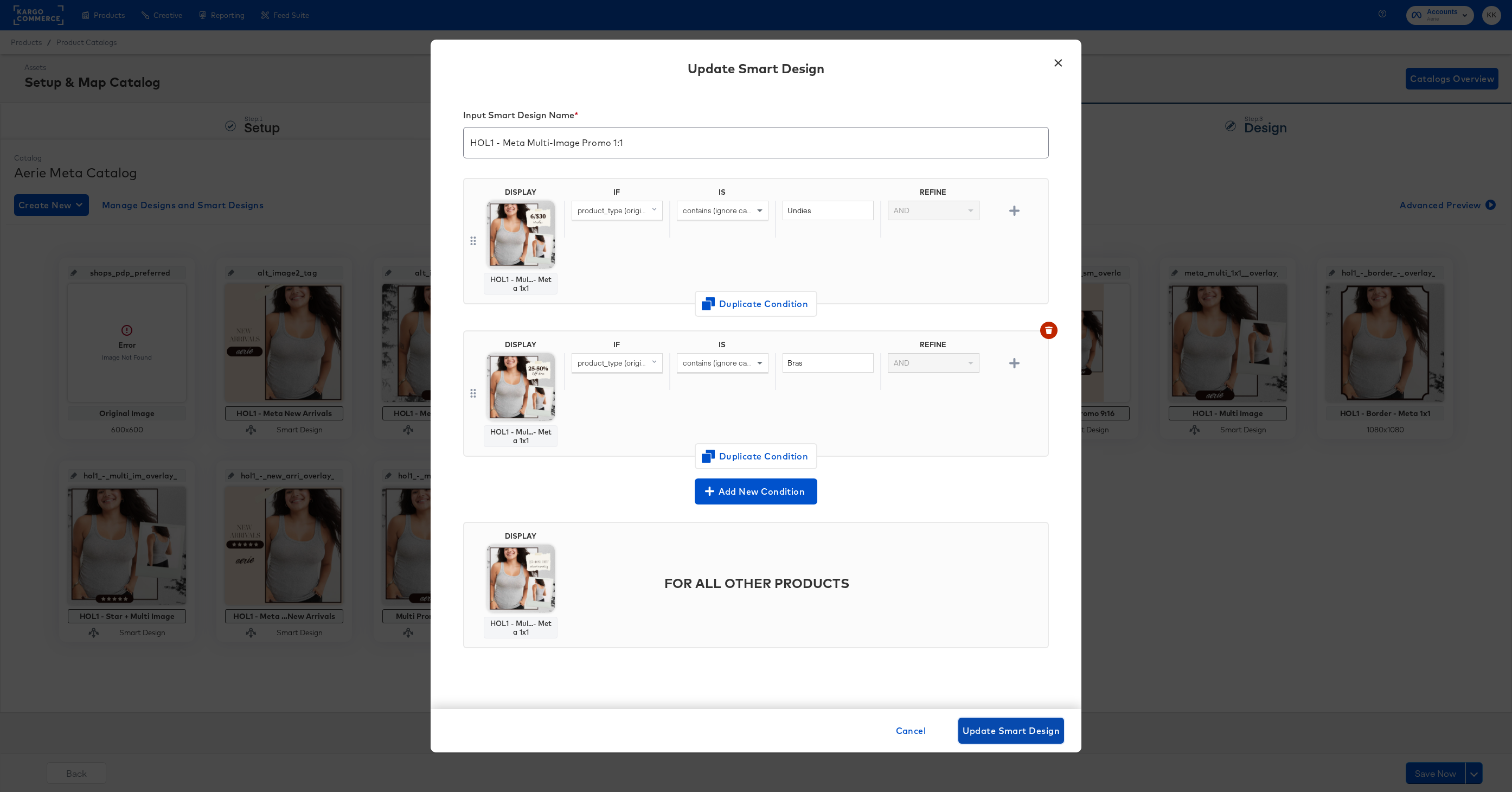
click at [1003, 727] on span "Update Smart Design" at bounding box center [1011, 730] width 97 height 15
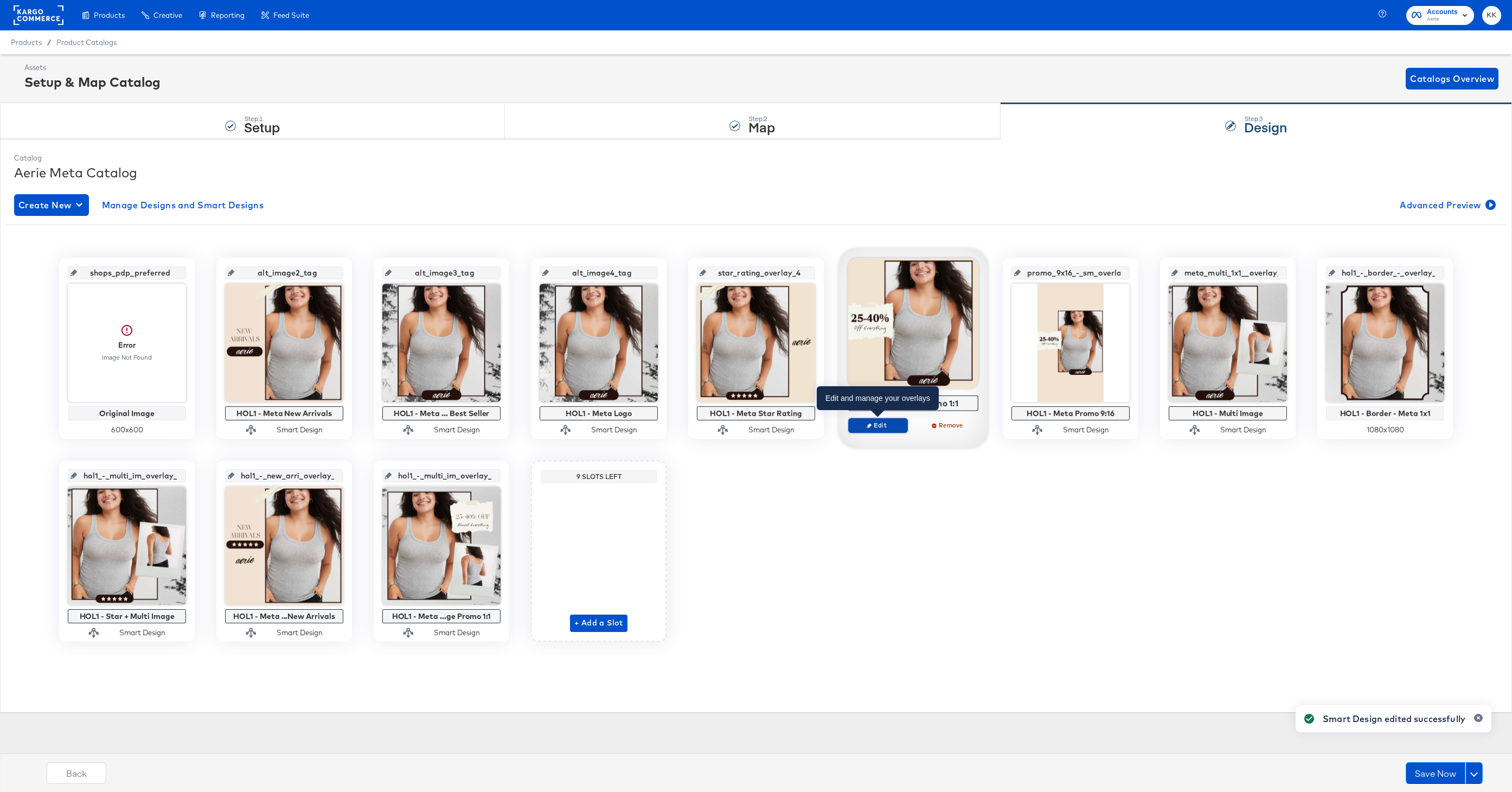
click at [872, 424] on span "Edit" at bounding box center [878, 425] width 50 height 8
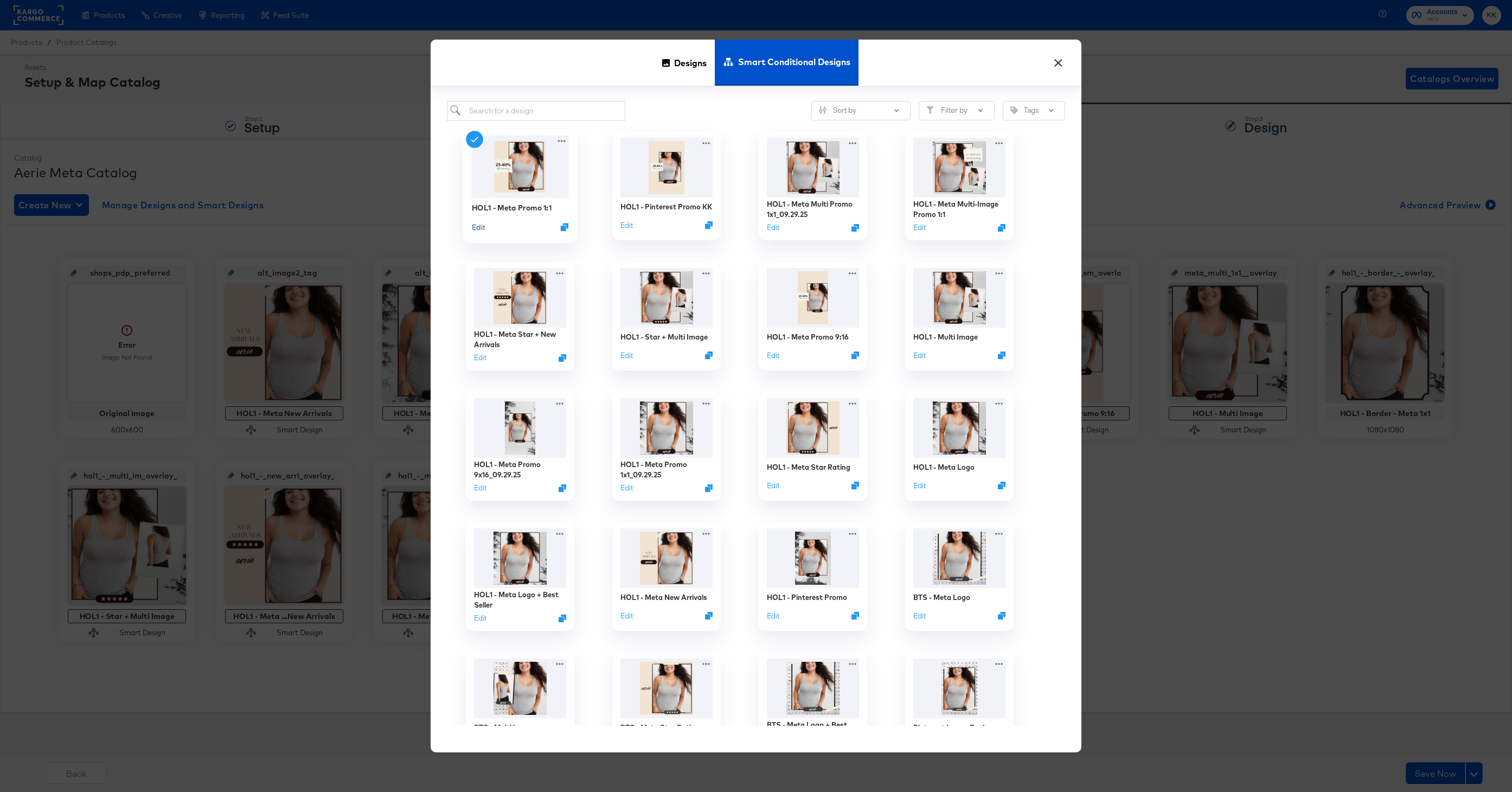
click at [478, 227] on button "Edit" at bounding box center [478, 226] width 13 height 11
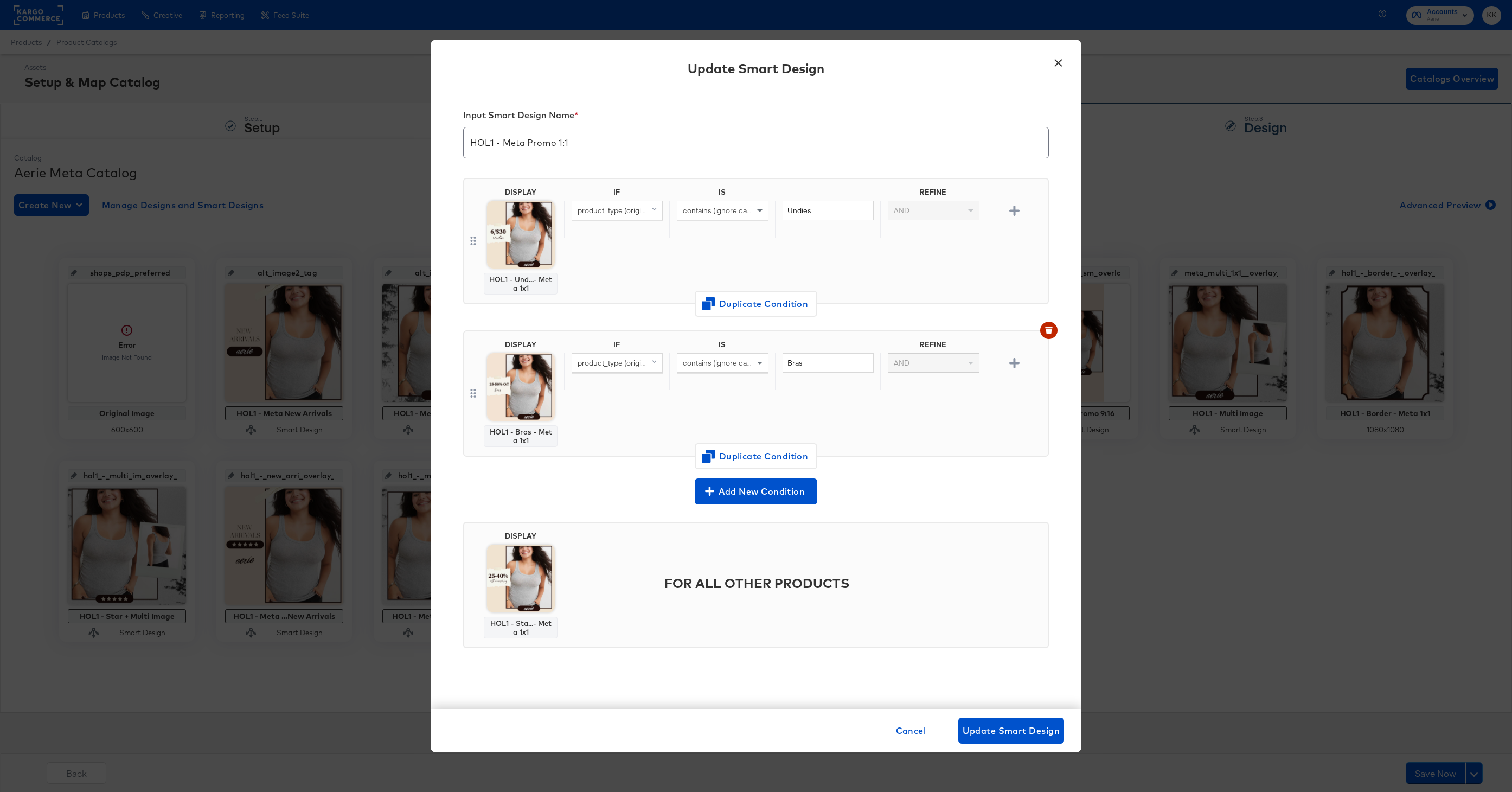
click at [1065, 66] on button "×" at bounding box center [1058, 60] width 19 height 19
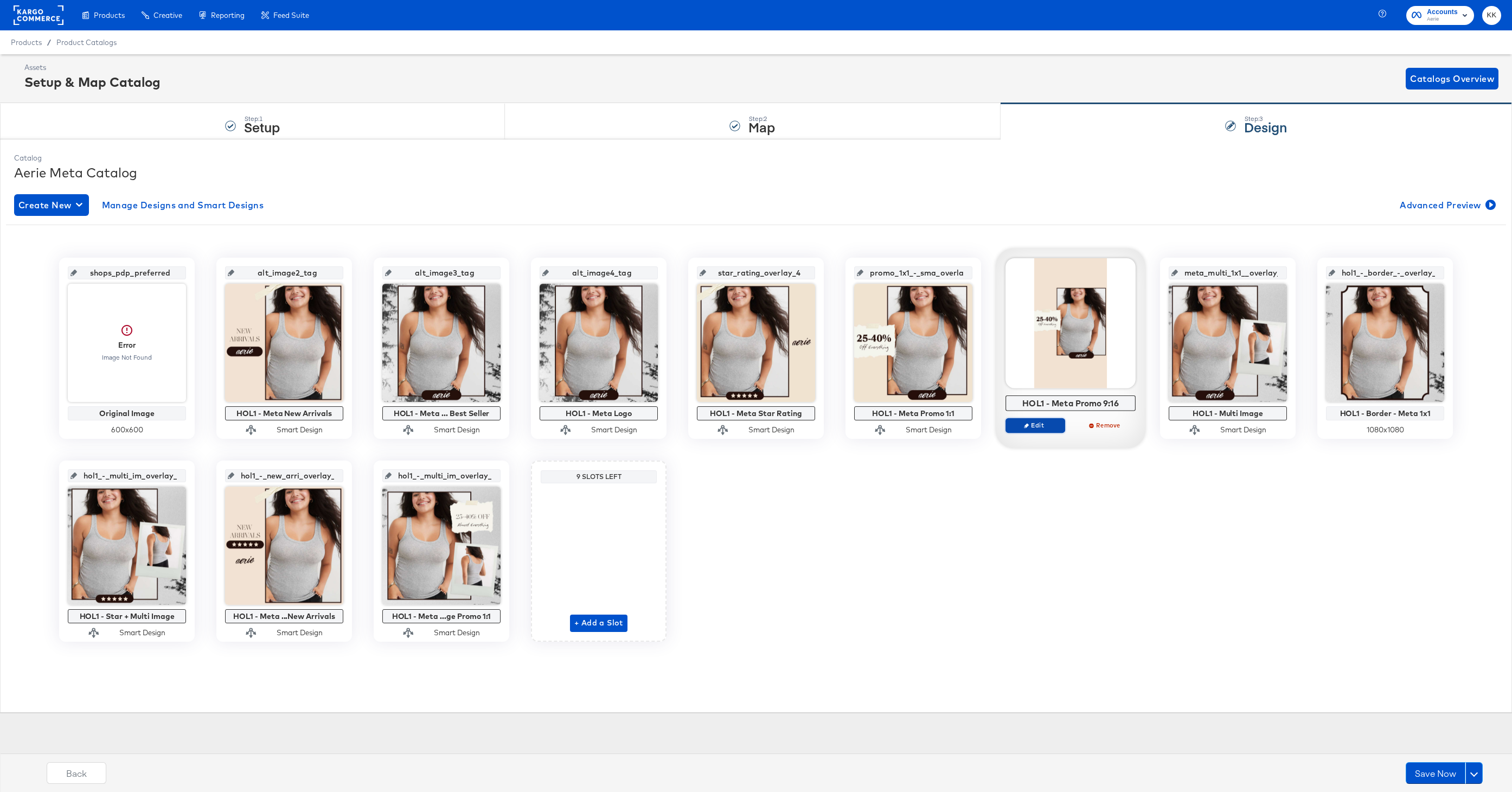
click at [1040, 421] on span "Edit" at bounding box center [1035, 425] width 50 height 8
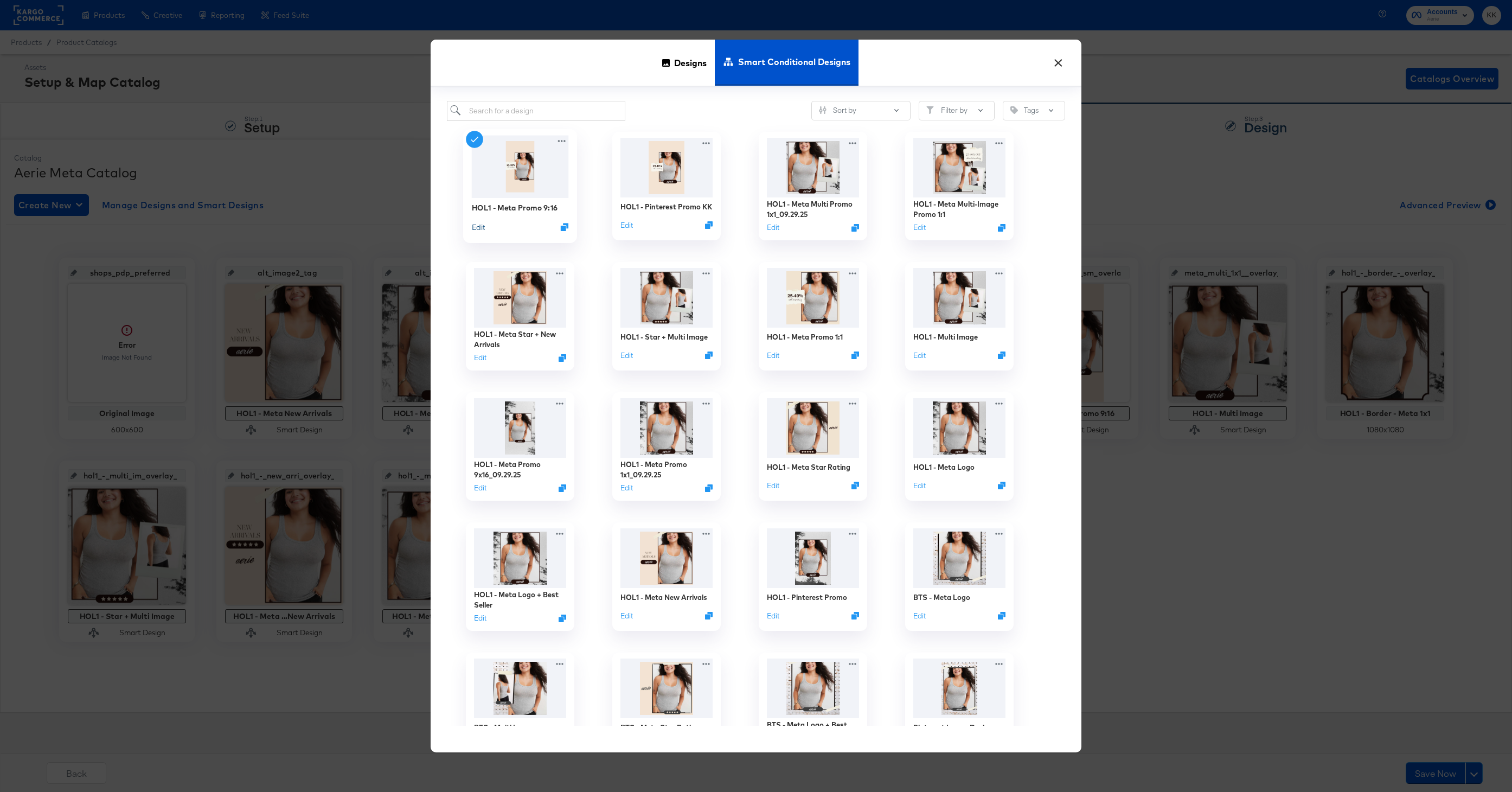
click at [478, 228] on button "Edit" at bounding box center [478, 226] width 13 height 11
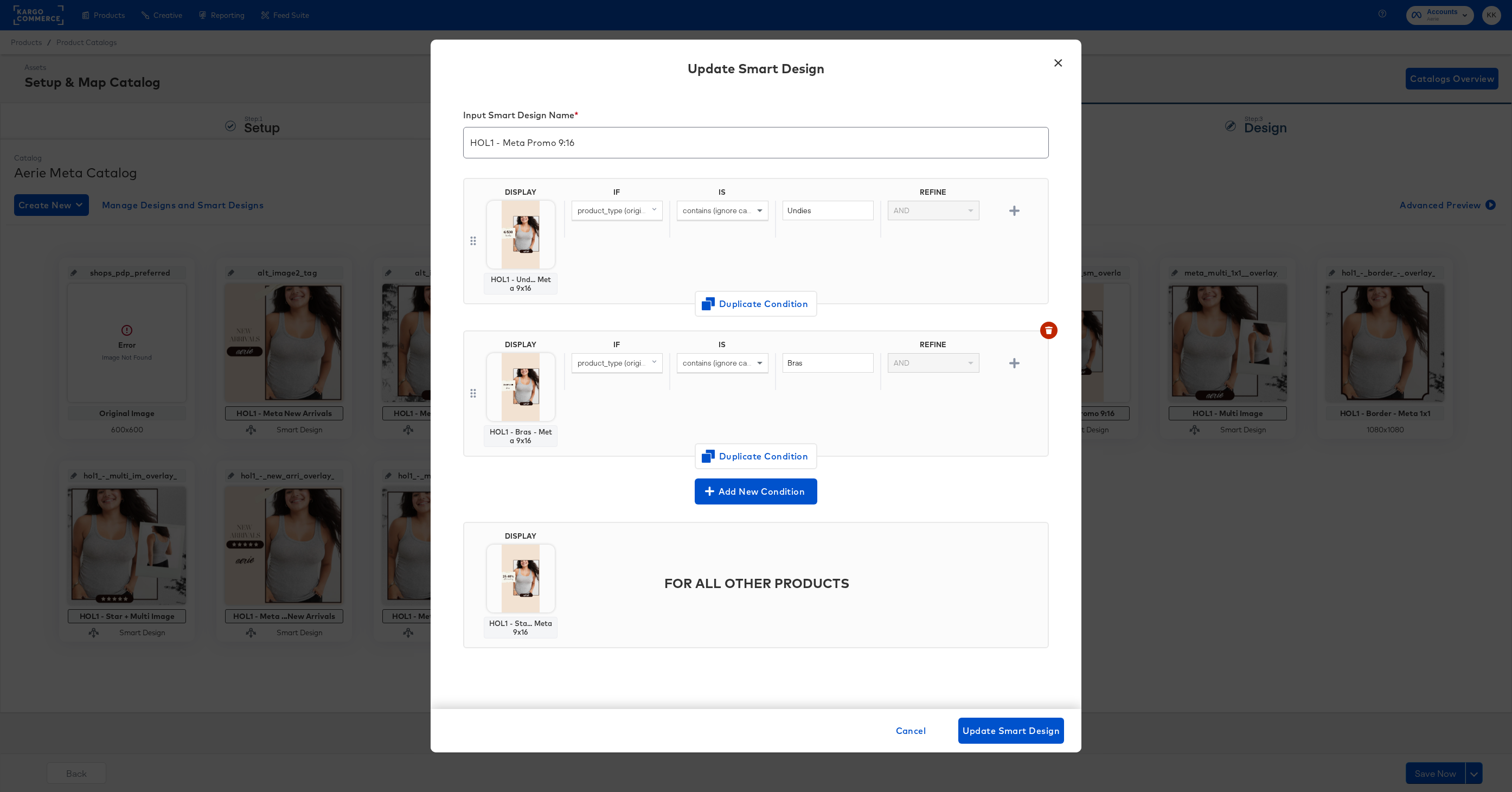
click at [1057, 68] on button "×" at bounding box center [1058, 60] width 19 height 19
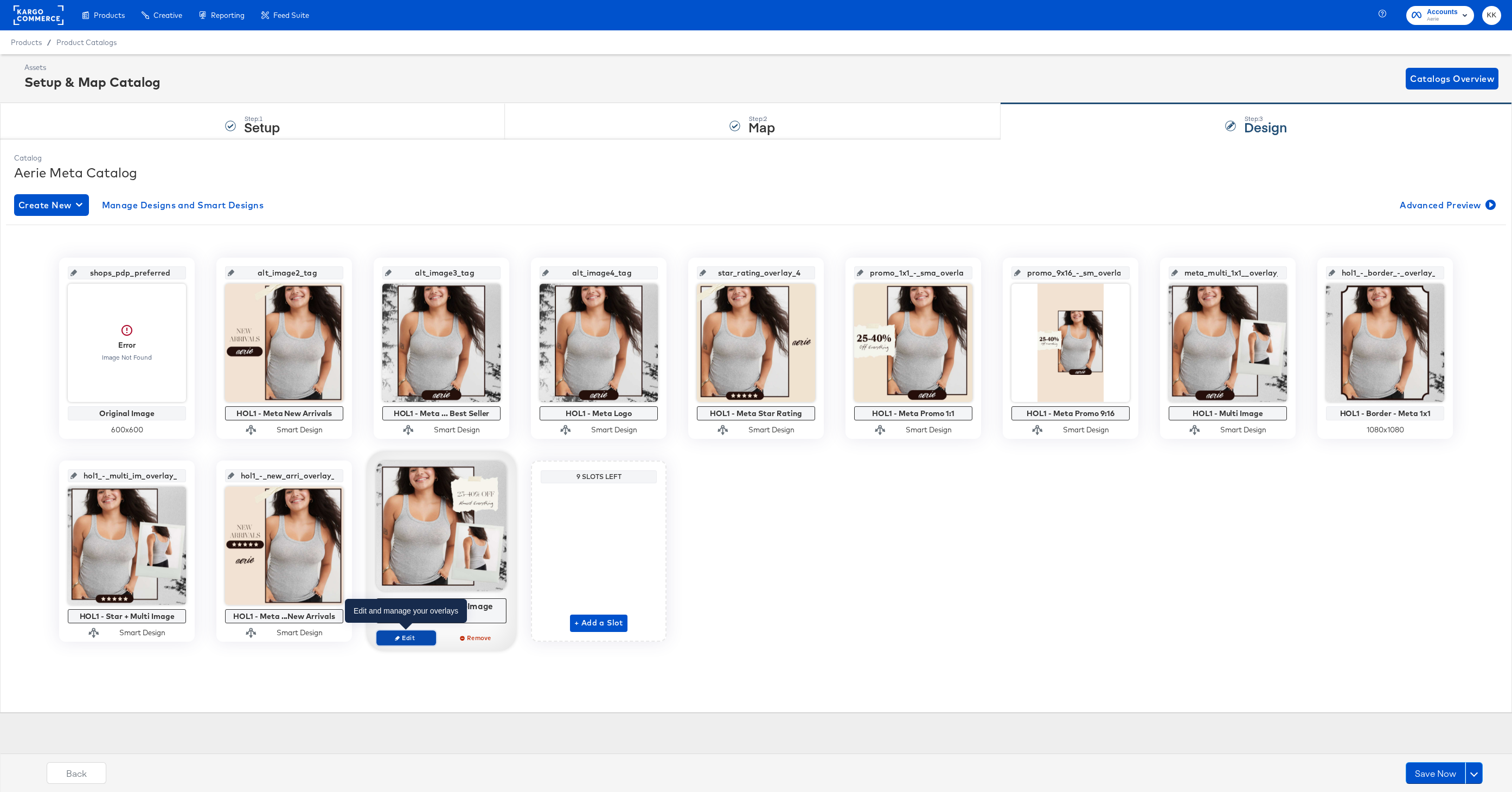
click at [405, 637] on span "Edit" at bounding box center [407, 637] width 50 height 8
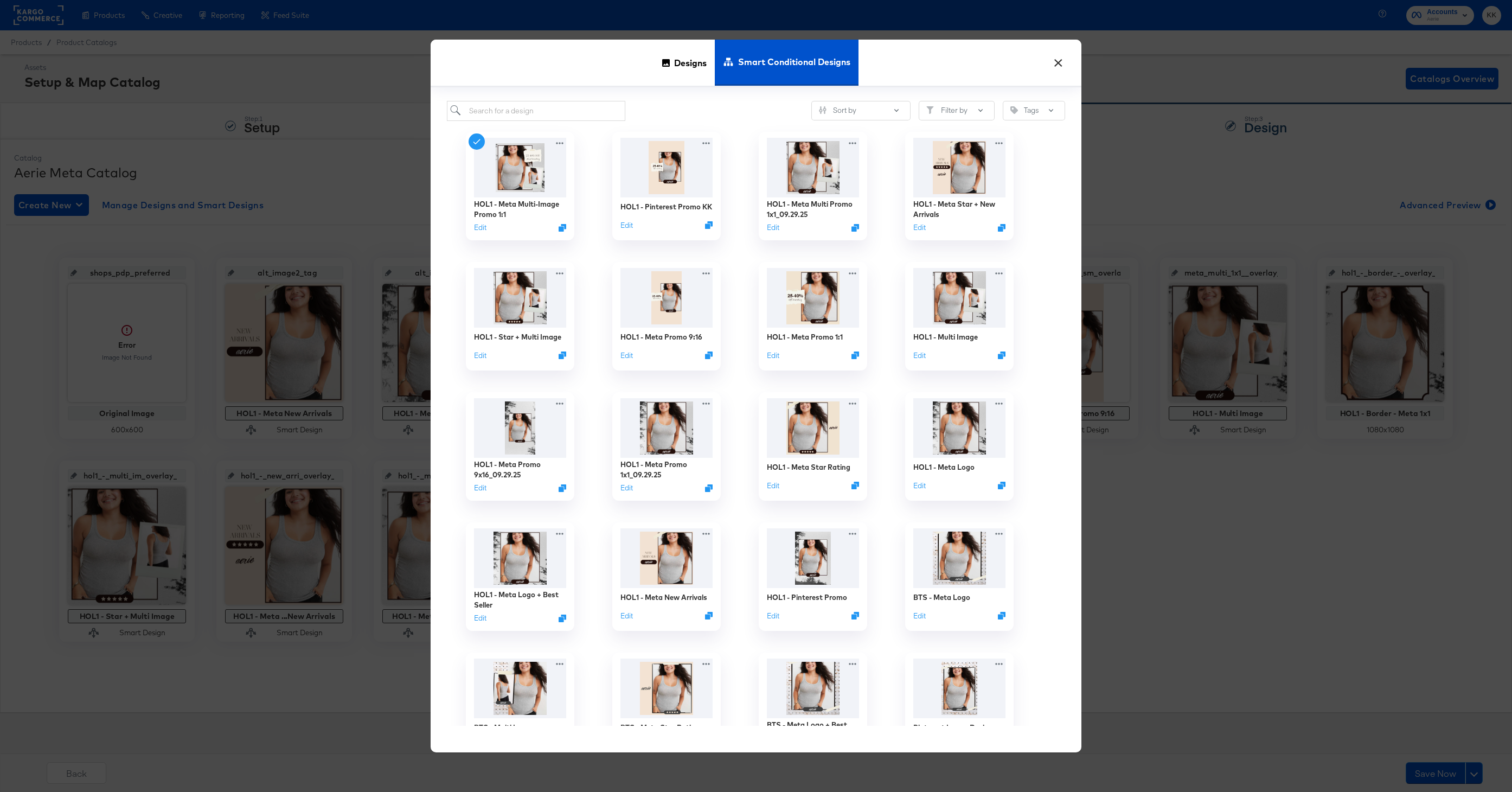
click at [1057, 57] on button "×" at bounding box center [1058, 60] width 19 height 19
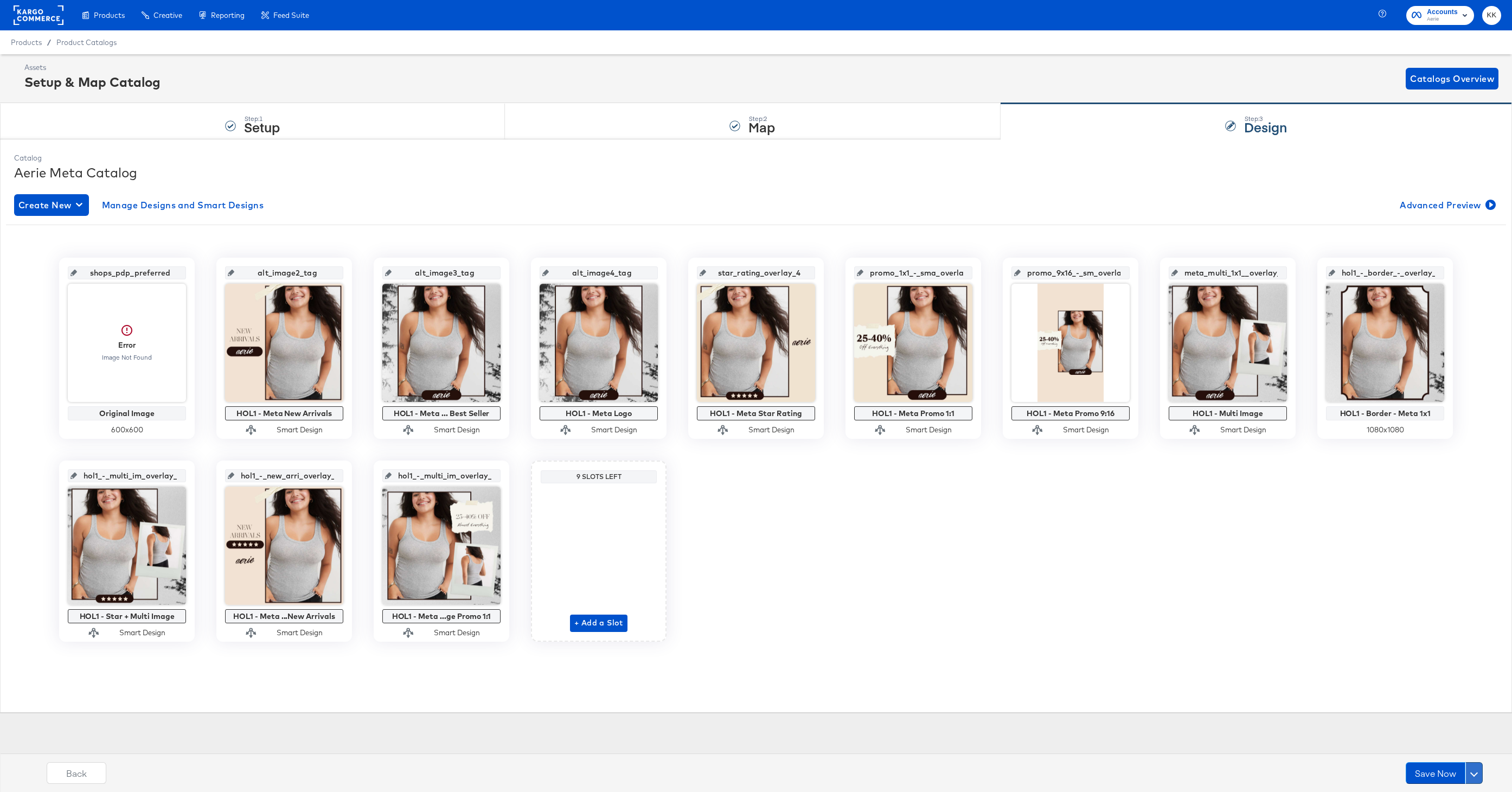
click at [1474, 767] on button at bounding box center [1473, 773] width 17 height 22
click at [1448, 752] on div "Schedule Save" at bounding box center [1447, 752] width 49 height 11
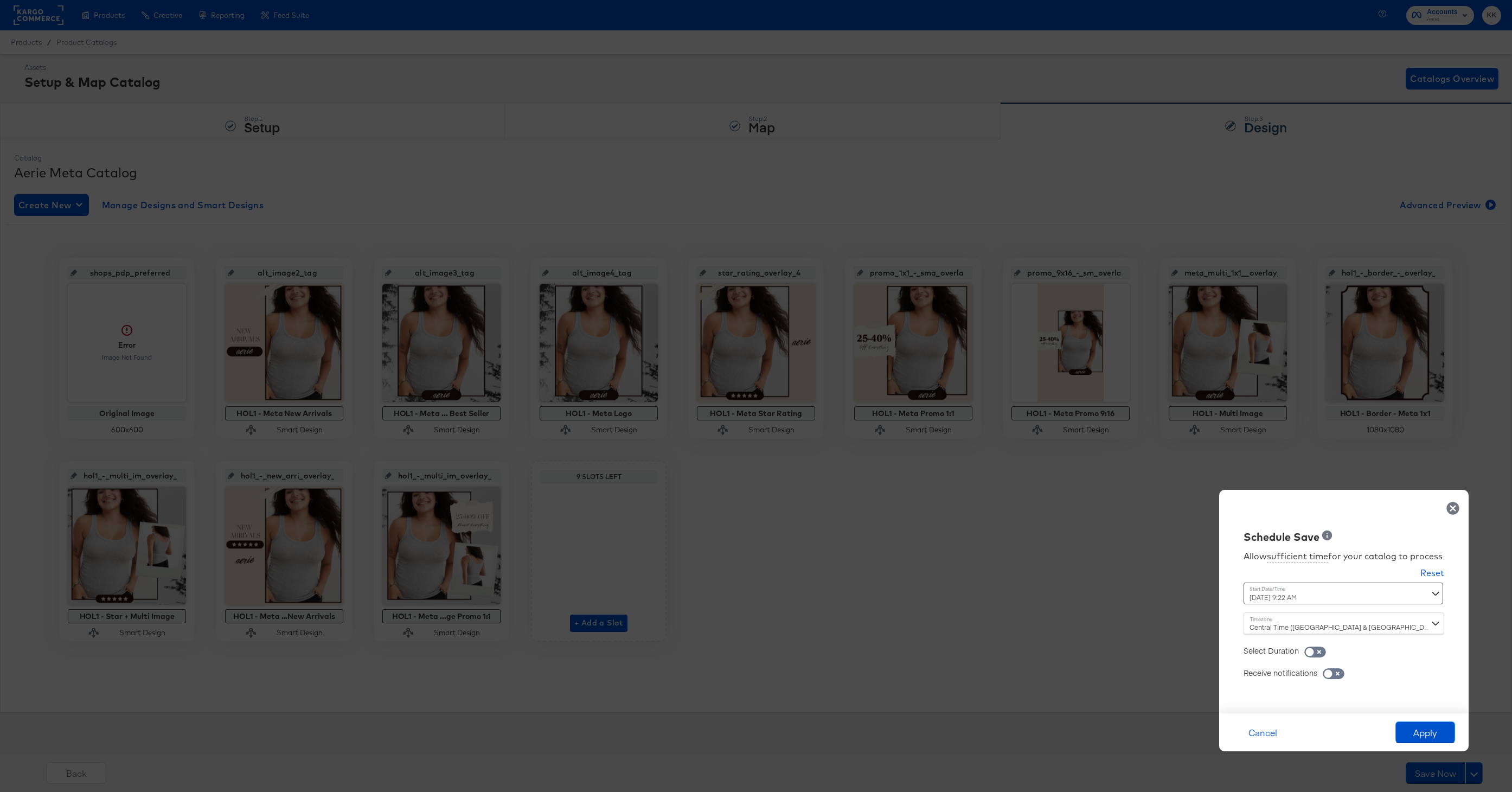
click at [1274, 598] on div "[DATE] 9:22 AM ‹ [DATE] › Su Mo Tu We Th Fr Sa 28 29 30 1 2 3 4 5 6 7 8 9 10 11…" at bounding box center [1316, 593] width 147 height 22
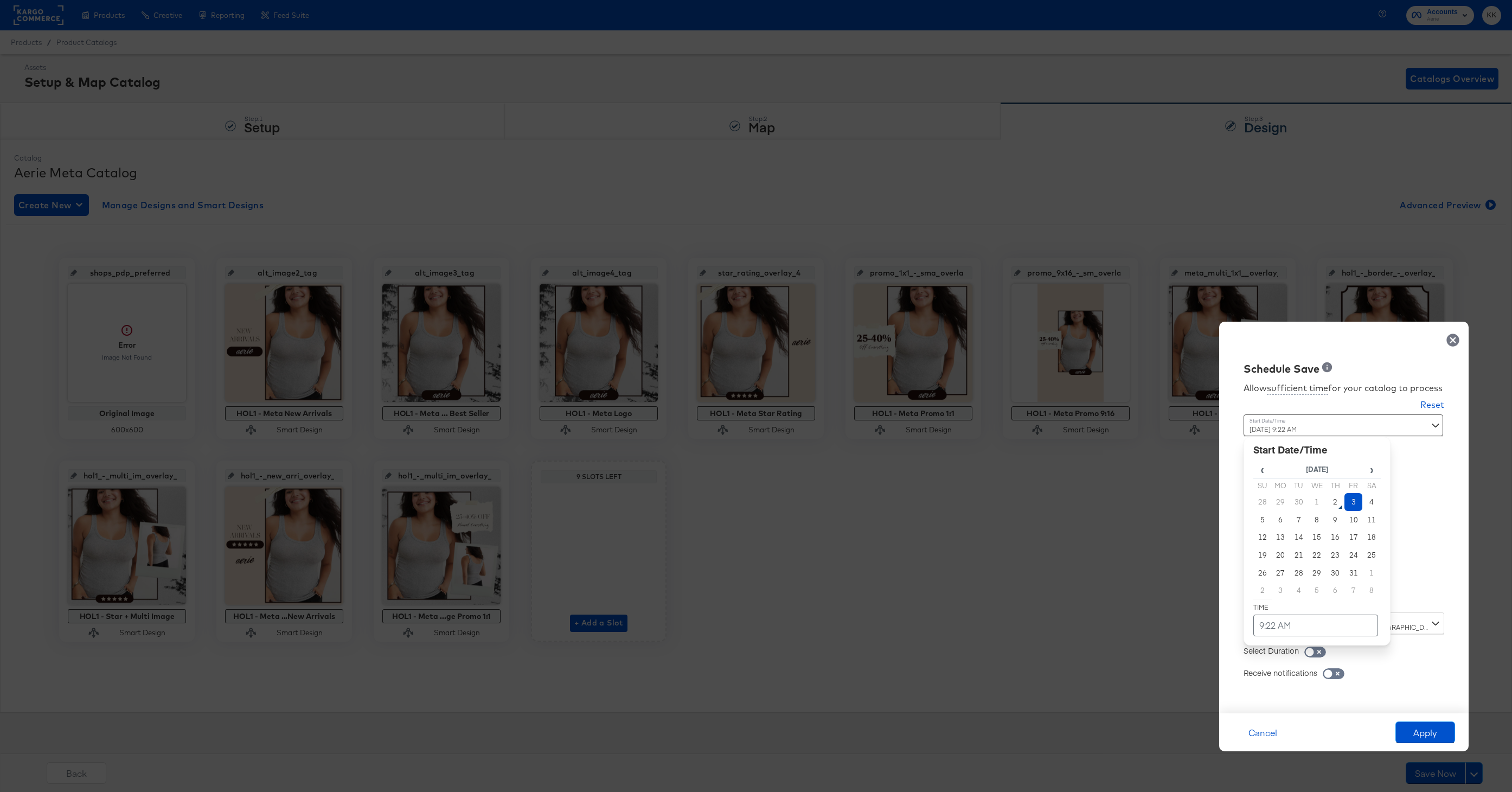
click at [1354, 505] on td "3" at bounding box center [1353, 502] width 19 height 18
click at [1292, 613] on table "‹ [DATE] › Su Mo Tu We Th Fr Sa 28 29 30 1 2 3 4 5 6 7 8 9 10 11 12 13 14 15 16…" at bounding box center [1316, 547] width 127 height 175
click at [1290, 623] on td "9:22 AM" at bounding box center [1315, 625] width 125 height 22
click at [1295, 537] on span "▼" at bounding box center [1294, 543] width 22 height 22
click at [1295, 538] on span "▼" at bounding box center [1294, 543] width 22 height 22
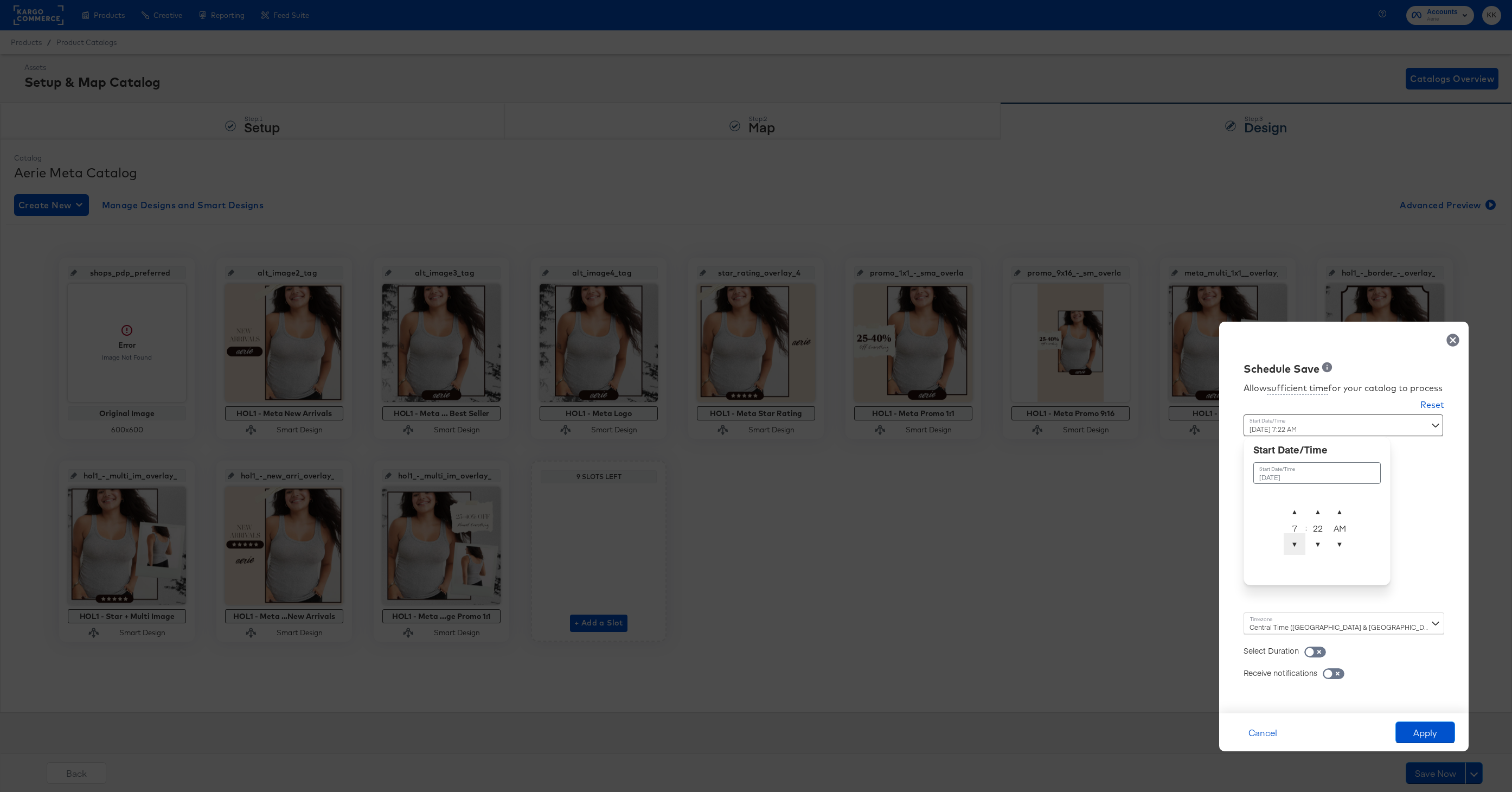
click at [1295, 538] on span "▼" at bounding box center [1294, 543] width 22 height 22
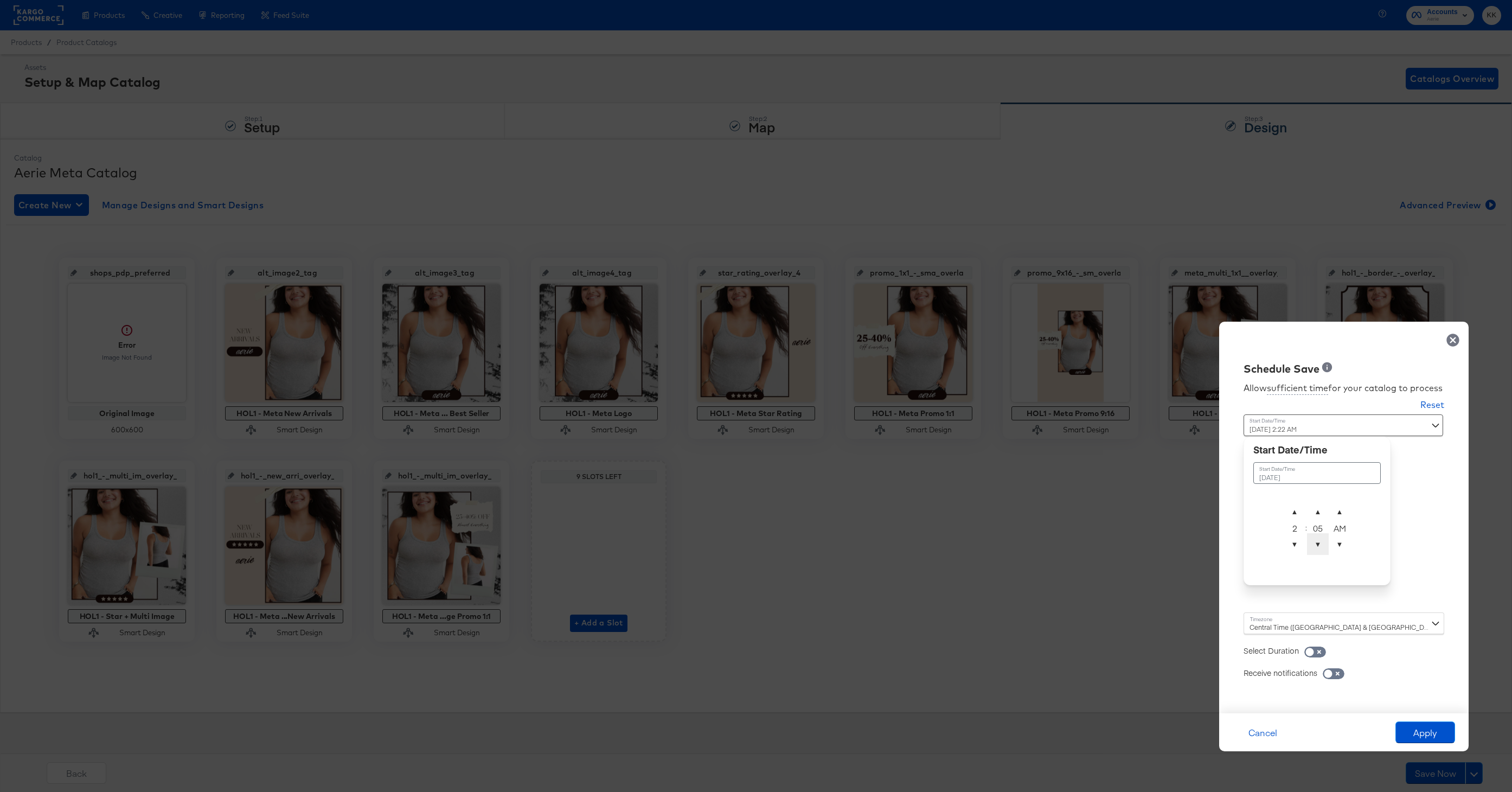
click at [1316, 546] on span "▼" at bounding box center [1318, 543] width 22 height 22
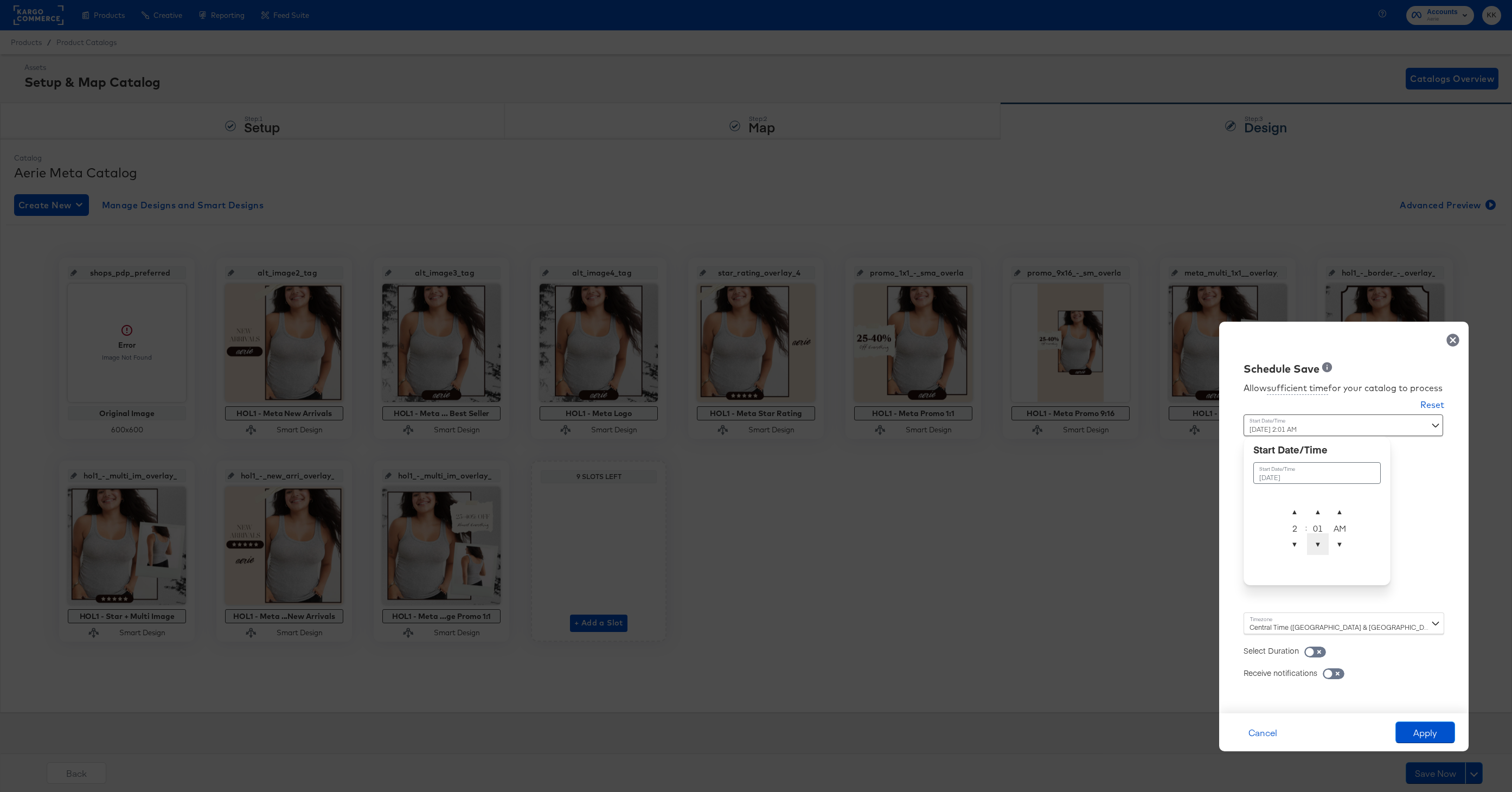
type input "[DATE] 2:00 AM"
click at [1254, 624] on div "Central Time ([GEOGRAPHIC_DATA] & [GEOGRAPHIC_DATA]) ([GEOGRAPHIC_DATA]/[GEOGRA…" at bounding box center [1344, 623] width 201 height 22
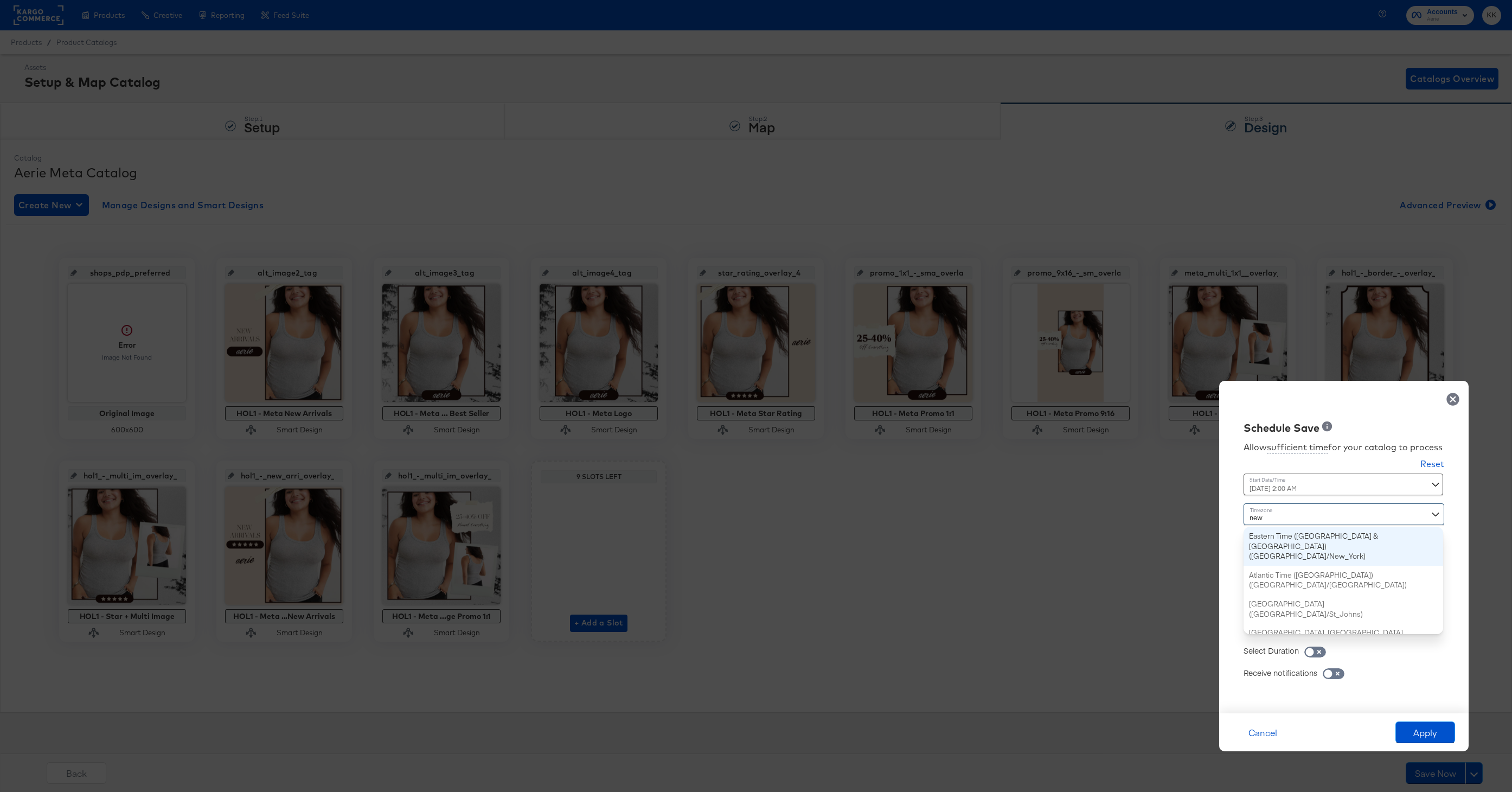
type input "new"
click at [1284, 522] on div "new new" at bounding box center [1344, 513] width 201 height 22
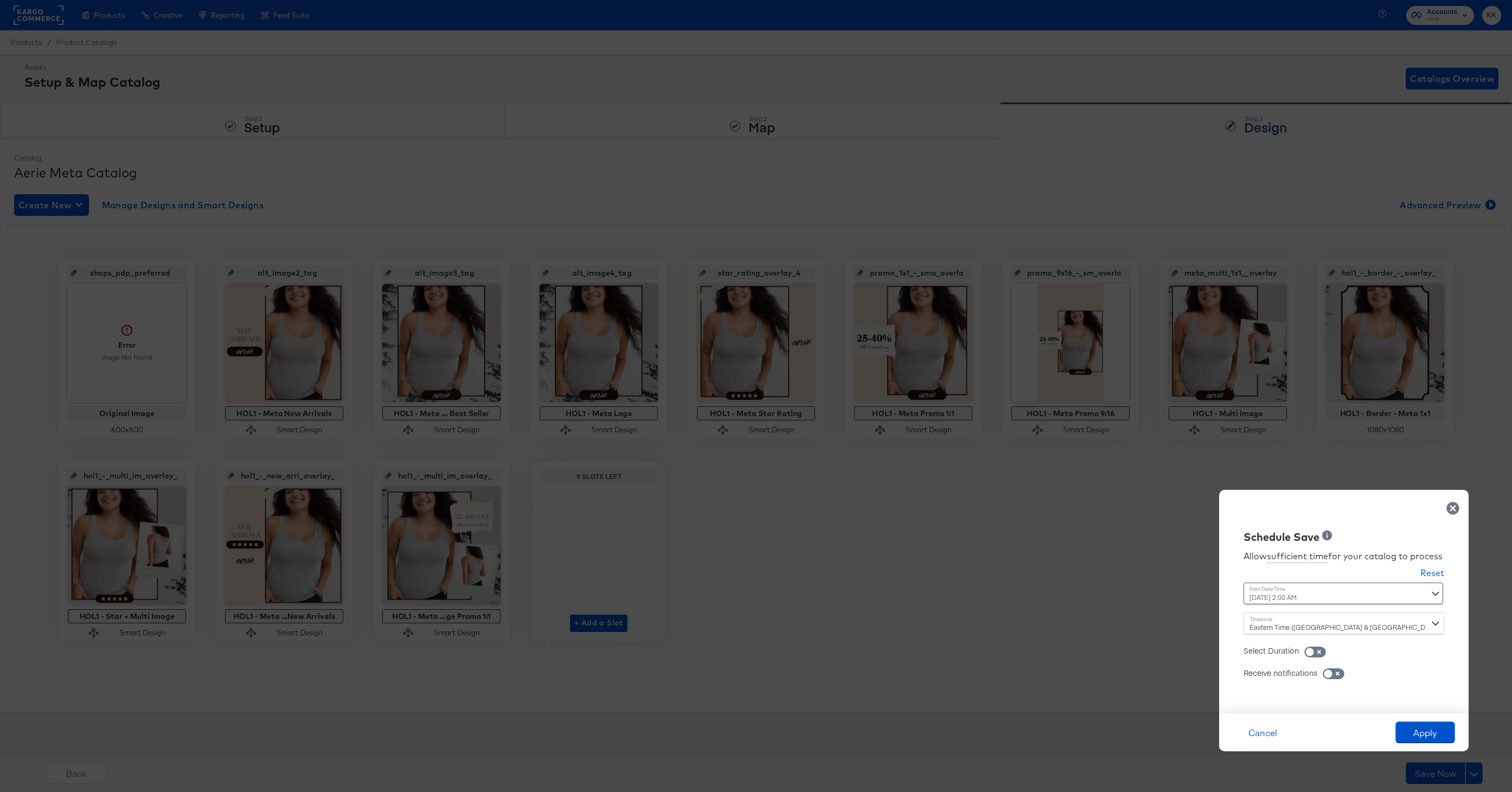
click at [1425, 746] on div "Cancel Apply" at bounding box center [1344, 731] width 249 height 38
click at [1430, 737] on button "Apply" at bounding box center [1425, 731] width 60 height 22
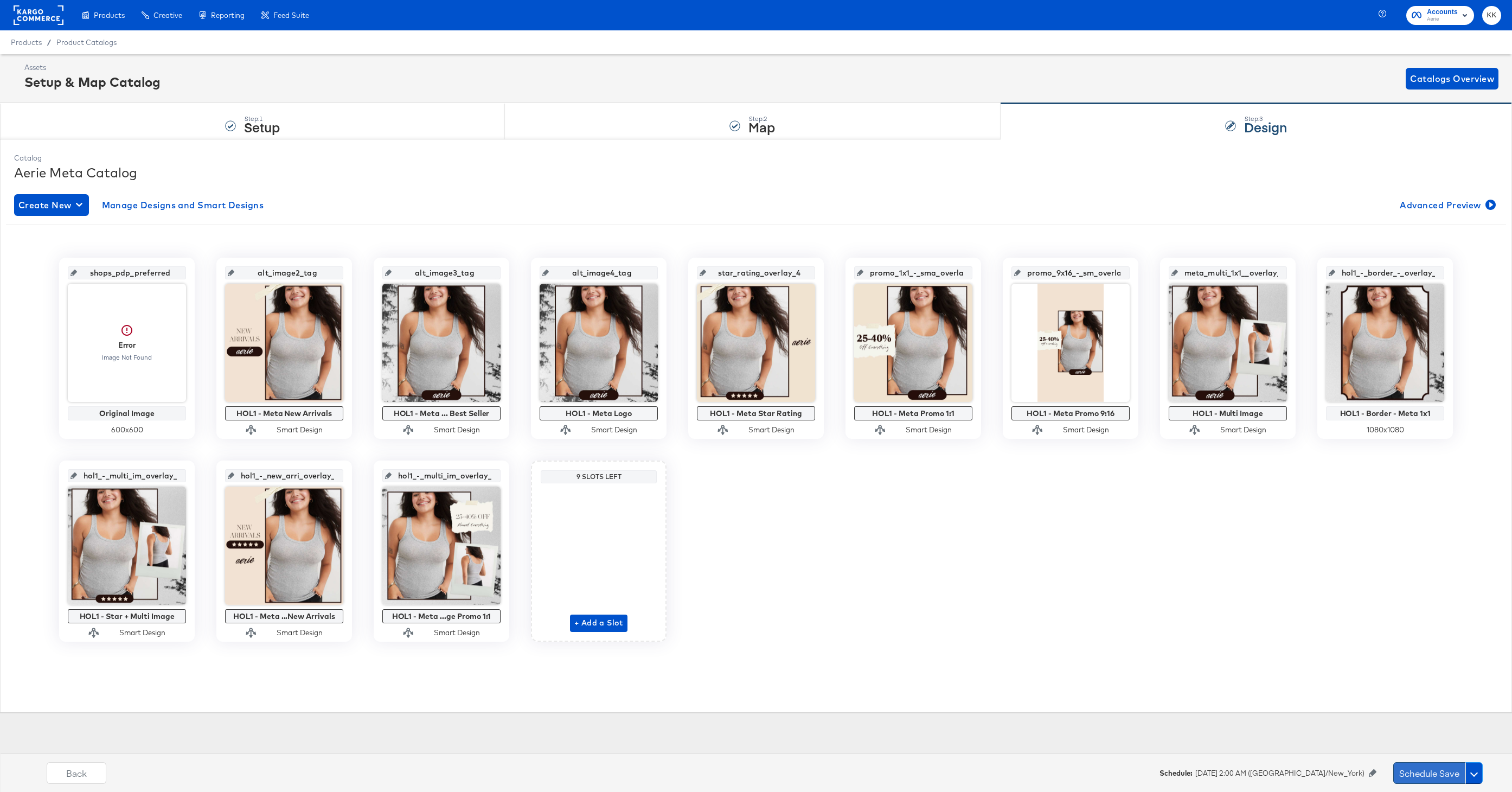
click at [1429, 779] on button "Schedule Save" at bounding box center [1429, 773] width 72 height 22
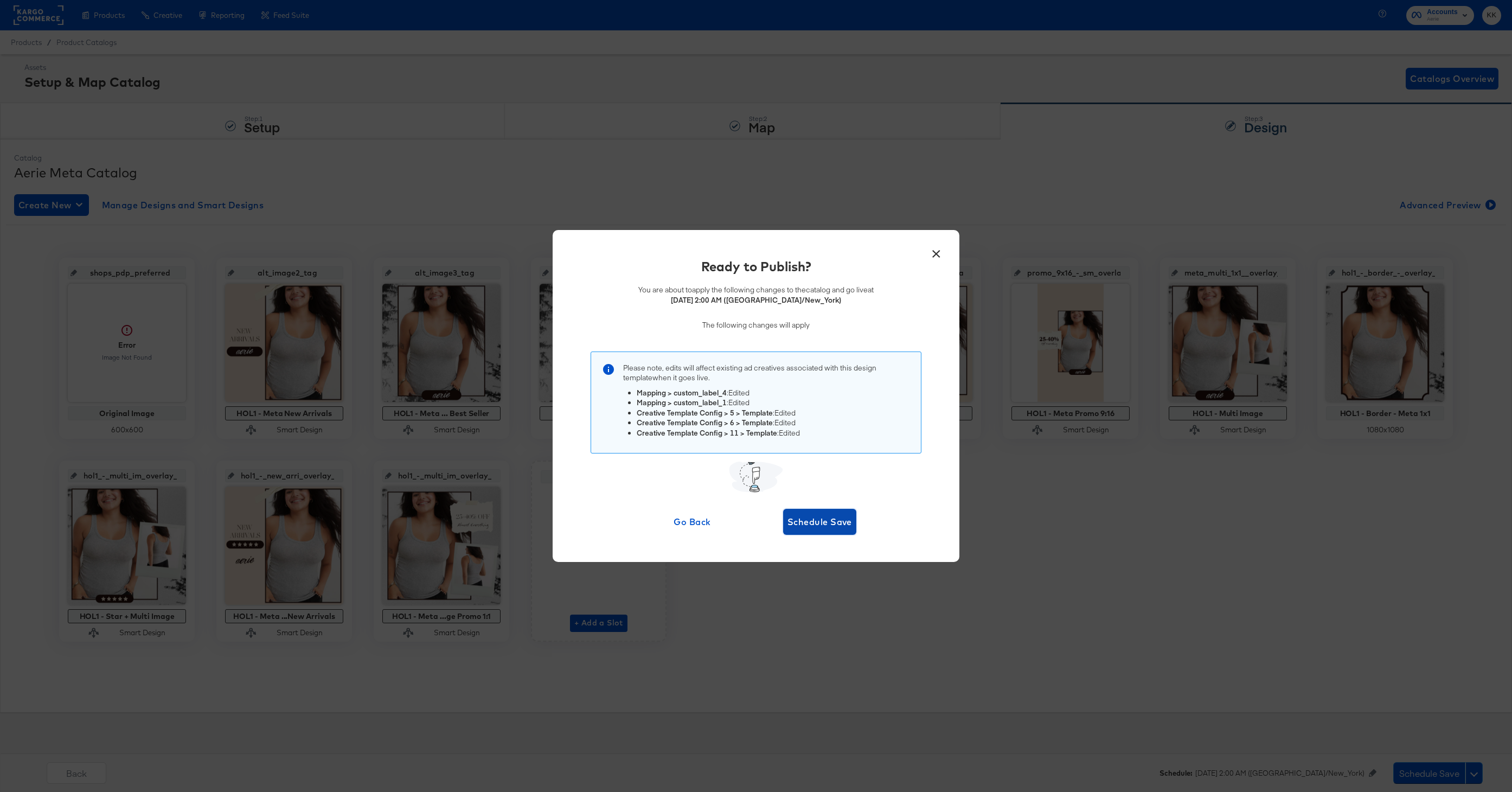
click at [823, 524] on span "Schedule Save" at bounding box center [820, 522] width 65 height 15
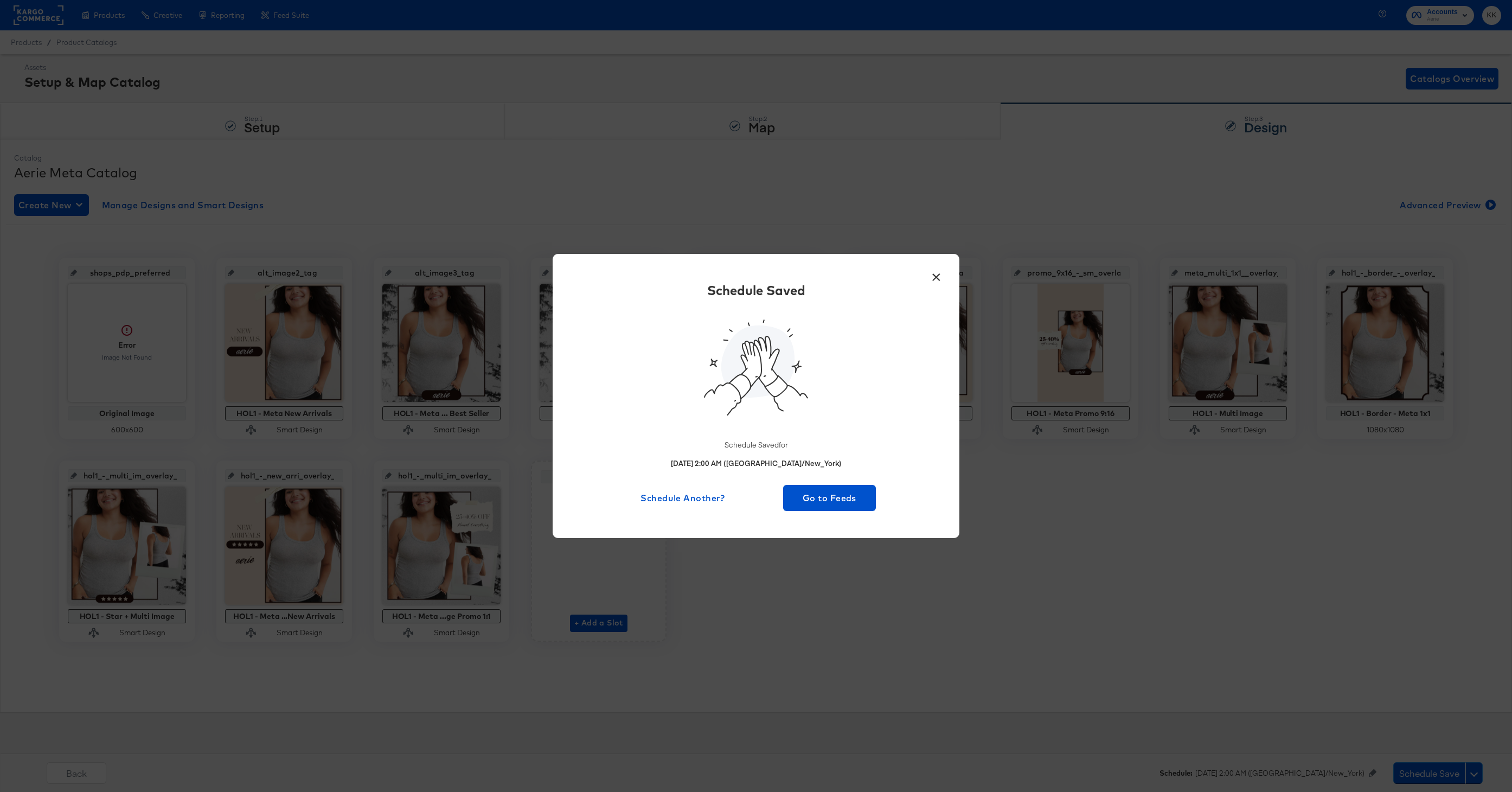
click at [833, 511] on div "× Schedule Saved Schedule Saved for [DATE] 2:00 AM ([GEOGRAPHIC_DATA]/New_York)…" at bounding box center [756, 395] width 407 height 283
click at [842, 500] on span "Go to Feeds" at bounding box center [829, 497] width 84 height 15
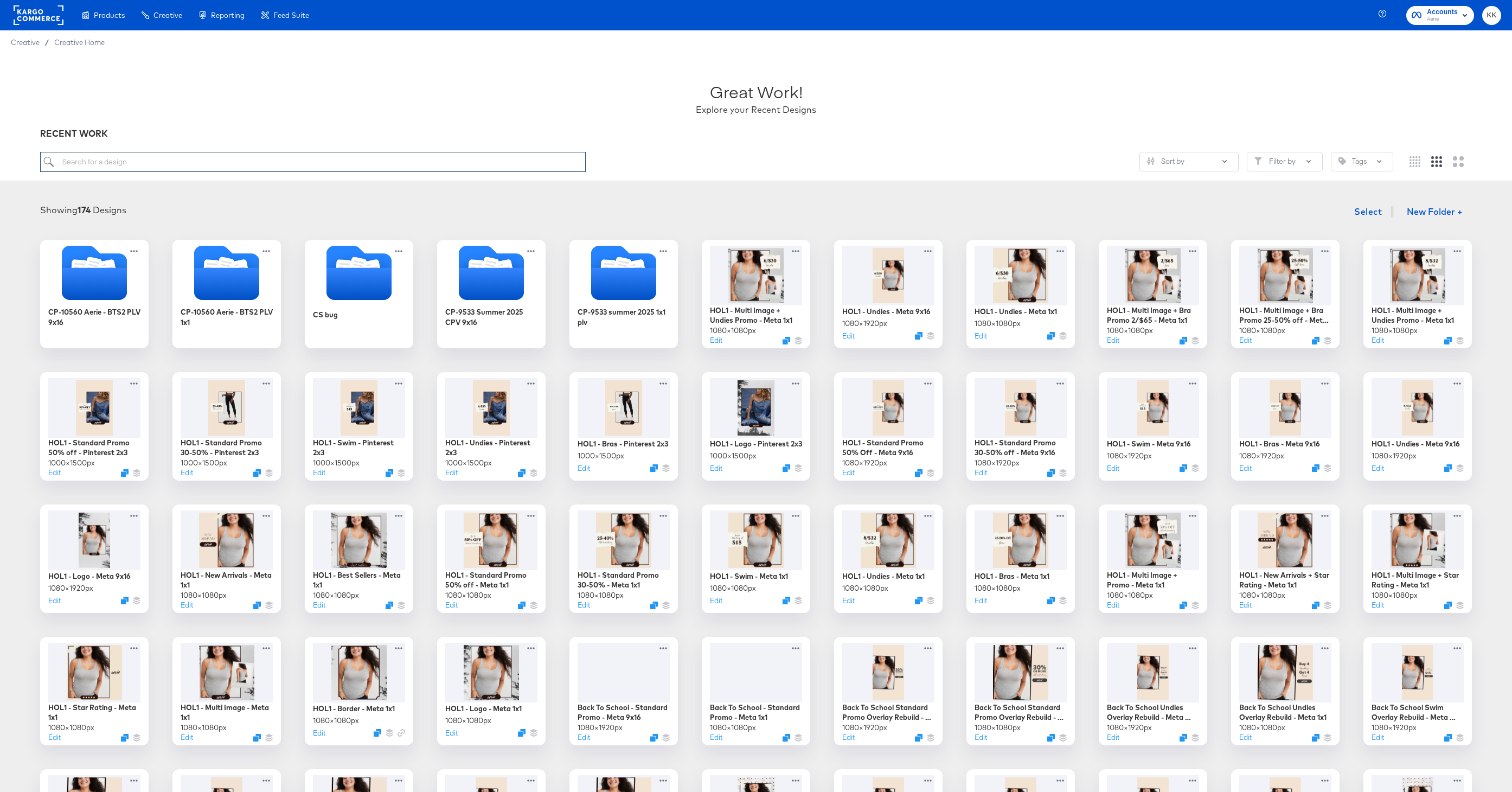
click at [235, 160] on input "search" at bounding box center [313, 161] width 546 height 20
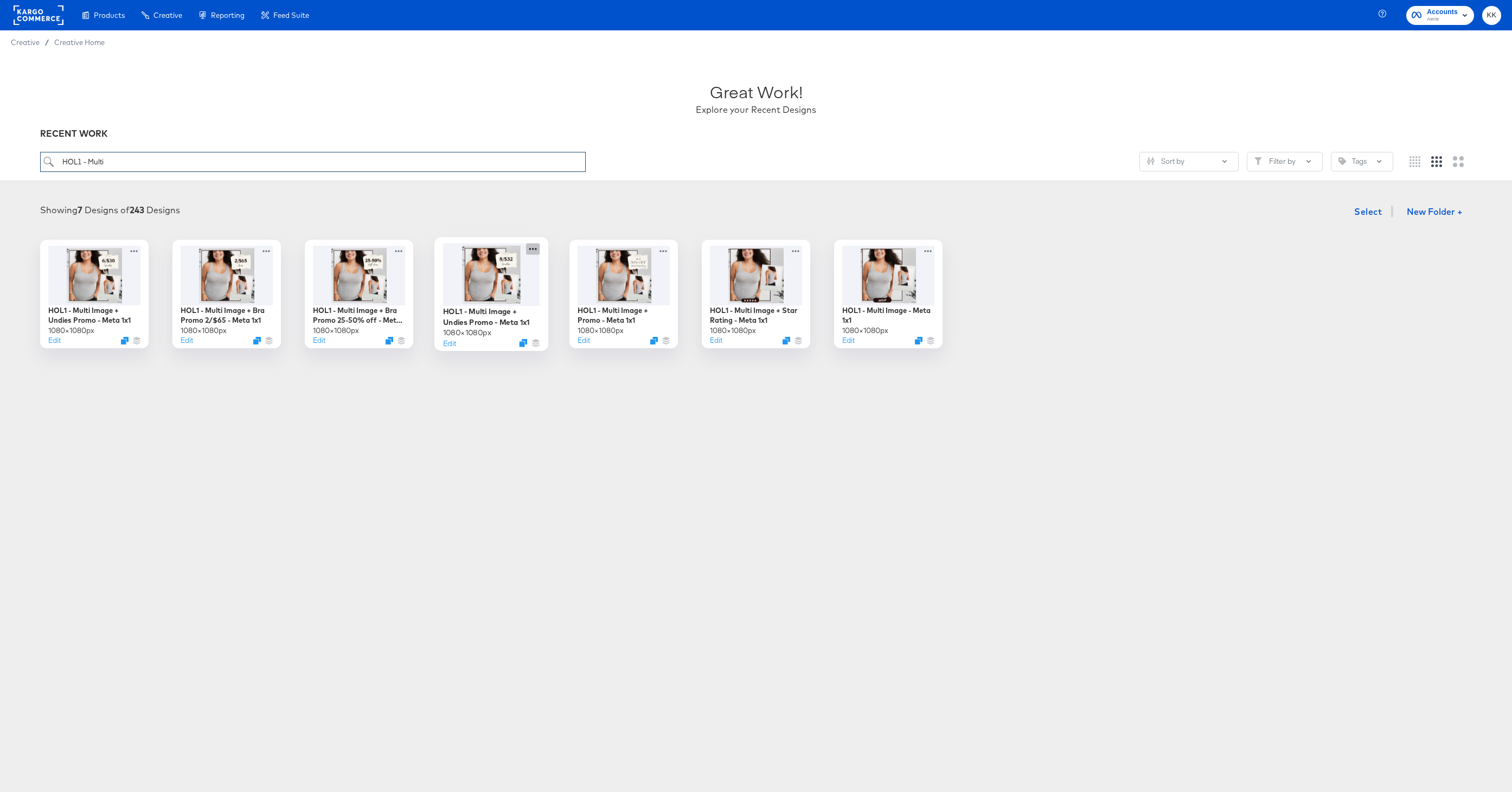
click at [534, 245] on icon at bounding box center [532, 249] width 14 height 11
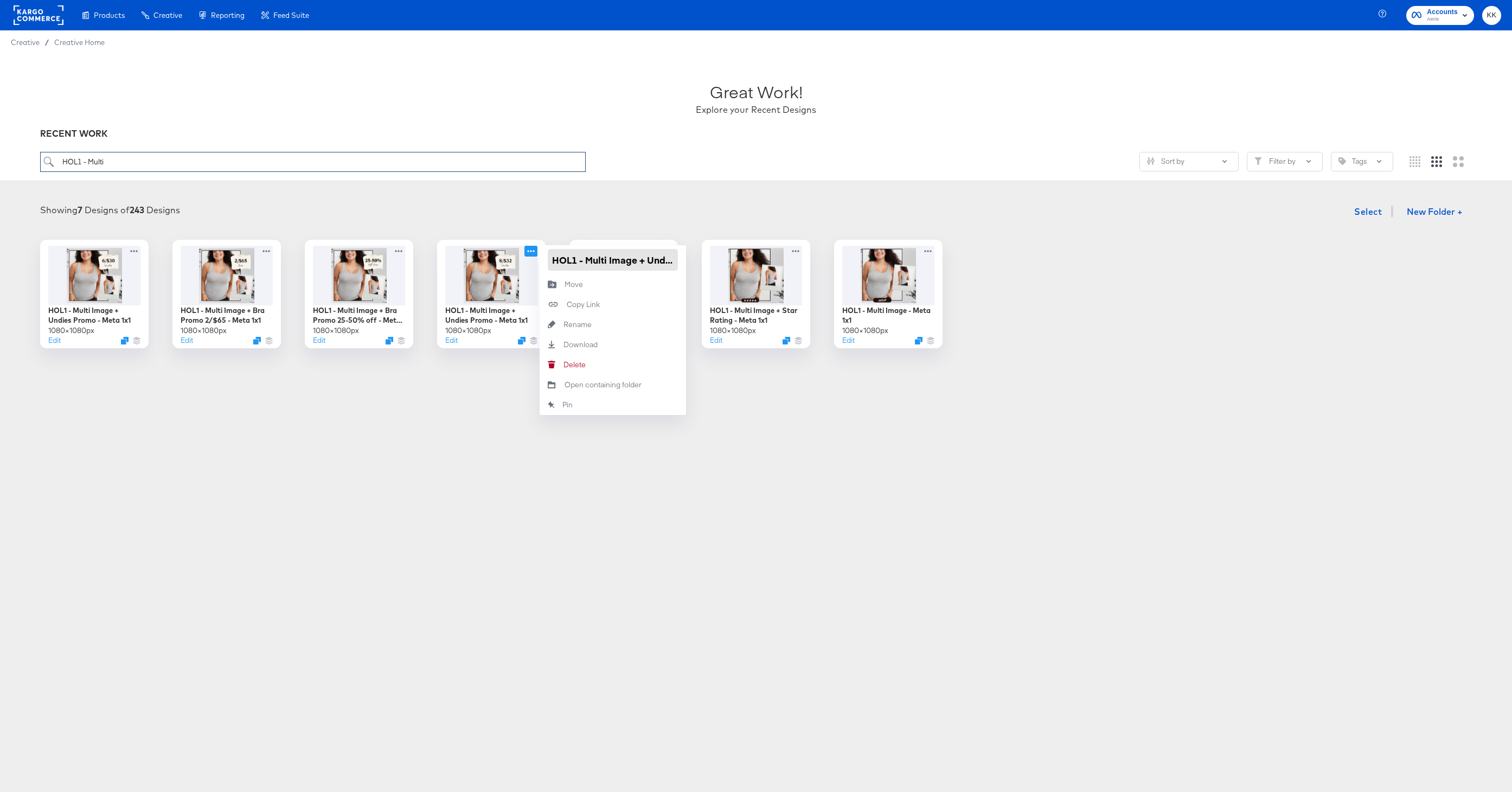
type input "HOL1 - Multi"
drag, startPoint x: 648, startPoint y: 260, endPoint x: 593, endPoint y: 262, distance: 55.0
click at [593, 262] on input "HOL1 - Multi Image + Undies Promo - Meta 1x1" at bounding box center [612, 259] width 130 height 22
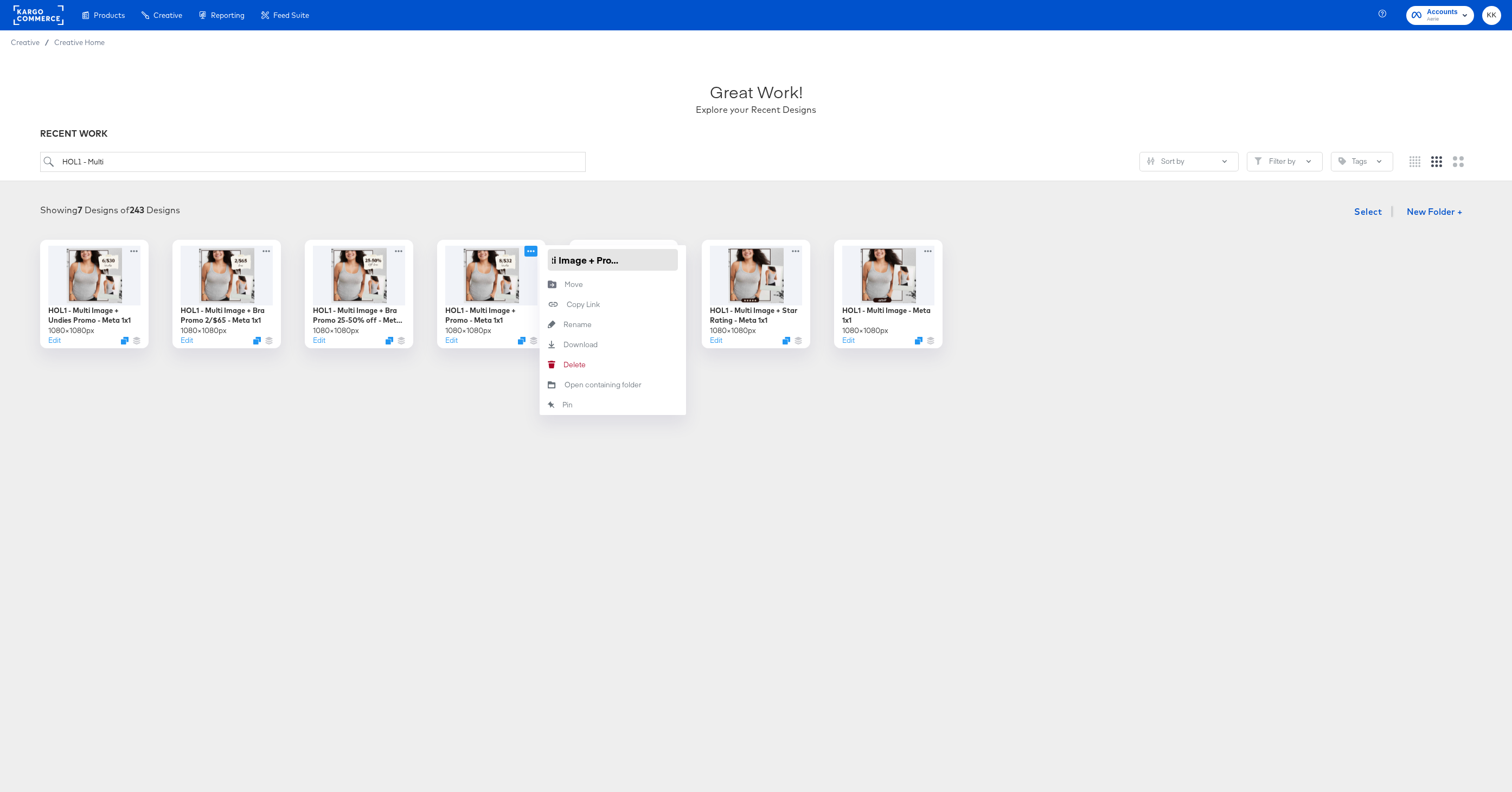
type input "HOL1 - Multi Image + Promo Undies - Meta 1x1"
click at [729, 496] on div "Products Creative Reporting Feed Suite Accounts Aerie KK Creative / Creative Ho…" at bounding box center [756, 396] width 1512 height 792
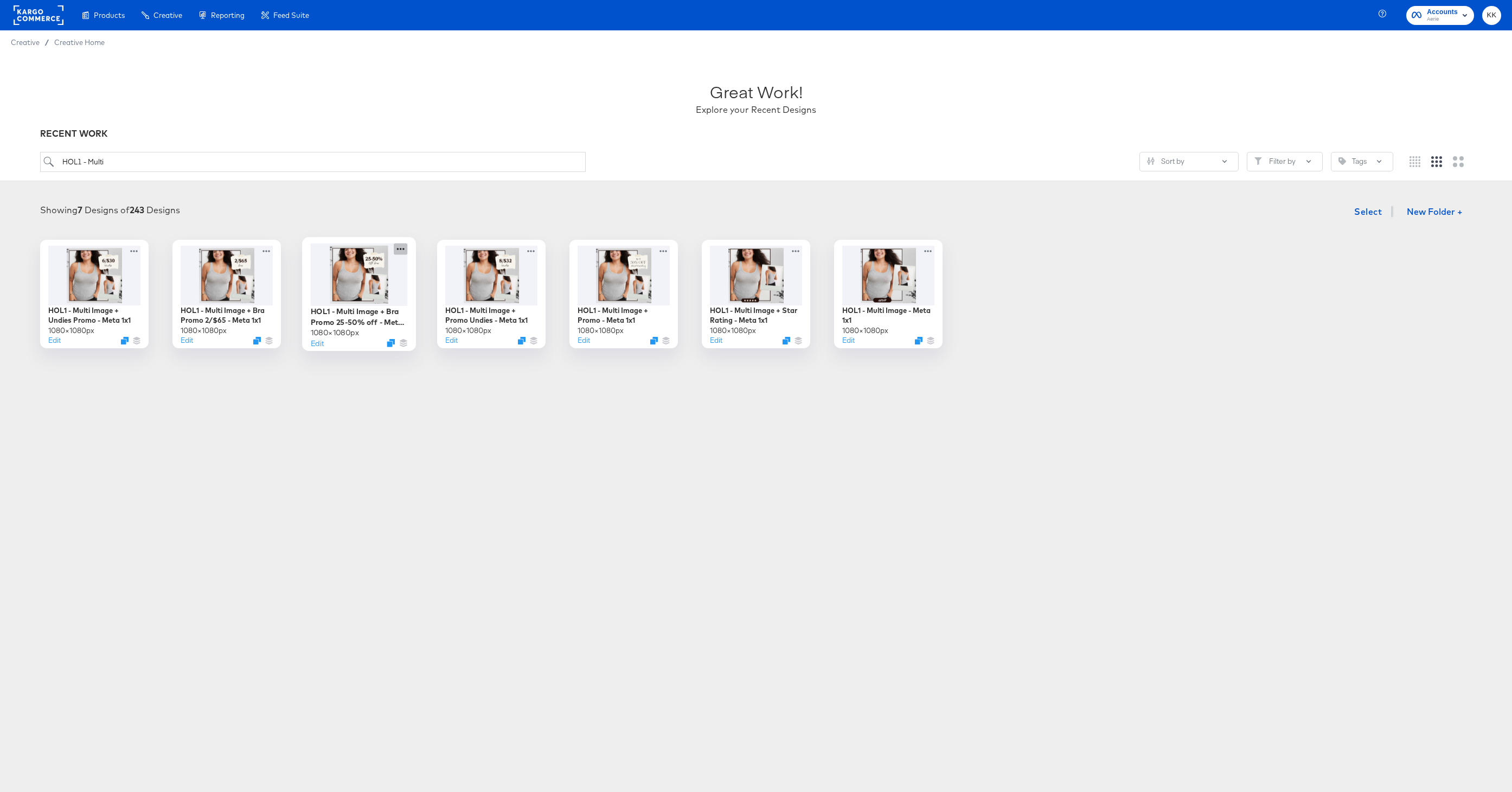
click at [401, 250] on icon at bounding box center [400, 249] width 14 height 11
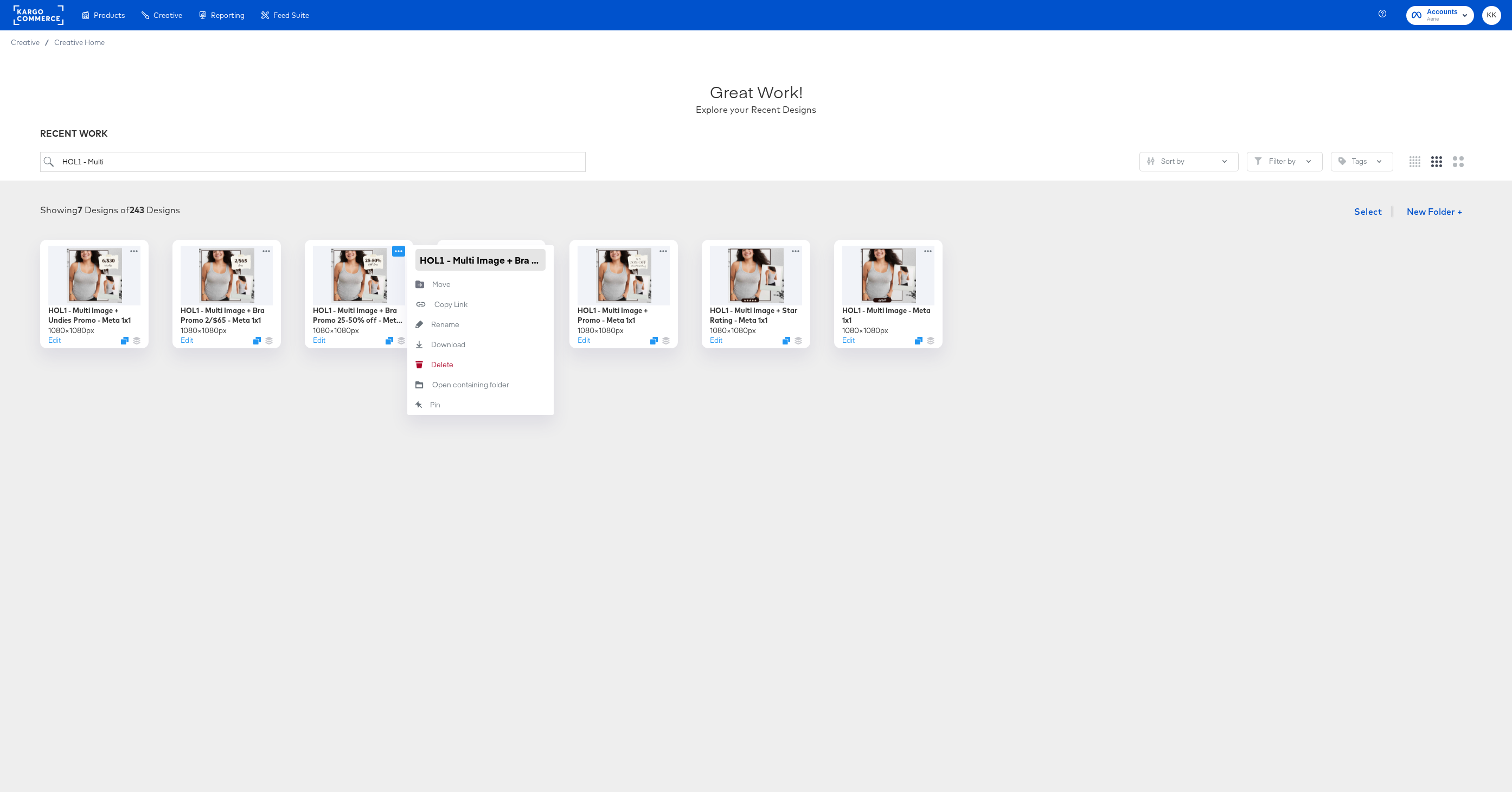
click at [529, 260] on input "HOL1 - Multi Image + Bra Promo 25-50% off - Meta 1x1" at bounding box center [480, 259] width 130 height 22
type input "HOL1 - Multi Image + Promo Bra Meta 1x1"
click at [462, 501] on div "Products Creative Reporting Feed Suite Accounts Aerie KK Creative / Creative Ho…" at bounding box center [756, 396] width 1512 height 792
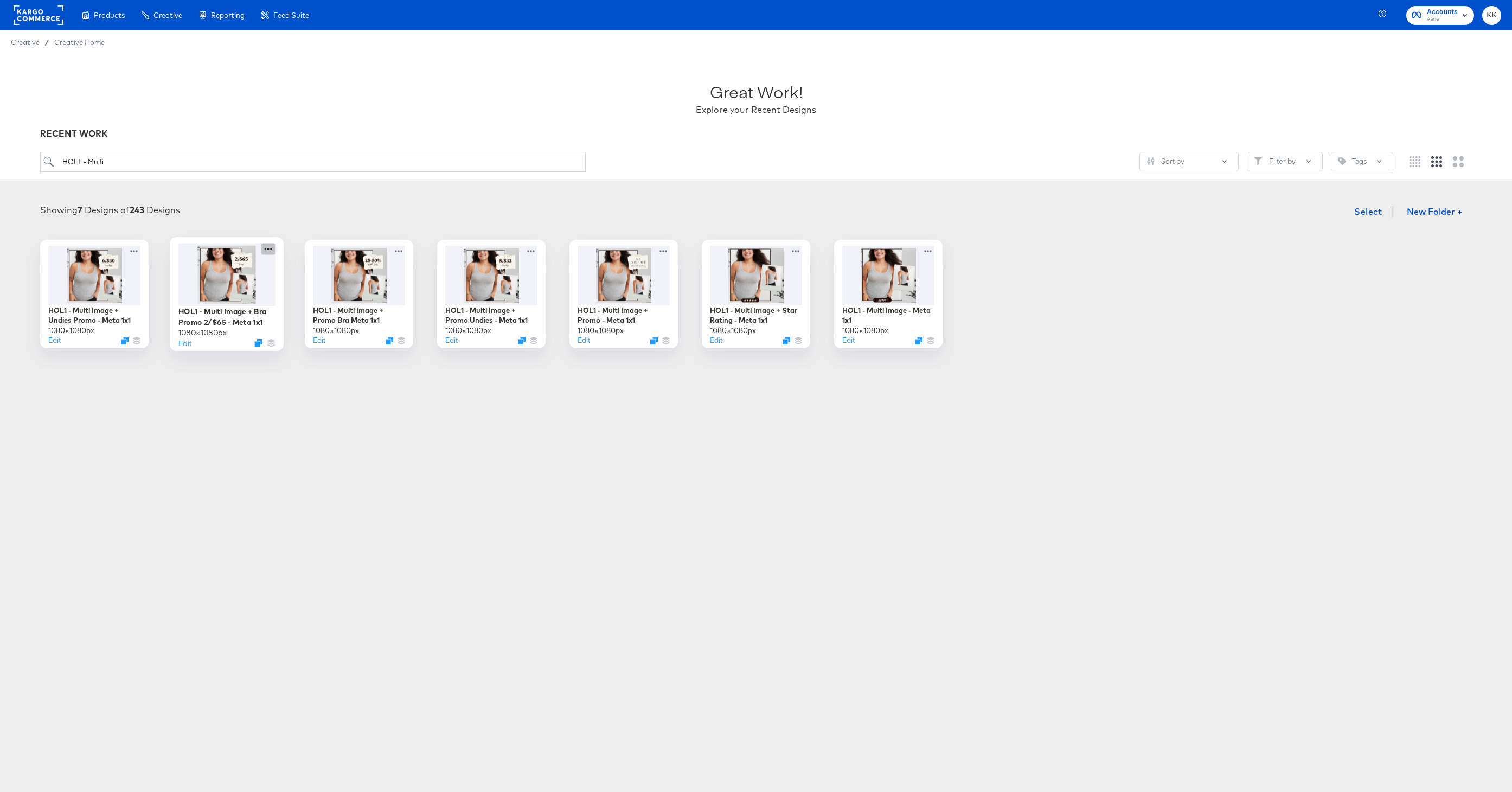
click at [268, 249] on icon at bounding box center [268, 249] width 14 height 11
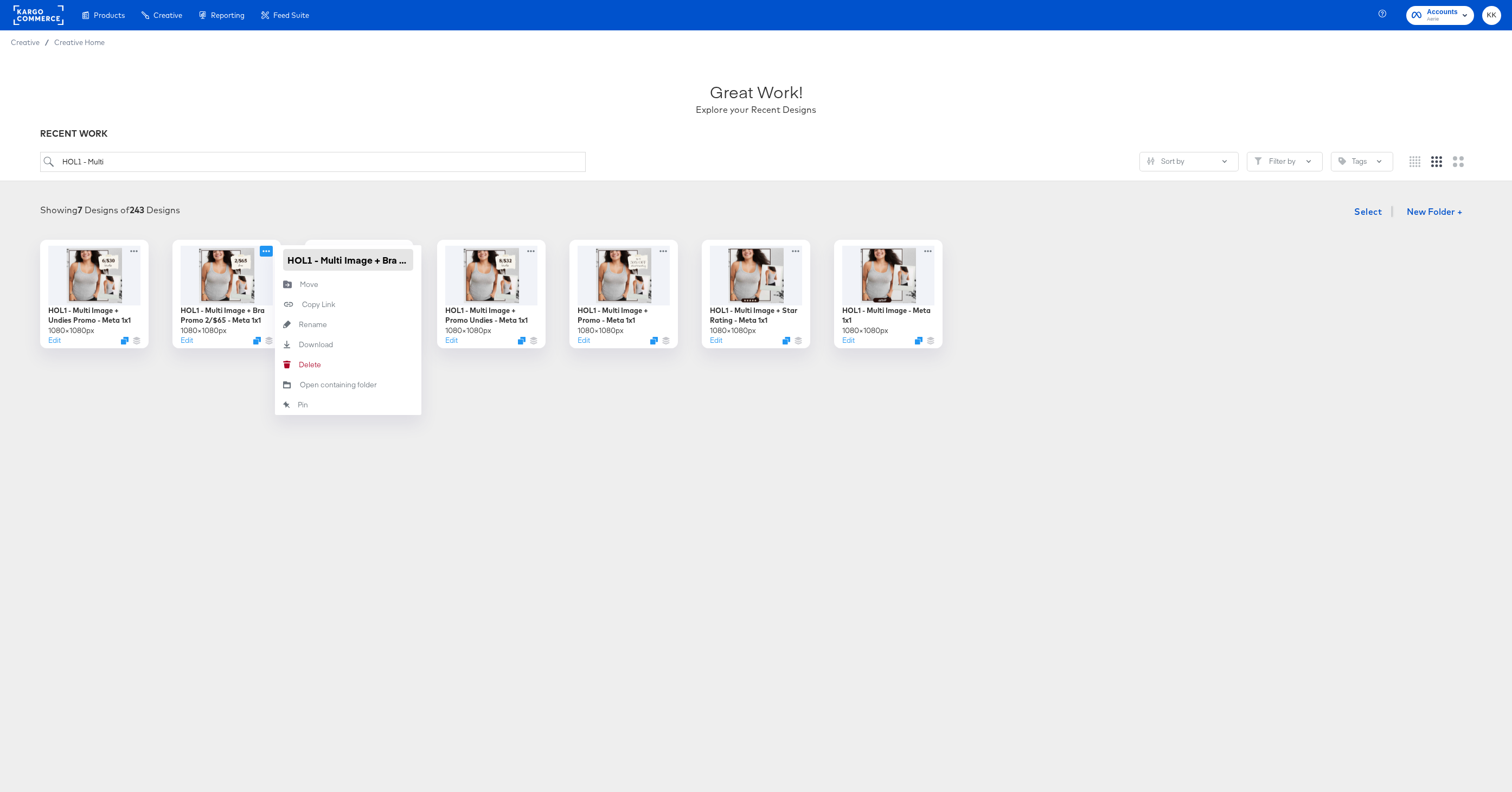
drag, startPoint x: 377, startPoint y: 262, endPoint x: 398, endPoint y: 262, distance: 21.0
click at [398, 262] on input "HOL1 - Multi Image + Bra Promo 2/$65 - Meta 1x1" at bounding box center [347, 259] width 130 height 22
click at [397, 262] on input "HOL1 - Multi Image + Bra Promo 2/$65 - Meta 1x1" at bounding box center [347, 259] width 130 height 22
type input "HOL1 - Multi Image + Promo Bra - Meta 1x1"
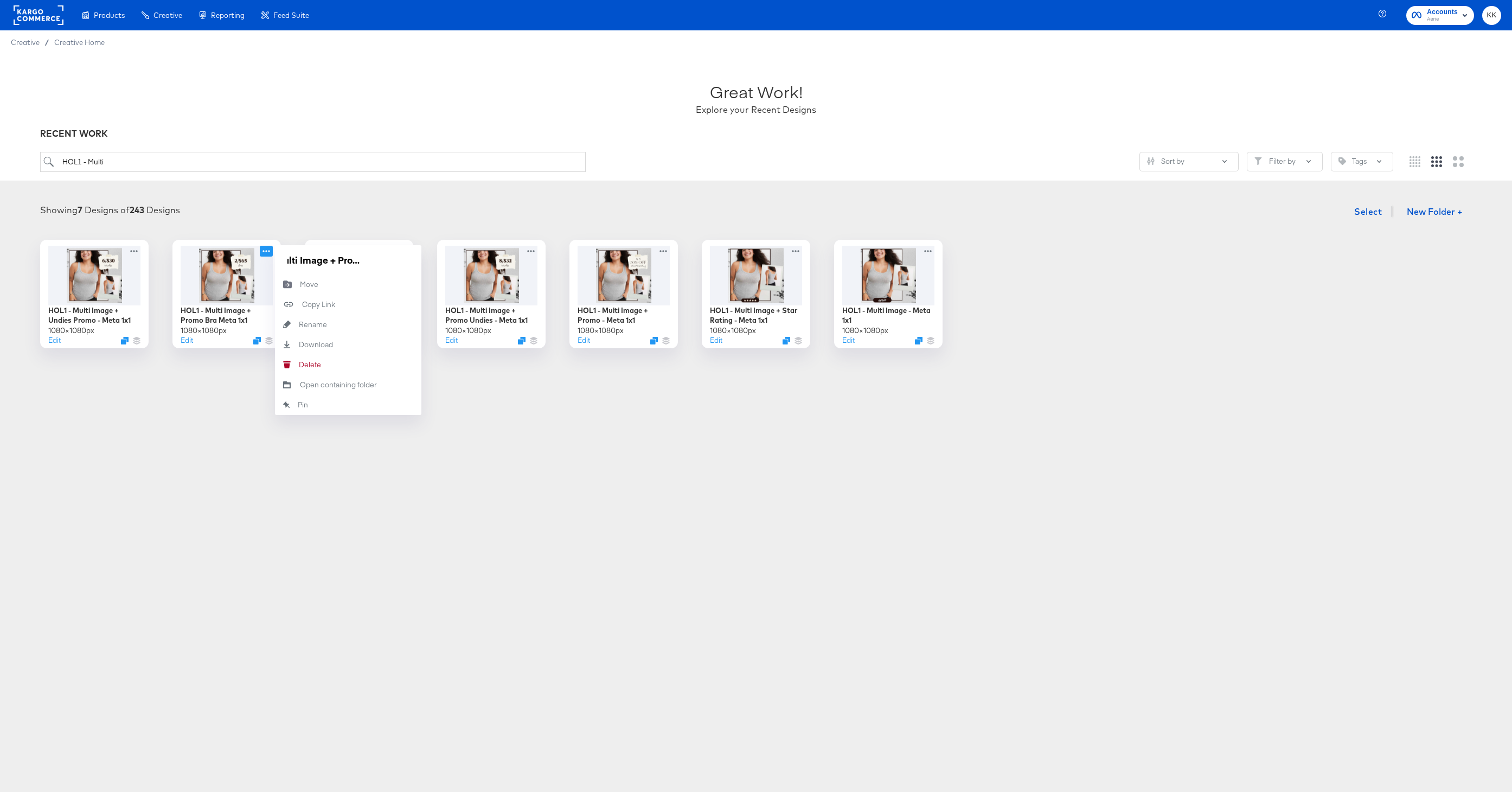
click at [428, 547] on div "Products Creative Reporting Feed Suite Accounts Aerie KK Creative / Creative Ho…" at bounding box center [756, 396] width 1512 height 792
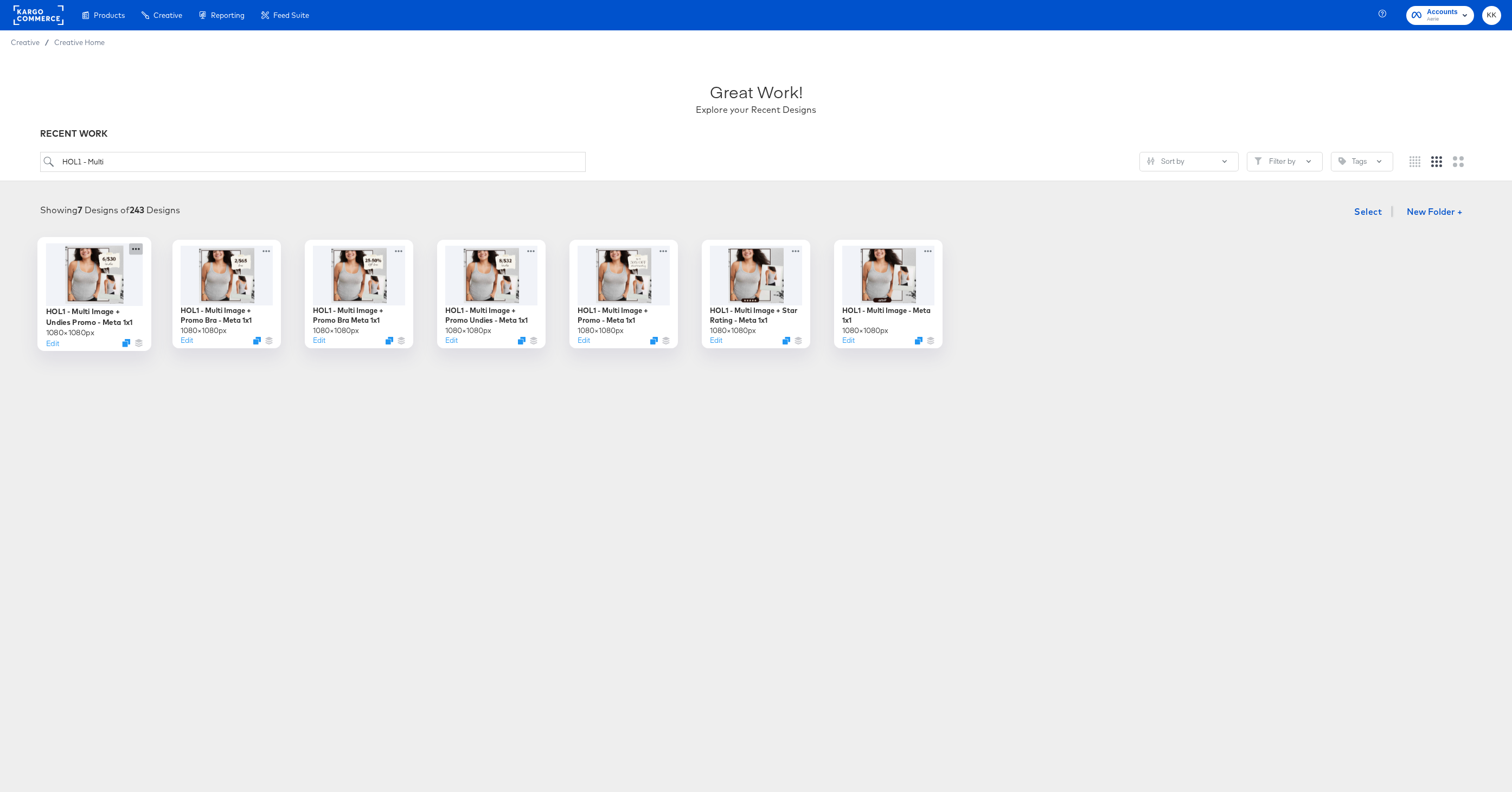
click at [134, 249] on icon at bounding box center [135, 249] width 14 height 11
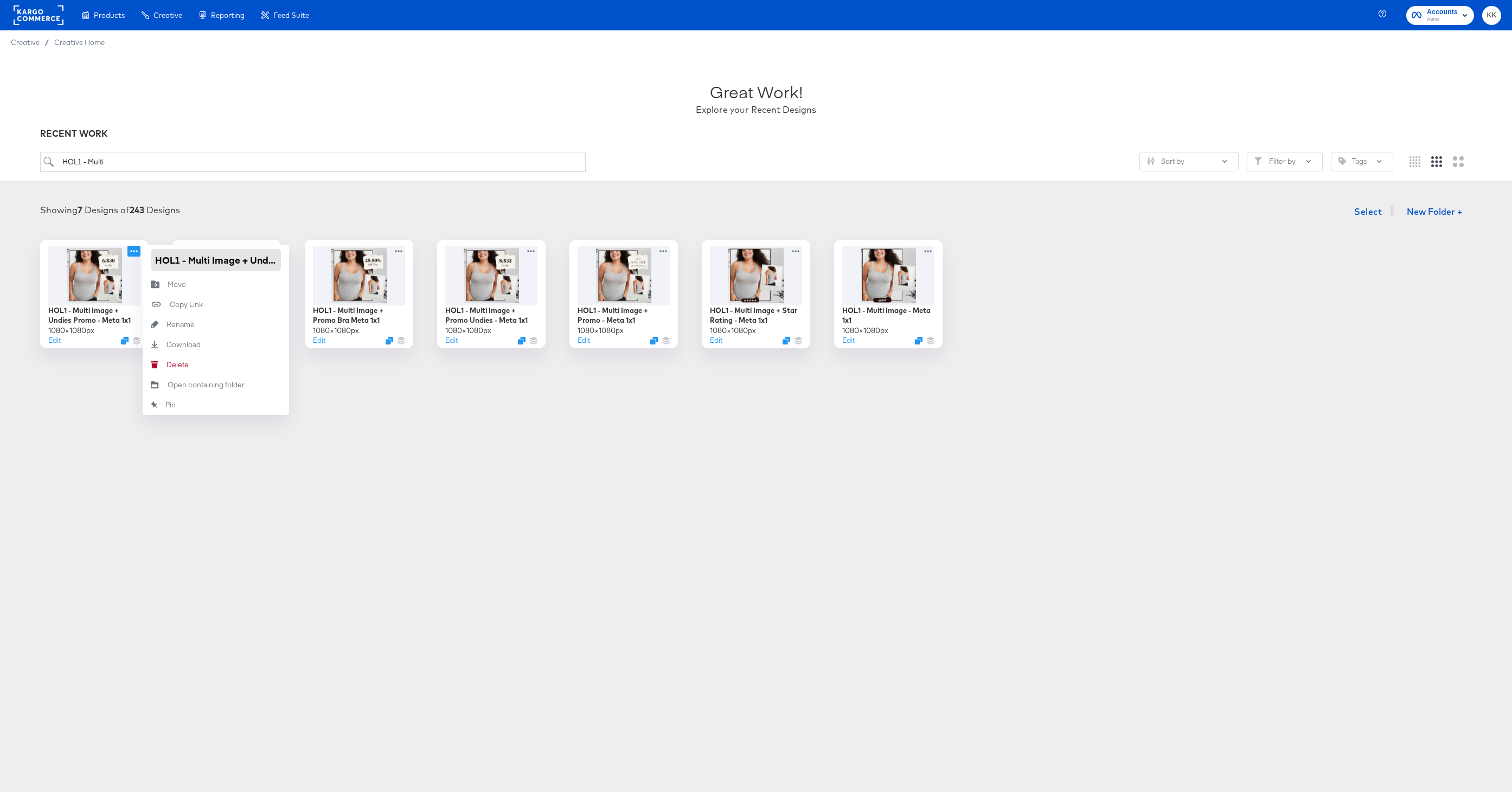
click at [257, 261] on input "HOL1 - Multi Image + Undies Promo - Meta 1x1" at bounding box center [215, 259] width 130 height 22
type input "HOL1 - Multi Image + Promo Undies - Meta 1x1"
click at [356, 448] on div "Products Creative Reporting Feed Suite Accounts Aerie KK Creative / Creative Ho…" at bounding box center [756, 396] width 1512 height 792
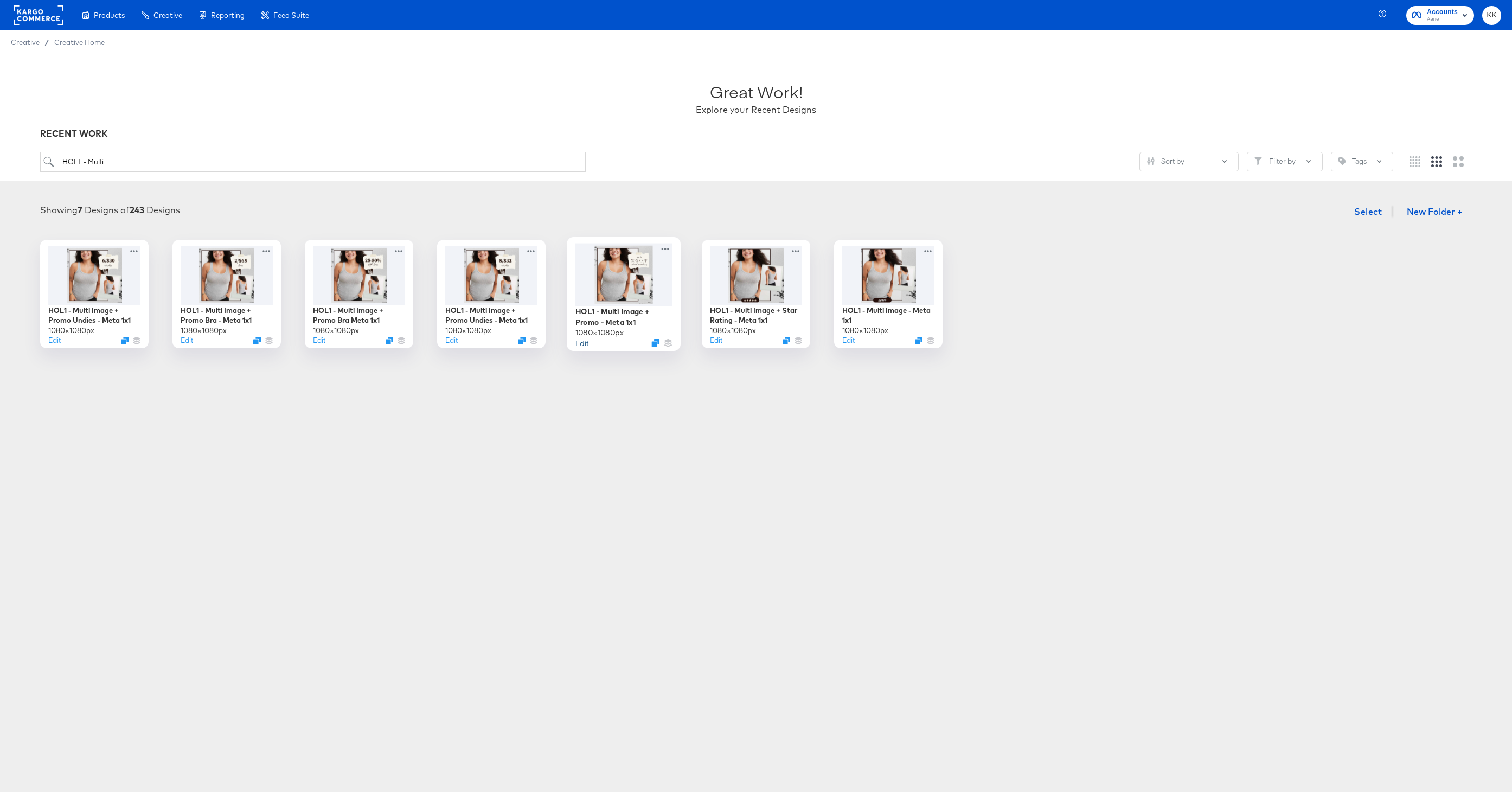
click at [583, 342] on button "Edit" at bounding box center [581, 342] width 13 height 11
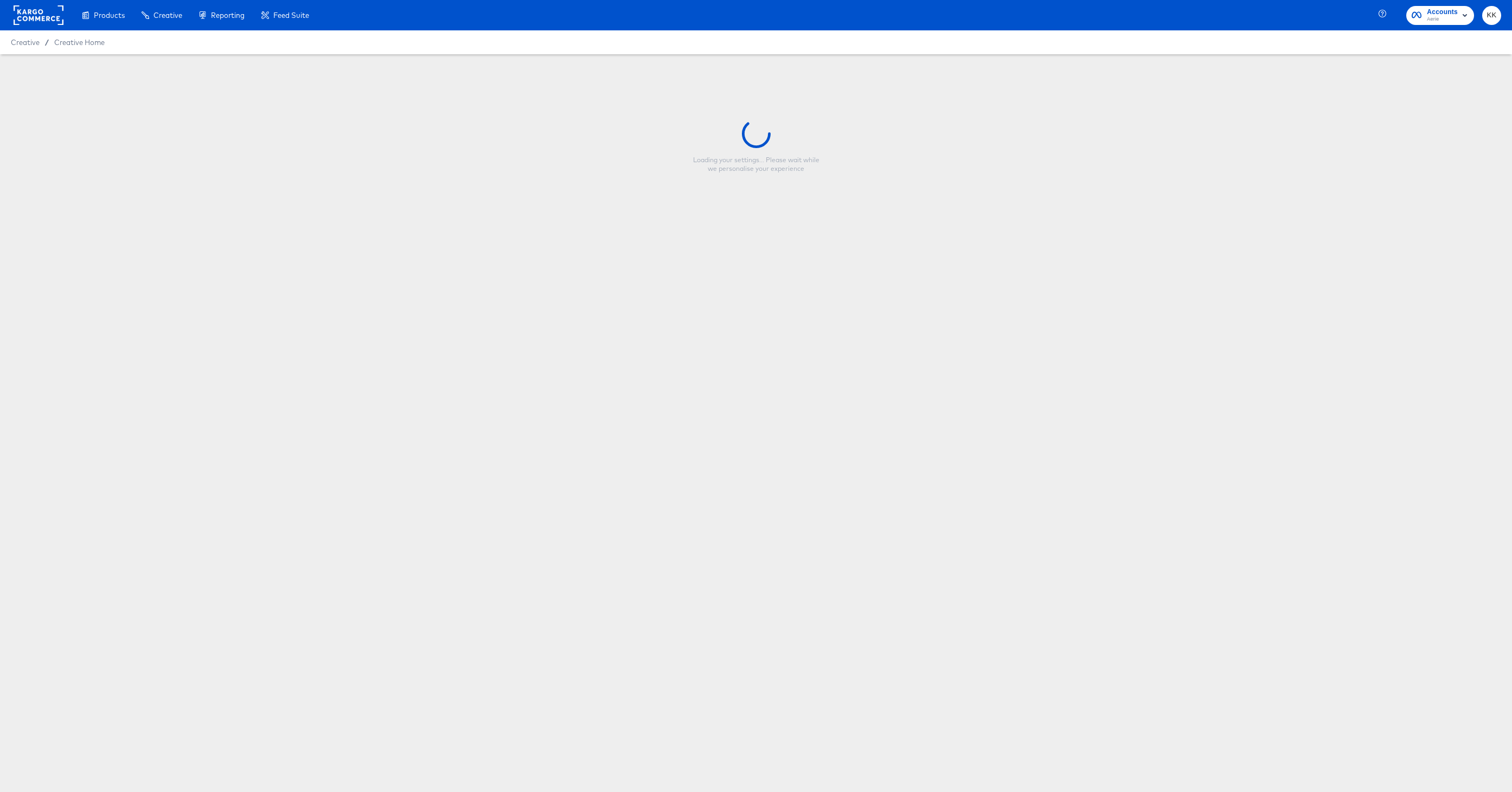
type input "HOL1 - Multi Image + Promo - Meta 1x1"
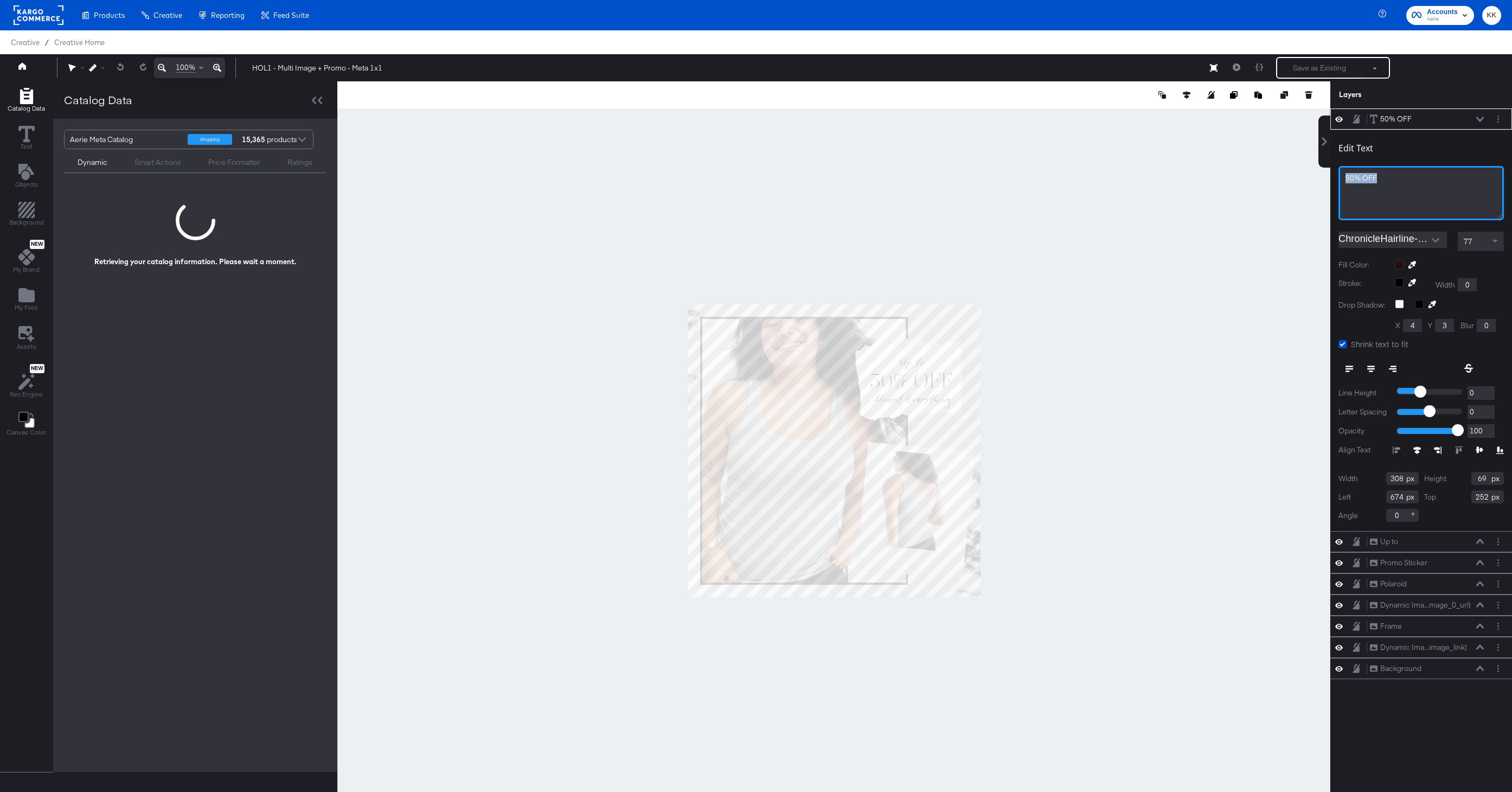
drag, startPoint x: 1381, startPoint y: 175, endPoint x: 1302, endPoint y: 175, distance: 79.0
click at [1302, 109] on div "Catalog Data Text Objects Background New My Brand My Files Assets New Rec Engin…" at bounding box center [756, 94] width 1512 height 27
click at [1085, 333] on div at bounding box center [833, 449] width 993 height 738
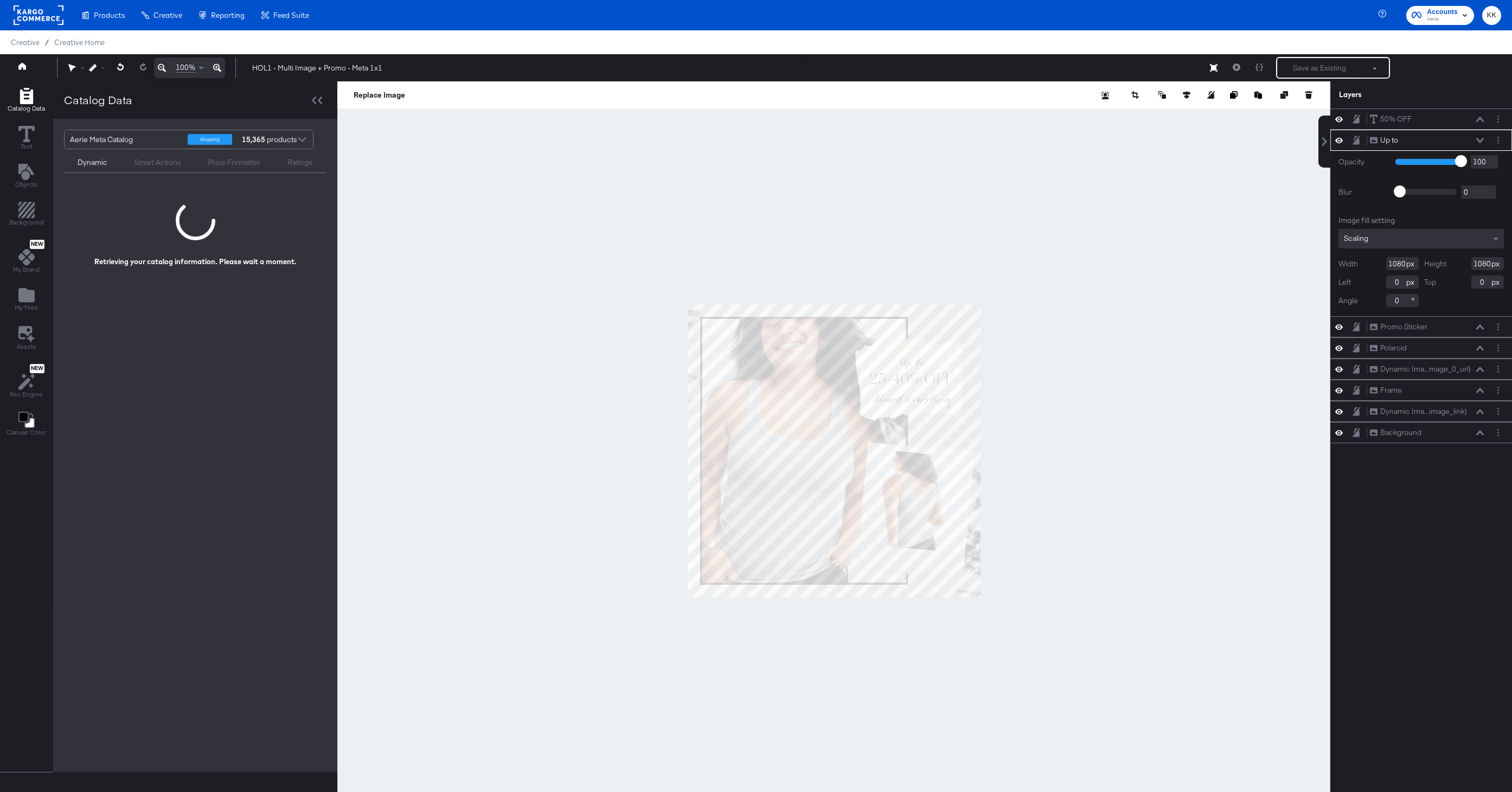
click at [217, 70] on icon at bounding box center [217, 68] width 8 height 8
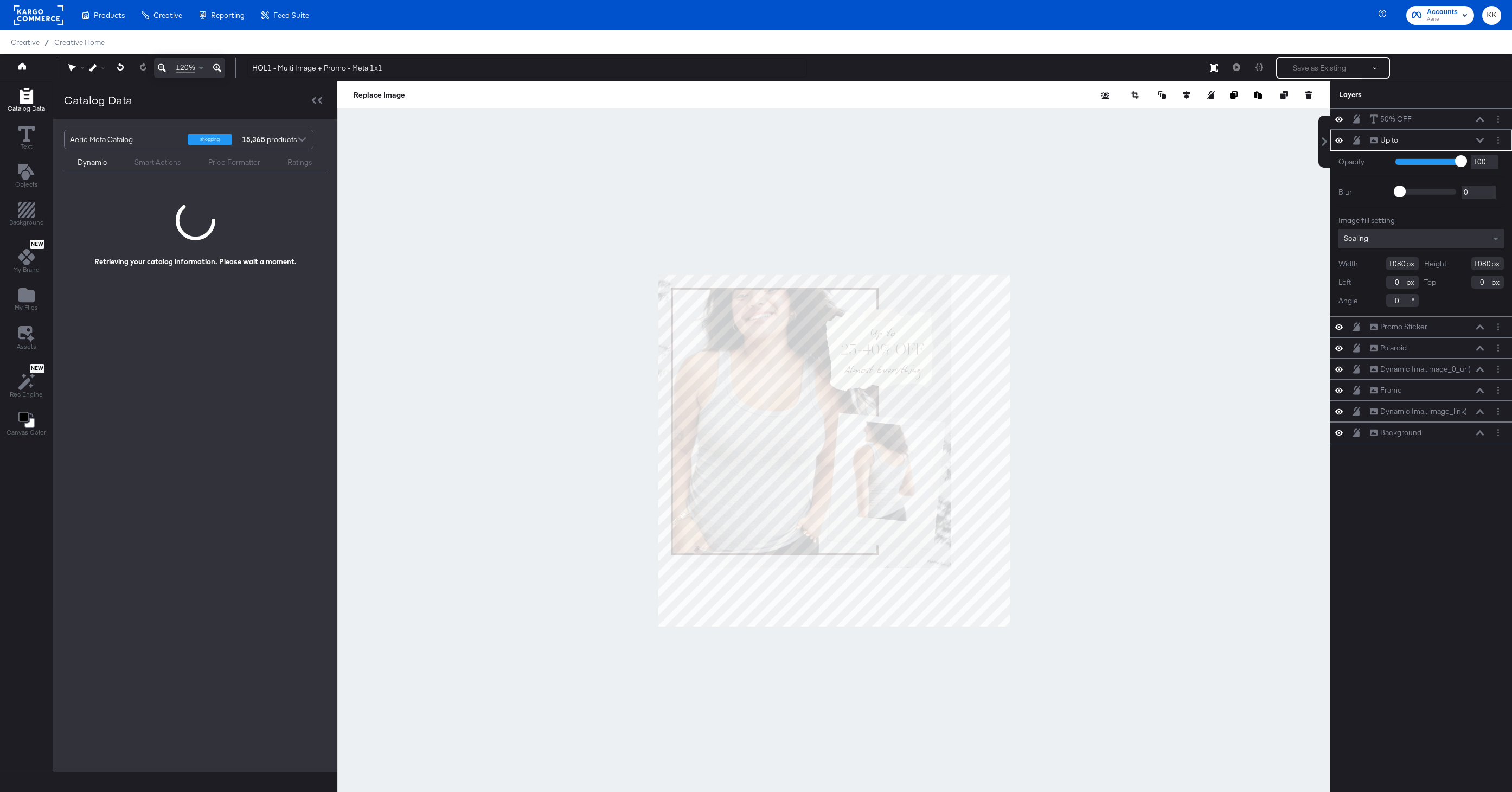
click at [217, 70] on icon at bounding box center [217, 68] width 8 height 8
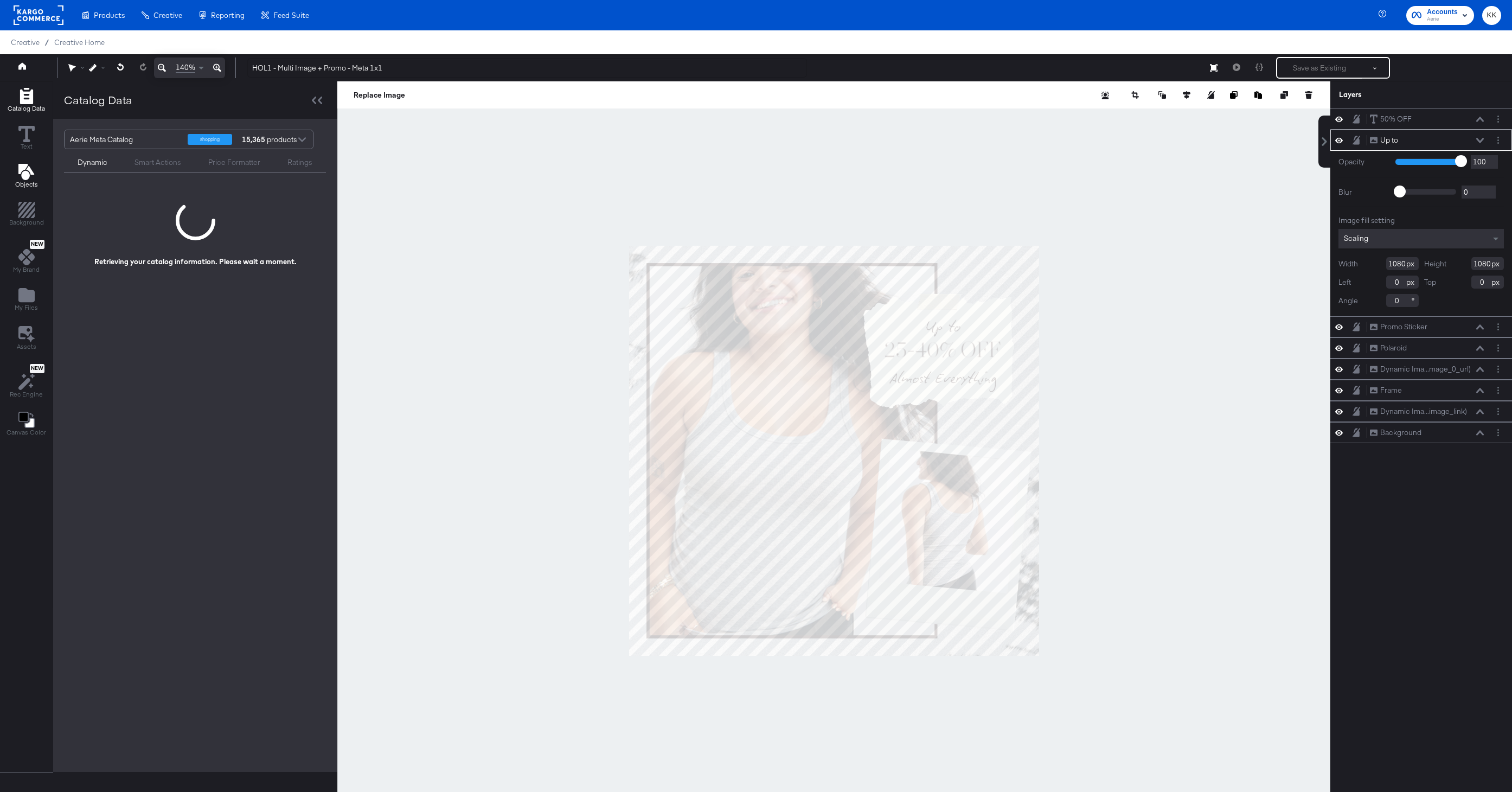
click at [23, 167] on icon "Add Text" at bounding box center [25, 172] width 15 height 16
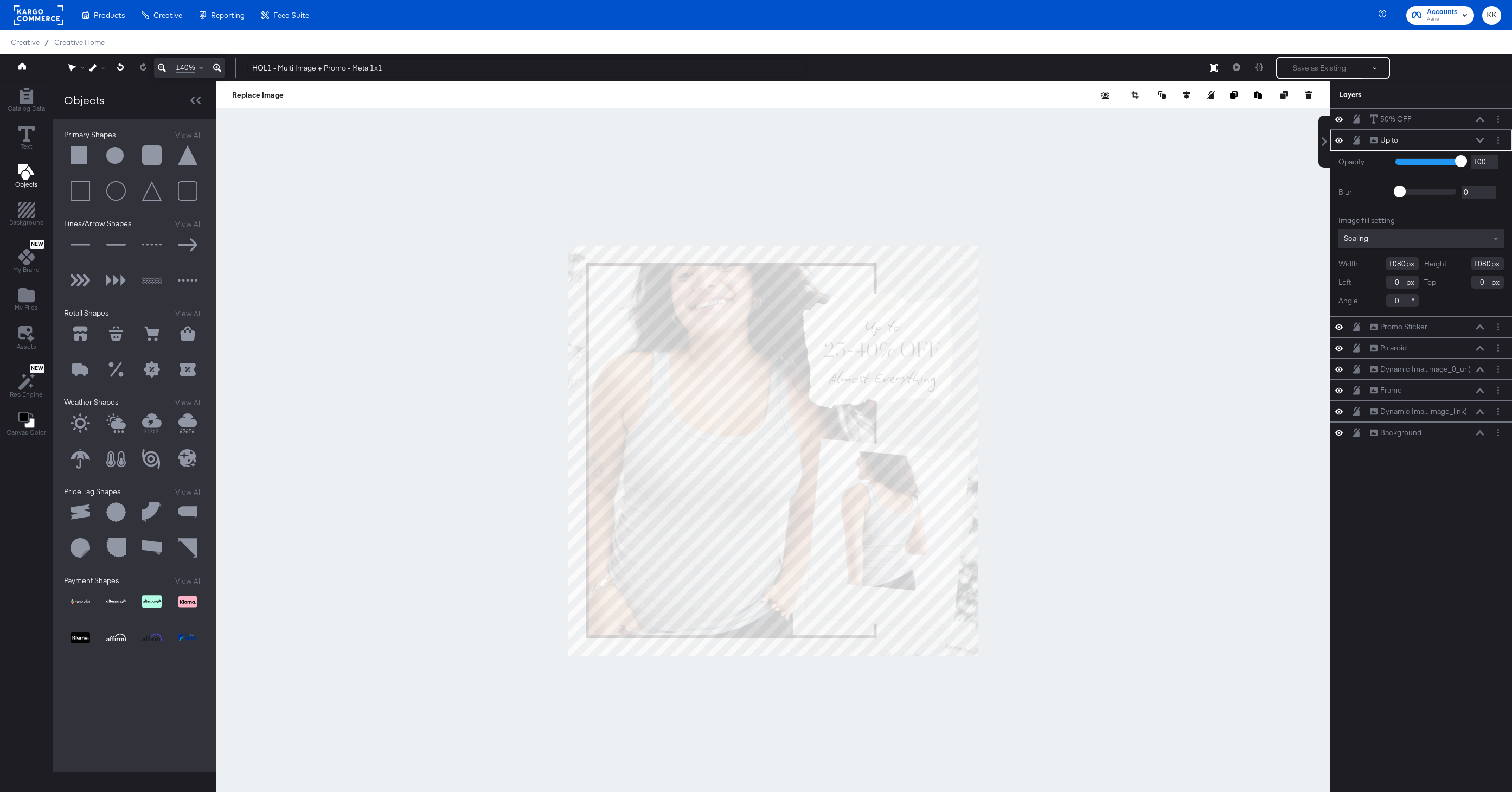
click at [79, 155] on button at bounding box center [80, 155] width 32 height 32
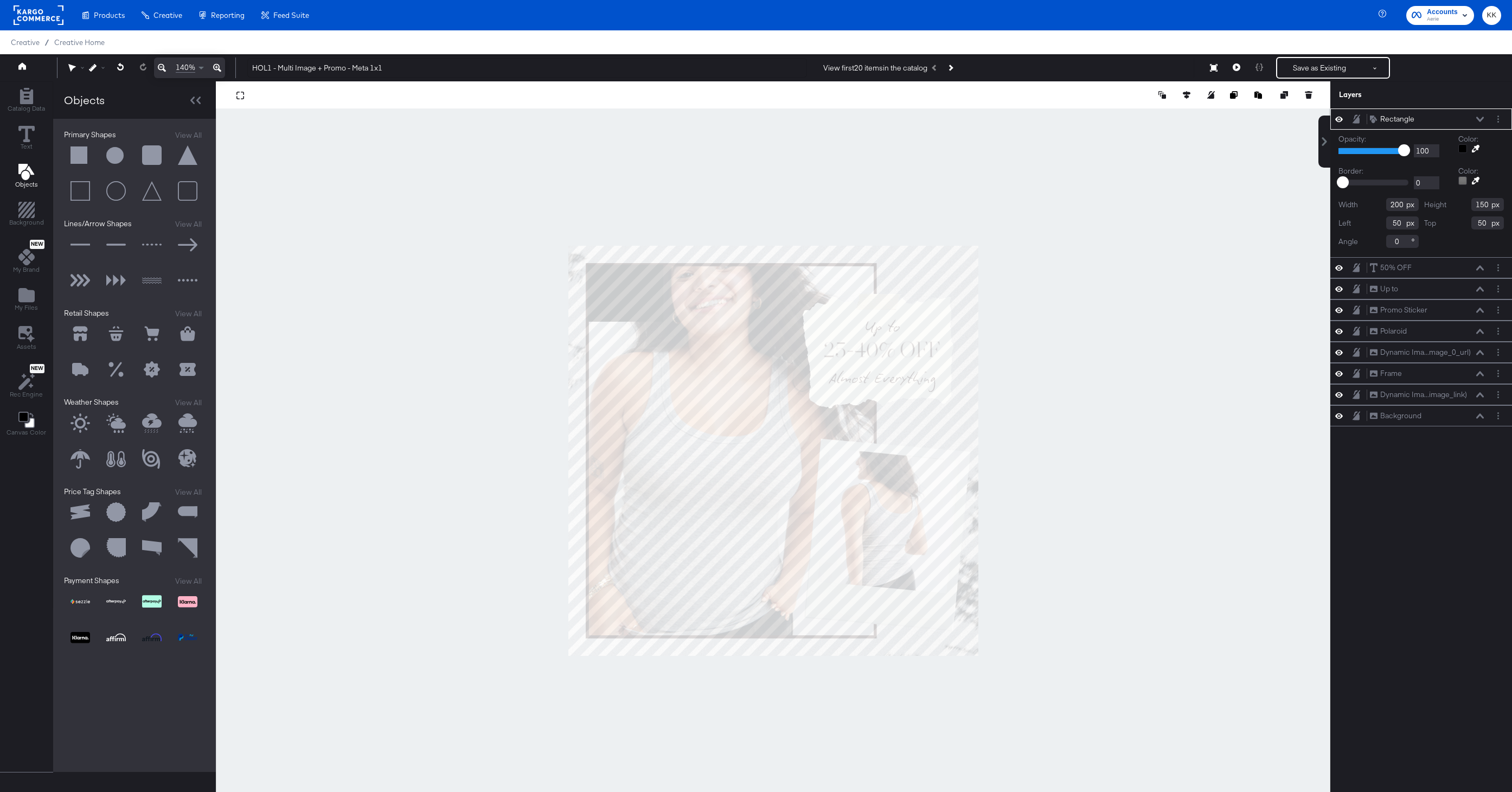
click at [1478, 144] on div at bounding box center [1475, 148] width 17 height 9
click at [922, 320] on div at bounding box center [773, 449] width 1114 height 738
click at [1477, 179] on icon at bounding box center [1476, 181] width 7 height 7
click at [915, 324] on div at bounding box center [773, 449] width 1114 height 738
type input "136"
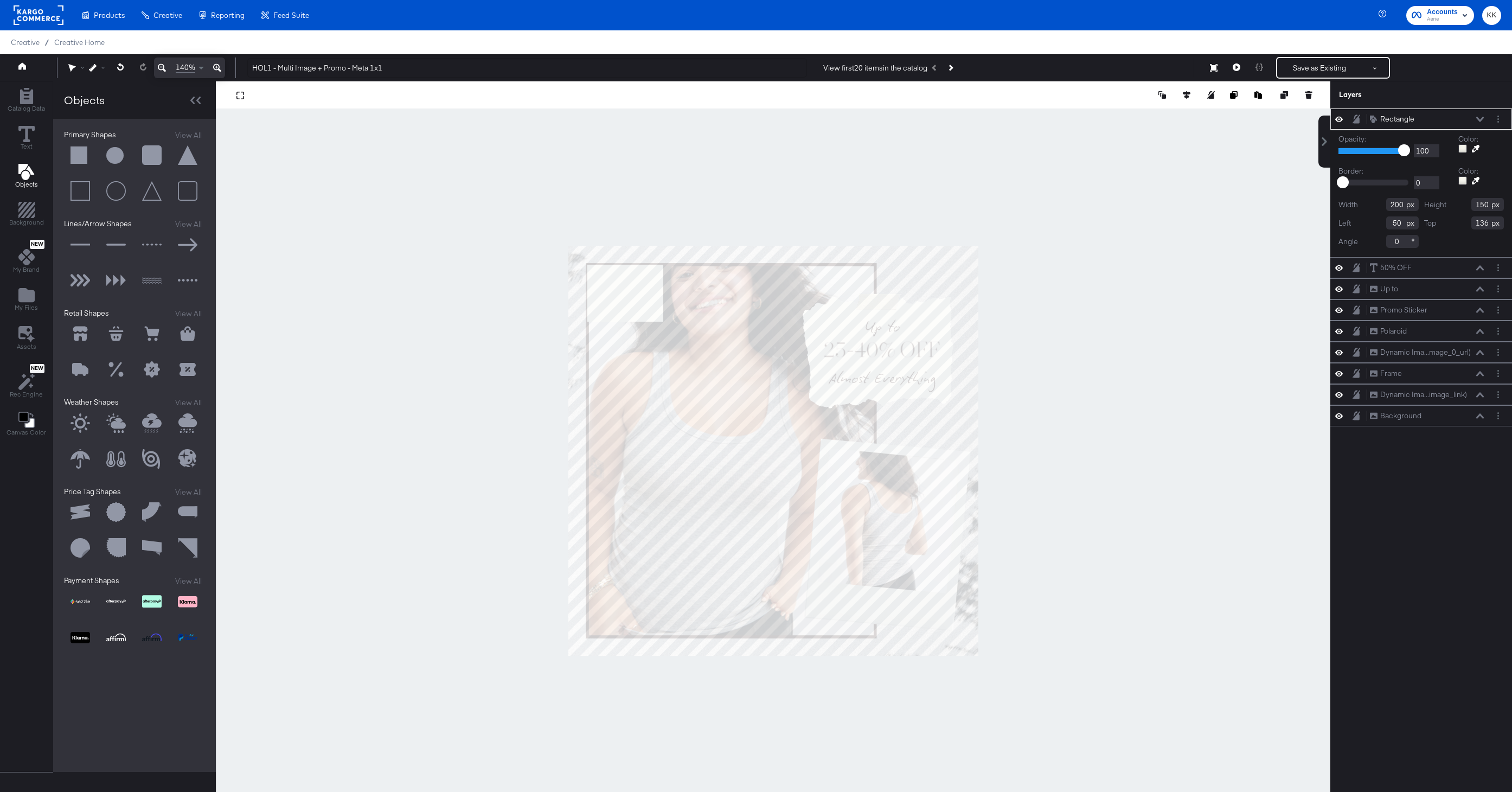
type input "64"
type input "727"
type input "188"
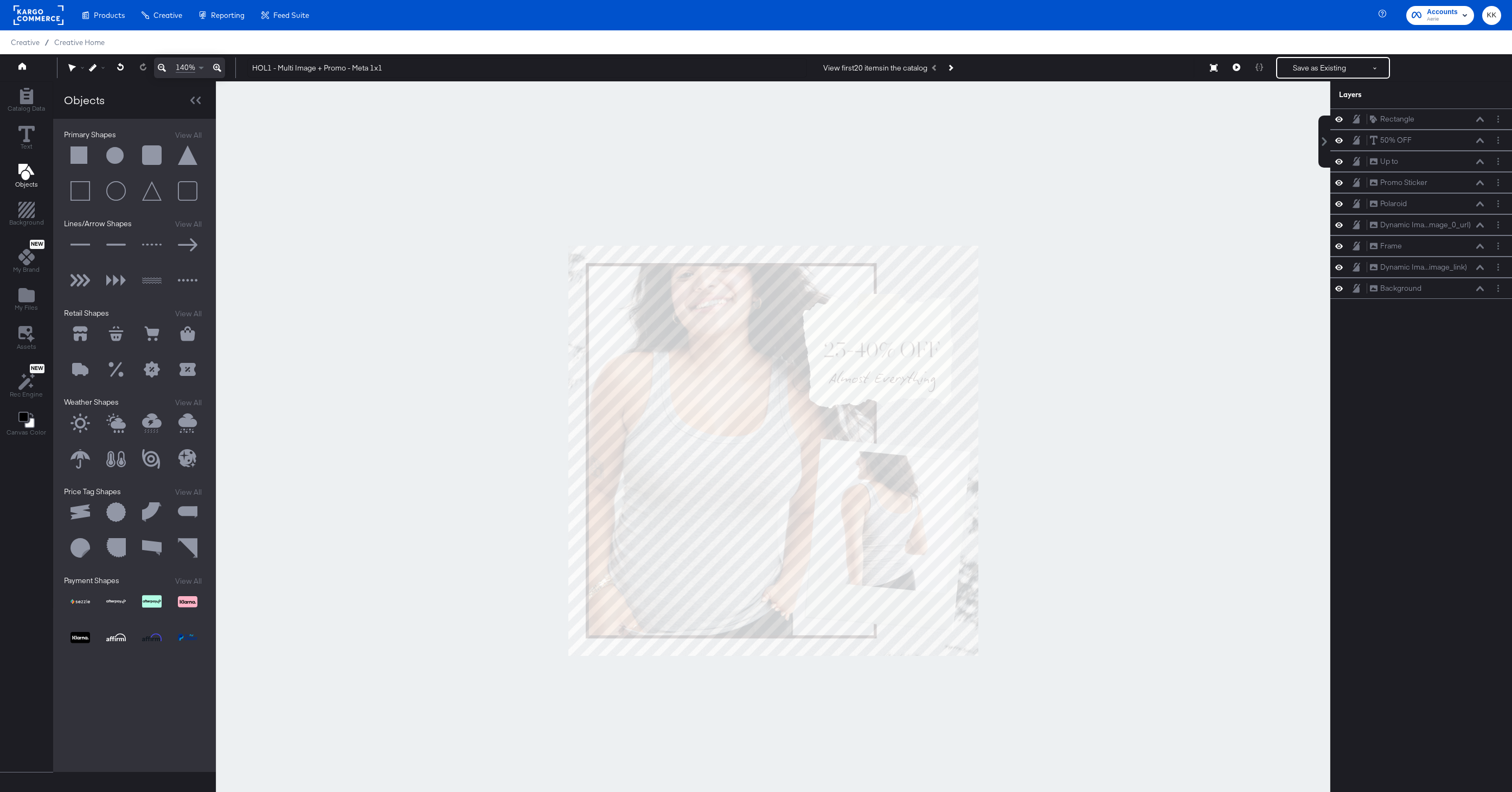
click at [1092, 281] on div at bounding box center [773, 449] width 1114 height 738
click at [337, 66] on input "HOL1 - Multi Image + Promo - Meta 1x1" at bounding box center [526, 68] width 560 height 20
click at [353, 152] on div at bounding box center [773, 449] width 1114 height 738
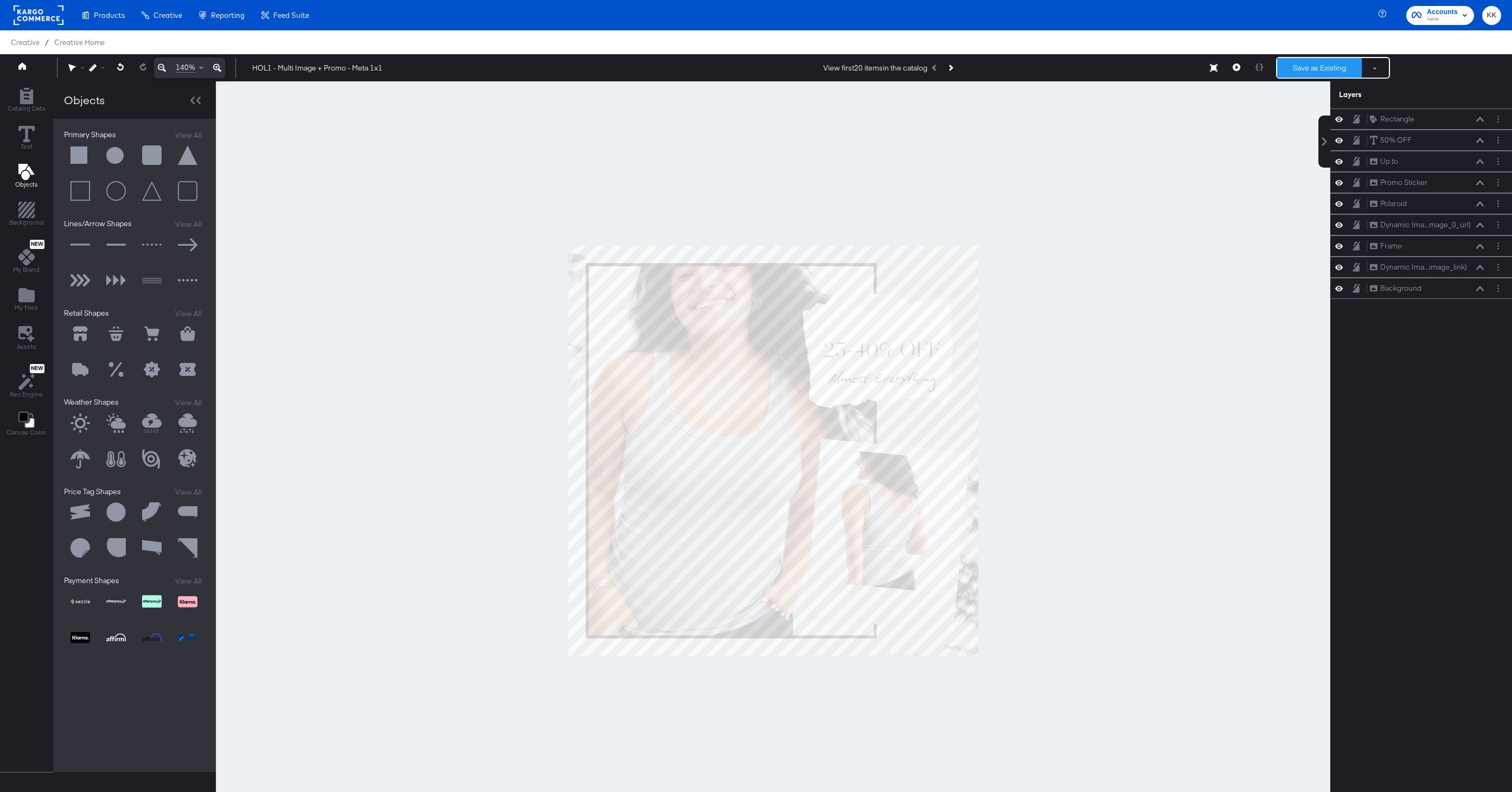
click at [1295, 62] on button "Save as Existing" at bounding box center [1319, 68] width 84 height 19
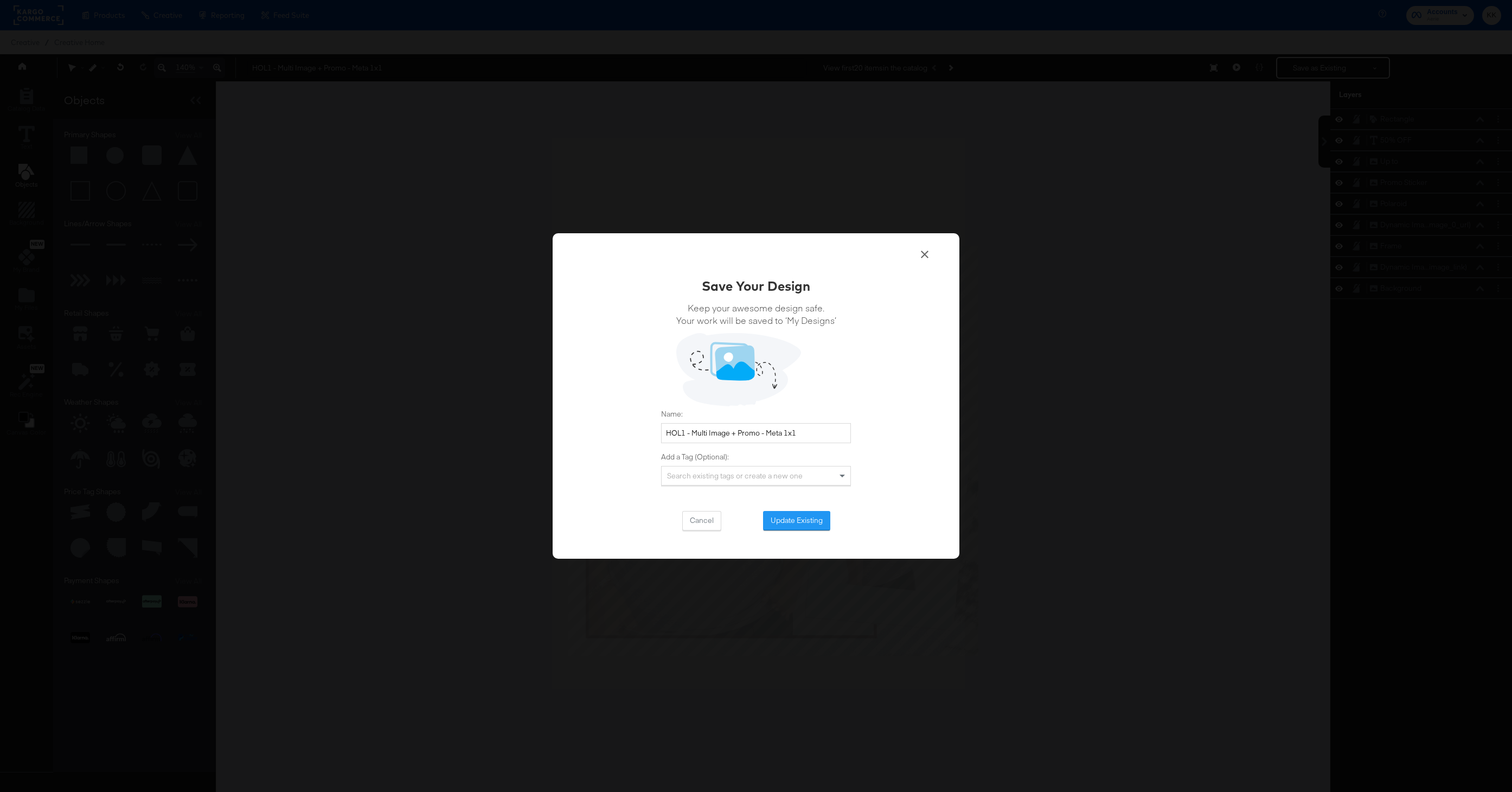
click at [783, 507] on div "Save Your Design Keep your awesome design safe. Your work will be saved to ‘My …" at bounding box center [756, 402] width 190 height 253
click at [810, 511] on div "Cancel Update Existing" at bounding box center [756, 521] width 190 height 19
click at [807, 516] on button "Update Existing" at bounding box center [796, 521] width 67 height 19
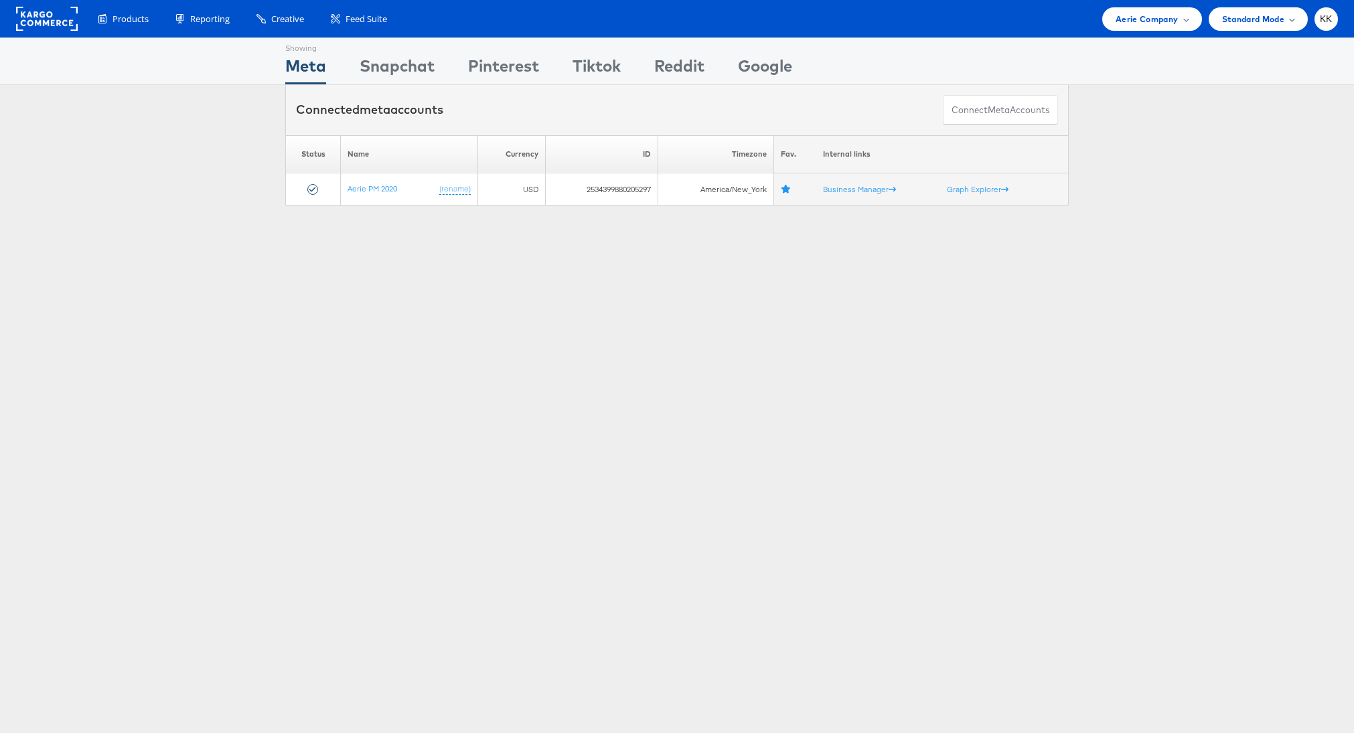
click at [1142, 36] on div "Products Product Catalogs Enhance Your Product Catalog, Map Them to Publishers,…" at bounding box center [677, 18] width 1354 height 37
click at [1142, 18] on span "Aerie Company" at bounding box center [1146, 19] width 62 height 14
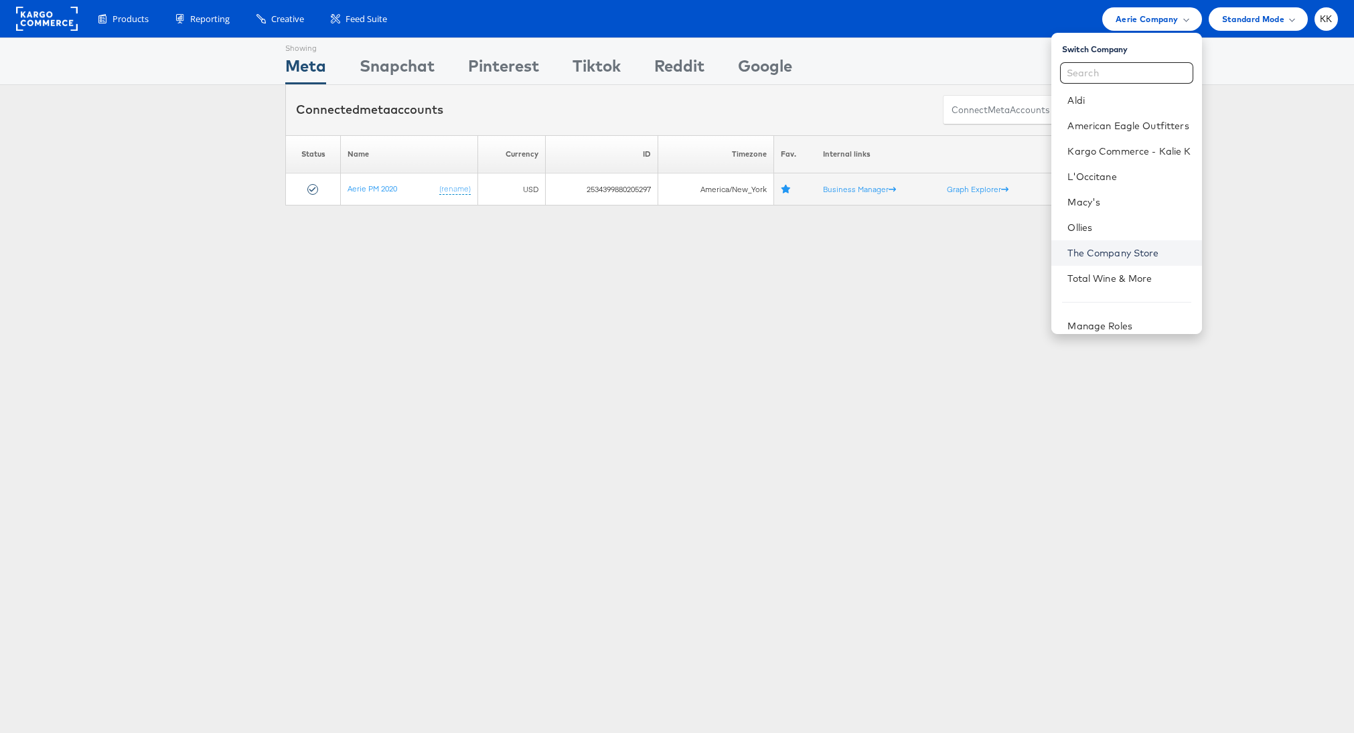
click at [1125, 253] on link "The Company Store" at bounding box center [1128, 252] width 123 height 13
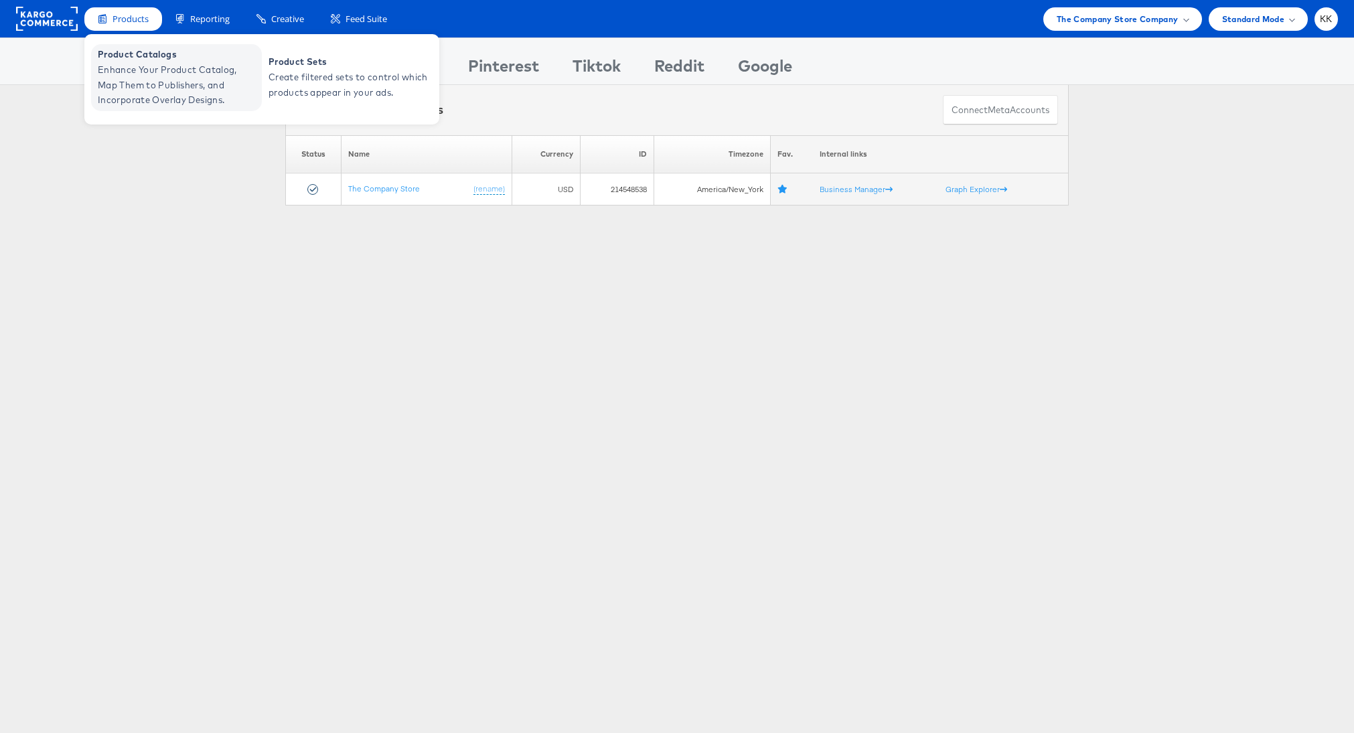
click at [134, 66] on span "Enhance Your Product Catalog, Map Them to Publishers, and Incorporate Overlay D…" at bounding box center [178, 85] width 161 height 46
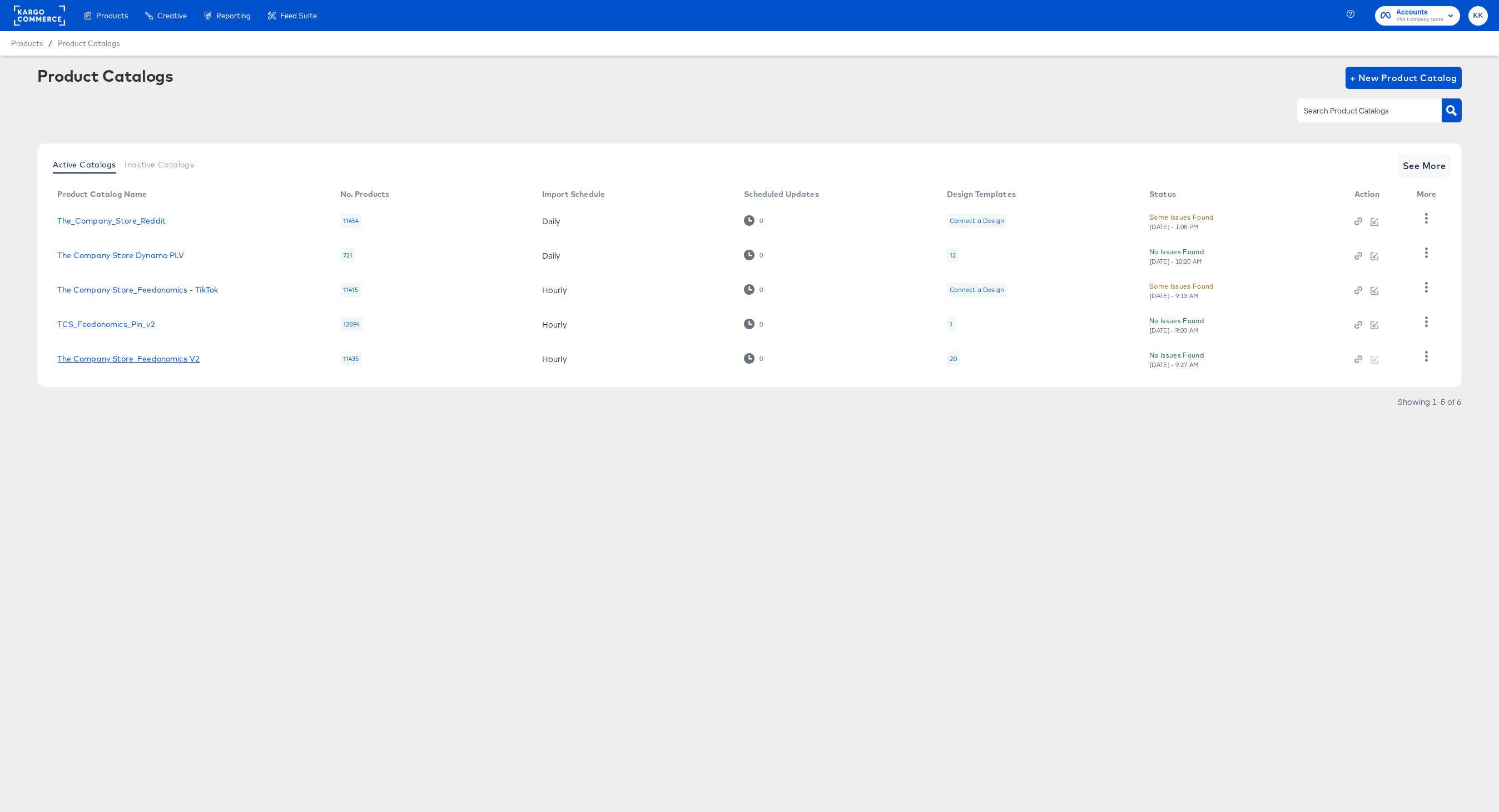
click at [187, 361] on link "The Company Store_Feedonomics V2" at bounding box center [128, 358] width 142 height 9
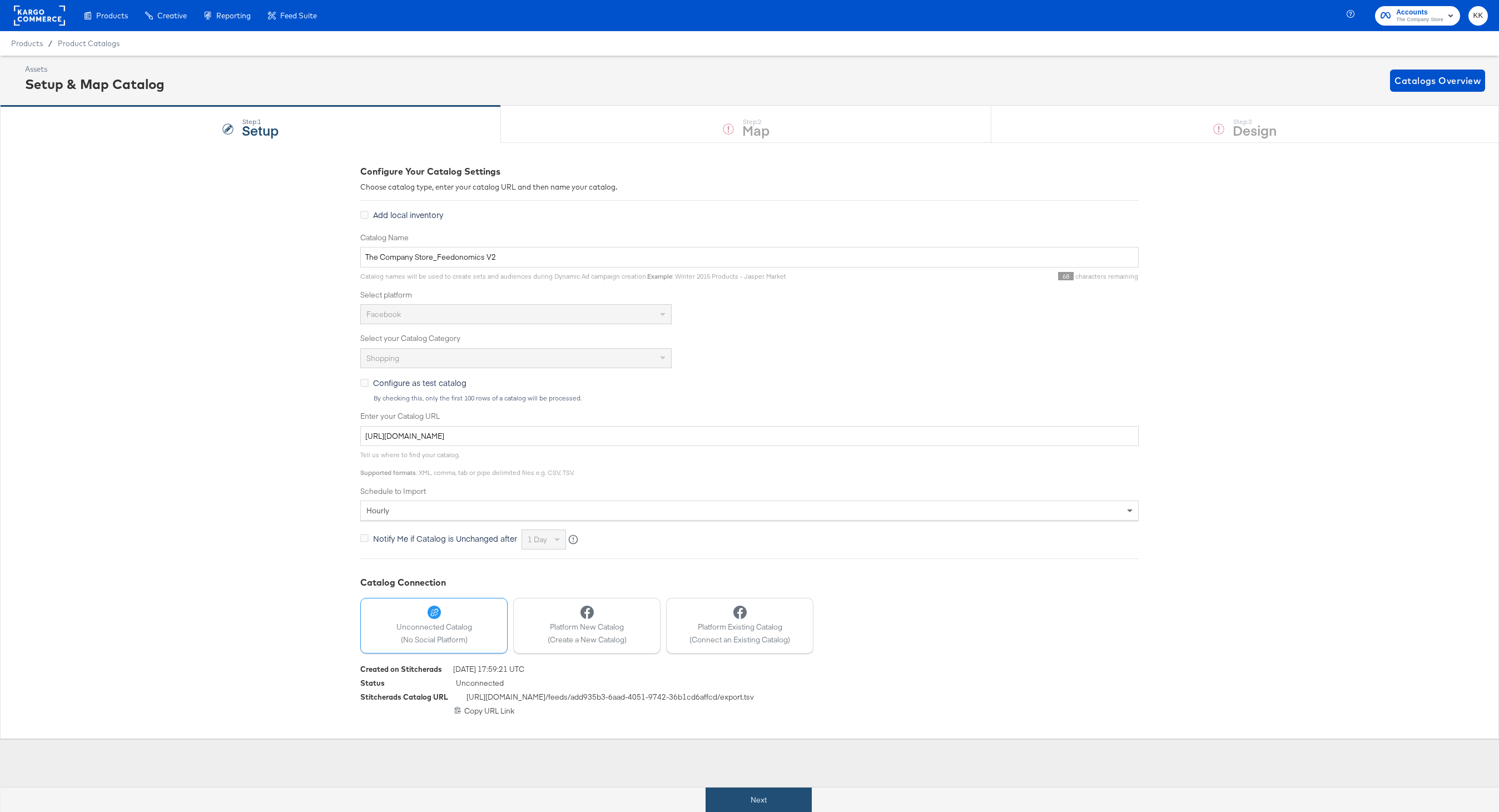
click at [732, 792] on button "Next" at bounding box center [759, 800] width 106 height 25
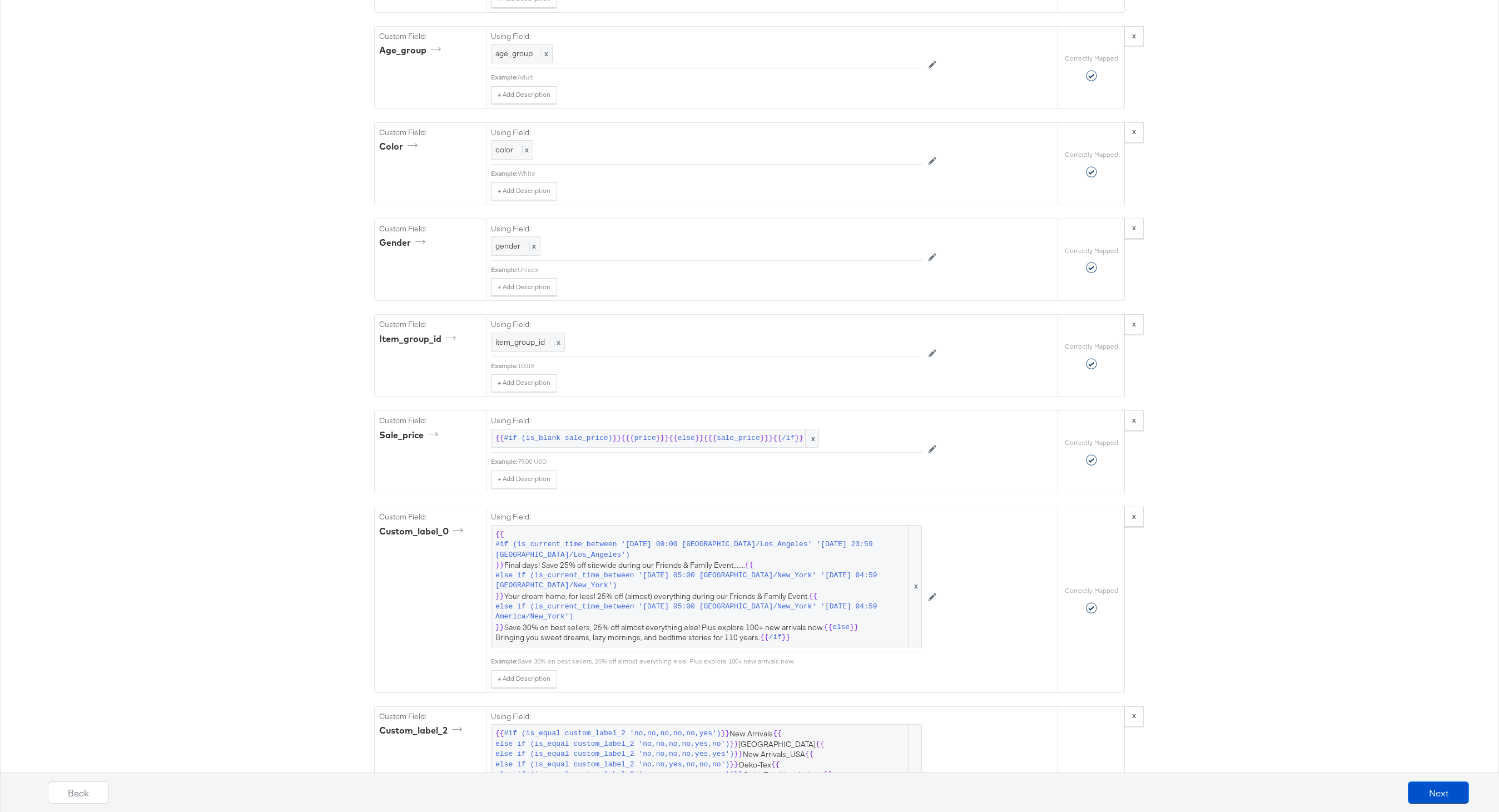
scroll to position [1786, 0]
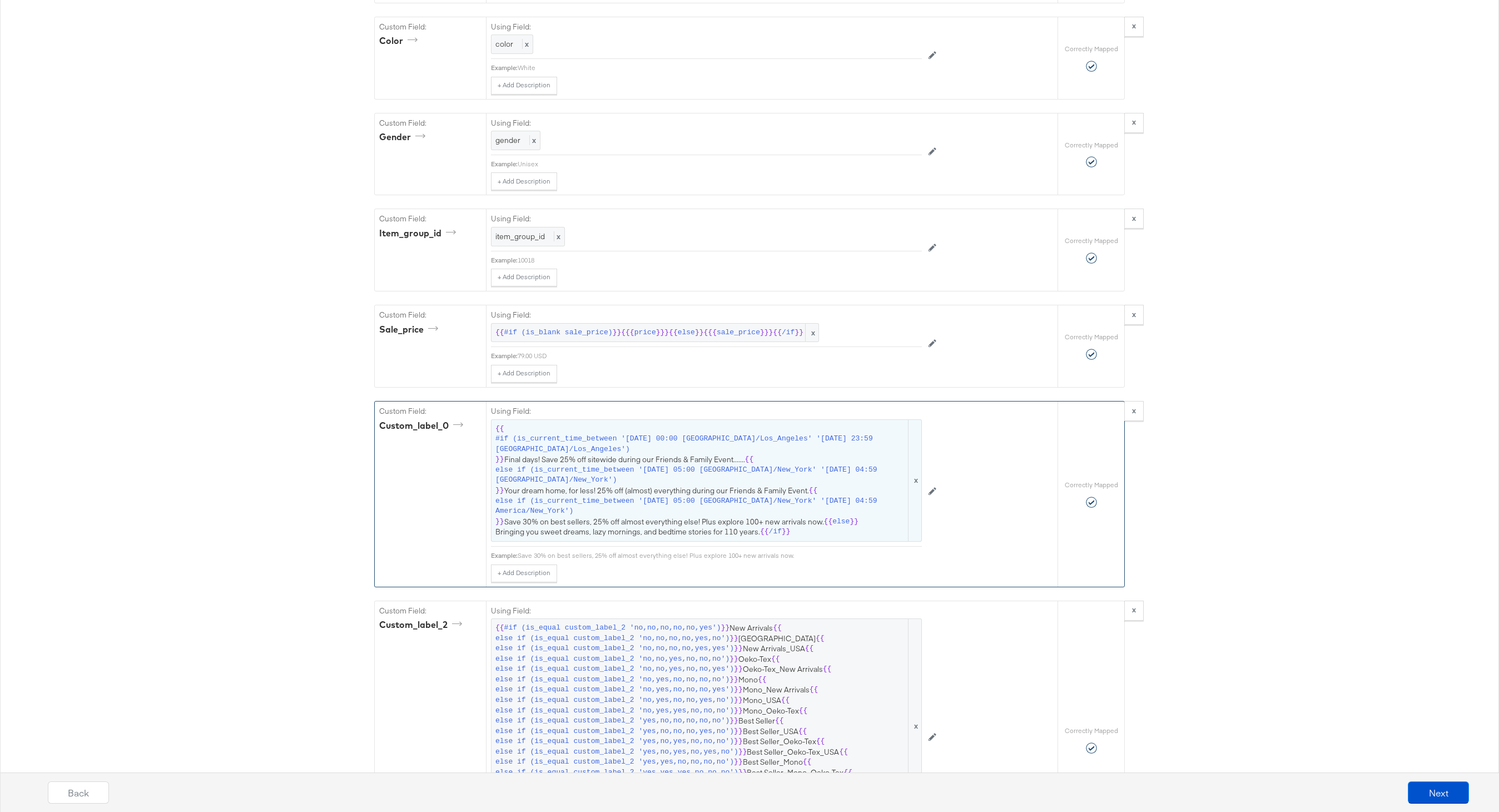
click at [714, 497] on span "else if (is_current_time_between '[DATE] 05:00 [GEOGRAPHIC_DATA]/New_York' '[DA…" at bounding box center [701, 506] width 411 height 21
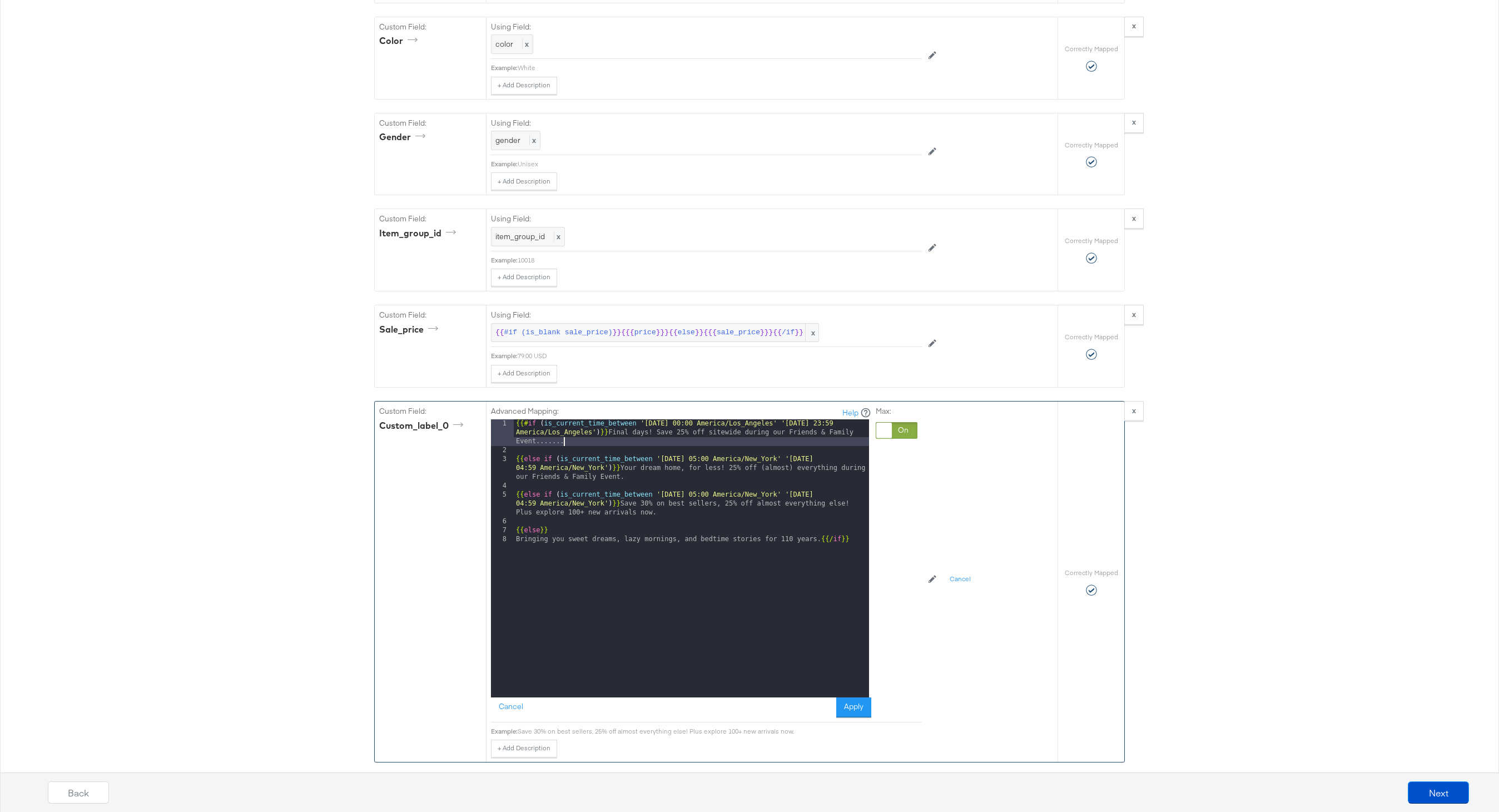
click at [666, 442] on div "{{# if ( is_current_time_between '[DATE] 00:00 America/Los_Angeles' '[DATE] 23:…" at bounding box center [692, 576] width 355 height 314
click at [850, 713] on button "Apply" at bounding box center [854, 707] width 35 height 20
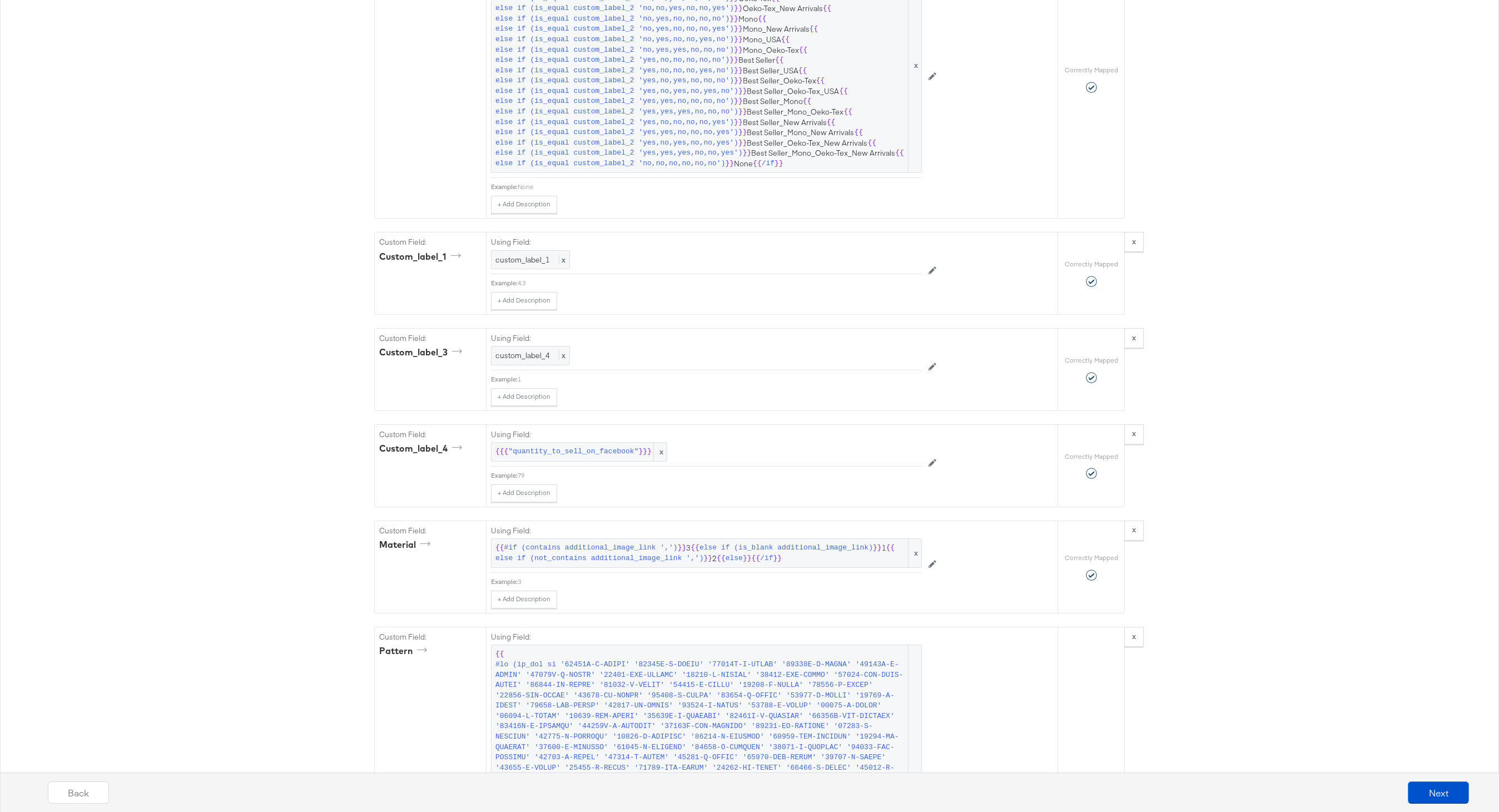
scroll to position [2455, 0]
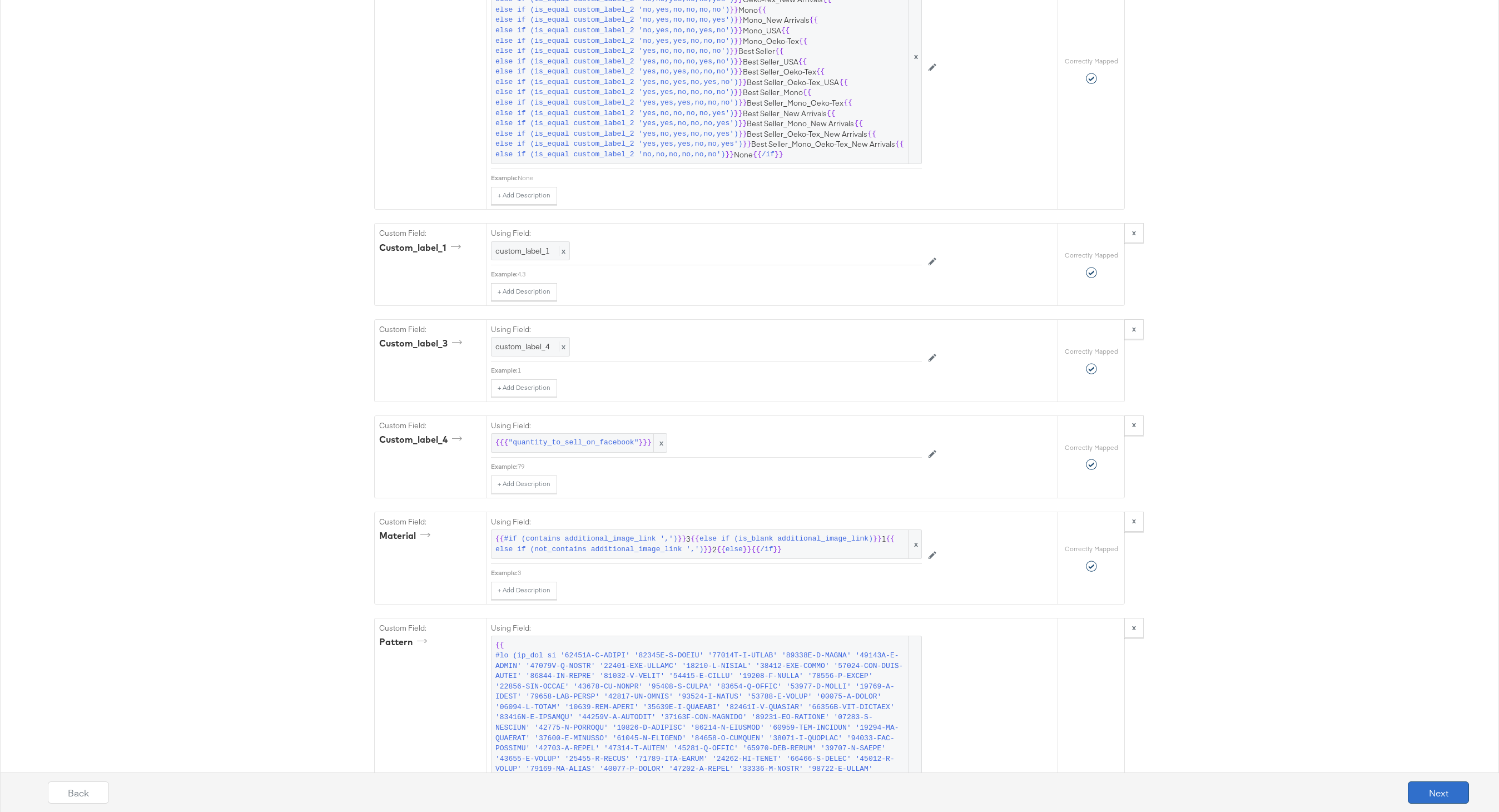
click at [1418, 790] on button "Next" at bounding box center [1438, 792] width 61 height 22
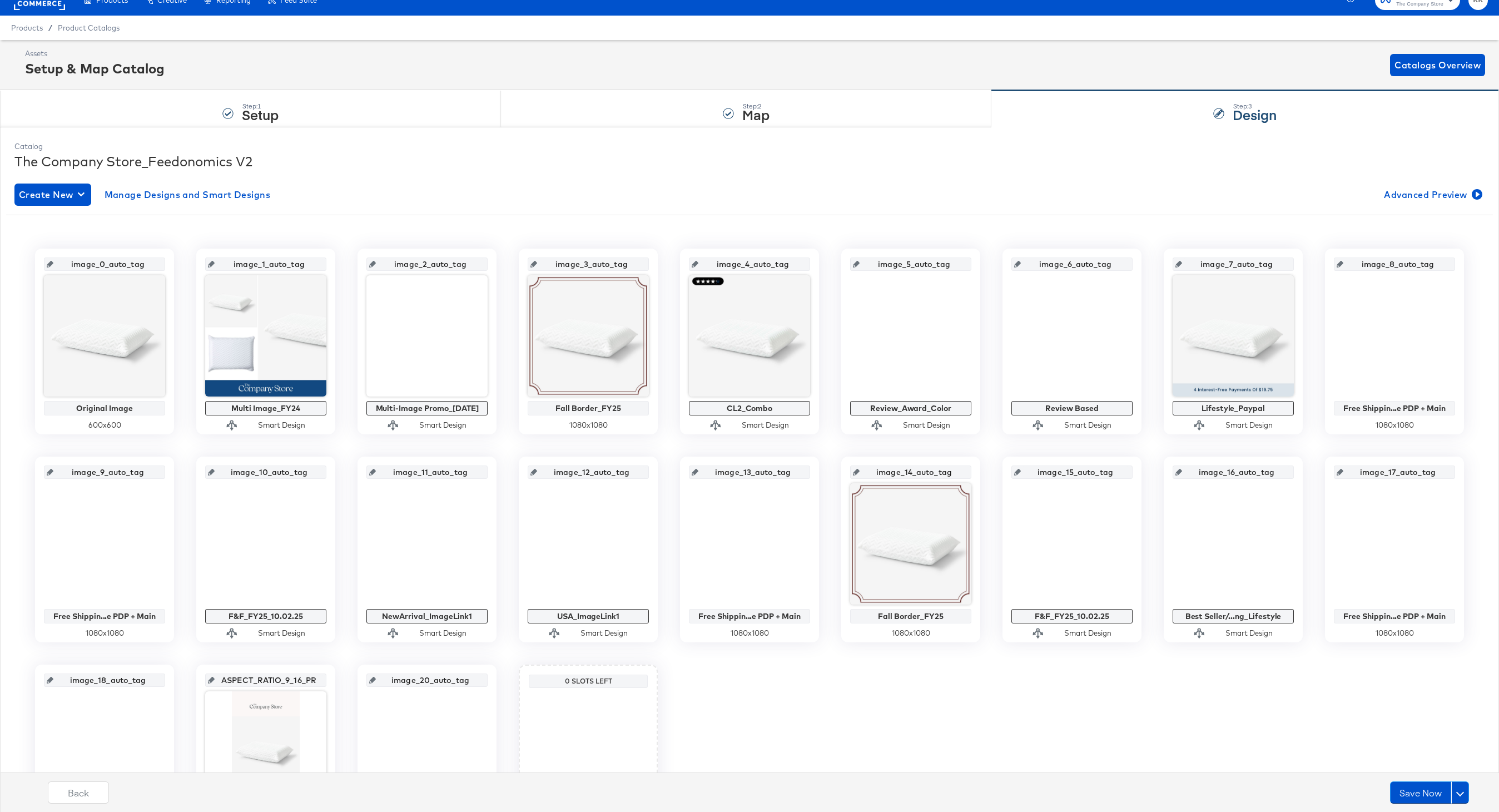
scroll to position [22, 0]
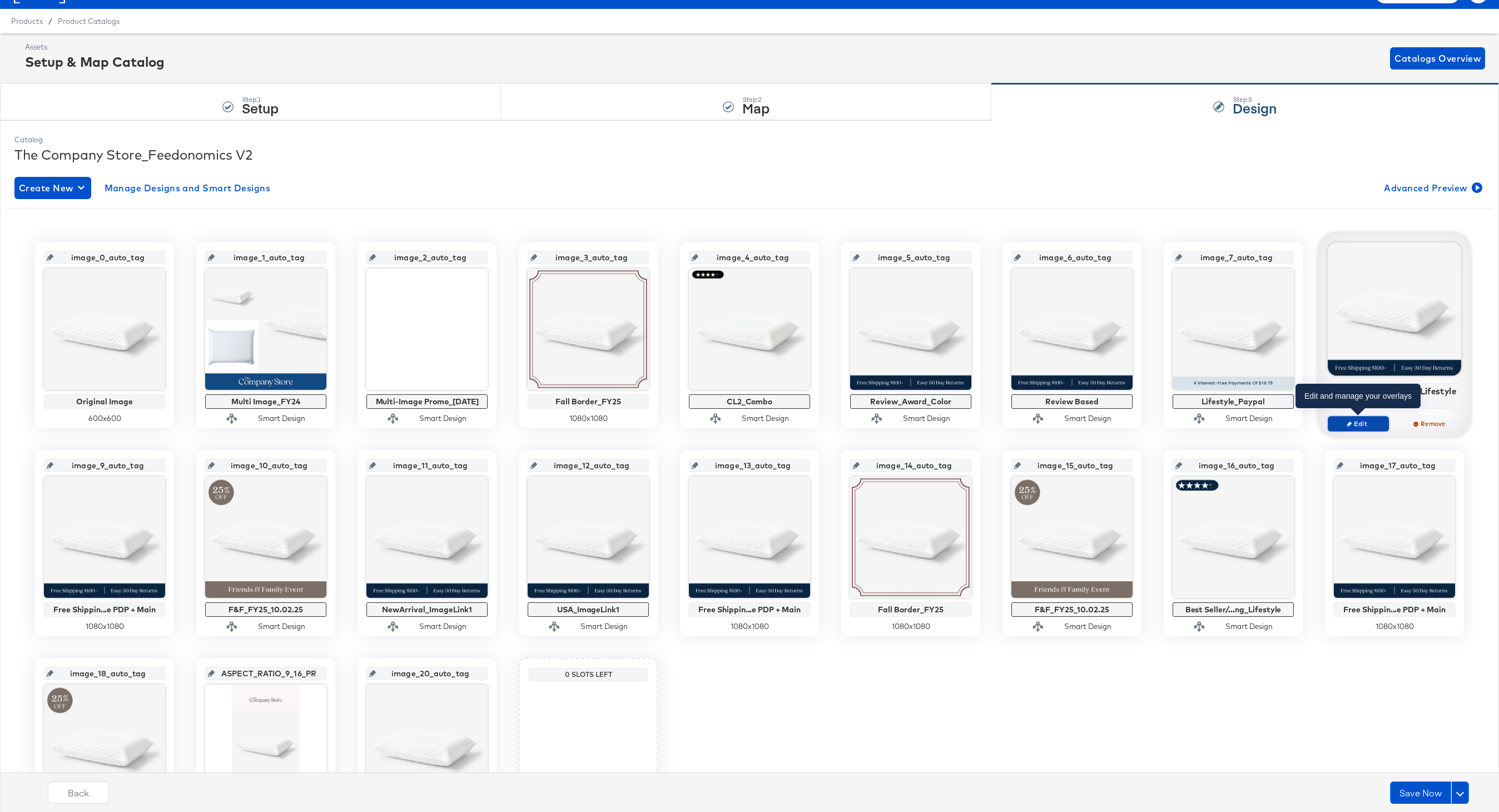
click at [1359, 424] on span "Edit" at bounding box center [1359, 423] width 51 height 8
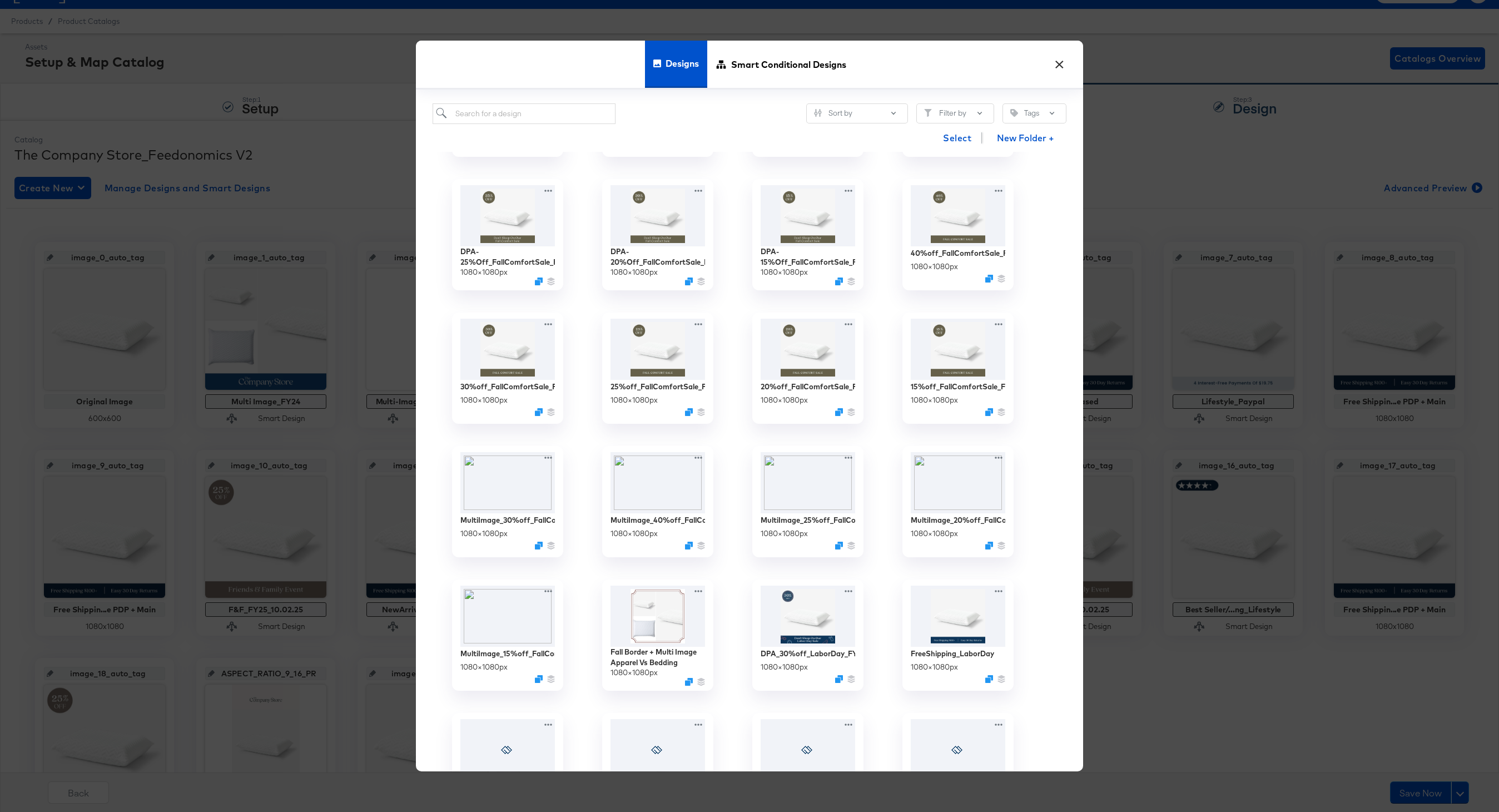
scroll to position [922, 0]
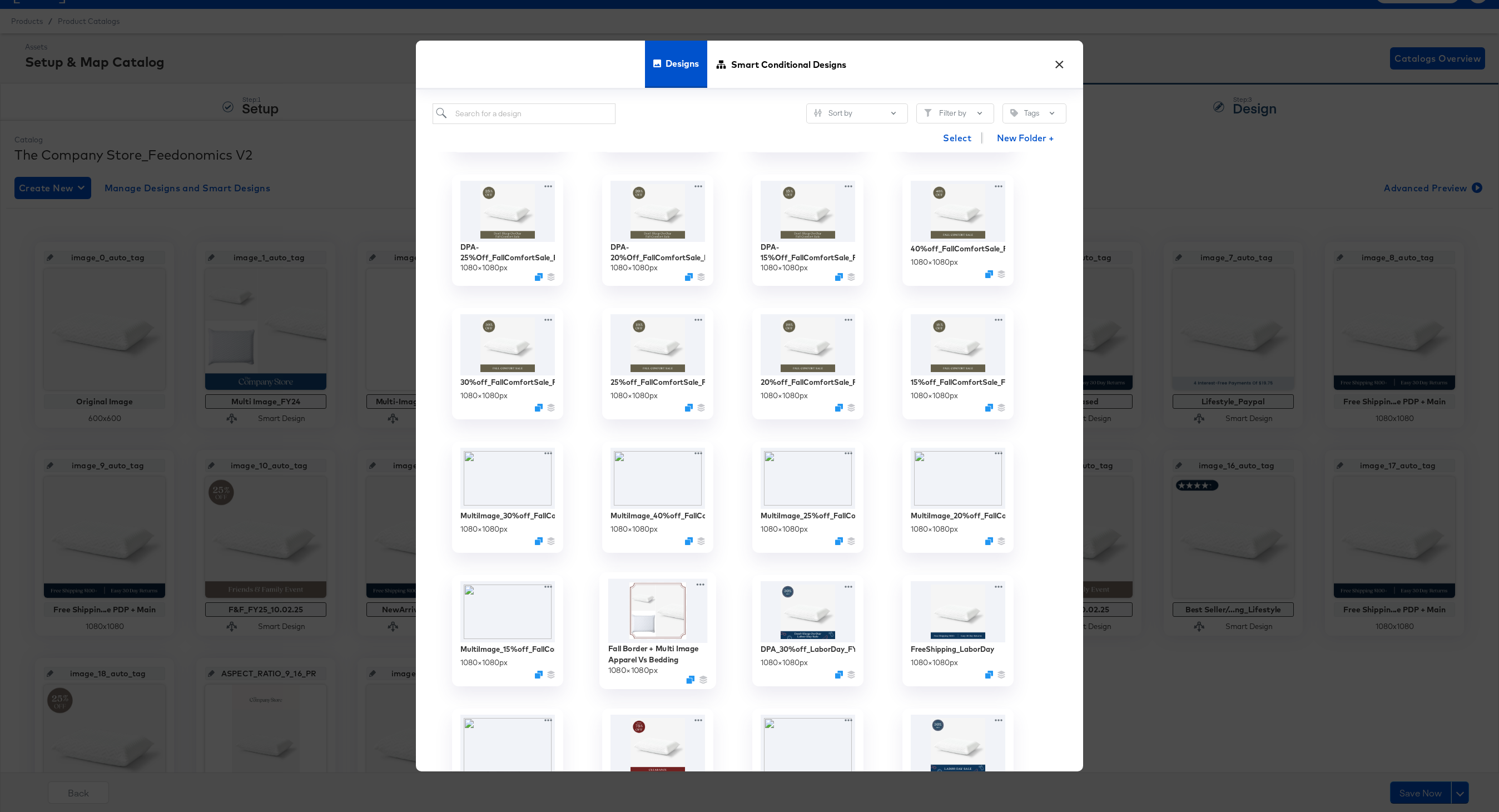
click at [664, 630] on img at bounding box center [658, 611] width 100 height 65
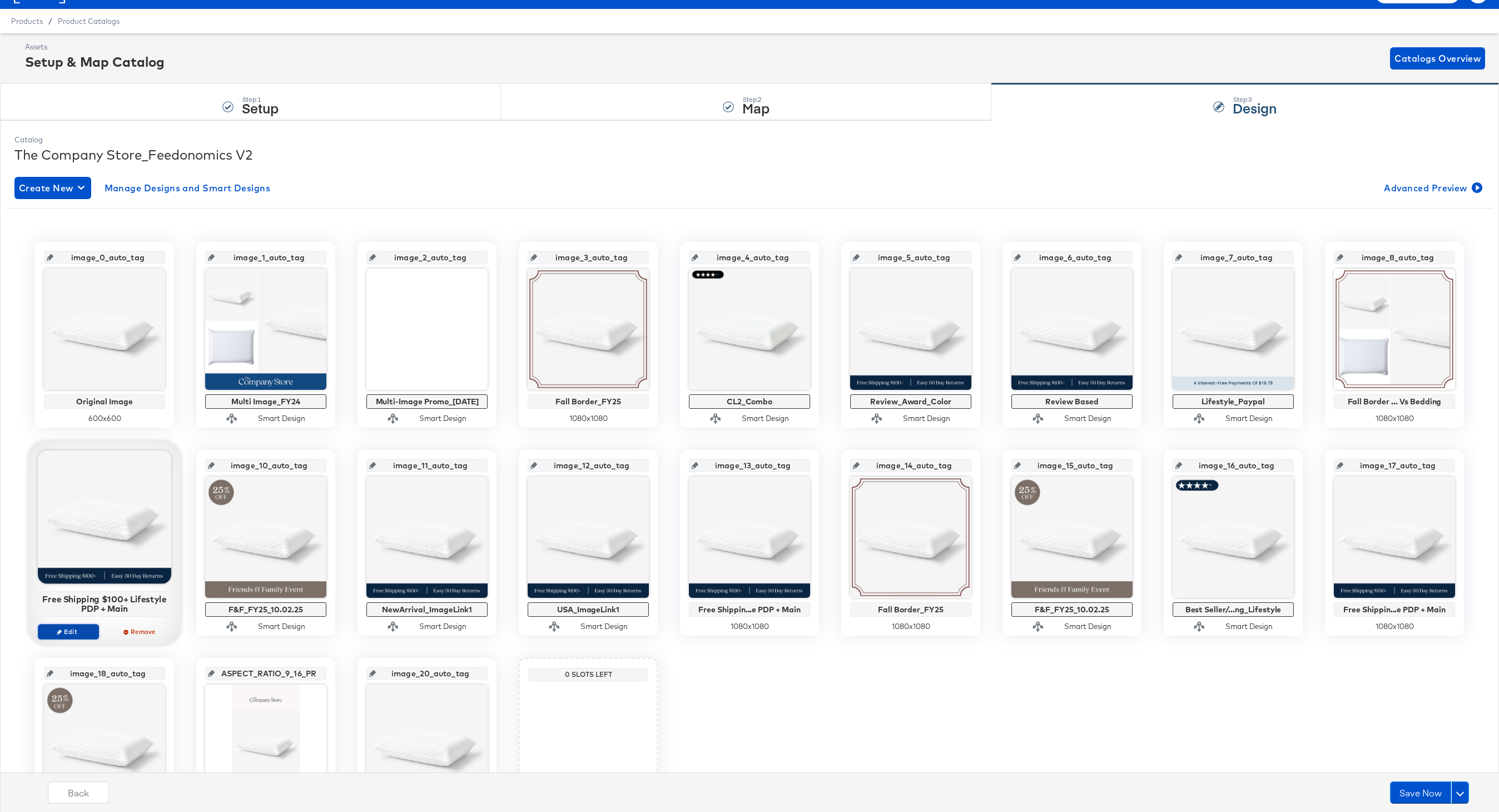
click at [73, 629] on span "Edit" at bounding box center [69, 631] width 51 height 8
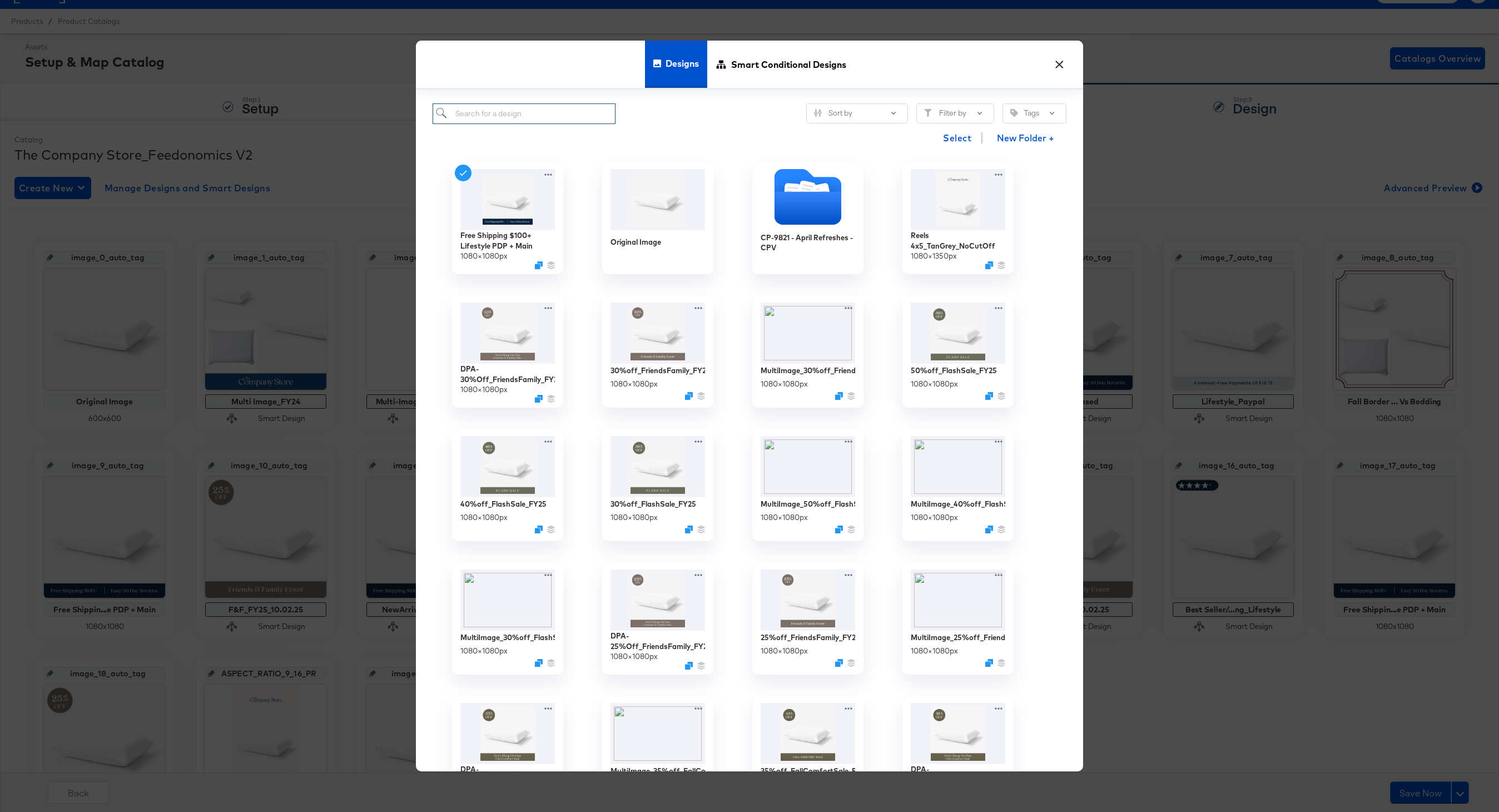
click at [492, 113] on input "search" at bounding box center [524, 114] width 183 height 21
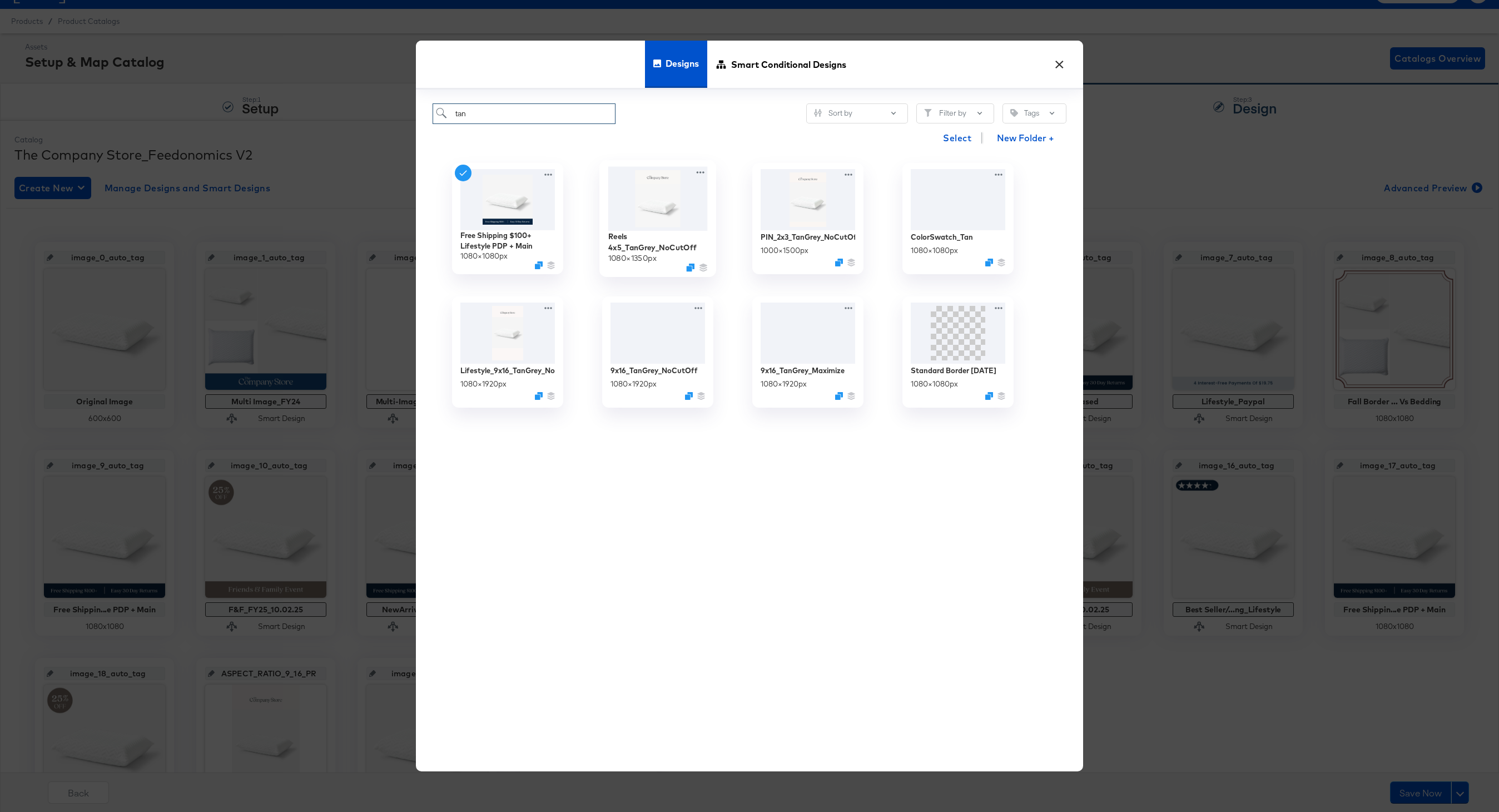
type input "tan"
click at [665, 213] on img at bounding box center [658, 198] width 100 height 64
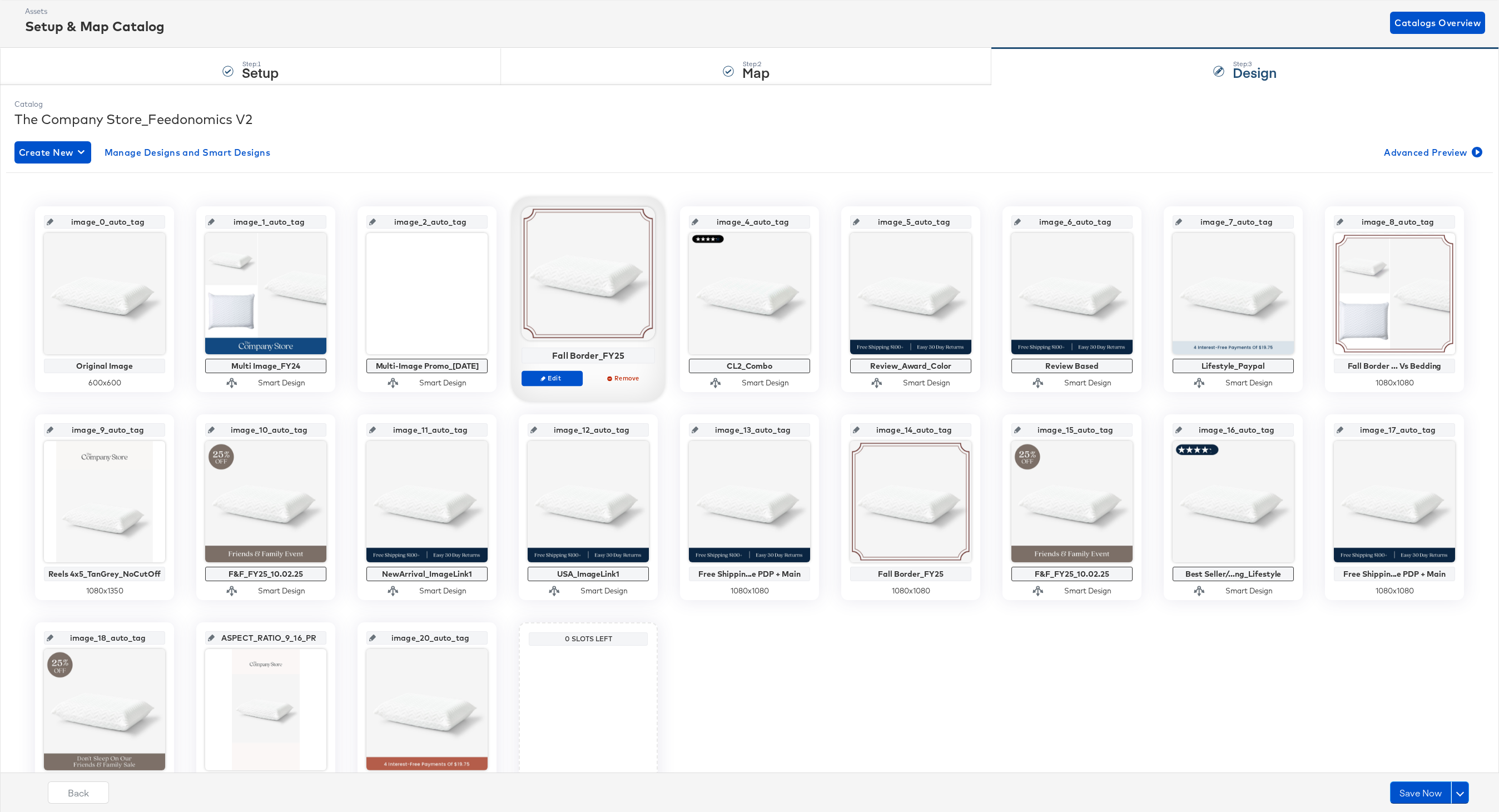
scroll to position [69, 0]
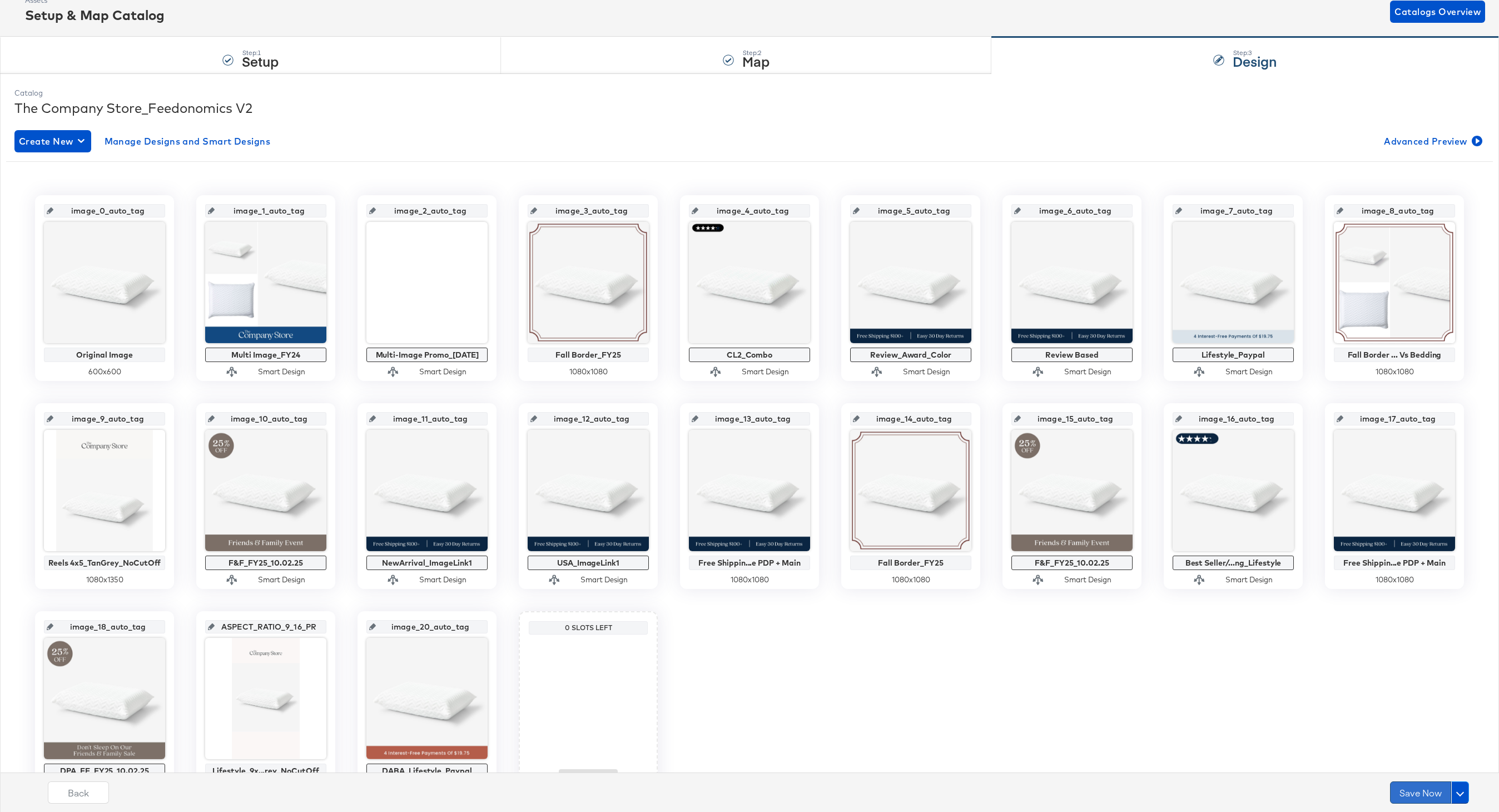
click at [1400, 785] on button "Save Now" at bounding box center [1421, 792] width 61 height 22
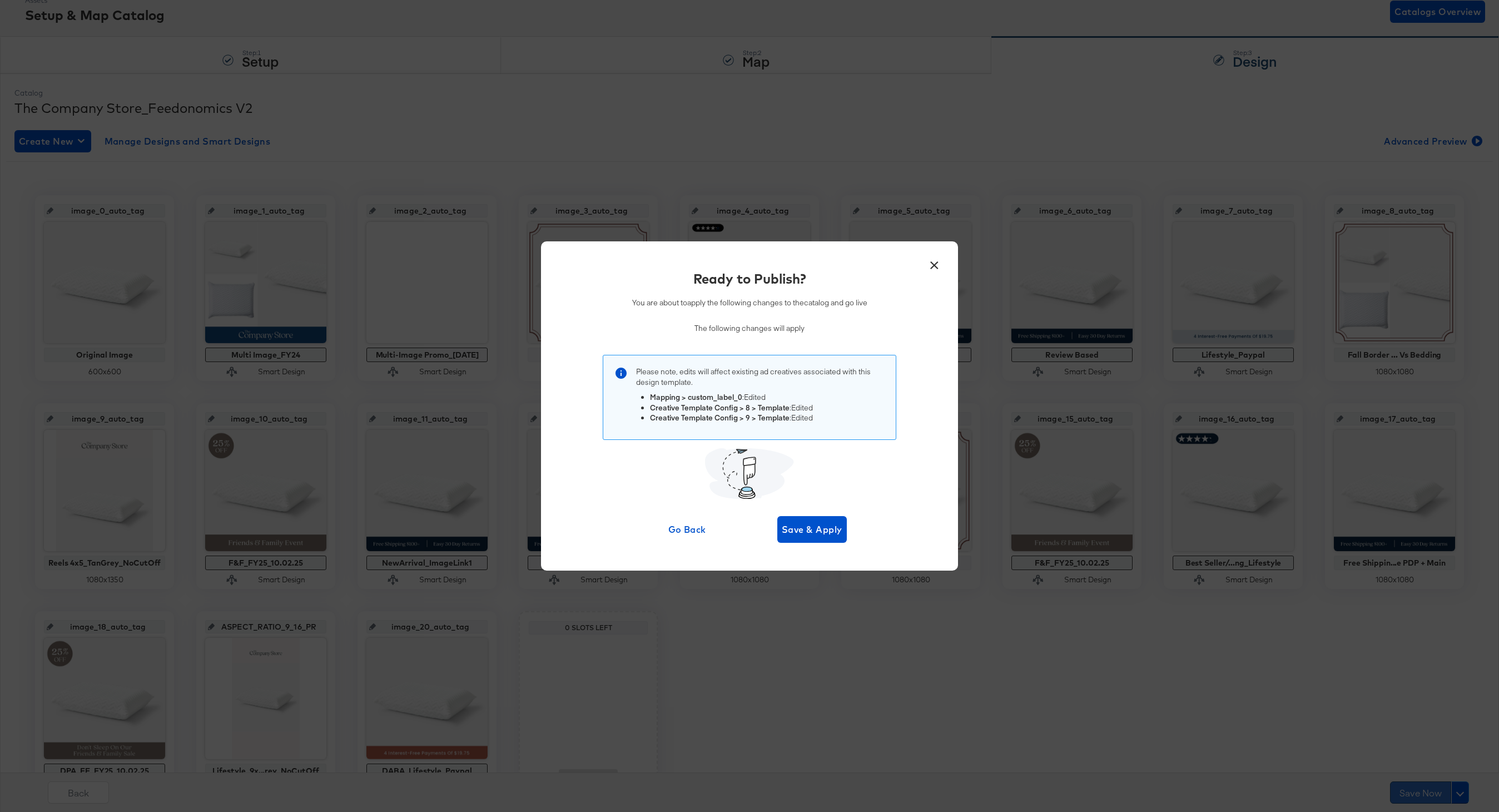
scroll to position [0, 0]
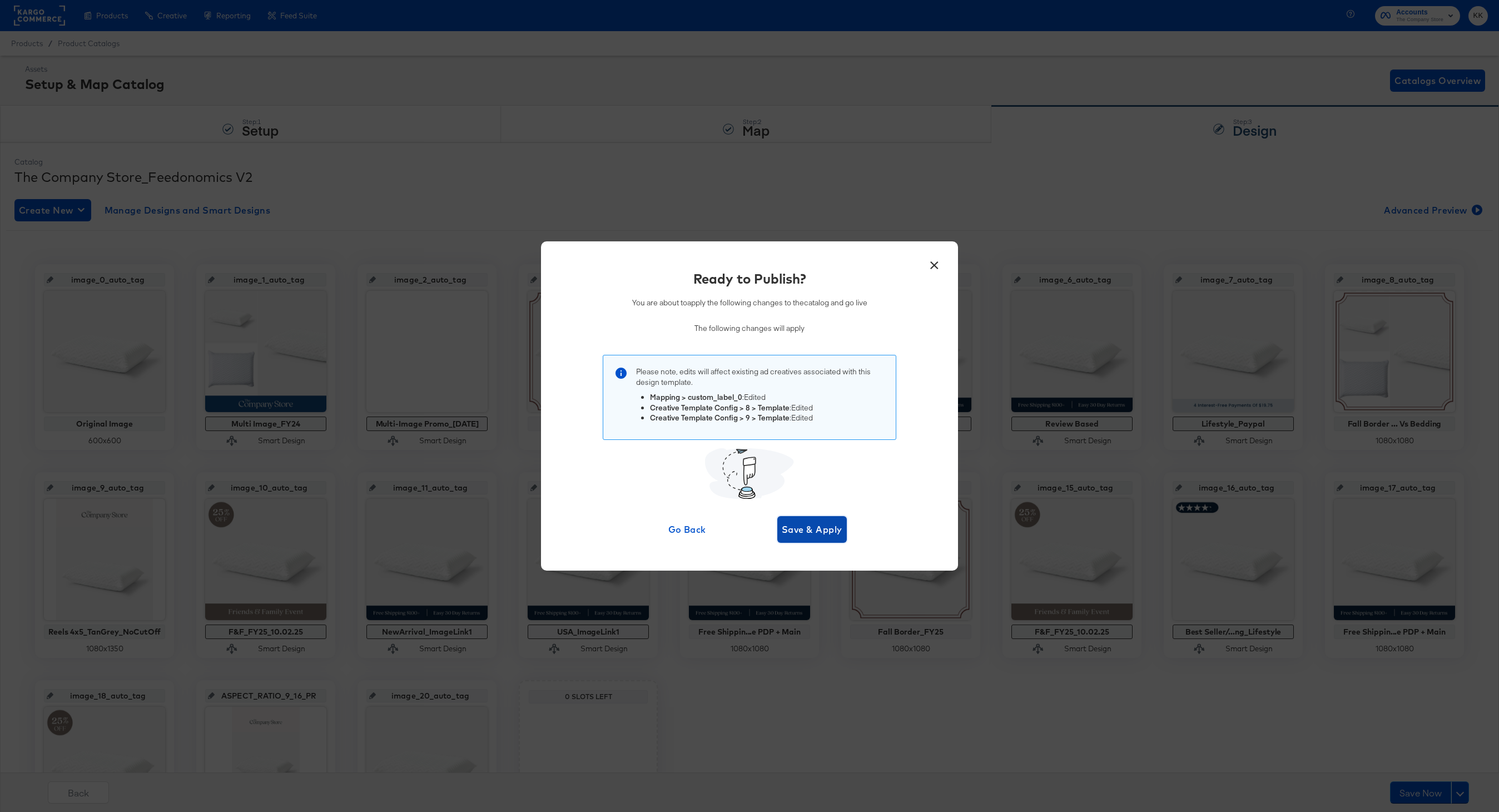
click at [825, 539] on button "Save & Apply" at bounding box center [812, 529] width 70 height 27
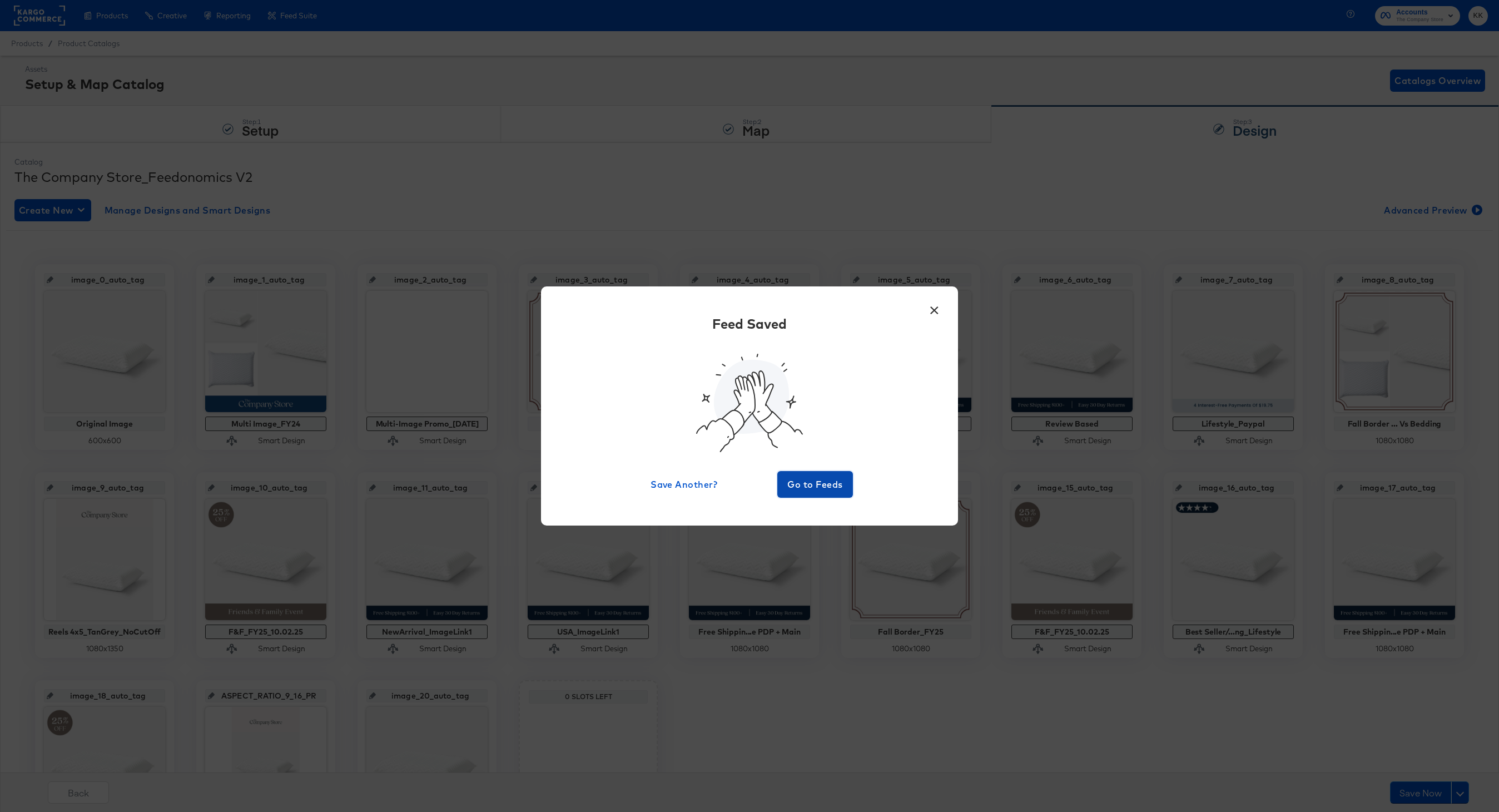
click at [829, 485] on span "Go to Feeds" at bounding box center [815, 484] width 66 height 16
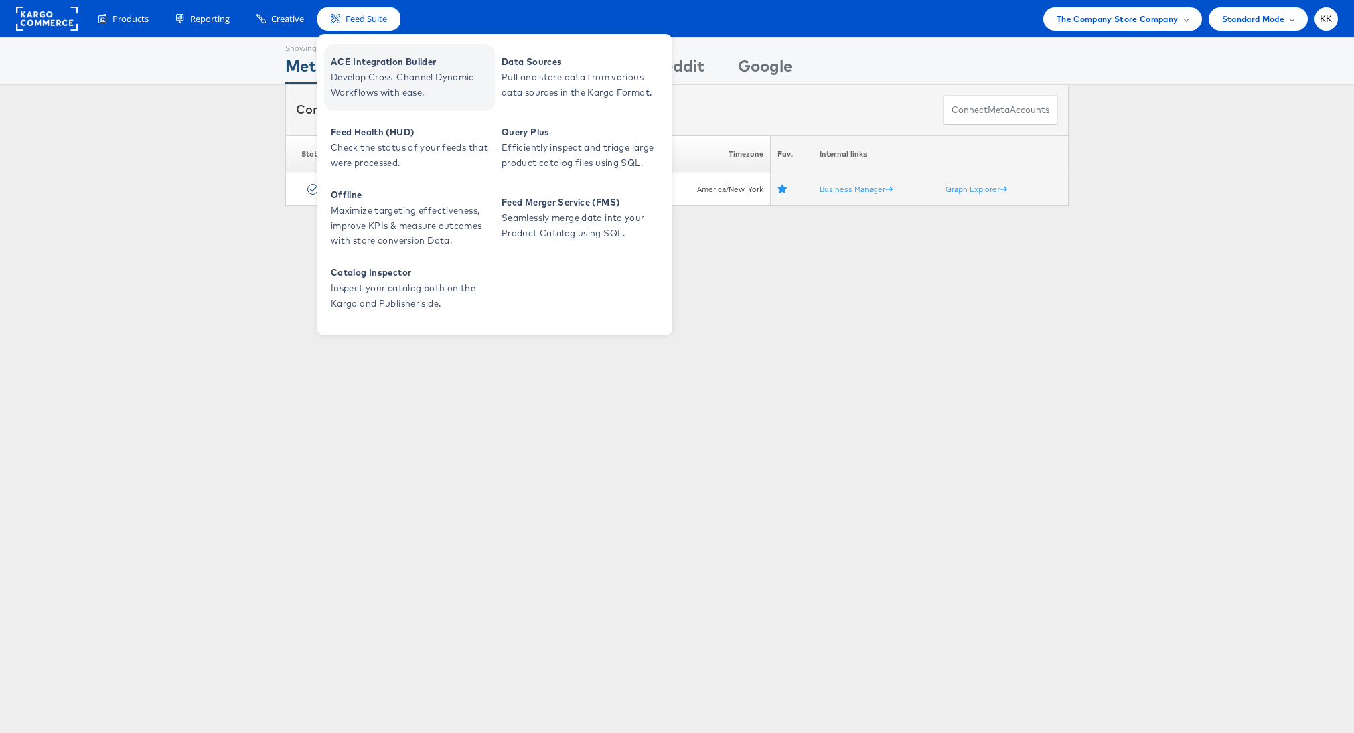
click at [361, 66] on span "ACE Integration Builder" at bounding box center [411, 61] width 161 height 15
click at [366, 77] on span "Develop Cross-Channel Dynamic Workflows with ease." at bounding box center [411, 85] width 161 height 31
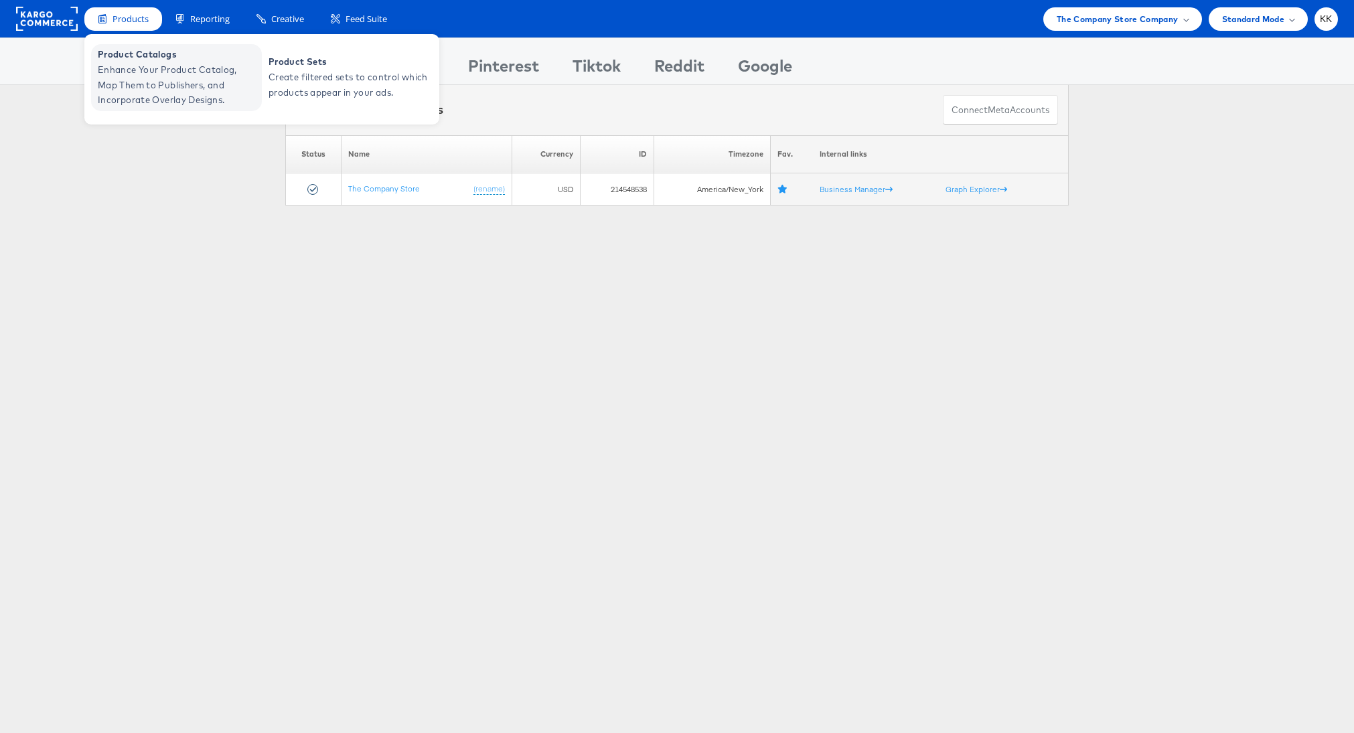
click at [107, 74] on span "Enhance Your Product Catalog, Map Them to Publishers, and Incorporate Overlay D…" at bounding box center [178, 85] width 161 height 46
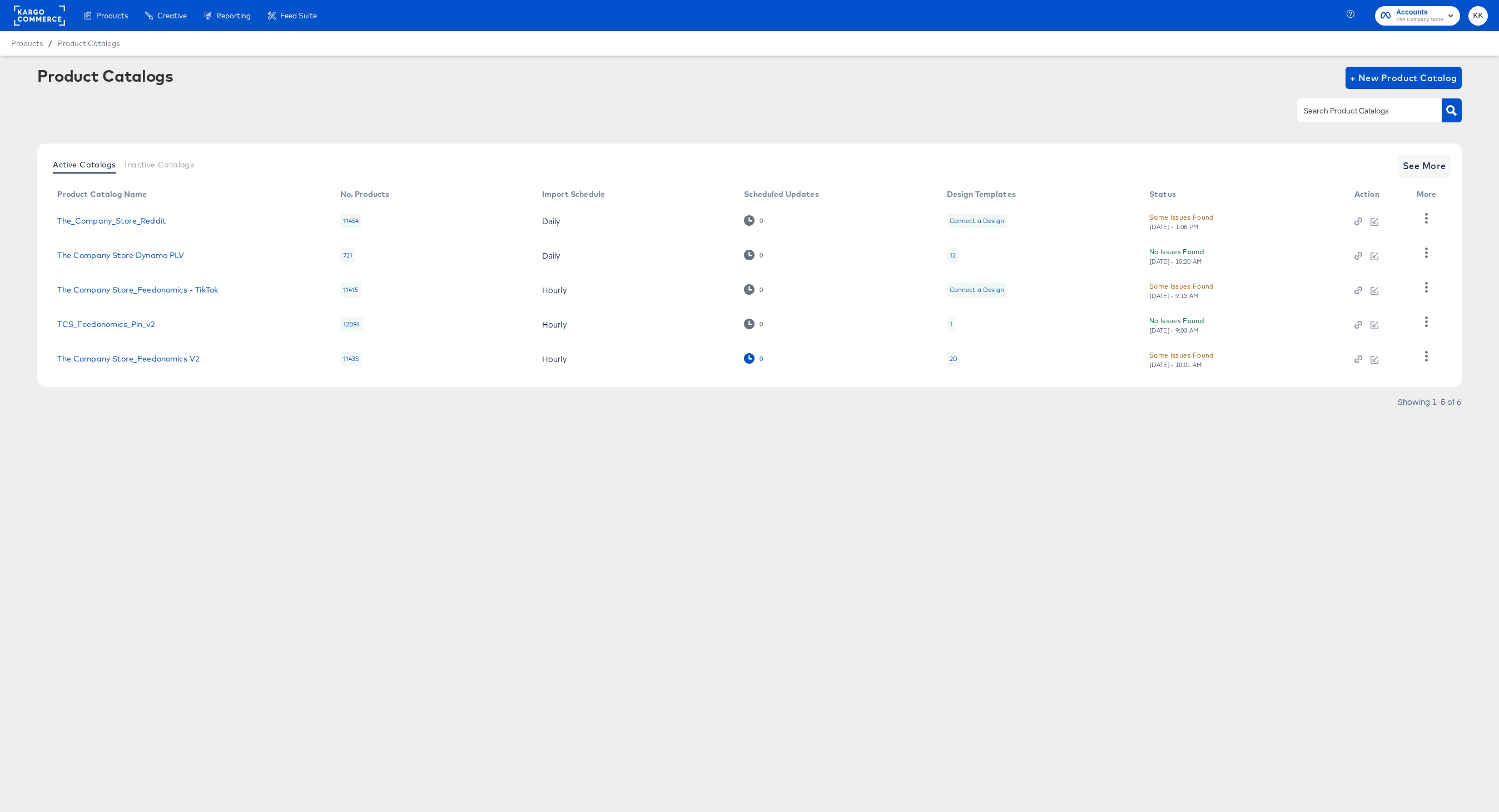
click at [752, 359] on icon at bounding box center [749, 358] width 11 height 11
click at [951, 360] on div "20" at bounding box center [953, 358] width 7 height 9
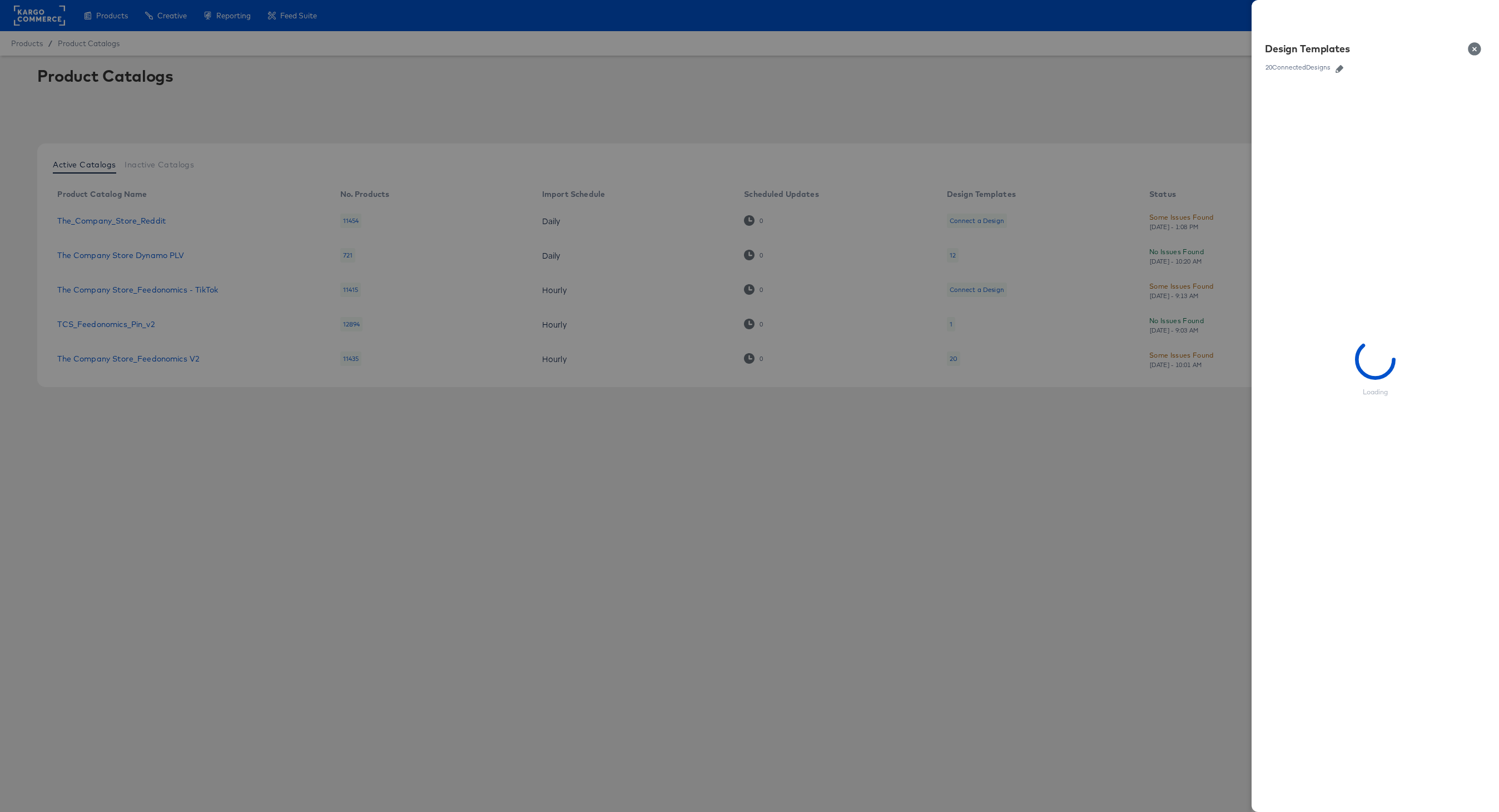
click at [1340, 67] on icon "button" at bounding box center [1339, 68] width 7 height 7
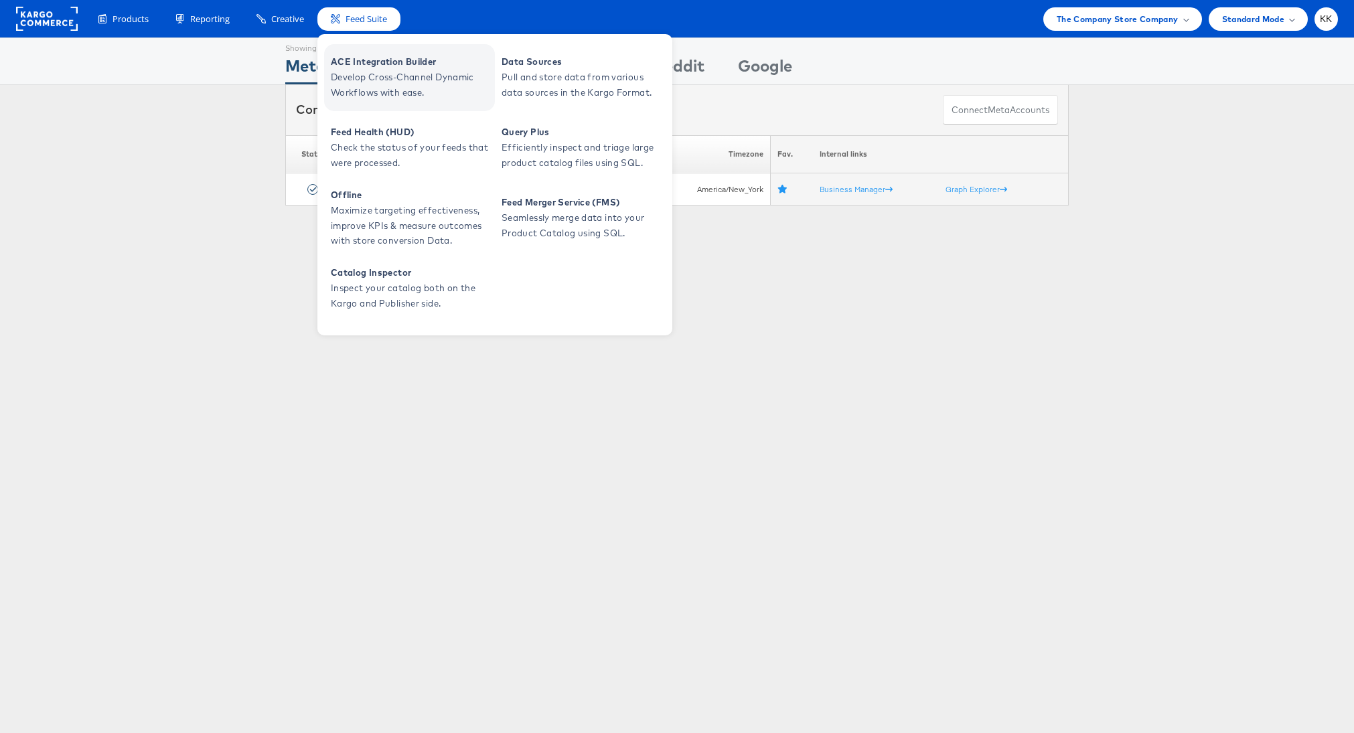
click at [368, 58] on span "ACE Integration Builder" at bounding box center [411, 61] width 161 height 15
click at [369, 73] on span "Develop Cross-Channel Dynamic Workflows with ease." at bounding box center [411, 85] width 161 height 31
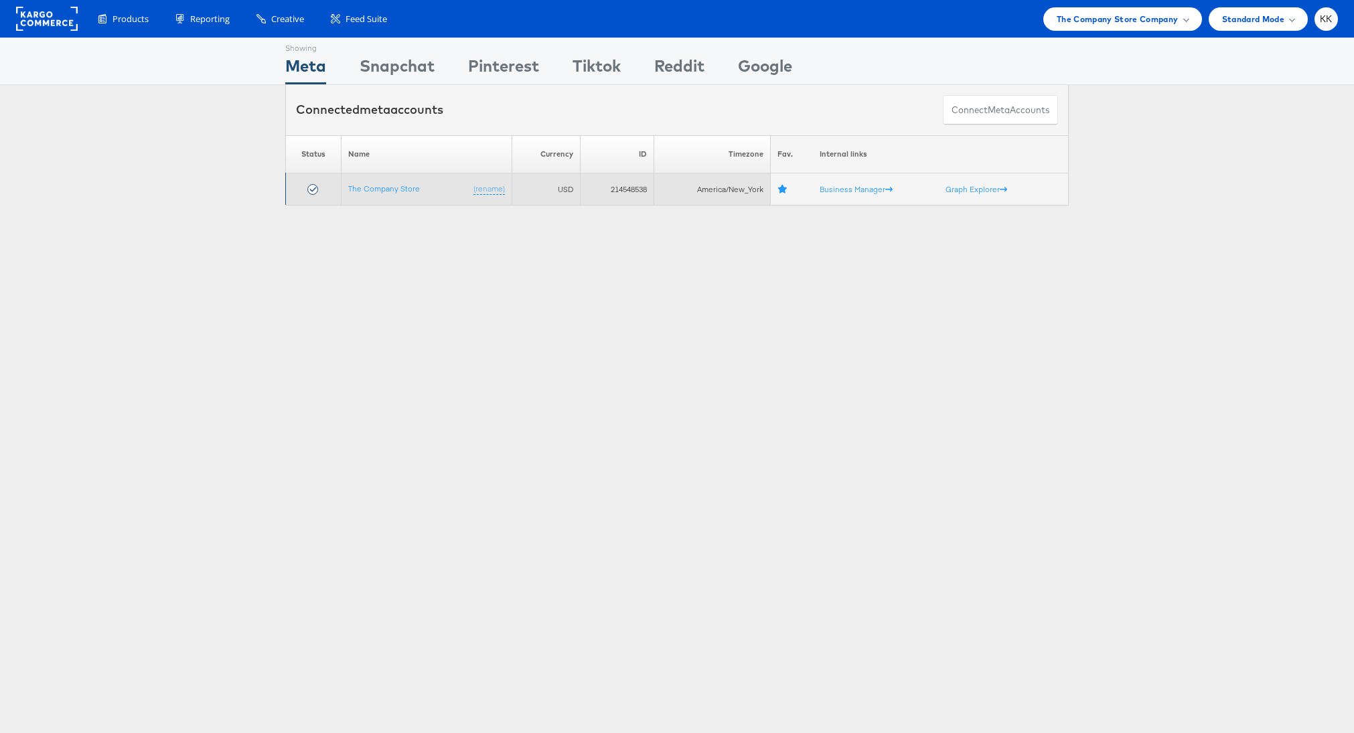
click at [390, 193] on td "The Company Store (rename)" at bounding box center [426, 189] width 171 height 32
click at [410, 187] on link "The Company Store" at bounding box center [384, 188] width 72 height 10
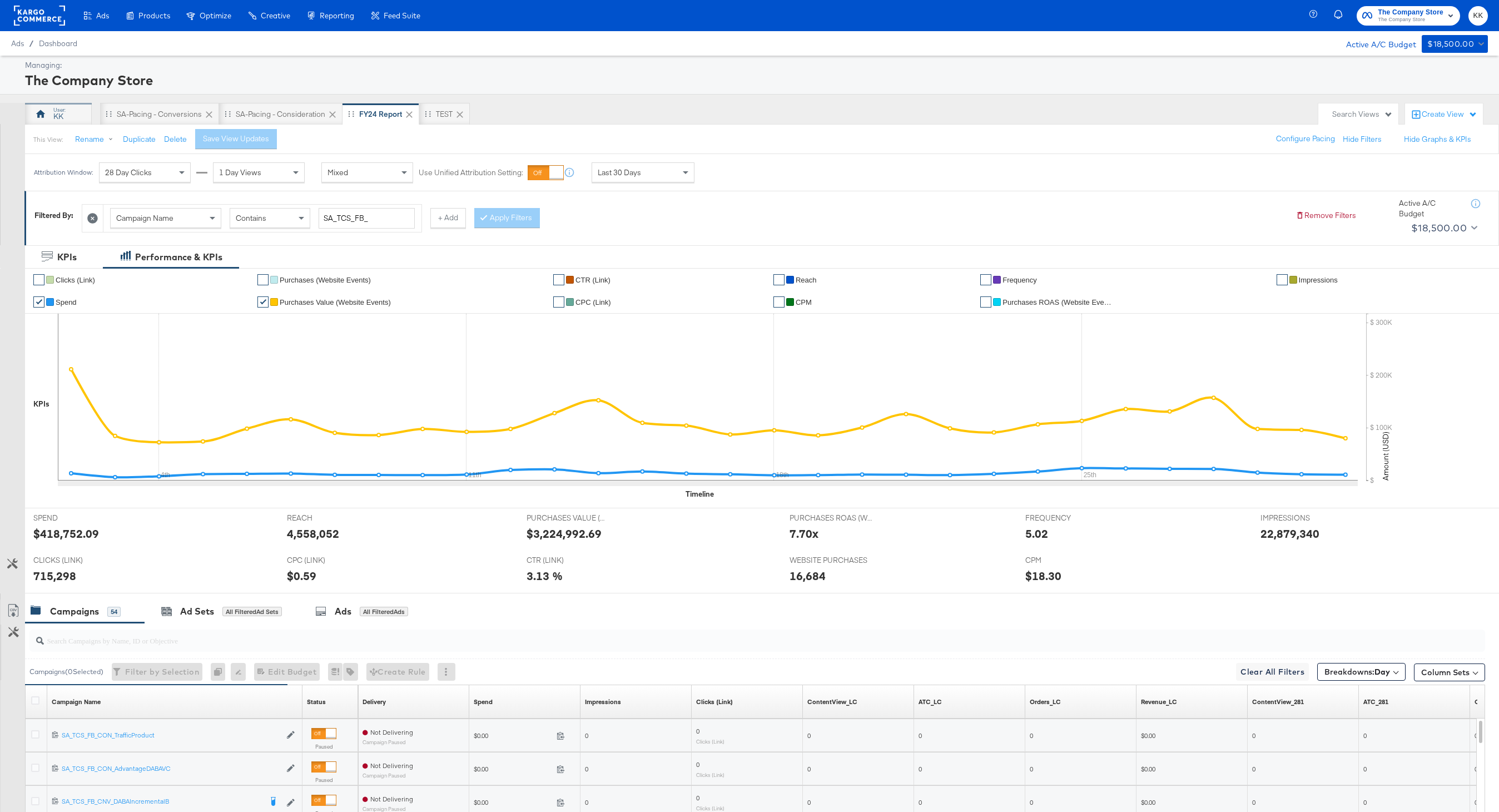
click at [50, 119] on div "KK" at bounding box center [58, 114] width 66 height 22
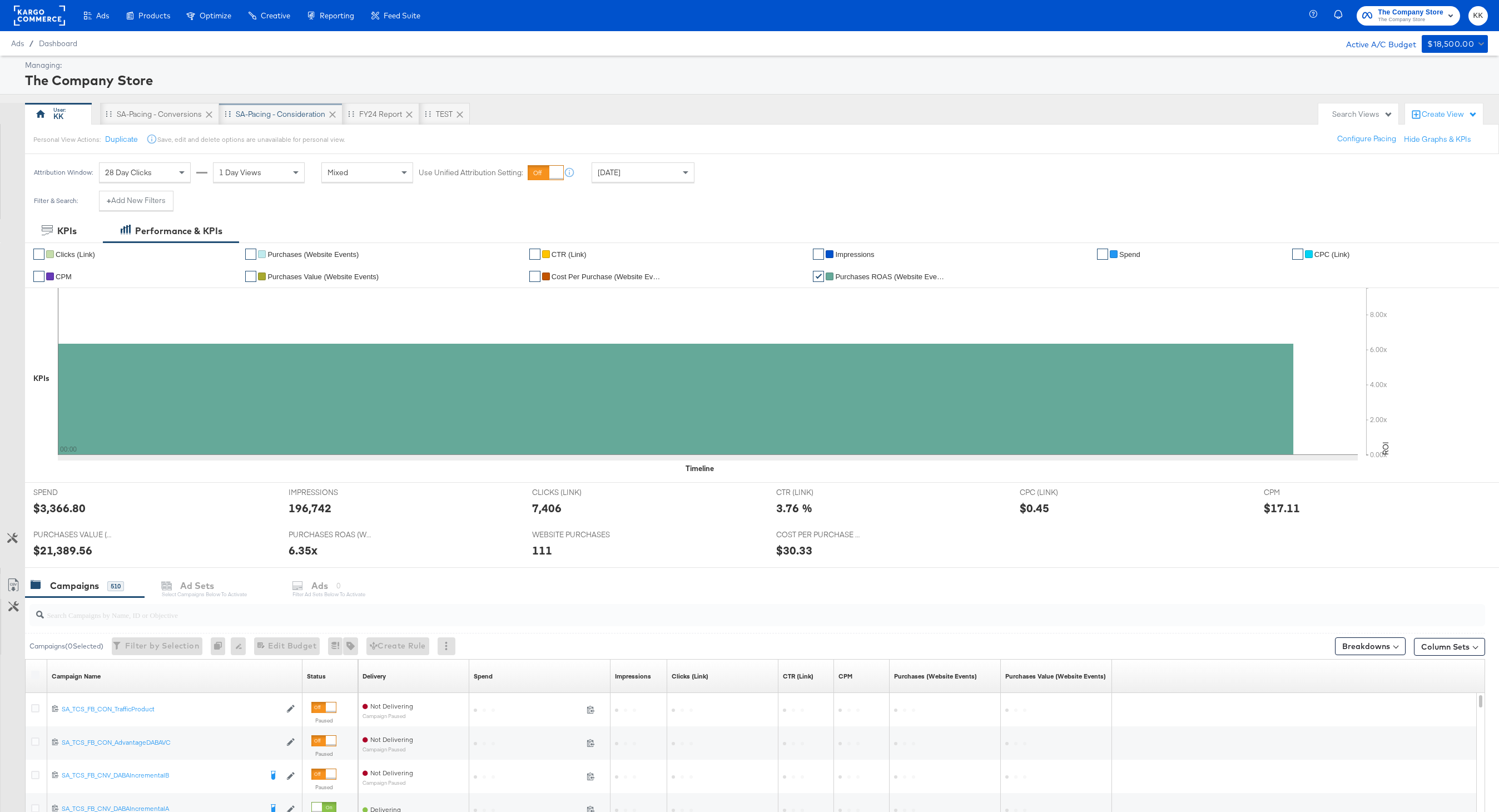
click at [257, 105] on div "SA-Pacing - Consideration" at bounding box center [281, 114] width 124 height 22
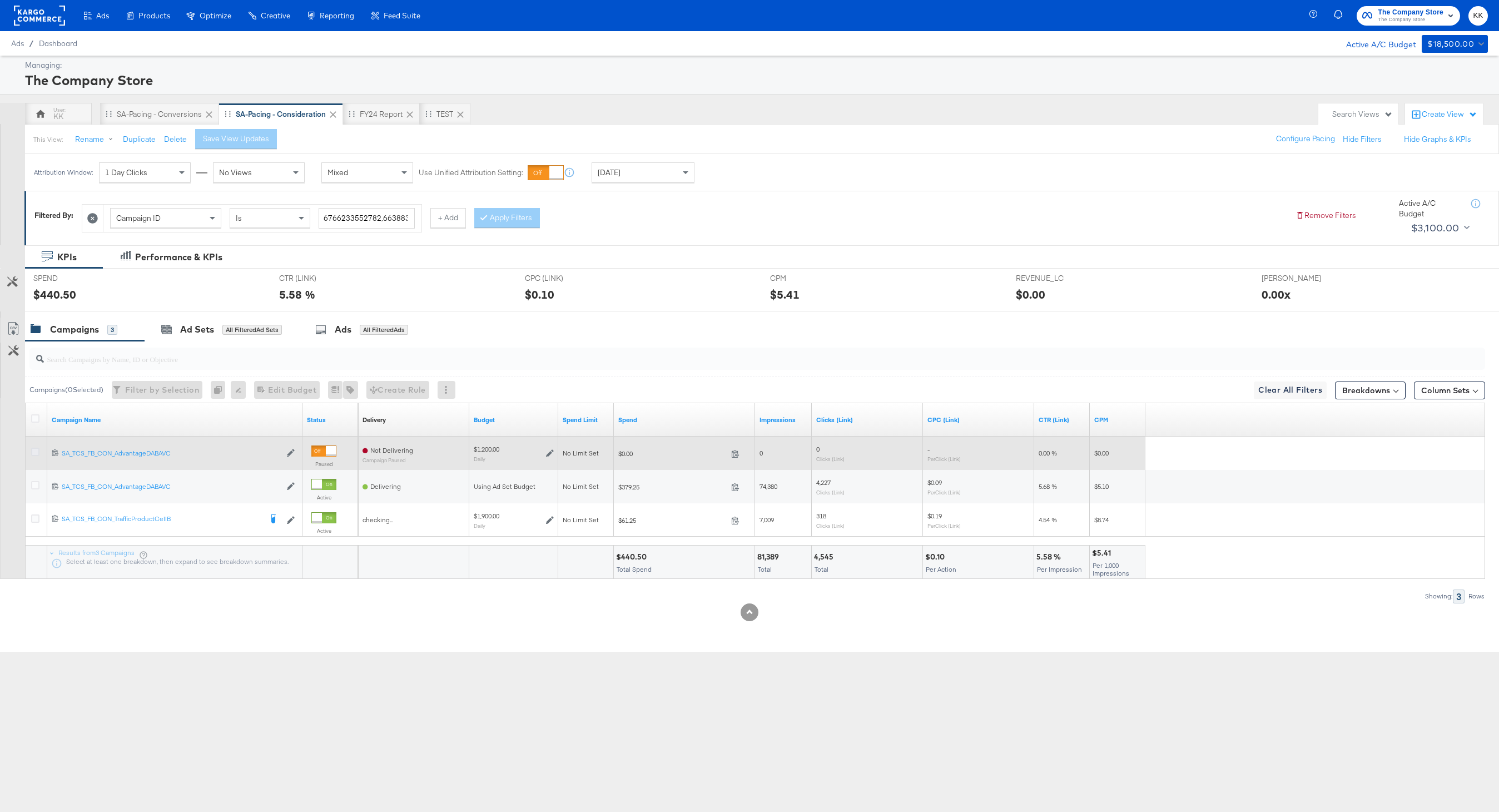
click at [35, 450] on icon at bounding box center [35, 452] width 8 height 8
click at [0, 0] on input "checkbox" at bounding box center [0, 0] width 0 height 0
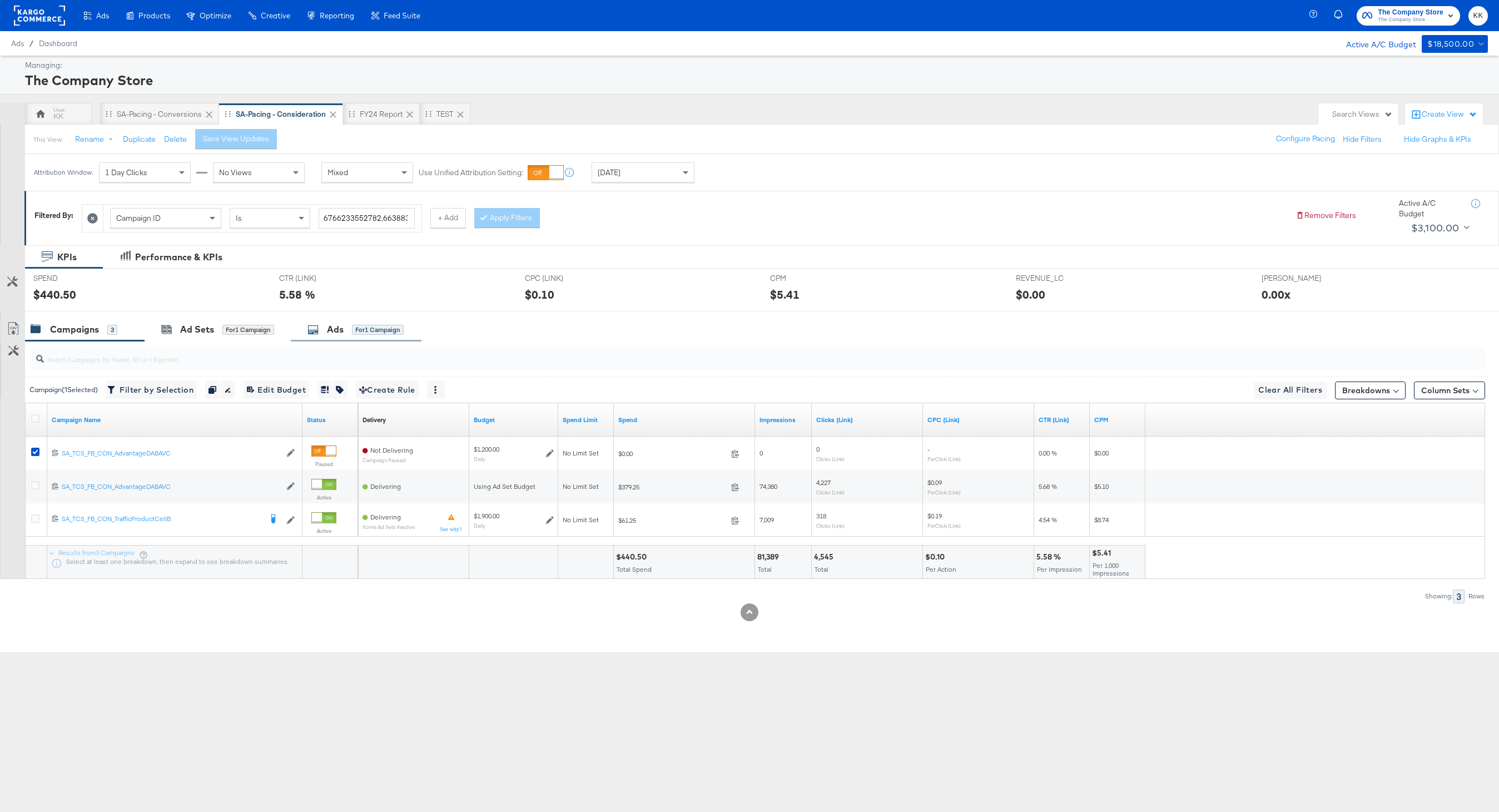
click at [373, 330] on div "for 1 Campaign" at bounding box center [378, 330] width 51 height 10
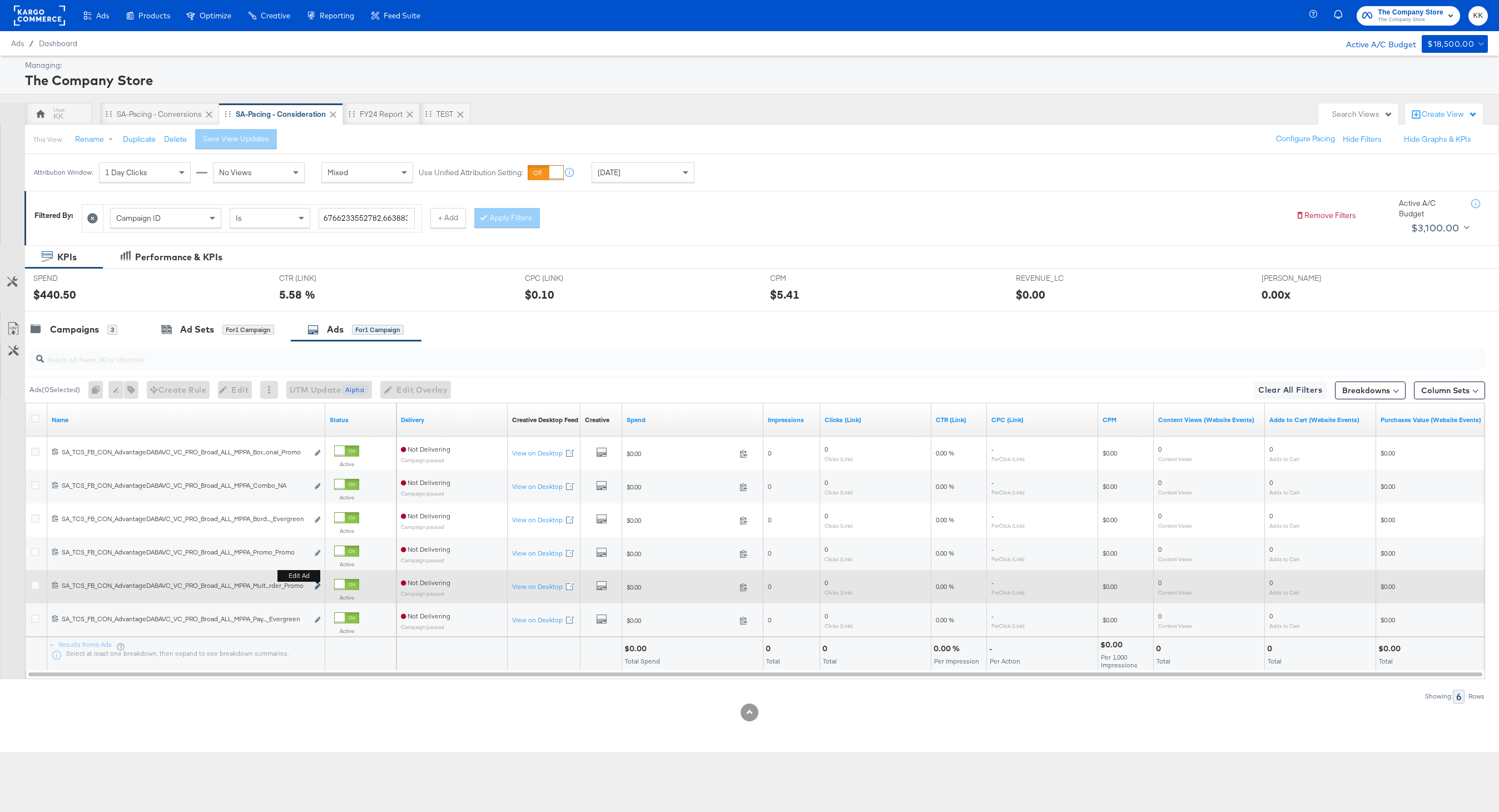
click at [319, 584] on button "Edit ad" at bounding box center [317, 587] width 7 height 12
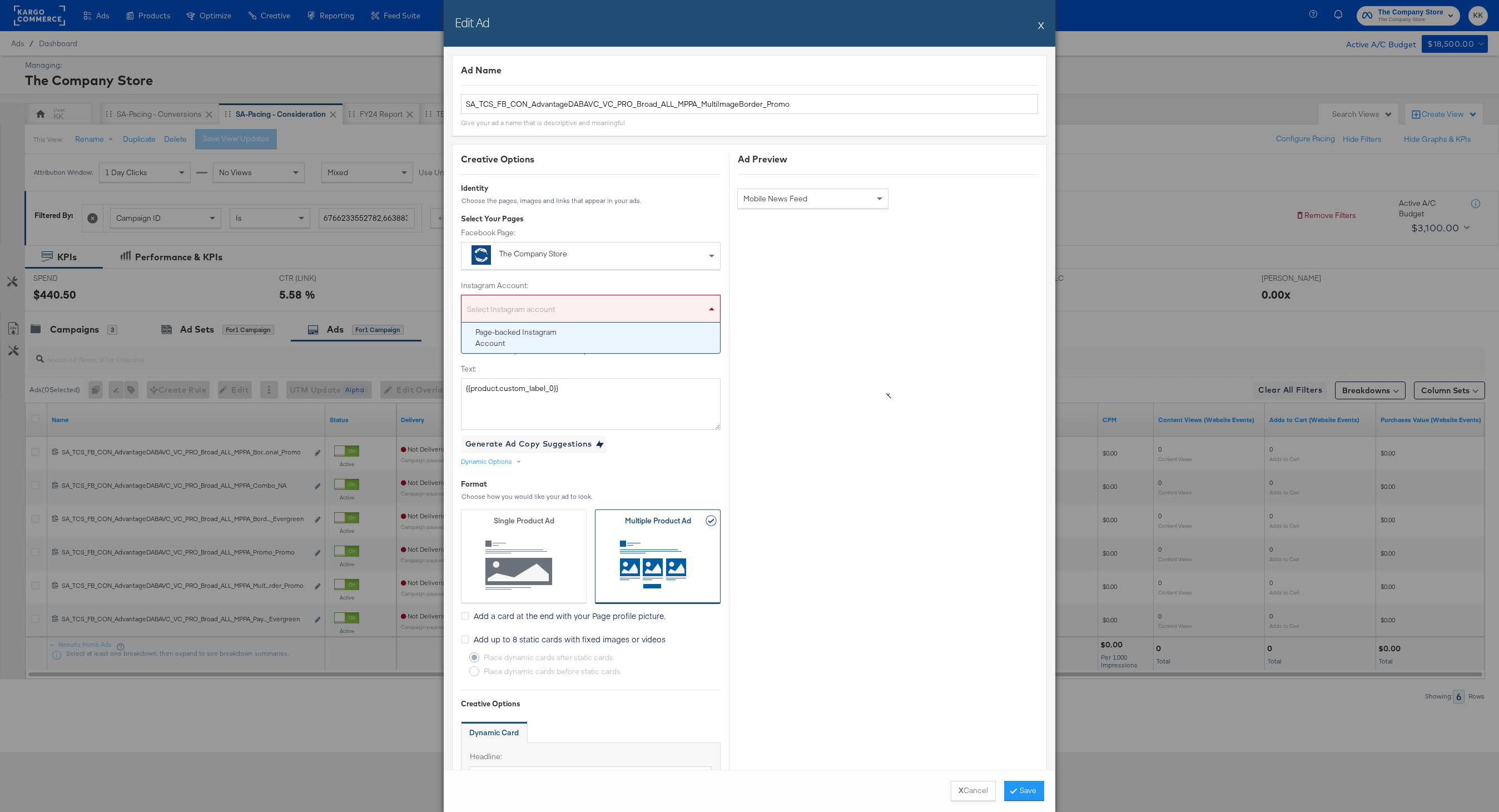
click at [664, 314] on div "Select Instagram account" at bounding box center [590, 311] width 258 height 22
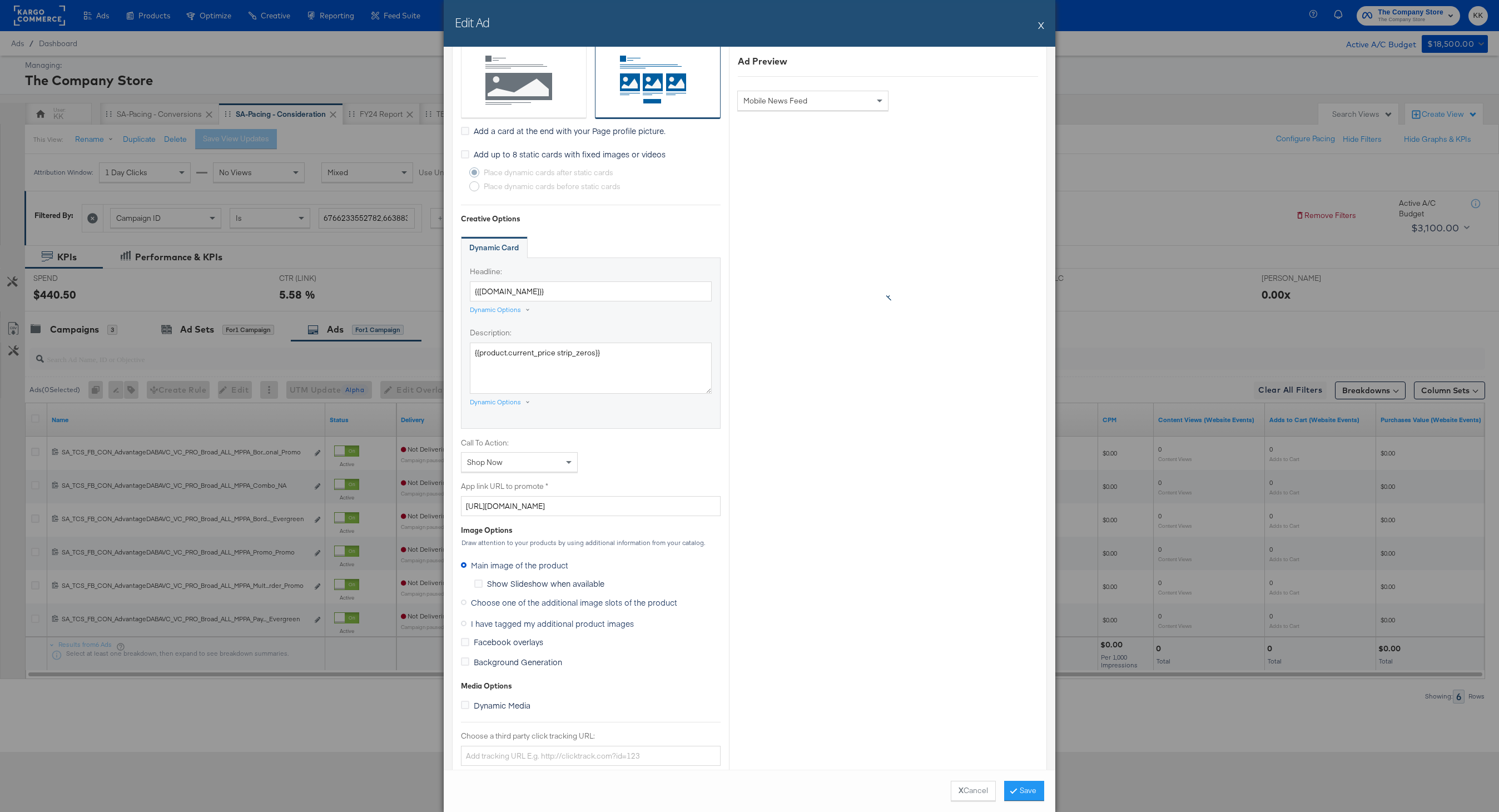
scroll to position [742, 0]
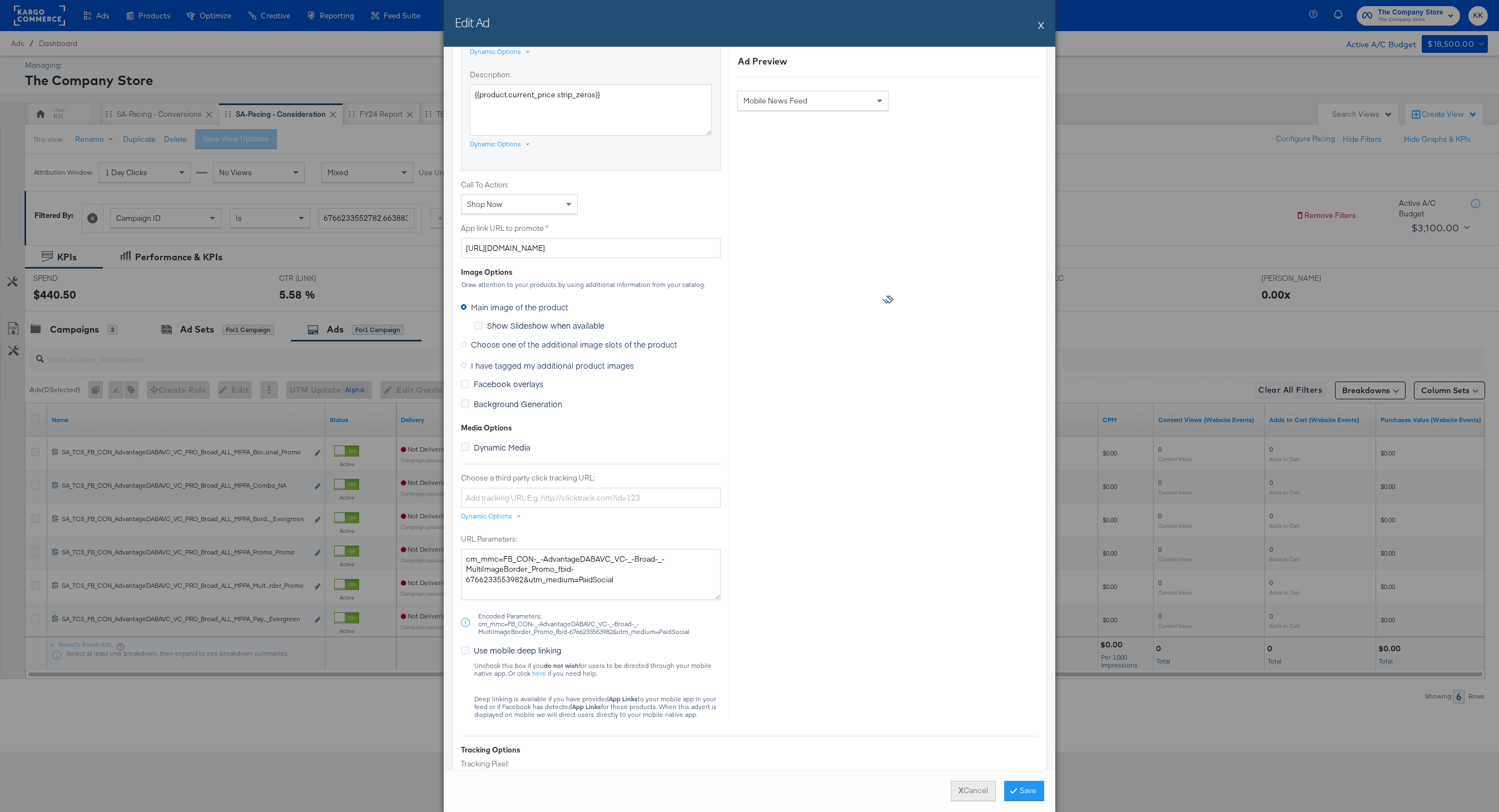
click at [975, 788] on button "X Cancel" at bounding box center [973, 790] width 45 height 20
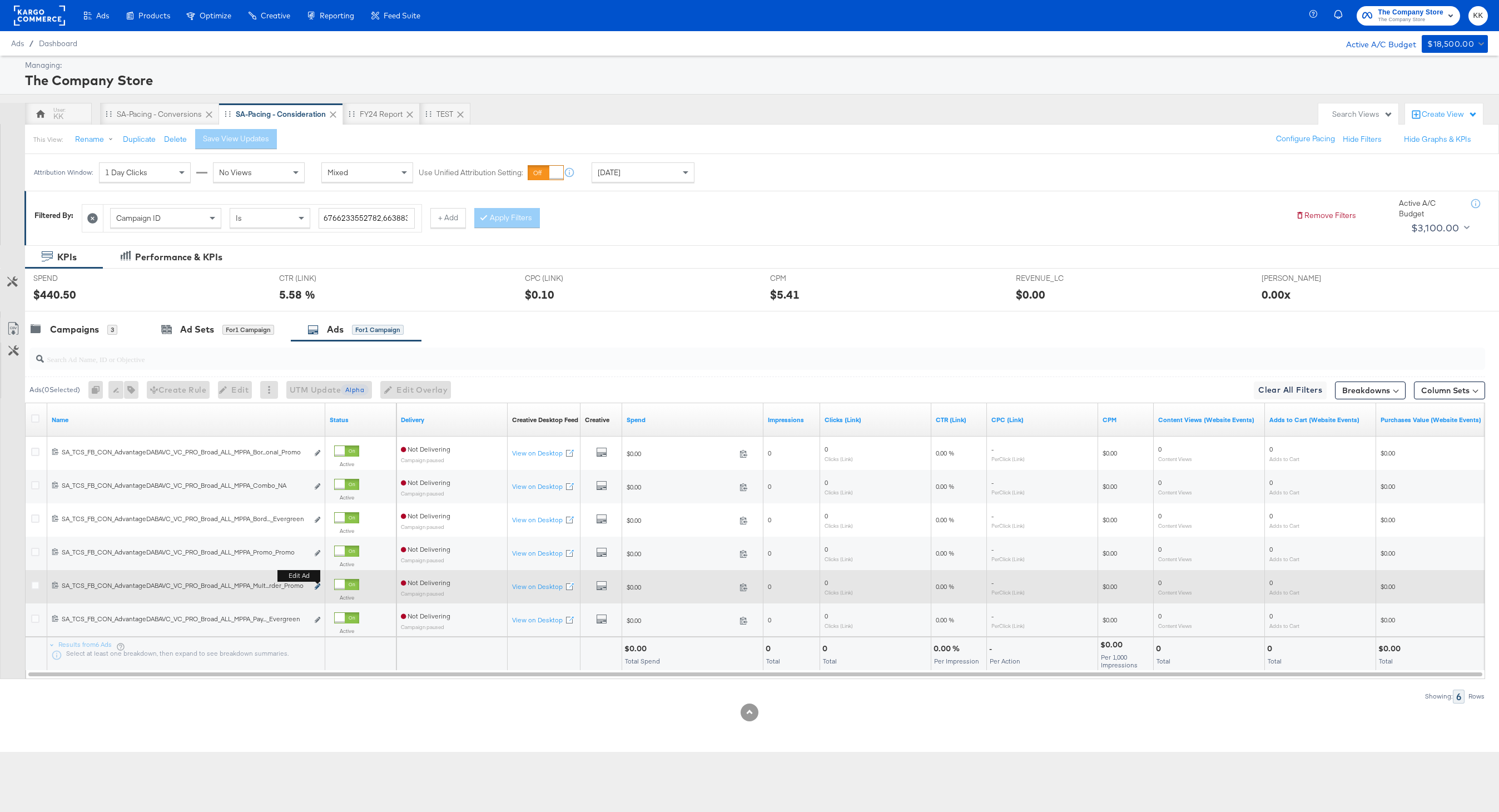
click at [317, 588] on icon "link" at bounding box center [317, 585] width 6 height 6
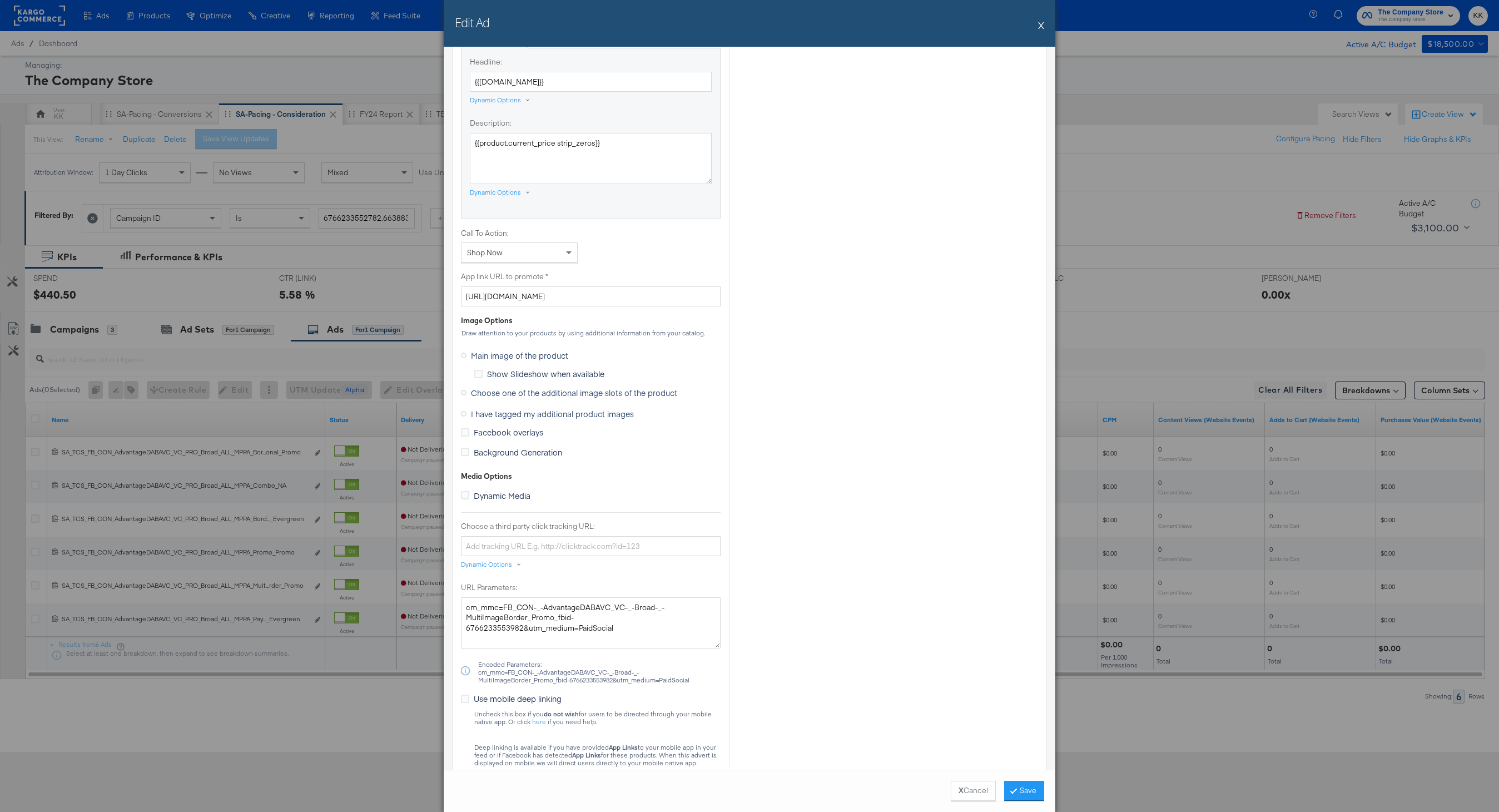
scroll to position [504, 0]
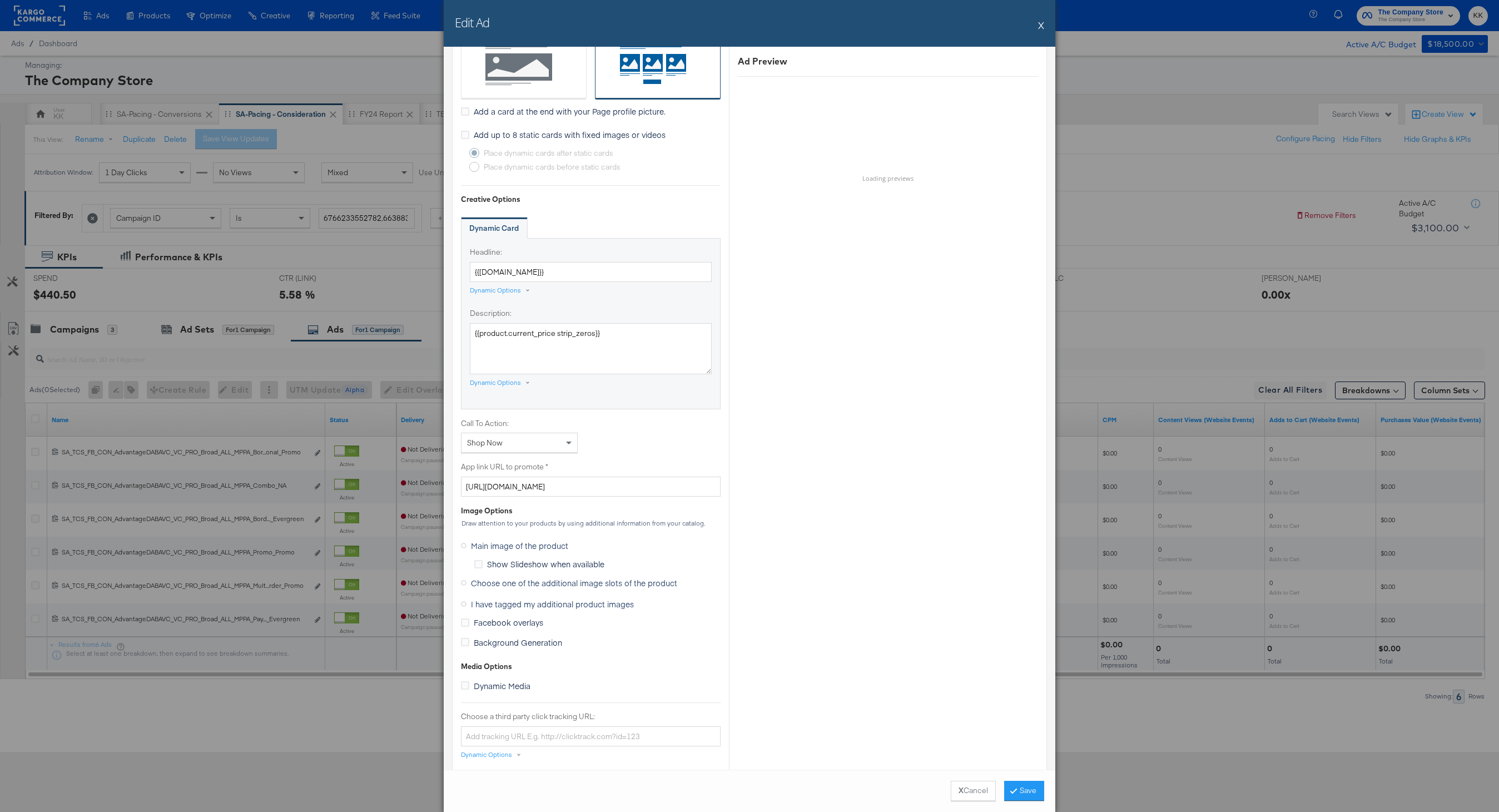
click at [499, 580] on span "Choose one of the additional image slots of the product" at bounding box center [574, 582] width 206 height 11
click at [0, 0] on input "Choose one of the additional image slots of the product" at bounding box center [0, 0] width 0 height 0
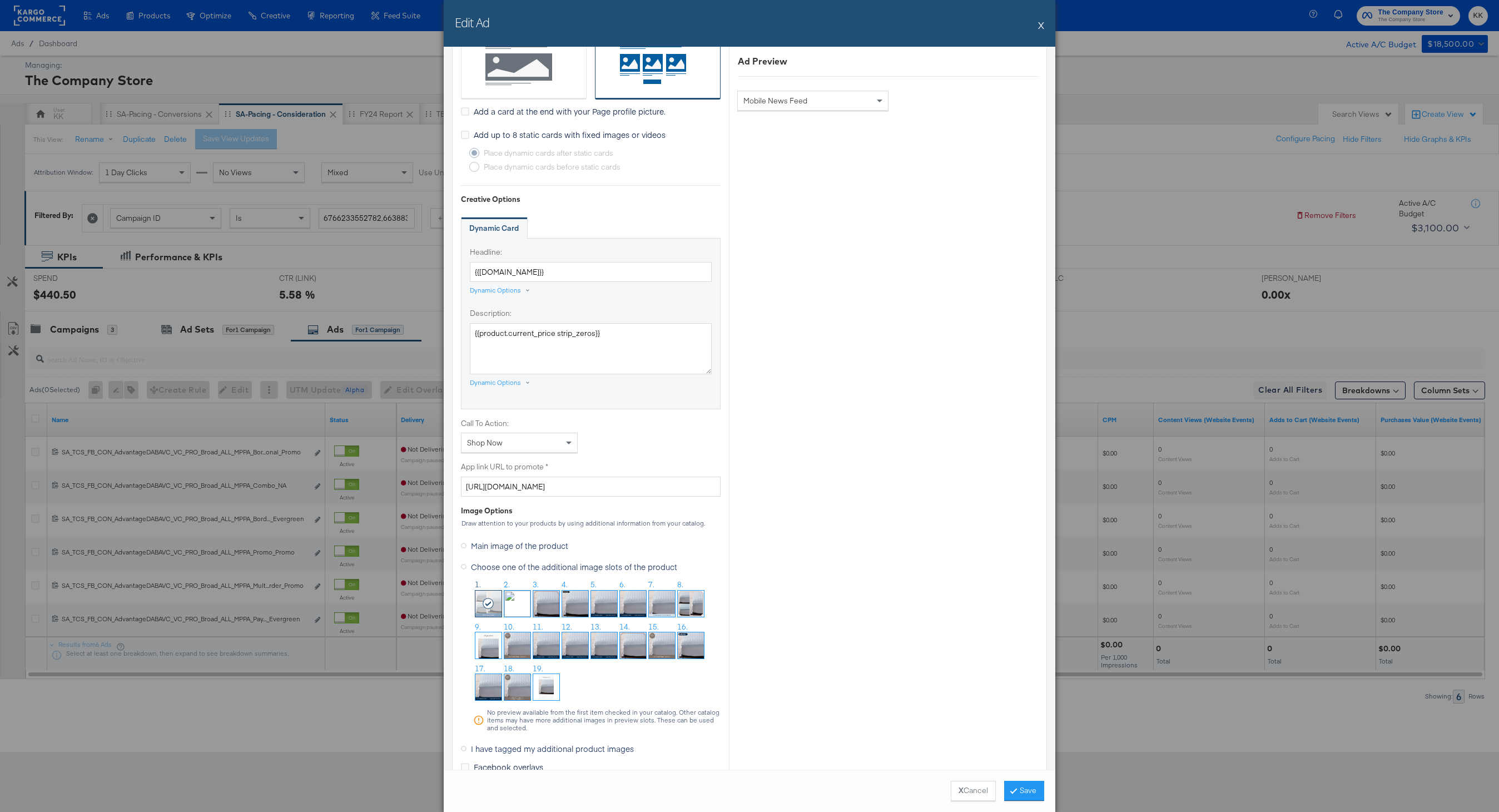
click at [698, 609] on img at bounding box center [690, 603] width 26 height 26
click at [1018, 790] on button "Save" at bounding box center [1024, 790] width 40 height 20
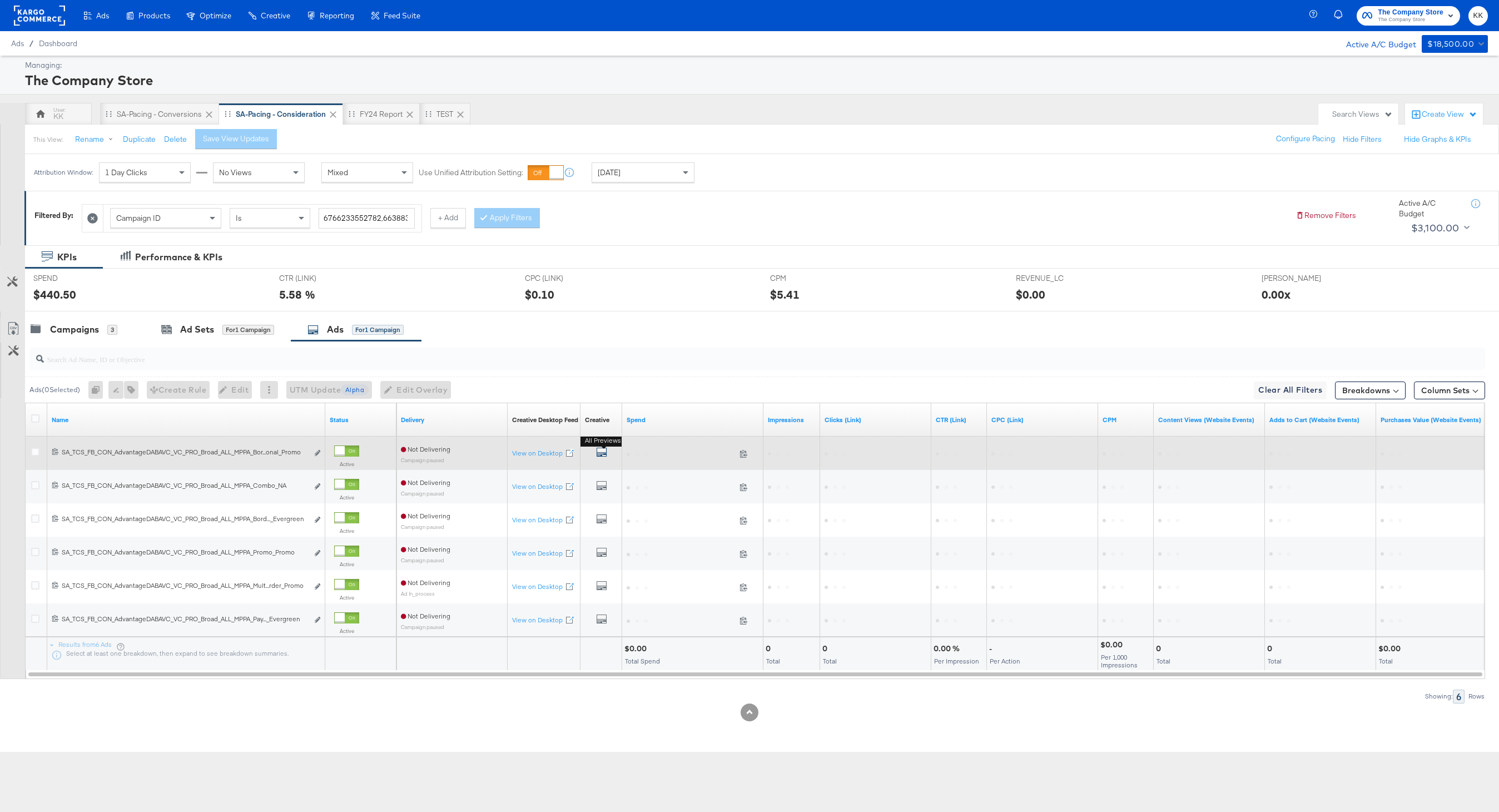
click at [600, 454] on icon "default" at bounding box center [601, 452] width 11 height 11
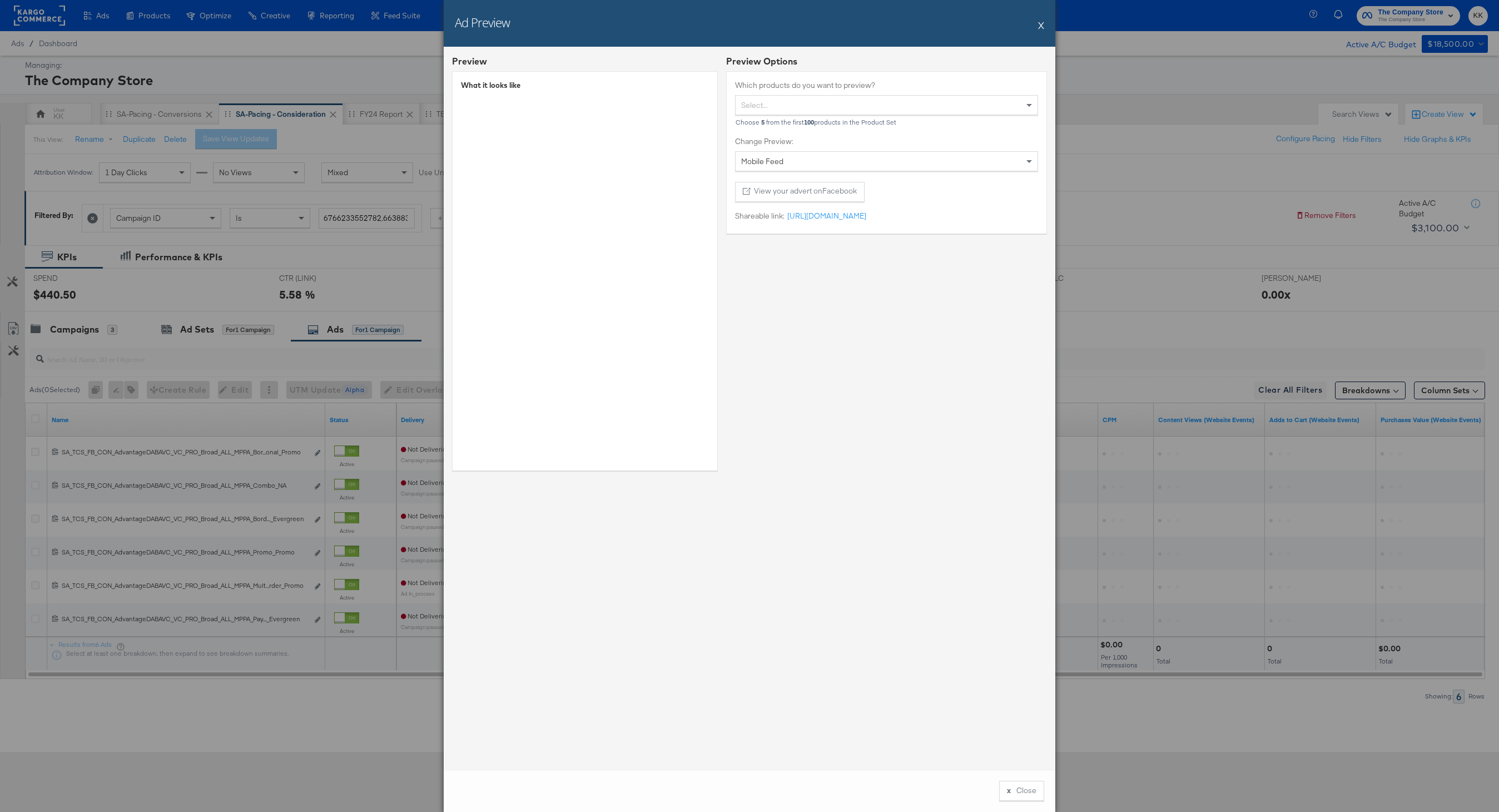
click at [1042, 26] on button "X" at bounding box center [1041, 25] width 6 height 22
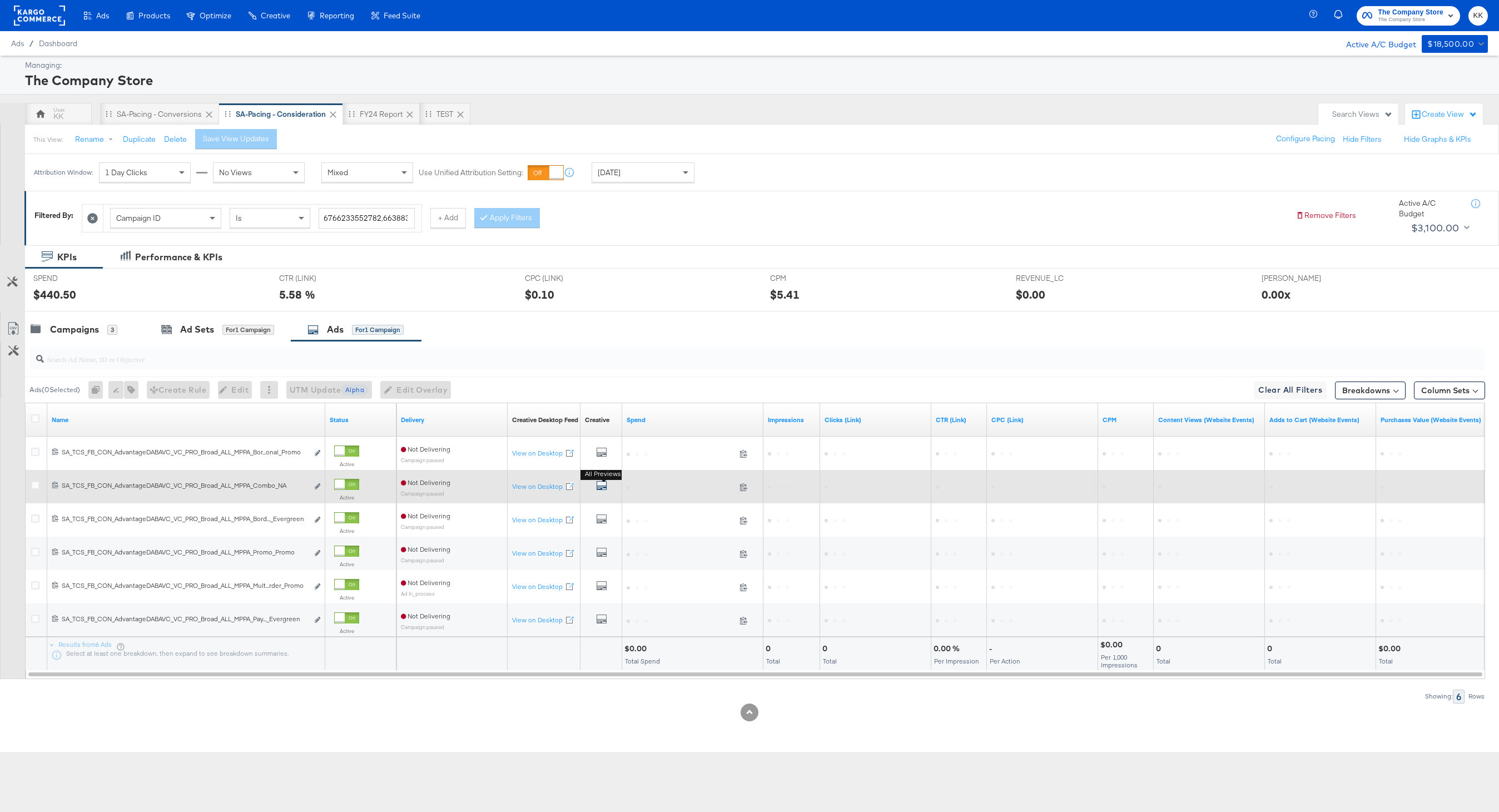
click at [602, 484] on icon "default" at bounding box center [601, 485] width 11 height 11
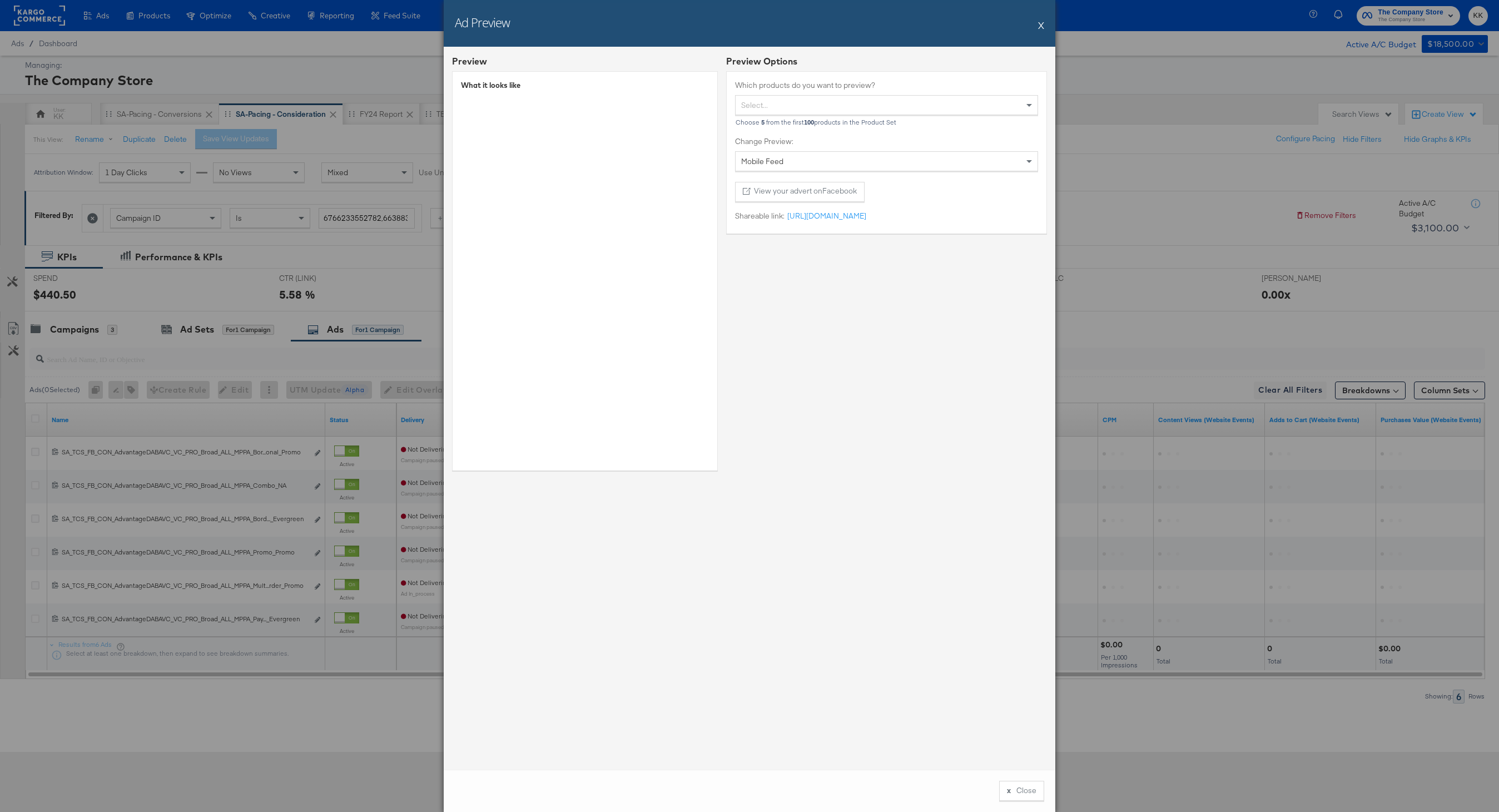
click at [1041, 25] on button "X" at bounding box center [1041, 25] width 6 height 22
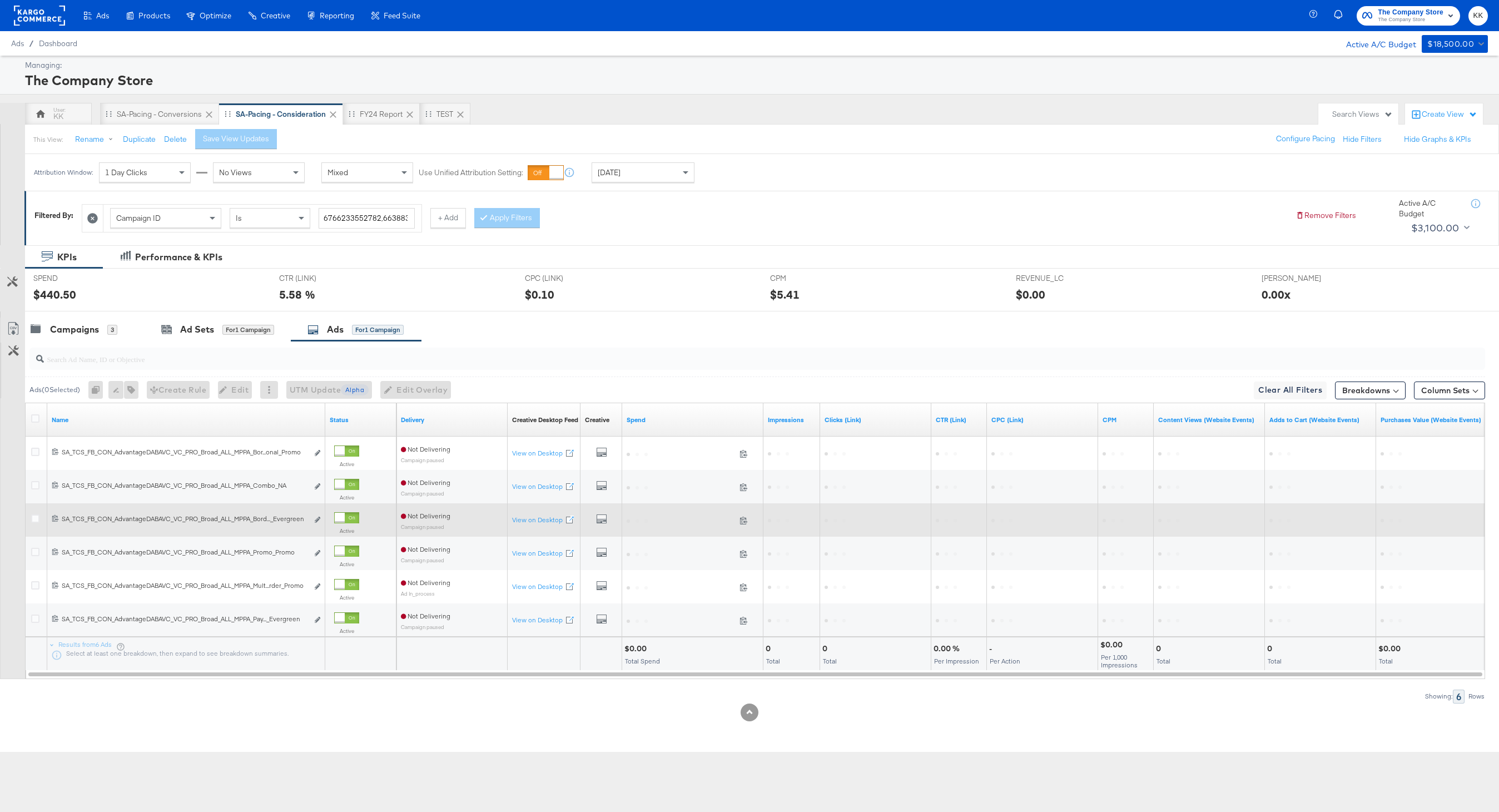
click at [608, 516] on div "All Previews" at bounding box center [601, 520] width 33 height 14
click at [600, 519] on icon "default" at bounding box center [601, 518] width 11 height 11
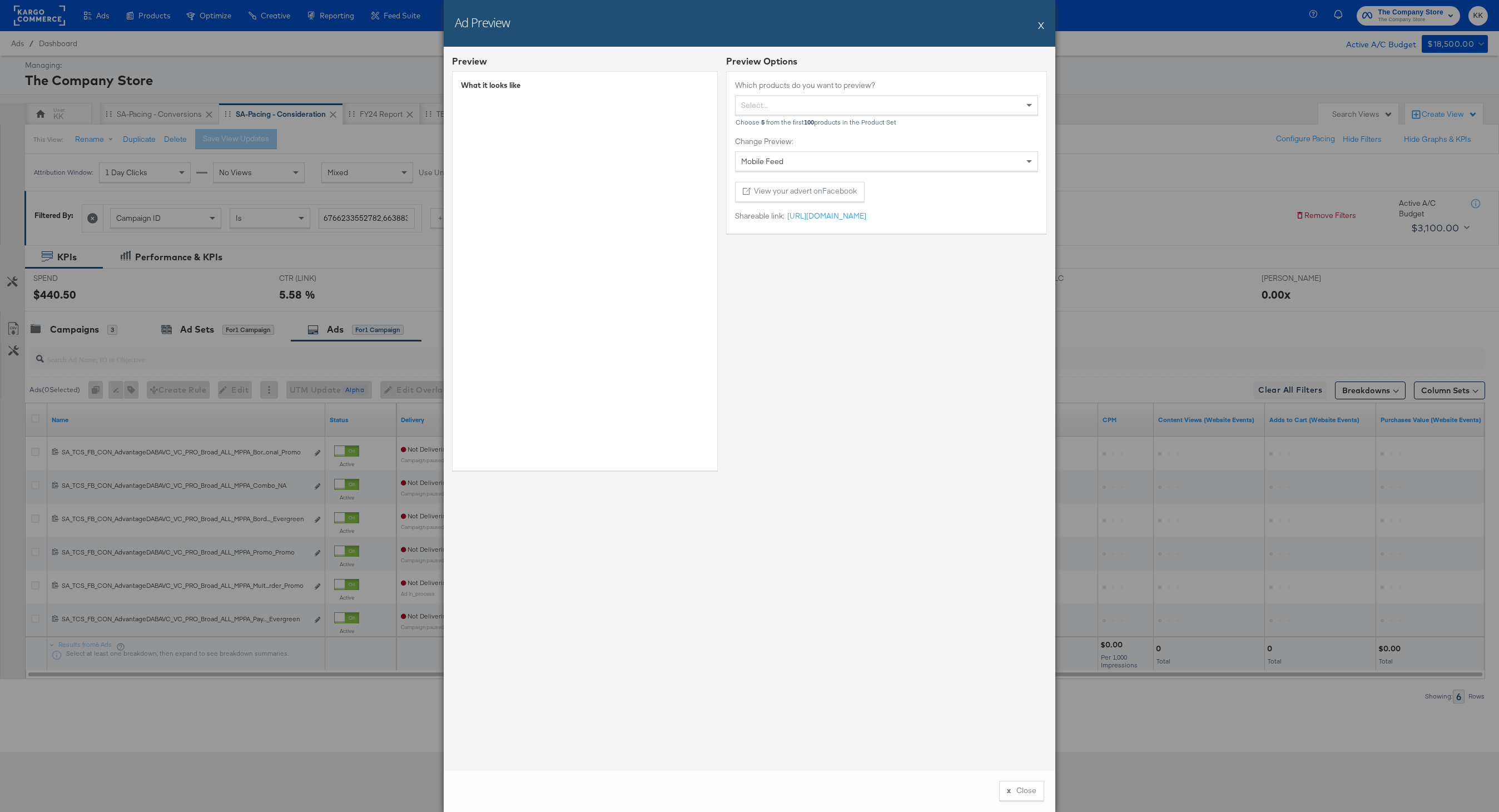
click at [1042, 24] on button "X" at bounding box center [1041, 25] width 6 height 22
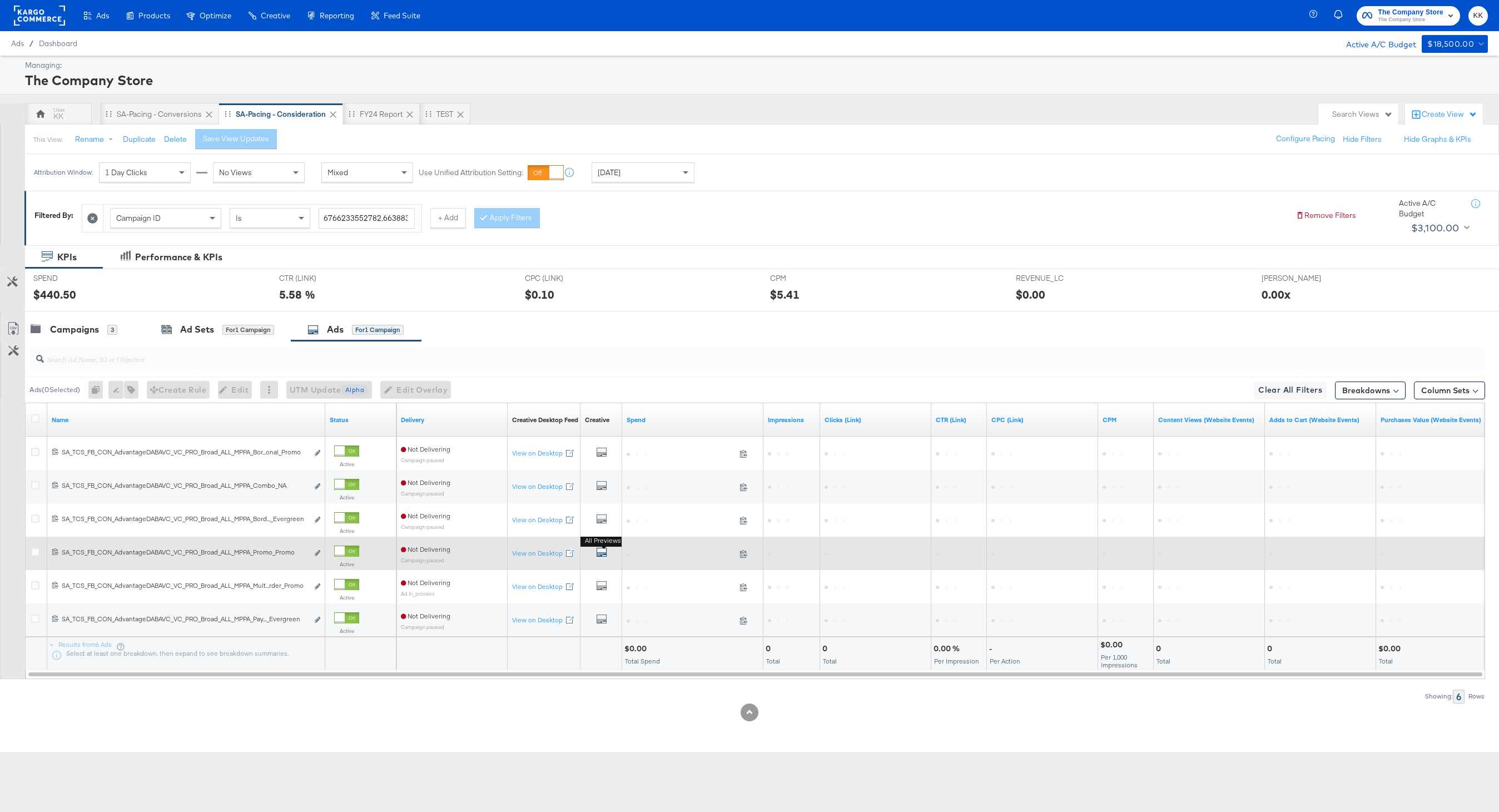
click at [603, 549] on icon "default" at bounding box center [601, 551] width 11 height 11
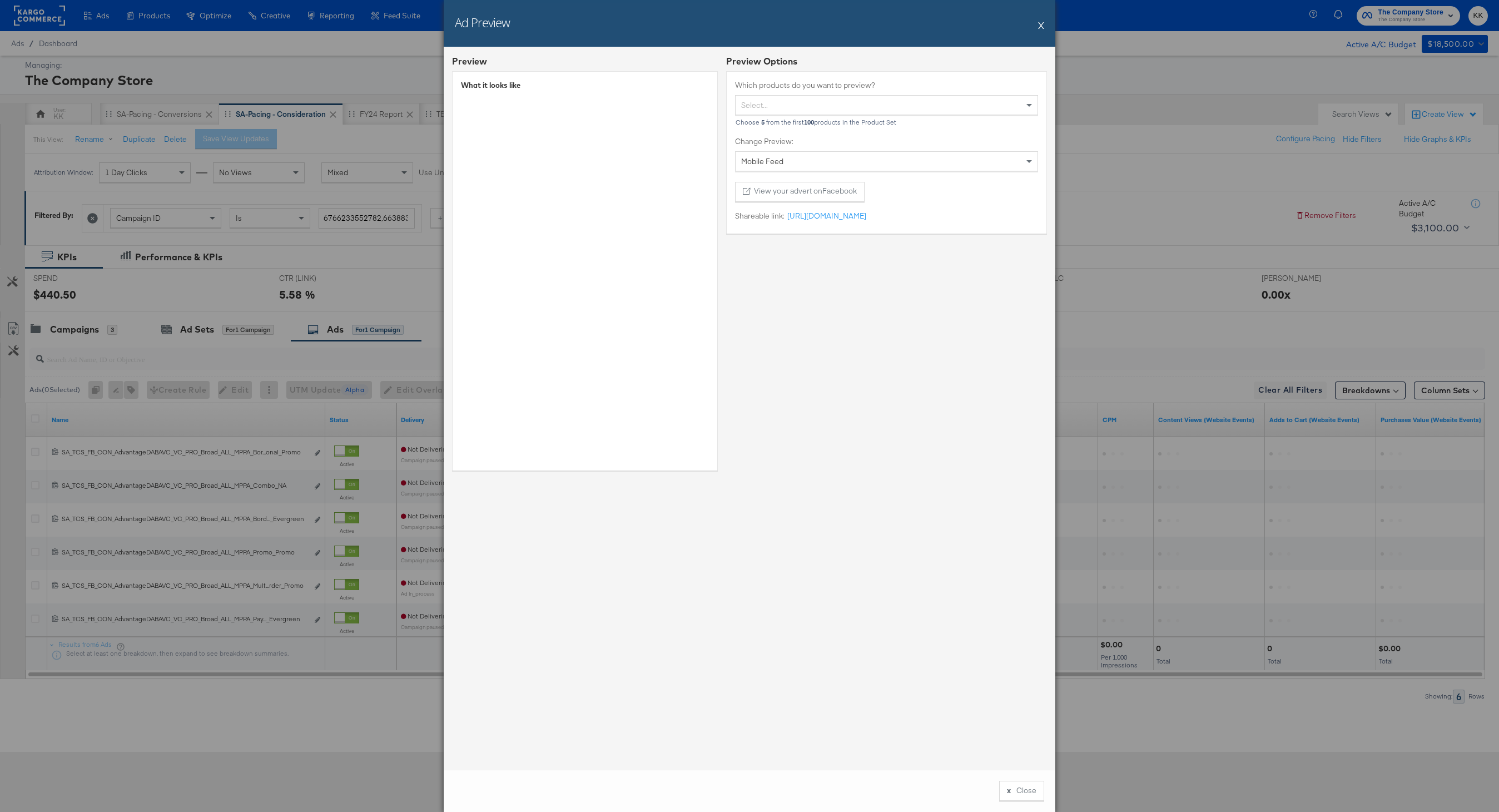
click at [1039, 27] on button "X" at bounding box center [1041, 25] width 6 height 22
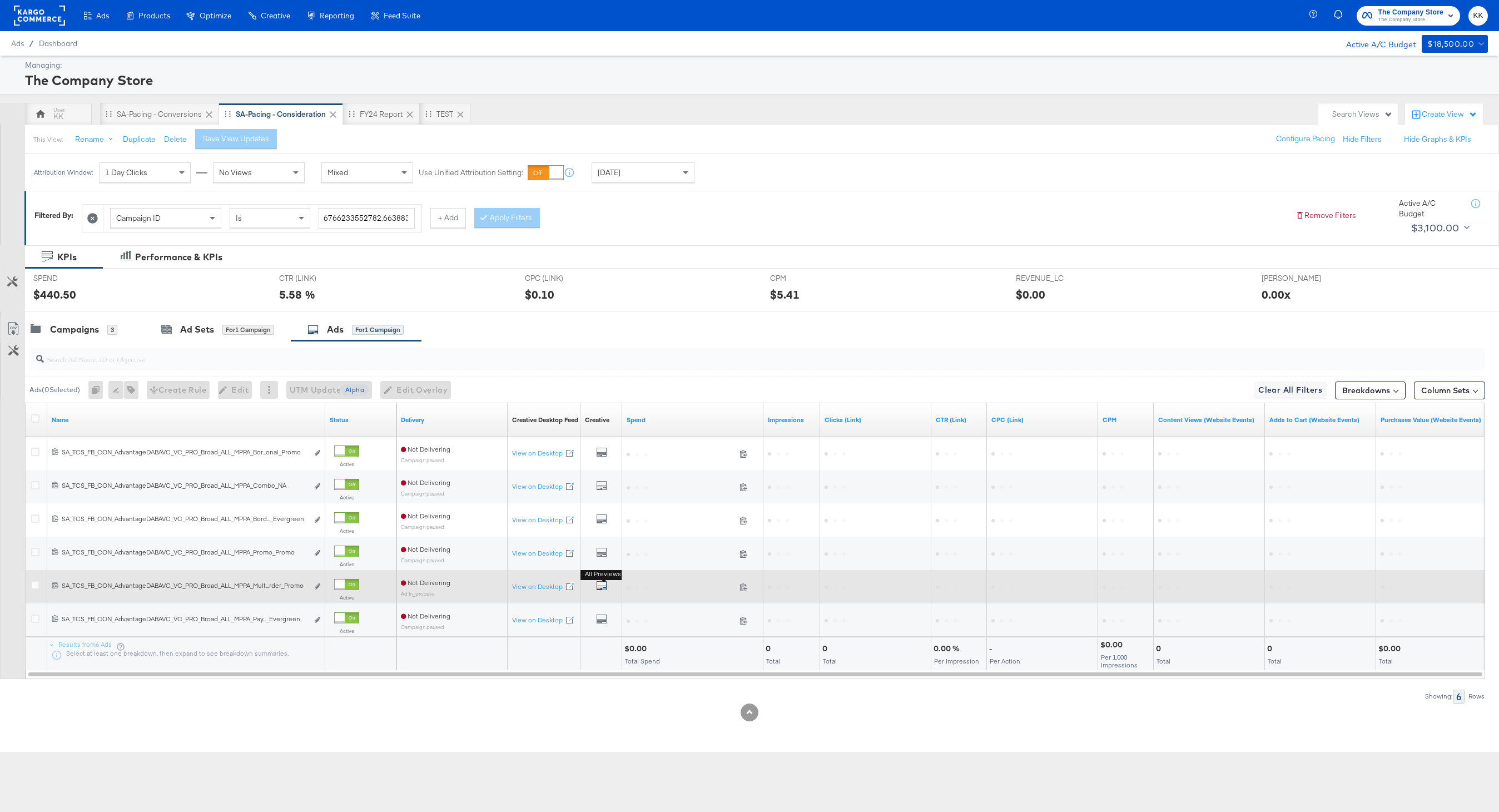
click at [601, 585] on icon "default" at bounding box center [601, 585] width 11 height 11
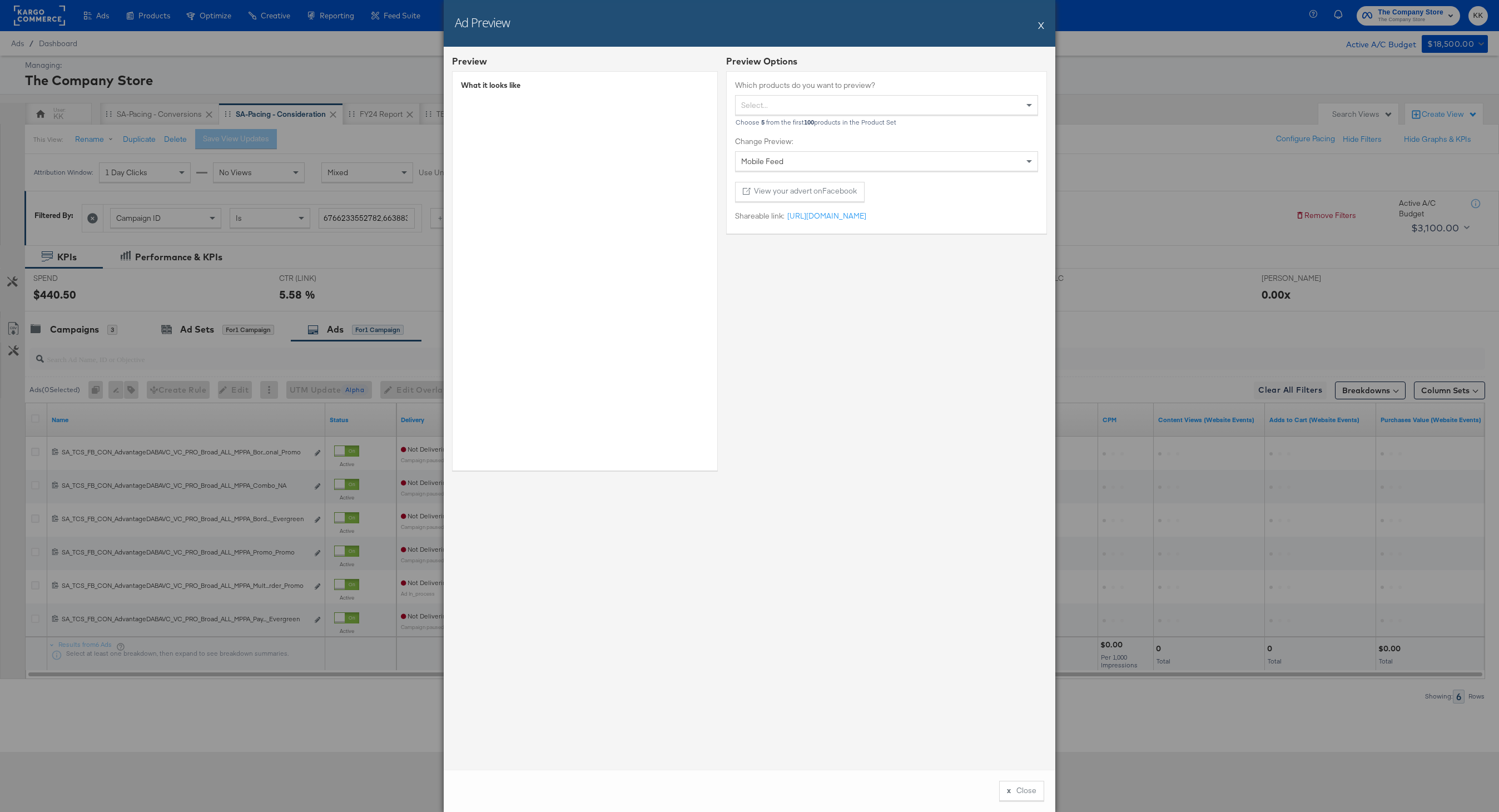
click at [1043, 25] on button "X" at bounding box center [1041, 25] width 6 height 22
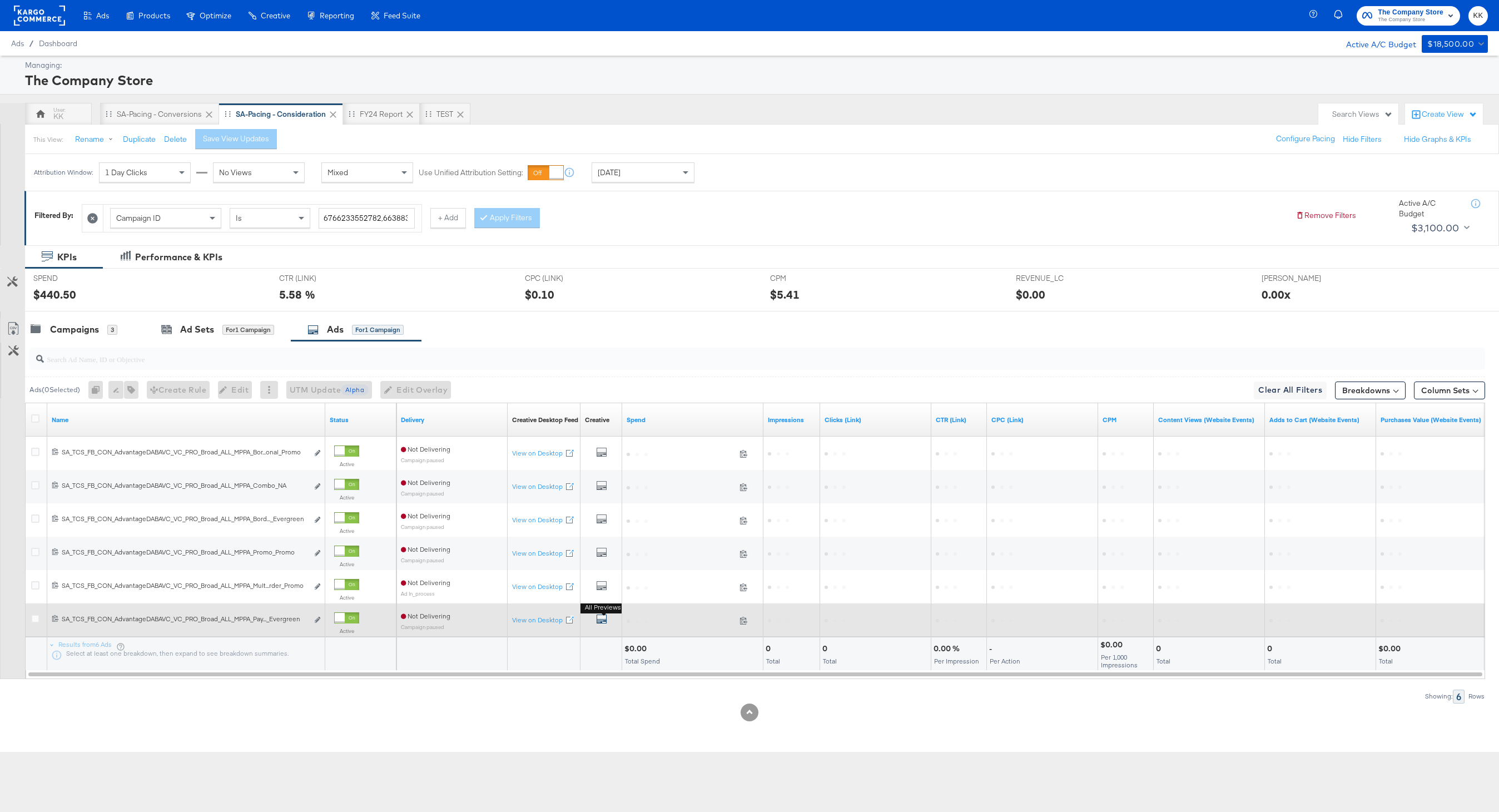
click at [603, 622] on icon "default" at bounding box center [601, 618] width 11 height 11
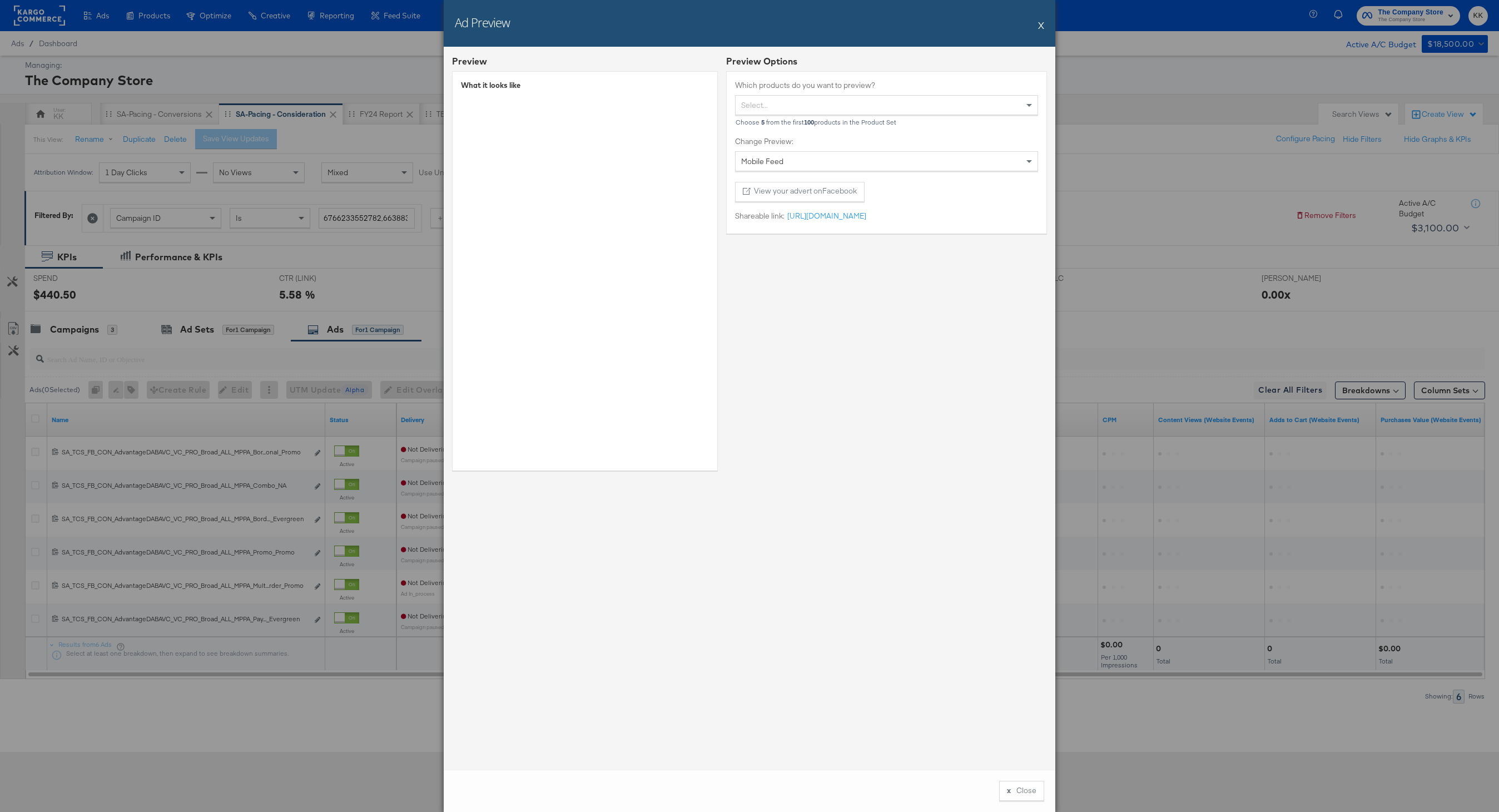
click at [1036, 22] on div "Ad Preview X" at bounding box center [749, 23] width 611 height 46
click at [1039, 22] on button "X" at bounding box center [1041, 25] width 6 height 22
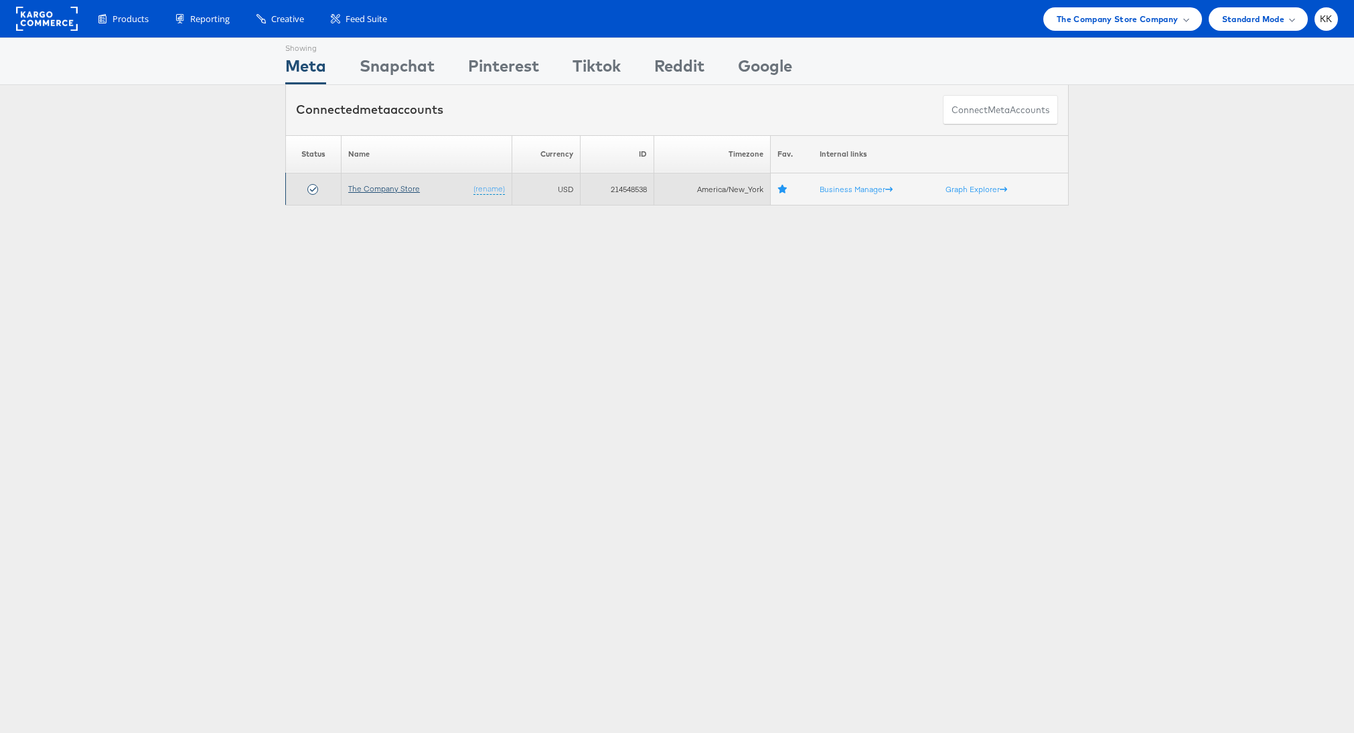
click at [379, 187] on link "The Company Store" at bounding box center [384, 188] width 72 height 10
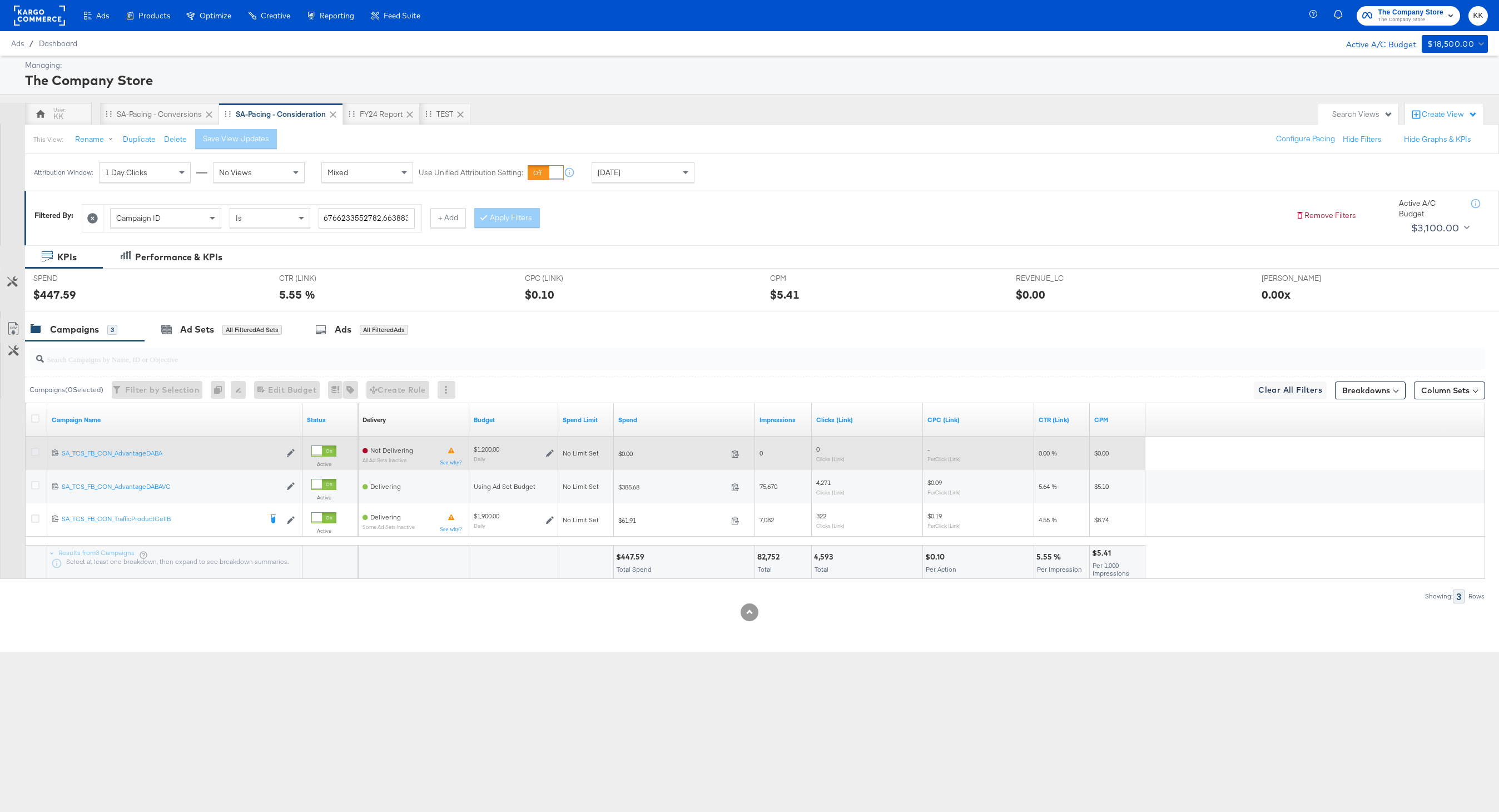
click at [36, 450] on icon at bounding box center [35, 452] width 8 height 8
click at [0, 0] on input "checkbox" at bounding box center [0, 0] width 0 height 0
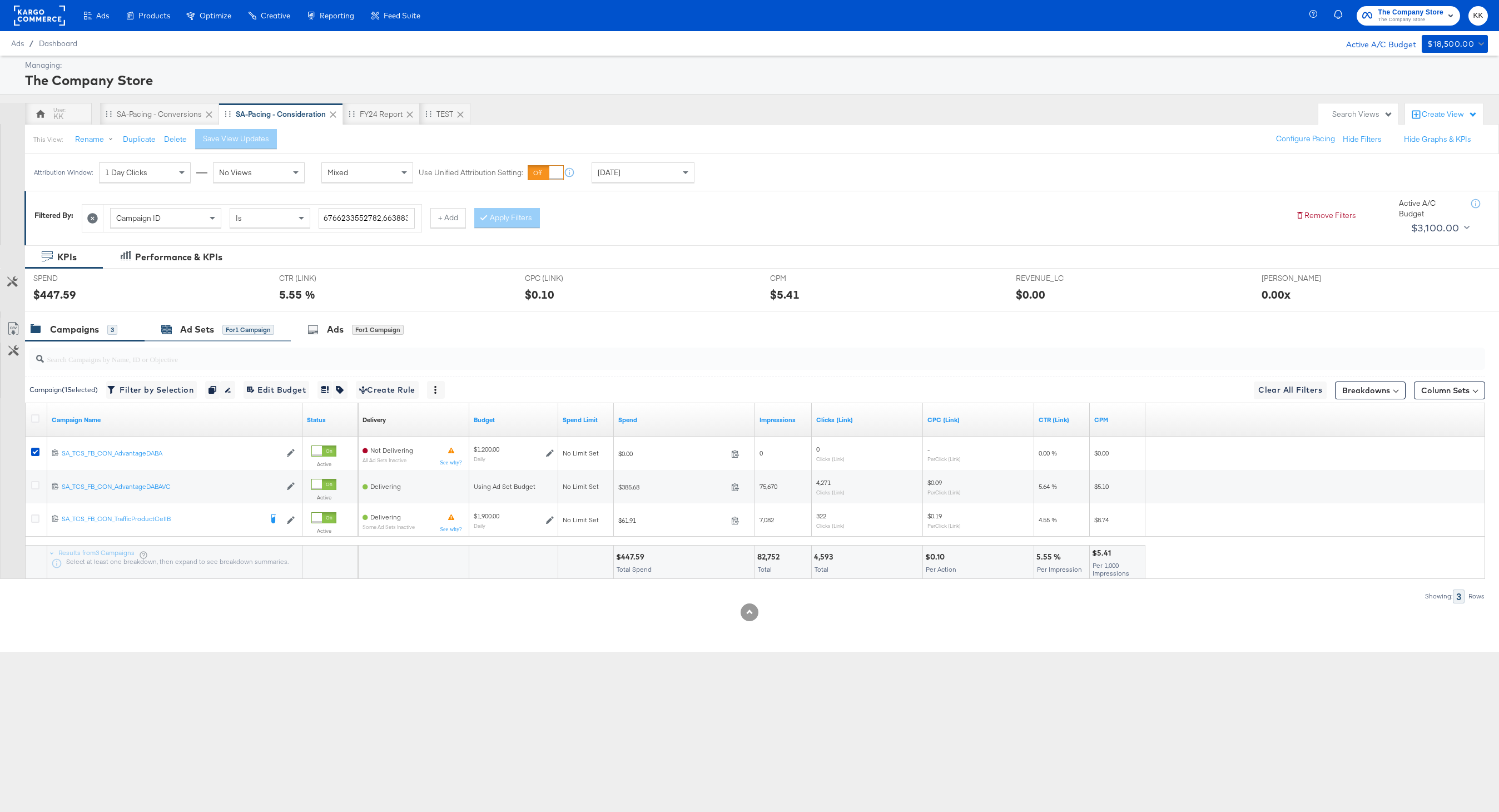
click at [206, 331] on div "Ad Sets" at bounding box center [197, 329] width 34 height 12
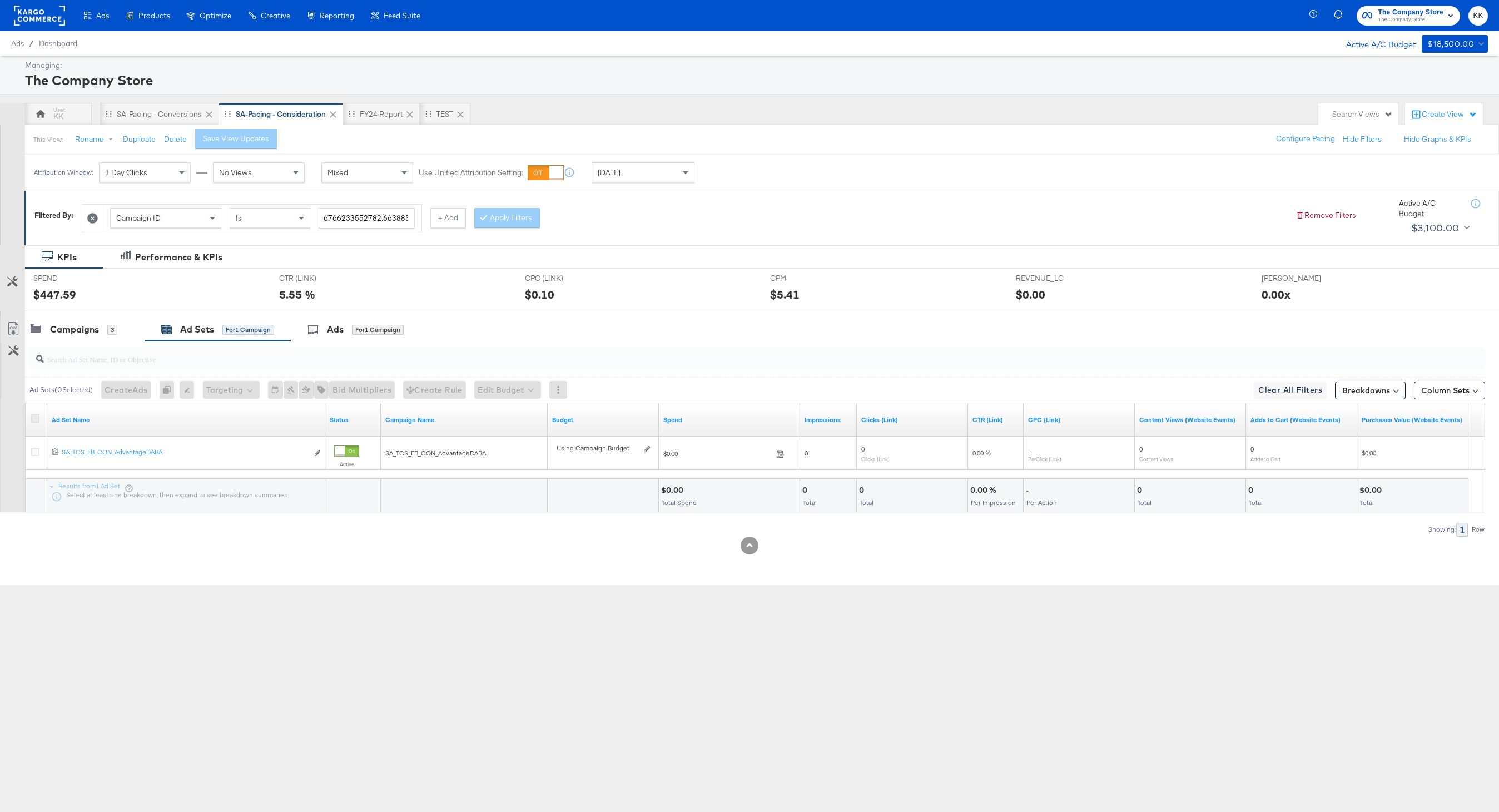
click at [37, 420] on icon at bounding box center [35, 418] width 8 height 8
click at [0, 0] on input "checkbox" at bounding box center [0, 0] width 0 height 0
click at [508, 395] on button "Edit Budget" at bounding box center [492, 389] width 66 height 17
click at [509, 441] on span "Edit Ad Set Spend Limits" at bounding box center [505, 440] width 82 height 14
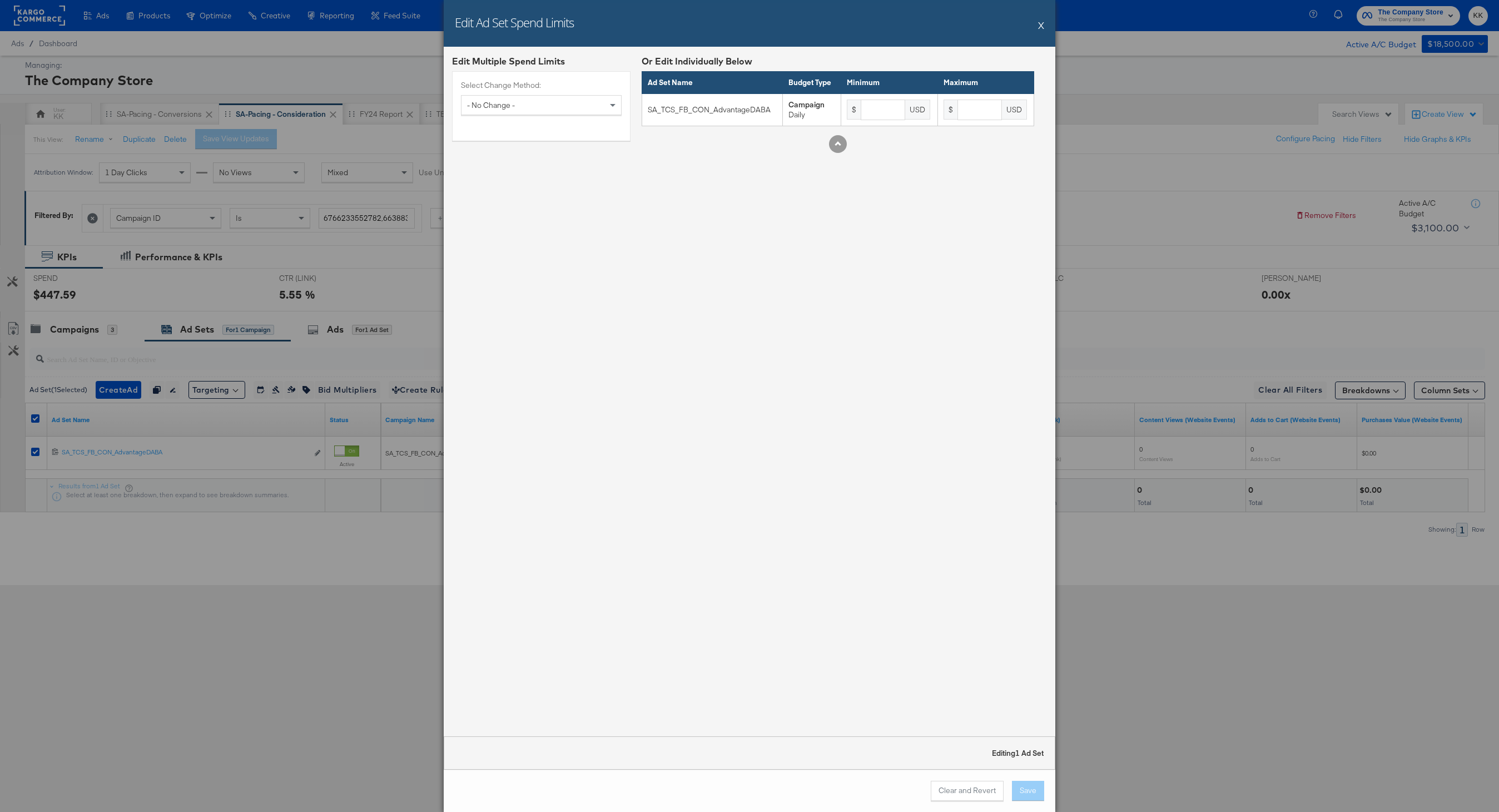
click at [1043, 24] on button "X" at bounding box center [1041, 25] width 6 height 22
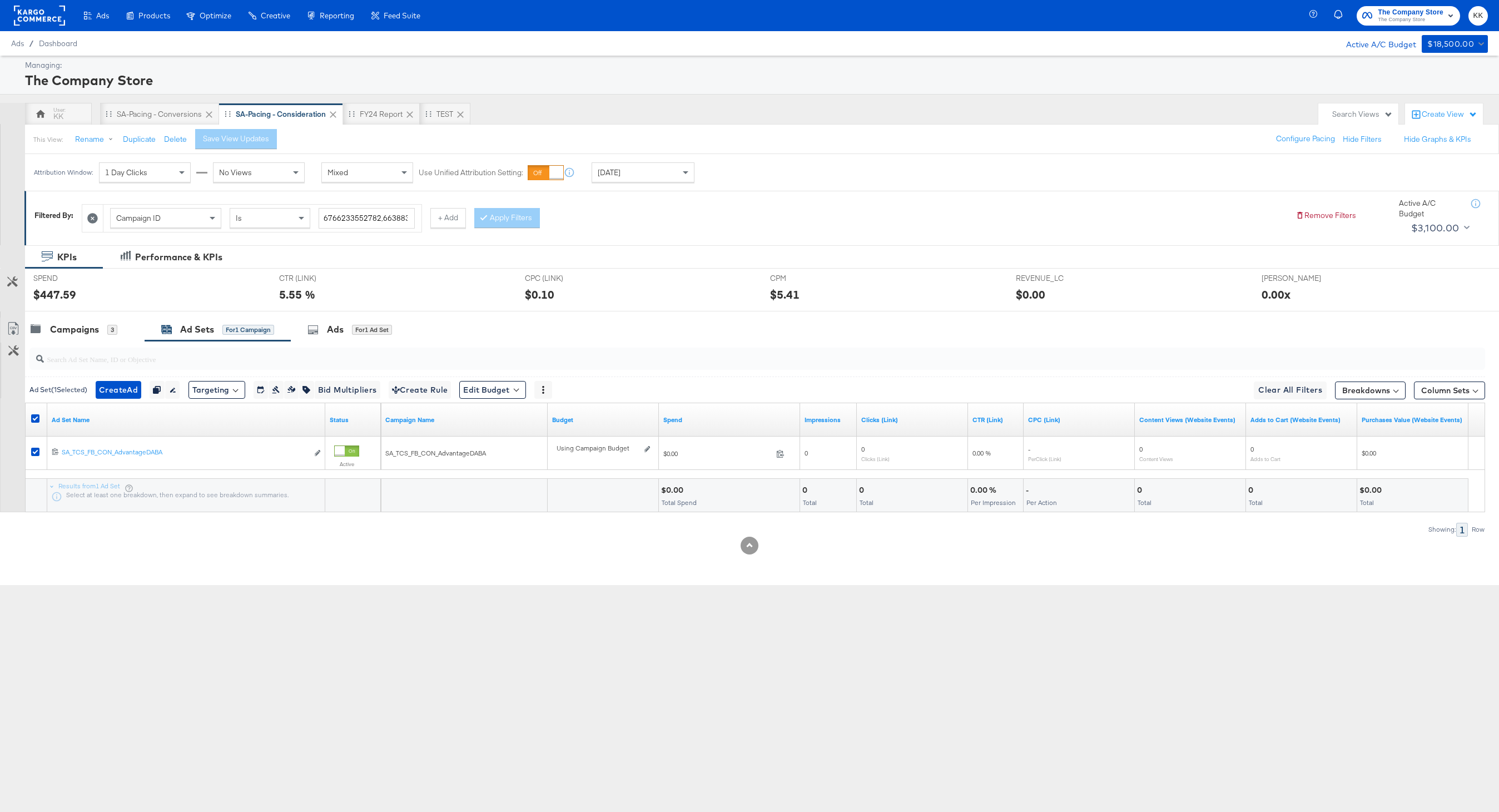
click at [100, 341] on div at bounding box center [755, 358] width 1460 height 36
click at [85, 332] on div "Campaigns" at bounding box center [74, 329] width 49 height 12
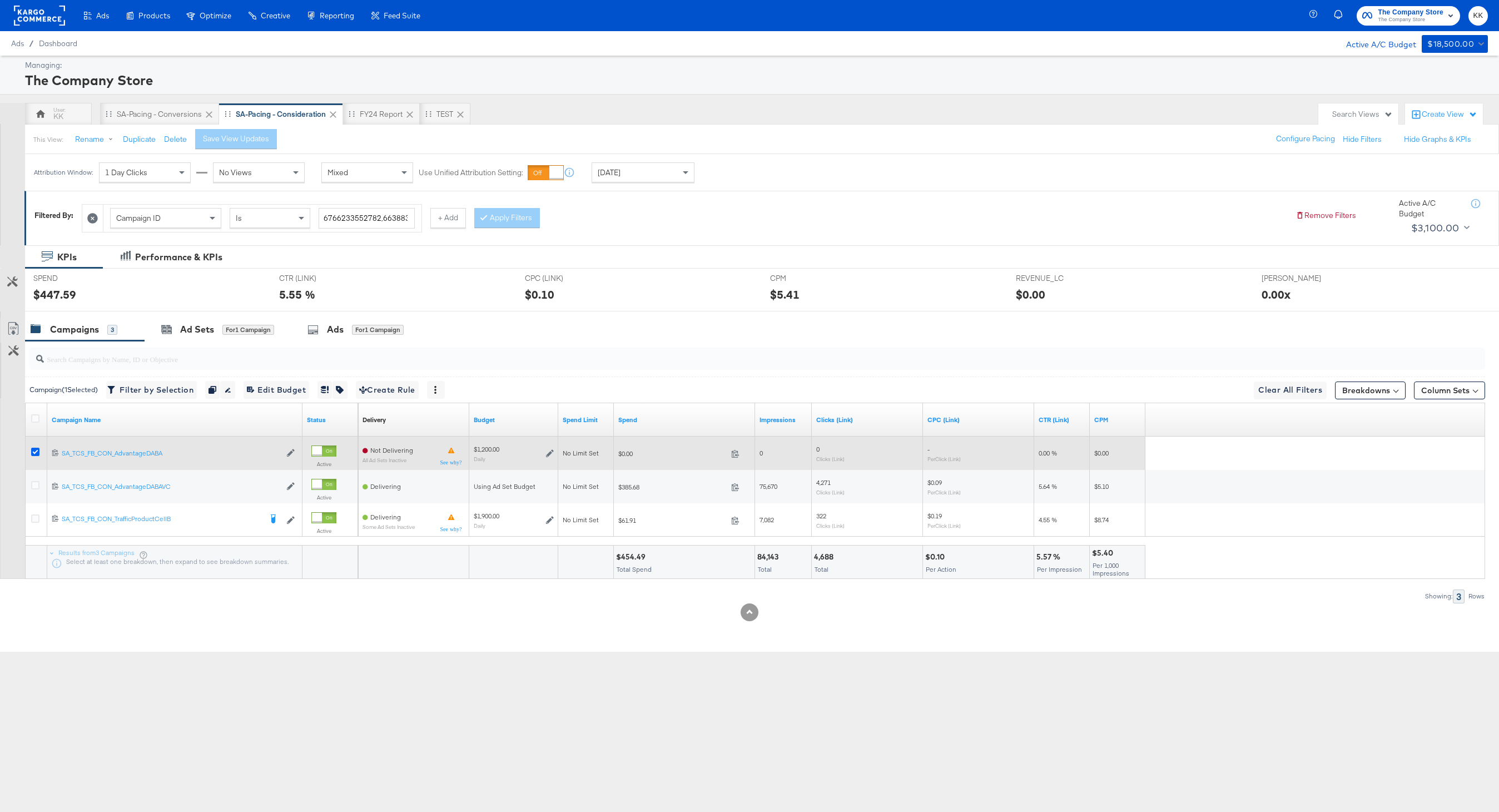
click at [37, 448] on icon at bounding box center [35, 452] width 8 height 8
click at [0, 0] on input "checkbox" at bounding box center [0, 0] width 0 height 0
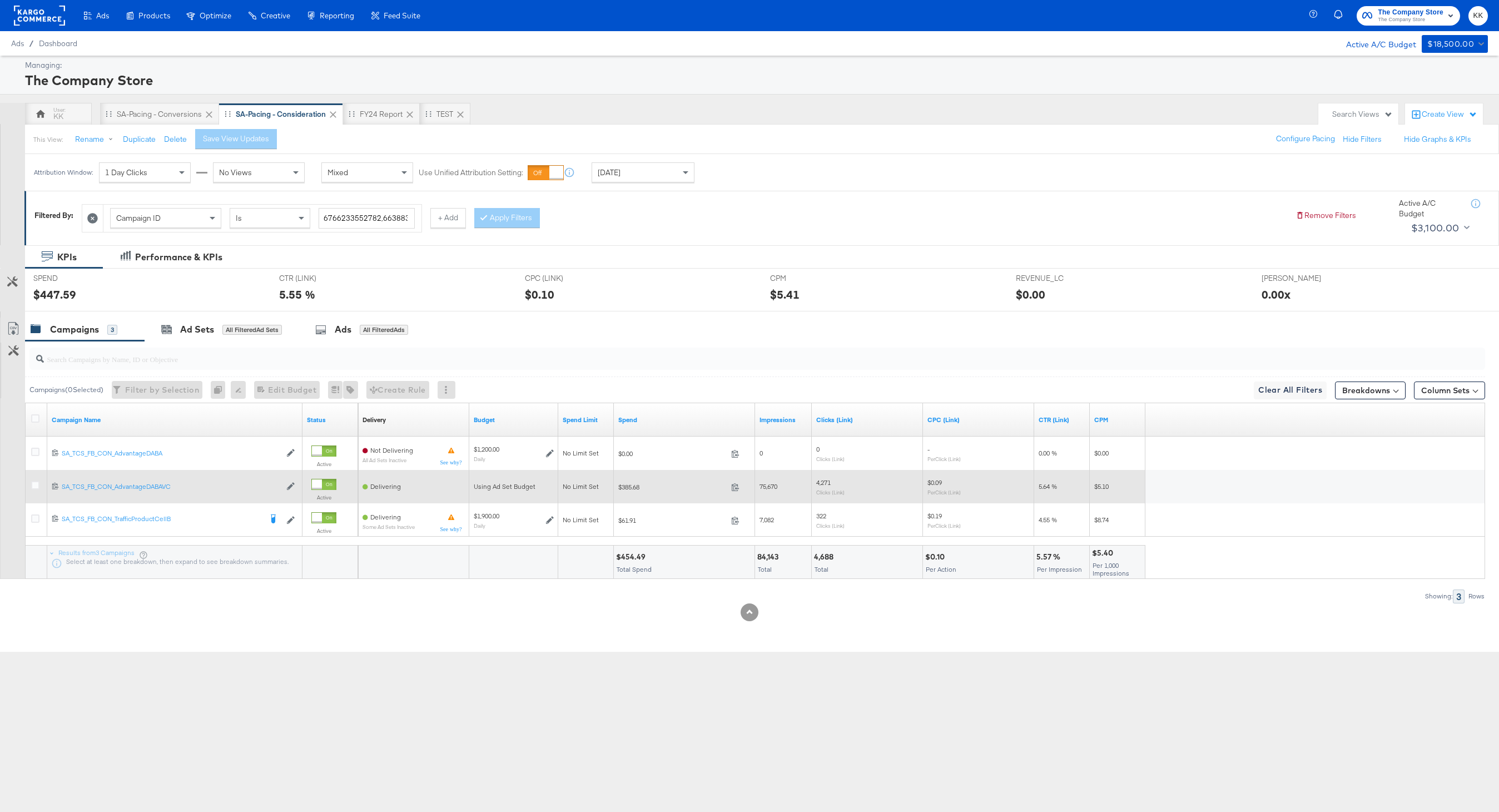
click at [37, 491] on div at bounding box center [37, 486] width 12 height 11
click at [37, 485] on icon at bounding box center [35, 485] width 8 height 8
click at [0, 0] on input "checkbox" at bounding box center [0, 0] width 0 height 0
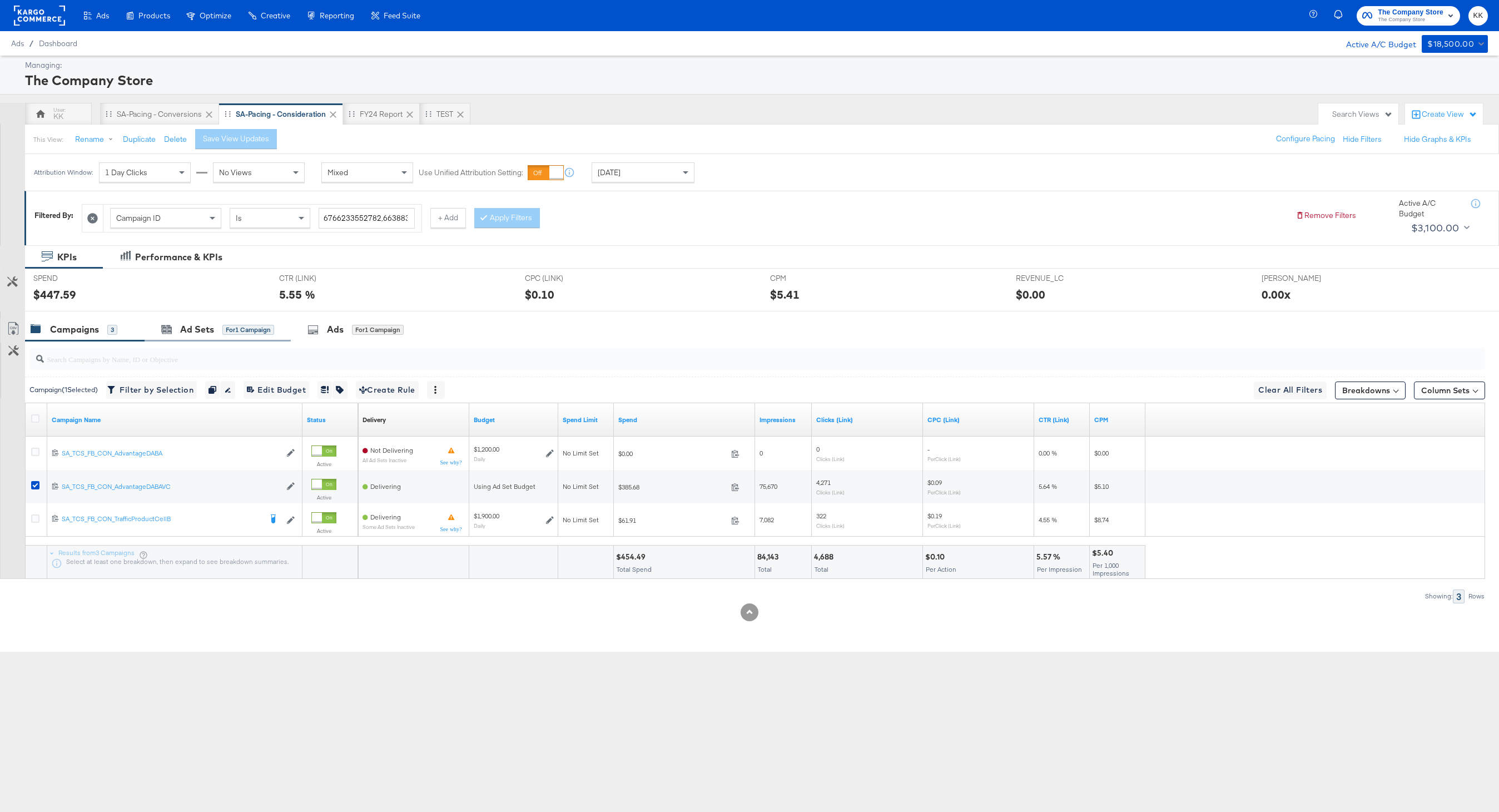
click at [169, 339] on div "Ad Sets for 1 Campaign" at bounding box center [218, 329] width 146 height 24
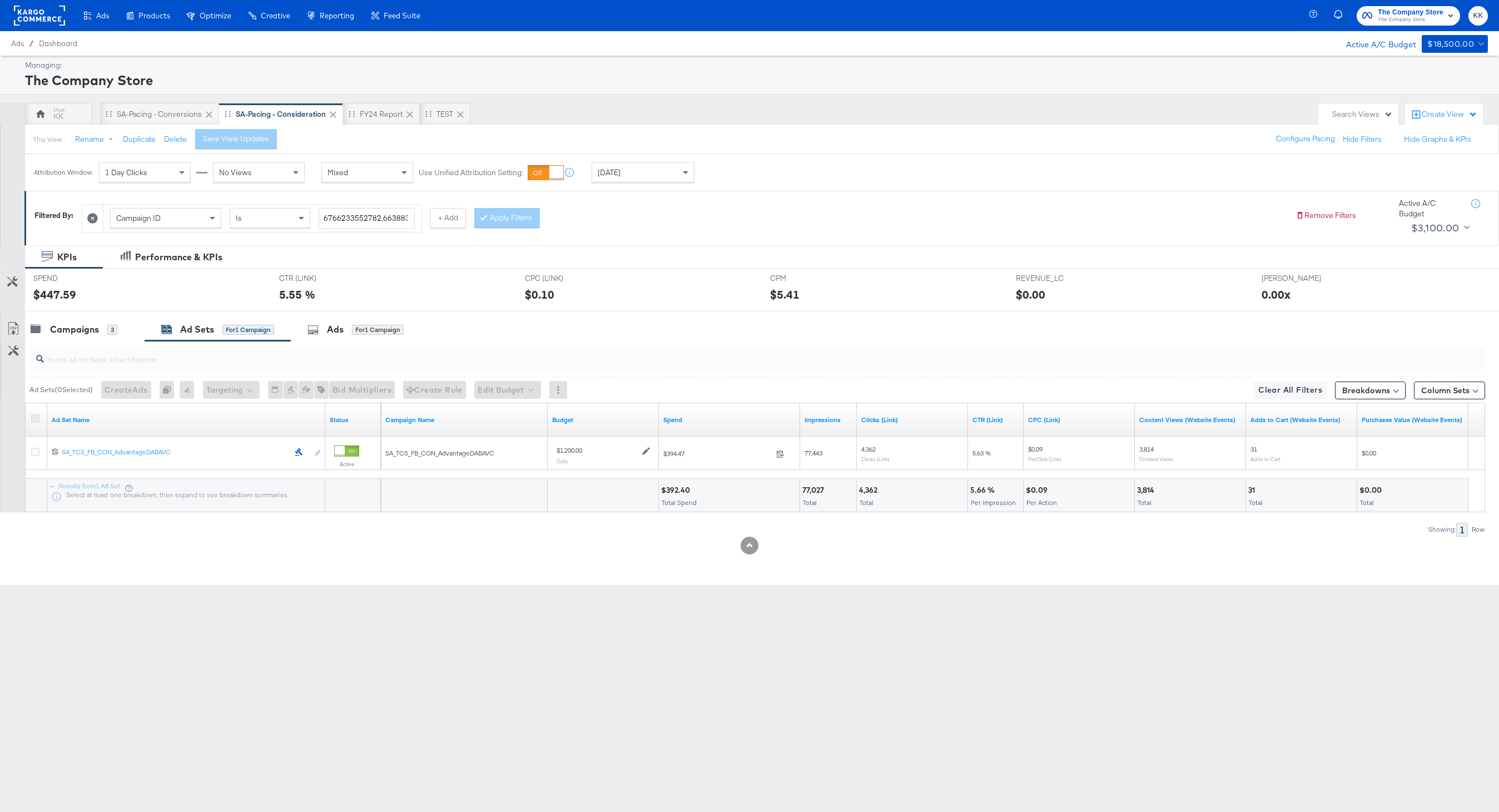
click at [38, 419] on icon at bounding box center [35, 418] width 8 height 8
click at [0, 0] on input "checkbox" at bounding box center [0, 0] width 0 height 0
click at [526, 388] on button "Edit Budget" at bounding box center [492, 389] width 66 height 17
click at [527, 442] on span "Edit Ad Set Spend Limits" at bounding box center [505, 440] width 82 height 14
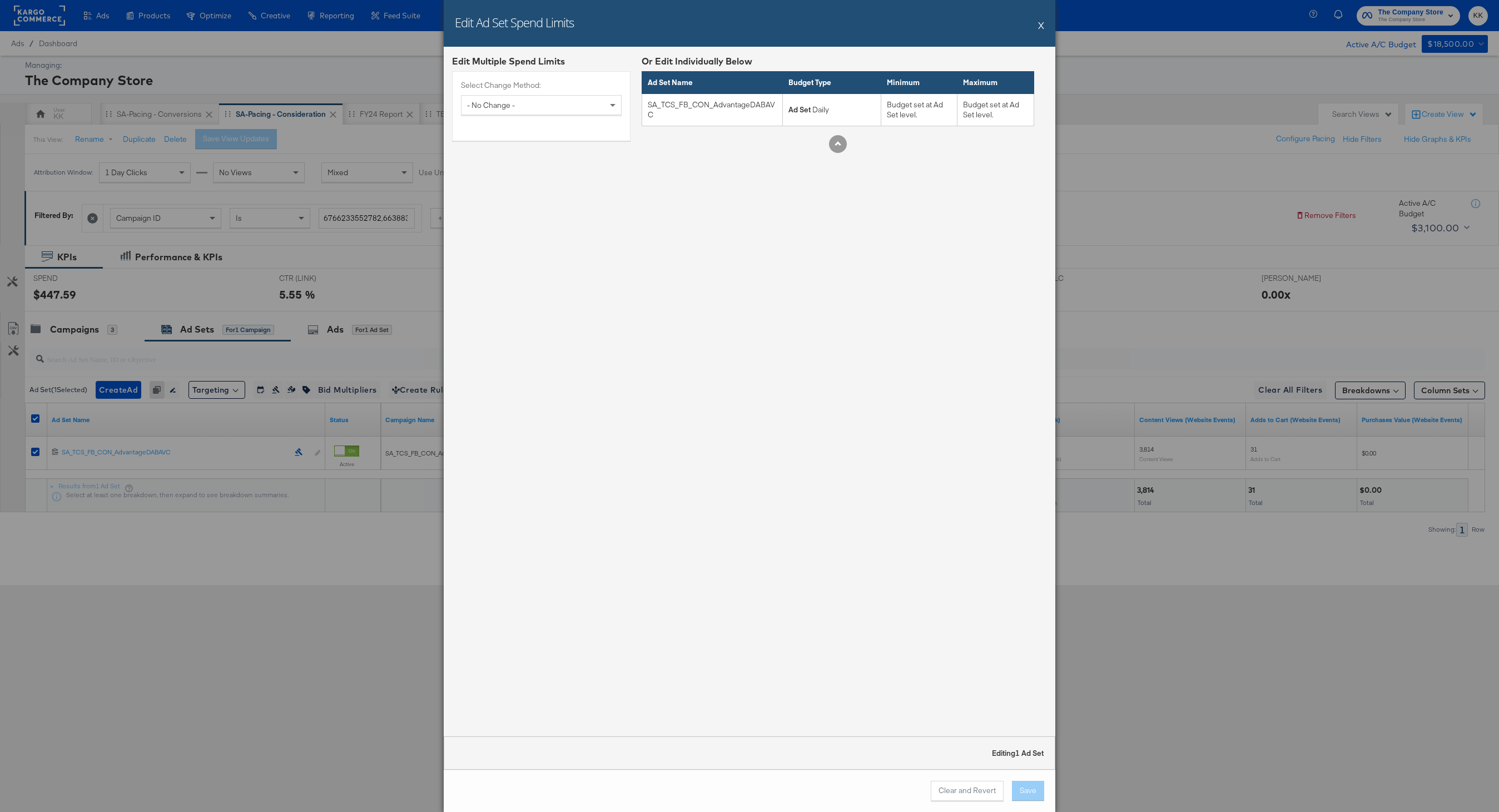
click at [593, 107] on div "- No Change -" at bounding box center [541, 105] width 159 height 19
click at [1041, 23] on button "X" at bounding box center [1041, 25] width 6 height 22
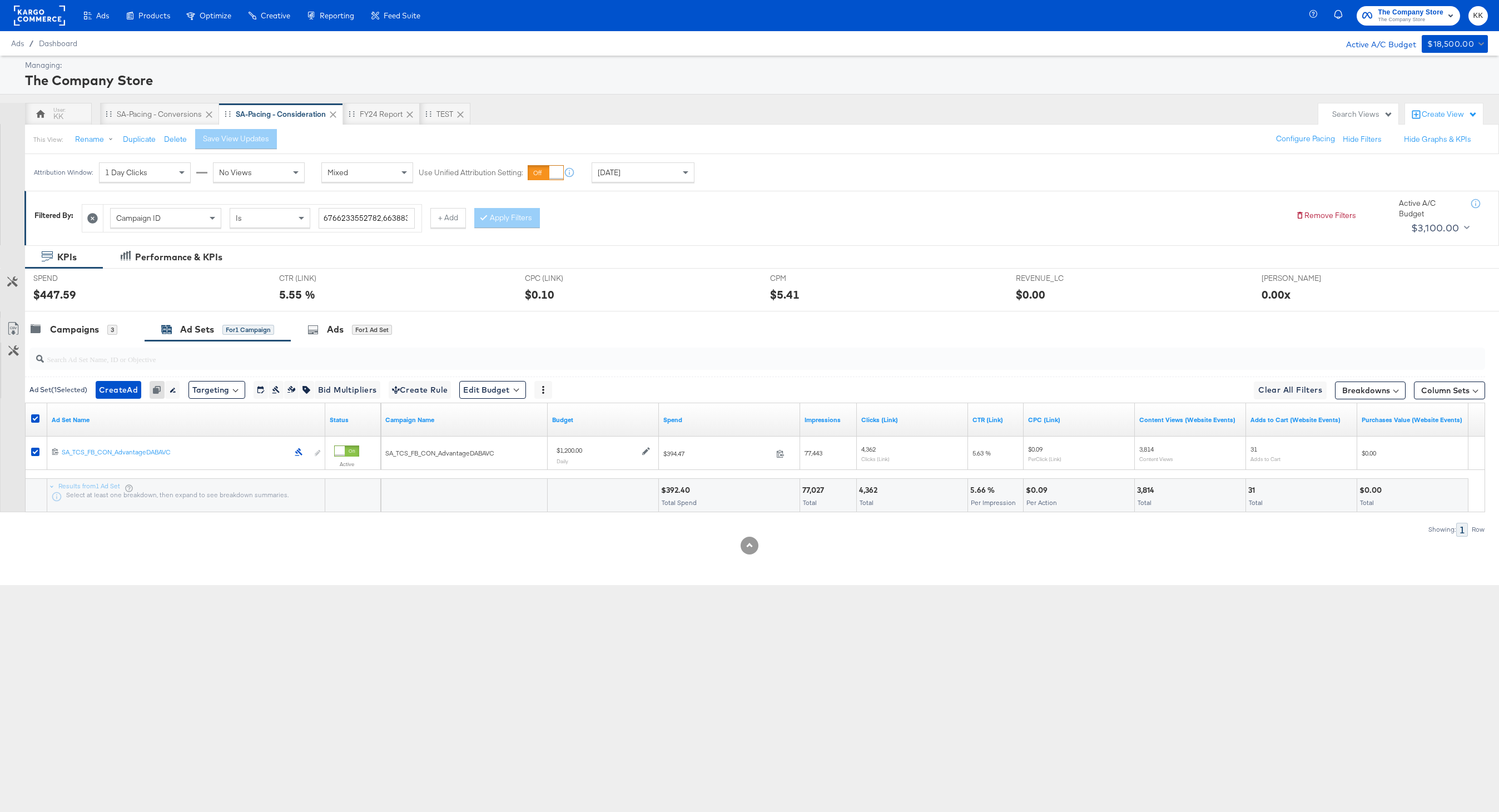
click at [102, 344] on input "search" at bounding box center [696, 355] width 1304 height 22
click at [71, 335] on div "Campaigns" at bounding box center [74, 329] width 49 height 12
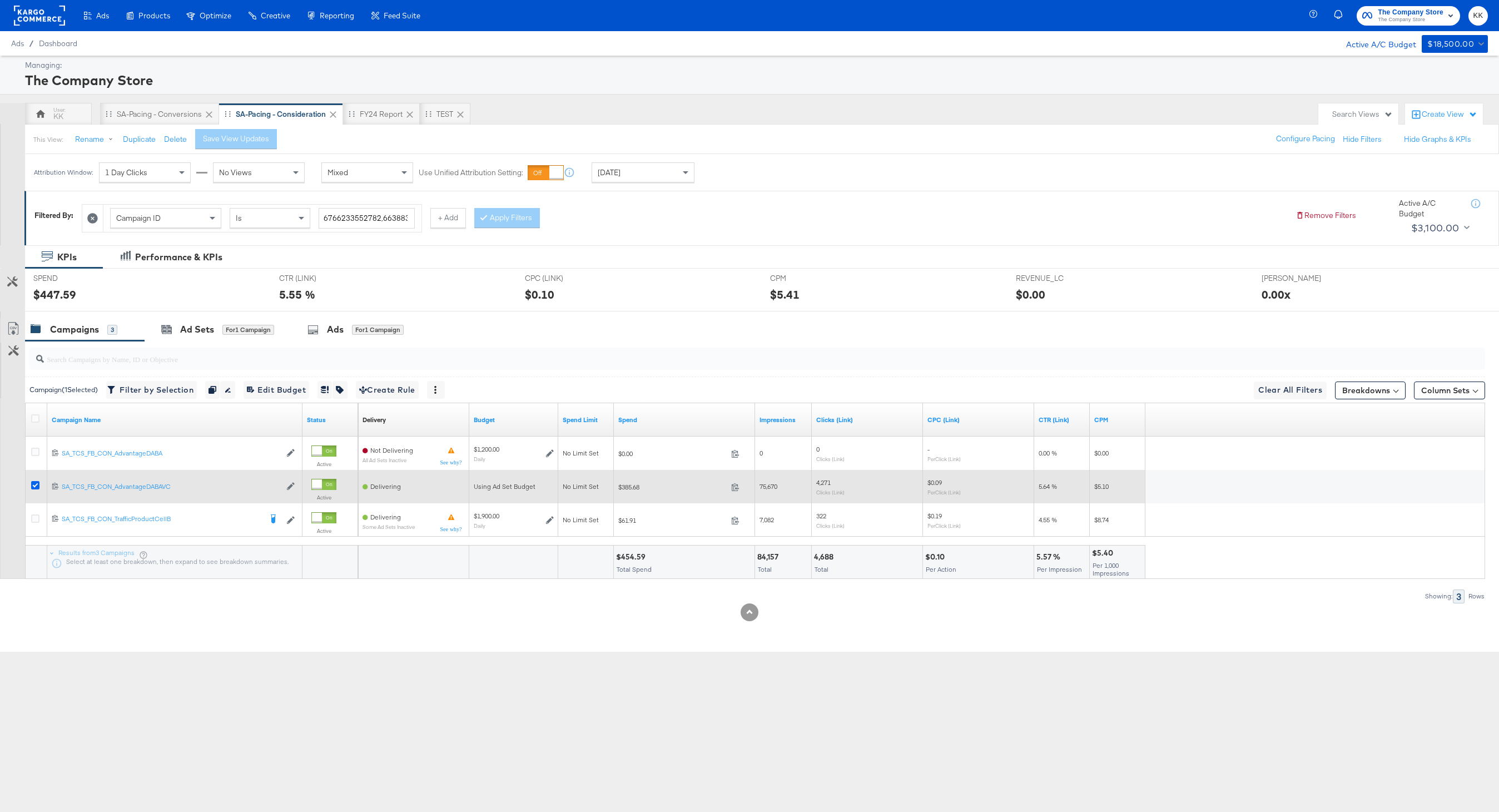
click at [35, 485] on icon at bounding box center [35, 485] width 8 height 8
click at [0, 0] on input "checkbox" at bounding box center [0, 0] width 0 height 0
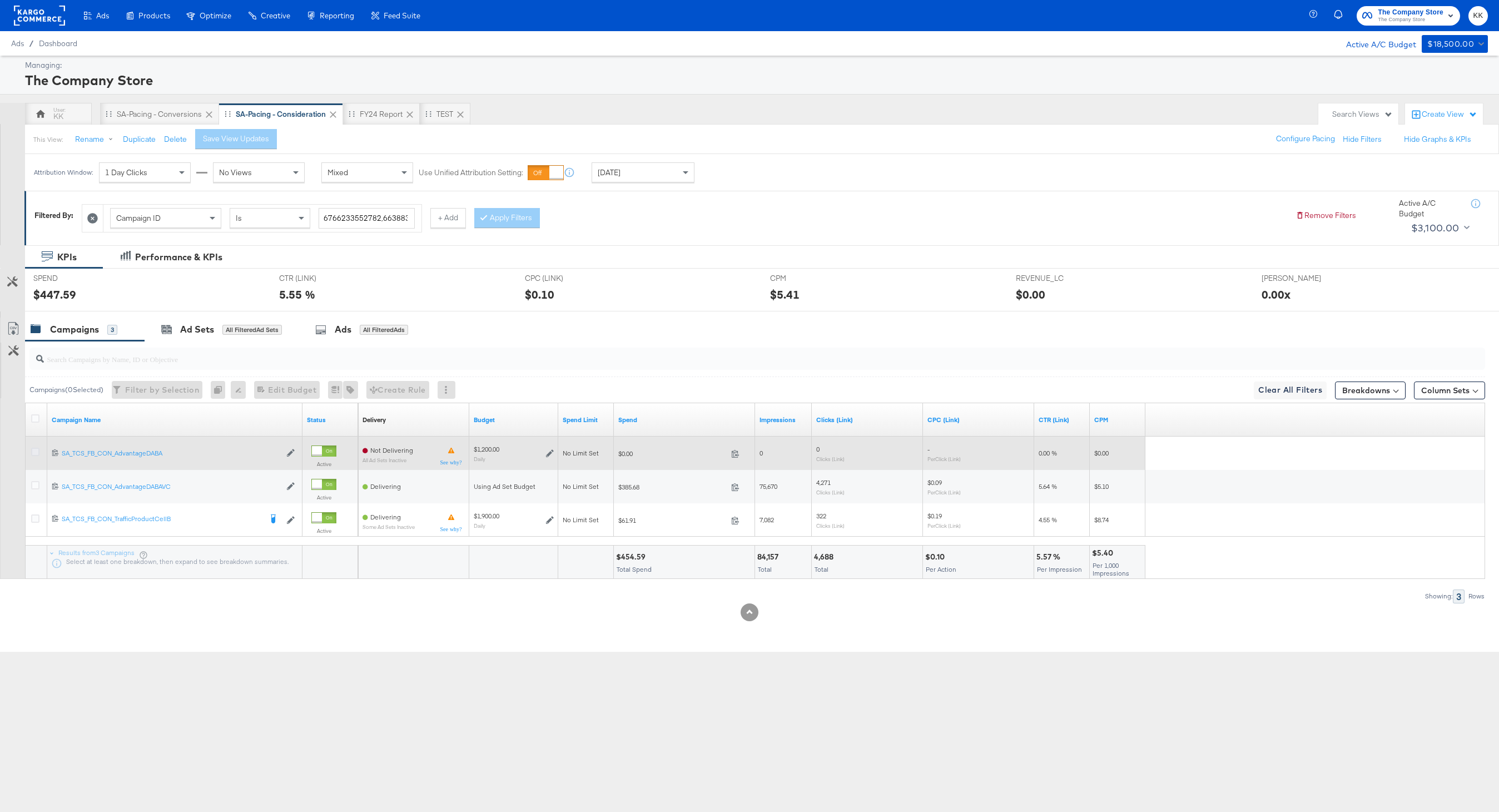
click at [38, 452] on icon at bounding box center [35, 452] width 8 height 8
click at [0, 0] on input "checkbox" at bounding box center [0, 0] width 0 height 0
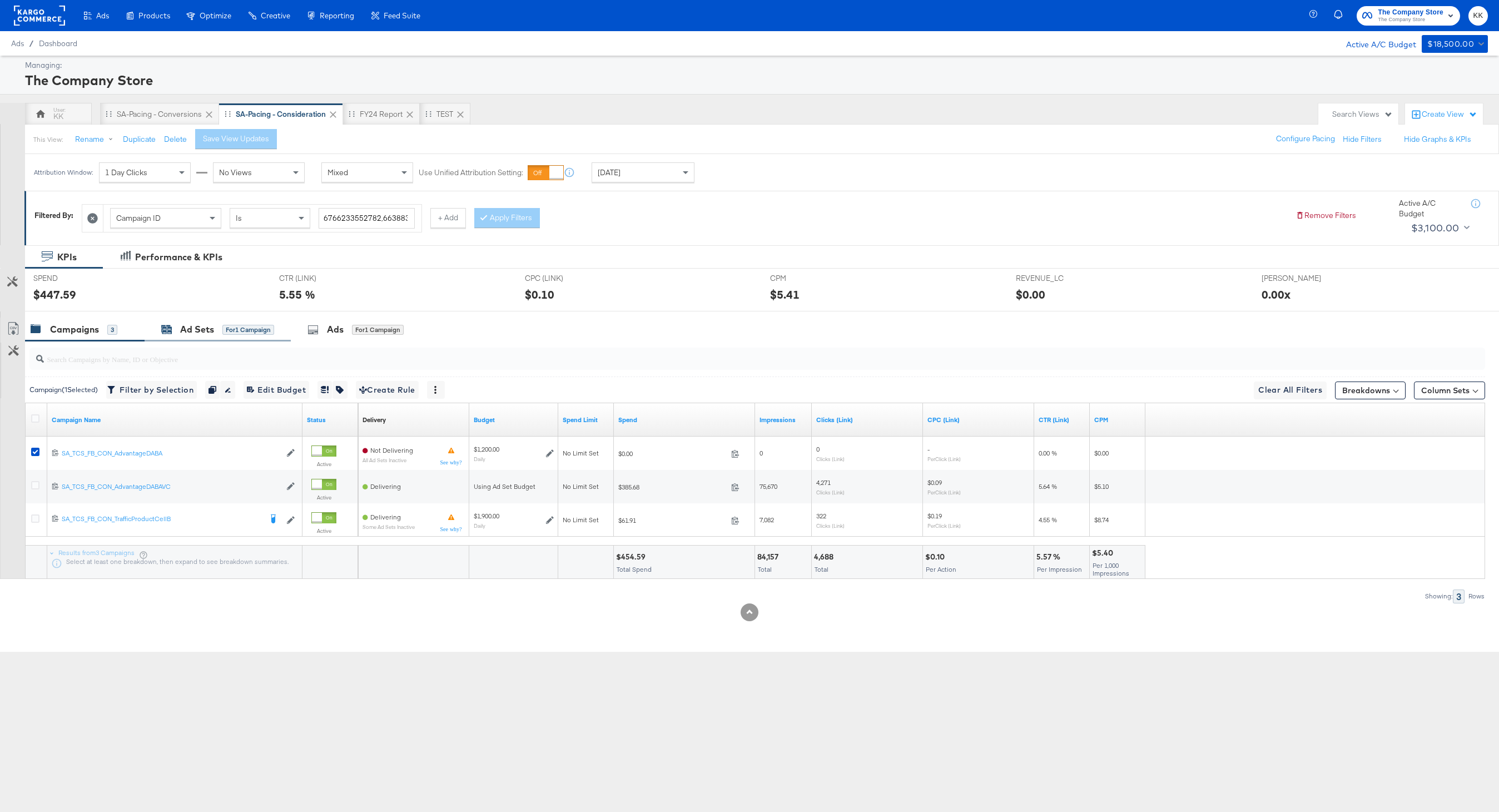
click at [193, 335] on div "Ad Sets" at bounding box center [197, 329] width 34 height 12
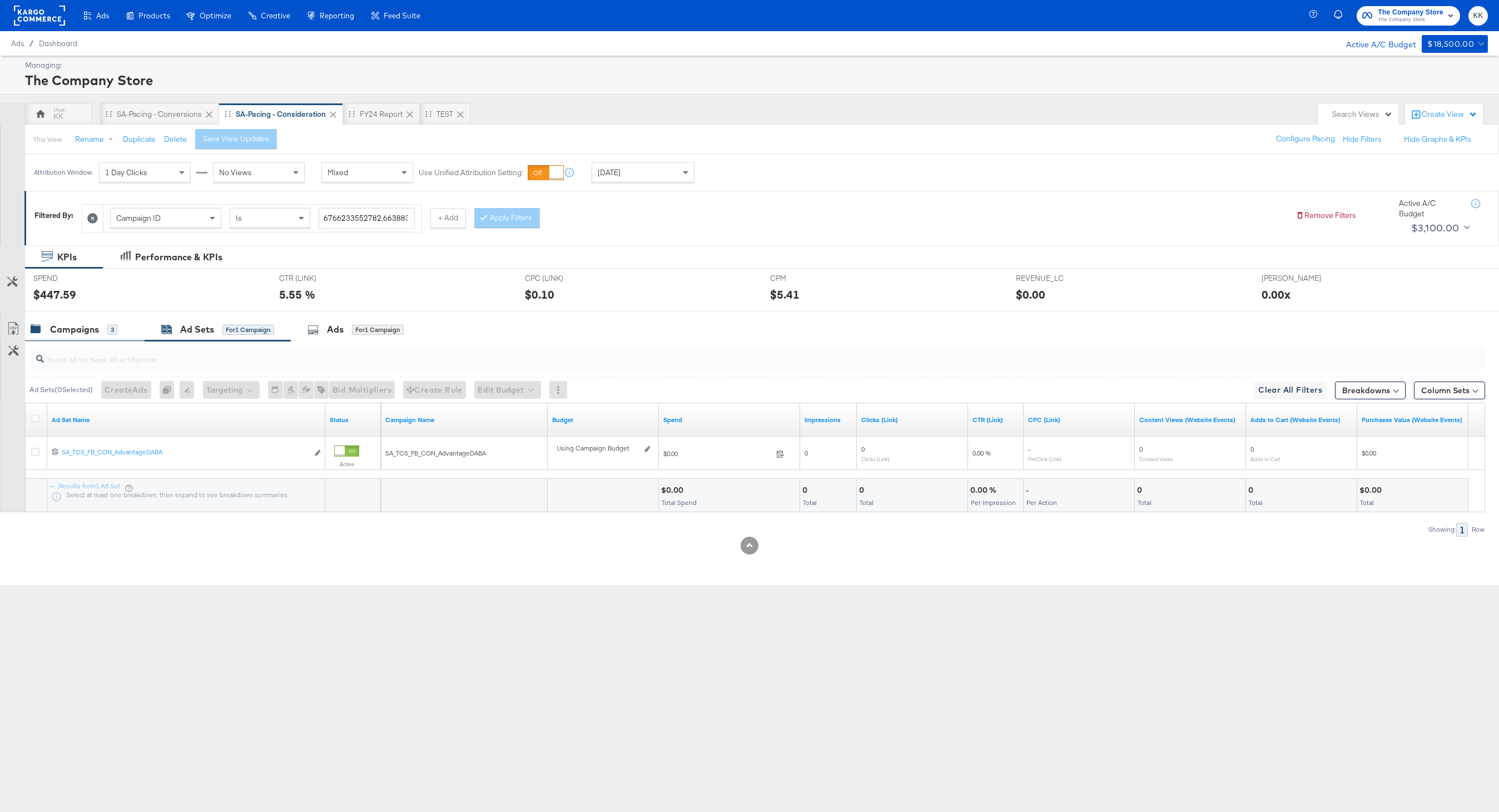
click at [95, 322] on div "Campaigns 3" at bounding box center [85, 329] width 120 height 24
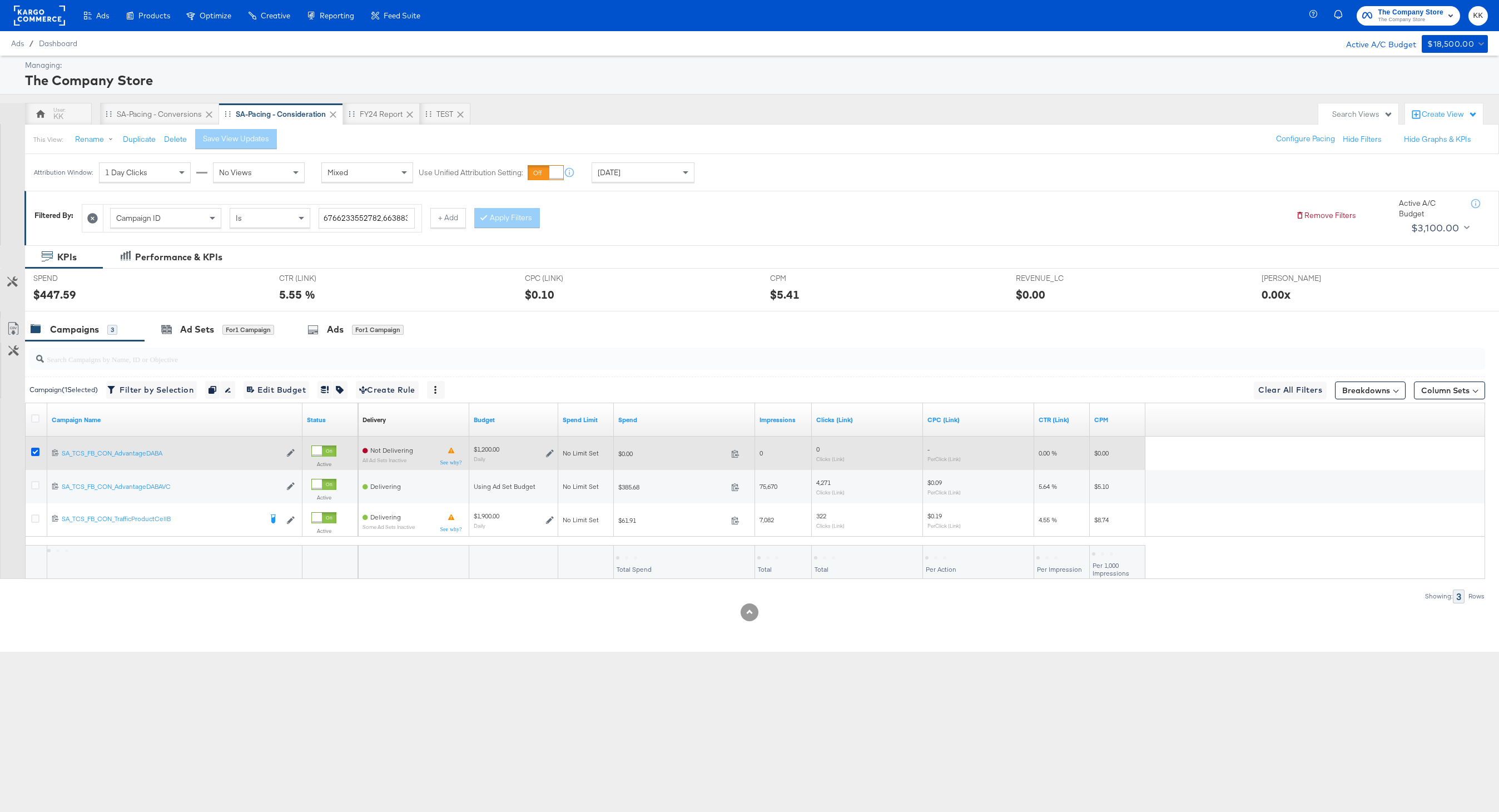
click at [36, 451] on icon at bounding box center [35, 452] width 8 height 8
click at [0, 0] on input "checkbox" at bounding box center [0, 0] width 0 height 0
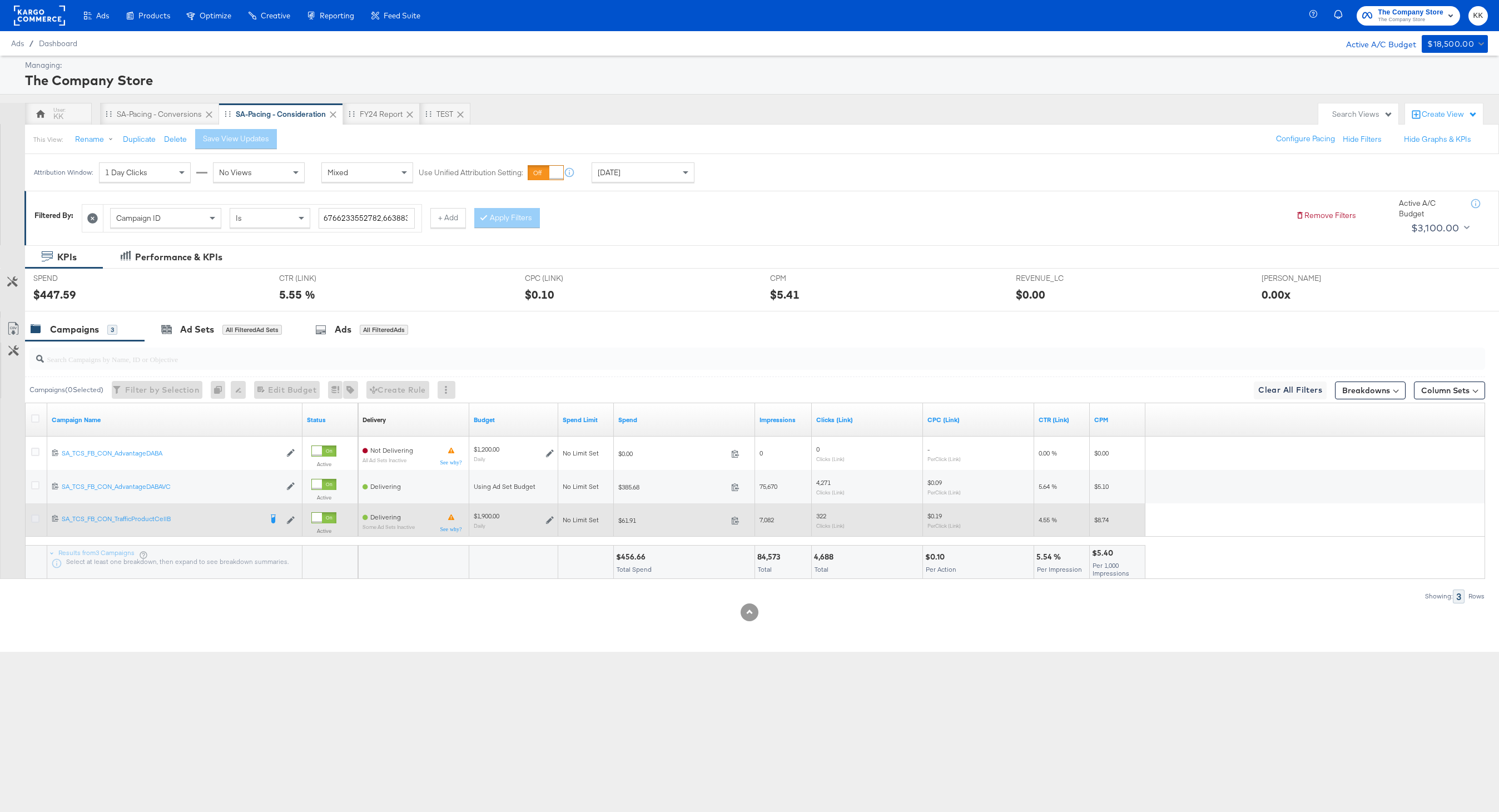
click at [36, 519] on icon at bounding box center [35, 518] width 8 height 8
click at [0, 0] on input "checkbox" at bounding box center [0, 0] width 0 height 0
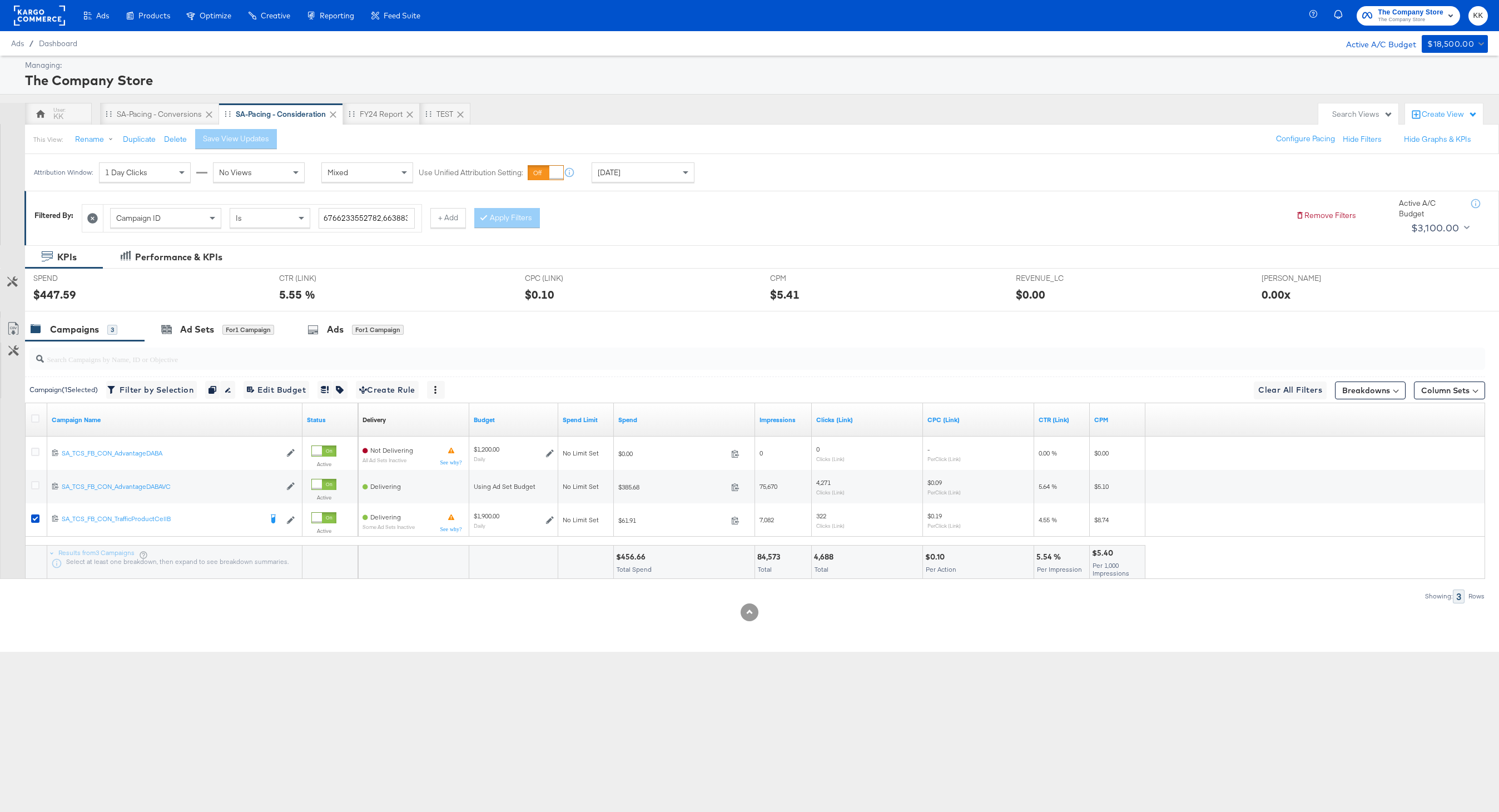
click at [174, 313] on div at bounding box center [749, 316] width 1499 height 9
click at [184, 325] on div "Ad Sets" at bounding box center [197, 329] width 34 height 12
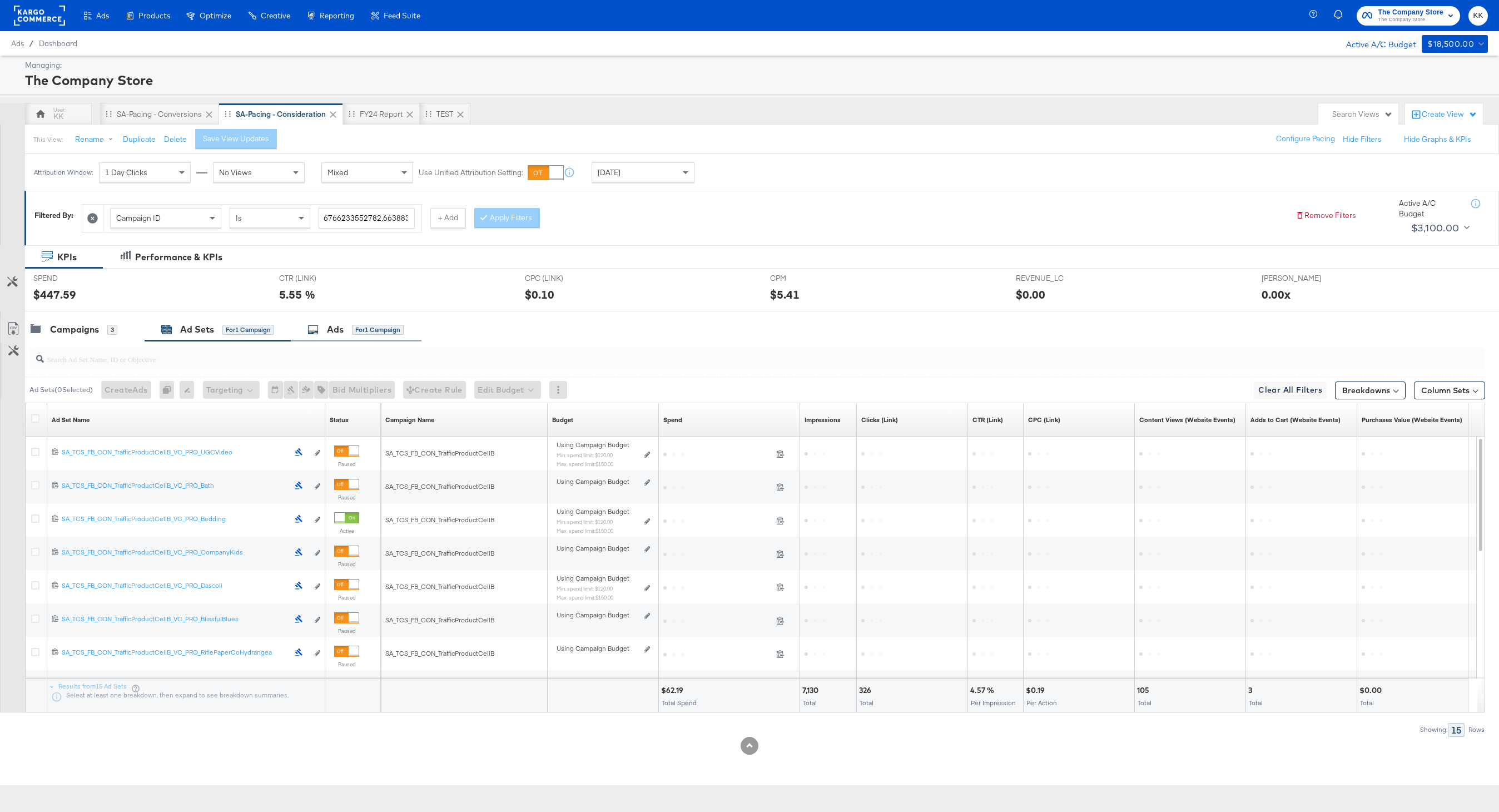
click at [385, 335] on div "Ads for 1 Campaign" at bounding box center [355, 329] width 96 height 12
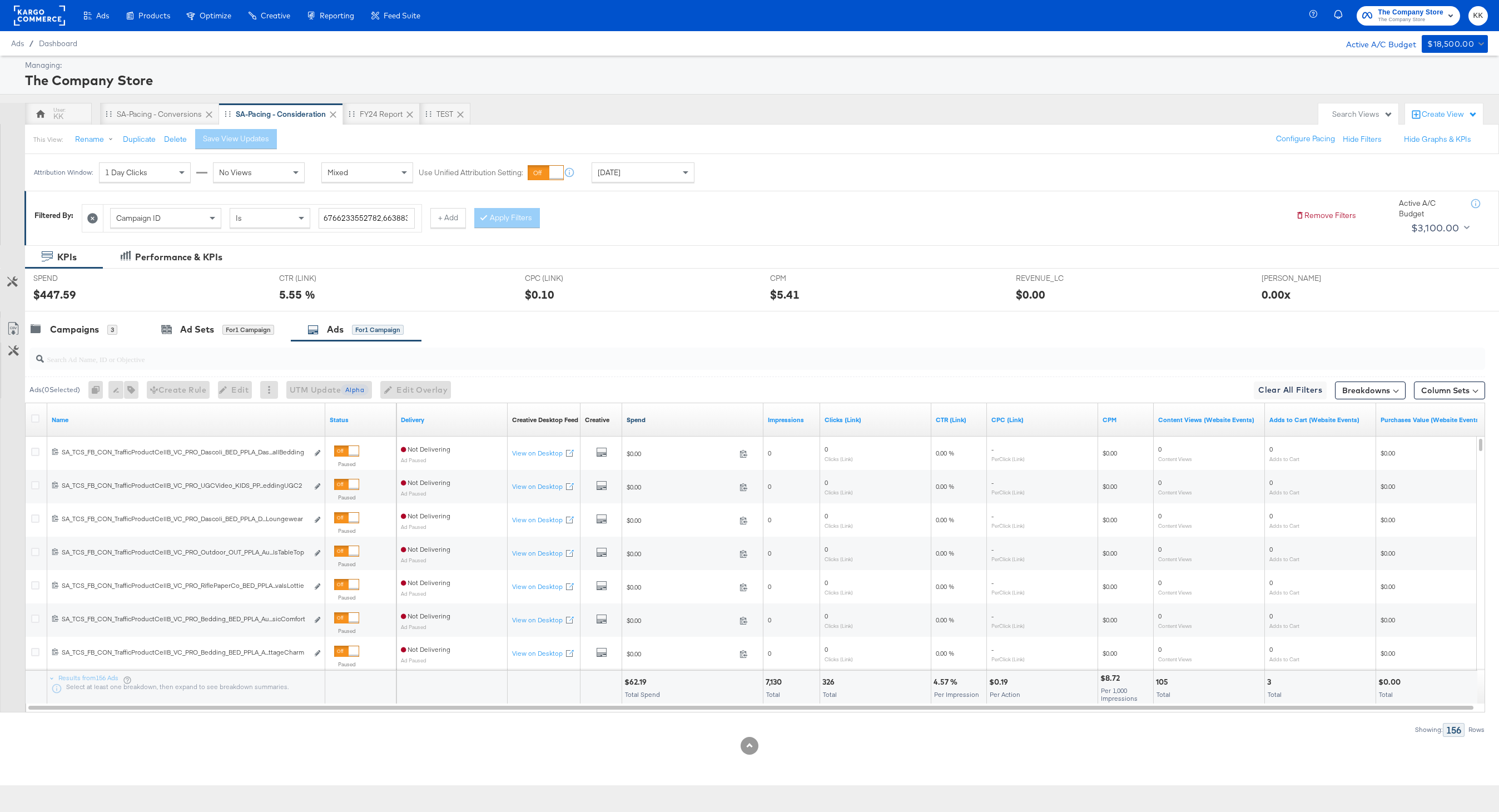
click at [642, 419] on link "Spend" at bounding box center [693, 419] width 132 height 9
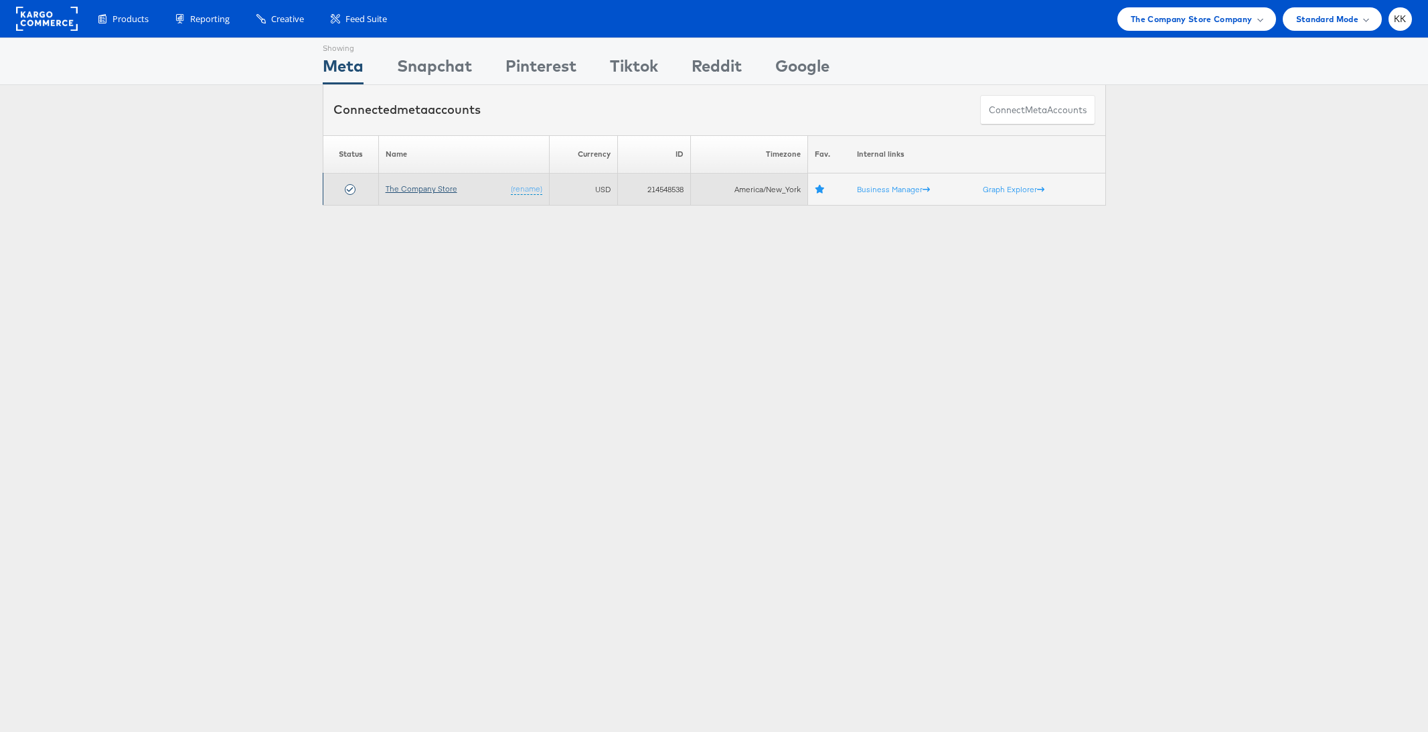
click at [401, 190] on link "The Company Store" at bounding box center [422, 188] width 72 height 10
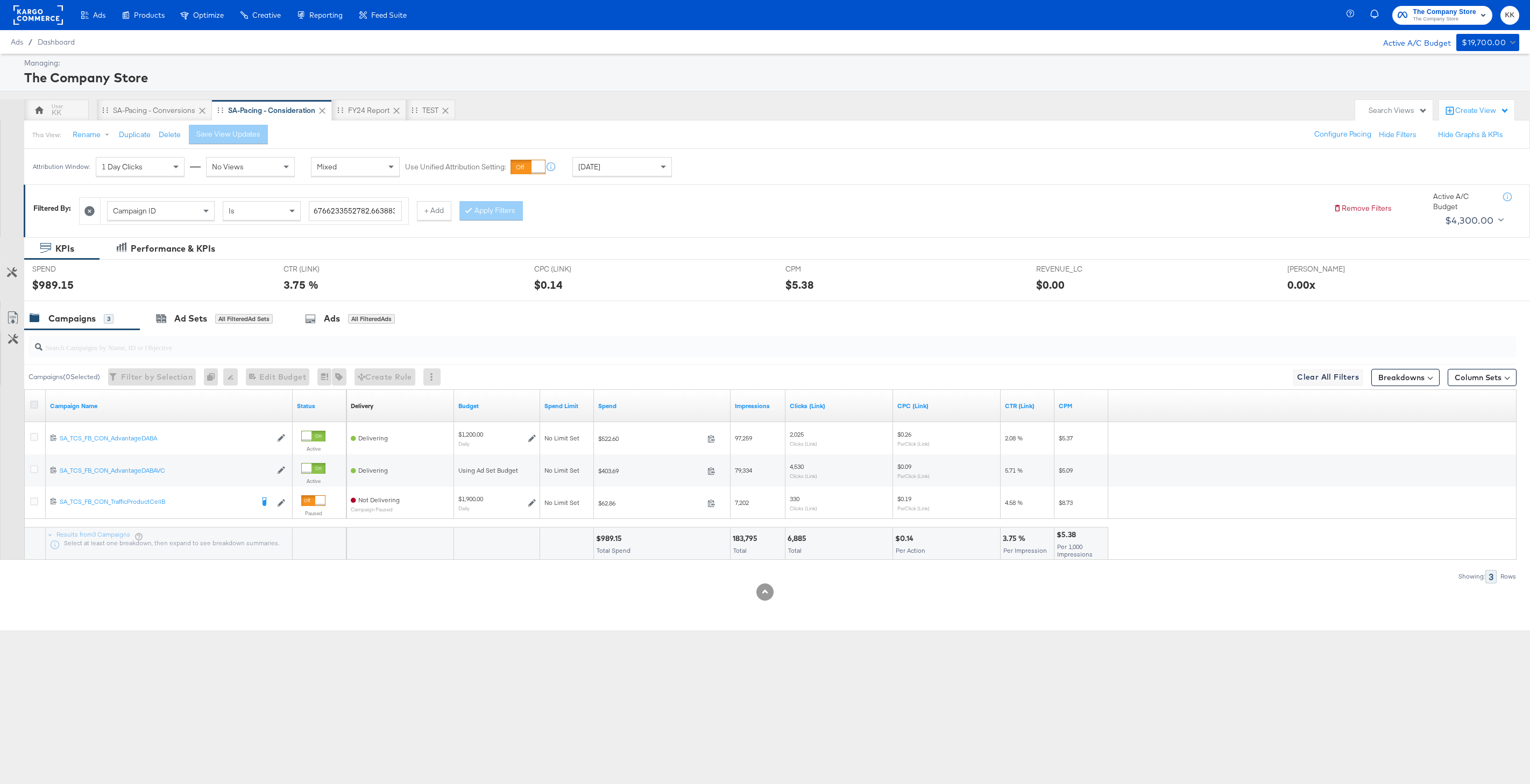
click at [32, 402] on icon at bounding box center [34, 405] width 8 height 8
click at [0, 0] on input "checkbox" at bounding box center [0, 0] width 0 height 0
click at [93, 210] on icon at bounding box center [90, 210] width 10 height 10
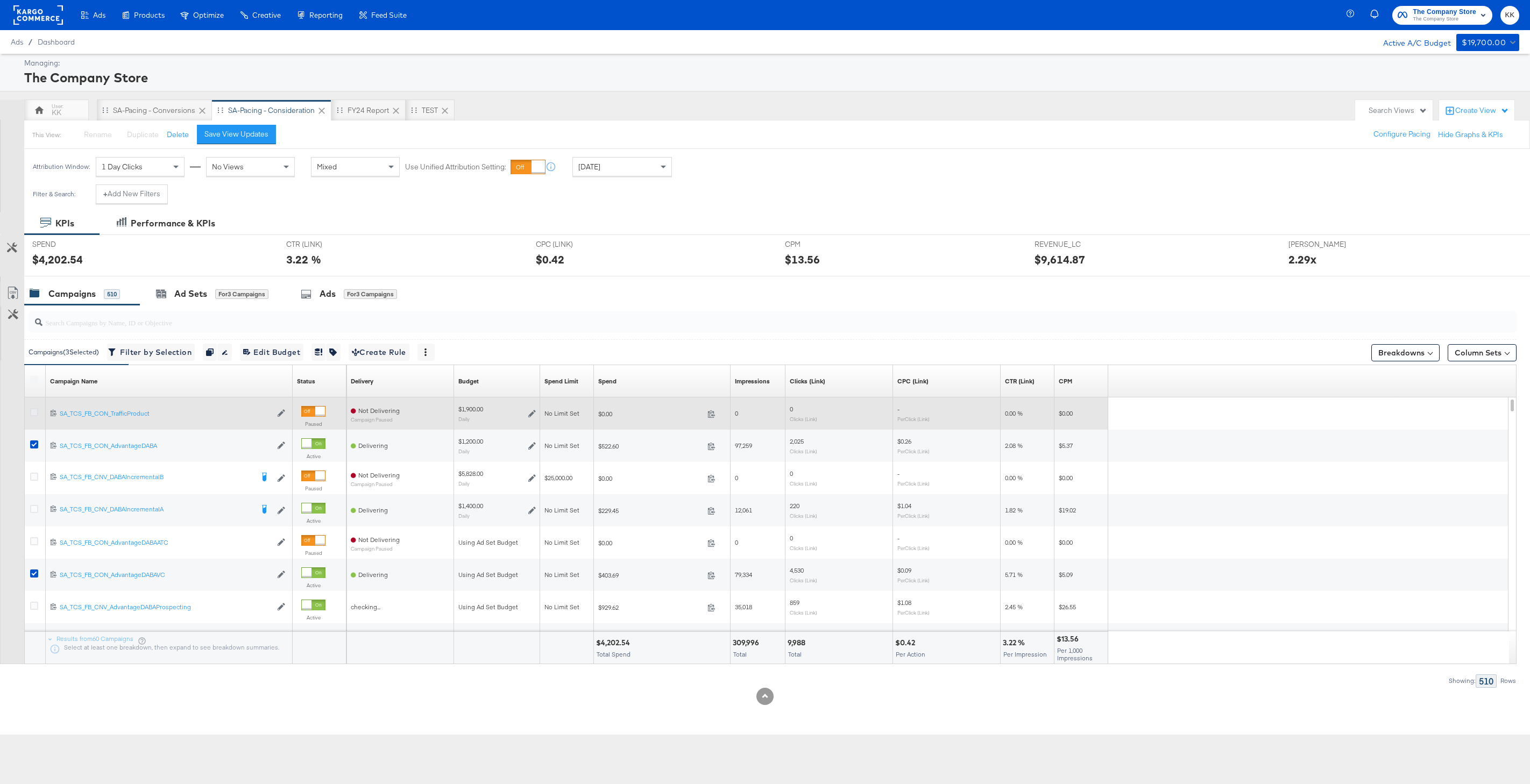
click at [35, 413] on icon at bounding box center [34, 412] width 8 height 8
click at [0, 0] on input "checkbox" at bounding box center [0, 0] width 0 height 0
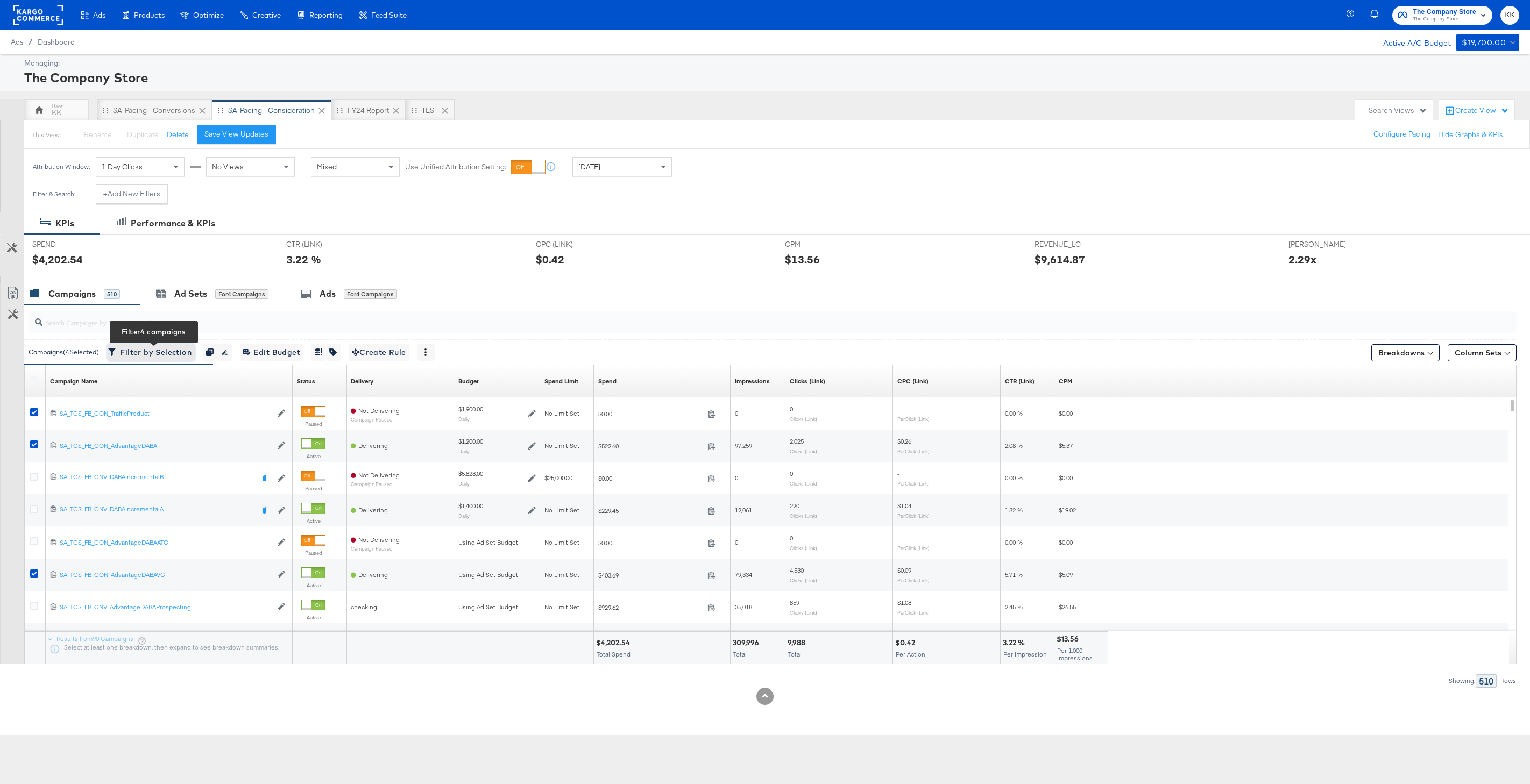
click at [136, 353] on span "Filter by Selection Filter 4 campaigns" at bounding box center [150, 353] width 81 height 14
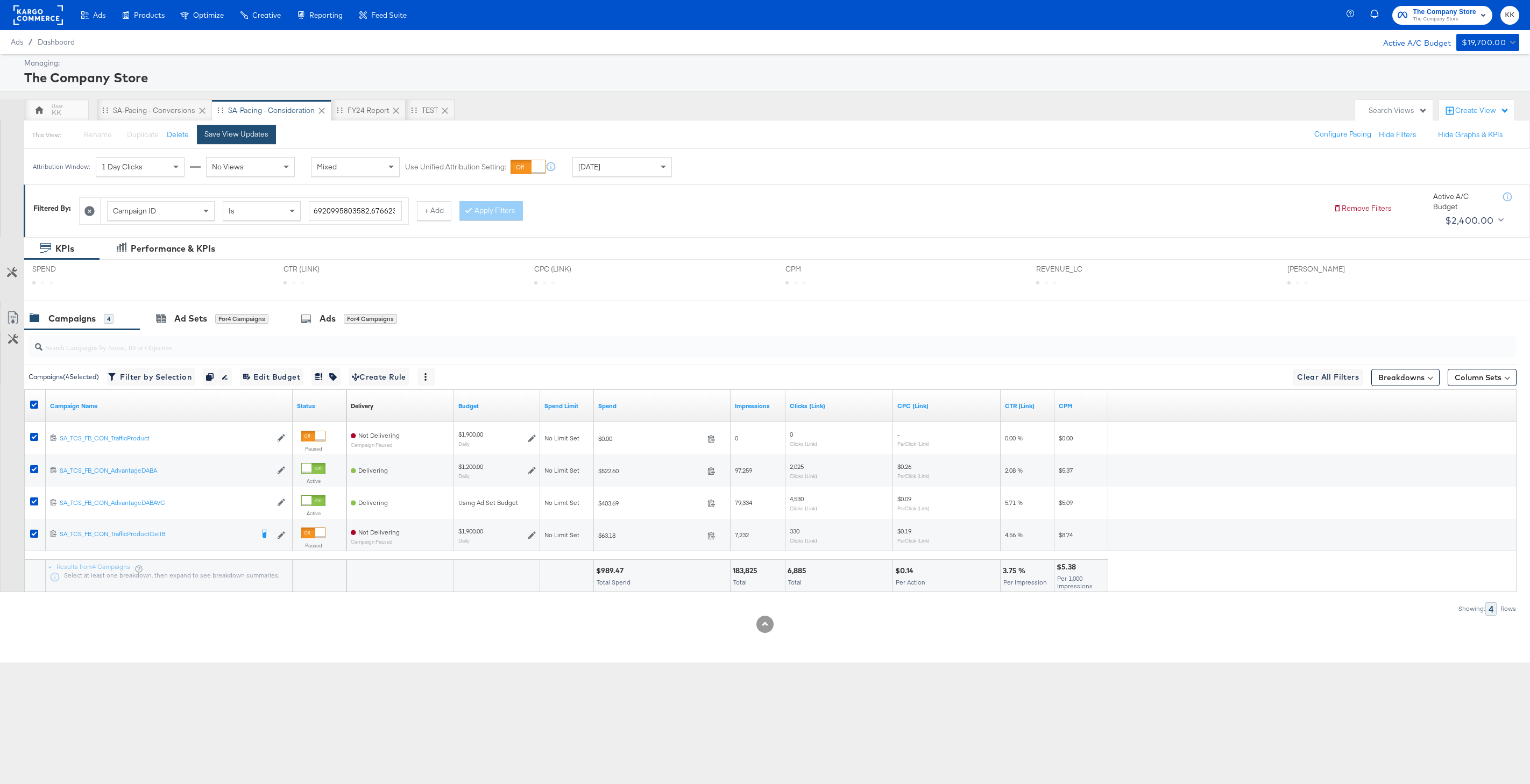
click at [222, 136] on div "Save View Updates" at bounding box center [236, 134] width 64 height 10
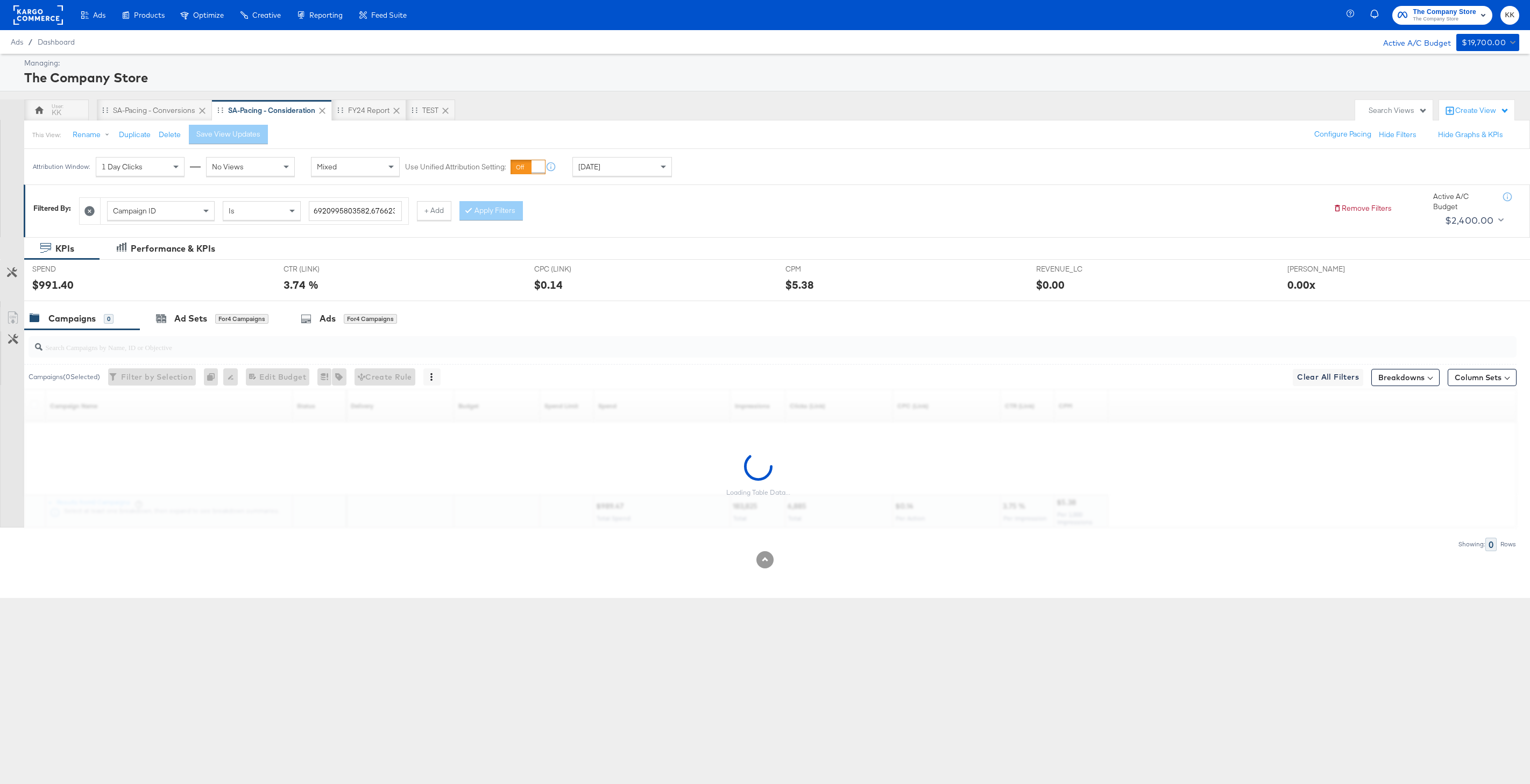
click at [35, 404] on div "Customize KPIs Export as CSV Loading Table Data... Campaign Name Sorting Unavai…" at bounding box center [758, 459] width 1516 height 138
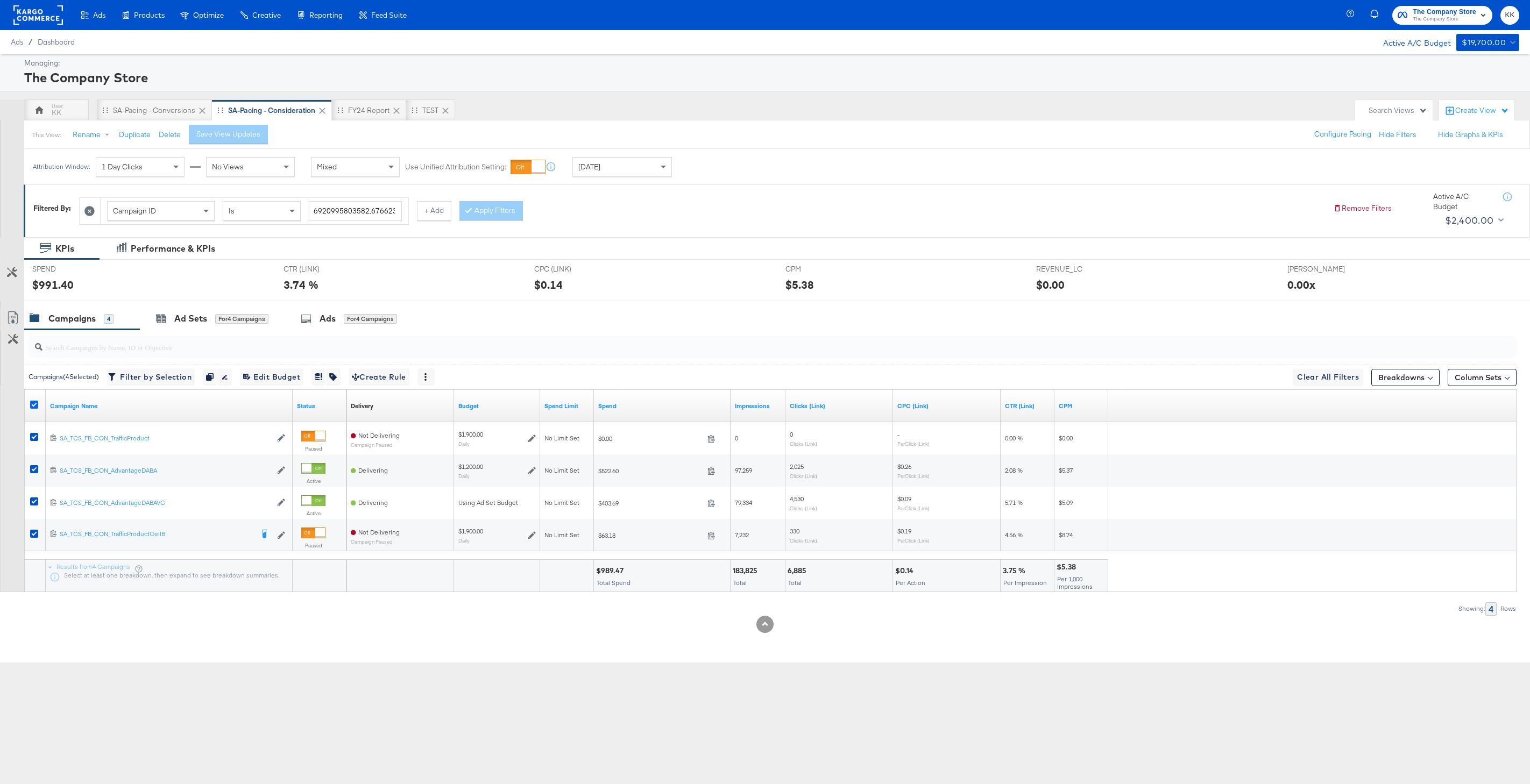
click at [35, 402] on icon at bounding box center [34, 405] width 8 height 8
click at [0, 0] on input "checkbox" at bounding box center [0, 0] width 0 height 0
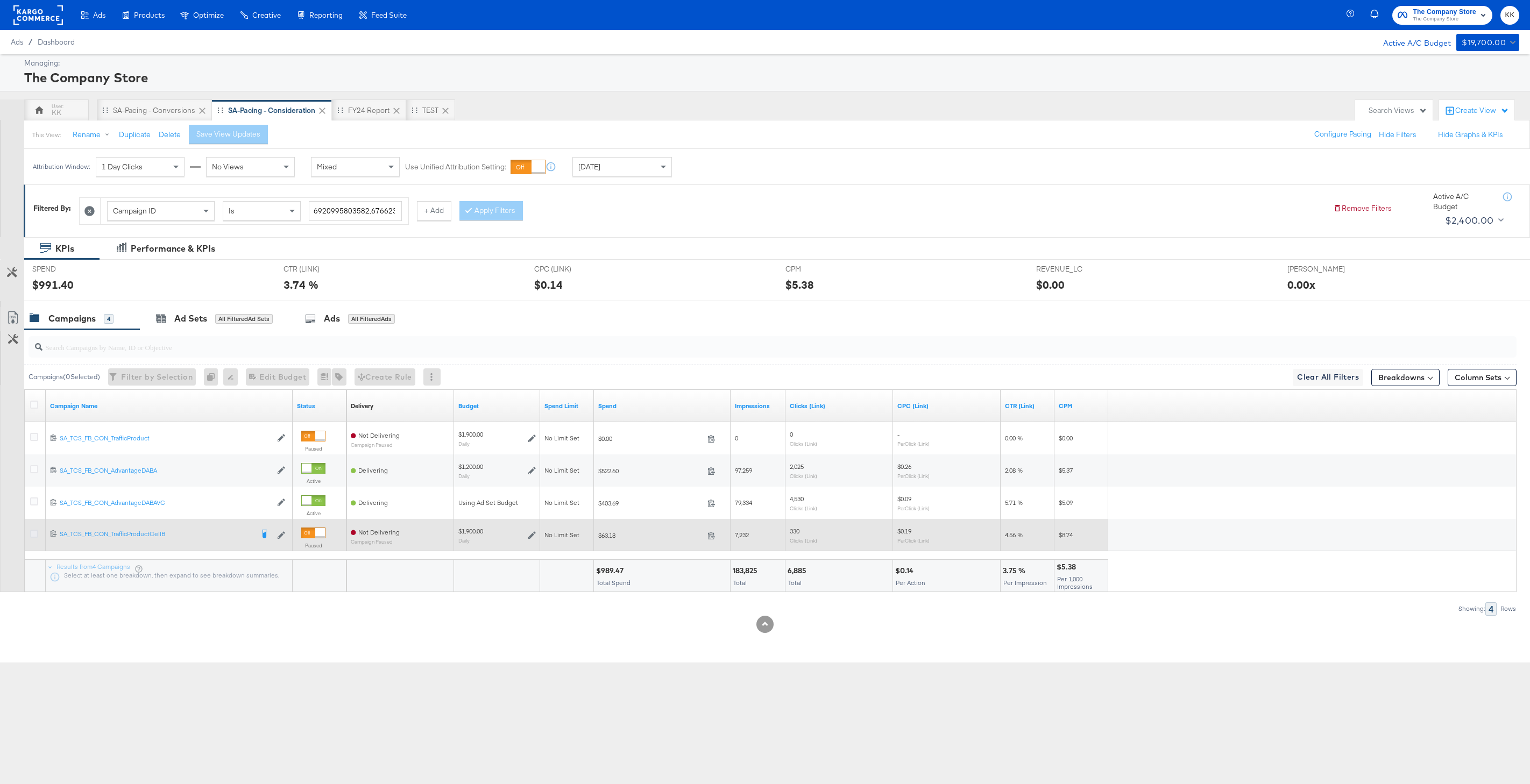
click at [31, 534] on icon at bounding box center [34, 533] width 8 height 8
click at [0, 0] on input "checkbox" at bounding box center [0, 0] width 0 height 0
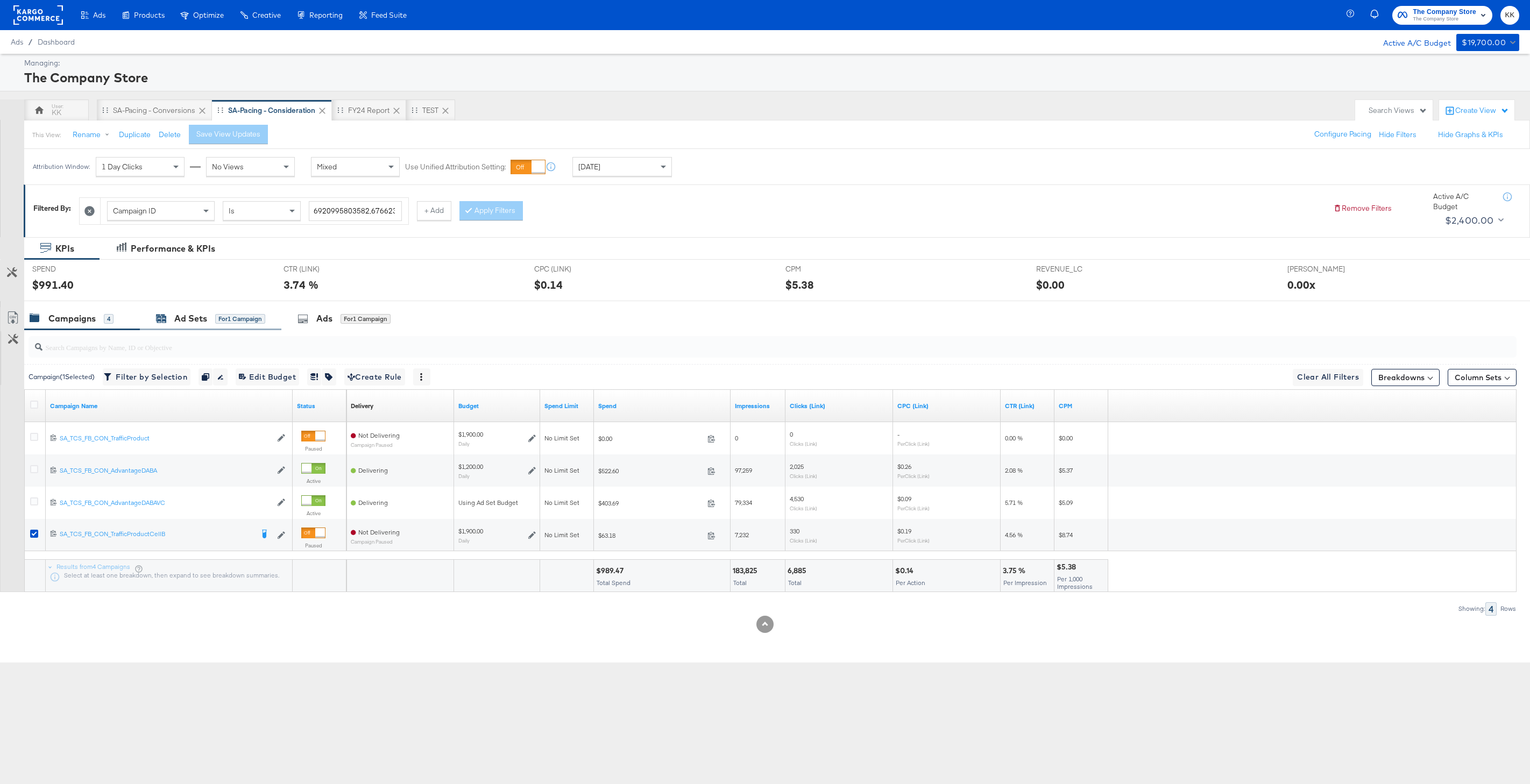
click at [178, 321] on div "Ad Sets" at bounding box center [190, 318] width 33 height 12
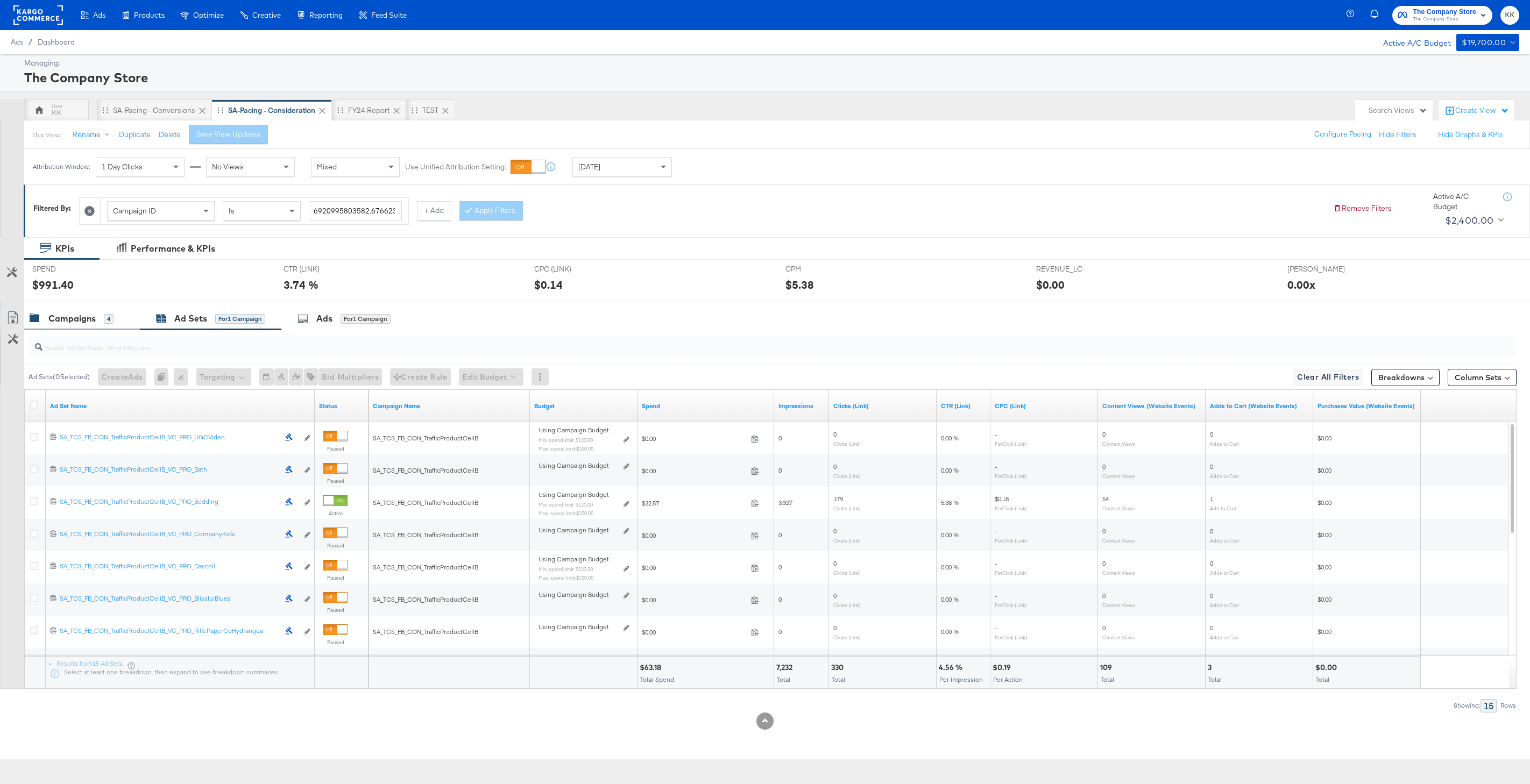
click at [89, 321] on div "Campaigns" at bounding box center [72, 318] width 47 height 12
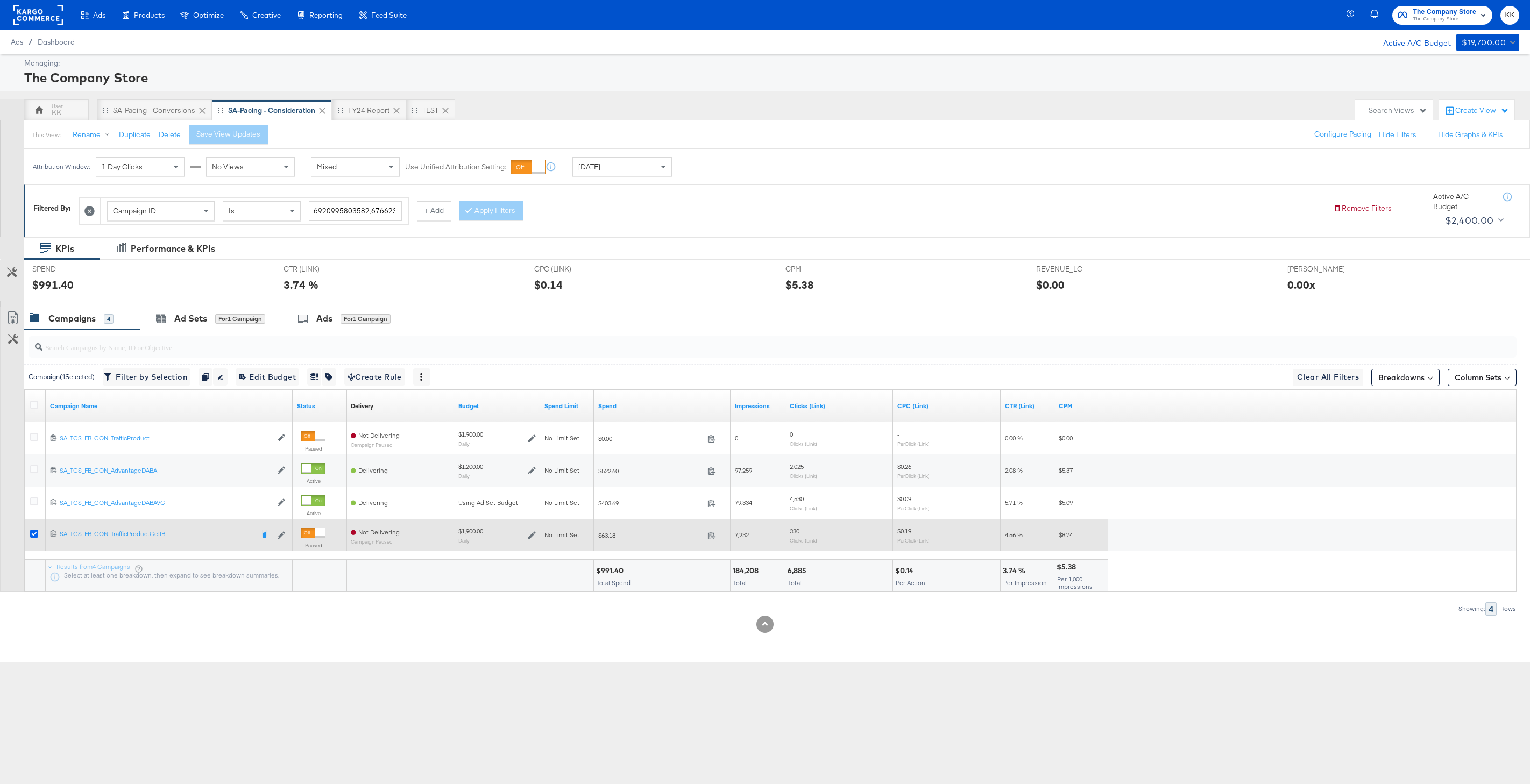
click at [33, 530] on icon at bounding box center [34, 533] width 8 height 8
click at [0, 0] on input "checkbox" at bounding box center [0, 0] width 0 height 0
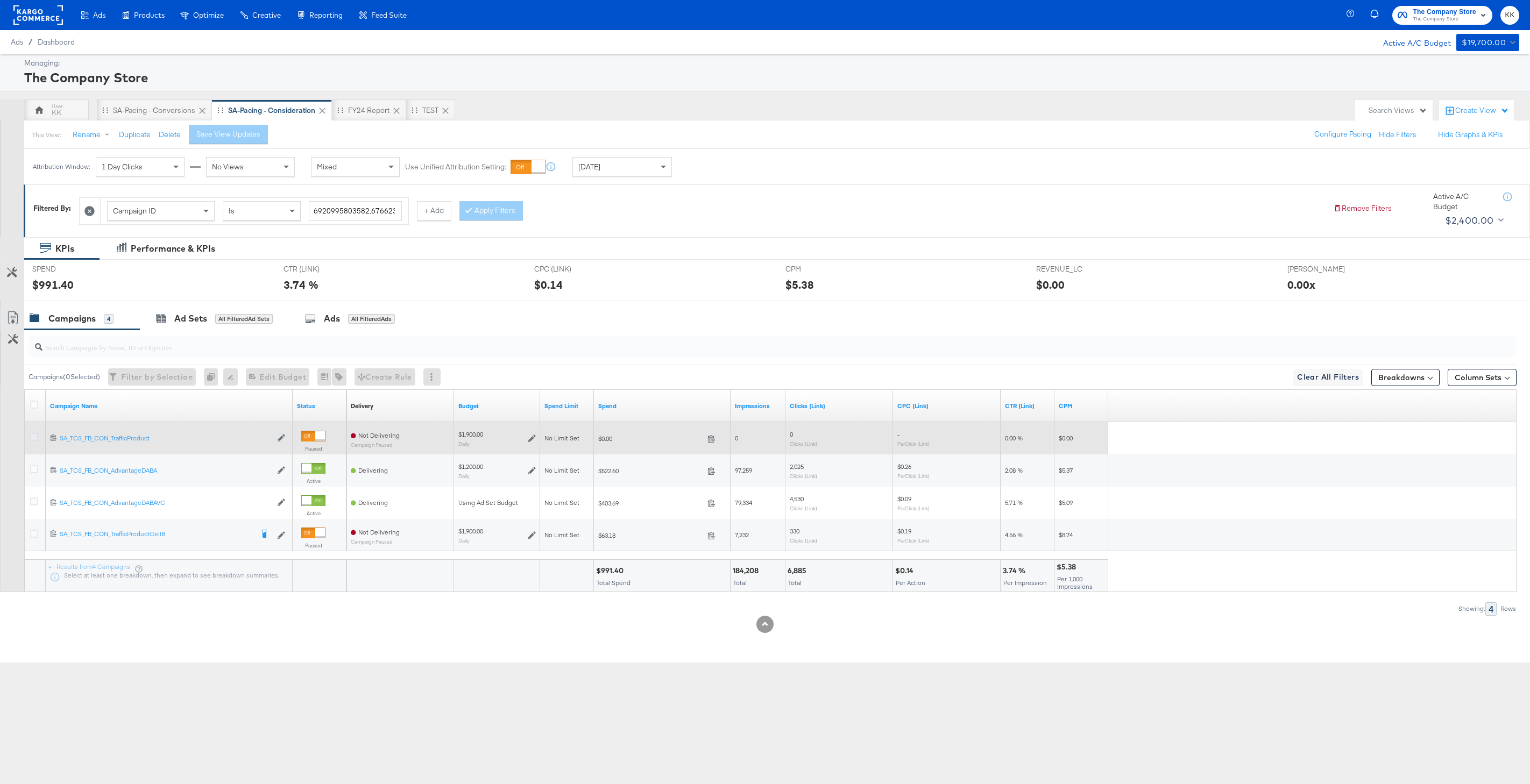
click at [31, 434] on icon at bounding box center [34, 437] width 8 height 8
click at [0, 0] on input "checkbox" at bounding box center [0, 0] width 0 height 0
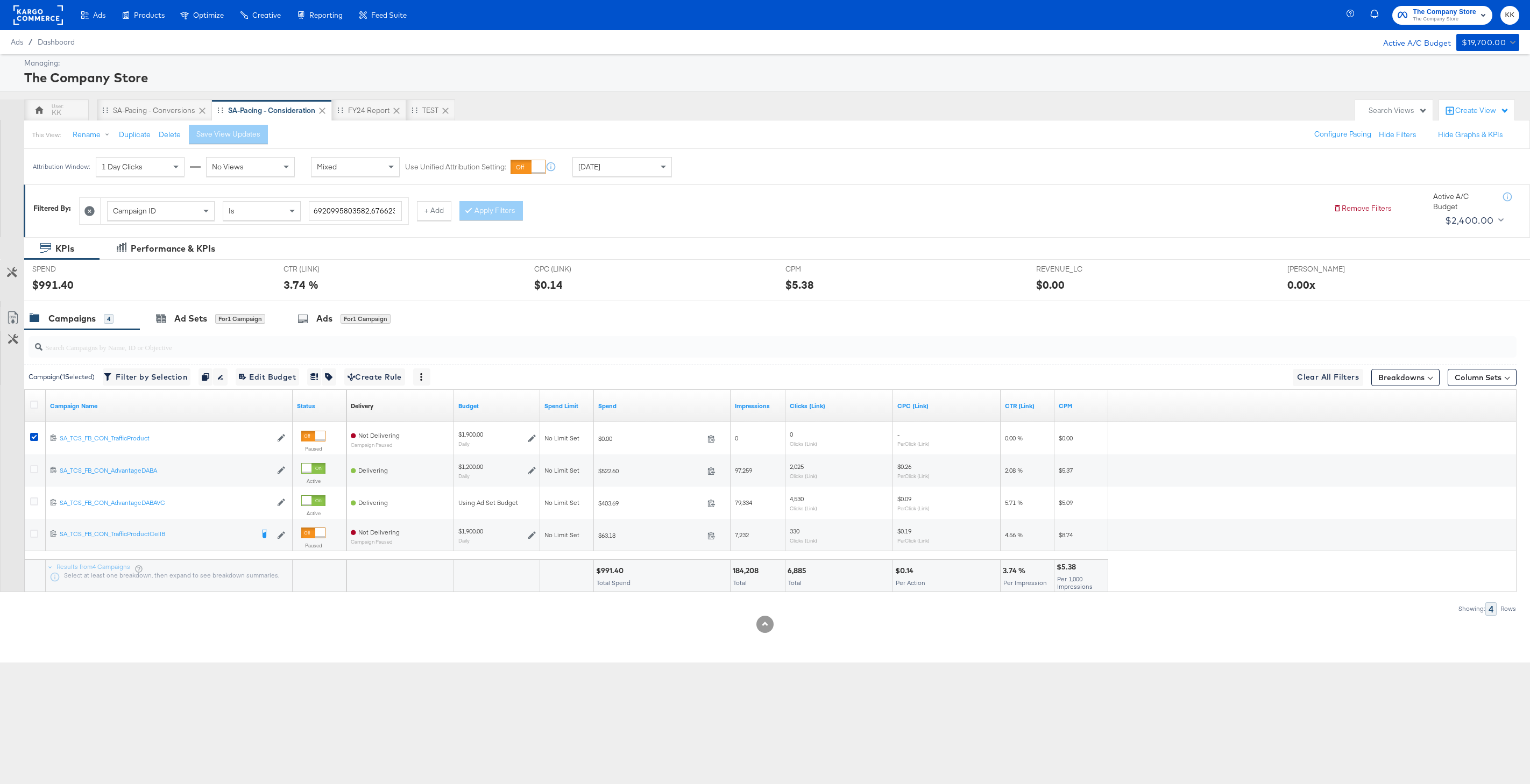
click at [184, 331] on div at bounding box center [770, 346] width 1492 height 35
click at [207, 323] on div "Ad Sets for 1 Campaign" at bounding box center [211, 318] width 109 height 12
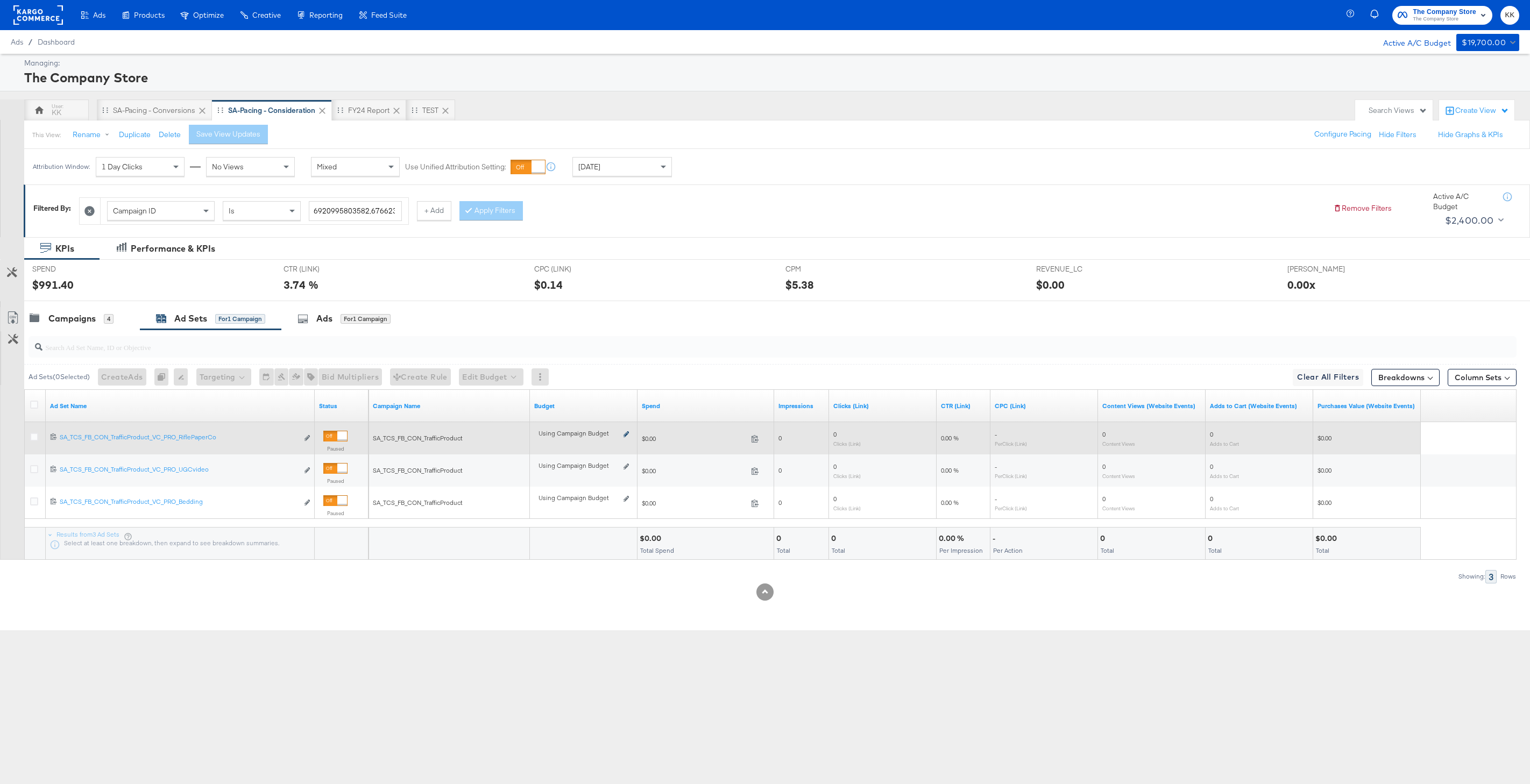
click at [624, 436] on icon at bounding box center [626, 434] width 6 height 6
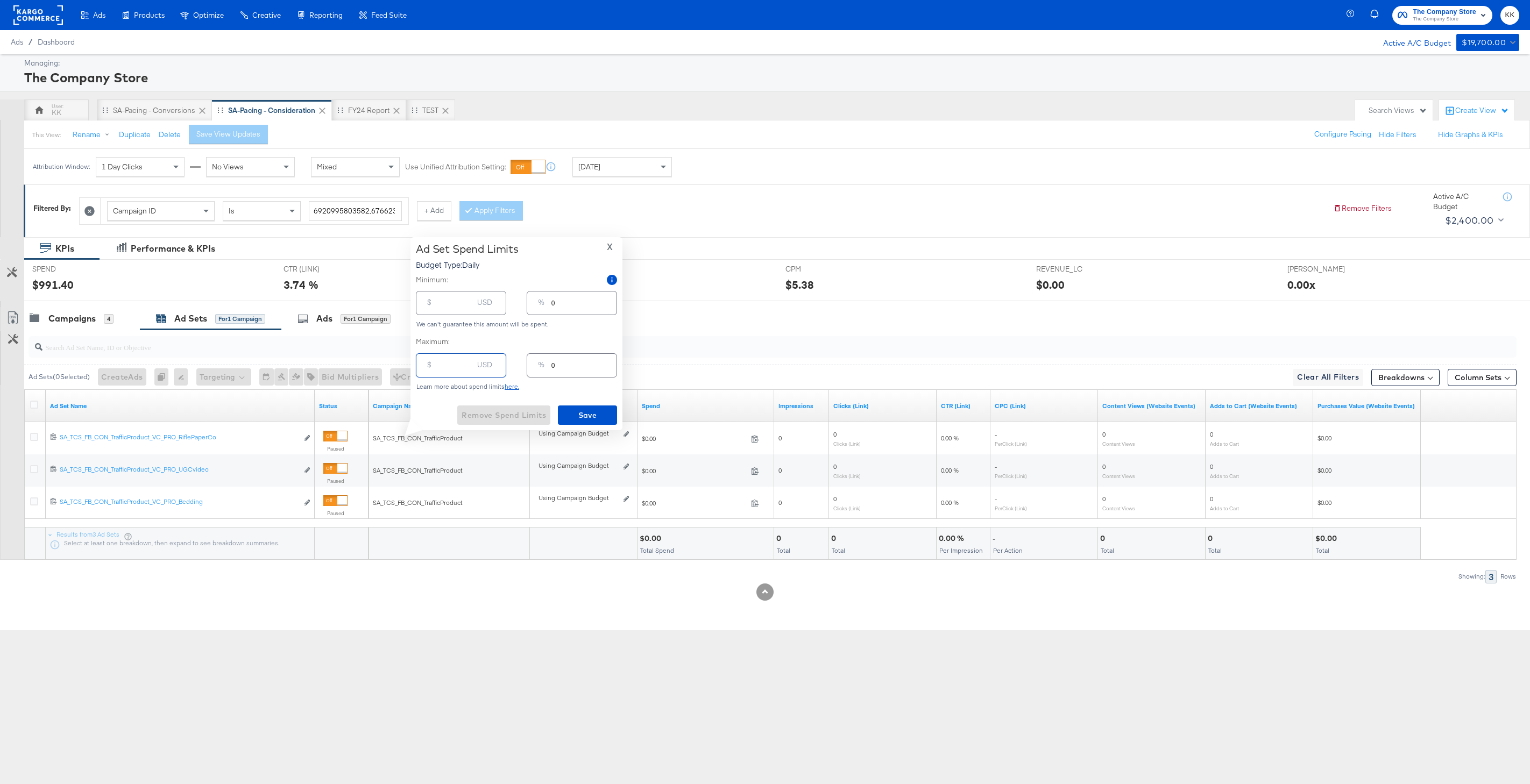
click at [463, 372] on input "number" at bounding box center [456, 361] width 35 height 23
type input "1"
type input "15"
type input "1"
type input "150"
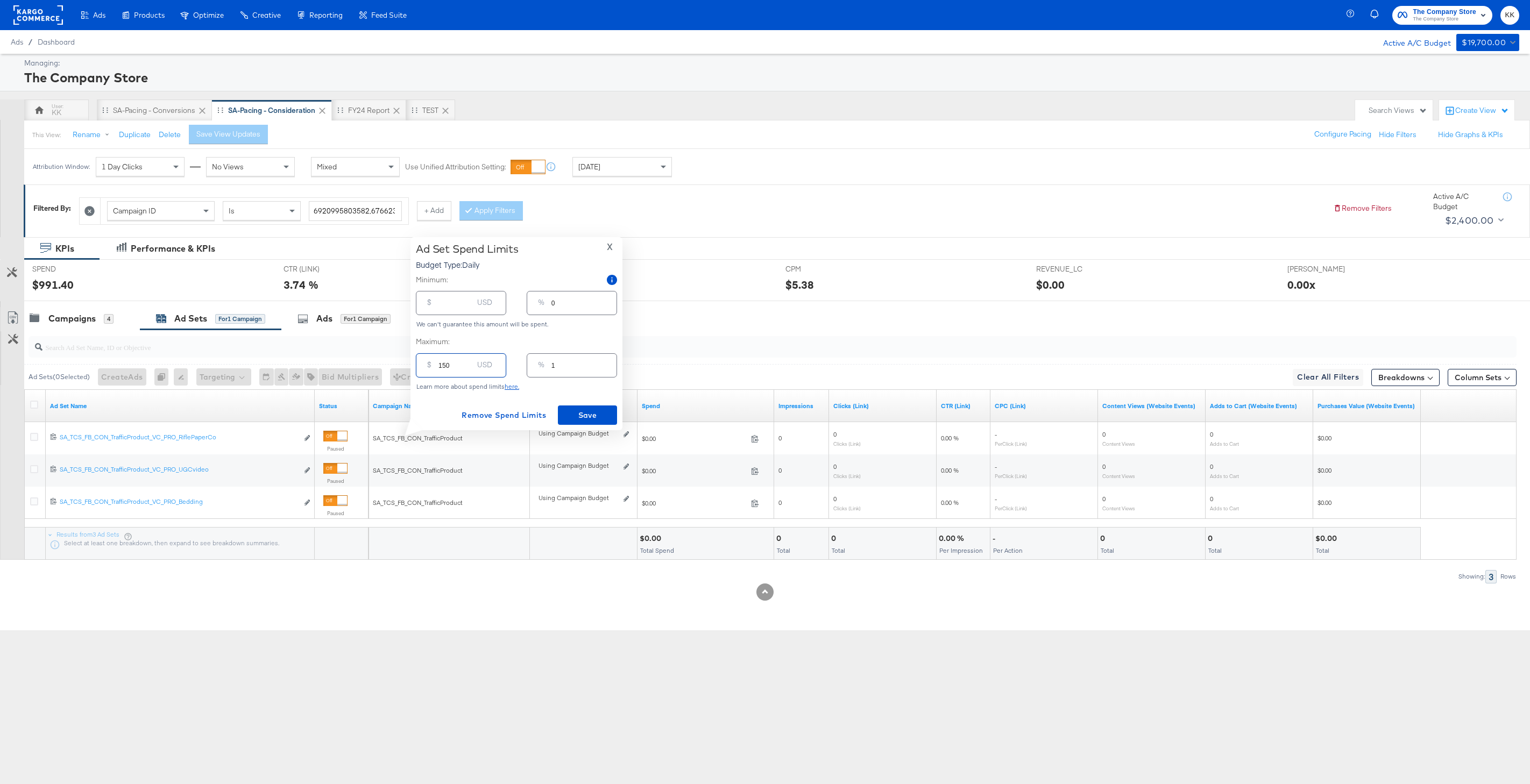
type input "8"
type input "150.00"
click at [587, 413] on span "Save" at bounding box center [587, 415] width 51 height 14
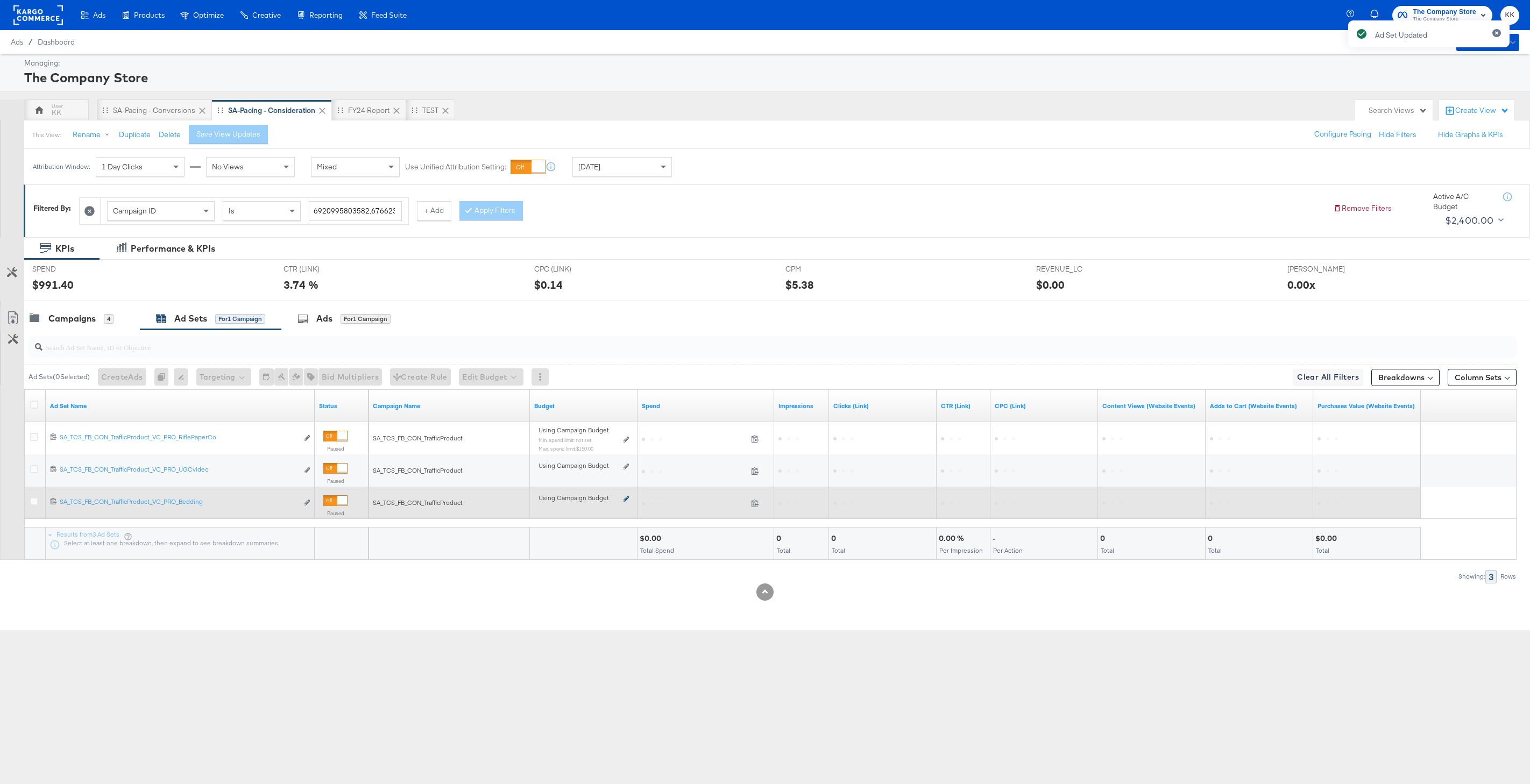
click at [624, 497] on icon at bounding box center [626, 498] width 6 height 6
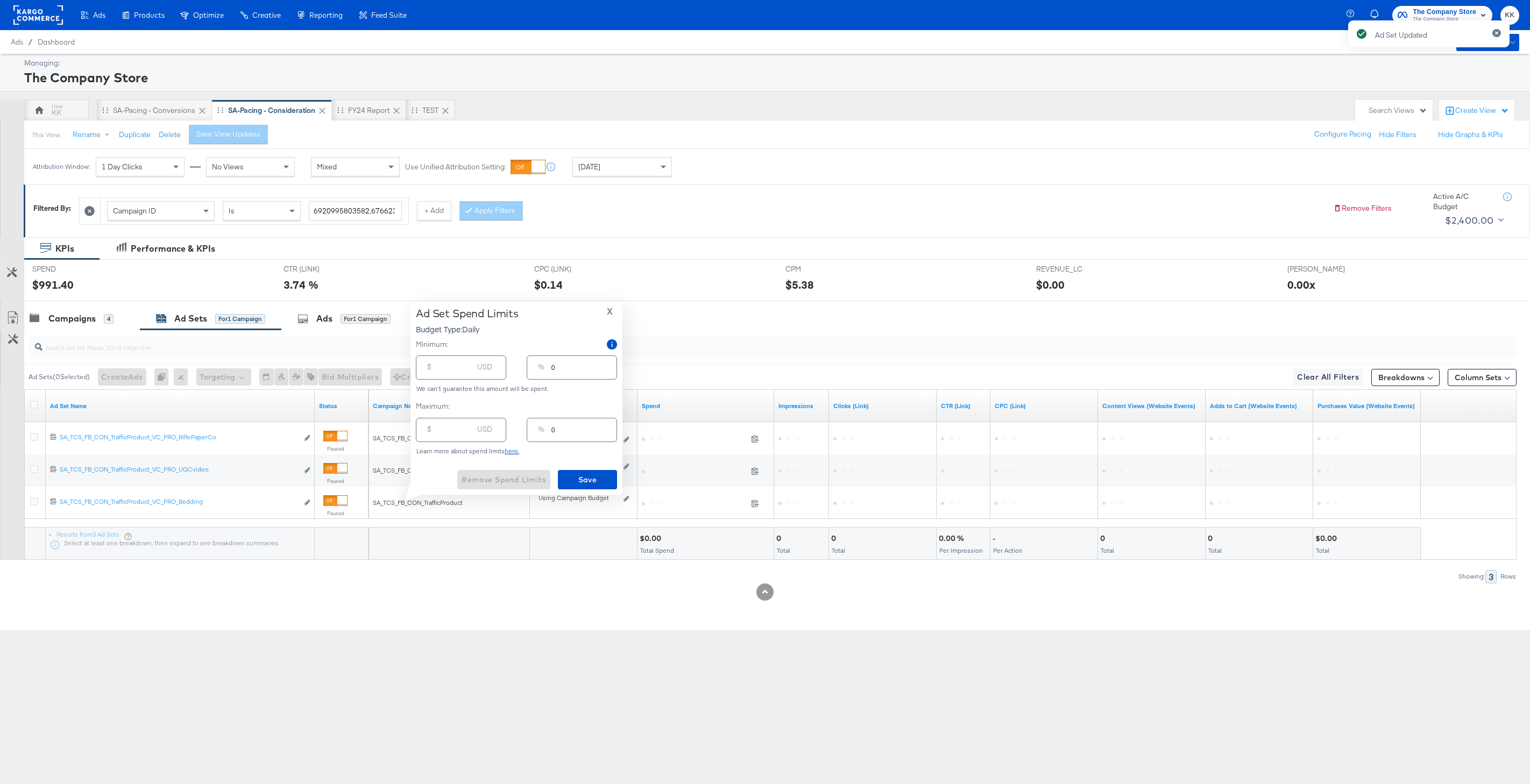
click at [457, 431] on input "number" at bounding box center [456, 426] width 35 height 23
type input "1"
type input "15"
type input "1"
type input "150"
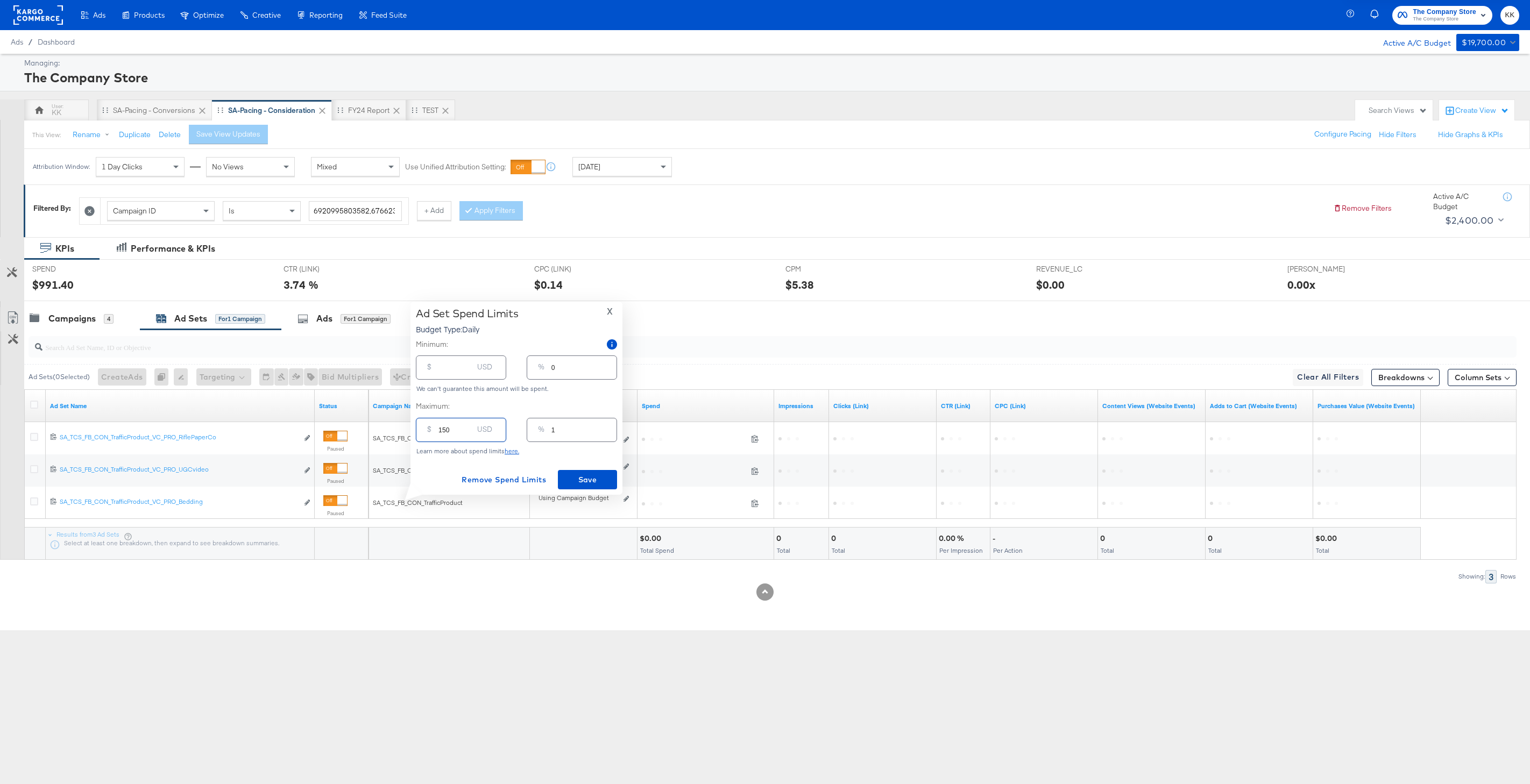
type input "8"
type input "150.00"
click at [583, 488] on button "Save" at bounding box center [587, 480] width 59 height 19
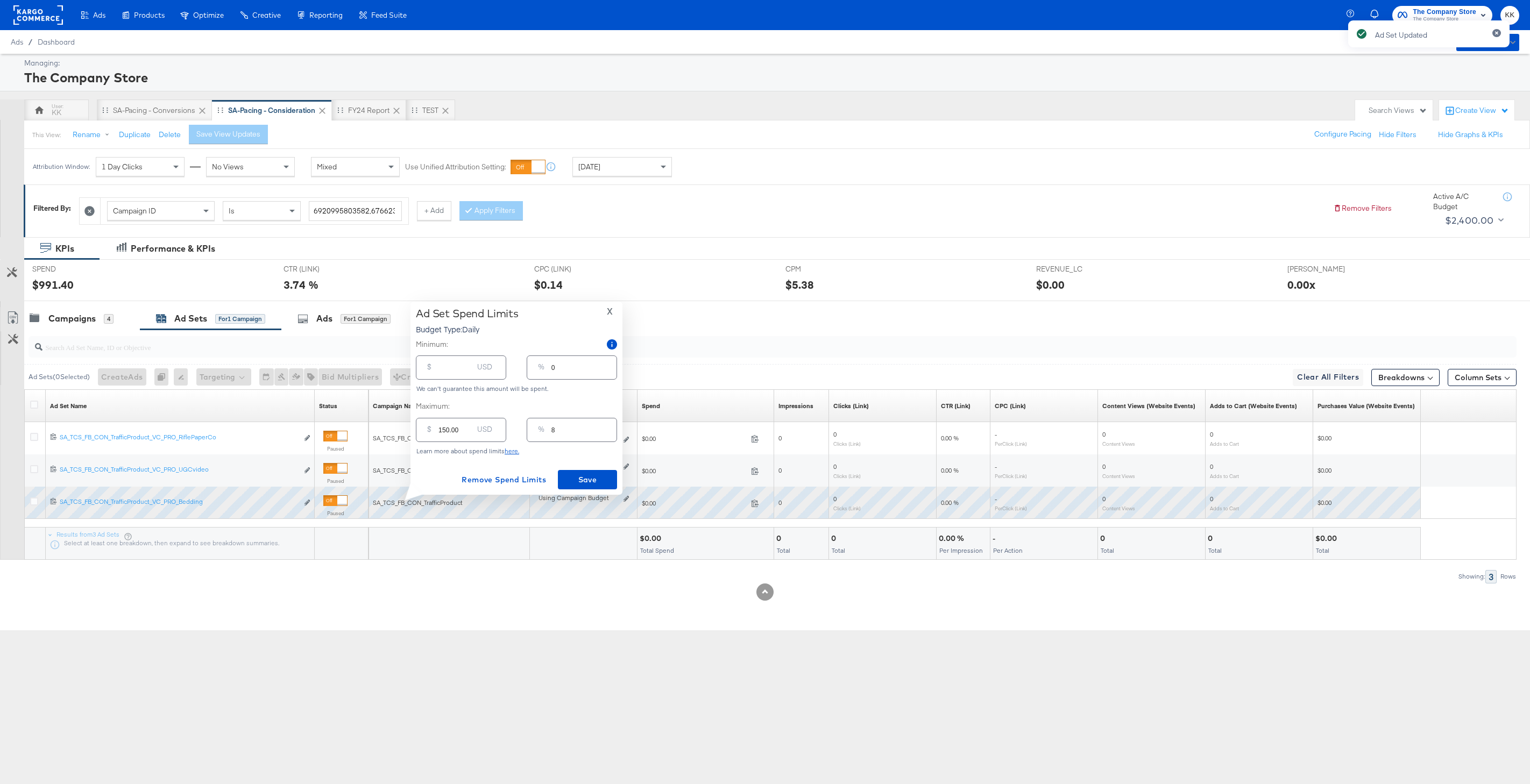
type input "0"
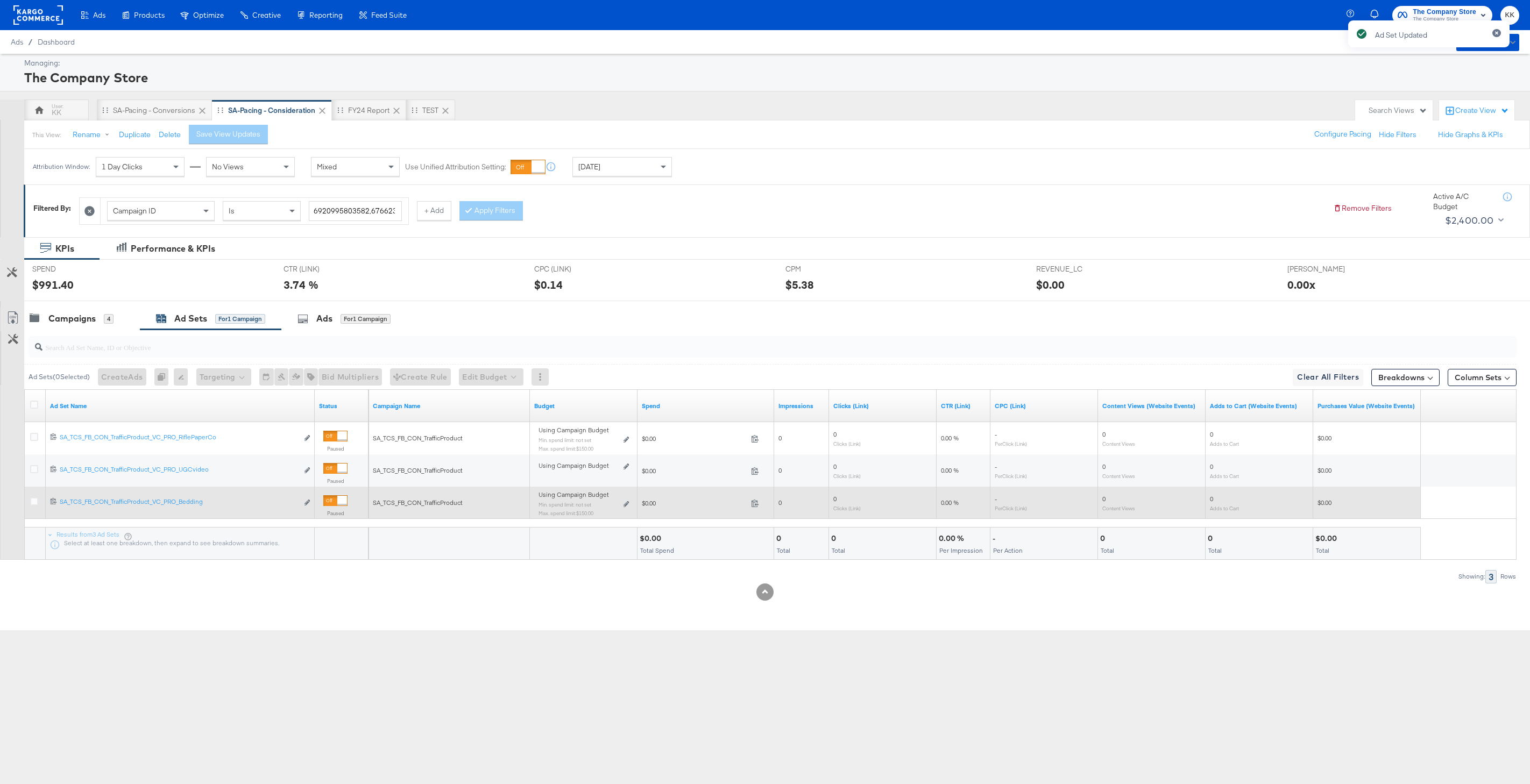
click at [335, 499] on div at bounding box center [335, 500] width 24 height 10
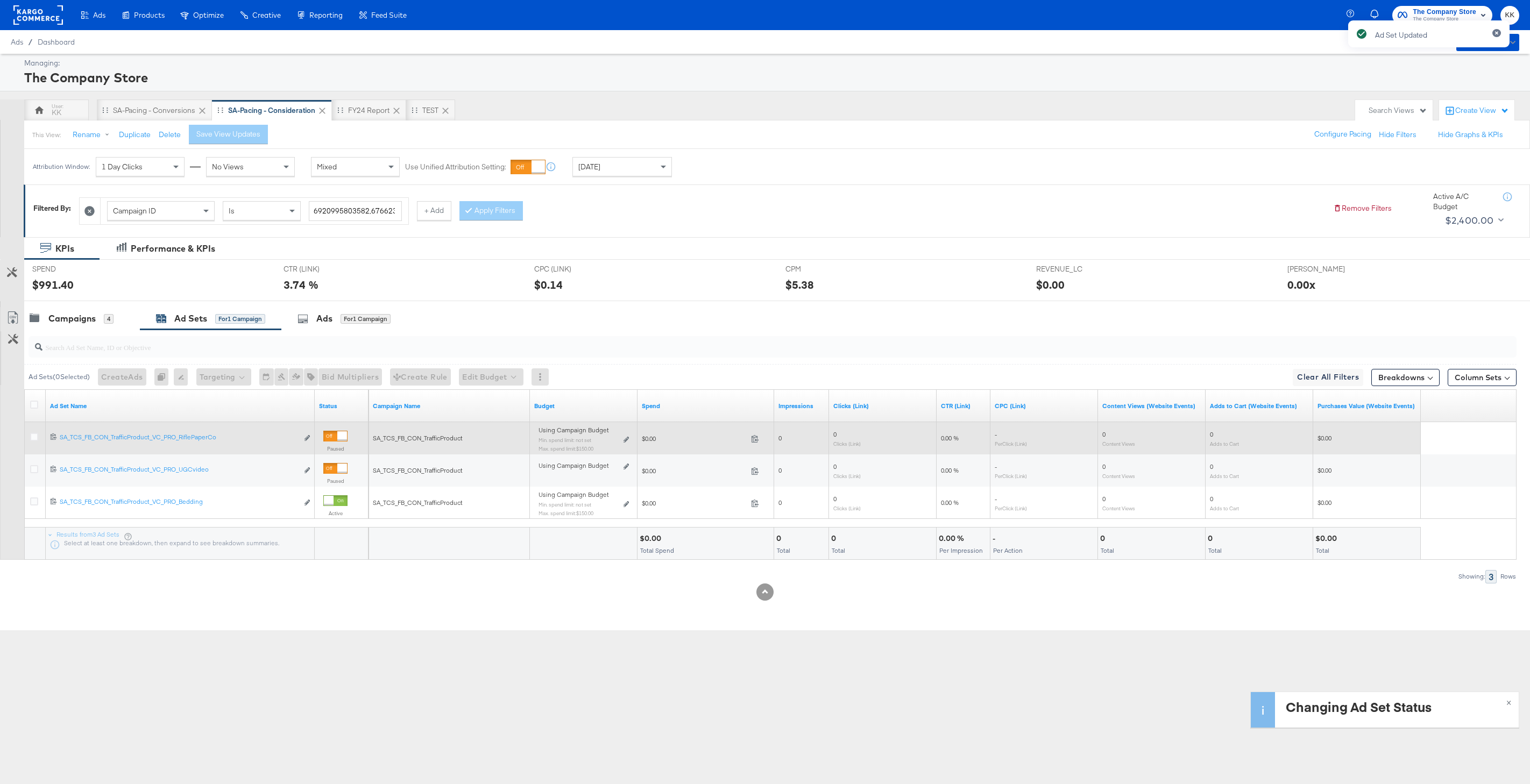
click at [336, 434] on div at bounding box center [335, 435] width 24 height 10
click at [36, 439] on icon at bounding box center [34, 437] width 8 height 8
click at [0, 0] on input "checkbox" at bounding box center [0, 0] width 0 height 0
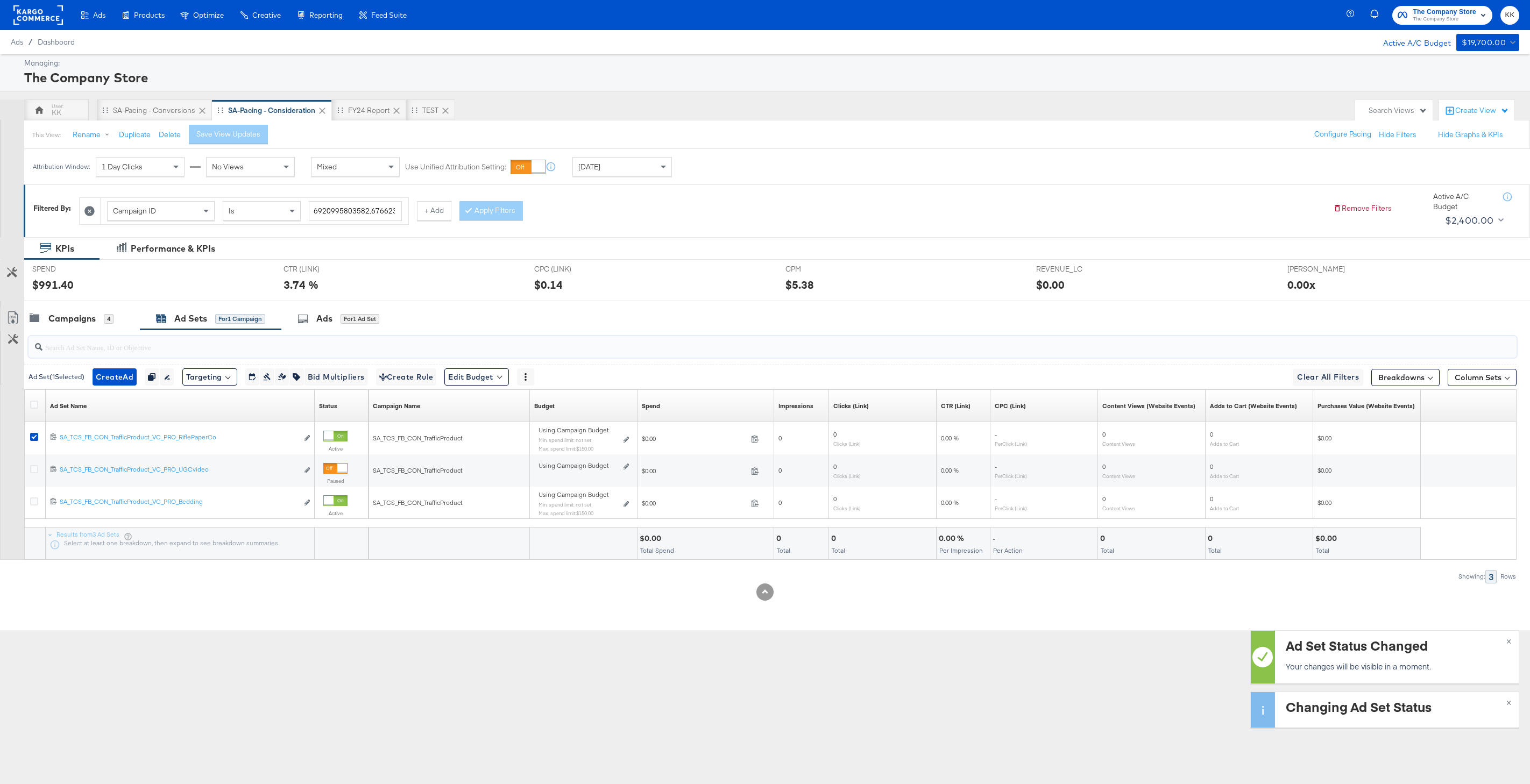
click at [358, 334] on input "search" at bounding box center [710, 343] width 1334 height 21
click at [358, 323] on div "for 1 Ad Set" at bounding box center [360, 319] width 39 height 10
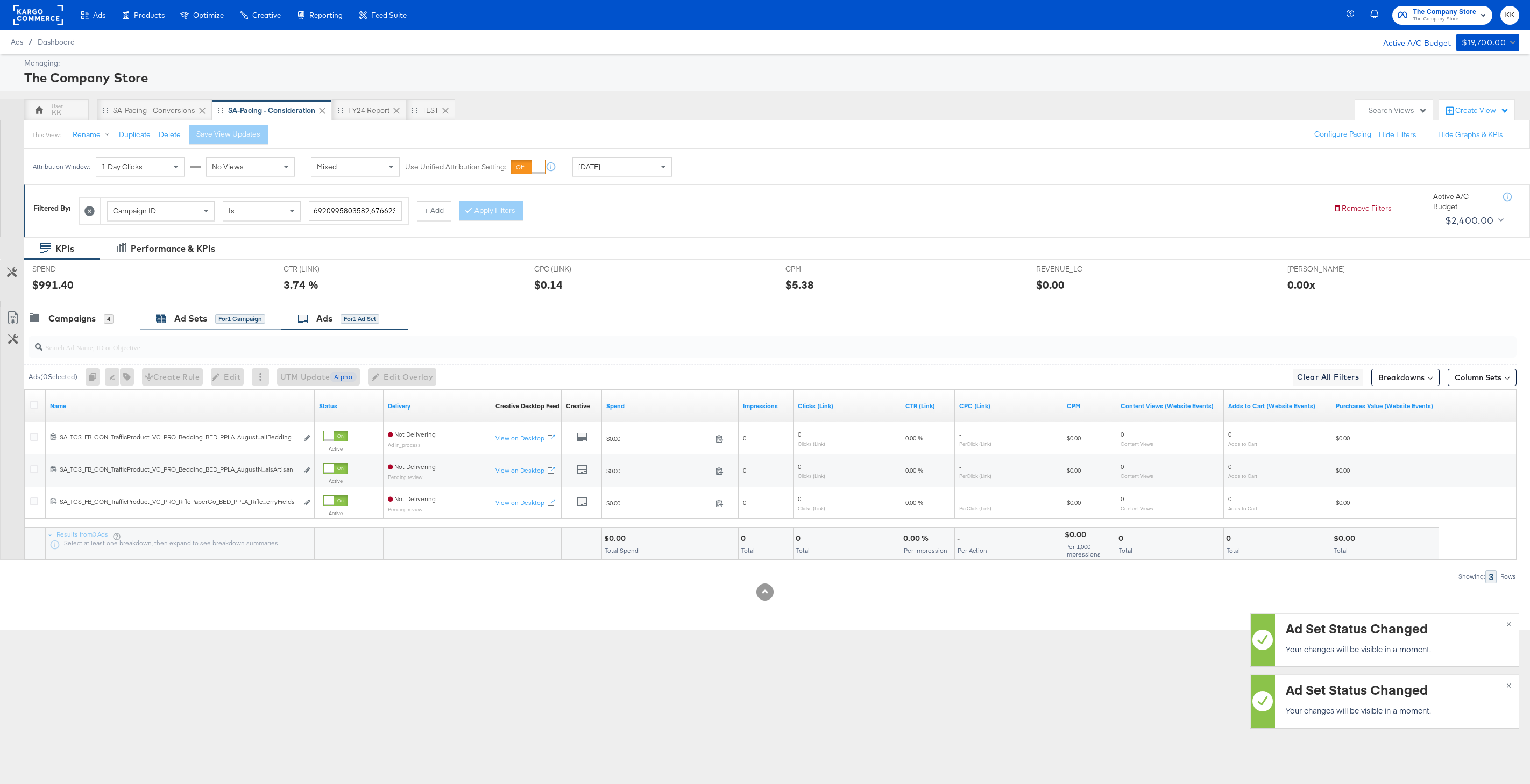
click at [227, 319] on div "for 1 Campaign" at bounding box center [240, 319] width 50 height 10
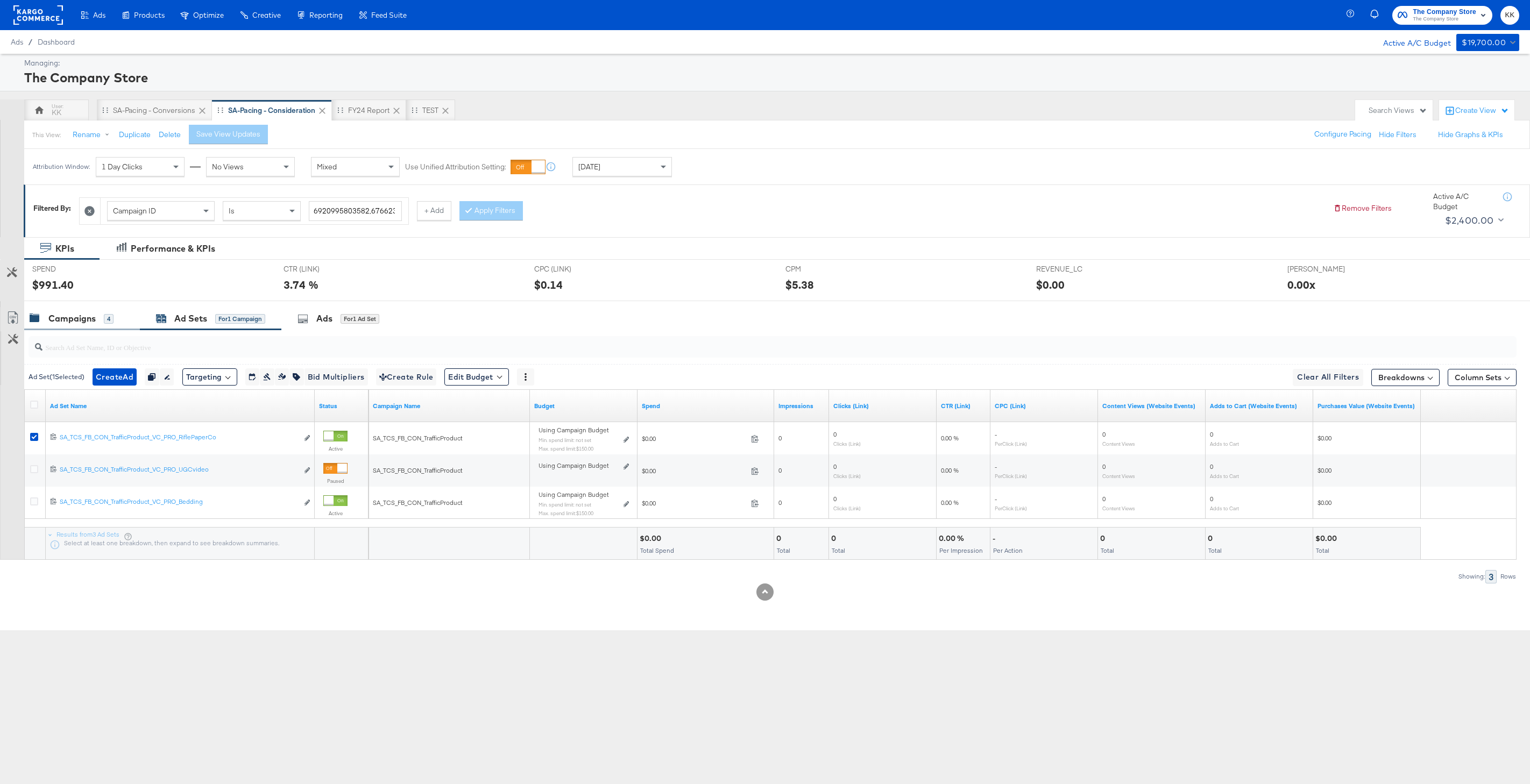
click at [90, 323] on div "Campaigns" at bounding box center [72, 318] width 47 height 12
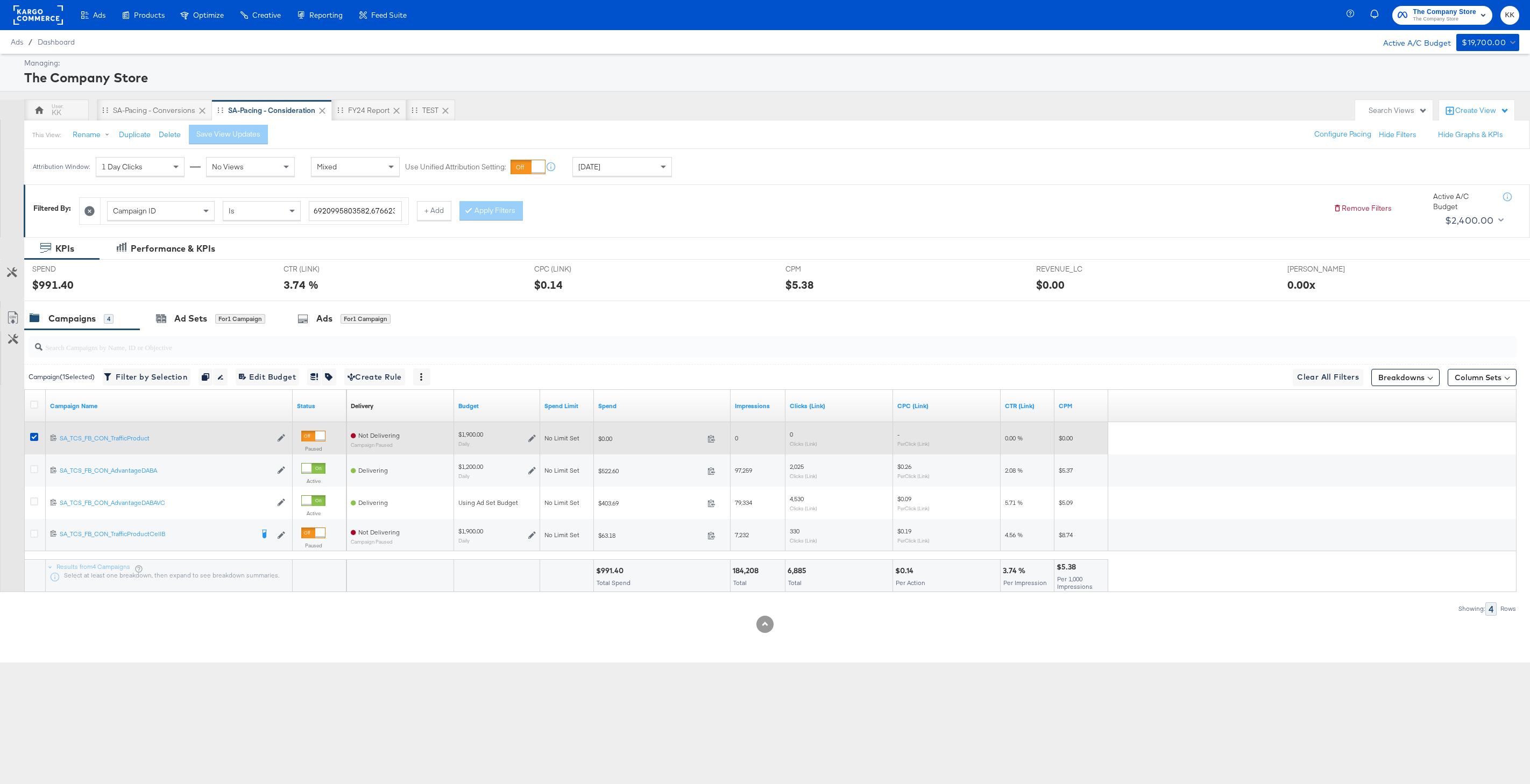
click at [315, 435] on div at bounding box center [320, 436] width 10 height 10
click at [33, 434] on icon at bounding box center [34, 437] width 8 height 8
click at [0, 0] on input "checkbox" at bounding box center [0, 0] width 0 height 0
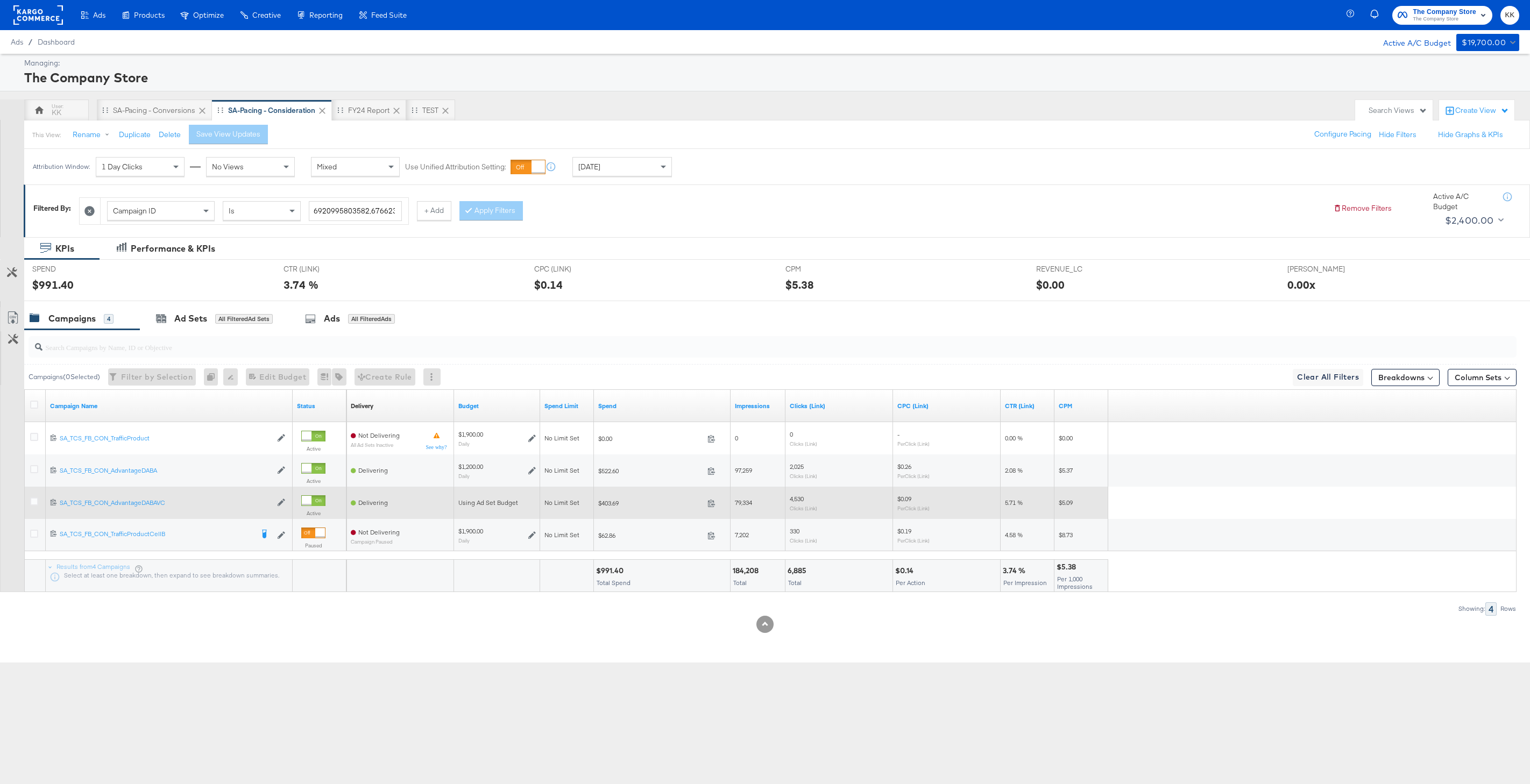
click at [322, 502] on div at bounding box center [313, 500] width 24 height 10
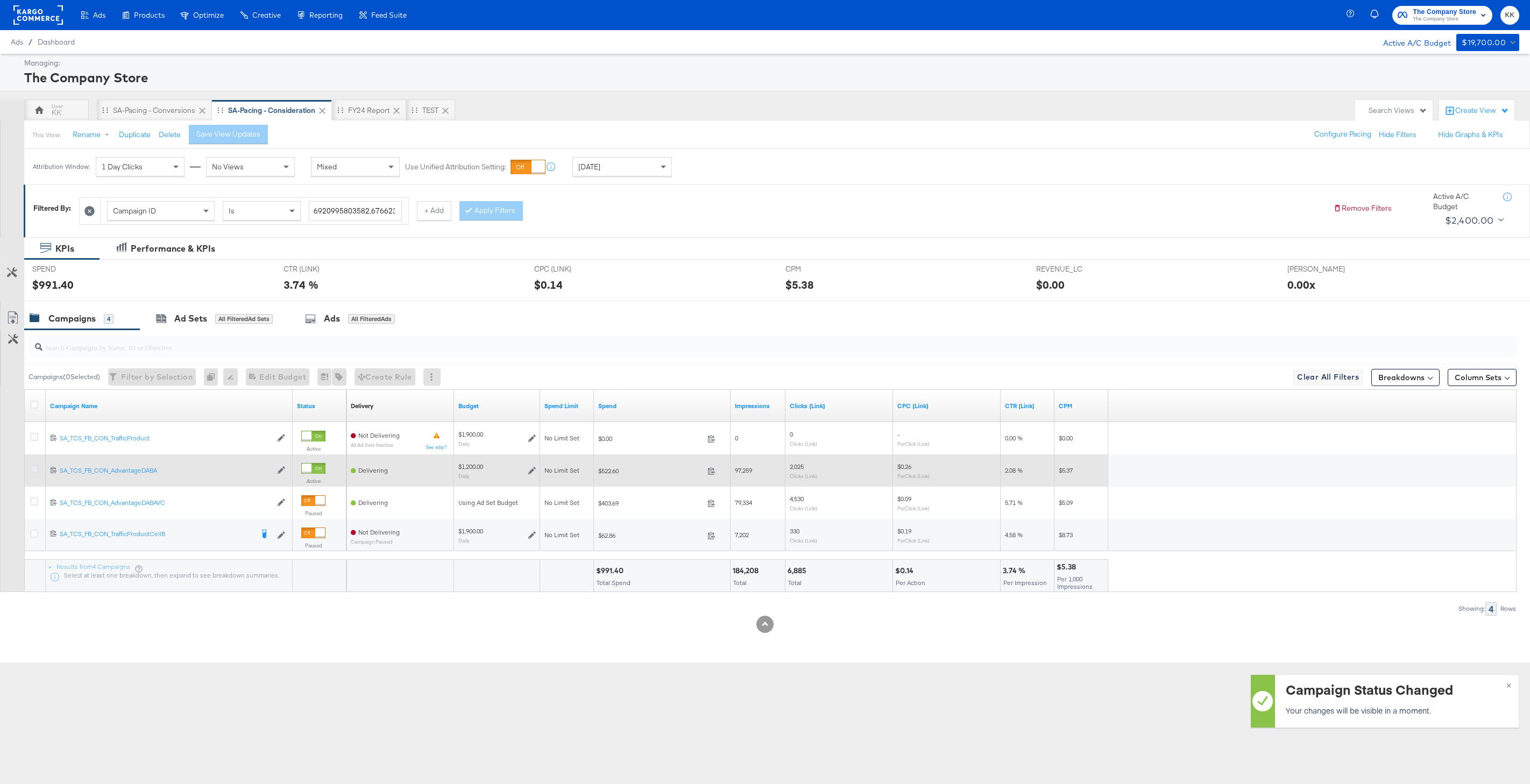
click at [36, 469] on icon at bounding box center [34, 469] width 8 height 8
click at [0, 0] on input "checkbox" at bounding box center [0, 0] width 0 height 0
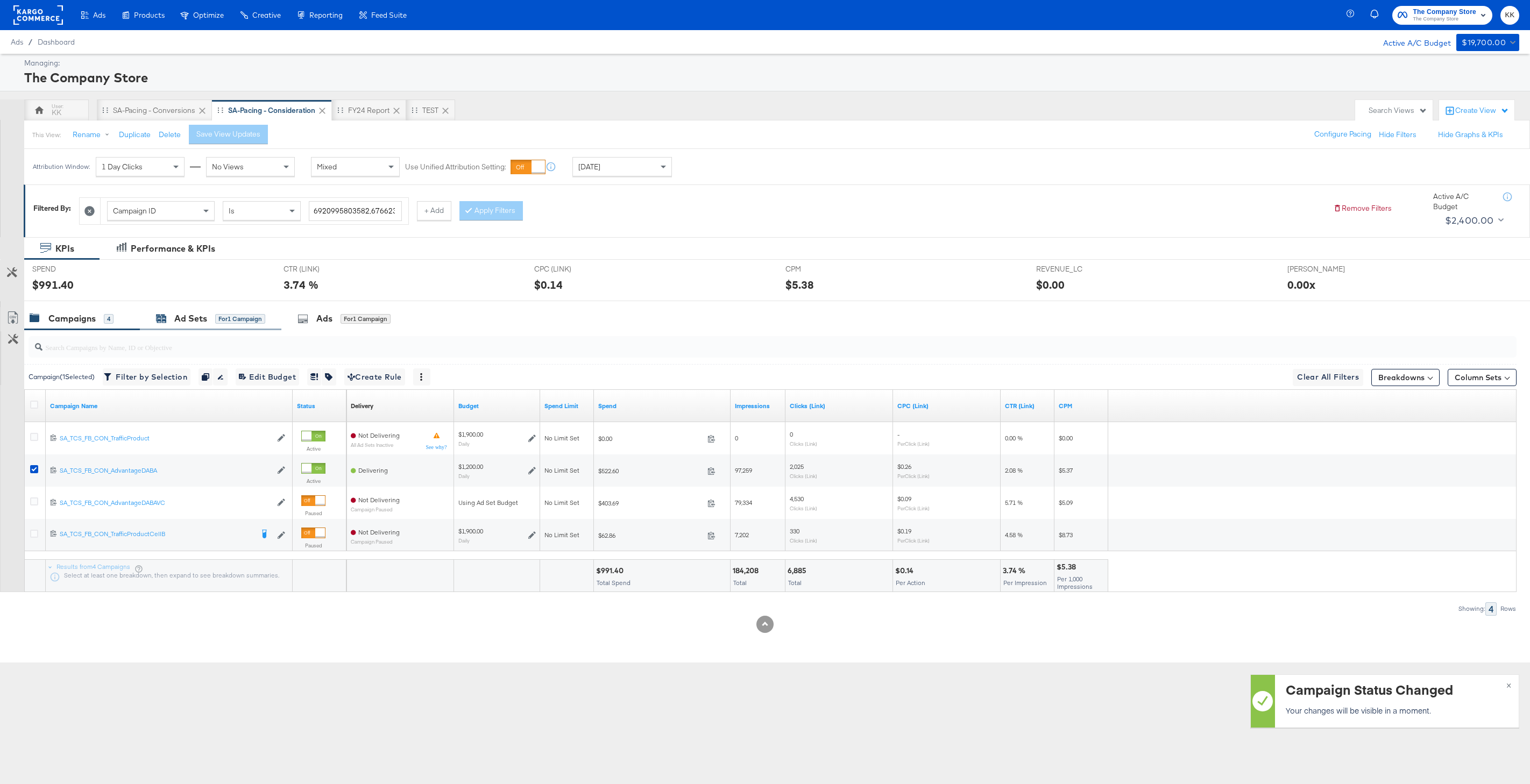
click at [201, 316] on div "Ad Sets" at bounding box center [190, 318] width 33 height 12
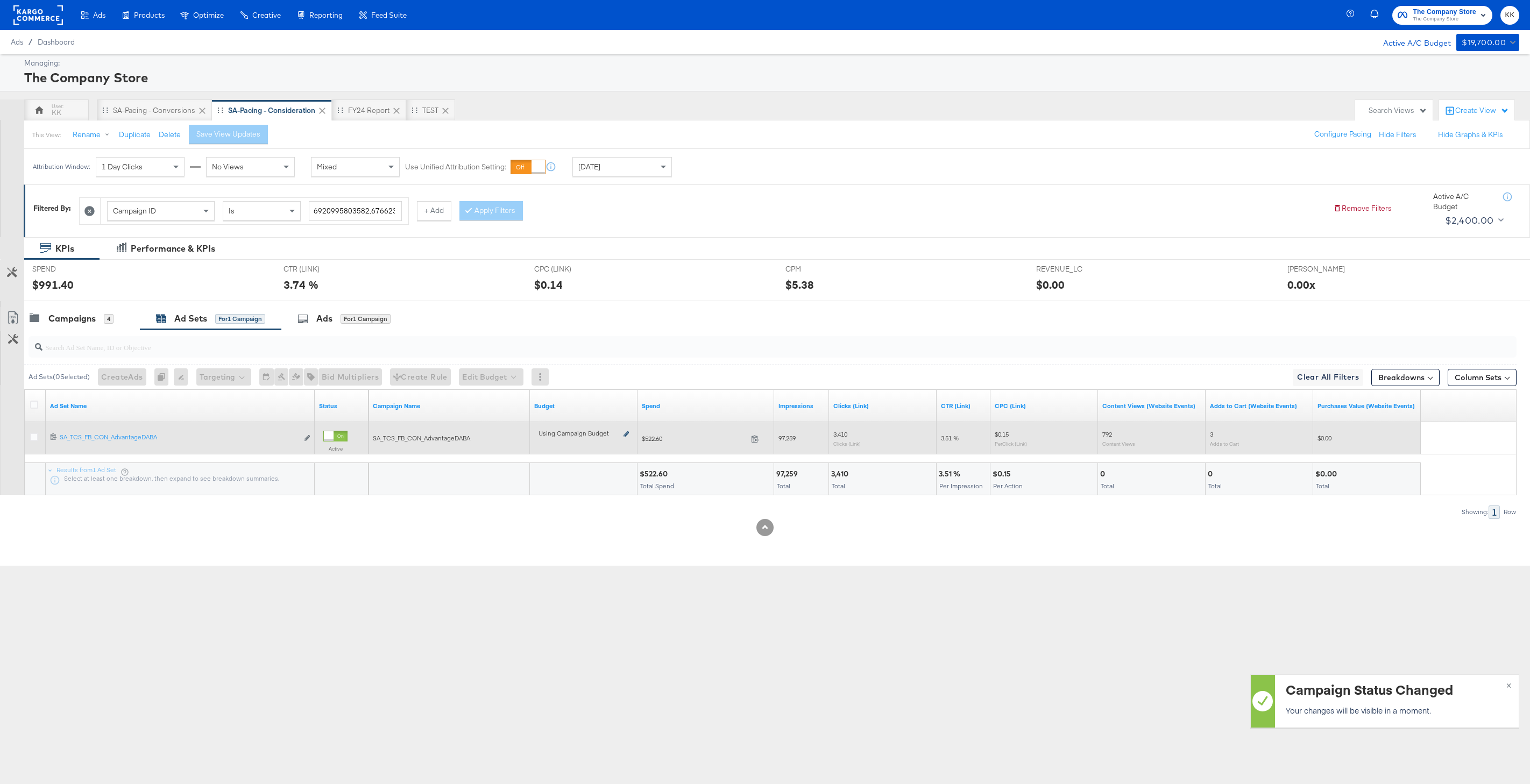
click at [628, 435] on icon at bounding box center [626, 434] width 6 height 6
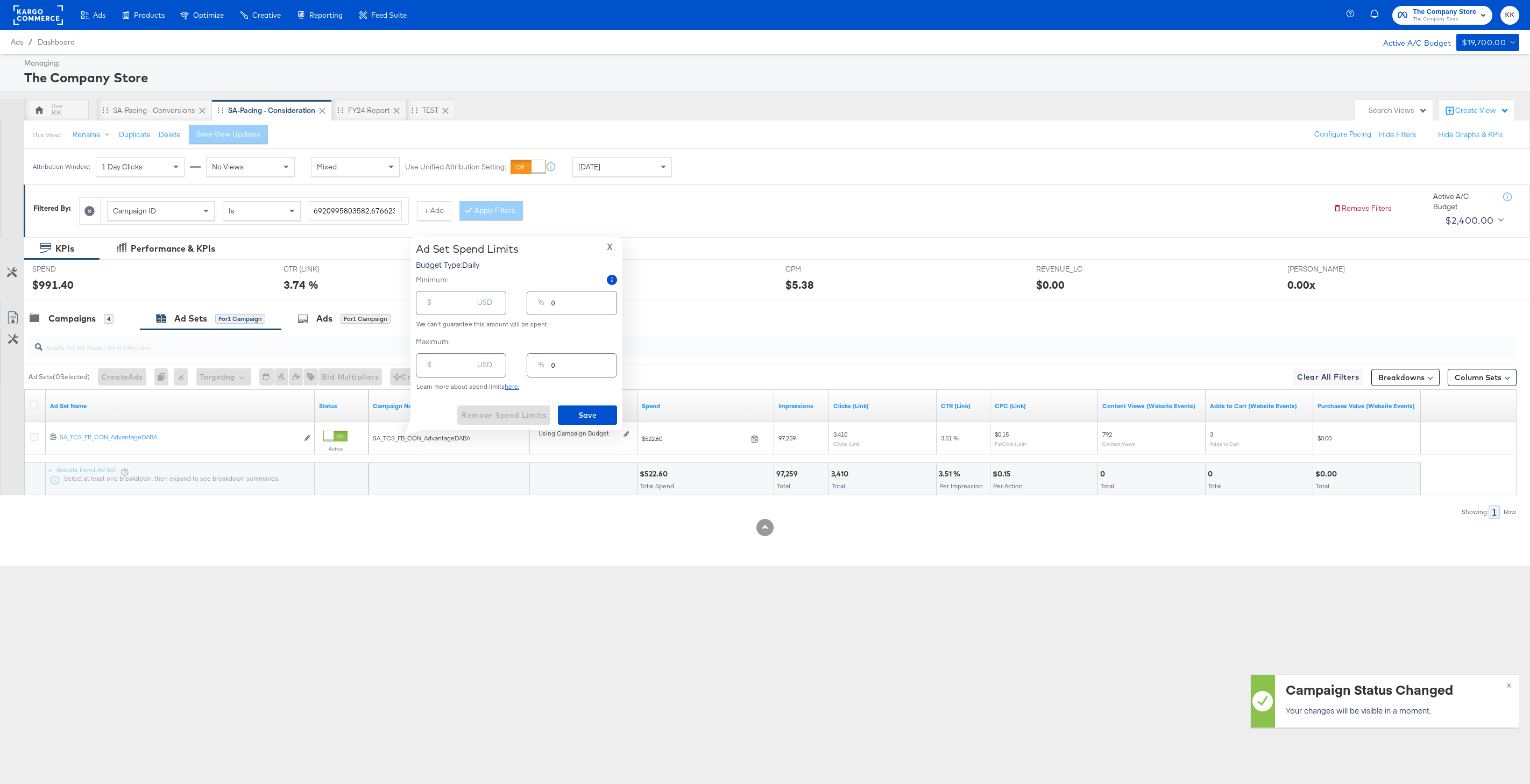
click at [458, 374] on div "$ USD" at bounding box center [461, 365] width 90 height 24
click at [97, 321] on div "Campaigns 4" at bounding box center [72, 318] width 84 height 12
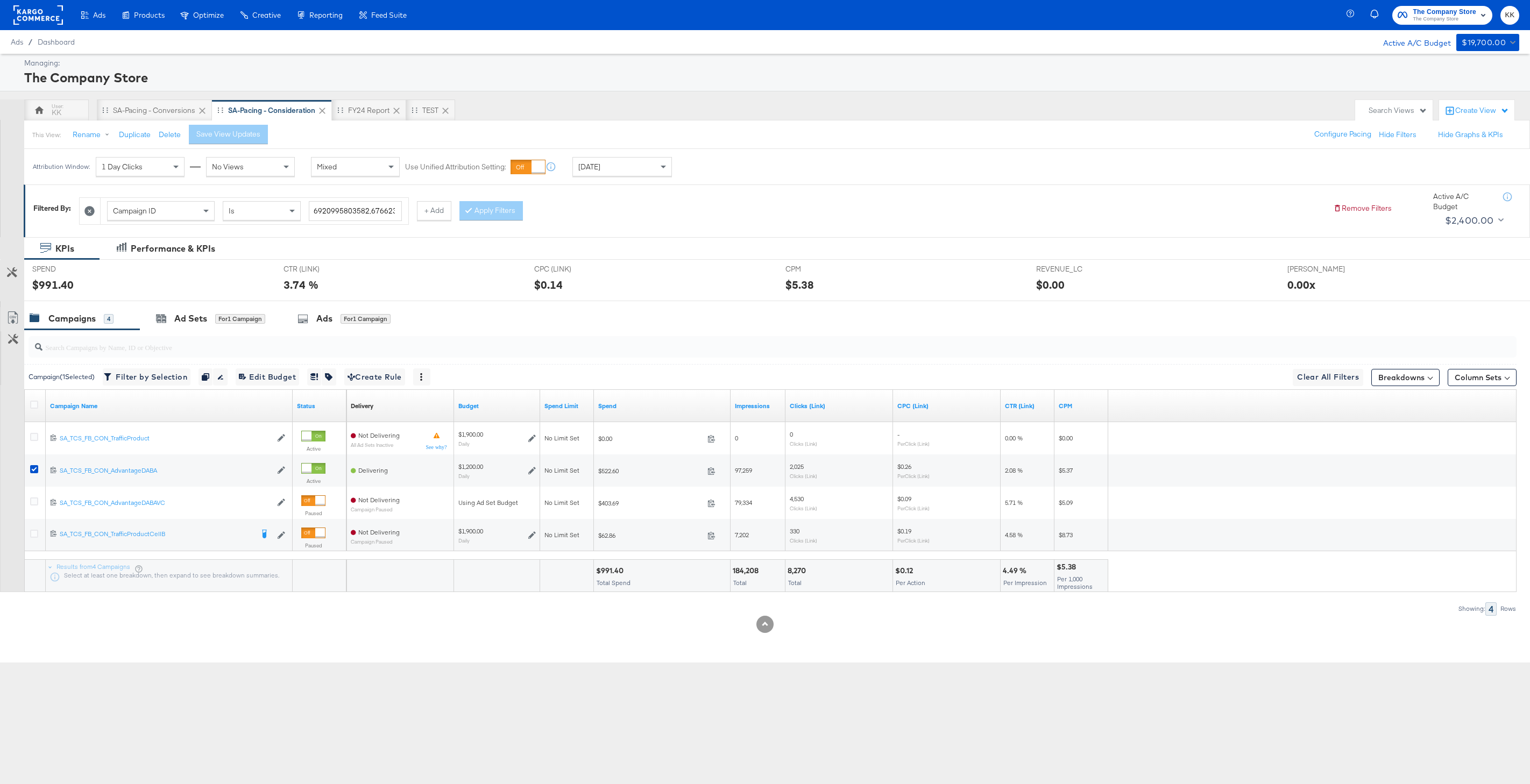
click at [672, 160] on div "[DATE]" at bounding box center [628, 167] width 113 height 19
click at [653, 172] on div "[DATE]" at bounding box center [622, 166] width 99 height 18
click at [660, 174] on span at bounding box center [665, 166] width 14 height 18
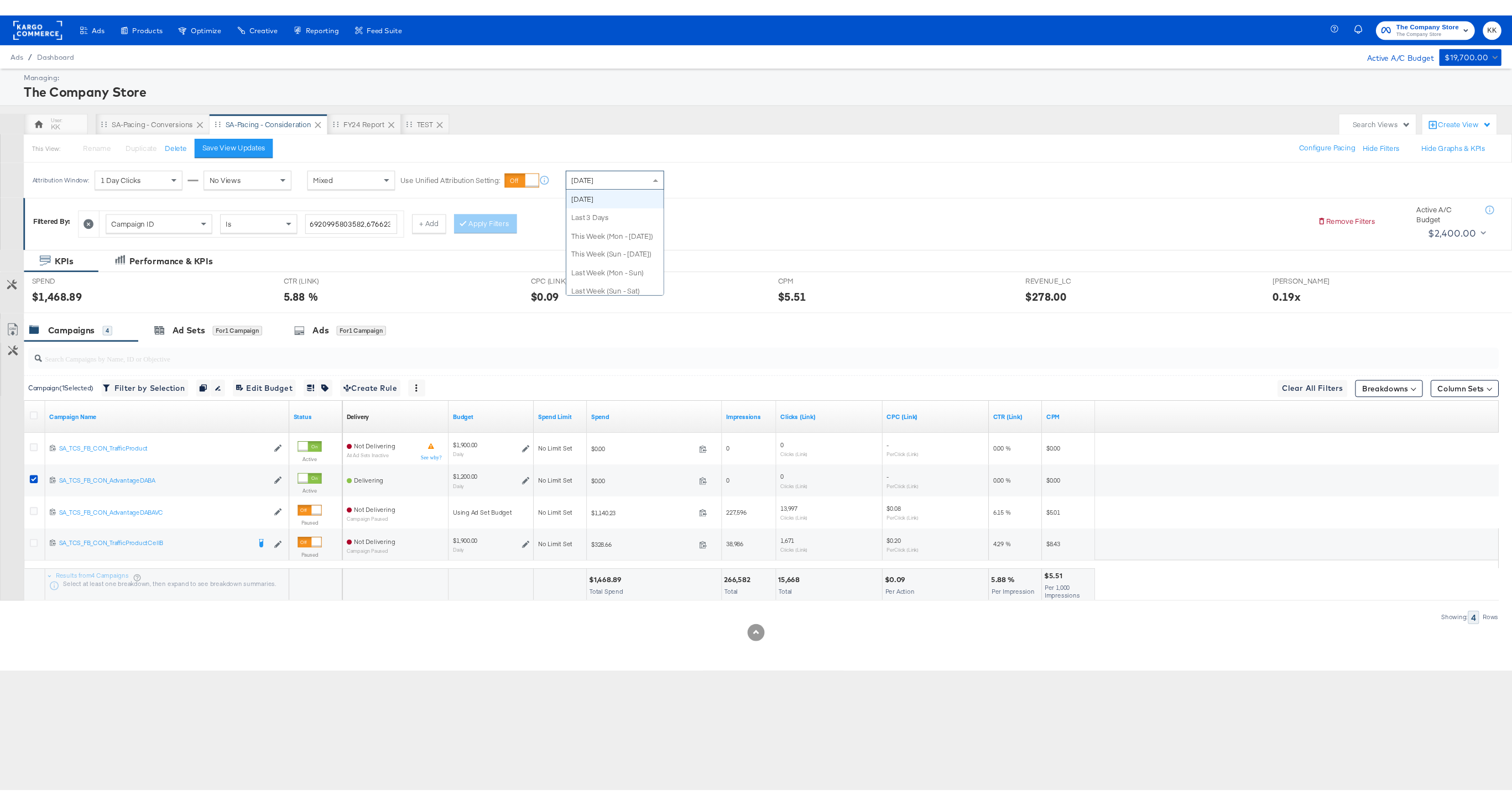
scroll to position [0, 0]
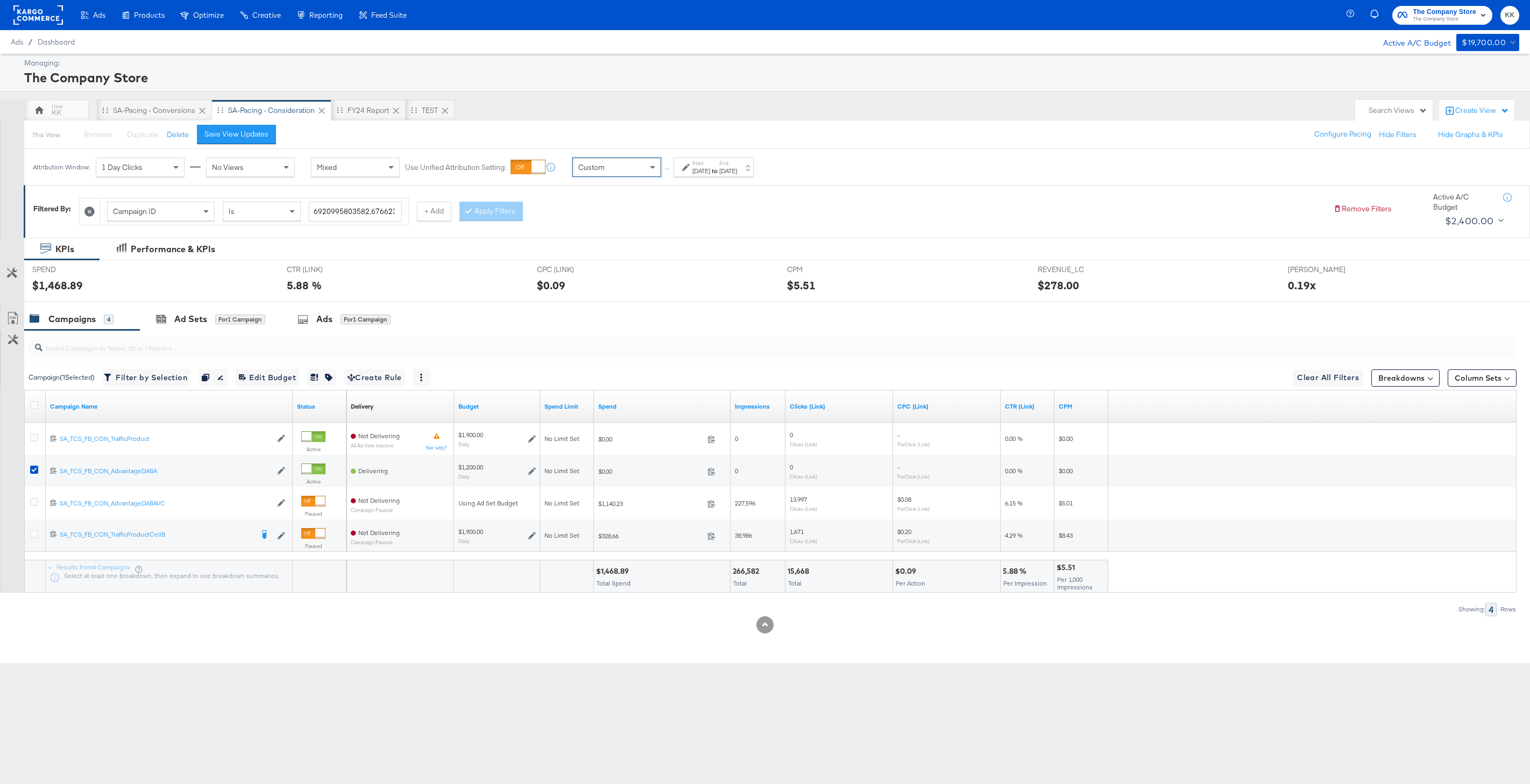
click at [709, 173] on div "[DATE]" at bounding box center [702, 171] width 18 height 9
click at [603, 253] on input "[DATE]" at bounding box center [581, 252] width 117 height 19
drag, startPoint x: 555, startPoint y: 308, endPoint x: 590, endPoint y: 308, distance: 35.0
click at [555, 308] on td "29" at bounding box center [554, 306] width 18 height 15
type input "September 29th 2025"
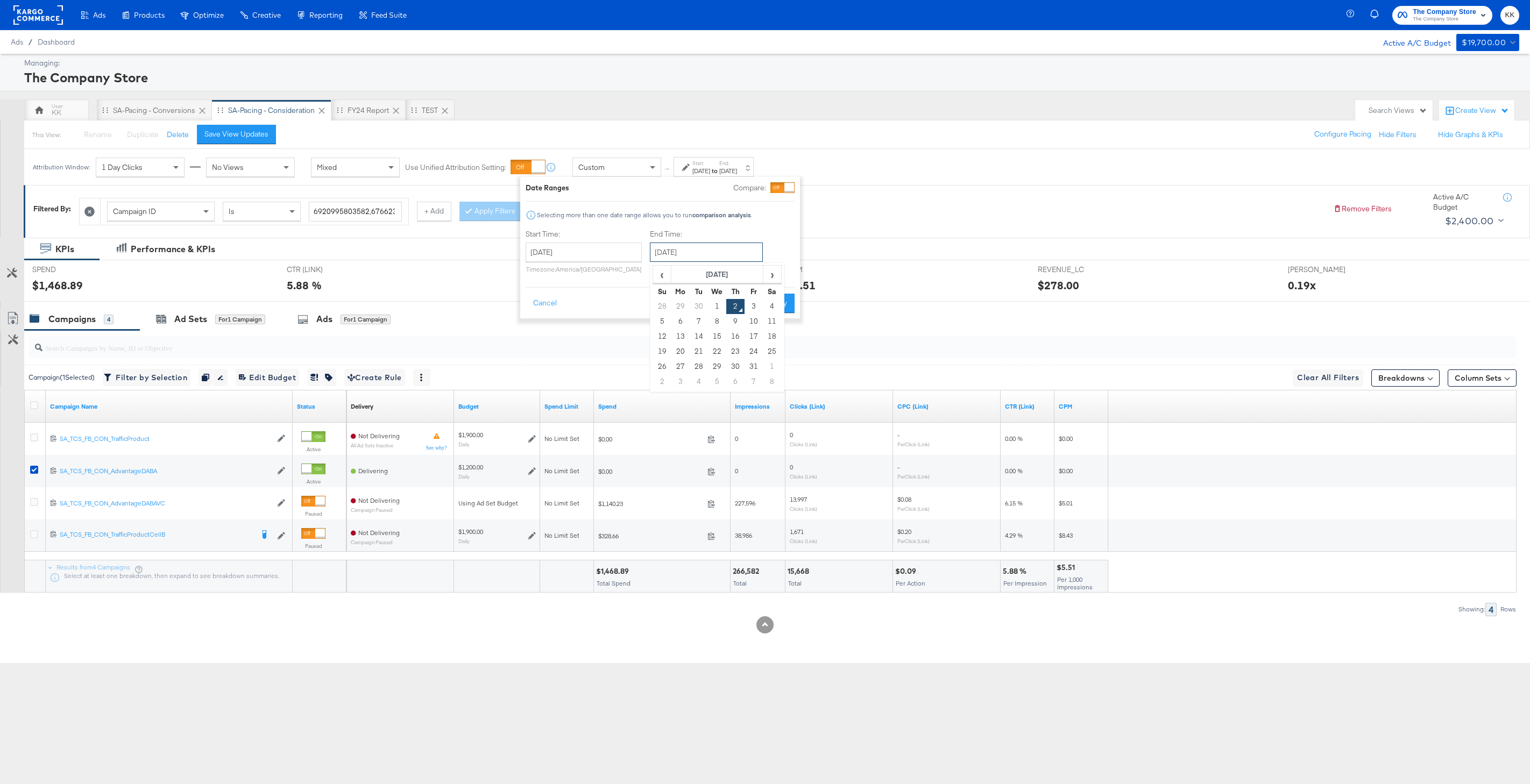
click at [702, 255] on input "[DATE]" at bounding box center [706, 252] width 113 height 19
click at [710, 306] on td "1" at bounding box center [717, 306] width 18 height 15
type input "[DATE]"
click at [772, 299] on button "Apply" at bounding box center [775, 304] width 34 height 19
click at [232, 121] on div "This View: Rename Please save your changes before renaming this view Duplicate …" at bounding box center [776, 134] width 1507 height 29
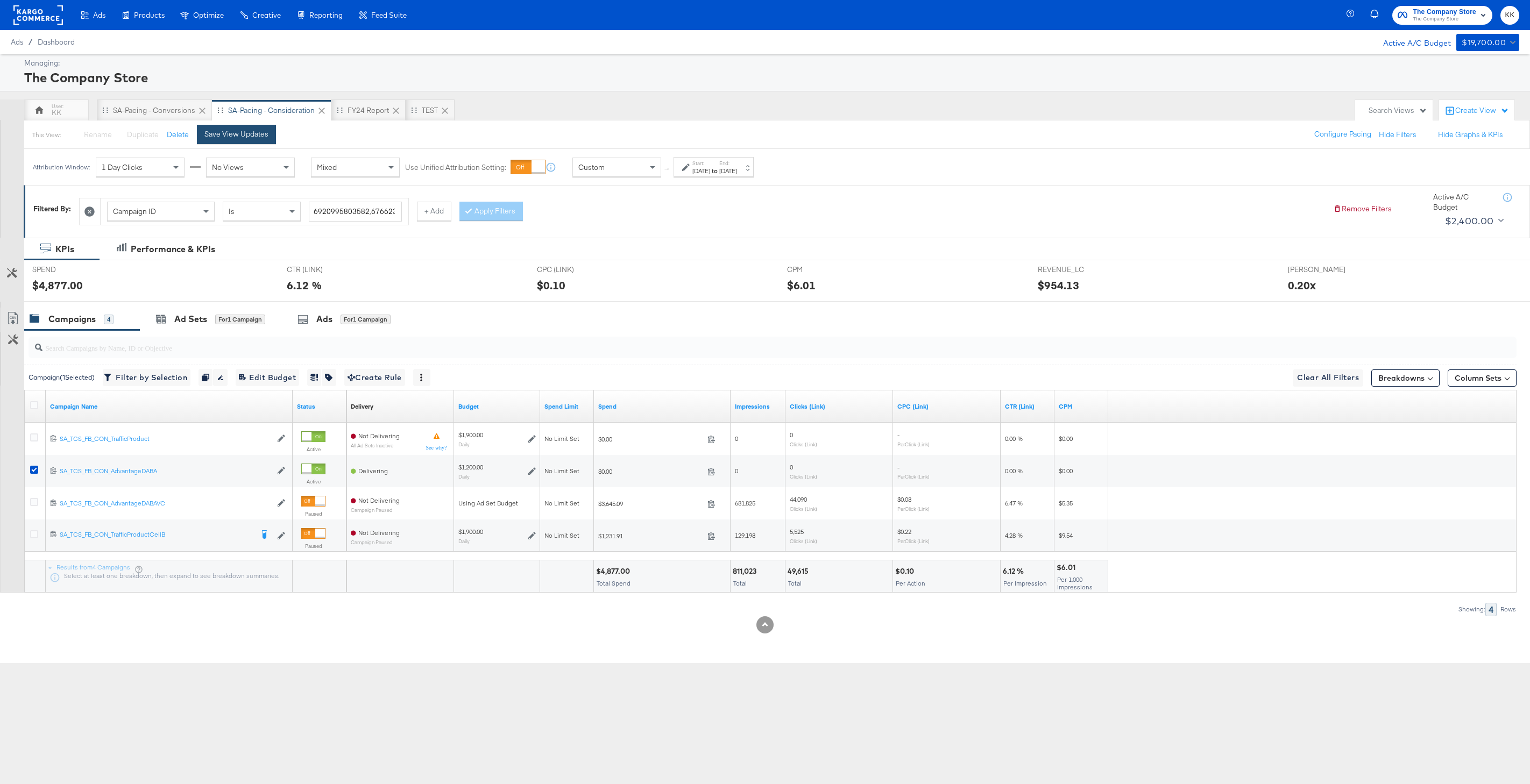
click at [232, 133] on div "Save View Updates" at bounding box center [236, 134] width 64 height 10
click at [617, 569] on div "$4,877.00" at bounding box center [615, 571] width 37 height 10
copy div "4,877.00"
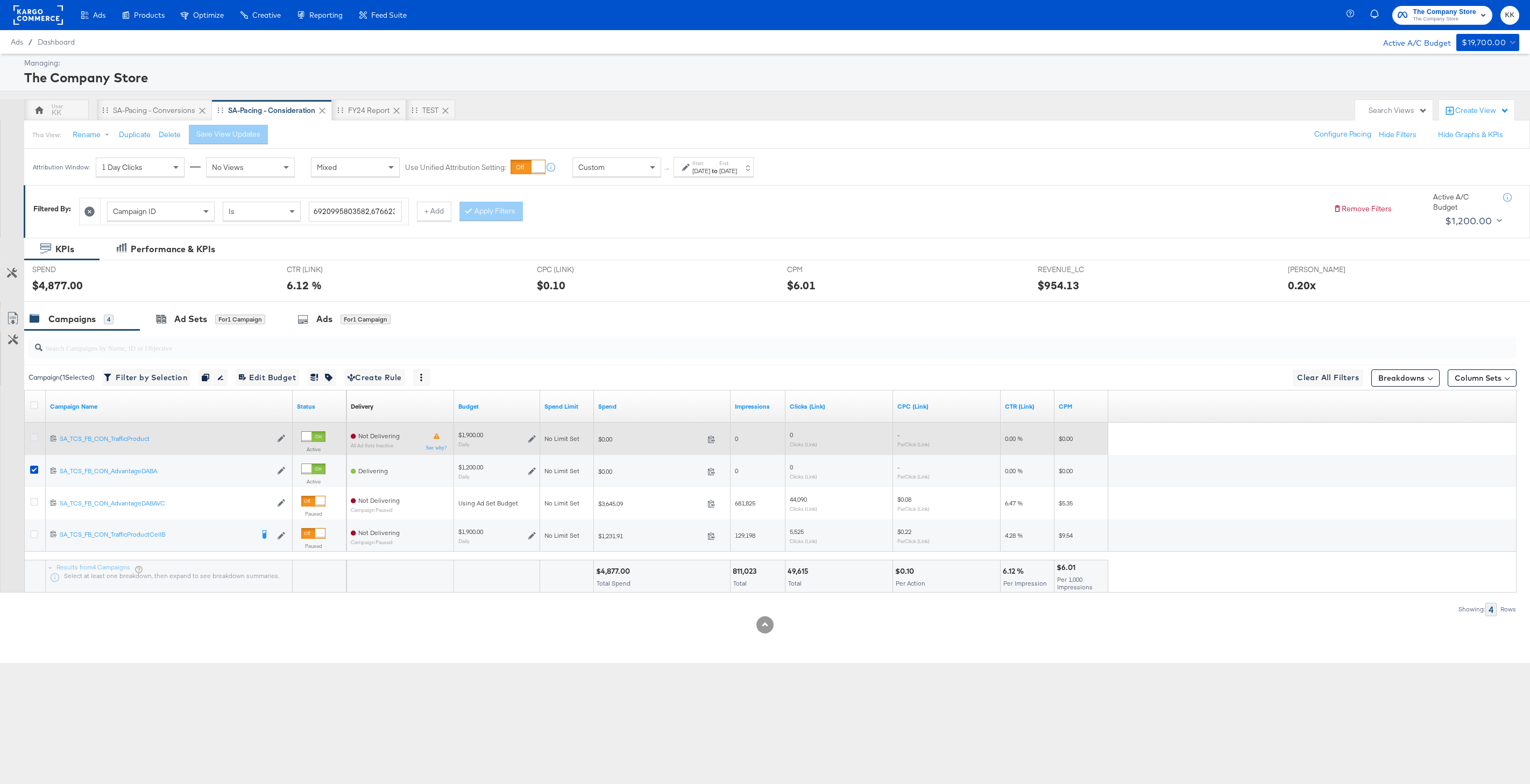
click at [33, 435] on icon at bounding box center [34, 438] width 8 height 8
click at [0, 0] on input "checkbox" at bounding box center [0, 0] width 0 height 0
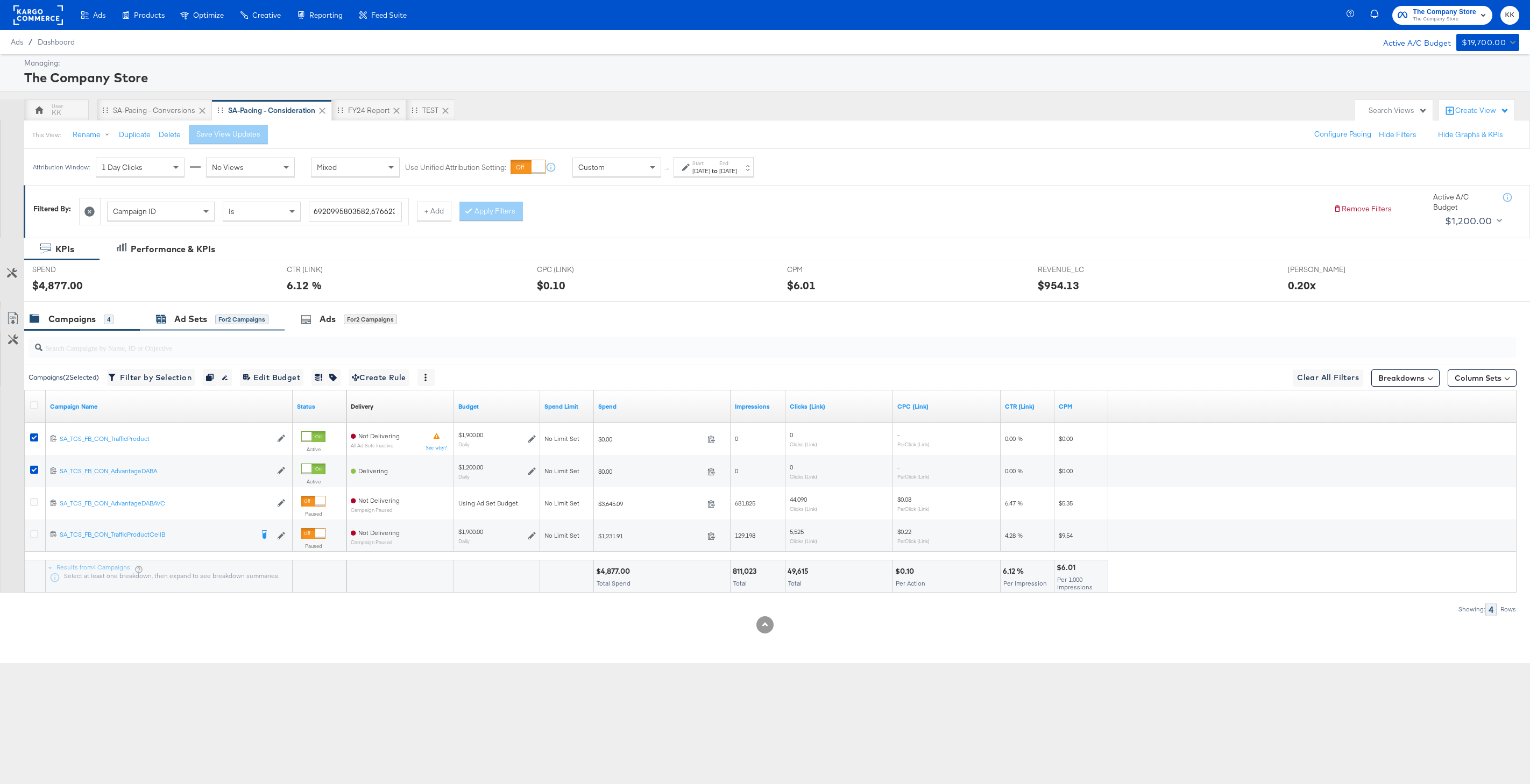
click at [200, 316] on div "Ad Sets" at bounding box center [190, 319] width 33 height 12
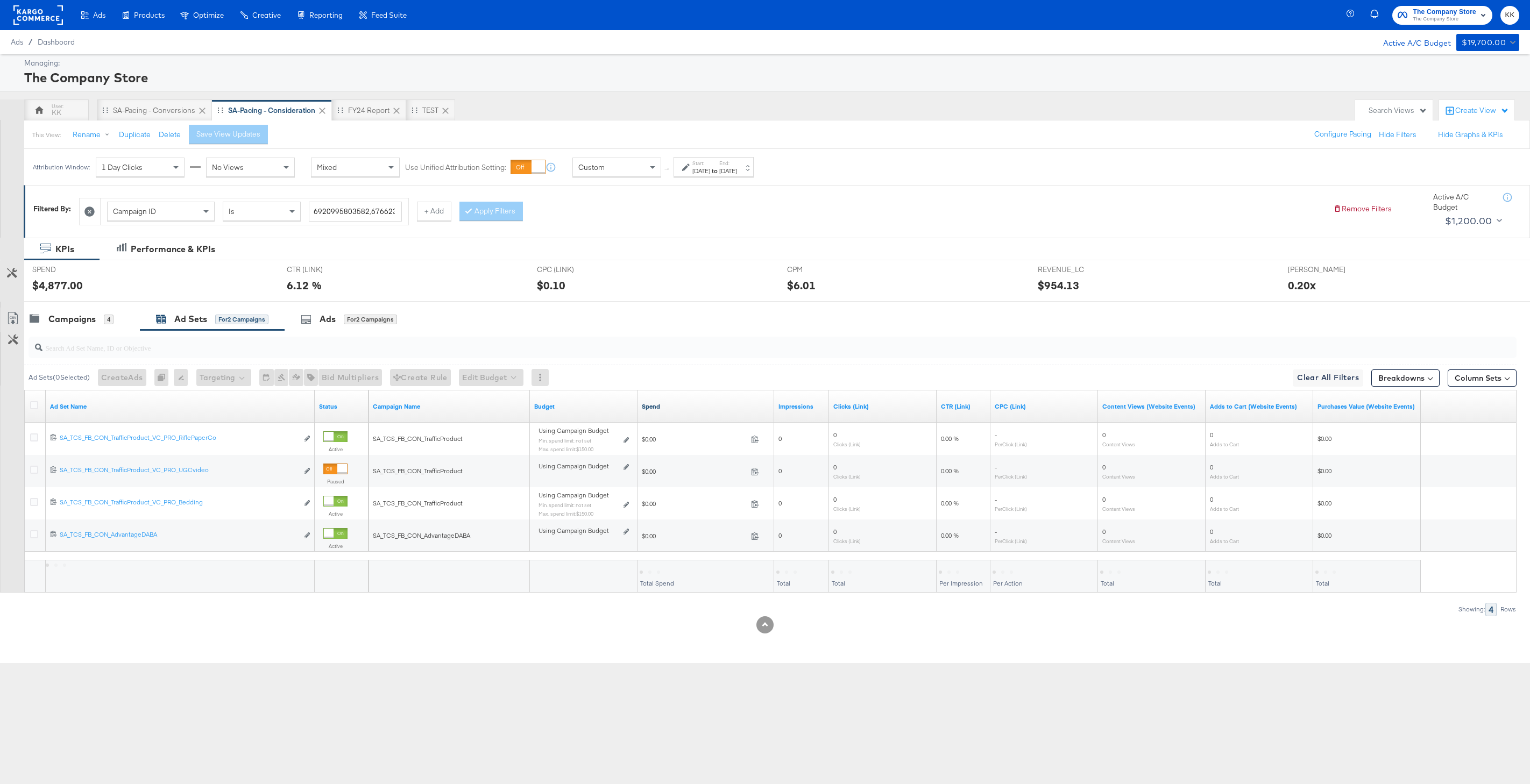
click at [653, 410] on link "Spend" at bounding box center [706, 406] width 128 height 9
click at [653, 406] on link "Spend ↓" at bounding box center [706, 406] width 128 height 9
click at [324, 411] on div "Status" at bounding box center [342, 406] width 54 height 17
click at [324, 408] on link "Status" at bounding box center [342, 406] width 45 height 9
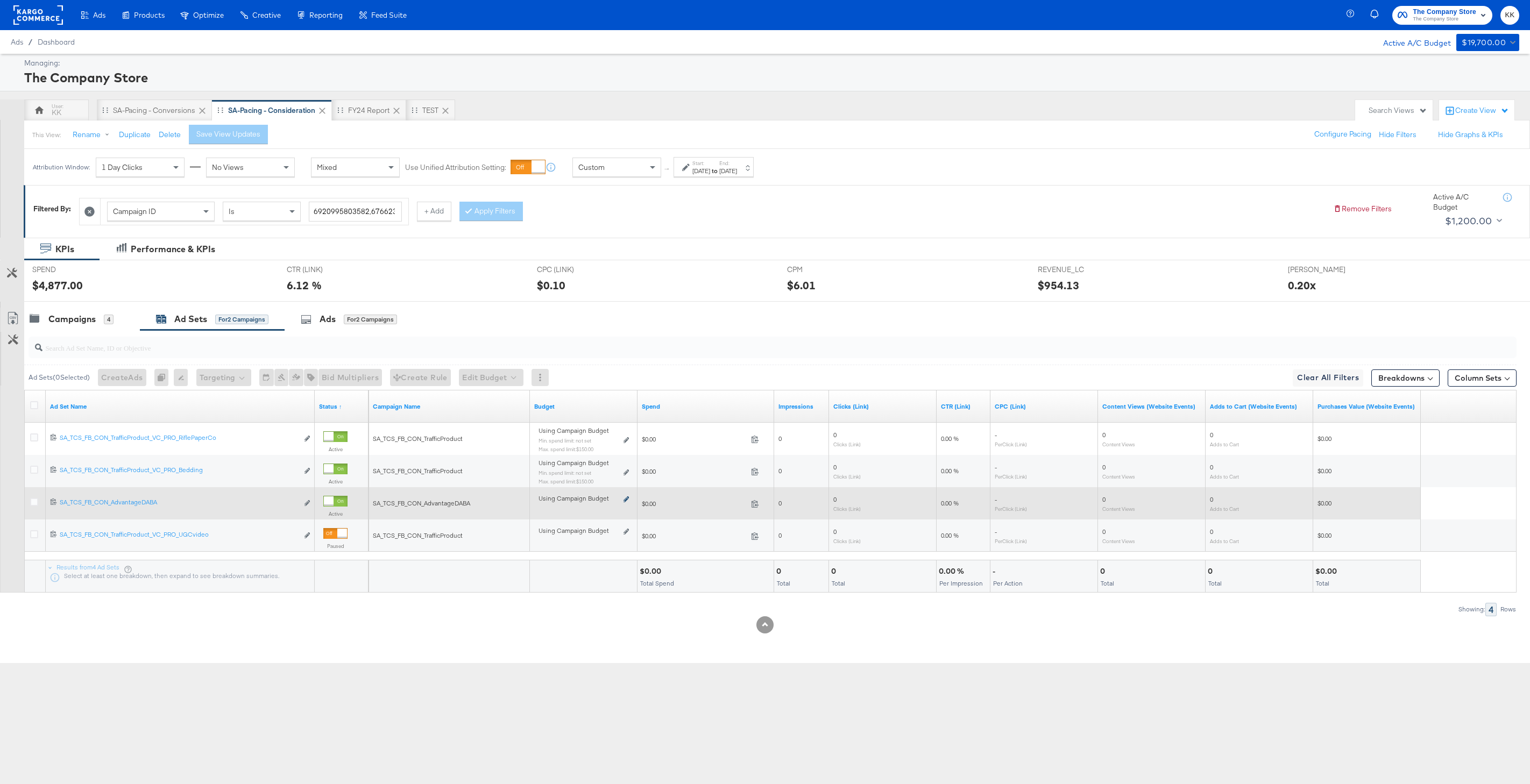
click at [628, 498] on icon at bounding box center [626, 499] width 6 height 6
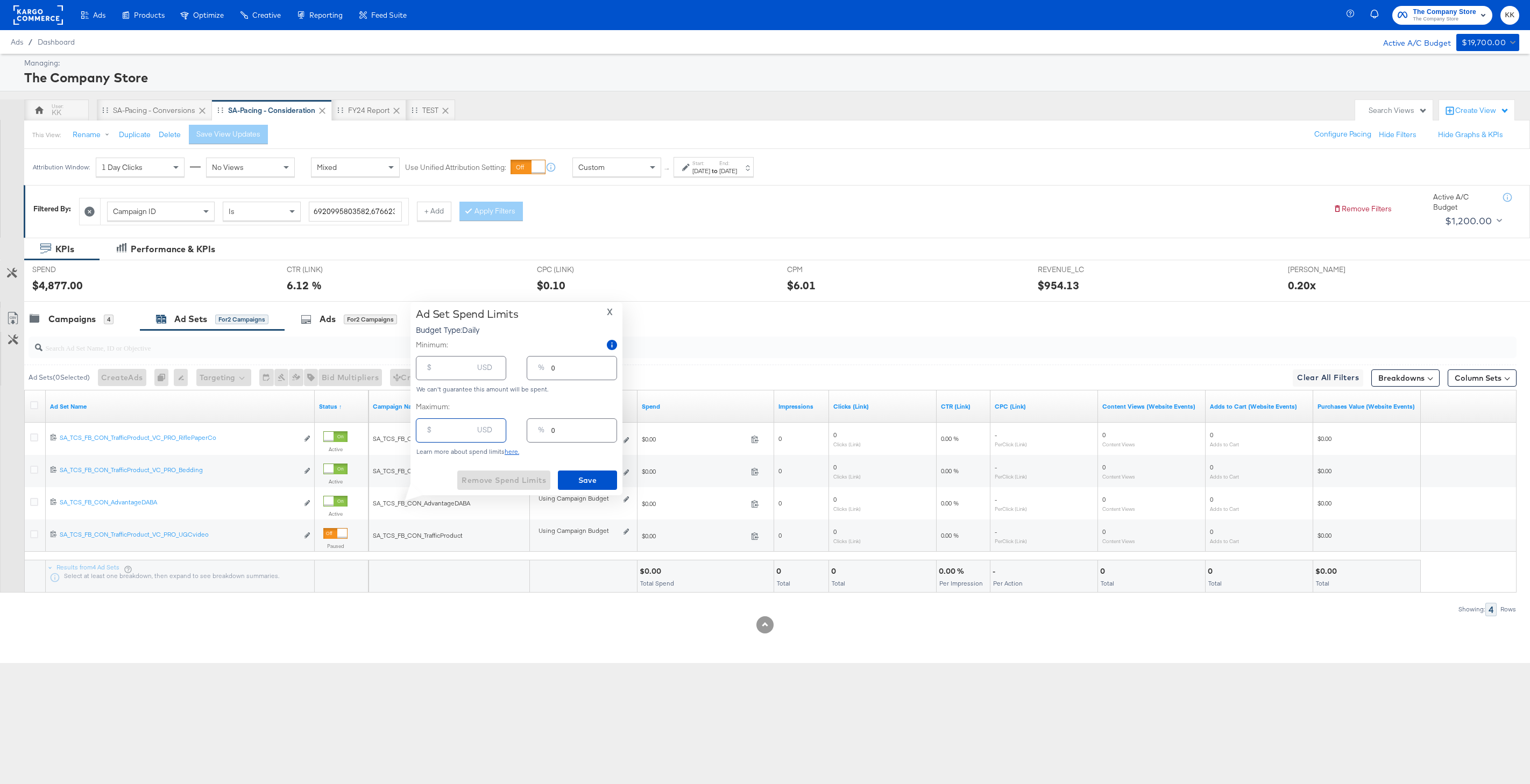
click at [448, 435] on input "number" at bounding box center [456, 426] width 35 height 23
type input "1"
type input "15"
type input "1"
type input "155"
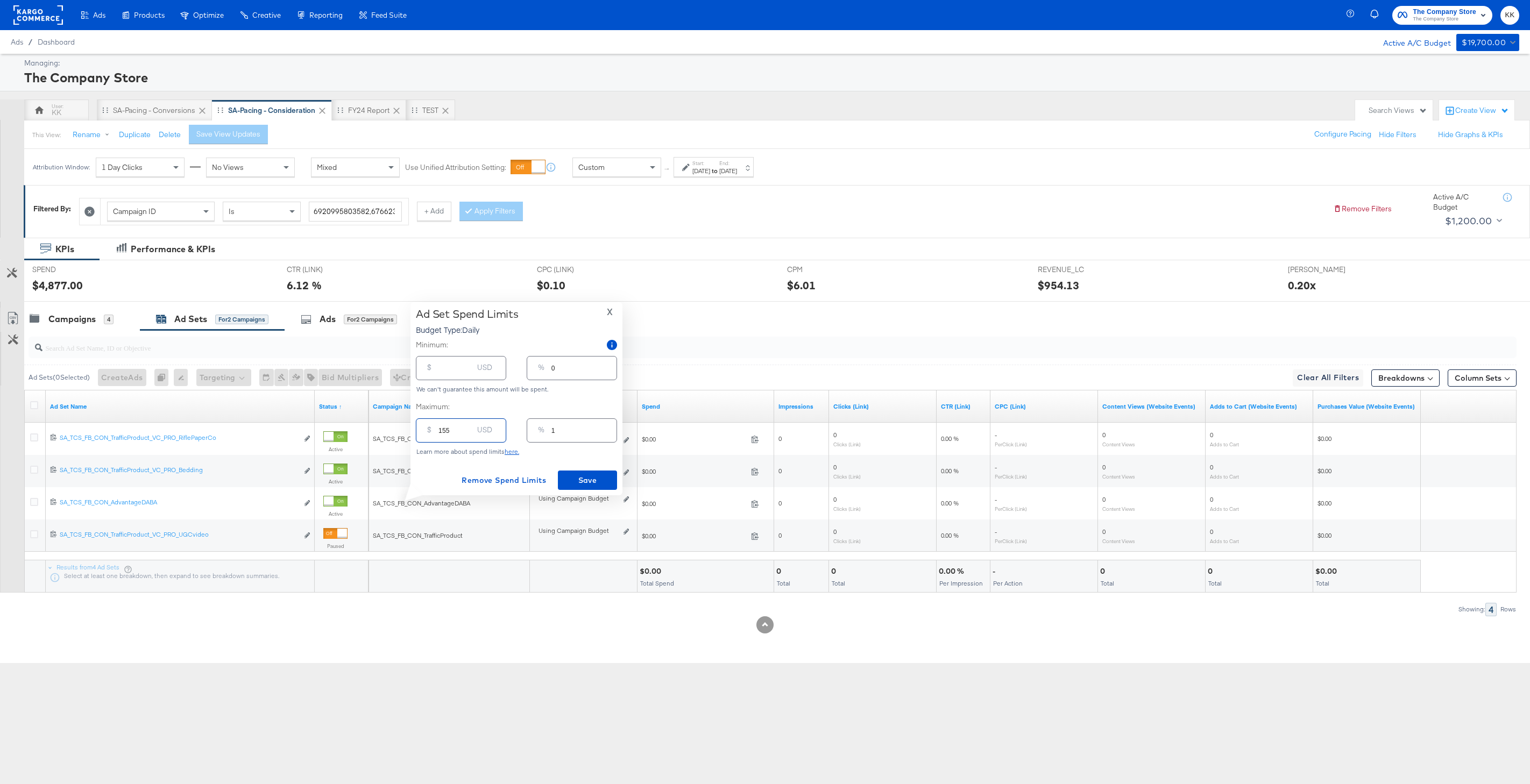
type input "13"
type input "1550"
type input "129"
type input "1550.00"
click at [582, 483] on span "Save" at bounding box center [587, 480] width 51 height 14
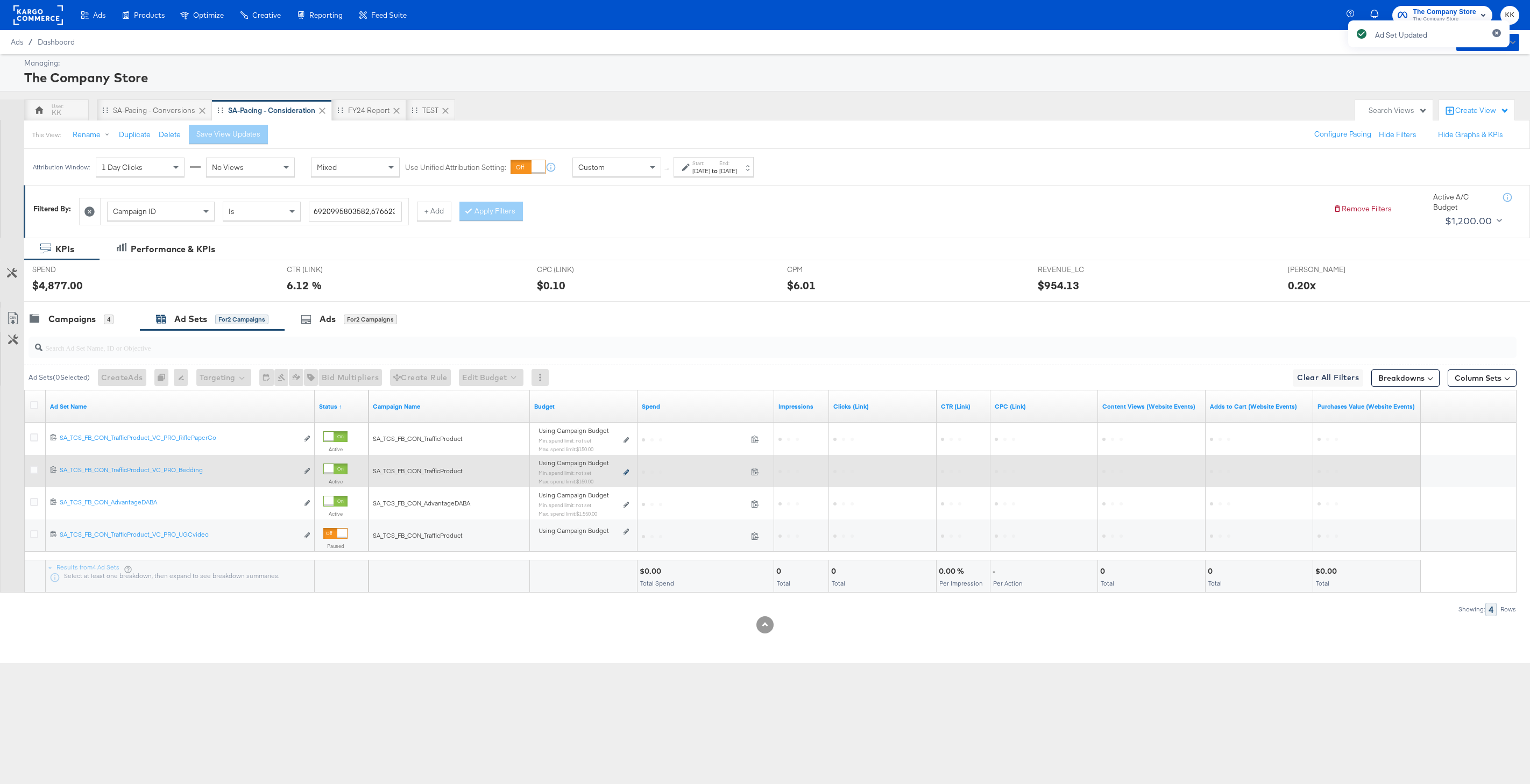
click at [625, 471] on icon at bounding box center [626, 472] width 6 height 6
type input "150.00"
type input "8"
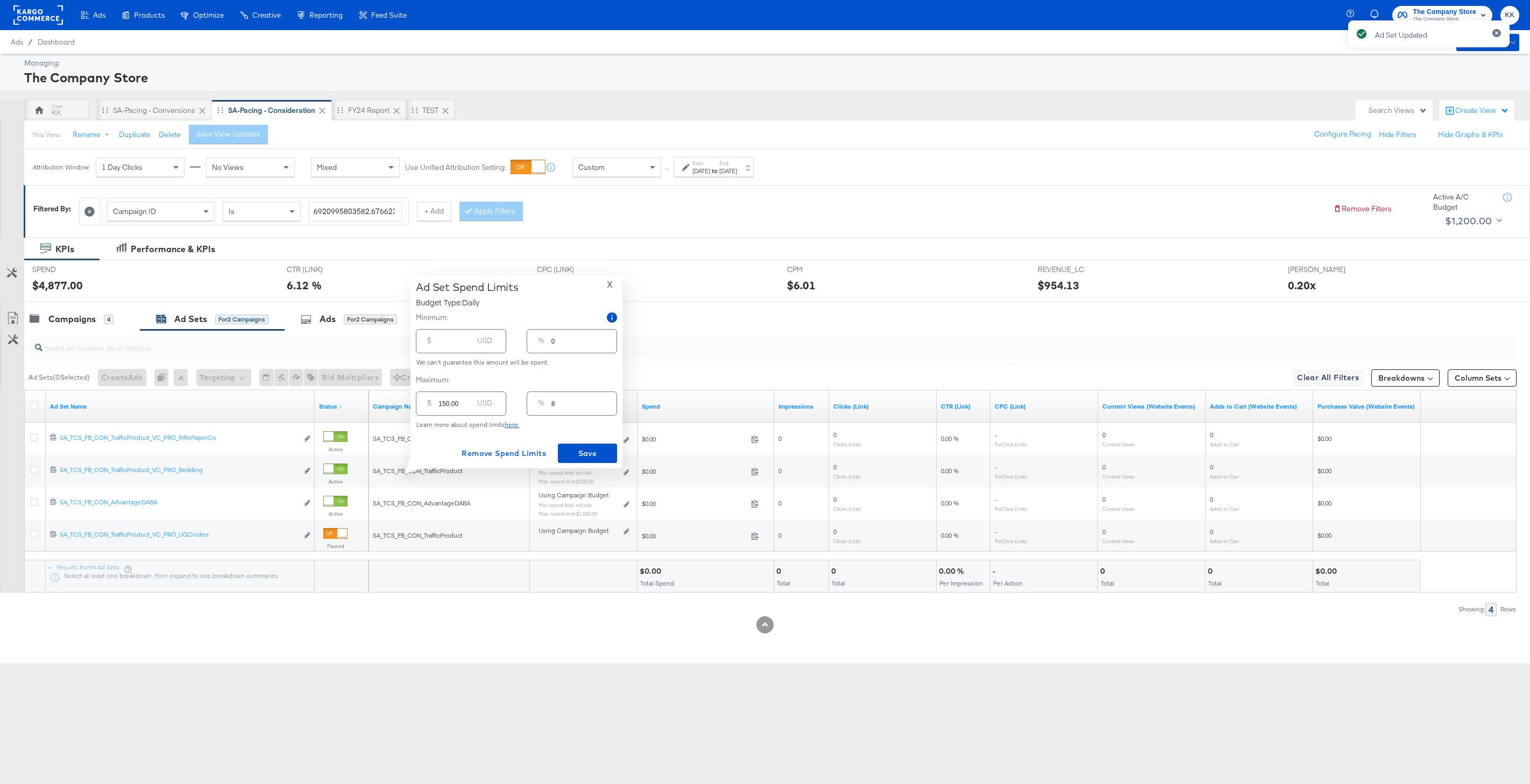
drag, startPoint x: 445, startPoint y: 404, endPoint x: 447, endPoint y: 435, distance: 31.1
click at [444, 405] on input "150.00" at bounding box center [456, 399] width 35 height 23
type input "10.00"
type input "1"
type input "180.00"
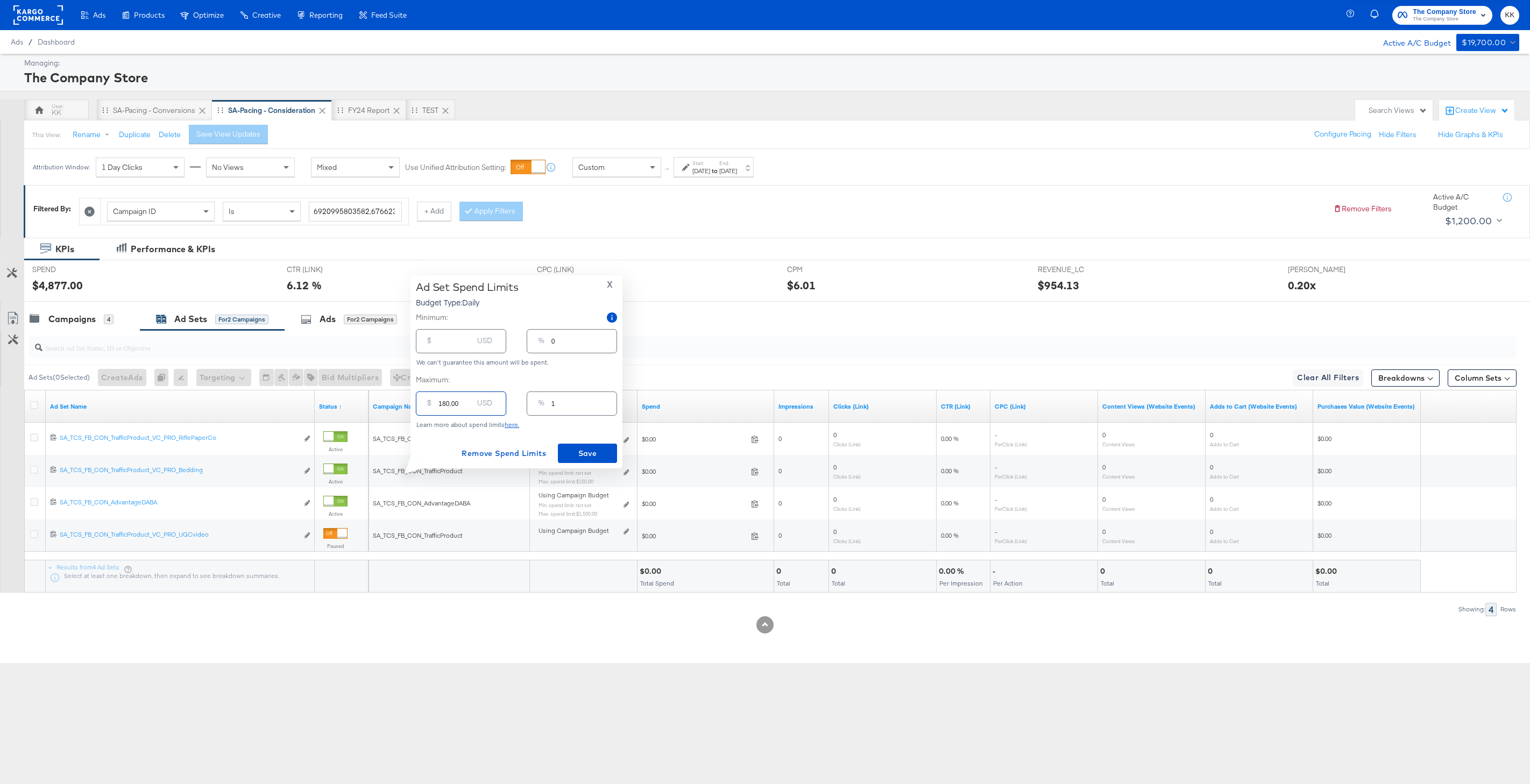
type input "9"
type input "180.00"
click at [577, 447] on span "Save" at bounding box center [587, 453] width 51 height 14
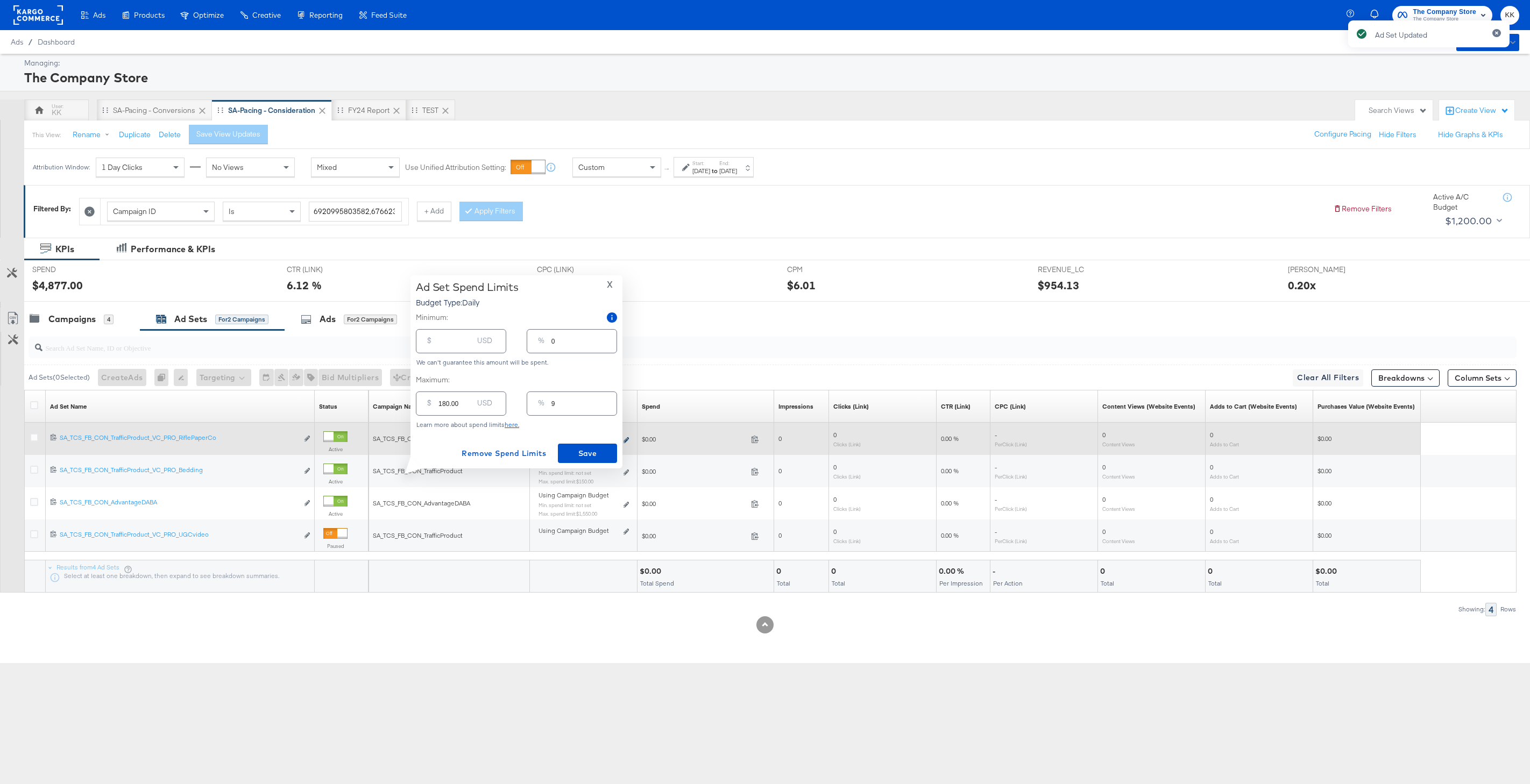
type input "150.00"
type input "8"
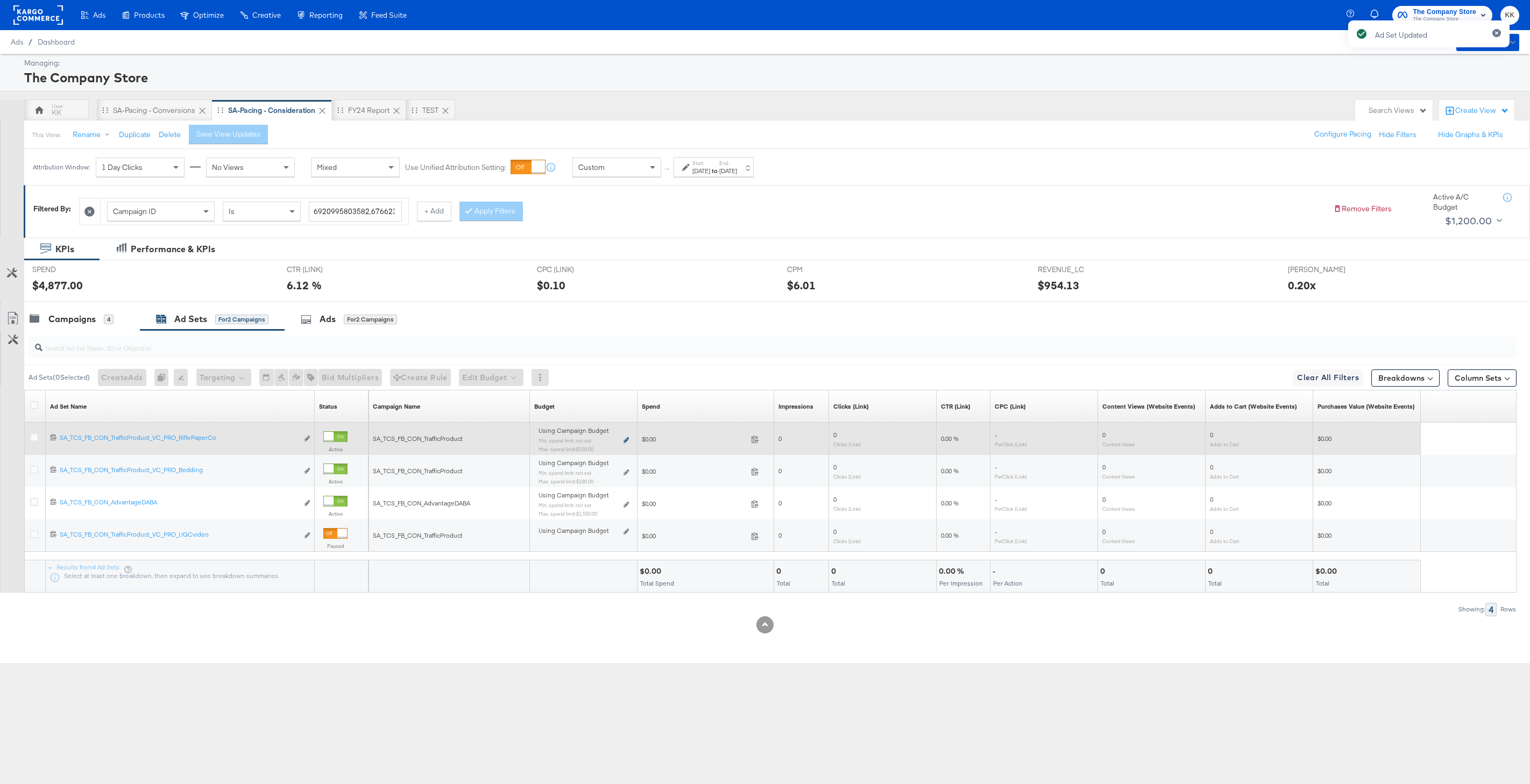
click at [627, 439] on icon at bounding box center [626, 439] width 6 height 6
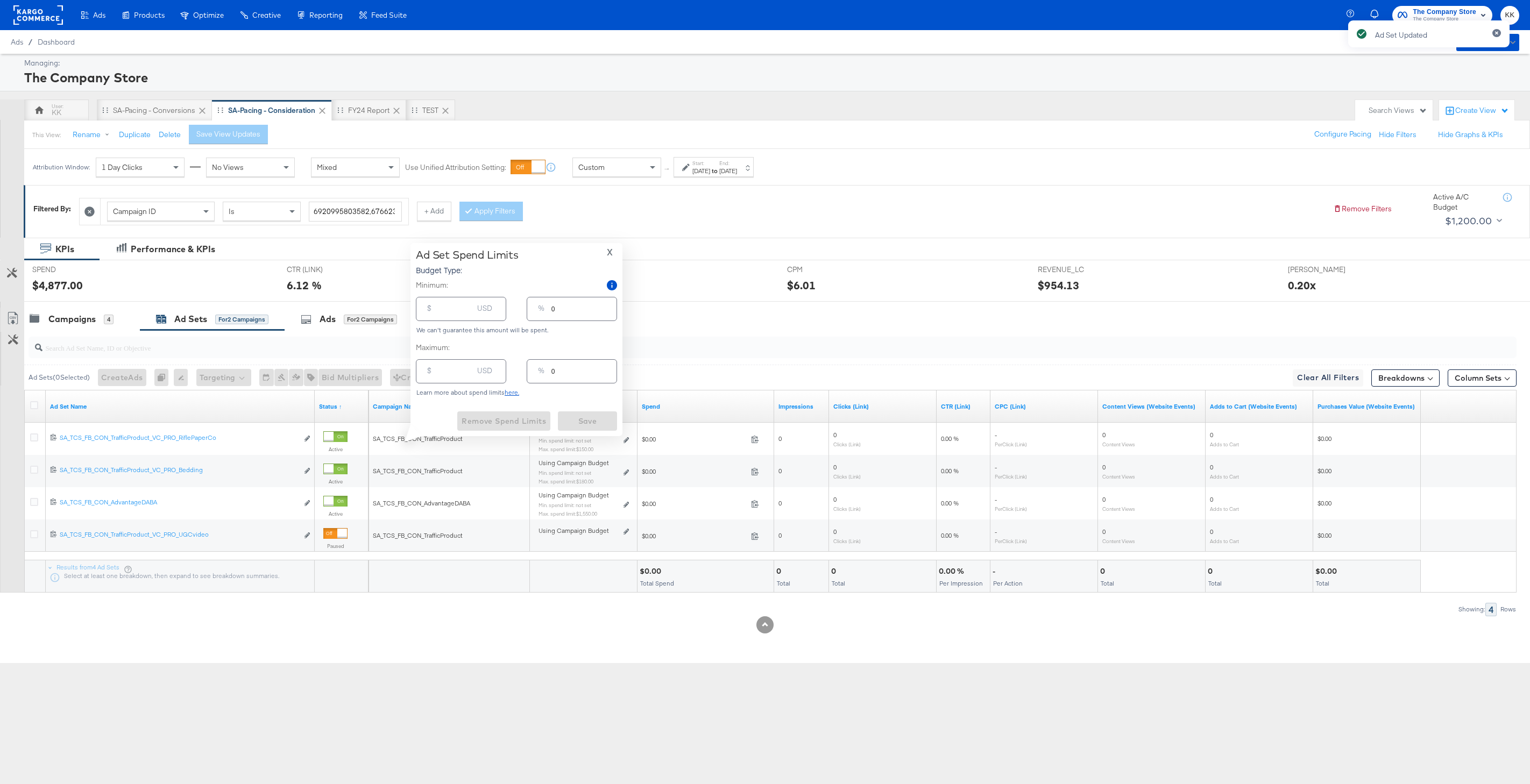
type input "150.00"
type input "8"
click at [448, 373] on input "150.00" at bounding box center [456, 367] width 35 height 23
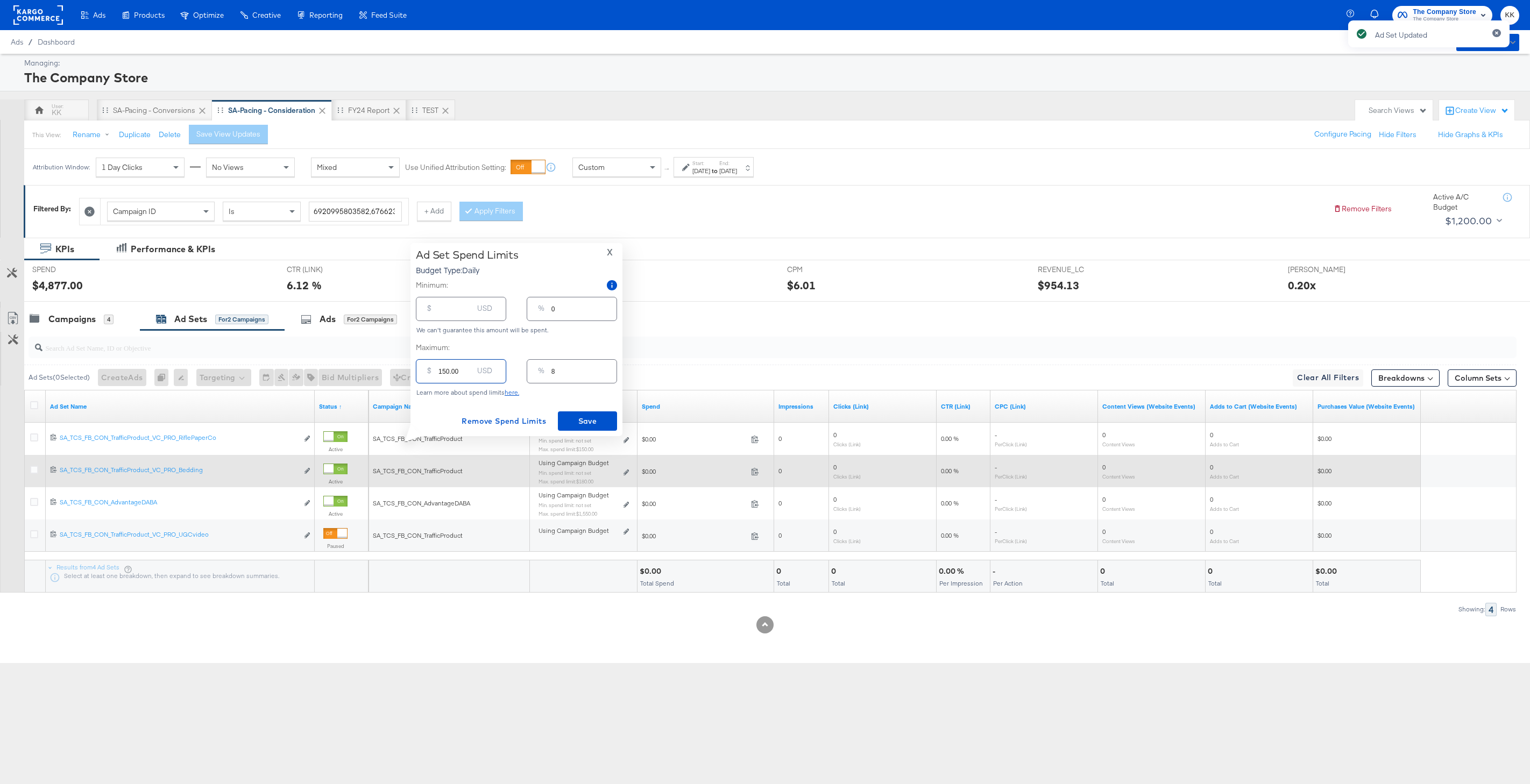
type input "10.00"
type input "1"
type input "180.00"
type input "9"
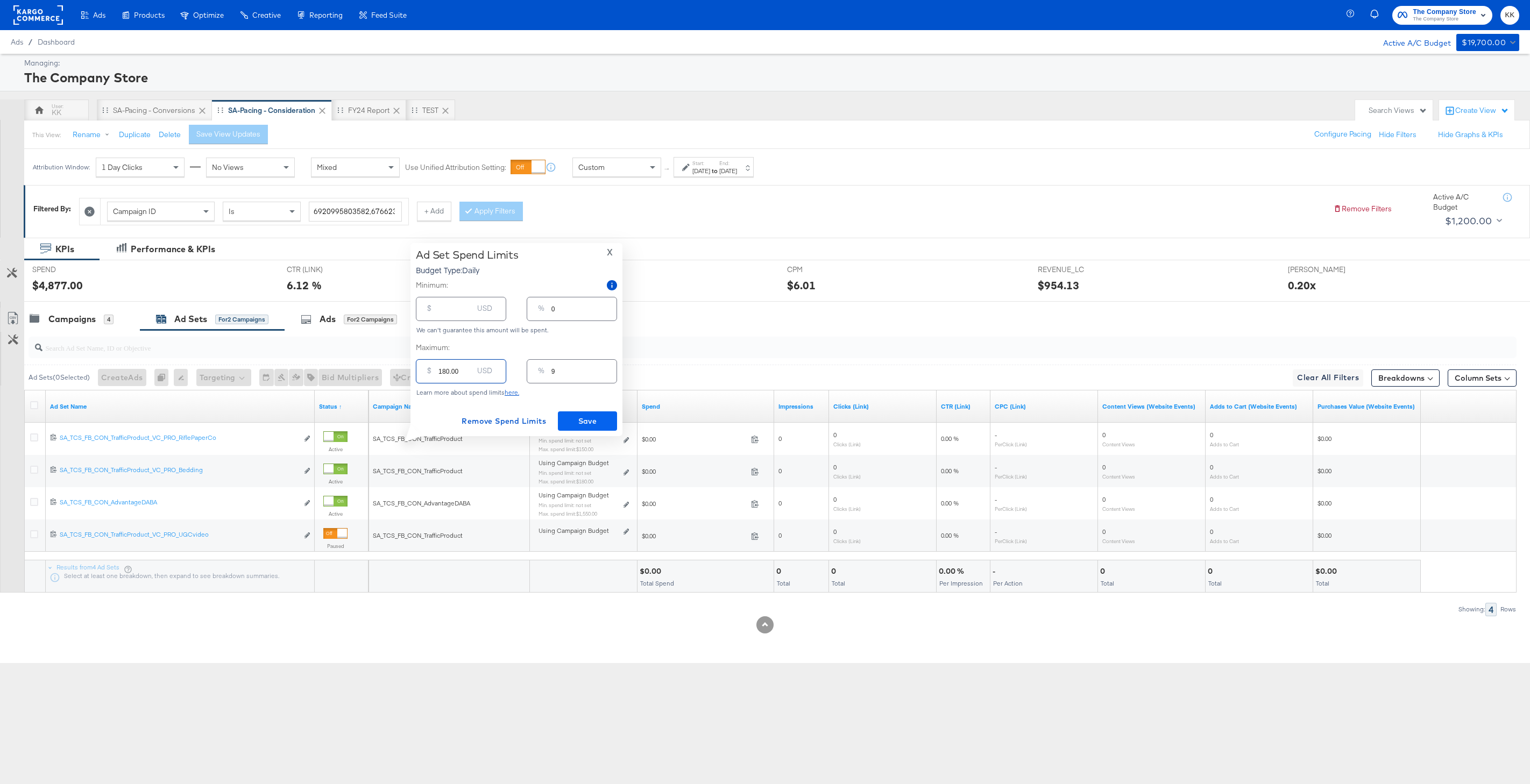
type input "180.00"
click at [599, 423] on span "Save" at bounding box center [587, 421] width 51 height 14
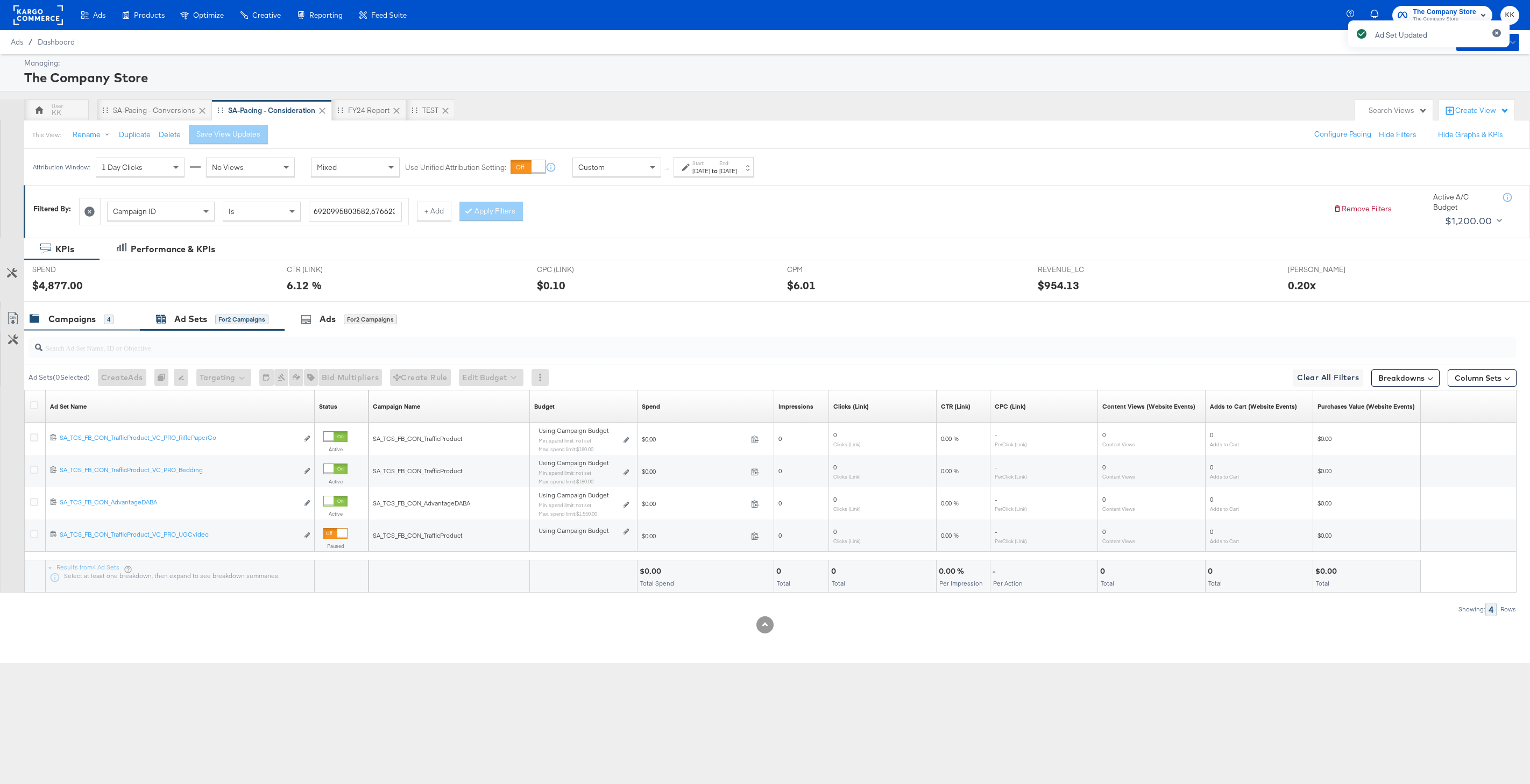
click at [108, 315] on div "4" at bounding box center [108, 320] width 10 height 10
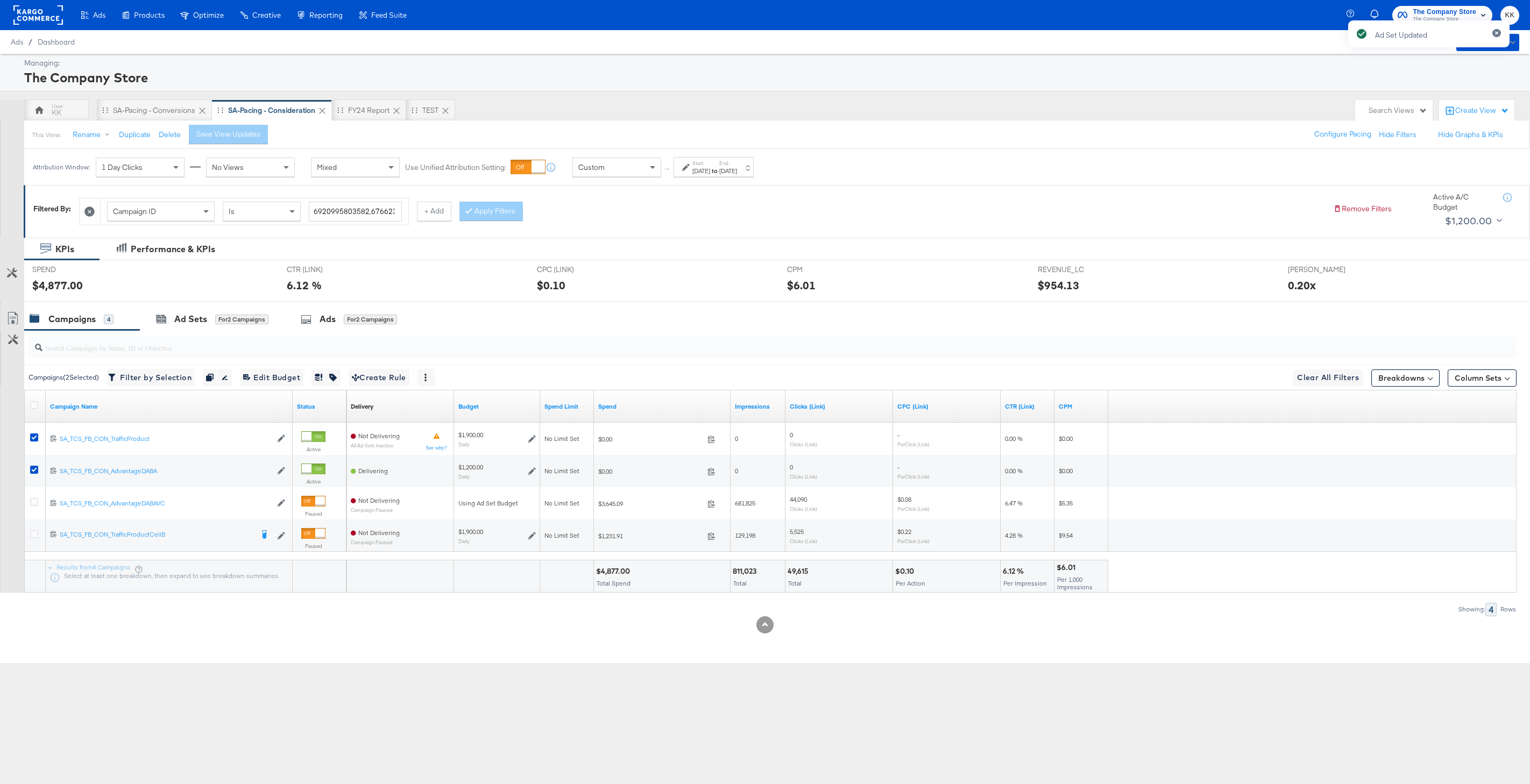
click at [640, 173] on div "Custom" at bounding box center [616, 167] width 88 height 18
click at [34, 402] on icon at bounding box center [34, 405] width 8 height 8
click at [0, 0] on input "checkbox" at bounding box center [0, 0] width 0 height 0
click at [34, 402] on icon at bounding box center [34, 405] width 8 height 8
click at [0, 0] on input "checkbox" at bounding box center [0, 0] width 0 height 0
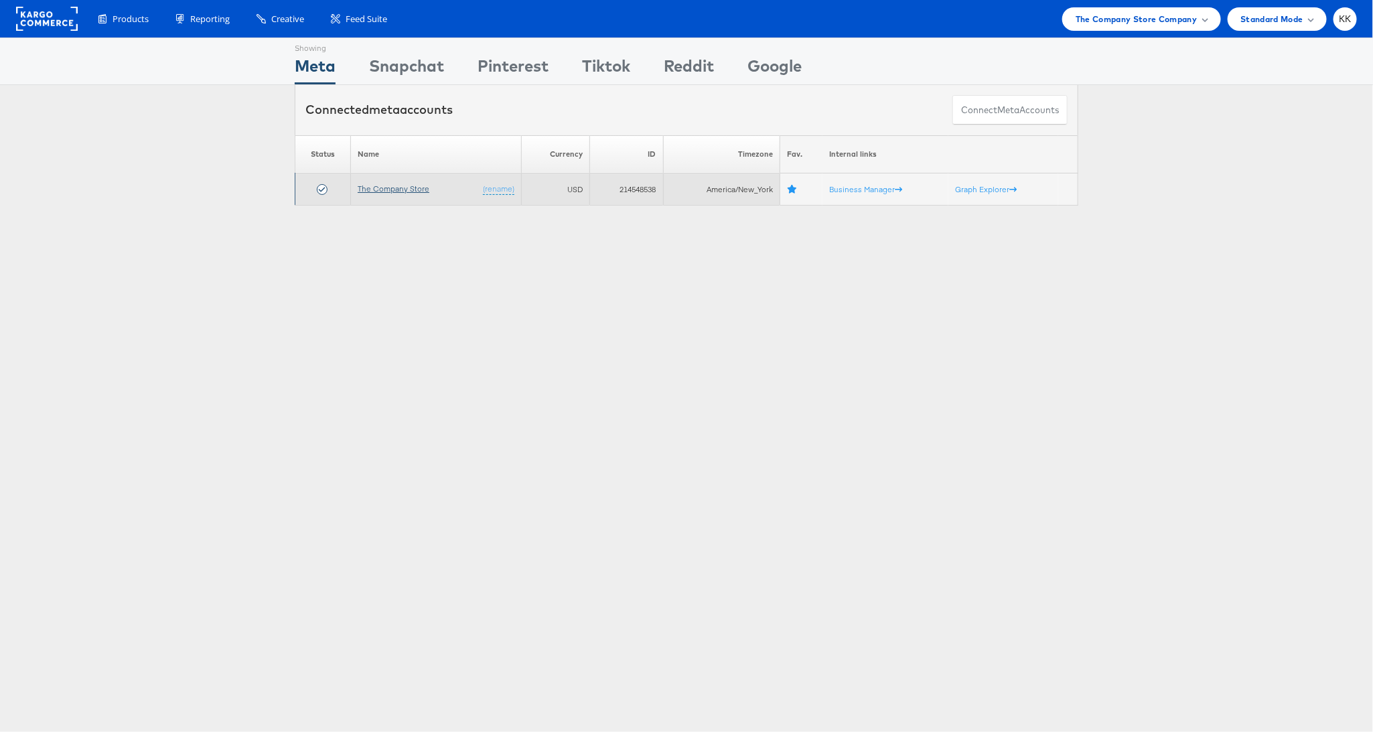
click at [401, 187] on link "The Company Store" at bounding box center [394, 188] width 72 height 10
click at [399, 184] on link "The Company Store" at bounding box center [394, 188] width 72 height 10
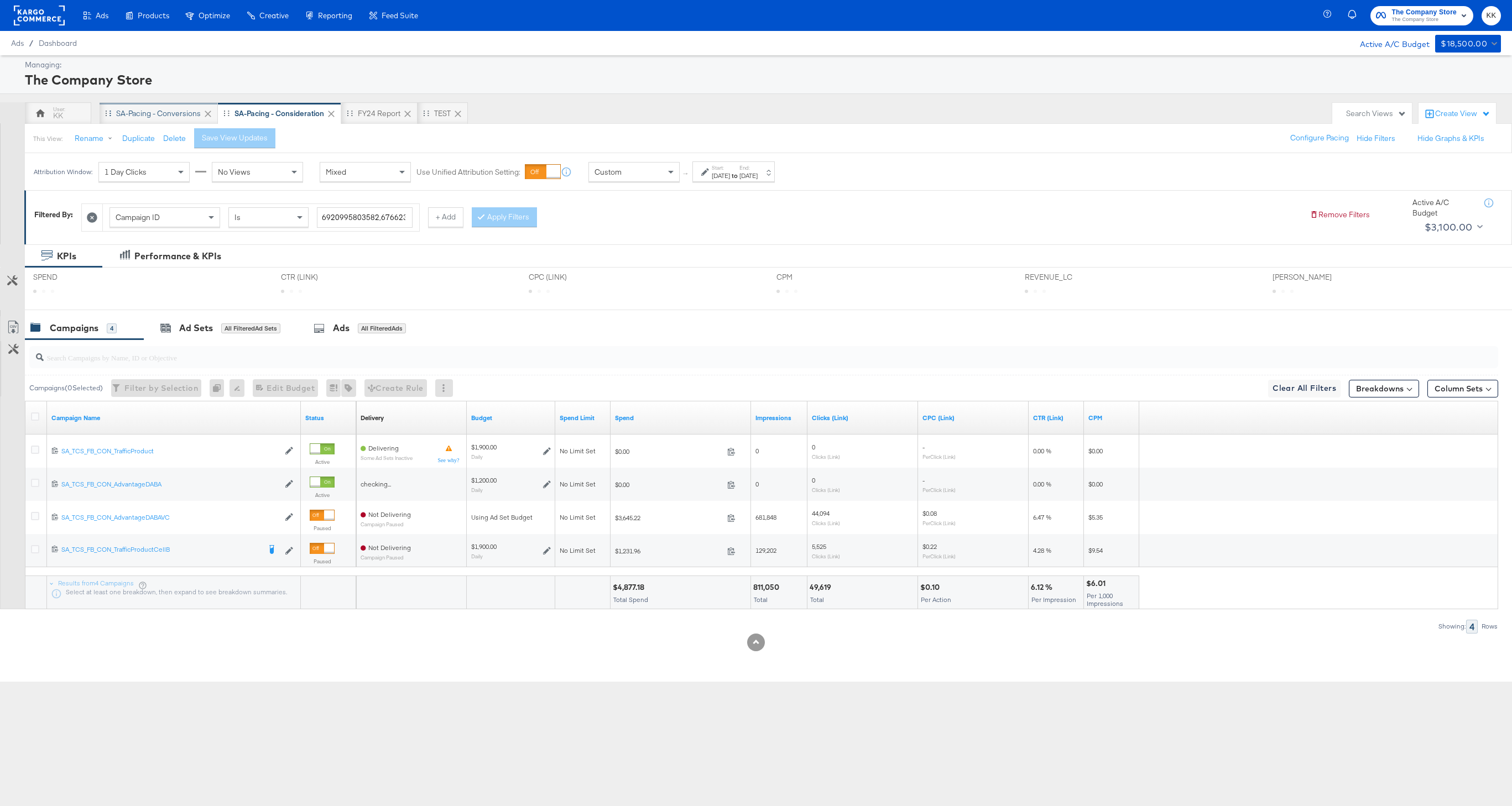
click at [158, 115] on div "SA-Pacing - Conversions" at bounding box center [159, 113] width 84 height 11
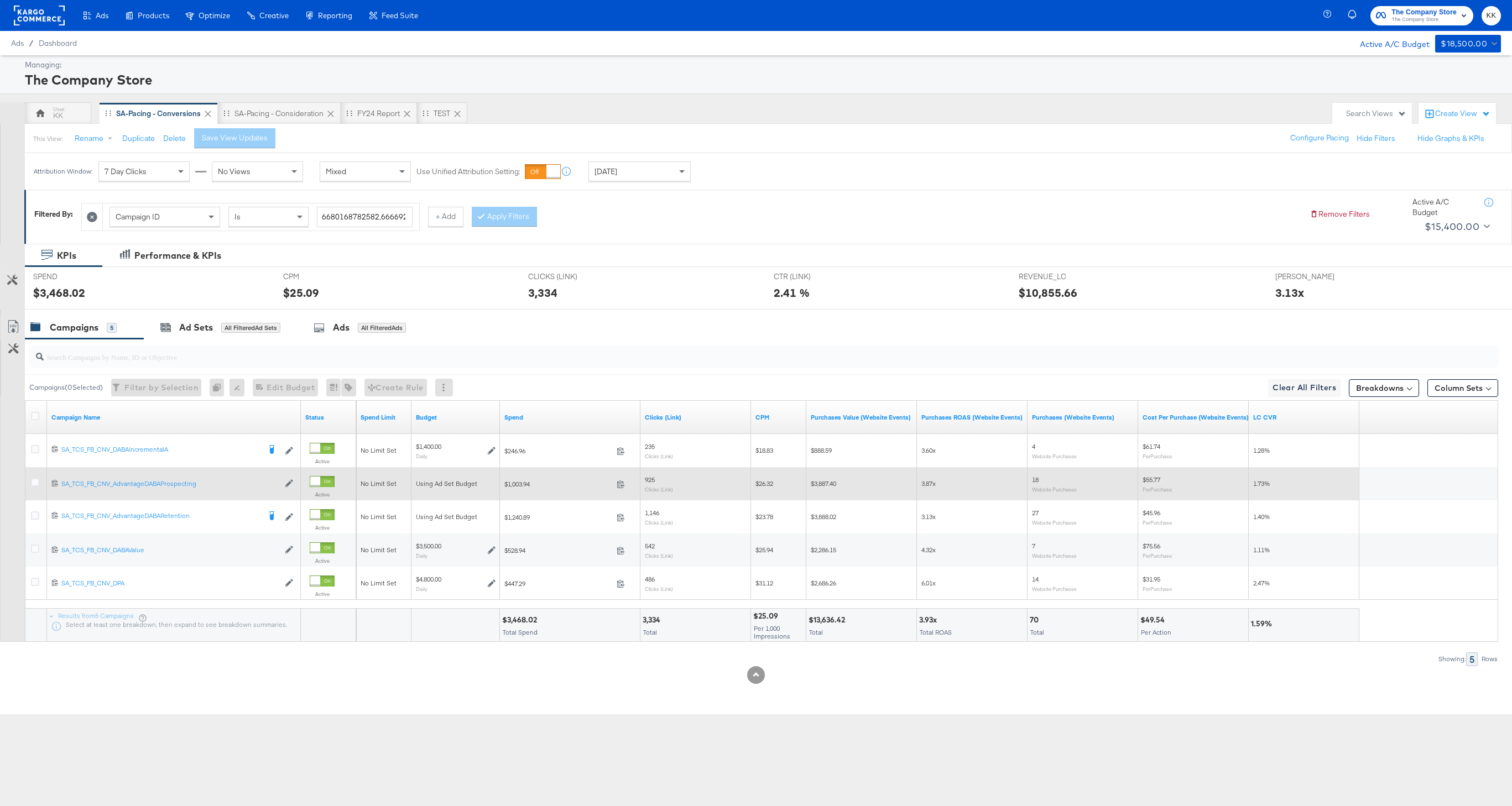
click at [30, 486] on div at bounding box center [36, 484] width 21 height 20
click at [30, 484] on div at bounding box center [36, 484] width 21 height 20
click at [38, 483] on icon at bounding box center [35, 482] width 8 height 8
click at [0, 0] on input "checkbox" at bounding box center [0, 0] width 0 height 0
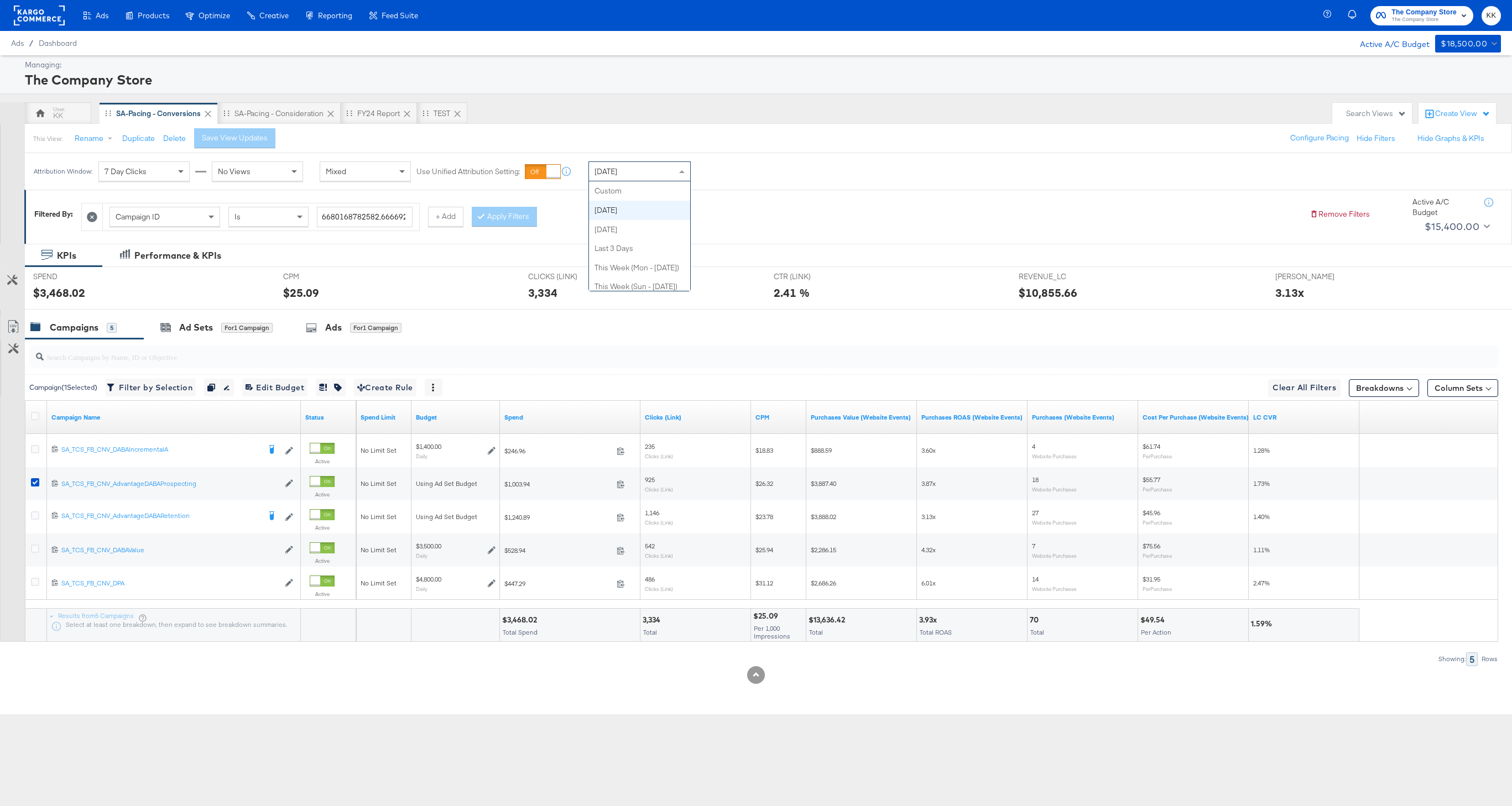
click at [663, 168] on div "[DATE]" at bounding box center [640, 171] width 102 height 19
click at [714, 181] on div "Start: [DATE] to End: [DATE]" at bounding box center [734, 172] width 83 height 21
click at [606, 258] on input "[DATE]" at bounding box center [597, 259] width 120 height 20
click at [551, 278] on span "‹" at bounding box center [549, 282] width 17 height 17
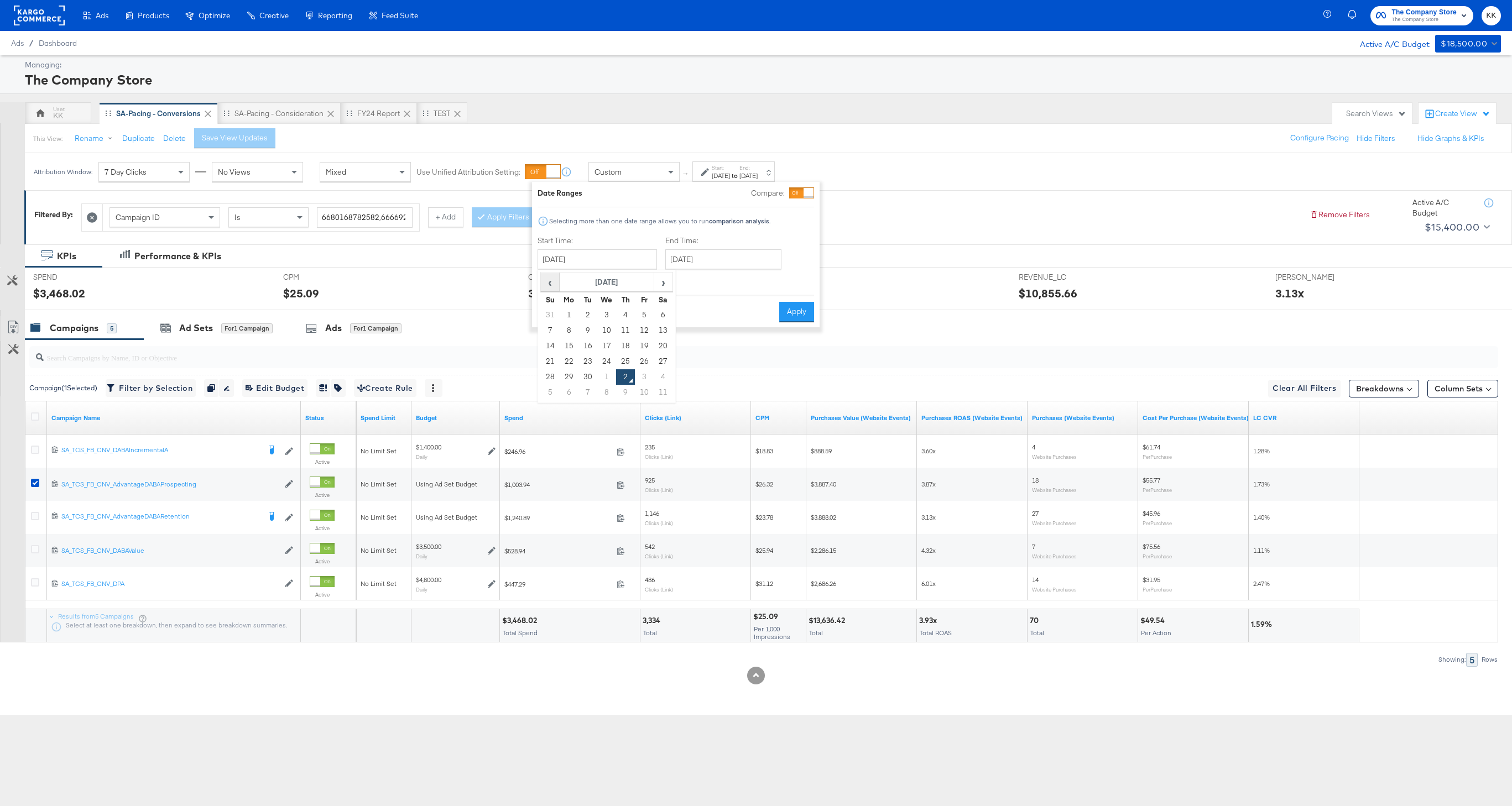
click at [551, 278] on span "‹" at bounding box center [549, 282] width 17 height 17
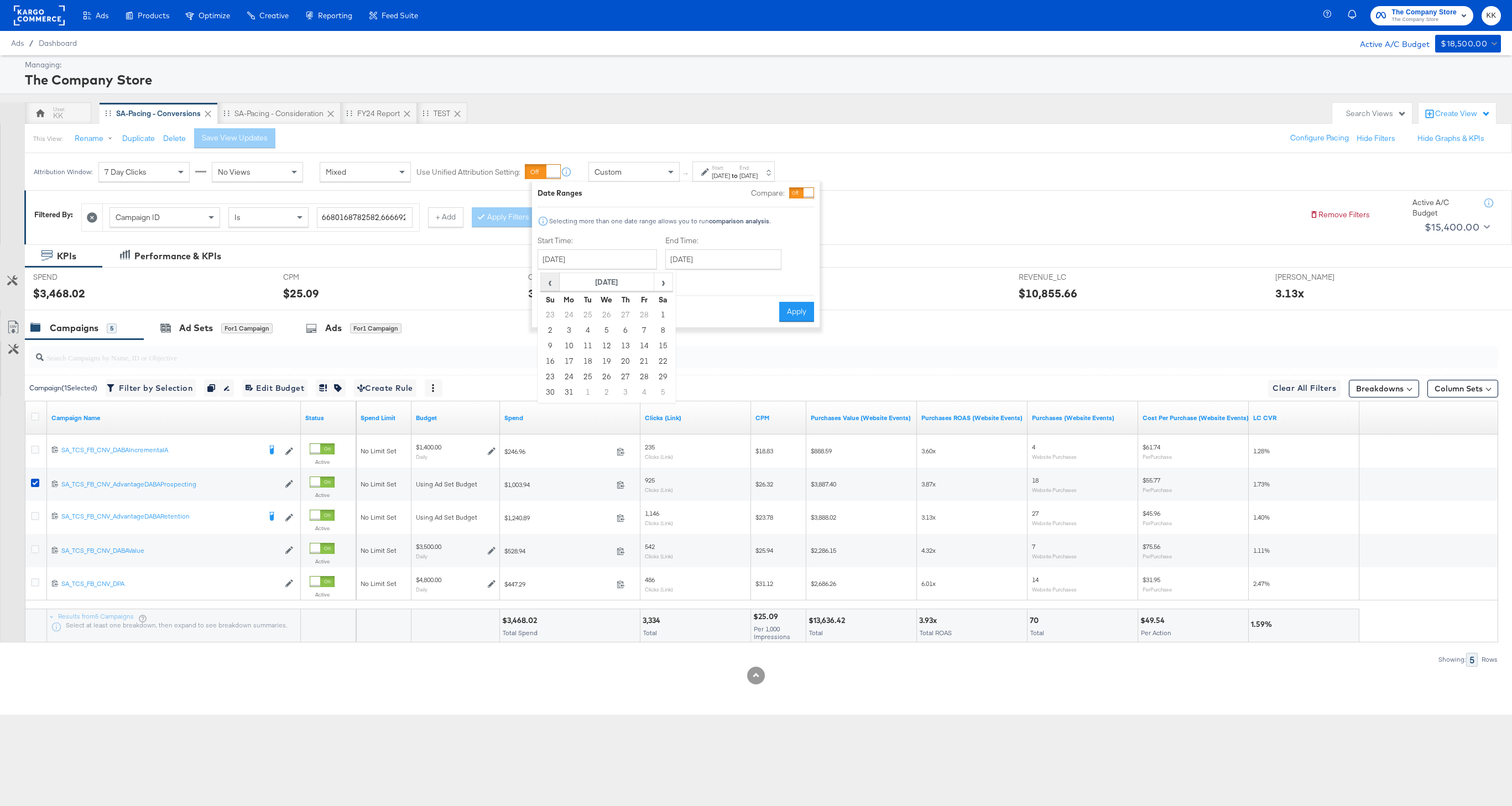
click at [551, 278] on span "‹" at bounding box center [549, 282] width 17 height 17
click at [572, 325] on td "3" at bounding box center [569, 330] width 19 height 16
type input "[DATE]"
click at [712, 262] on input "[DATE]" at bounding box center [722, 259] width 116 height 20
click at [730, 314] on td "1" at bounding box center [733, 315] width 19 height 16
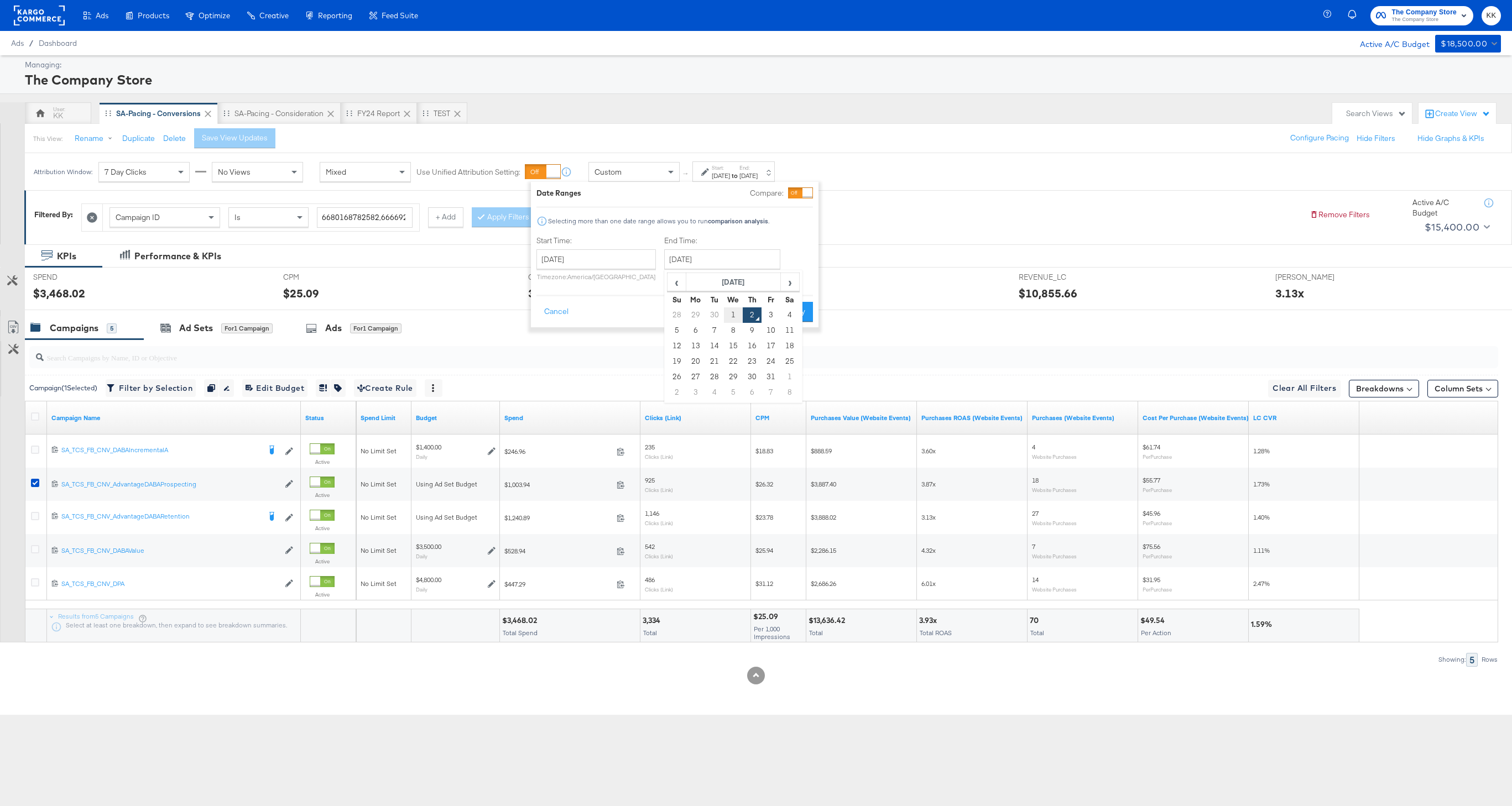
type input "[DATE]"
click at [789, 314] on button "Apply" at bounding box center [793, 312] width 35 height 20
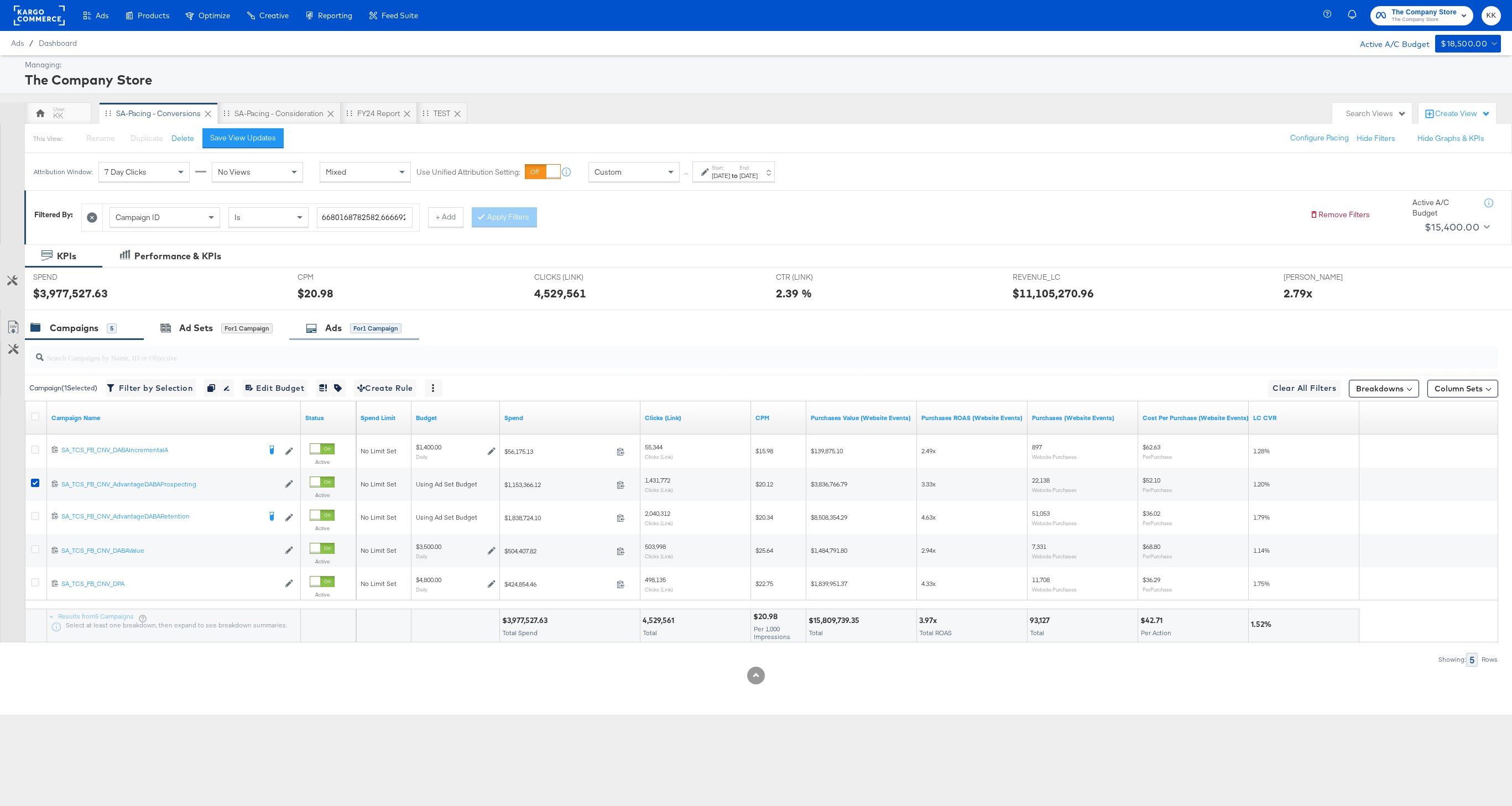
click at [389, 321] on div "Ads for 1 Campaign" at bounding box center [354, 328] width 130 height 24
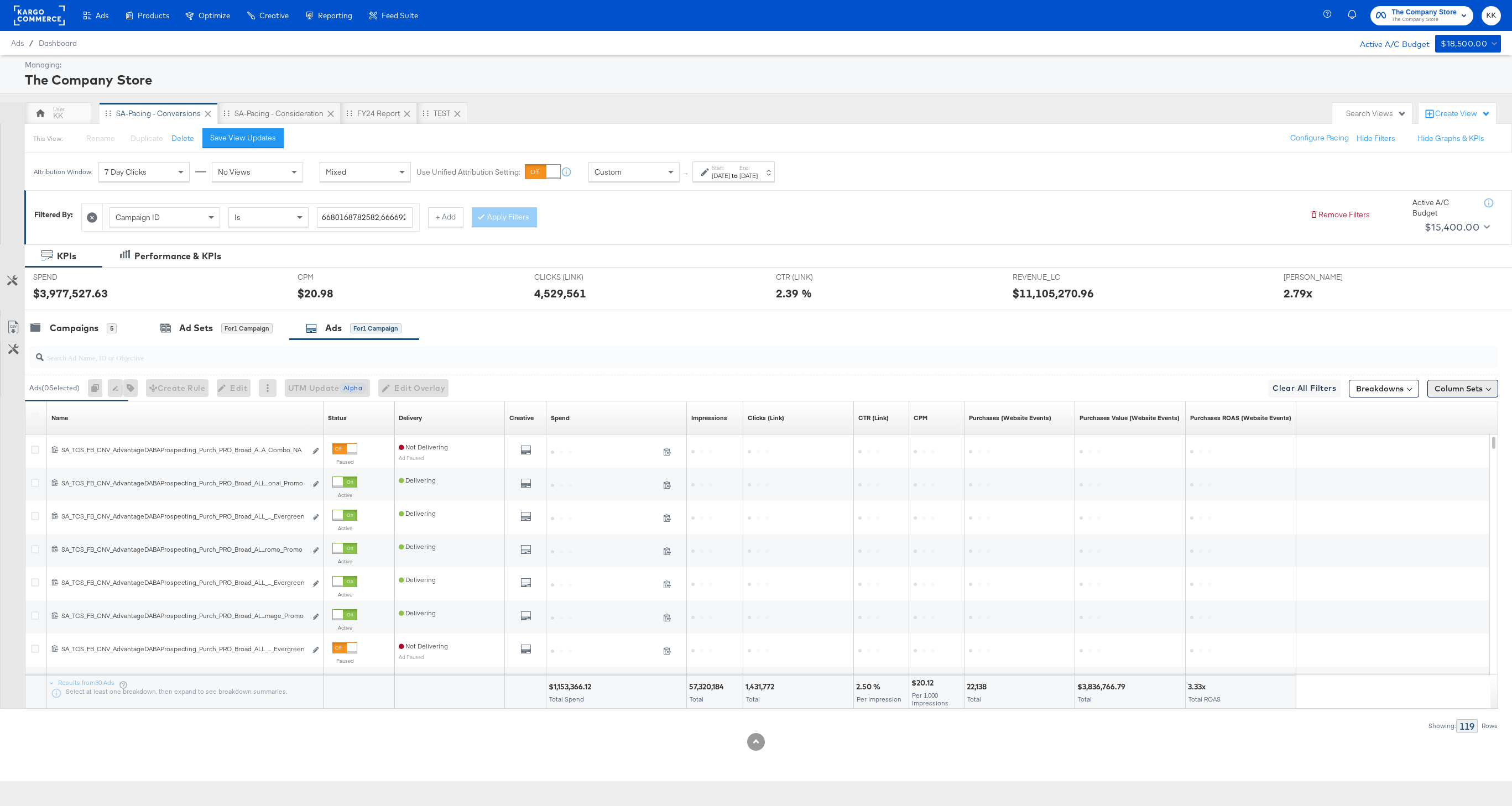
click at [1450, 382] on button "Column Sets" at bounding box center [1463, 388] width 71 height 17
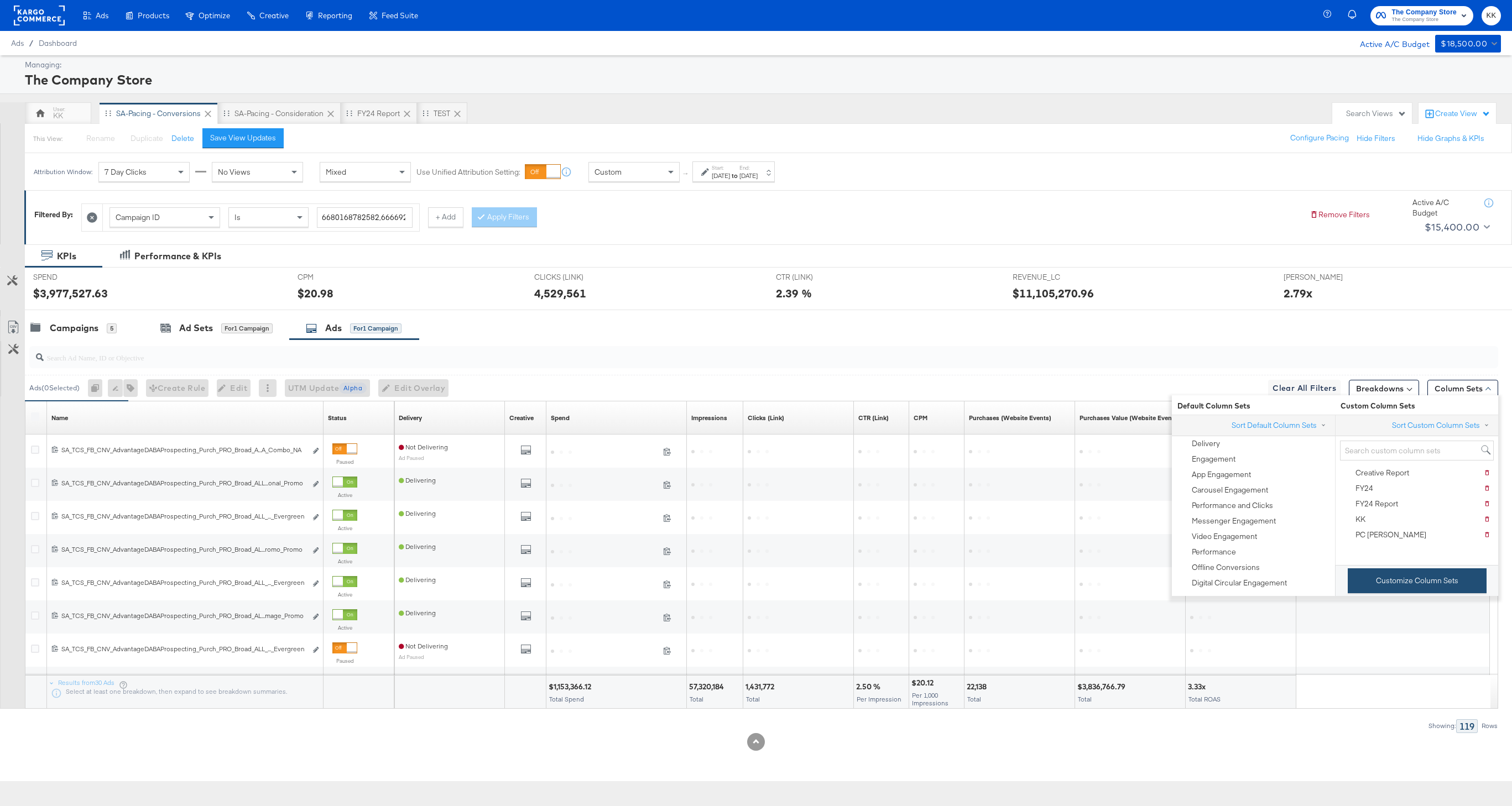
click at [1396, 571] on button "Customize Column Sets" at bounding box center [1418, 581] width 139 height 25
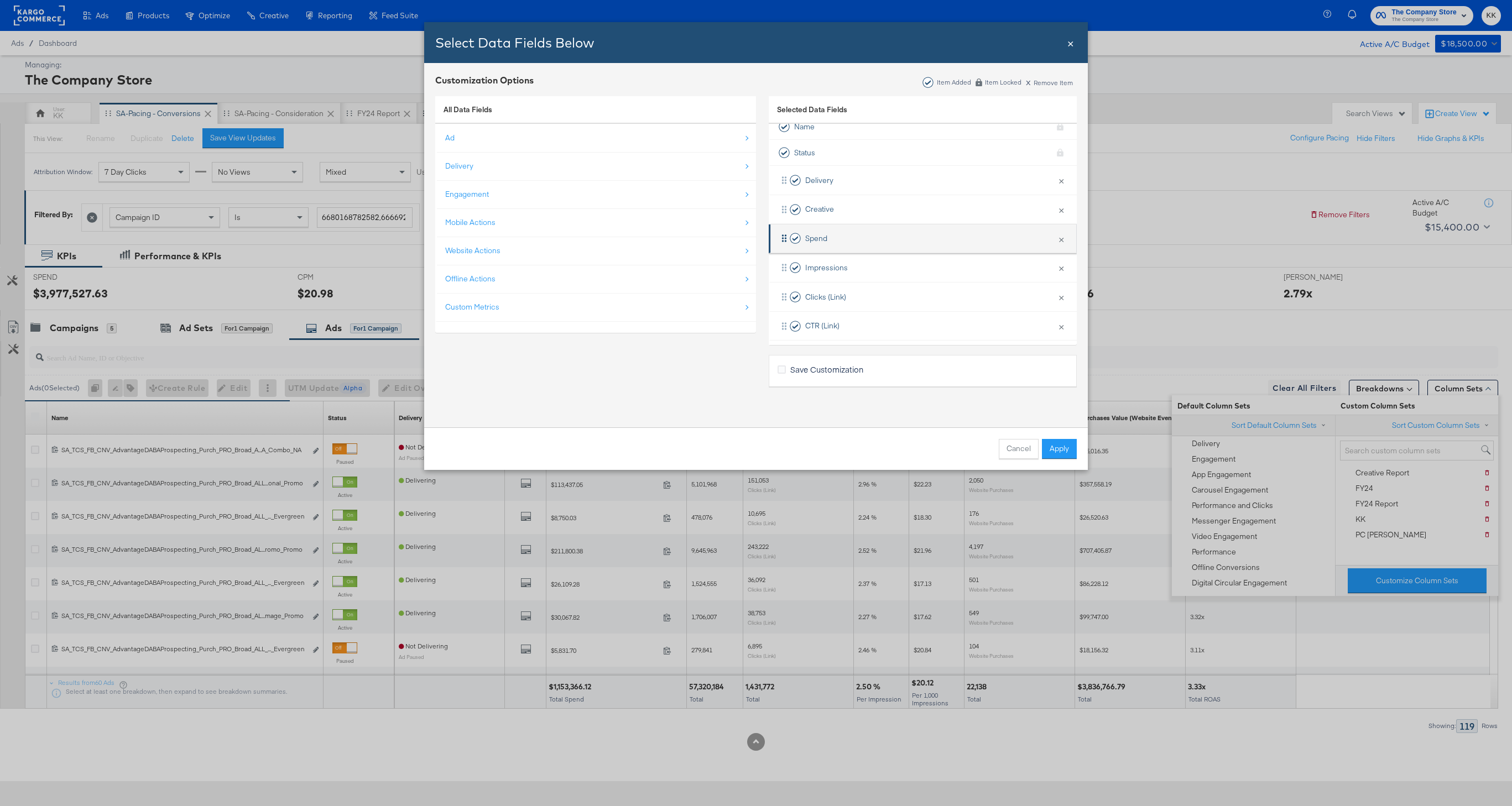
scroll to position [17, 0]
click at [1058, 319] on button "×" at bounding box center [1061, 319] width 14 height 23
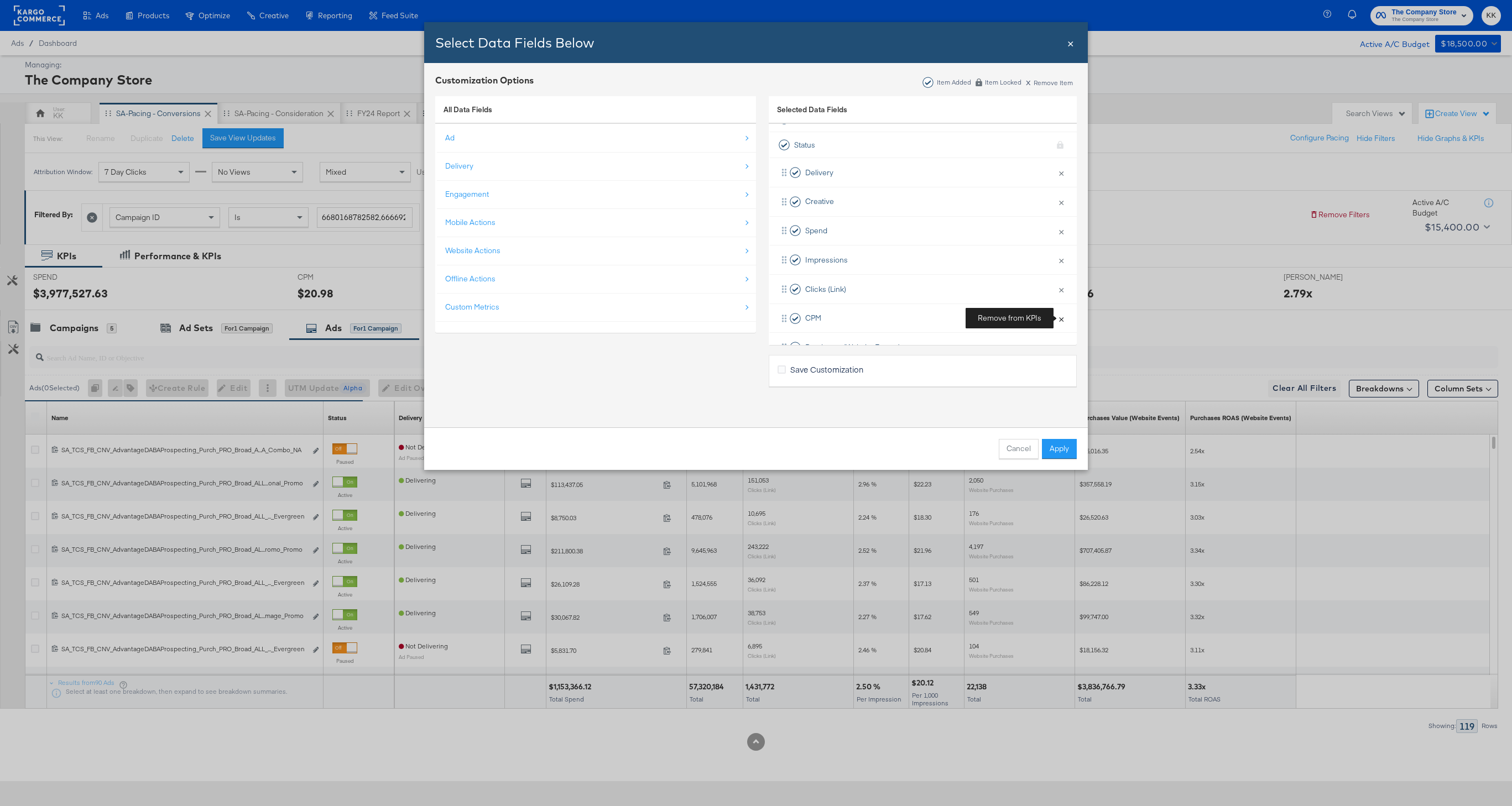
click at [1058, 319] on button "×" at bounding box center [1061, 319] width 14 height 23
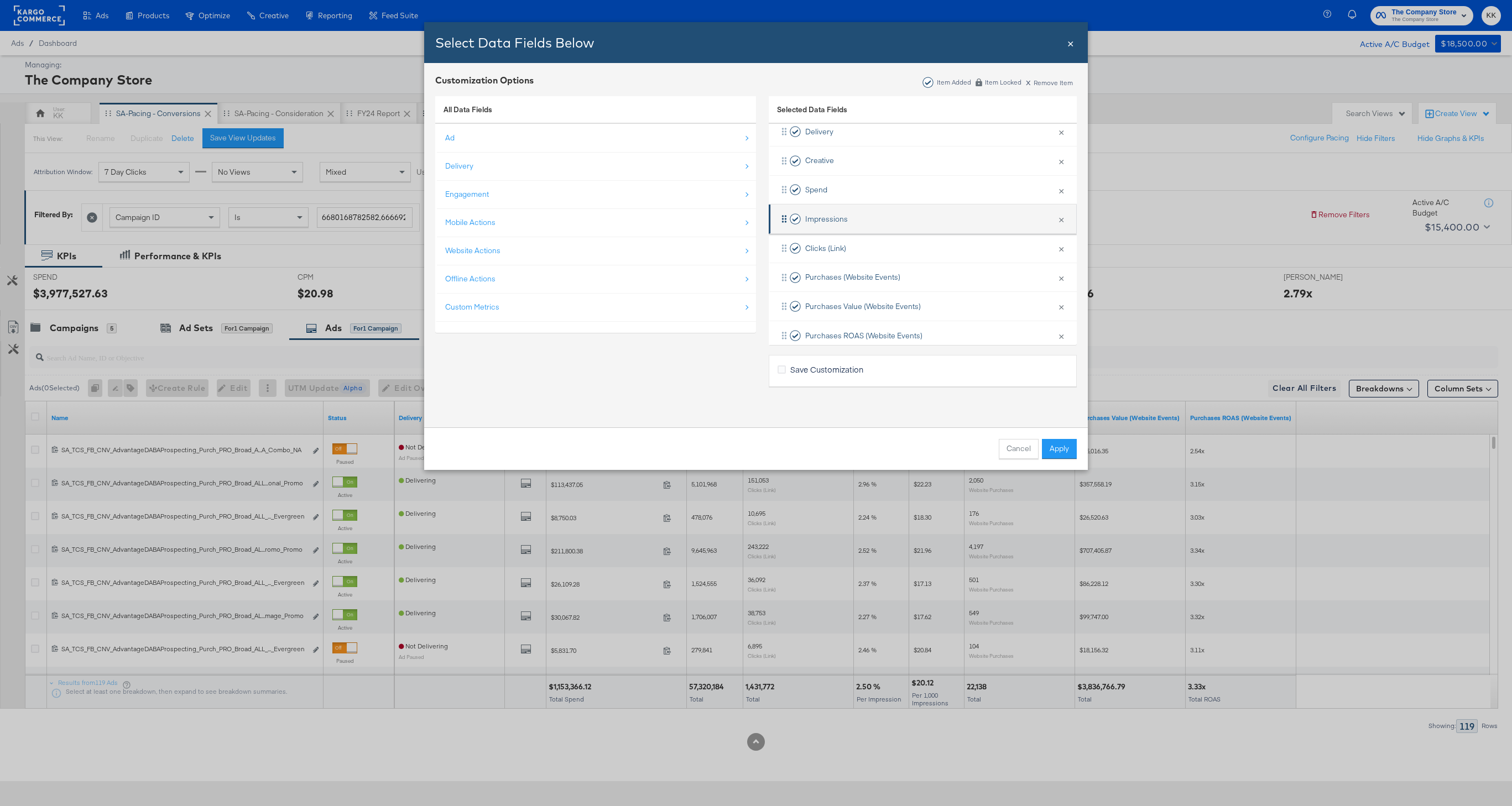
scroll to position [75, 0]
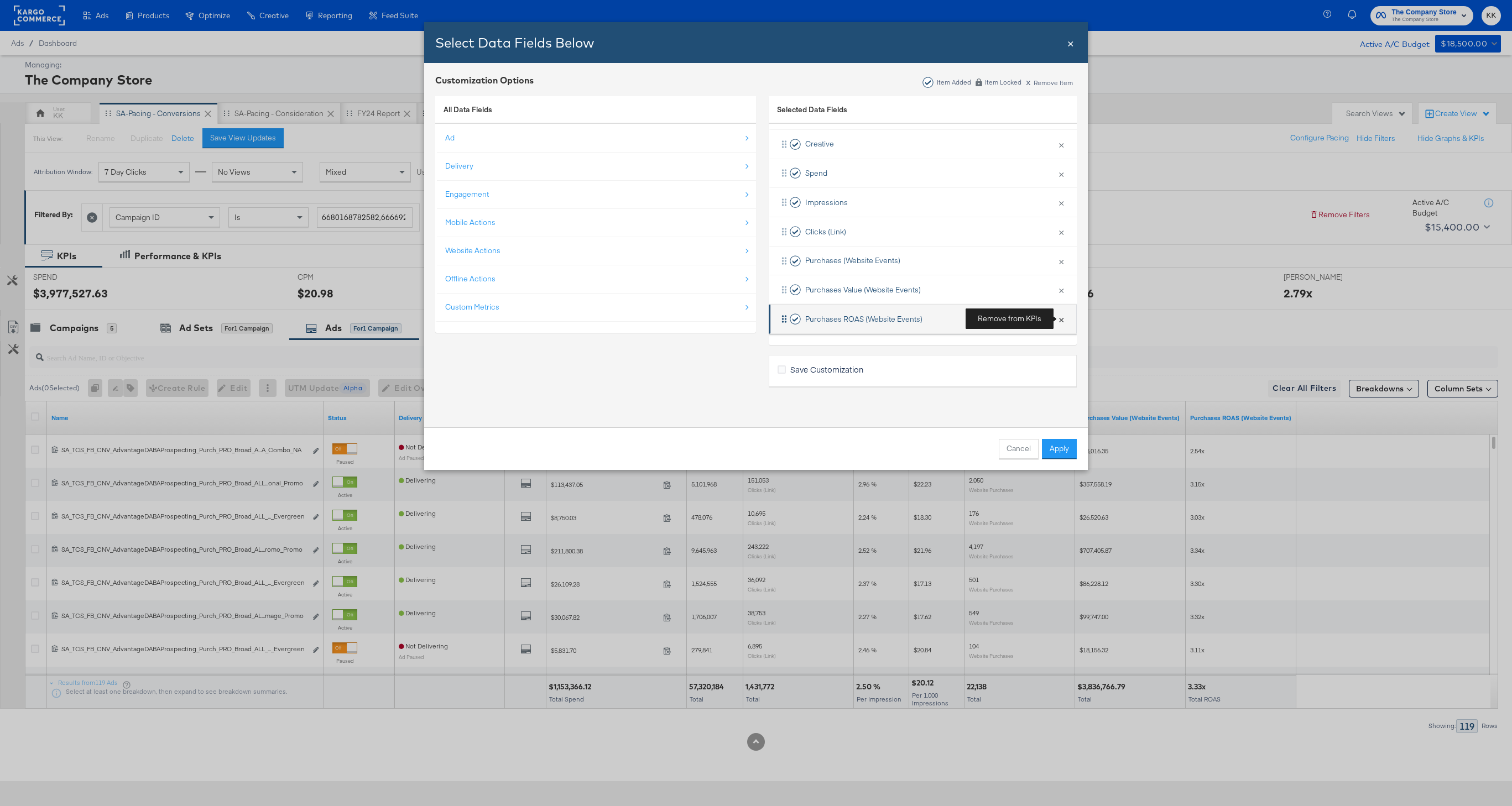
click at [1064, 323] on button "×" at bounding box center [1061, 319] width 14 height 23
click at [1073, 453] on button "Apply" at bounding box center [1059, 449] width 35 height 20
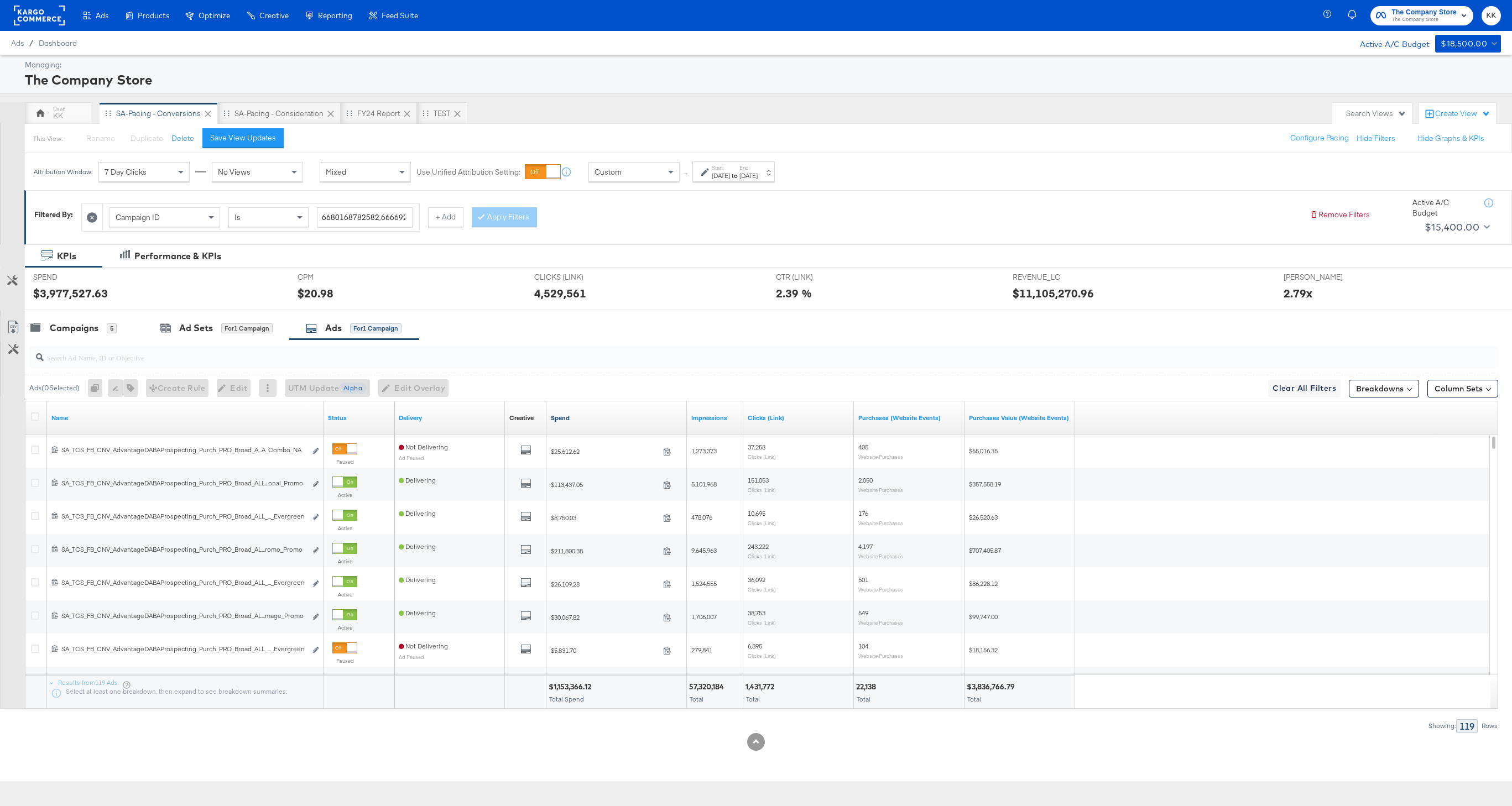
click at [562, 415] on link "Spend" at bounding box center [616, 418] width 131 height 9
click at [81, 364] on div at bounding box center [763, 357] width 1469 height 22
type input "mppa"
click at [36, 414] on icon at bounding box center [35, 416] width 8 height 8
click at [0, 0] on input "checkbox" at bounding box center [0, 0] width 0 height 0
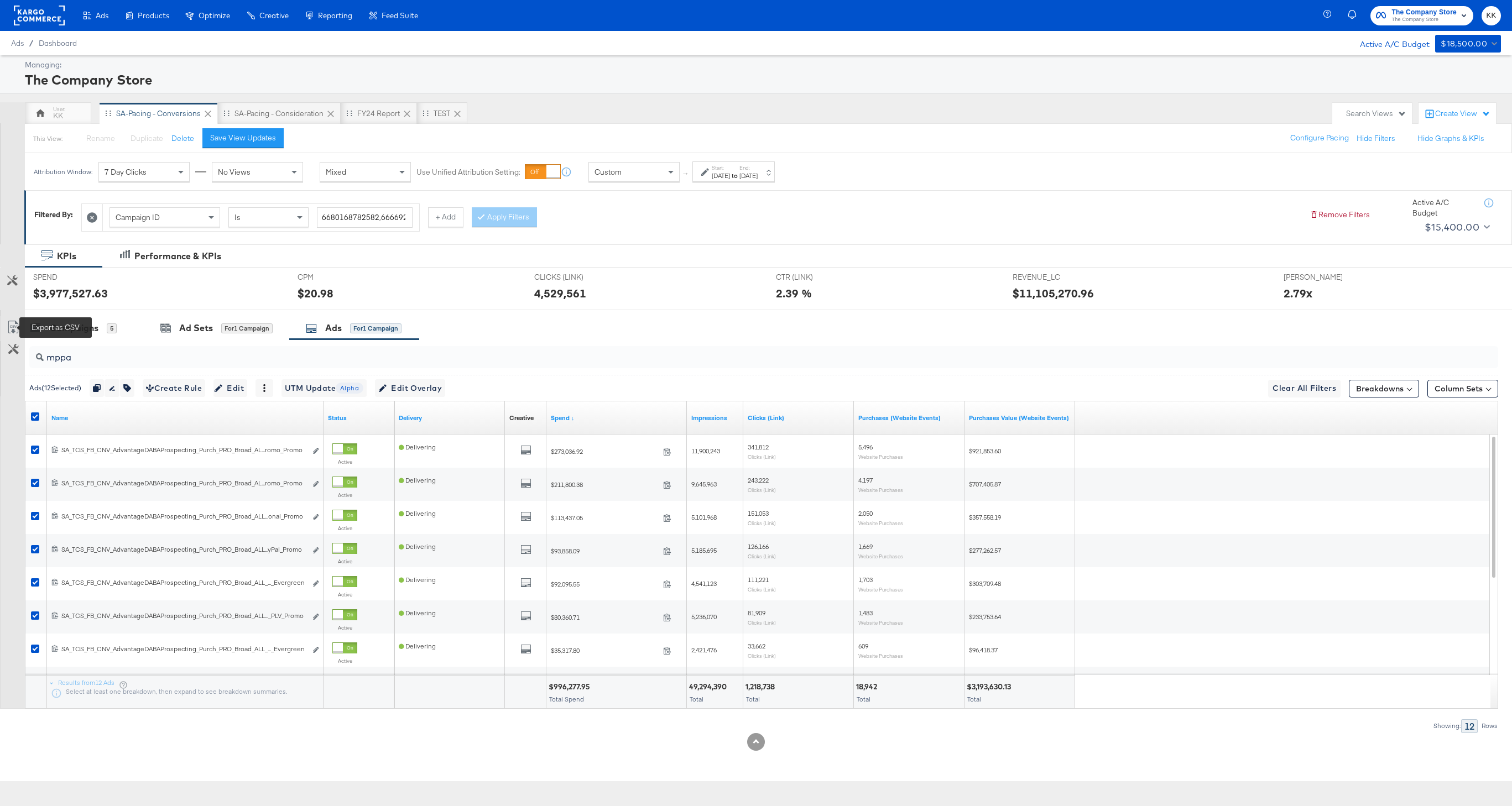
click at [13, 327] on icon at bounding box center [13, 327] width 13 height 13
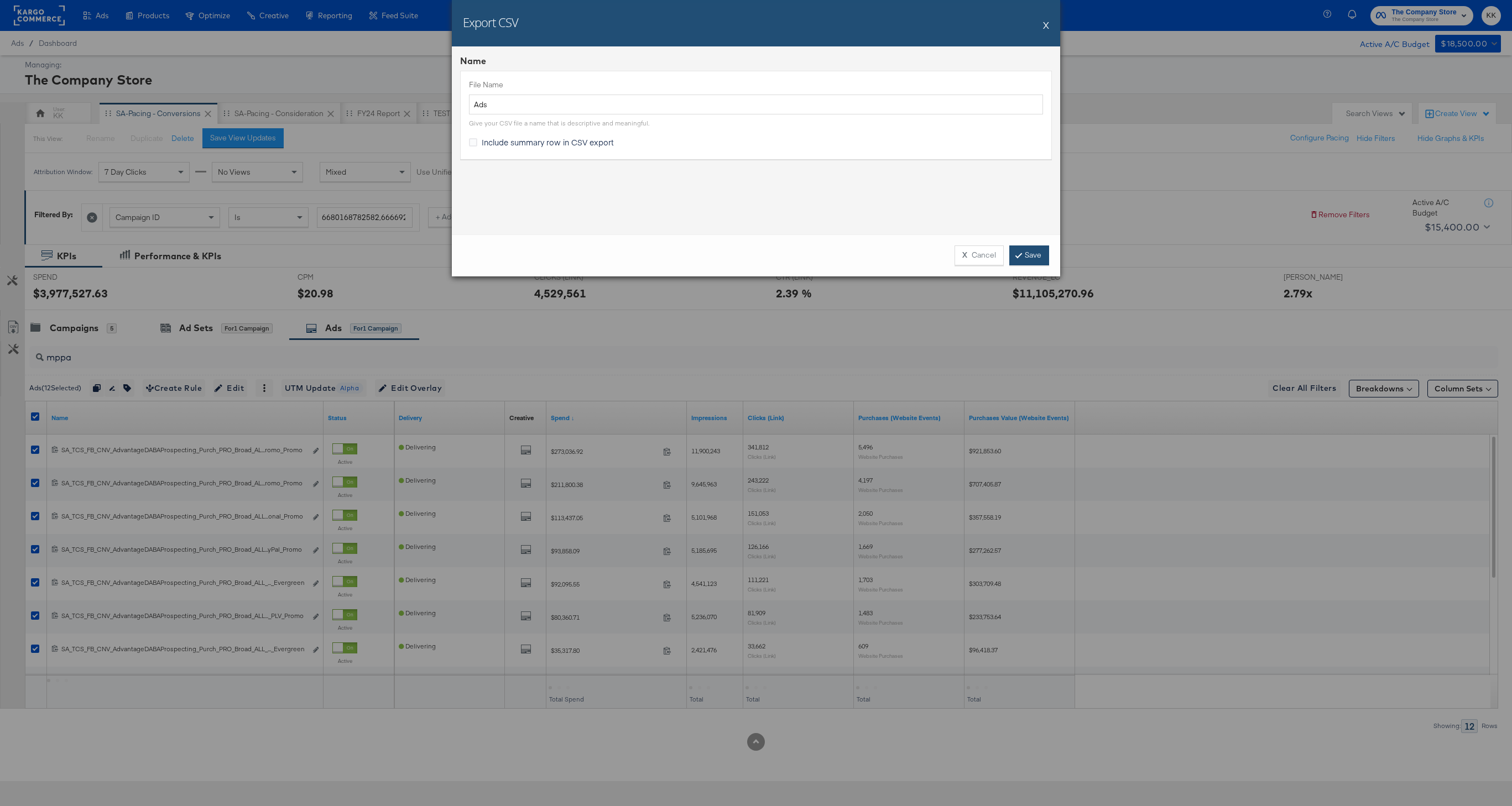
click at [1027, 247] on link "Save" at bounding box center [1029, 255] width 40 height 20
